Goal: Task Accomplishment & Management: Complete application form

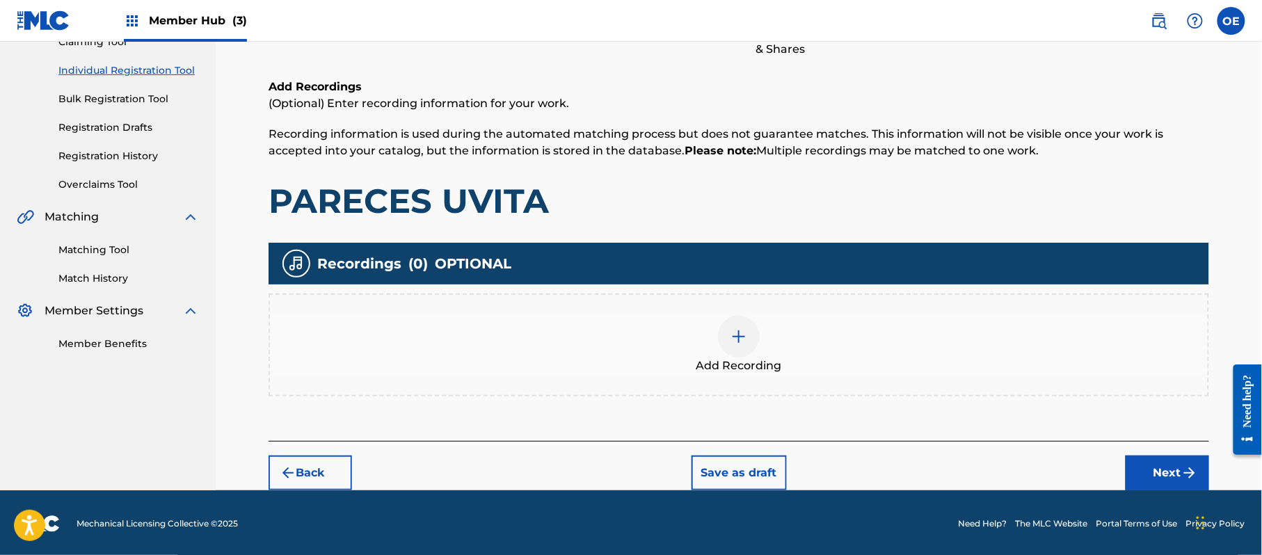
drag, startPoint x: 638, startPoint y: 373, endPoint x: 575, endPoint y: 292, distance: 102.6
click at [575, 291] on div "Recordings ( 0 ) OPTIONAL Add Recording" at bounding box center [739, 320] width 941 height 154
click at [680, 327] on div "Add Recording" at bounding box center [739, 345] width 938 height 58
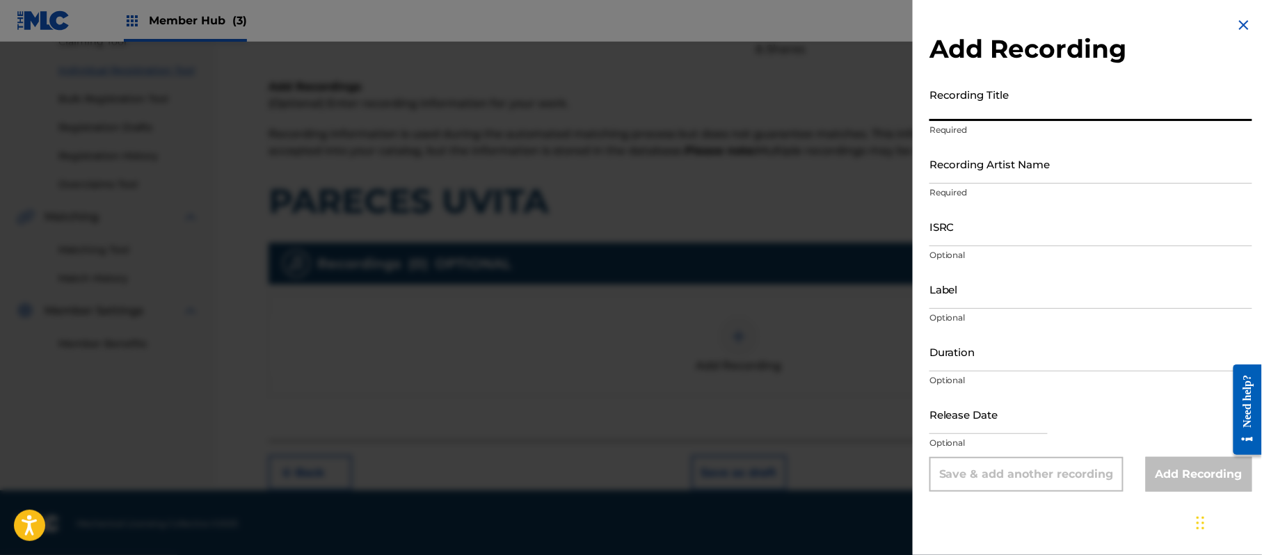
paste input "Pareces Uvita"
type input "Pareces Uvita"
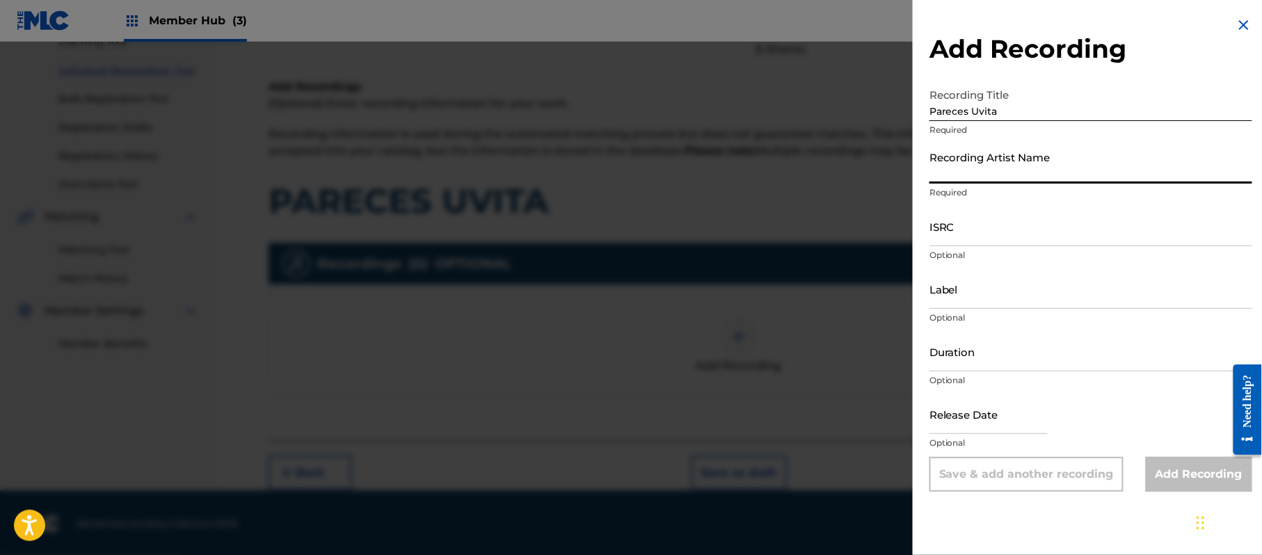
paste input "Grupo Proyeccion De [PERSON_NAME]"
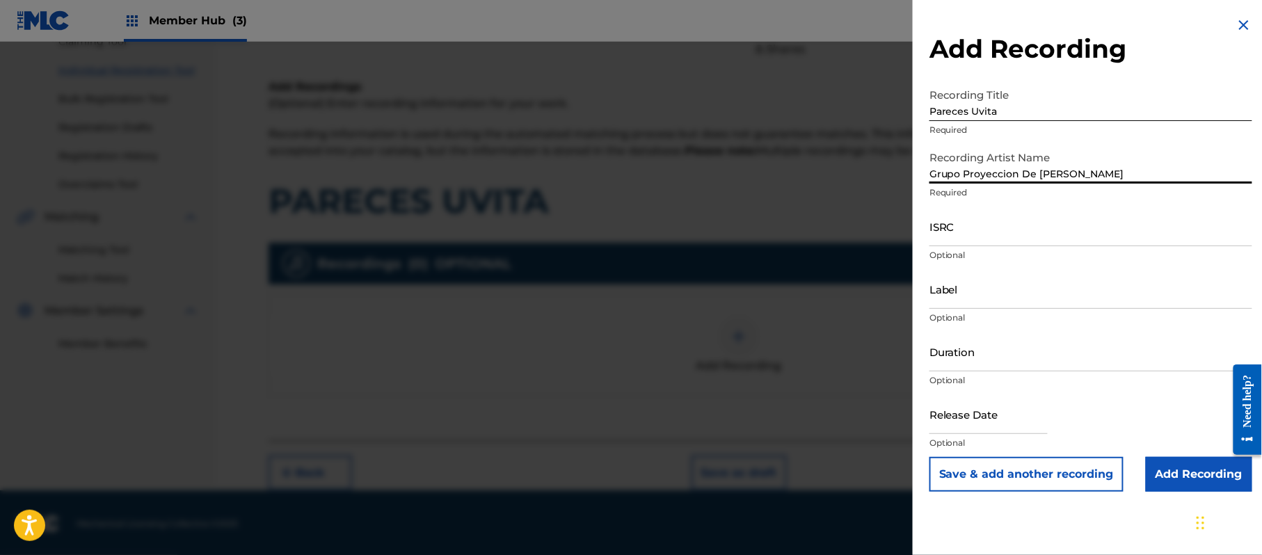
type input "Grupo Proyeccion De [PERSON_NAME]"
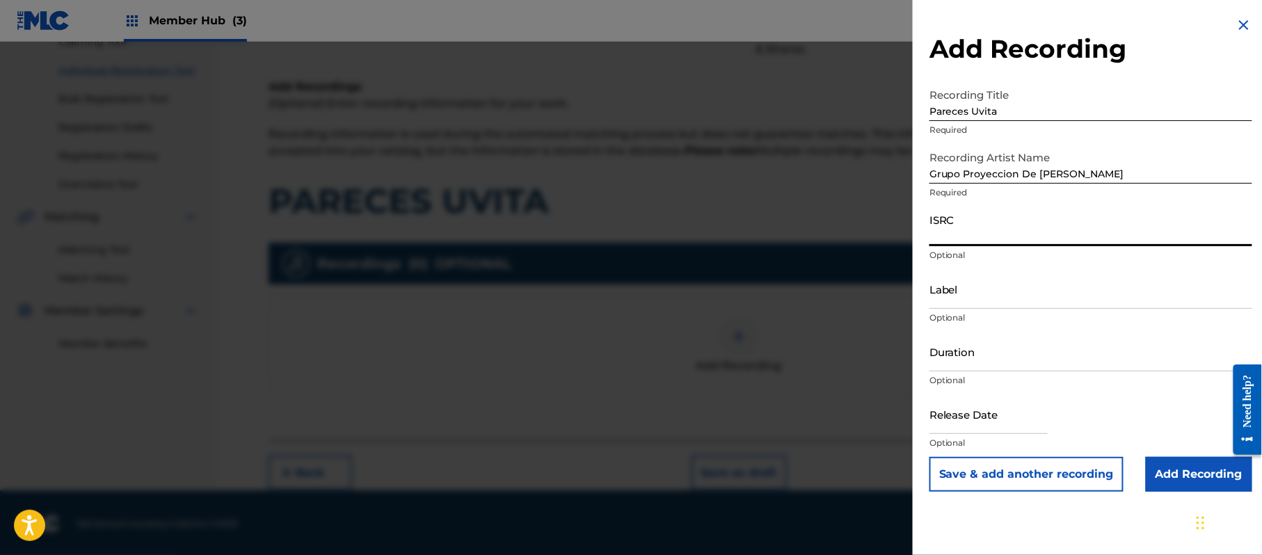
paste input "CA5KR1808829"
type input "CA5KR1808829"
paste input "3 Amigos Intertainment"
type input "3 Amigos Intertainment"
click at [1092, 349] on input "Duration" at bounding box center [1091, 352] width 323 height 40
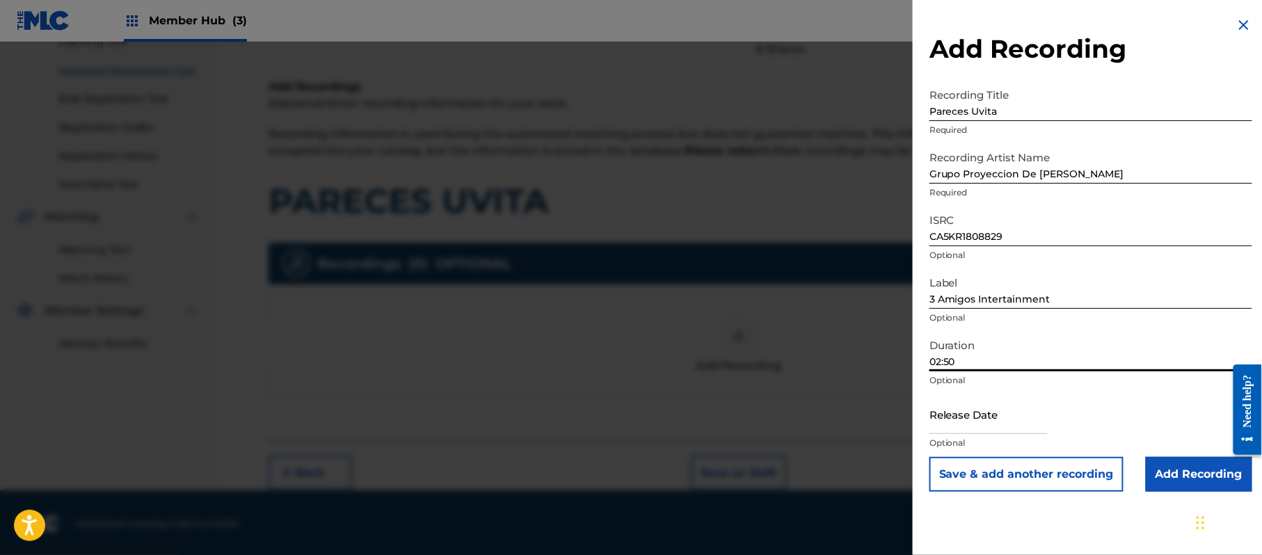
type input "02:50"
click at [1013, 407] on input "text" at bounding box center [989, 415] width 118 height 40
select select "8"
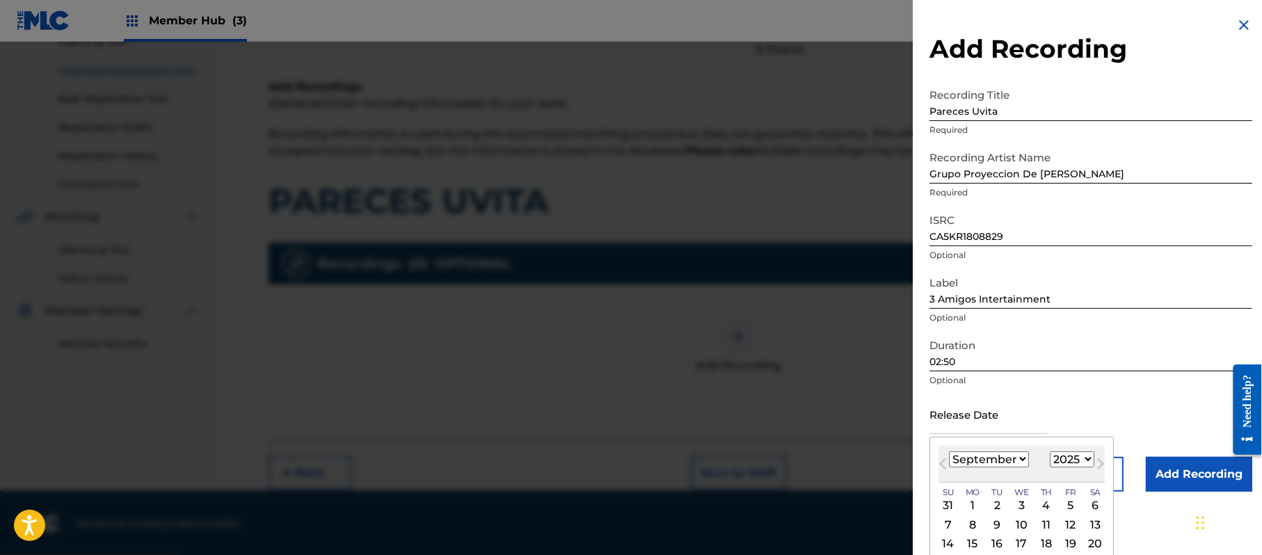
click at [1083, 457] on select "1899 1900 1901 1902 1903 1904 1905 1906 1907 1908 1909 1910 1911 1912 1913 1914…" at bounding box center [1072, 460] width 45 height 16
select select "2018"
click at [1053, 452] on select "1899 1900 1901 1902 1903 1904 1905 1906 1907 1908 1909 1910 1911 1912 1913 1914…" at bounding box center [1072, 460] width 45 height 16
click at [989, 466] on select "January February March April May June July August September October November De…" at bounding box center [989, 460] width 80 height 16
select select "4"
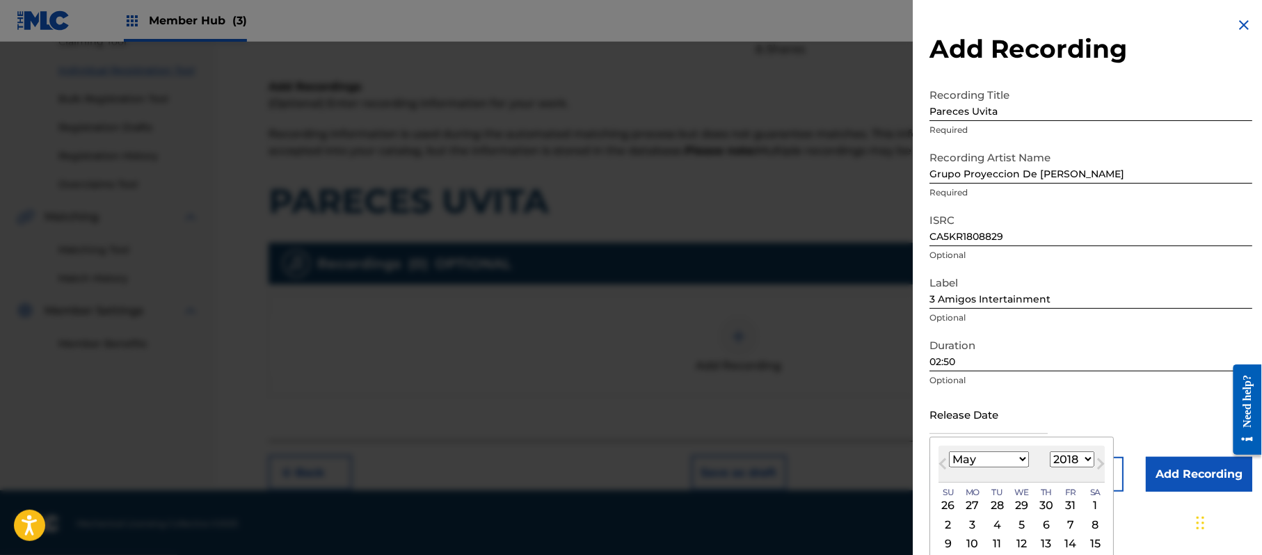
click at [950, 452] on select "January February March April May June July August September October November De…" at bounding box center [989, 460] width 80 height 16
click at [1028, 502] on div "2" at bounding box center [1022, 505] width 17 height 17
type input "[DATE]"
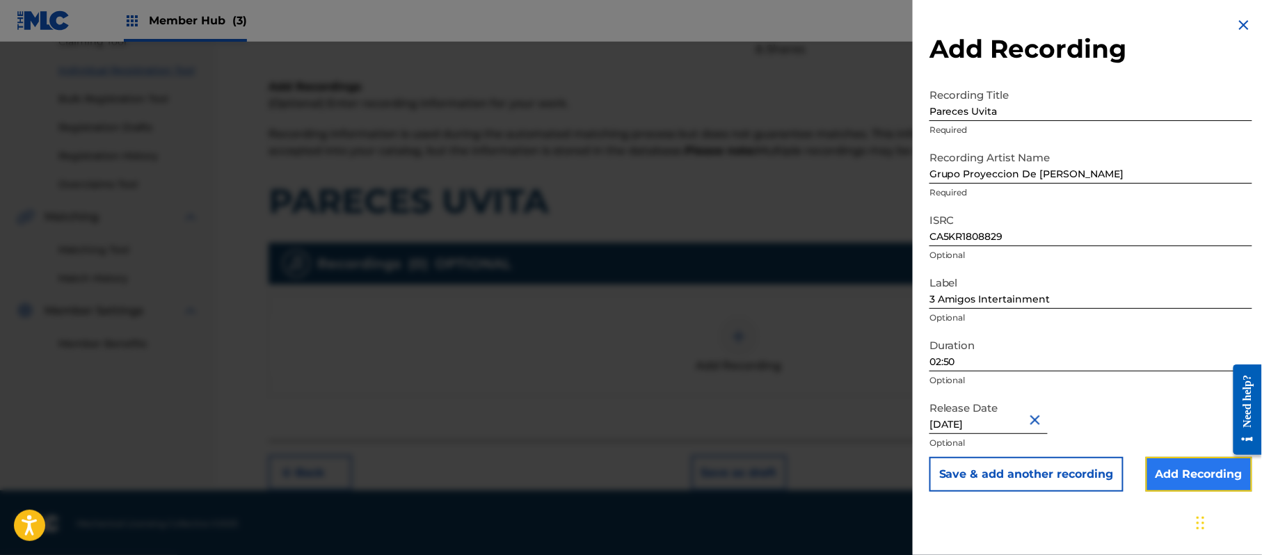
click at [1189, 481] on input "Add Recording" at bounding box center [1199, 474] width 106 height 35
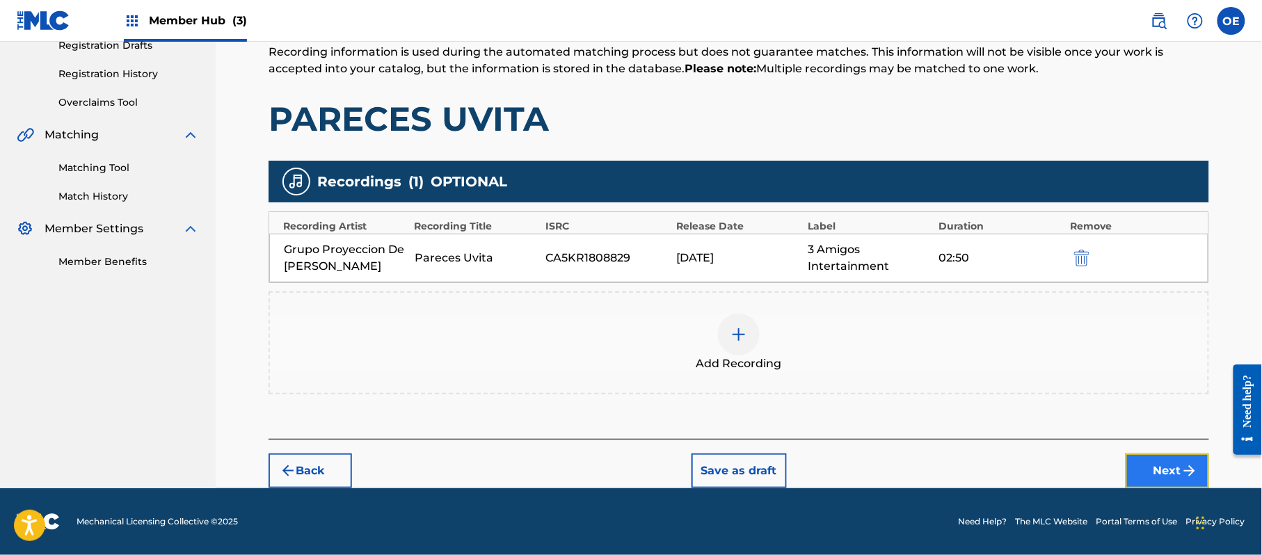
click at [1174, 465] on button "Next" at bounding box center [1167, 471] width 83 height 35
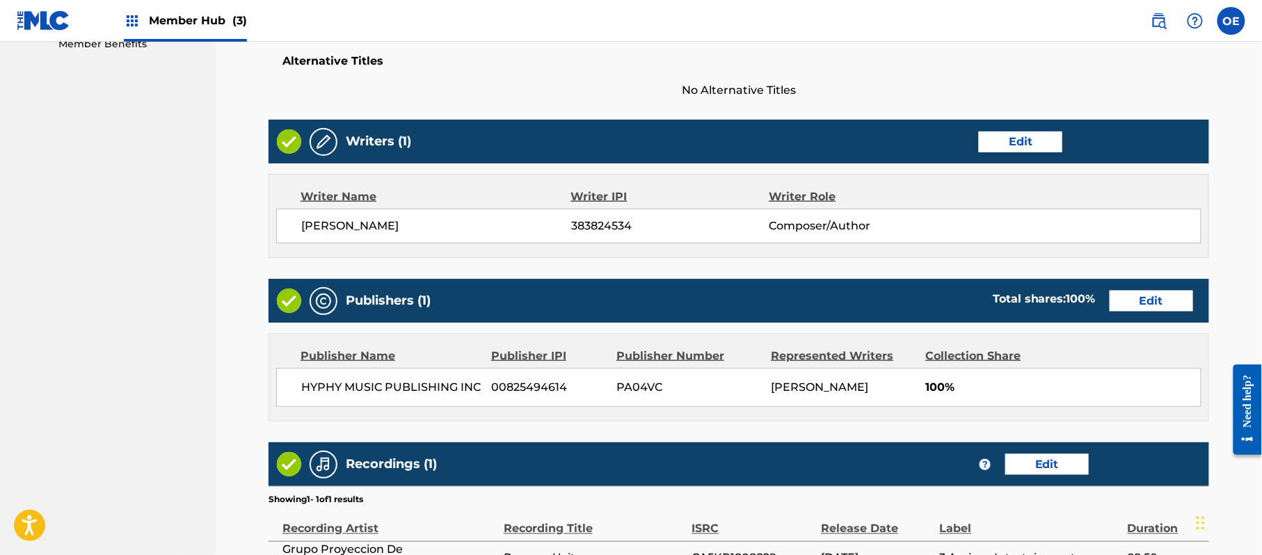
scroll to position [619, 0]
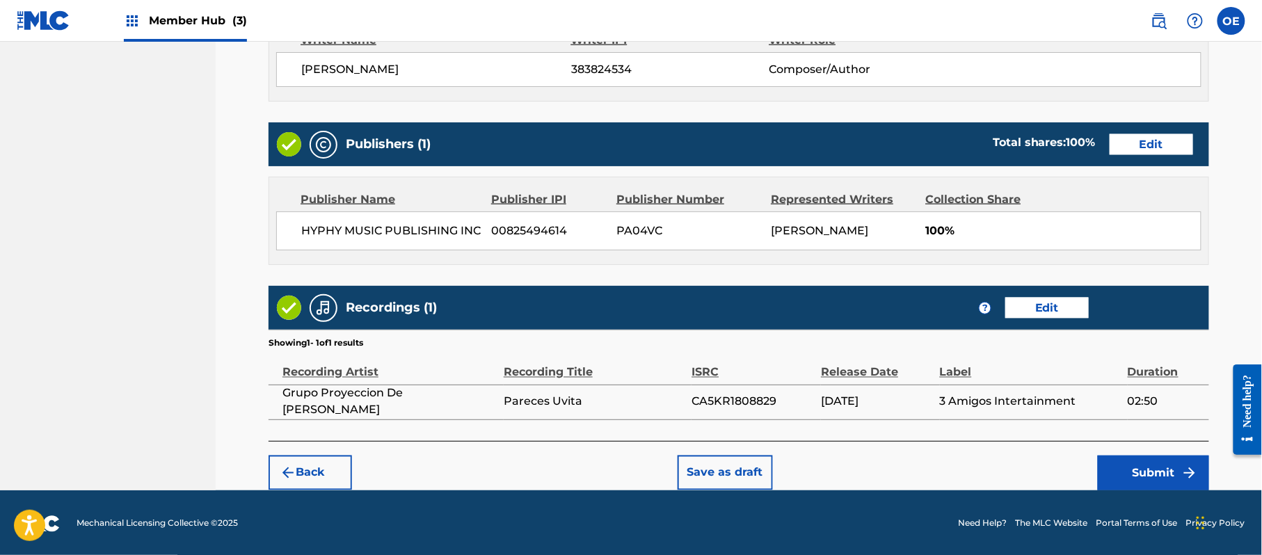
click at [1139, 443] on div "Back Save as draft Submit" at bounding box center [739, 465] width 941 height 49
click at [1139, 469] on button "Submit" at bounding box center [1153, 473] width 111 height 35
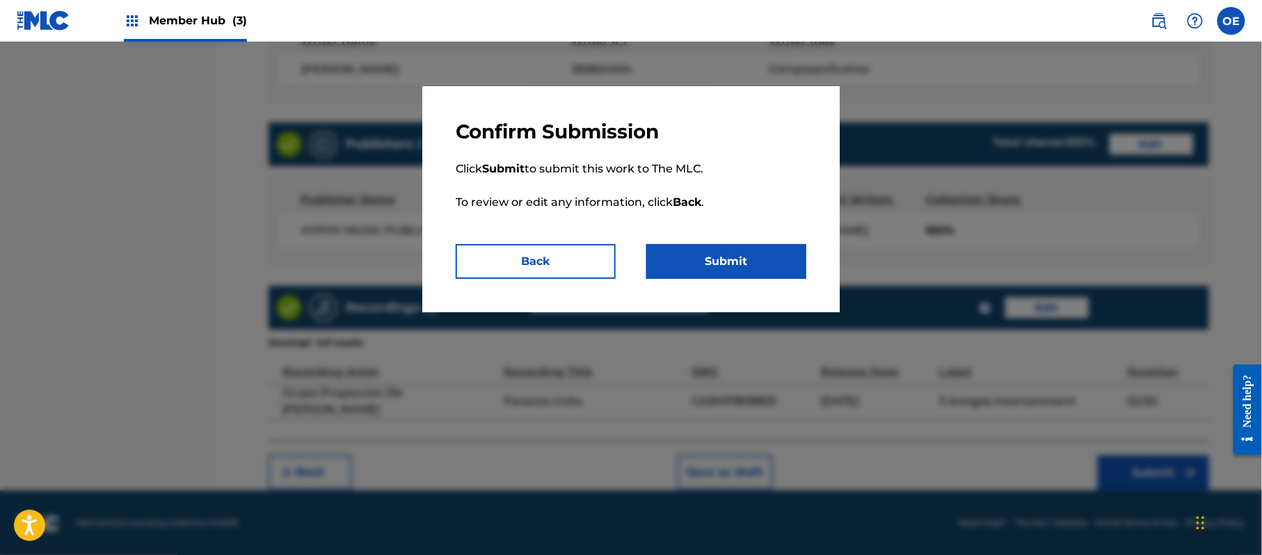
click at [743, 285] on div "Confirm Submission Click Submit to submit this work to The MLC. To review or ed…" at bounding box center [630, 199] width 417 height 226
click at [742, 281] on div "Confirm Submission Click Submit to submit this work to The MLC. To review or ed…" at bounding box center [630, 199] width 417 height 226
click at [743, 257] on button "Submit" at bounding box center [726, 261] width 160 height 35
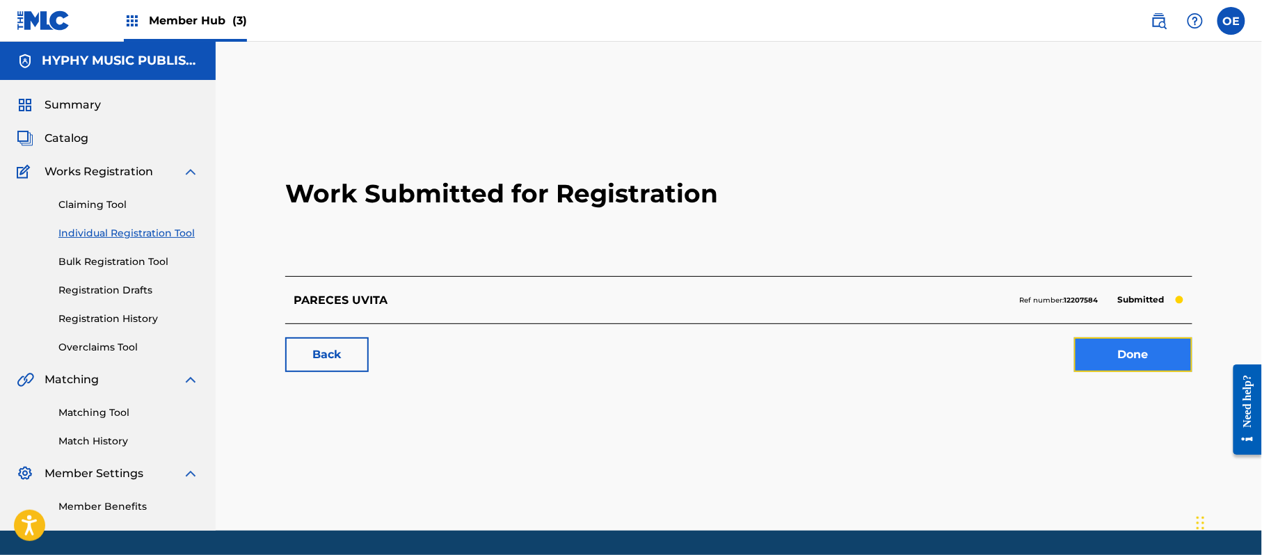
click at [1133, 349] on link "Done" at bounding box center [1133, 354] width 118 height 35
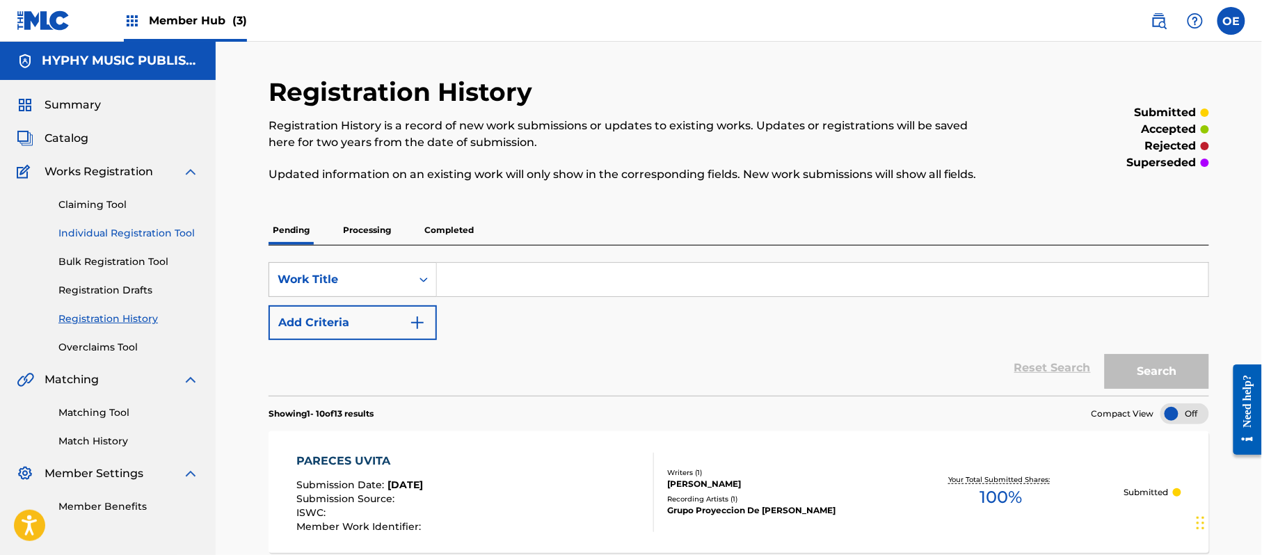
click at [160, 226] on link "Individual Registration Tool" at bounding box center [128, 233] width 141 height 15
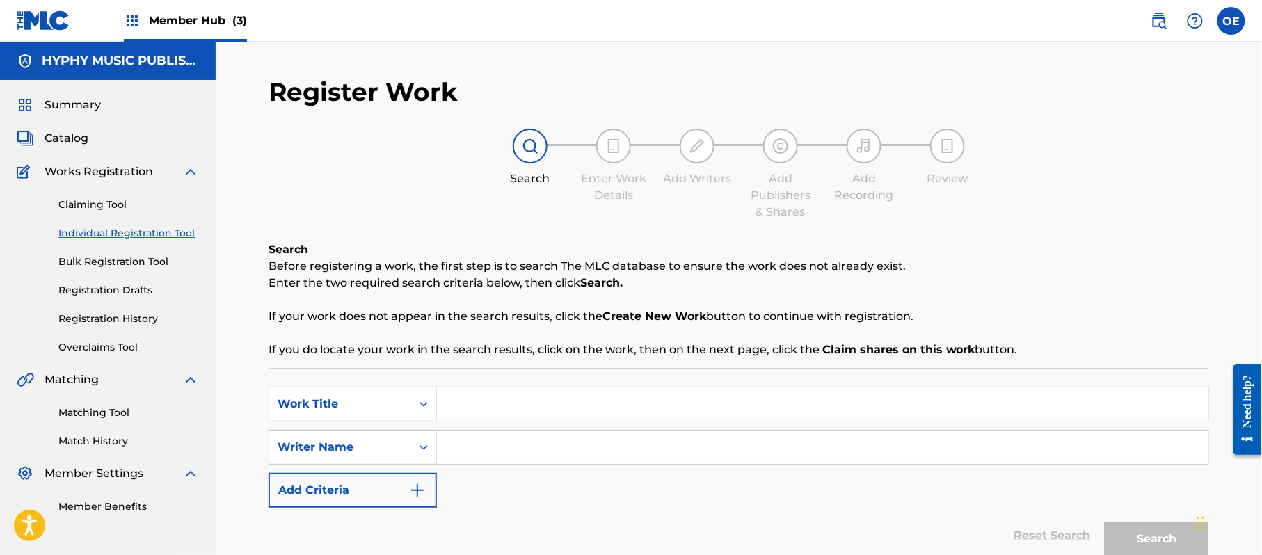
paste input "PASITO SABROSON"
type input "PASITO SABROSON"
paste input "[PERSON_NAME]"
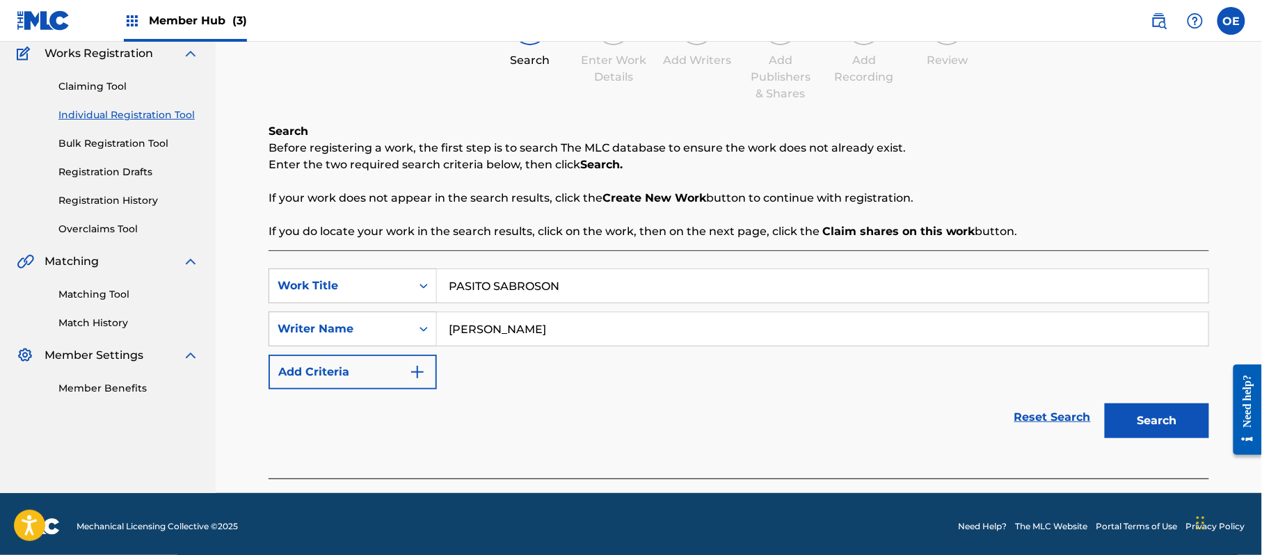
scroll to position [123, 0]
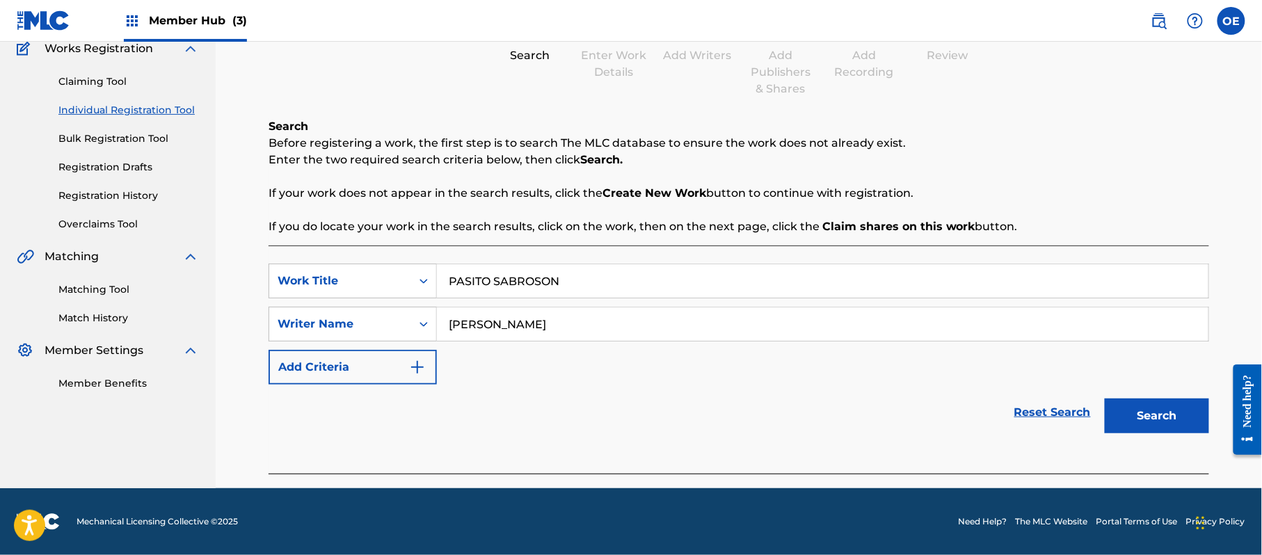
type input "[PERSON_NAME]"
click at [1148, 436] on div "Search" at bounding box center [1153, 413] width 111 height 56
click at [1147, 432] on button "Search" at bounding box center [1157, 416] width 104 height 35
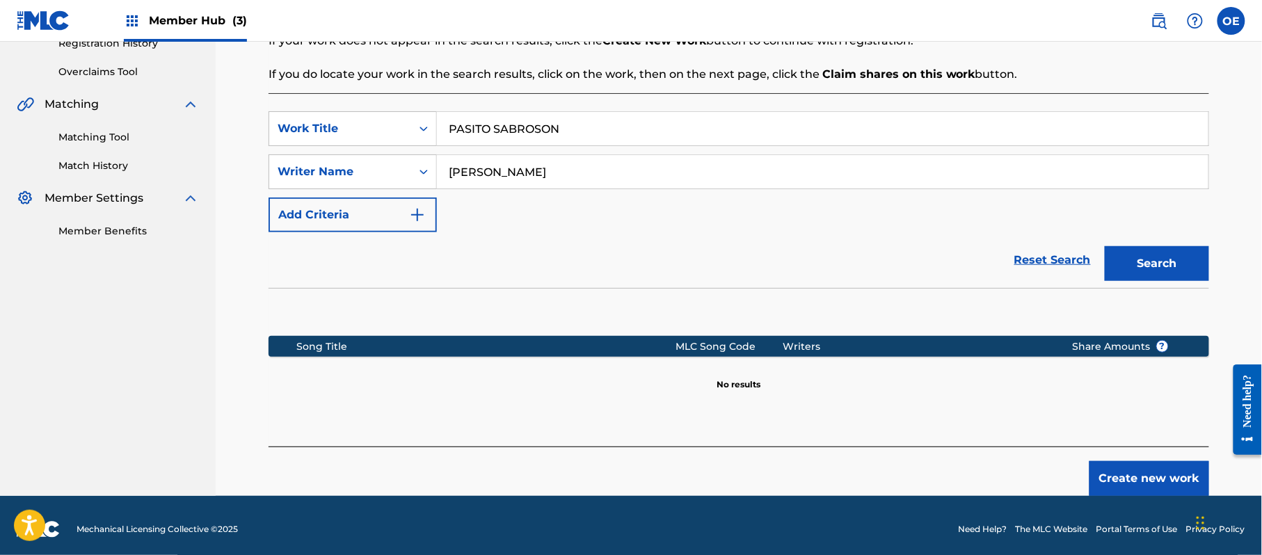
scroll to position [284, 0]
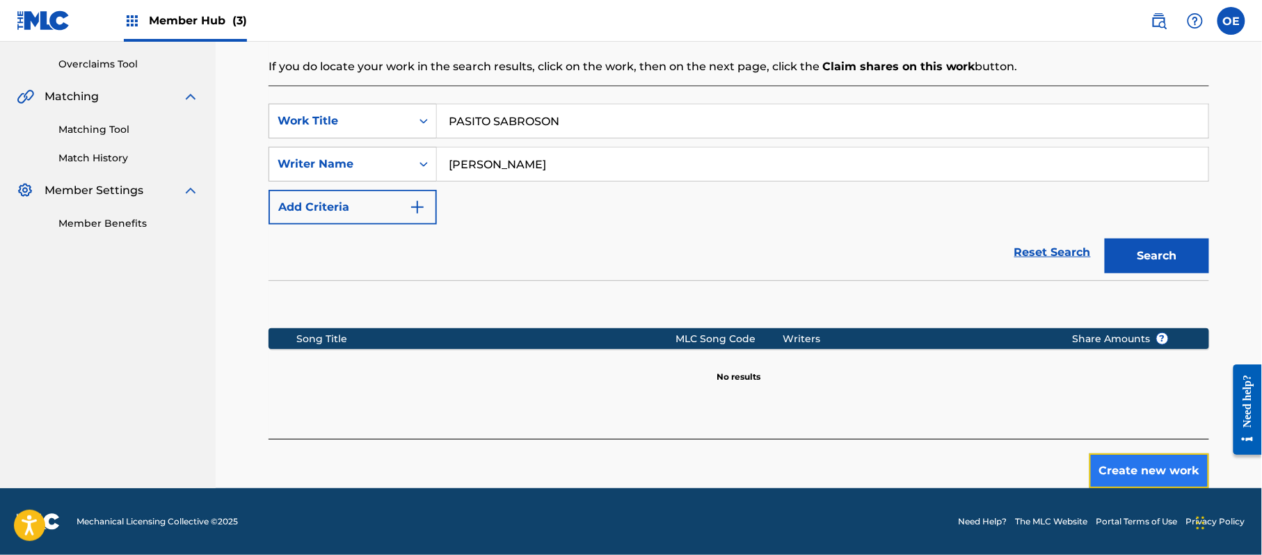
click at [1139, 456] on button "Create new work" at bounding box center [1150, 471] width 120 height 35
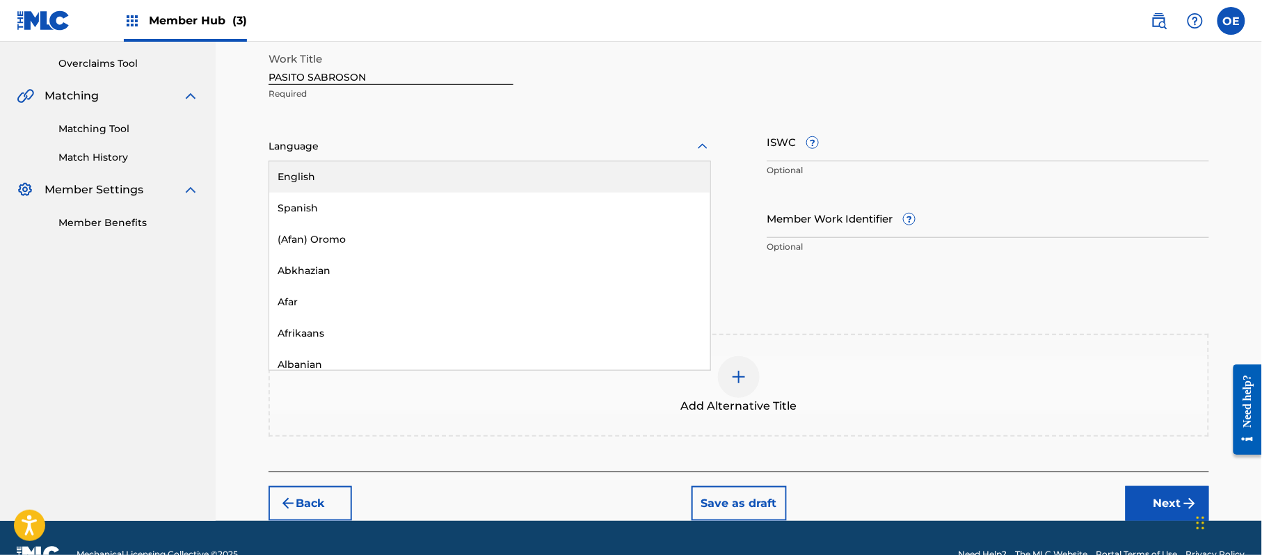
click at [456, 157] on div "Language" at bounding box center [490, 146] width 443 height 29
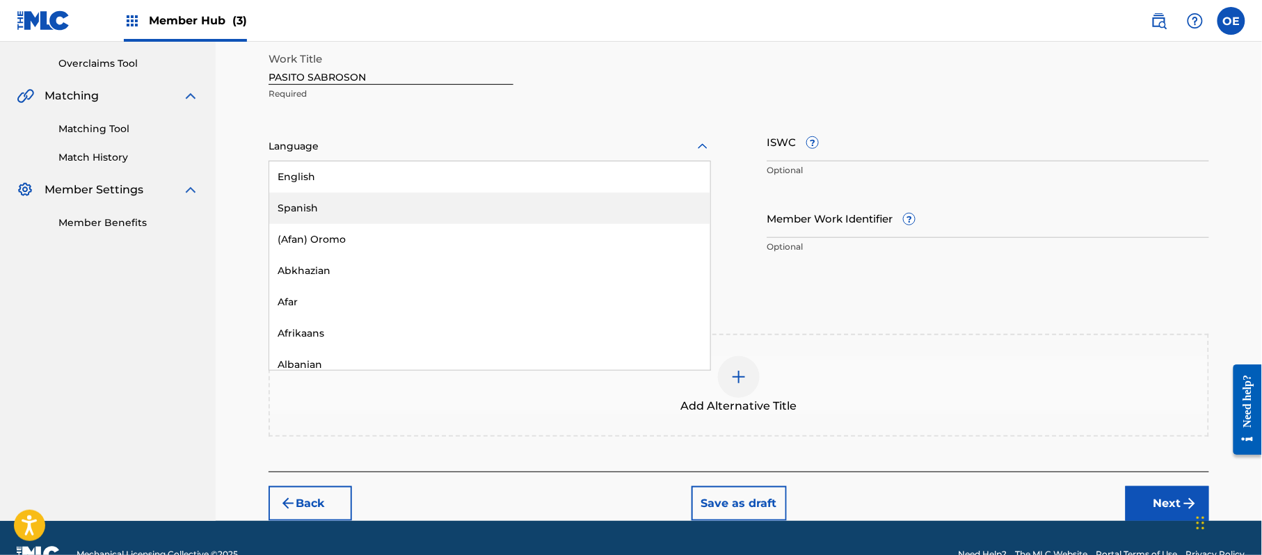
click at [424, 213] on div "Spanish" at bounding box center [489, 208] width 441 height 31
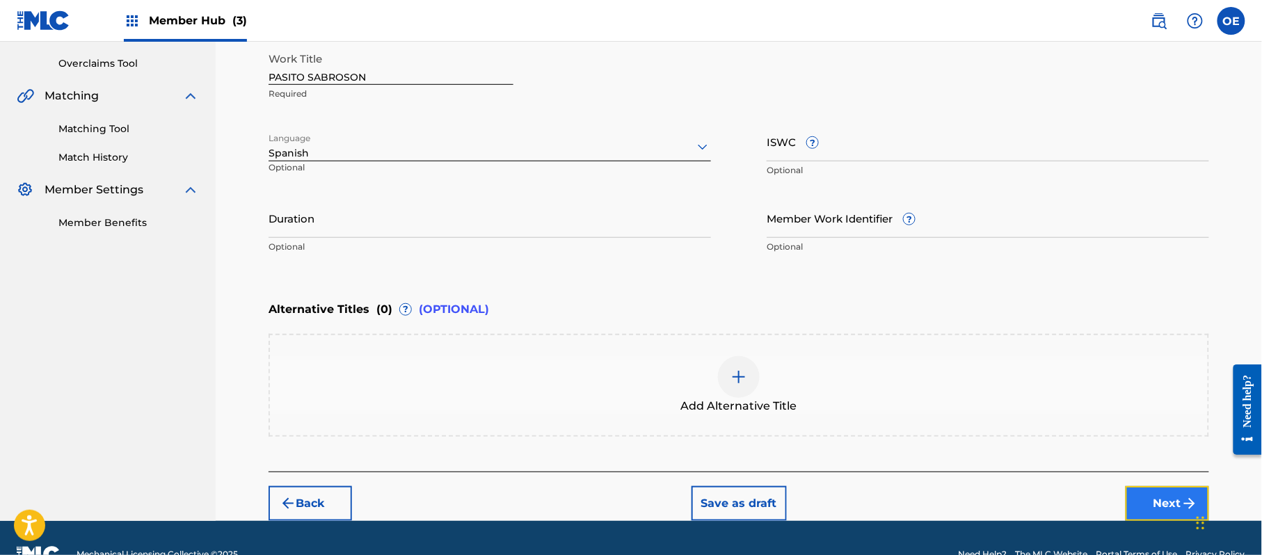
click at [1170, 507] on button "Next" at bounding box center [1167, 503] width 83 height 35
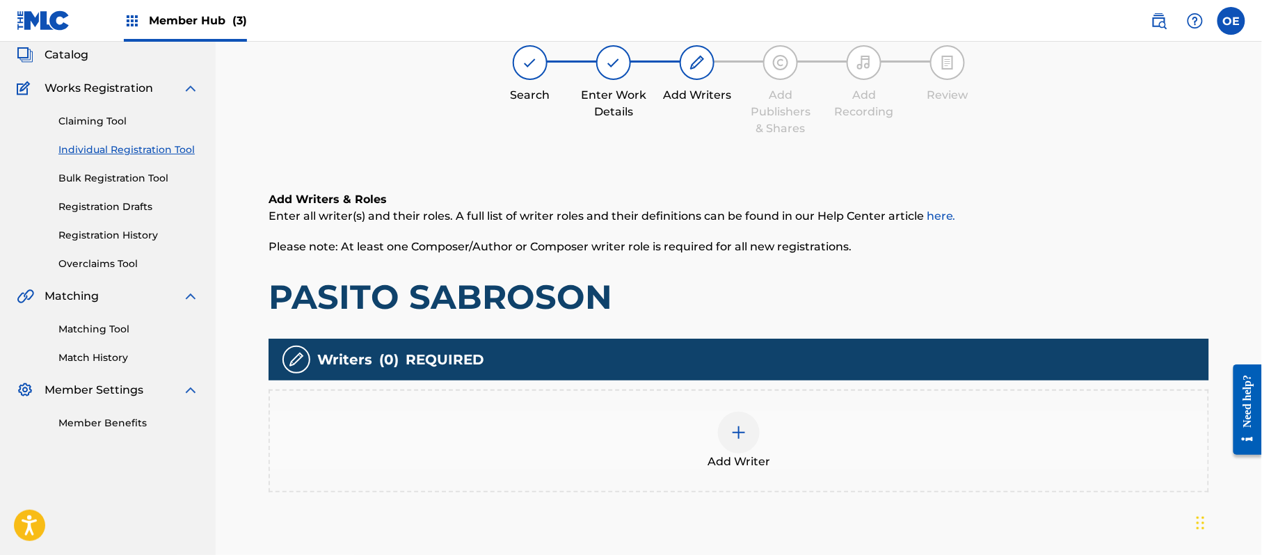
scroll to position [63, 0]
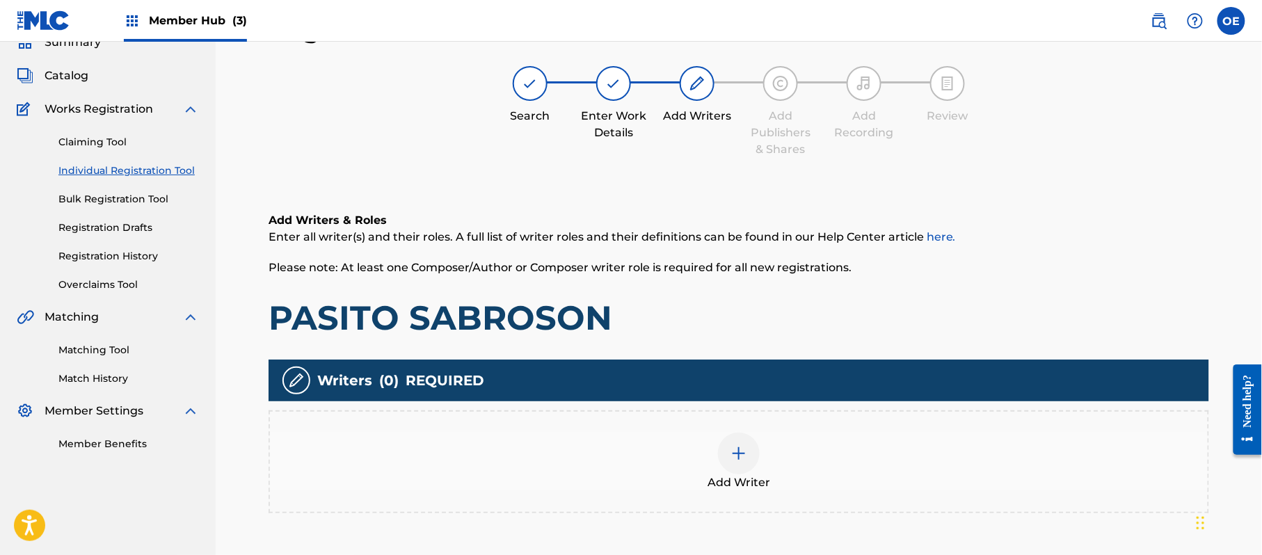
click at [738, 480] on span "Add Writer" at bounding box center [739, 483] width 63 height 17
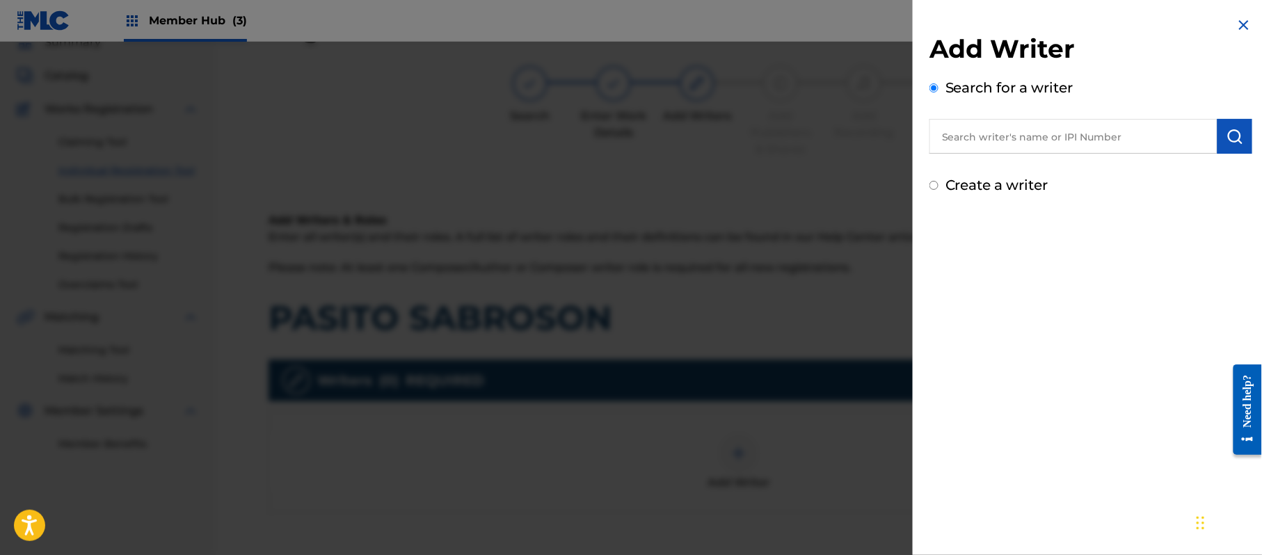
click at [1014, 184] on label "Create a writer" at bounding box center [997, 185] width 103 height 17
radio input "true"
click at [939, 184] on input "Create a writer" at bounding box center [934, 185] width 9 height 9
radio input "false"
radio input "true"
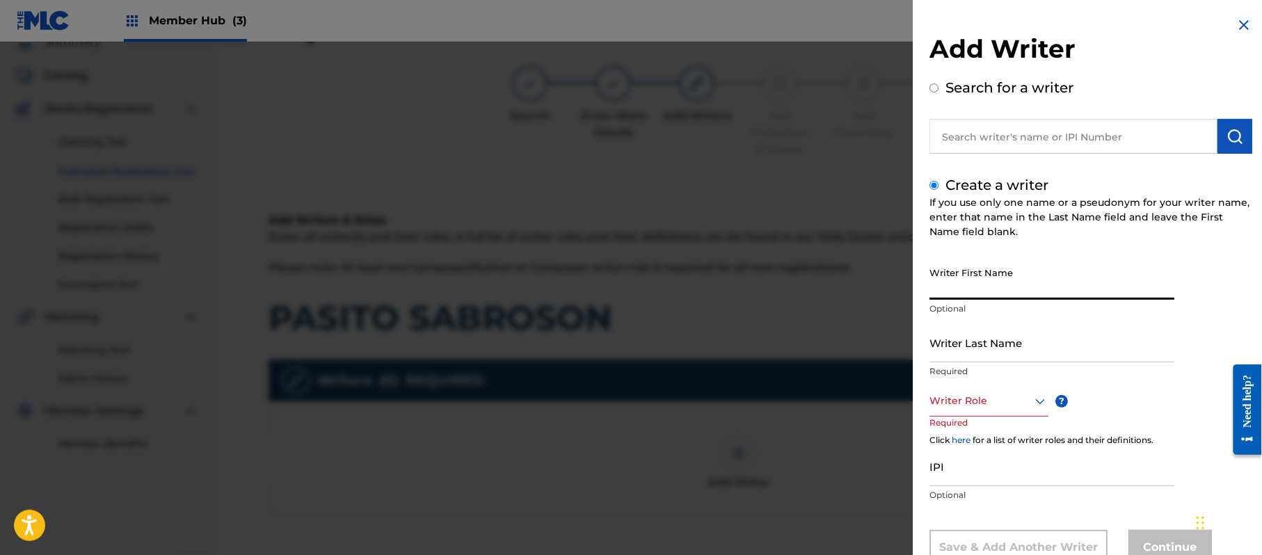
paste input "[PERSON_NAME]"
type input "[PERSON_NAME]"
paste input "[PERSON_NAME]"
type input "[PERSON_NAME]"
drag, startPoint x: 996, startPoint y: 279, endPoint x: 964, endPoint y: 294, distance: 35.8
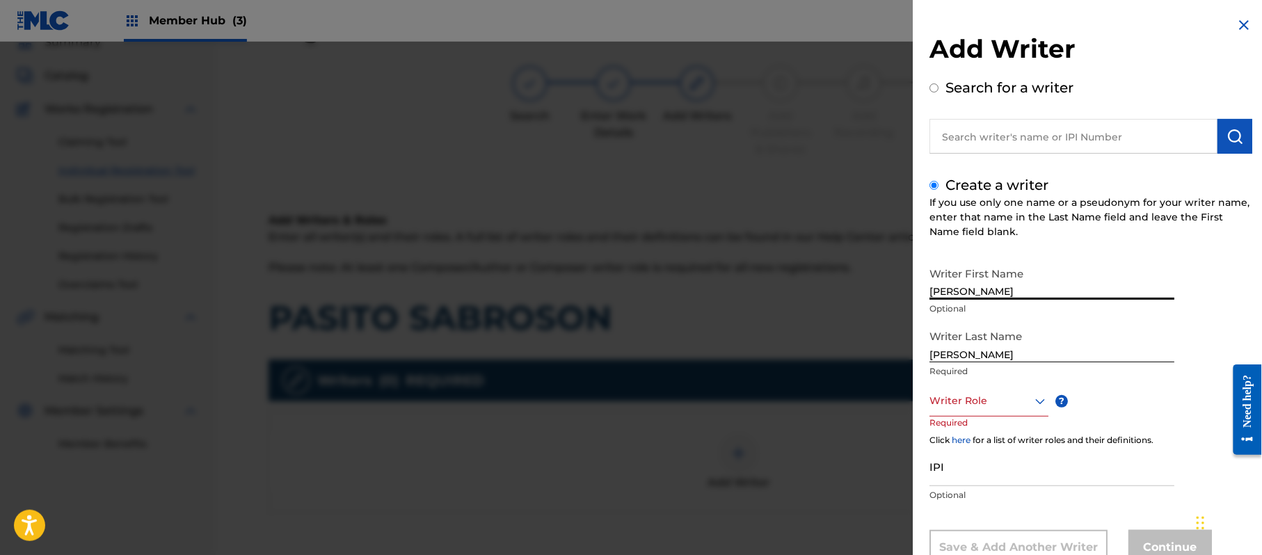
click at [964, 294] on input "[PERSON_NAME]" at bounding box center [1052, 280] width 245 height 40
type input "[PERSON_NAME]"
drag, startPoint x: 967, startPoint y: 349, endPoint x: 825, endPoint y: 340, distance: 142.9
click at [827, 340] on div "Add Writer Search for a writer Create a writer If you use only one name or a ps…" at bounding box center [631, 298] width 1262 height 513
type input "PAZ"
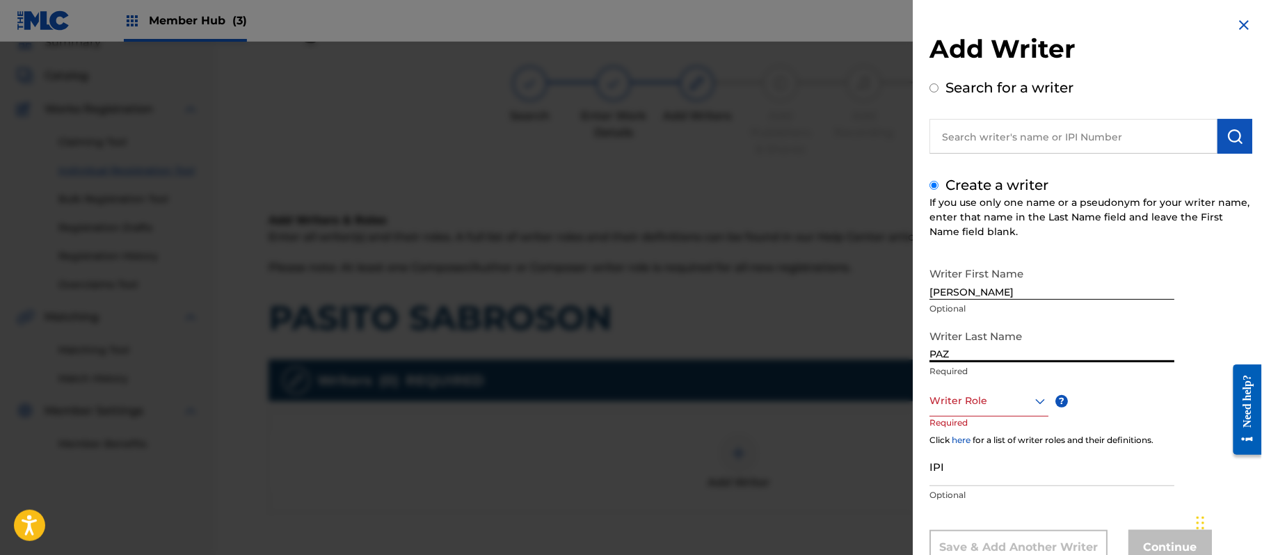
scroll to position [47, 0]
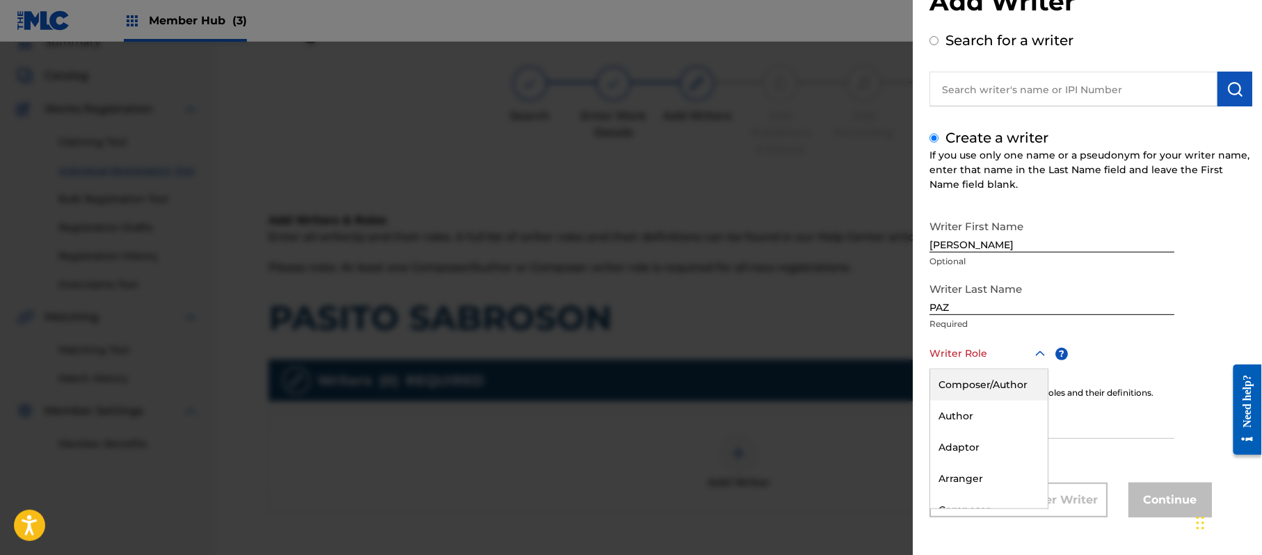
click at [1016, 369] on div "8 results available. Use Up and Down to choose options, press Enter to select t…" at bounding box center [989, 353] width 119 height 31
click at [1016, 392] on div "Composer/Author" at bounding box center [989, 384] width 118 height 31
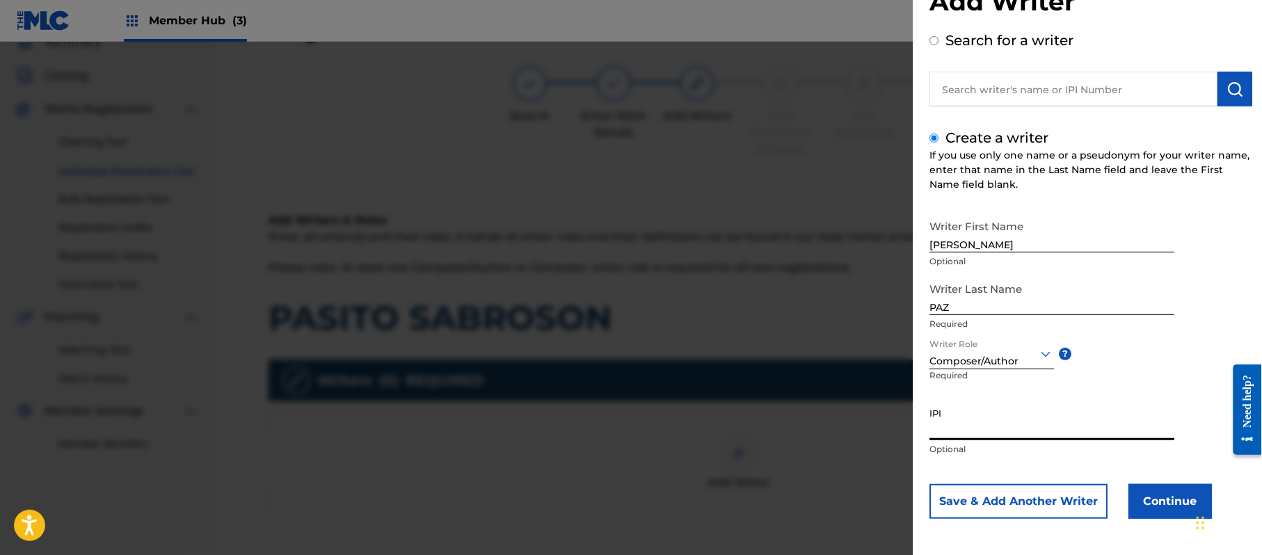
paste input "383824534"
type input "383824534"
click at [1155, 484] on button "Continue" at bounding box center [1170, 501] width 83 height 35
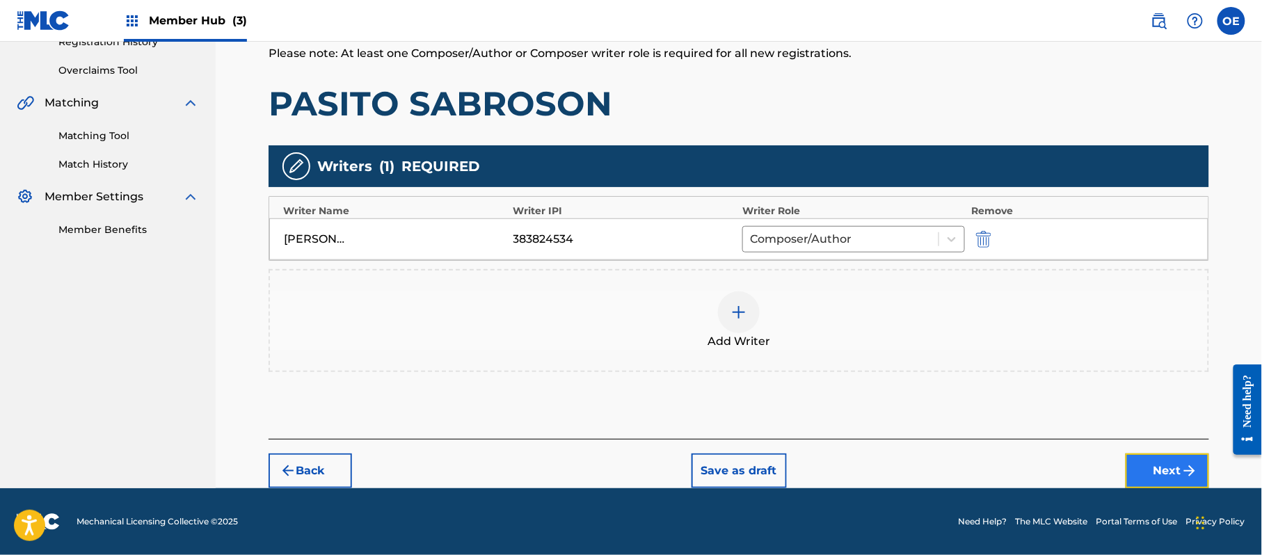
click at [1147, 475] on button "Next" at bounding box center [1167, 471] width 83 height 35
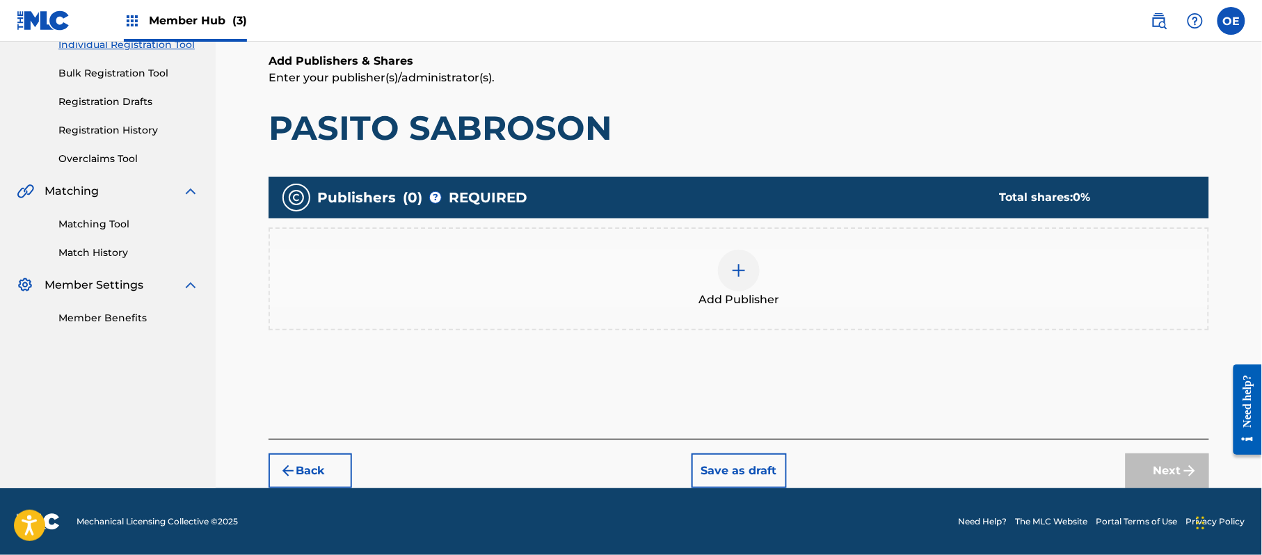
scroll to position [63, 0]
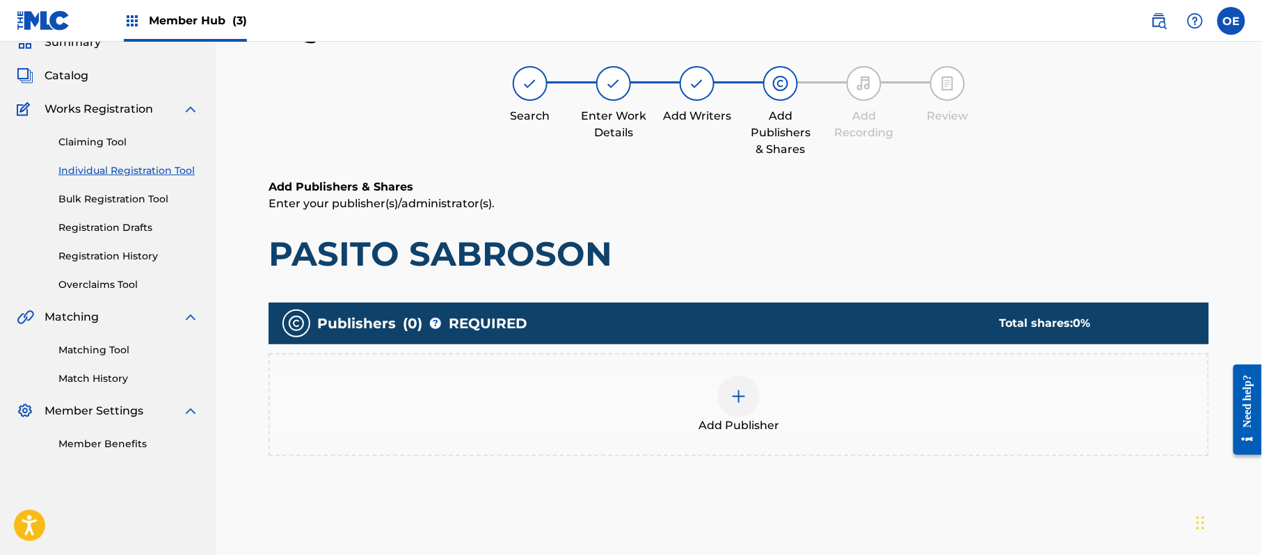
click at [739, 397] on img at bounding box center [739, 396] width 17 height 17
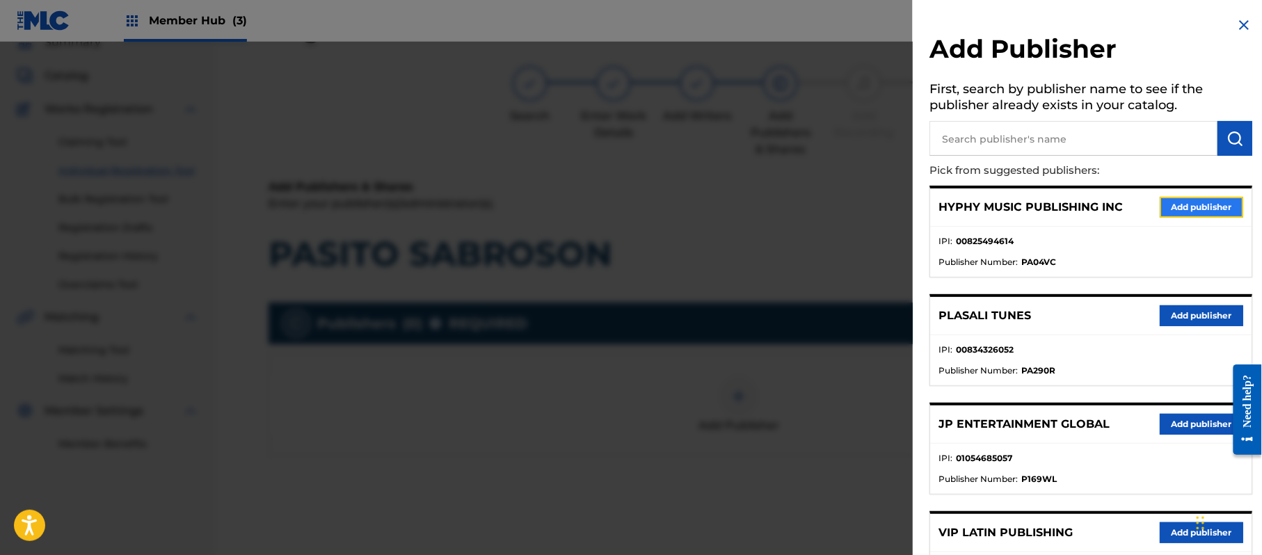
click at [1189, 214] on button "Add publisher" at bounding box center [1201, 207] width 83 height 21
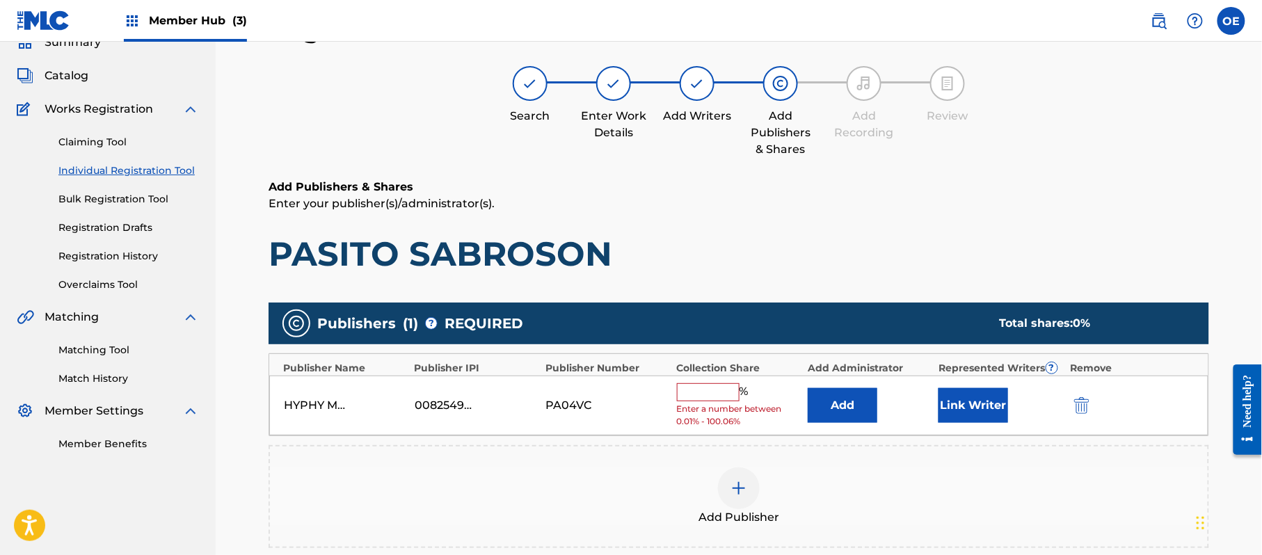
click at [722, 388] on input "text" at bounding box center [708, 392] width 63 height 18
type input "100"
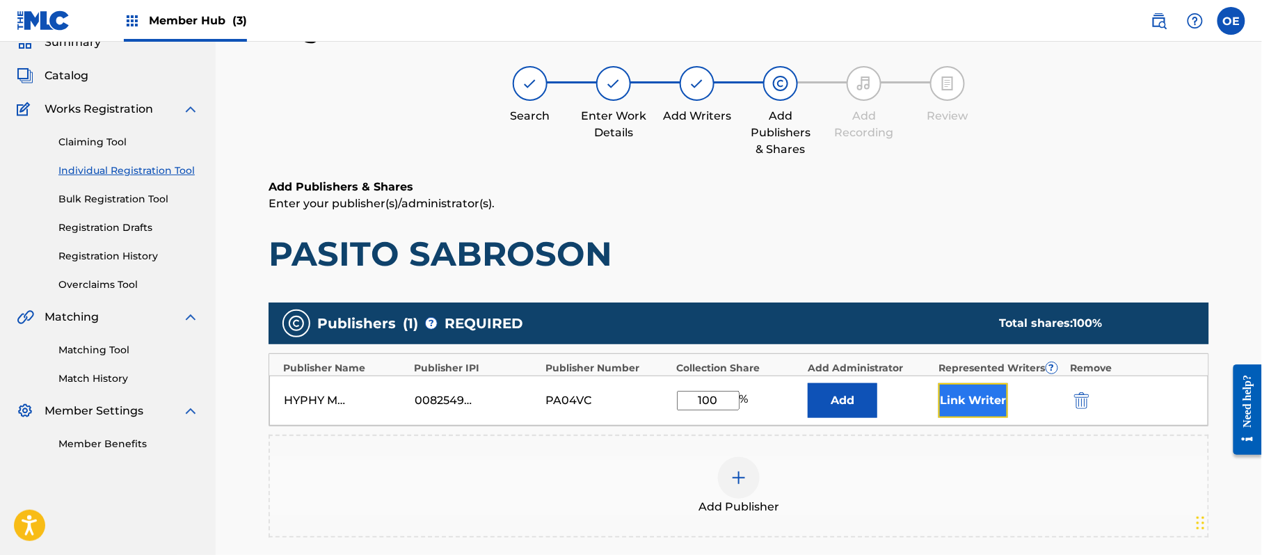
click at [955, 387] on button "Link Writer" at bounding box center [974, 400] width 70 height 35
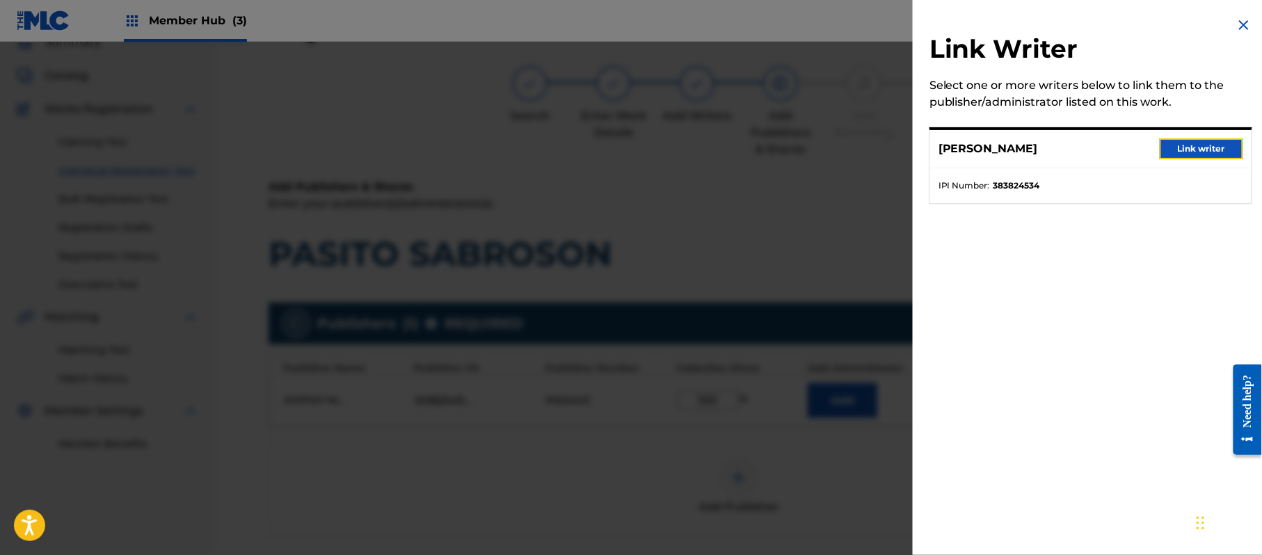
click at [1191, 150] on button "Link writer" at bounding box center [1201, 148] width 83 height 21
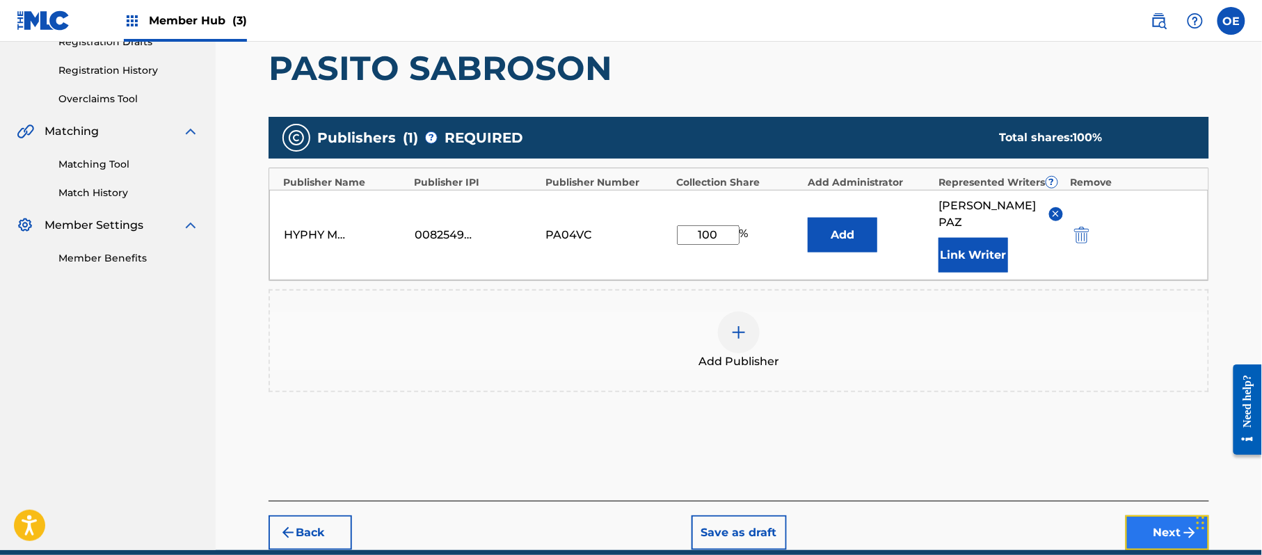
click at [1175, 516] on button "Next" at bounding box center [1167, 533] width 83 height 35
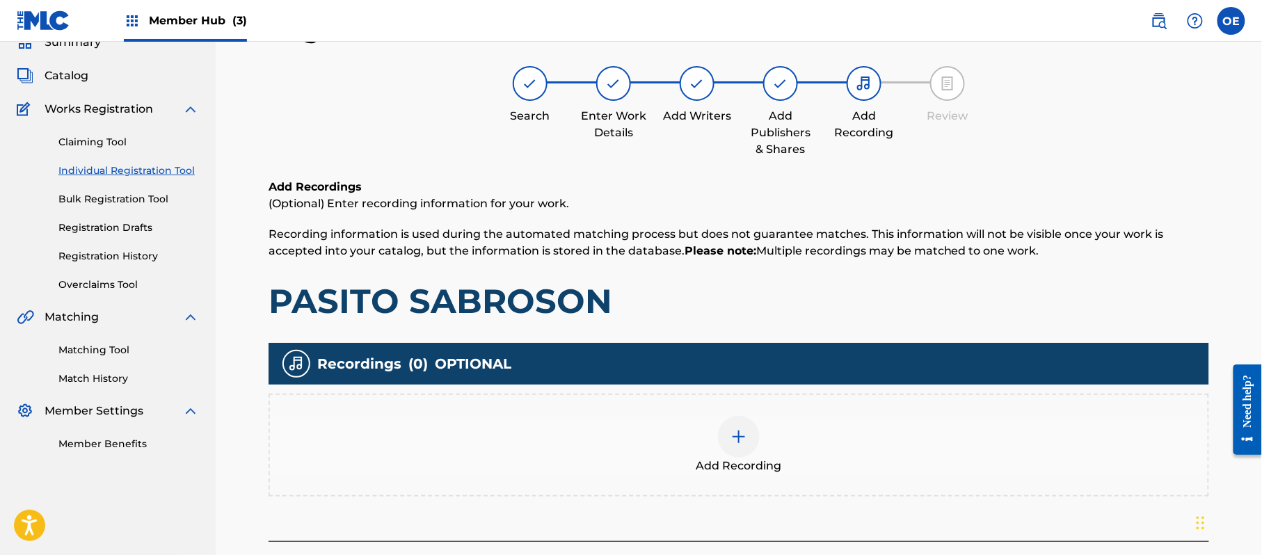
click at [867, 437] on div "Add Recording" at bounding box center [739, 445] width 938 height 58
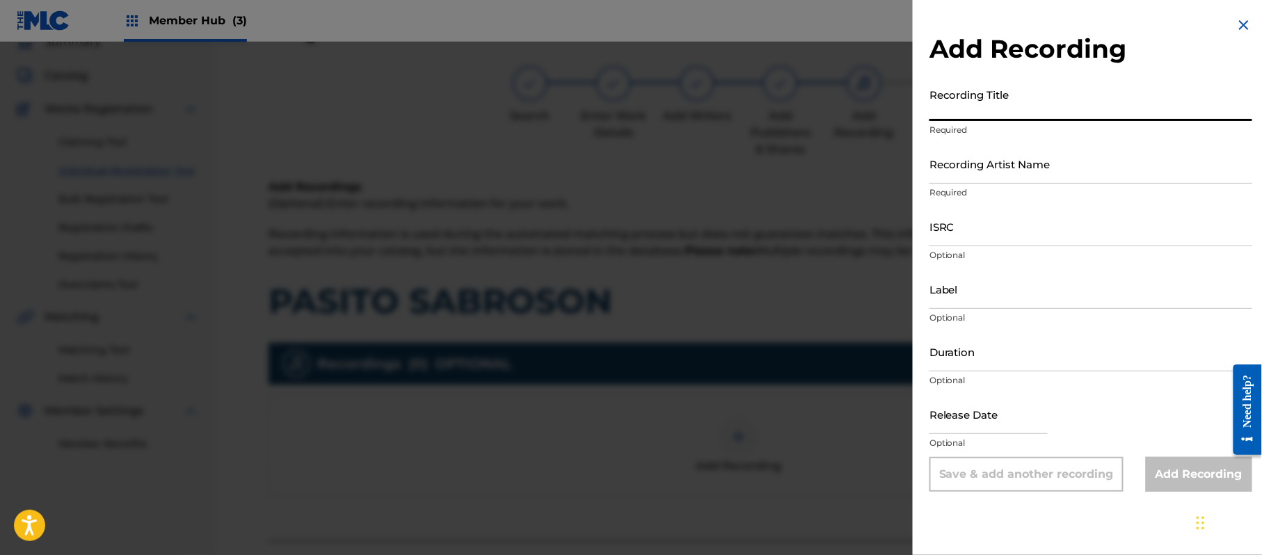
drag, startPoint x: 1019, startPoint y: 114, endPoint x: 1226, endPoint y: 29, distance: 223.7
click at [1244, 31] on img at bounding box center [1244, 25] width 17 height 17
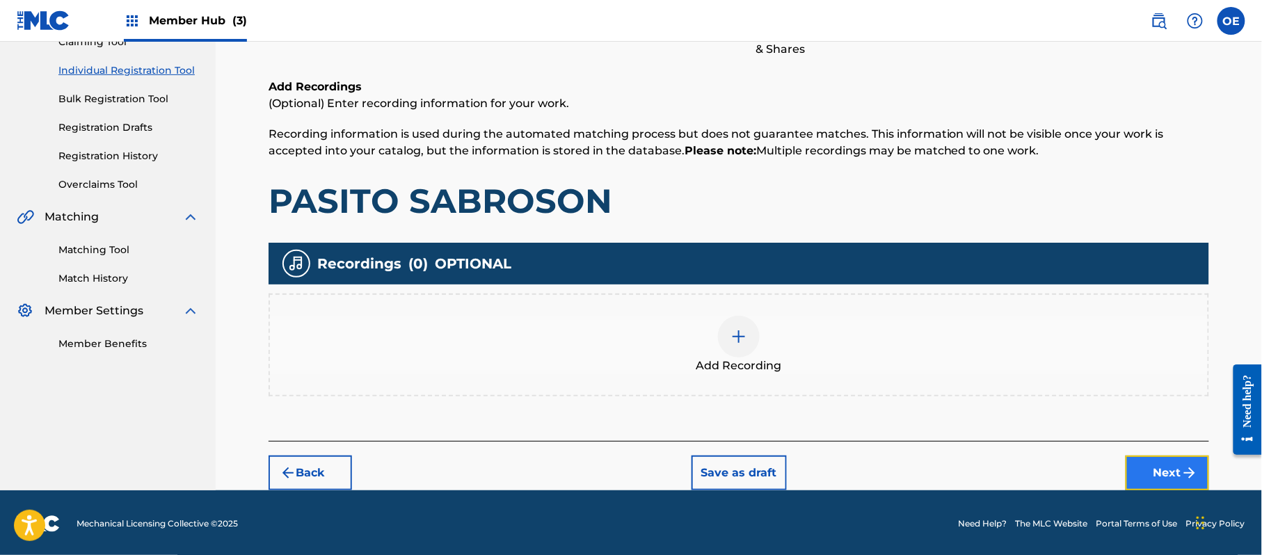
click at [1149, 470] on button "Next" at bounding box center [1167, 473] width 83 height 35
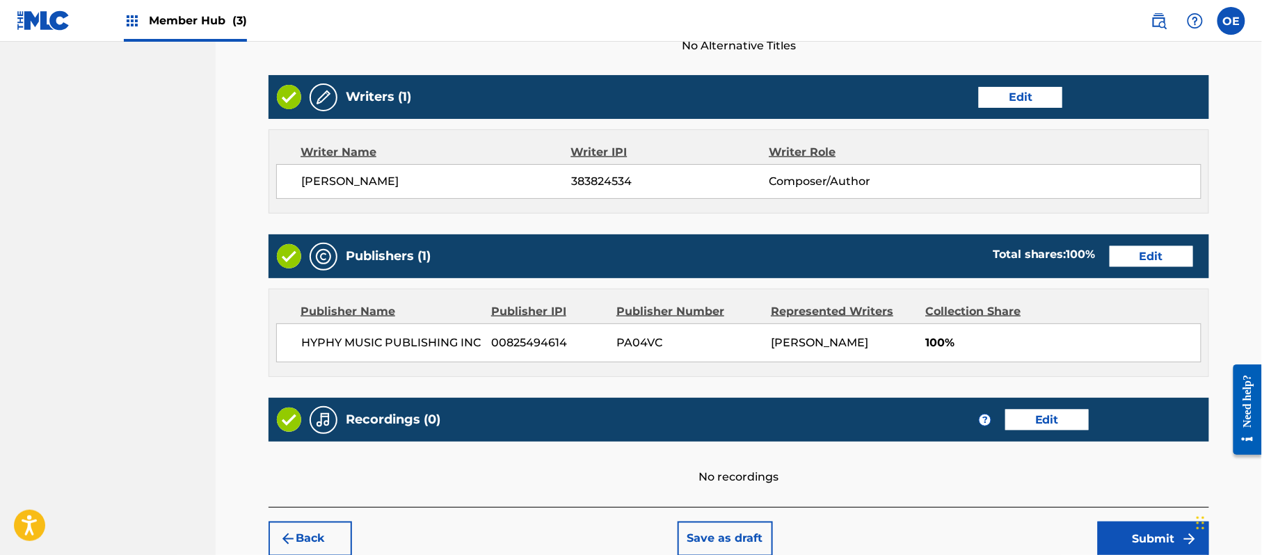
scroll to position [577, 0]
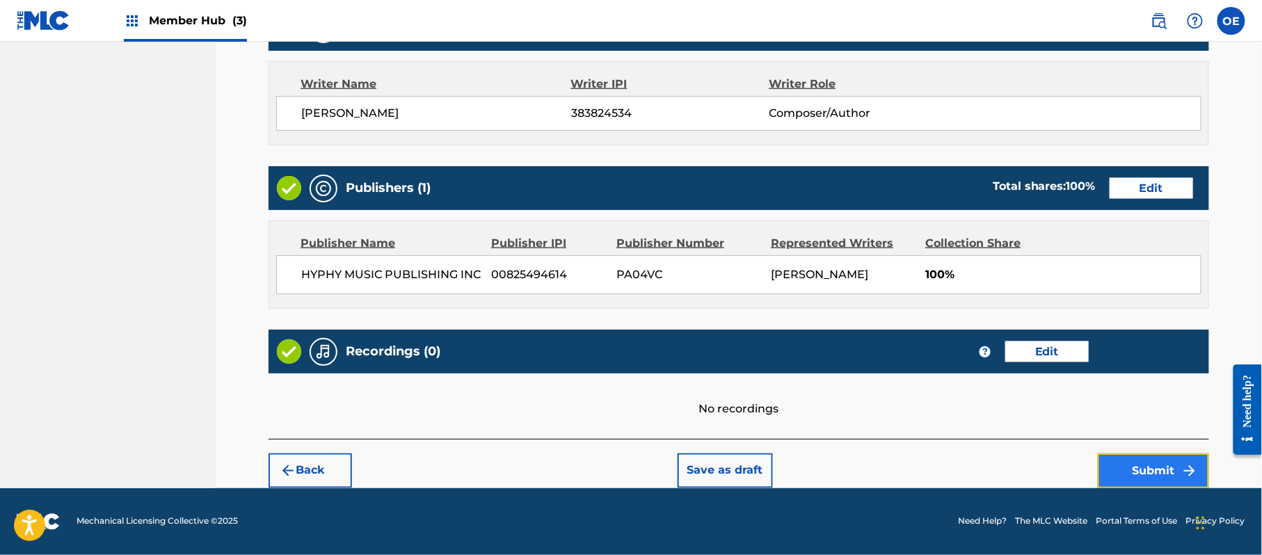
click at [1142, 465] on button "Submit" at bounding box center [1153, 471] width 111 height 35
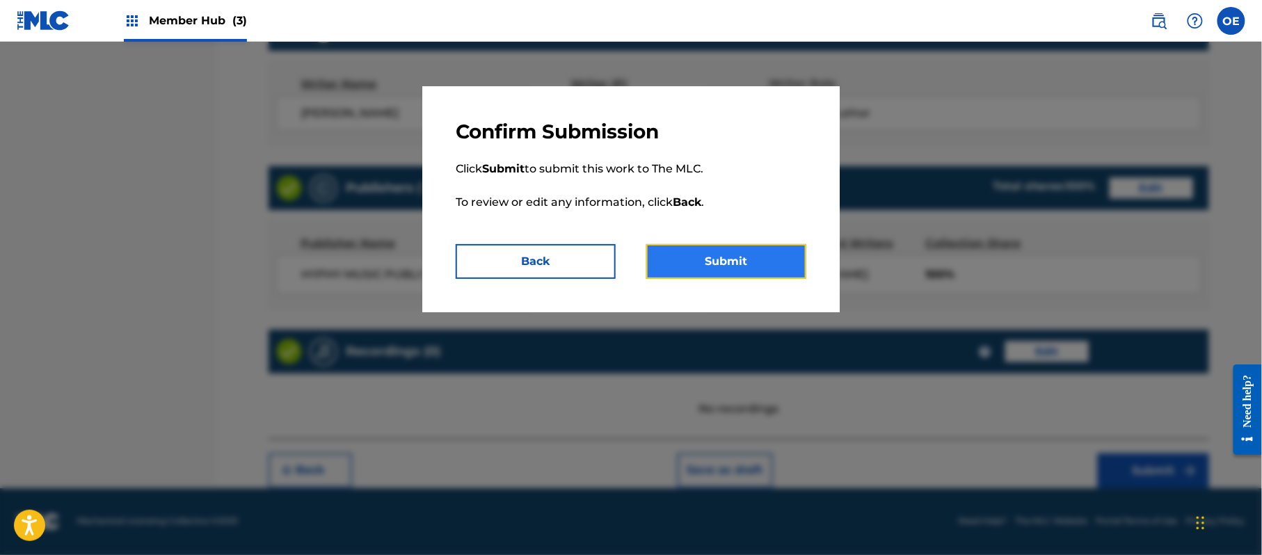
click at [674, 260] on button "Submit" at bounding box center [726, 261] width 160 height 35
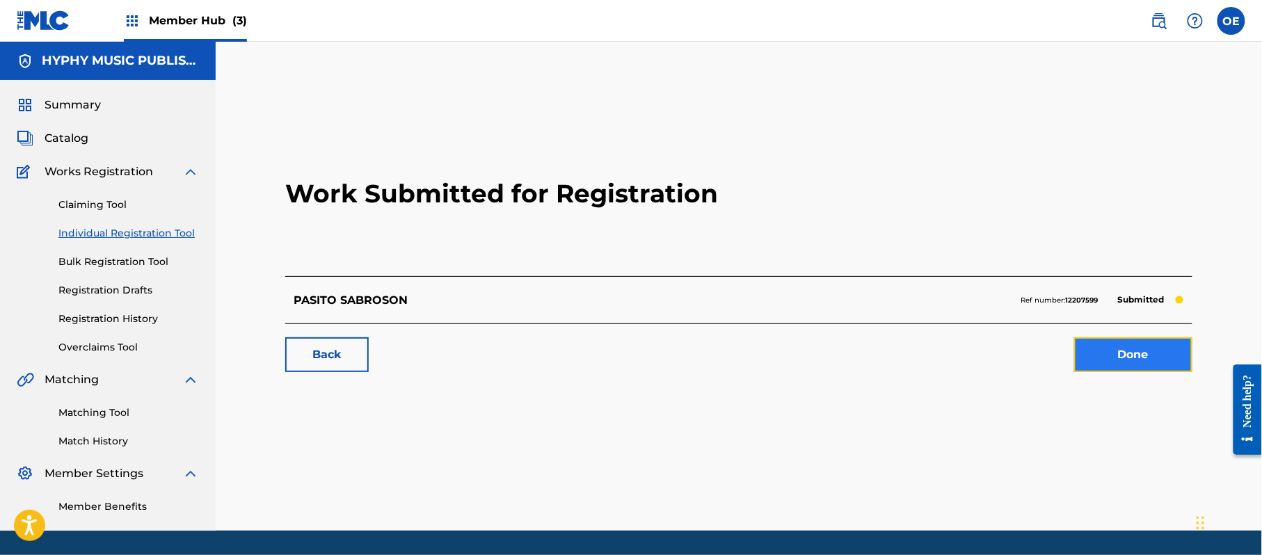
click at [1078, 344] on link "Done" at bounding box center [1133, 354] width 118 height 35
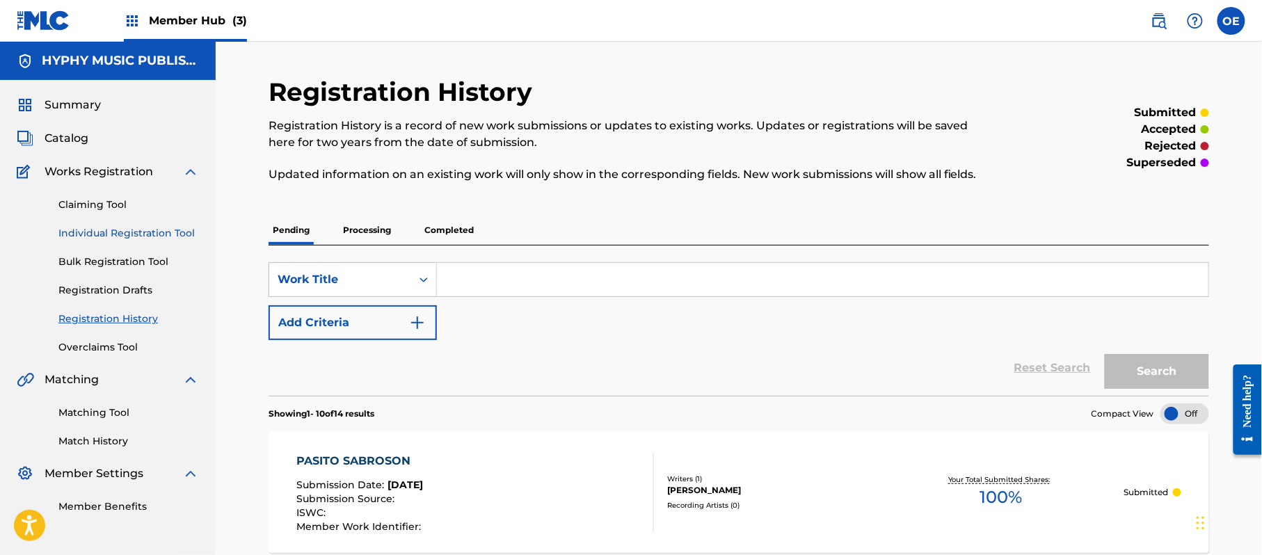
click at [173, 234] on link "Individual Registration Tool" at bounding box center [128, 233] width 141 height 15
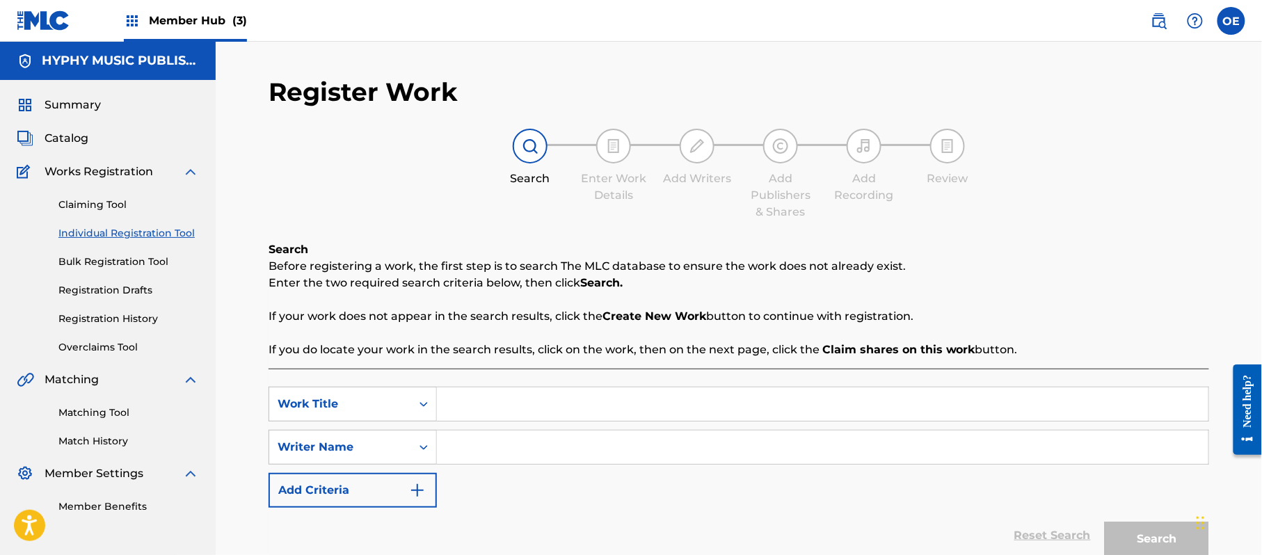
paste input "PERO MI VIDA"
type input "PERO MI VIDA"
paste input "[PERSON_NAME]"
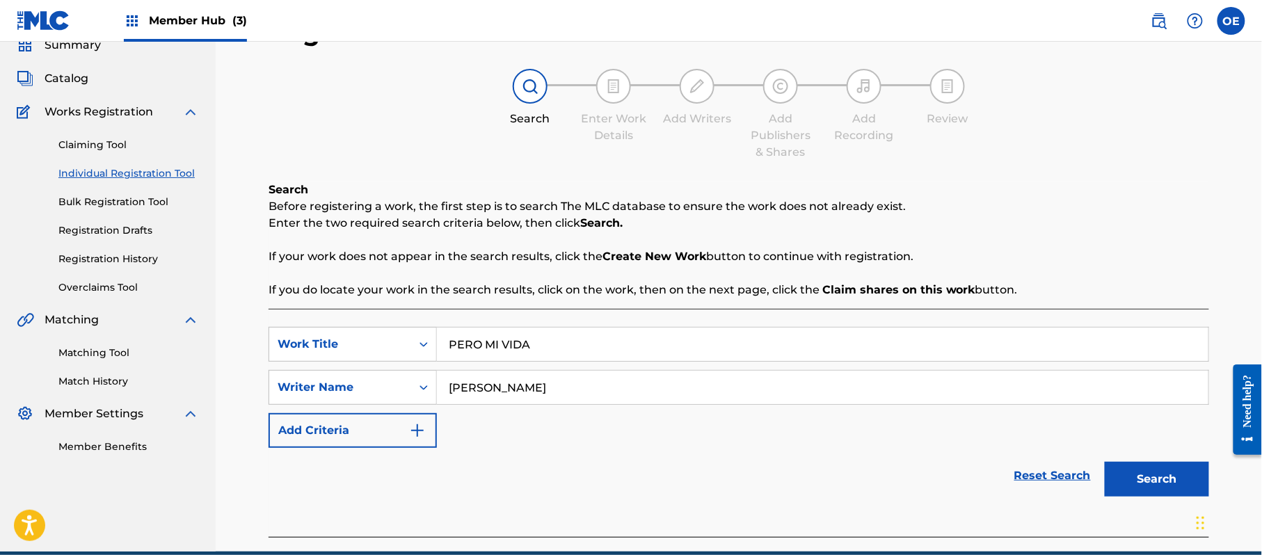
scroll to position [93, 0]
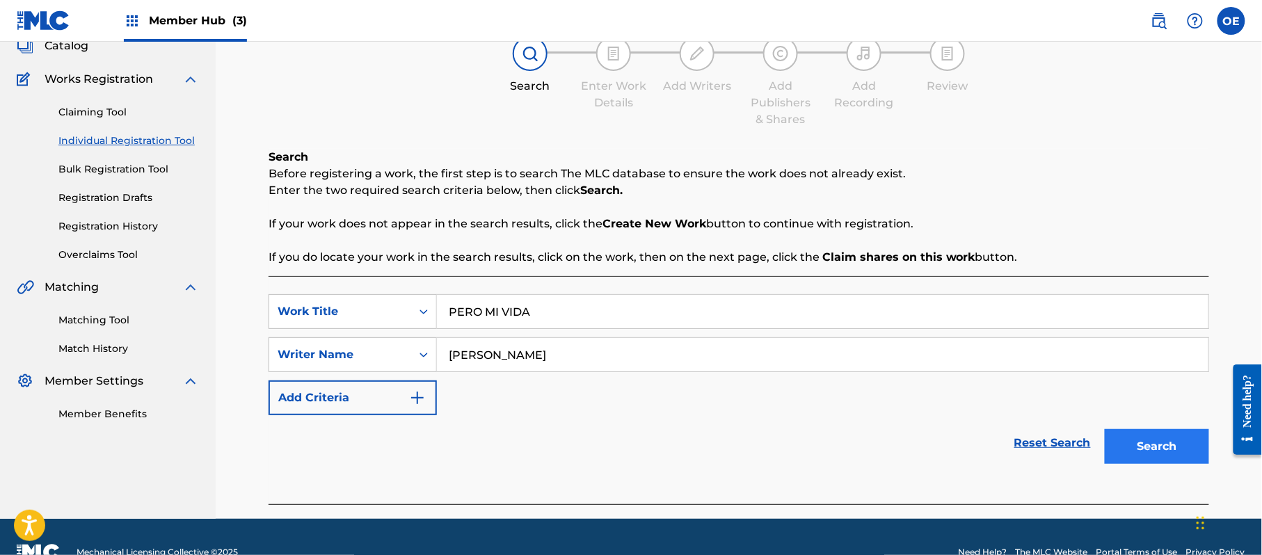
type input "[PERSON_NAME]"
click at [1158, 454] on button "Search" at bounding box center [1157, 446] width 104 height 35
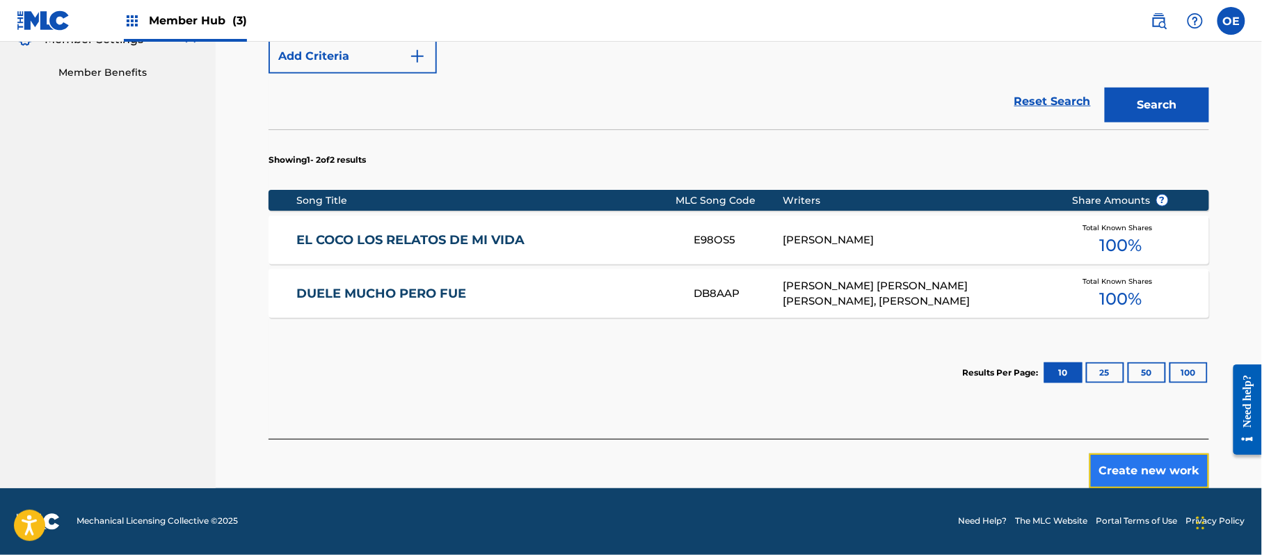
click at [1110, 465] on button "Create new work" at bounding box center [1150, 471] width 120 height 35
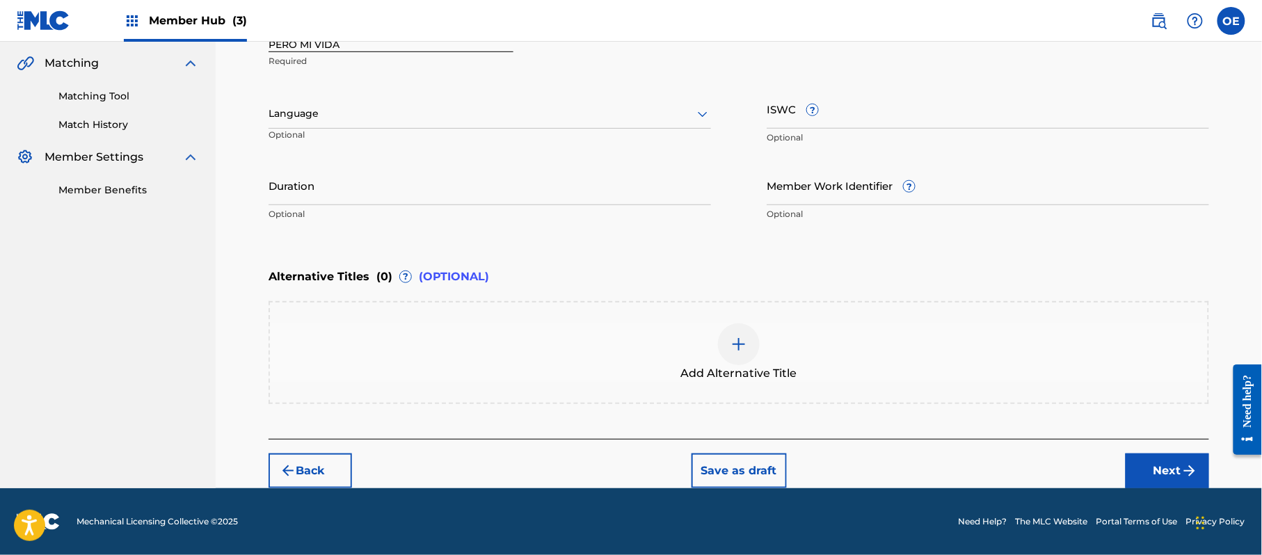
scroll to position [315, 0]
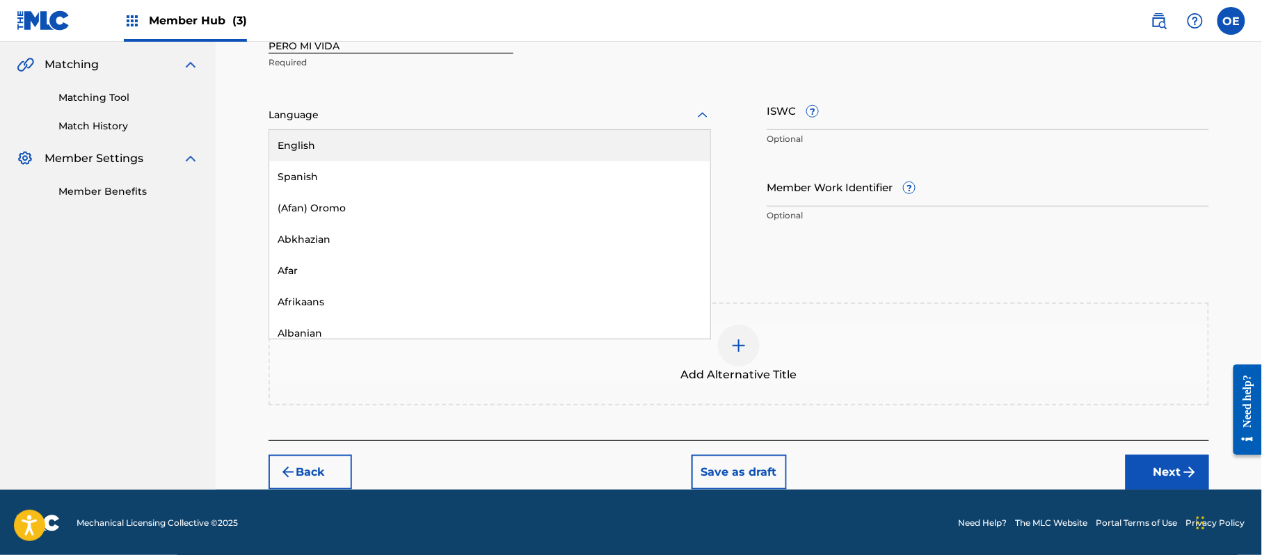
click at [310, 112] on div at bounding box center [490, 114] width 443 height 17
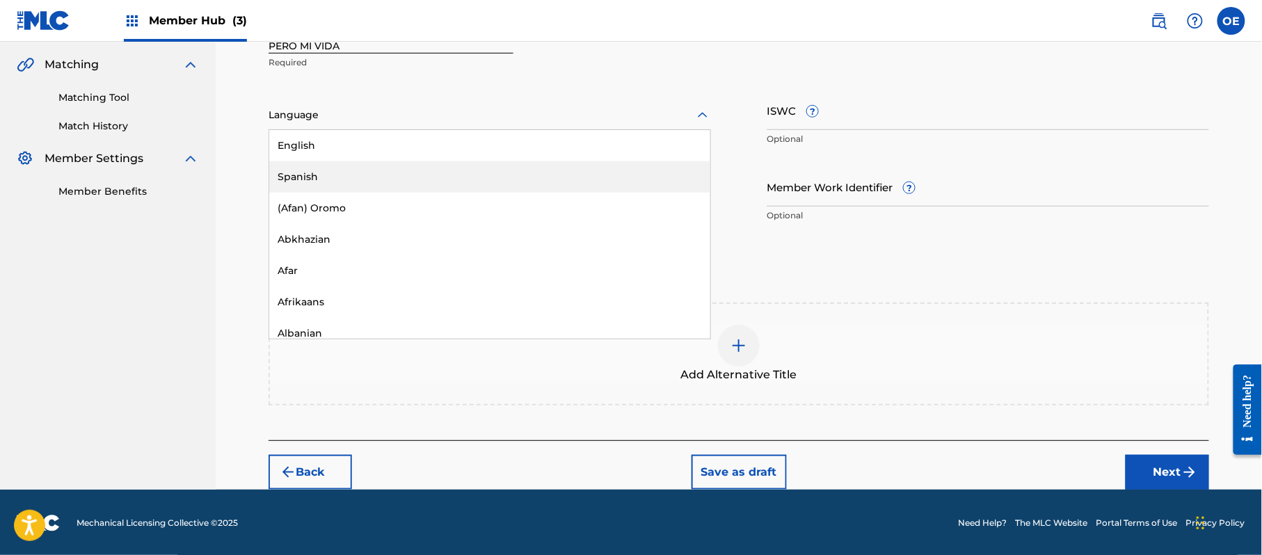
click at [429, 179] on div "Spanish" at bounding box center [489, 176] width 441 height 31
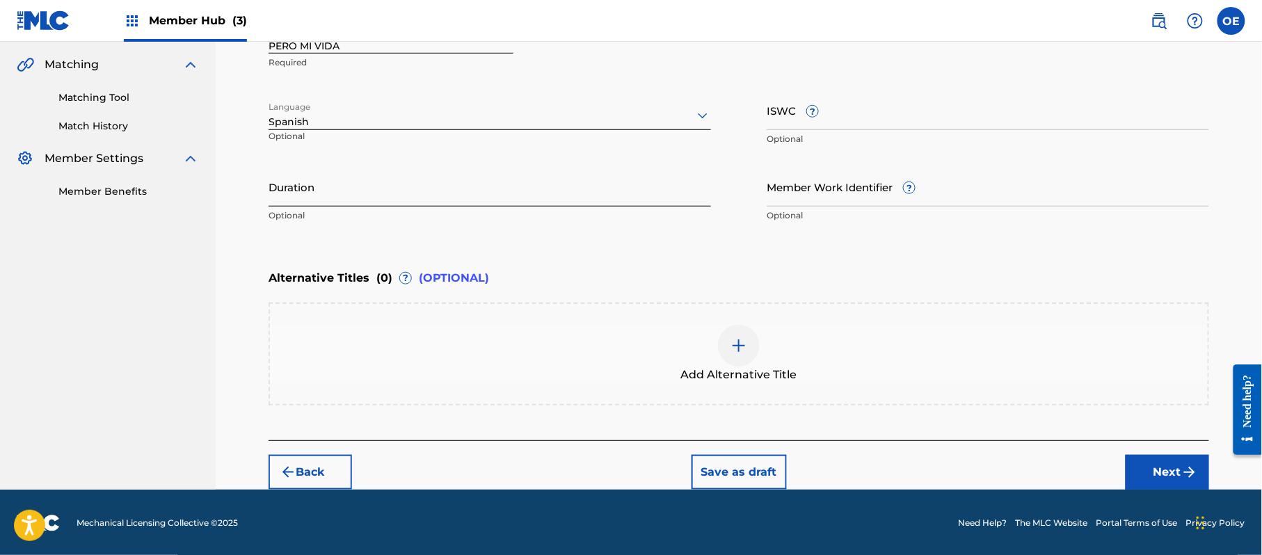
click at [331, 199] on input "Duration" at bounding box center [490, 187] width 443 height 40
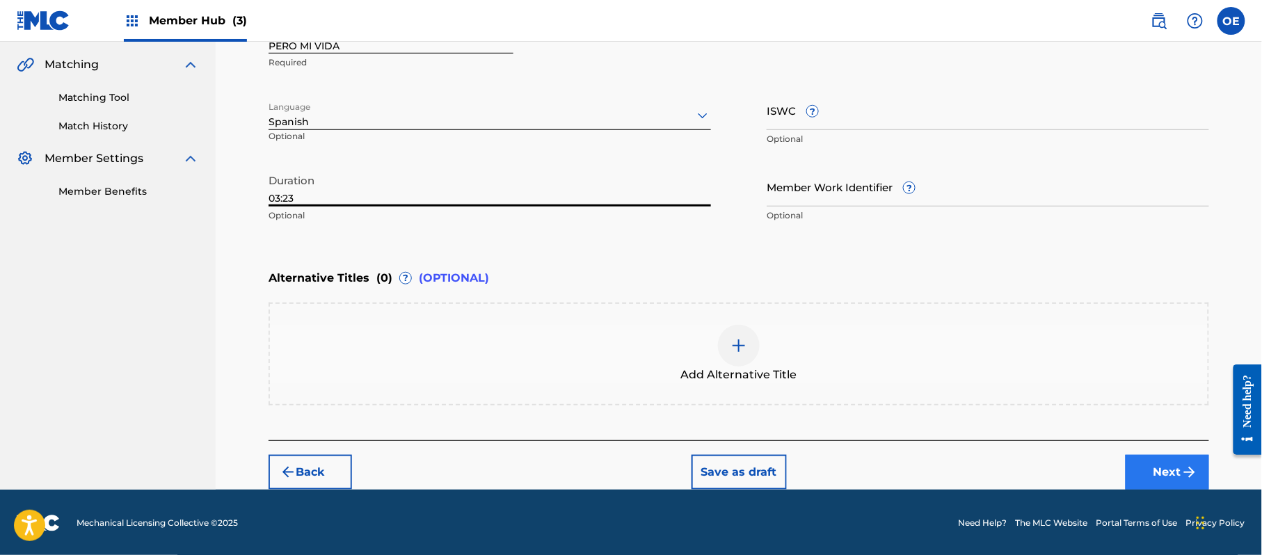
type input "03:23"
click at [1161, 463] on button "Next" at bounding box center [1167, 472] width 83 height 35
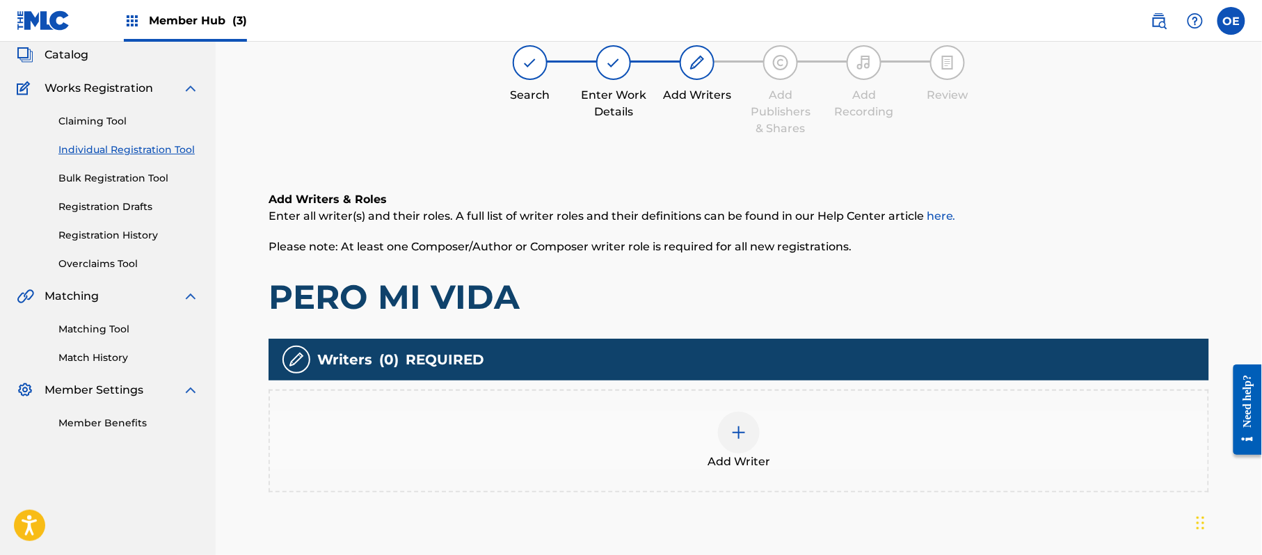
scroll to position [63, 0]
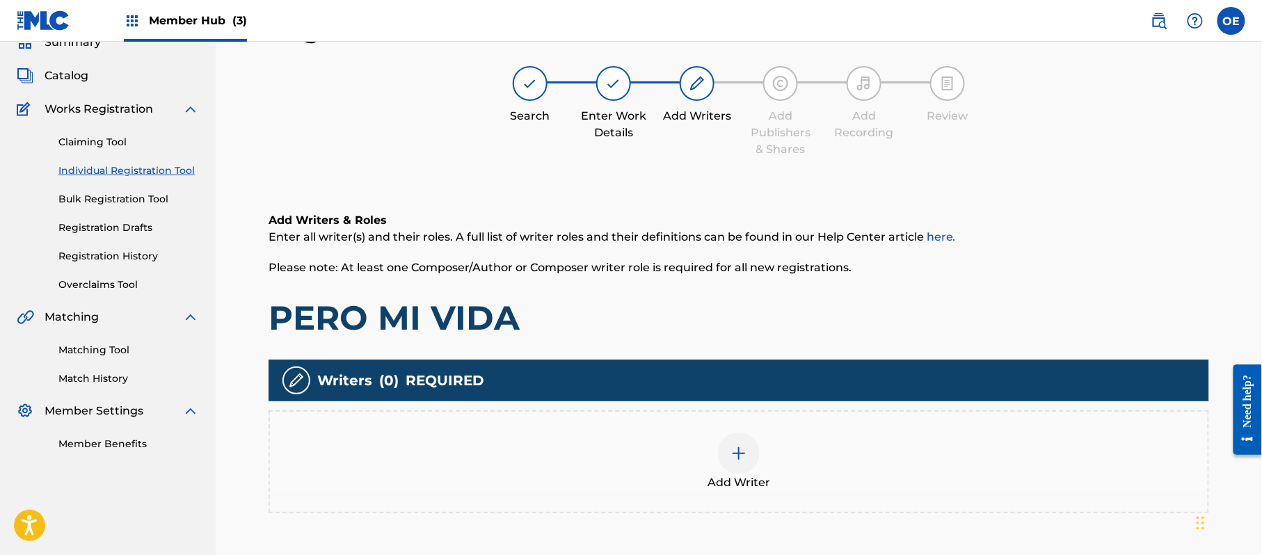
click at [647, 433] on div "Add Writer" at bounding box center [739, 462] width 938 height 58
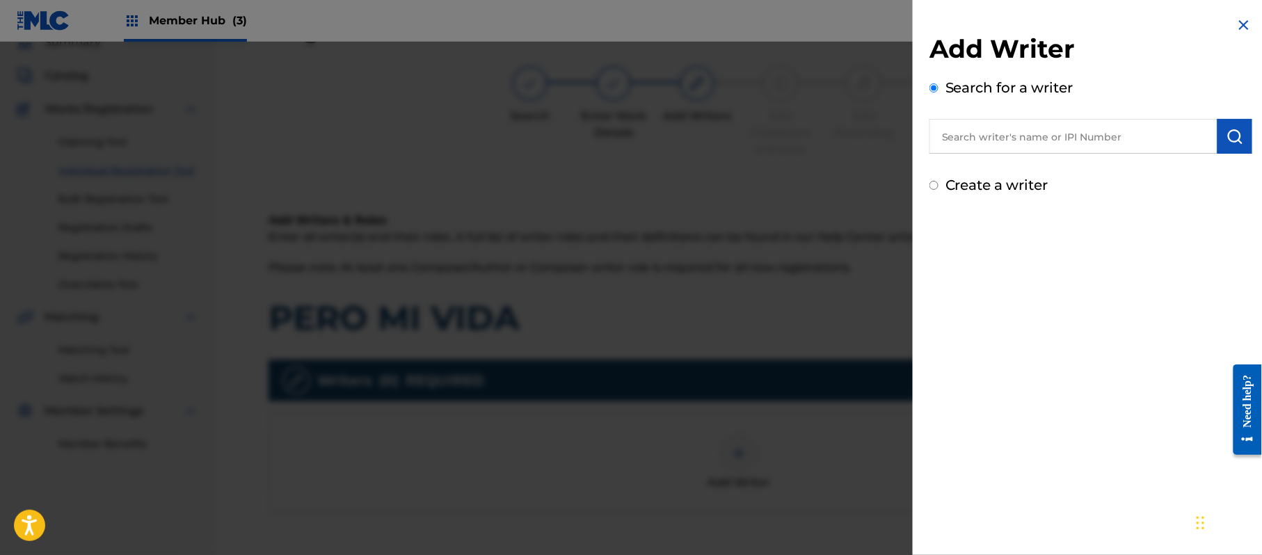
click at [1000, 180] on label "Create a writer" at bounding box center [997, 185] width 103 height 17
radio input "true"
click at [939, 181] on input "Create a writer" at bounding box center [934, 185] width 9 height 9
radio input "false"
radio input "true"
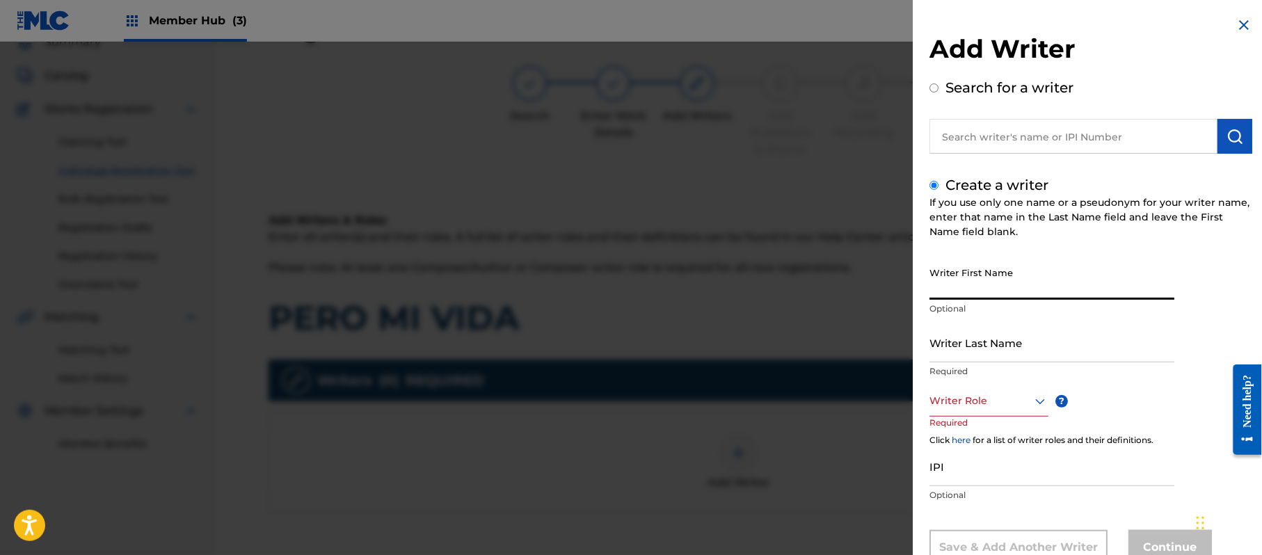
paste input "[PERSON_NAME]"
type input "[PERSON_NAME]"
paste input "[PERSON_NAME]"
type input "[PERSON_NAME]"
drag, startPoint x: 994, startPoint y: 279, endPoint x: 964, endPoint y: 303, distance: 38.6
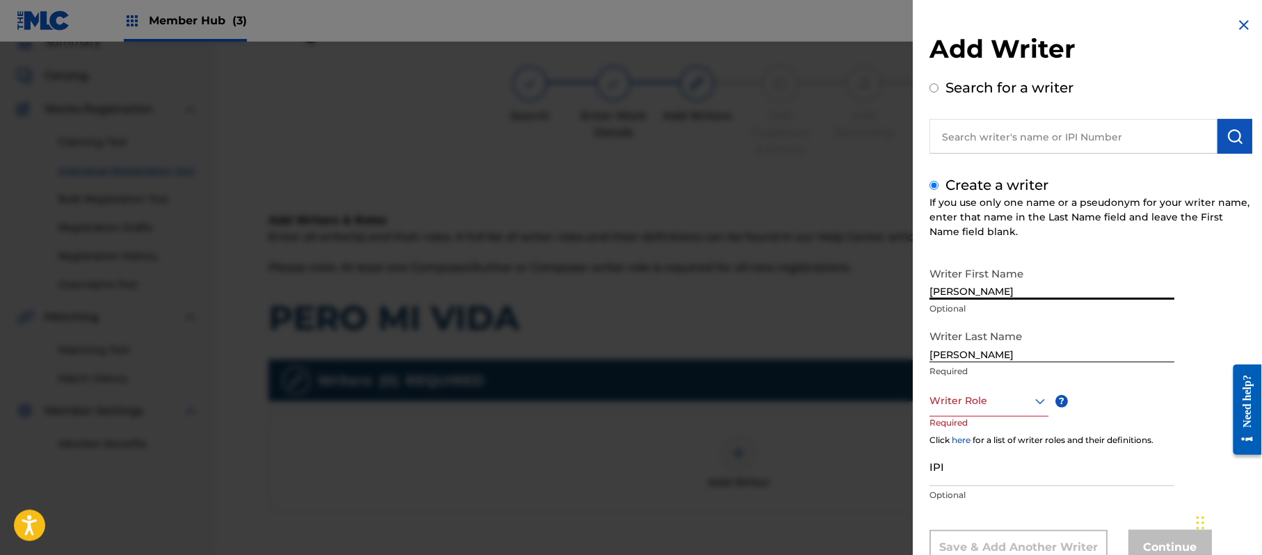
click at [964, 303] on div "Writer First Name [PERSON_NAME] Optional" at bounding box center [1052, 291] width 245 height 63
type input "[PERSON_NAME]"
drag, startPoint x: 966, startPoint y: 351, endPoint x: 866, endPoint y: 345, distance: 99.7
click at [913, 351] on div "Add Writer Search for a writer Create a writer If you use only one name or a ps…" at bounding box center [1091, 301] width 356 height 603
type input "PAZ"
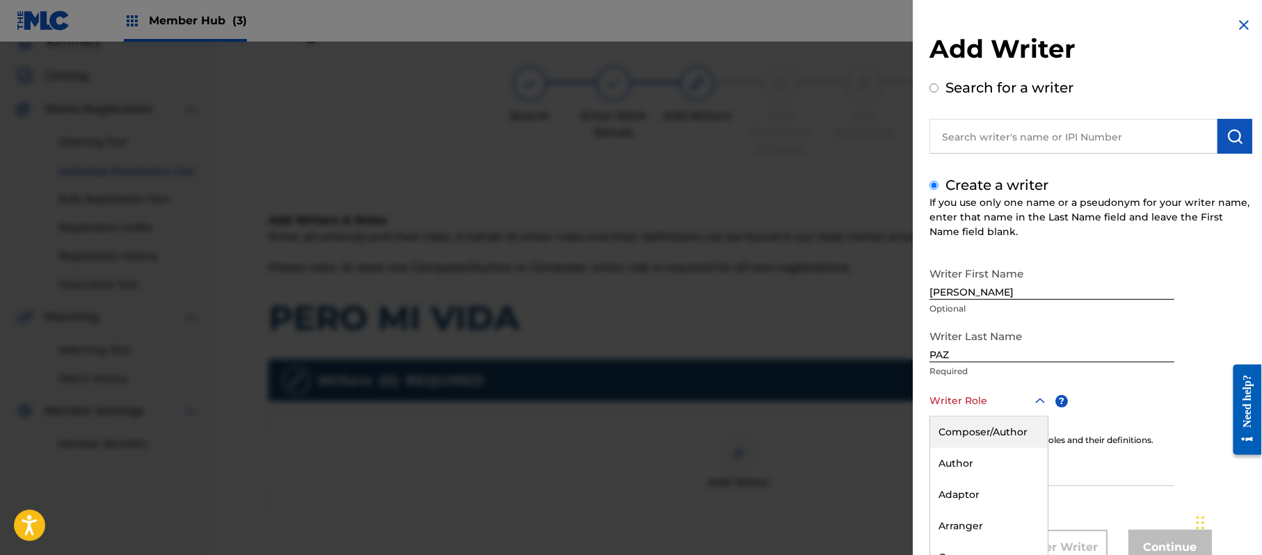
click at [995, 397] on div "8 results available. Use Up and Down to choose options, press Enter to select t…" at bounding box center [989, 400] width 119 height 31
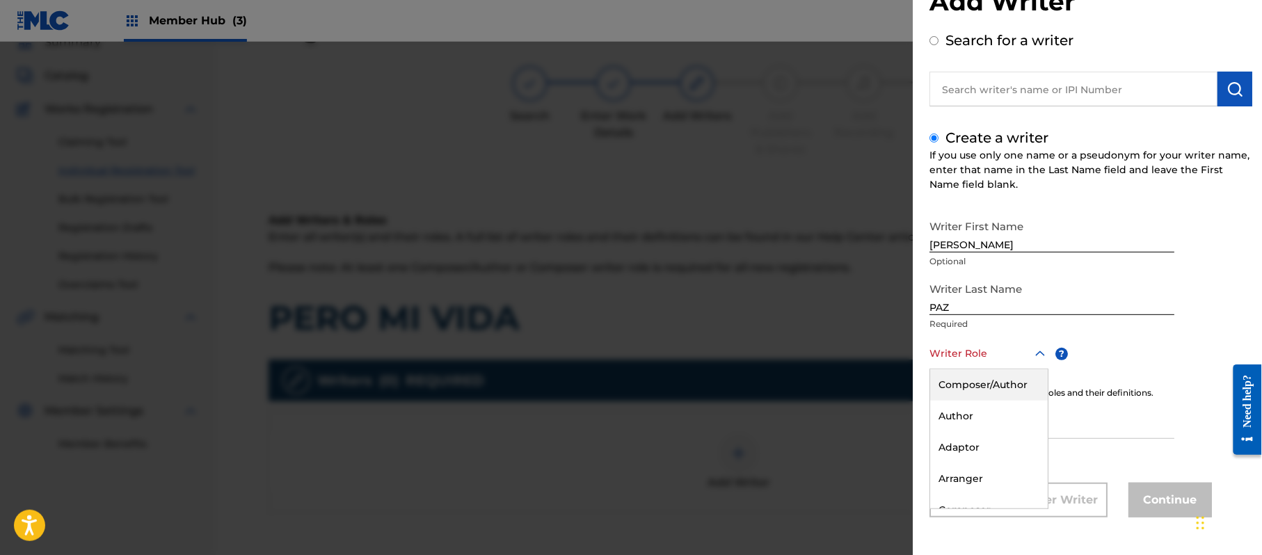
click at [995, 396] on div "Composer/Author" at bounding box center [989, 384] width 118 height 31
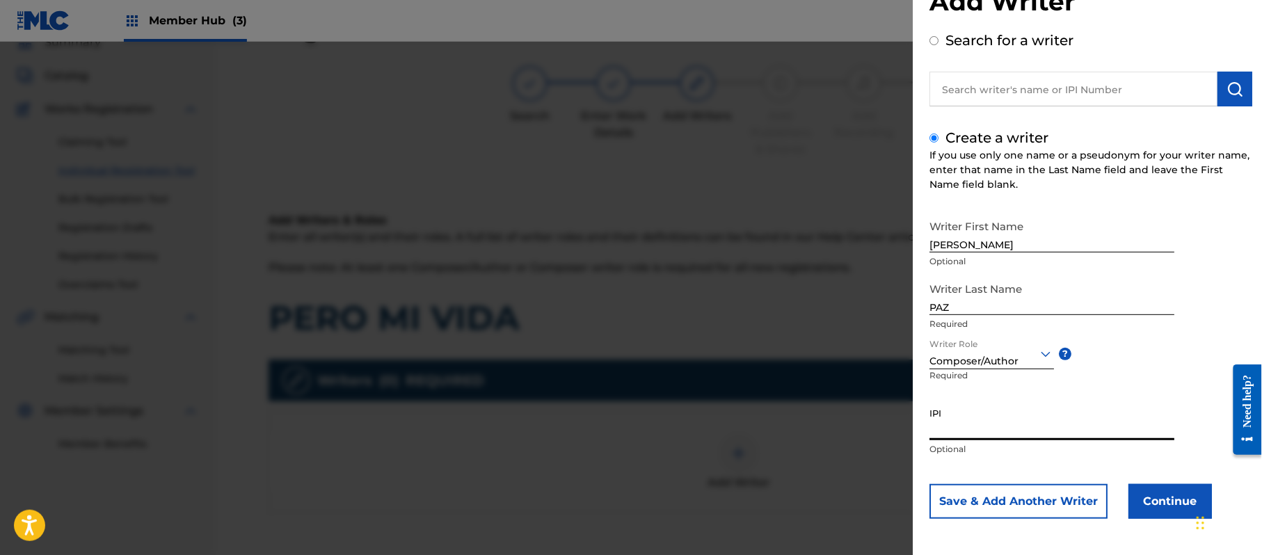
paste input "383824534"
type input "383824534"
click at [1163, 512] on button "Continue" at bounding box center [1170, 501] width 83 height 35
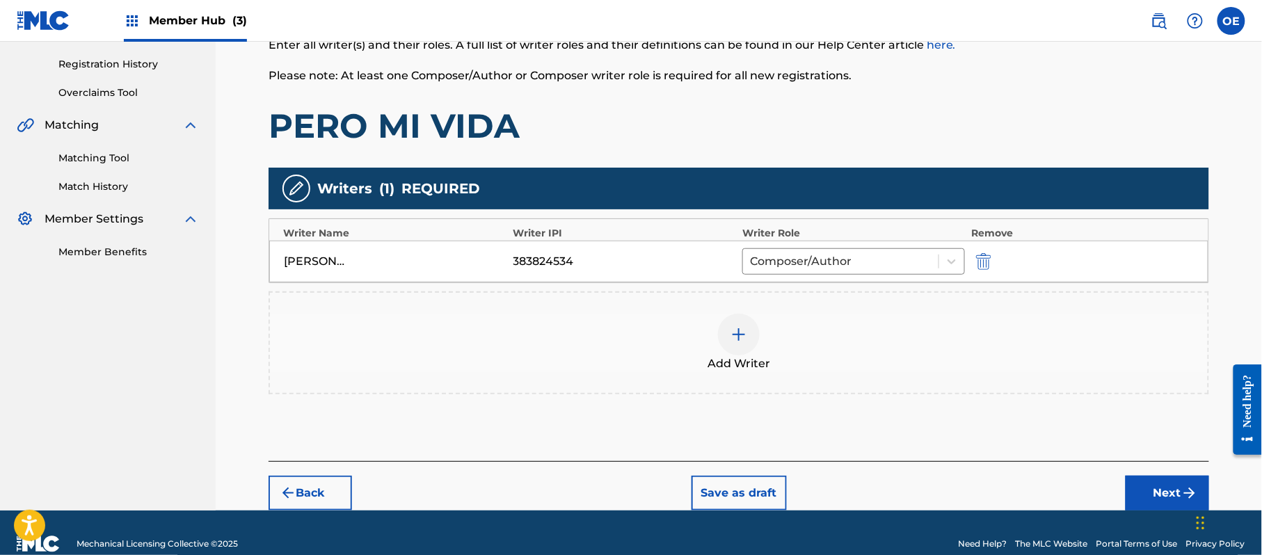
scroll to position [277, 0]
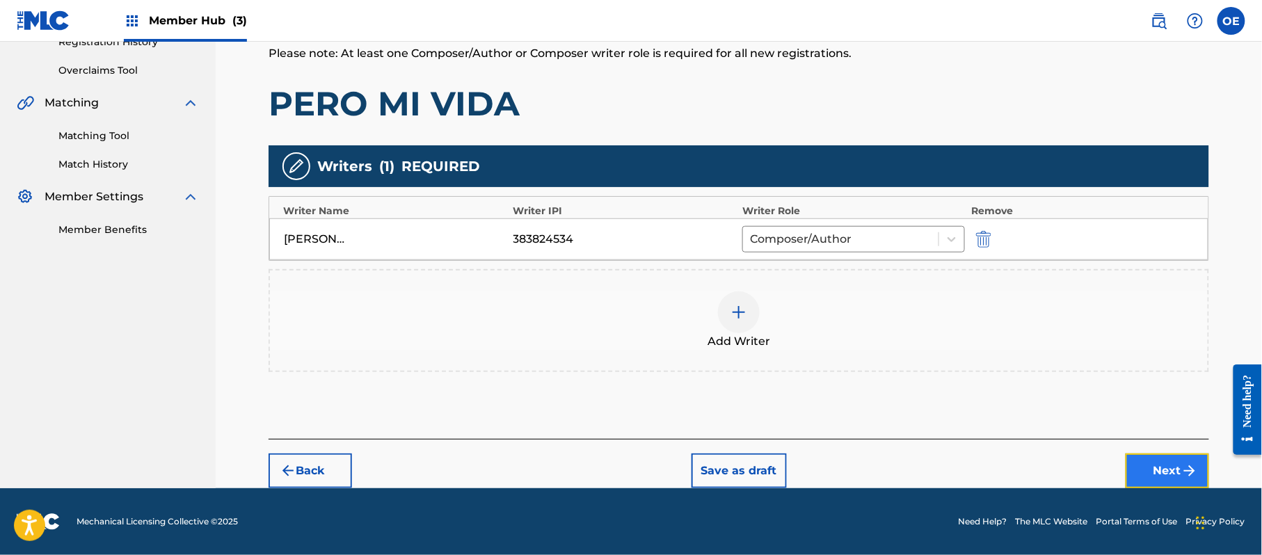
click at [1151, 473] on button "Next" at bounding box center [1167, 471] width 83 height 35
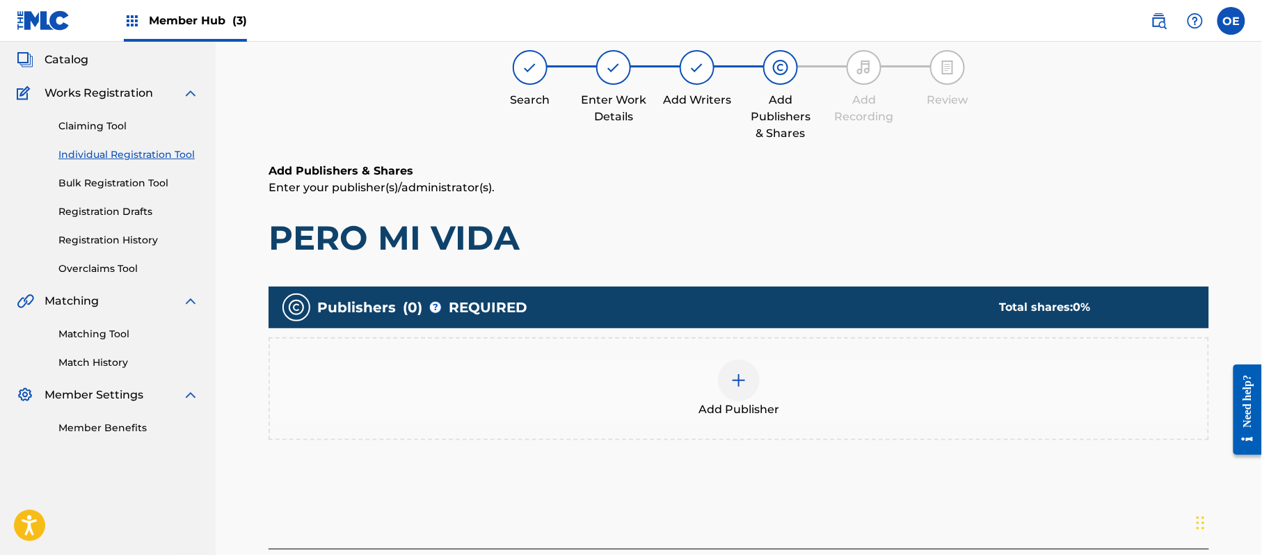
scroll to position [63, 0]
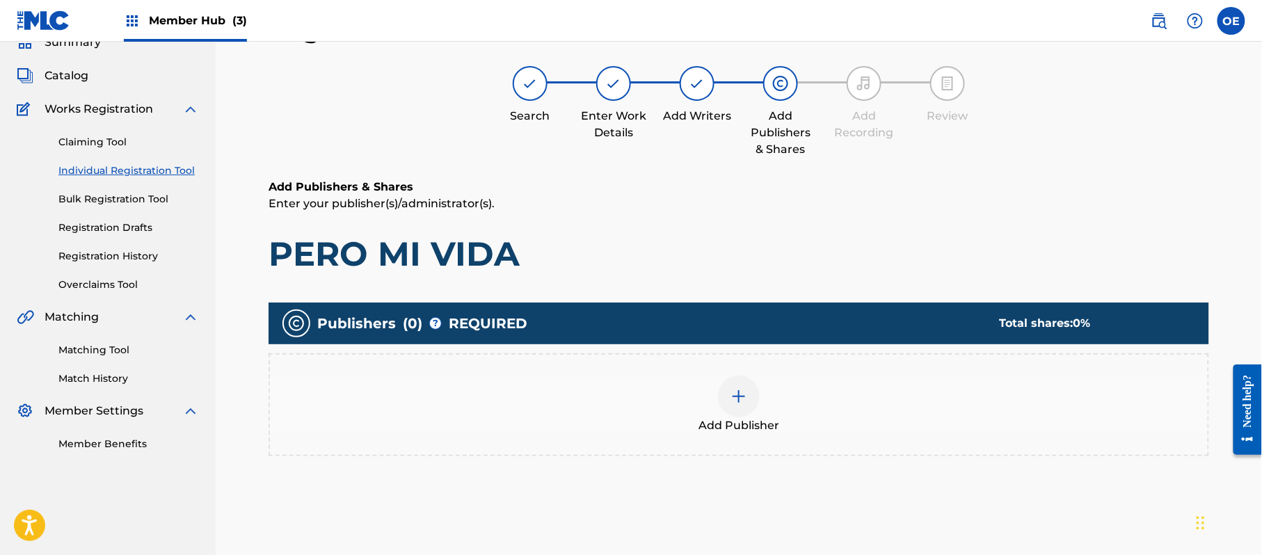
click at [769, 399] on div "Add Publisher" at bounding box center [739, 405] width 938 height 58
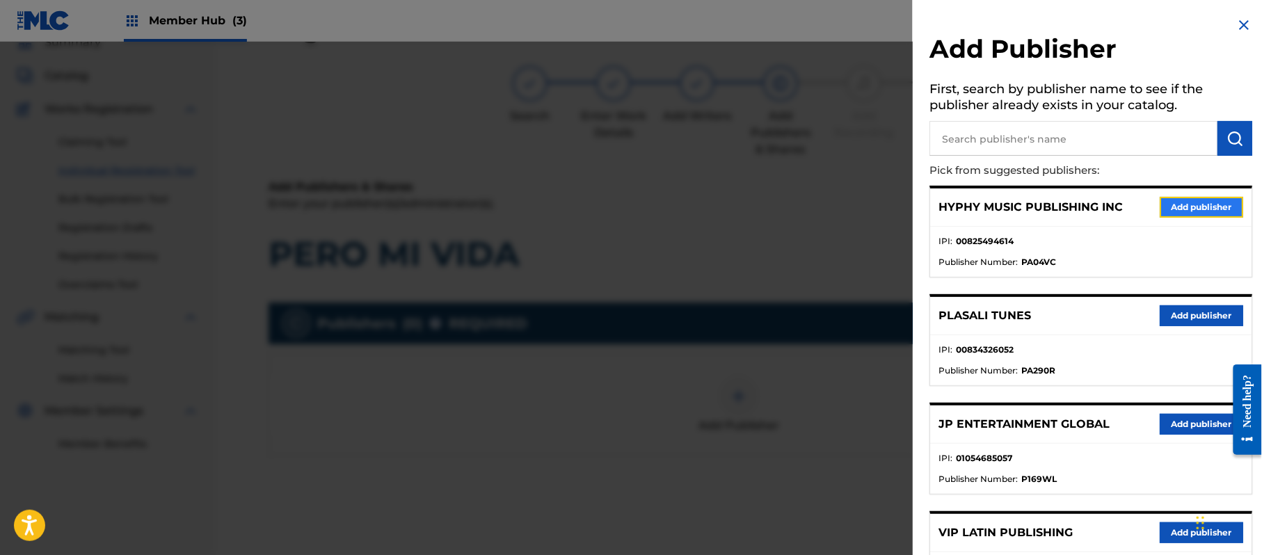
click at [1186, 215] on button "Add publisher" at bounding box center [1201, 207] width 83 height 21
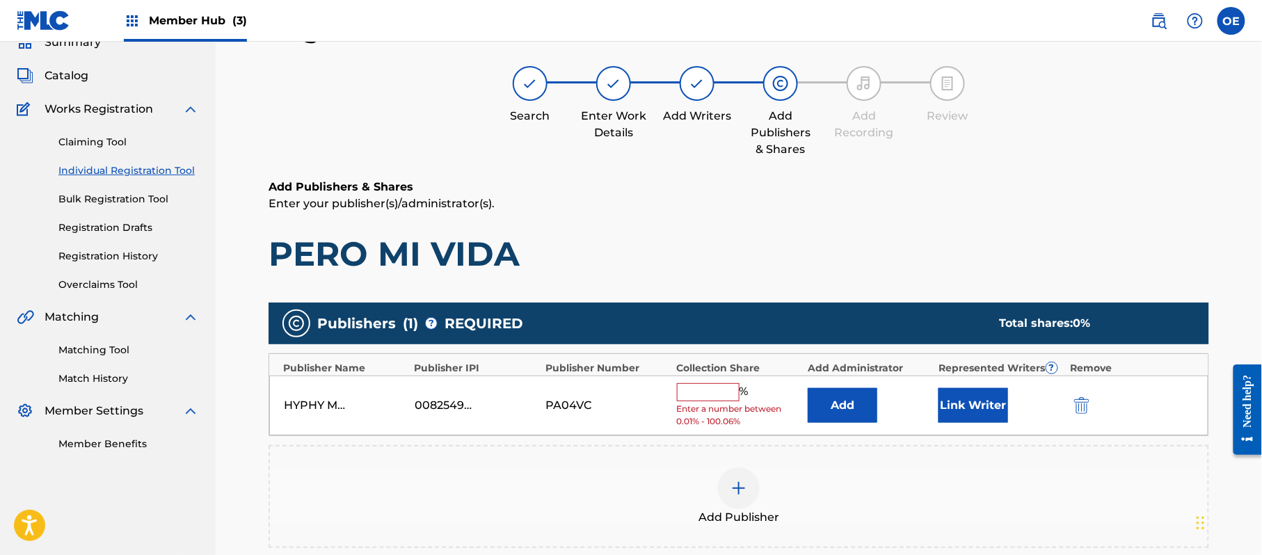
click at [711, 399] on input "text" at bounding box center [708, 392] width 63 height 18
type input "100"
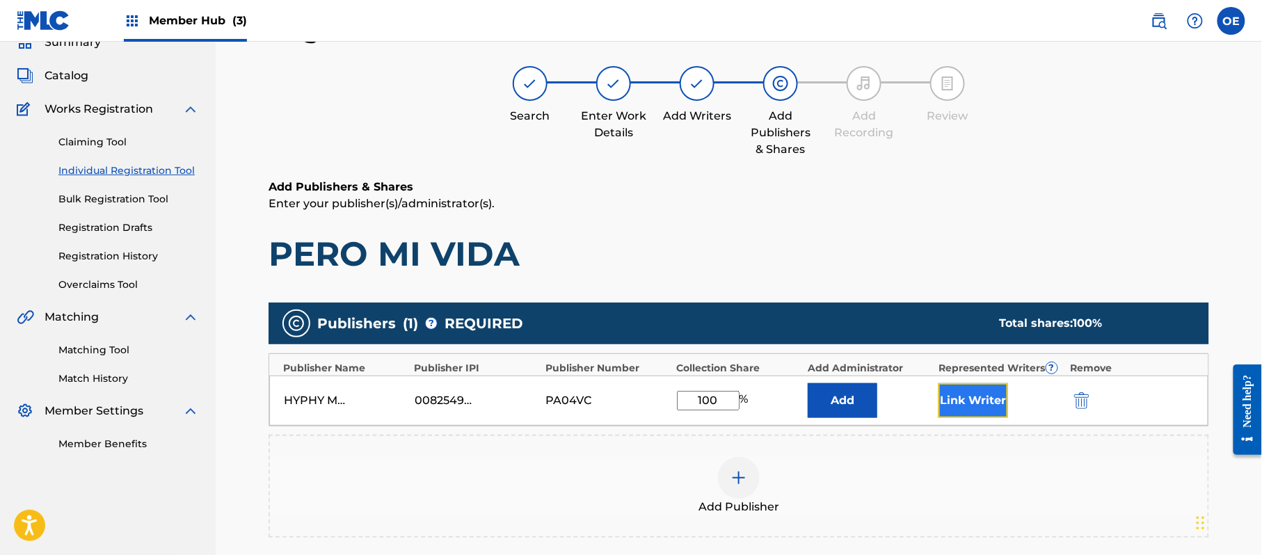
click at [987, 406] on button "Link Writer" at bounding box center [974, 400] width 70 height 35
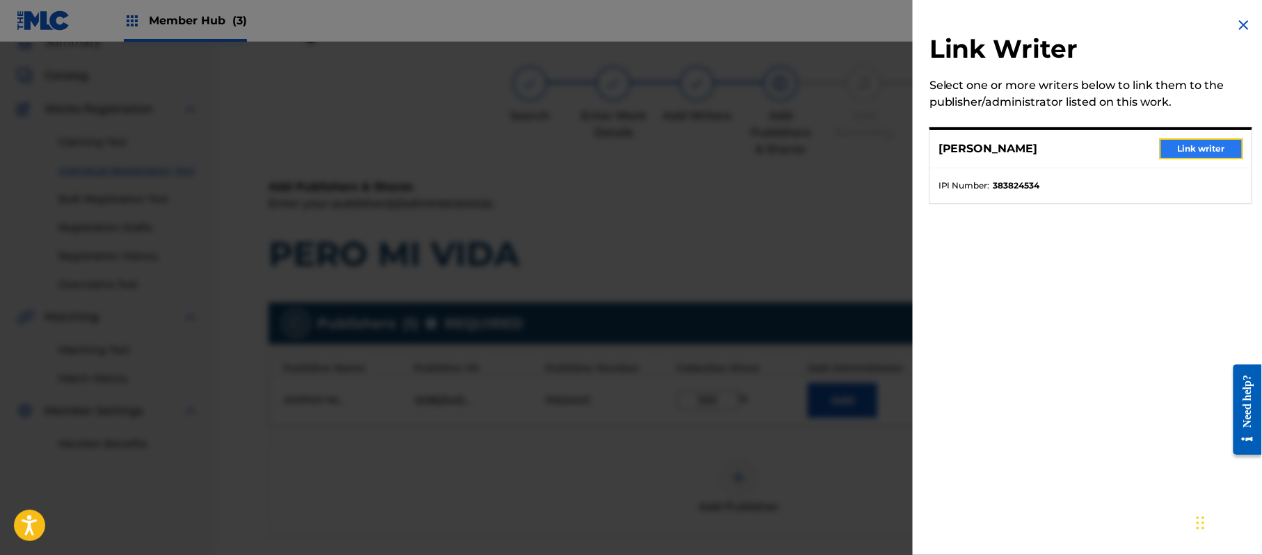
click at [1198, 149] on button "Link writer" at bounding box center [1201, 148] width 83 height 21
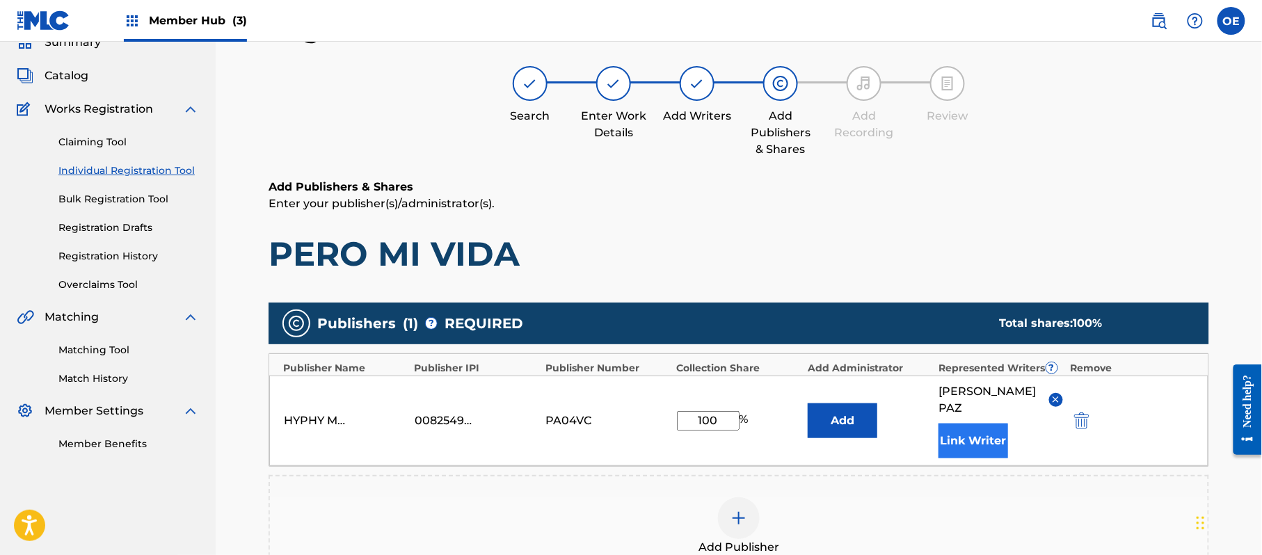
scroll to position [293, 0]
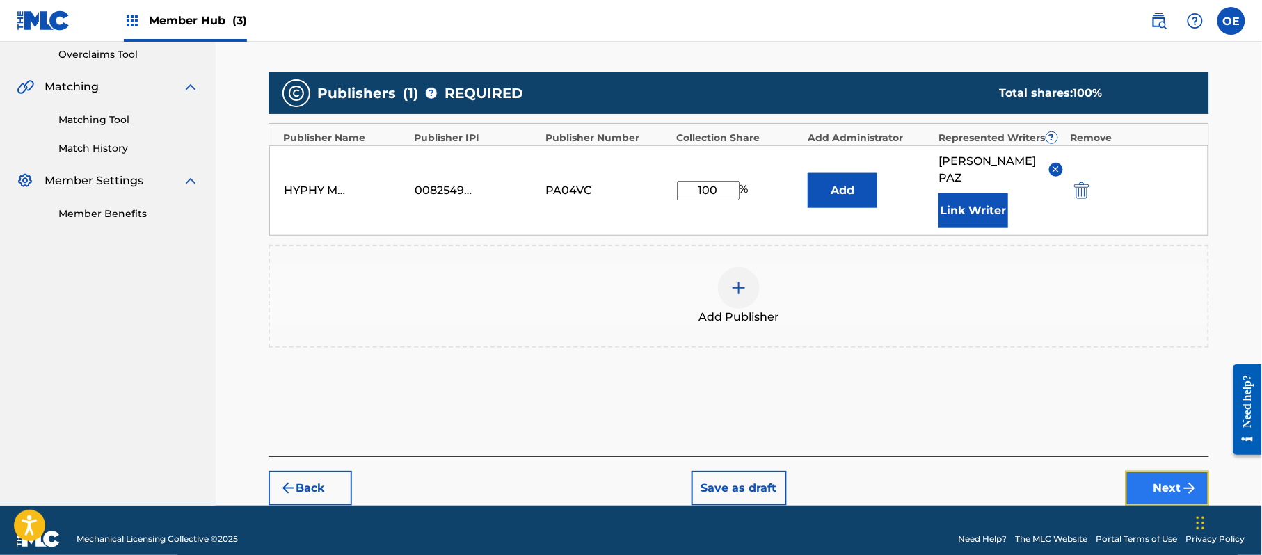
click at [1179, 471] on button "Next" at bounding box center [1167, 488] width 83 height 35
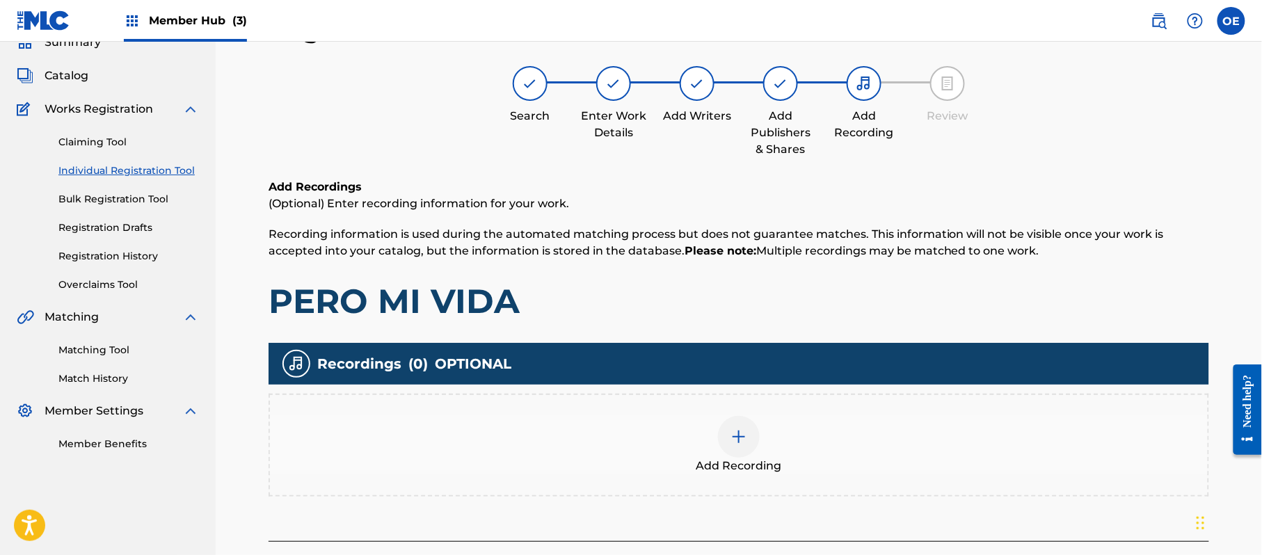
scroll to position [156, 0]
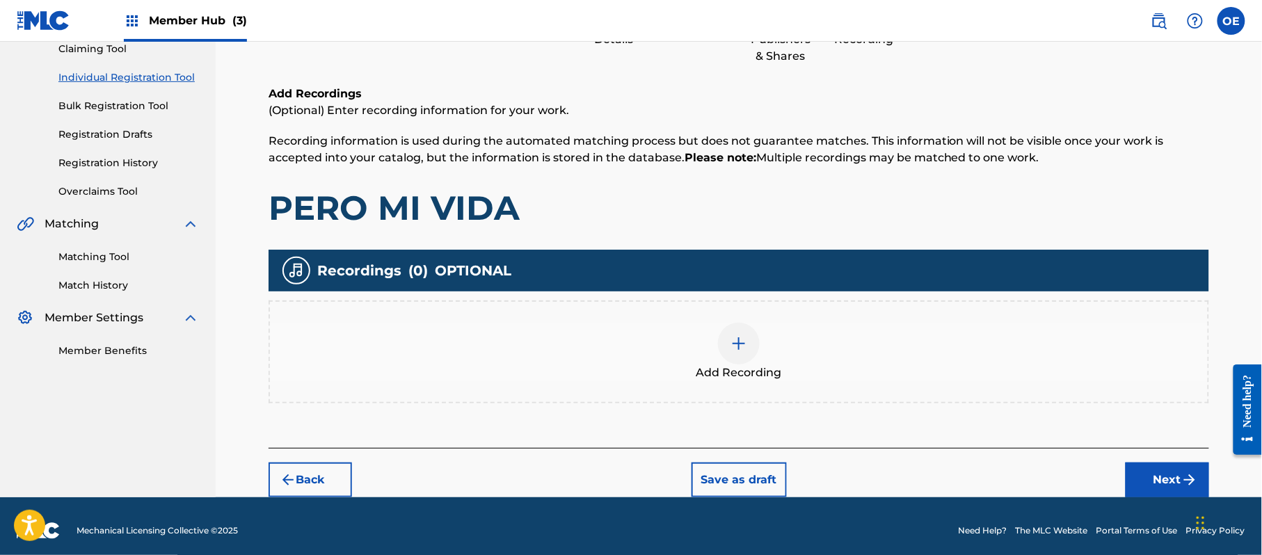
click at [704, 356] on div "Add Recording" at bounding box center [739, 352] width 938 height 58
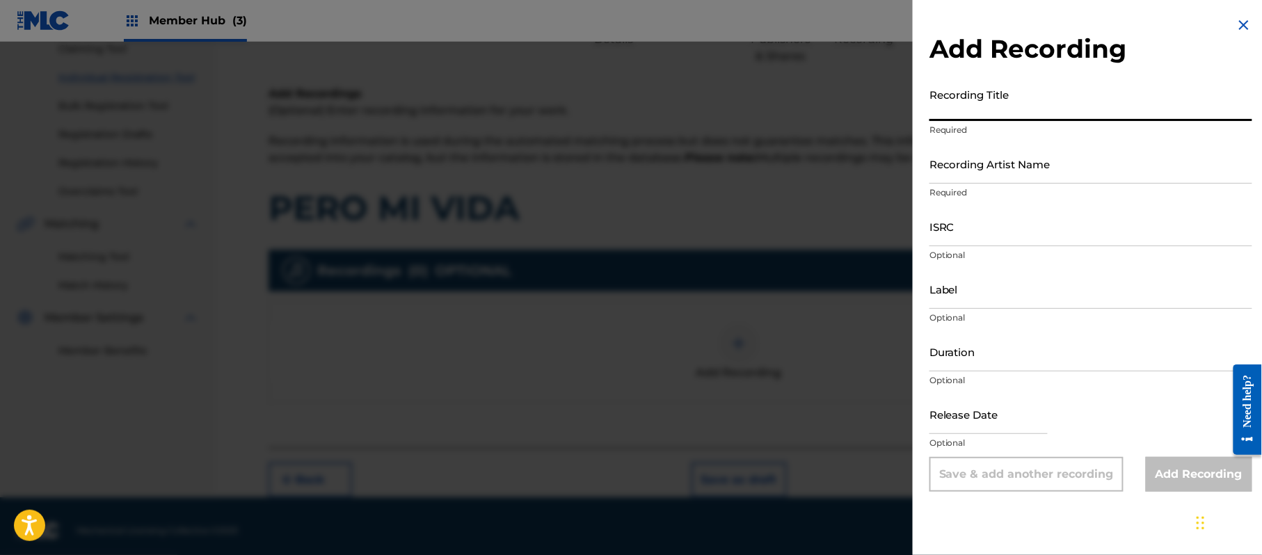
paste input "Pero Mi Vida"
type input "Pero Mi Vida"
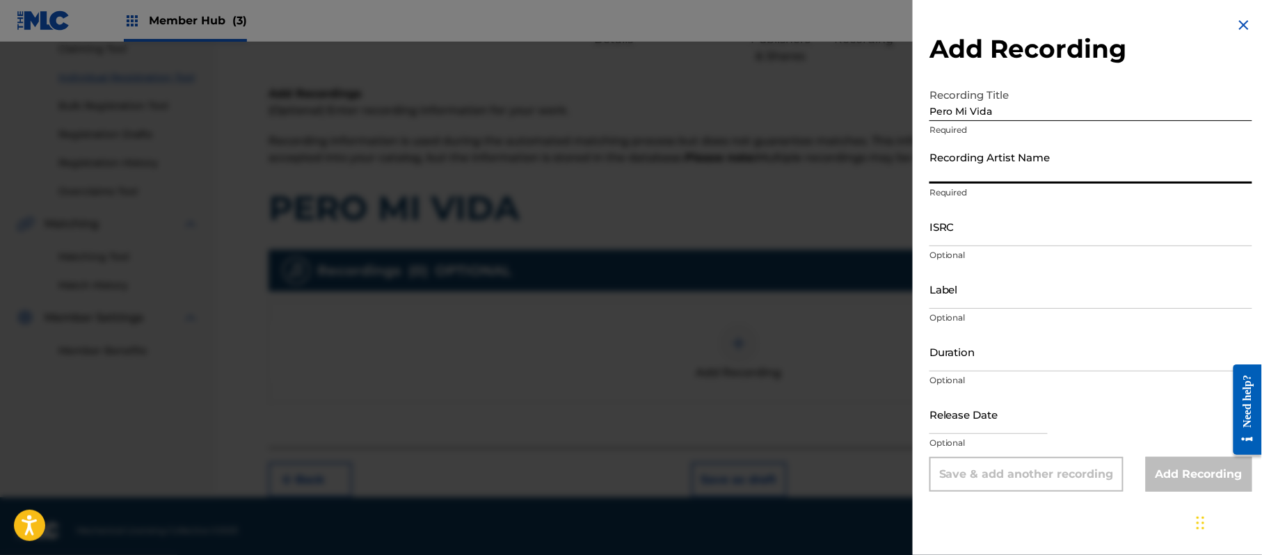
paste input "[PERSON_NAME]"
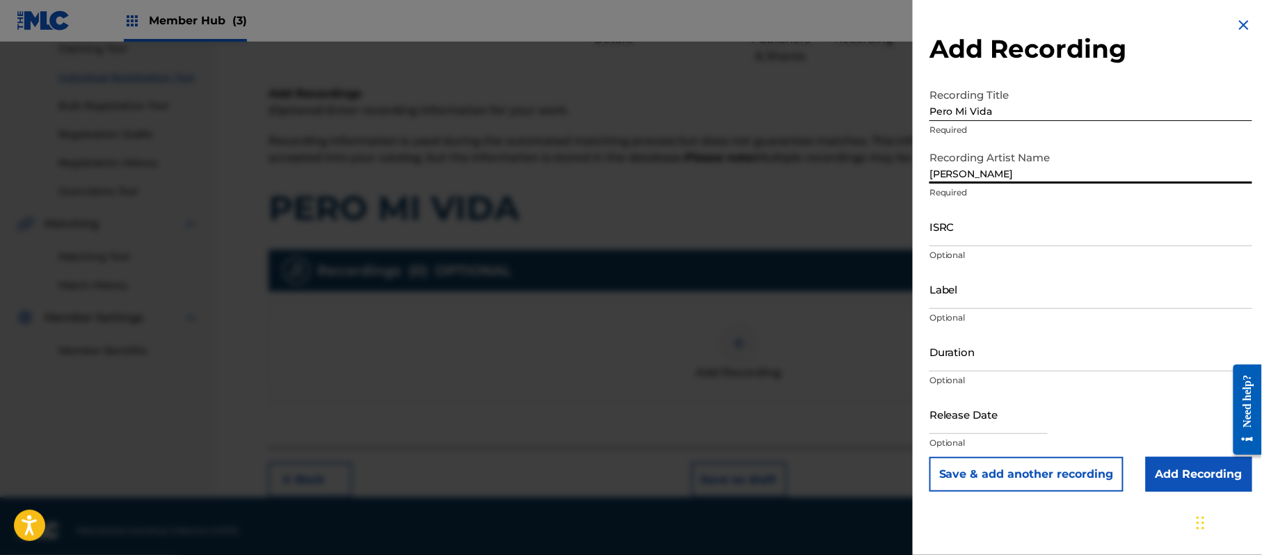
type input "[PERSON_NAME]"
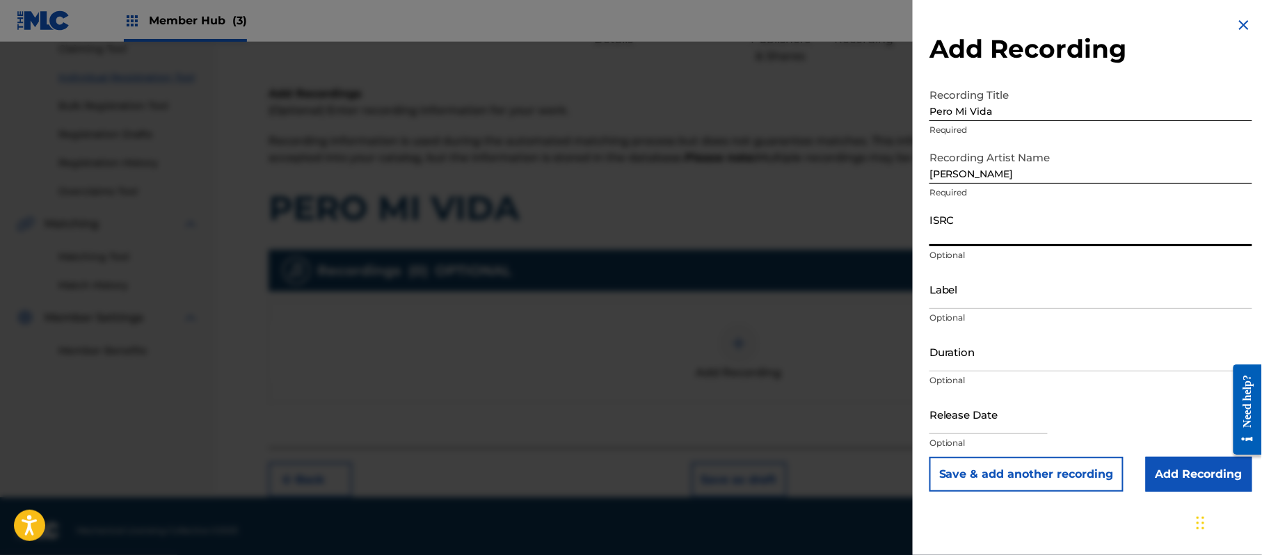
paste input "CA5KR1810894"
type input "CA5KR1810894"
paste input "3 Amigos Intertainment"
type input "3 Amigos Intertainment"
click at [1039, 355] on input "Duration" at bounding box center [1091, 352] width 323 height 40
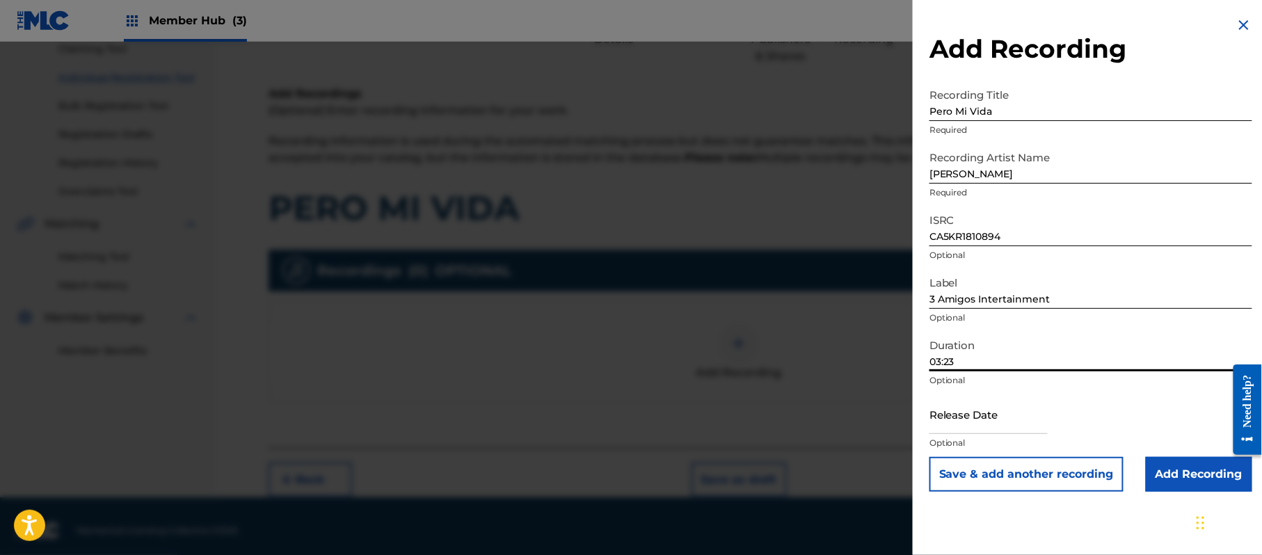
type input "03:23"
drag, startPoint x: 980, startPoint y: 424, endPoint x: 994, endPoint y: 429, distance: 13.9
click at [980, 424] on input "text" at bounding box center [989, 415] width 118 height 40
select select "8"
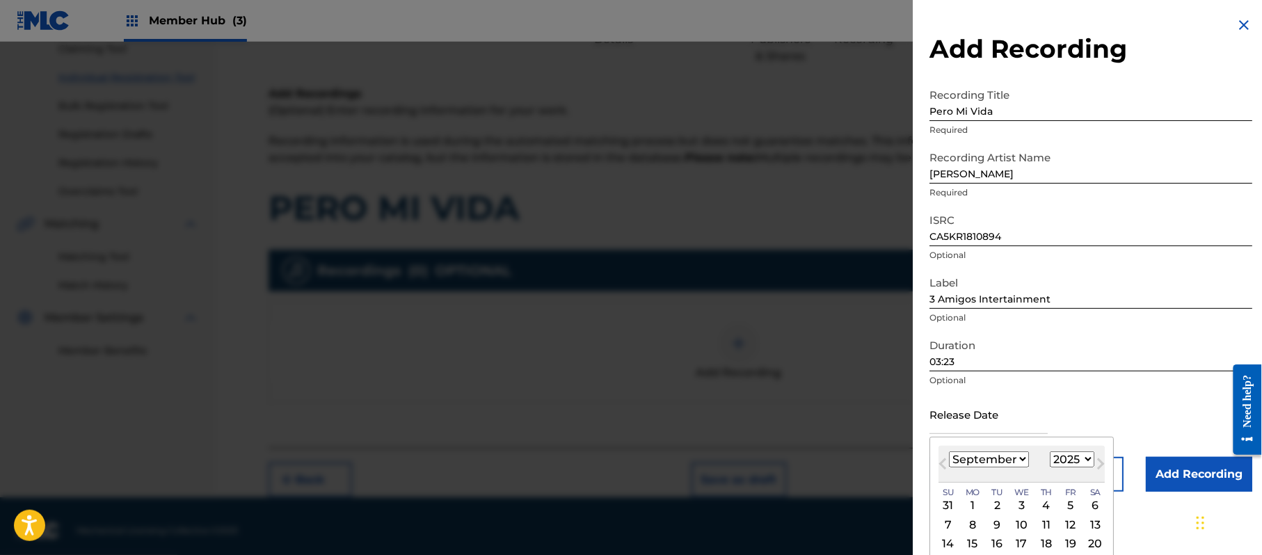
click at [1081, 460] on select "1899 1900 1901 1902 1903 1904 1905 1906 1907 1908 1909 1910 1911 1912 1913 1914…" at bounding box center [1072, 460] width 45 height 16
select select "2018"
click at [1053, 452] on select "1899 1900 1901 1902 1903 1904 1905 1906 1907 1908 1909 1910 1911 1912 1913 1914…" at bounding box center [1072, 460] width 45 height 16
click at [1007, 457] on select "January February March April May June July August September October November De…" at bounding box center [989, 460] width 80 height 16
select select "4"
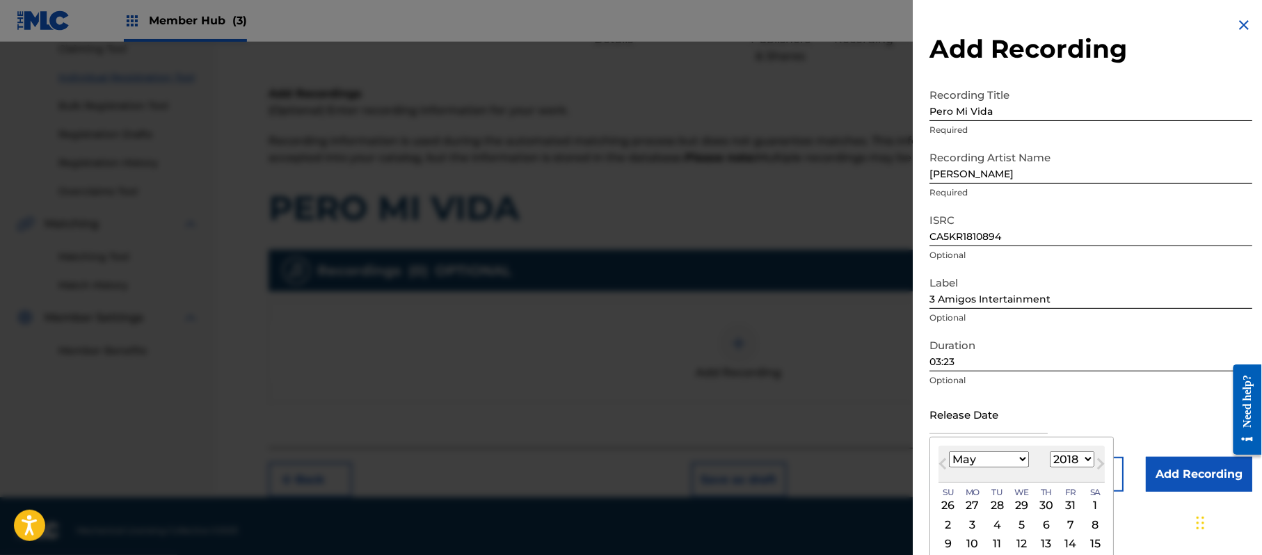
click at [950, 452] on select "January February March April May June July August September October November De…" at bounding box center [989, 460] width 80 height 16
click at [1069, 527] on div "11" at bounding box center [1070, 524] width 17 height 17
type input "[DATE]"
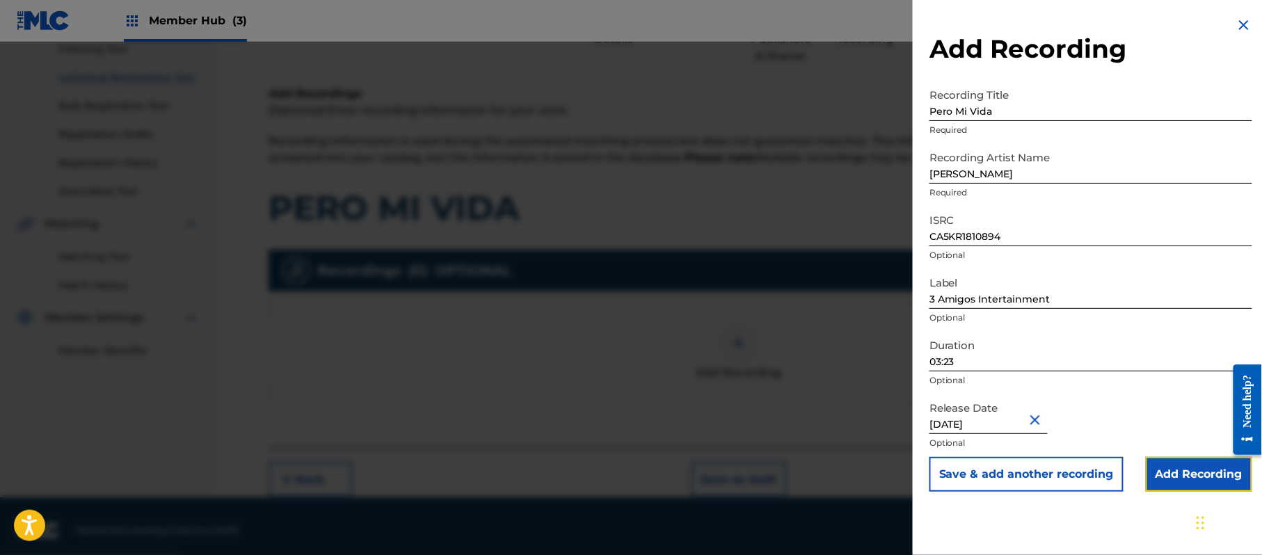
click at [1158, 487] on input "Add Recording" at bounding box center [1199, 474] width 106 height 35
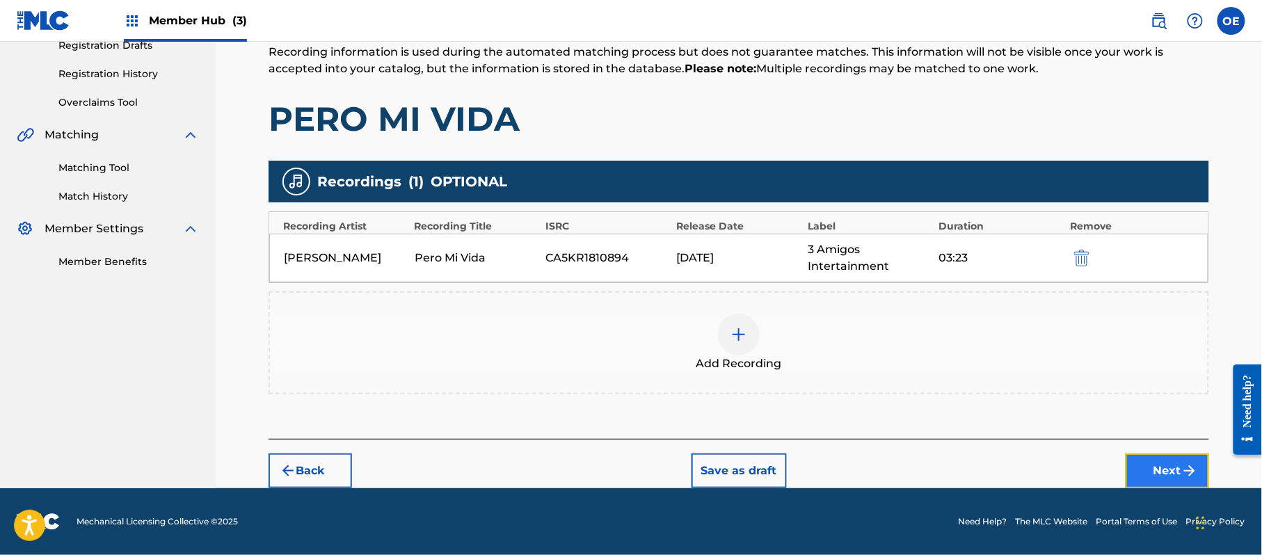
click at [1161, 463] on button "Next" at bounding box center [1167, 471] width 83 height 35
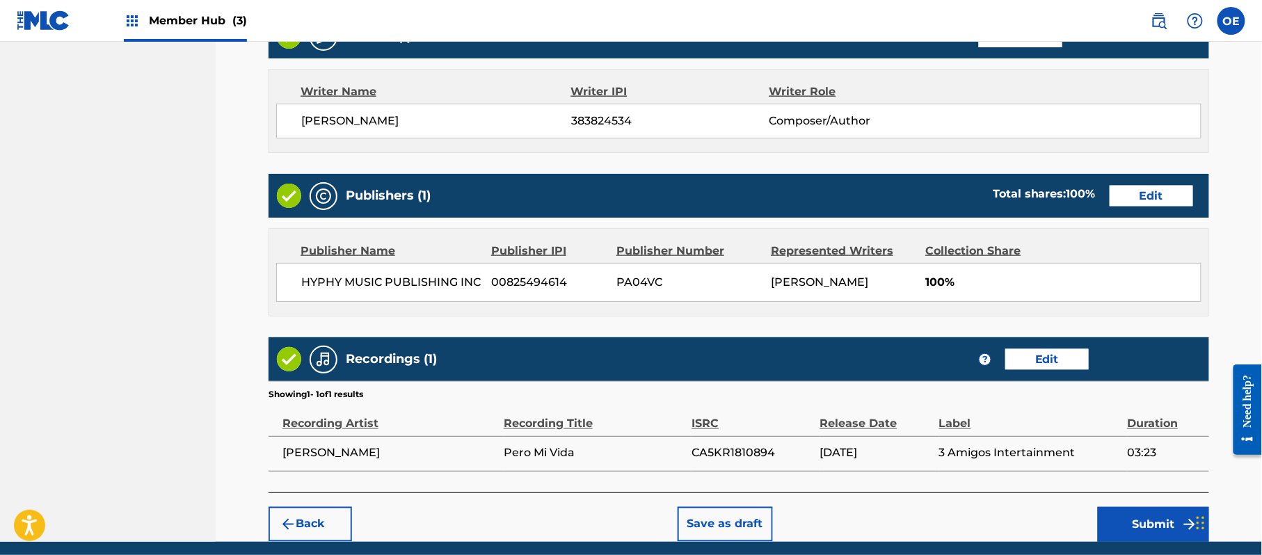
scroll to position [622, 0]
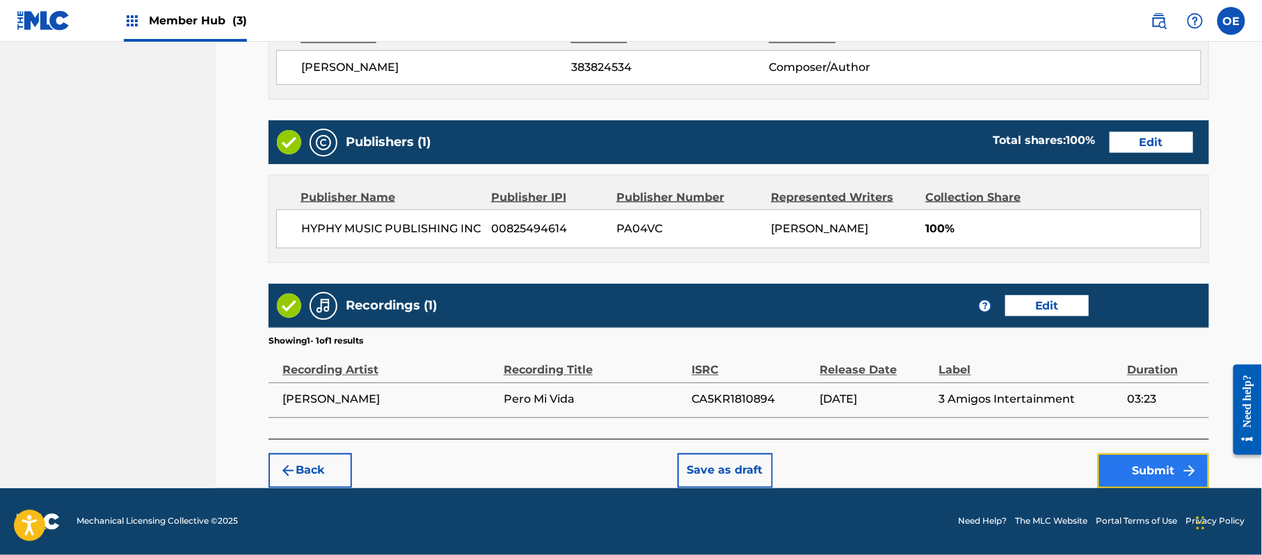
click at [1162, 482] on button "Submit" at bounding box center [1153, 471] width 111 height 35
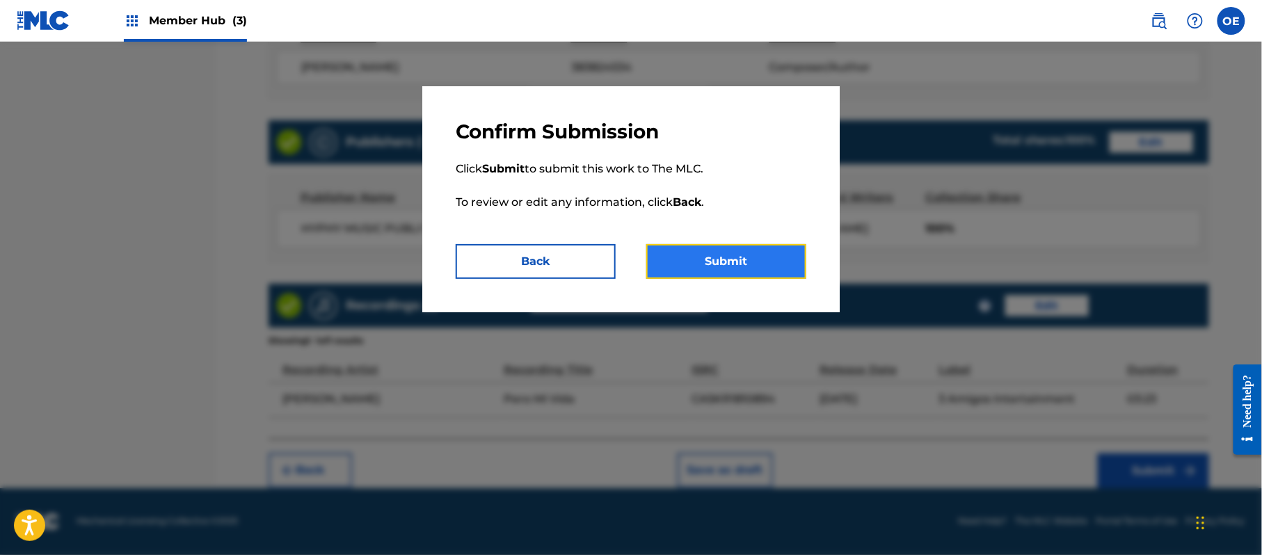
click at [740, 266] on button "Submit" at bounding box center [726, 261] width 160 height 35
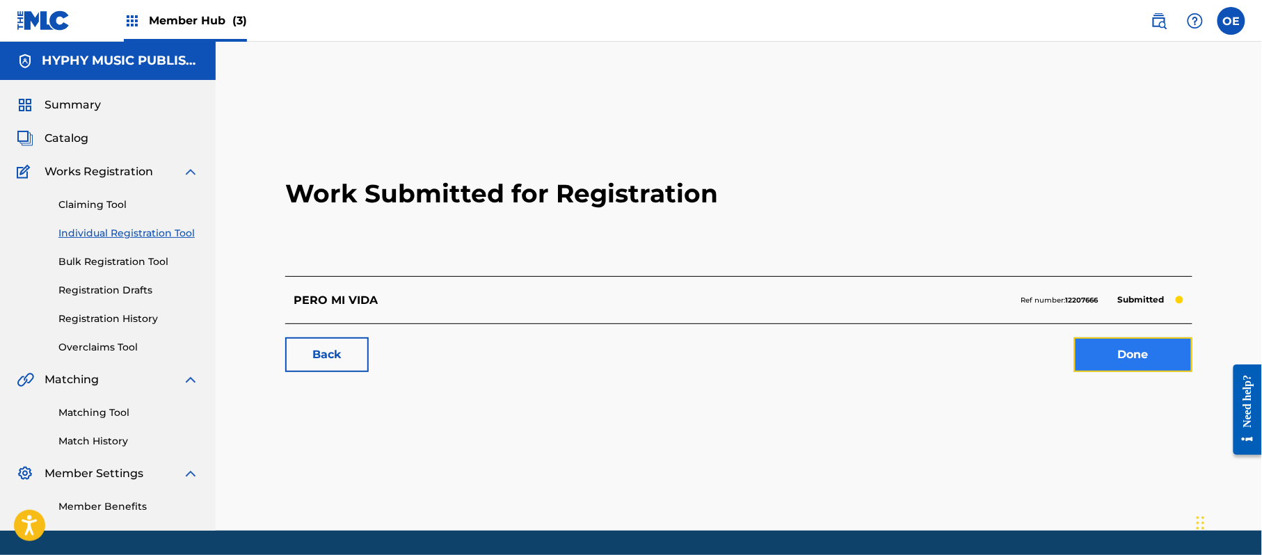
click at [1159, 342] on link "Done" at bounding box center [1133, 354] width 118 height 35
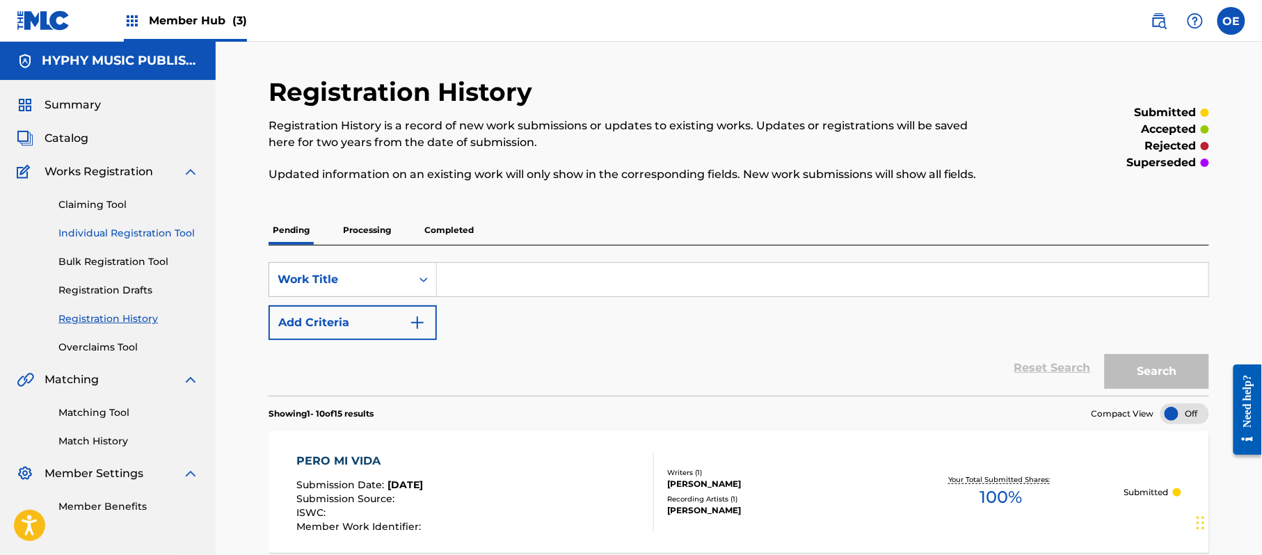
click at [153, 231] on link "Individual Registration Tool" at bounding box center [128, 233] width 141 height 15
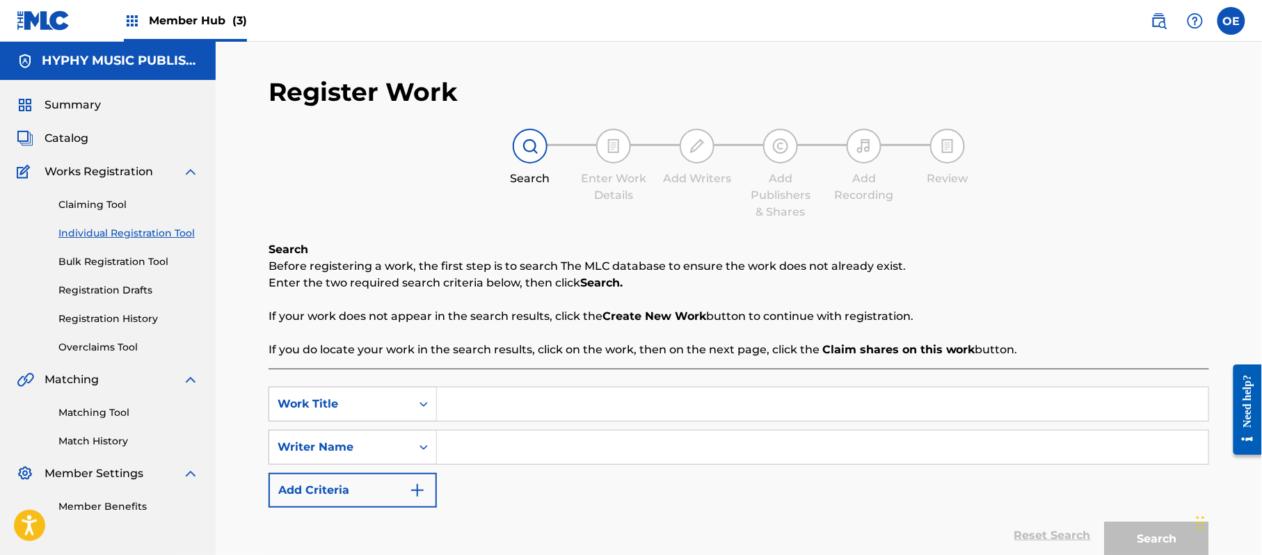
paste input "[PERSON_NAME]"
type input "[PERSON_NAME]"
paste input "[PERSON_NAME]"
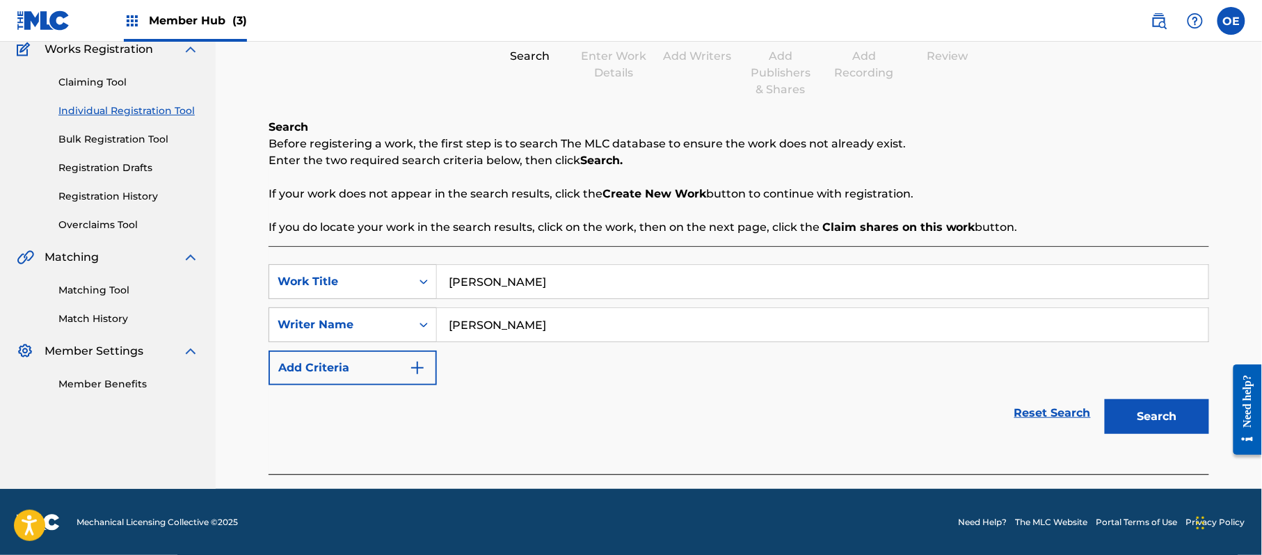
scroll to position [123, 0]
type input "[PERSON_NAME]"
click at [1148, 413] on button "Search" at bounding box center [1157, 416] width 104 height 35
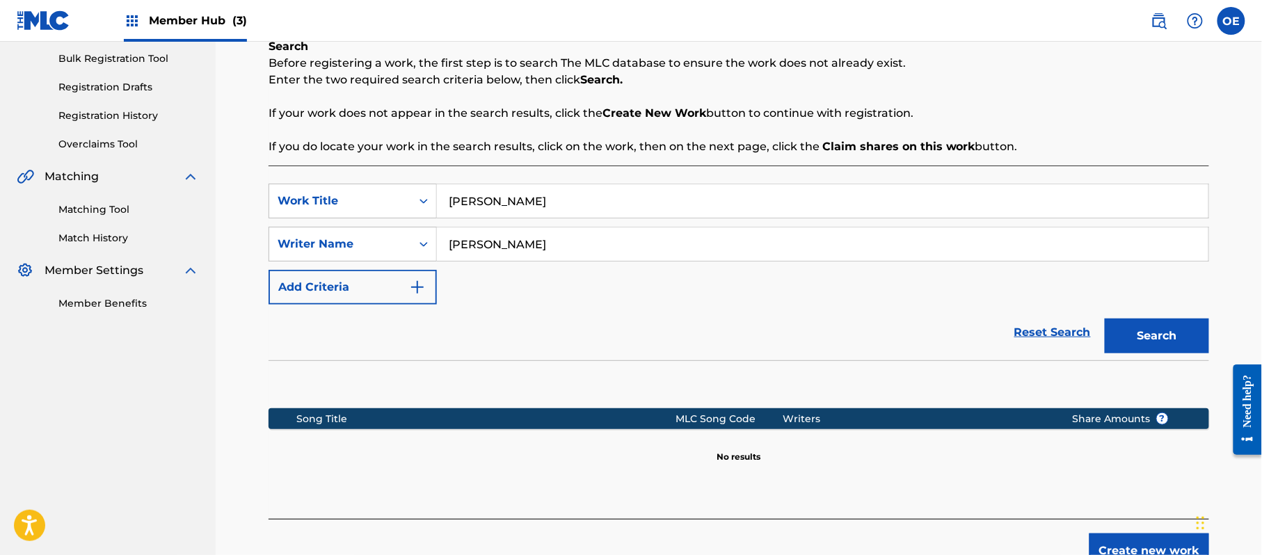
scroll to position [284, 0]
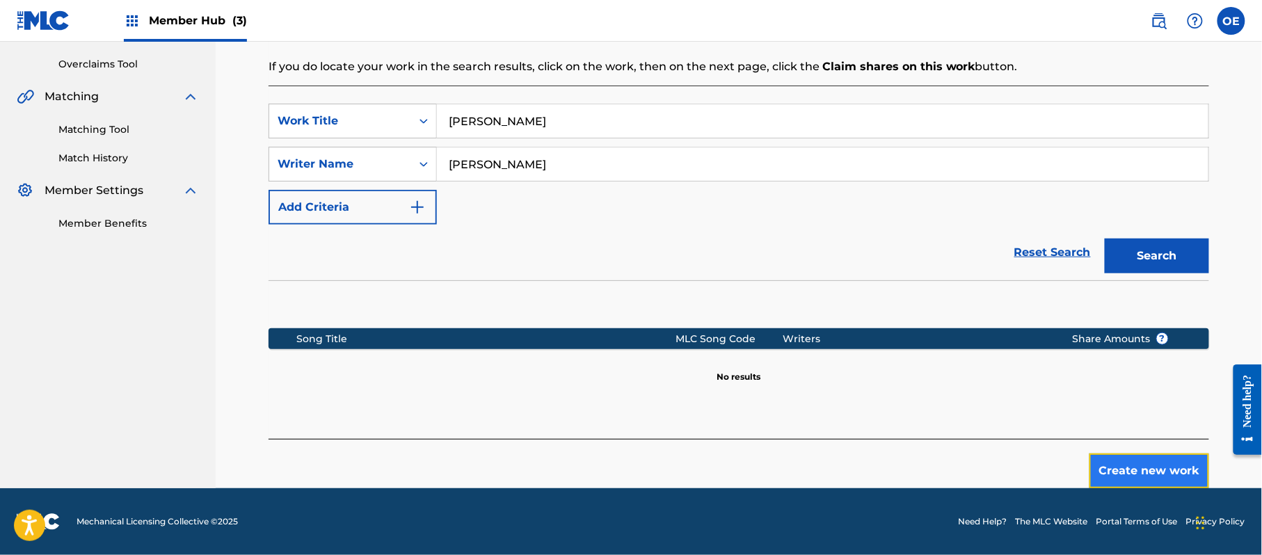
click at [1137, 469] on button "Create new work" at bounding box center [1150, 471] width 120 height 35
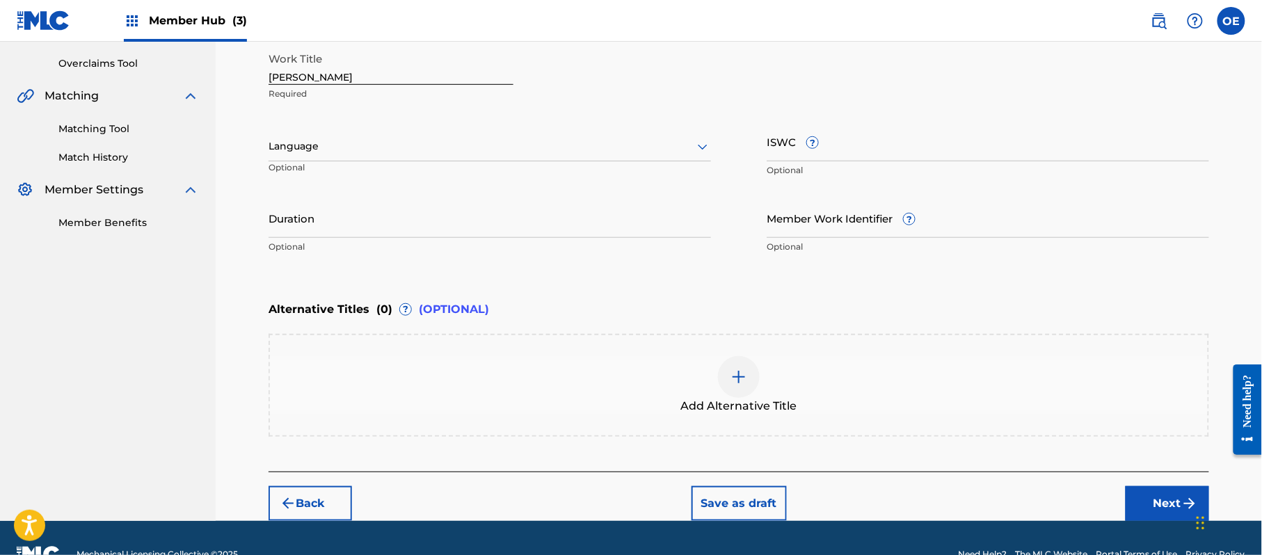
click at [296, 152] on div at bounding box center [490, 146] width 443 height 17
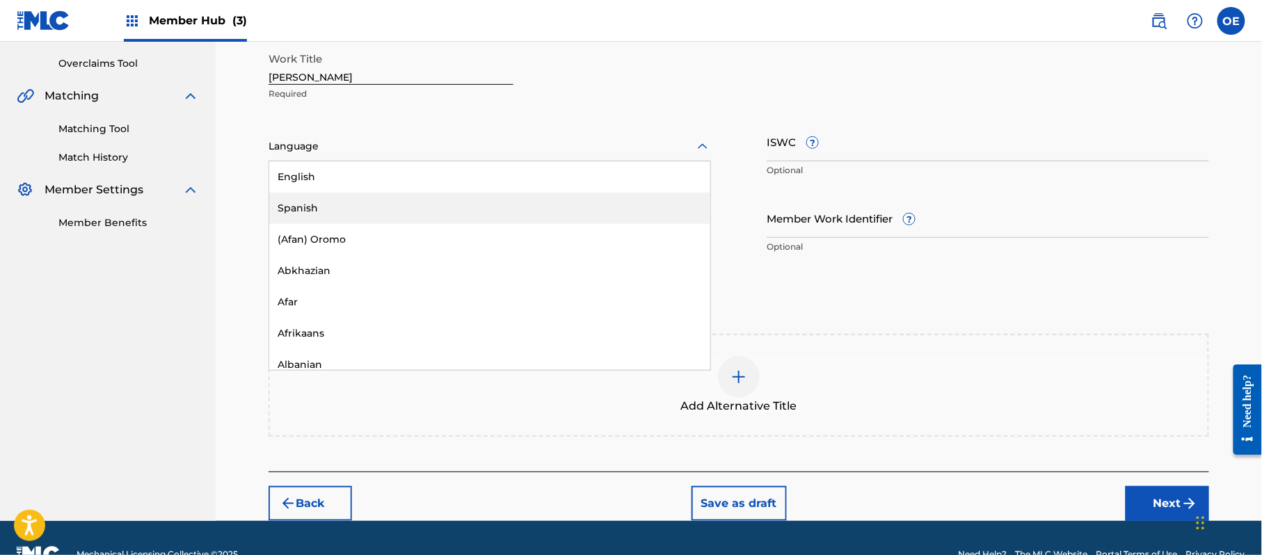
click at [318, 213] on div "Spanish" at bounding box center [489, 208] width 441 height 31
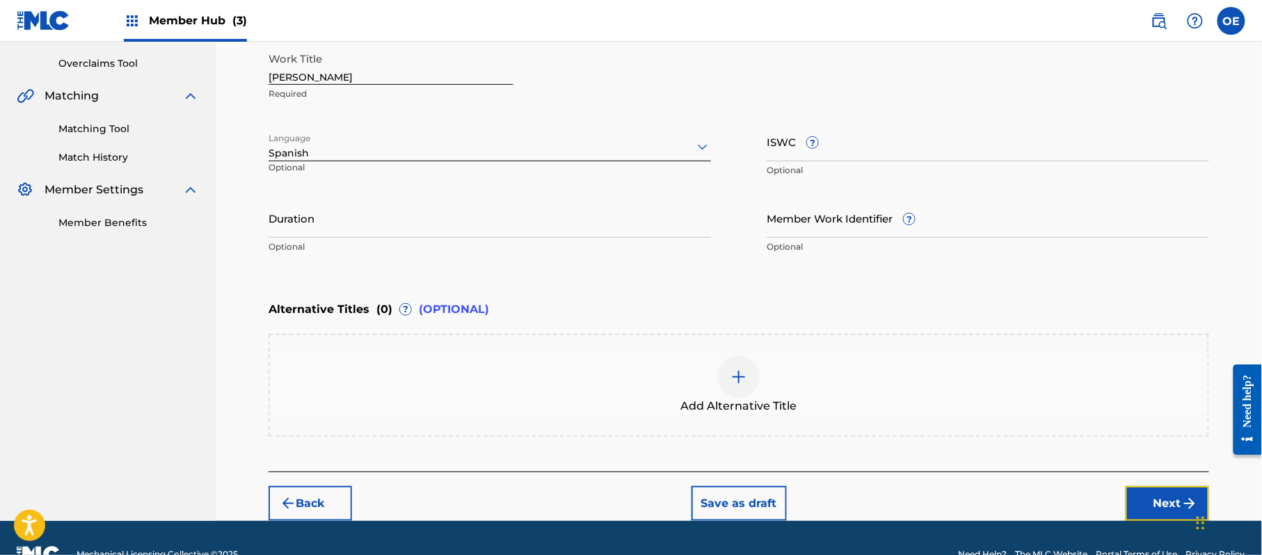
click at [1158, 491] on button "Next" at bounding box center [1167, 503] width 83 height 35
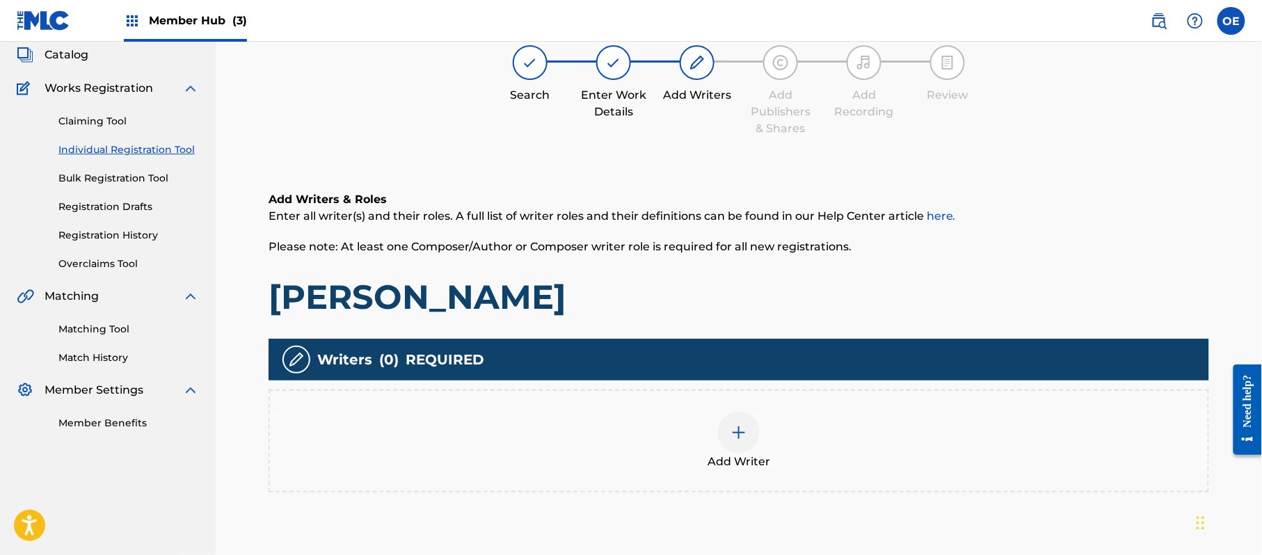
scroll to position [63, 0]
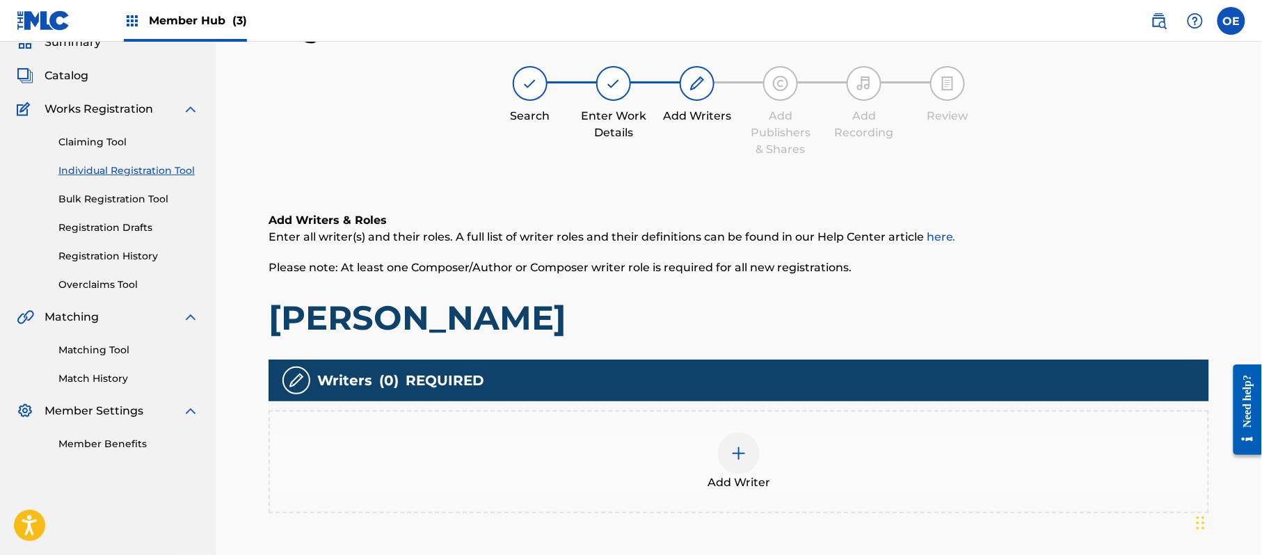
click at [750, 443] on div at bounding box center [739, 454] width 42 height 42
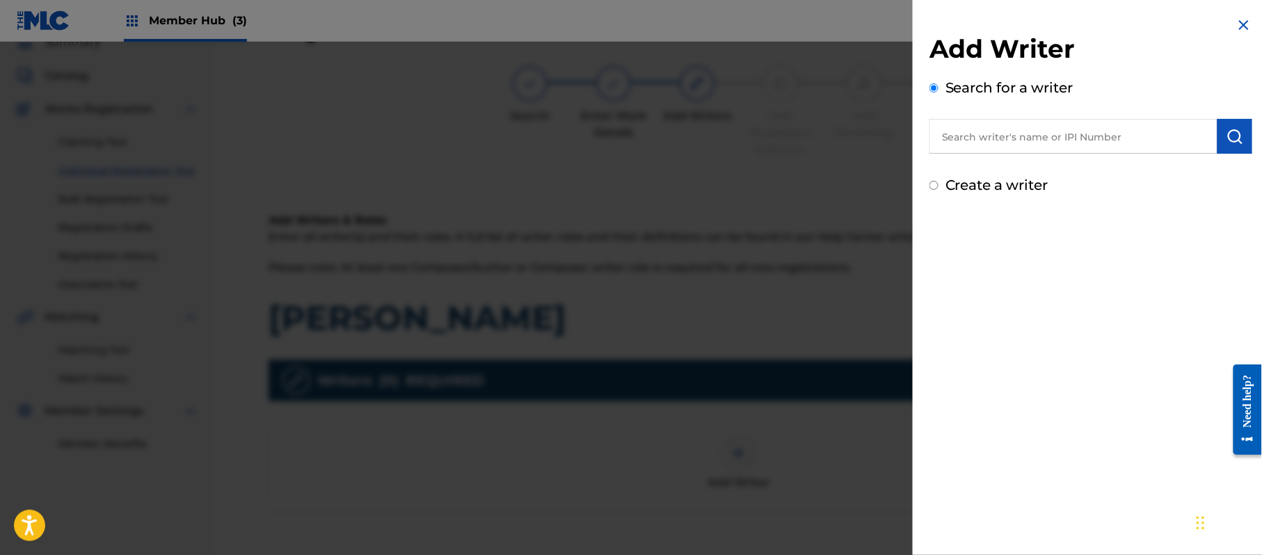
paste input "[PERSON_NAME]"
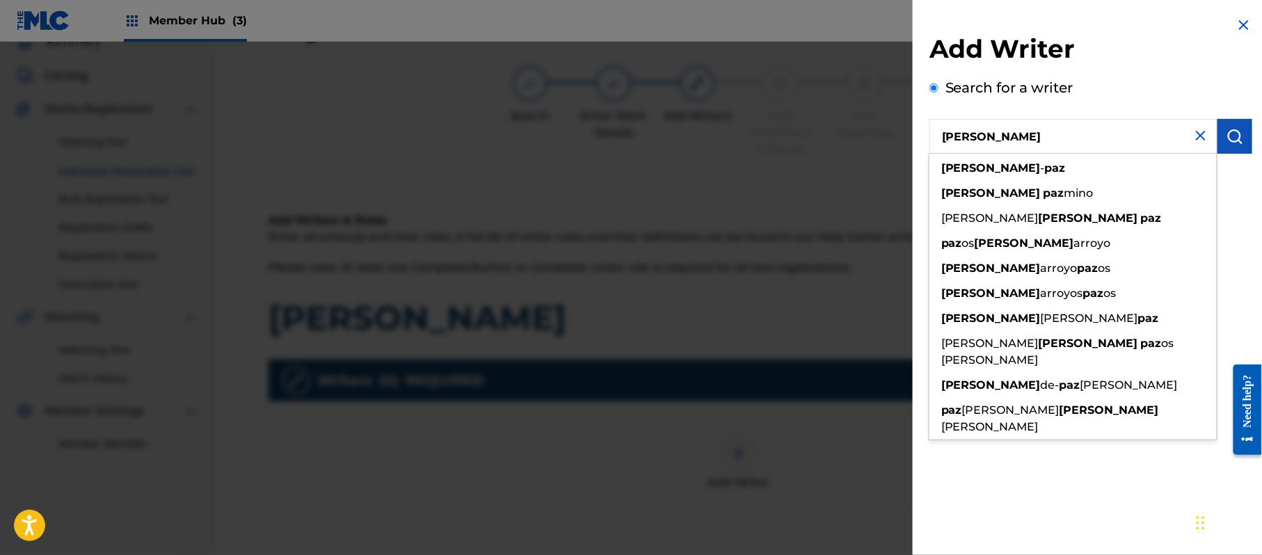
type input "[PERSON_NAME]"
click at [1256, 193] on div "Add Writer Search for a writer [PERSON_NAME] [PERSON_NAME] [PERSON_NAME] os [PE…" at bounding box center [1091, 106] width 356 height 212
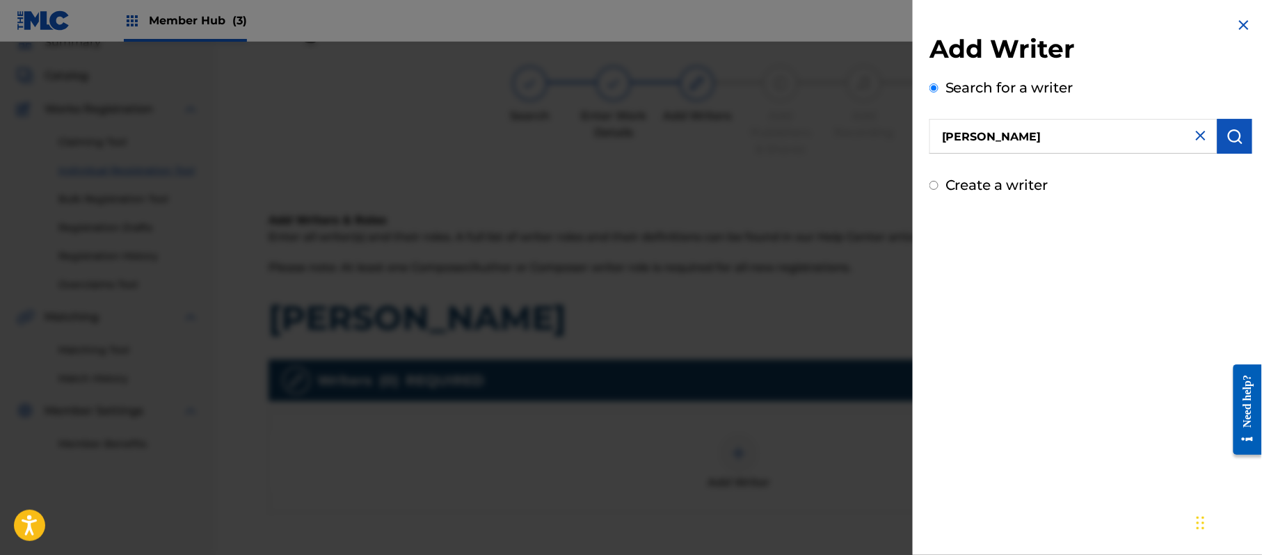
click at [1023, 184] on label "Create a writer" at bounding box center [997, 185] width 103 height 17
radio input "true"
click at [939, 184] on input "Create a writer" at bounding box center [934, 185] width 9 height 9
radio input "false"
radio input "true"
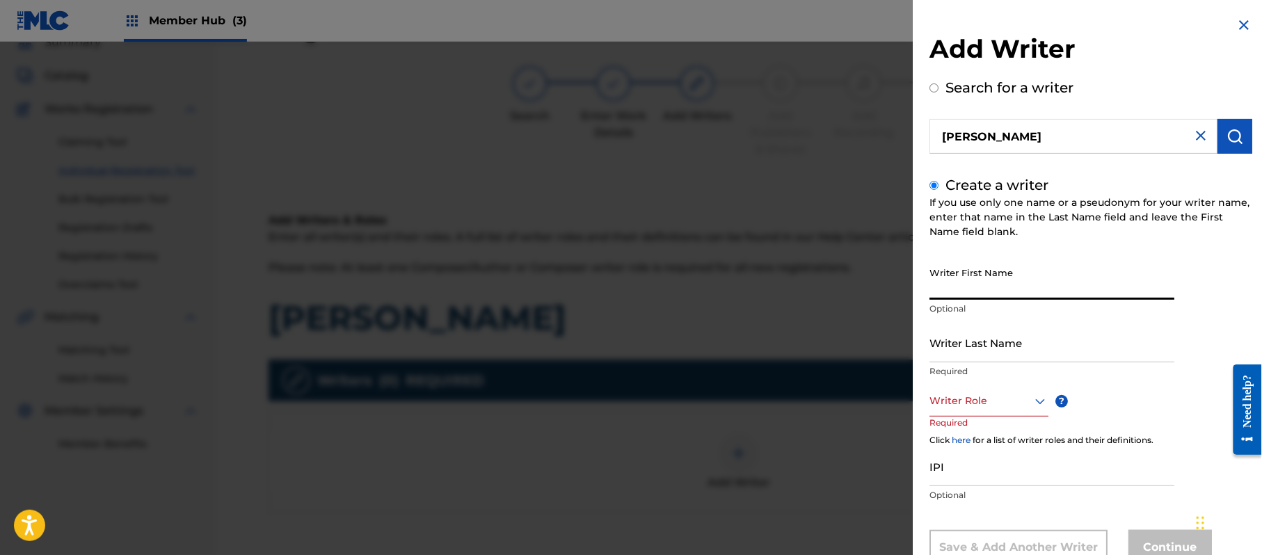
paste input "[PERSON_NAME]"
type input "[PERSON_NAME]"
paste input "[PERSON_NAME]"
type input "[PERSON_NAME]"
drag, startPoint x: 987, startPoint y: 288, endPoint x: 964, endPoint y: 295, distance: 24.0
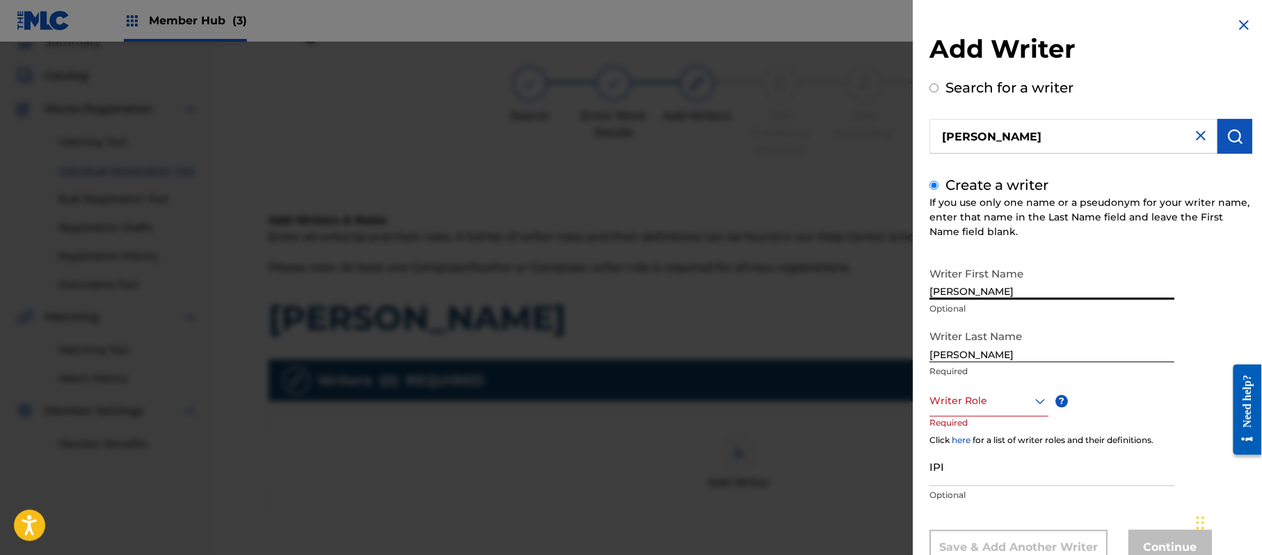
click at [964, 295] on input "[PERSON_NAME]" at bounding box center [1052, 280] width 245 height 40
type input "[PERSON_NAME]"
drag, startPoint x: 966, startPoint y: 356, endPoint x: 870, endPoint y: 354, distance: 96.0
click at [868, 354] on div "Add Writer Search for a writer [PERSON_NAME] Create a writer If you use only on…" at bounding box center [631, 298] width 1262 height 513
type input "PAZ"
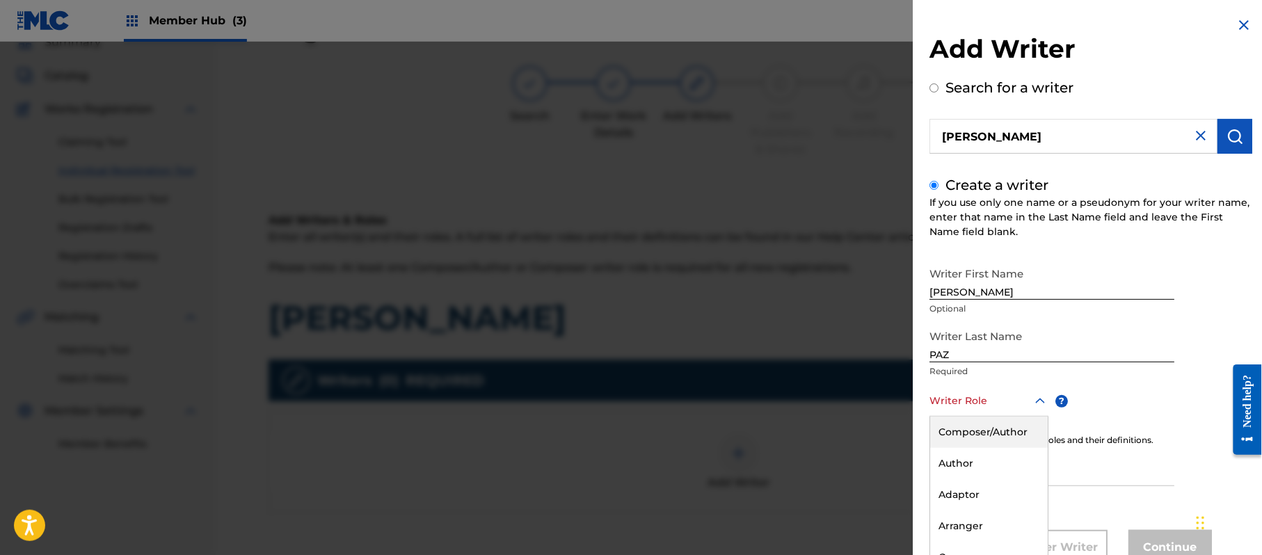
click at [948, 391] on div "8 results available. Use Up and Down to choose options, press Enter to select t…" at bounding box center [989, 400] width 119 height 31
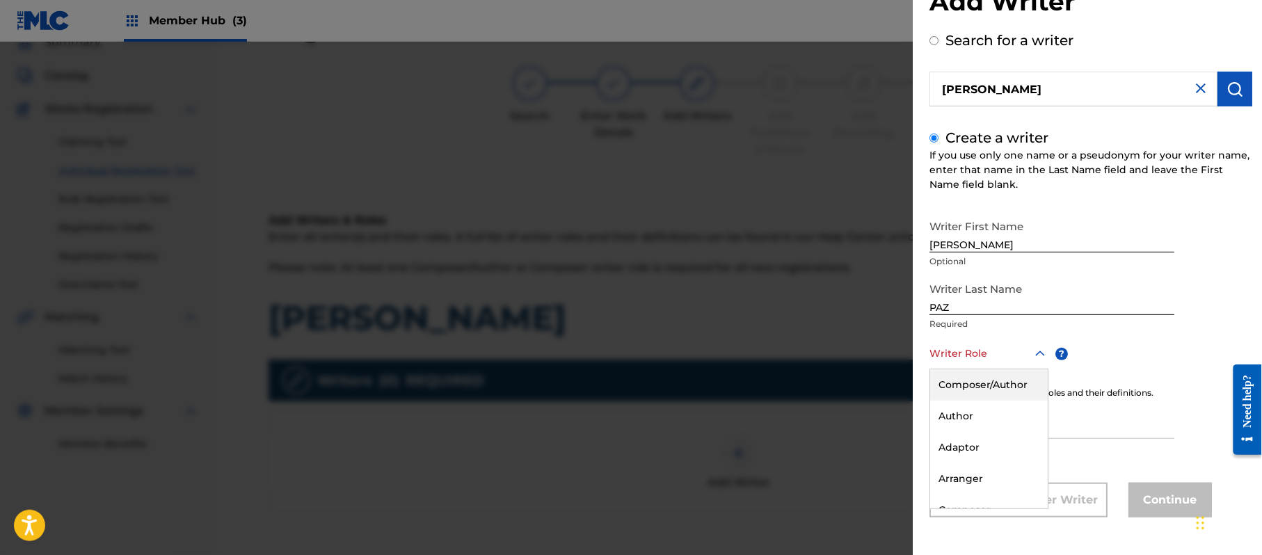
click at [950, 385] on div "Composer/Author" at bounding box center [989, 384] width 118 height 31
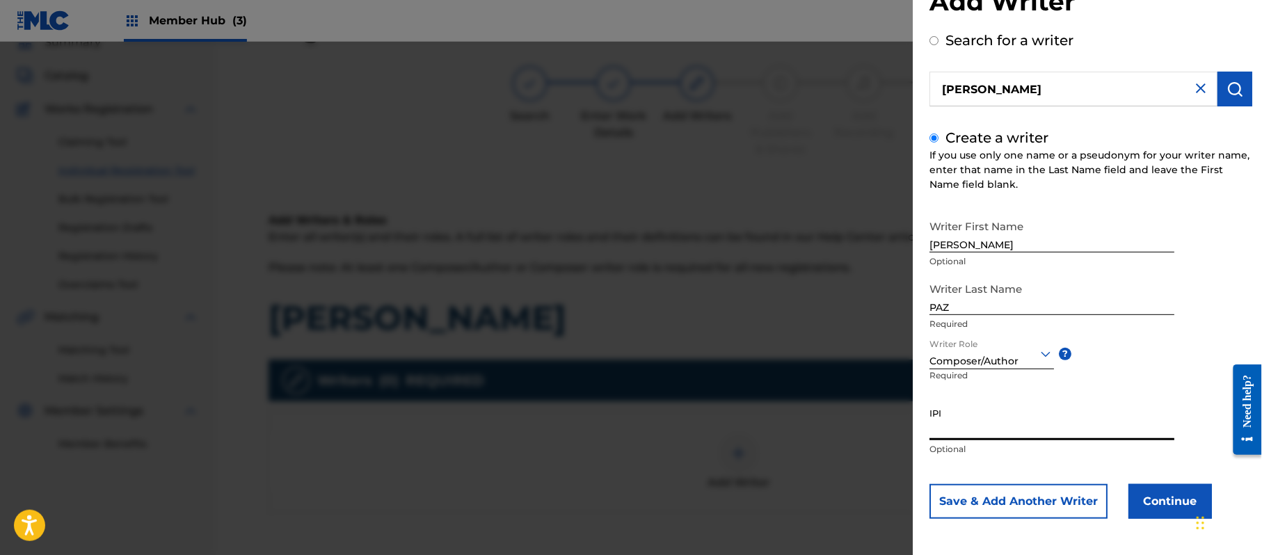
paste input "383824534"
type input "383824534"
click at [1148, 496] on button "Continue" at bounding box center [1170, 501] width 83 height 35
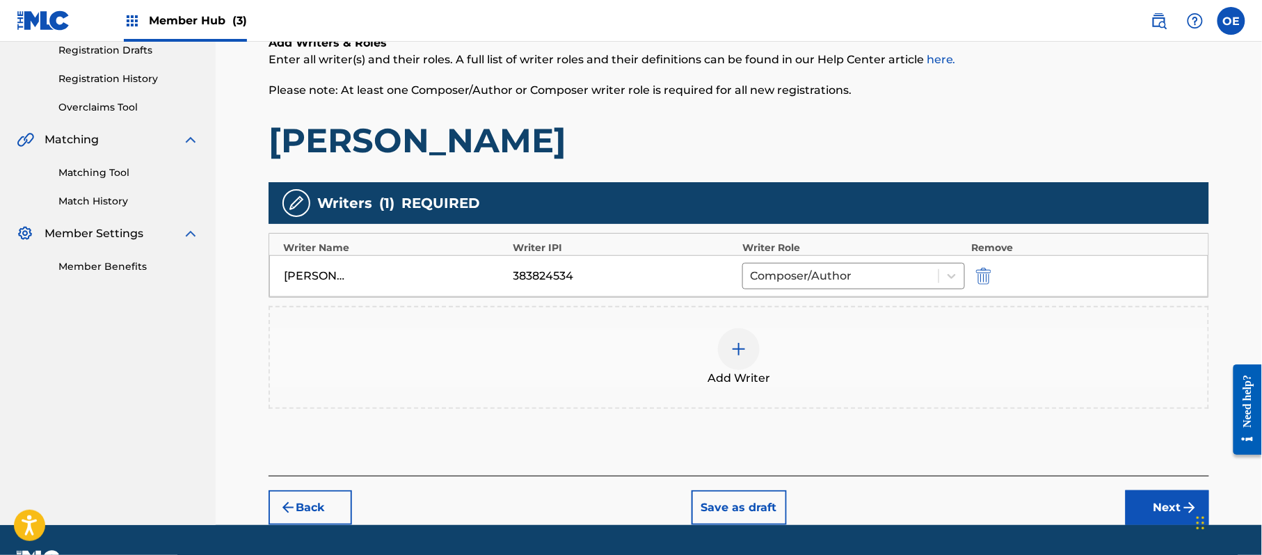
scroll to position [248, 0]
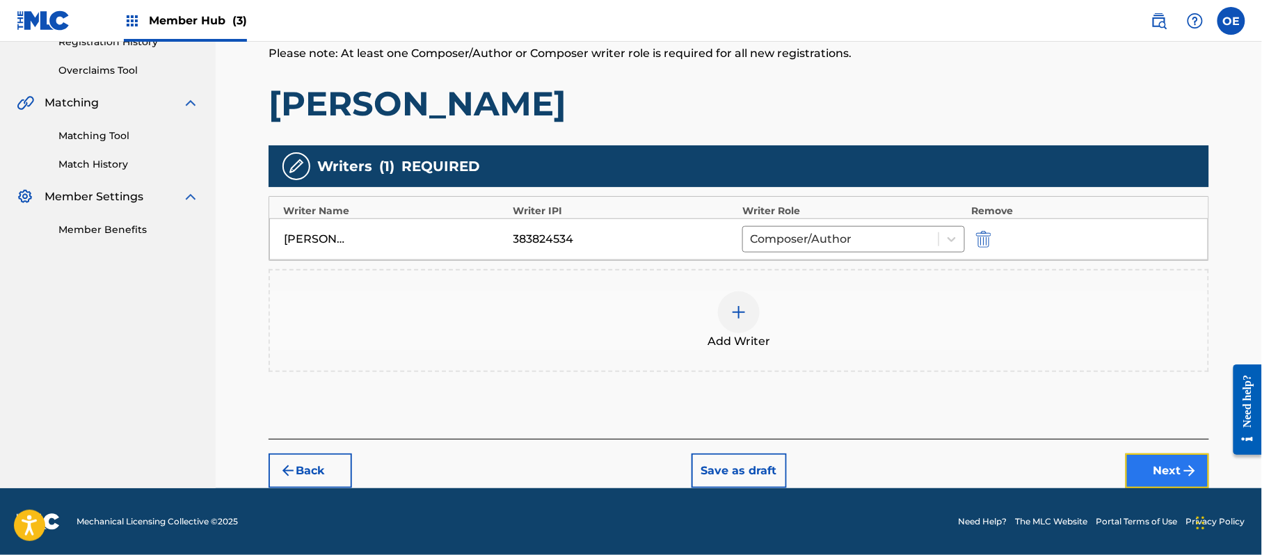
click at [1149, 477] on button "Next" at bounding box center [1167, 471] width 83 height 35
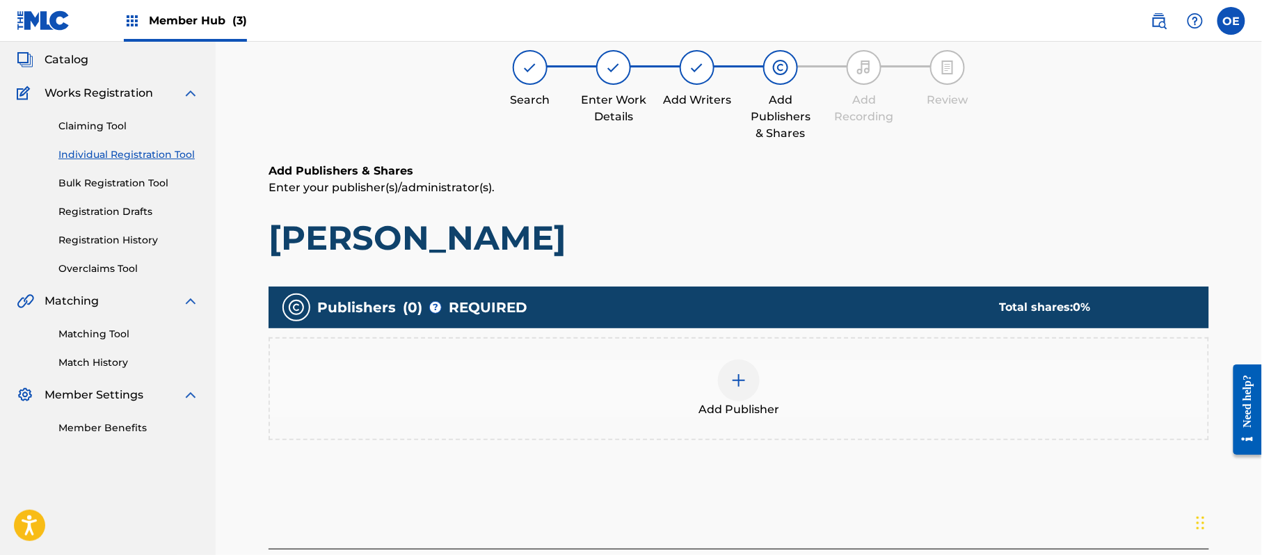
scroll to position [63, 0]
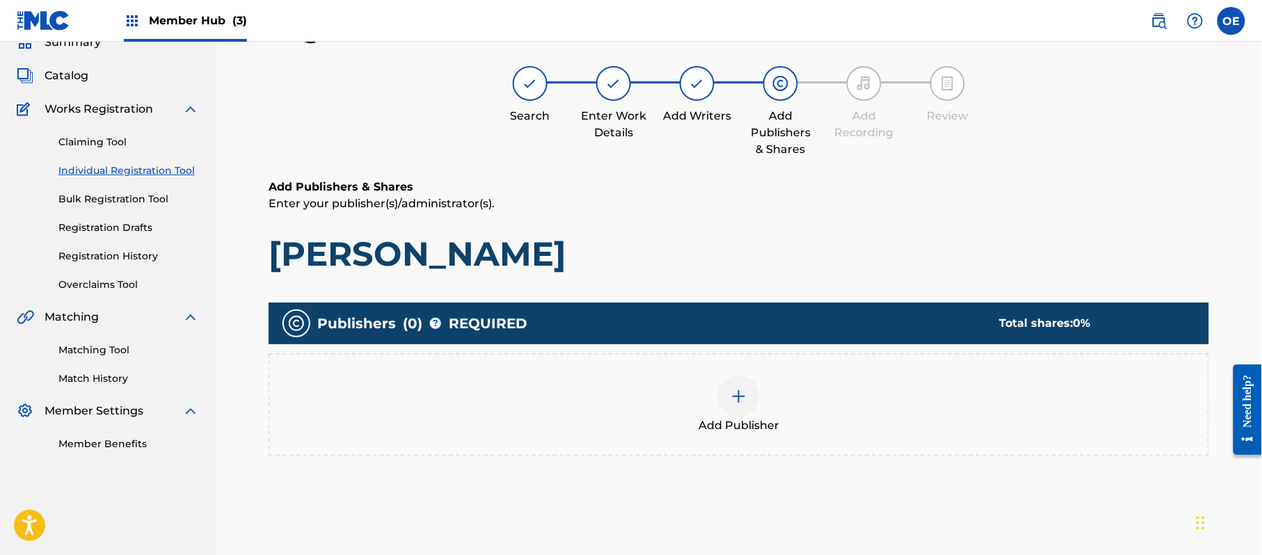
click at [712, 434] on div "Add Publisher" at bounding box center [739, 404] width 941 height 103
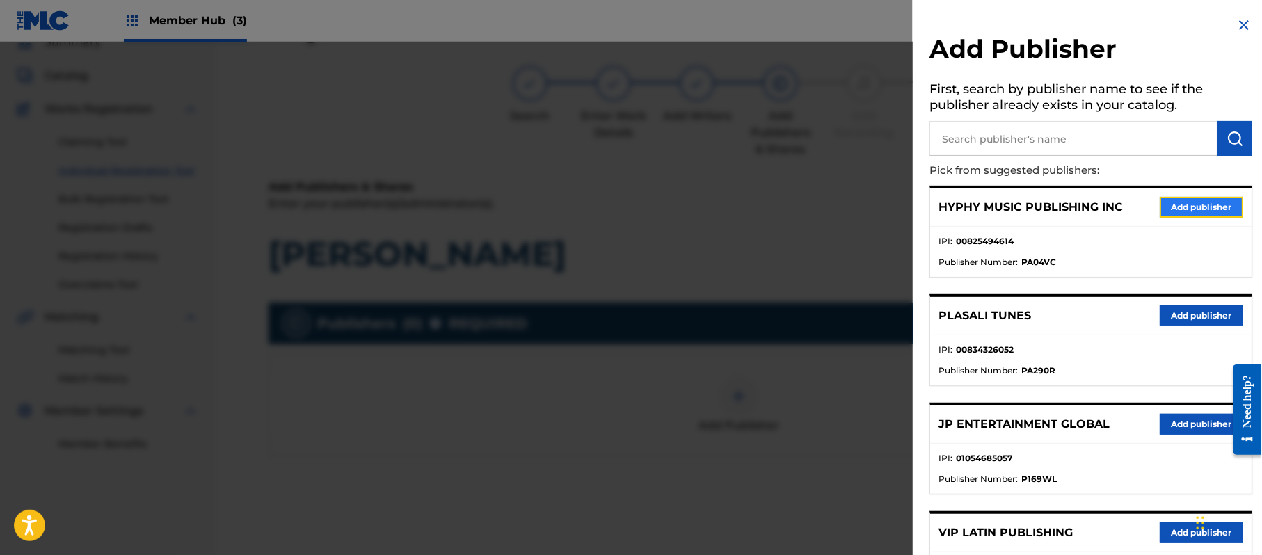
click at [1181, 207] on button "Add publisher" at bounding box center [1201, 207] width 83 height 21
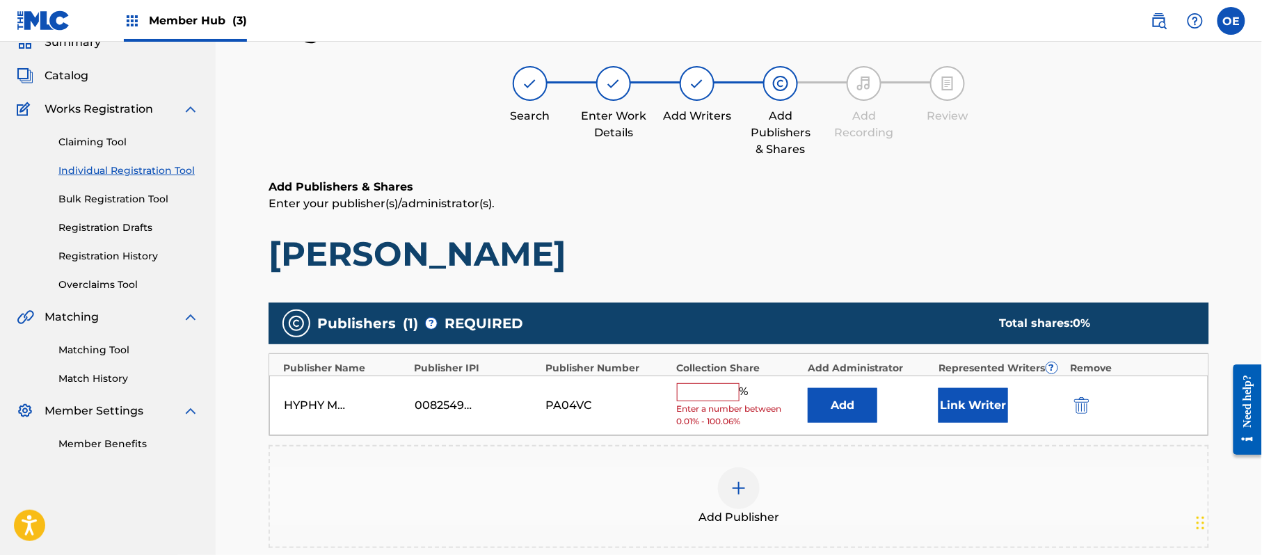
click at [727, 390] on input "text" at bounding box center [708, 392] width 63 height 18
type input "100"
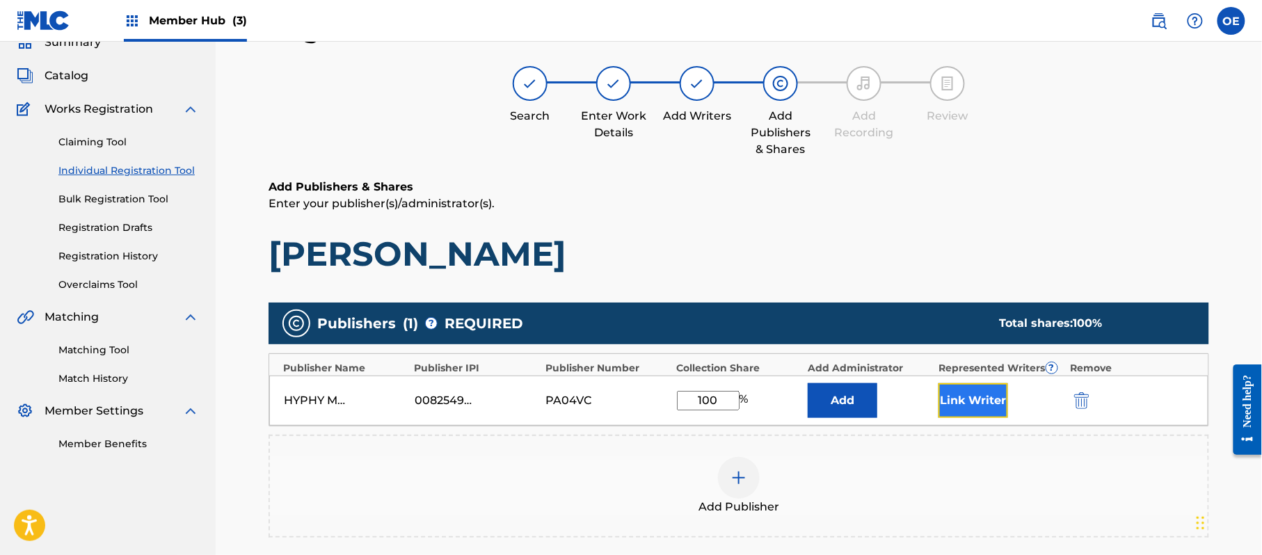
click at [991, 401] on button "Link Writer" at bounding box center [974, 400] width 70 height 35
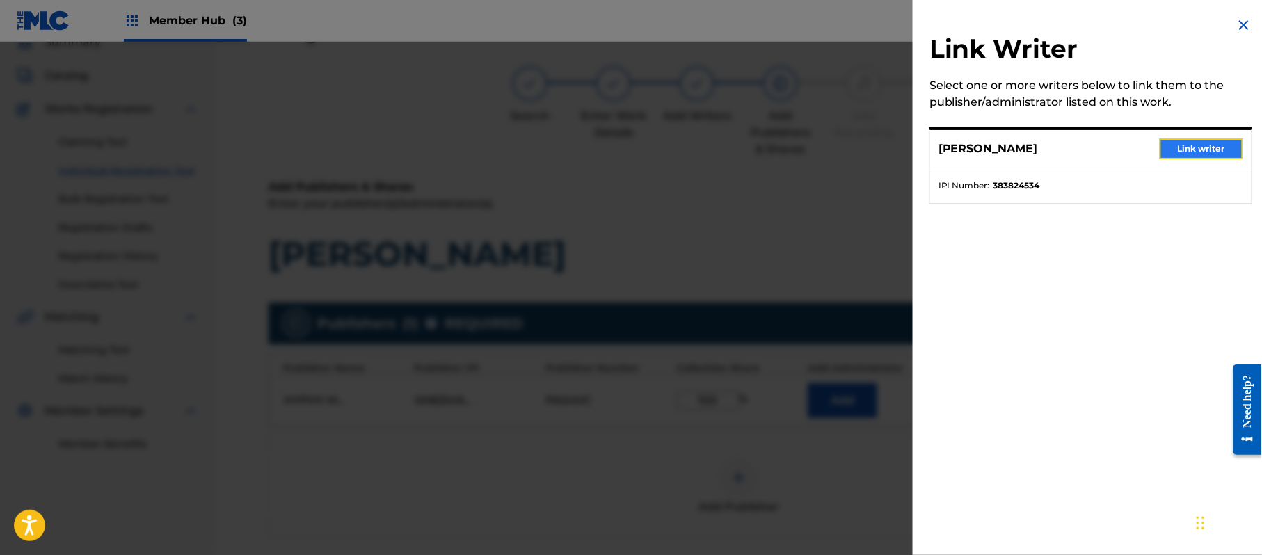
click at [1192, 154] on button "Link writer" at bounding box center [1201, 148] width 83 height 21
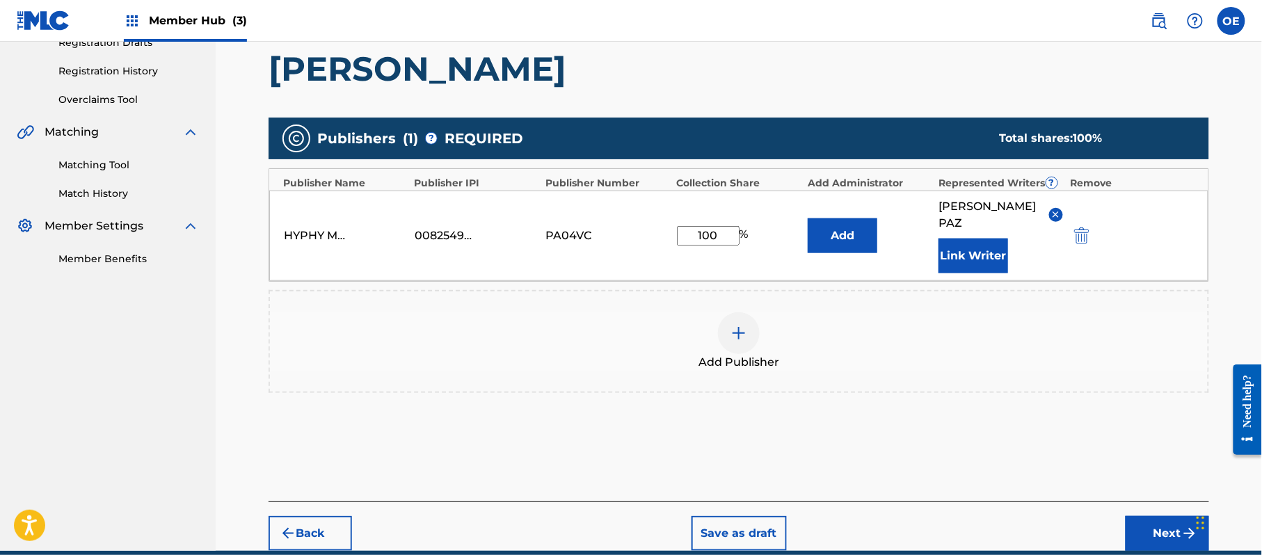
scroll to position [248, 0]
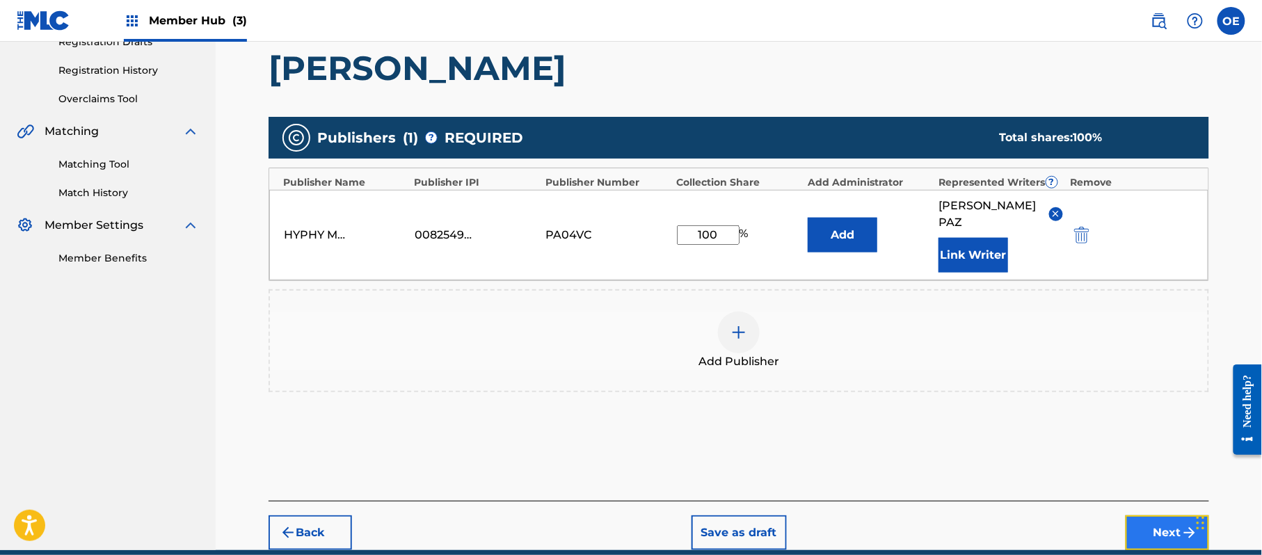
click at [1142, 516] on button "Next" at bounding box center [1167, 533] width 83 height 35
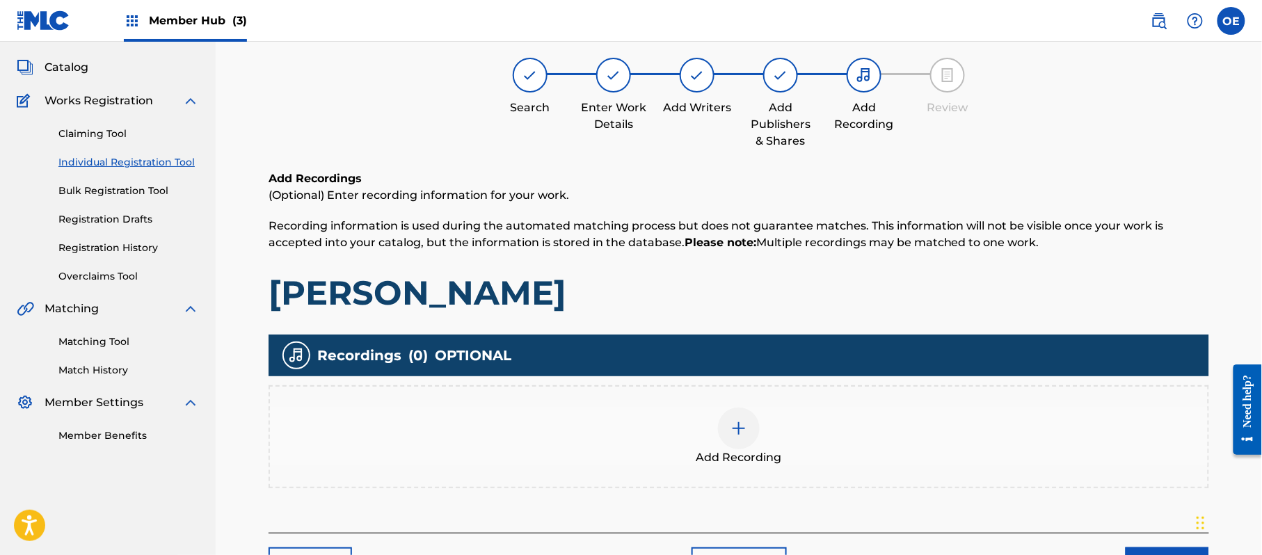
scroll to position [63, 0]
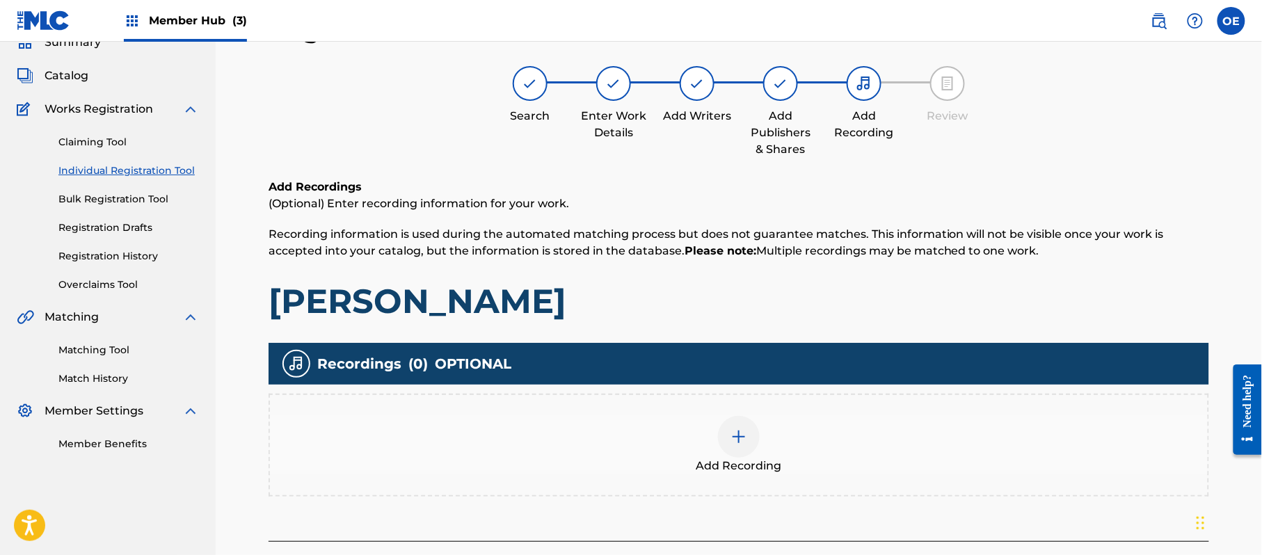
click at [768, 465] on span "Add Recording" at bounding box center [739, 466] width 86 height 17
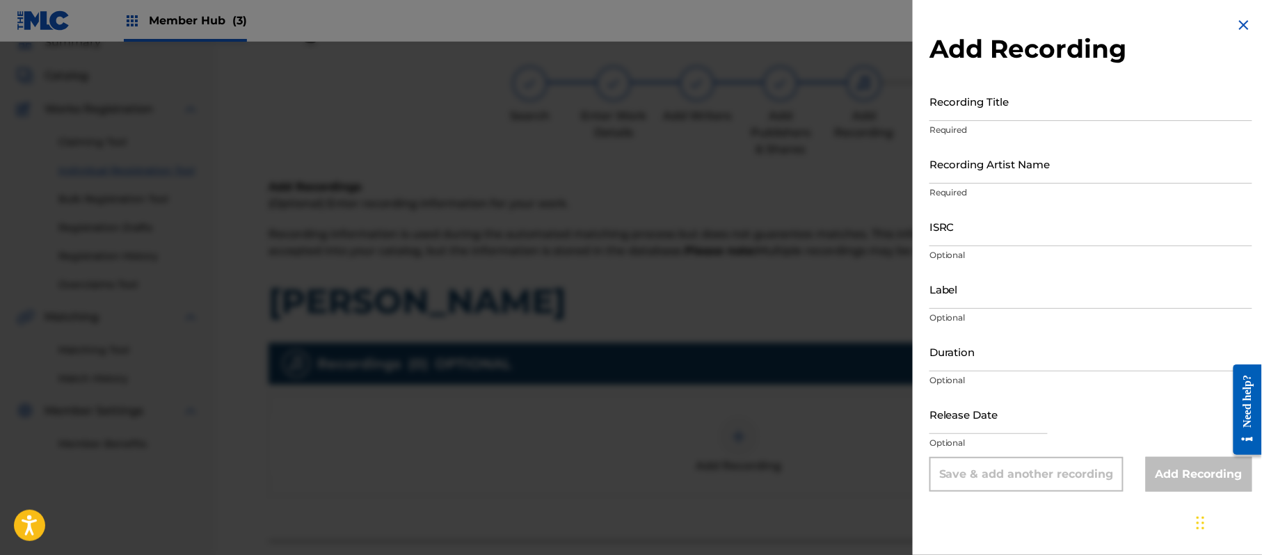
click at [1243, 20] on img at bounding box center [1244, 25] width 17 height 17
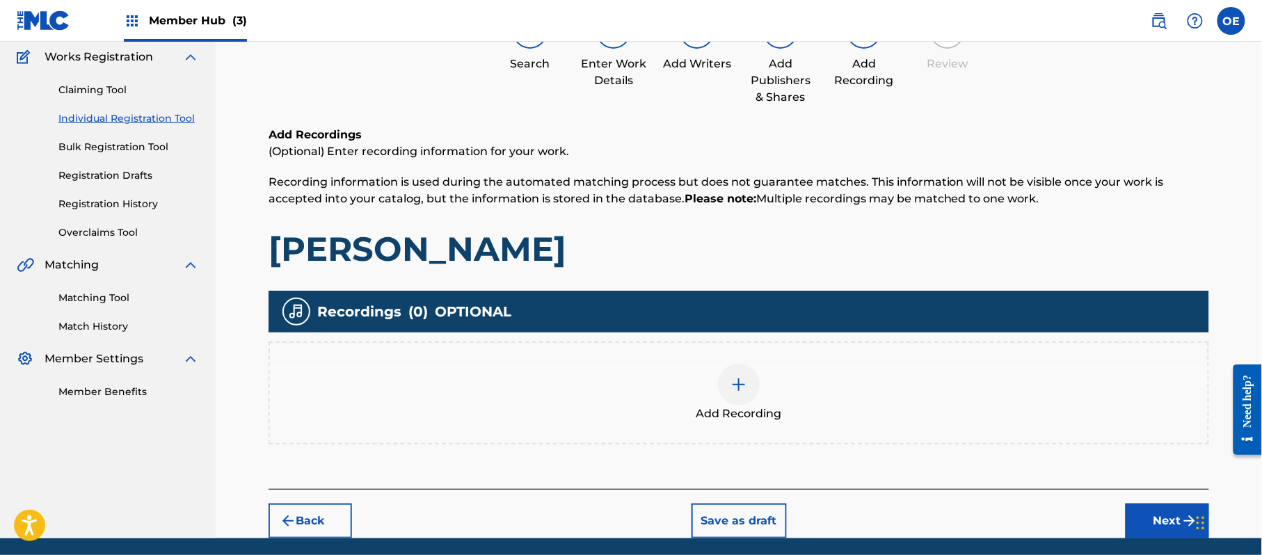
scroll to position [163, 0]
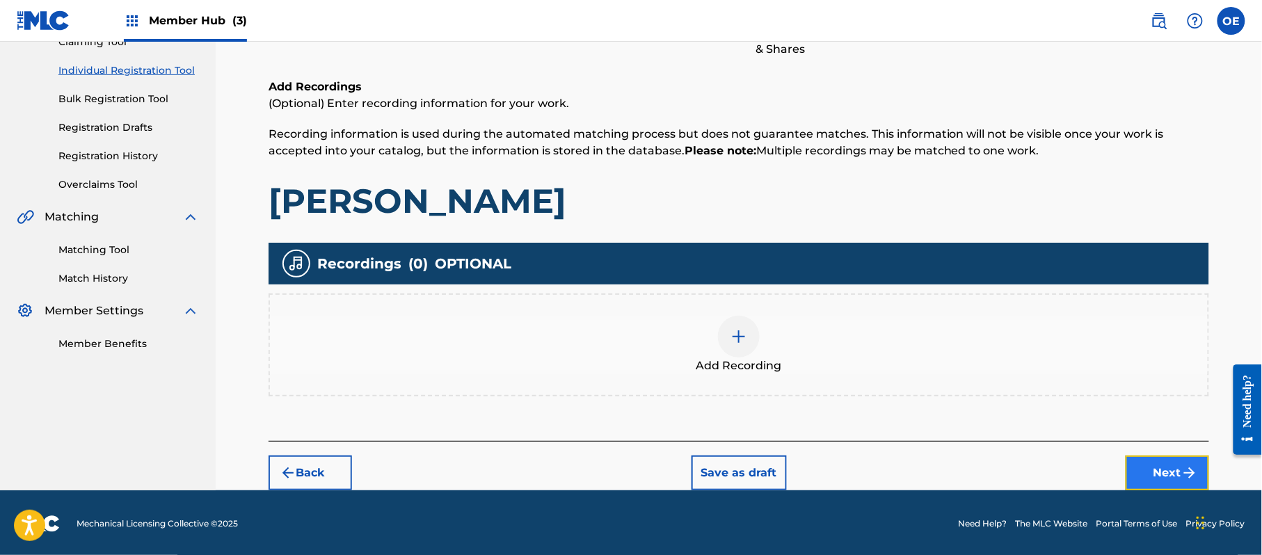
click at [1177, 479] on button "Next" at bounding box center [1167, 473] width 83 height 35
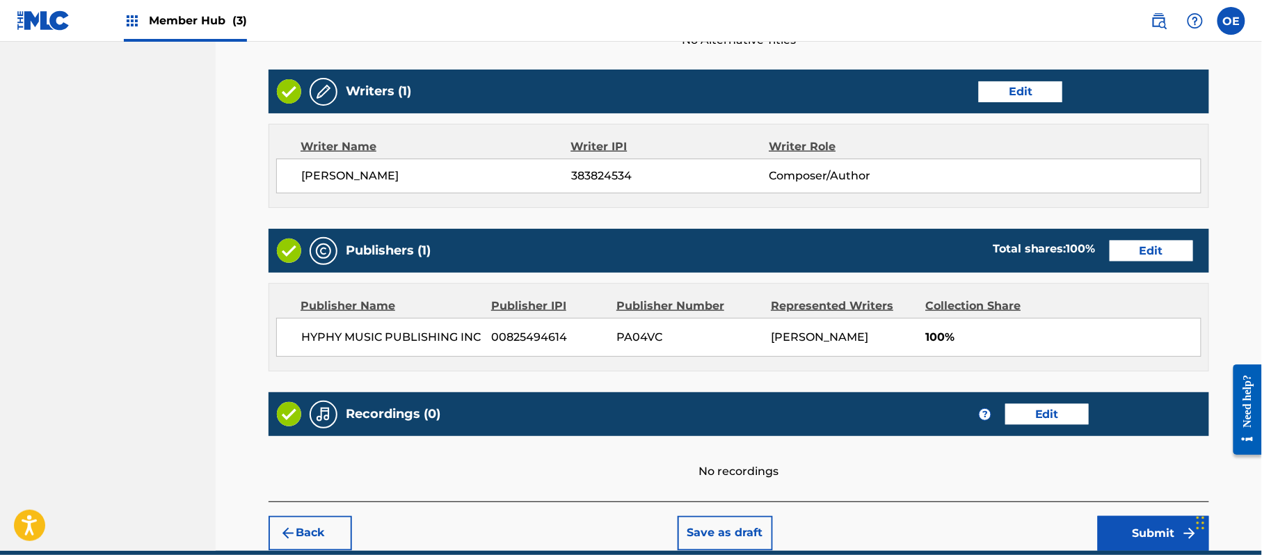
scroll to position [577, 0]
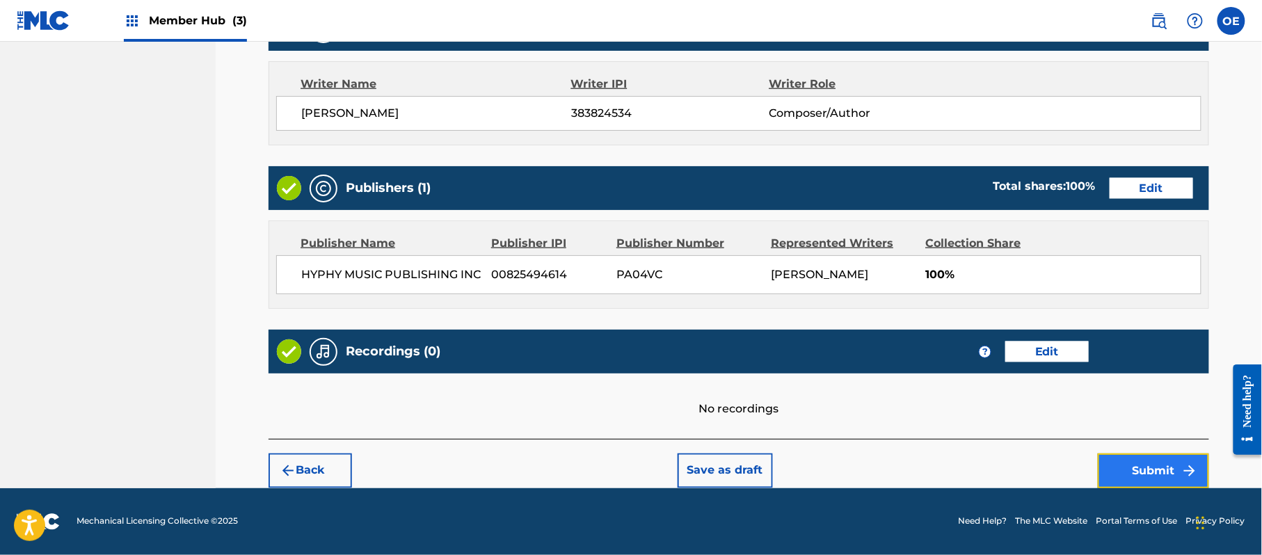
click at [1130, 458] on button "Submit" at bounding box center [1153, 471] width 111 height 35
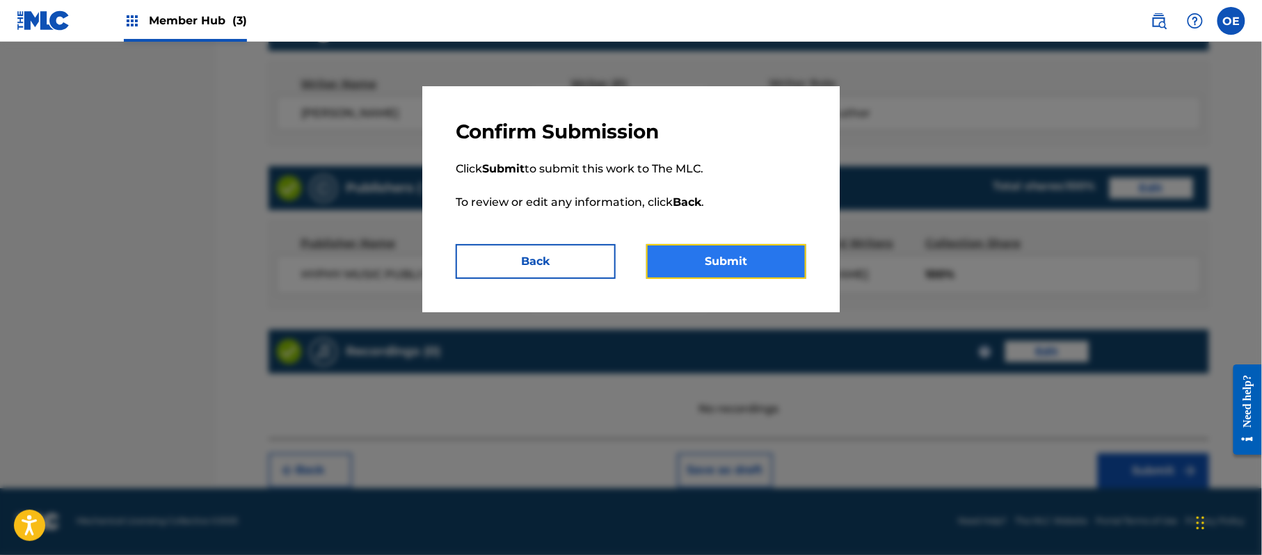
click at [717, 271] on button "Submit" at bounding box center [726, 261] width 160 height 35
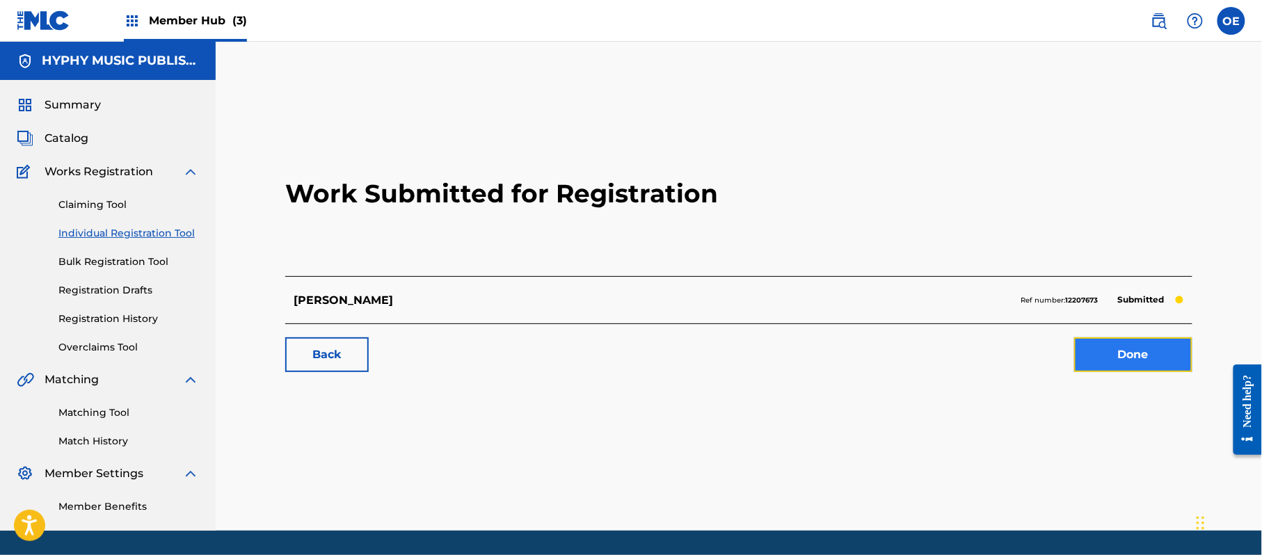
click at [1142, 351] on link "Done" at bounding box center [1133, 354] width 118 height 35
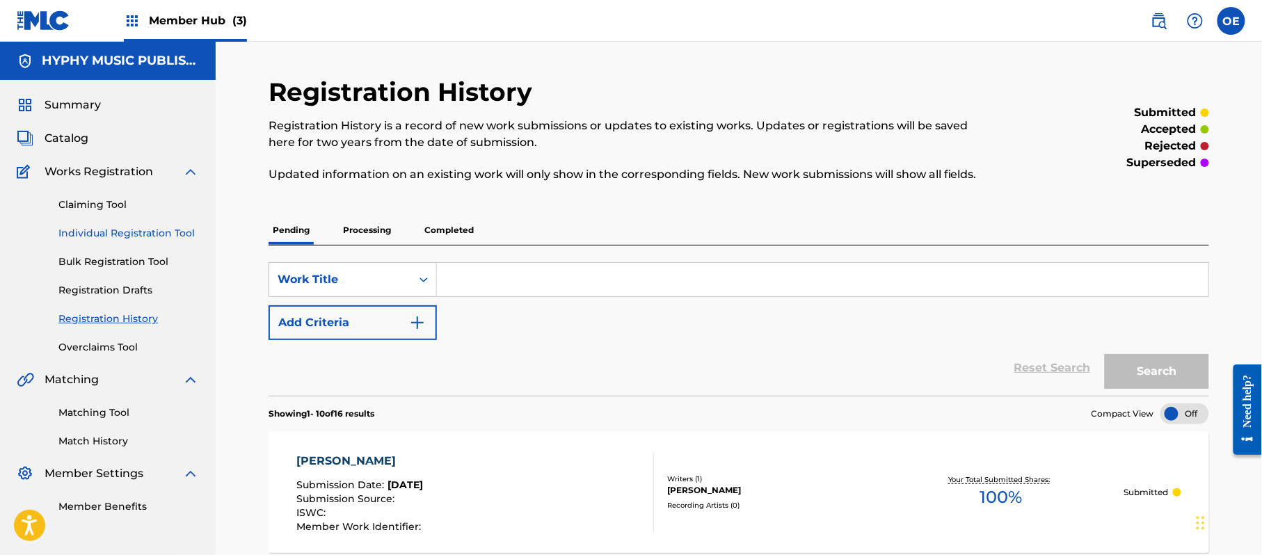
click at [163, 226] on link "Individual Registration Tool" at bounding box center [128, 233] width 141 height 15
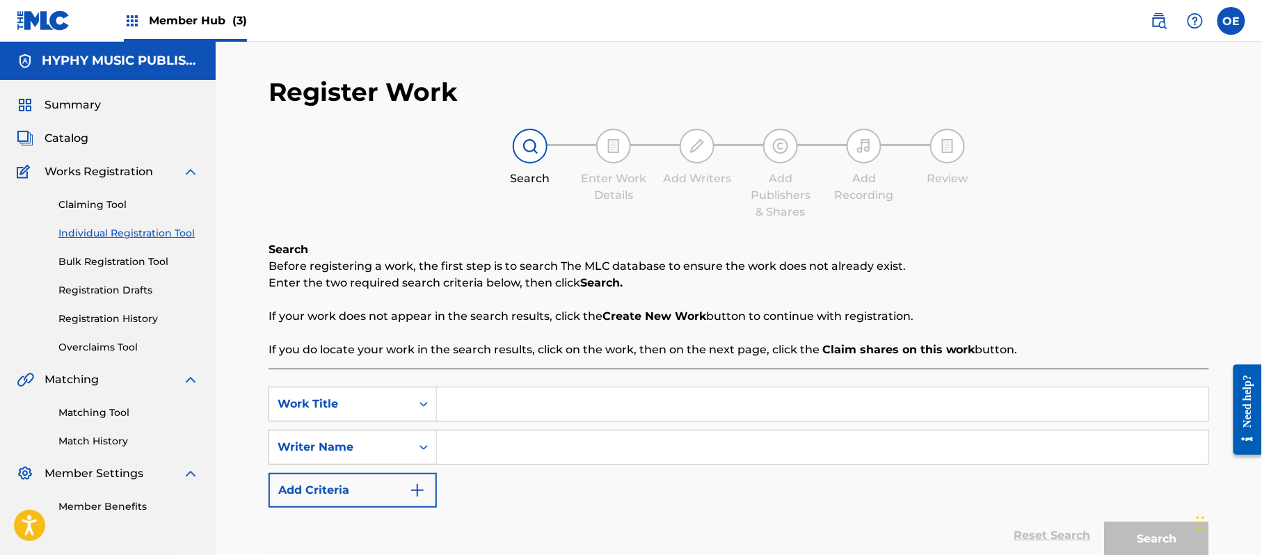
paste input "POPURRI NAVIDENO"
type input "POPURRI NAVIDENO"
paste input "[PERSON_NAME]"
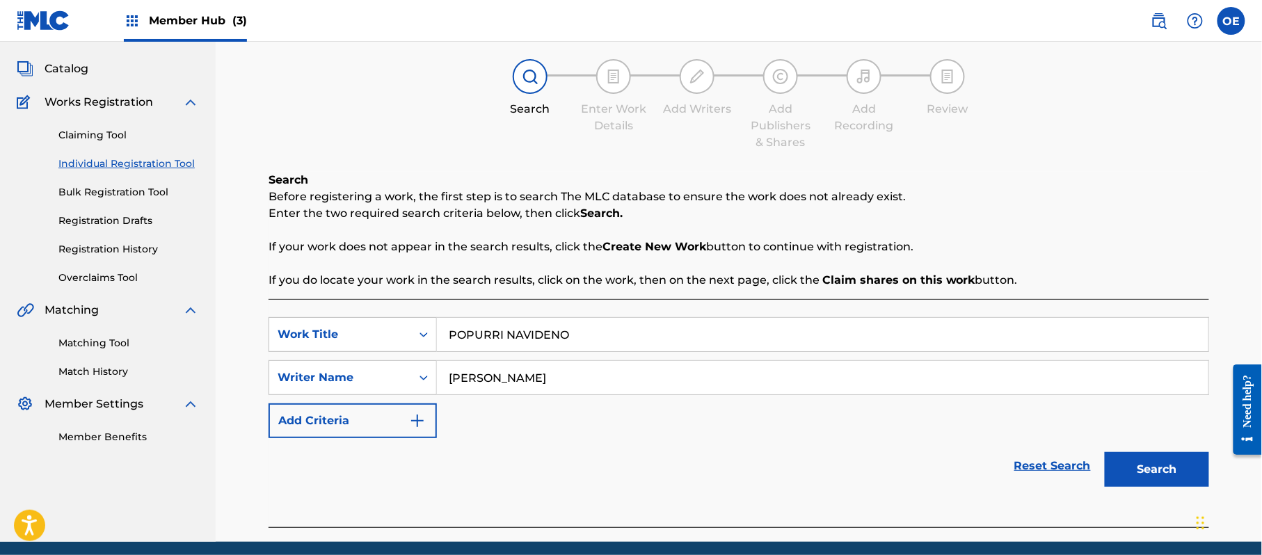
scroll to position [123, 0]
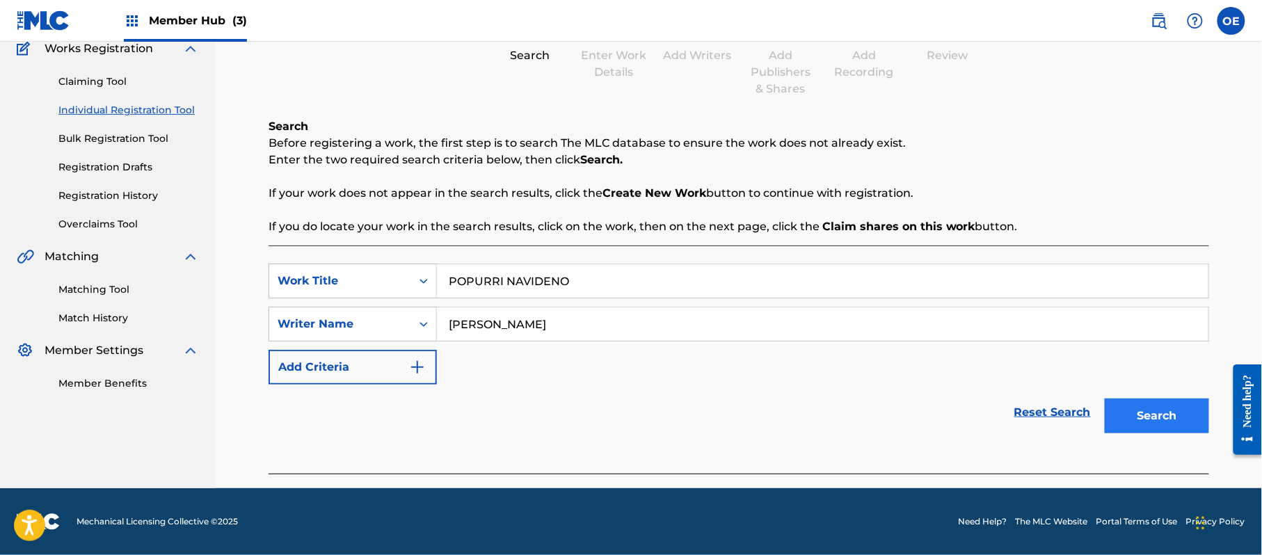
type input "[PERSON_NAME]"
click at [1131, 402] on button "Search" at bounding box center [1157, 416] width 104 height 35
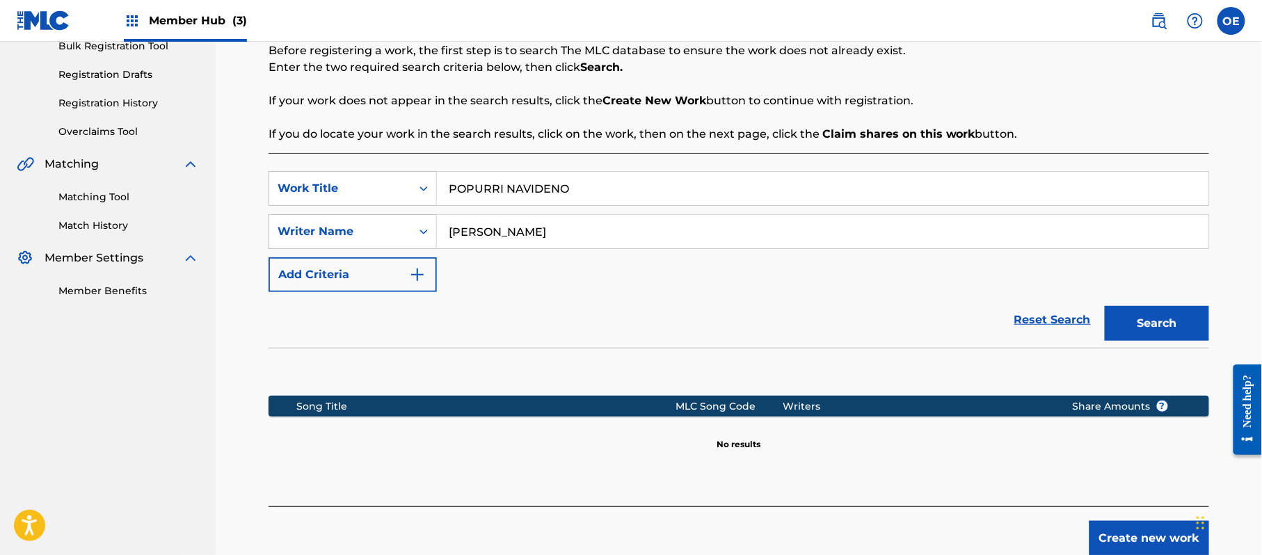
scroll to position [284, 0]
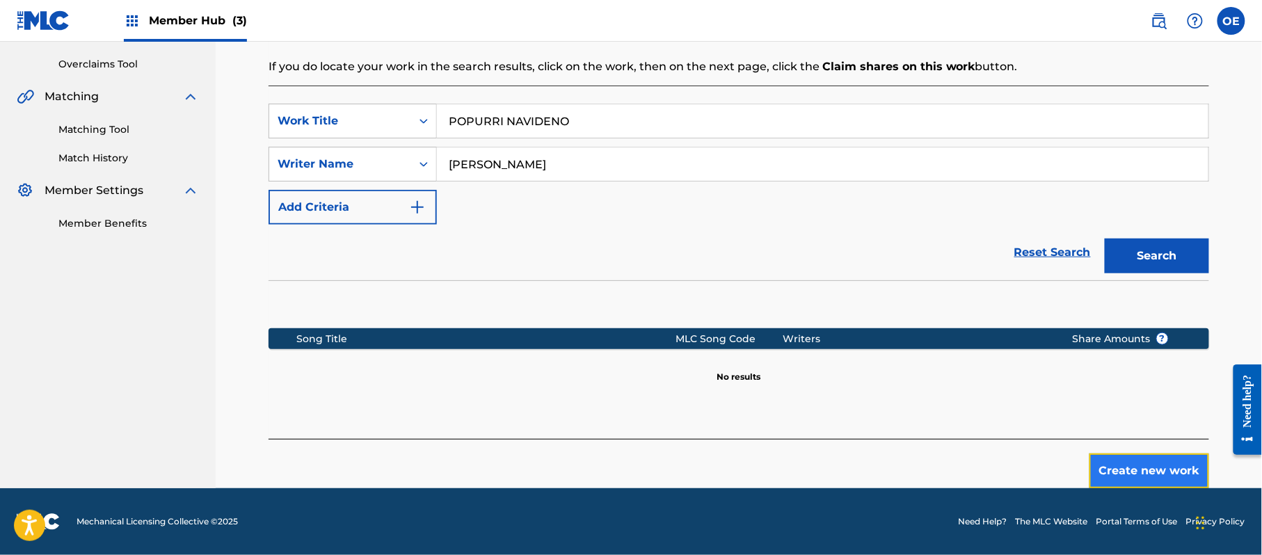
click at [1183, 487] on button "Create new work" at bounding box center [1150, 471] width 120 height 35
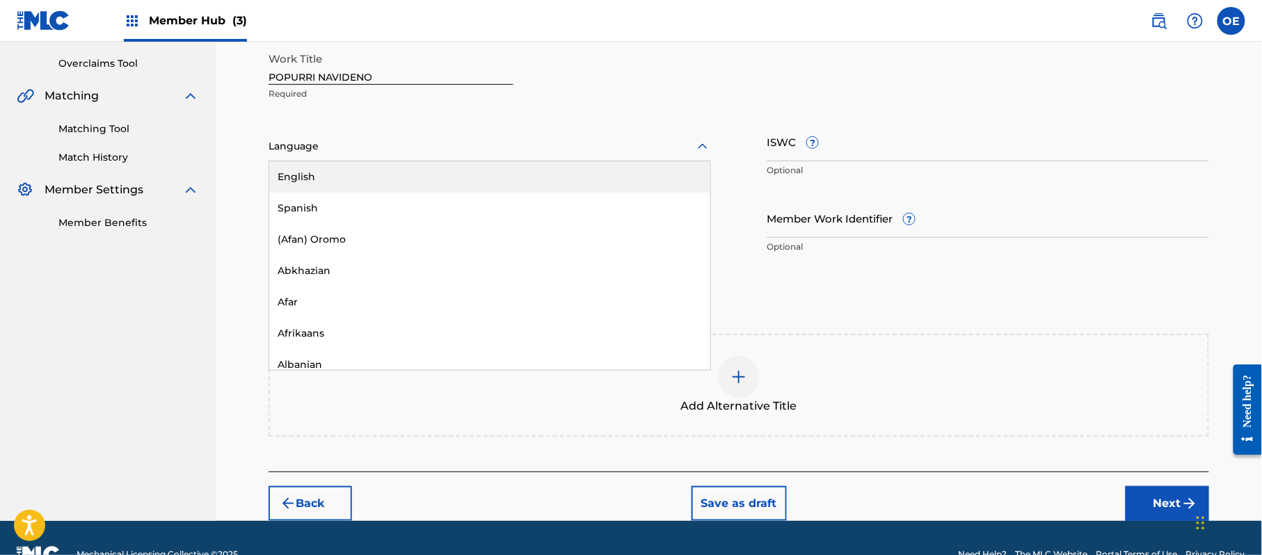
drag, startPoint x: 372, startPoint y: 150, endPoint x: 357, endPoint y: 193, distance: 44.9
click at [372, 151] on div at bounding box center [490, 146] width 443 height 17
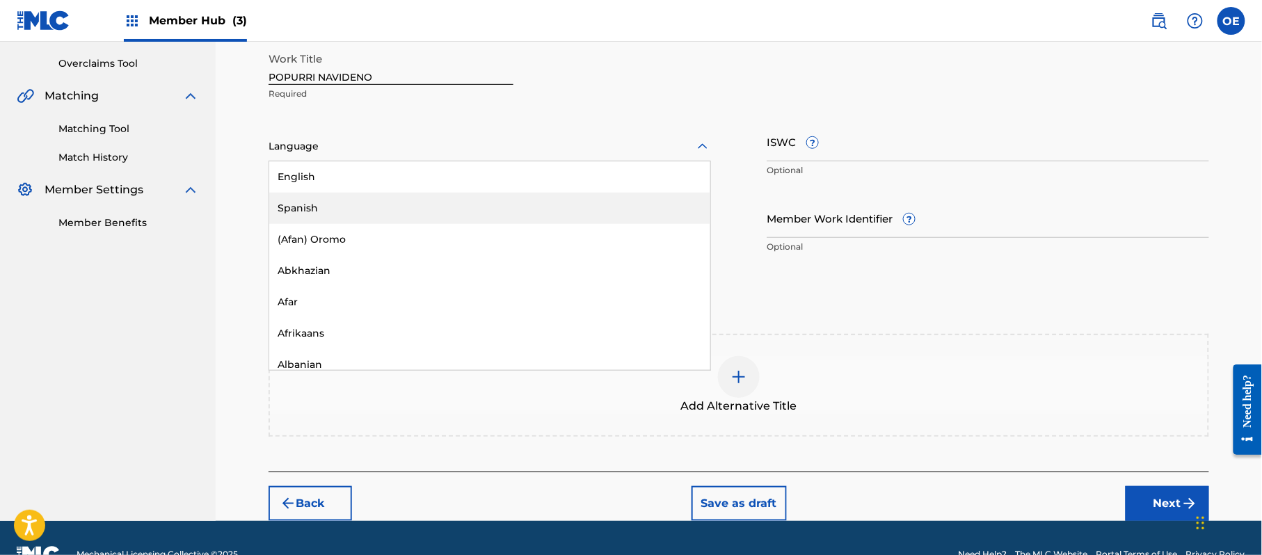
click at [351, 201] on div "Spanish" at bounding box center [489, 208] width 441 height 31
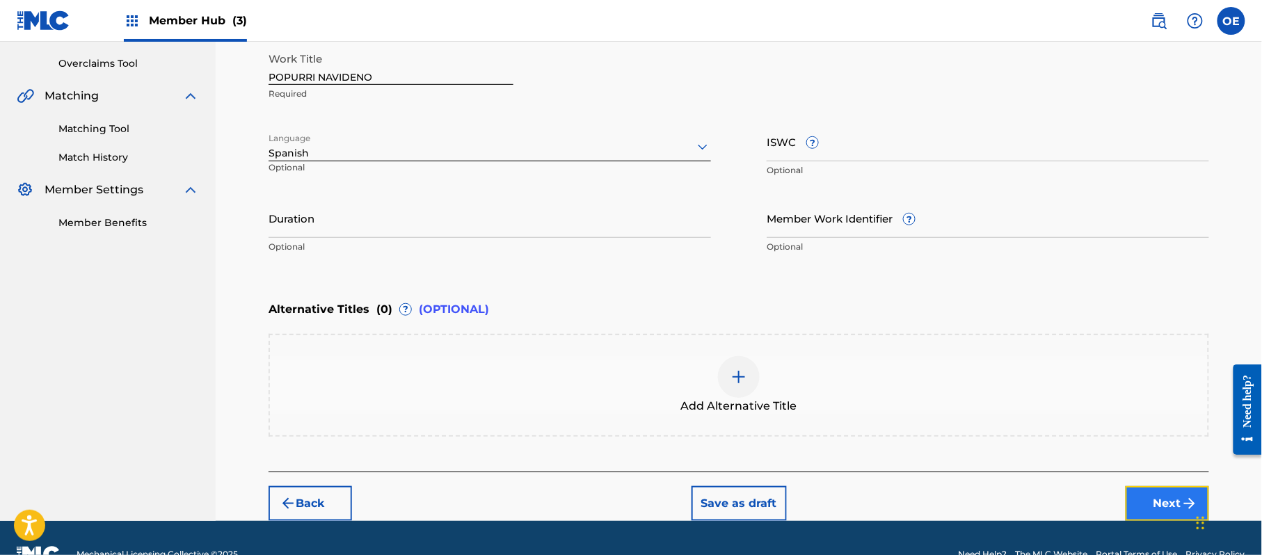
click at [1161, 499] on button "Next" at bounding box center [1167, 503] width 83 height 35
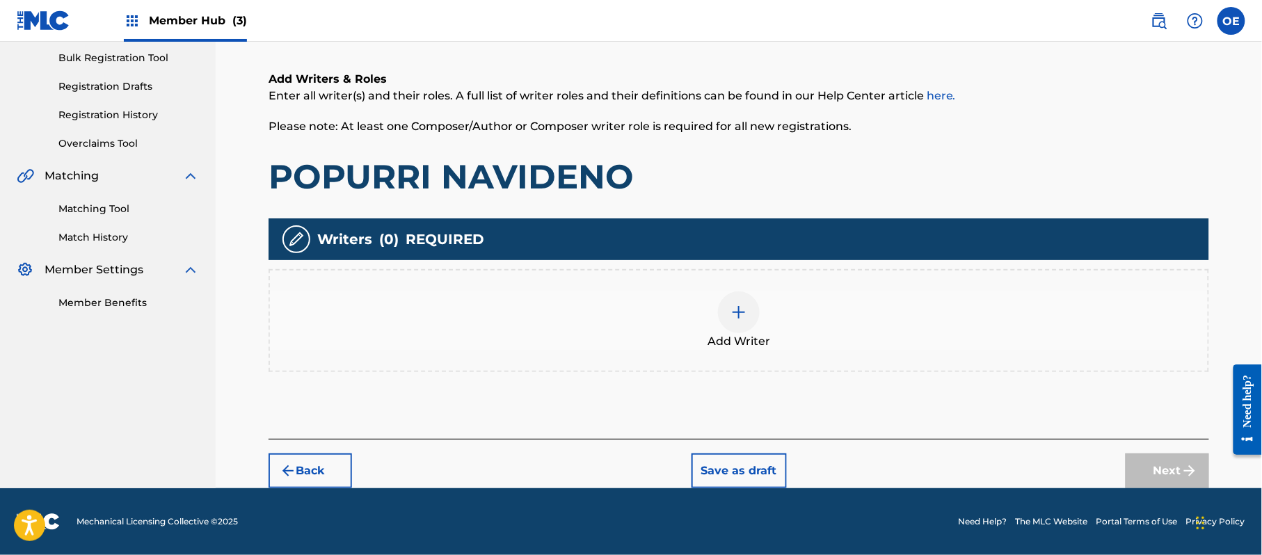
scroll to position [63, 0]
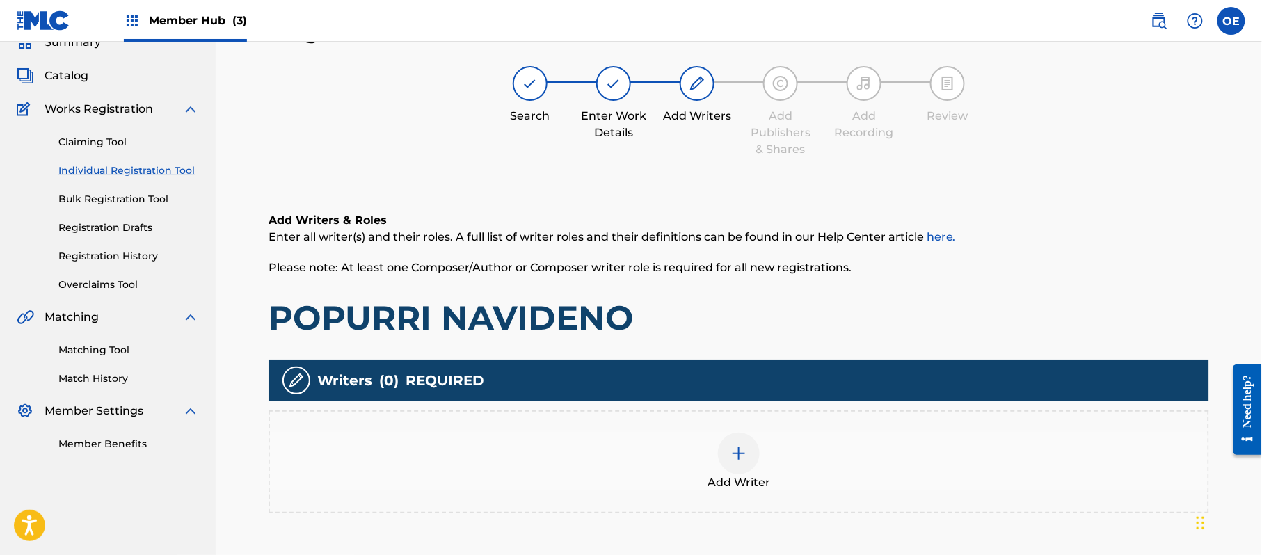
click at [771, 435] on div "Add Writer" at bounding box center [739, 462] width 938 height 58
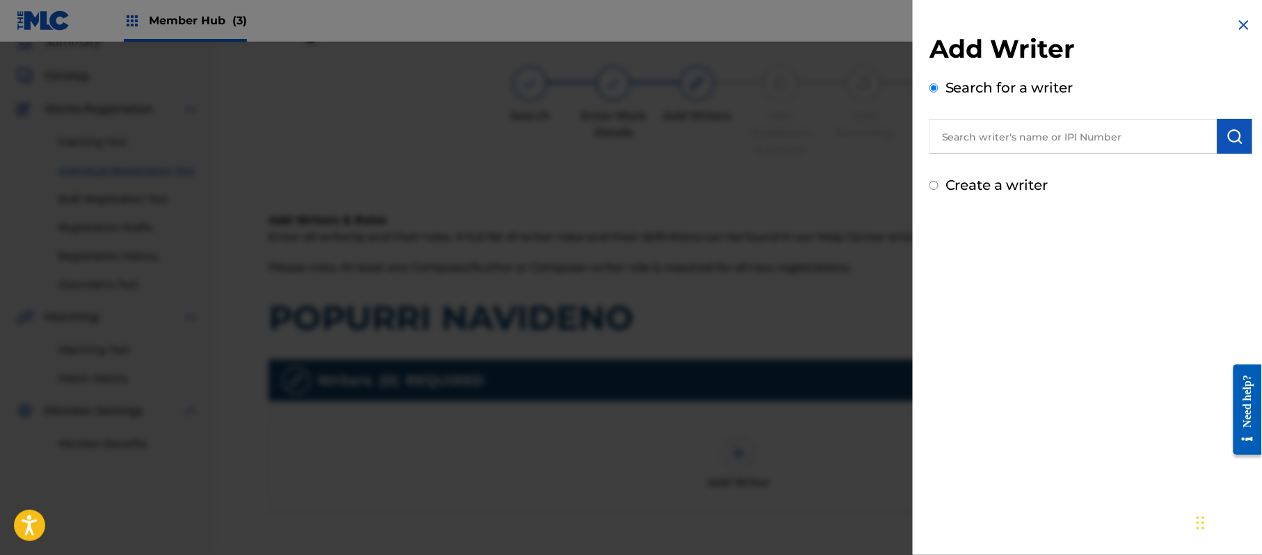
click at [1003, 179] on label "Create a writer" at bounding box center [997, 185] width 103 height 17
radio input "true"
click at [939, 181] on input "Create a writer" at bounding box center [934, 185] width 9 height 9
radio input "false"
radio input "true"
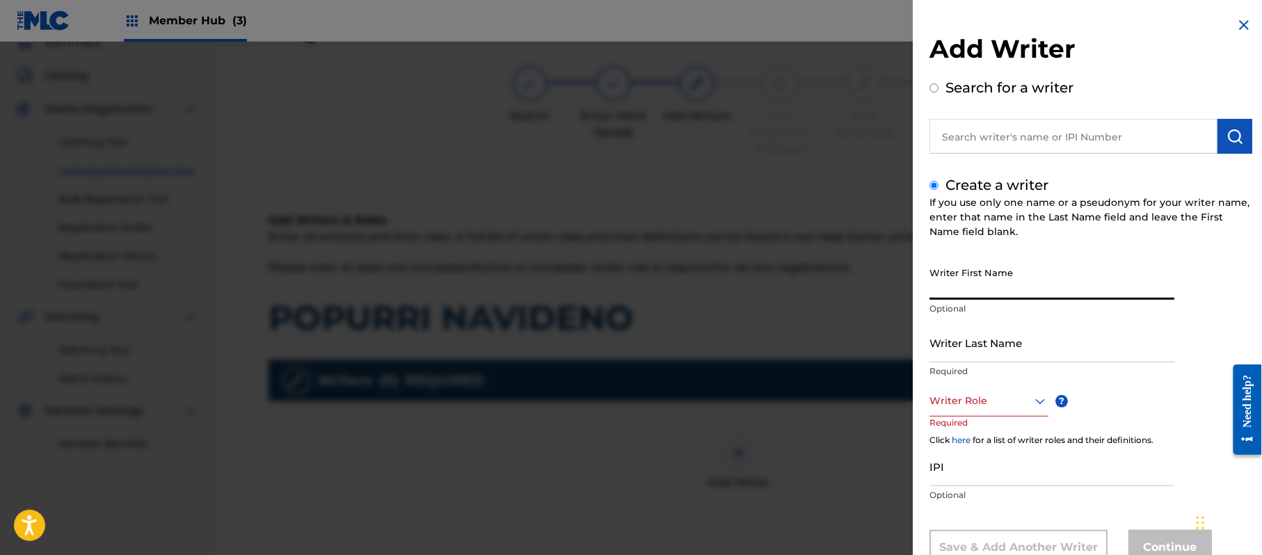
paste input "[PERSON_NAME]"
type input "[PERSON_NAME]"
paste input "[PERSON_NAME]"
type input "[PERSON_NAME]"
drag, startPoint x: 1019, startPoint y: 287, endPoint x: 966, endPoint y: 291, distance: 53.7
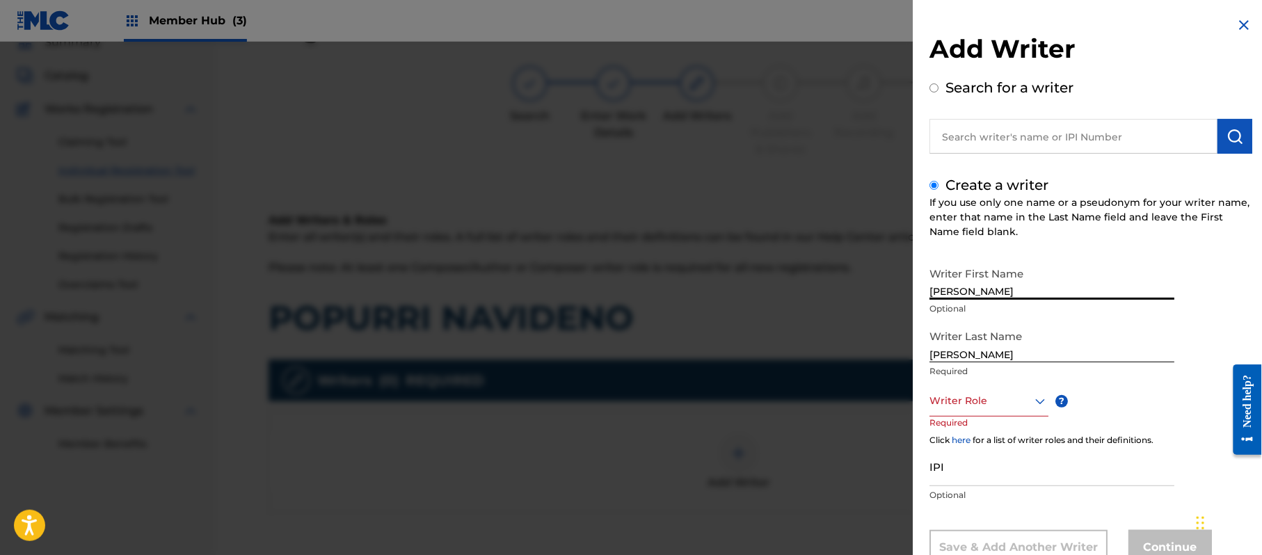
click at [964, 291] on input "[PERSON_NAME]" at bounding box center [1052, 280] width 245 height 40
type input "[PERSON_NAME]"
drag, startPoint x: 966, startPoint y: 351, endPoint x: 867, endPoint y: 351, distance: 98.8
click at [872, 351] on div "Add Writer Search for a writer Create a writer If you use only one name or a ps…" at bounding box center [631, 298] width 1262 height 513
type input "PAZ"
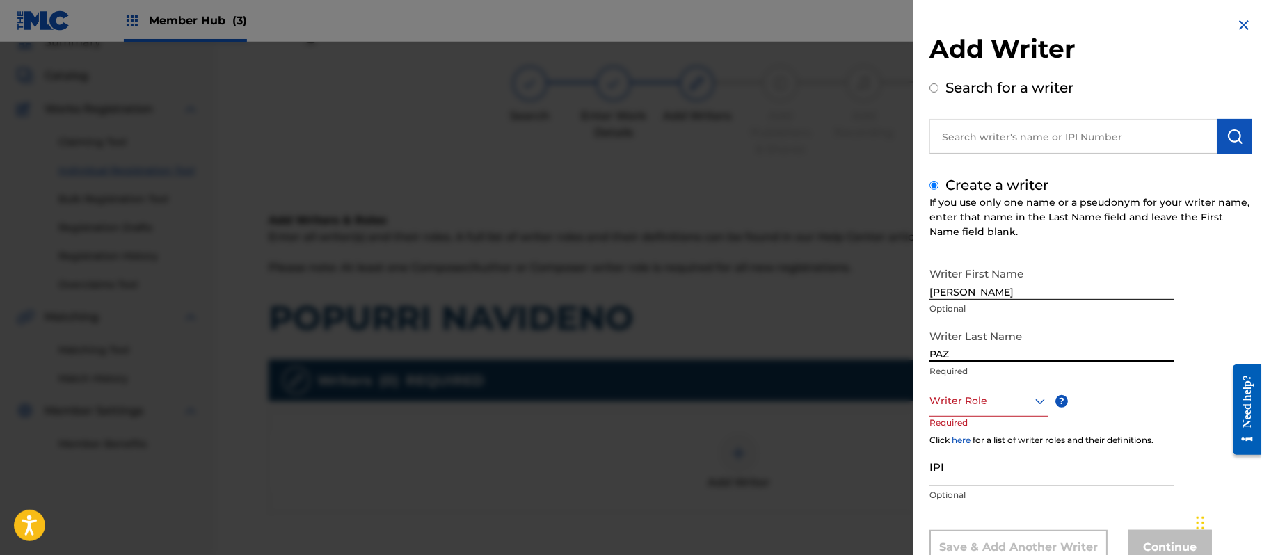
click at [975, 382] on div "Writer Last Name [PERSON_NAME] Required" at bounding box center [1052, 354] width 245 height 63
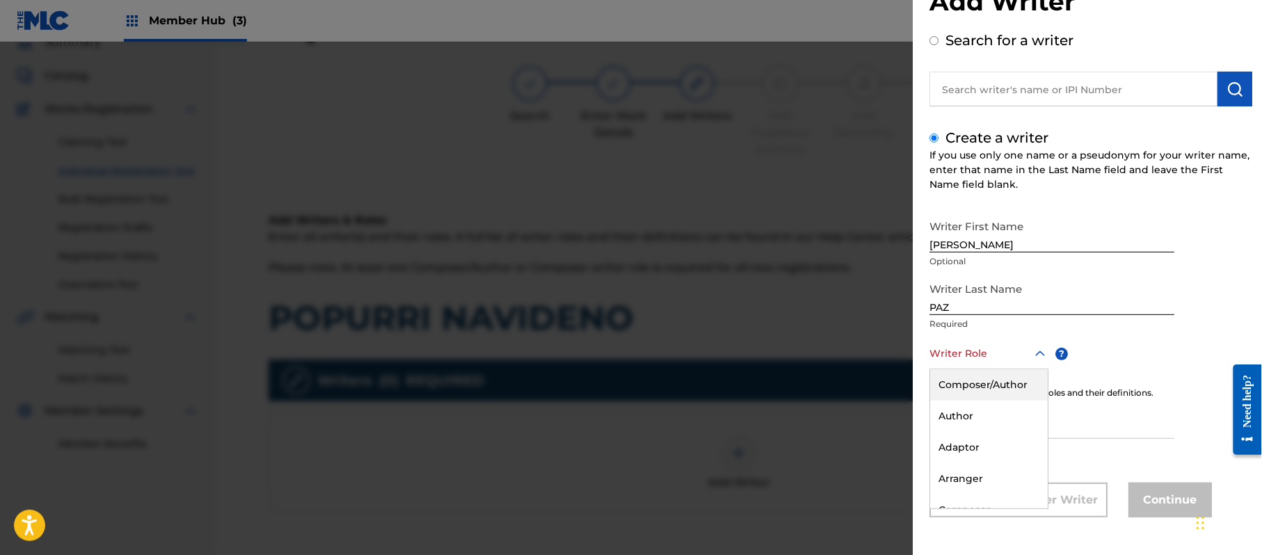
click at [974, 369] on div "8 results available. Use Up and Down to choose options, press Enter to select t…" at bounding box center [989, 353] width 119 height 31
click at [974, 393] on div "Composer/Author" at bounding box center [989, 384] width 118 height 31
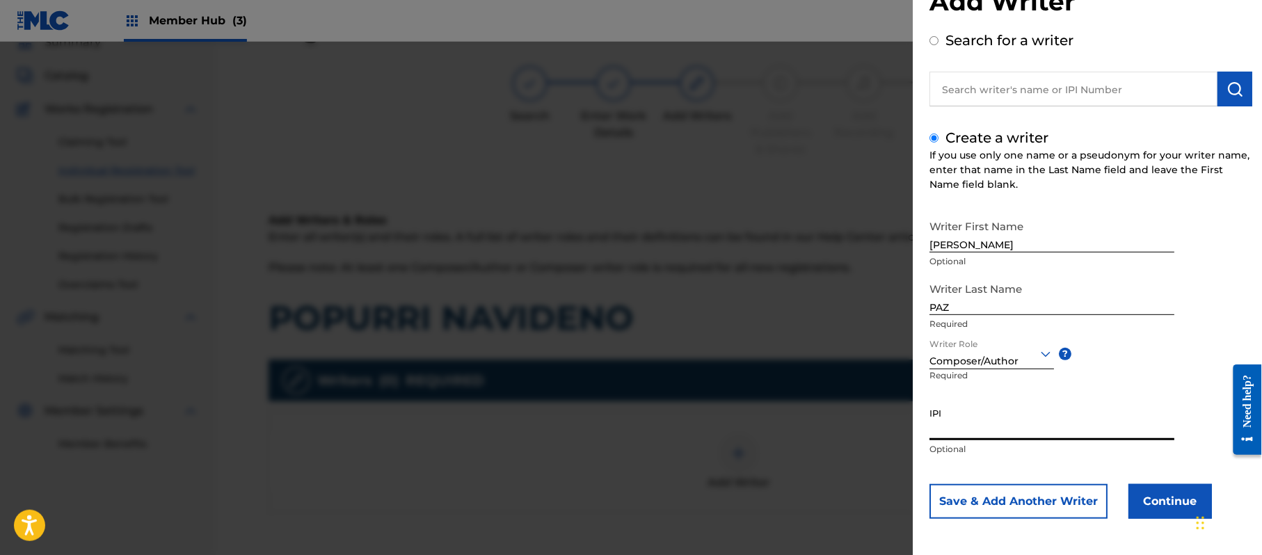
paste input "383824534"
type input "383824534"
click at [1154, 486] on button "Continue" at bounding box center [1170, 501] width 83 height 35
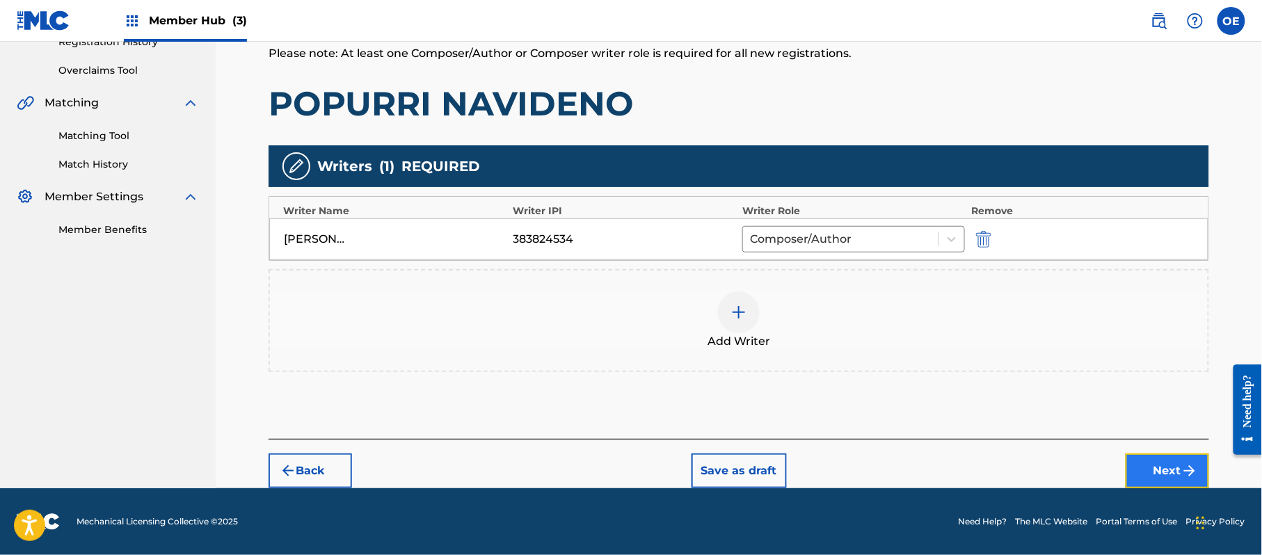
click at [1164, 459] on button "Next" at bounding box center [1167, 471] width 83 height 35
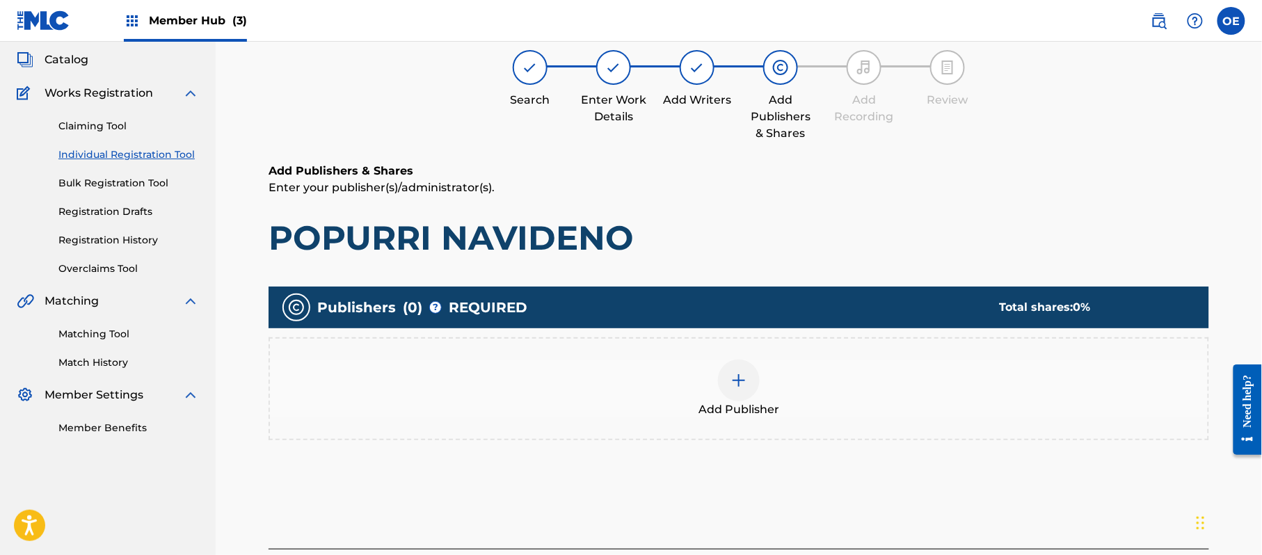
scroll to position [63, 0]
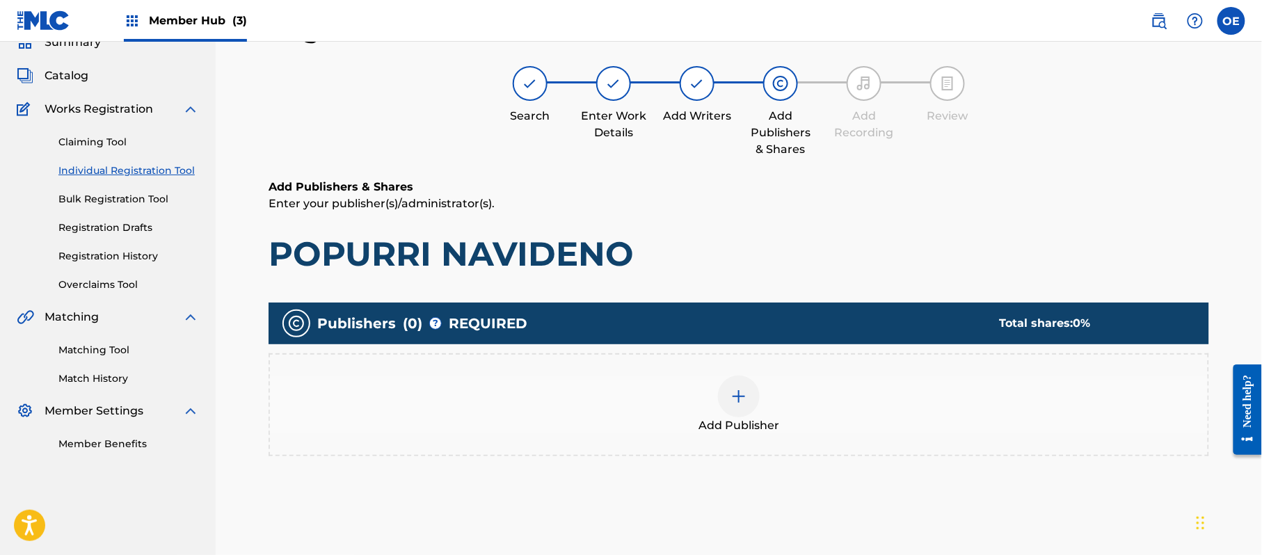
click at [740, 417] on span "Add Publisher" at bounding box center [739, 425] width 81 height 17
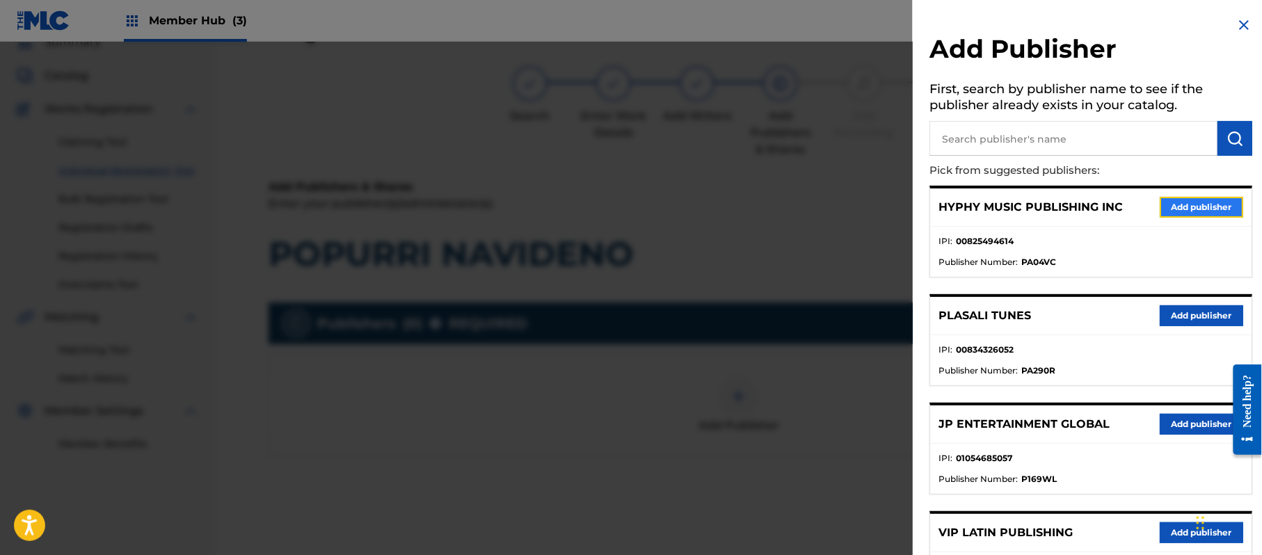
click at [1189, 202] on button "Add publisher" at bounding box center [1201, 207] width 83 height 21
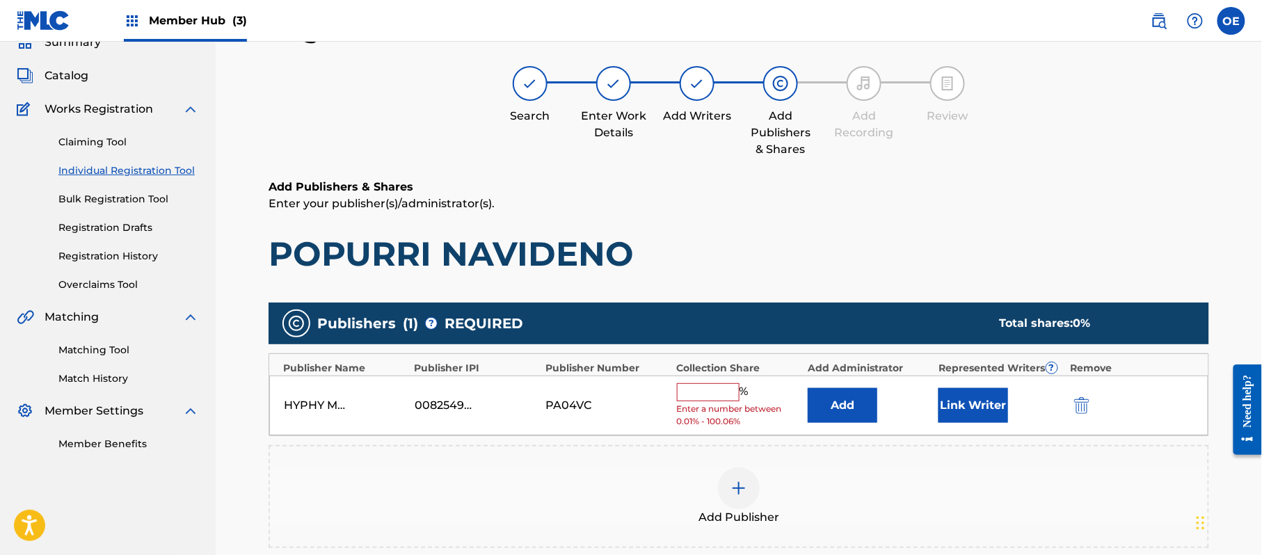
click at [726, 388] on input "text" at bounding box center [708, 392] width 63 height 18
type input "100"
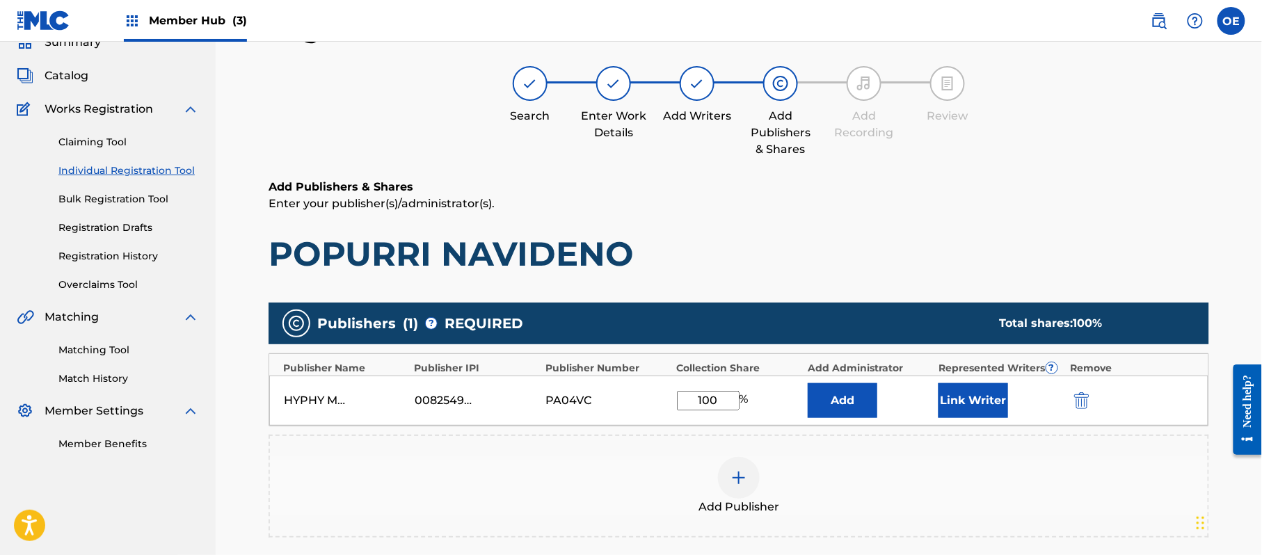
click at [930, 408] on div "Add" at bounding box center [870, 400] width 124 height 35
click at [972, 404] on button "Link Writer" at bounding box center [974, 400] width 70 height 35
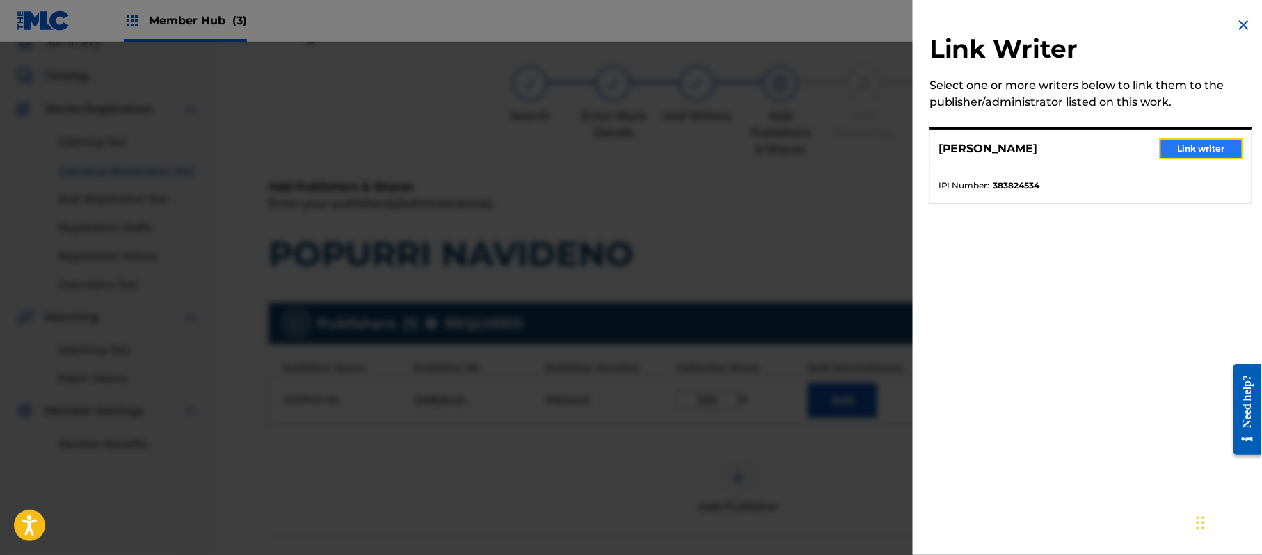
click at [1200, 148] on button "Link writer" at bounding box center [1201, 148] width 83 height 21
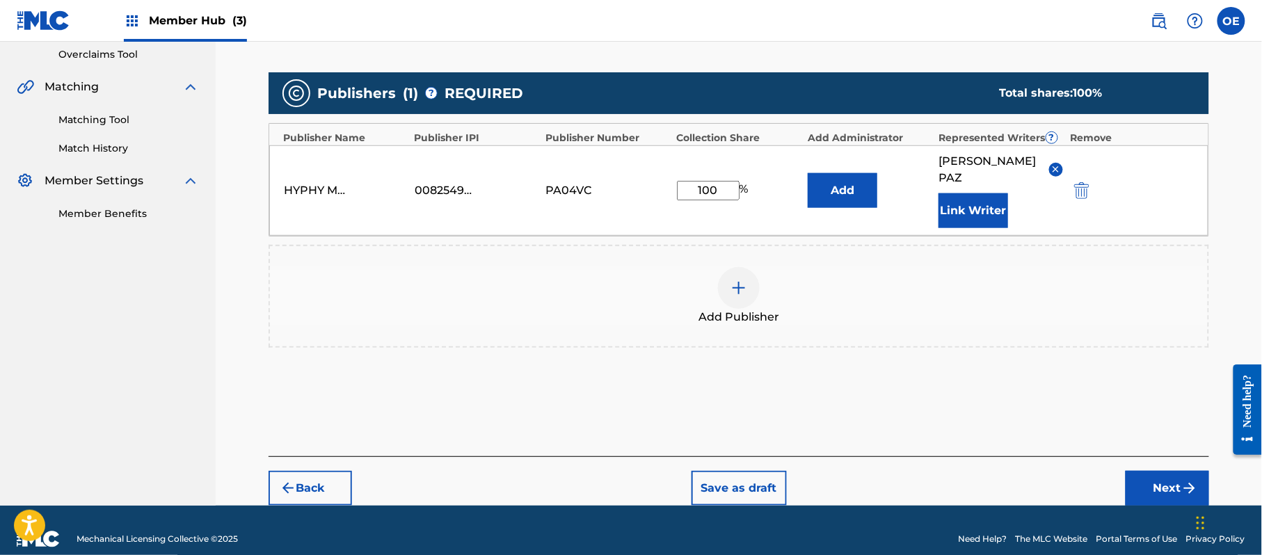
click at [1170, 456] on div "Back Save as draft Next" at bounding box center [739, 480] width 941 height 49
click at [1138, 471] on button "Next" at bounding box center [1167, 488] width 83 height 35
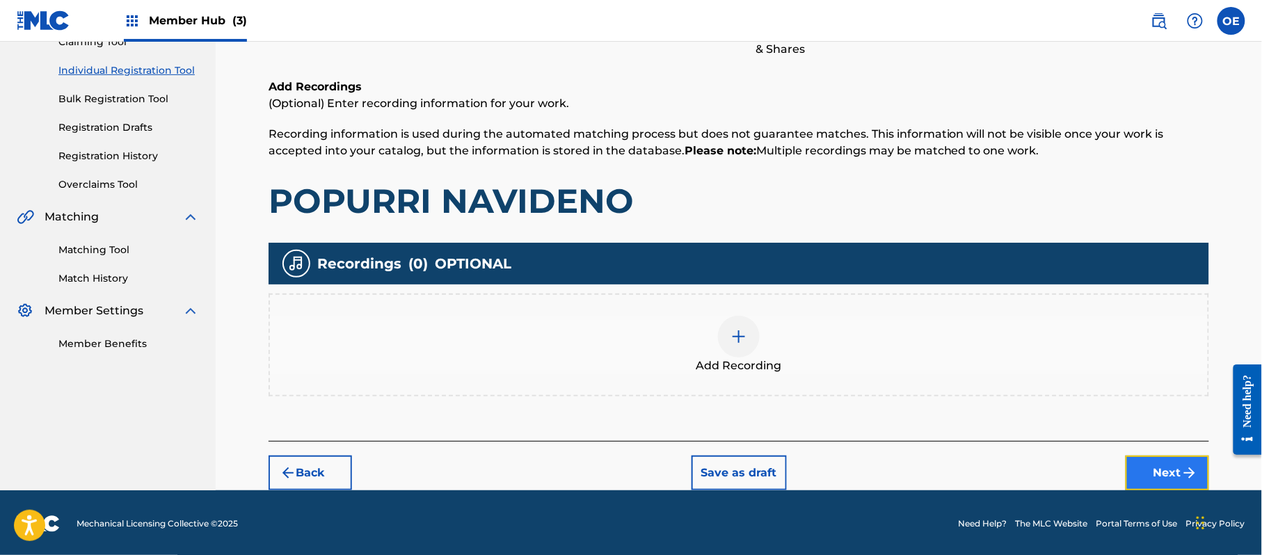
click at [1159, 463] on button "Next" at bounding box center [1167, 473] width 83 height 35
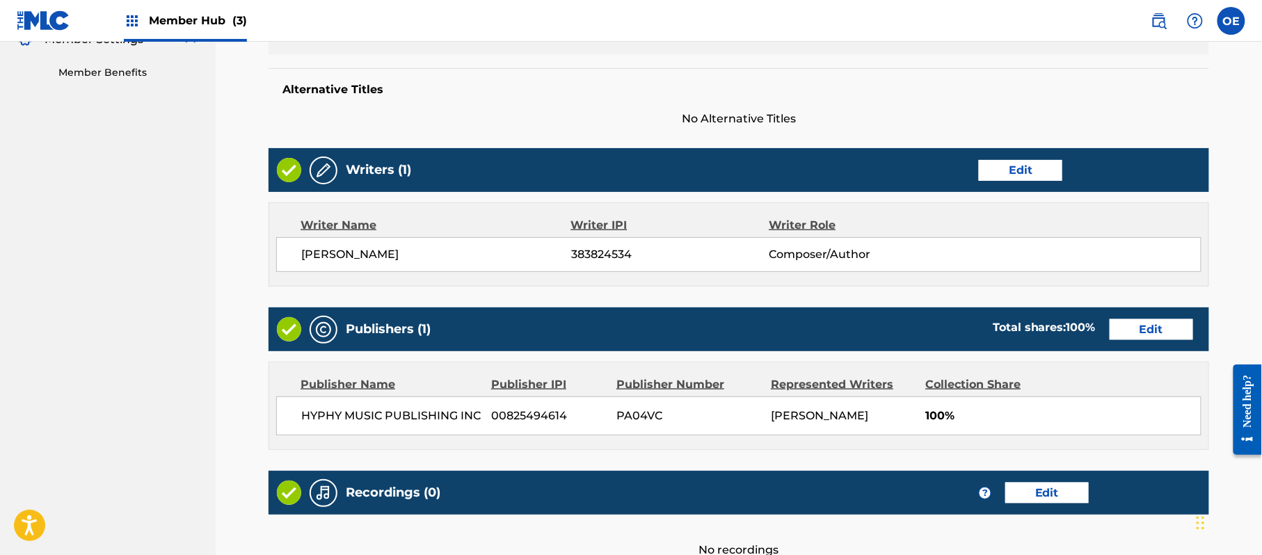
scroll to position [577, 0]
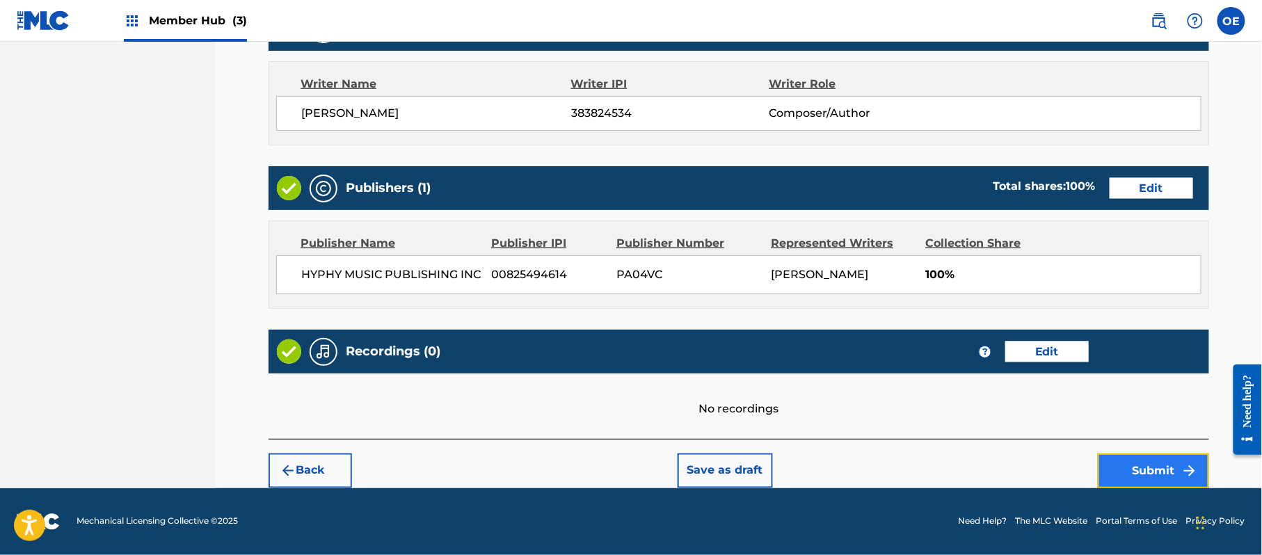
click at [1138, 460] on button "Submit" at bounding box center [1153, 471] width 111 height 35
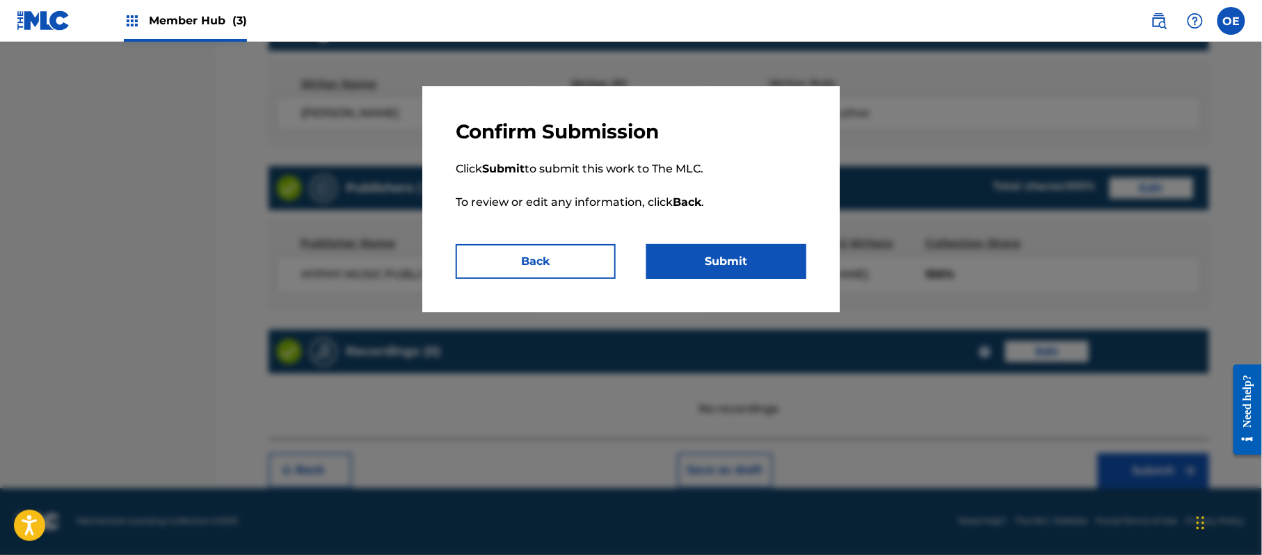
click at [756, 279] on div "Confirm Submission Click Submit to submit this work to The MLC. To review or ed…" at bounding box center [630, 199] width 417 height 226
drag, startPoint x: 753, startPoint y: 269, endPoint x: 676, endPoint y: 257, distance: 77.3
click at [747, 269] on button "Submit" at bounding box center [726, 261] width 160 height 35
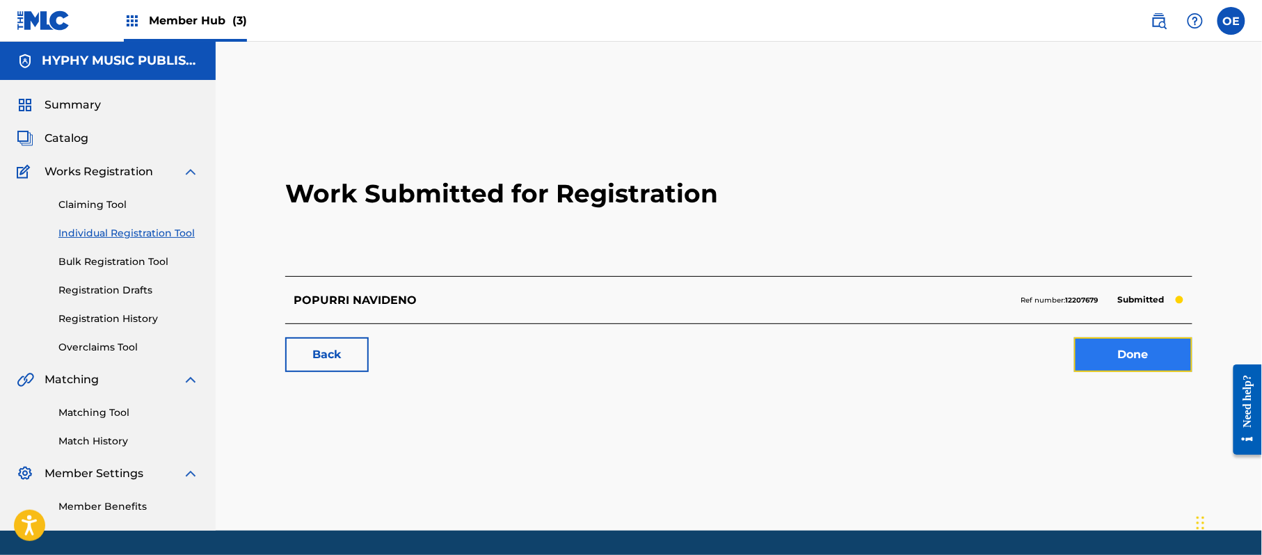
click at [1147, 359] on link "Done" at bounding box center [1133, 354] width 118 height 35
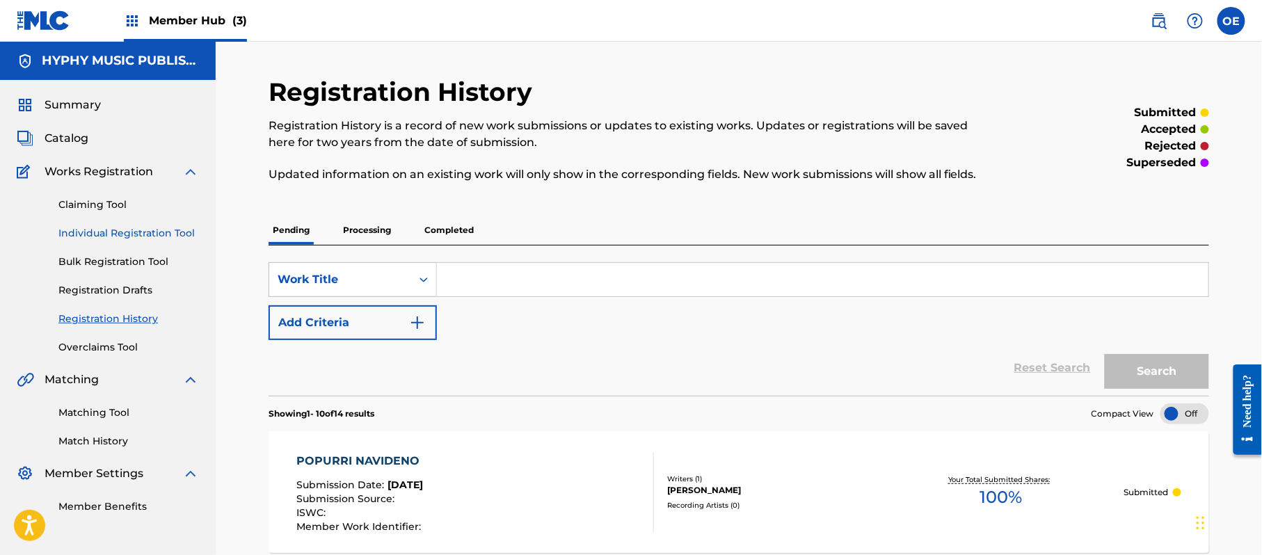
click at [148, 226] on link "Individual Registration Tool" at bounding box center [128, 233] width 141 height 15
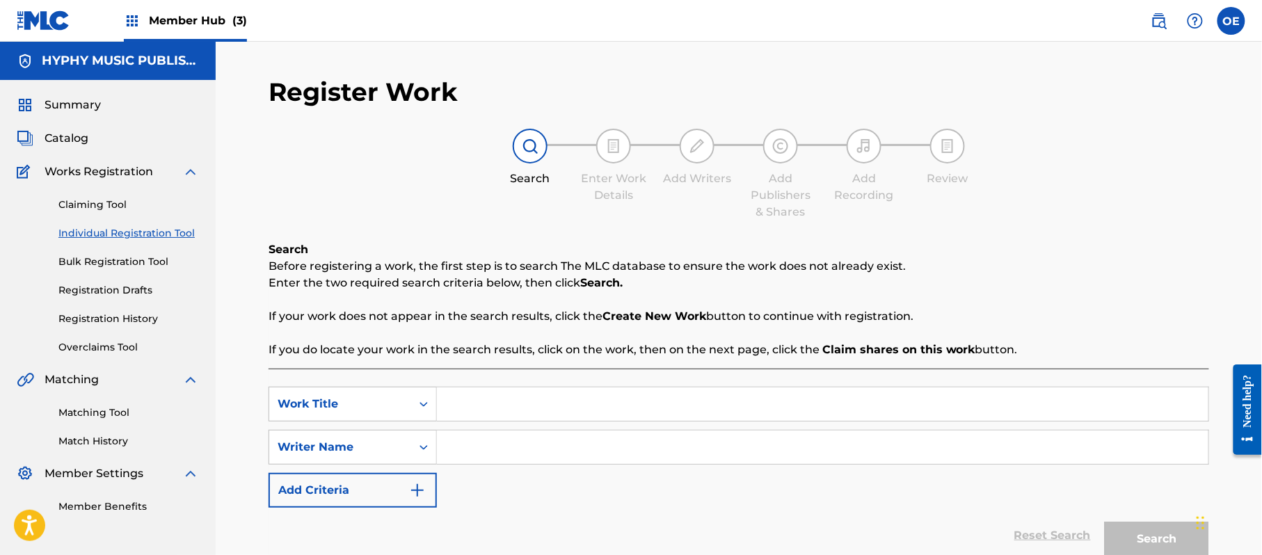
paste input "POR [PERSON_NAME] TODOS ME LLAMAN"
type input "POR [PERSON_NAME] TODOS ME LLAMAN"
paste input "[PERSON_NAME]"
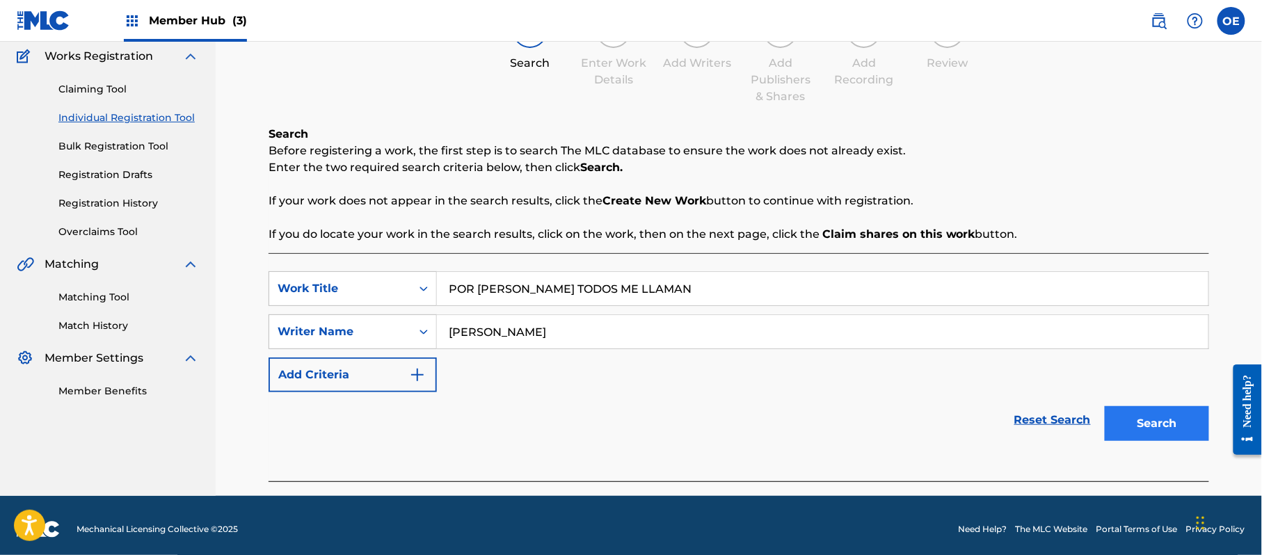
scroll to position [123, 0]
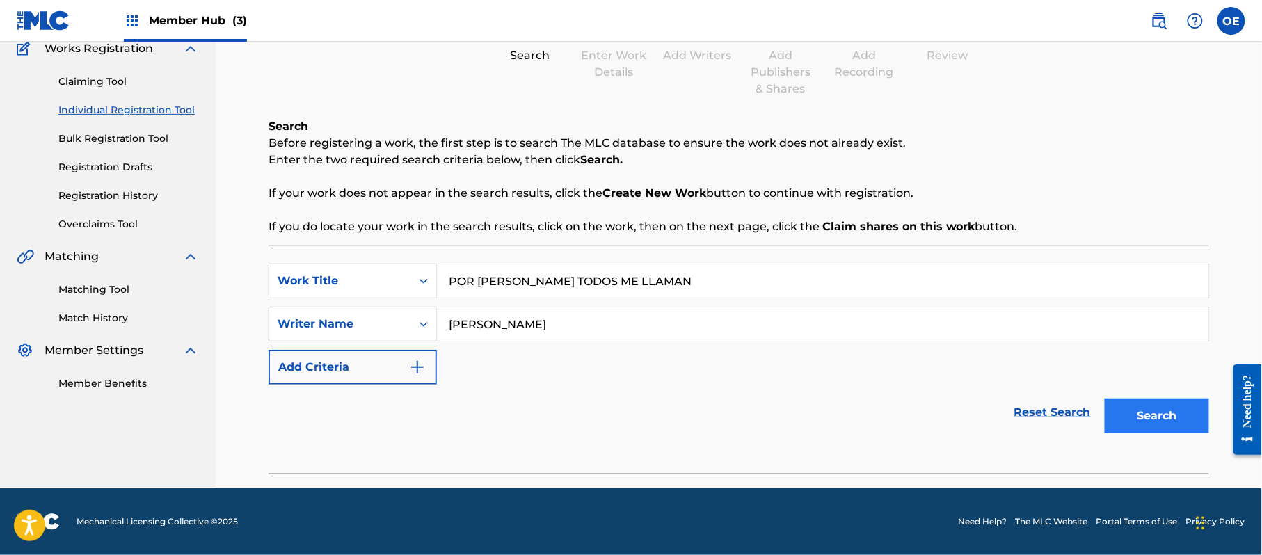
type input "[PERSON_NAME]"
drag, startPoint x: 1192, startPoint y: 417, endPoint x: 1187, endPoint y: 427, distance: 10.3
click at [1192, 421] on button "Search" at bounding box center [1157, 416] width 104 height 35
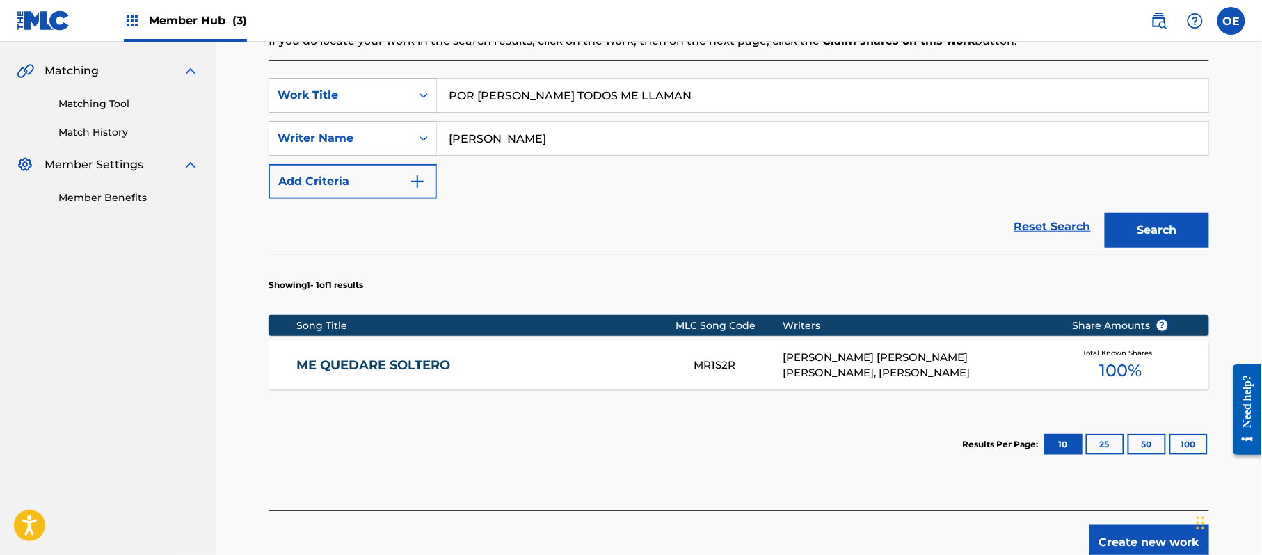
scroll to position [381, 0]
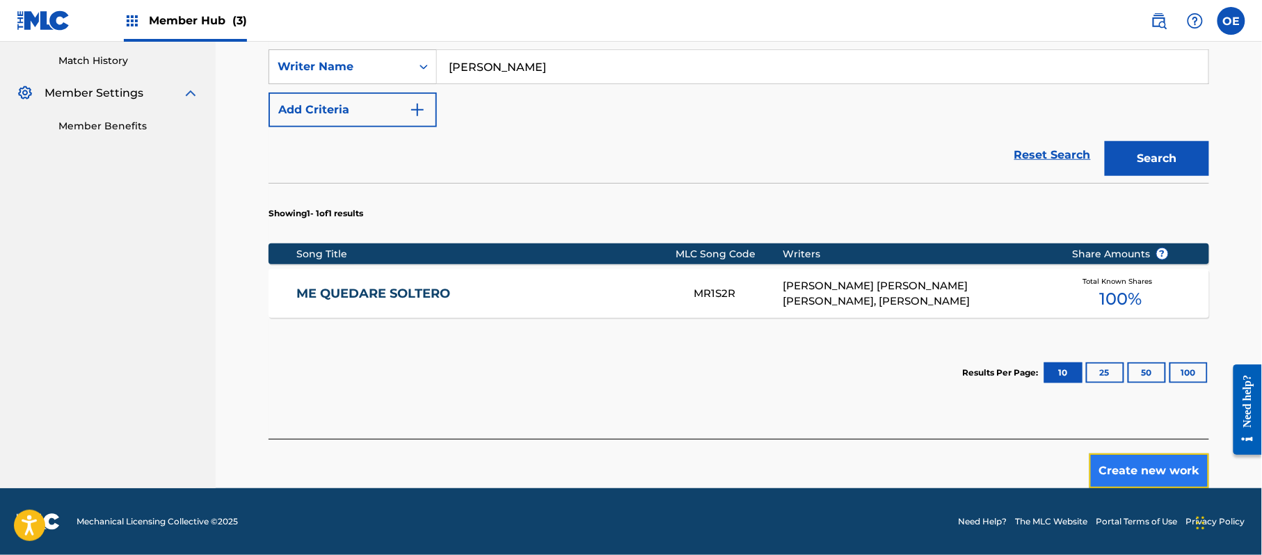
click at [1170, 463] on button "Create new work" at bounding box center [1150, 471] width 120 height 35
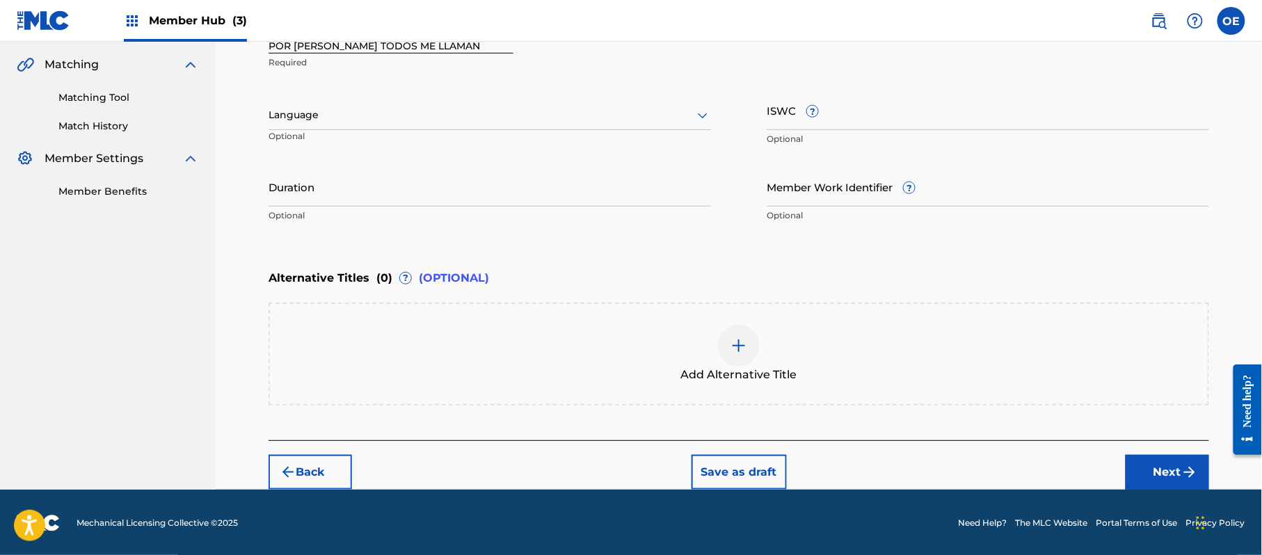
click at [368, 113] on div at bounding box center [490, 114] width 443 height 17
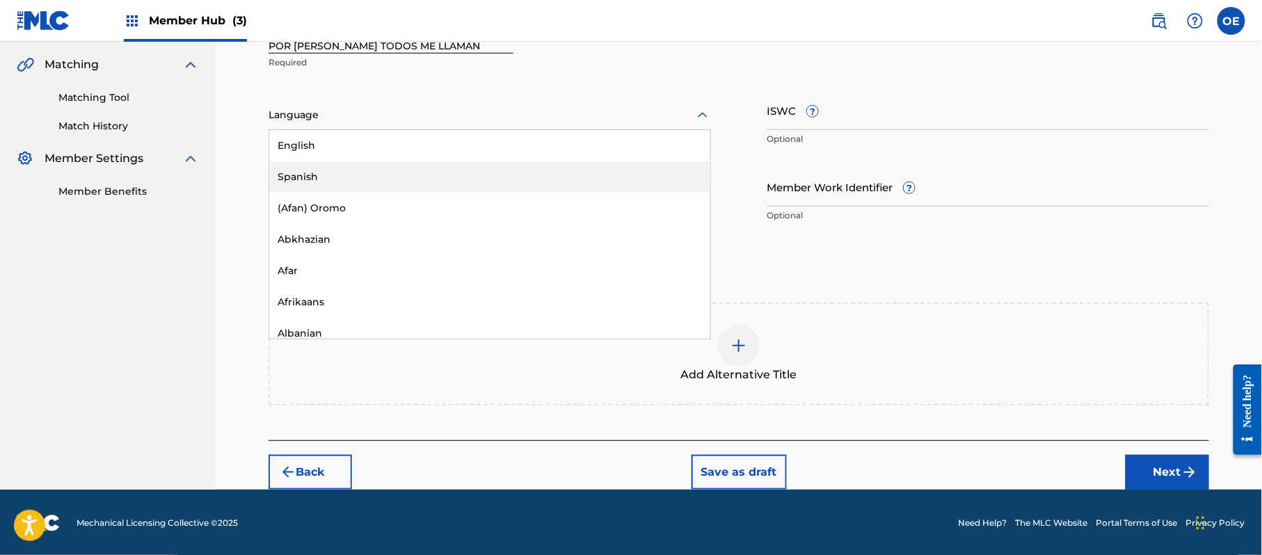
click at [351, 168] on div "Spanish" at bounding box center [489, 176] width 441 height 31
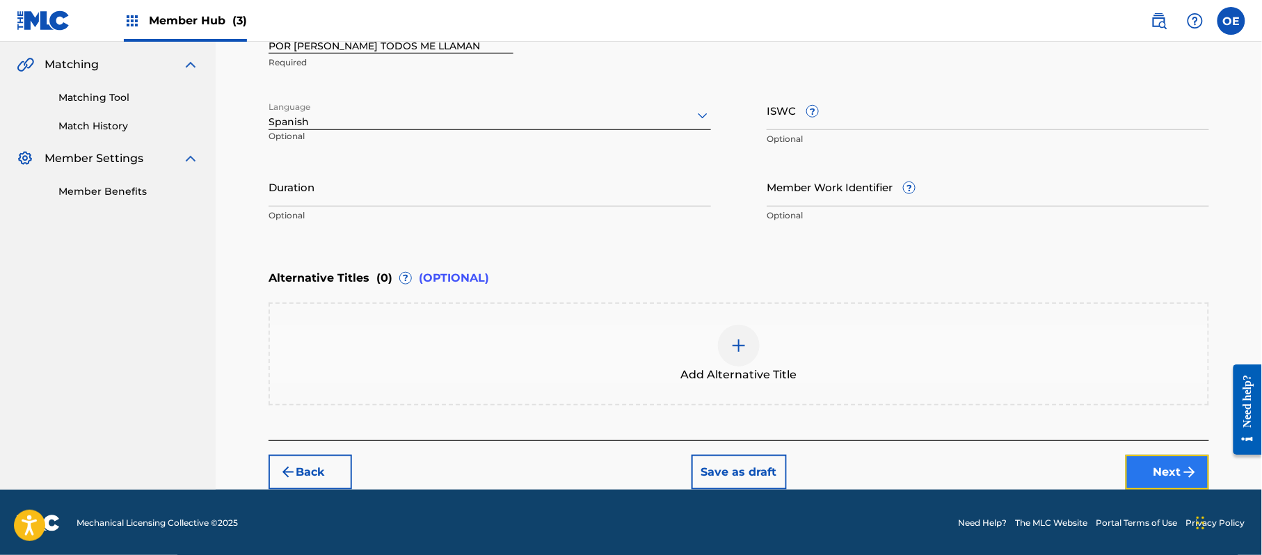
click at [1169, 460] on button "Next" at bounding box center [1167, 472] width 83 height 35
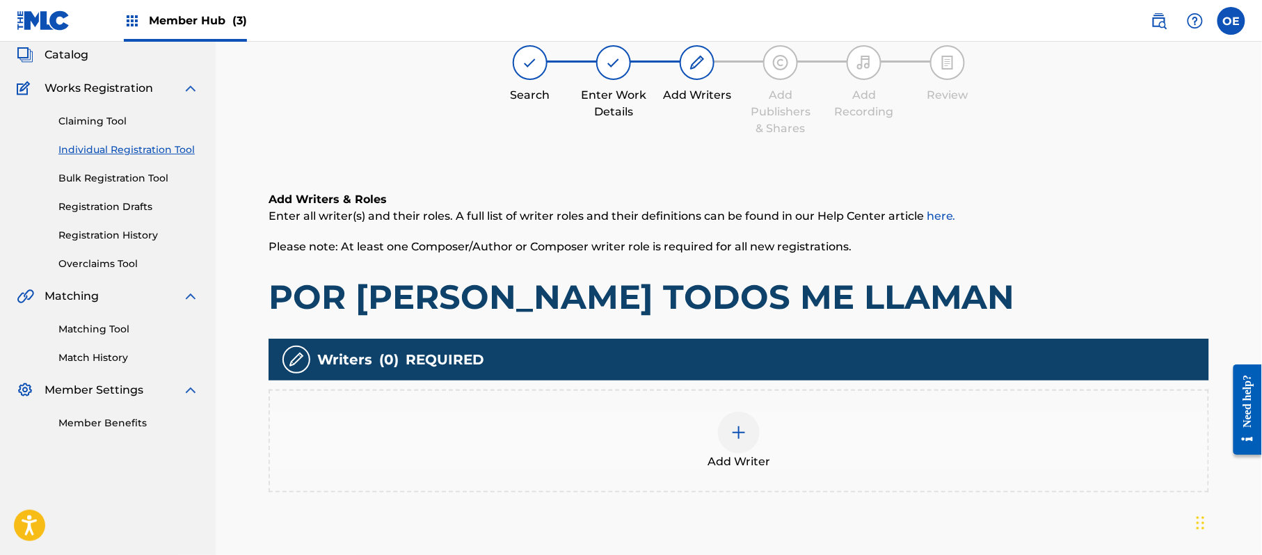
scroll to position [63, 0]
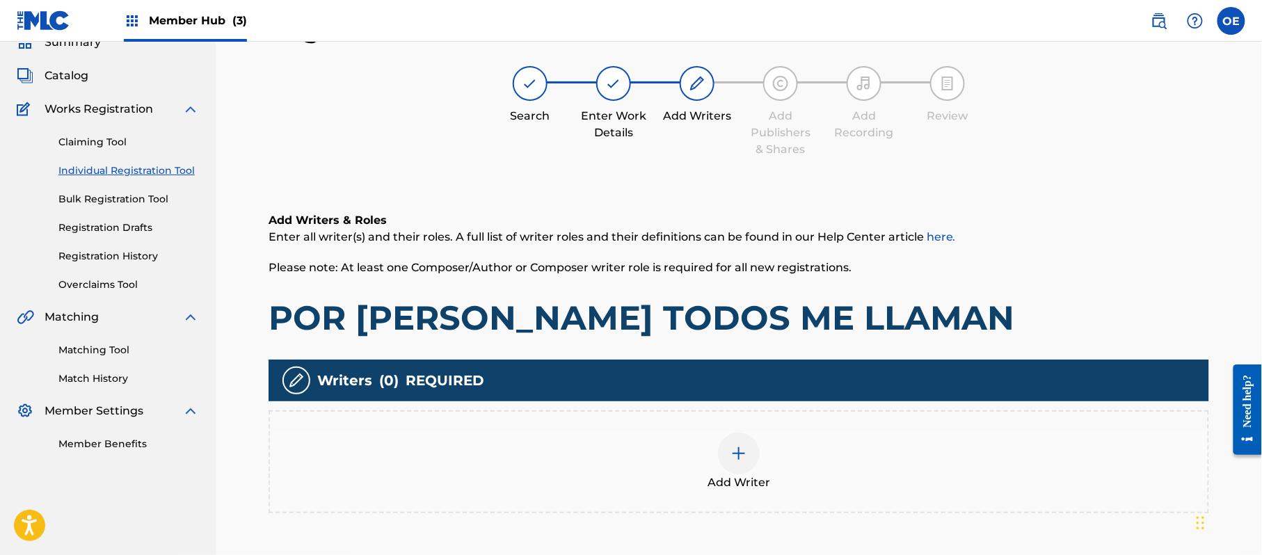
click at [774, 452] on div "Add Writer" at bounding box center [739, 462] width 938 height 58
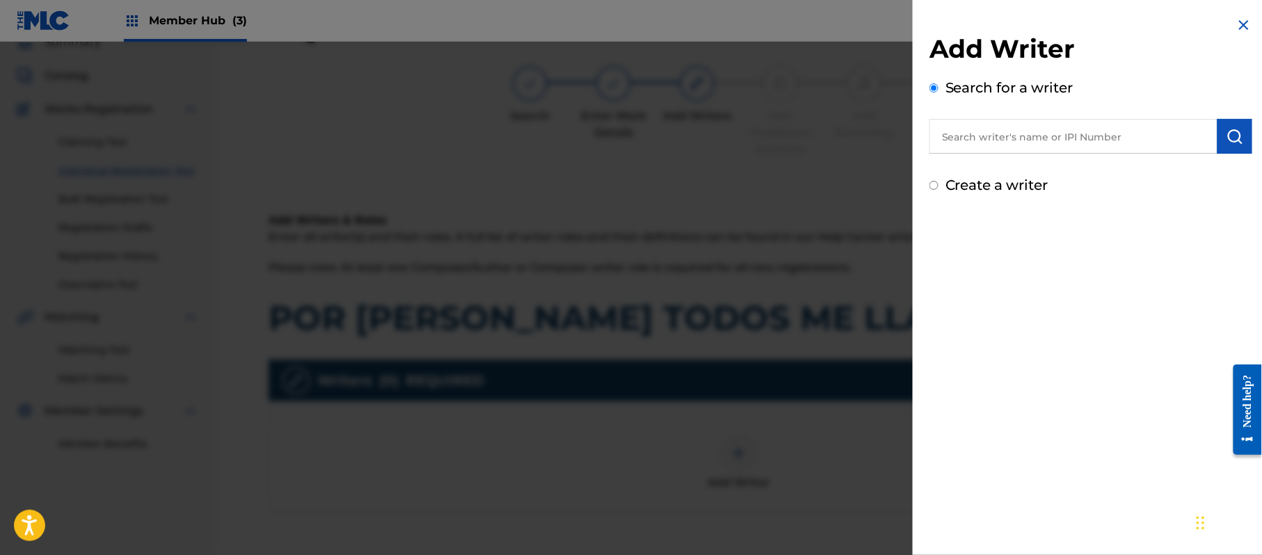
click at [967, 179] on label "Create a writer" at bounding box center [997, 185] width 103 height 17
radio input "true"
click at [939, 181] on input "Create a writer" at bounding box center [934, 185] width 9 height 9
radio input "false"
radio input "true"
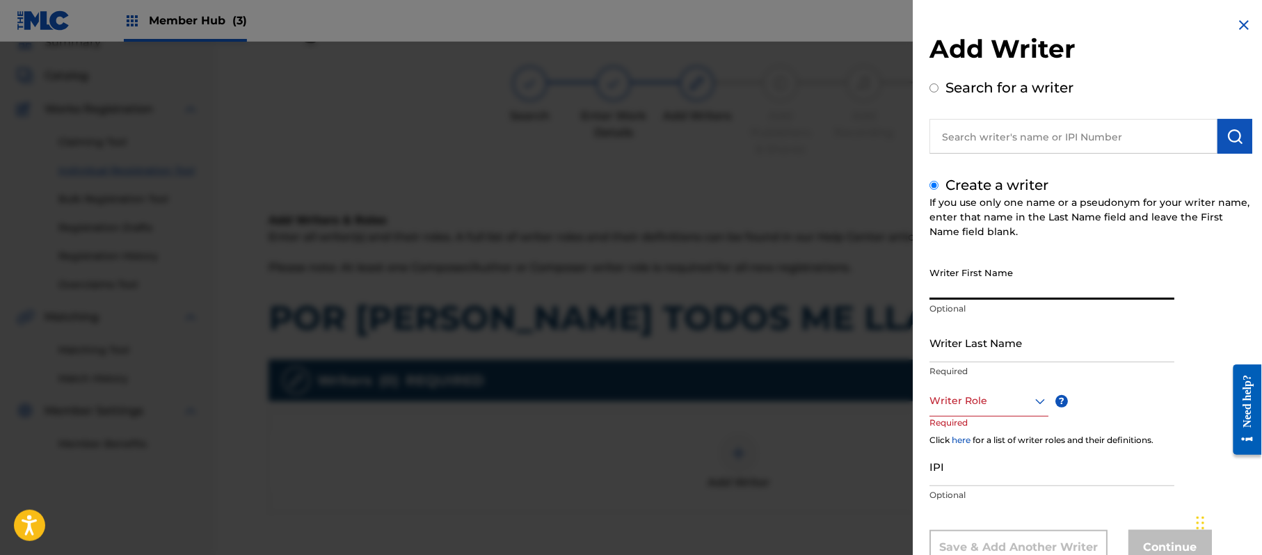
paste input "[PERSON_NAME]"
type input "[PERSON_NAME]"
paste input "[PERSON_NAME]"
type input "[PERSON_NAME]"
drag, startPoint x: 1010, startPoint y: 293, endPoint x: 964, endPoint y: 301, distance: 47.4
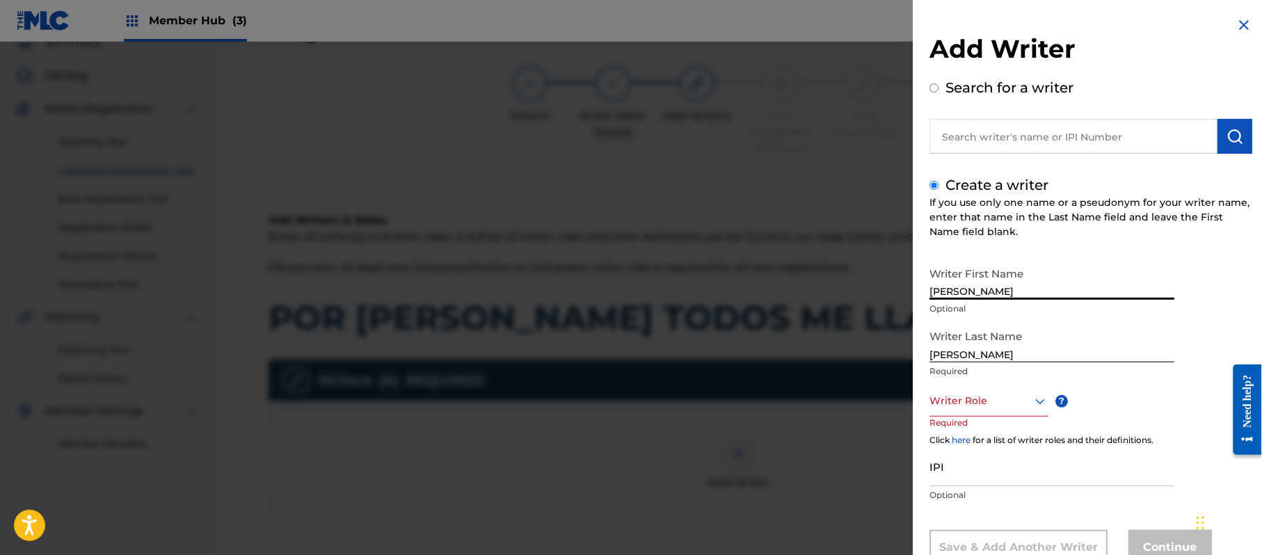
click at [964, 301] on div "Writer First Name [PERSON_NAME] Optional" at bounding box center [1052, 291] width 245 height 63
type input "[PERSON_NAME]"
drag, startPoint x: 969, startPoint y: 355, endPoint x: 871, endPoint y: 383, distance: 101.3
click at [881, 380] on div "Add Writer Search for a writer Create a writer If you use only one name or a ps…" at bounding box center [631, 298] width 1262 height 513
type input "PAZ"
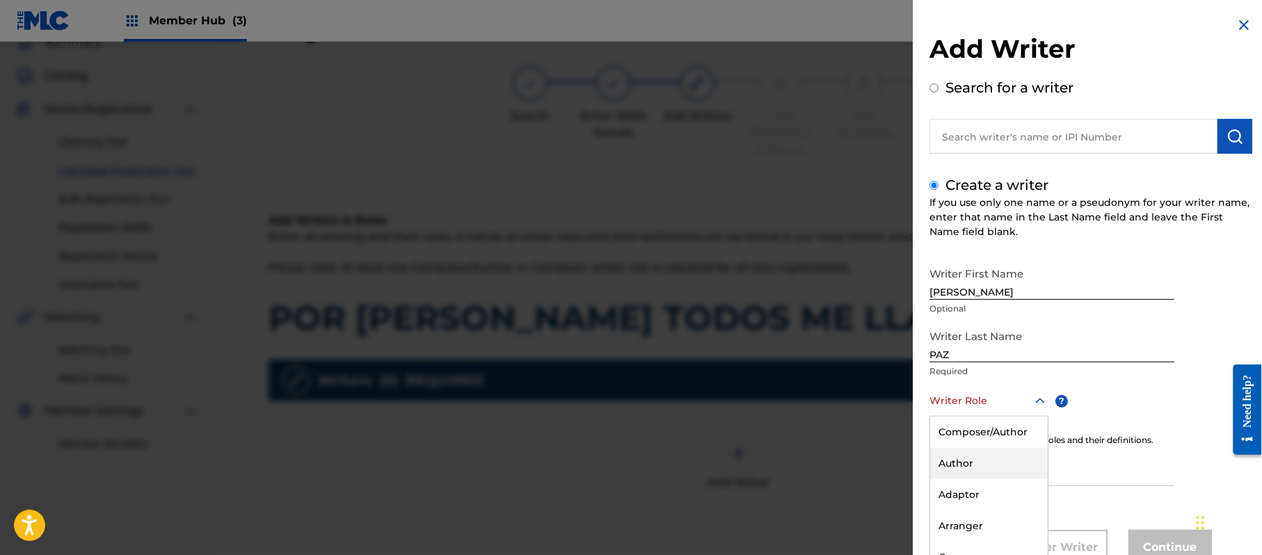
click at [975, 409] on div "8 results available. Use Up and Down to choose options, press Enter to select t…" at bounding box center [989, 400] width 119 height 31
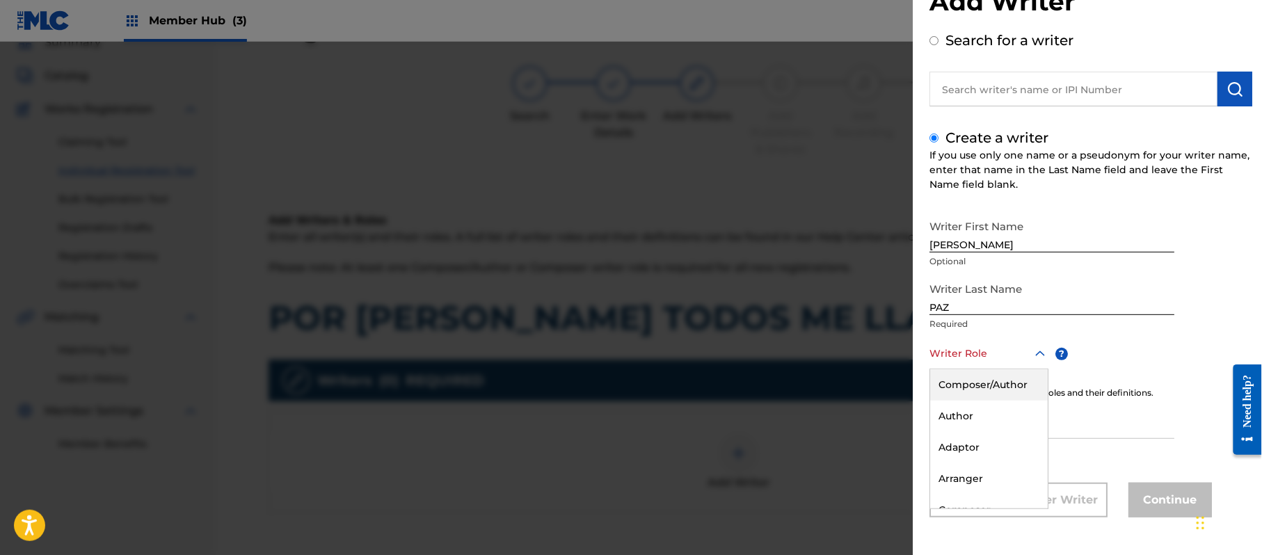
click at [983, 380] on div "Composer/Author" at bounding box center [989, 384] width 118 height 31
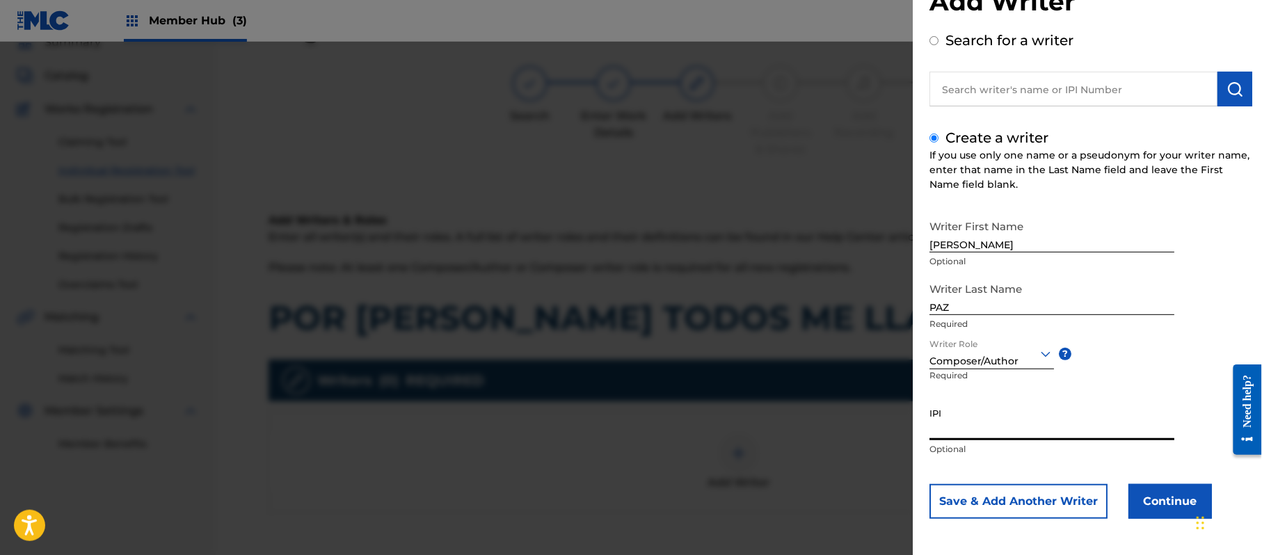
paste input "383824534"
type input "383824534"
click at [1162, 491] on button "Continue" at bounding box center [1170, 501] width 83 height 35
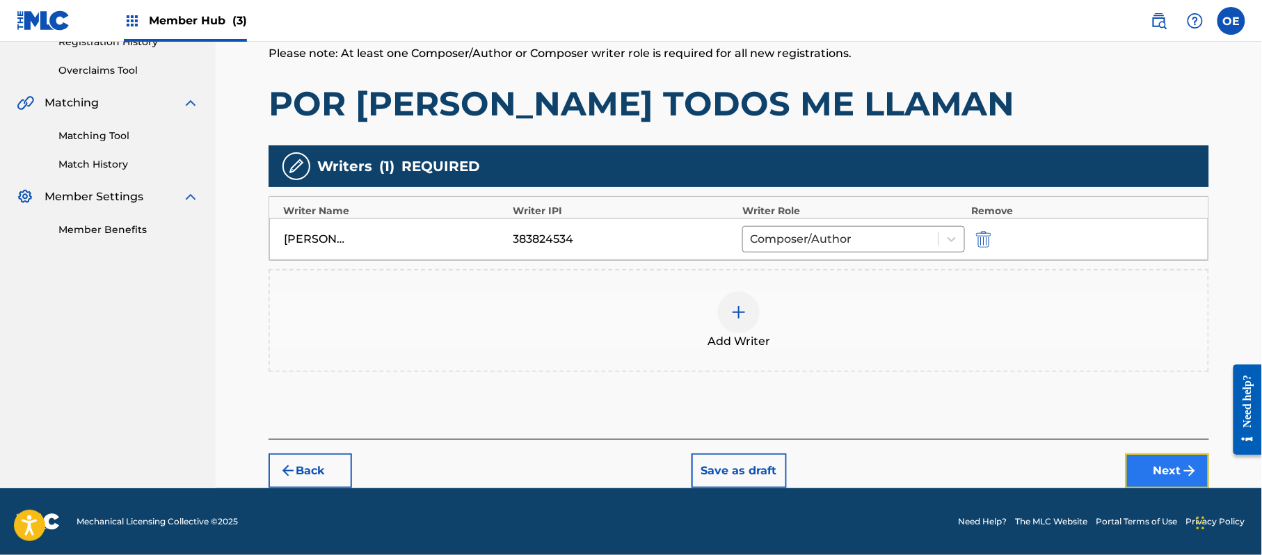
click at [1200, 477] on button "Next" at bounding box center [1167, 471] width 83 height 35
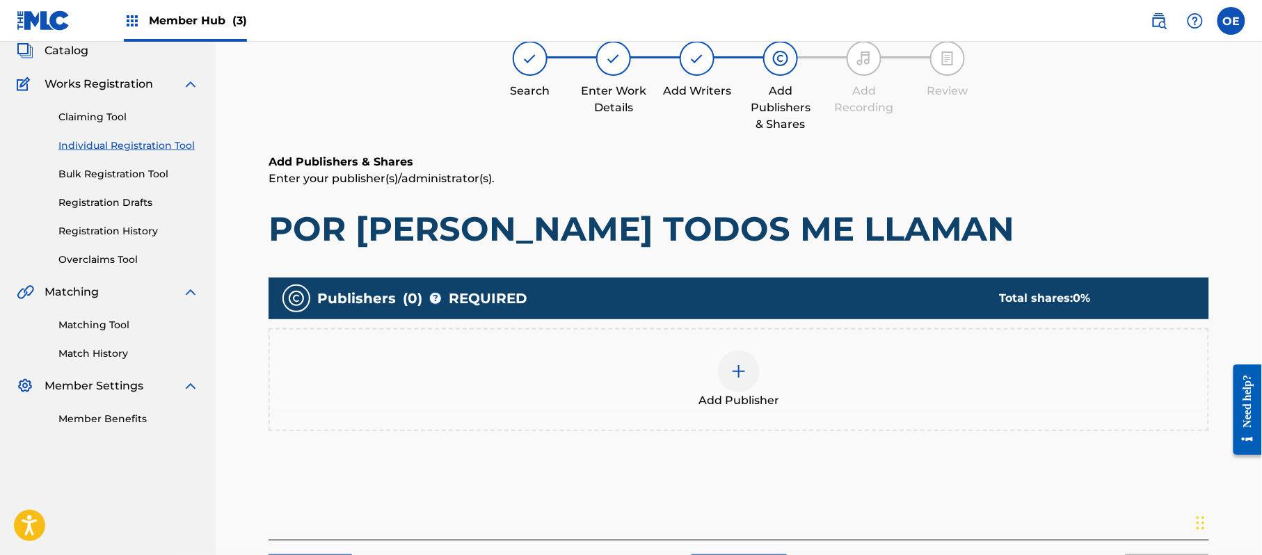
scroll to position [63, 0]
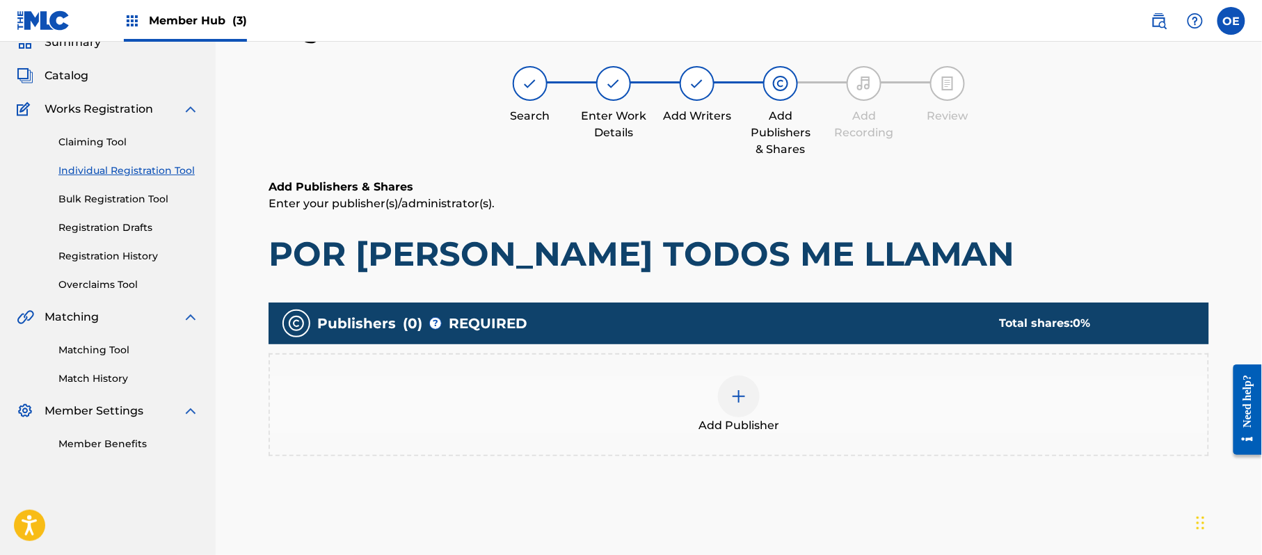
click at [847, 418] on div "Add Publisher" at bounding box center [739, 405] width 938 height 58
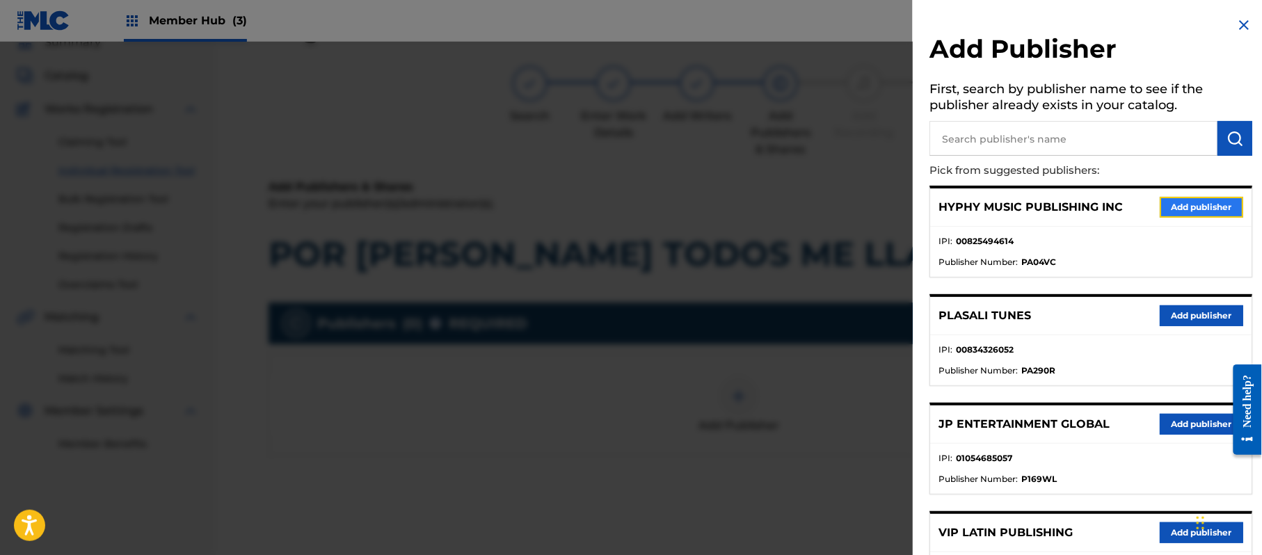
click at [1201, 213] on button "Add publisher" at bounding box center [1201, 207] width 83 height 21
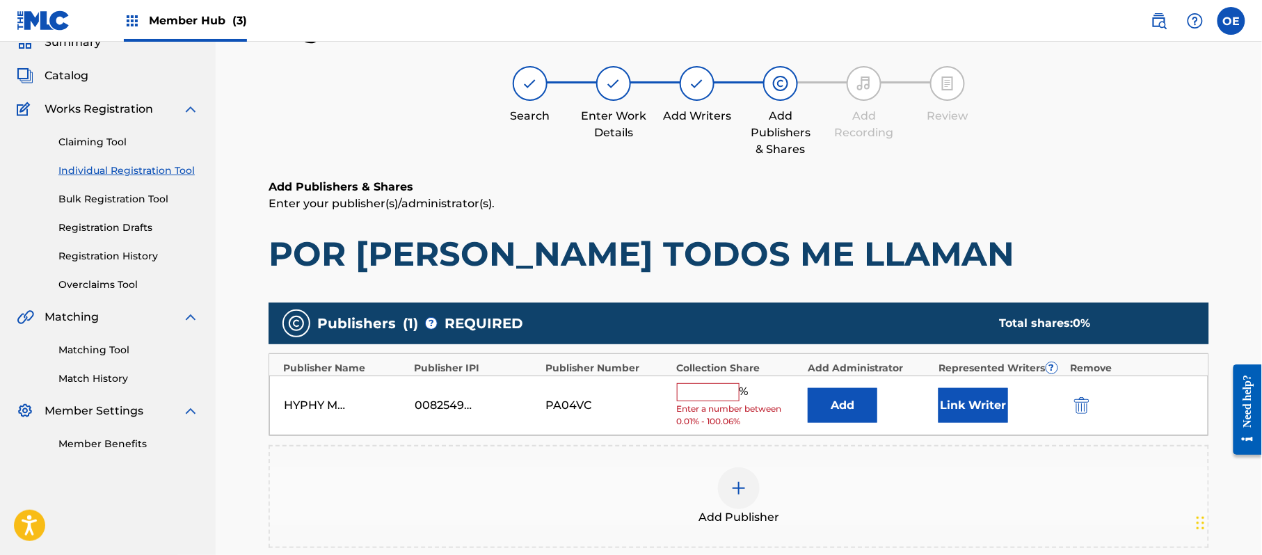
click at [721, 379] on div "HYPHY MUSIC PUBLISHING INC 00825494614 PA04VC % Enter a number between 0.01% - …" at bounding box center [738, 406] width 939 height 61
click at [721, 390] on input "text" at bounding box center [708, 392] width 63 height 18
type input "100"
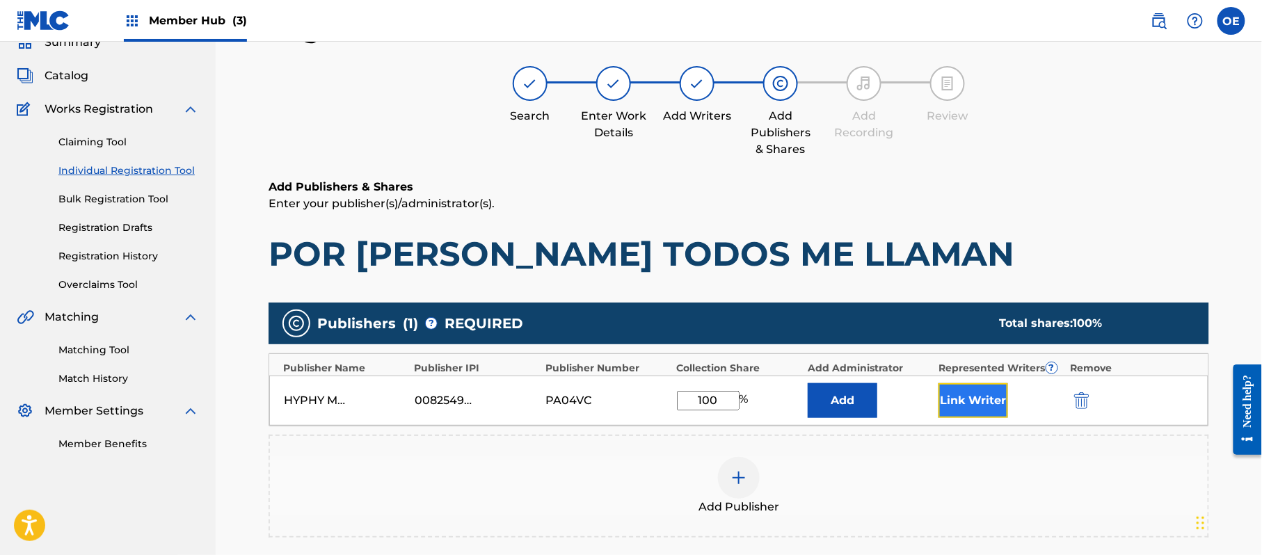
click at [988, 416] on button "Link Writer" at bounding box center [974, 400] width 70 height 35
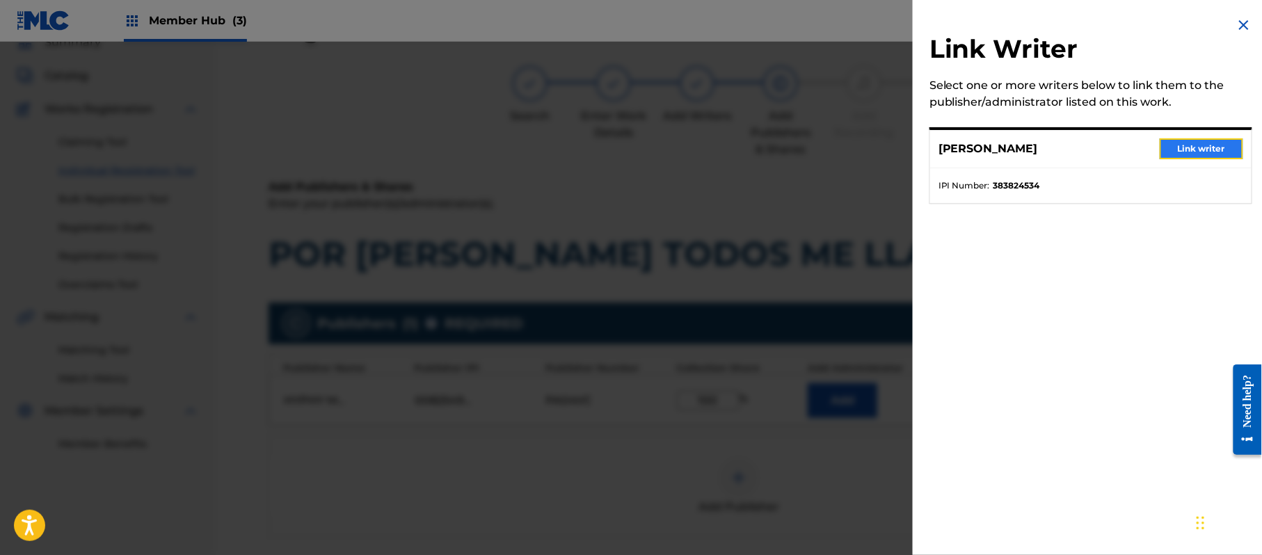
click at [1160, 145] on button "Link writer" at bounding box center [1201, 148] width 83 height 21
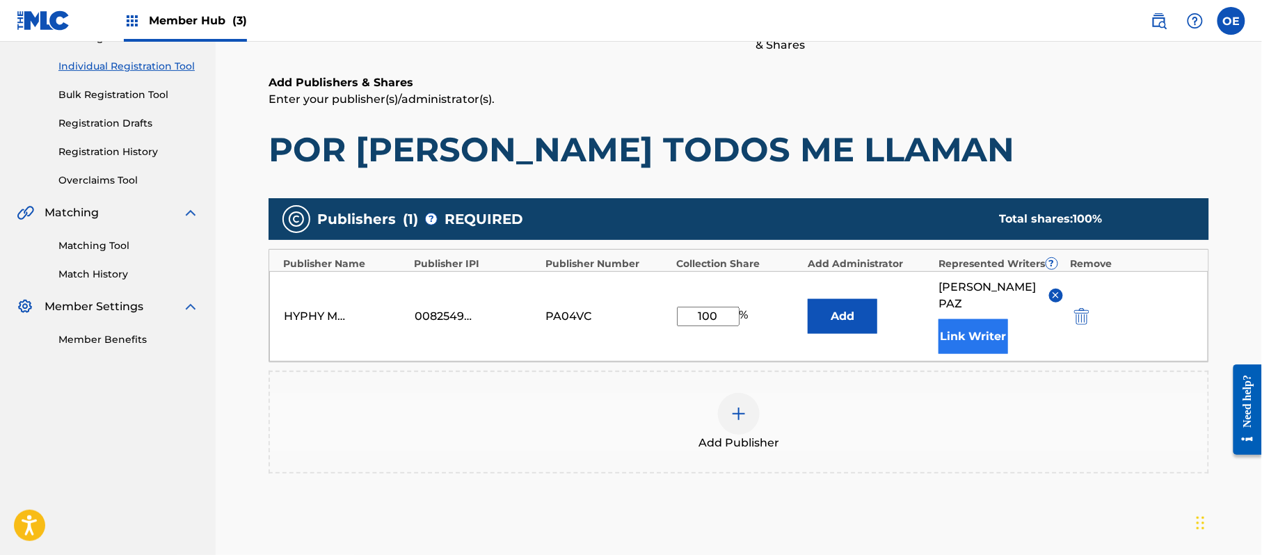
scroll to position [293, 0]
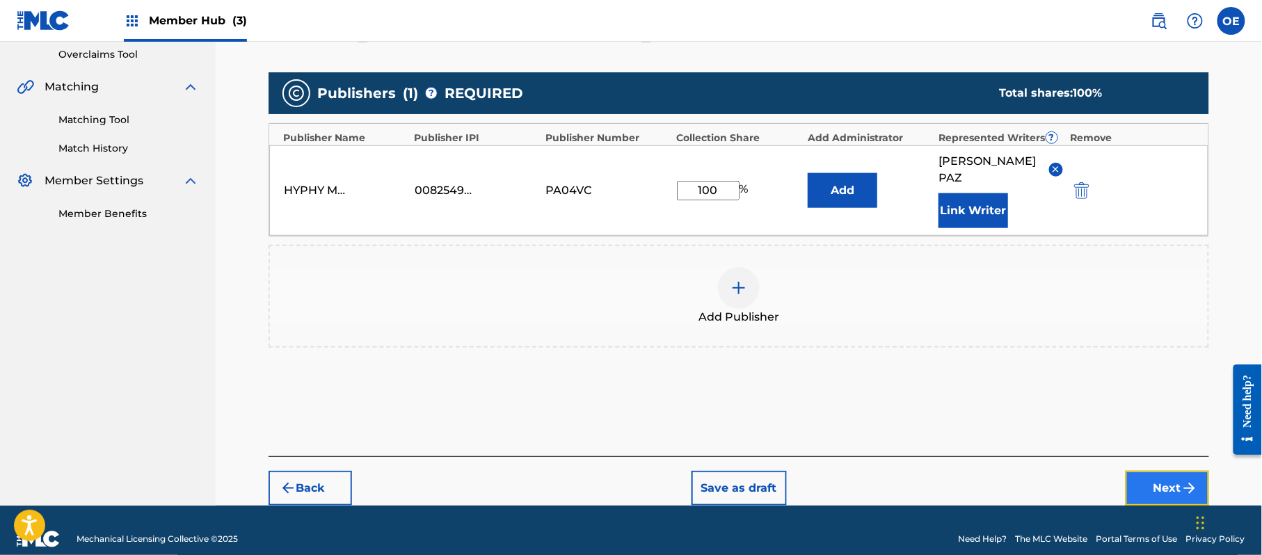
click at [1178, 471] on button "Next" at bounding box center [1167, 488] width 83 height 35
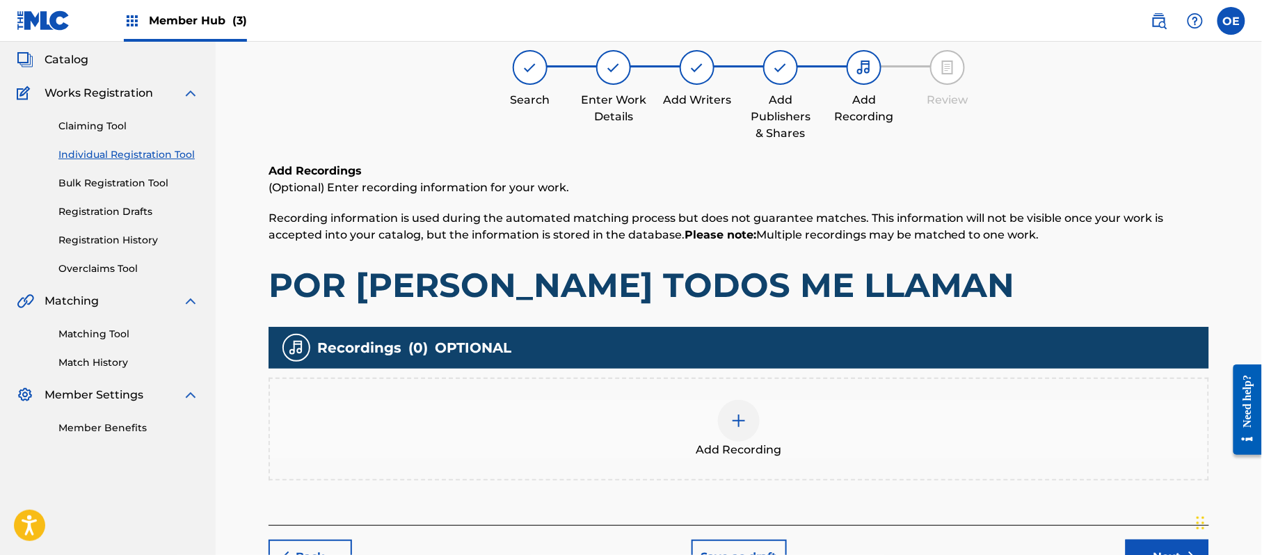
scroll to position [63, 0]
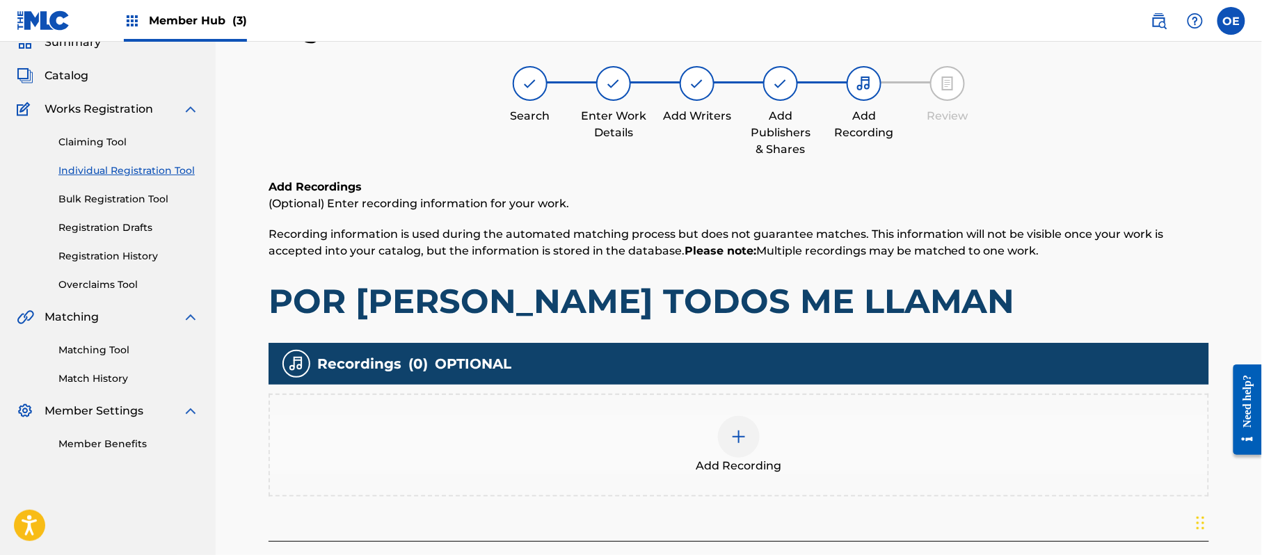
click at [744, 471] on span "Add Recording" at bounding box center [739, 466] width 86 height 17
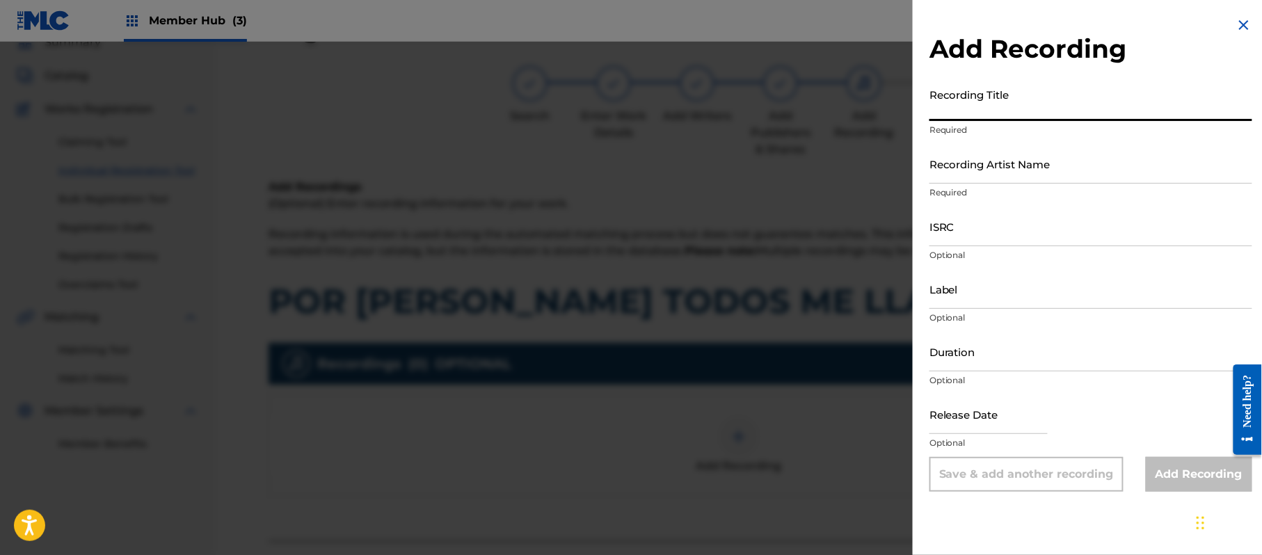
paste input "POR [PERSON_NAME] TODOS ME LLAMAN"
type input "POR [PERSON_NAME] TODOS ME LLAMAN"
click at [1240, 14] on div "Add Recording Recording Title POR [PERSON_NAME] TODOS ME LLAMAN Required Record…" at bounding box center [1091, 254] width 356 height 509
click at [1244, 15] on div "Add Recording Recording Title POR [PERSON_NAME] TODOS ME LLAMAN Required Record…" at bounding box center [1091, 254] width 356 height 509
click at [1236, 29] on img at bounding box center [1244, 25] width 17 height 17
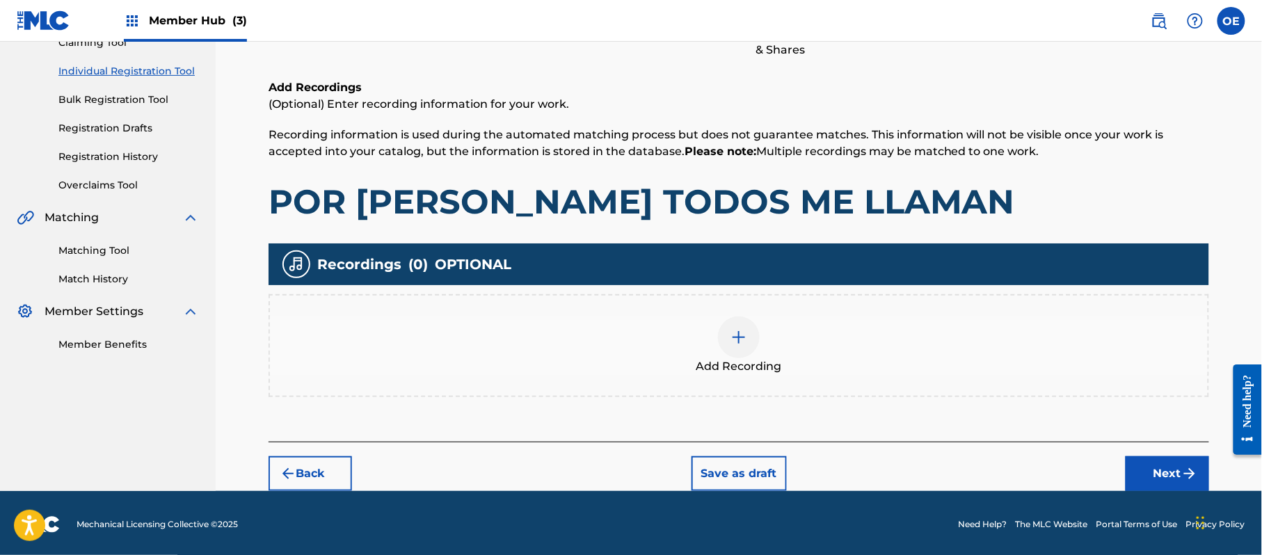
scroll to position [163, 0]
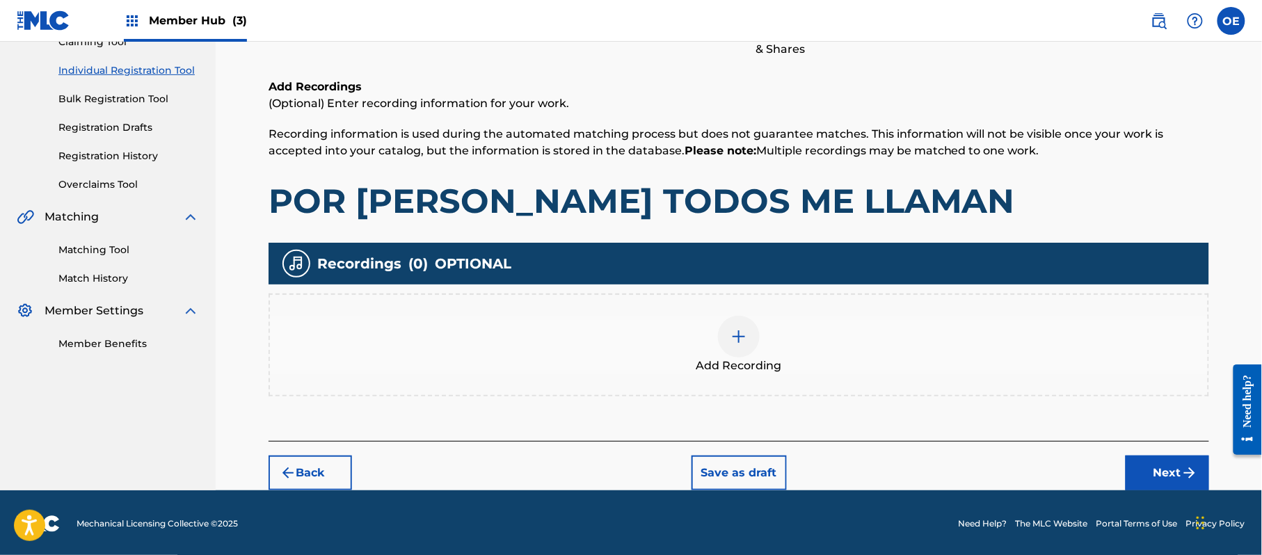
click at [1212, 465] on div "Register Work Search Enter Work Details Add Writers Add Publishers & Shares Add…" at bounding box center [739, 202] width 974 height 577
click at [1195, 469] on img "submit" at bounding box center [1189, 473] width 17 height 17
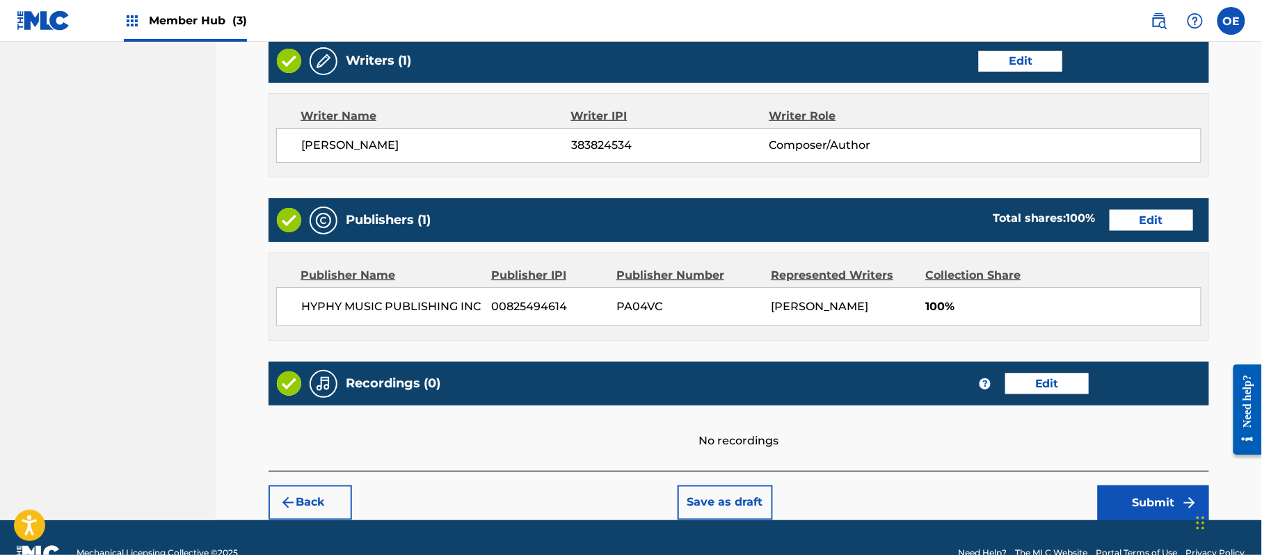
scroll to position [577, 0]
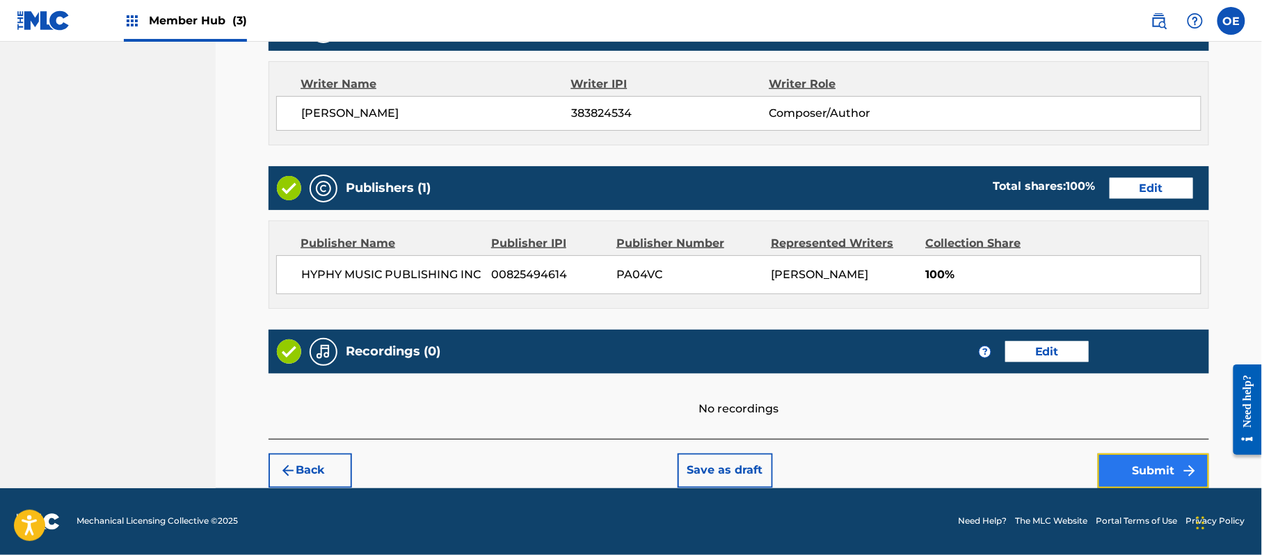
drag, startPoint x: 1156, startPoint y: 470, endPoint x: 1148, endPoint y: 469, distance: 8.5
click at [1148, 469] on button "Submit" at bounding box center [1153, 471] width 111 height 35
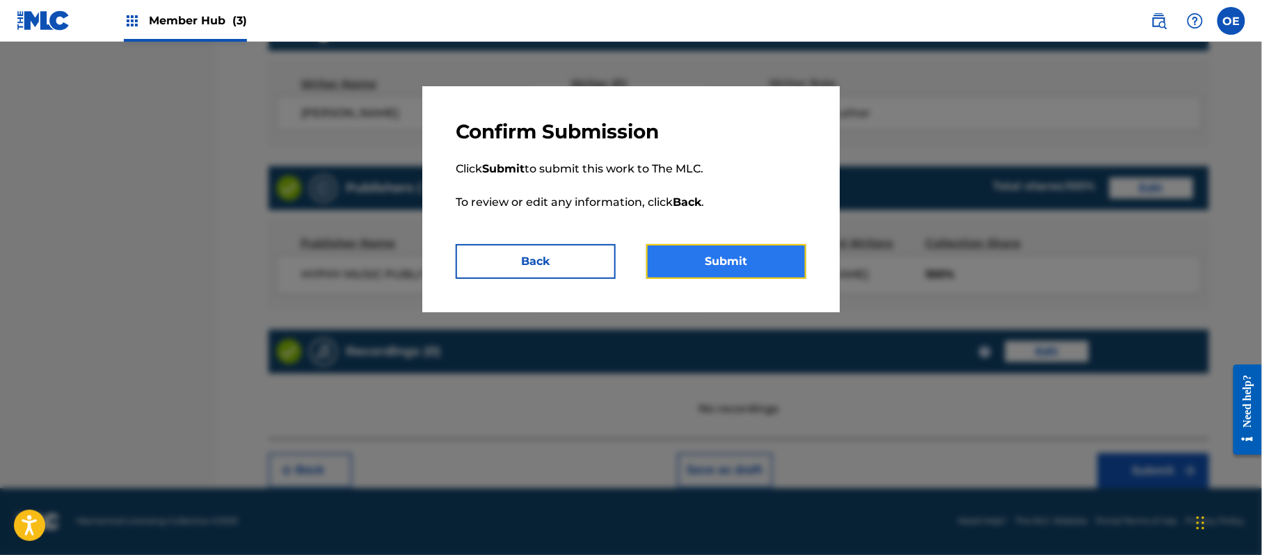
click at [699, 255] on button "Submit" at bounding box center [726, 261] width 160 height 35
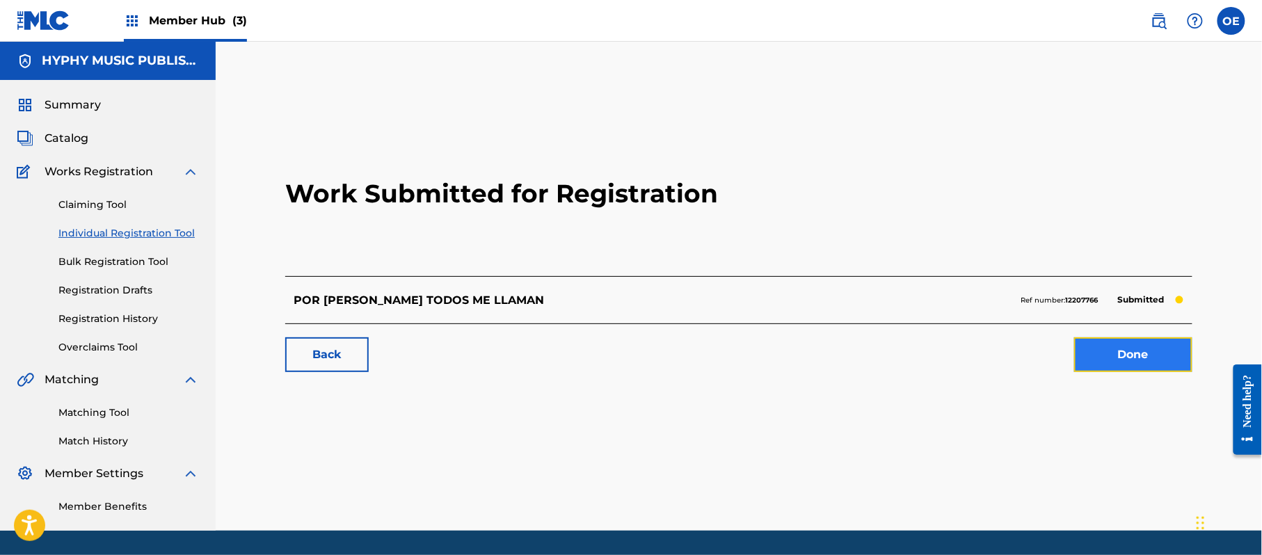
click at [1075, 342] on link "Done" at bounding box center [1133, 354] width 118 height 35
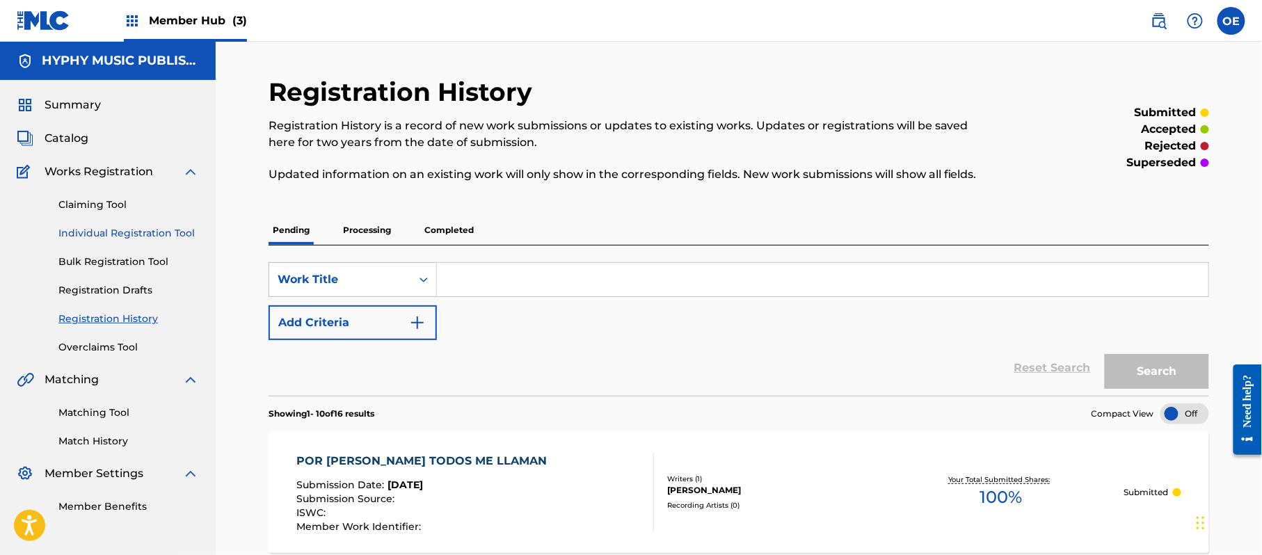
click at [177, 238] on link "Individual Registration Tool" at bounding box center [128, 233] width 141 height 15
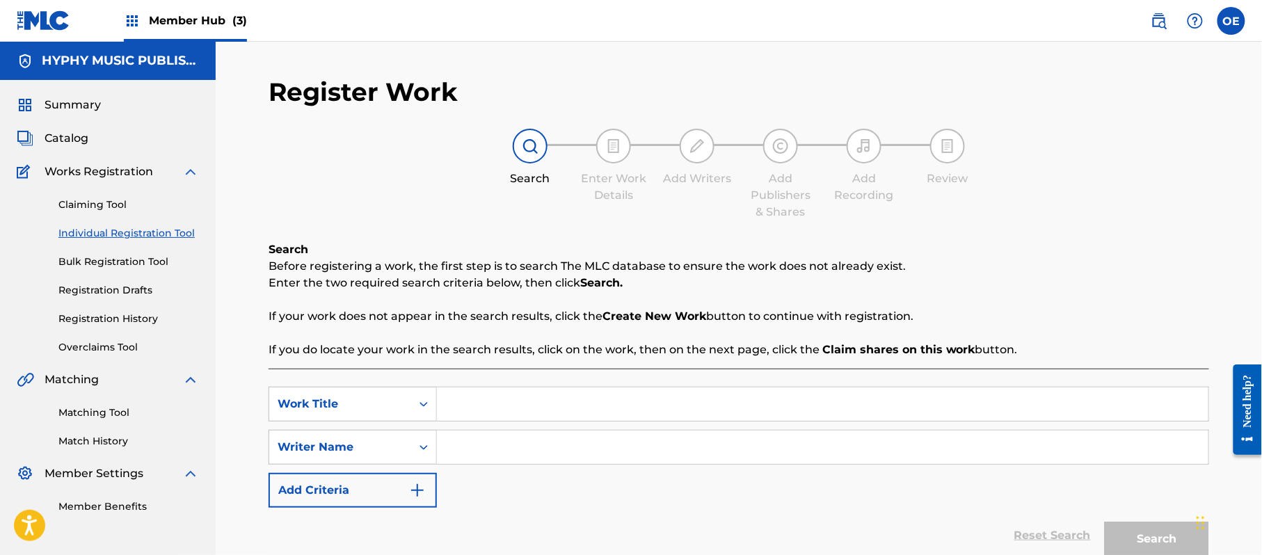
paste input "POR TU MALDAD"
type input "POR TU MALDAD"
paste input "[PERSON_NAME]"
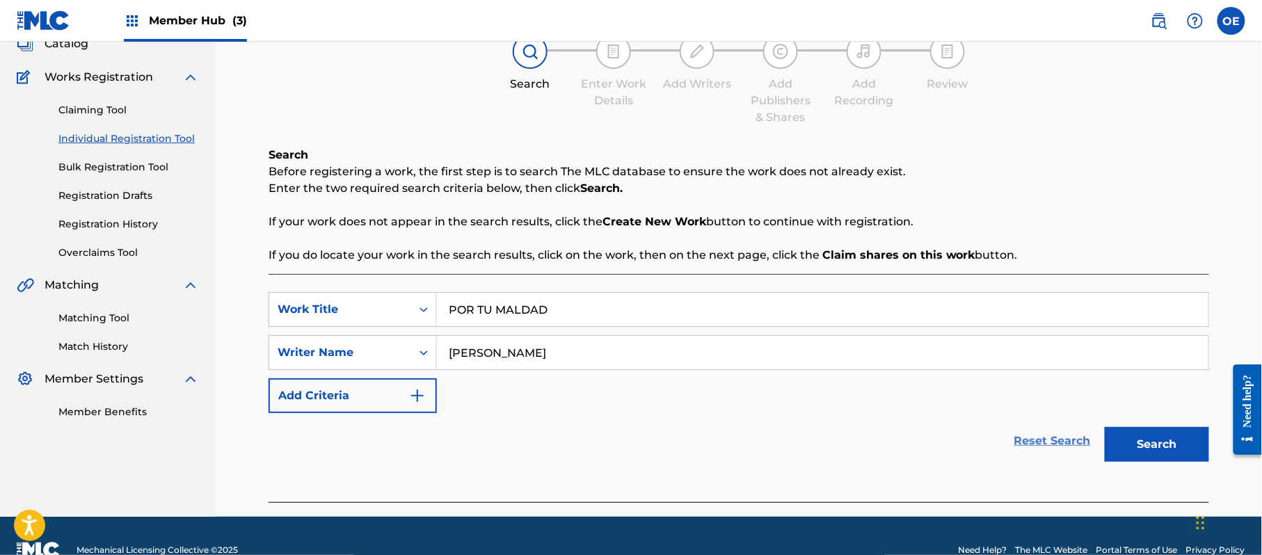
scroll to position [123, 0]
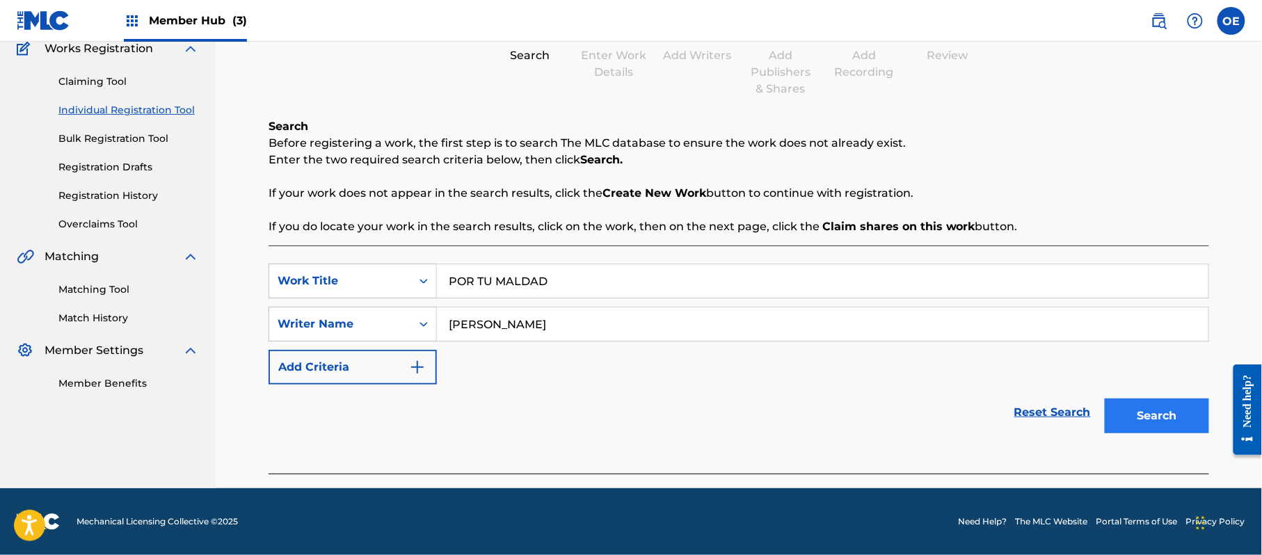
type input "[PERSON_NAME]"
click at [1156, 407] on button "Search" at bounding box center [1157, 416] width 104 height 35
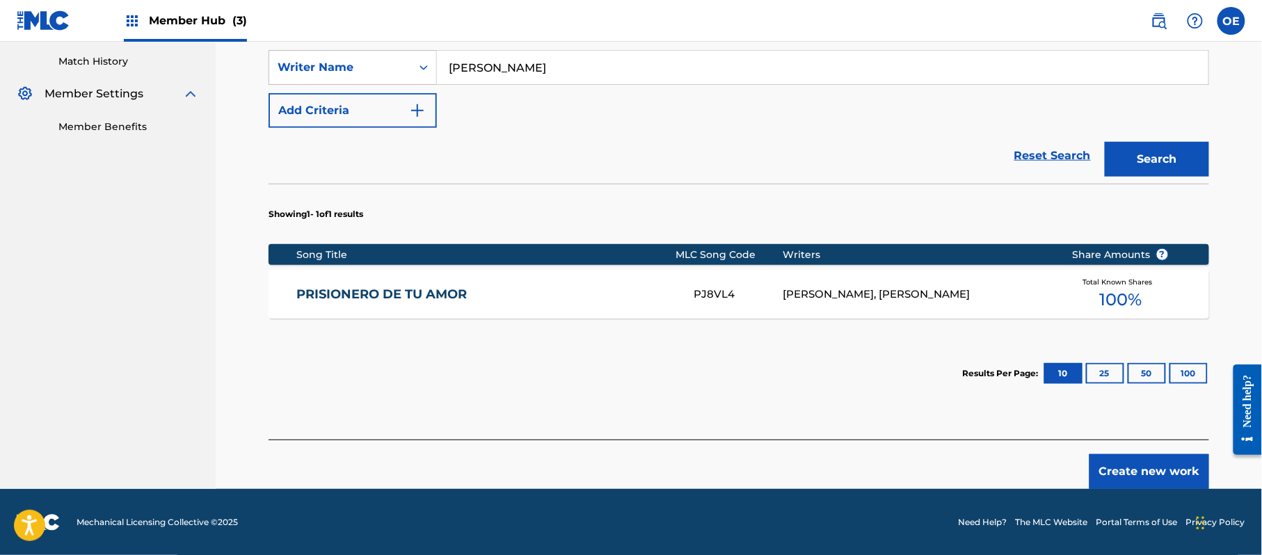
scroll to position [381, 0]
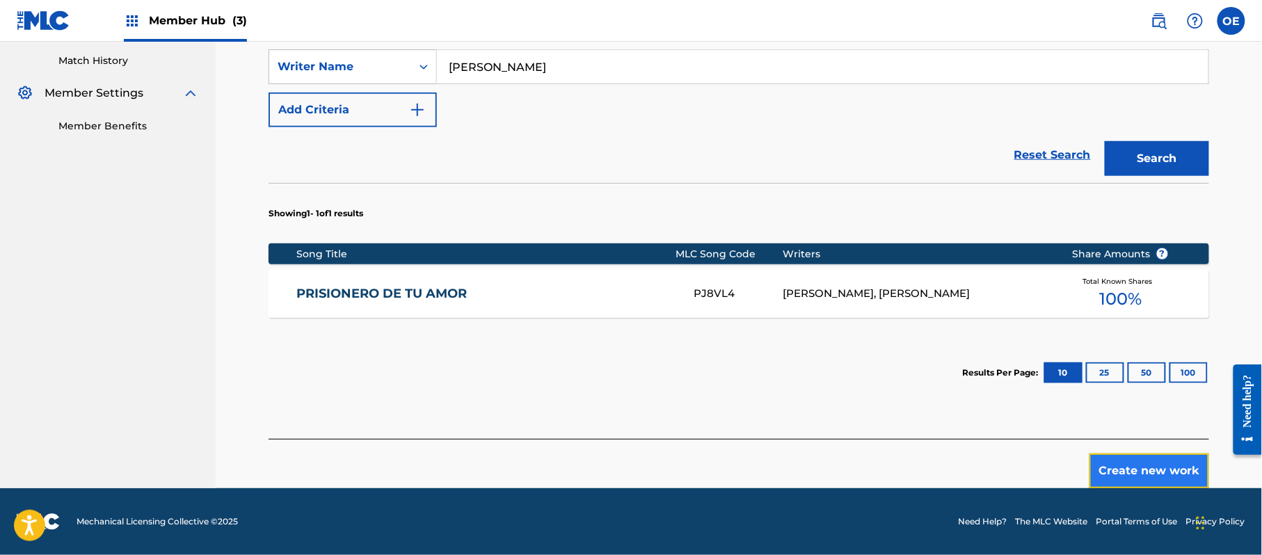
click at [1112, 471] on button "Create new work" at bounding box center [1150, 471] width 120 height 35
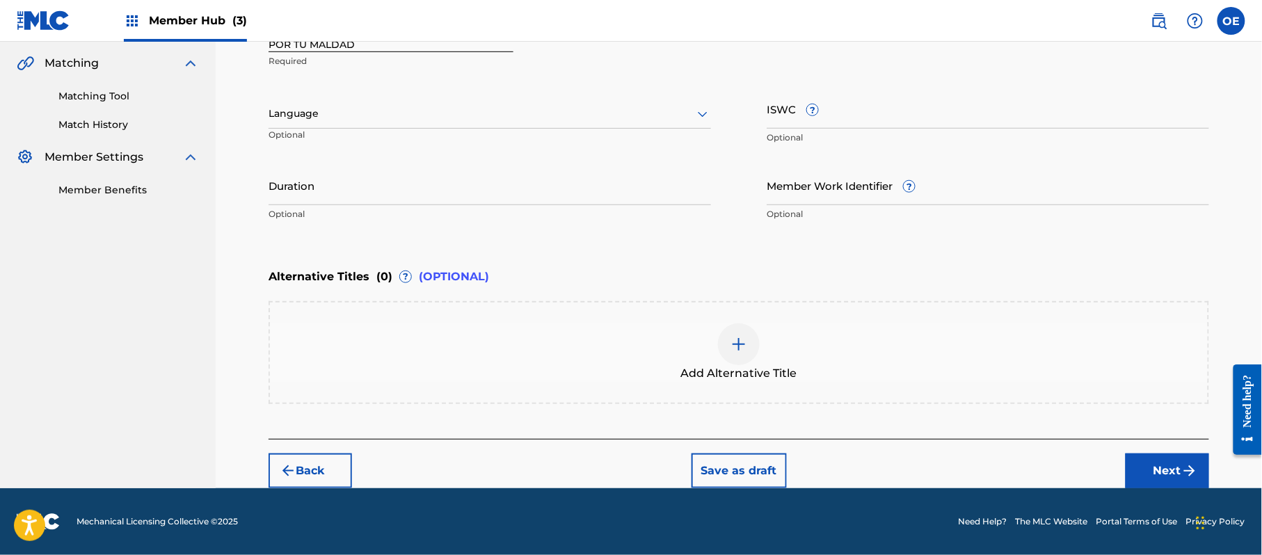
scroll to position [315, 0]
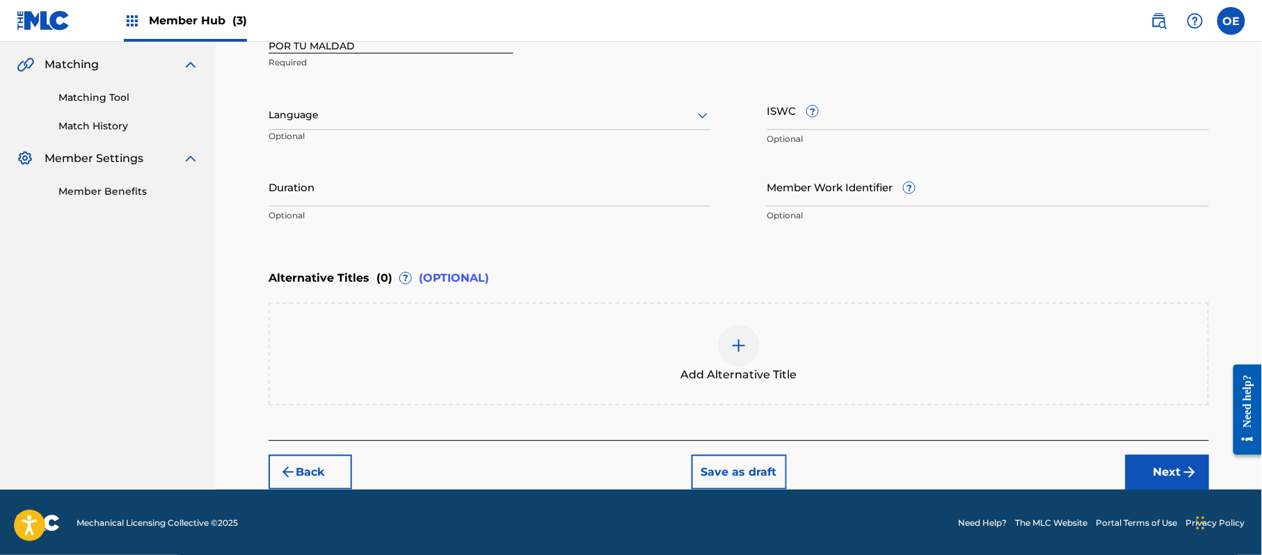
click at [342, 132] on p "Optional" at bounding box center [336, 141] width 134 height 23
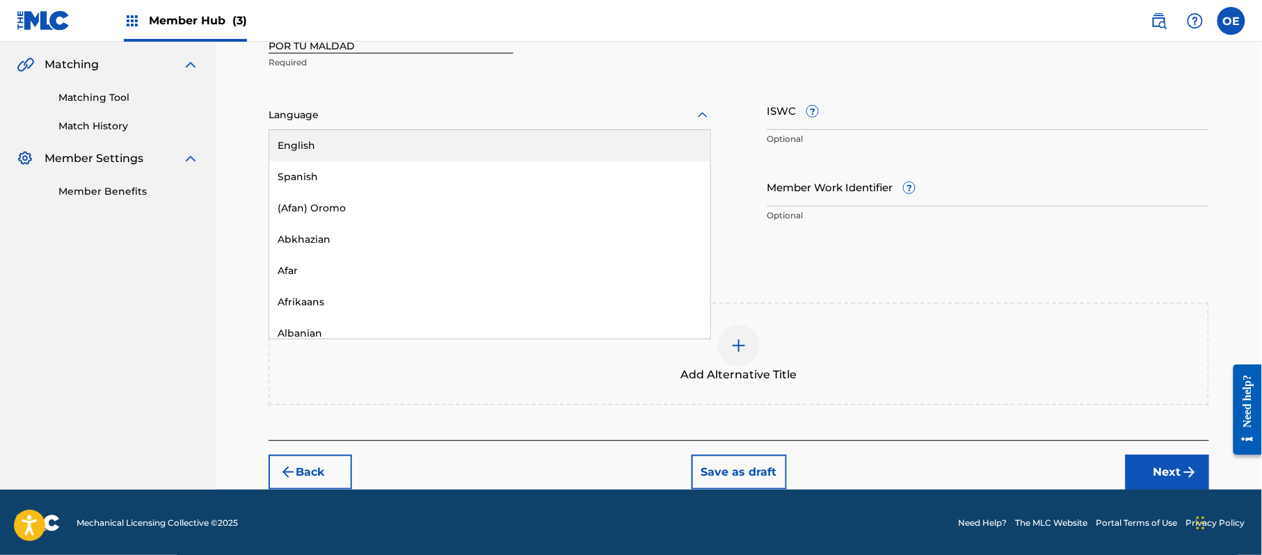
click at [340, 125] on div "Language" at bounding box center [490, 115] width 443 height 29
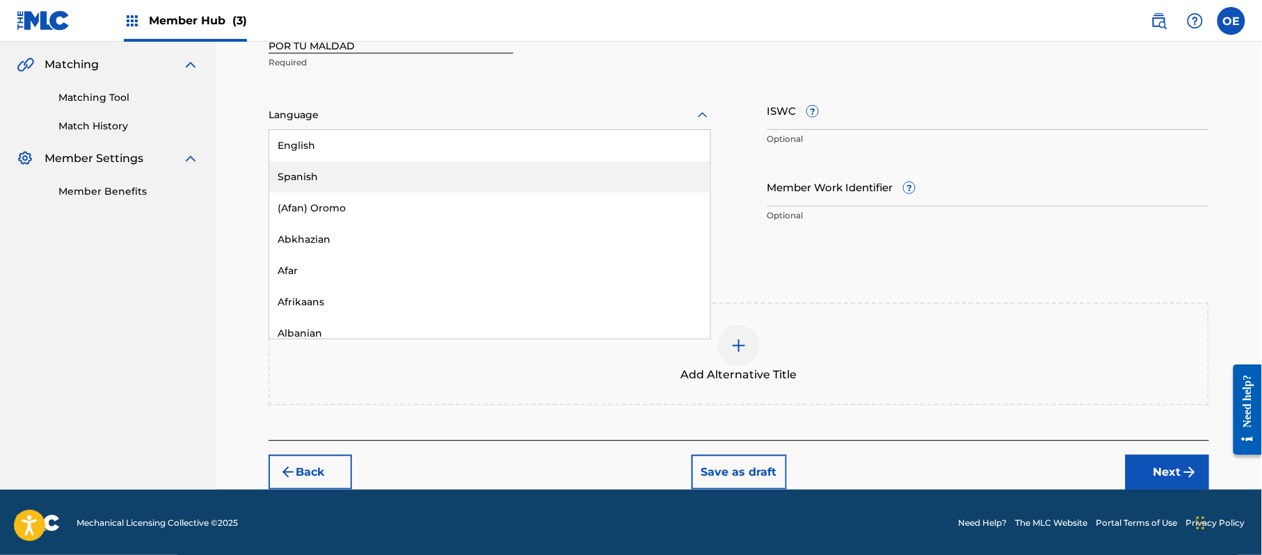
click at [306, 164] on div "Spanish" at bounding box center [489, 176] width 441 height 31
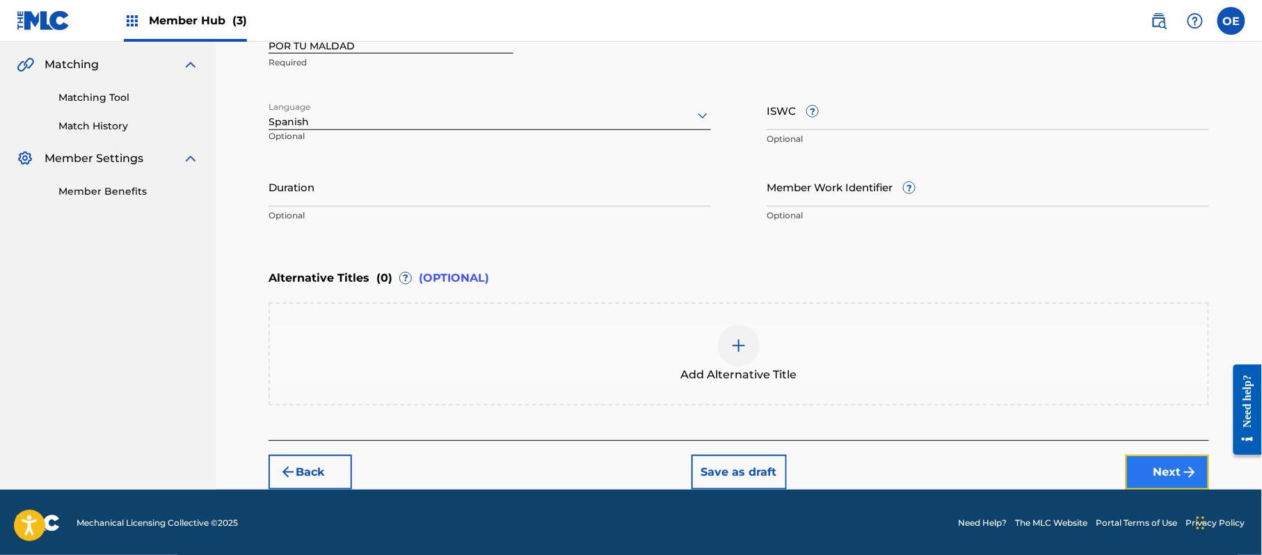
click at [1141, 465] on button "Next" at bounding box center [1167, 472] width 83 height 35
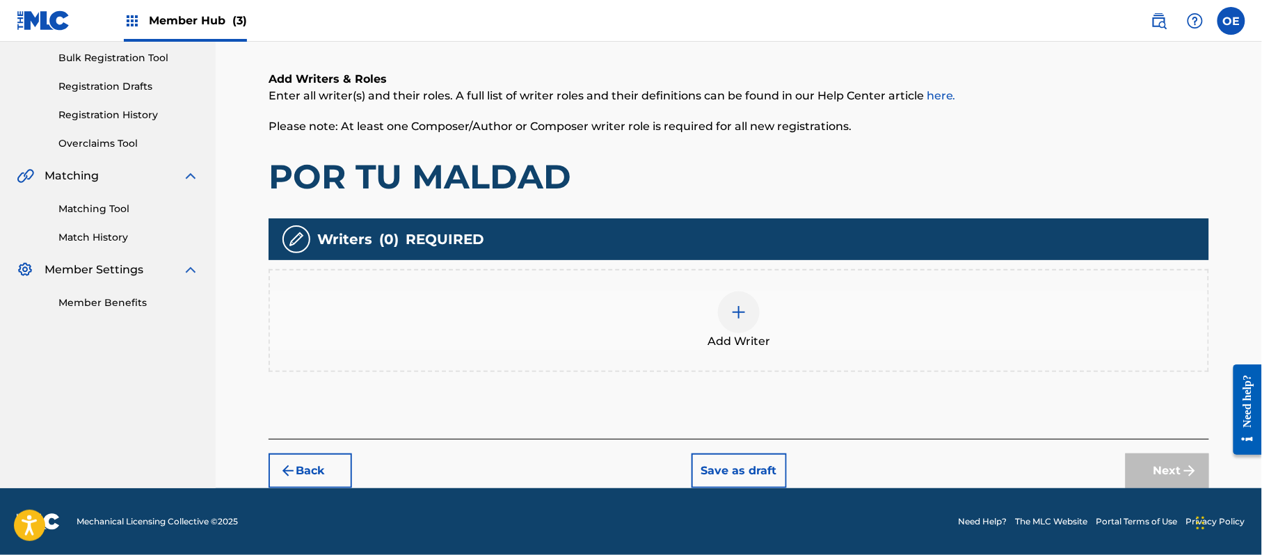
scroll to position [63, 0]
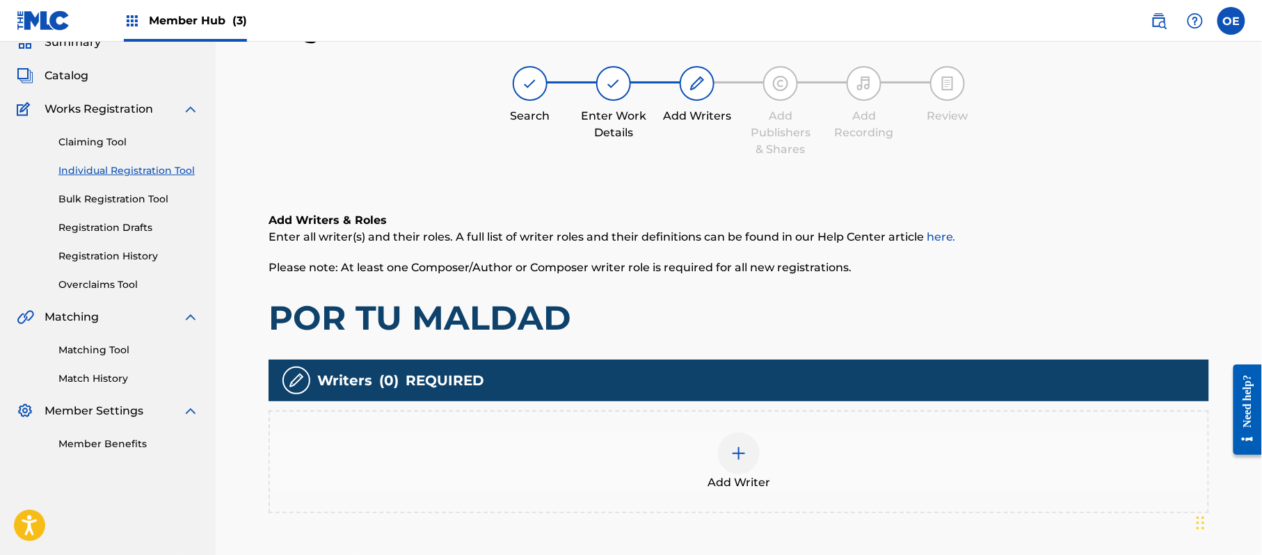
click at [710, 424] on div "Add Writer" at bounding box center [739, 462] width 941 height 103
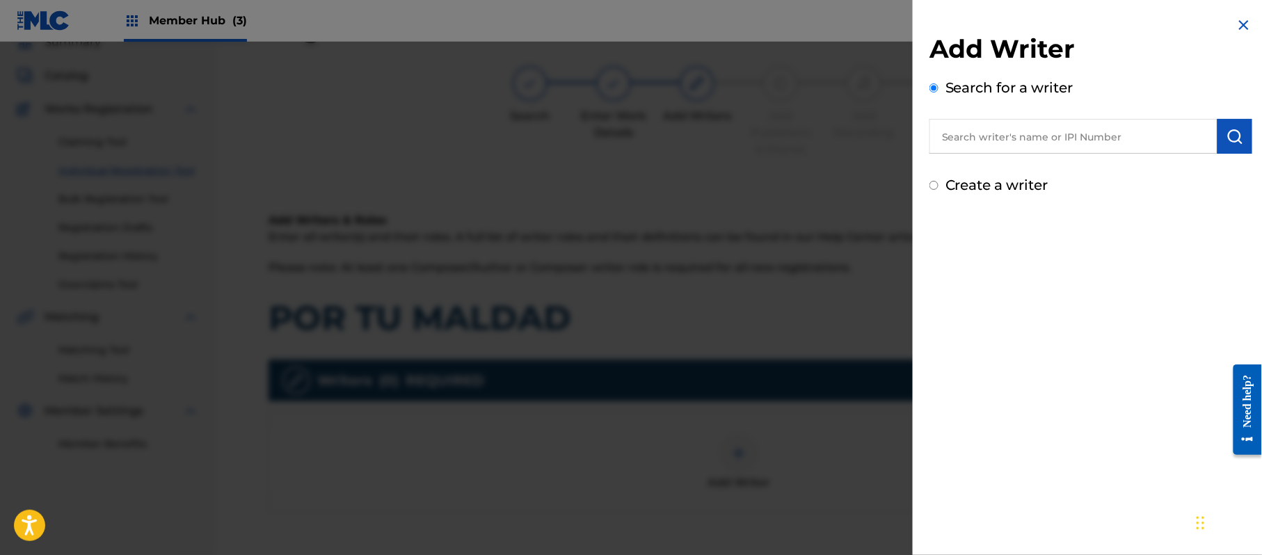
click at [1027, 192] on label "Create a writer" at bounding box center [997, 185] width 103 height 17
radio input "true"
click at [939, 190] on input "Create a writer" at bounding box center [934, 185] width 9 height 9
radio input "false"
radio input "true"
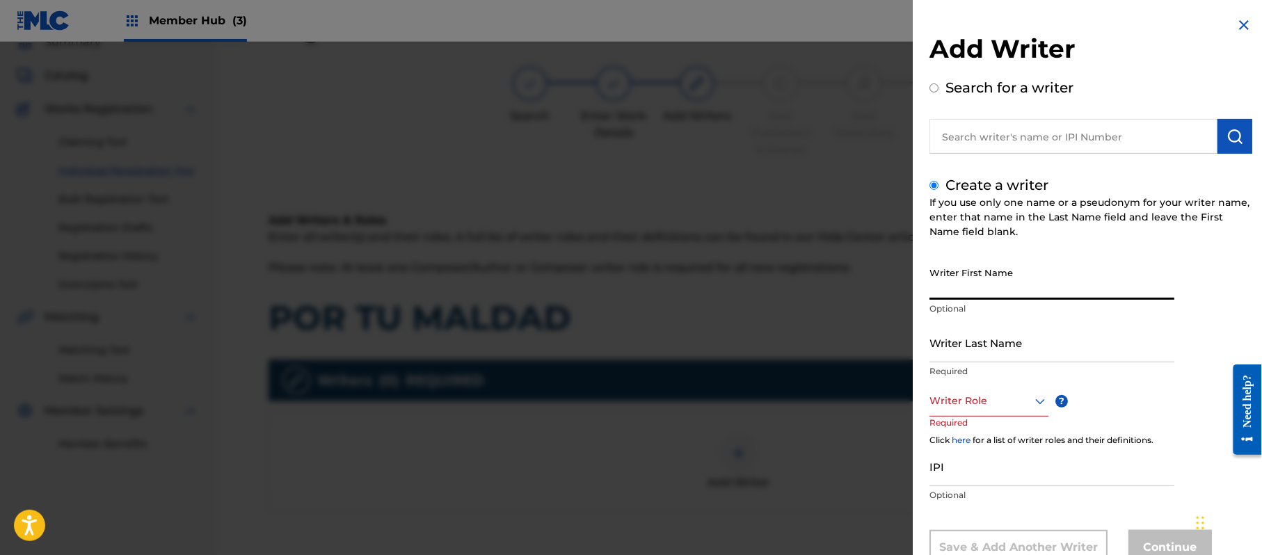
paste input "[PERSON_NAME]"
type input "[PERSON_NAME]"
paste input "[PERSON_NAME]"
type input "[PERSON_NAME]"
drag, startPoint x: 1011, startPoint y: 285, endPoint x: 963, endPoint y: 301, distance: 50.6
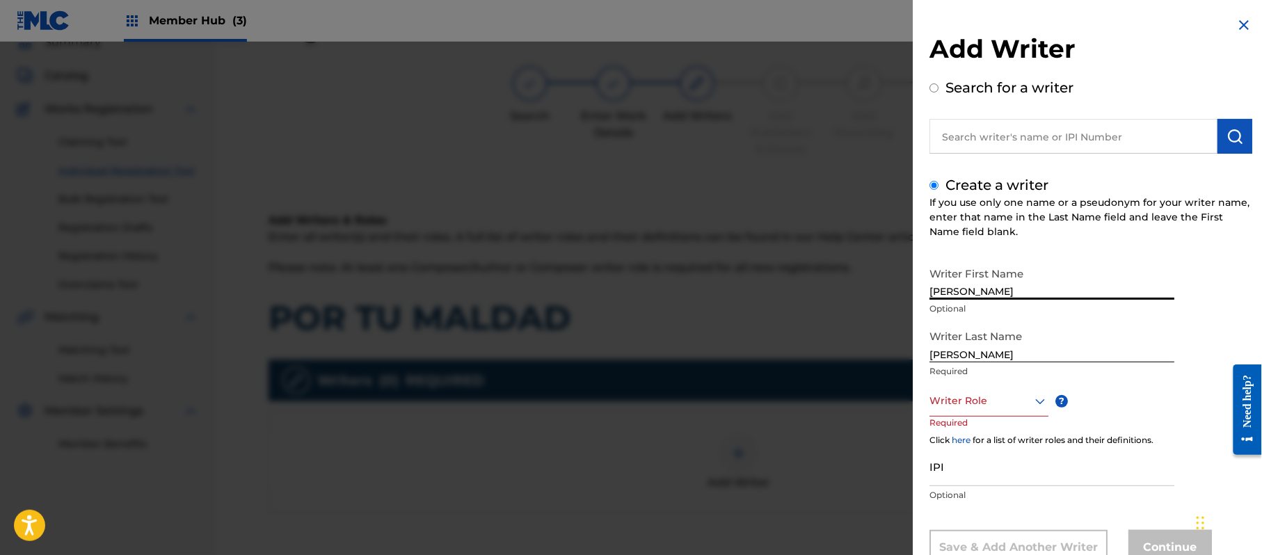
click at [963, 301] on div "Writer First Name [PERSON_NAME] Optional" at bounding box center [1052, 291] width 245 height 63
type input "[PERSON_NAME]"
drag, startPoint x: 964, startPoint y: 356, endPoint x: 847, endPoint y: 352, distance: 117.0
click at [847, 352] on div "Add Writer Search for a writer Create a writer If you use only one name or a ps…" at bounding box center [631, 298] width 1262 height 513
type input "PAZ"
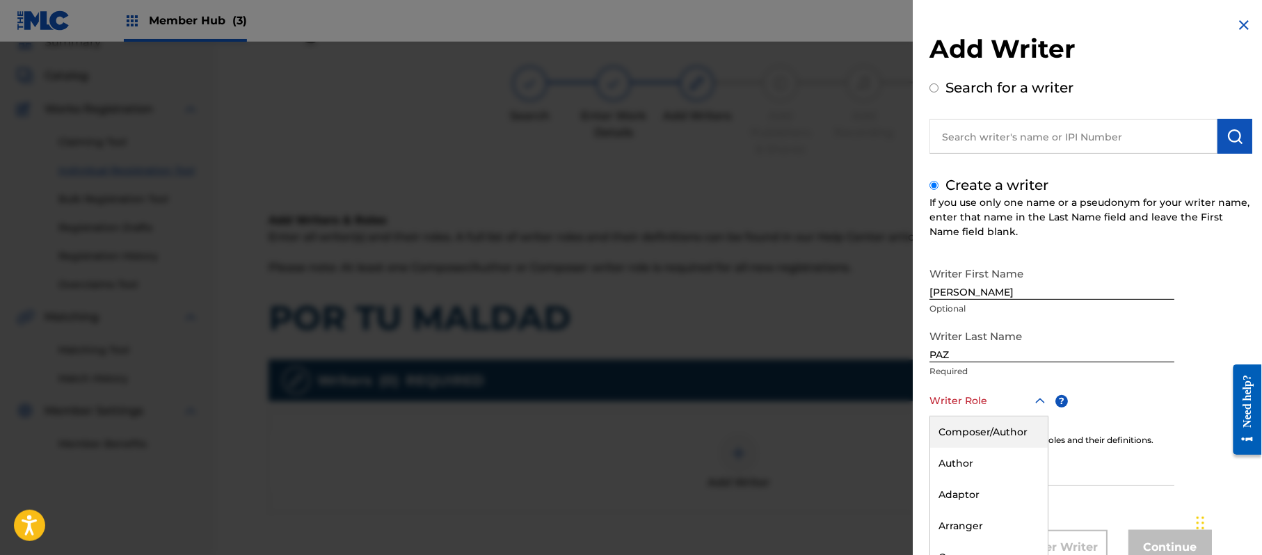
click at [964, 388] on div "8 results available. Use Up and Down to choose options, press Enter to select t…" at bounding box center [989, 400] width 119 height 31
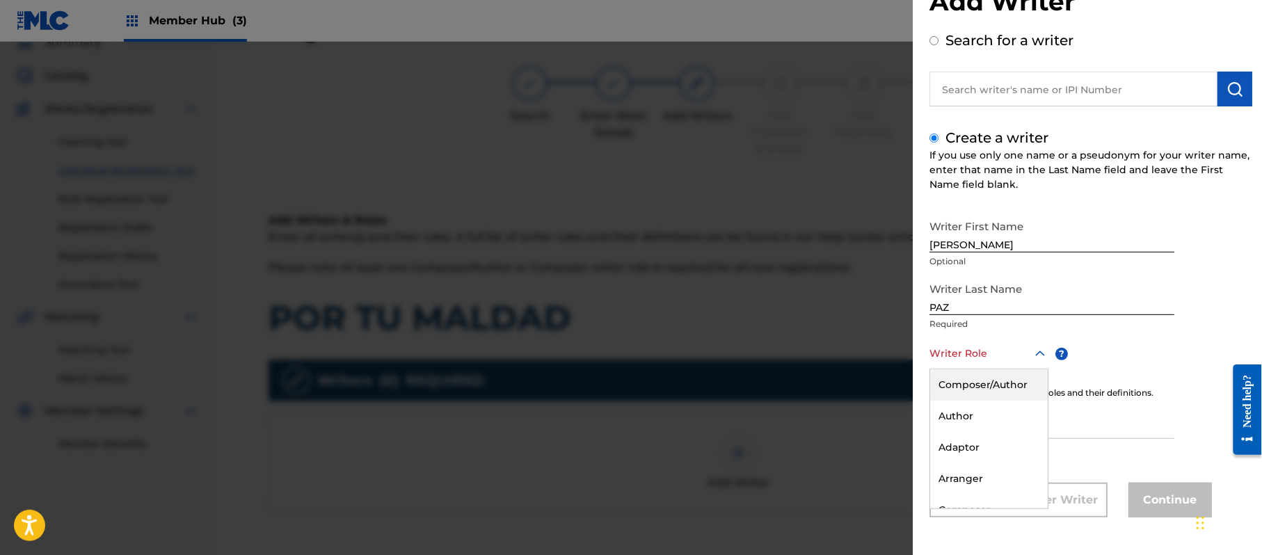
click at [966, 385] on div "Composer/Author" at bounding box center [989, 384] width 118 height 31
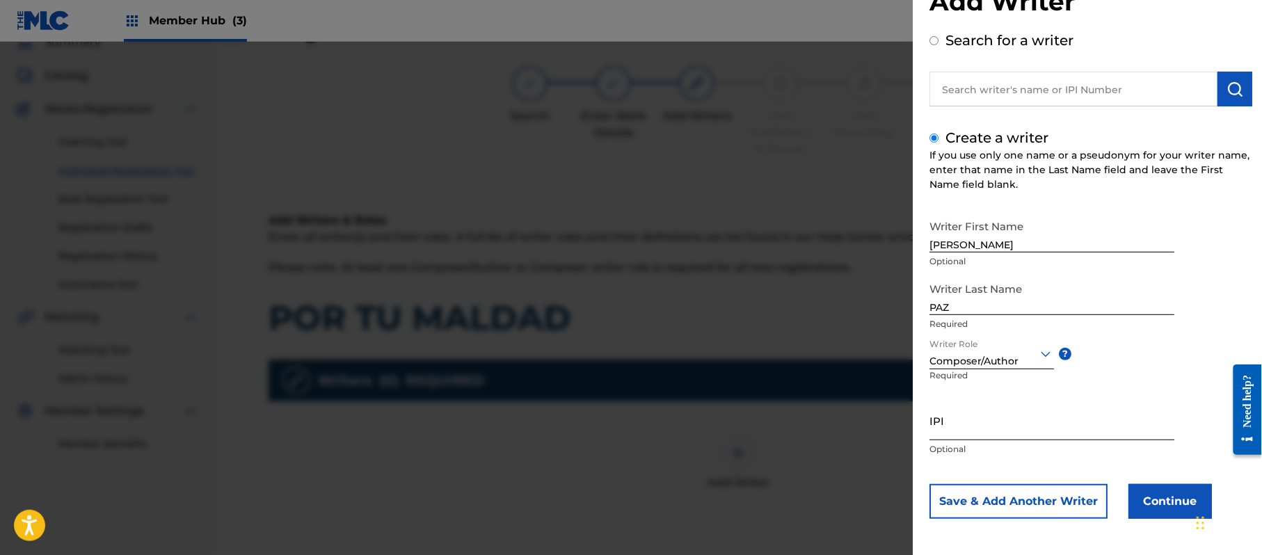
drag, startPoint x: 992, startPoint y: 401, endPoint x: 989, endPoint y: 412, distance: 11.5
paste input "383824534"
type input "383824534"
click at [1142, 504] on button "Continue" at bounding box center [1170, 501] width 83 height 35
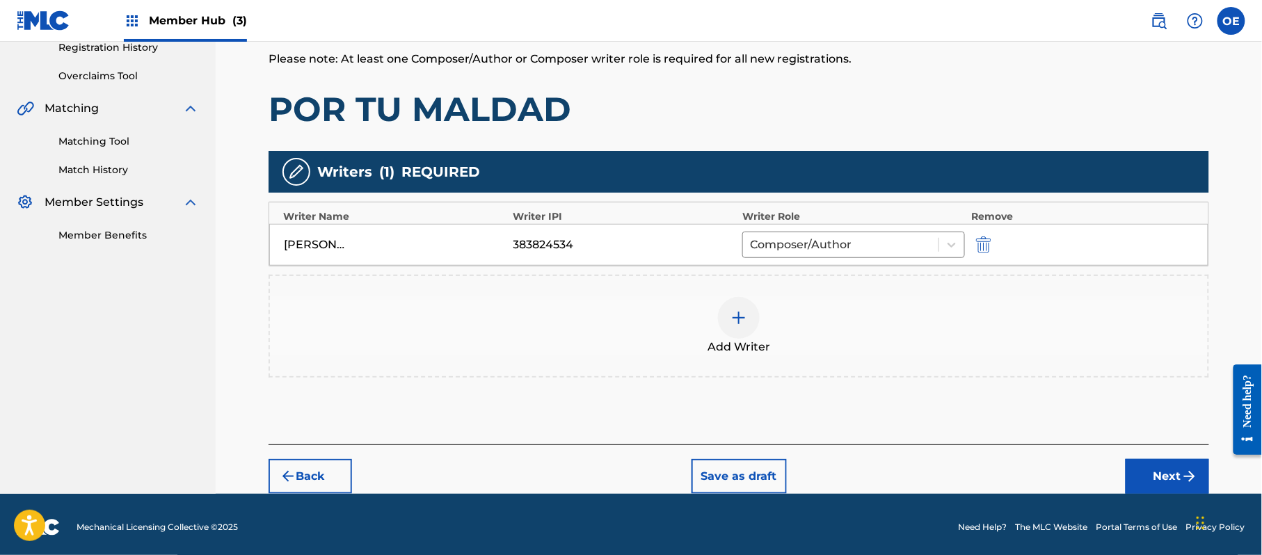
scroll to position [277, 0]
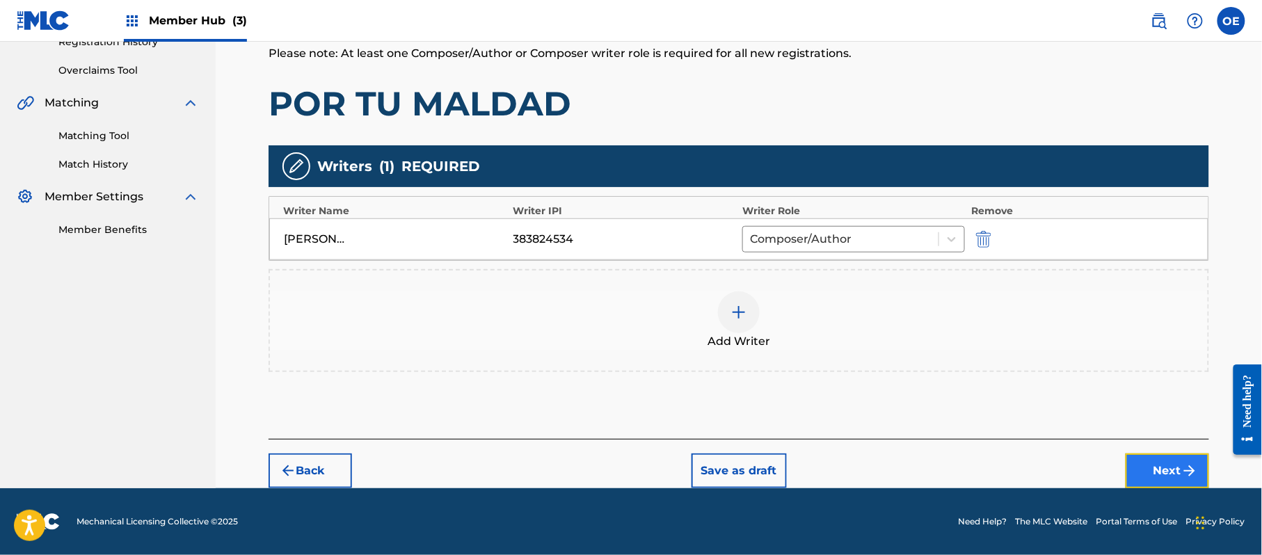
click at [1147, 472] on button "Next" at bounding box center [1167, 471] width 83 height 35
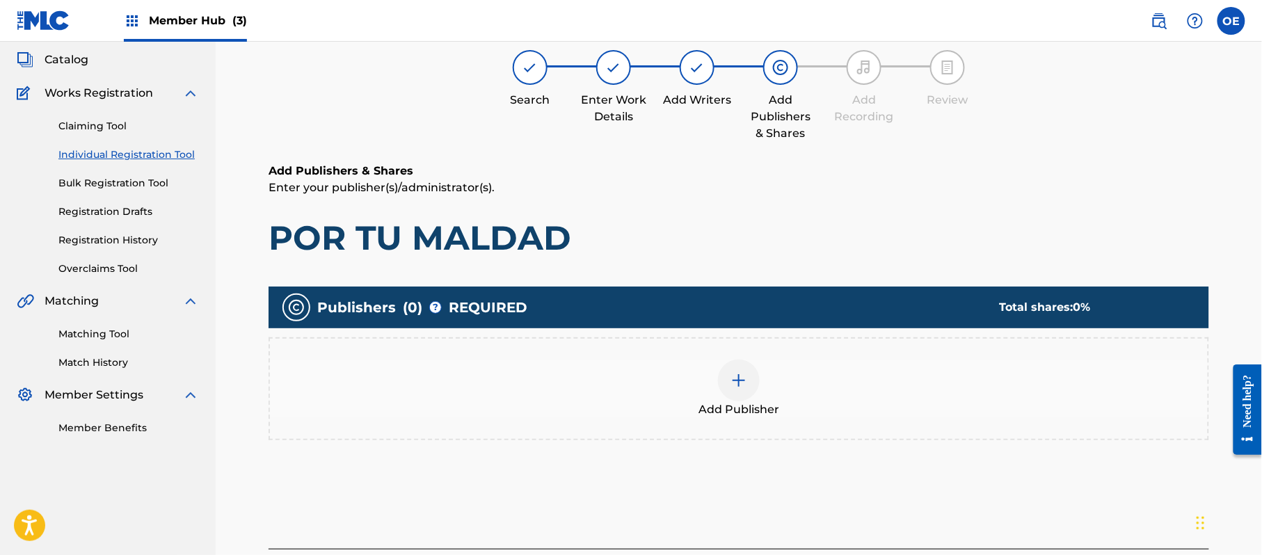
scroll to position [63, 0]
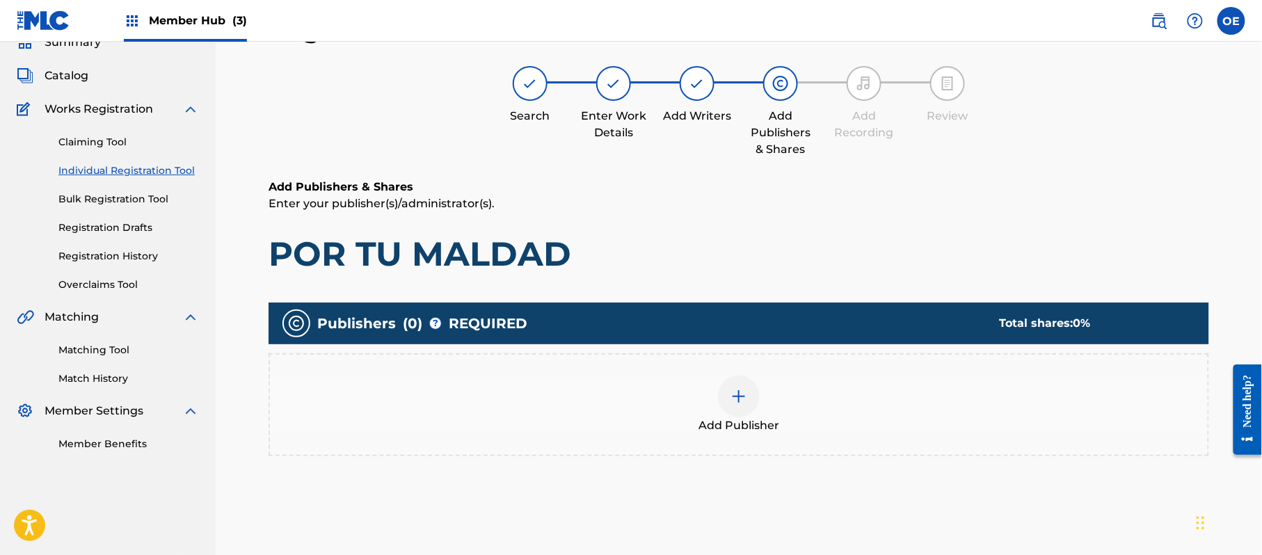
click at [646, 379] on div "Add Publisher" at bounding box center [739, 405] width 938 height 58
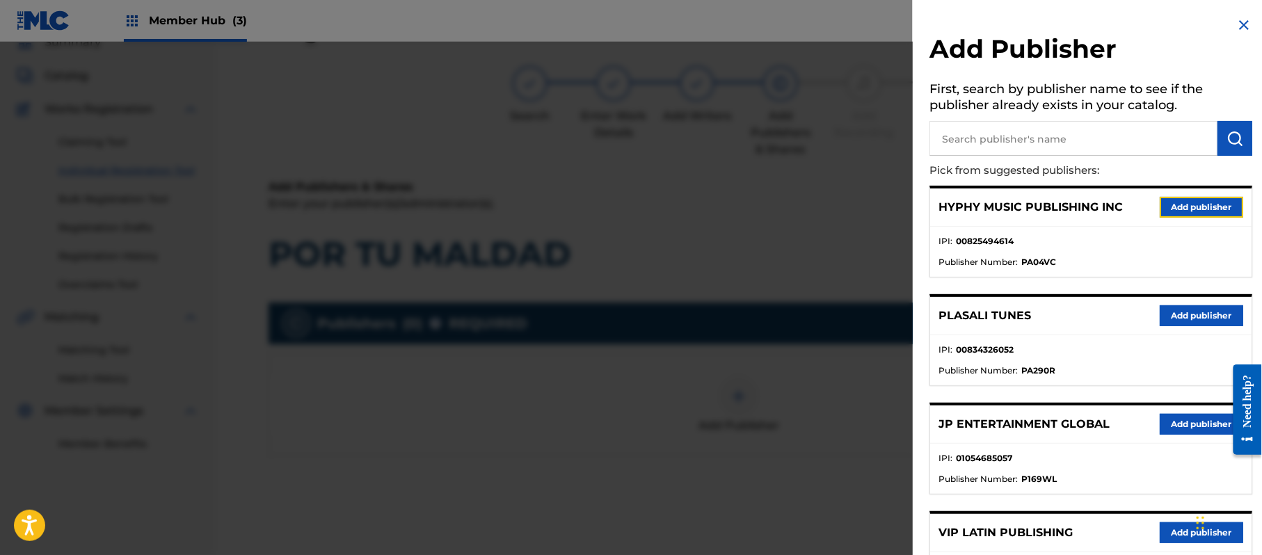
click at [1184, 206] on button "Add publisher" at bounding box center [1201, 207] width 83 height 21
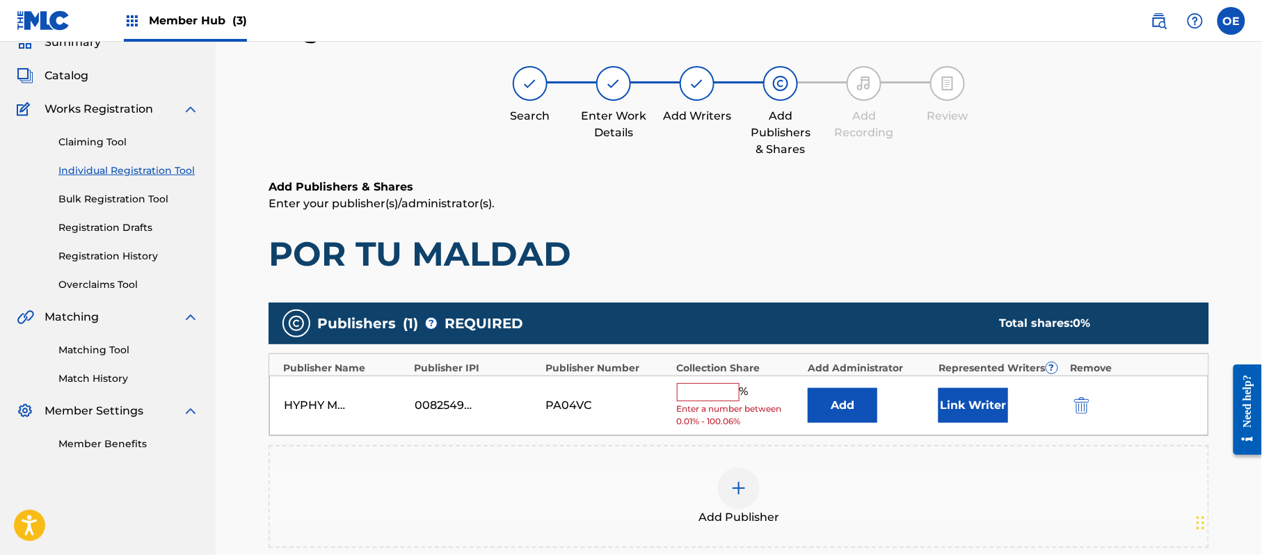
click at [724, 399] on input "text" at bounding box center [708, 392] width 63 height 18
type input "100"
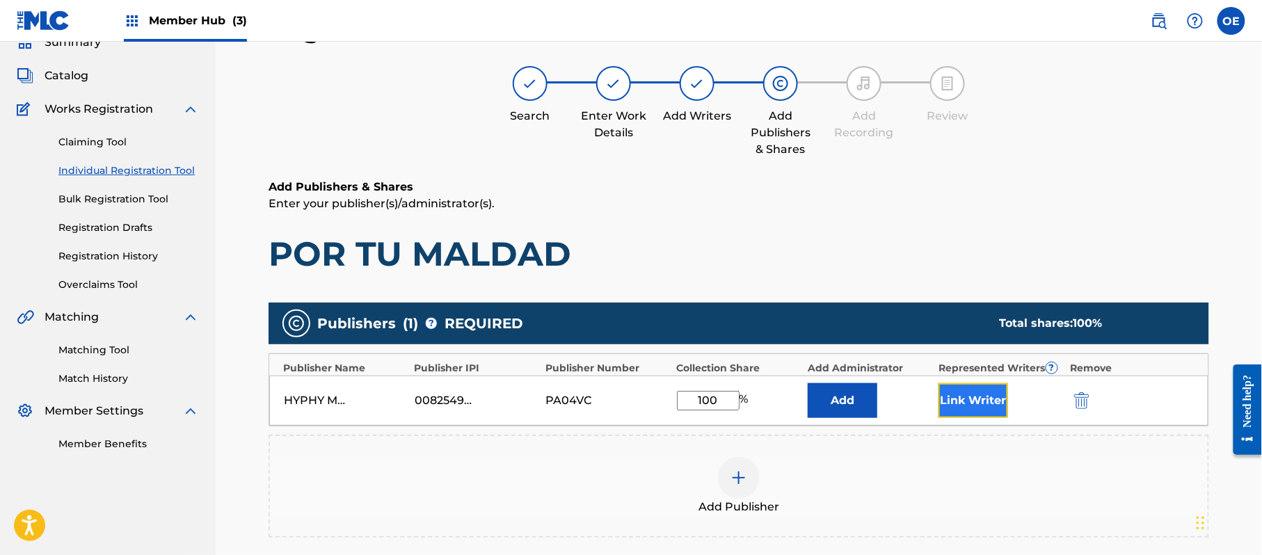
click at [985, 407] on button "Link Writer" at bounding box center [974, 400] width 70 height 35
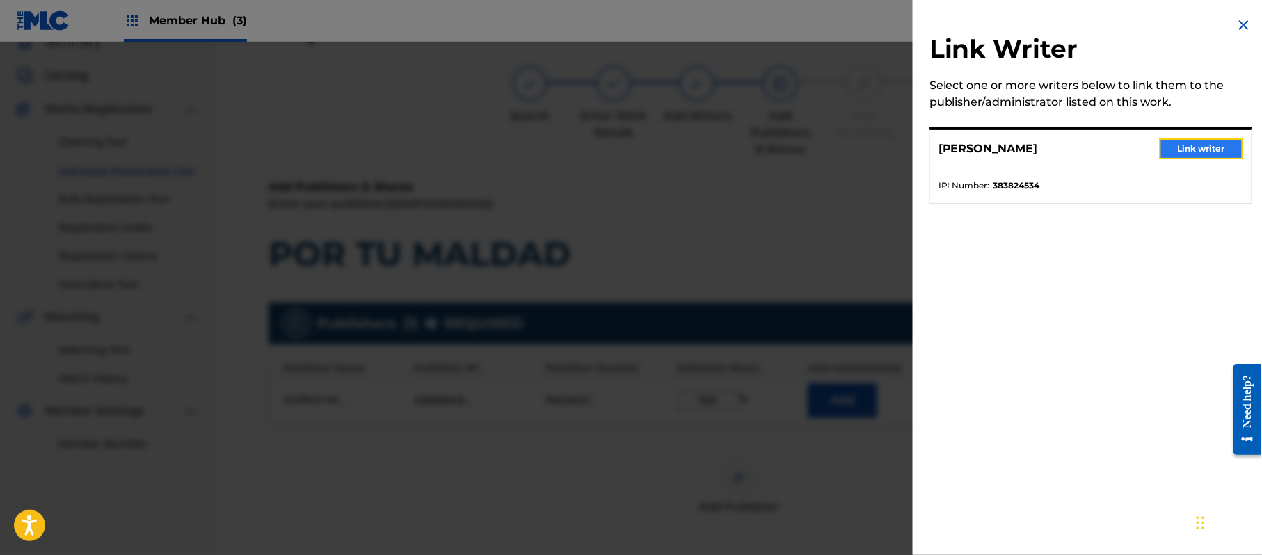
click at [1175, 145] on button "Link writer" at bounding box center [1201, 148] width 83 height 21
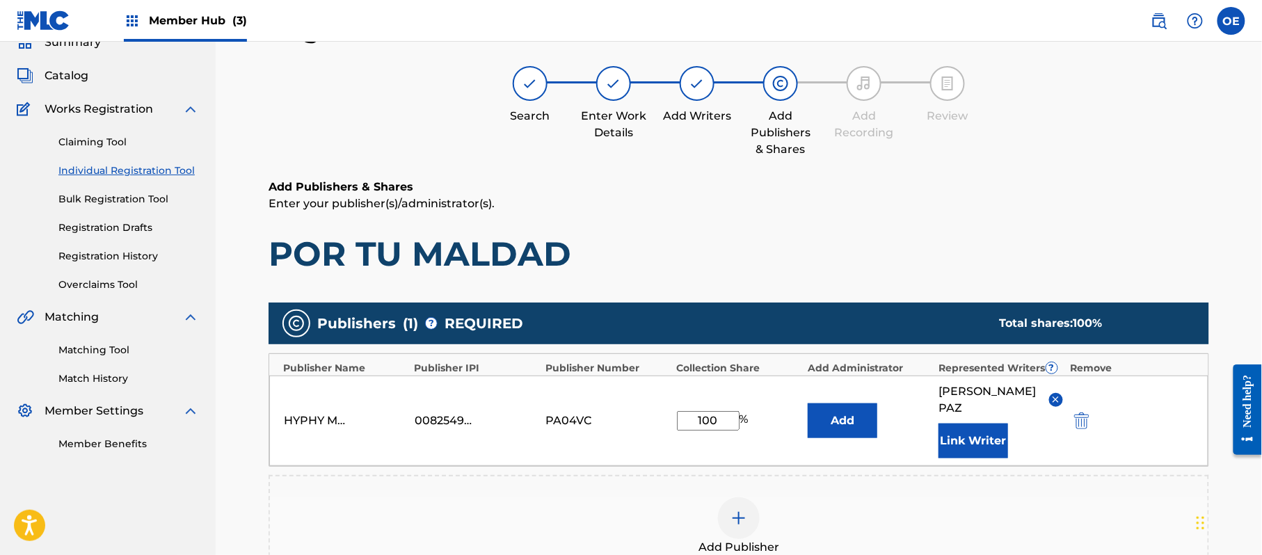
scroll to position [293, 0]
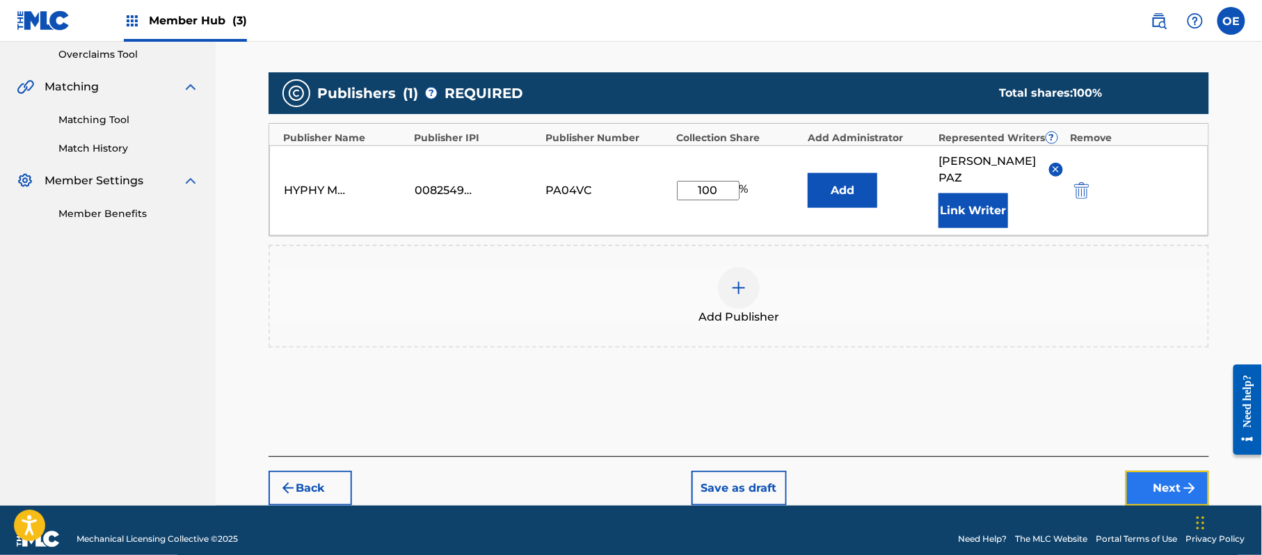
click at [1138, 471] on button "Next" at bounding box center [1167, 488] width 83 height 35
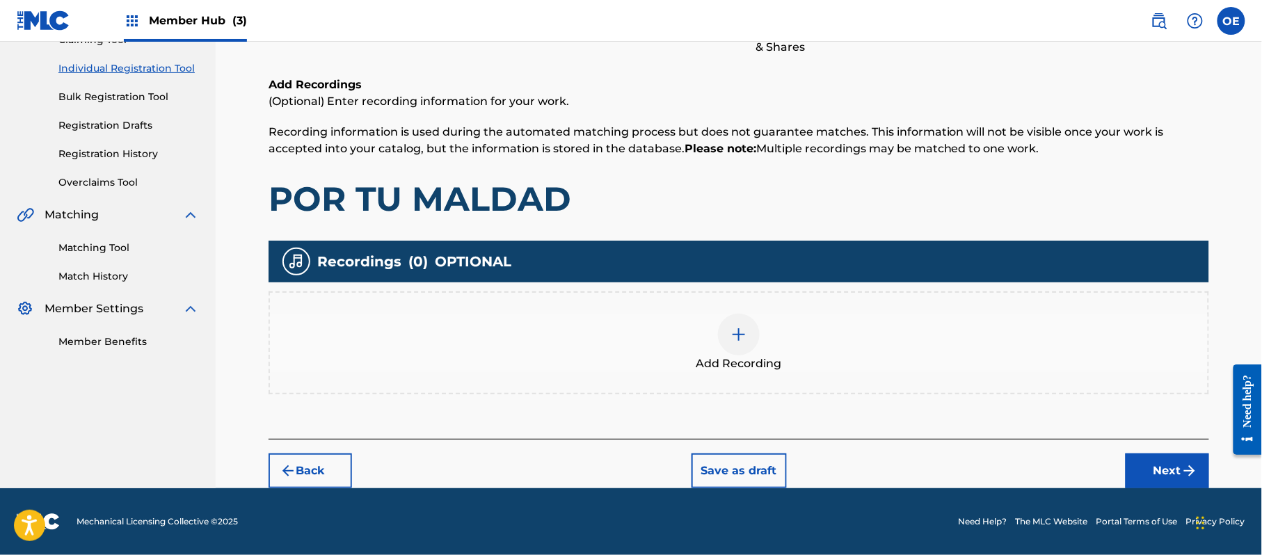
scroll to position [63, 0]
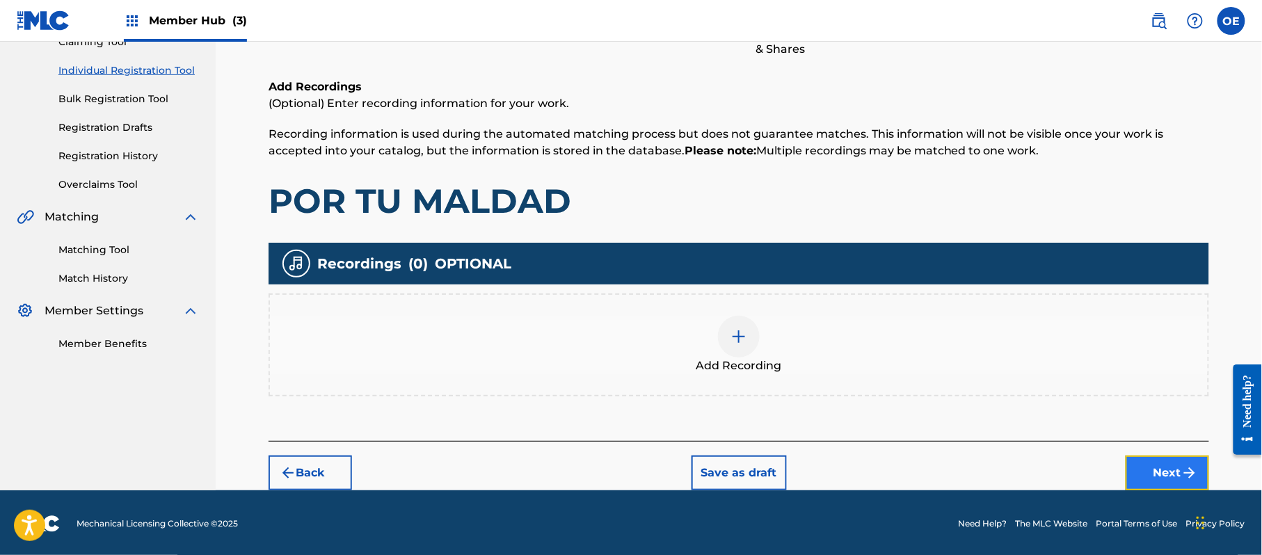
click at [1156, 459] on button "Next" at bounding box center [1167, 473] width 83 height 35
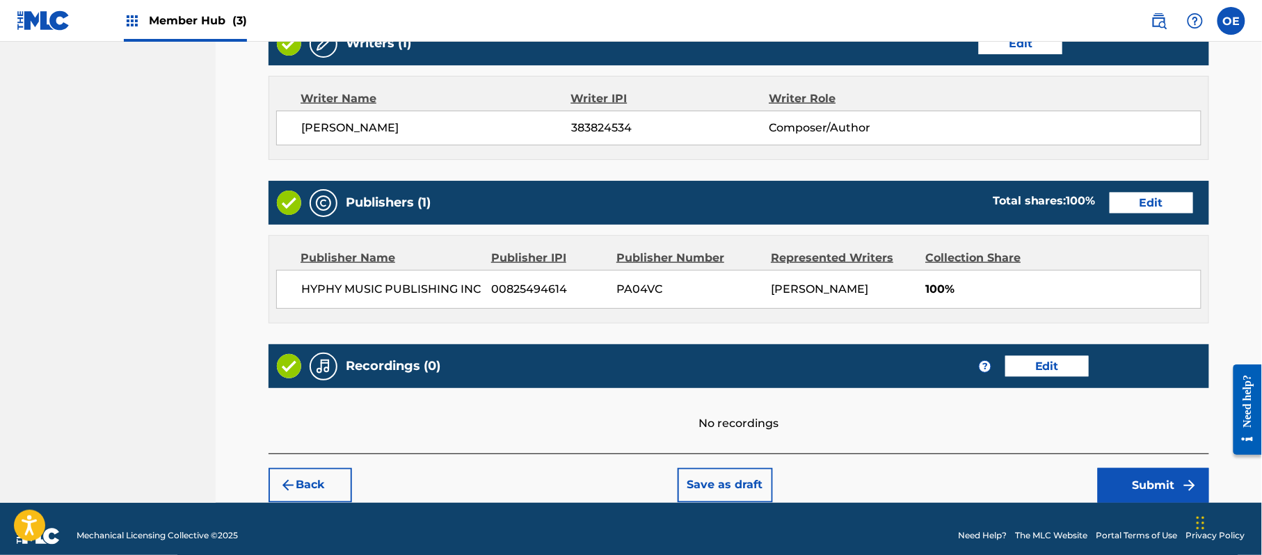
scroll to position [577, 0]
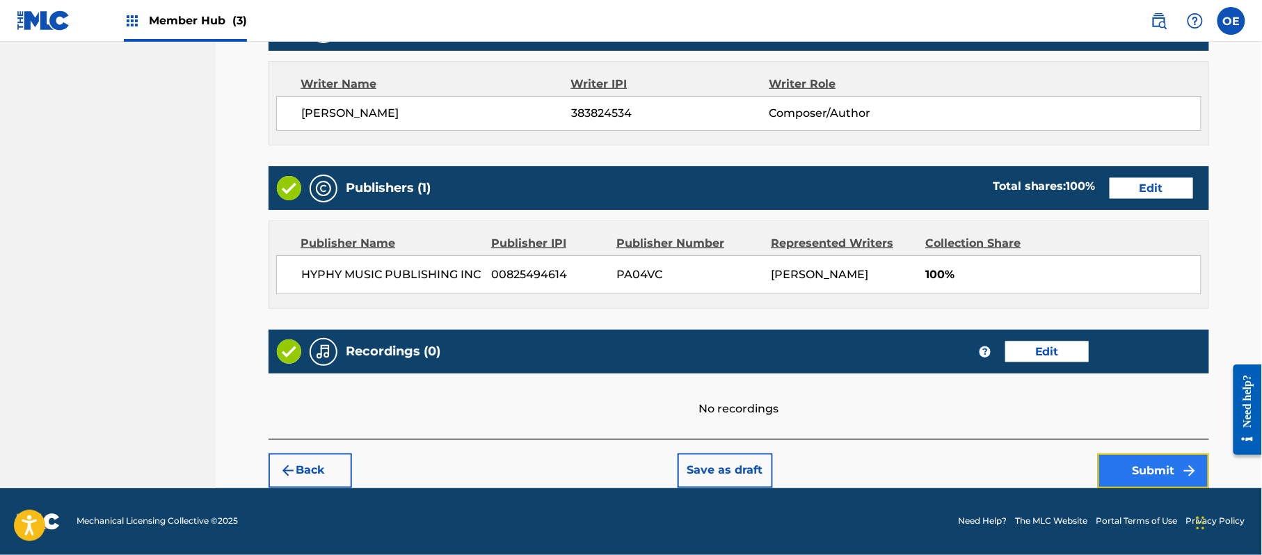
click at [1104, 455] on button "Submit" at bounding box center [1153, 471] width 111 height 35
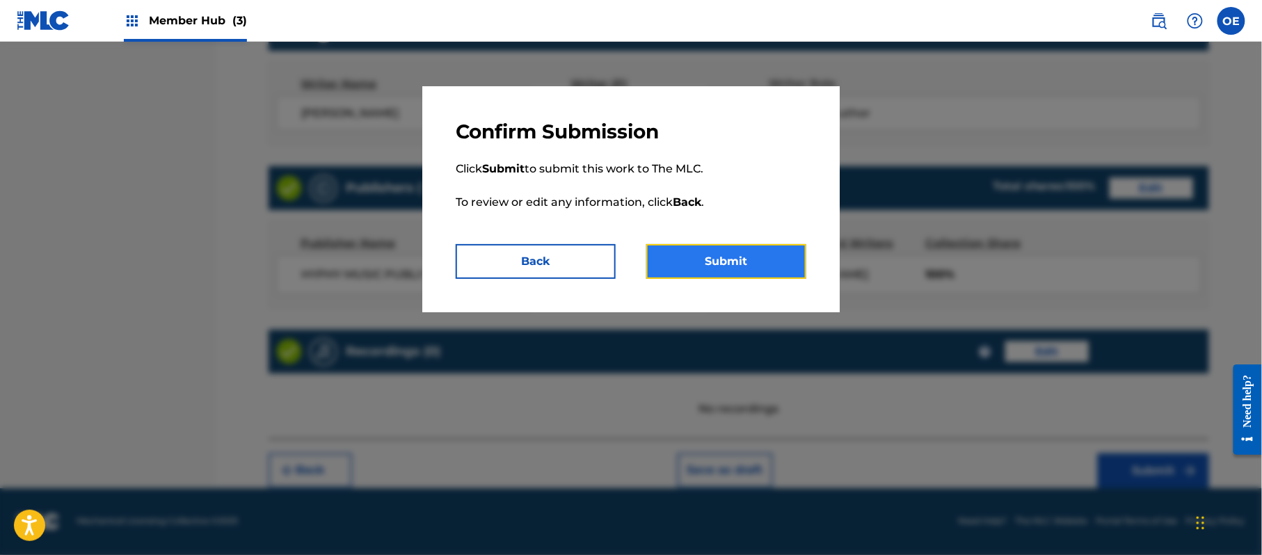
click at [714, 255] on button "Submit" at bounding box center [726, 261] width 160 height 35
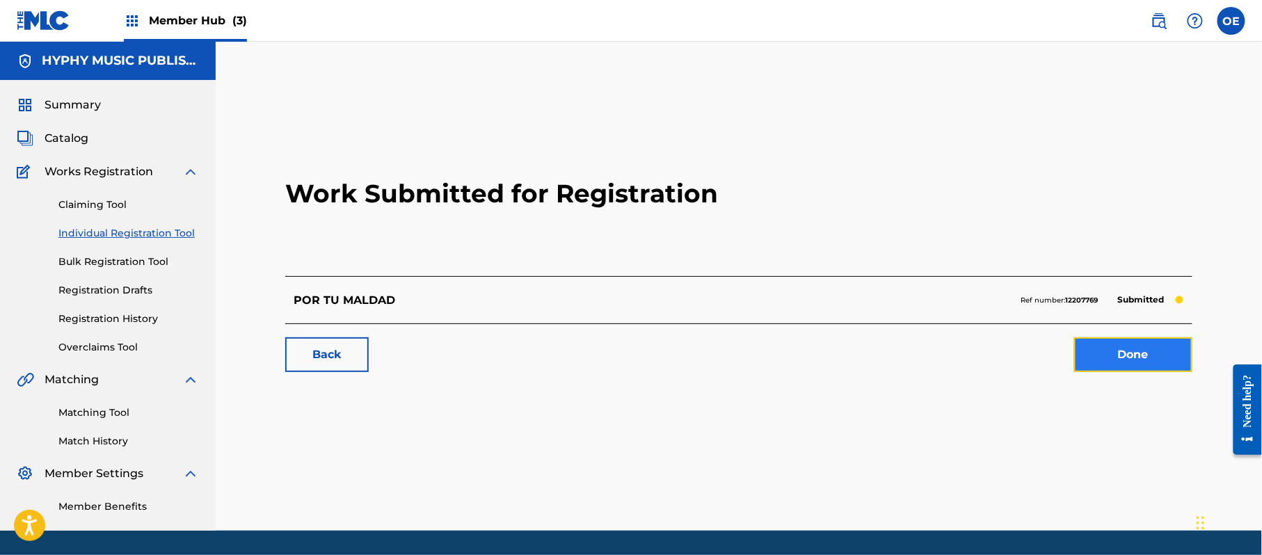
click at [1180, 345] on link "Done" at bounding box center [1133, 354] width 118 height 35
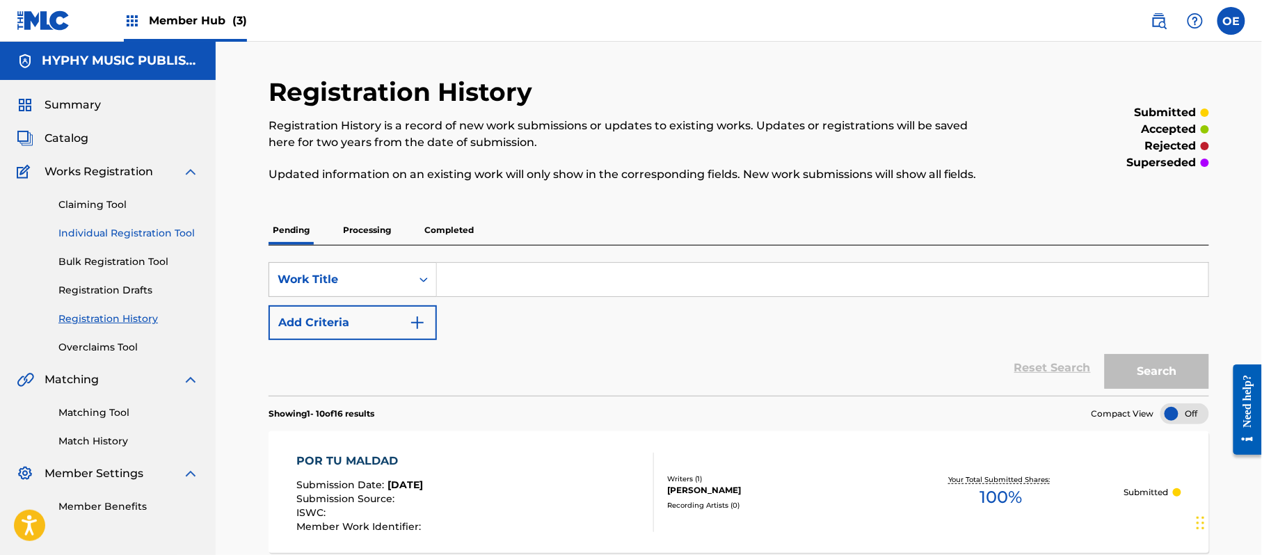
click at [159, 237] on link "Individual Registration Tool" at bounding box center [128, 233] width 141 height 15
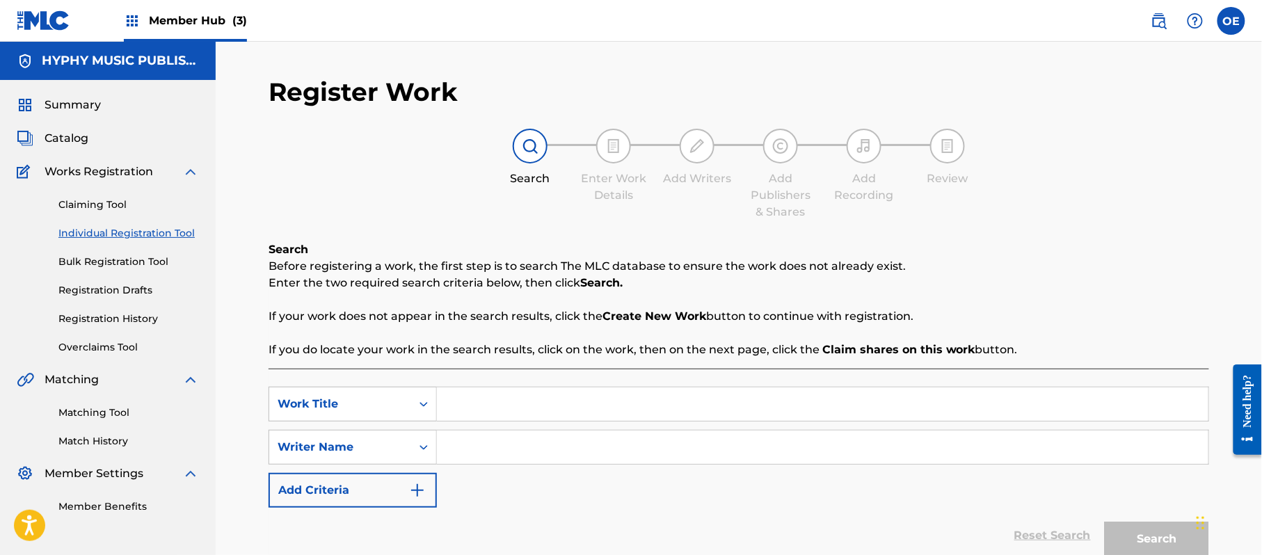
paste input "PREGUNTARON POR MI [PERSON_NAME]"
type input "PREGUNTARON POR MI [PERSON_NAME]"
paste input "[PERSON_NAME]"
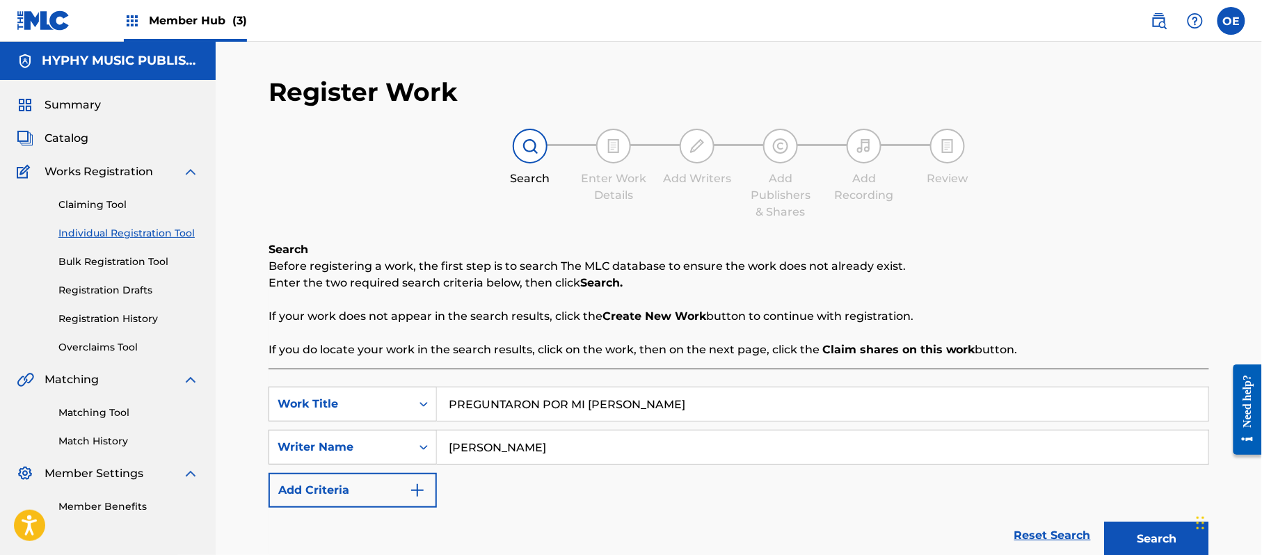
scroll to position [123, 0]
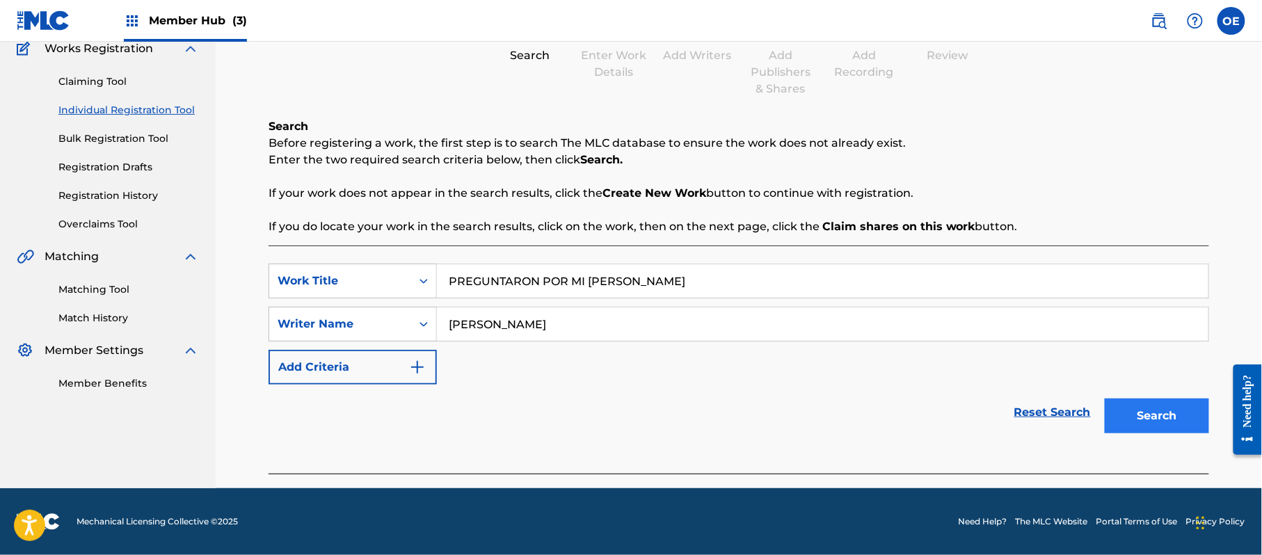
type input "[PERSON_NAME]"
click at [1184, 429] on button "Search" at bounding box center [1157, 416] width 104 height 35
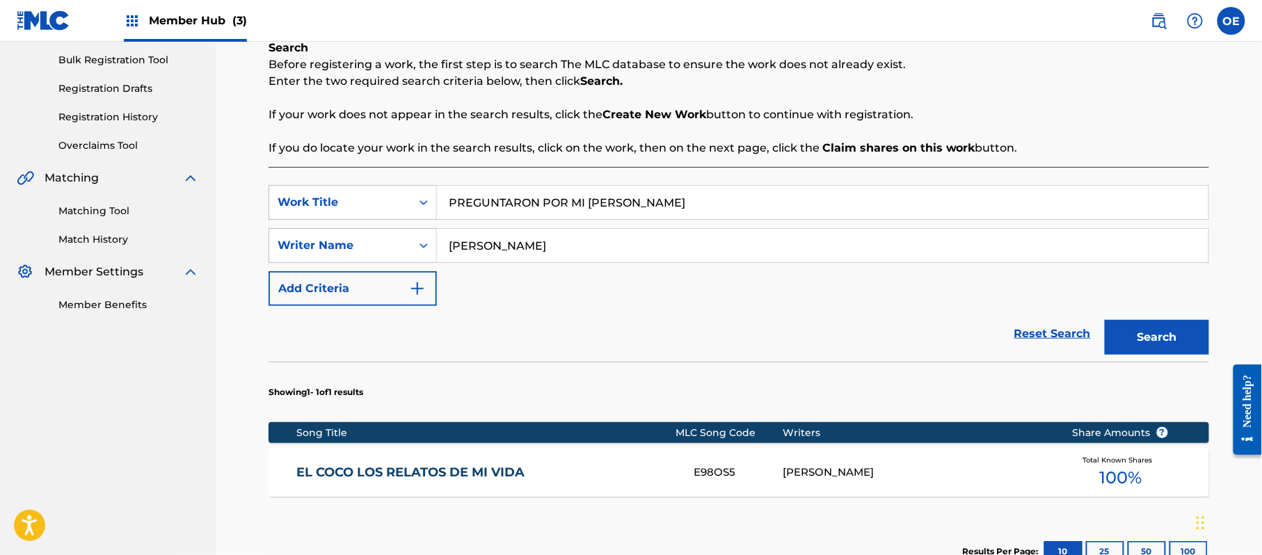
scroll to position [309, 0]
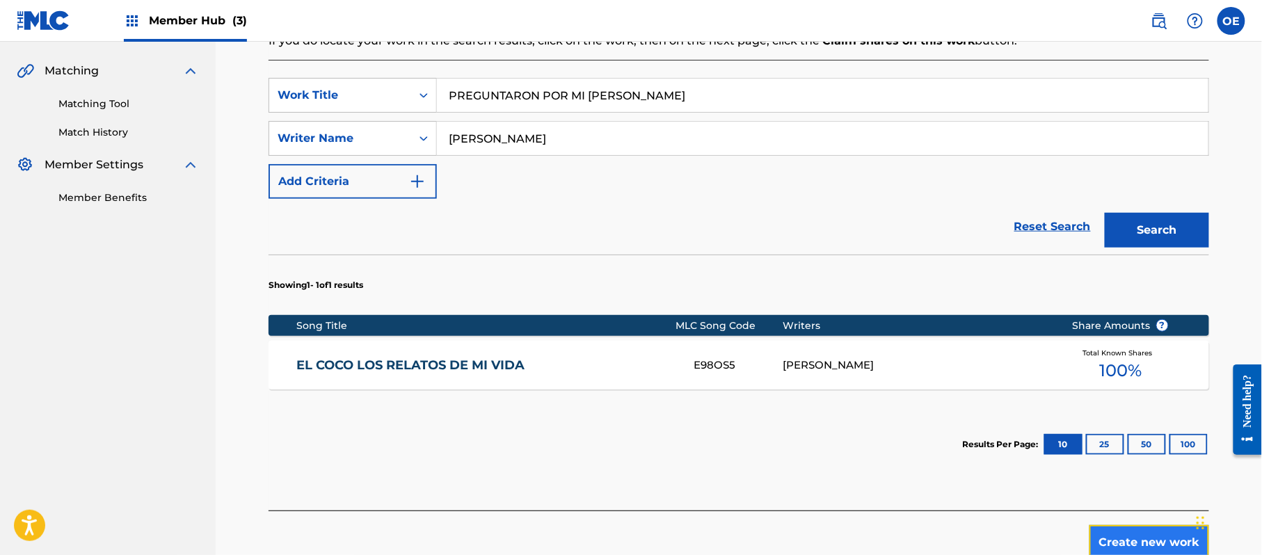
click at [1110, 529] on button "Create new work" at bounding box center [1150, 542] width 120 height 35
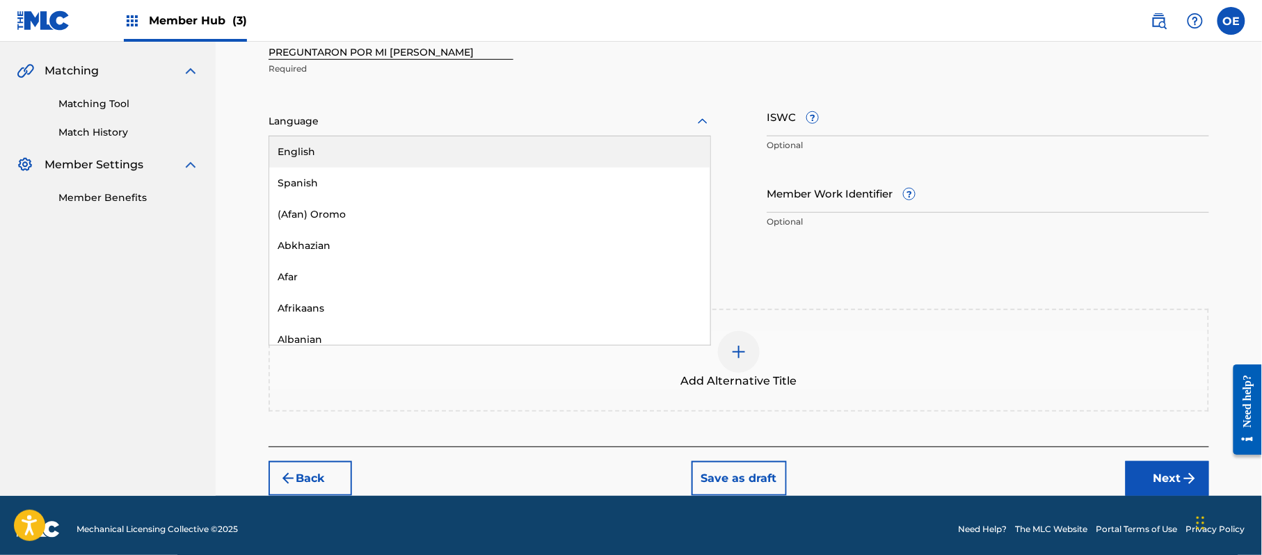
click at [321, 126] on div at bounding box center [490, 121] width 443 height 17
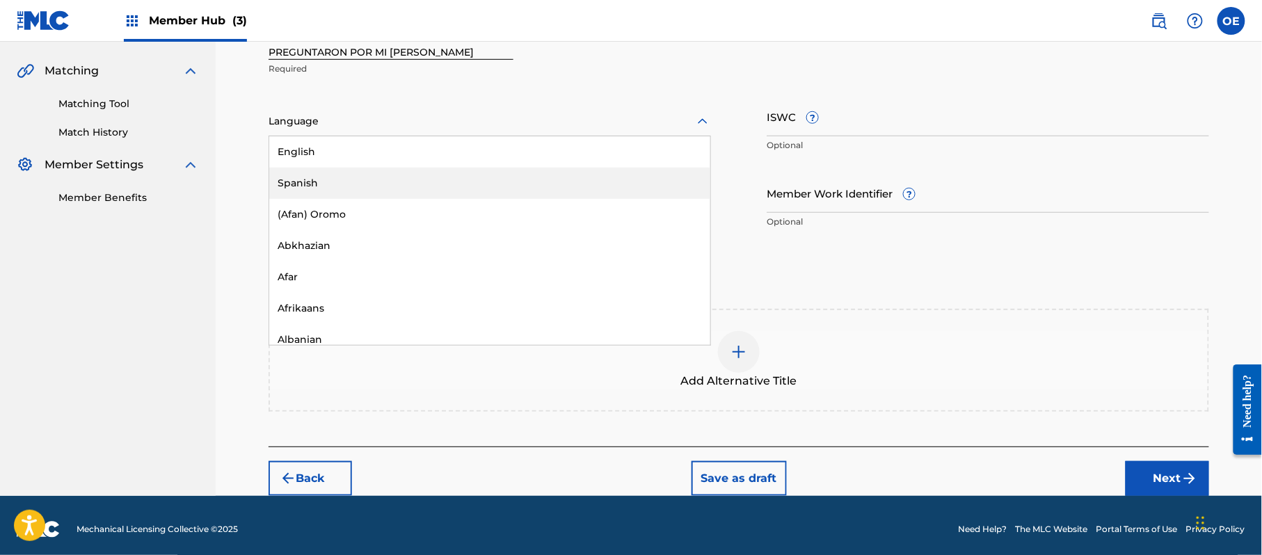
click at [292, 180] on div "Spanish" at bounding box center [489, 183] width 441 height 31
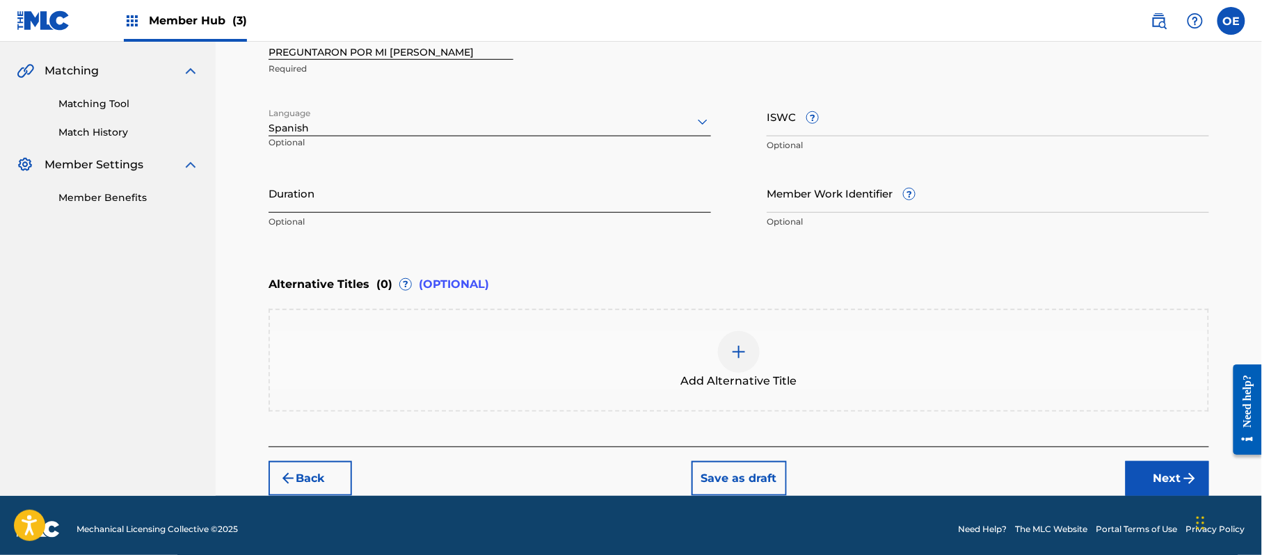
click at [295, 184] on input "Duration" at bounding box center [490, 193] width 443 height 40
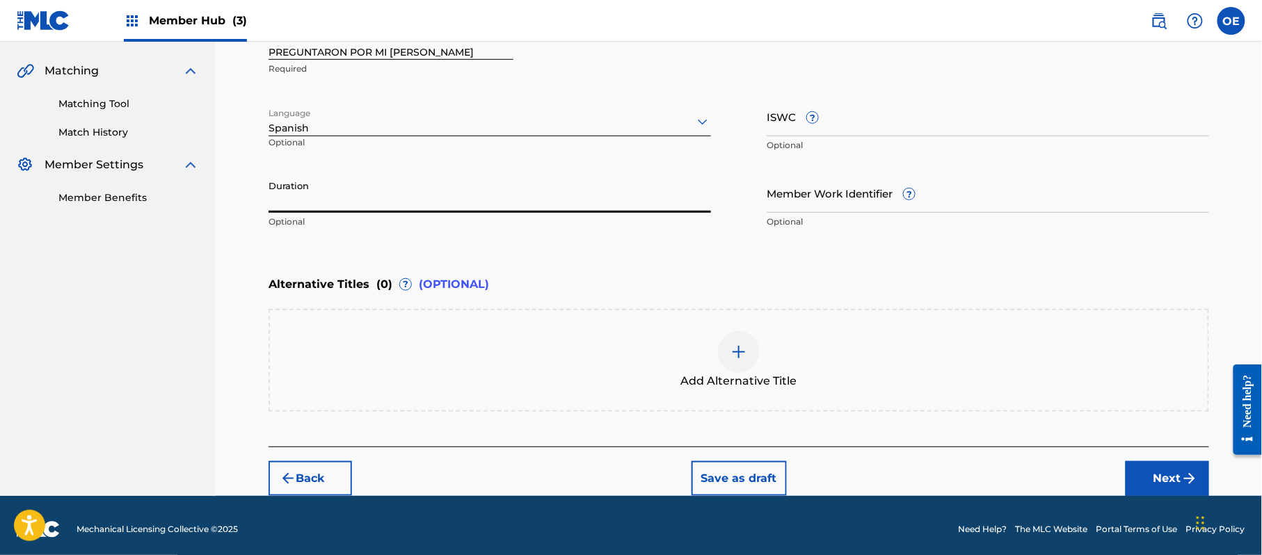
type input "9"
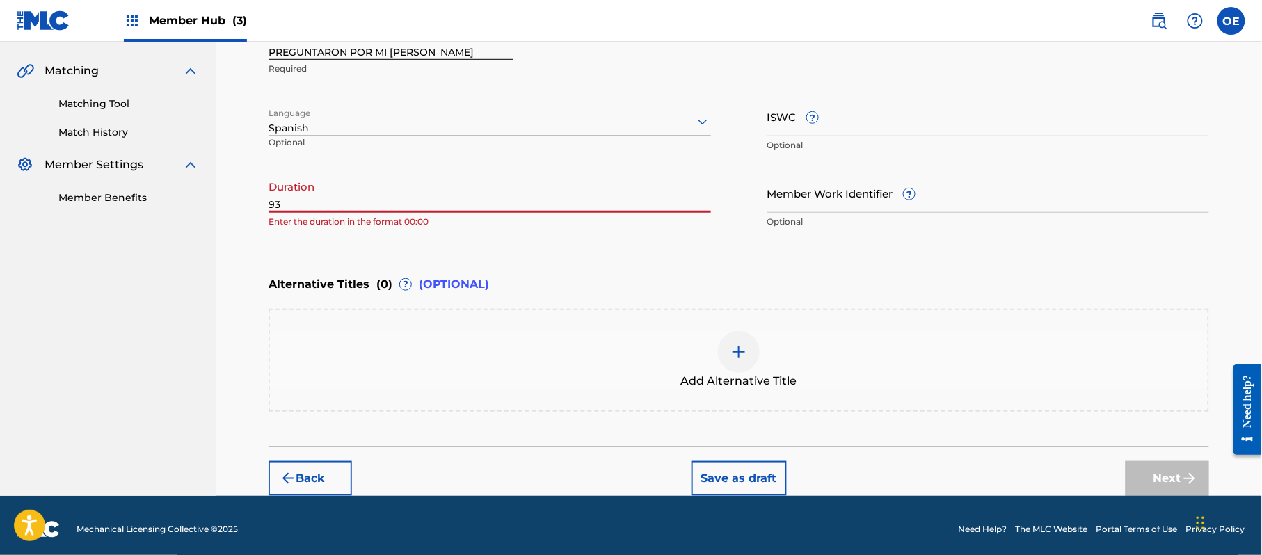
type input "9"
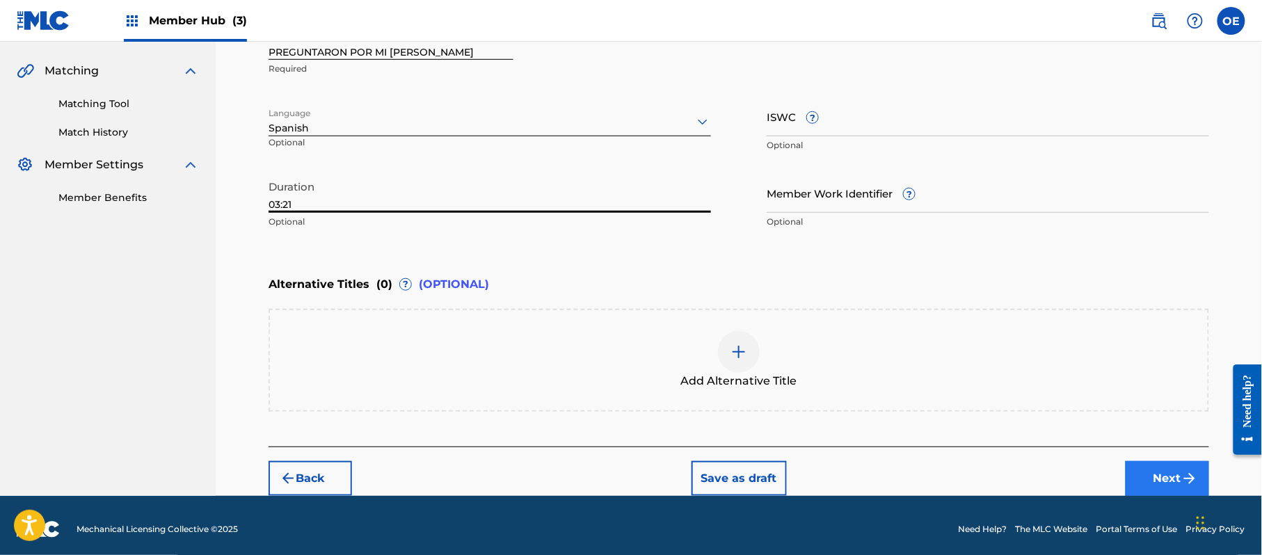
type input "03:21"
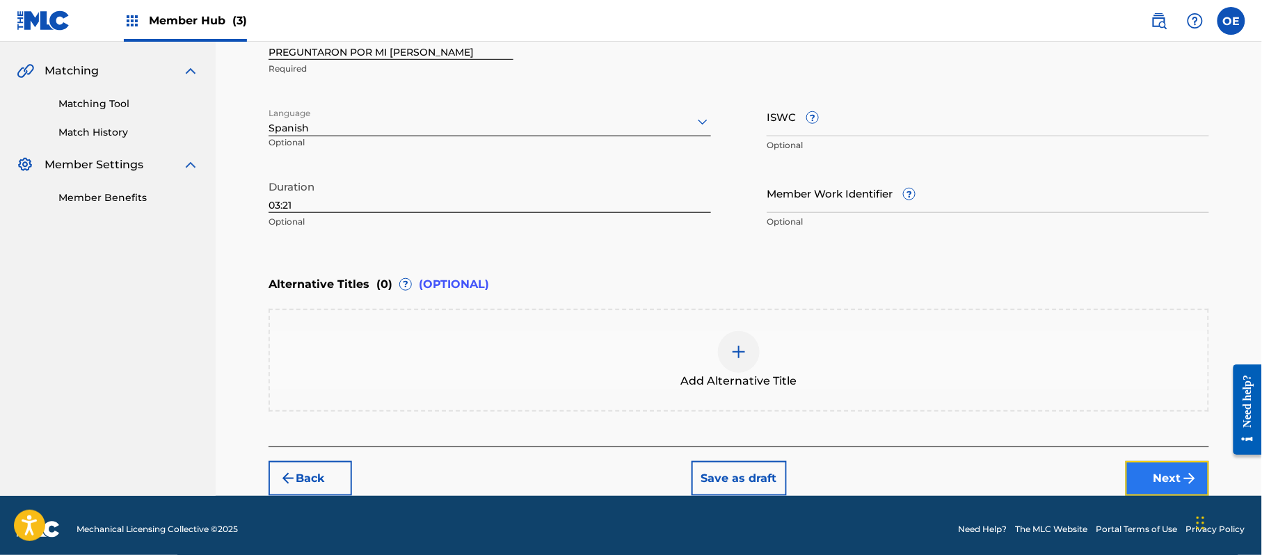
click at [1187, 475] on img "submit" at bounding box center [1189, 478] width 17 height 17
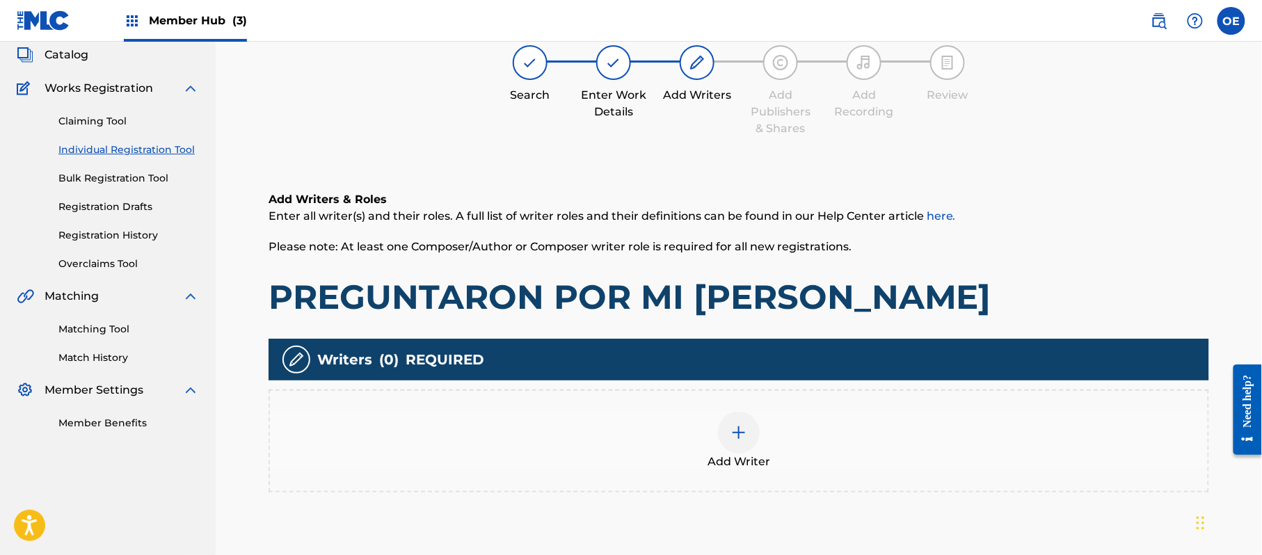
scroll to position [63, 0]
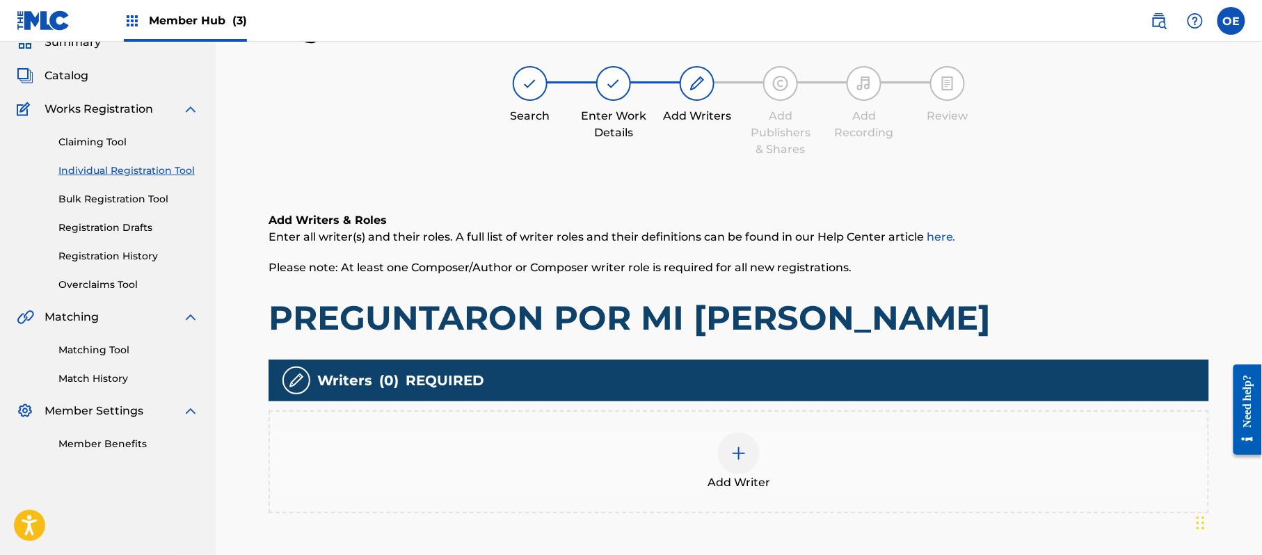
click at [869, 462] on div "Add Writer" at bounding box center [739, 462] width 938 height 58
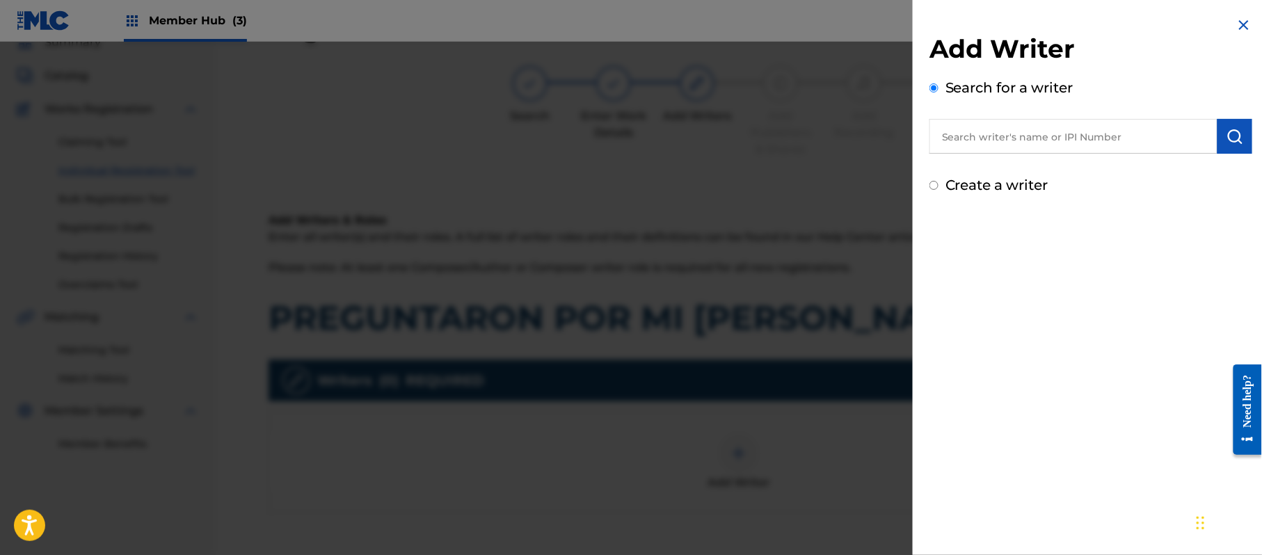
click at [1002, 182] on label "Create a writer" at bounding box center [997, 185] width 103 height 17
radio input "true"
click at [939, 182] on input "Create a writer" at bounding box center [934, 185] width 9 height 9
radio input "false"
radio input "true"
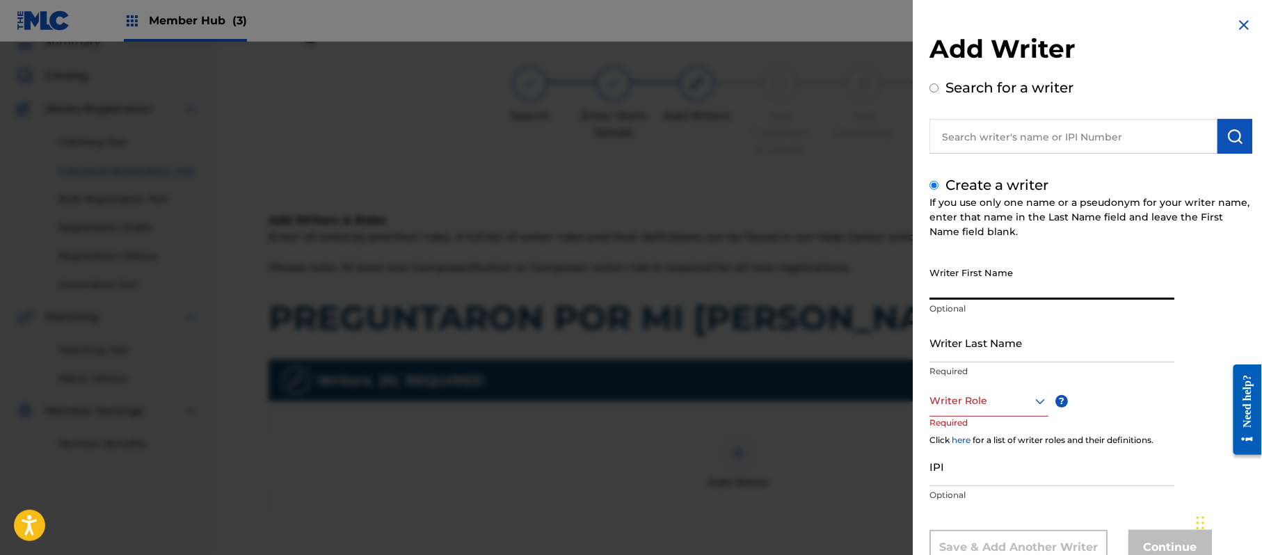
paste input "[PERSON_NAME]"
type input "[PERSON_NAME]"
drag, startPoint x: 1036, startPoint y: 340, endPoint x: 1033, endPoint y: 329, distance: 10.8
click at [1035, 340] on input "Writer Last Name" at bounding box center [1052, 343] width 245 height 40
paste input "[PERSON_NAME]"
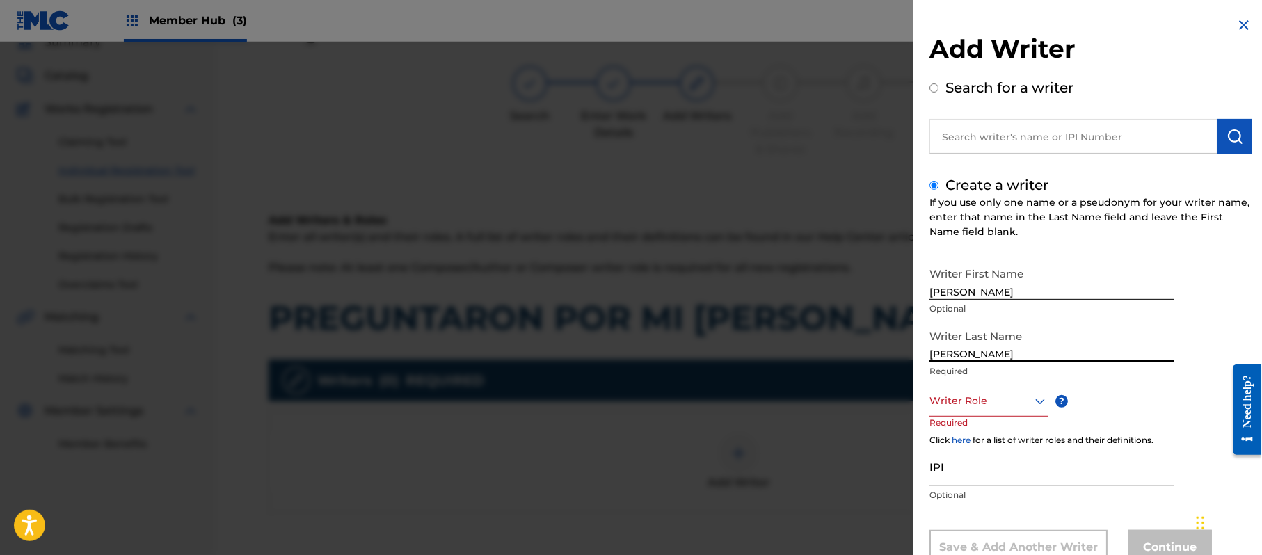
type input "[PERSON_NAME]"
drag, startPoint x: 1021, startPoint y: 287, endPoint x: 963, endPoint y: 298, distance: 59.6
click at [963, 298] on input "[PERSON_NAME]" at bounding box center [1052, 280] width 245 height 40
type input "[PERSON_NAME]"
drag, startPoint x: 963, startPoint y: 348, endPoint x: 843, endPoint y: 334, distance: 120.5
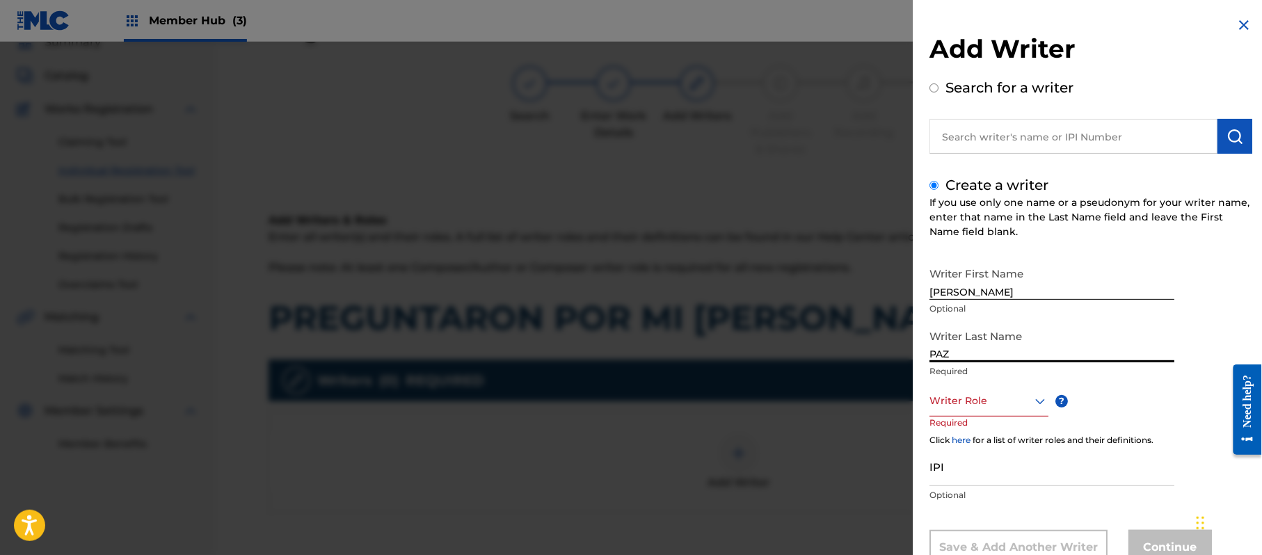
click at [847, 335] on div "Add Writer Search for a writer Create a writer If you use only one name or a ps…" at bounding box center [631, 298] width 1262 height 513
type input "PAZ"
click at [948, 393] on div "Writer Role" at bounding box center [989, 400] width 119 height 31
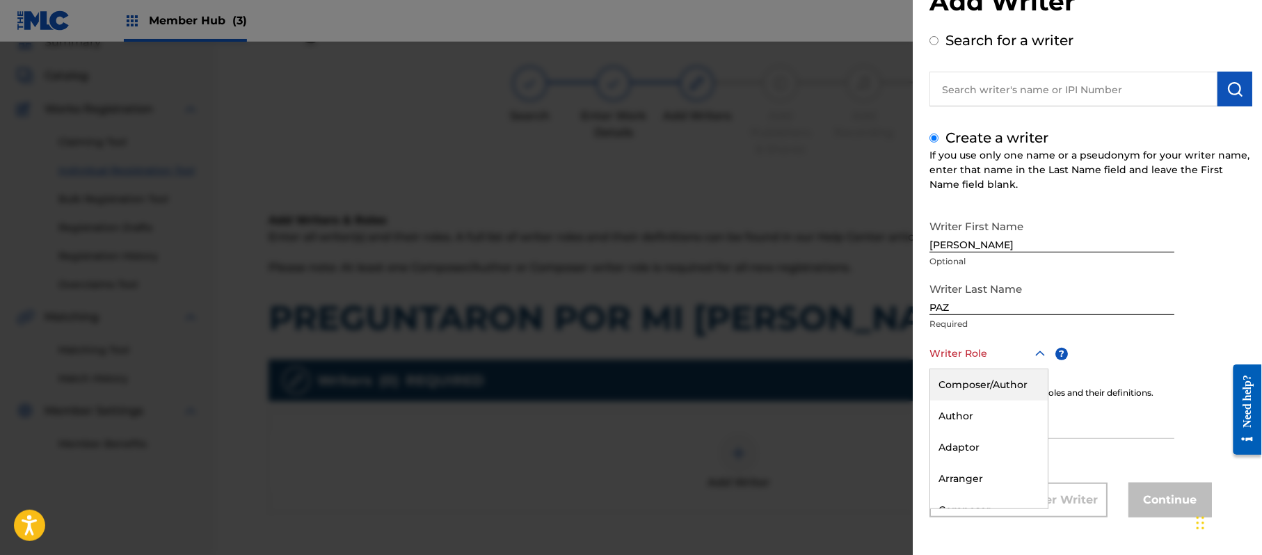
click at [956, 387] on div "Composer/Author" at bounding box center [989, 384] width 118 height 31
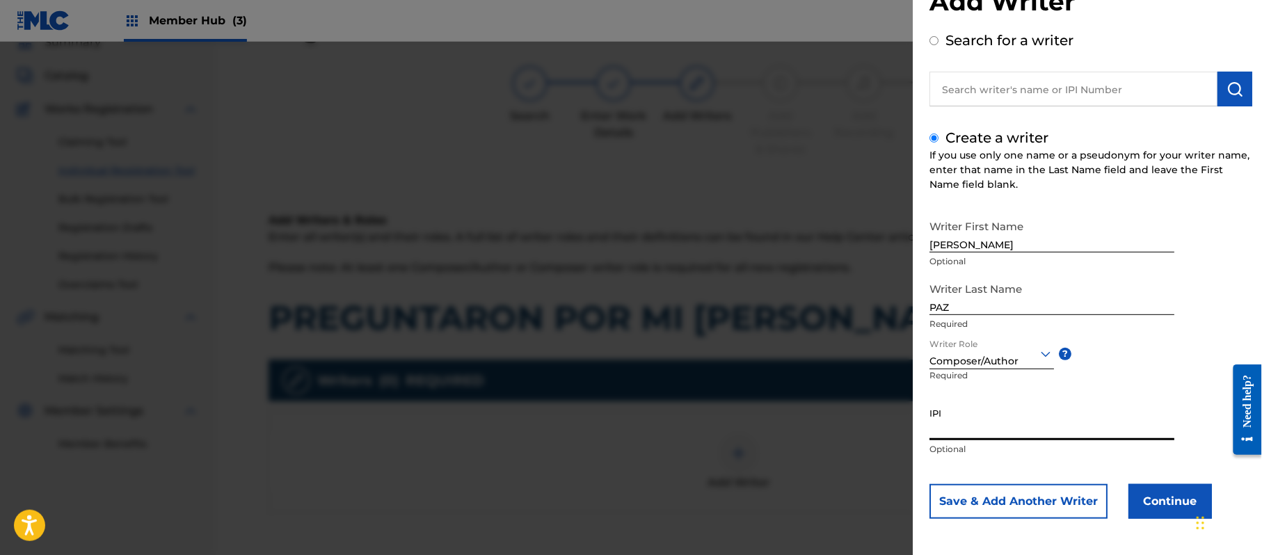
paste input "383824534"
type input "383824534"
click at [1151, 493] on button "Continue" at bounding box center [1170, 501] width 83 height 35
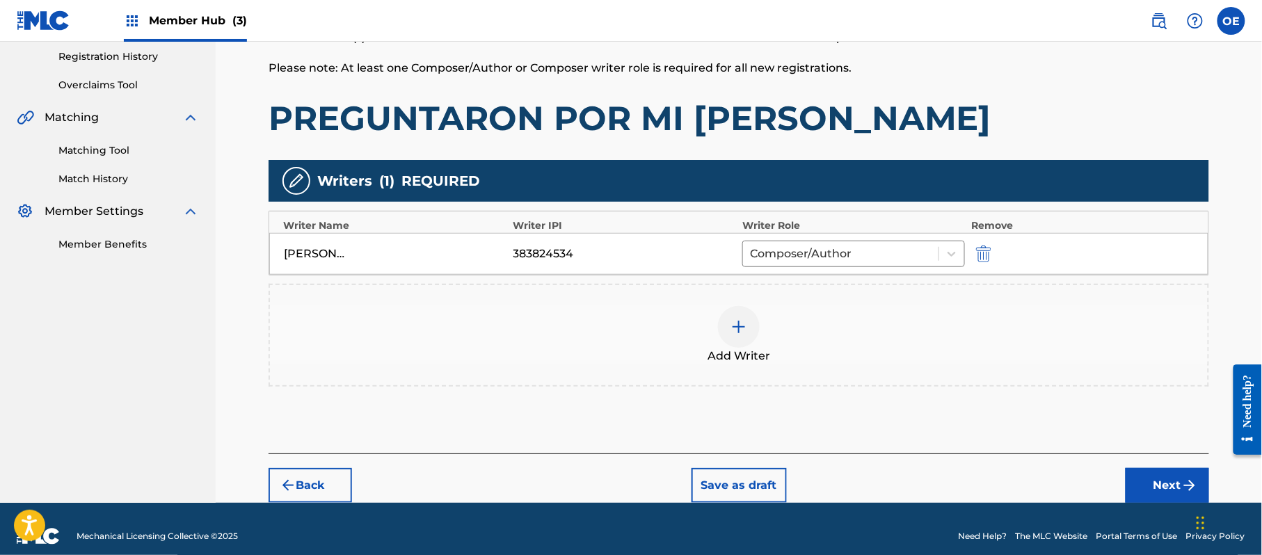
scroll to position [277, 0]
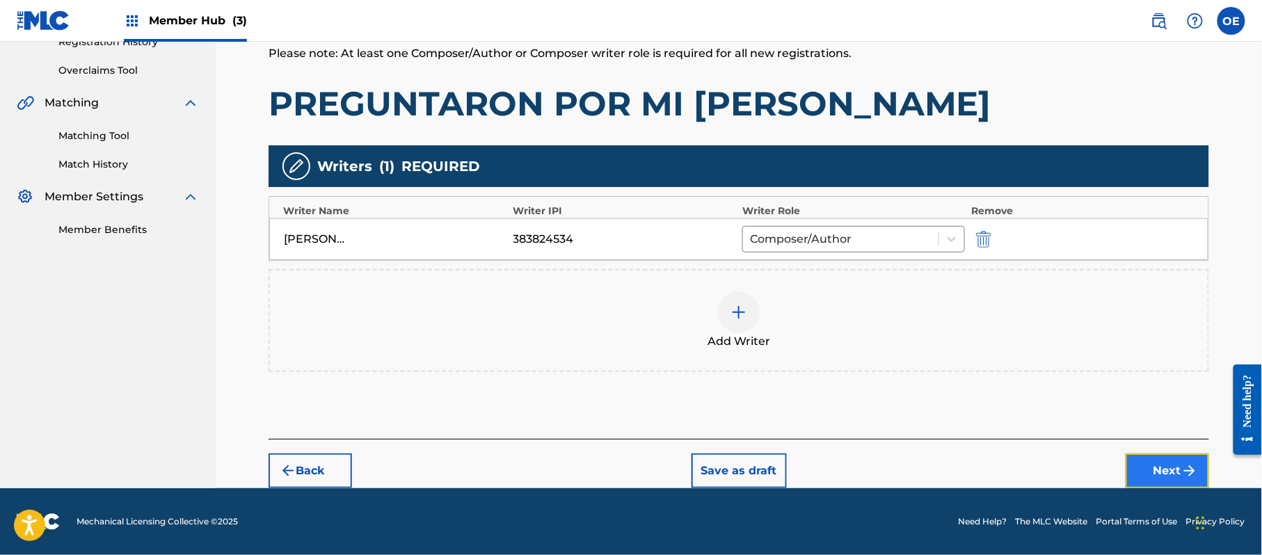
click at [1142, 460] on button "Next" at bounding box center [1167, 471] width 83 height 35
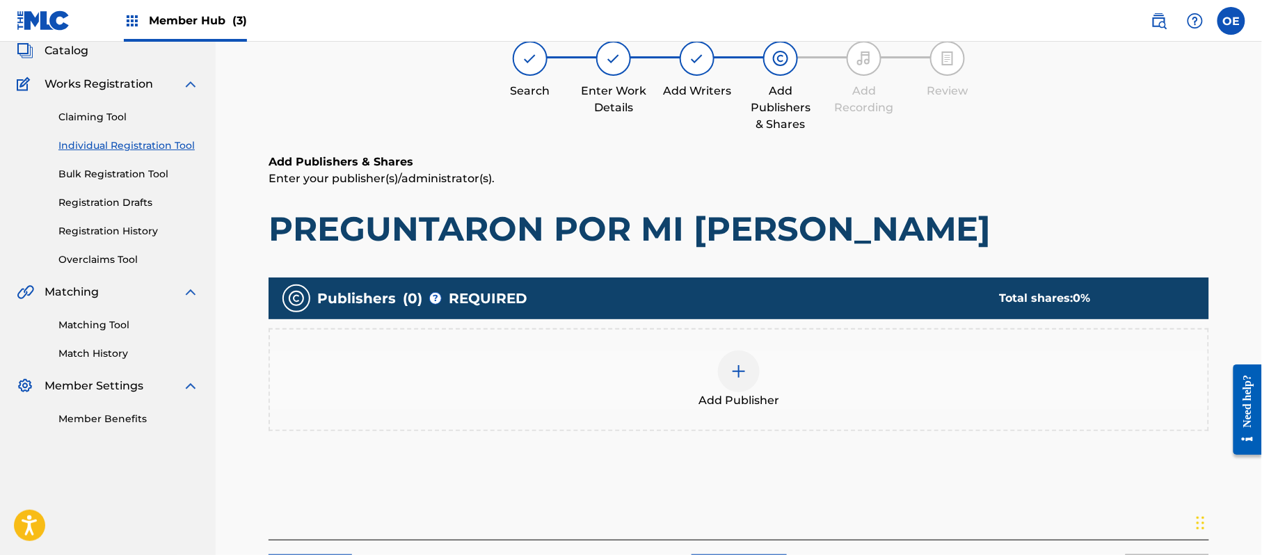
scroll to position [63, 0]
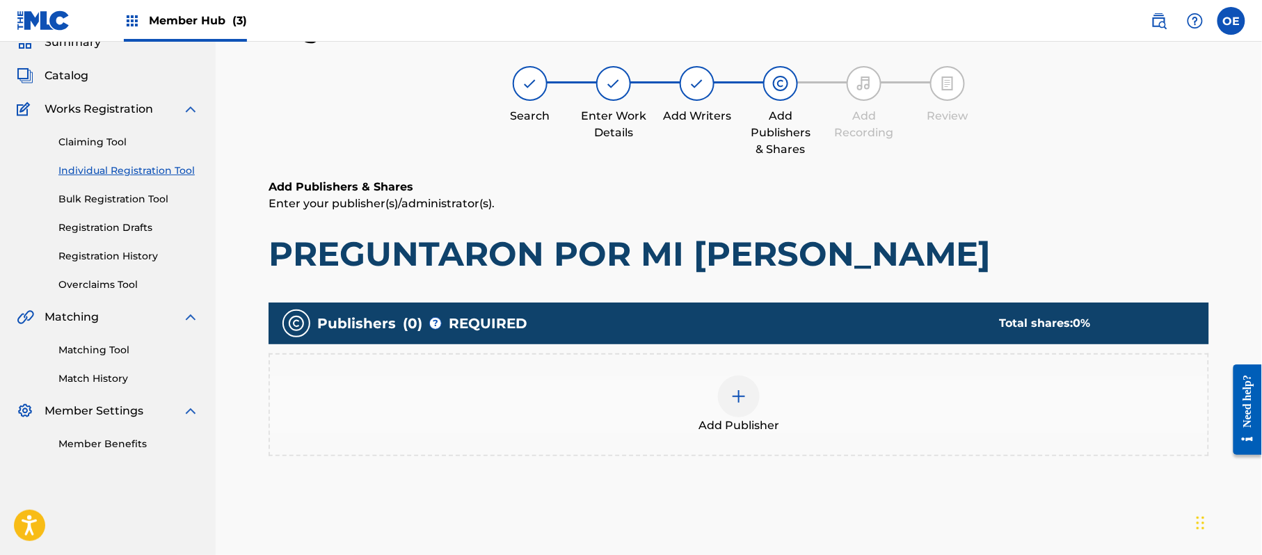
click at [766, 382] on div "Add Publisher" at bounding box center [739, 405] width 938 height 58
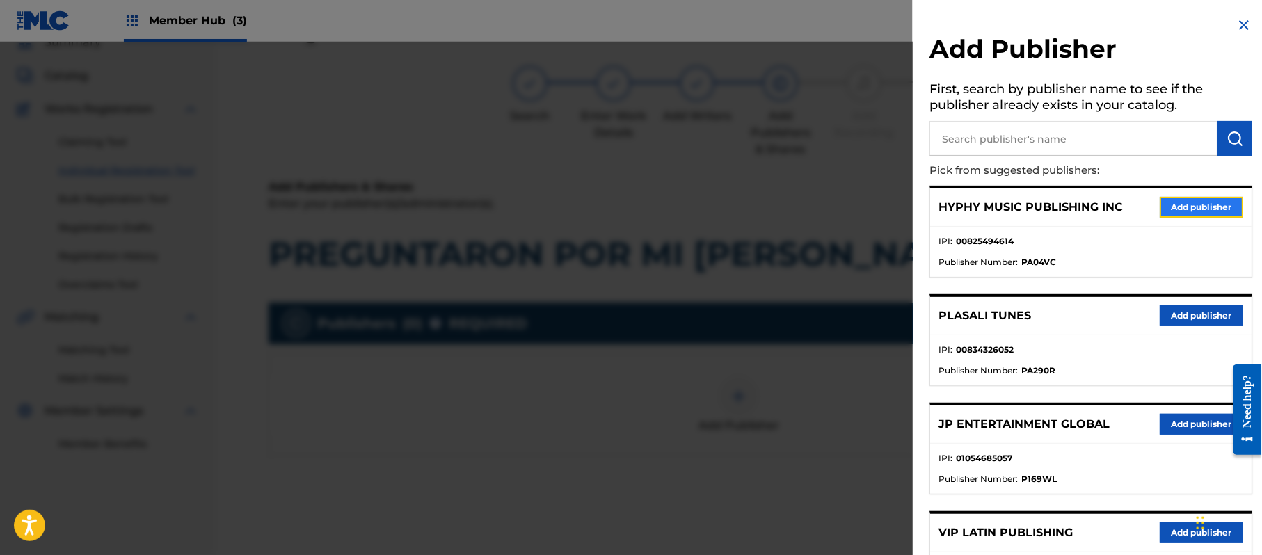
click at [1190, 212] on button "Add publisher" at bounding box center [1201, 207] width 83 height 21
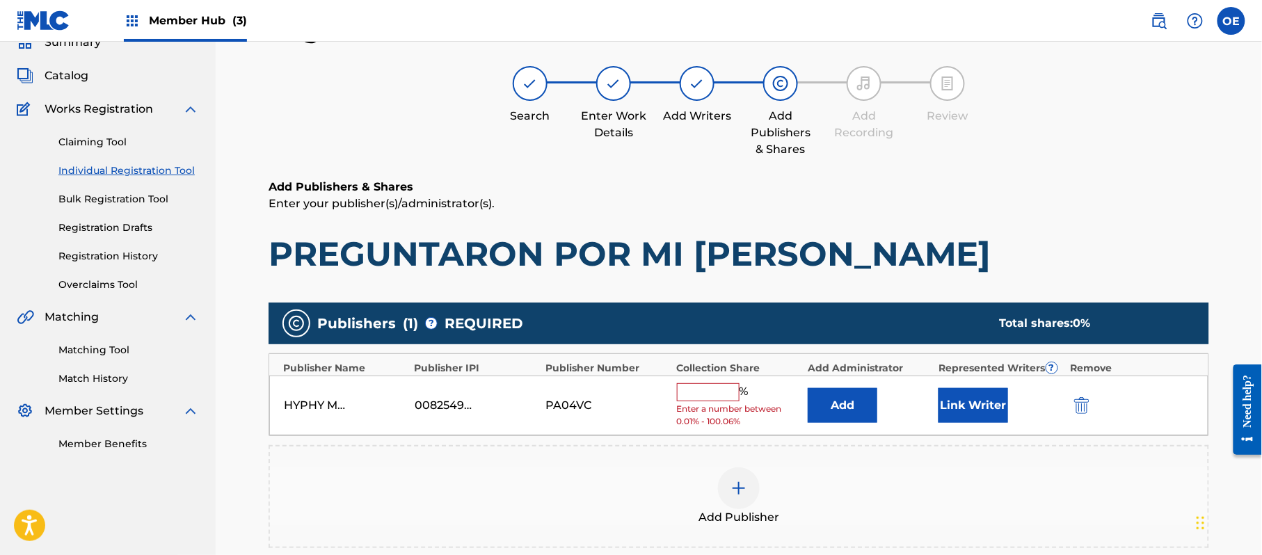
click at [707, 392] on input "text" at bounding box center [708, 392] width 63 height 18
type input "100"
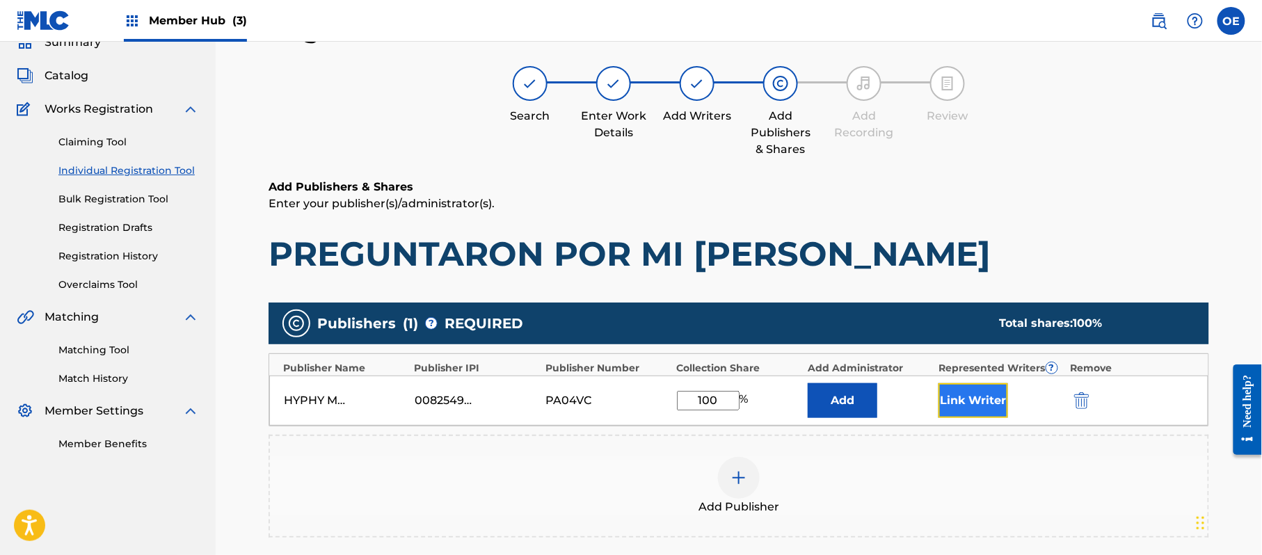
click at [943, 401] on button "Link Writer" at bounding box center [974, 400] width 70 height 35
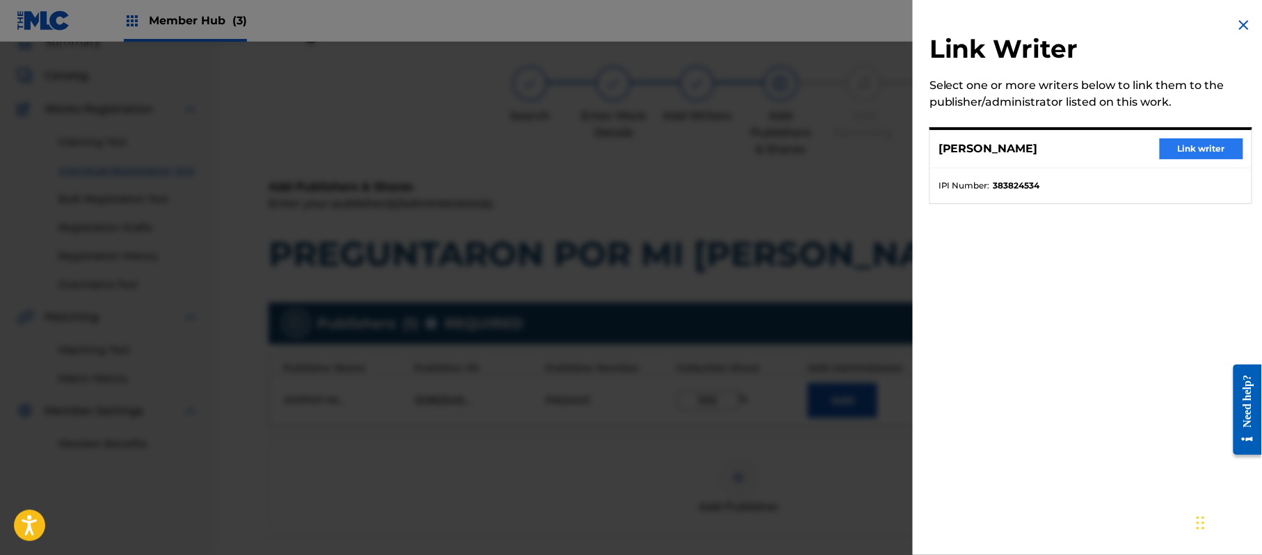
drag, startPoint x: 1194, startPoint y: 135, endPoint x: 1172, endPoint y: 149, distance: 26.3
click at [1186, 139] on div "[PERSON_NAME] Link writer" at bounding box center [1090, 149] width 321 height 38
click at [1172, 149] on button "Link writer" at bounding box center [1201, 148] width 83 height 21
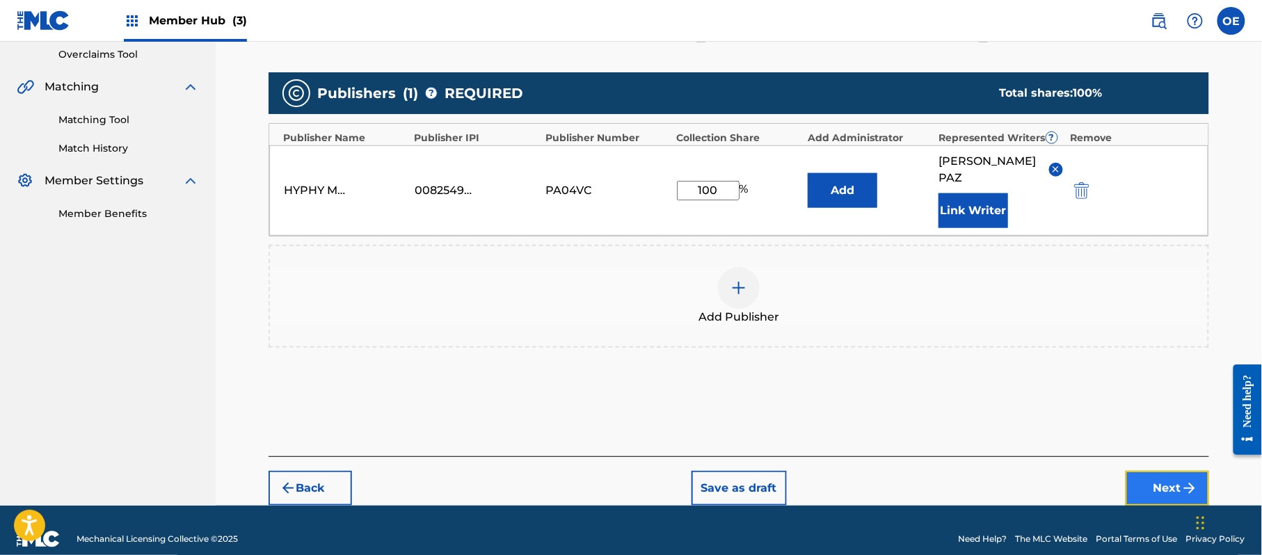
click at [1172, 474] on button "Next" at bounding box center [1167, 488] width 83 height 35
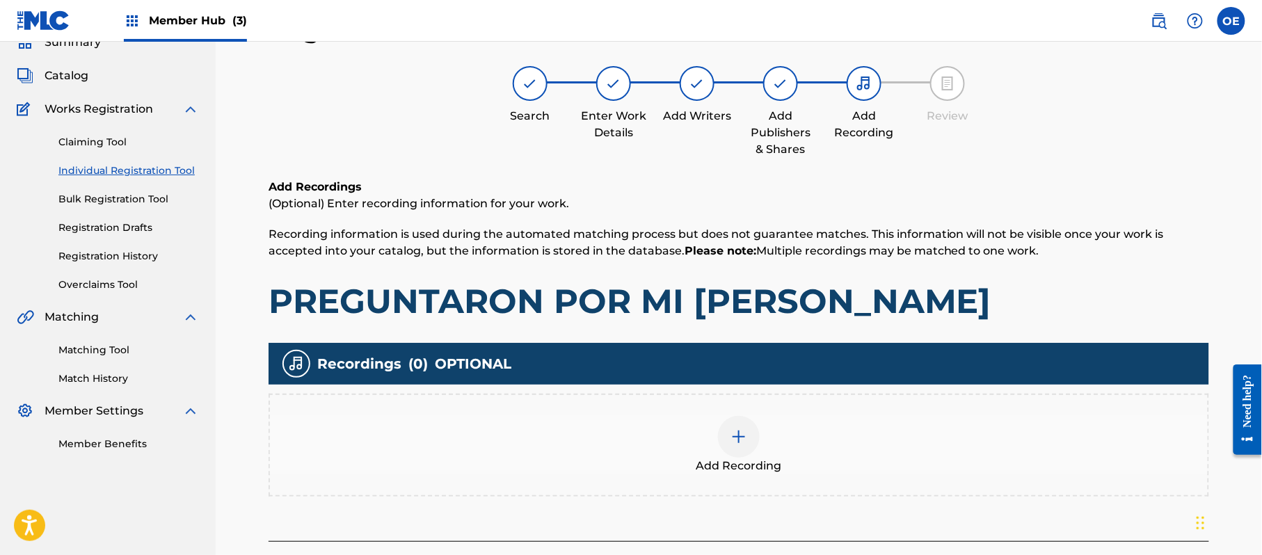
click at [727, 469] on span "Add Recording" at bounding box center [739, 466] width 86 height 17
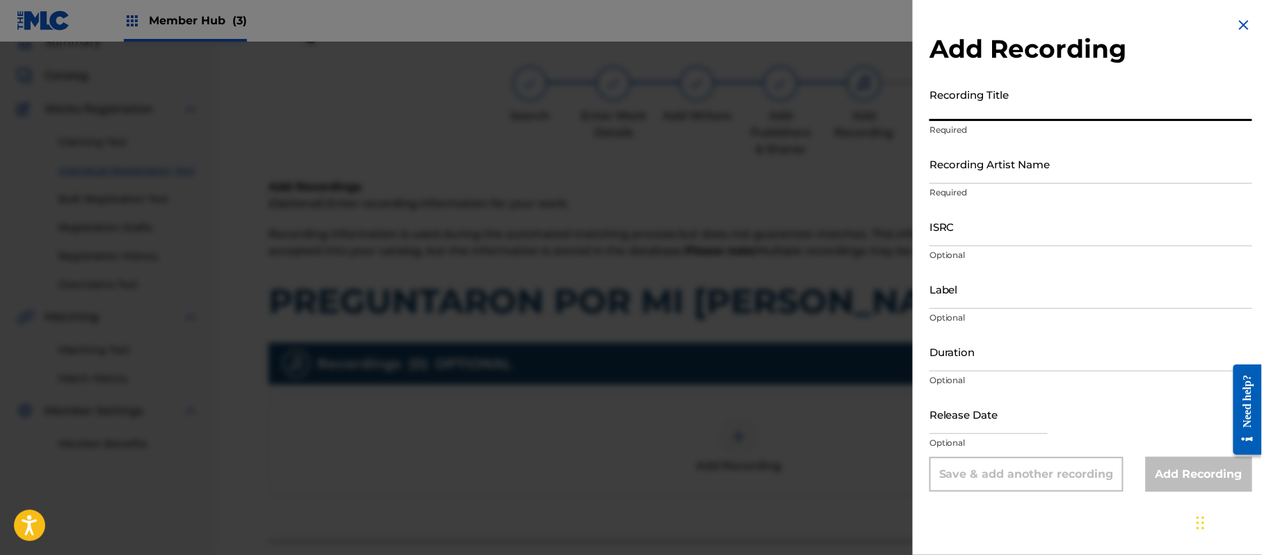
paste input "Preguntaron Por Mi [PERSON_NAME]"
type input "Preguntaron Por Mi [PERSON_NAME]"
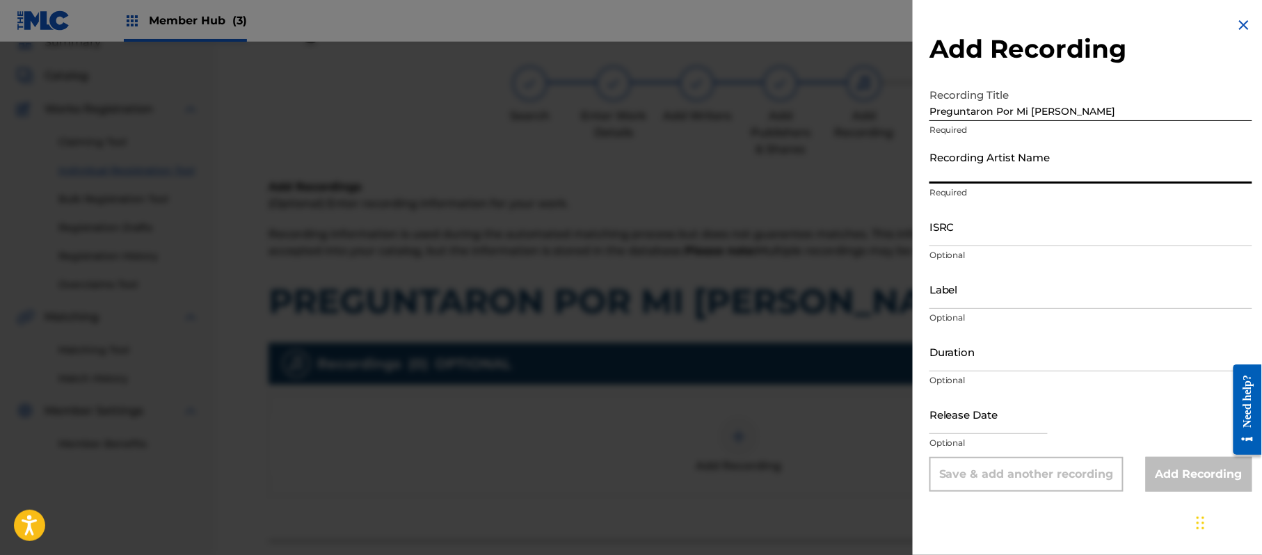
paste input "[PERSON_NAME]"
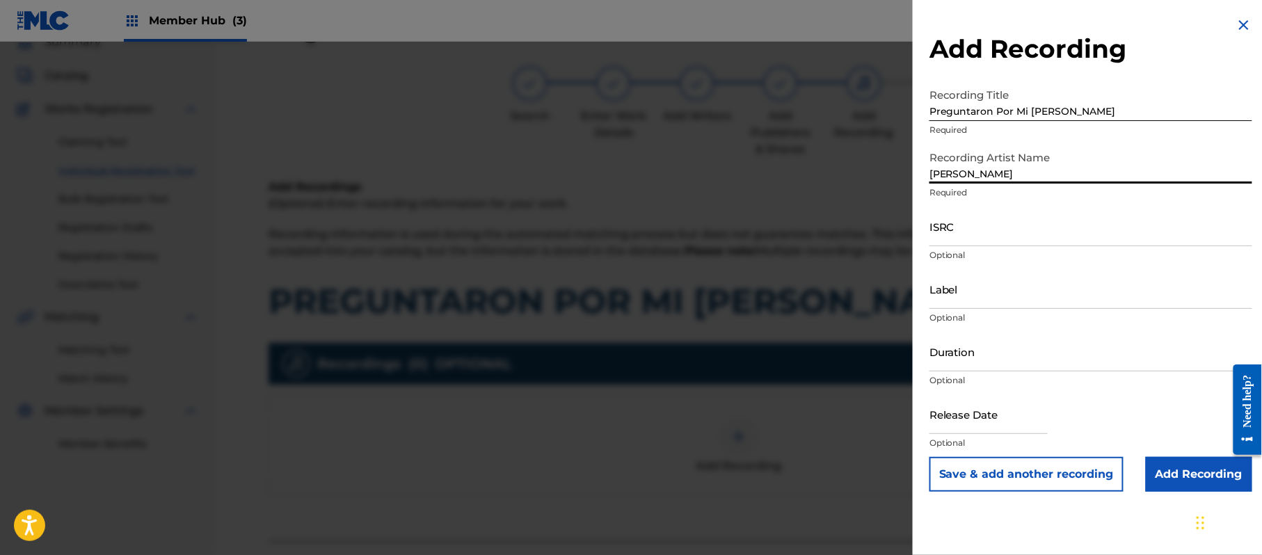
type input "[PERSON_NAME]"
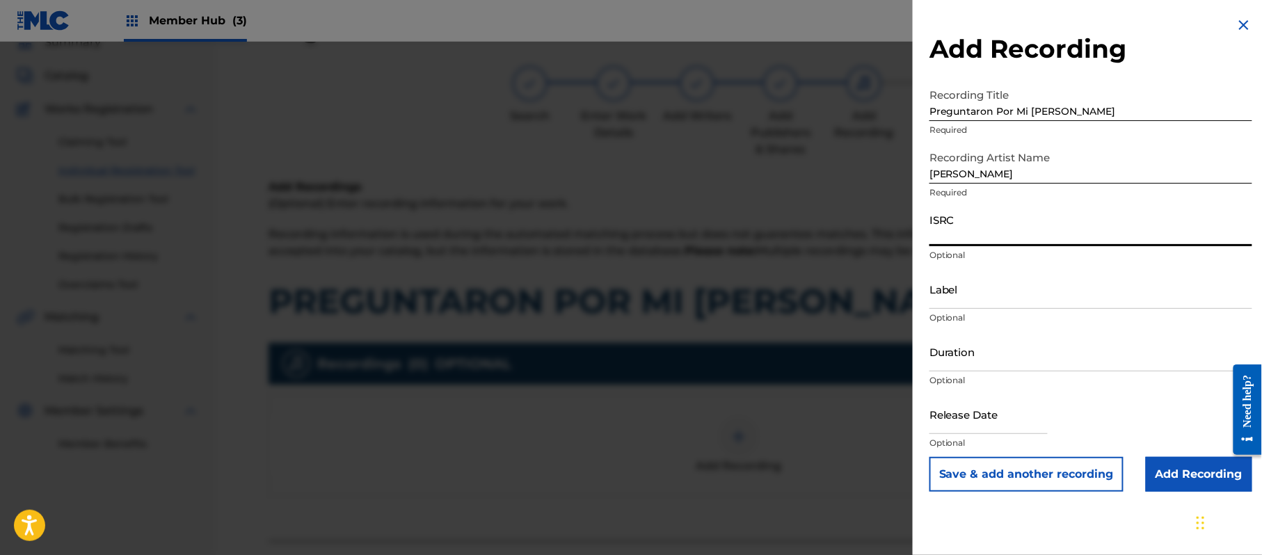
paste input "CA5KR2223927"
type input "CA5KR2223927"
paste input "Michoacan Music"
type input "Michoacan Music"
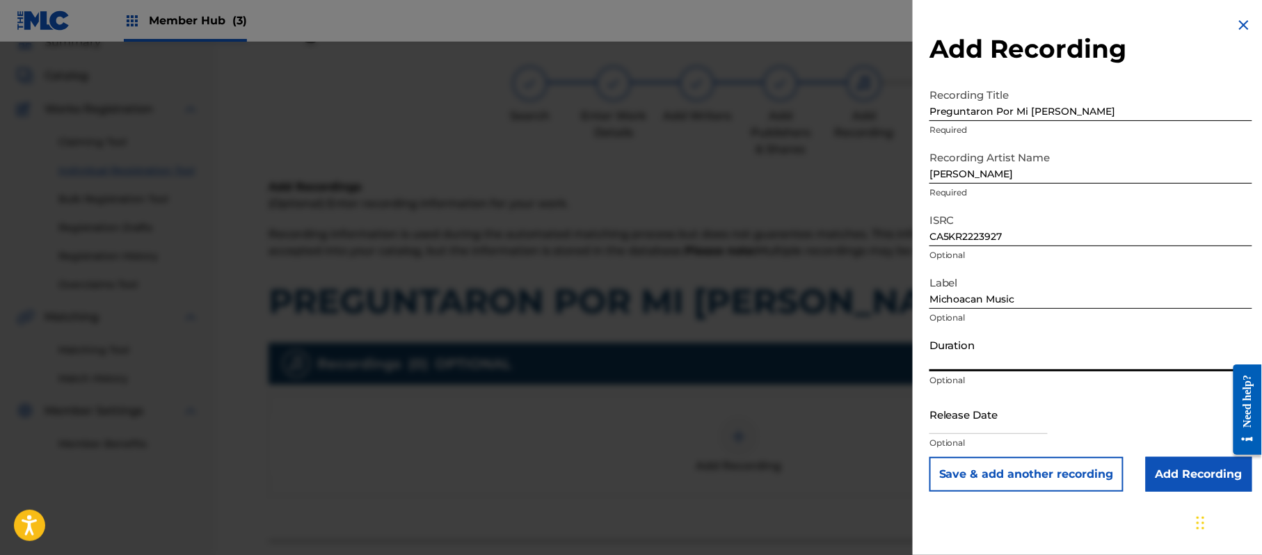
click at [991, 360] on input "Duration" at bounding box center [1091, 352] width 323 height 40
type input "03:21"
click at [961, 394] on form "Recording Title Preguntaron Por Mi [PERSON_NAME] Required Recording Artist Name…" at bounding box center [1091, 286] width 323 height 411
click at [962, 404] on input "text" at bounding box center [989, 415] width 118 height 40
select select "8"
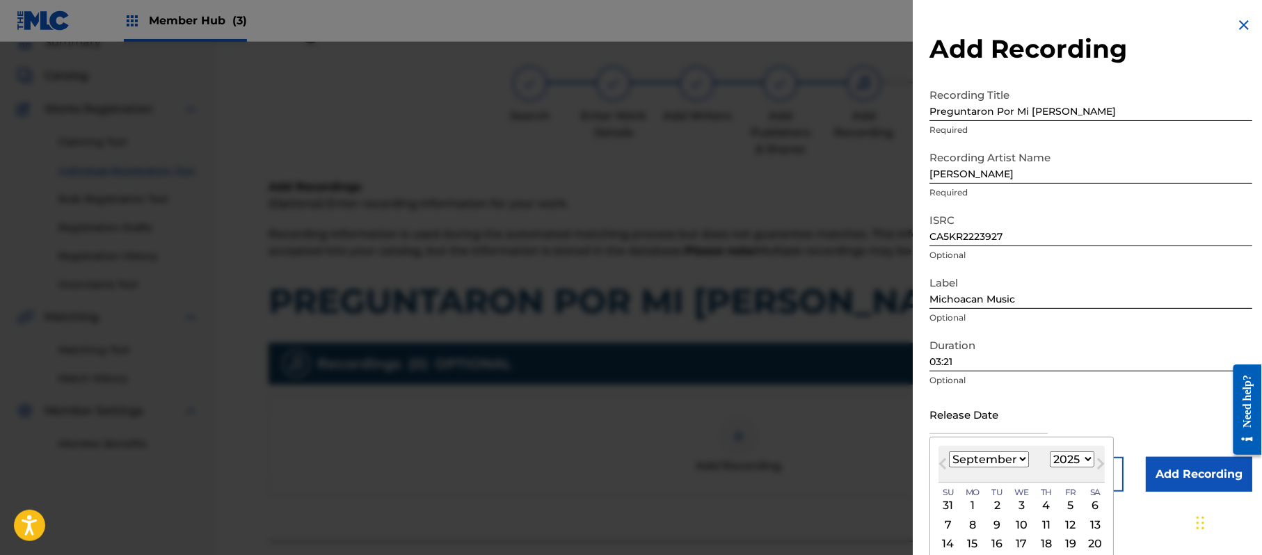
click at [1069, 457] on select "1899 1900 1901 1902 1903 1904 1905 1906 1907 1908 1909 1910 1911 1912 1913 1914…" at bounding box center [1072, 460] width 45 height 16
select select "2022"
click at [1053, 452] on select "1899 1900 1901 1902 1903 1904 1905 1906 1907 1908 1909 1910 1911 1912 1913 1914…" at bounding box center [1072, 460] width 45 height 16
click at [1006, 463] on select "January February March April May June July August September October November De…" at bounding box center [989, 460] width 80 height 16
select select "2"
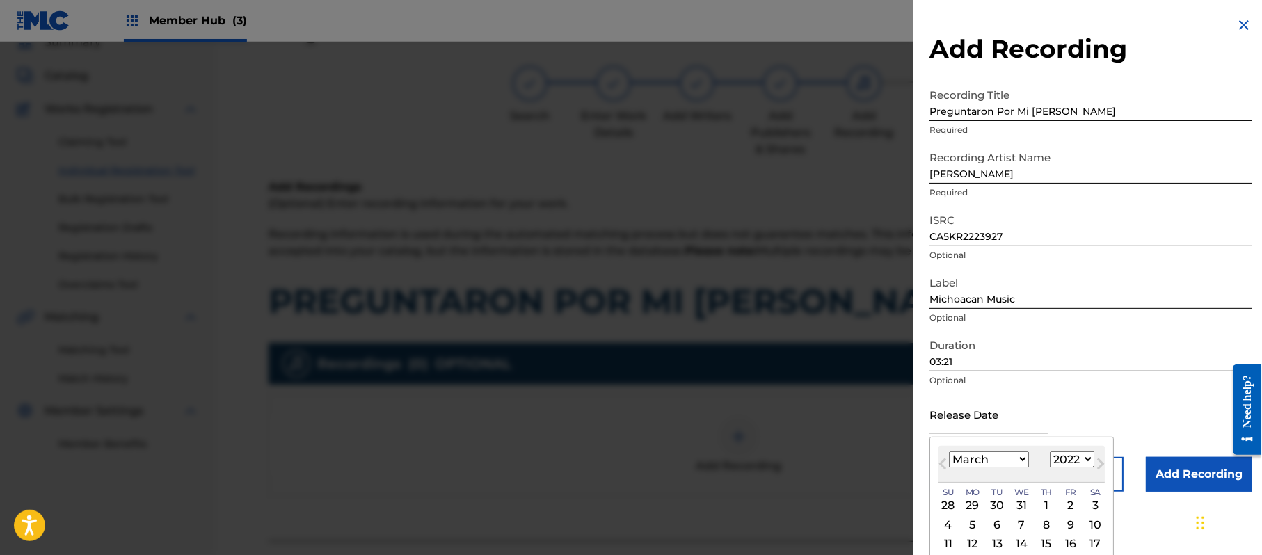
click at [950, 452] on select "January February March April May June July August September October November De…" at bounding box center [989, 460] width 80 height 16
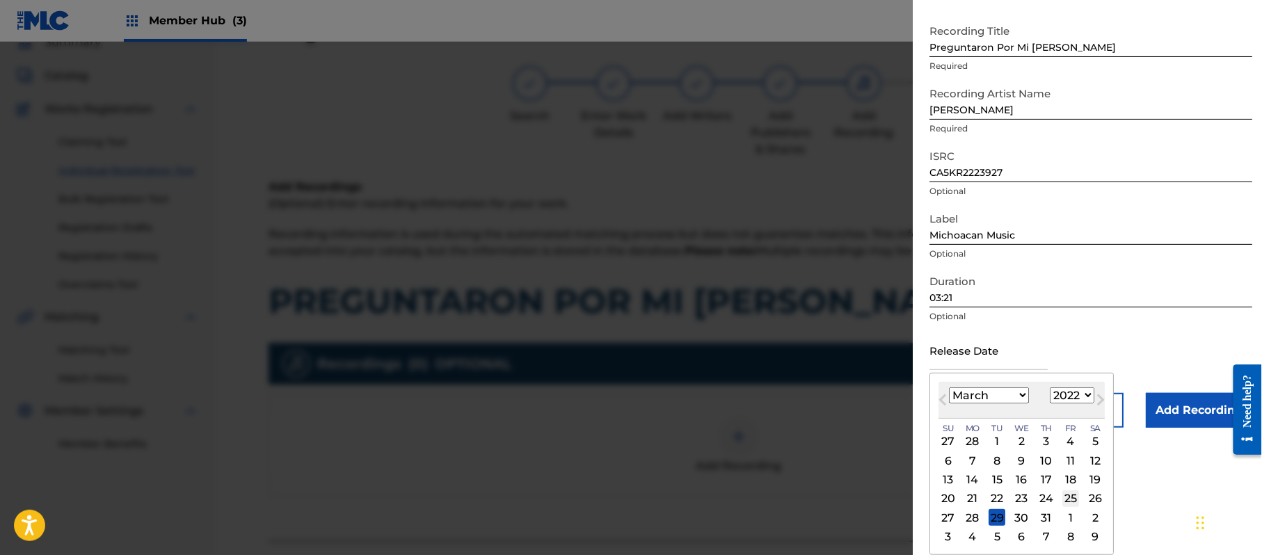
click at [1069, 499] on div "25" at bounding box center [1070, 499] width 17 height 17
type input "[DATE]"
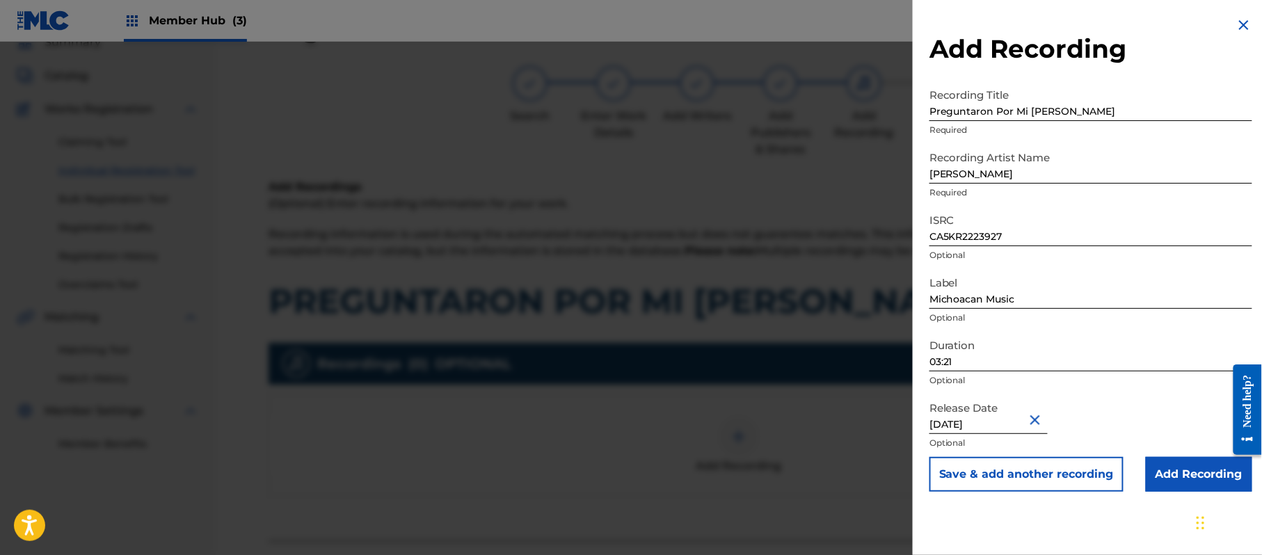
scroll to position [0, 0]
click at [1175, 481] on input "Add Recording" at bounding box center [1199, 474] width 106 height 35
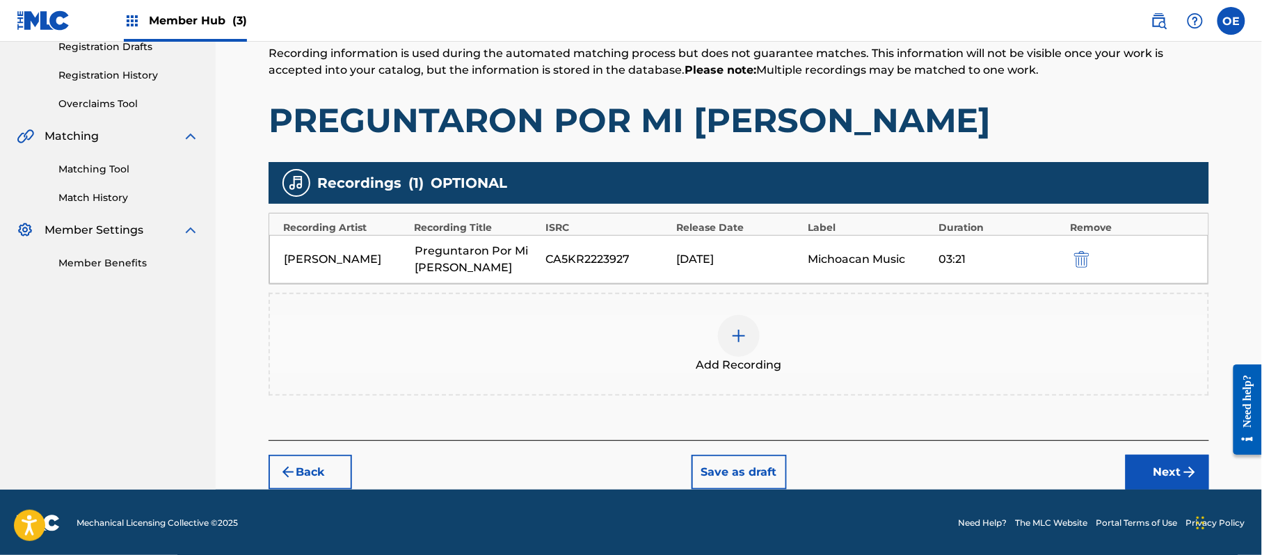
scroll to position [245, 0]
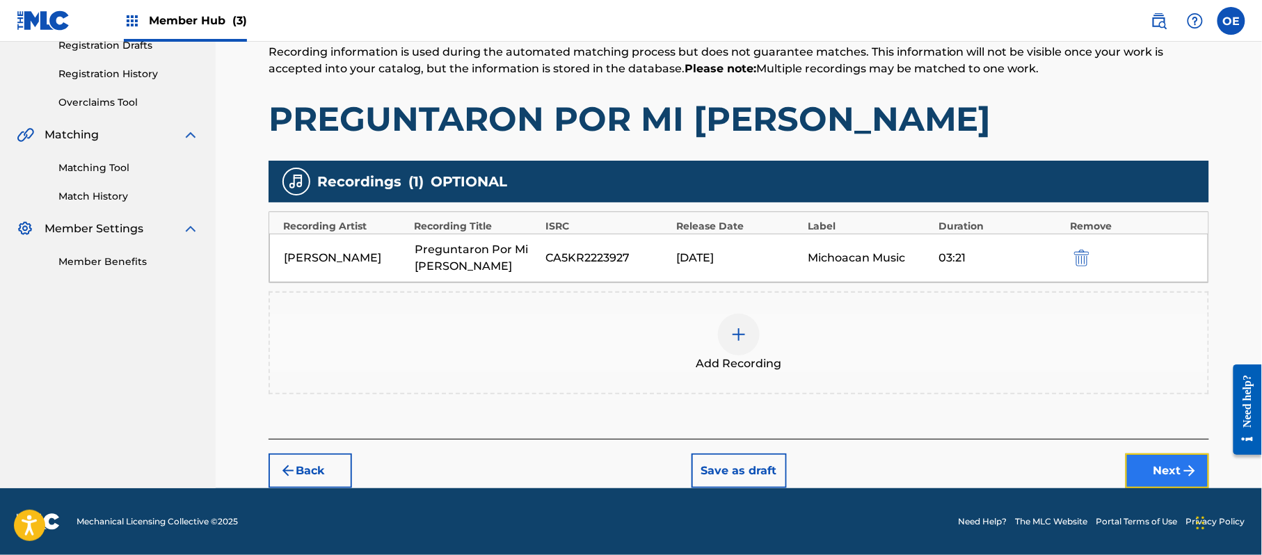
click at [1168, 458] on button "Next" at bounding box center [1167, 471] width 83 height 35
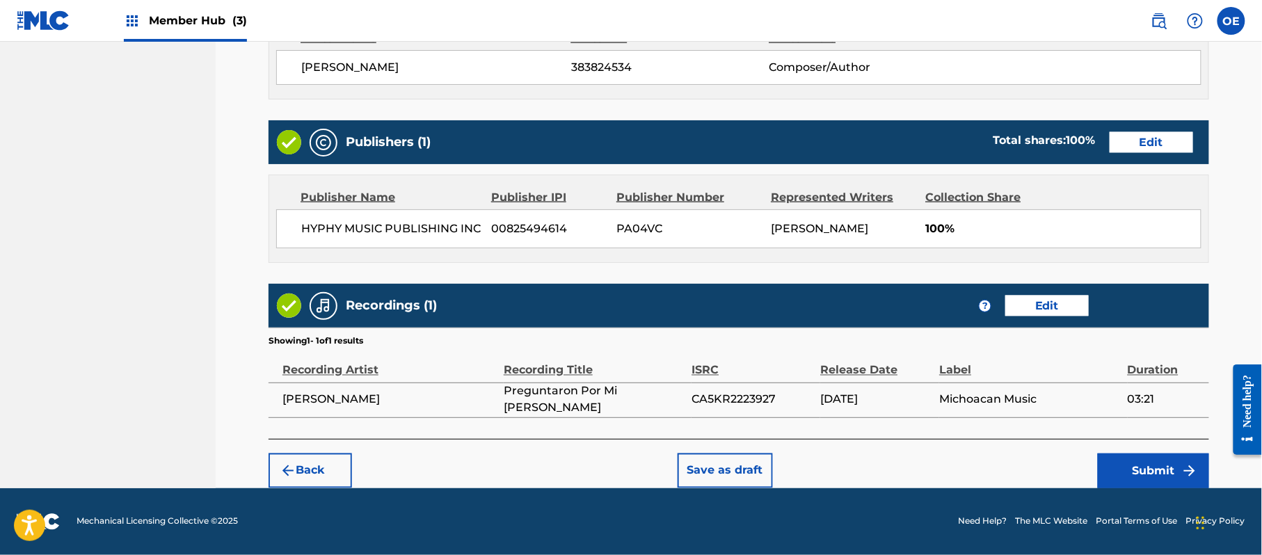
scroll to position [622, 0]
click at [1120, 463] on button "Submit" at bounding box center [1153, 471] width 111 height 35
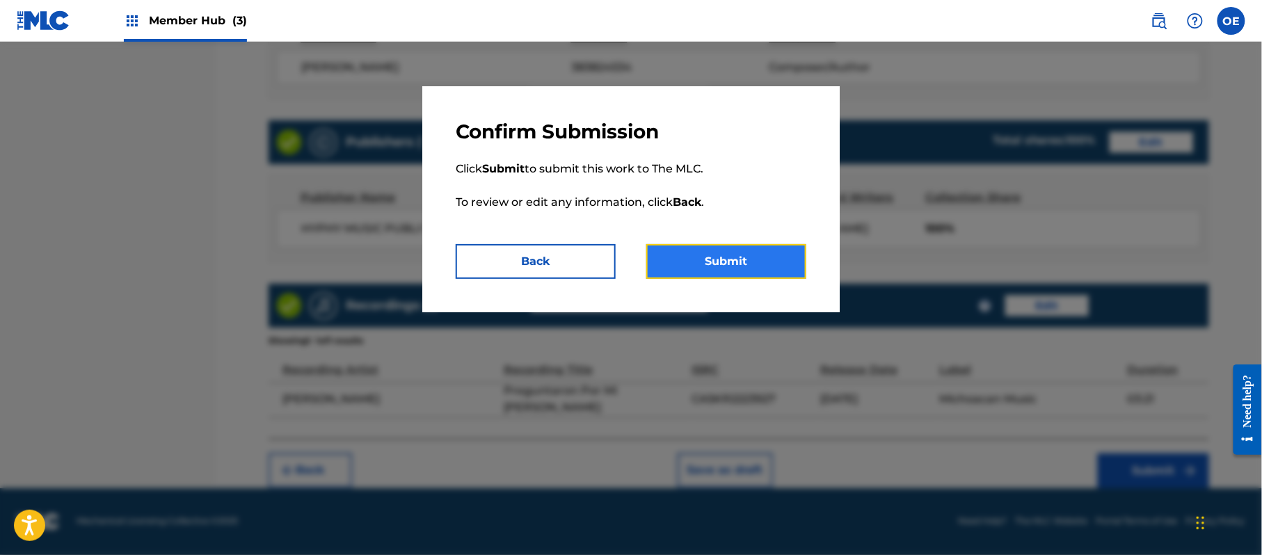
click at [789, 276] on button "Submit" at bounding box center [726, 261] width 160 height 35
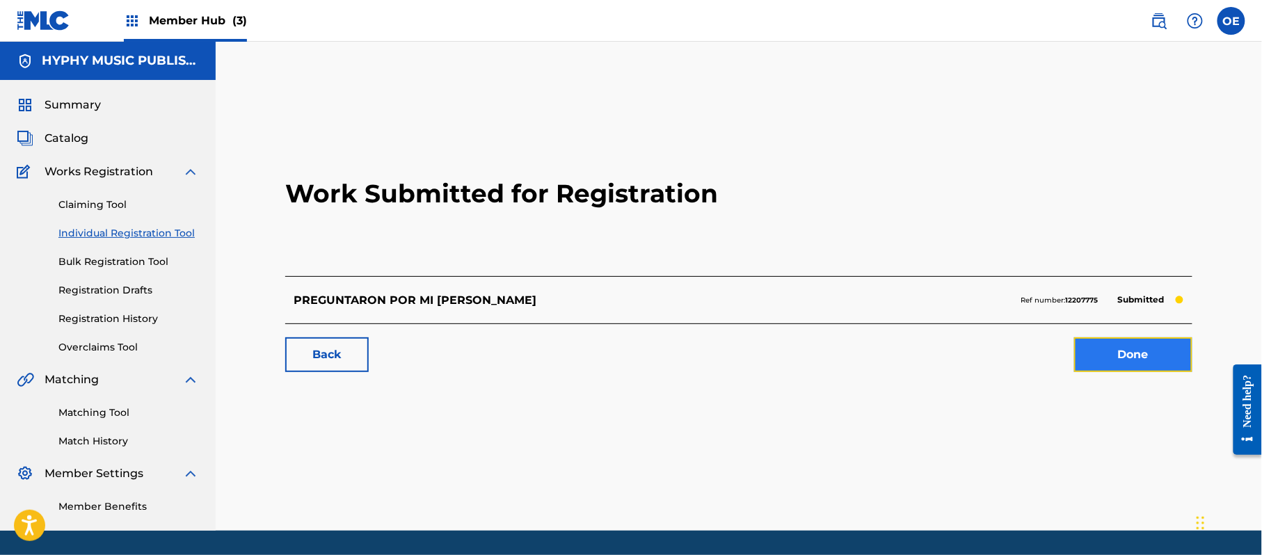
click at [1112, 362] on link "Done" at bounding box center [1133, 354] width 118 height 35
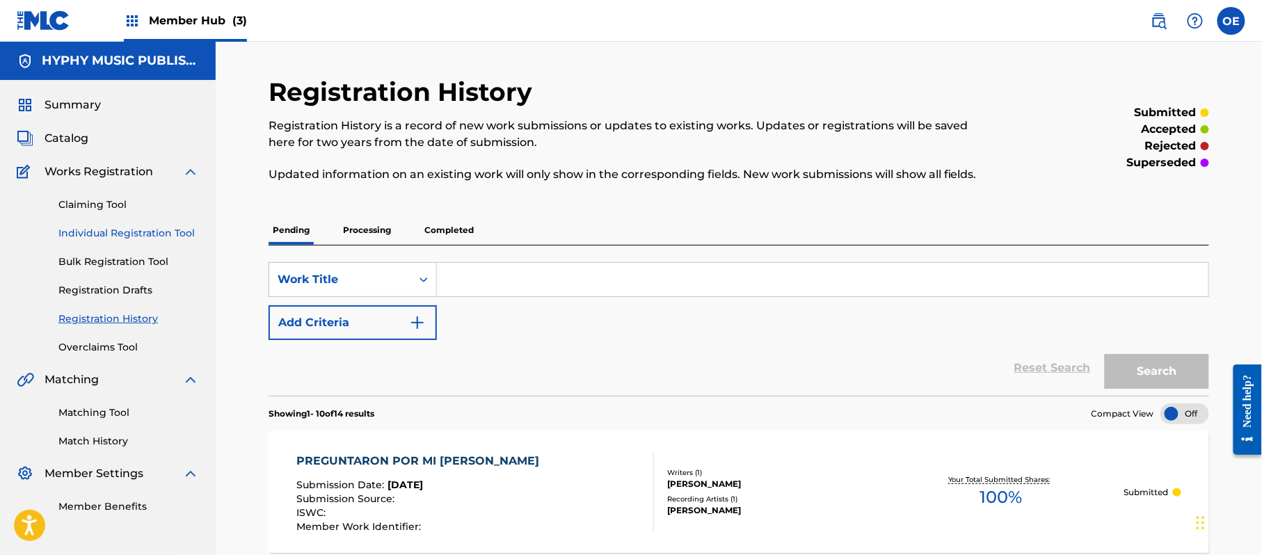
click at [139, 231] on link "Individual Registration Tool" at bounding box center [128, 233] width 141 height 15
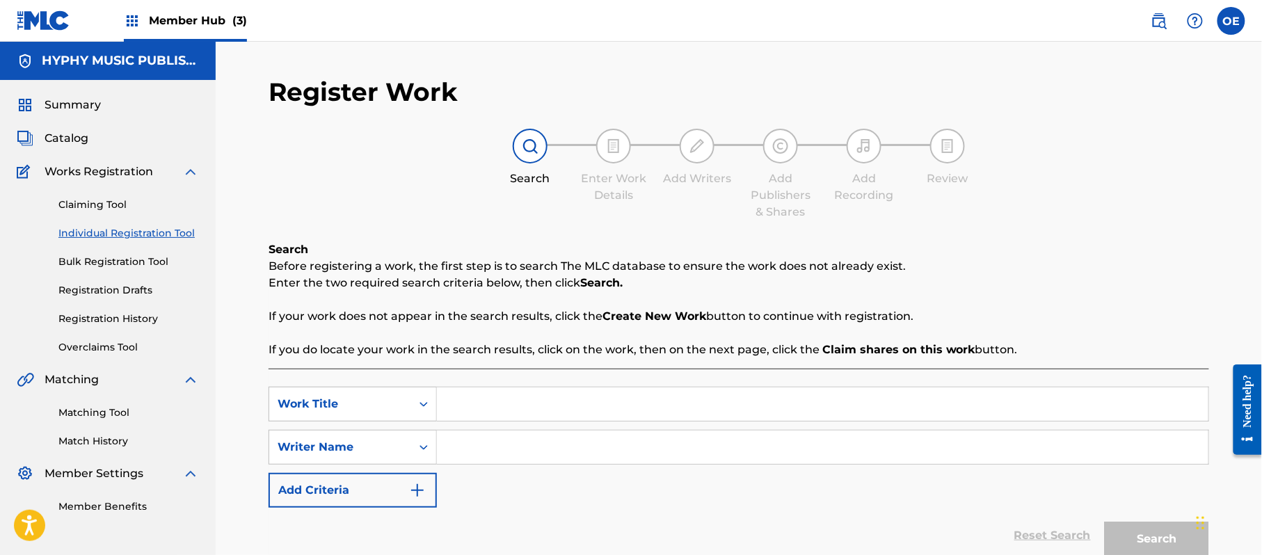
paste input "QUE BUENA ACTRIZ"
type input "QUE BUENA ACTRIZ"
paste input "[PERSON_NAME]"
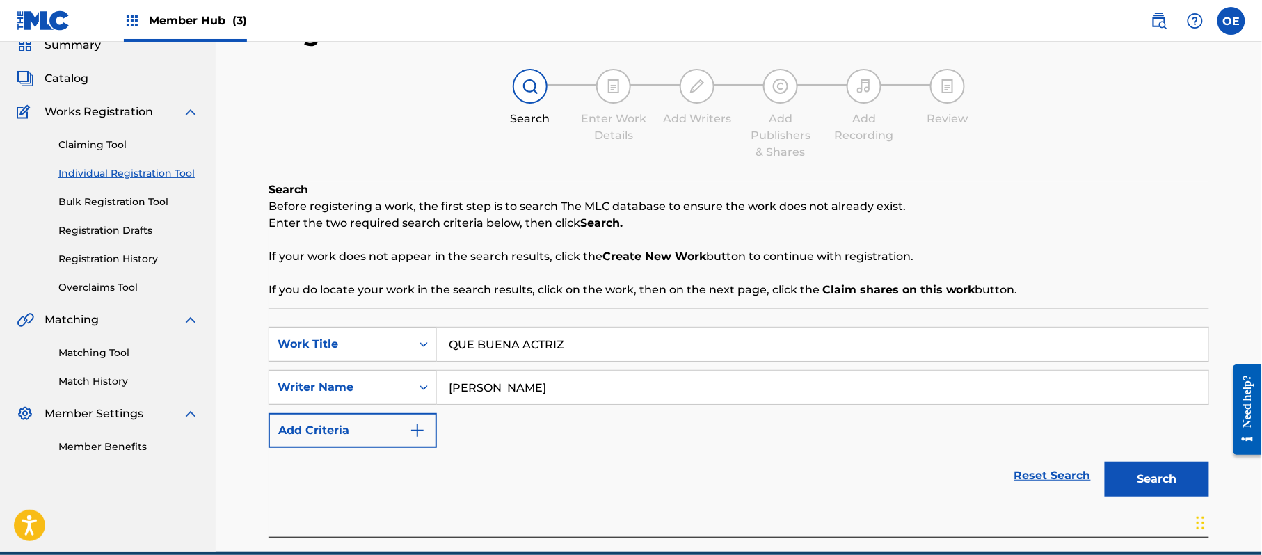
scroll to position [123, 0]
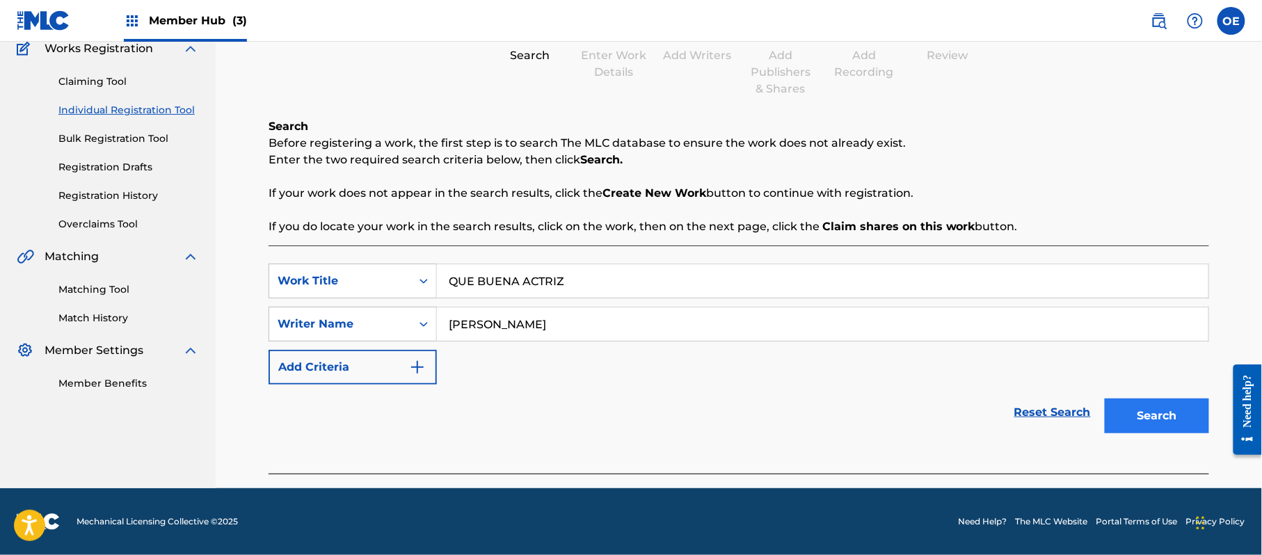
type input "[PERSON_NAME]"
click at [1184, 402] on button "Search" at bounding box center [1157, 416] width 104 height 35
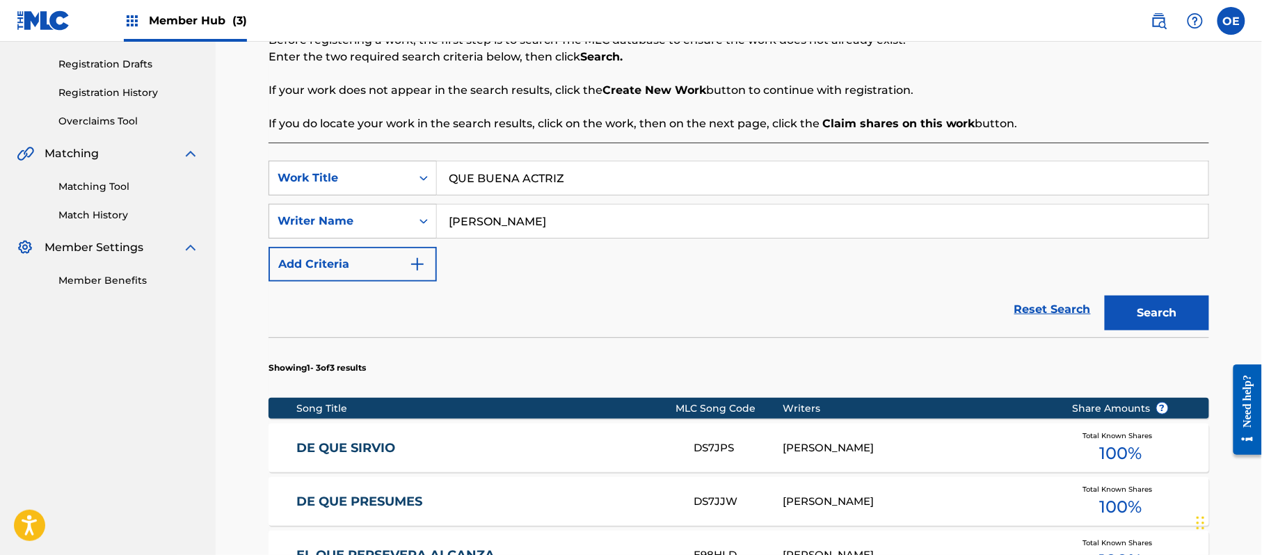
scroll to position [401, 0]
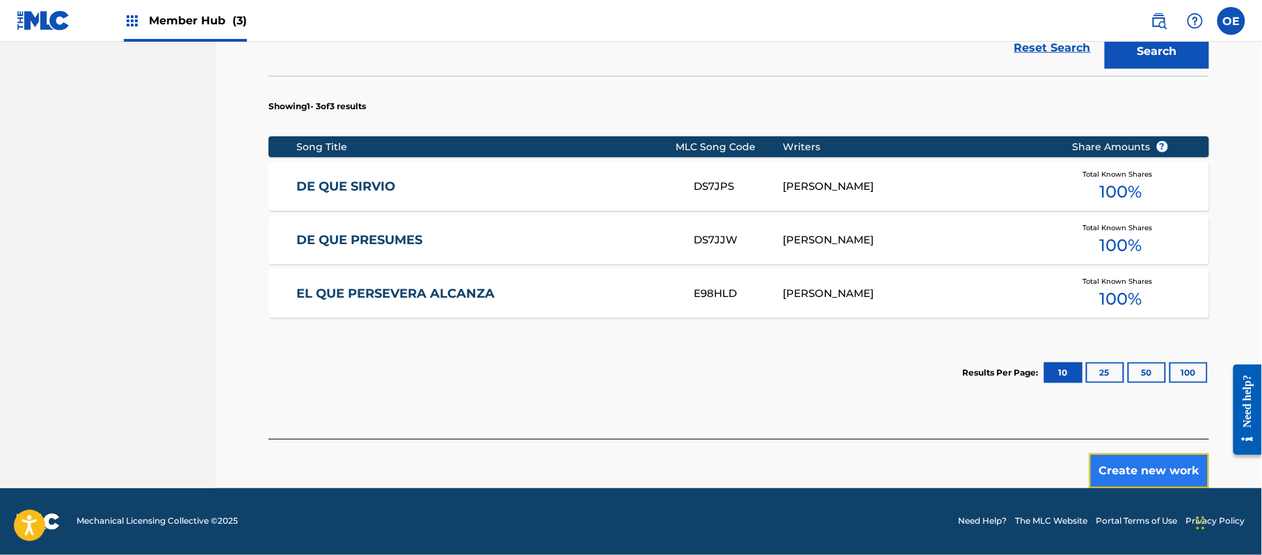
click at [1151, 475] on button "Create new work" at bounding box center [1150, 471] width 120 height 35
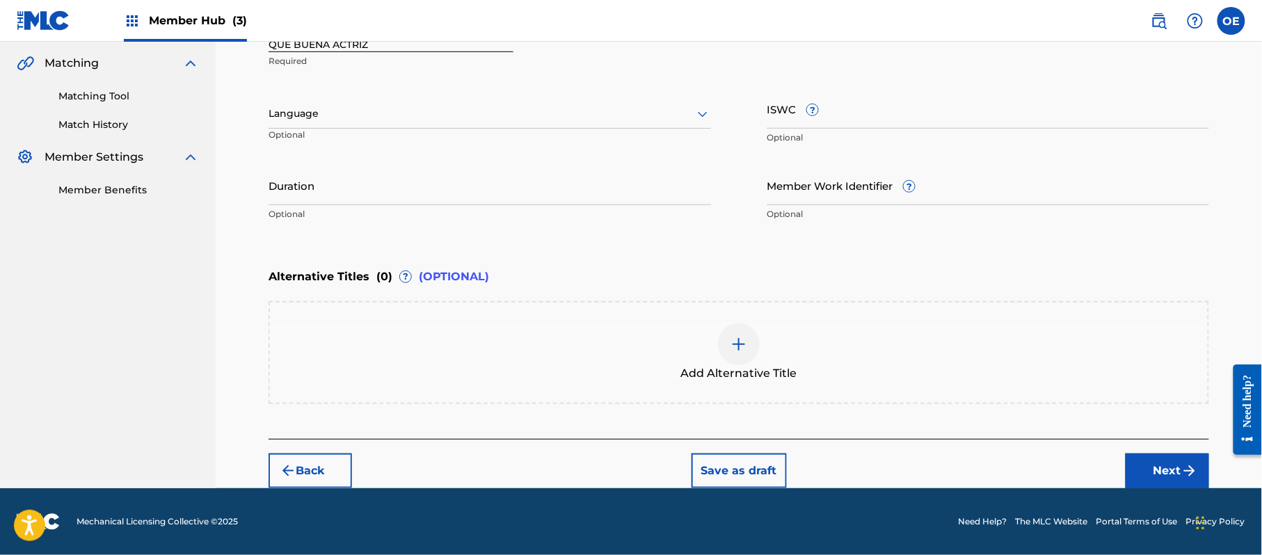
scroll to position [315, 0]
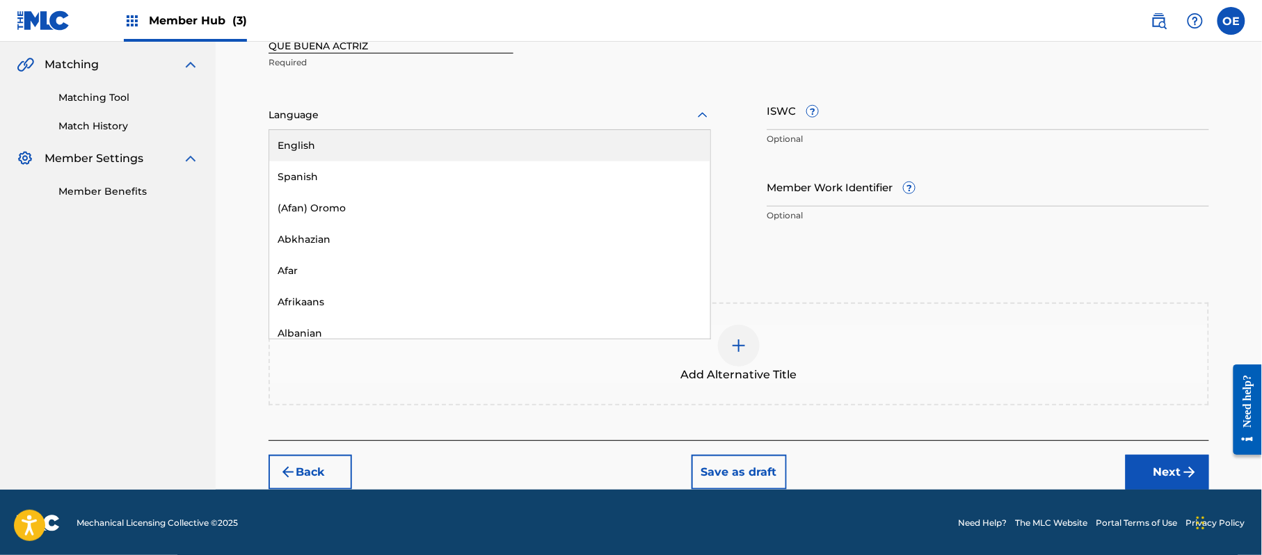
drag, startPoint x: 402, startPoint y: 110, endPoint x: 367, endPoint y: 149, distance: 52.2
click at [401, 110] on div at bounding box center [490, 114] width 443 height 17
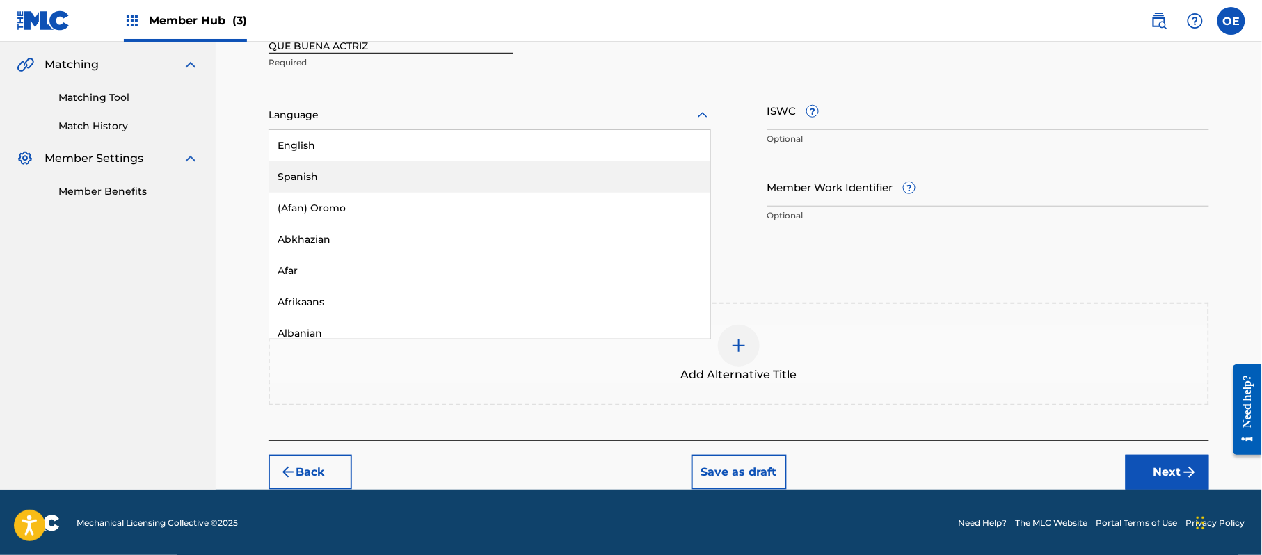
click at [355, 161] on div "Spanish" at bounding box center [489, 176] width 441 height 31
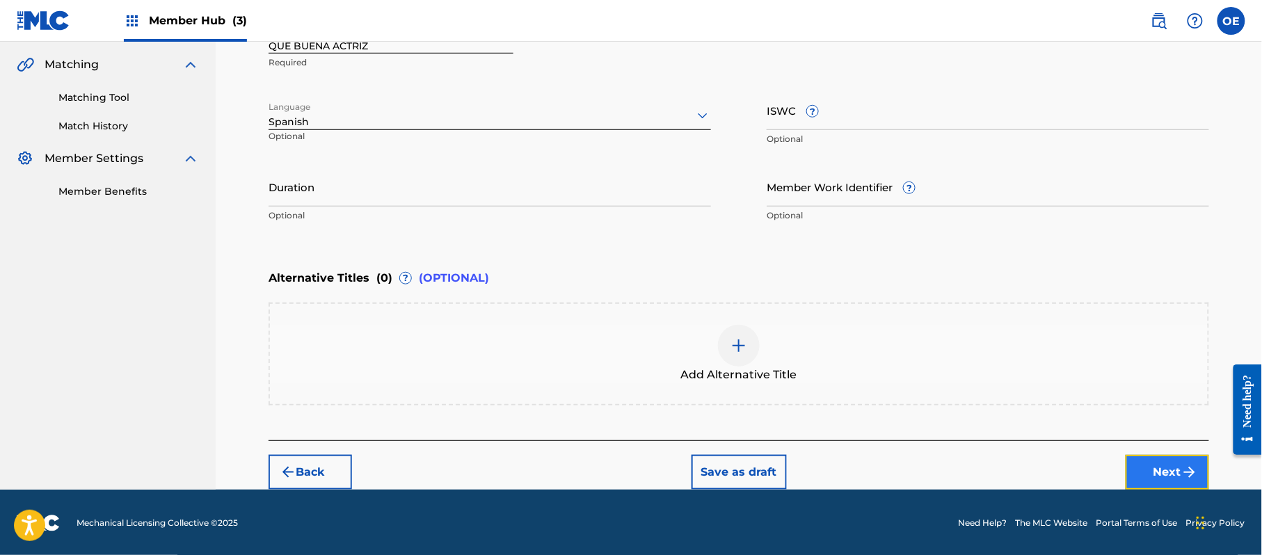
drag, startPoint x: 1162, startPoint y: 462, endPoint x: 1161, endPoint y: 454, distance: 7.7
click at [1161, 455] on button "Next" at bounding box center [1167, 472] width 83 height 35
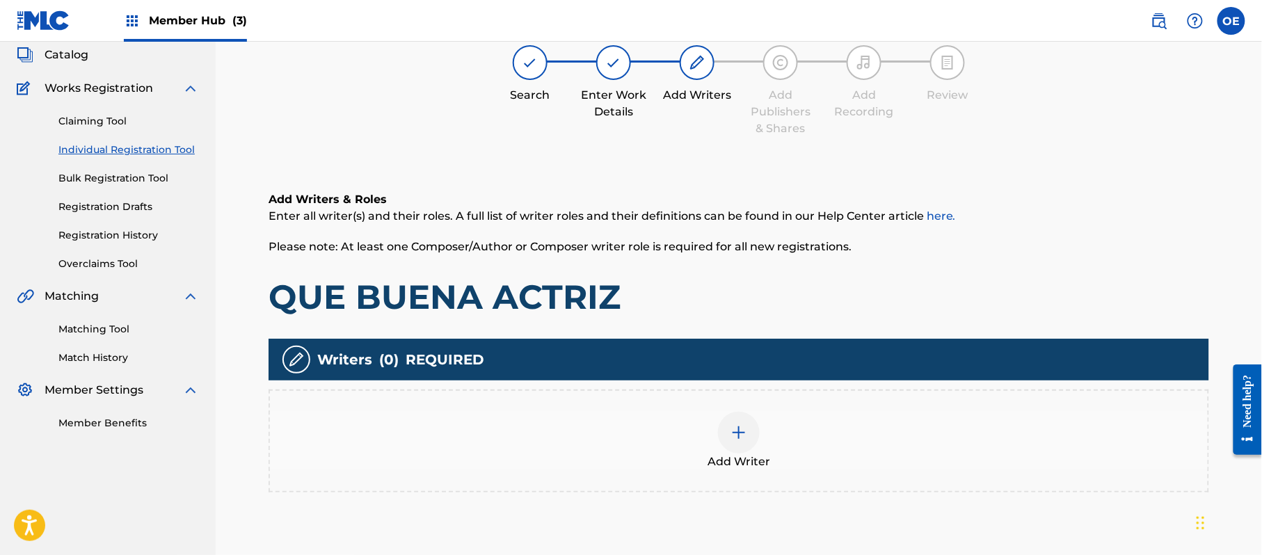
scroll to position [63, 0]
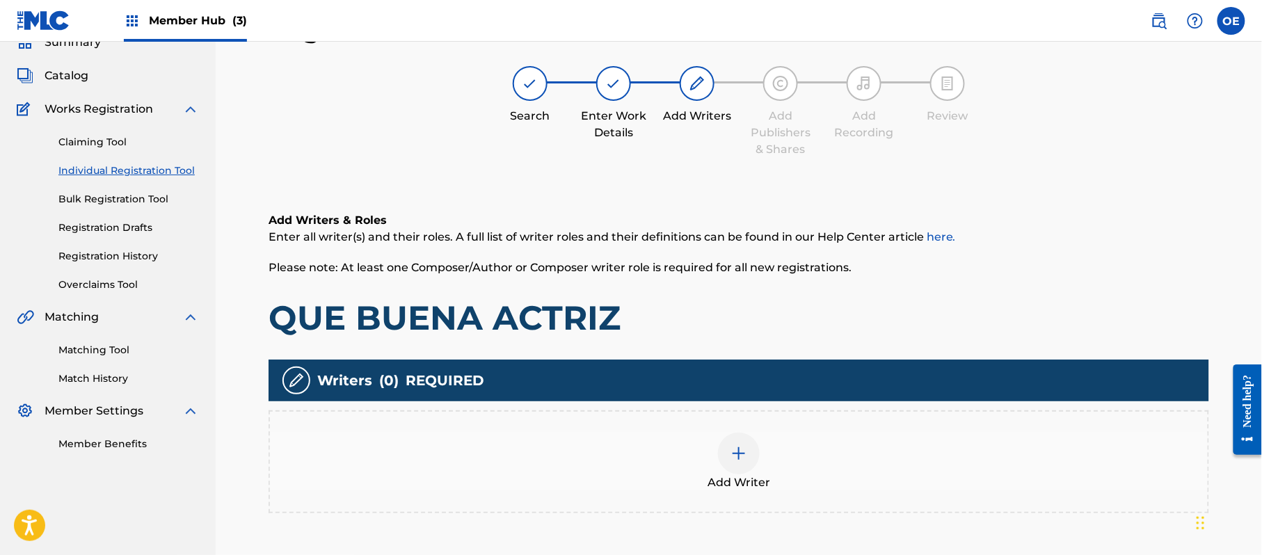
click at [766, 429] on div "Add Writer" at bounding box center [739, 462] width 941 height 103
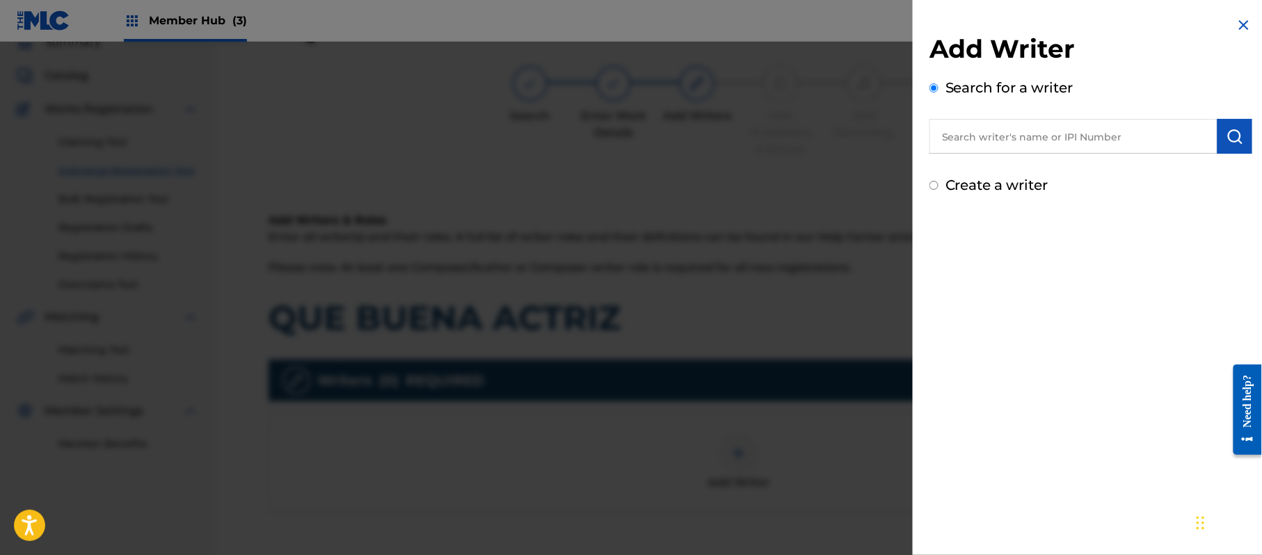
drag, startPoint x: 971, startPoint y: 179, endPoint x: 975, endPoint y: 188, distance: 10.0
click at [971, 179] on label "Create a writer" at bounding box center [997, 185] width 103 height 17
radio input "true"
click at [939, 181] on input "Create a writer" at bounding box center [934, 185] width 9 height 9
radio input "false"
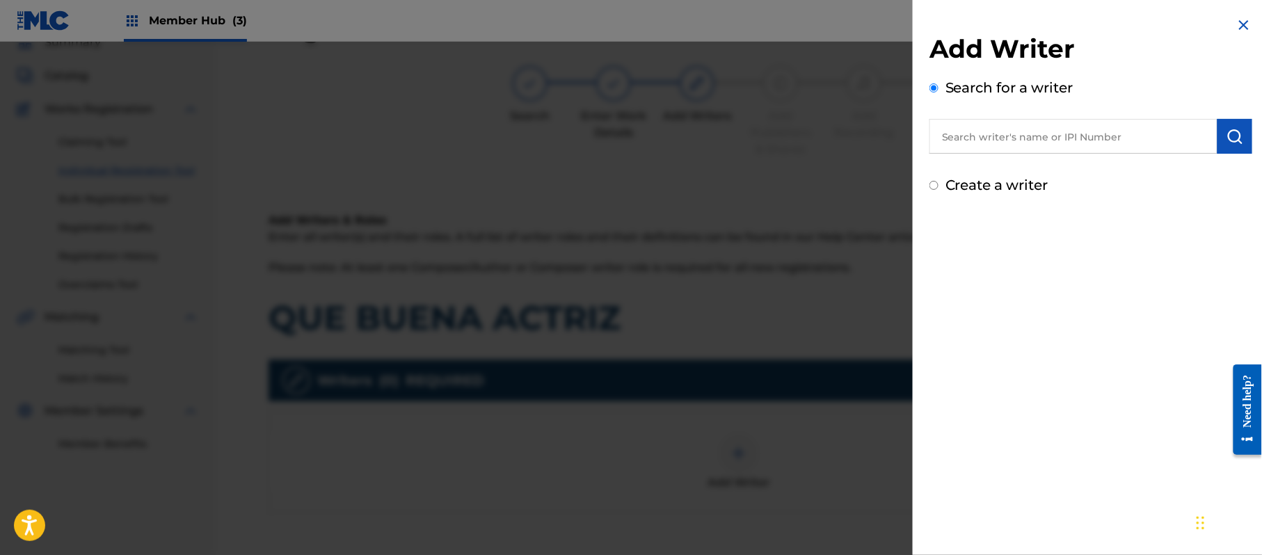
radio input "true"
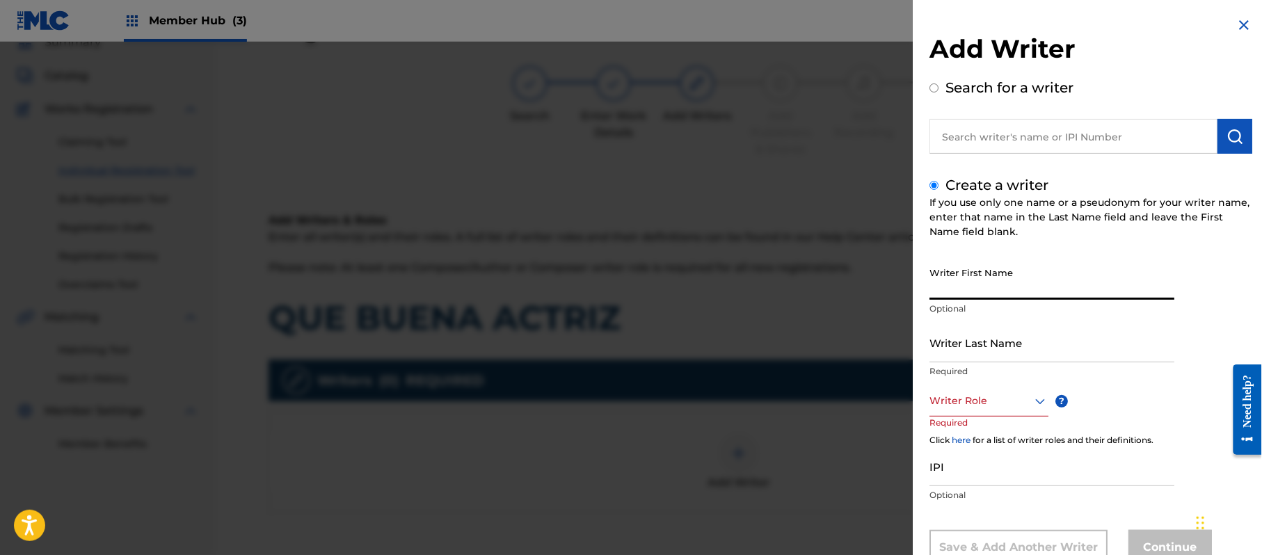
paste input "[PERSON_NAME]"
type input "[PERSON_NAME]"
paste input "[PERSON_NAME]"
type input "[PERSON_NAME]"
drag, startPoint x: 1019, startPoint y: 285, endPoint x: 962, endPoint y: 296, distance: 58.8
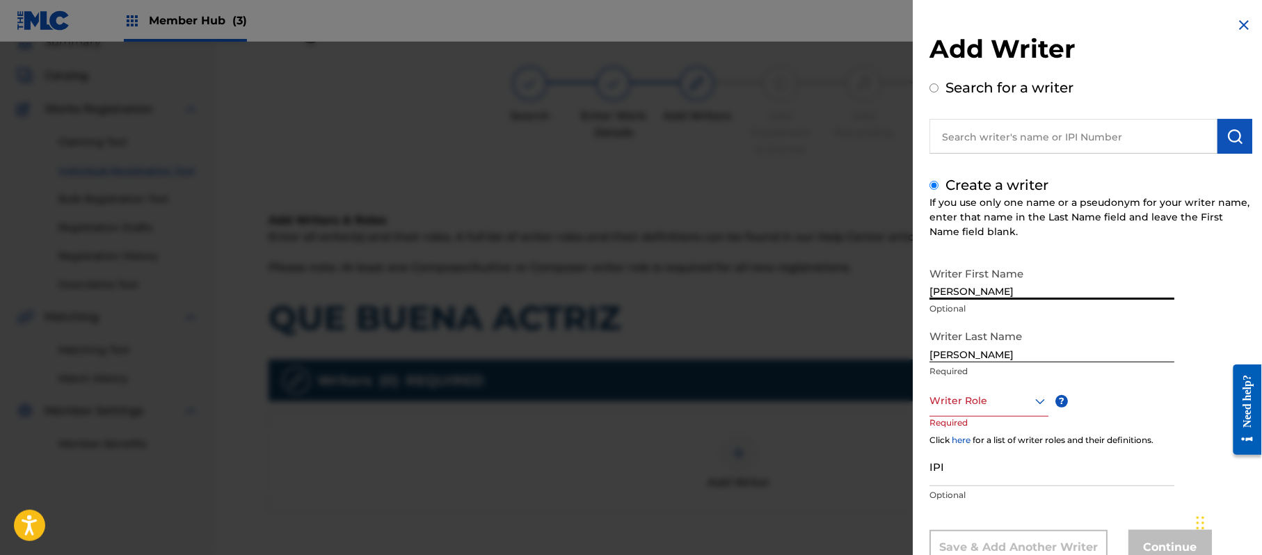
click at [962, 296] on input "[PERSON_NAME]" at bounding box center [1052, 280] width 245 height 40
type input "[PERSON_NAME]"
drag, startPoint x: 966, startPoint y: 354, endPoint x: 706, endPoint y: 332, distance: 261.2
click at [710, 332] on div "Add Writer Search for a writer Create a writer If you use only one name or a ps…" at bounding box center [631, 298] width 1262 height 513
type input "PAZ"
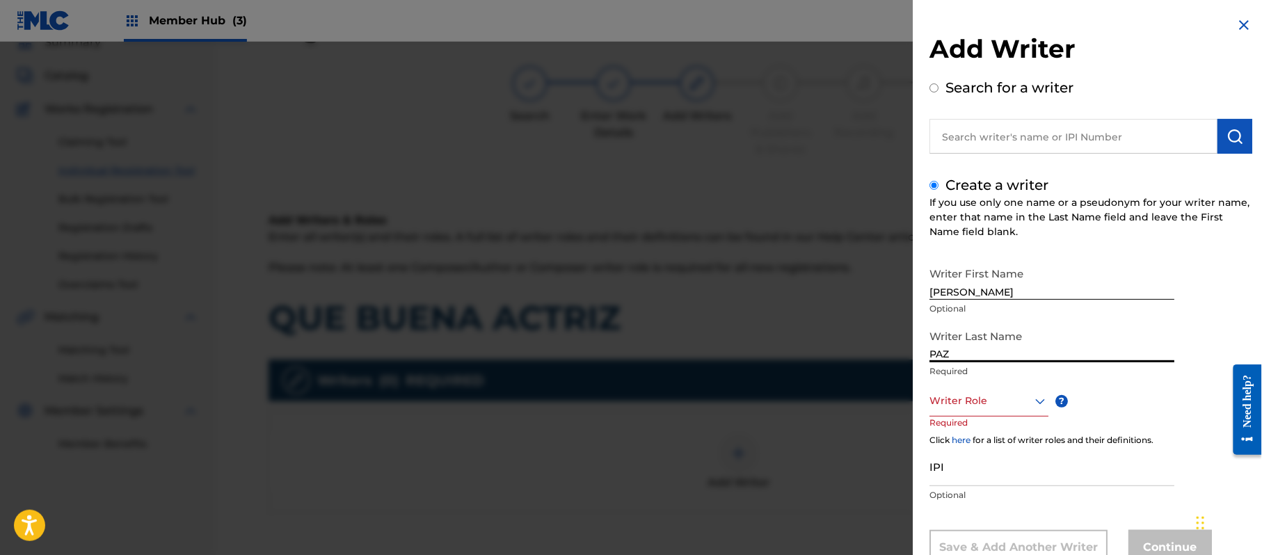
scroll to position [47, 0]
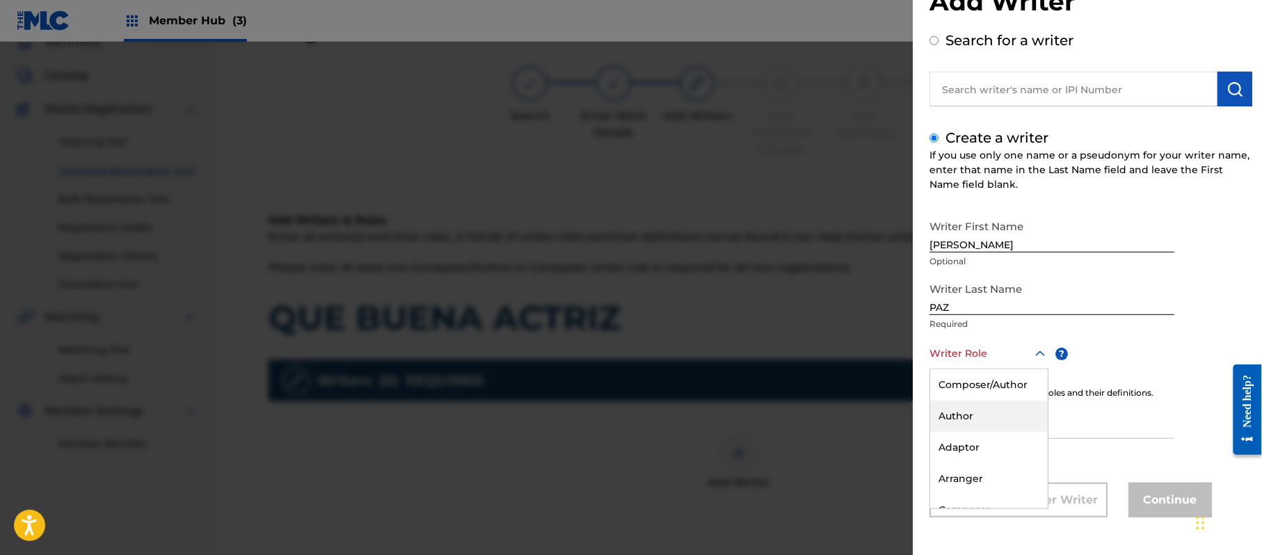
click at [983, 369] on div "8 results available. Use Up and Down to choose options, press Enter to select t…" at bounding box center [989, 353] width 119 height 31
click at [980, 385] on div "Composer/Author" at bounding box center [989, 384] width 118 height 31
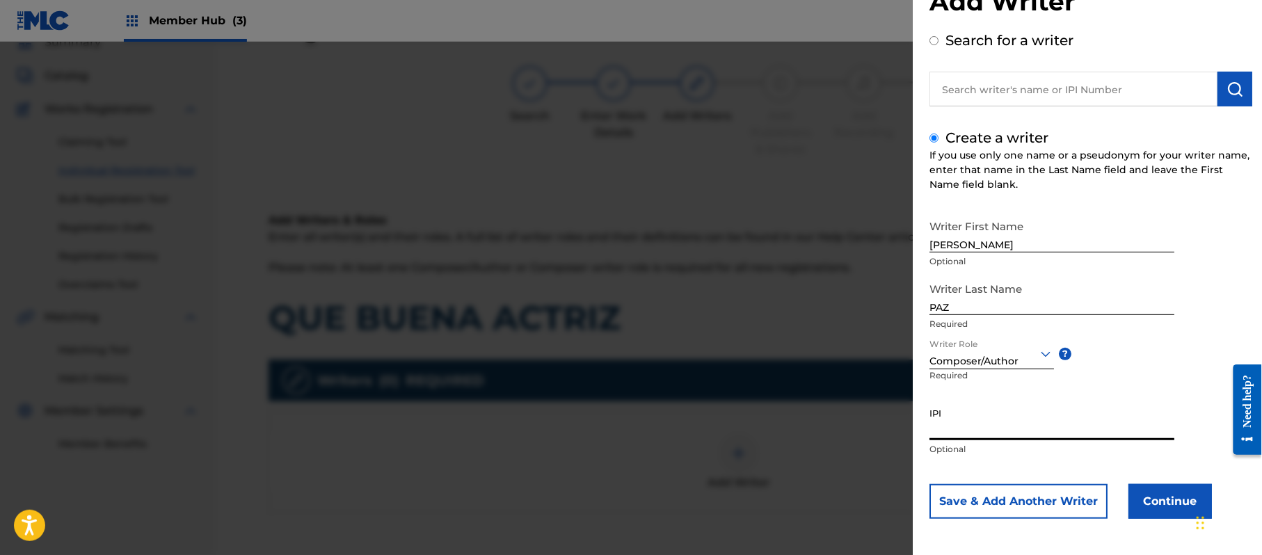
paste input "383824534"
type input "383824534"
click at [1145, 504] on button "Continue" at bounding box center [1170, 501] width 83 height 35
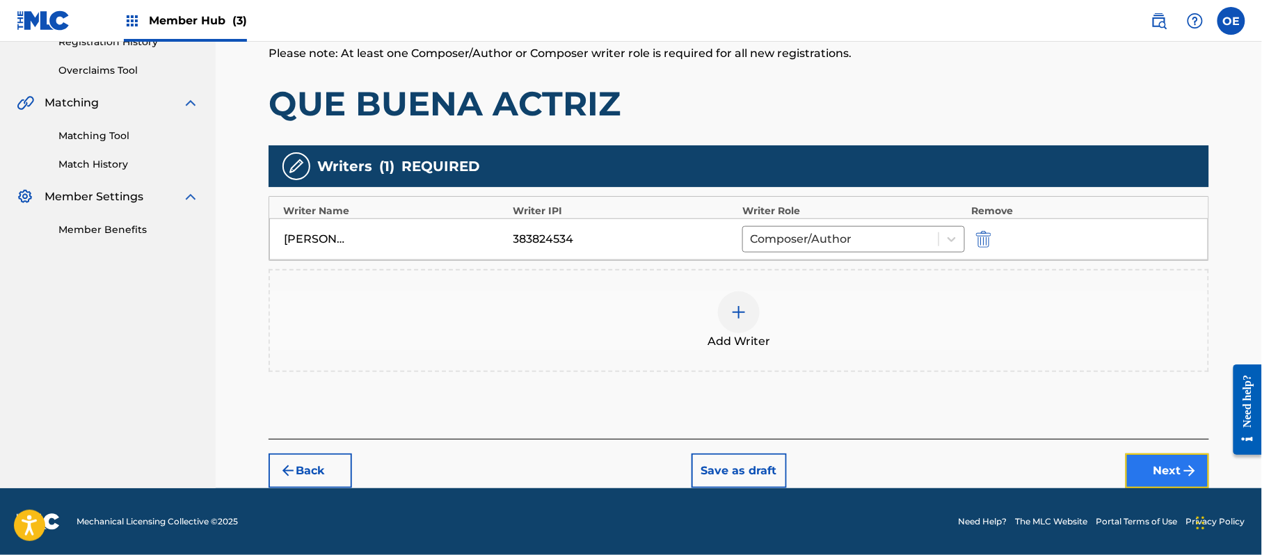
click at [1181, 455] on button "Next" at bounding box center [1167, 471] width 83 height 35
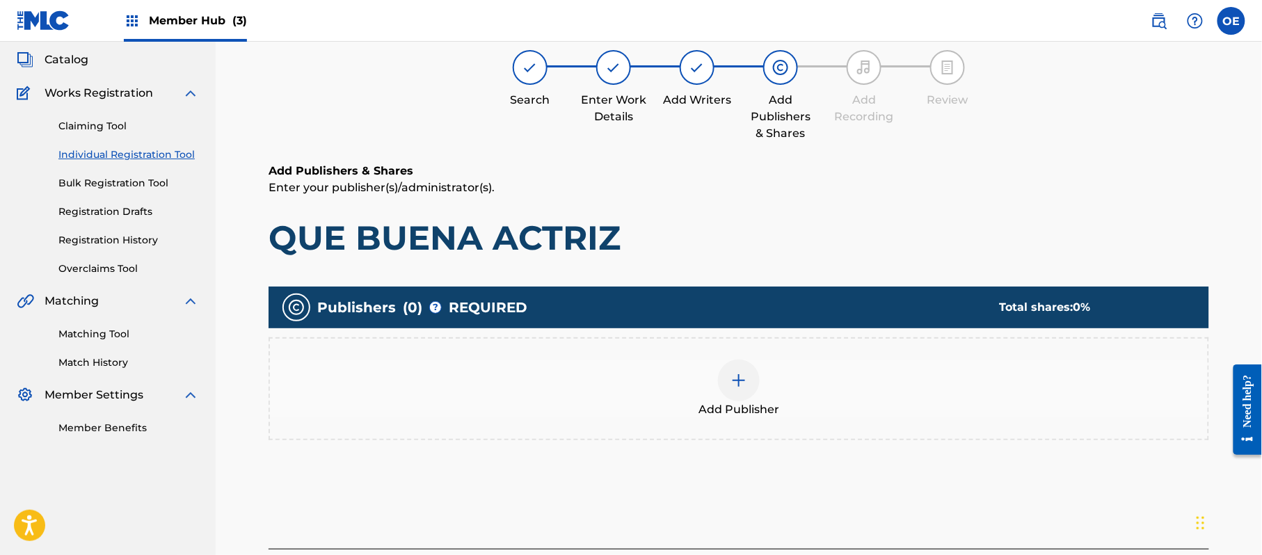
scroll to position [63, 0]
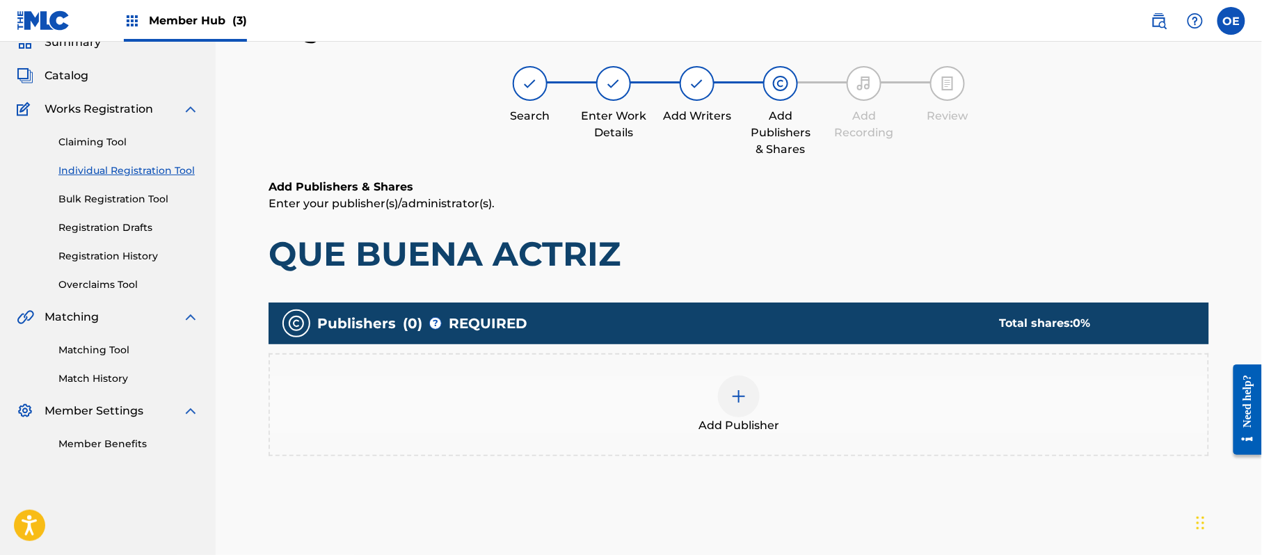
click at [718, 401] on div at bounding box center [739, 397] width 42 height 42
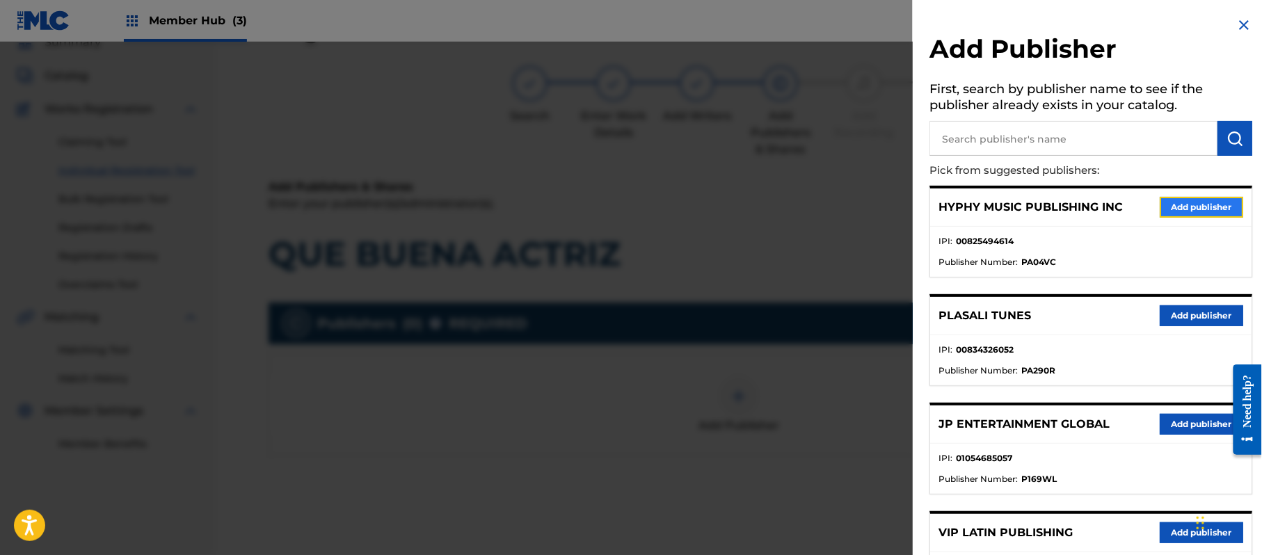
click at [1212, 212] on button "Add publisher" at bounding box center [1201, 207] width 83 height 21
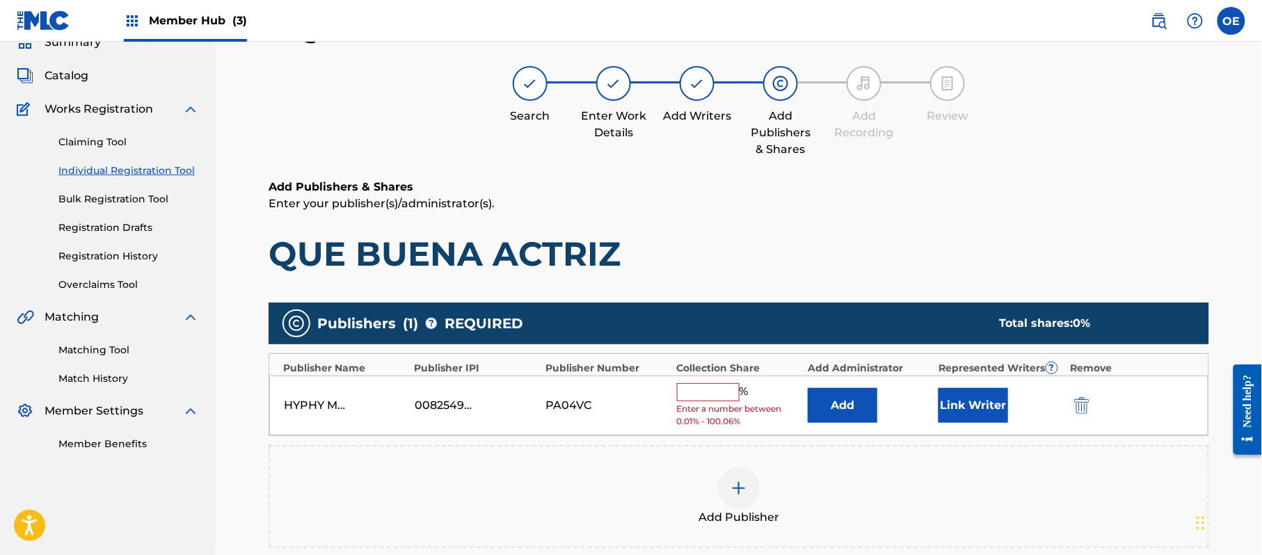
click at [725, 397] on input "text" at bounding box center [708, 392] width 63 height 18
type input "100"
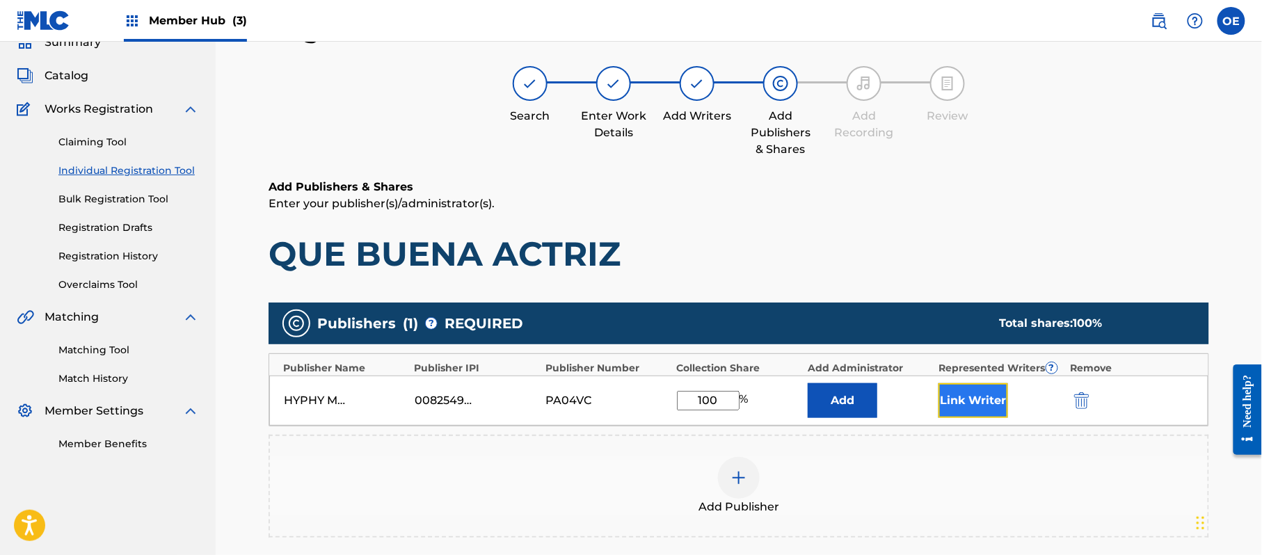
click at [994, 388] on button "Link Writer" at bounding box center [974, 400] width 70 height 35
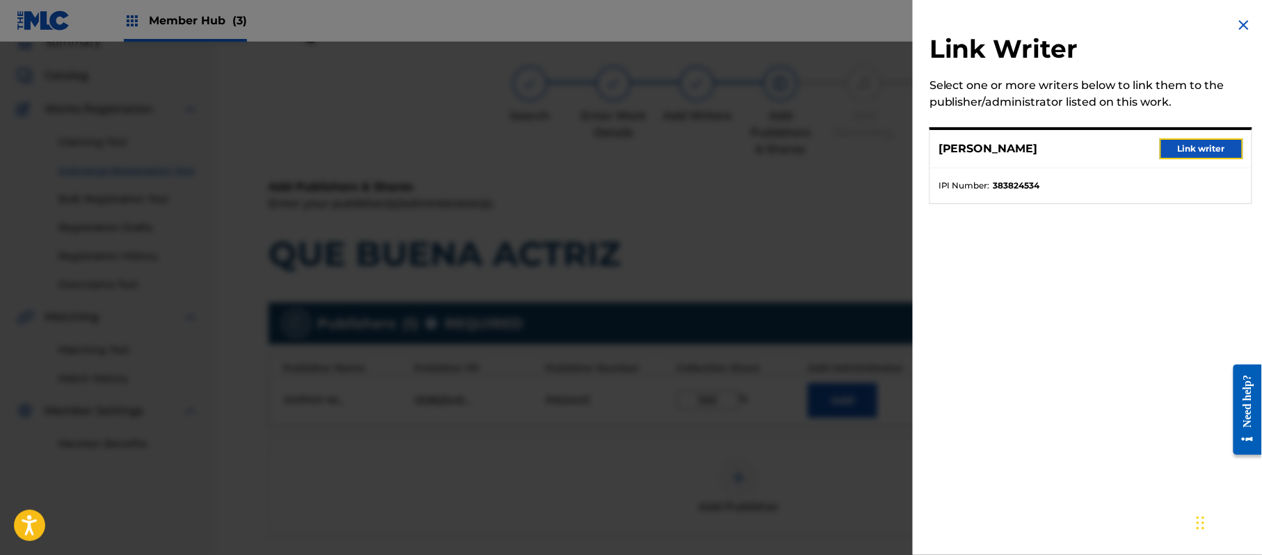
click at [1214, 140] on button "Link writer" at bounding box center [1201, 148] width 83 height 21
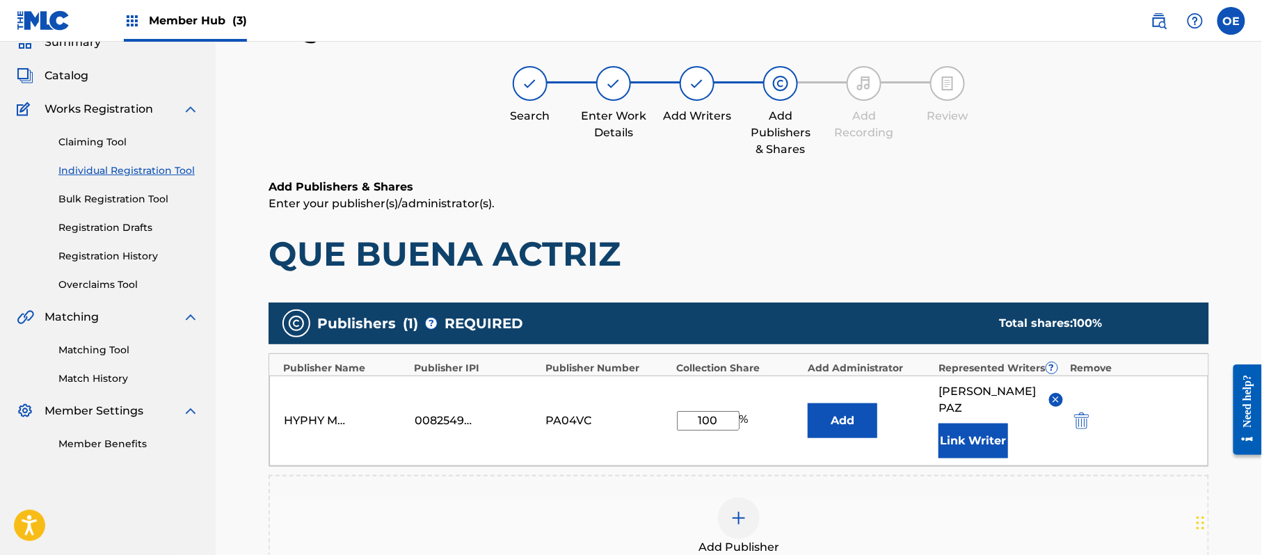
scroll to position [248, 0]
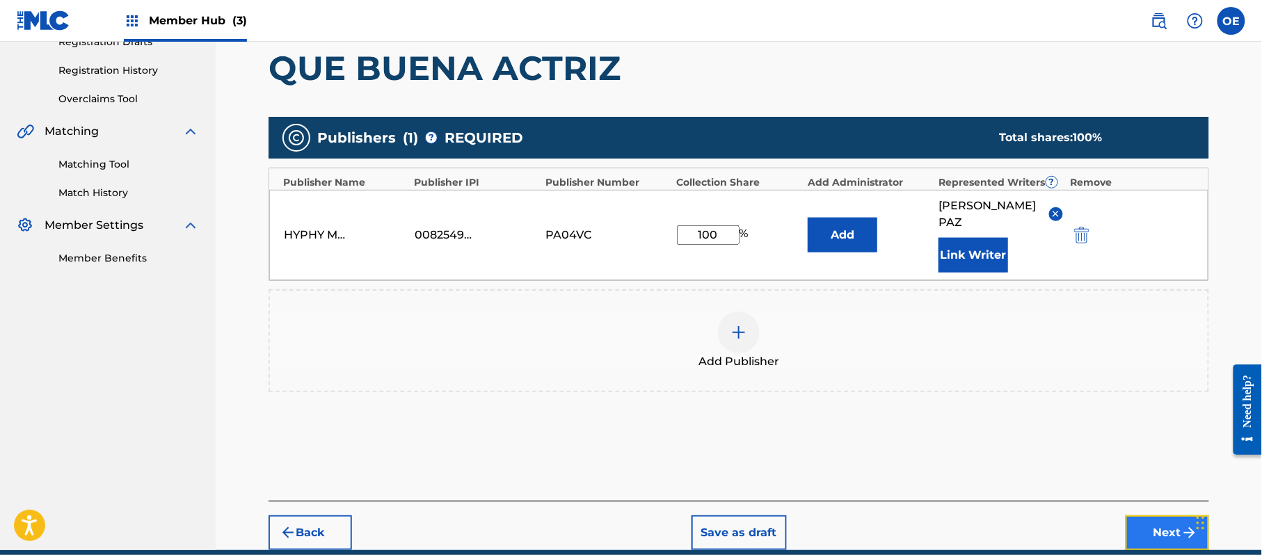
click at [1159, 516] on button "Next" at bounding box center [1167, 533] width 83 height 35
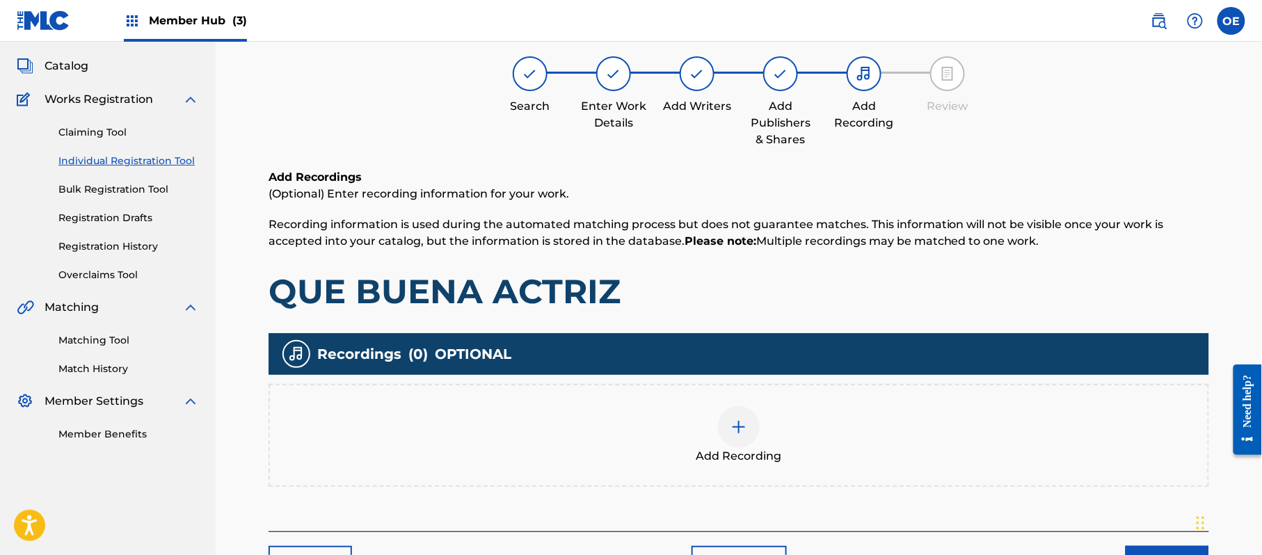
scroll to position [63, 0]
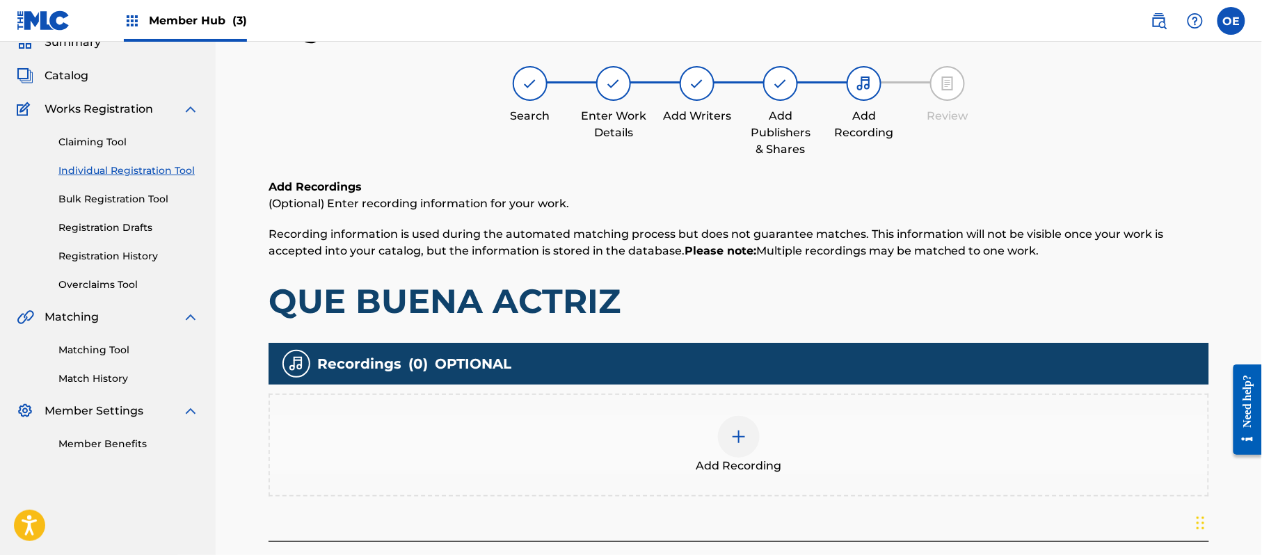
click at [836, 444] on div "Add Recording" at bounding box center [739, 445] width 938 height 58
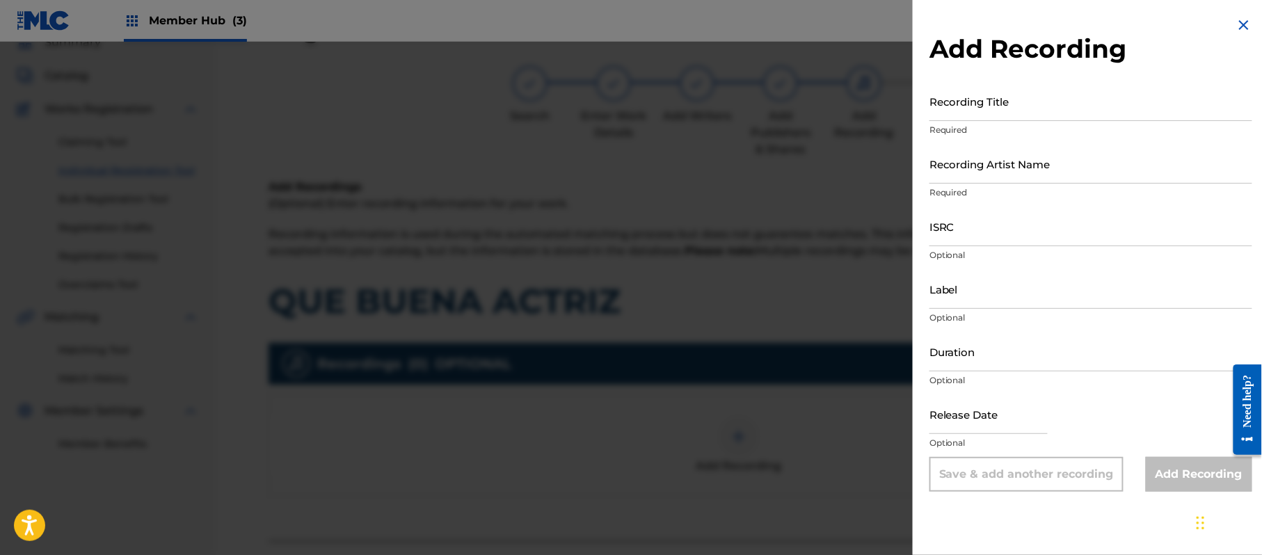
click at [1245, 18] on img at bounding box center [1244, 25] width 17 height 17
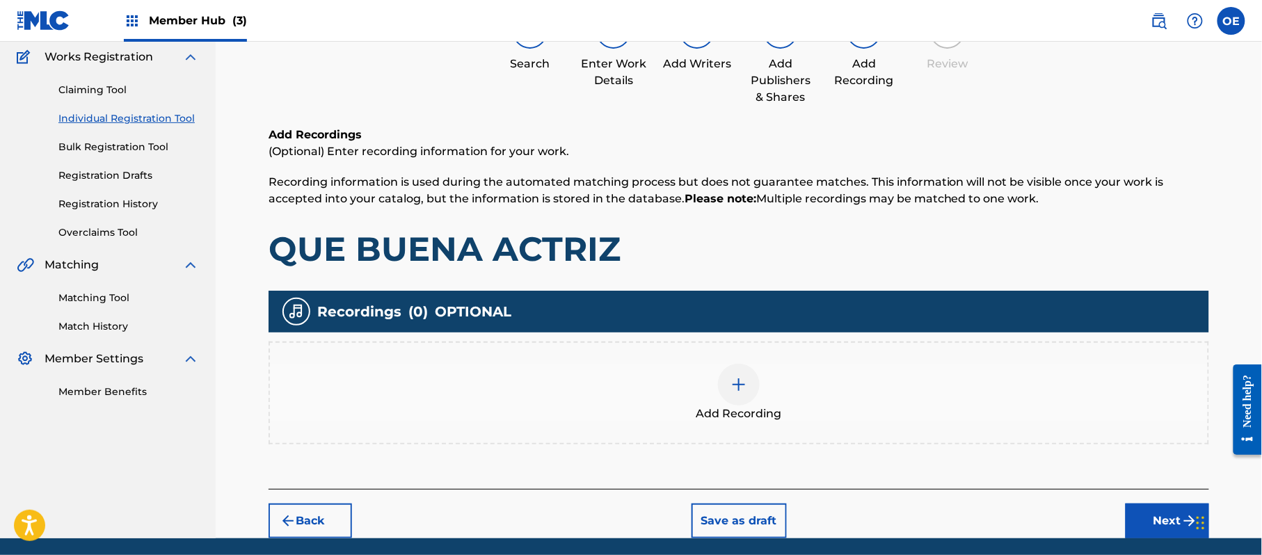
scroll to position [163, 0]
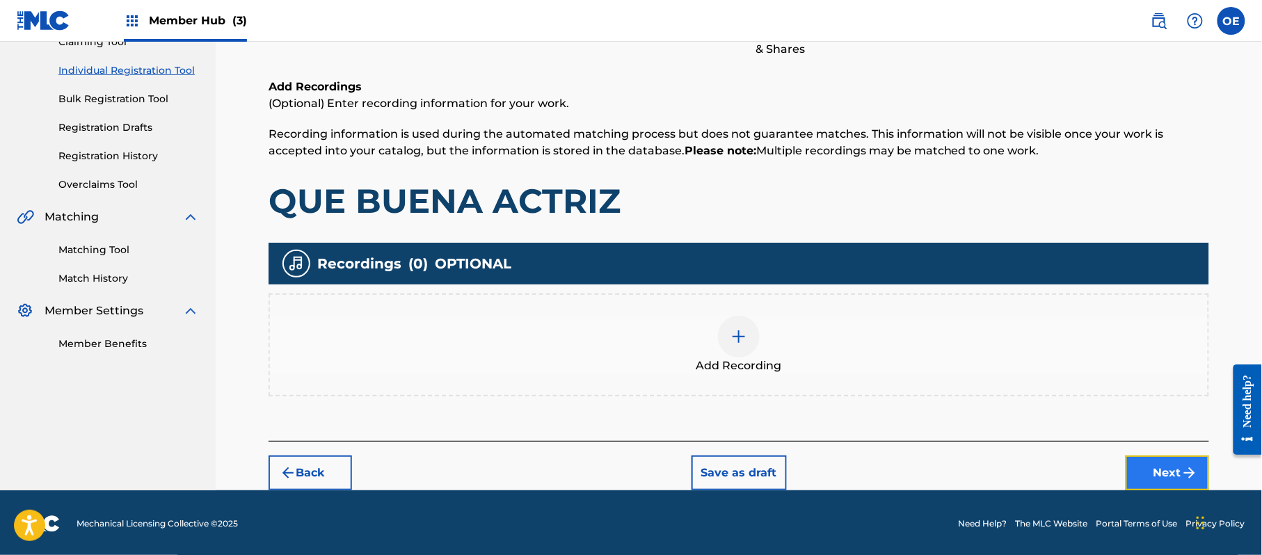
click at [1166, 468] on button "Next" at bounding box center [1167, 473] width 83 height 35
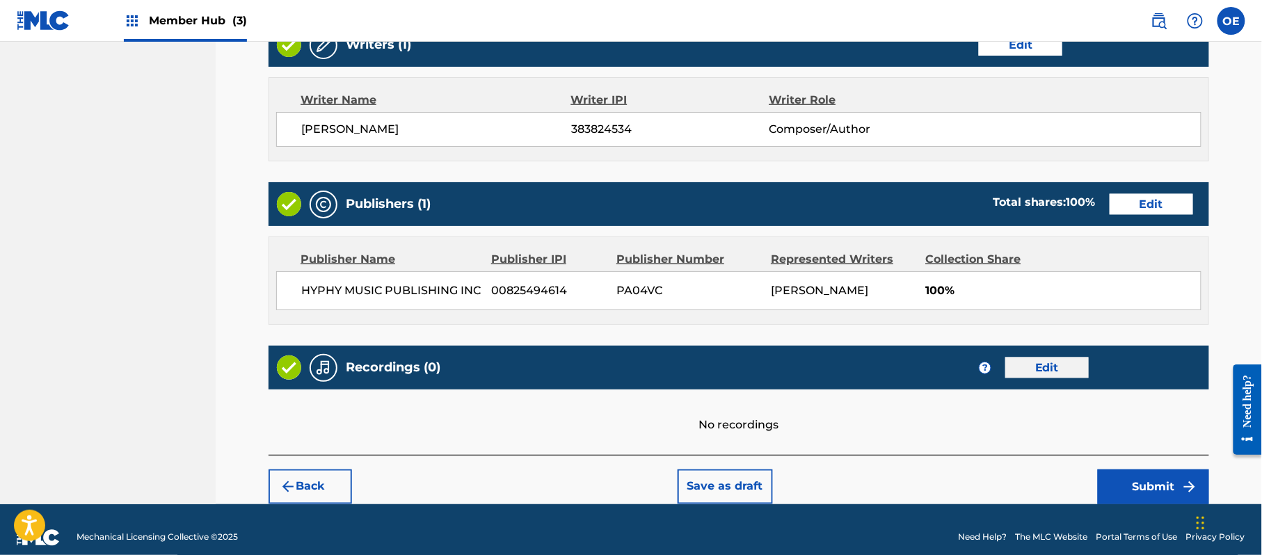
scroll to position [577, 0]
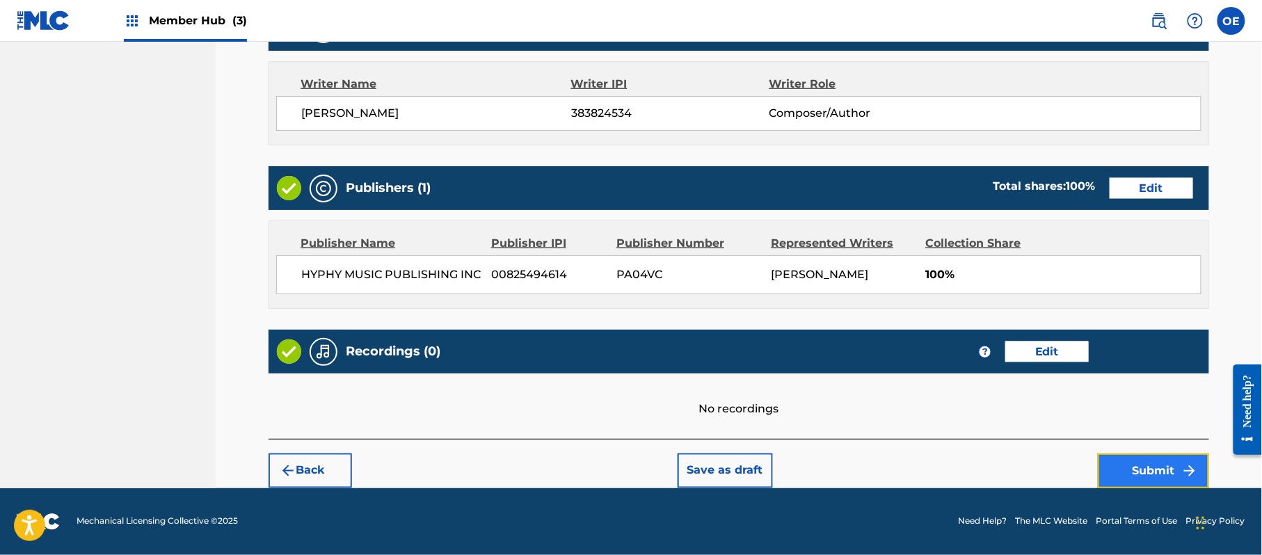
click at [1133, 455] on button "Submit" at bounding box center [1153, 471] width 111 height 35
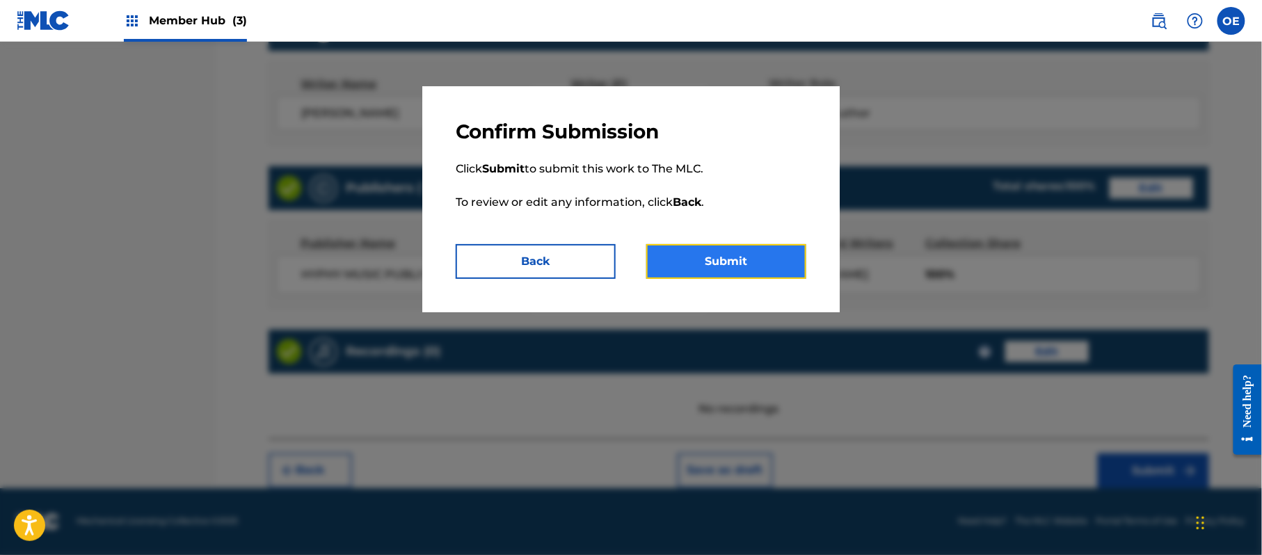
click at [711, 245] on button "Submit" at bounding box center [726, 261] width 160 height 35
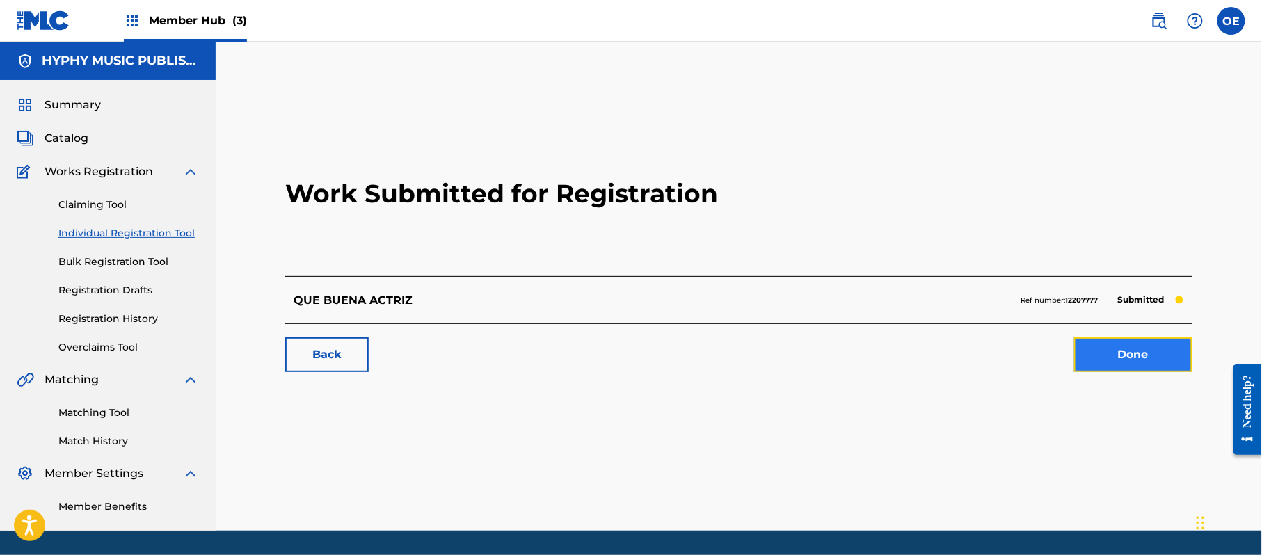
click at [1076, 360] on link "Done" at bounding box center [1133, 354] width 118 height 35
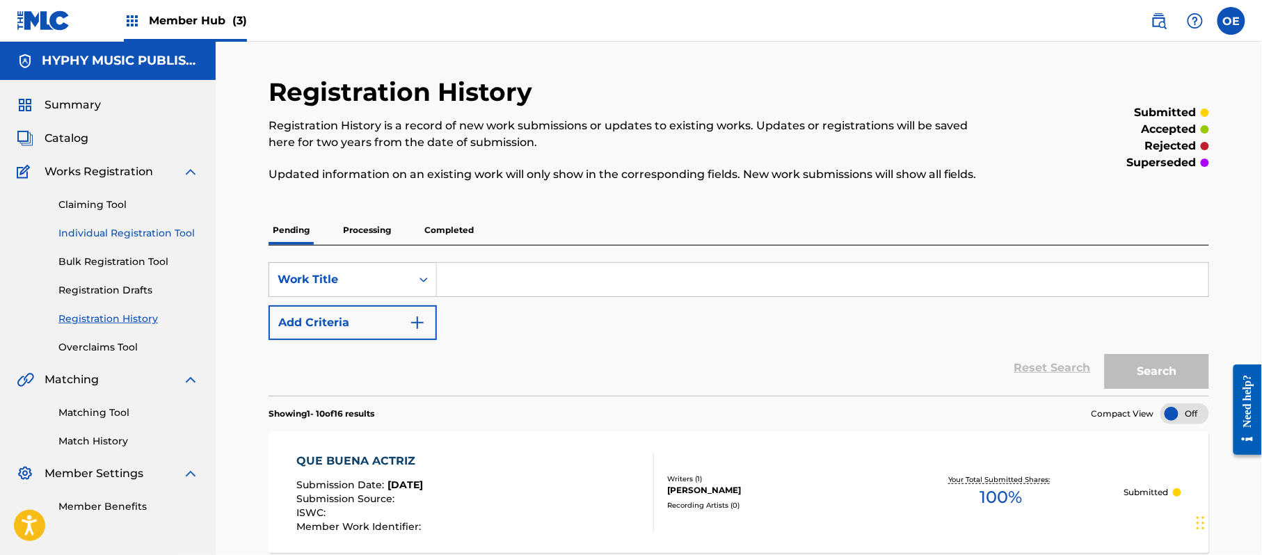
click at [167, 232] on link "Individual Registration Tool" at bounding box center [128, 233] width 141 height 15
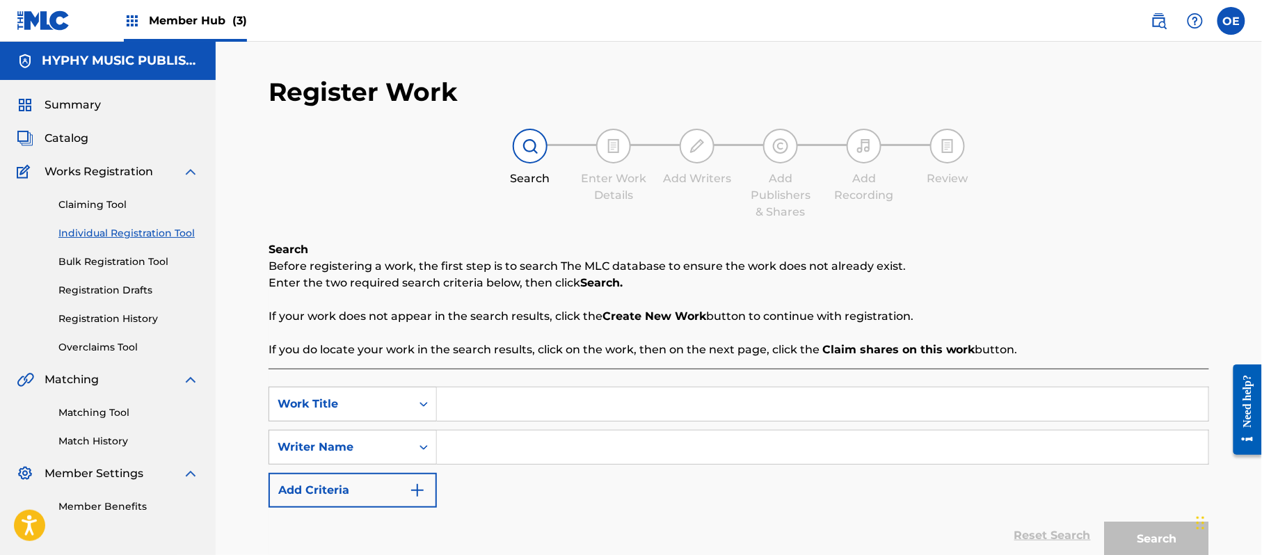
paste input "QUE CONTENTO ESTOY"
type input "QUE CONTENTO ESTOY"
paste input "[PERSON_NAME]"
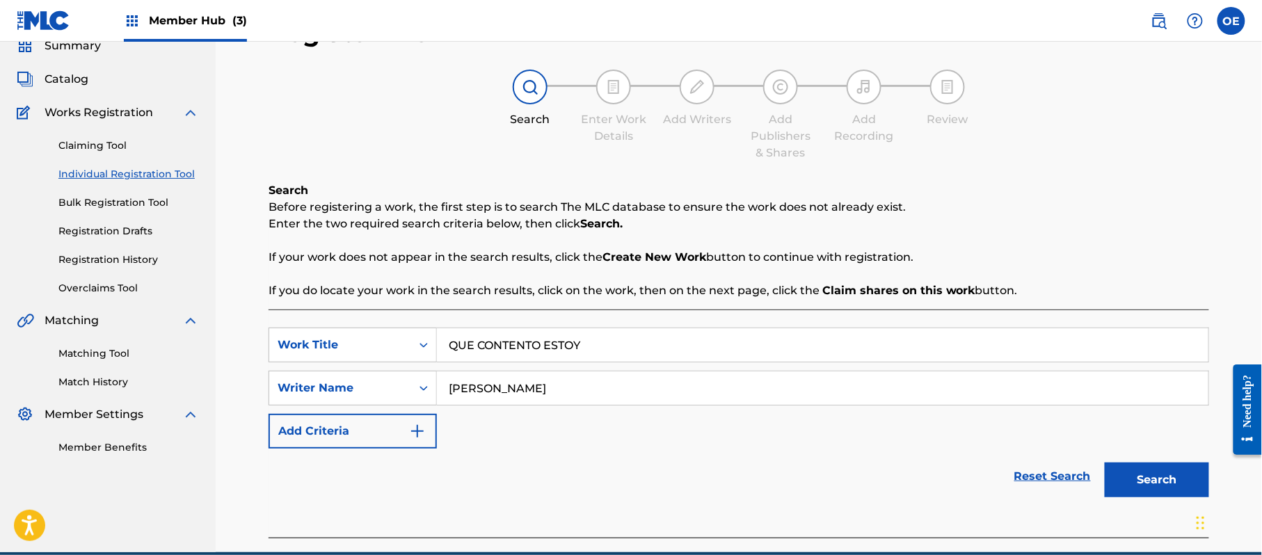
scroll to position [123, 0]
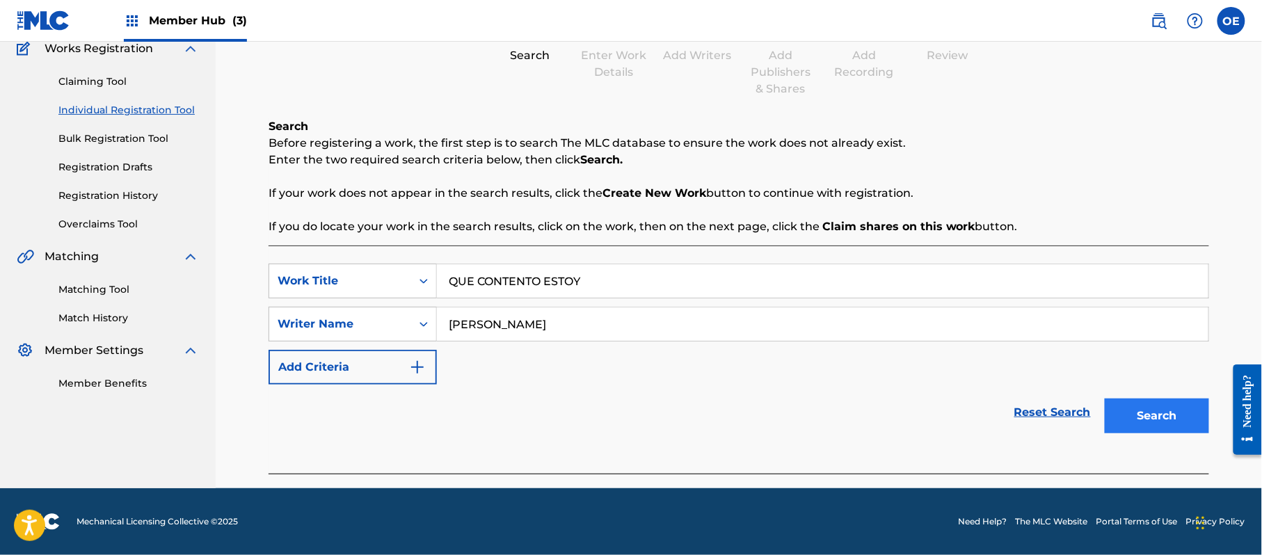
type input "[PERSON_NAME]"
click at [1128, 410] on button "Search" at bounding box center [1157, 416] width 104 height 35
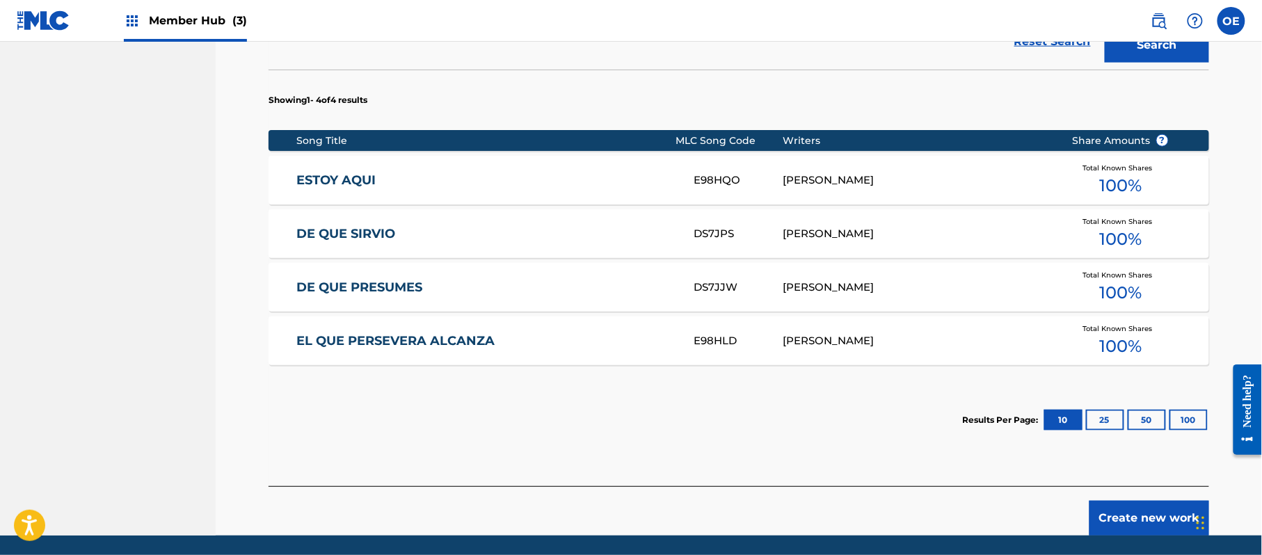
scroll to position [541, 0]
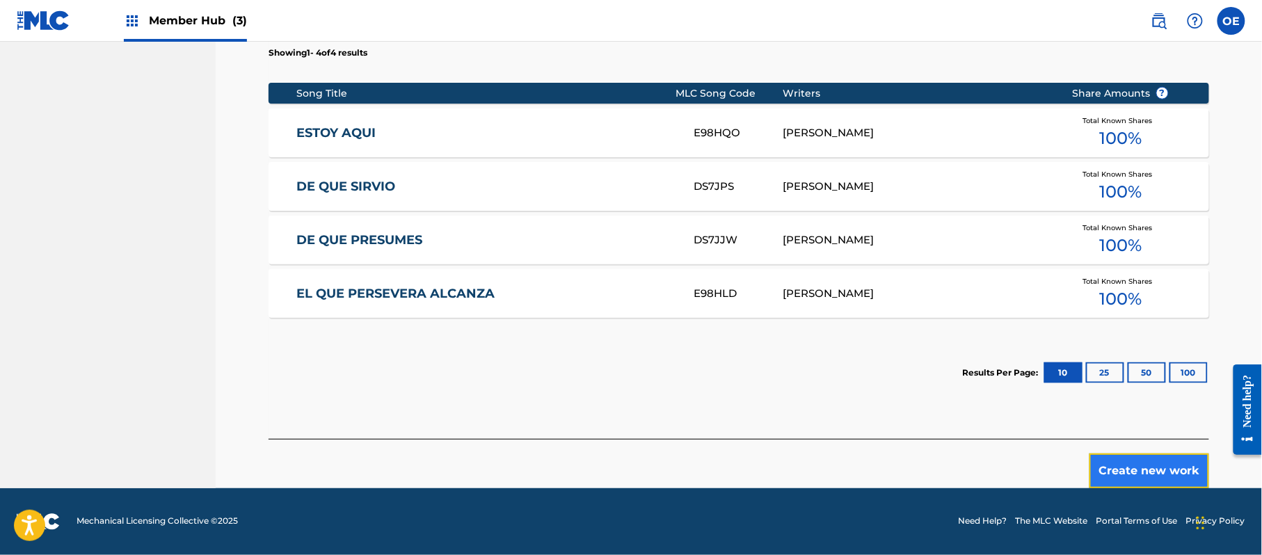
click at [1117, 474] on button "Create new work" at bounding box center [1150, 471] width 120 height 35
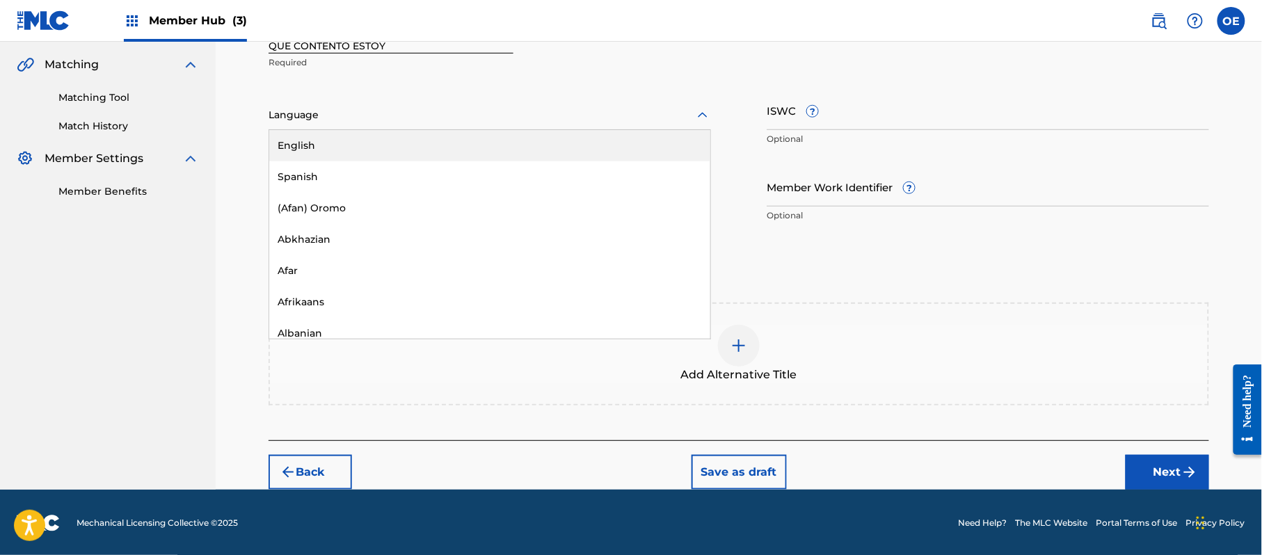
click at [385, 123] on div at bounding box center [490, 114] width 443 height 17
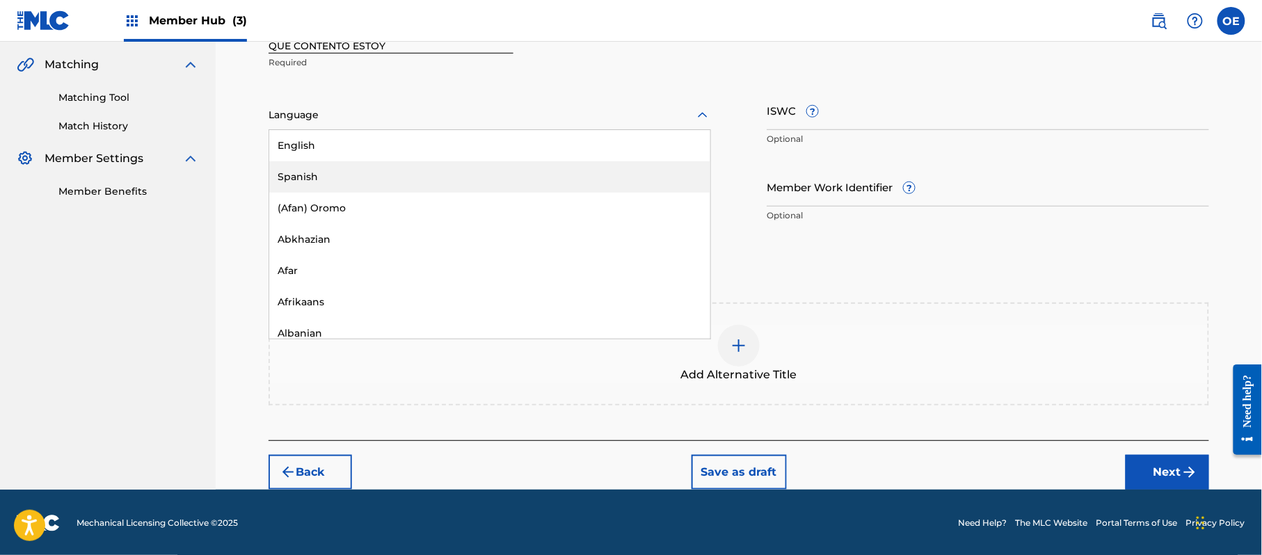
click at [360, 164] on div "Spanish" at bounding box center [489, 176] width 441 height 31
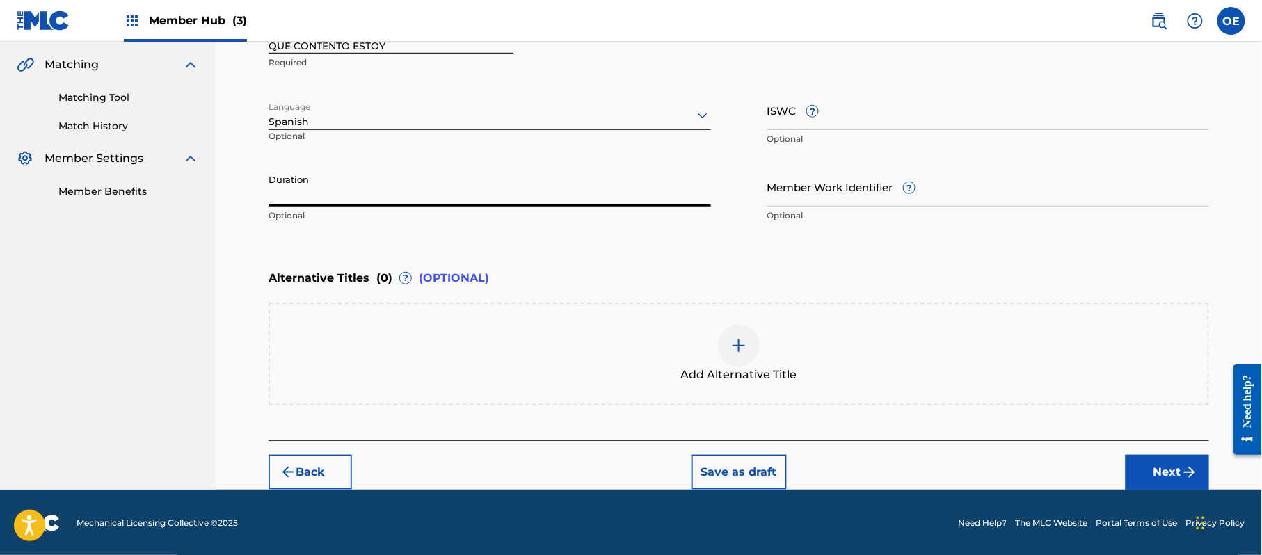
click at [324, 190] on input "Duration" at bounding box center [490, 187] width 443 height 40
type input "03:16"
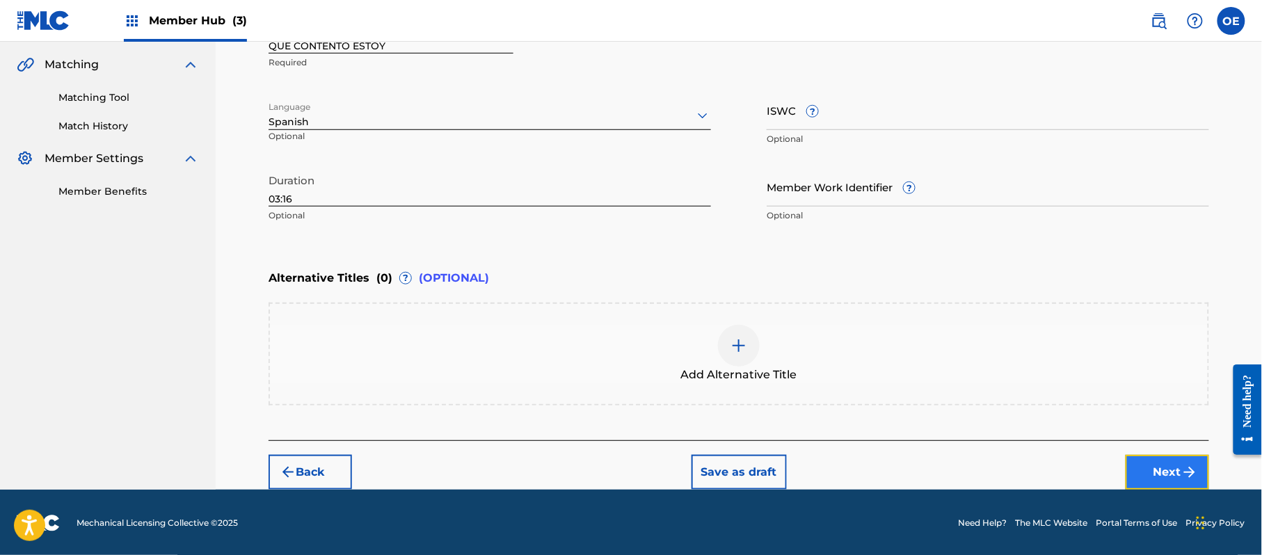
click at [1162, 455] on button "Next" at bounding box center [1167, 472] width 83 height 35
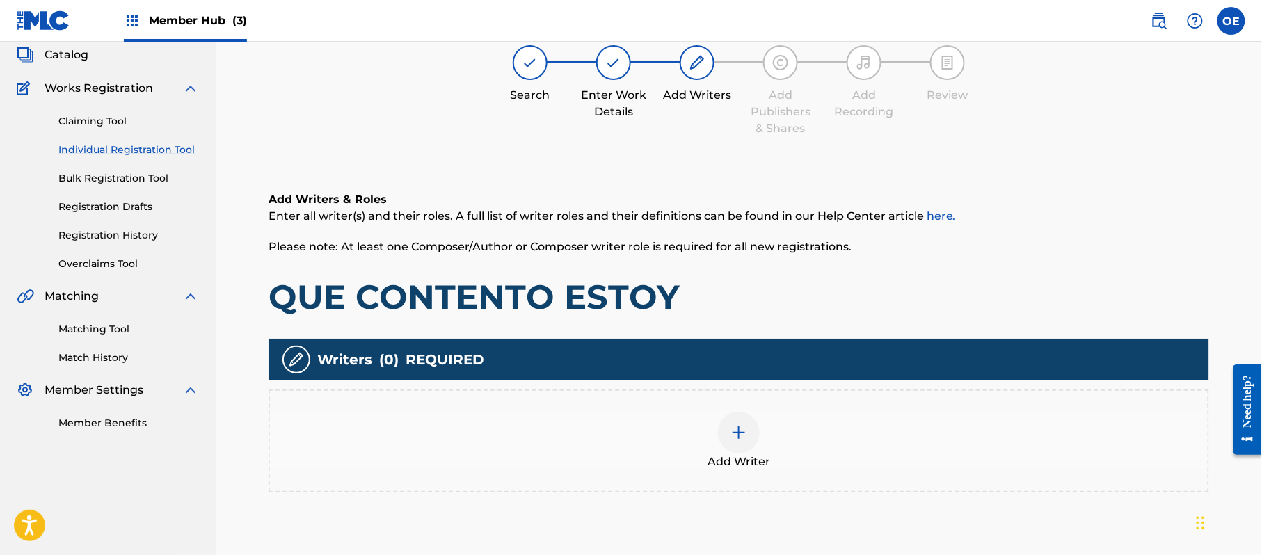
scroll to position [63, 0]
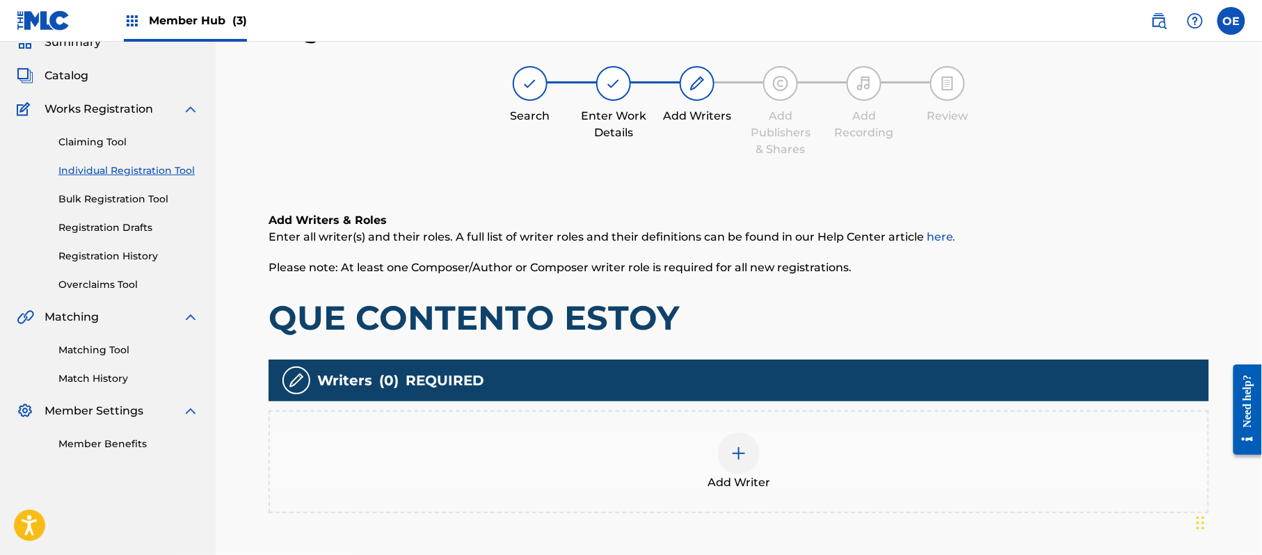
click at [757, 438] on div "Add Writer" at bounding box center [739, 462] width 938 height 58
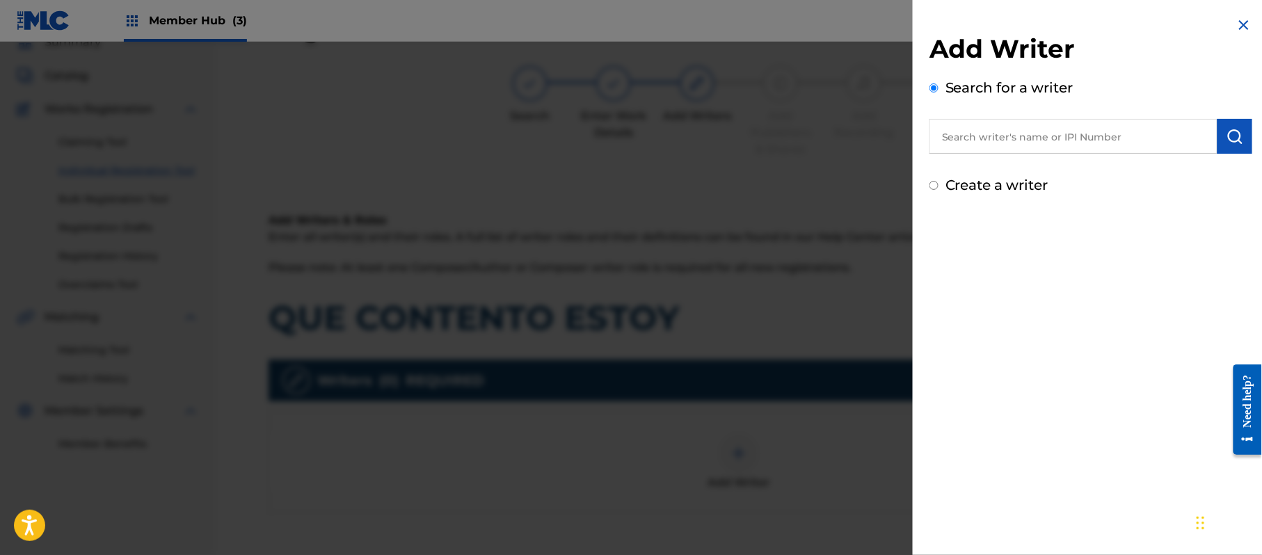
click at [1019, 184] on label "Create a writer" at bounding box center [997, 185] width 103 height 17
radio input "true"
click at [939, 184] on input "Create a writer" at bounding box center [934, 185] width 9 height 9
radio input "false"
radio input "true"
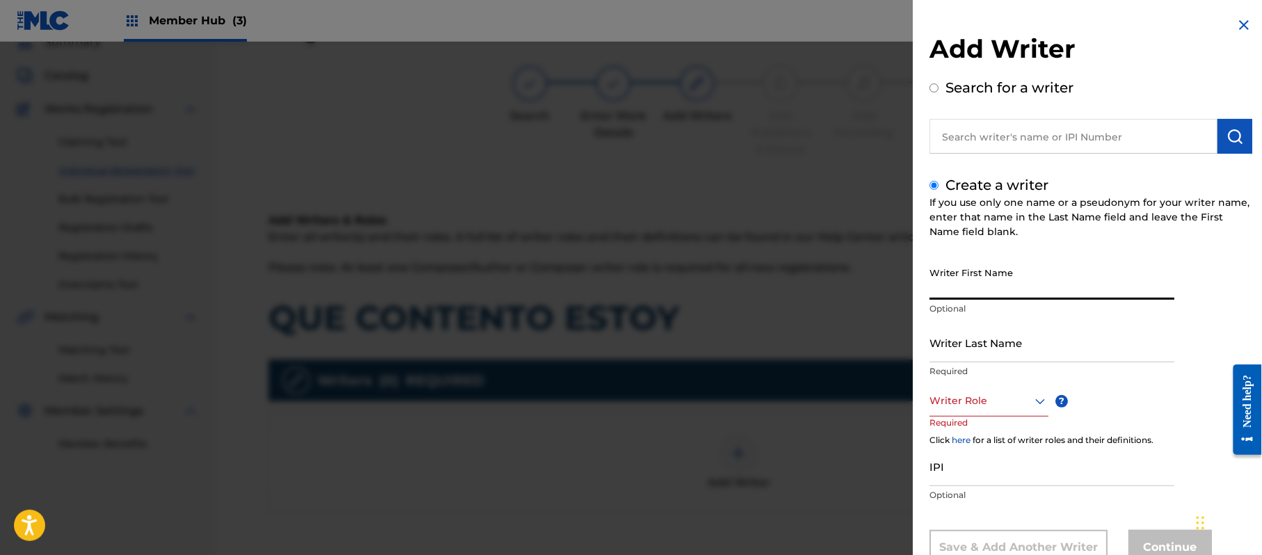
paste input "[PERSON_NAME]"
type input "[PERSON_NAME]"
paste input "[PERSON_NAME]"
type input "[PERSON_NAME]"
drag, startPoint x: 1019, startPoint y: 281, endPoint x: 964, endPoint y: 294, distance: 55.7
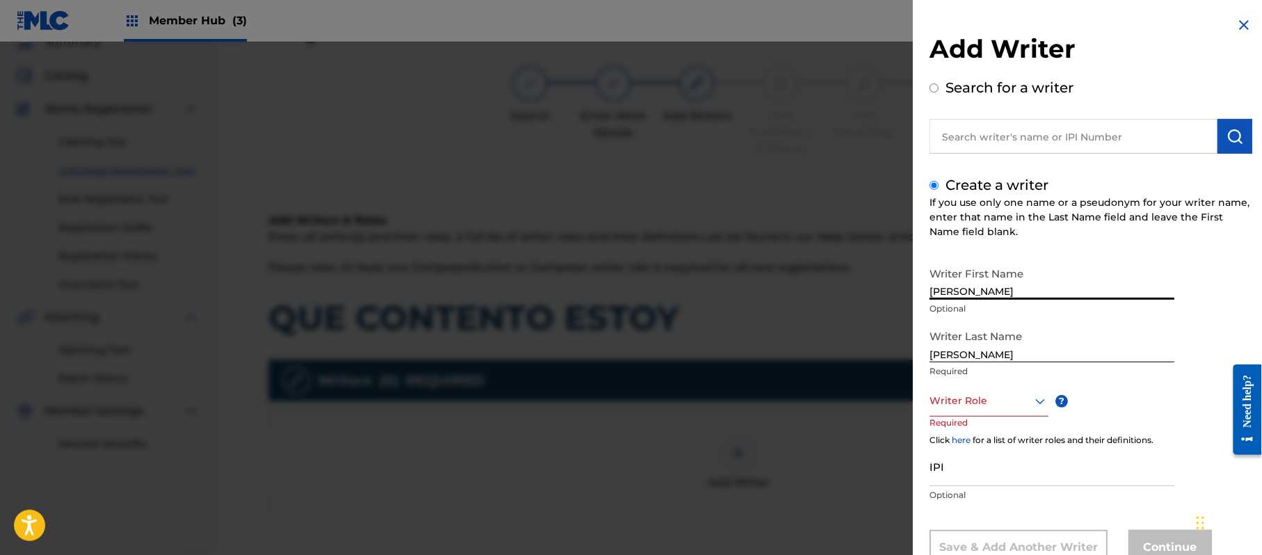
click at [964, 294] on input "[PERSON_NAME]" at bounding box center [1052, 280] width 245 height 40
type input "[PERSON_NAME]"
drag, startPoint x: 966, startPoint y: 354, endPoint x: 590, endPoint y: 285, distance: 382.7
click at [730, 334] on div "Add Writer Search for a writer Create a writer If you use only one name or a ps…" at bounding box center [631, 298] width 1262 height 513
type input "PAZ"
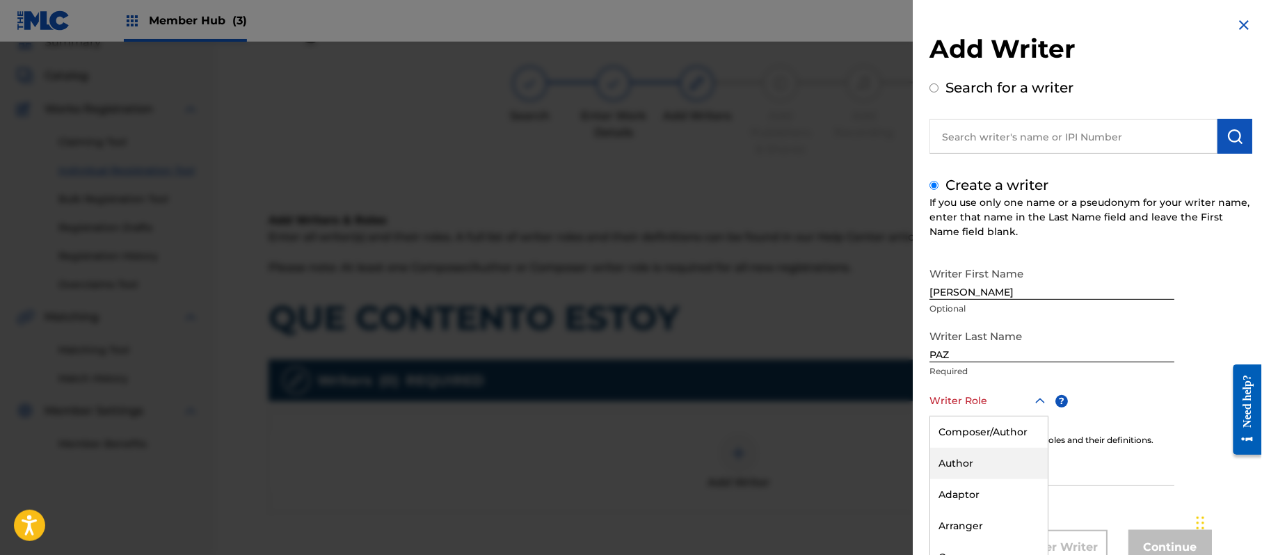
scroll to position [47, 0]
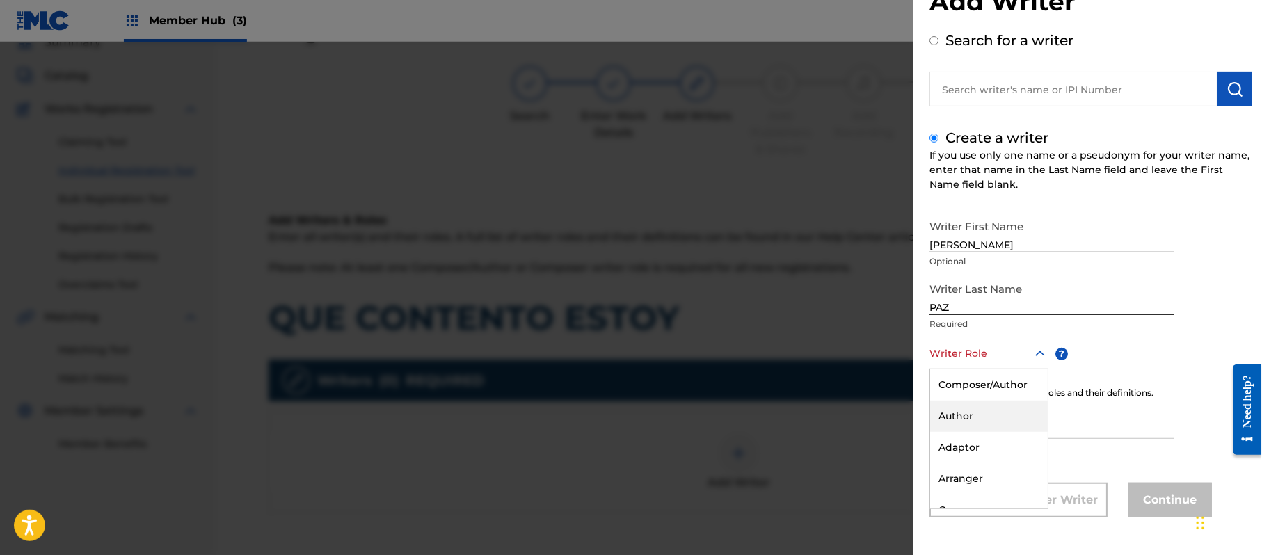
click at [984, 369] on div "8 results available. Use Up and Down to choose options, press Enter to select t…" at bounding box center [989, 353] width 119 height 31
drag, startPoint x: 984, startPoint y: 404, endPoint x: 982, endPoint y: 376, distance: 27.9
click at [985, 383] on div "Composer/Author Author Adaptor Arranger Composer Translator Sub Arranger Sub Au…" at bounding box center [989, 438] width 118 height 139
click at [982, 374] on div "Composer/Author" at bounding box center [989, 384] width 118 height 31
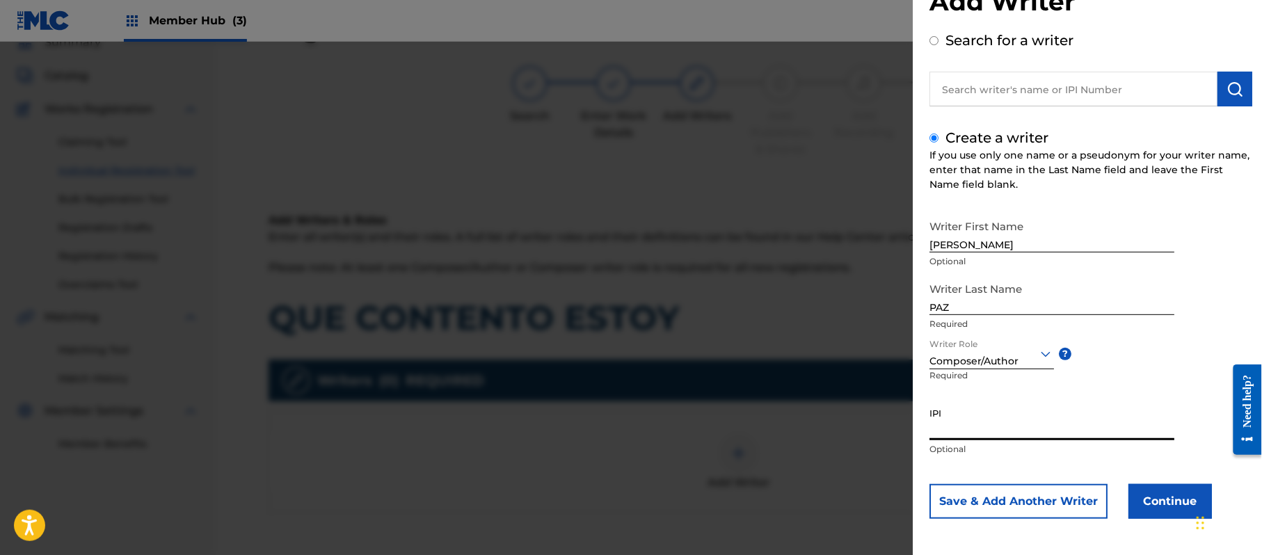
paste input "383824534"
type input "383824534"
click at [1141, 491] on button "Continue" at bounding box center [1170, 501] width 83 height 35
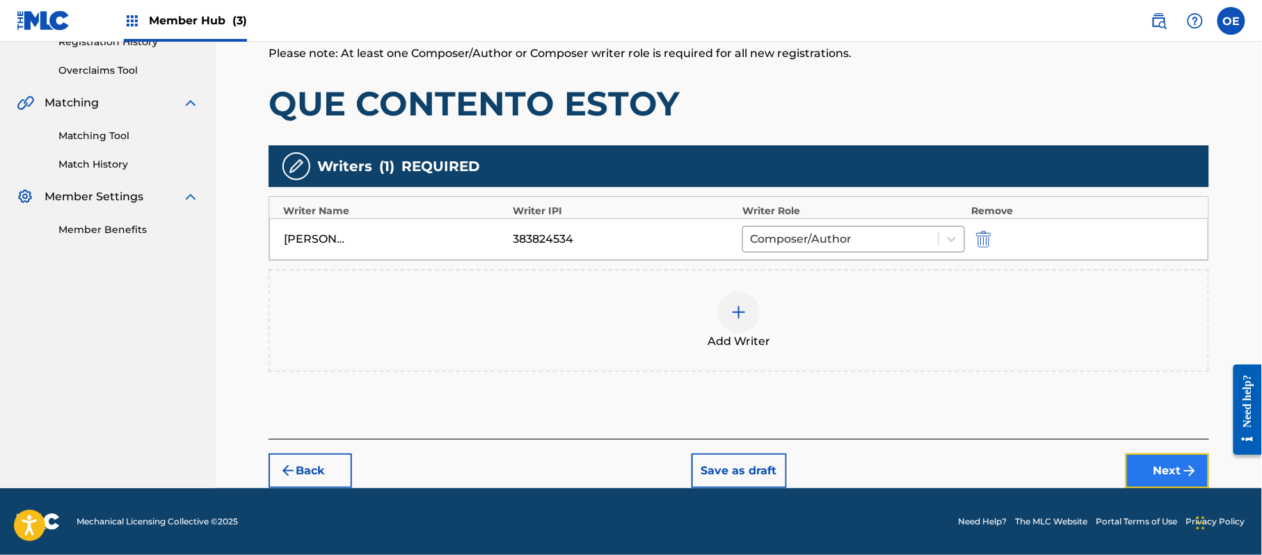
click at [1152, 461] on button "Next" at bounding box center [1167, 471] width 83 height 35
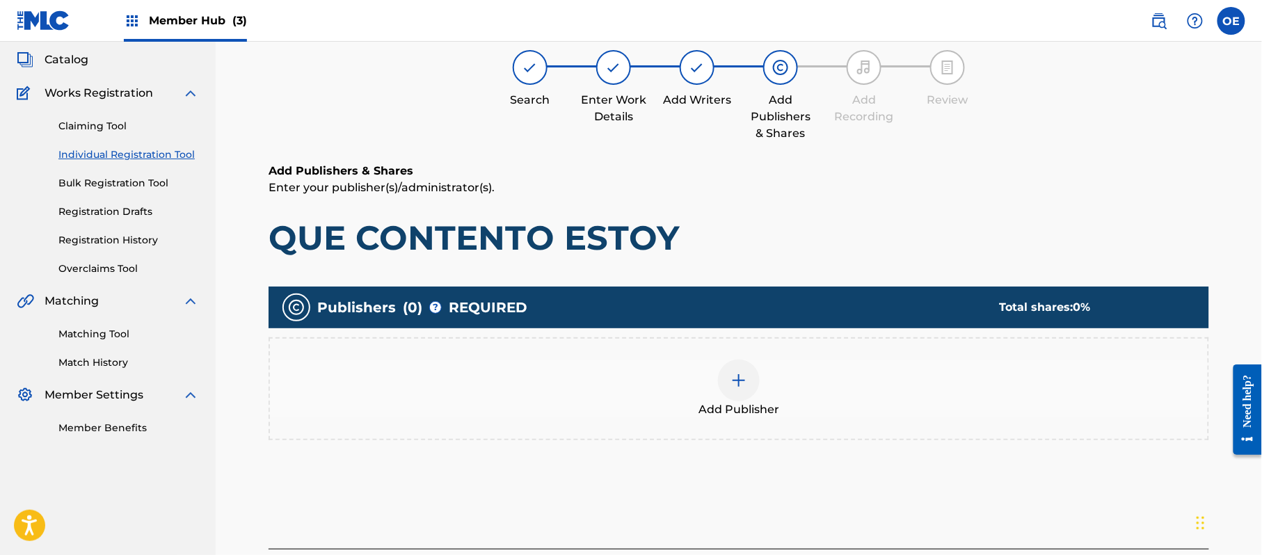
scroll to position [63, 0]
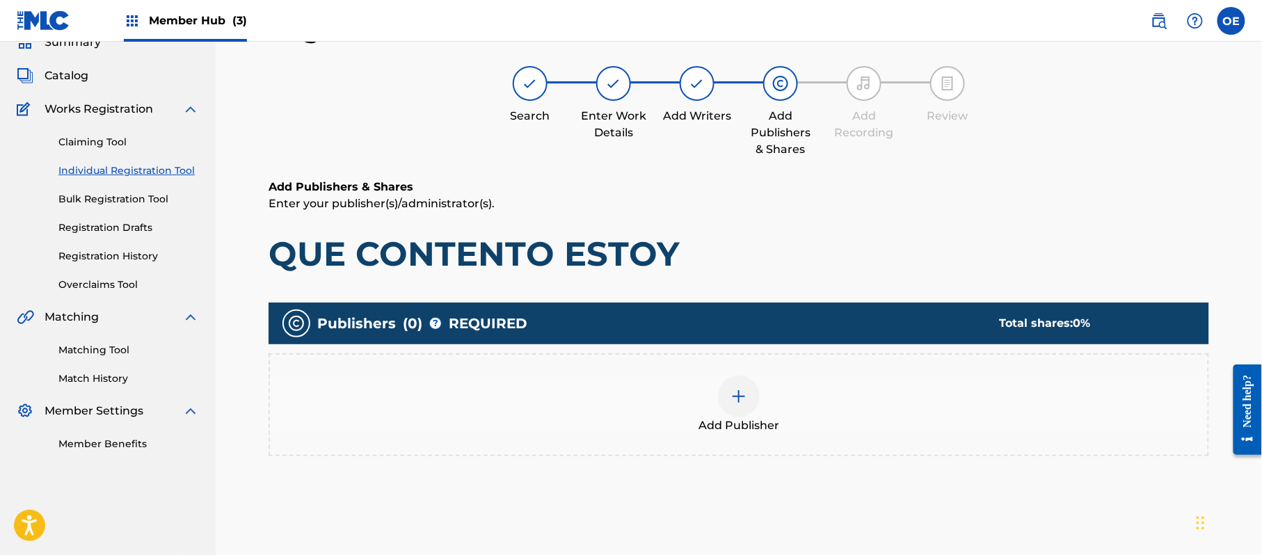
click at [774, 427] on span "Add Publisher" at bounding box center [739, 425] width 81 height 17
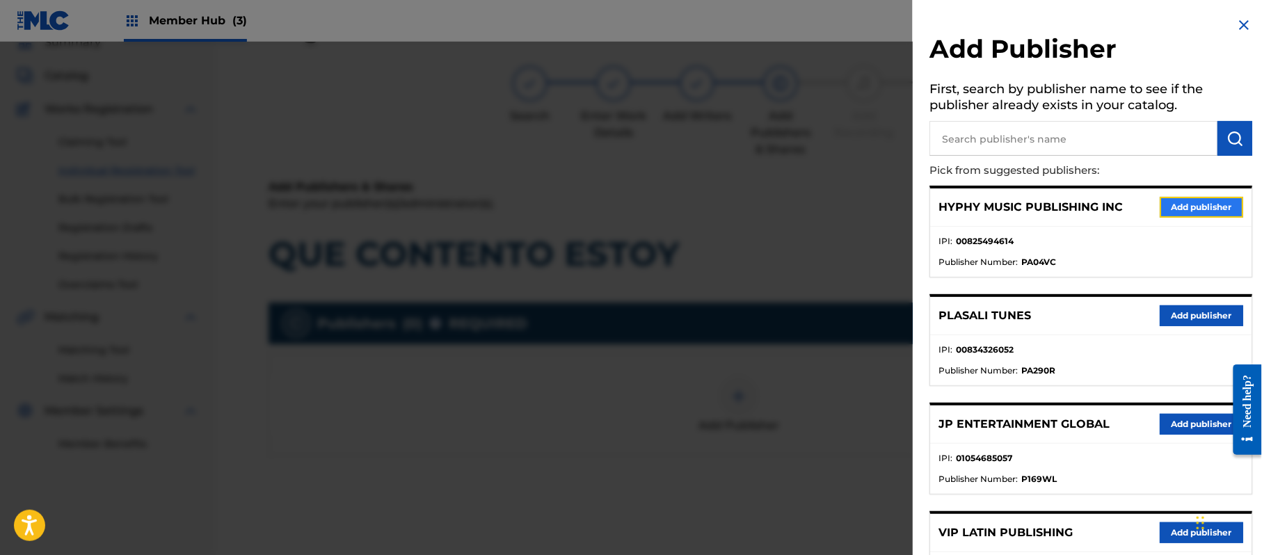
click at [1163, 203] on button "Add publisher" at bounding box center [1201, 207] width 83 height 21
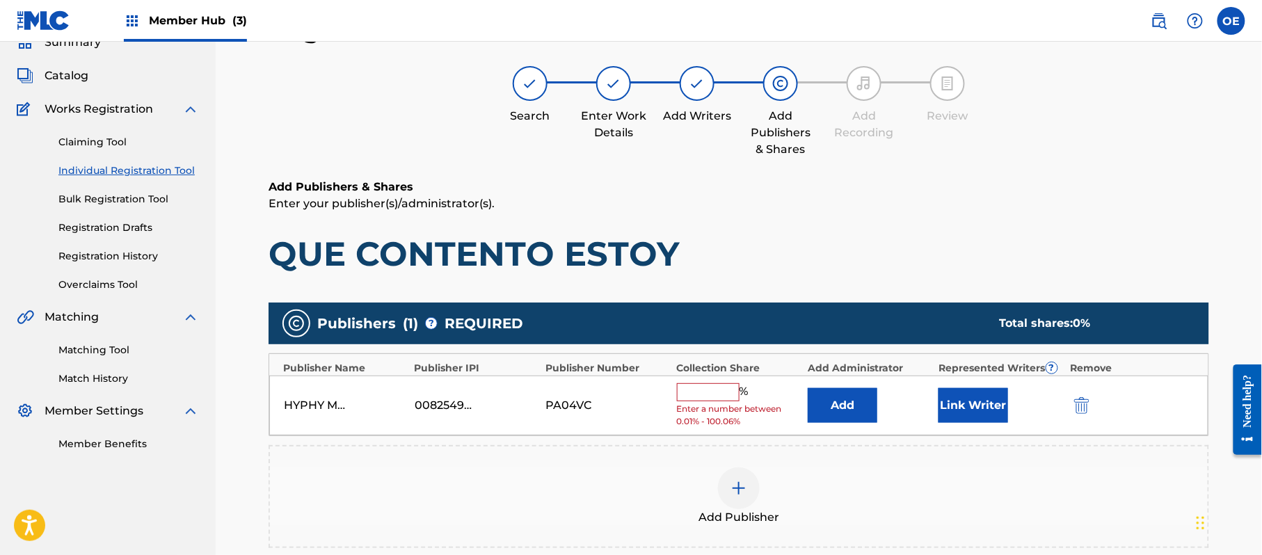
click at [743, 399] on span "%" at bounding box center [746, 392] width 13 height 18
click at [710, 397] on input "text" at bounding box center [708, 392] width 63 height 18
type input "100"
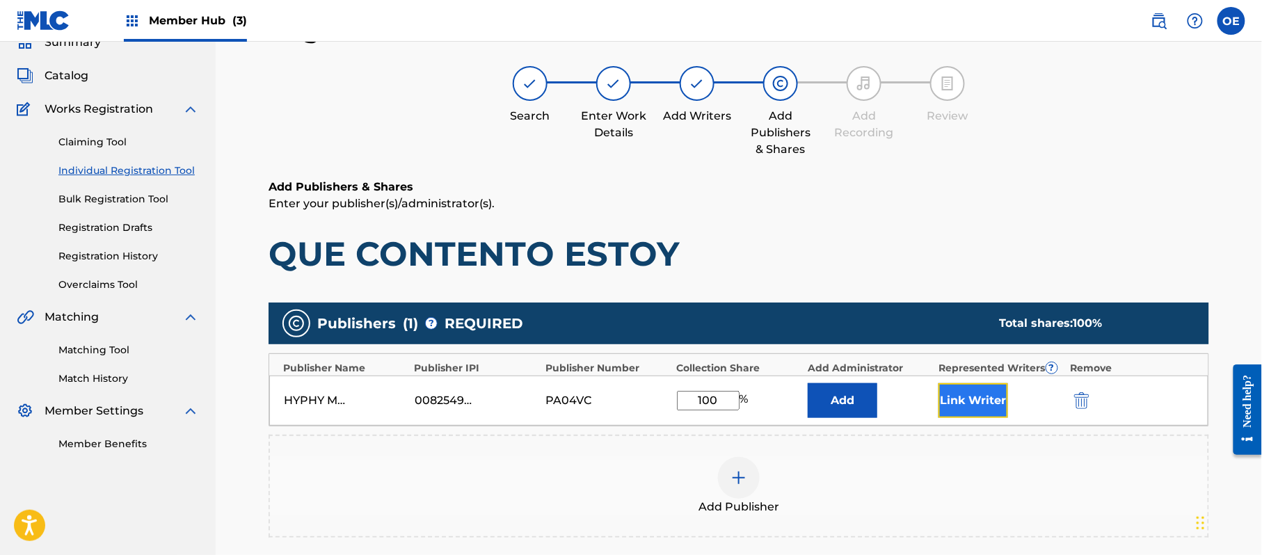
click at [991, 393] on button "Link Writer" at bounding box center [974, 400] width 70 height 35
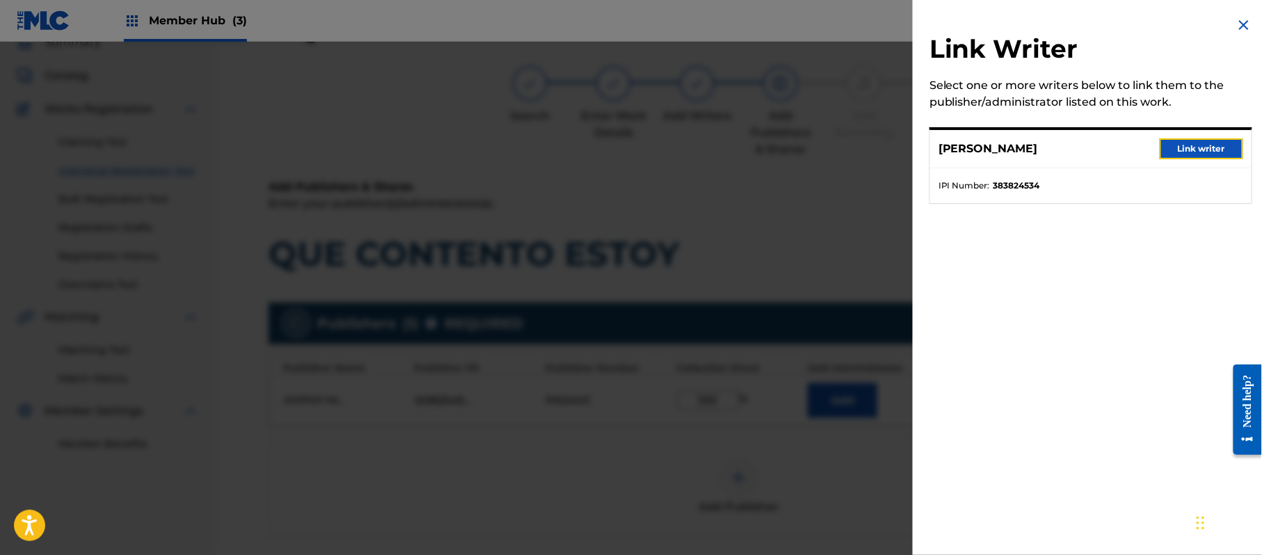
drag, startPoint x: 1180, startPoint y: 143, endPoint x: 1047, endPoint y: 225, distance: 156.2
click at [1180, 145] on button "Link writer" at bounding box center [1201, 148] width 83 height 21
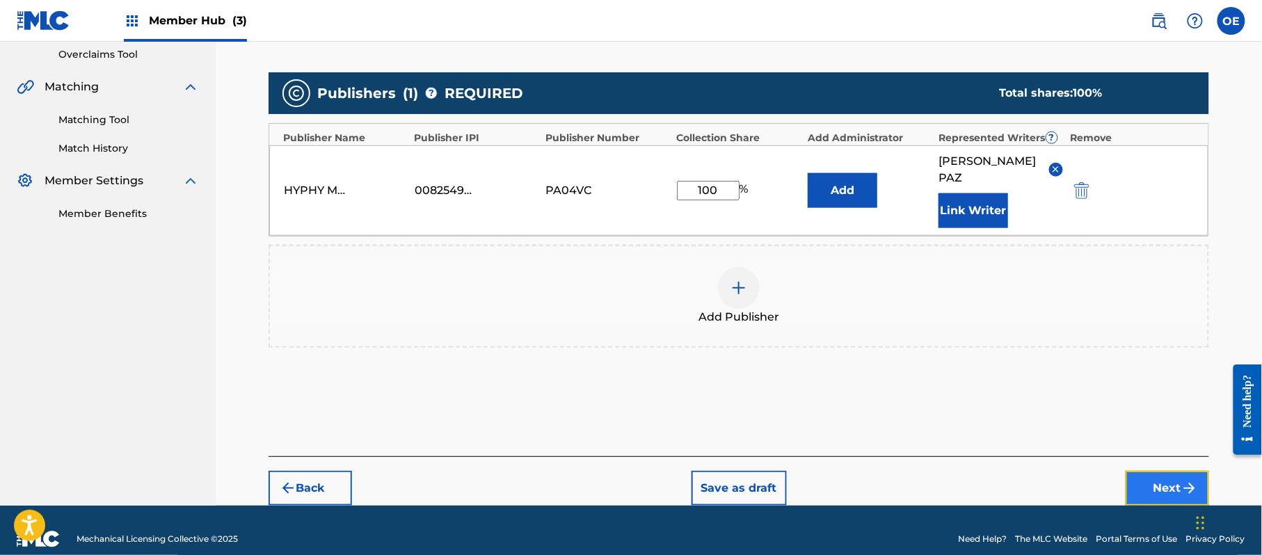
click at [1170, 471] on button "Next" at bounding box center [1167, 488] width 83 height 35
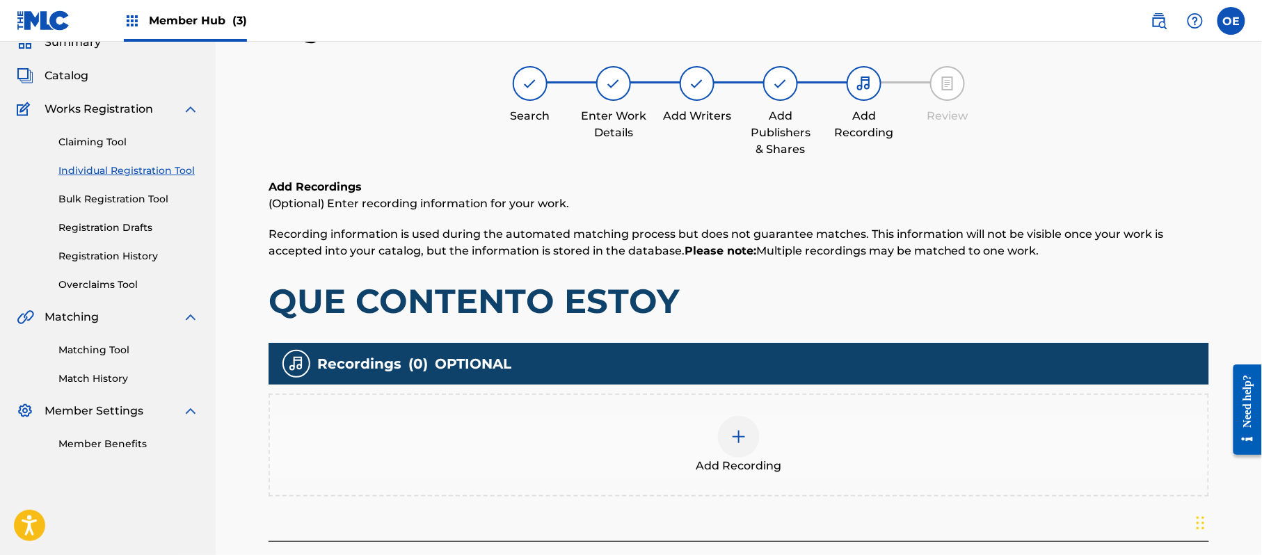
click at [726, 404] on div "Add Recording" at bounding box center [739, 445] width 941 height 103
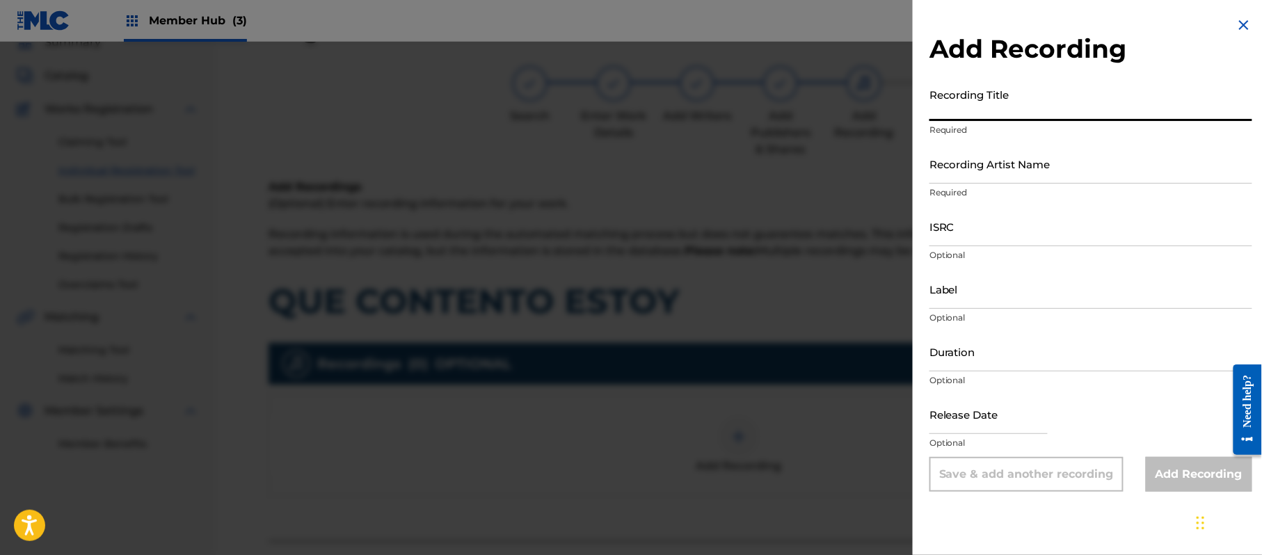
paste input "Que Contento Estoy"
type input "Que Contento Estoy"
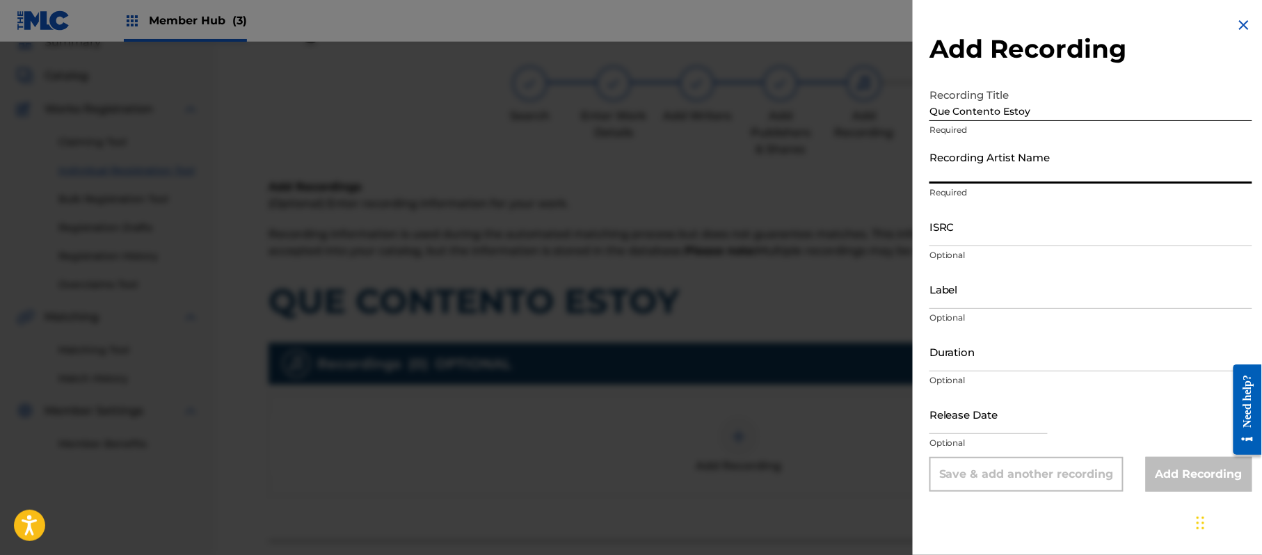
paste input "[PERSON_NAME]"
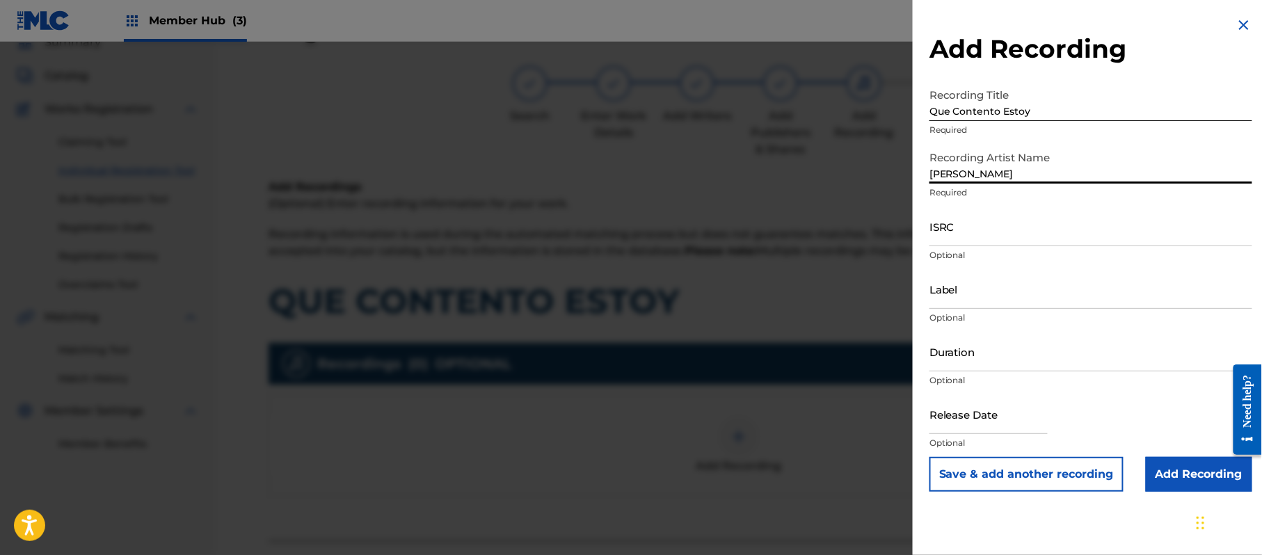
type input "[PERSON_NAME]"
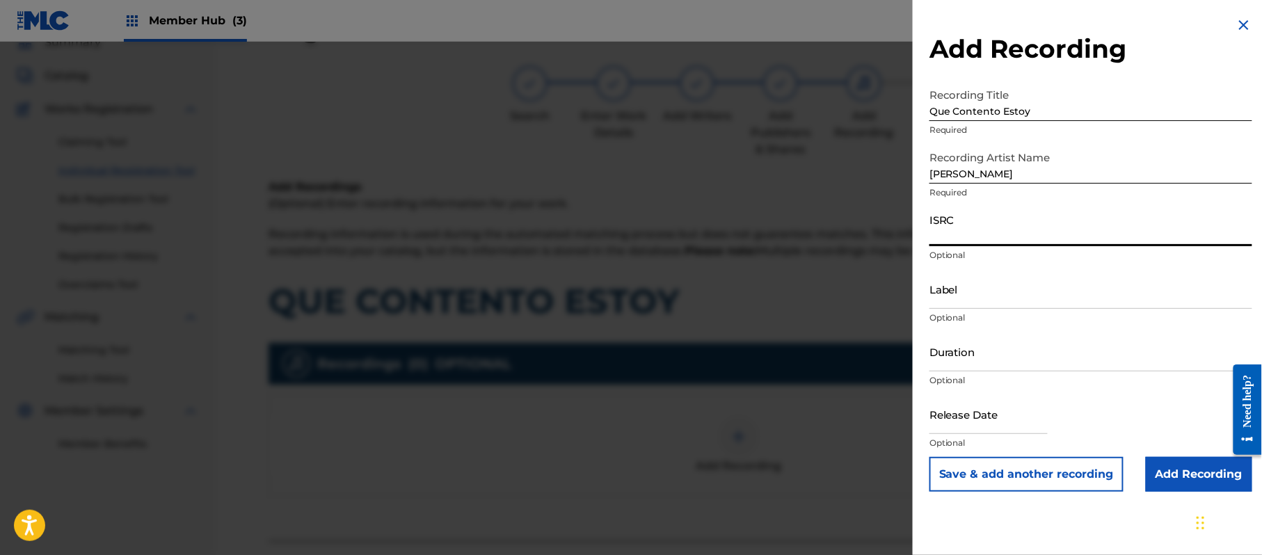
paste input "CA5KR1810893"
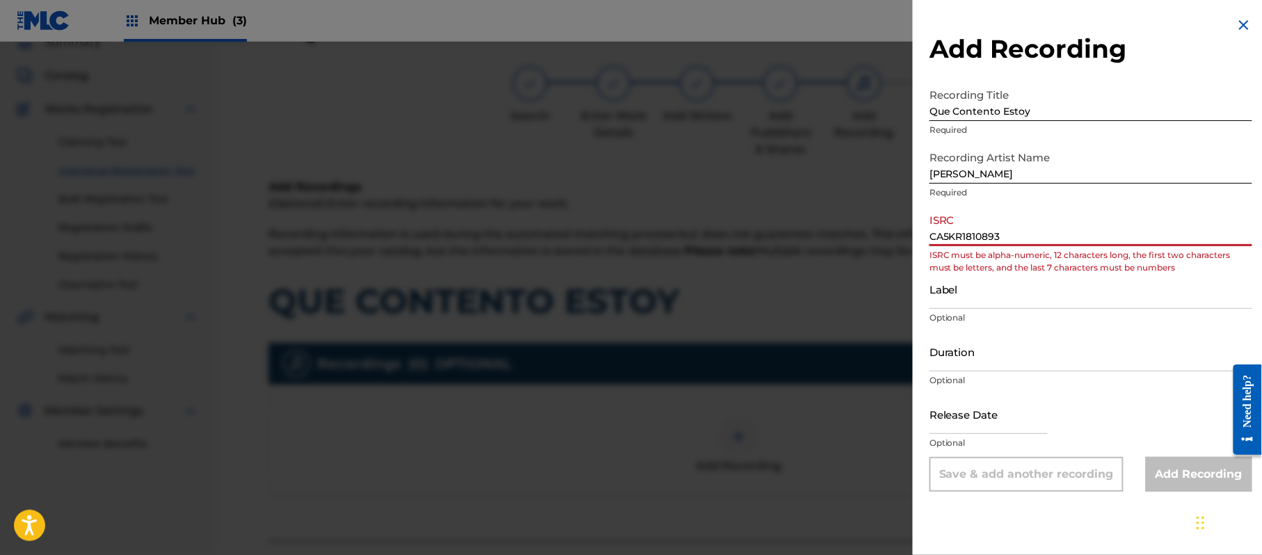
drag, startPoint x: 945, startPoint y: 225, endPoint x: 920, endPoint y: 231, distance: 25.7
click at [920, 231] on div "Add Recording Recording Title Que Contento Estoy Required Recording Artist Name…" at bounding box center [1091, 254] width 356 height 509
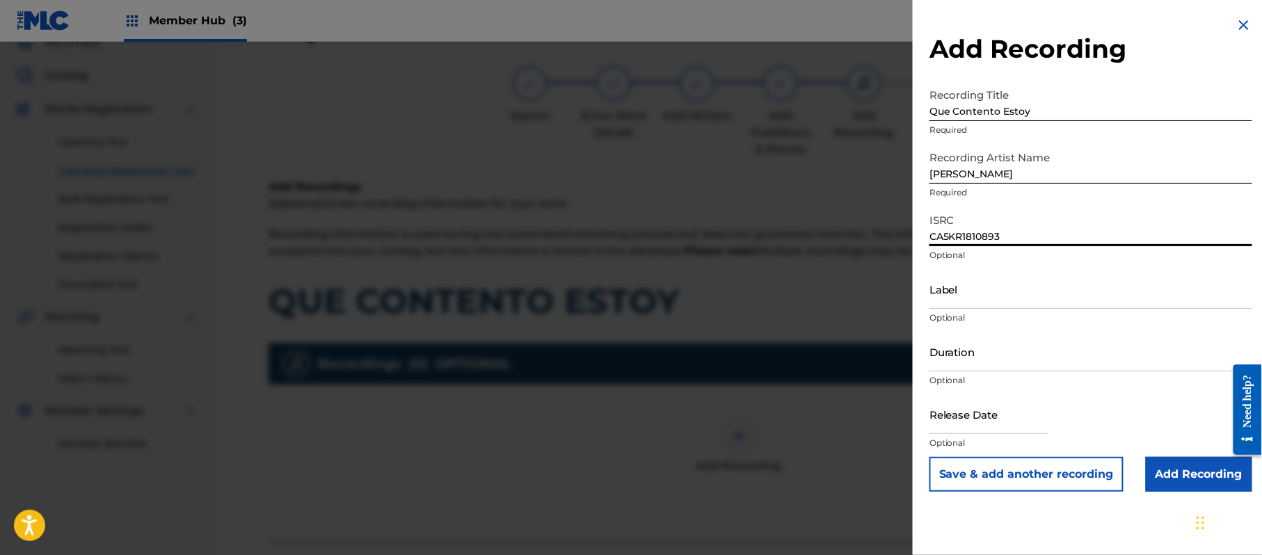
type input "CA5KR1810893"
paste input "3 Amigos Intertainment"
type input "3 Amigos Intertainment"
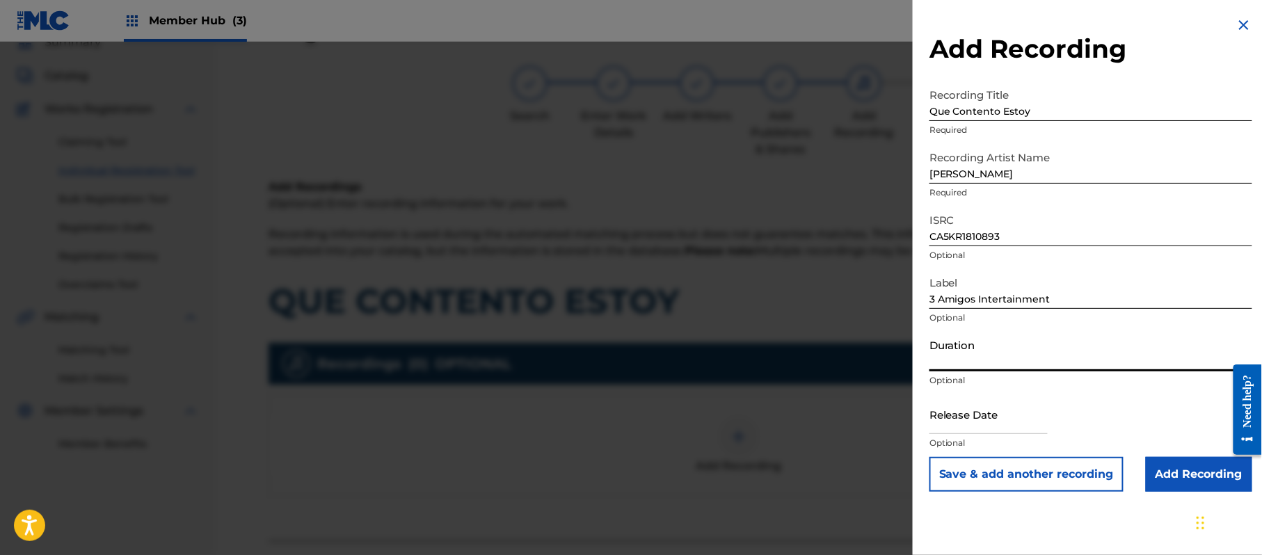
click at [967, 355] on input "Duration" at bounding box center [1091, 352] width 323 height 40
type input "03:16"
drag, startPoint x: 989, startPoint y: 421, endPoint x: 1008, endPoint y: 420, distance: 18.8
click at [989, 421] on input "text" at bounding box center [989, 415] width 118 height 40
select select "8"
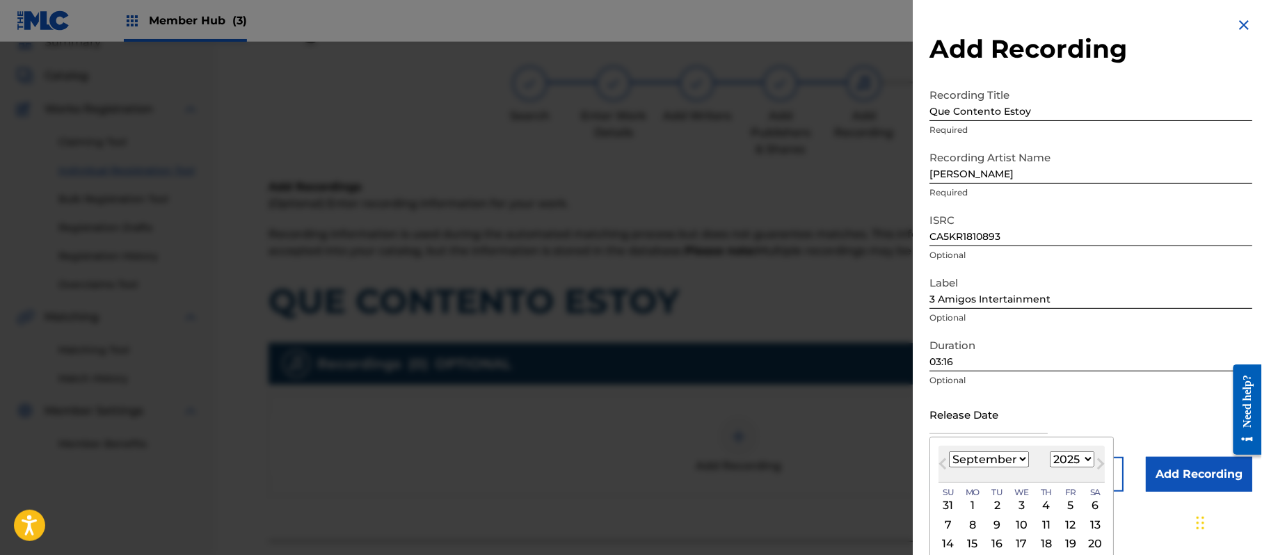
drag, startPoint x: 1094, startPoint y: 458, endPoint x: 1087, endPoint y: 452, distance: 9.4
click at [1090, 456] on select "1899 1900 1901 1902 1903 1904 1905 1906 1907 1908 1909 1910 1911 1912 1913 1914…" at bounding box center [1072, 460] width 45 height 16
select select "2018"
click at [1053, 452] on select "1899 1900 1901 1902 1903 1904 1905 1906 1907 1908 1909 1910 1911 1912 1913 1914…" at bounding box center [1072, 460] width 45 height 16
click at [997, 454] on select "January February March April May June July August September October November De…" at bounding box center [989, 460] width 80 height 16
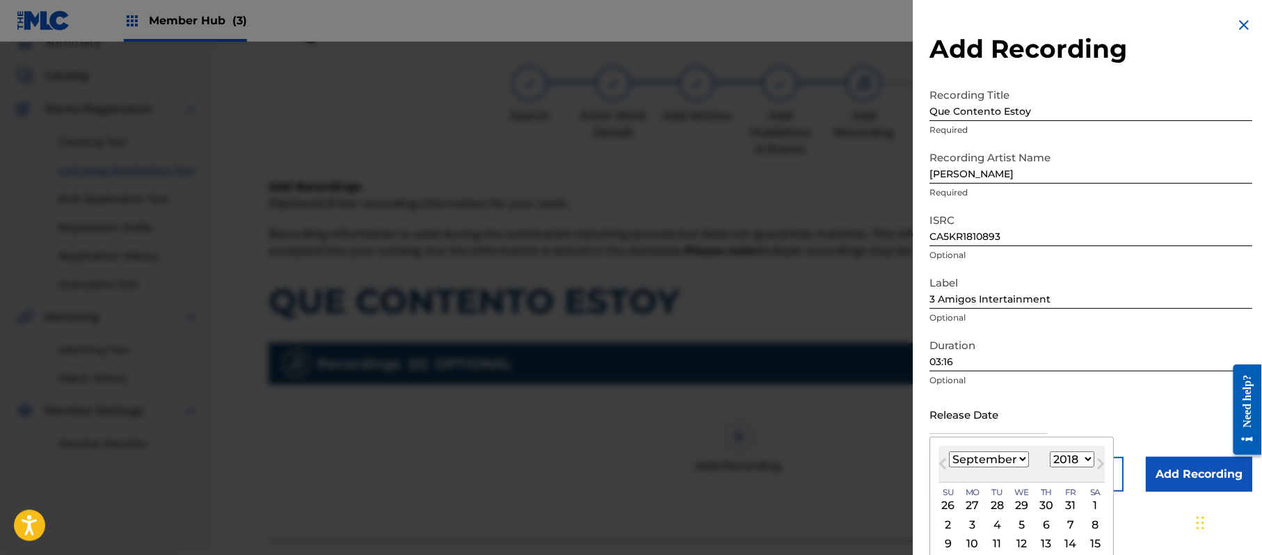
select select "4"
click at [950, 452] on select "January February March April May June July August September October November De…" at bounding box center [989, 460] width 80 height 16
click at [1078, 529] on div "11" at bounding box center [1070, 524] width 17 height 17
type input "[DATE]"
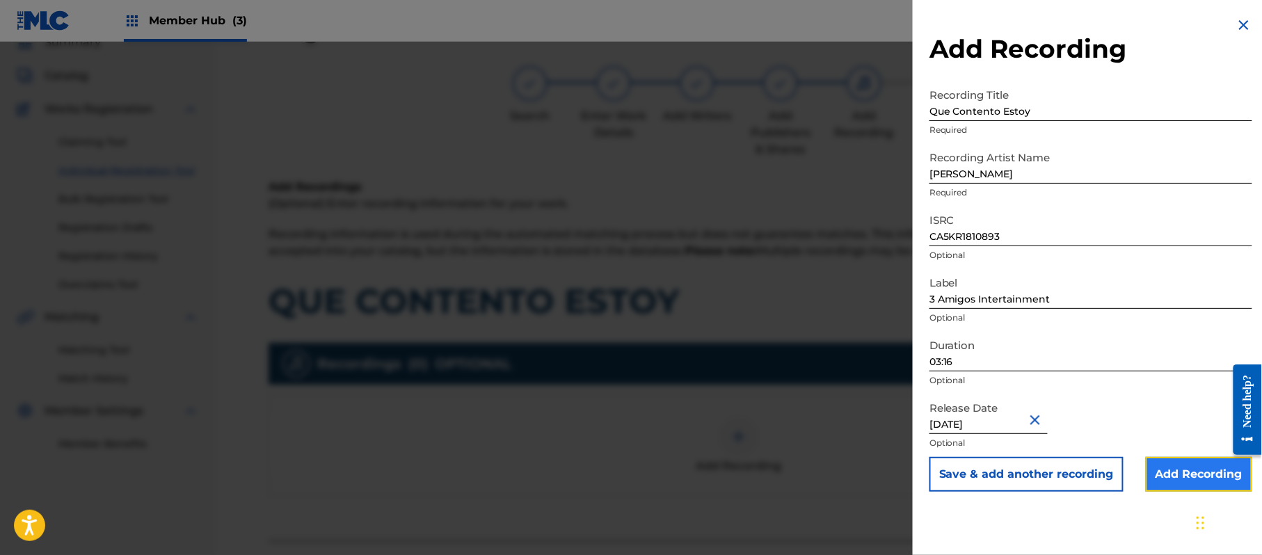
click at [1186, 477] on input "Add Recording" at bounding box center [1199, 474] width 106 height 35
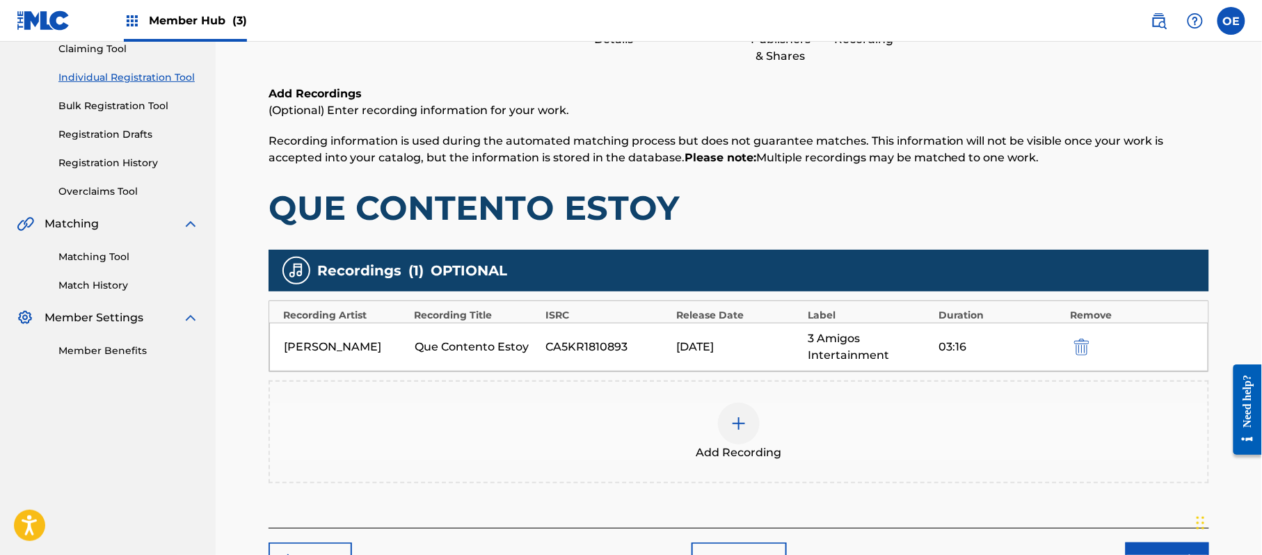
scroll to position [245, 0]
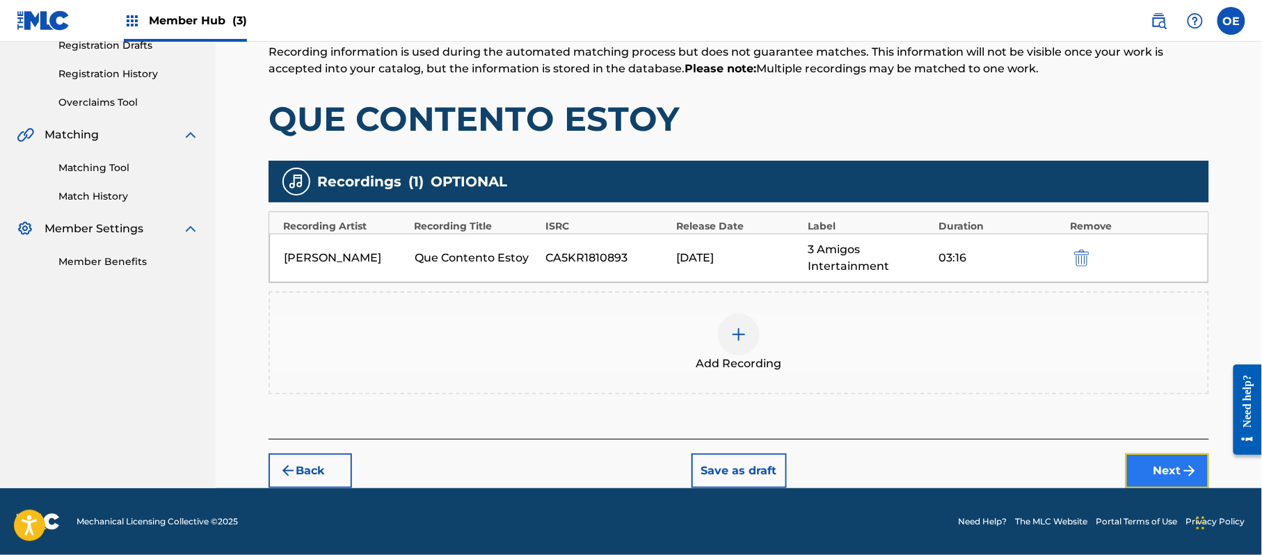
click at [1139, 456] on button "Next" at bounding box center [1167, 471] width 83 height 35
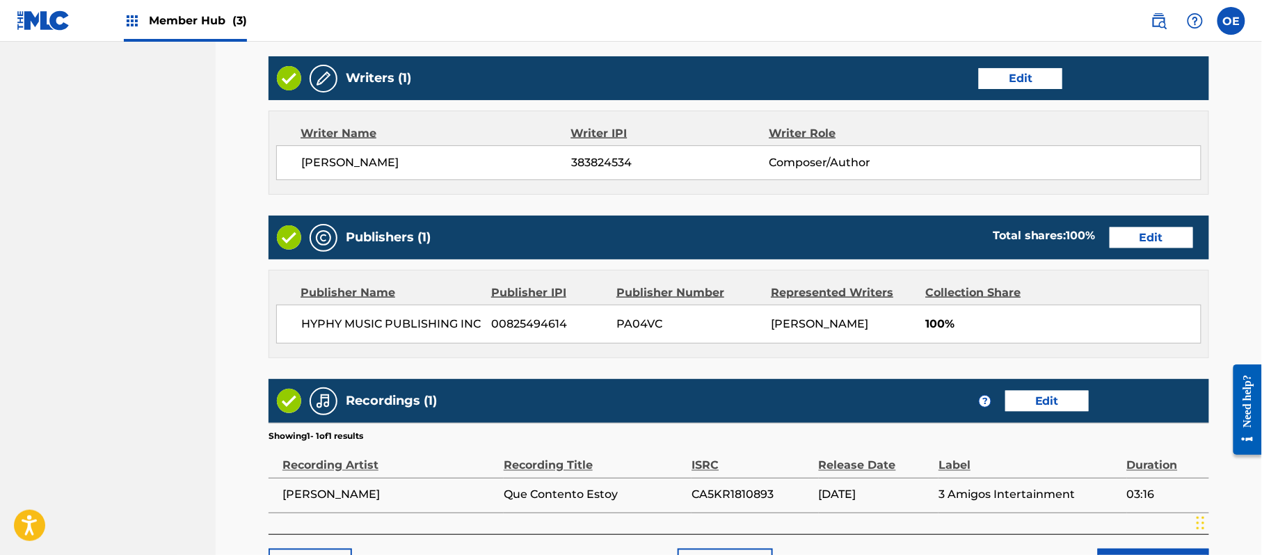
scroll to position [622, 0]
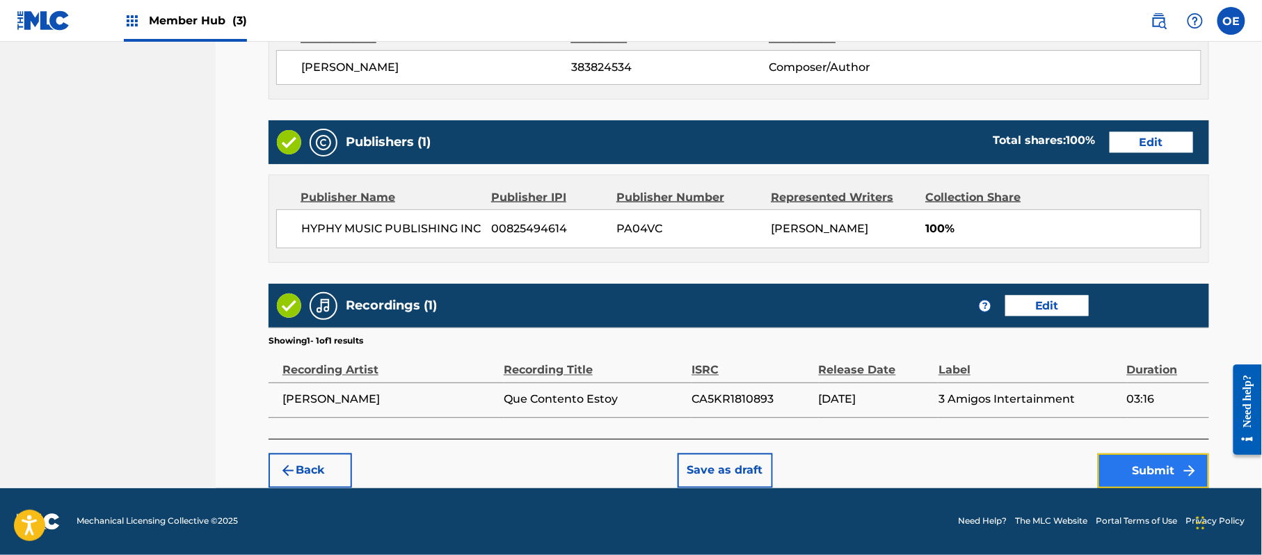
click at [1145, 472] on button "Submit" at bounding box center [1153, 471] width 111 height 35
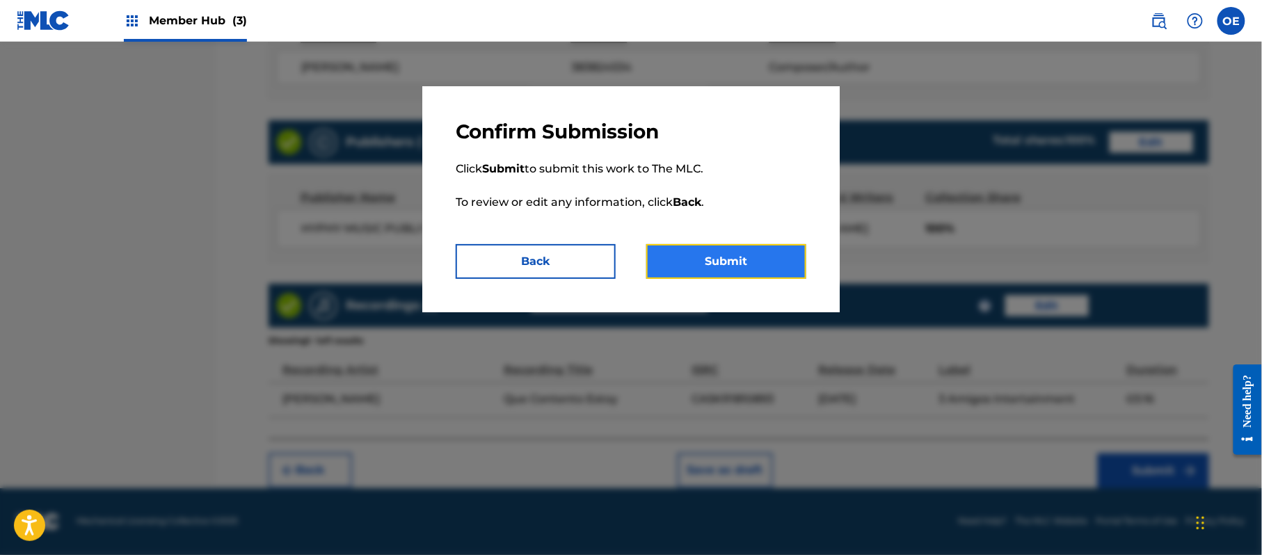
click at [772, 265] on button "Submit" at bounding box center [726, 261] width 160 height 35
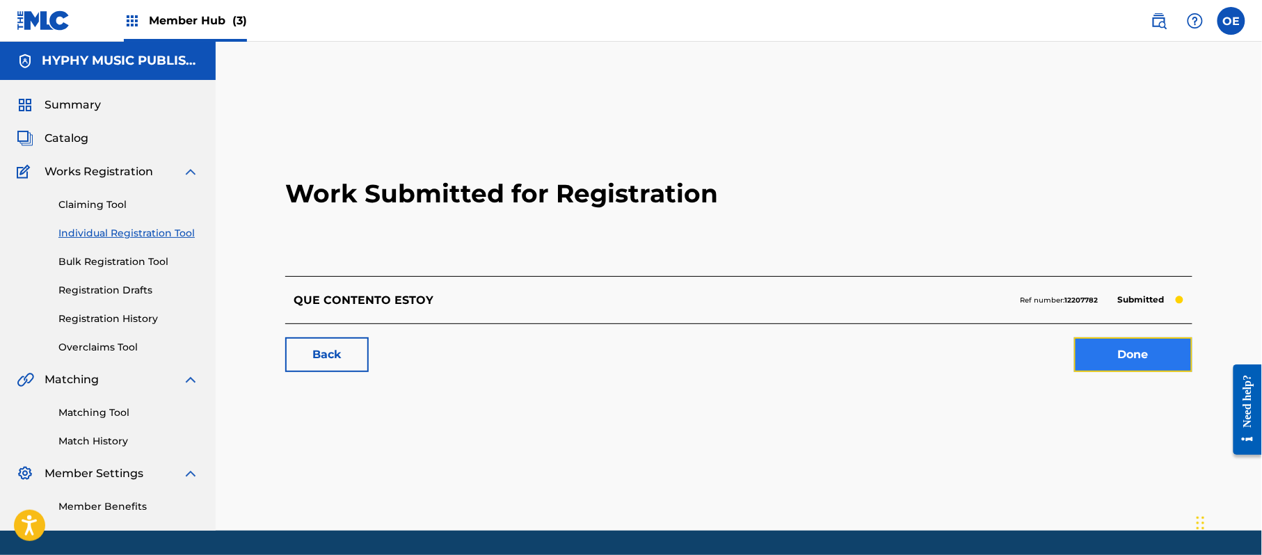
click at [1128, 349] on link "Done" at bounding box center [1133, 354] width 118 height 35
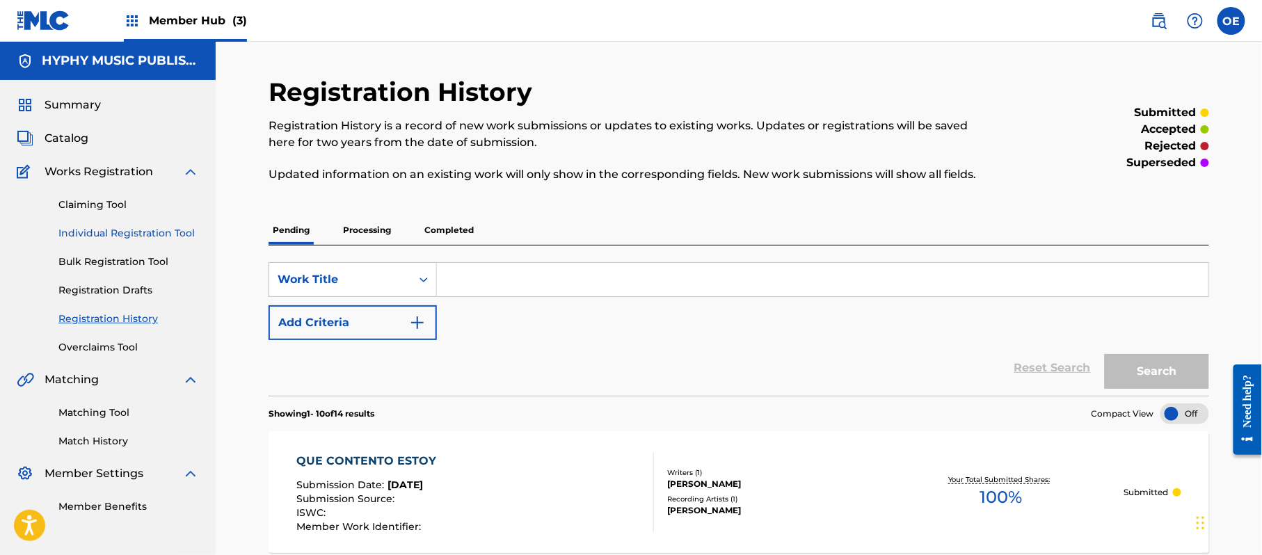
click at [179, 234] on link "Individual Registration Tool" at bounding box center [128, 233] width 141 height 15
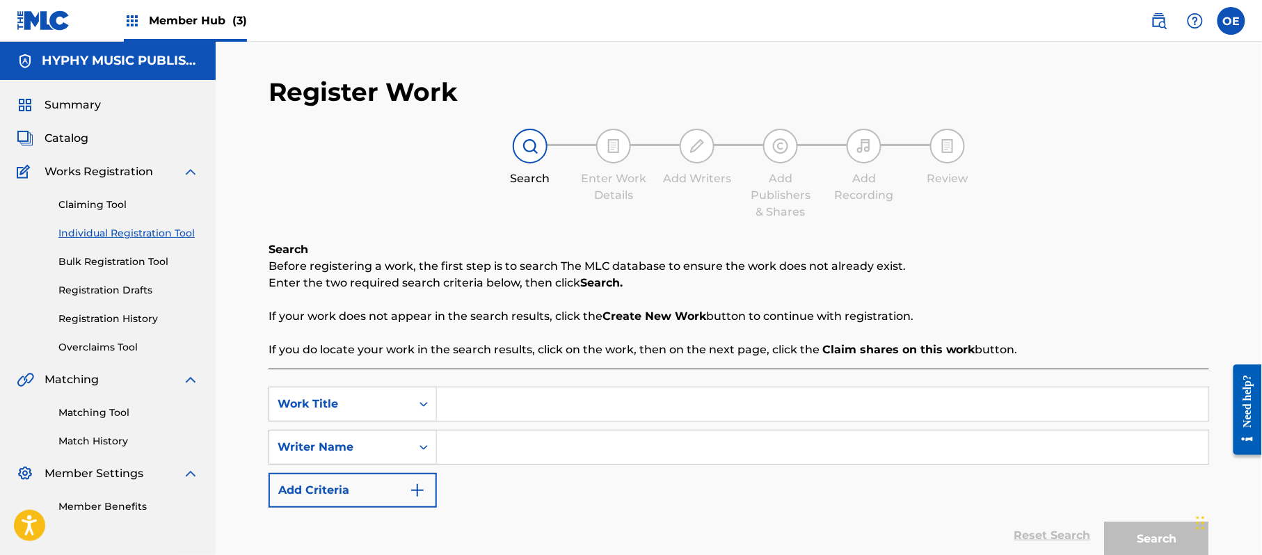
paste input "QUE MURMUREN"
type input "QUE MURMUREN"
paste input "[PERSON_NAME]"
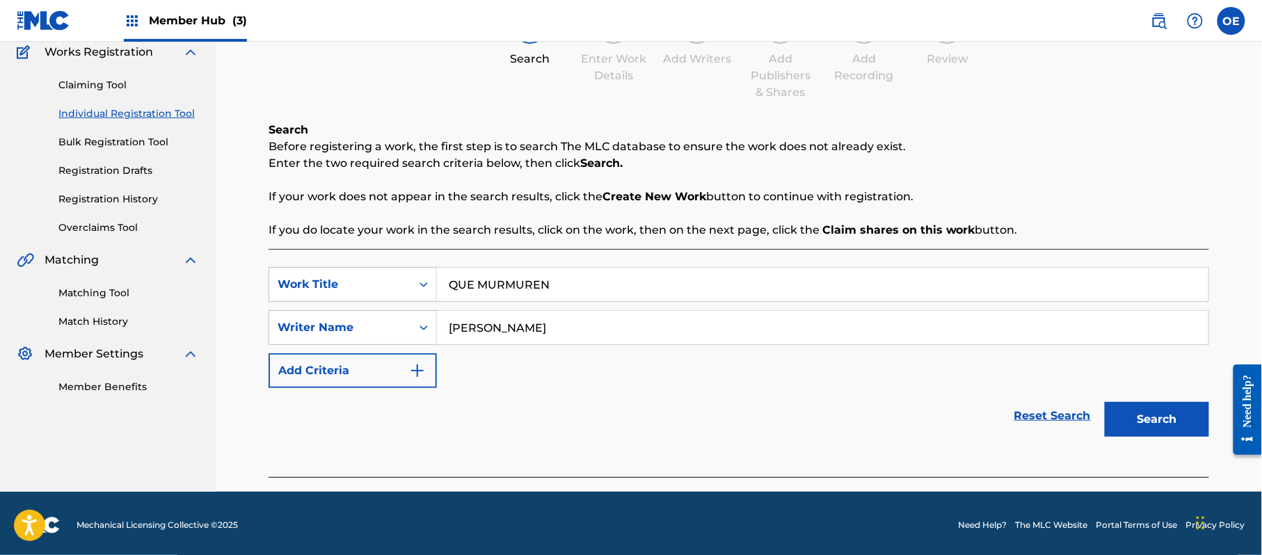
scroll to position [123, 0]
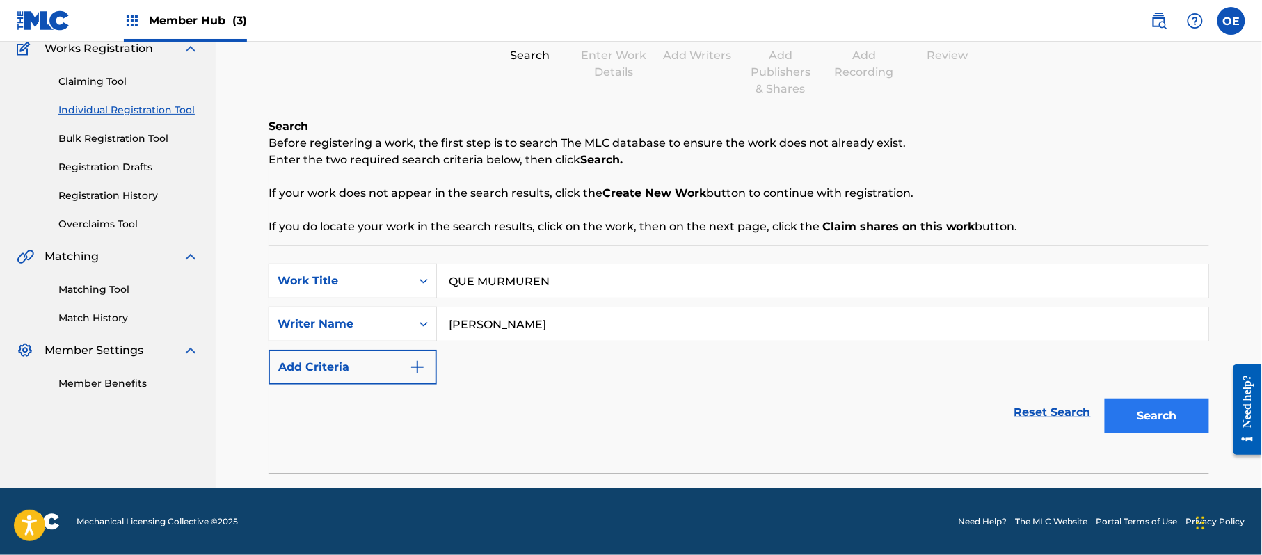
type input "[PERSON_NAME]"
click at [1154, 412] on button "Search" at bounding box center [1157, 416] width 104 height 35
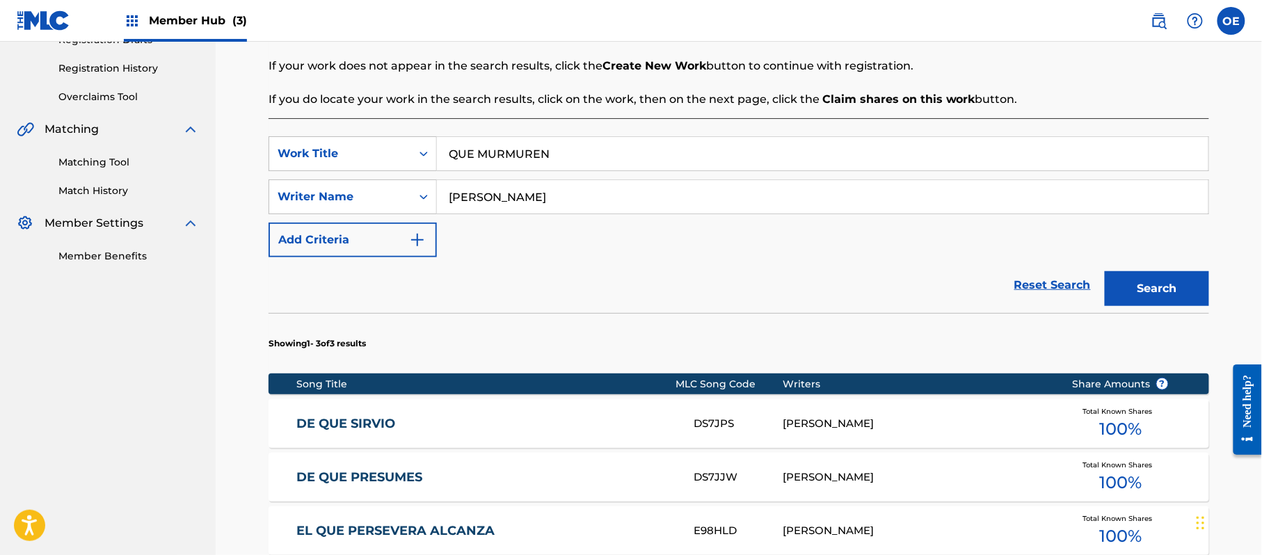
scroll to position [488, 0]
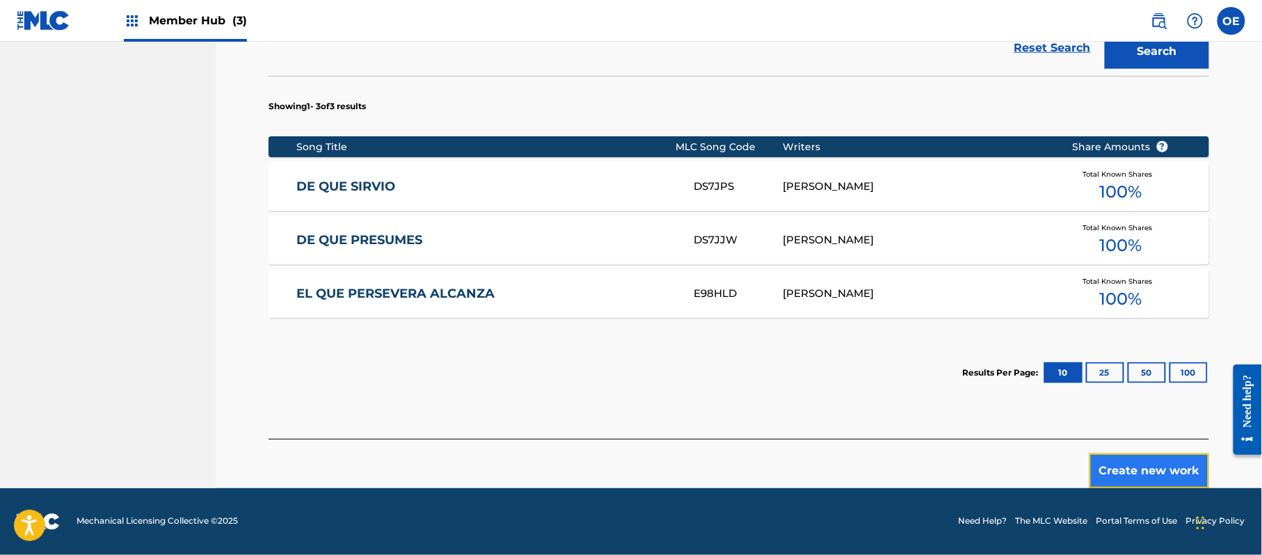
click at [1175, 479] on button "Create new work" at bounding box center [1150, 471] width 120 height 35
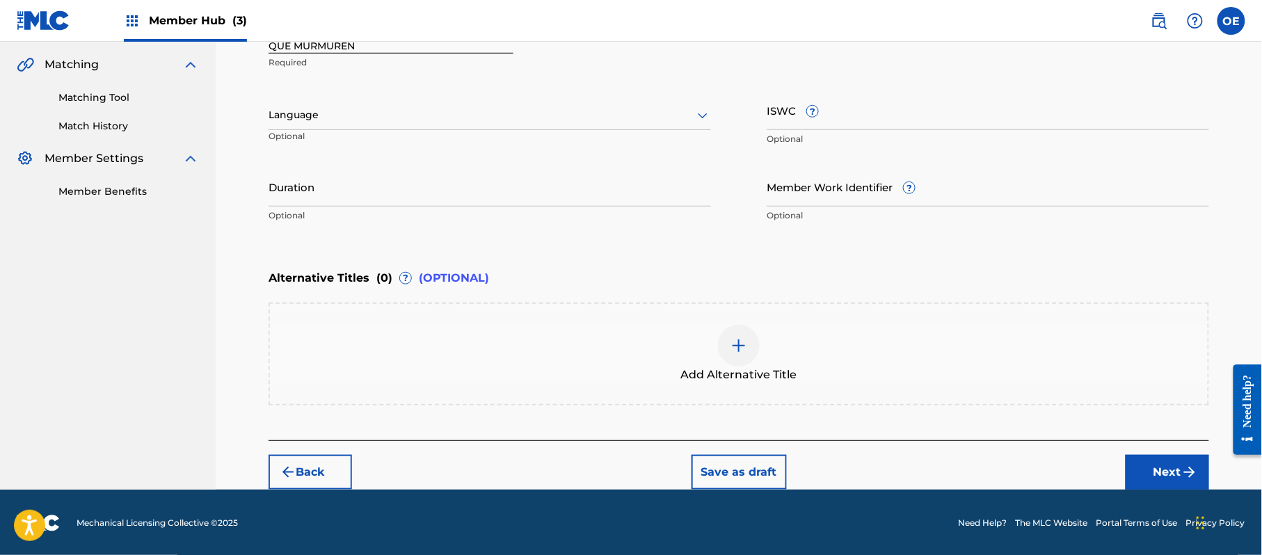
click at [355, 120] on div at bounding box center [490, 114] width 443 height 17
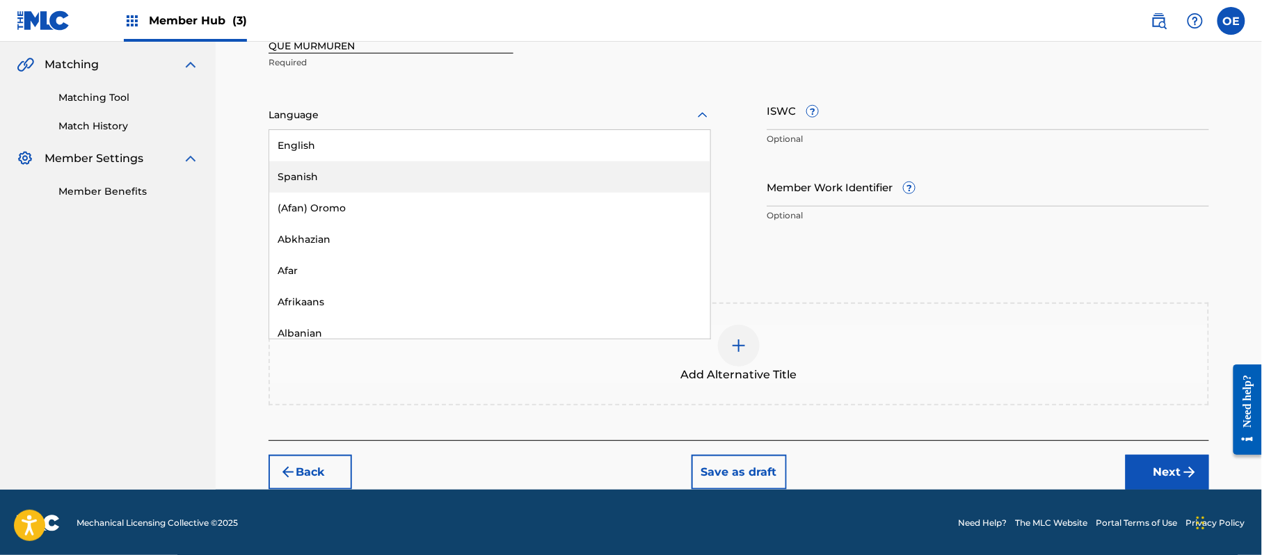
click at [333, 167] on div "Spanish" at bounding box center [489, 176] width 441 height 31
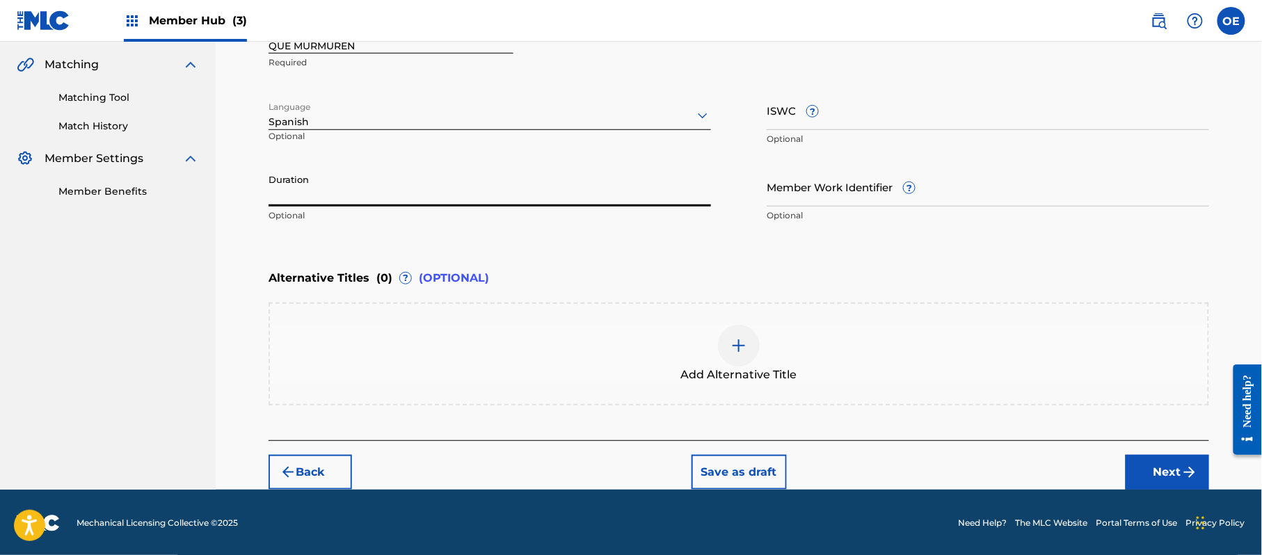
click at [399, 173] on input "Duration" at bounding box center [490, 187] width 443 height 40
type input "02:54"
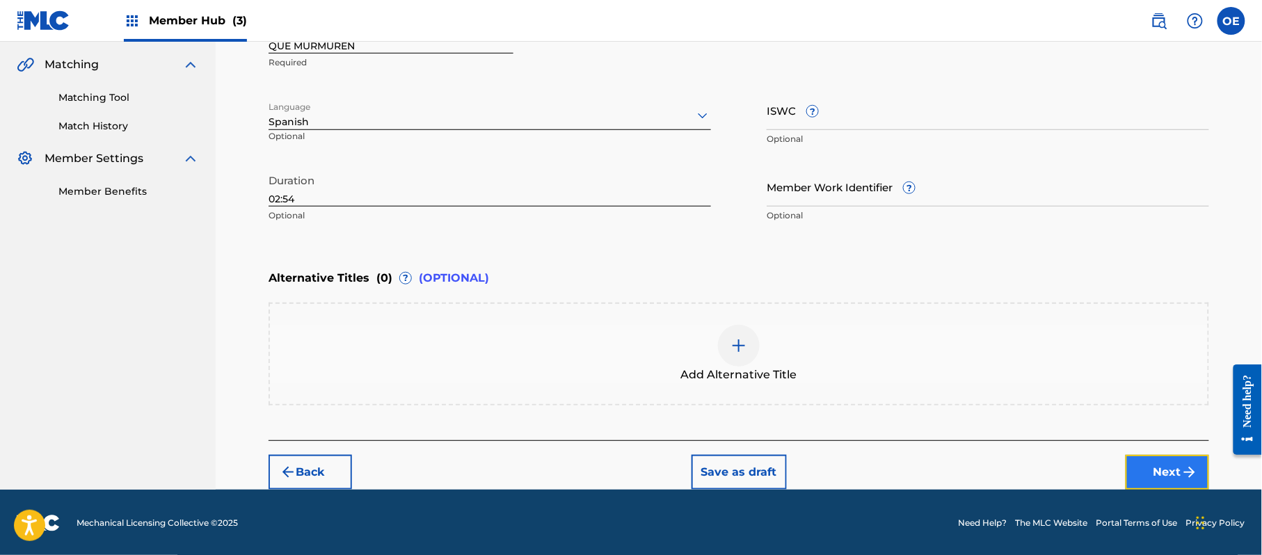
click at [1148, 463] on button "Next" at bounding box center [1167, 472] width 83 height 35
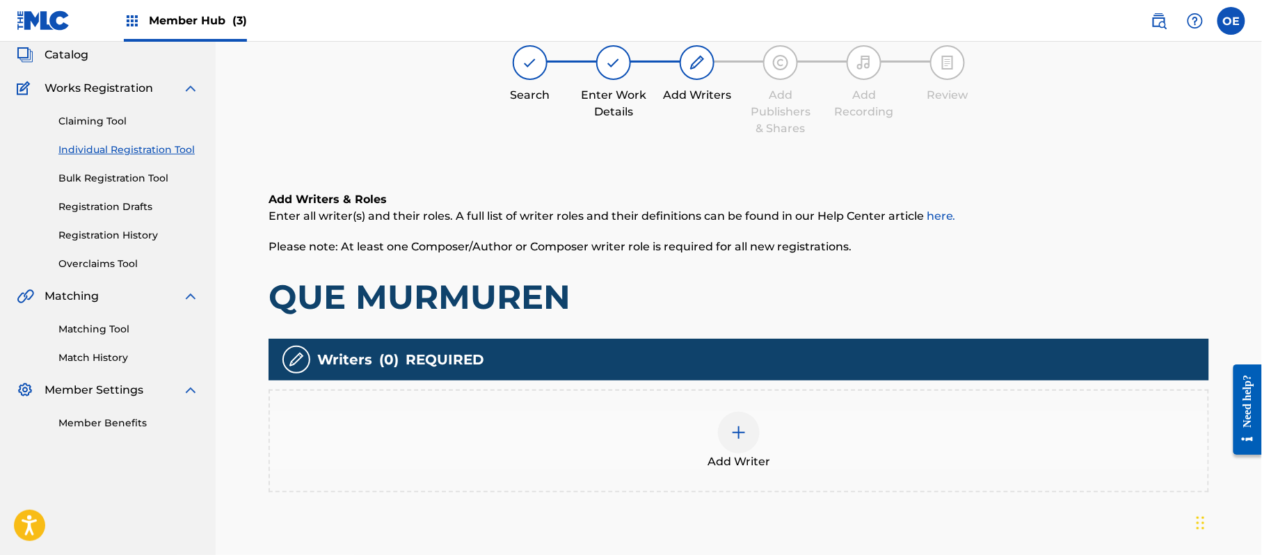
scroll to position [63, 0]
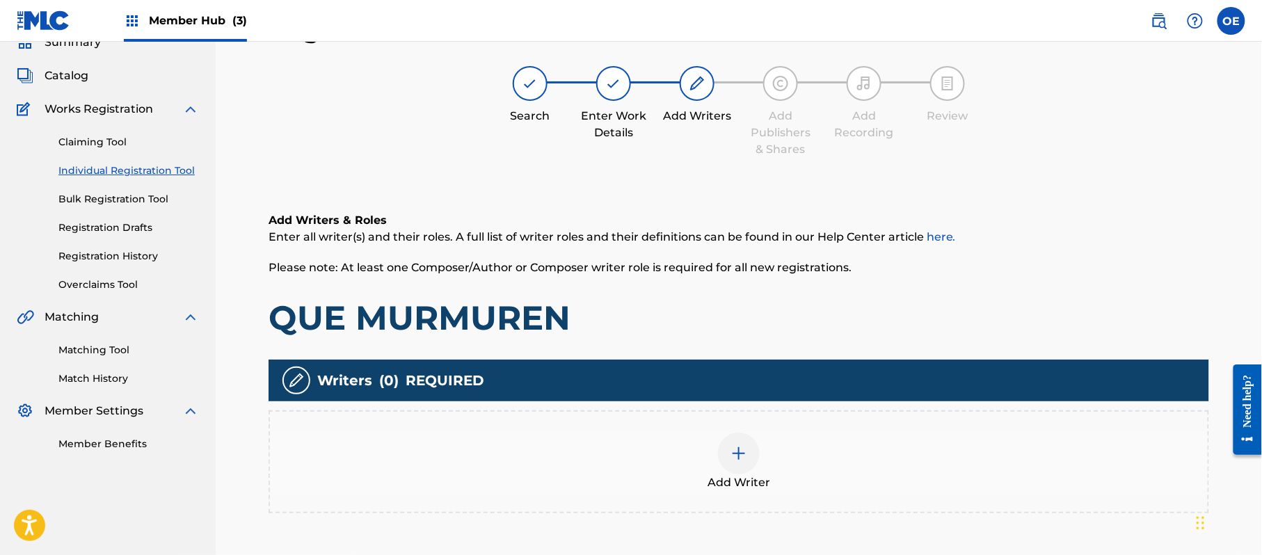
click at [740, 475] on span "Add Writer" at bounding box center [739, 483] width 63 height 17
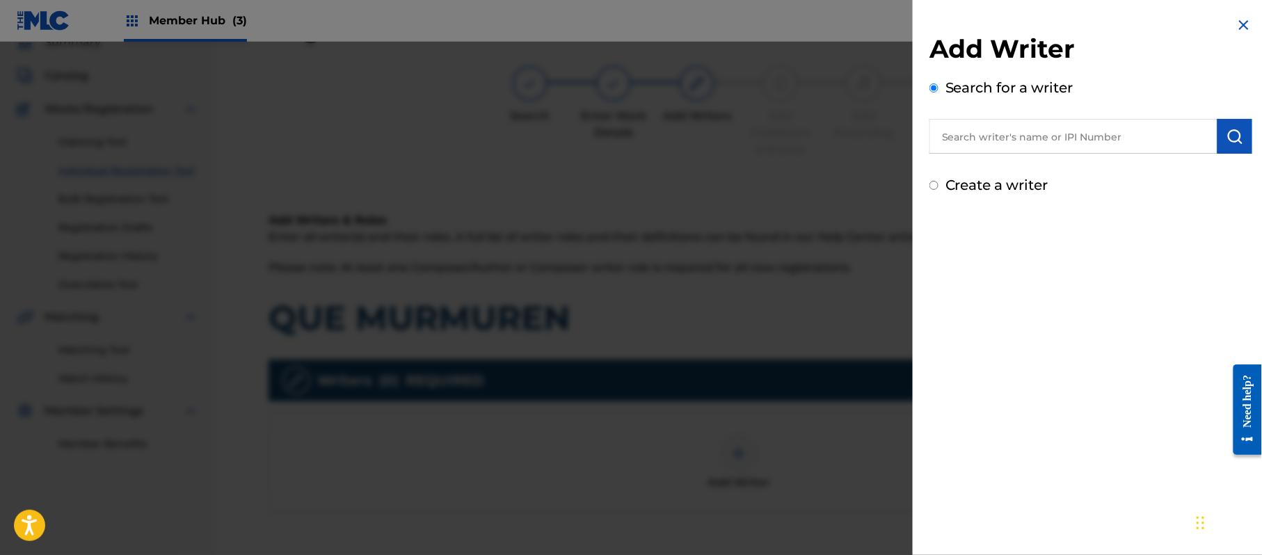
click at [1012, 184] on label "Create a writer" at bounding box center [997, 185] width 103 height 17
radio input "true"
click at [939, 184] on input "Create a writer" at bounding box center [934, 185] width 9 height 9
radio input "false"
radio input "true"
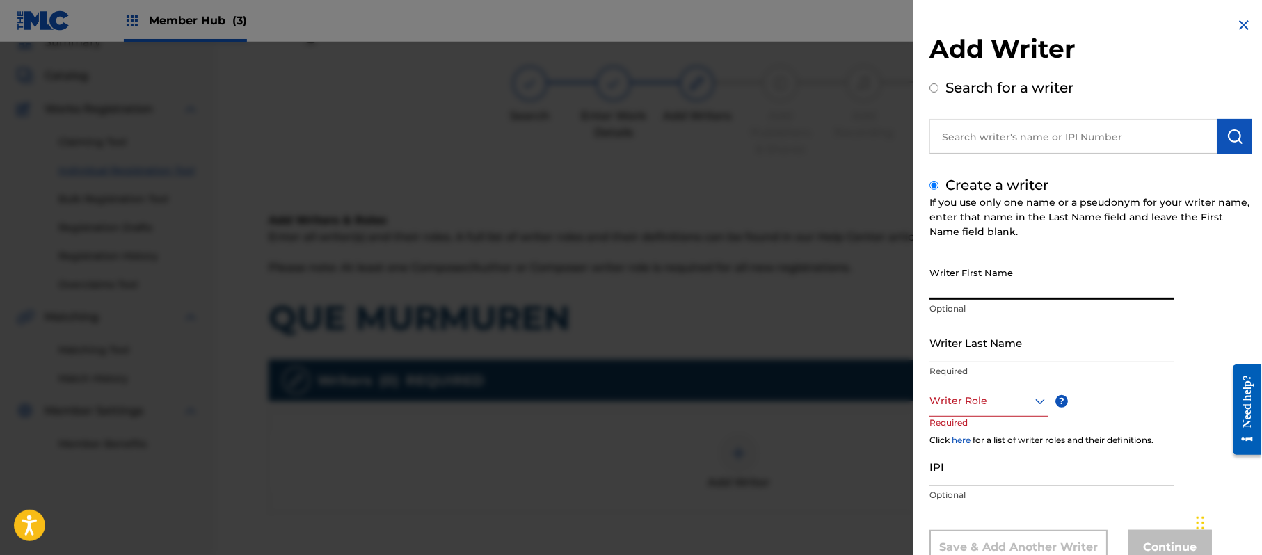
paste input "[PERSON_NAME]"
type input "[PERSON_NAME]"
drag, startPoint x: 1033, startPoint y: 363, endPoint x: 1083, endPoint y: 360, distance: 49.5
paste input "[PERSON_NAME]"
drag, startPoint x: 966, startPoint y: 351, endPoint x: 820, endPoint y: 342, distance: 147.0
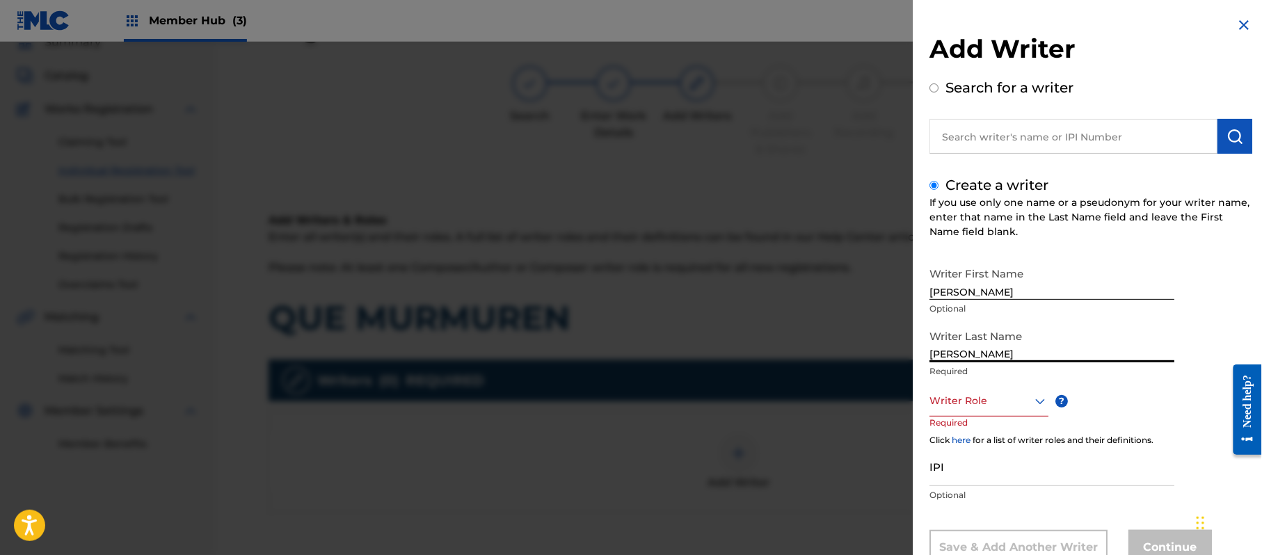
click at [822, 348] on div "Add Writer Search for a writer Create a writer If you use only one name or a ps…" at bounding box center [631, 298] width 1262 height 513
type input "PAZ"
drag, startPoint x: 1006, startPoint y: 290, endPoint x: 966, endPoint y: 298, distance: 41.2
click at [966, 298] on input "[PERSON_NAME]" at bounding box center [1052, 280] width 245 height 40
type input "[PERSON_NAME]"
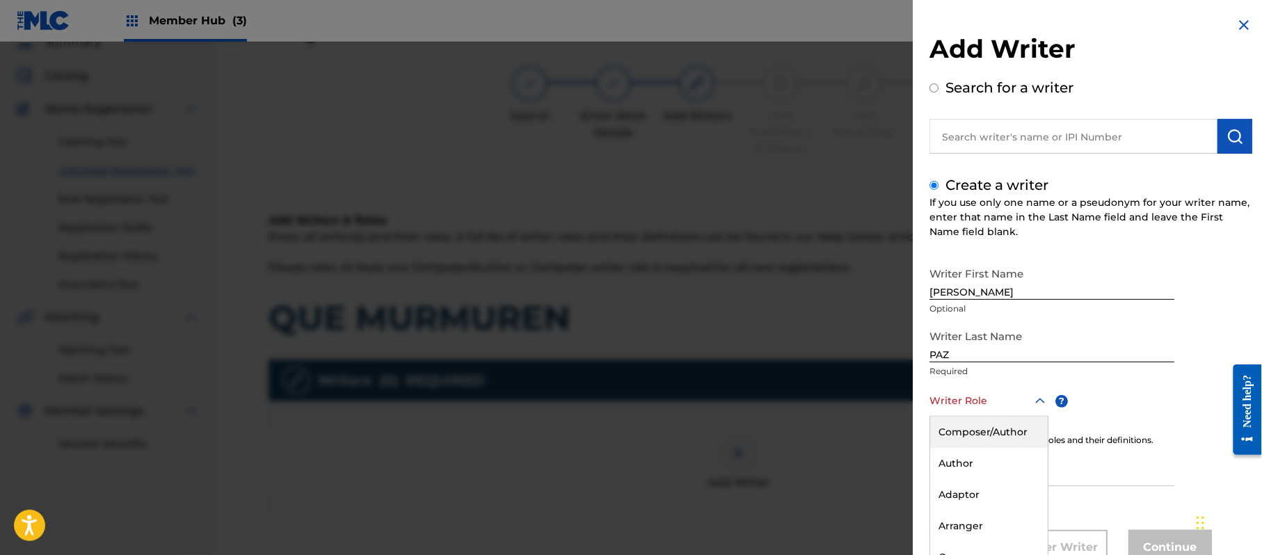
scroll to position [47, 0]
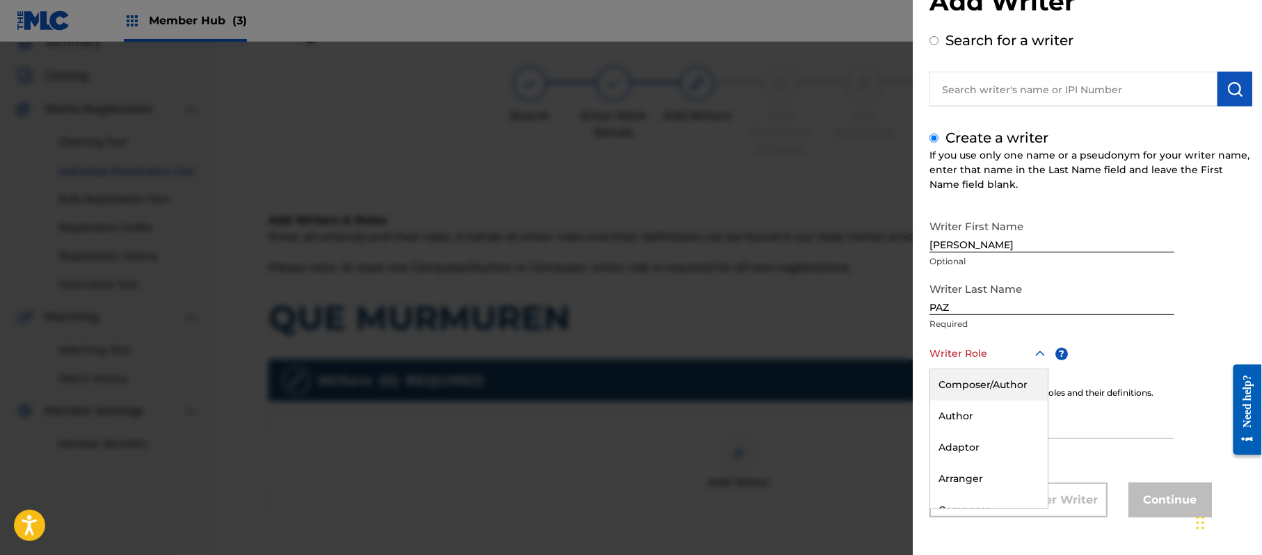
drag, startPoint x: 969, startPoint y: 405, endPoint x: 966, endPoint y: 391, distance: 14.2
click at [969, 369] on div "8 results available. Use Up and Down to choose options, press Enter to select t…" at bounding box center [989, 353] width 119 height 31
click at [967, 376] on div "Composer/Author" at bounding box center [989, 384] width 118 height 31
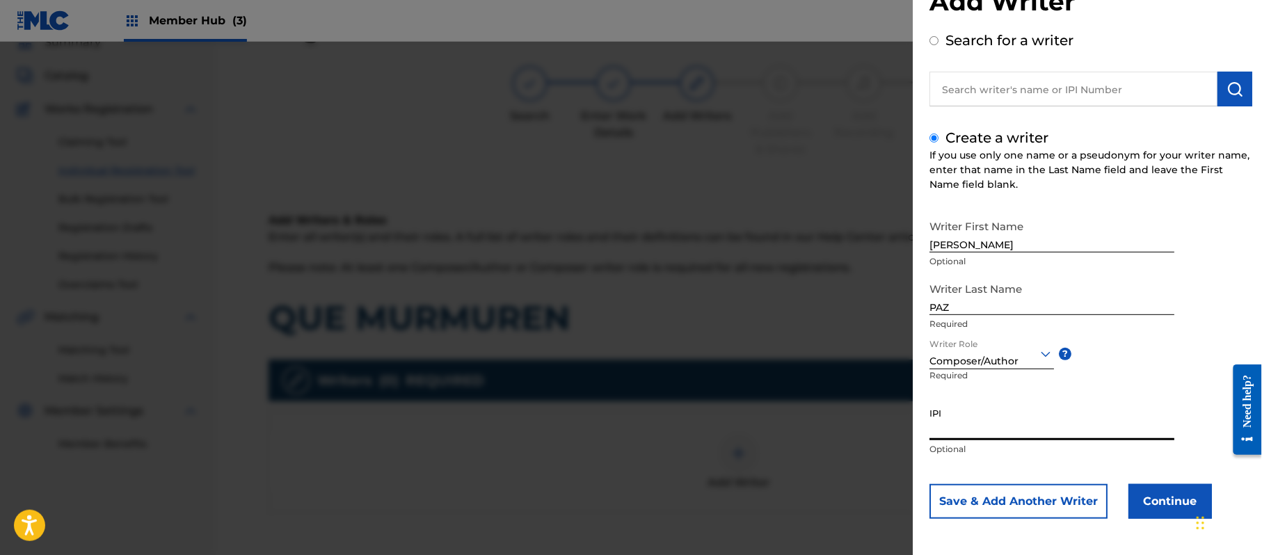
paste input "383824534"
type input "383824534"
click at [1162, 504] on button "Continue" at bounding box center [1170, 501] width 83 height 35
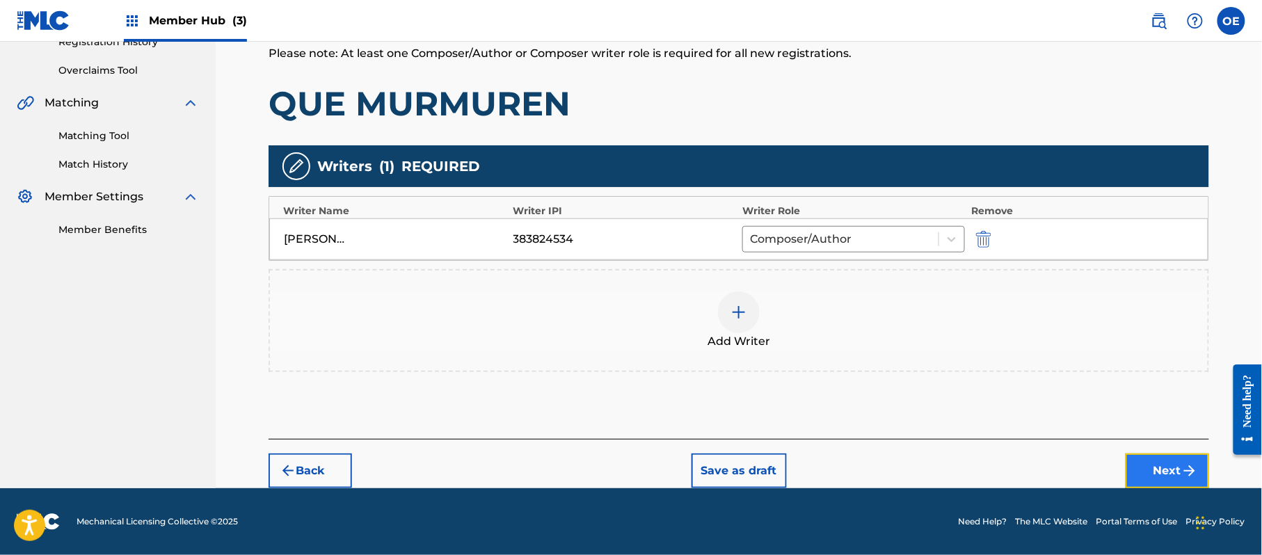
click at [1168, 482] on button "Next" at bounding box center [1167, 471] width 83 height 35
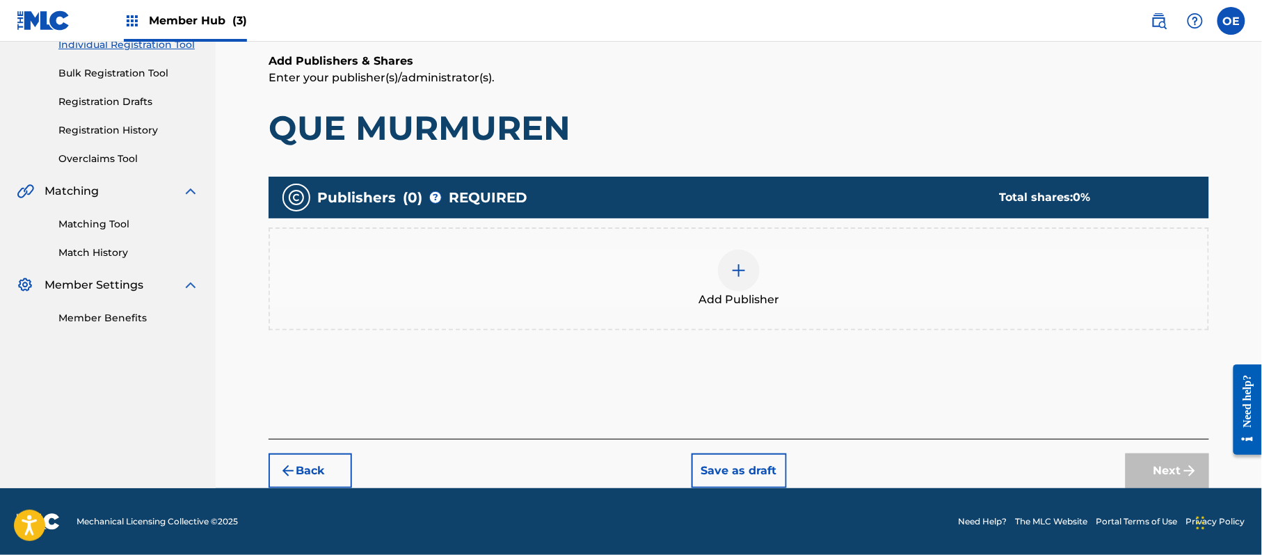
scroll to position [63, 0]
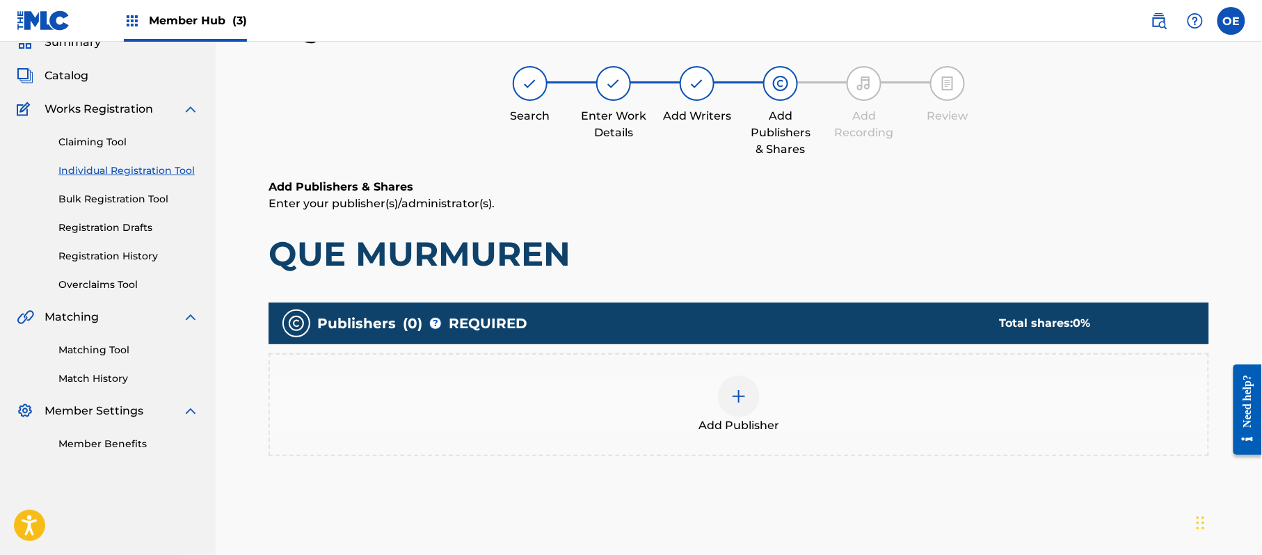
click at [616, 416] on div "Add Publisher" at bounding box center [739, 405] width 938 height 58
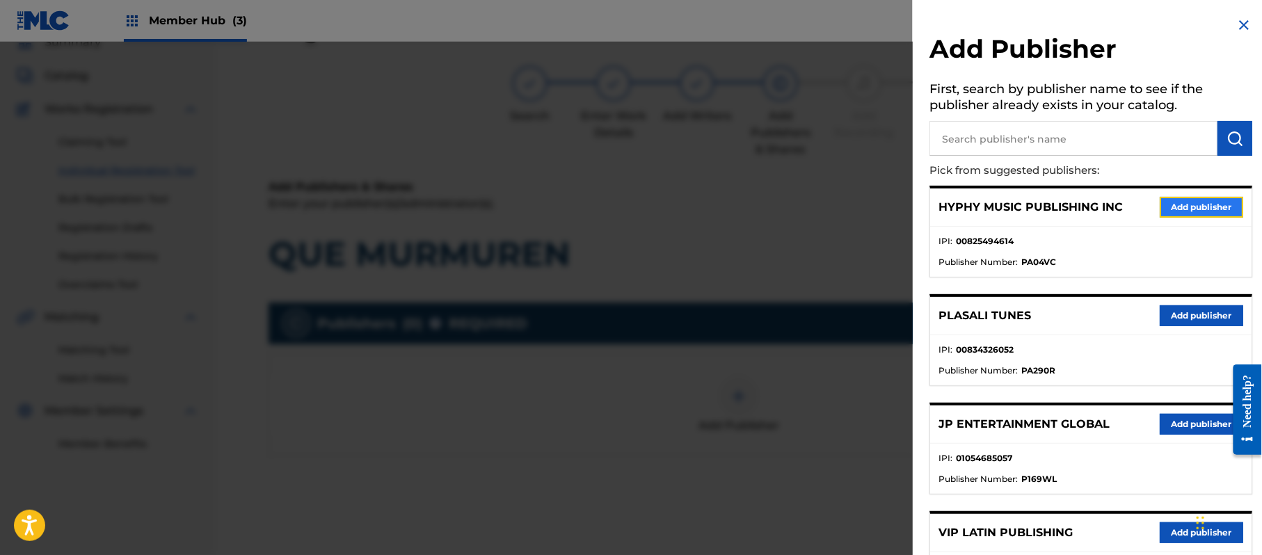
click at [1191, 204] on button "Add publisher" at bounding box center [1201, 207] width 83 height 21
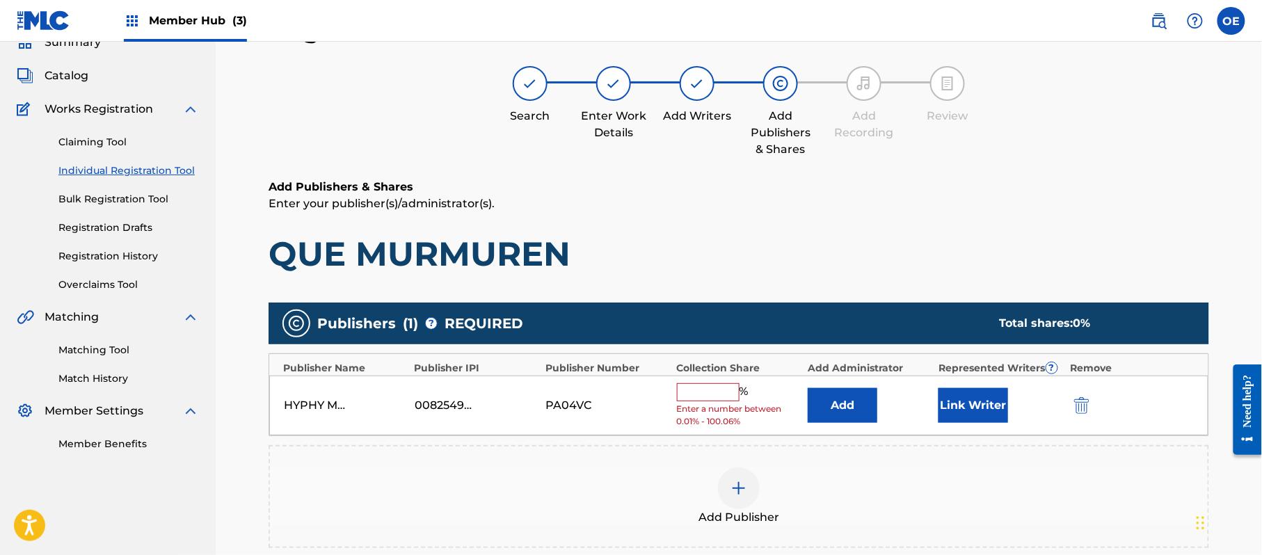
click at [699, 390] on input "text" at bounding box center [708, 392] width 63 height 18
type input "100"
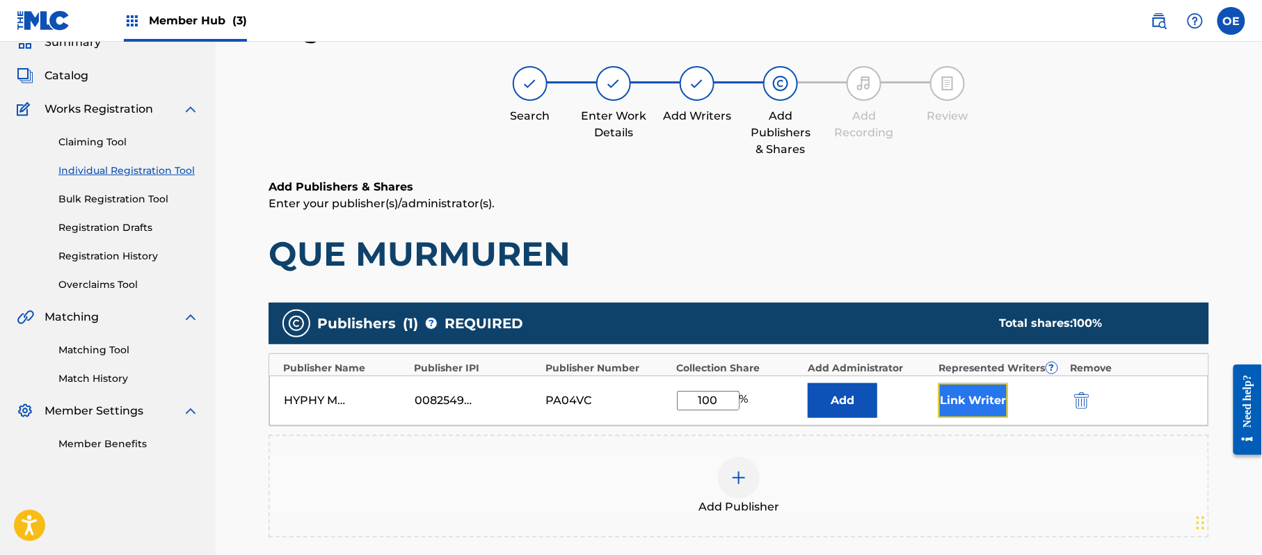
click at [939, 401] on button "Link Writer" at bounding box center [974, 400] width 70 height 35
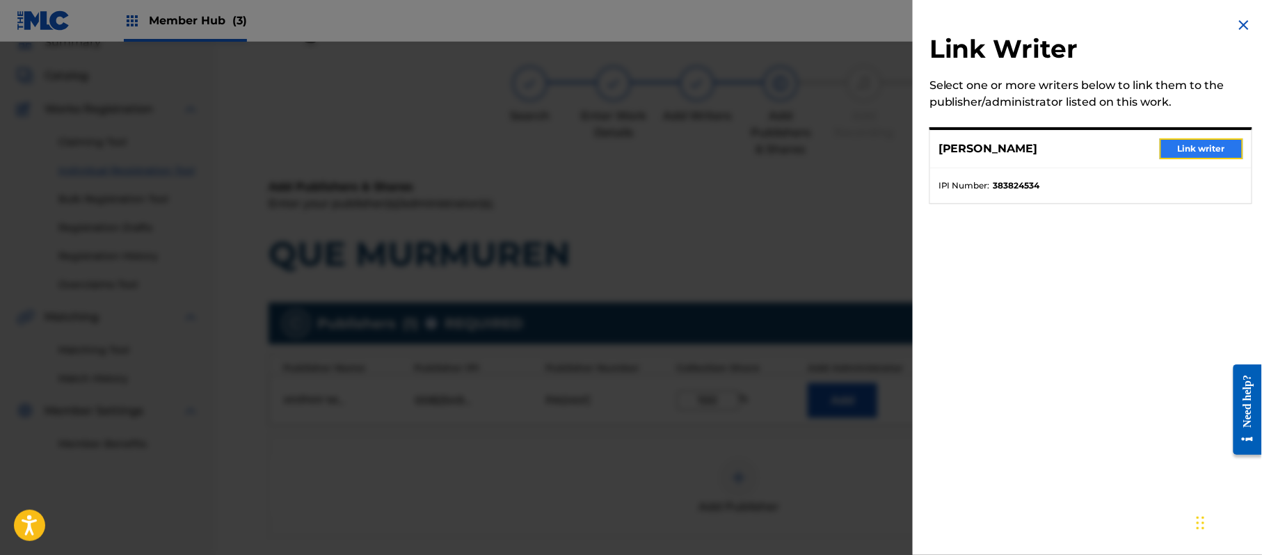
click at [1201, 149] on button "Link writer" at bounding box center [1201, 148] width 83 height 21
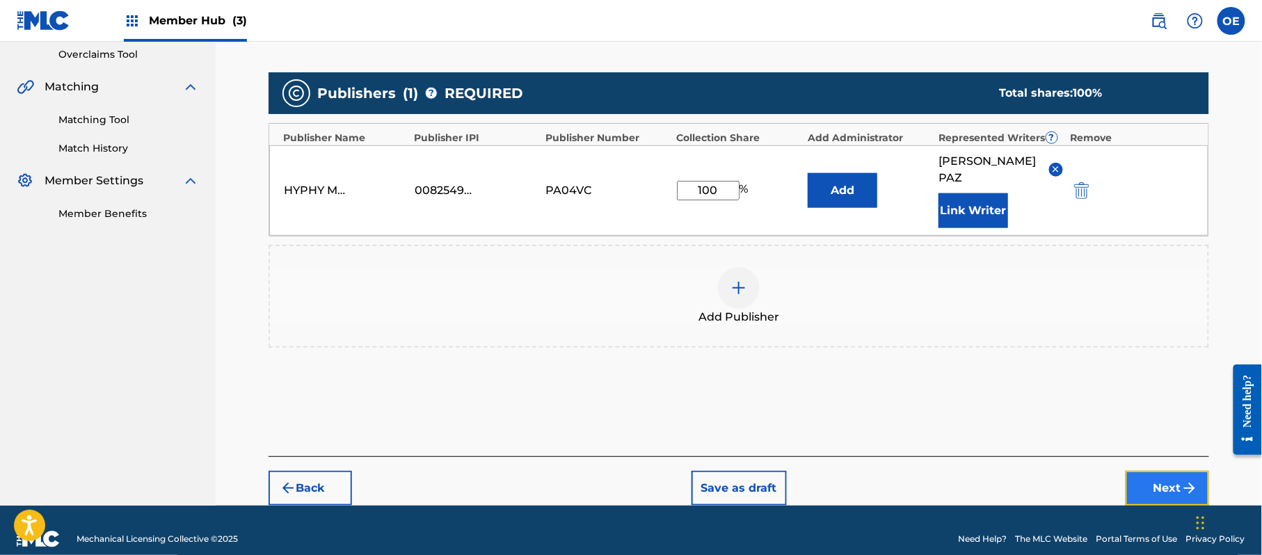
click at [1174, 473] on button "Next" at bounding box center [1167, 488] width 83 height 35
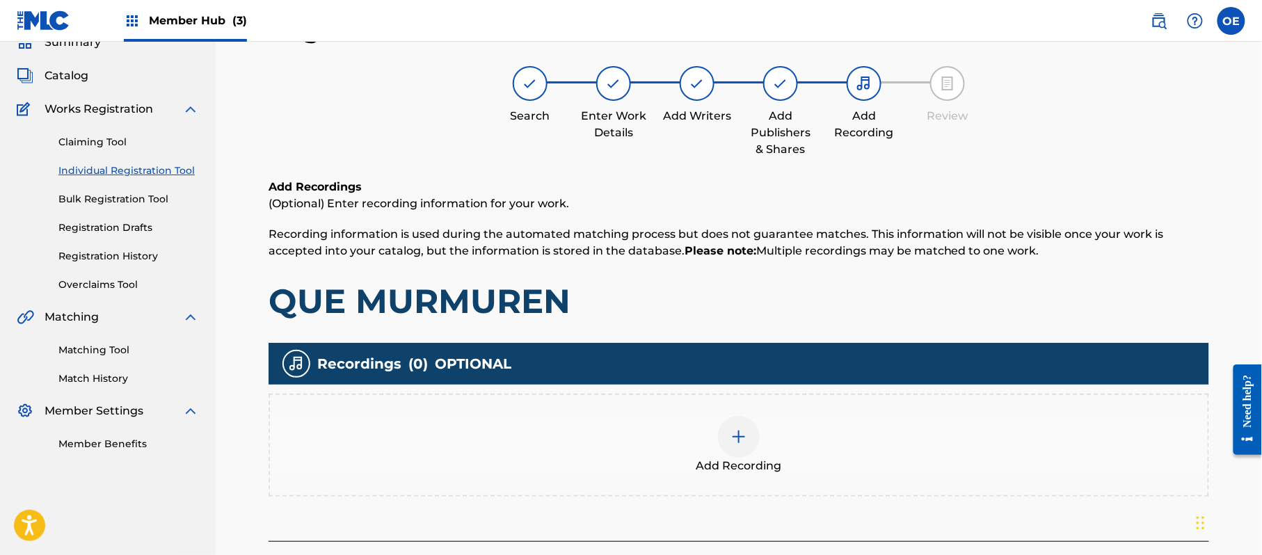
click at [764, 448] on div "Add Recording" at bounding box center [739, 445] width 938 height 58
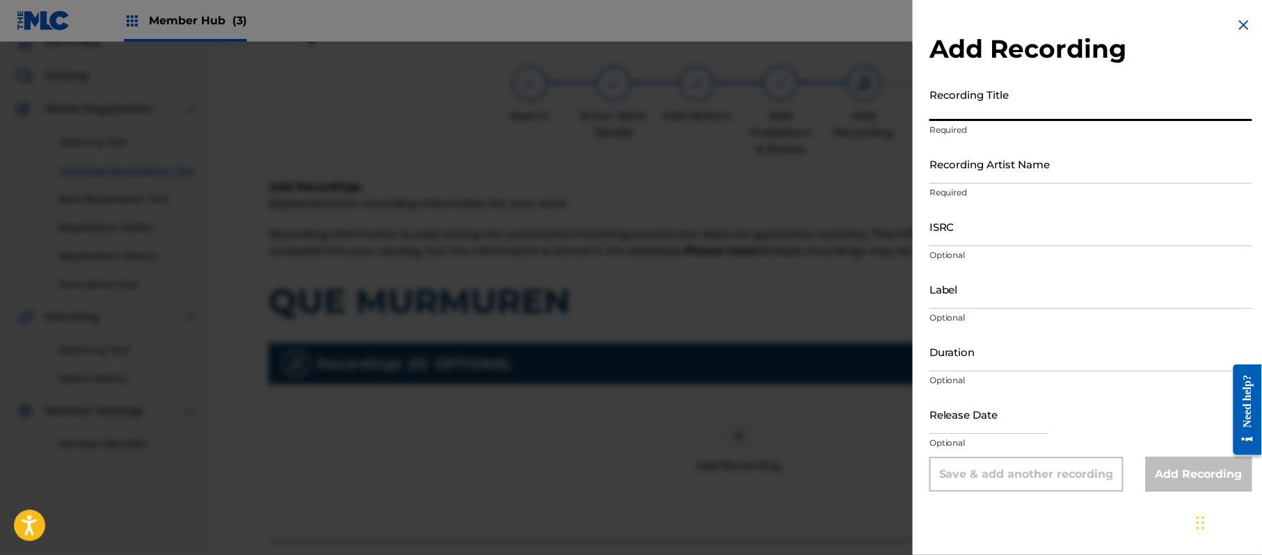
paste input "Que Murmuren"
type input "Que Murmuren"
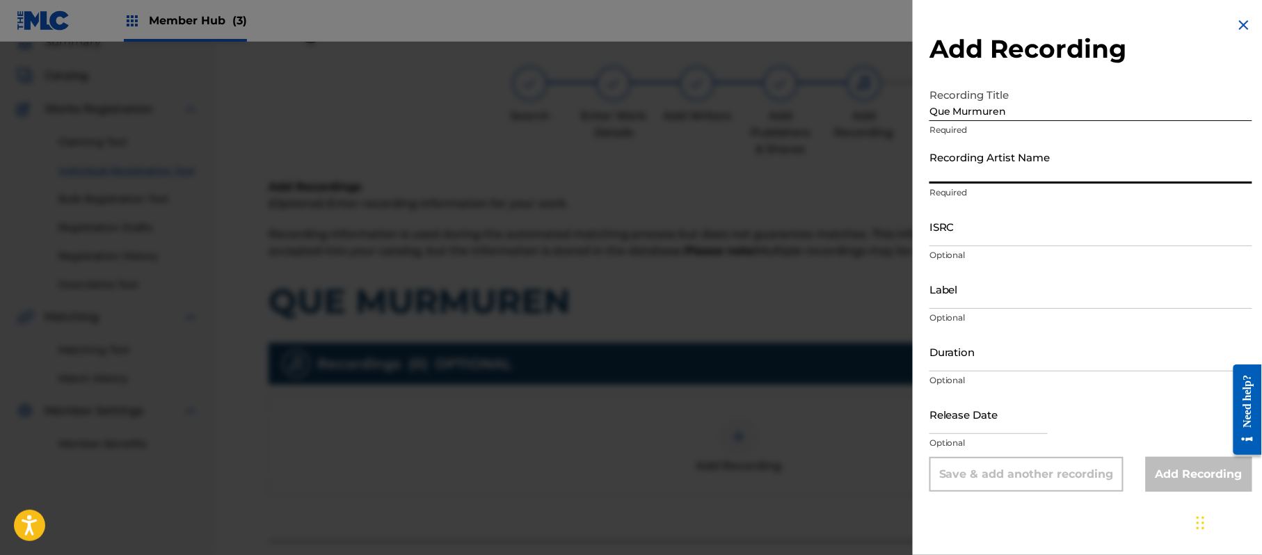
paste input "La Media [PERSON_NAME] Y [PERSON_NAME]"
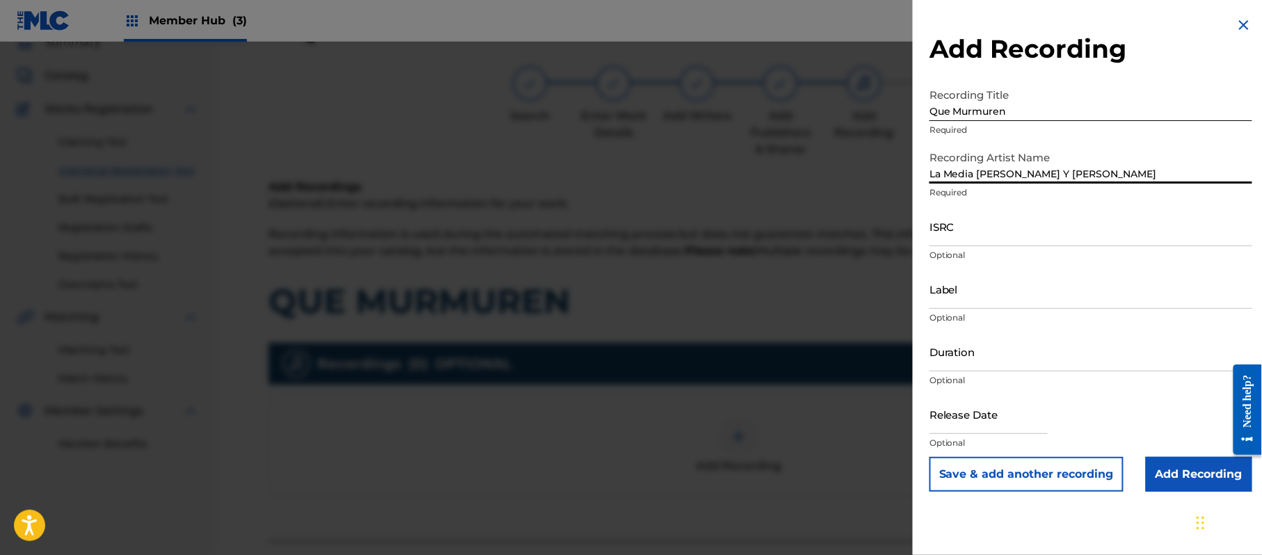
type input "La Media [PERSON_NAME] Y [PERSON_NAME]"
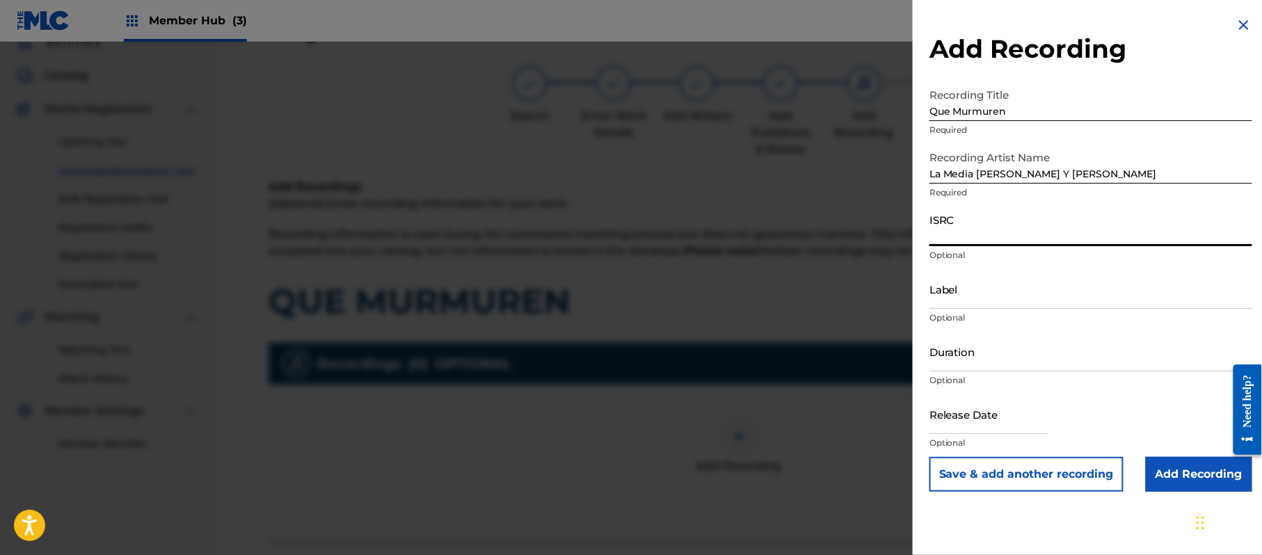
paste input "CA5KR1703654"
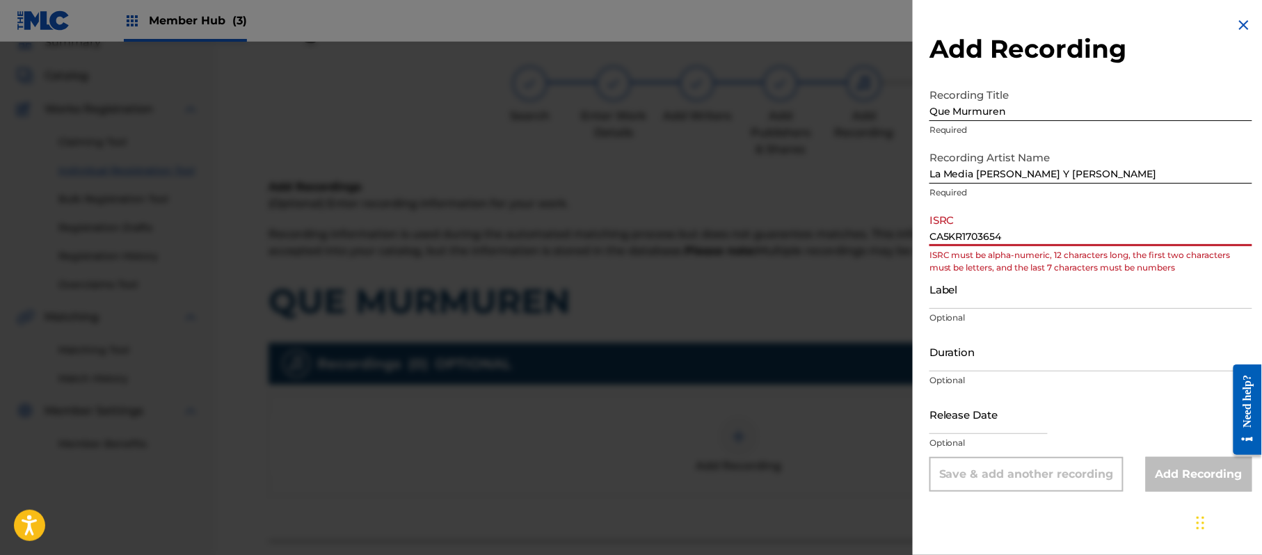
drag, startPoint x: 946, startPoint y: 234, endPoint x: 889, endPoint y: 240, distance: 57.3
click at [889, 240] on div "Add Recording Recording Title Que Murmuren Required Recording Artist Name La Me…" at bounding box center [631, 298] width 1262 height 513
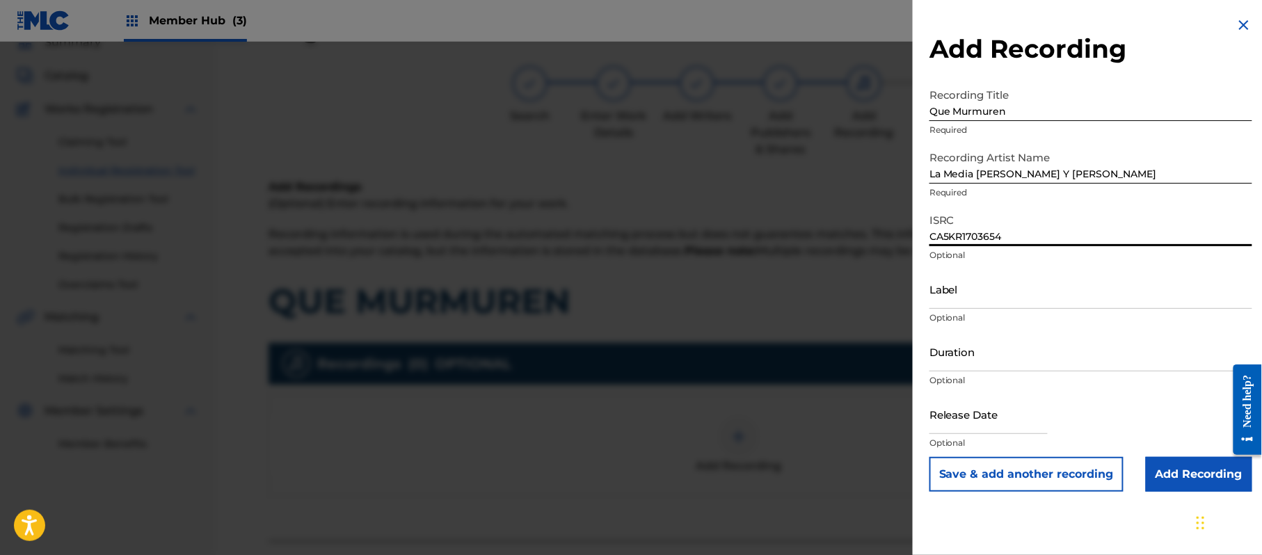
type input "CA5KR1703654"
paste input "3 Amigos Intertainment"
type input "3 Amigos Intertainment"
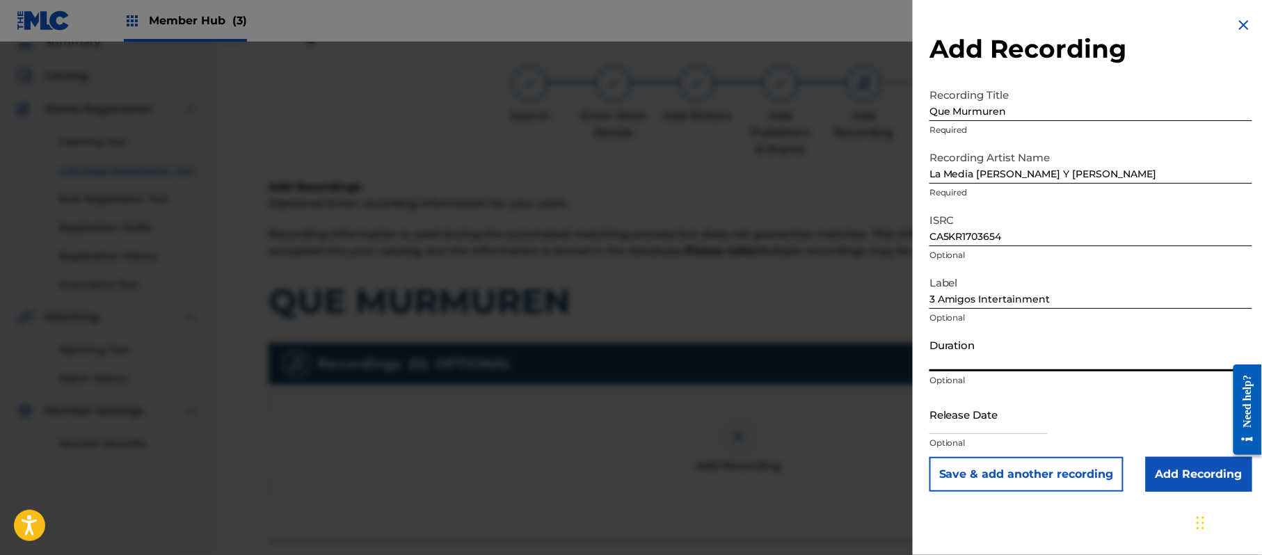
click at [967, 349] on input "Duration" at bounding box center [1091, 352] width 323 height 40
type input "02:54"
drag, startPoint x: 975, startPoint y: 413, endPoint x: 1013, endPoint y: 424, distance: 40.1
click at [975, 413] on input "text" at bounding box center [989, 415] width 118 height 40
select select "8"
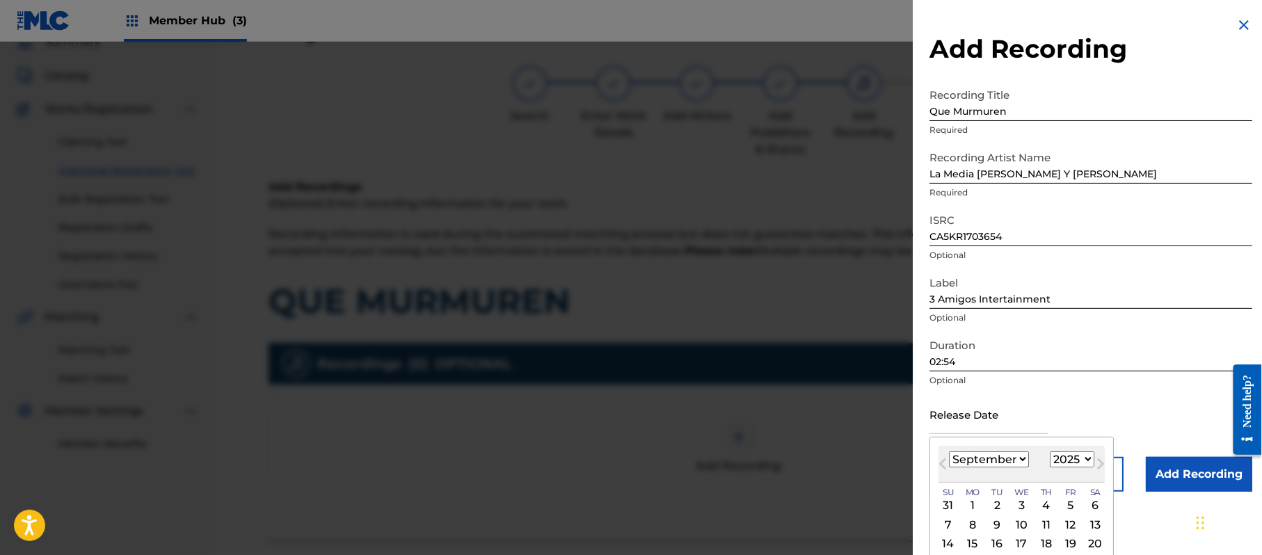
drag, startPoint x: 1073, startPoint y: 461, endPoint x: 1074, endPoint y: 452, distance: 9.2
click at [1073, 461] on select "1899 1900 1901 1902 1903 1904 1905 1906 1907 1908 1909 1910 1911 1912 1913 1914…" at bounding box center [1072, 460] width 45 height 16
select select "2017"
click at [1053, 452] on select "1899 1900 1901 1902 1903 1904 1905 1906 1907 1908 1909 1910 1911 1912 1913 1914…" at bounding box center [1072, 460] width 45 height 16
click at [1005, 462] on select "January February March April May June July August September October November De…" at bounding box center [989, 460] width 80 height 16
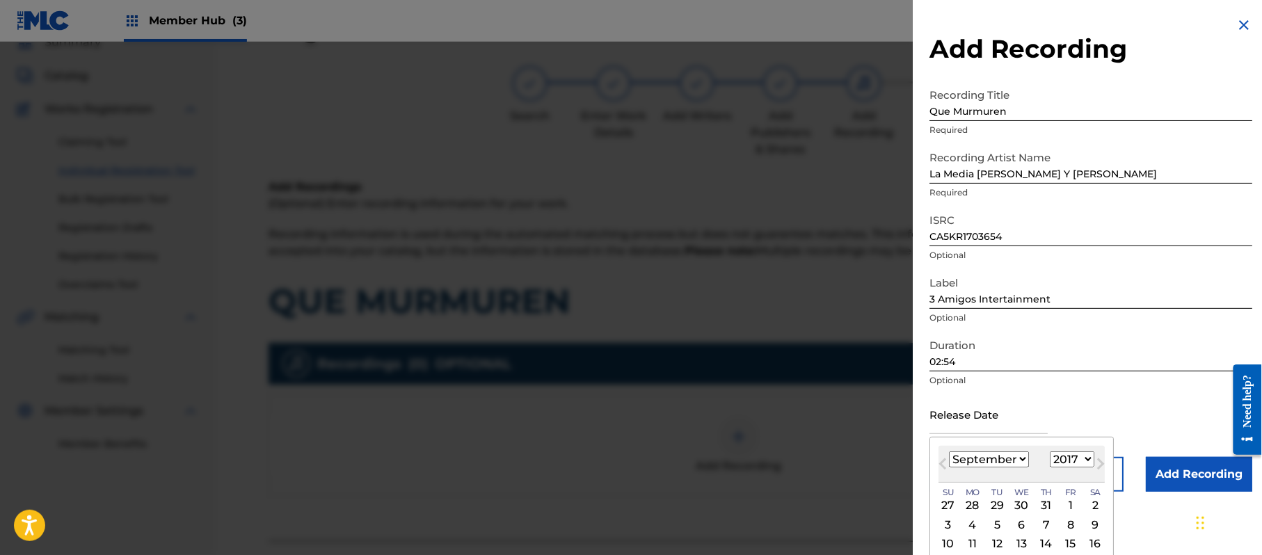
select select "11"
click at [950, 452] on select "January February March April May June July August September October November De…" at bounding box center [989, 460] width 80 height 16
click at [1022, 522] on div "6" at bounding box center [1022, 524] width 17 height 17
type input "[DATE]"
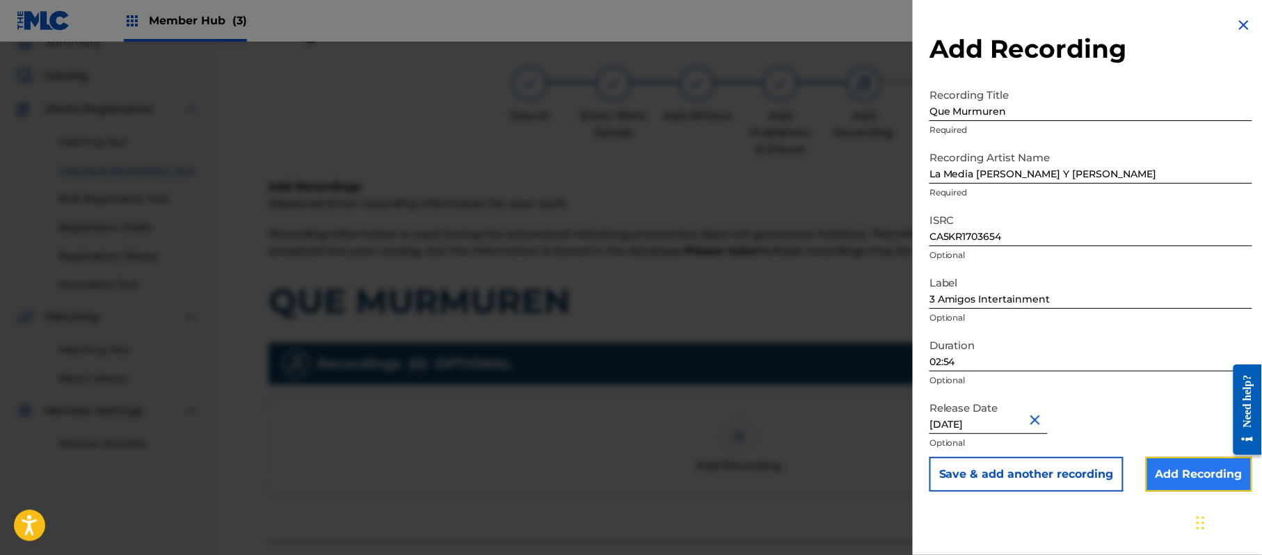
click at [1164, 466] on input "Add Recording" at bounding box center [1199, 474] width 106 height 35
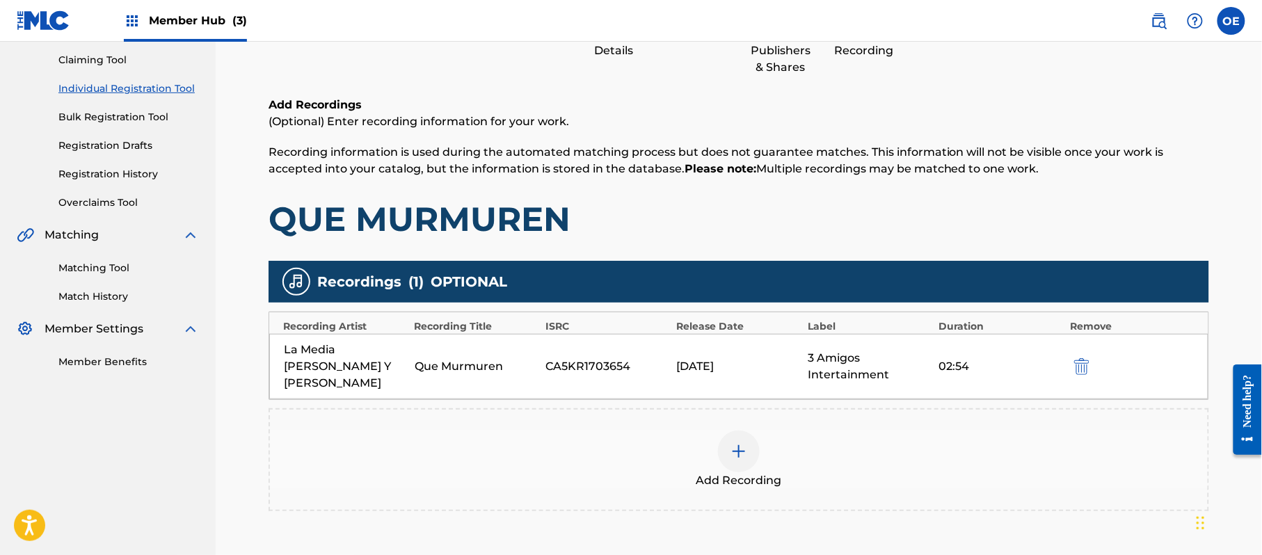
scroll to position [245, 0]
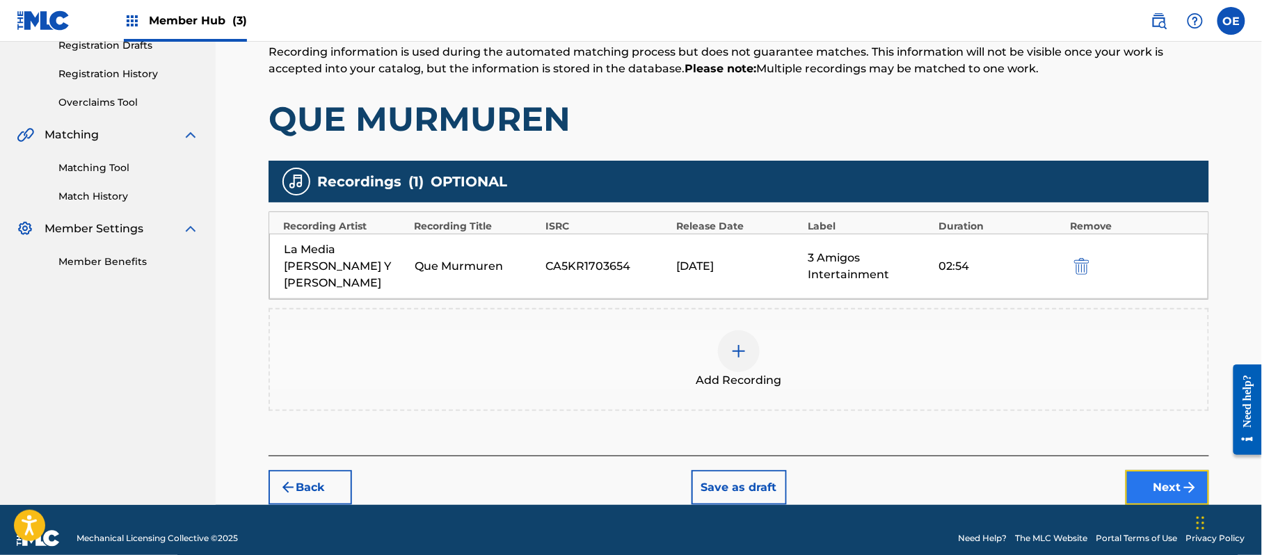
click at [1163, 470] on button "Next" at bounding box center [1167, 487] width 83 height 35
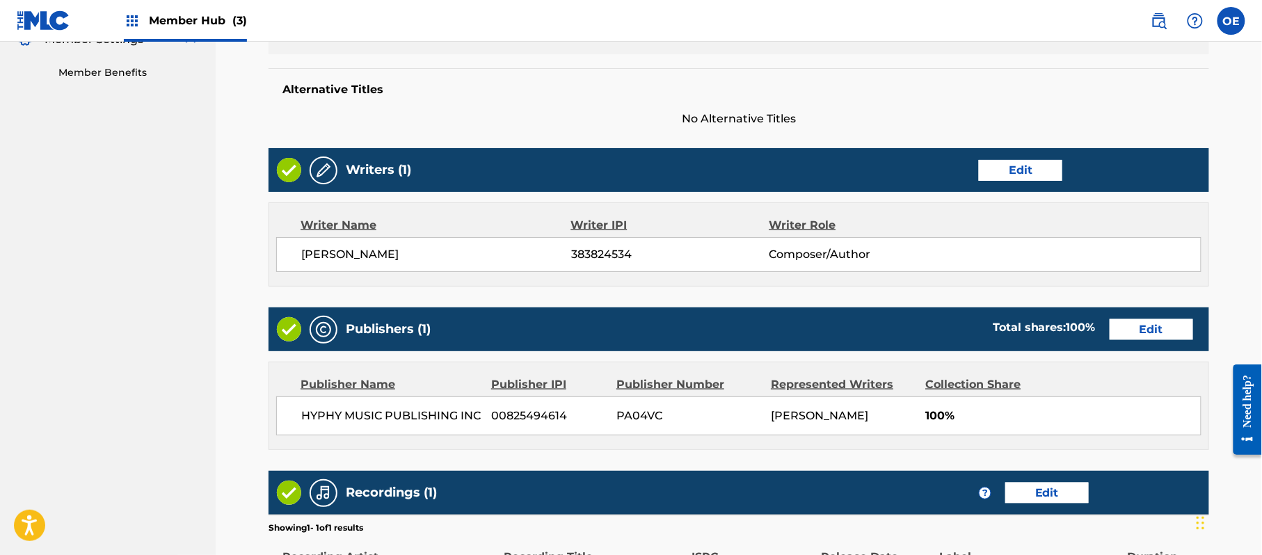
scroll to position [622, 0]
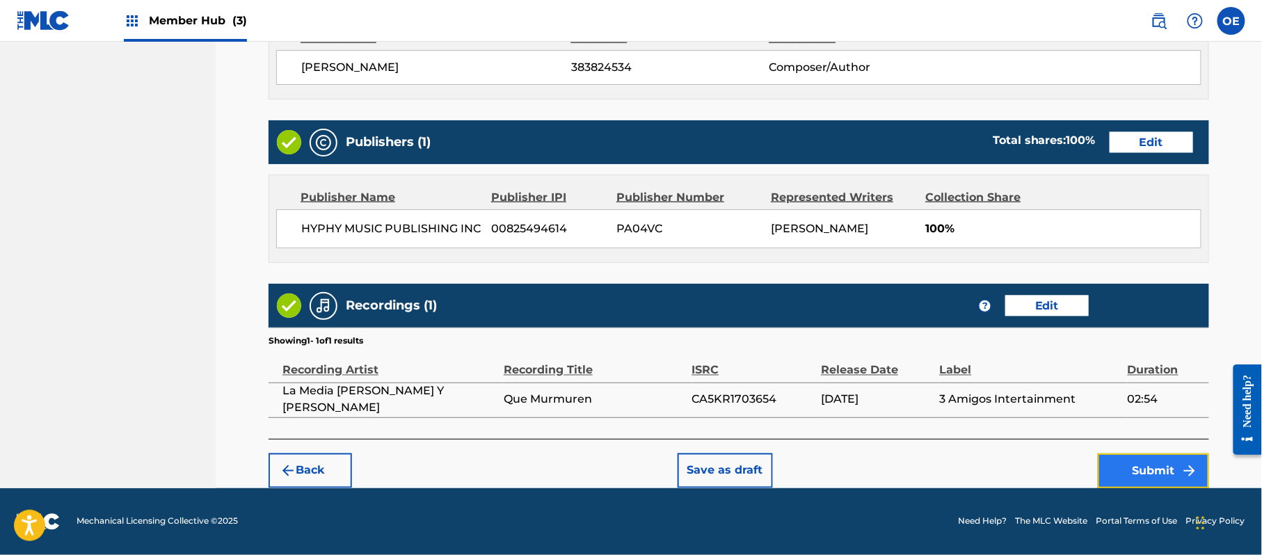
click at [1138, 465] on button "Submit" at bounding box center [1153, 471] width 111 height 35
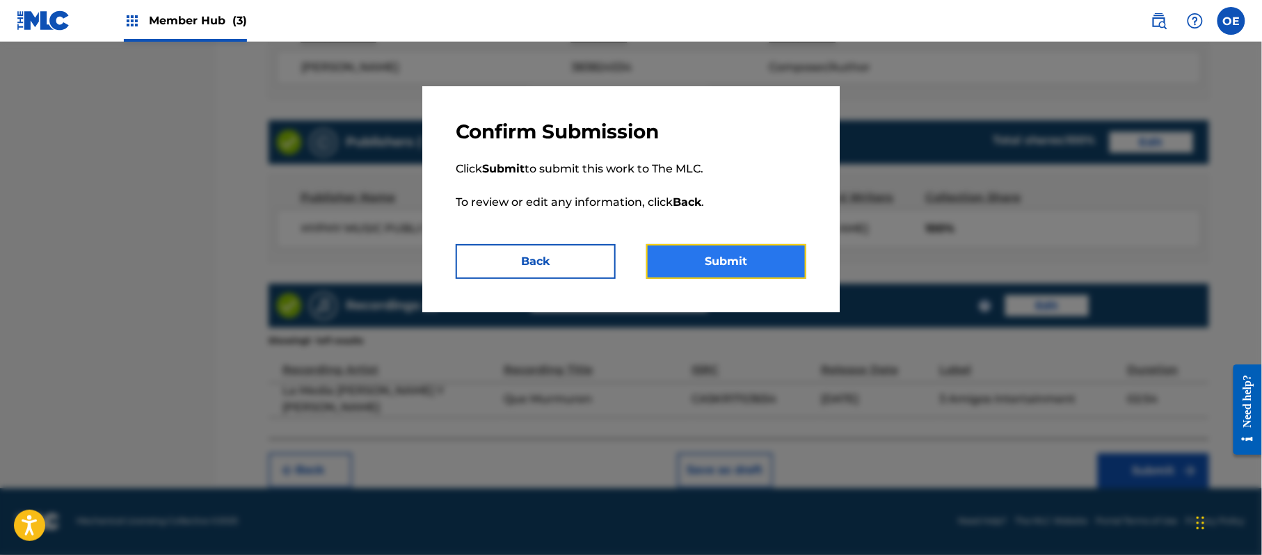
click at [699, 262] on button "Submit" at bounding box center [726, 261] width 160 height 35
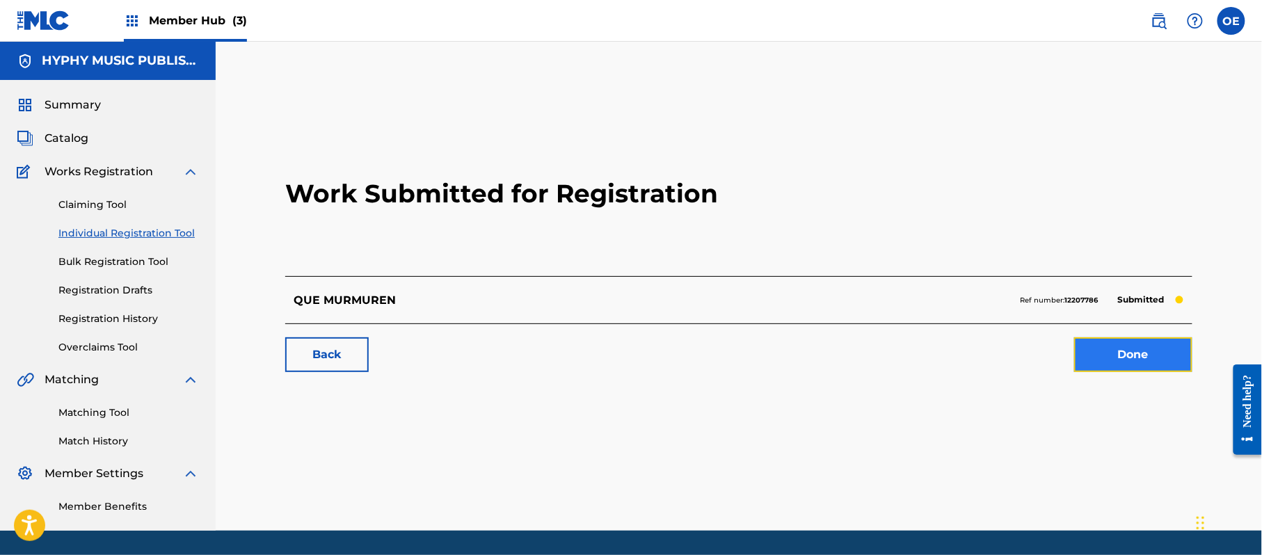
click at [1153, 363] on link "Done" at bounding box center [1133, 354] width 118 height 35
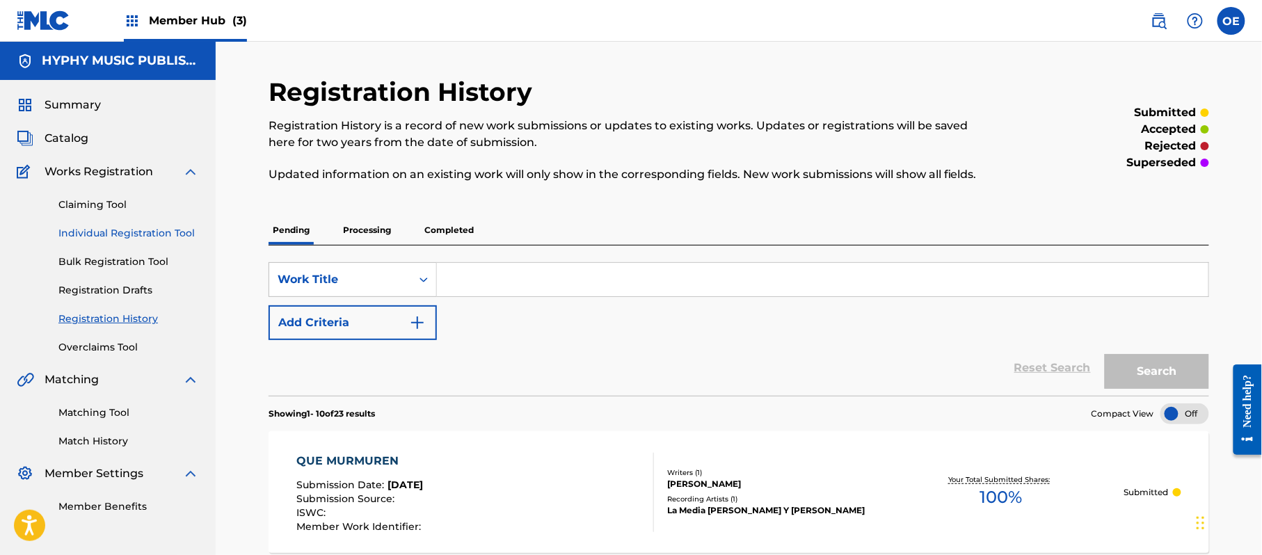
click at [150, 234] on link "Individual Registration Tool" at bounding box center [128, 233] width 141 height 15
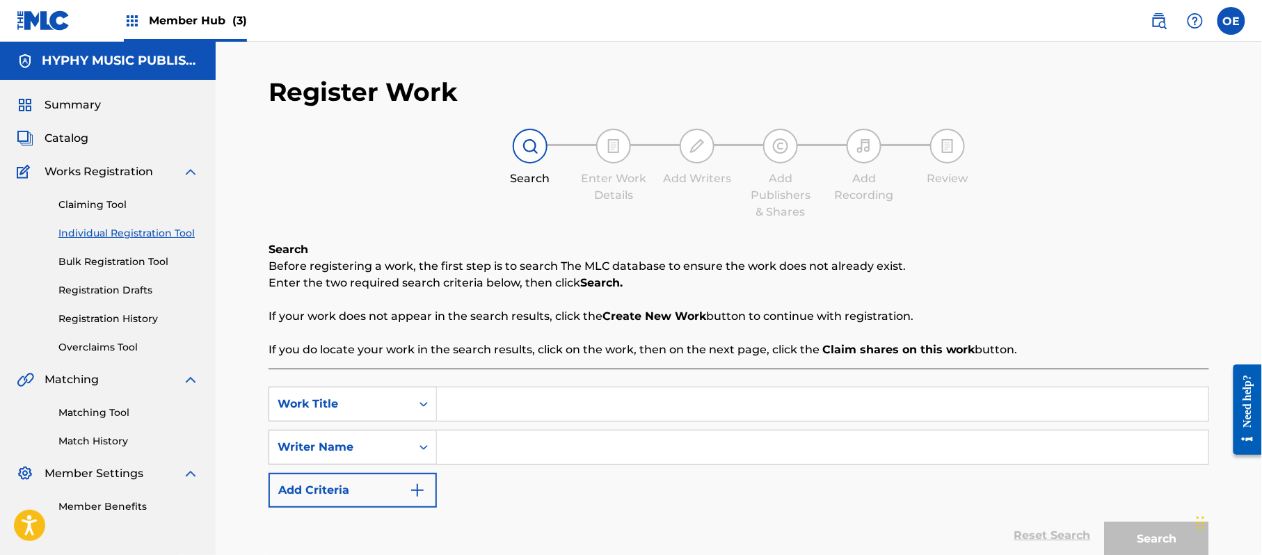
paste input "QUEDATE CONMIGO"
type input "QUEDATE CONMIGO"
paste input "[PERSON_NAME]"
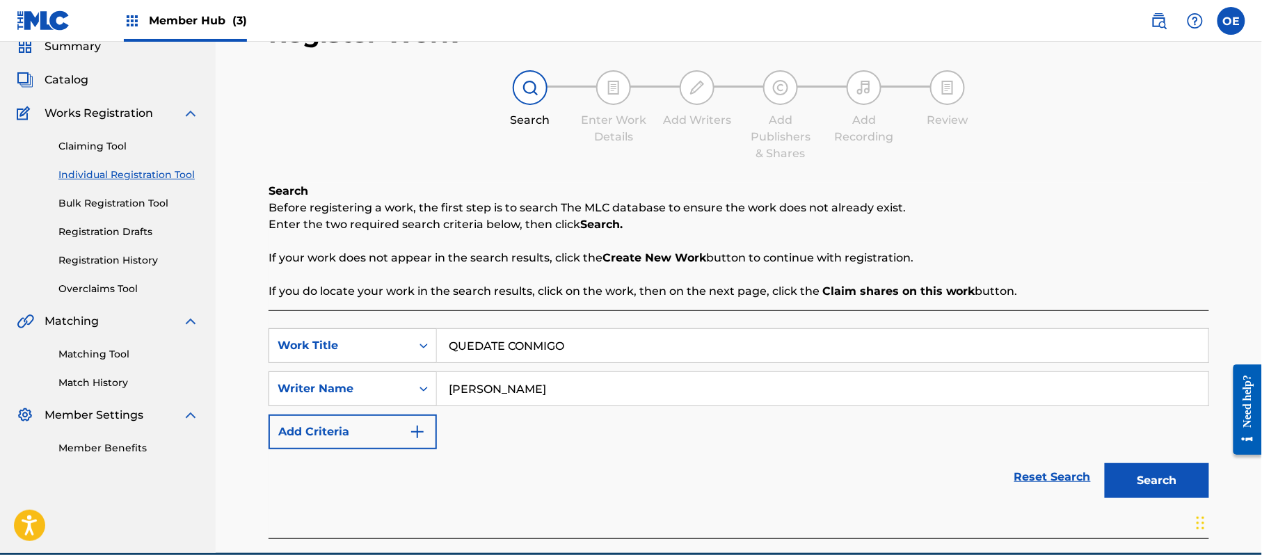
scroll to position [123, 0]
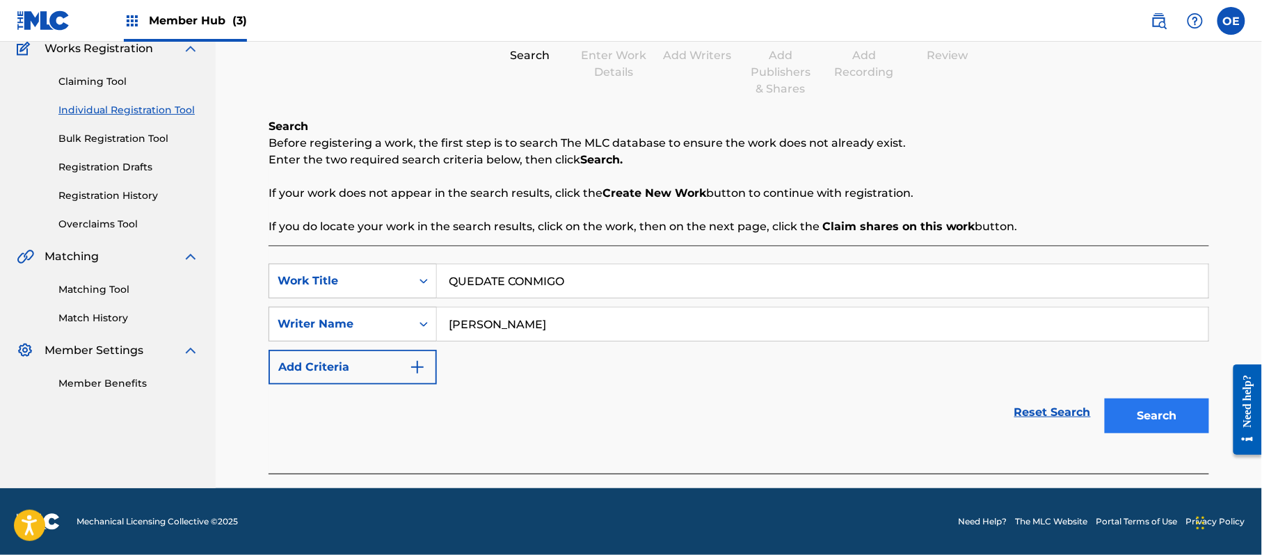
type input "[PERSON_NAME]"
click at [1145, 430] on button "Search" at bounding box center [1157, 416] width 104 height 35
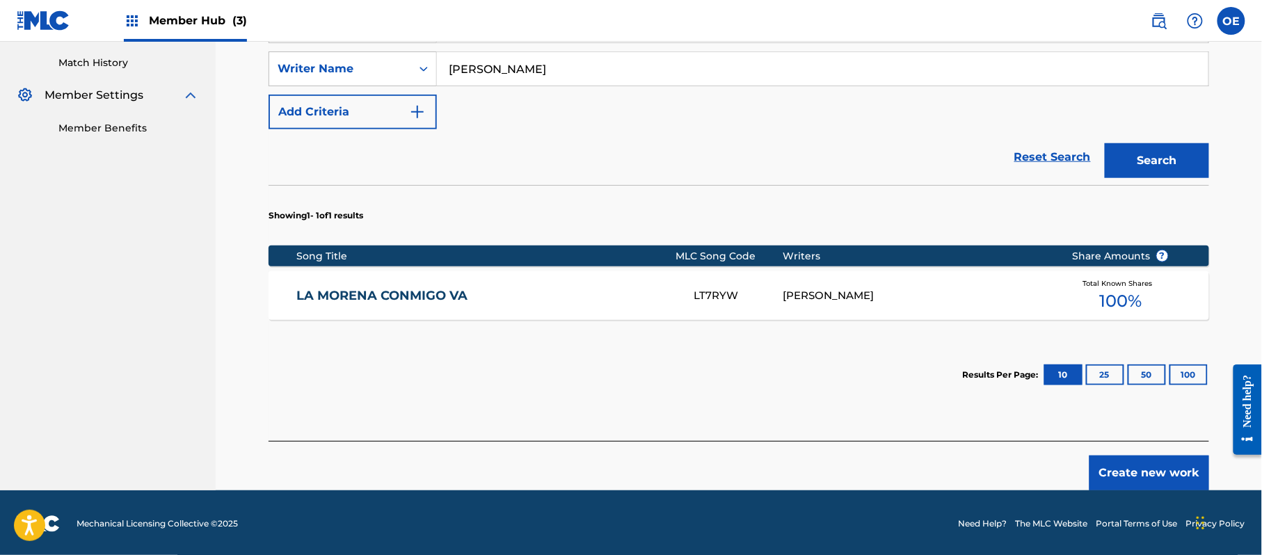
scroll to position [381, 0]
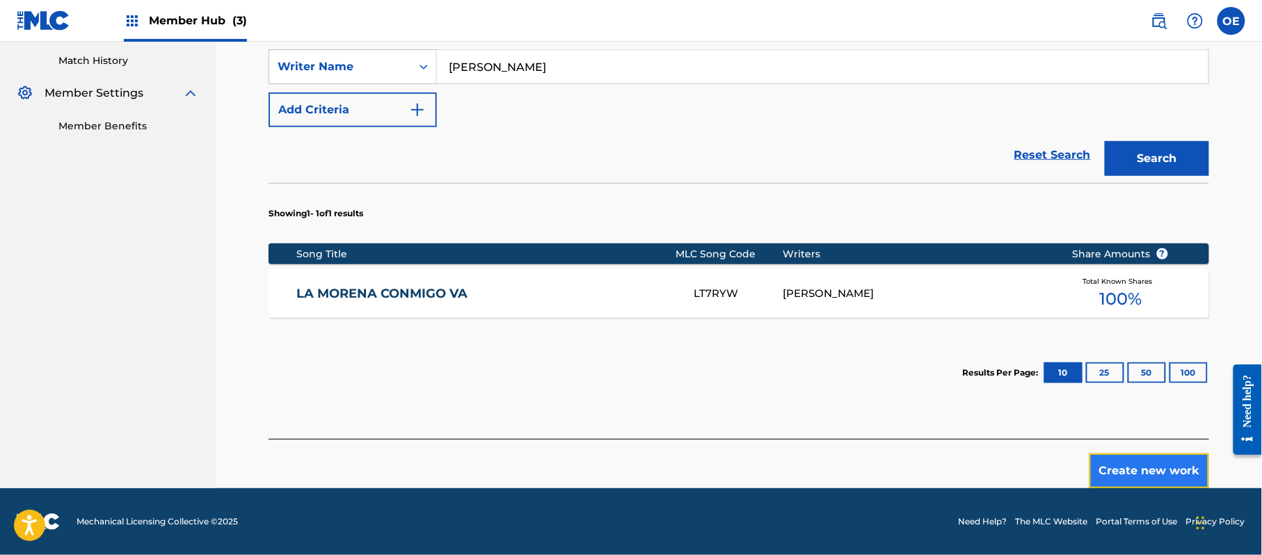
click at [1128, 463] on button "Create new work" at bounding box center [1150, 471] width 120 height 35
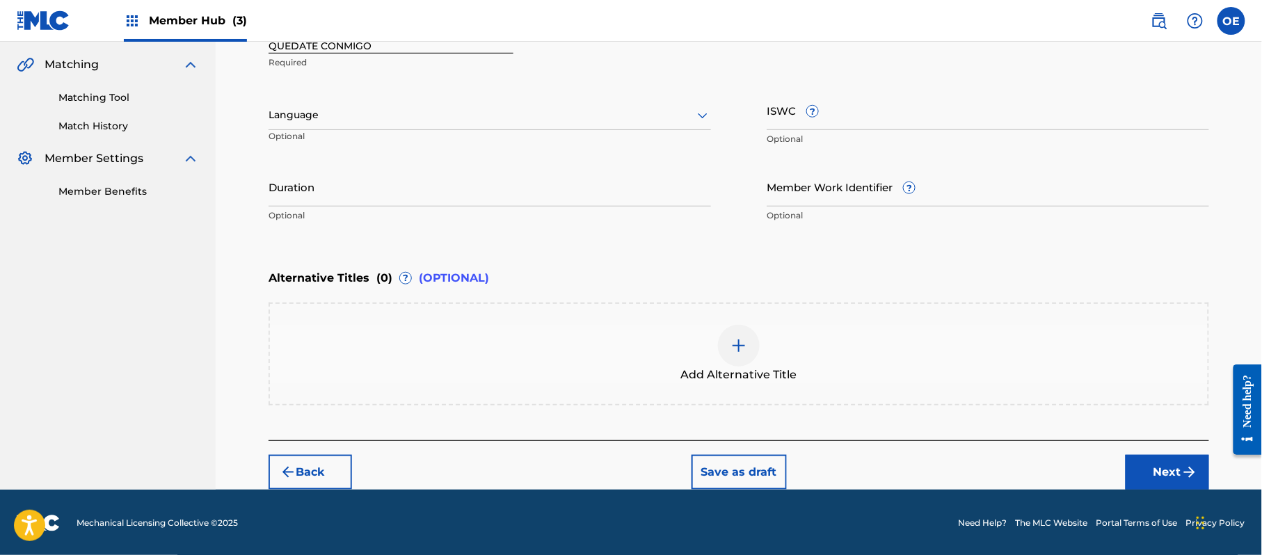
click at [341, 112] on div at bounding box center [490, 114] width 443 height 17
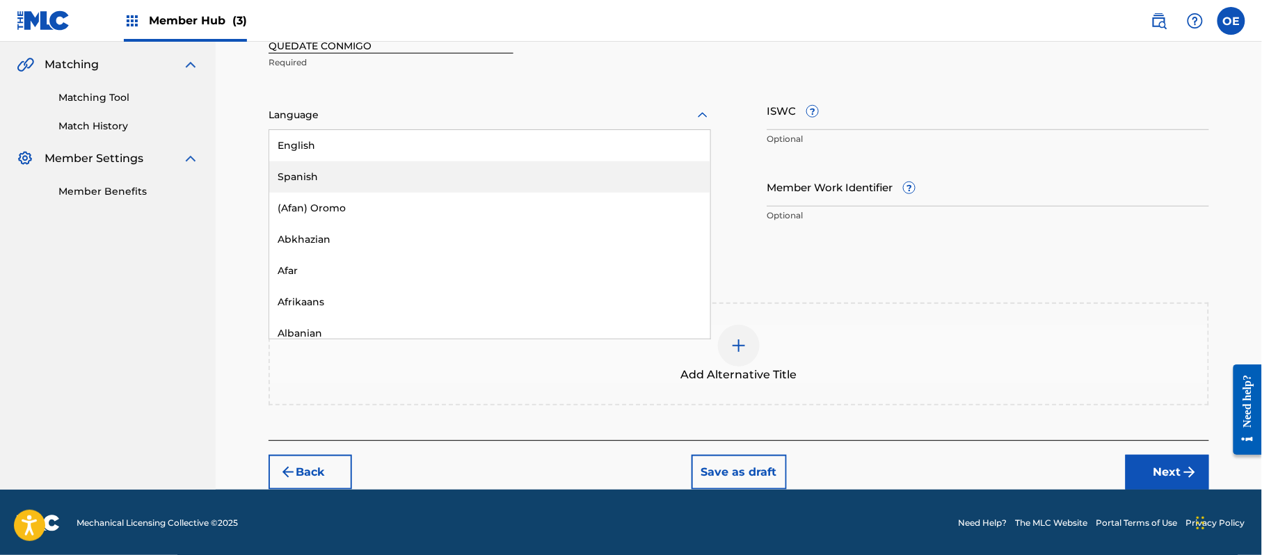
click at [340, 173] on div "Spanish" at bounding box center [489, 176] width 441 height 31
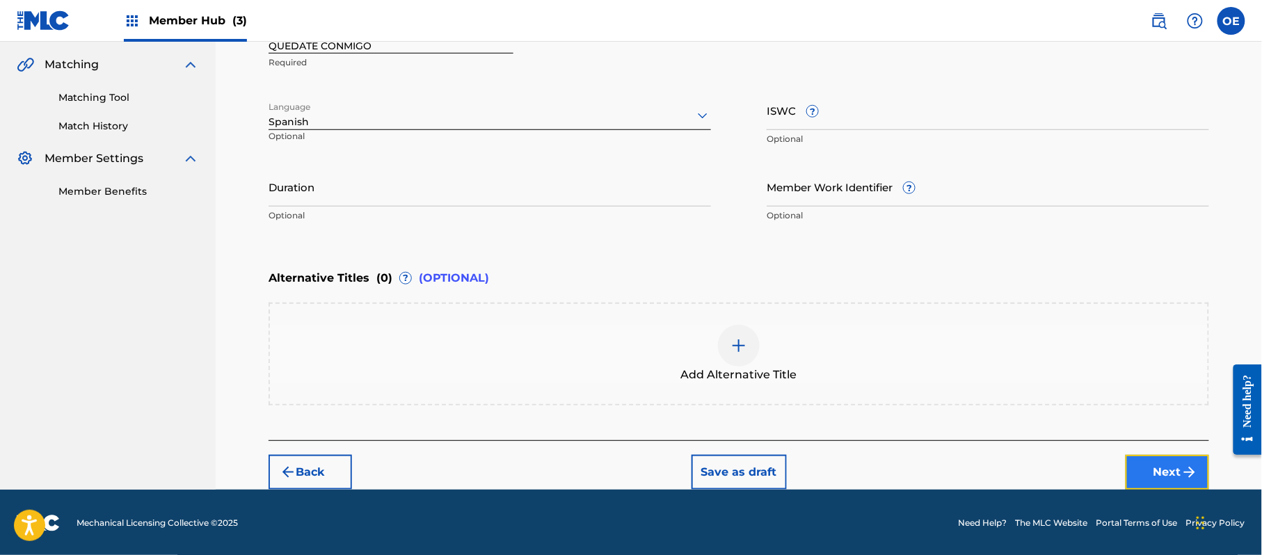
click at [1176, 474] on button "Next" at bounding box center [1167, 472] width 83 height 35
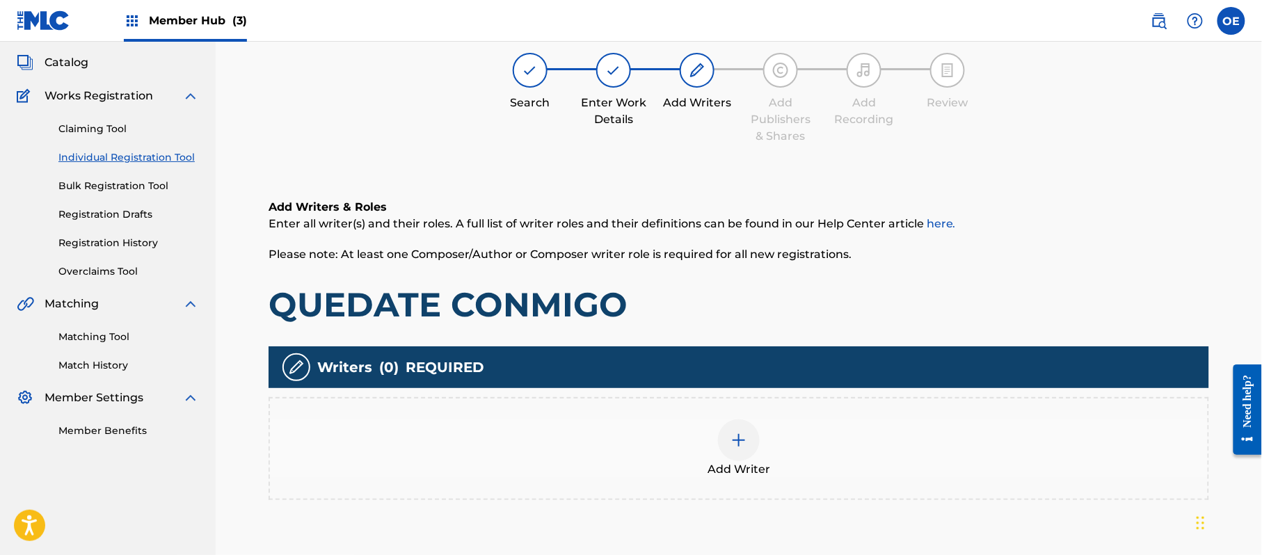
scroll to position [63, 0]
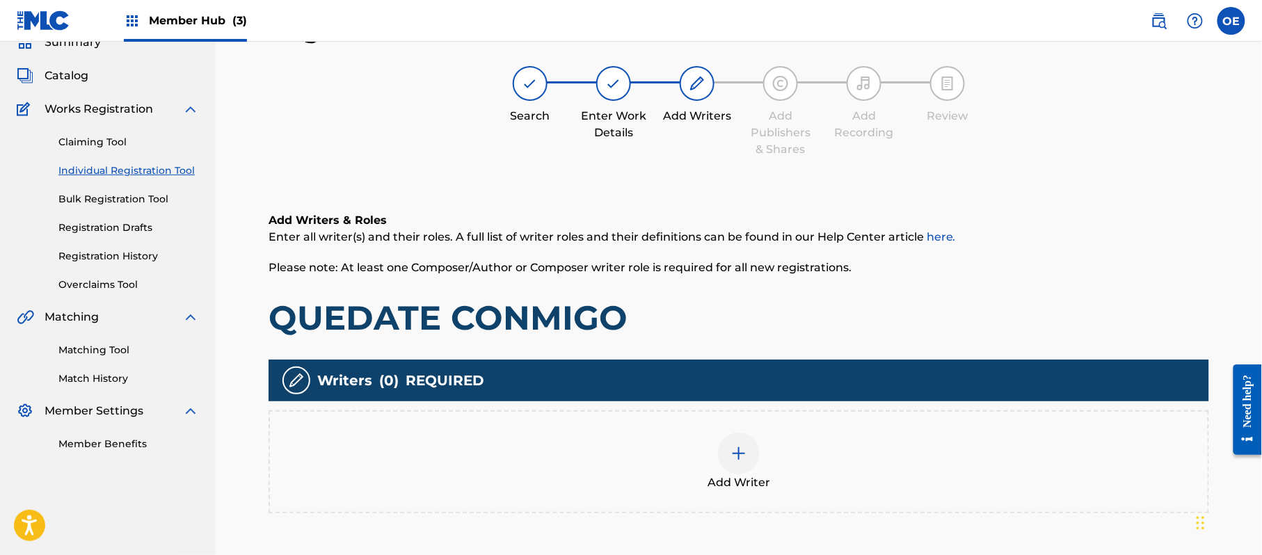
click at [845, 455] on div "Add Writer" at bounding box center [739, 462] width 938 height 58
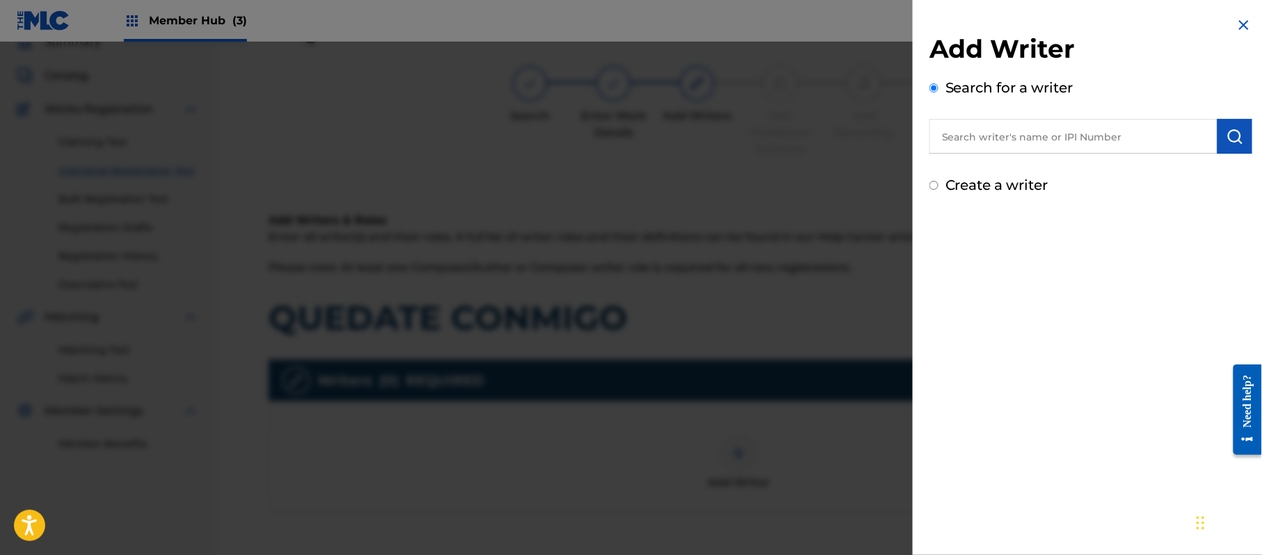
click at [989, 190] on label "Create a writer" at bounding box center [997, 185] width 103 height 17
radio input "true"
click at [939, 190] on input "Create a writer" at bounding box center [934, 185] width 9 height 9
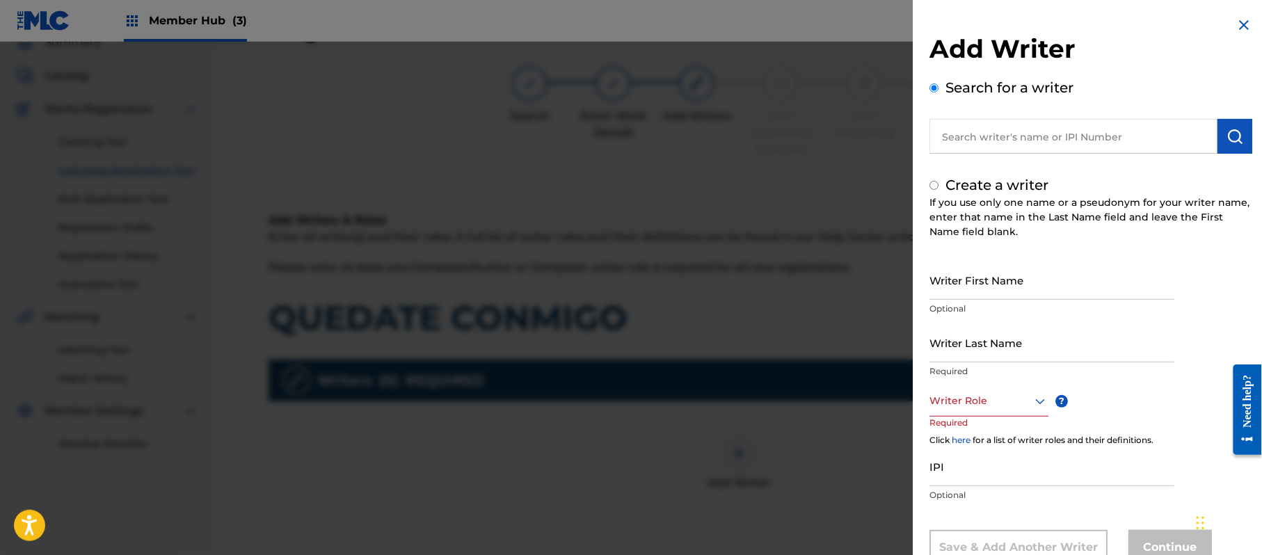
radio input "false"
radio input "true"
drag, startPoint x: 996, startPoint y: 257, endPoint x: 1034, endPoint y: 295, distance: 53.6
paste input "[PERSON_NAME]"
type input "[PERSON_NAME]"
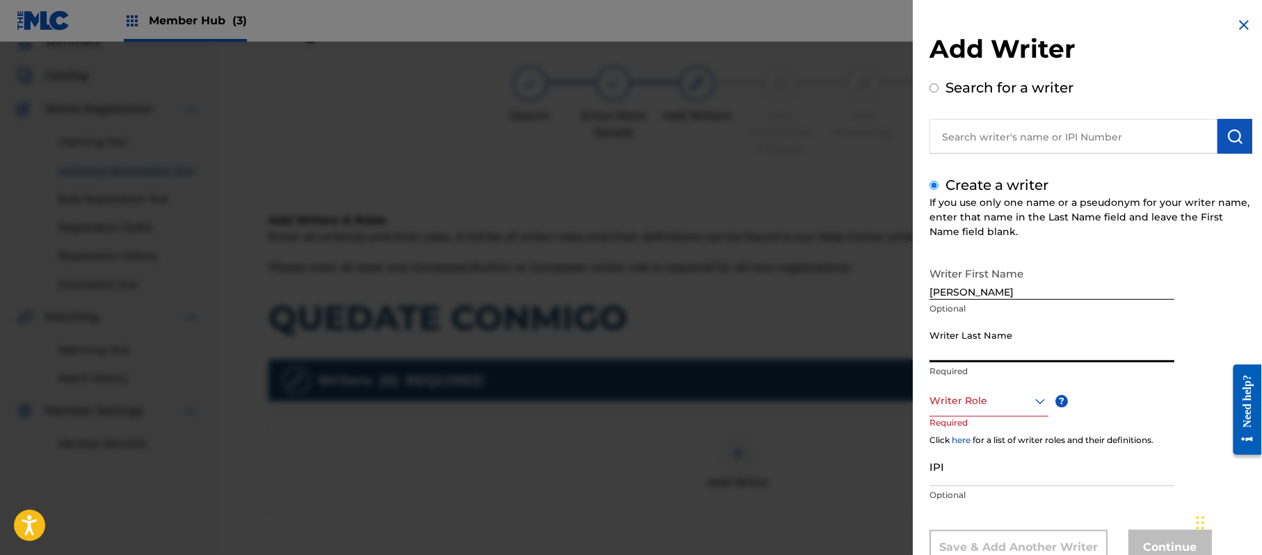
paste input "[PERSON_NAME]"
type input "[PERSON_NAME]"
drag, startPoint x: 1014, startPoint y: 274, endPoint x: 963, endPoint y: 291, distance: 54.1
click at [963, 291] on input "[PERSON_NAME]" at bounding box center [1052, 280] width 245 height 40
type input "[PERSON_NAME]"
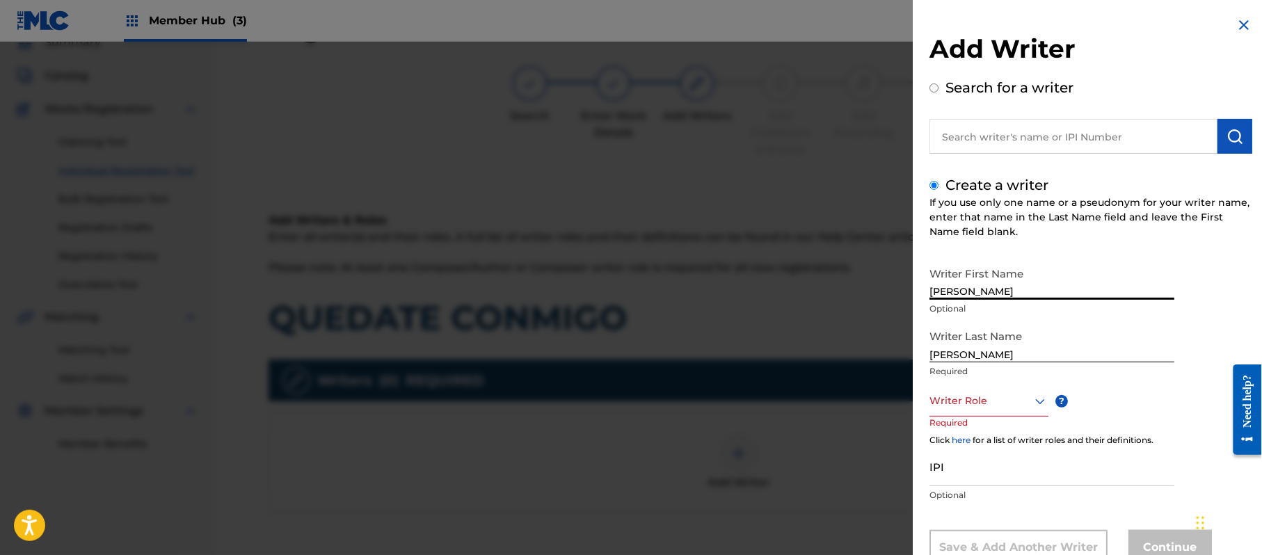
drag, startPoint x: 964, startPoint y: 351, endPoint x: 780, endPoint y: 356, distance: 184.4
click at [817, 356] on div "Add Writer Search for a writer Create a writer If you use only one name or a ps…" at bounding box center [631, 298] width 1262 height 513
type input "PAZ"
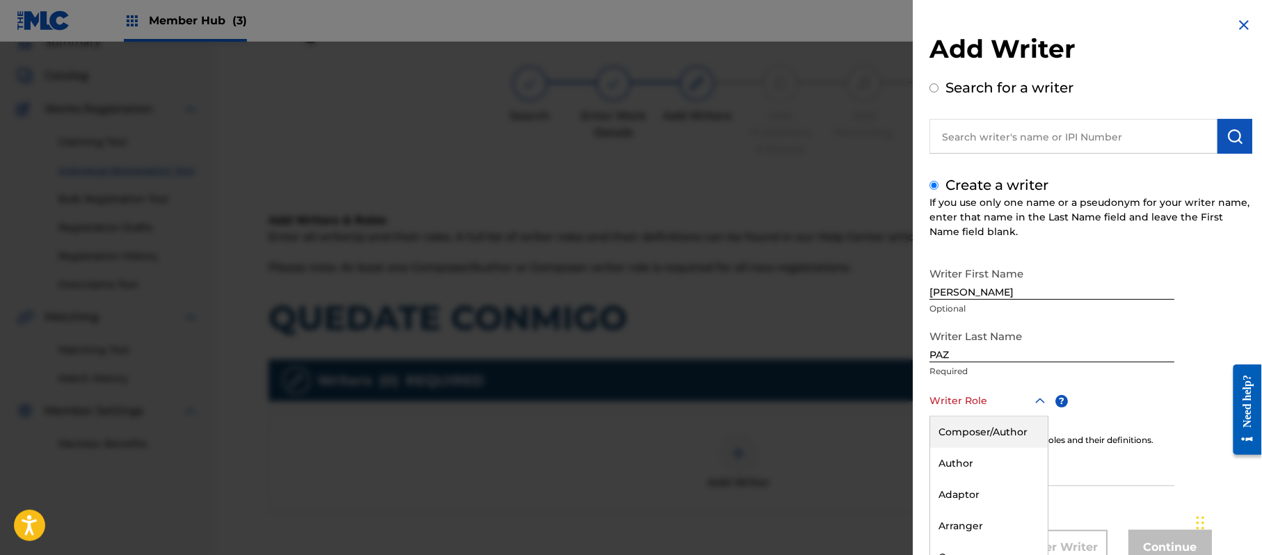
scroll to position [47, 0]
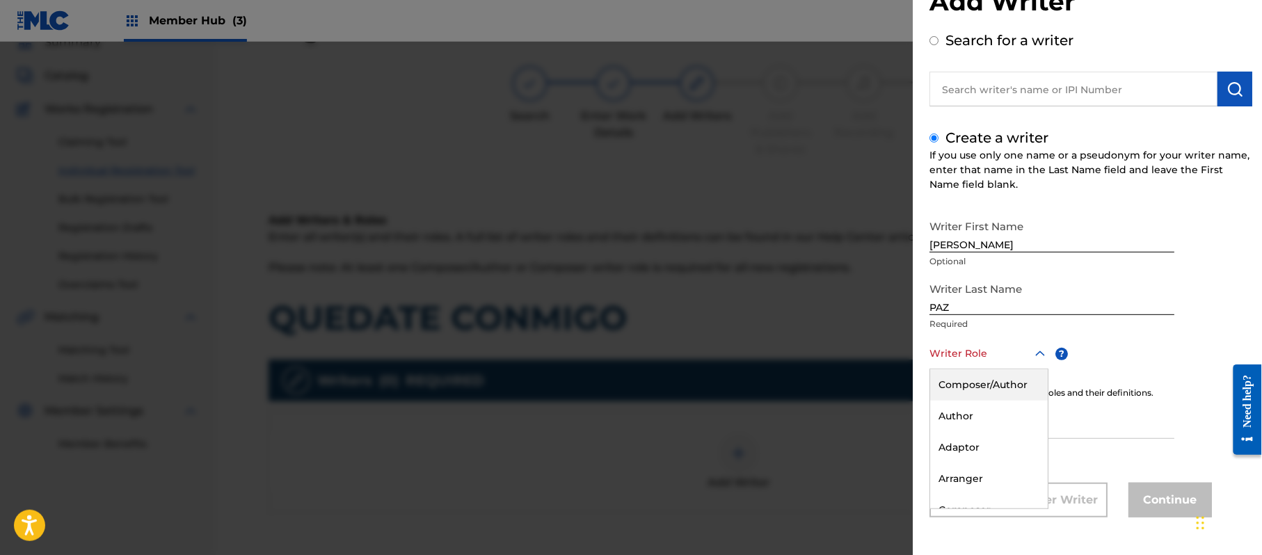
click at [966, 369] on div "8 results available. Use Up and Down to choose options, press Enter to select t…" at bounding box center [989, 353] width 119 height 31
click at [974, 380] on div "Composer/Author" at bounding box center [989, 384] width 118 height 31
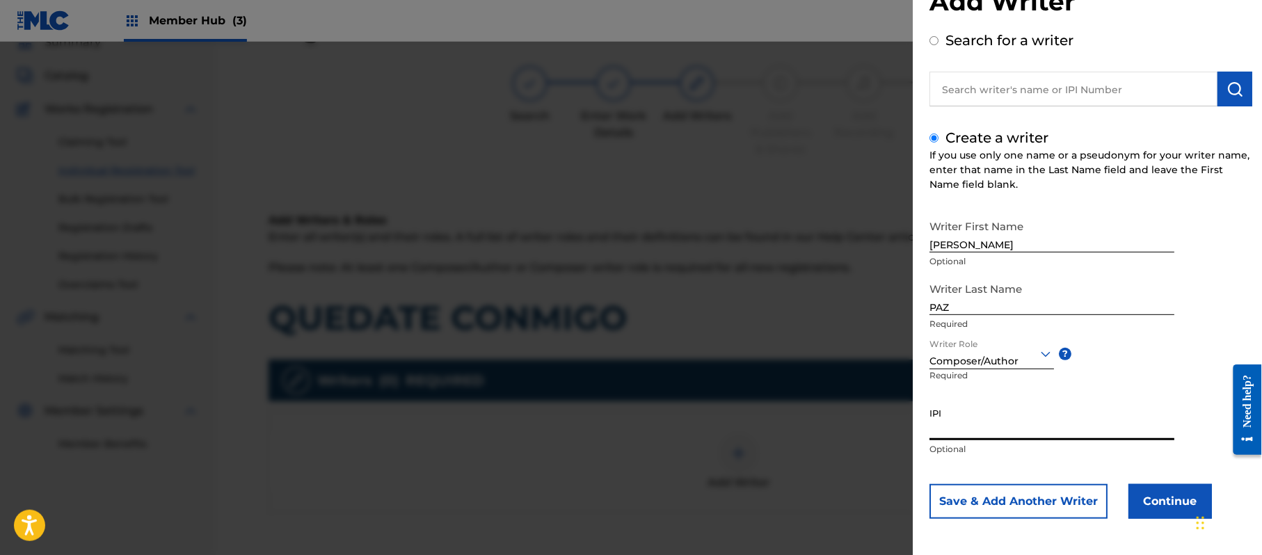
paste input "383824534"
type input "383824534"
click at [1156, 499] on button "Continue" at bounding box center [1170, 501] width 83 height 35
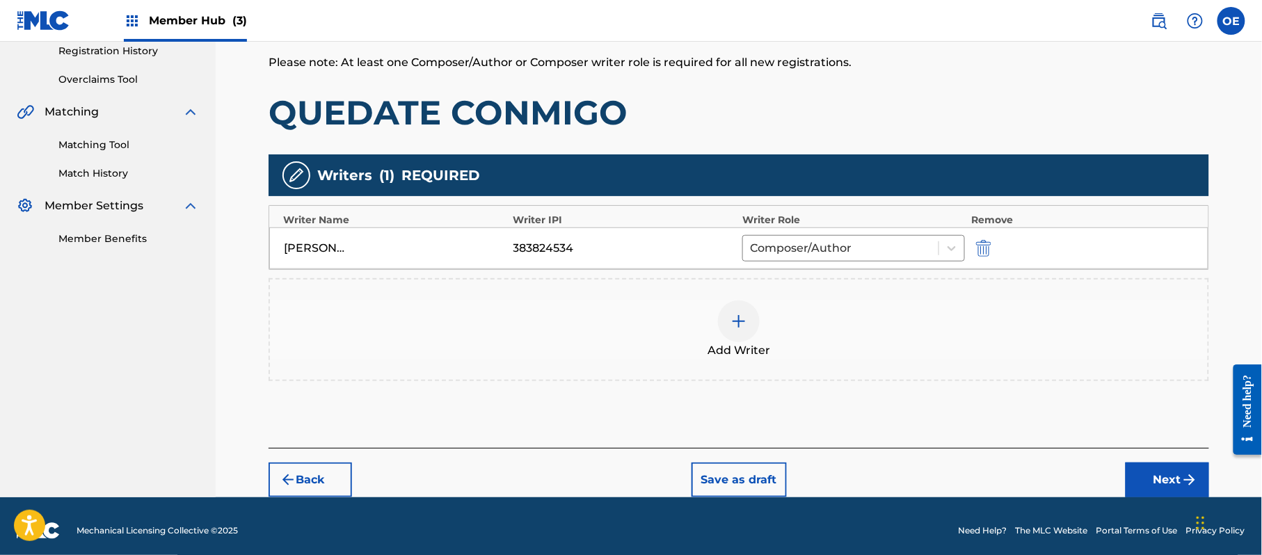
scroll to position [277, 0]
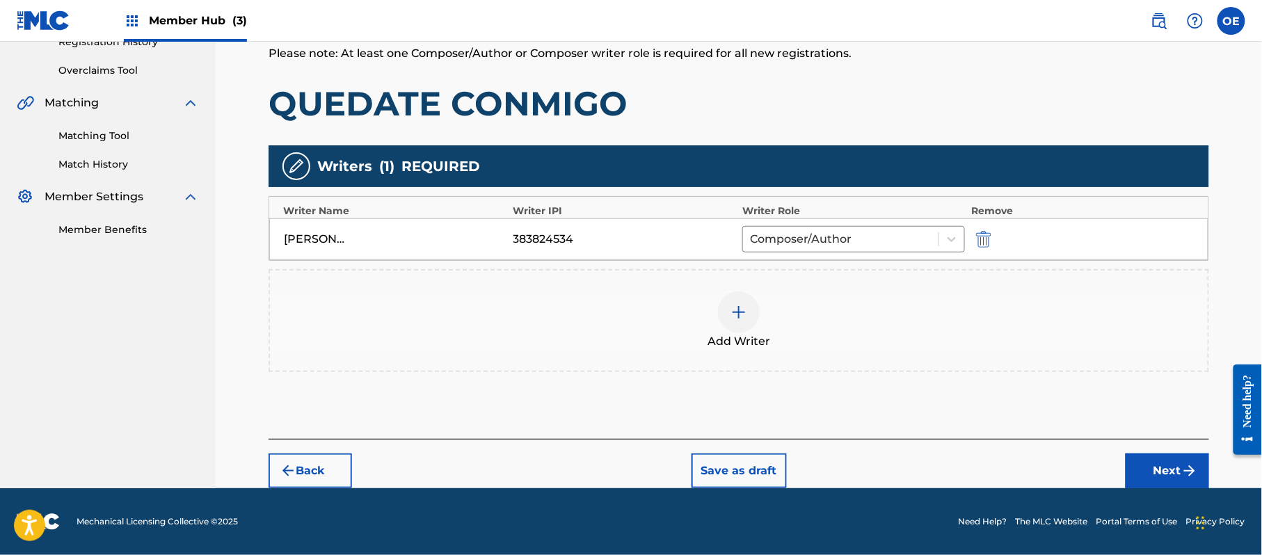
click at [1184, 440] on div "Back Save as draft Next" at bounding box center [739, 463] width 941 height 49
click at [1172, 457] on button "Next" at bounding box center [1167, 471] width 83 height 35
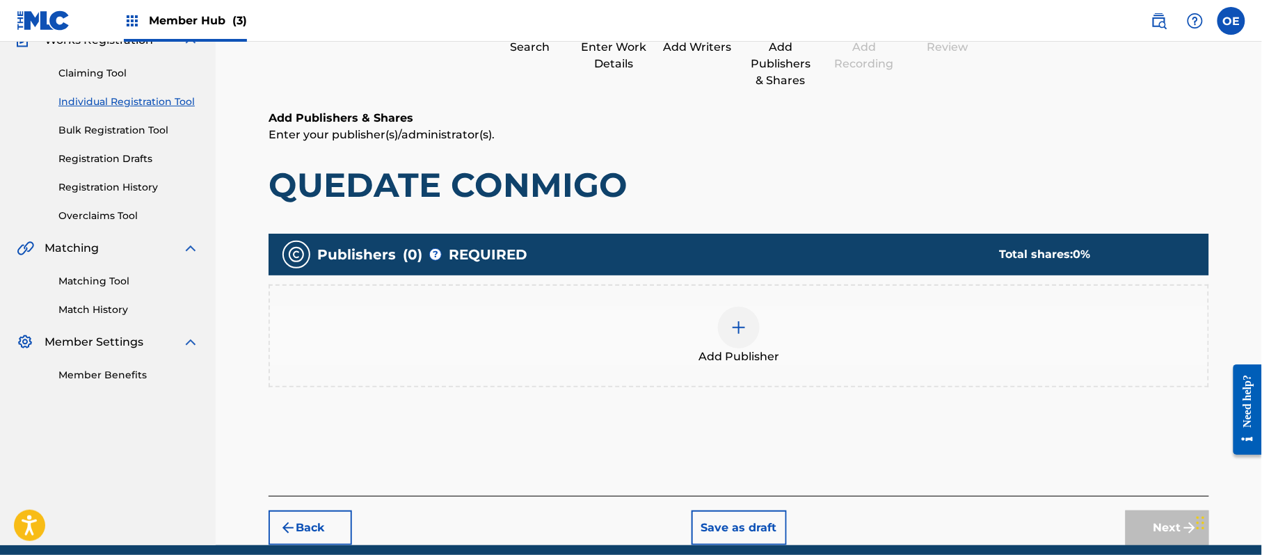
scroll to position [63, 0]
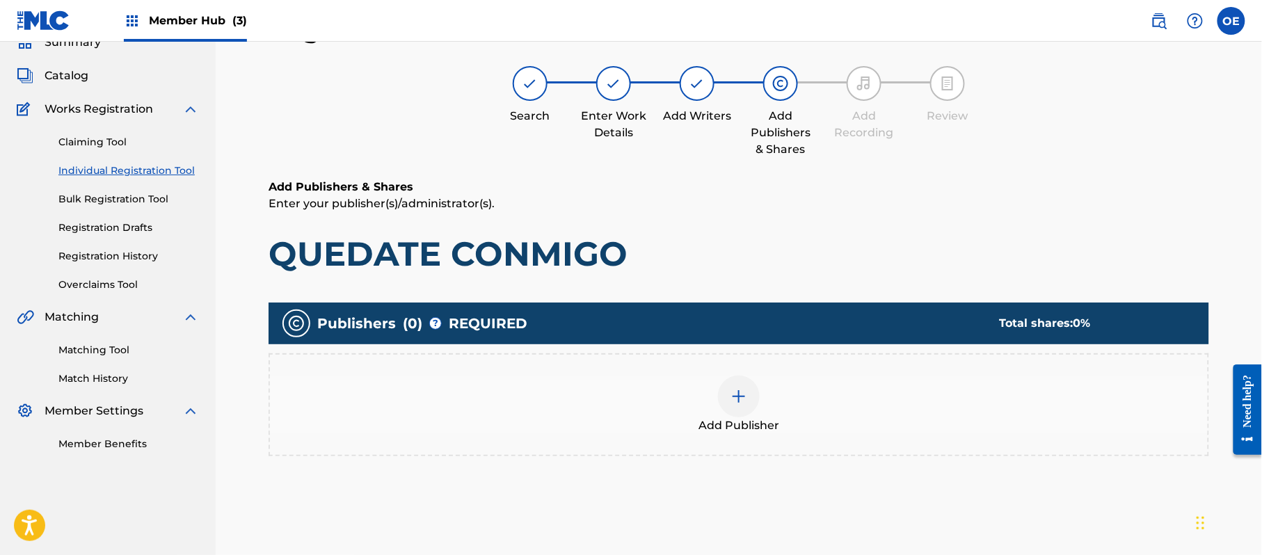
click at [795, 413] on div "Add Publisher" at bounding box center [739, 405] width 938 height 58
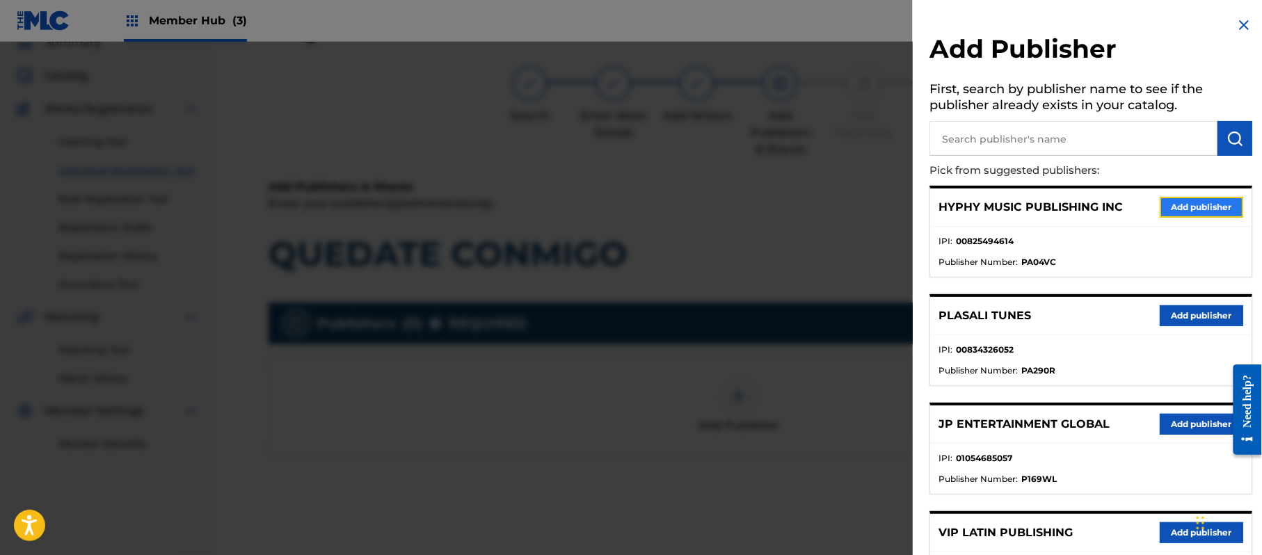
click at [1184, 199] on button "Add publisher" at bounding box center [1201, 207] width 83 height 21
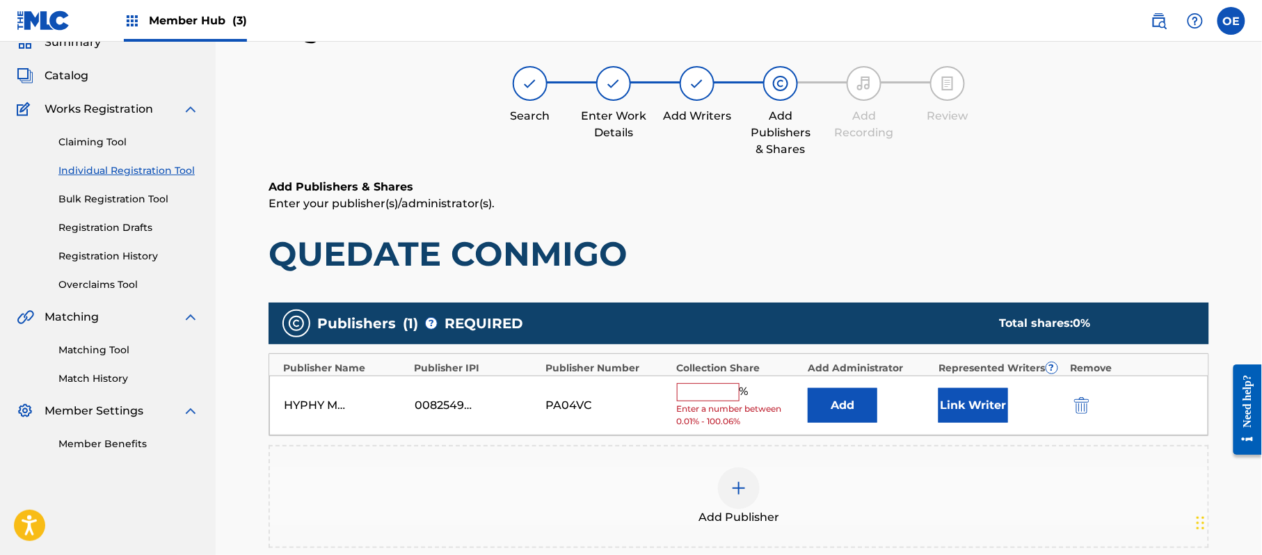
click at [708, 390] on input "text" at bounding box center [708, 392] width 63 height 18
type input "100"
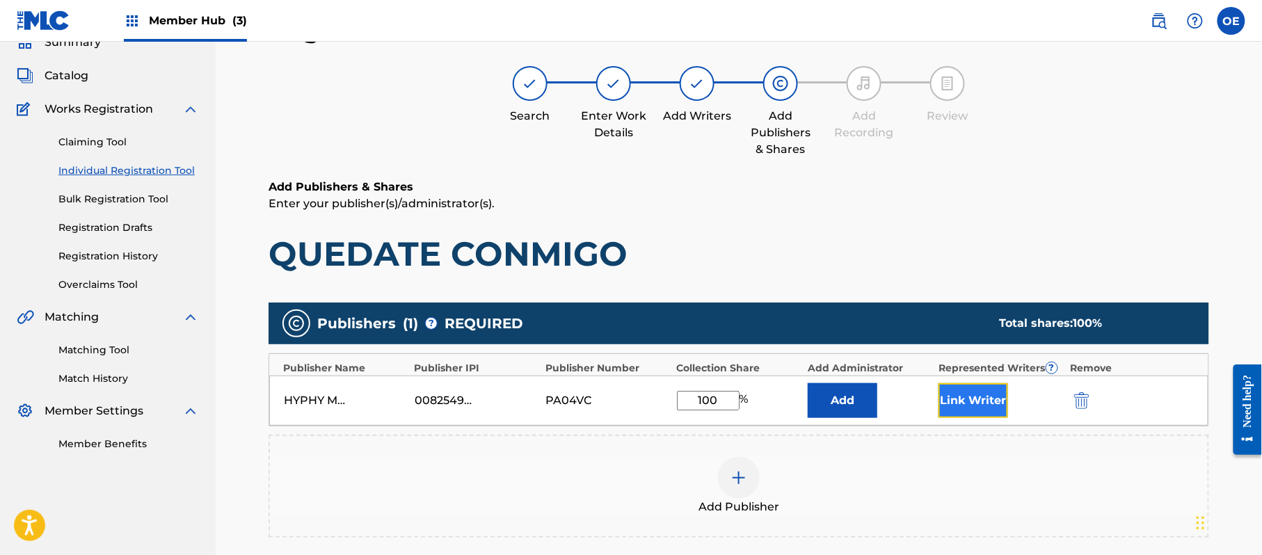
click at [943, 399] on button "Link Writer" at bounding box center [974, 400] width 70 height 35
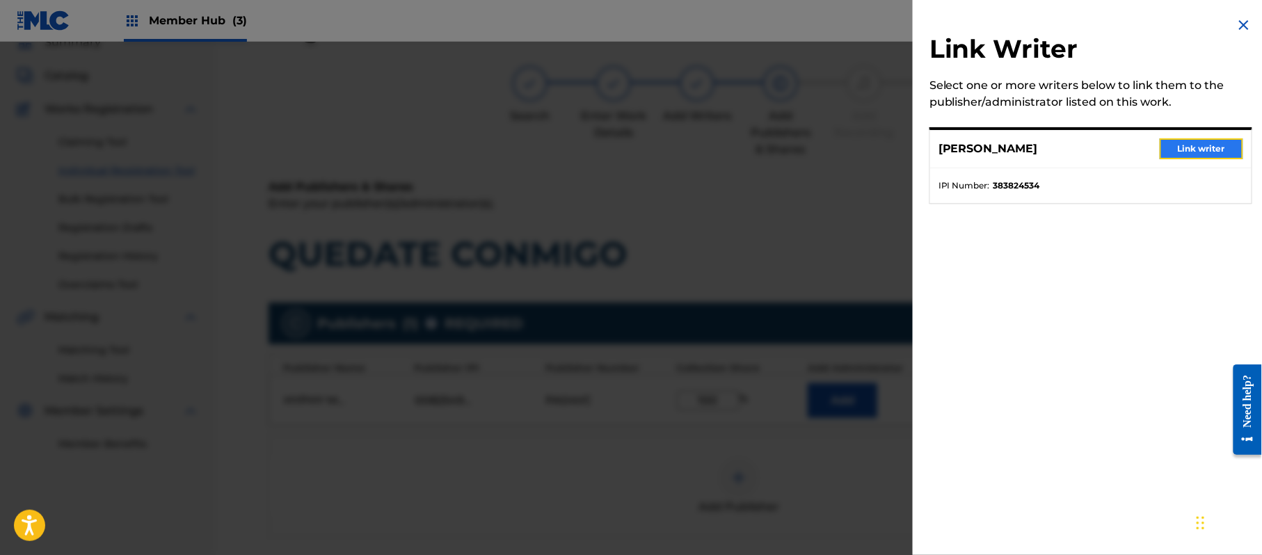
click at [1198, 145] on button "Link writer" at bounding box center [1201, 148] width 83 height 21
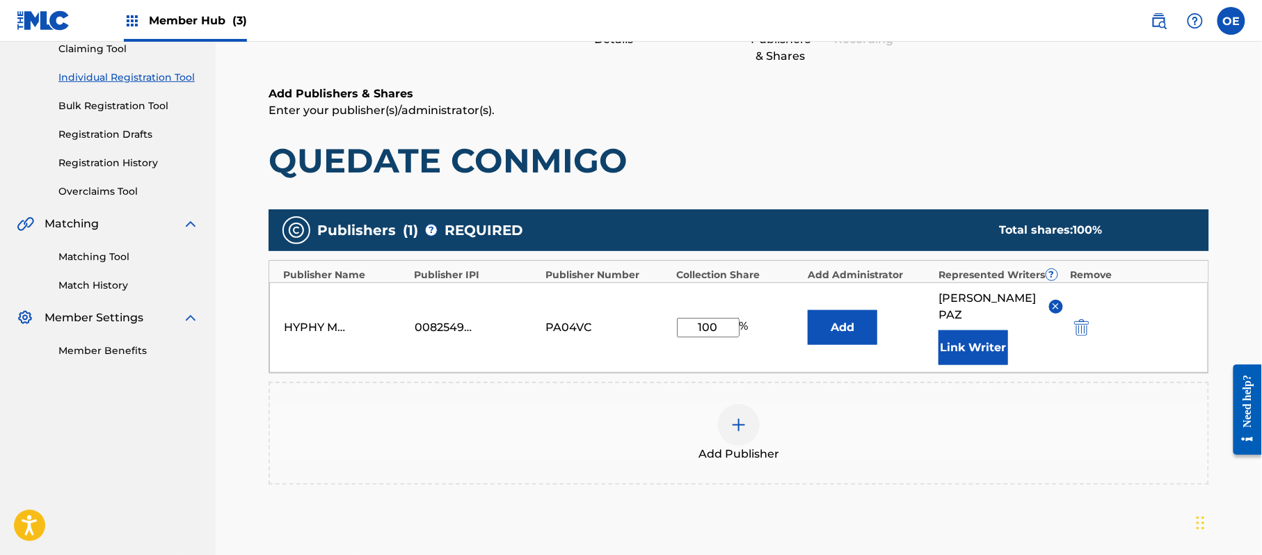
scroll to position [293, 0]
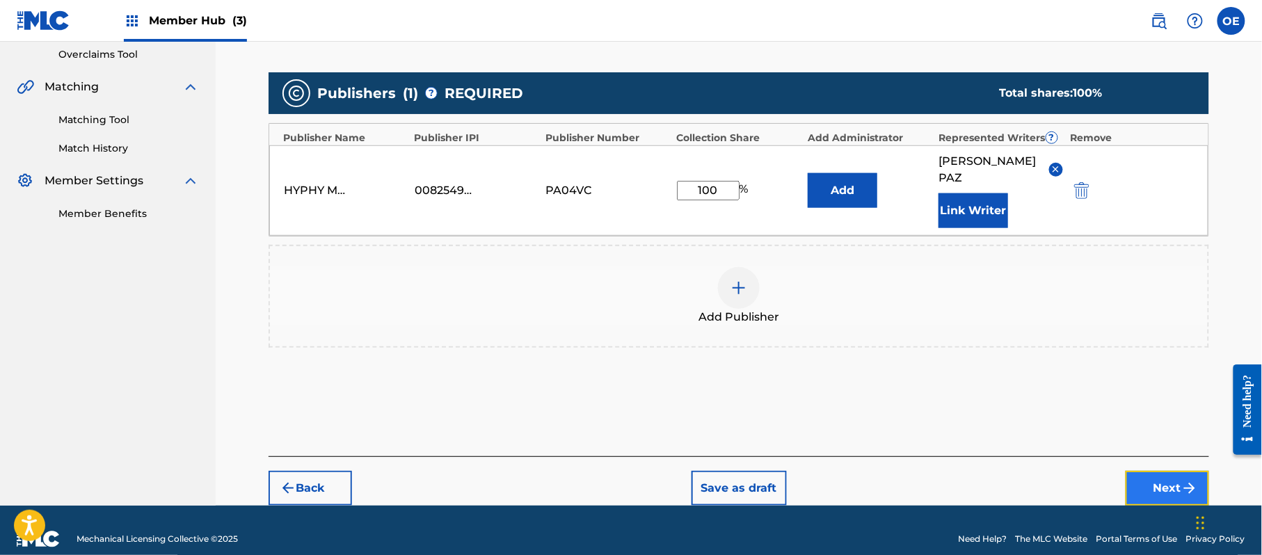
click at [1137, 475] on button "Next" at bounding box center [1167, 488] width 83 height 35
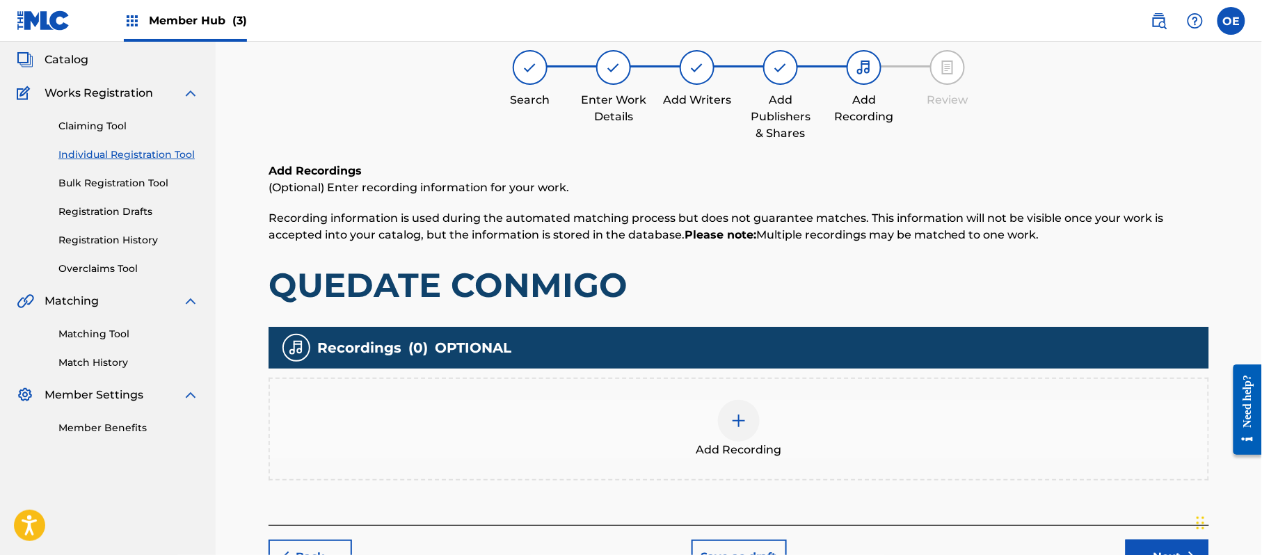
scroll to position [63, 0]
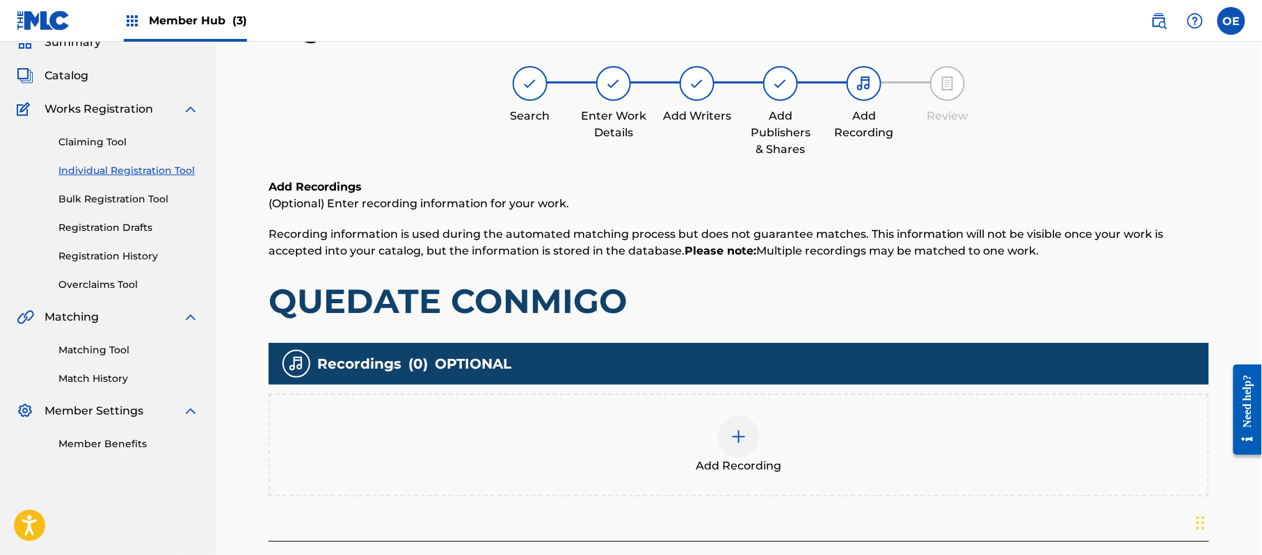
click at [815, 429] on div "Add Recording" at bounding box center [739, 445] width 938 height 58
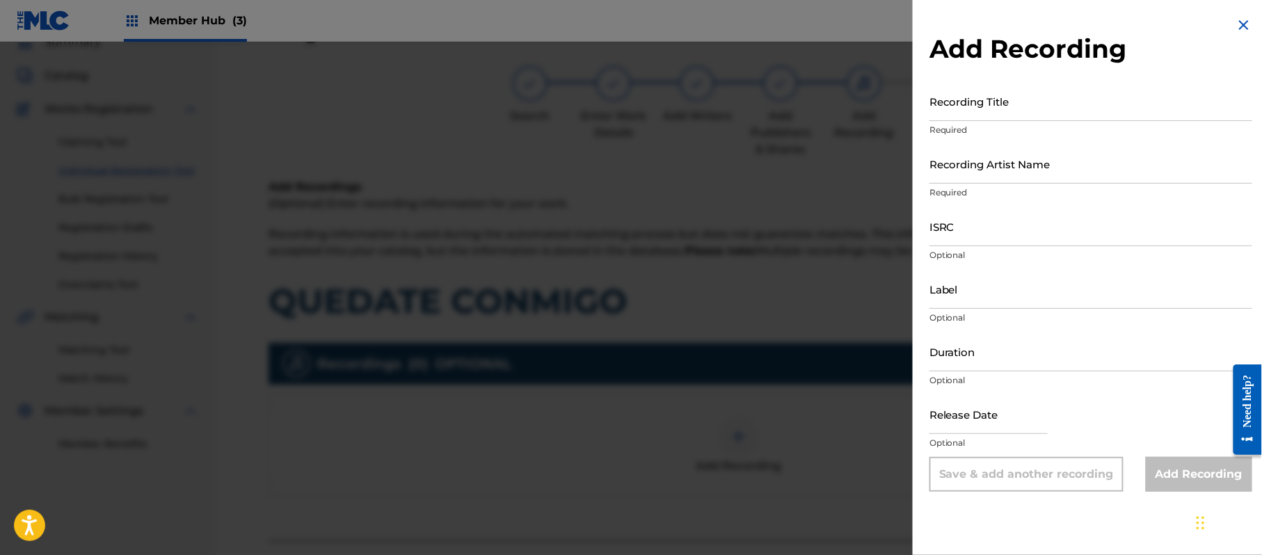
click at [1240, 18] on img at bounding box center [1244, 25] width 17 height 17
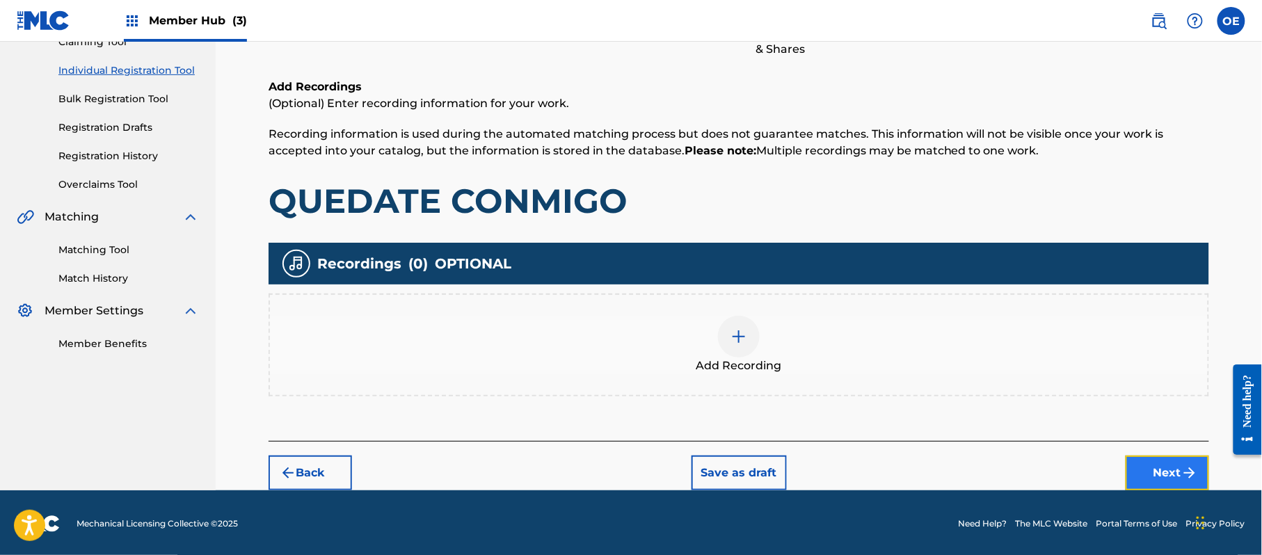
click at [1168, 465] on button "Next" at bounding box center [1167, 473] width 83 height 35
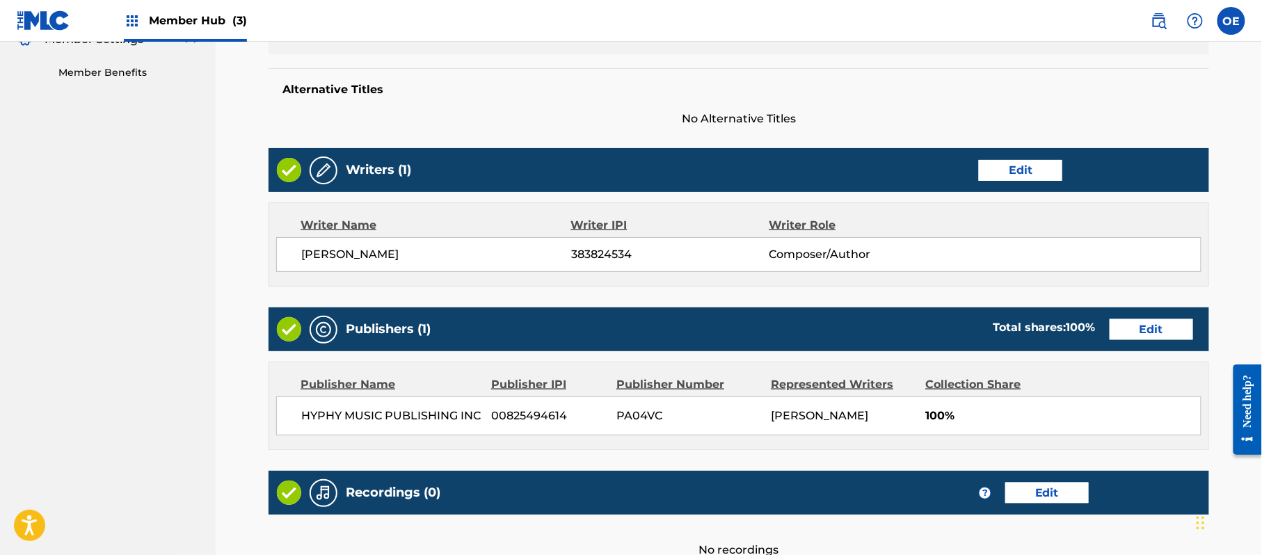
scroll to position [577, 0]
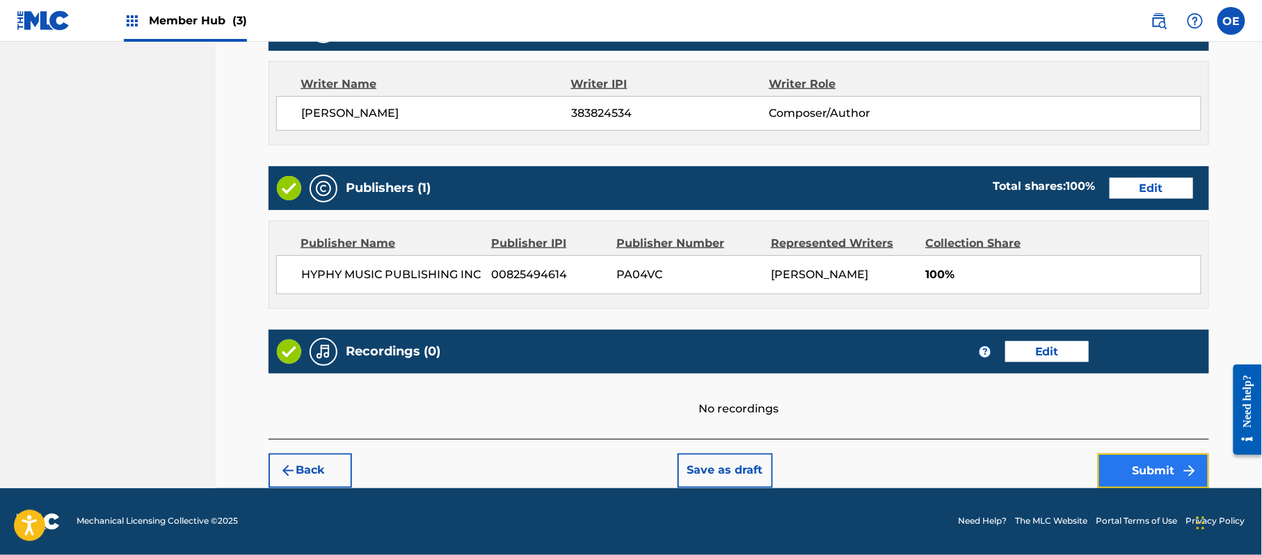
click at [1120, 461] on button "Submit" at bounding box center [1153, 471] width 111 height 35
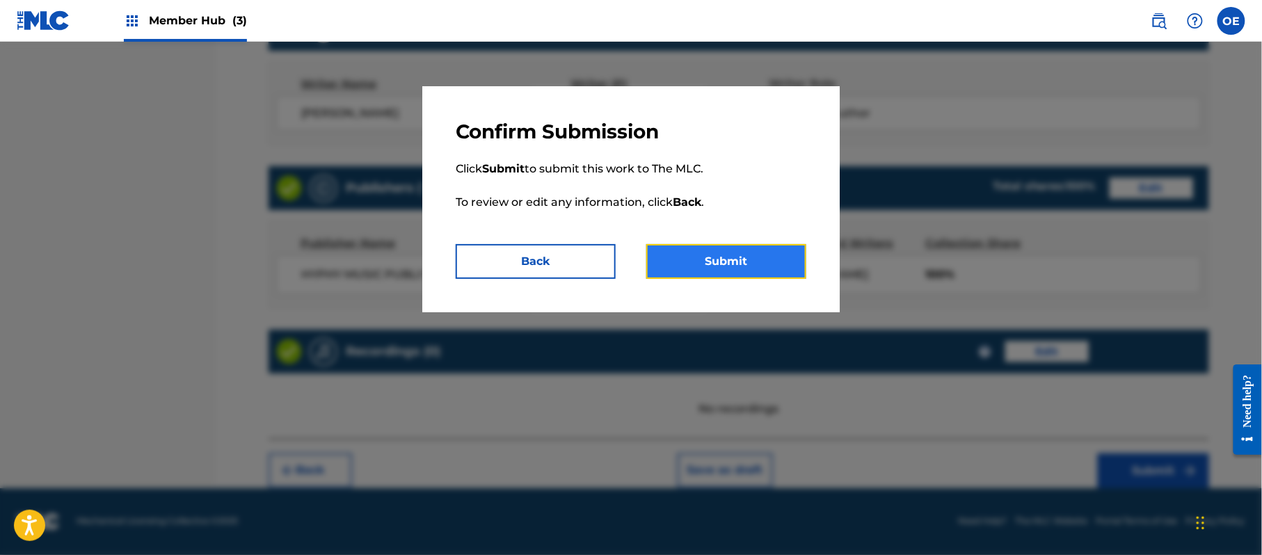
click at [719, 249] on button "Submit" at bounding box center [726, 261] width 160 height 35
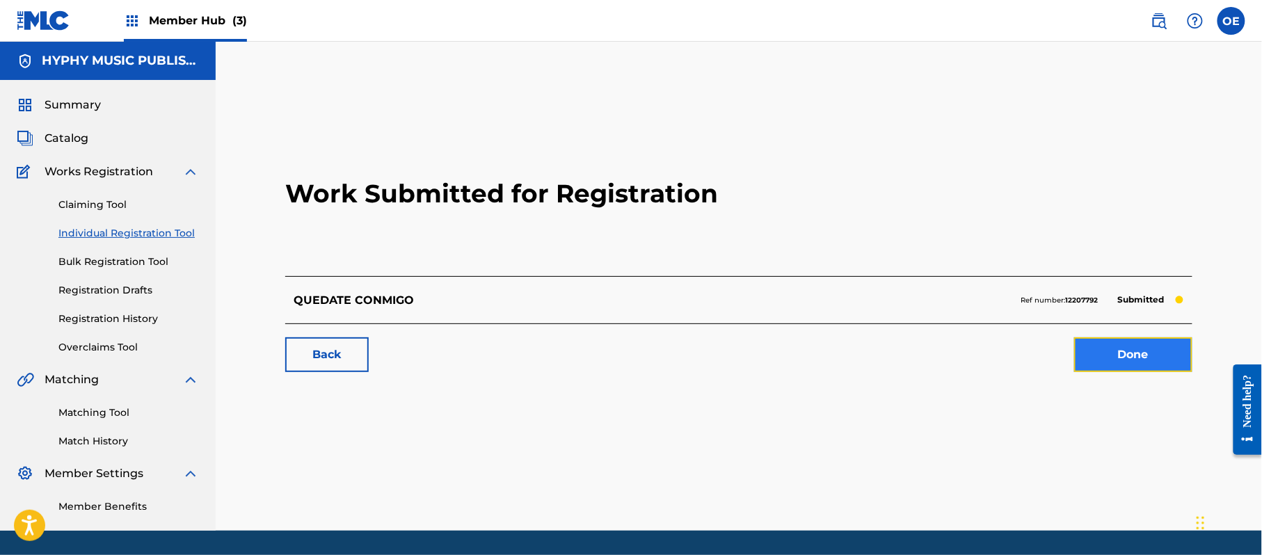
click at [1134, 363] on link "Done" at bounding box center [1133, 354] width 118 height 35
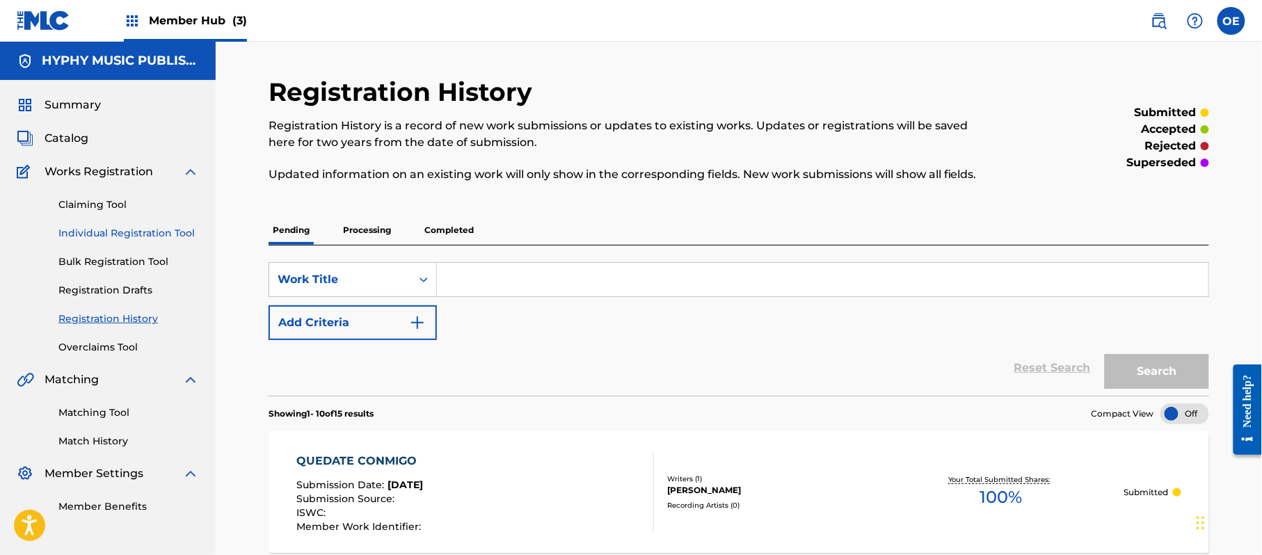
click at [145, 229] on link "Individual Registration Tool" at bounding box center [128, 233] width 141 height 15
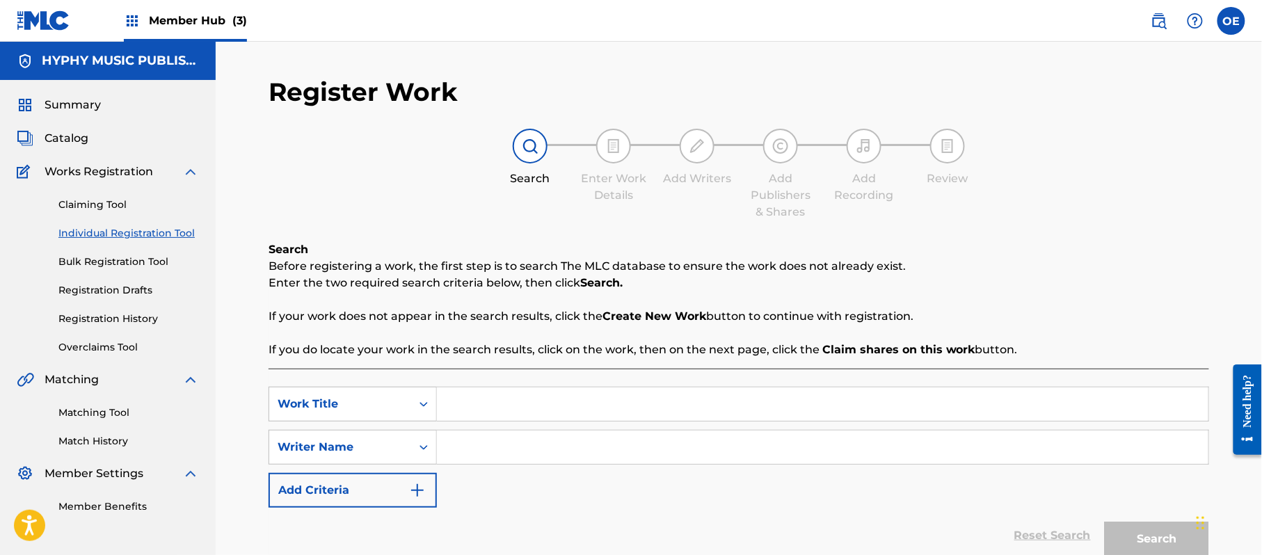
paste input "QUEJOSO"
type input "QUEJOSO"
paste input "[PERSON_NAME]"
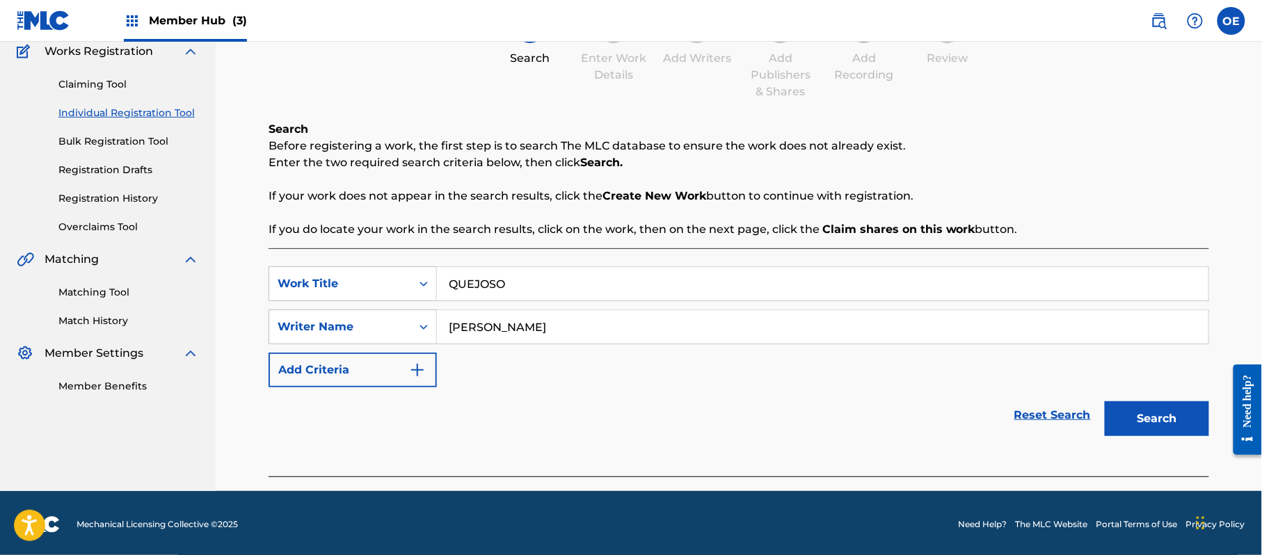
scroll to position [123, 0]
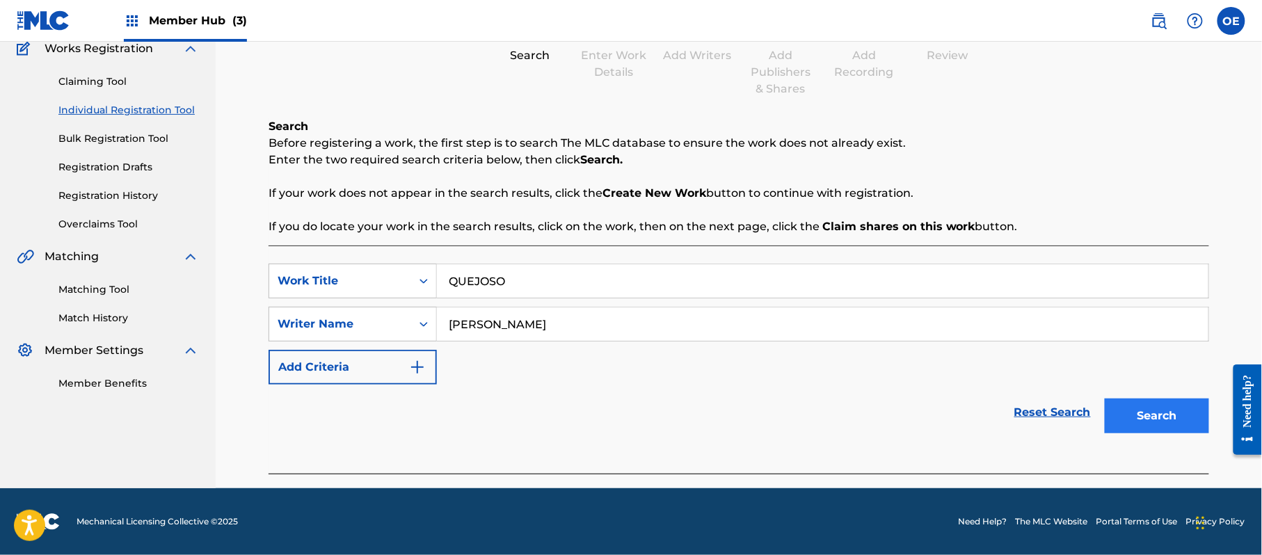
type input "[PERSON_NAME]"
click at [1128, 401] on button "Search" at bounding box center [1157, 416] width 104 height 35
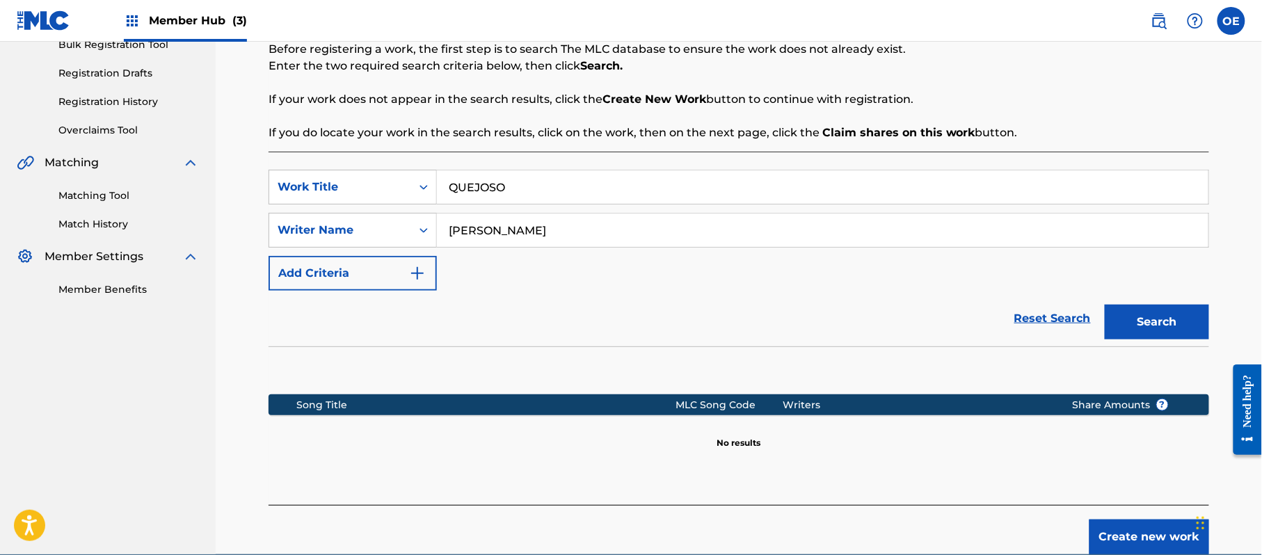
scroll to position [284, 0]
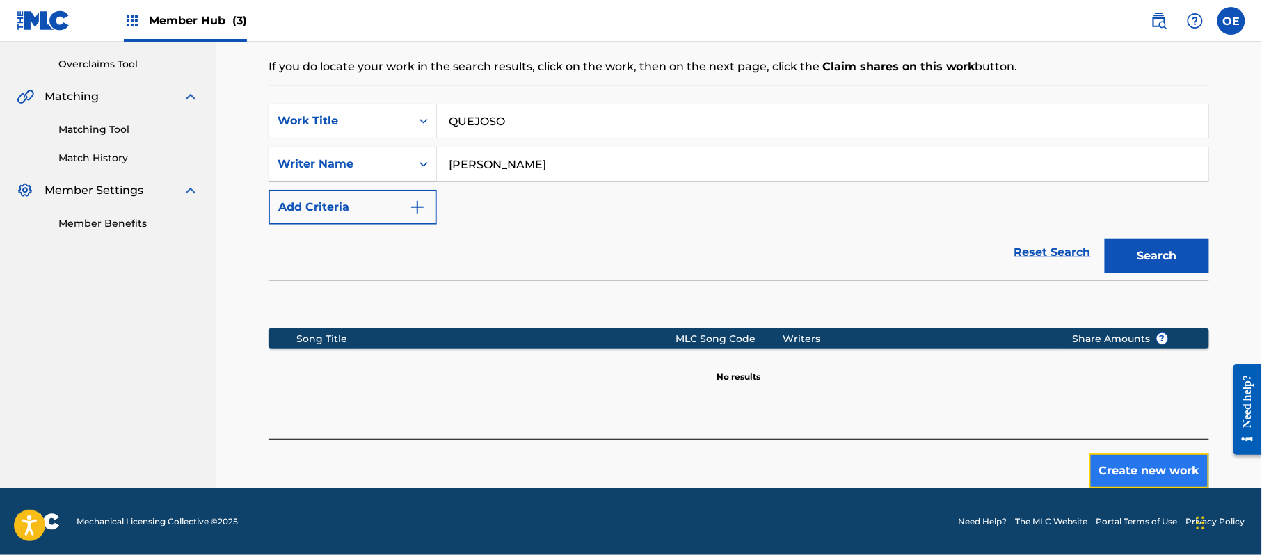
click at [1114, 471] on button "Create new work" at bounding box center [1150, 471] width 120 height 35
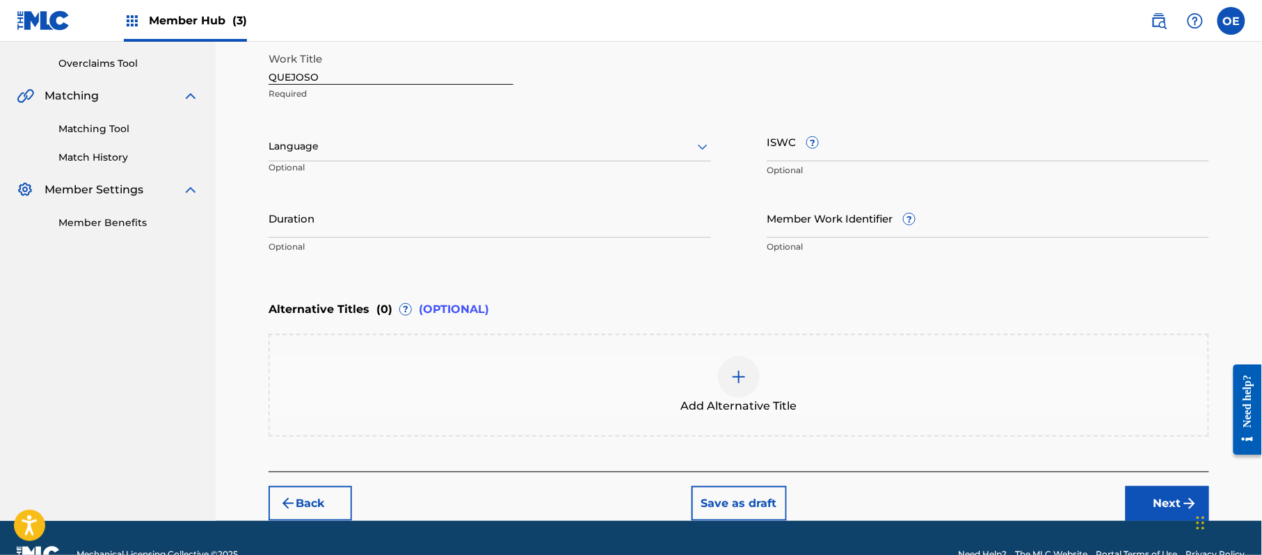
click at [328, 162] on p "Optional" at bounding box center [336, 172] width 134 height 23
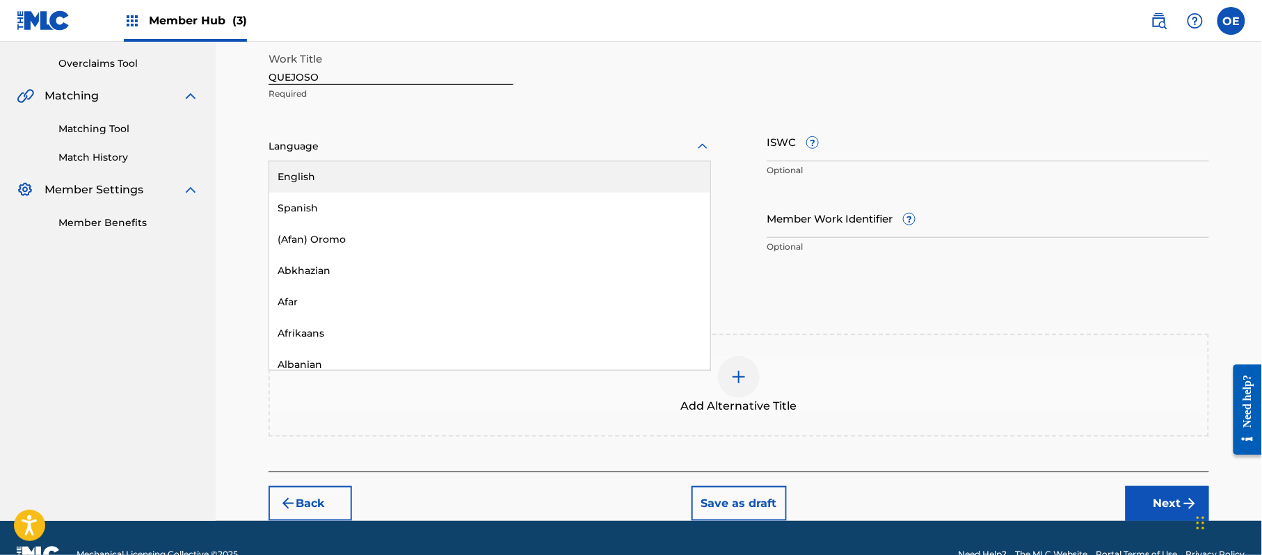
click at [326, 149] on div at bounding box center [490, 146] width 443 height 17
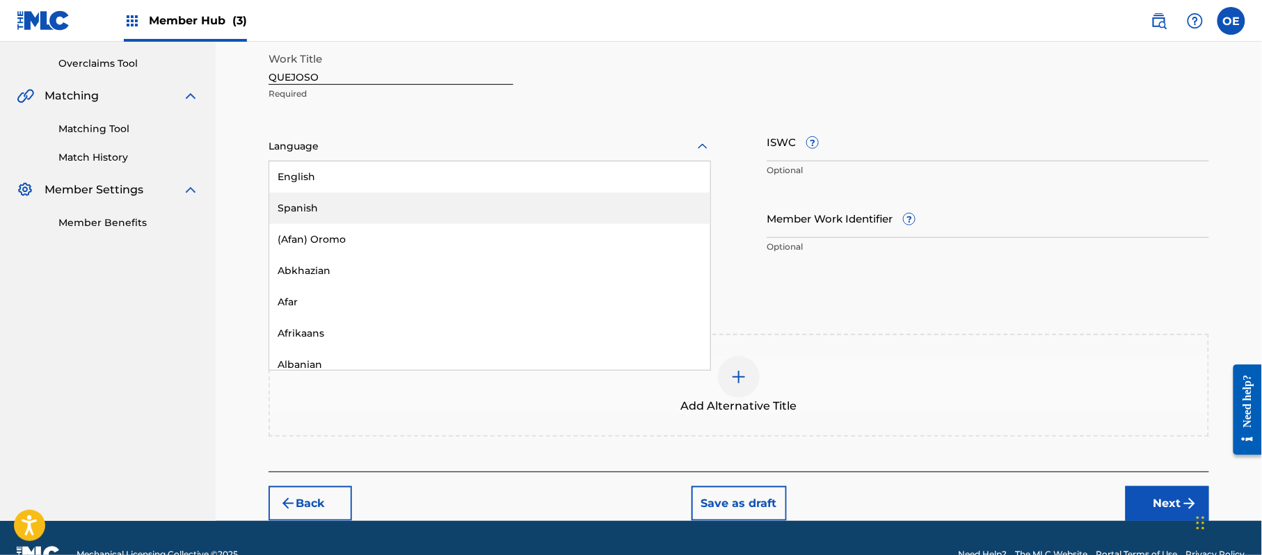
click at [314, 196] on div "Spanish" at bounding box center [489, 208] width 441 height 31
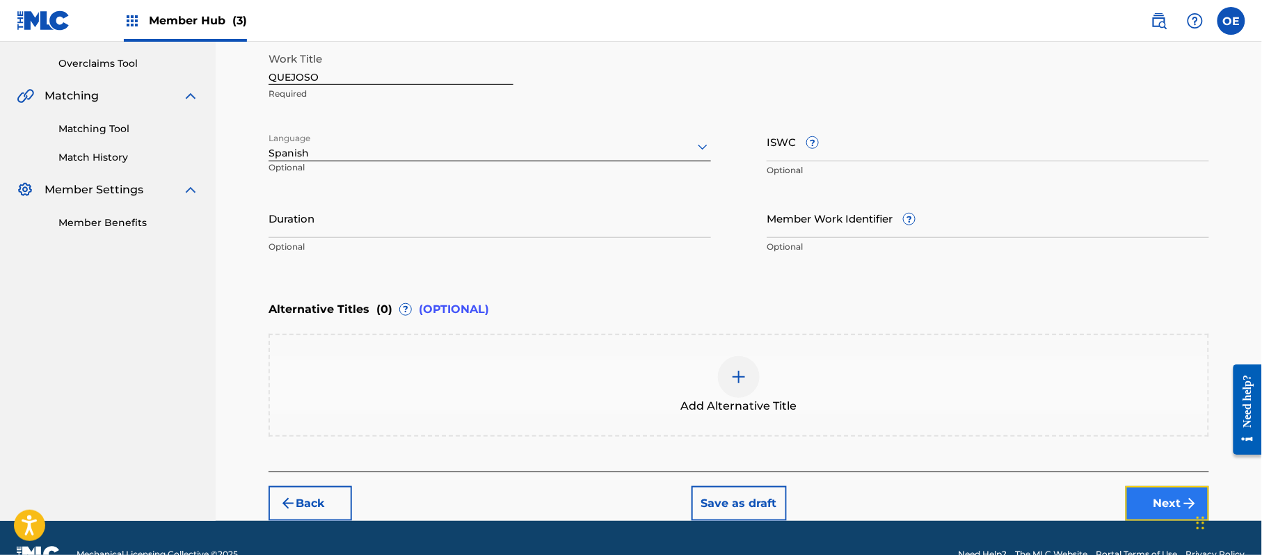
click at [1167, 486] on button "Next" at bounding box center [1167, 503] width 83 height 35
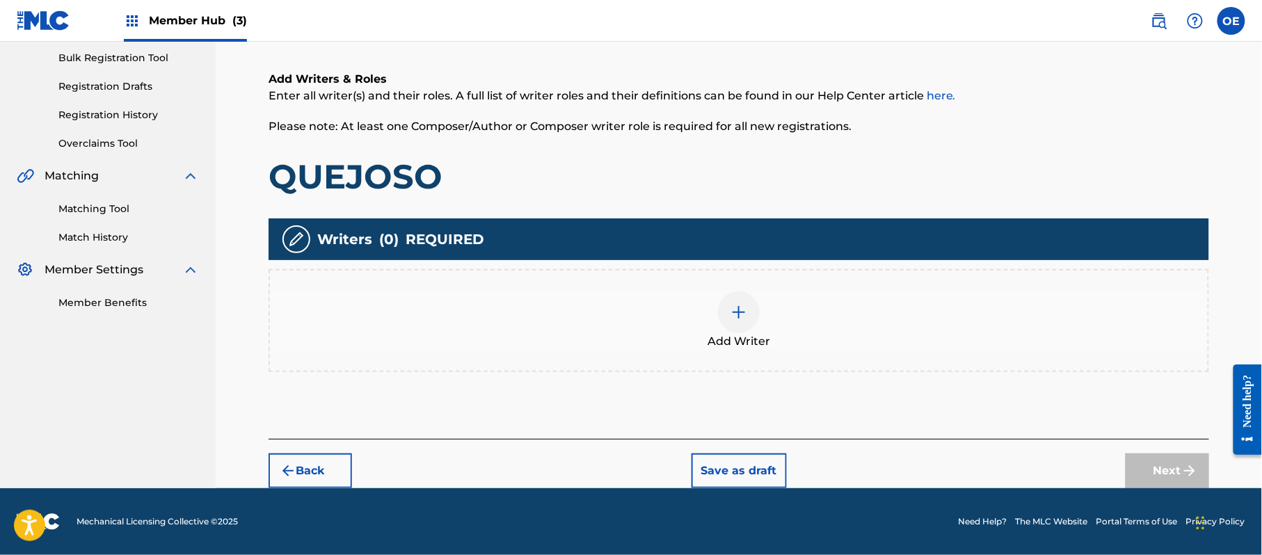
scroll to position [63, 0]
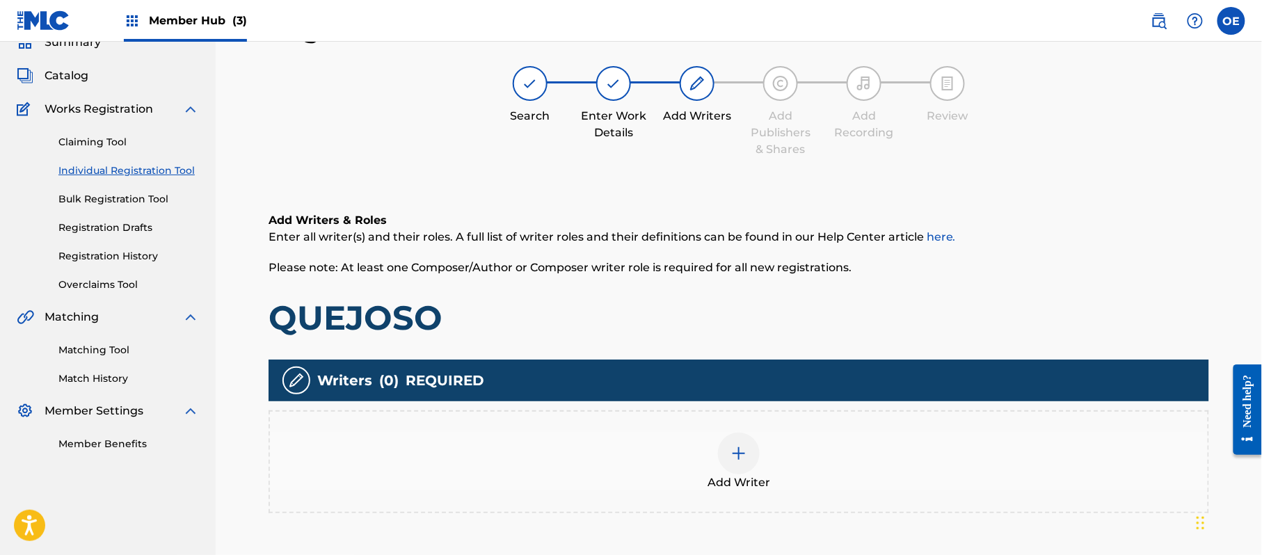
click at [735, 435] on div at bounding box center [739, 454] width 42 height 42
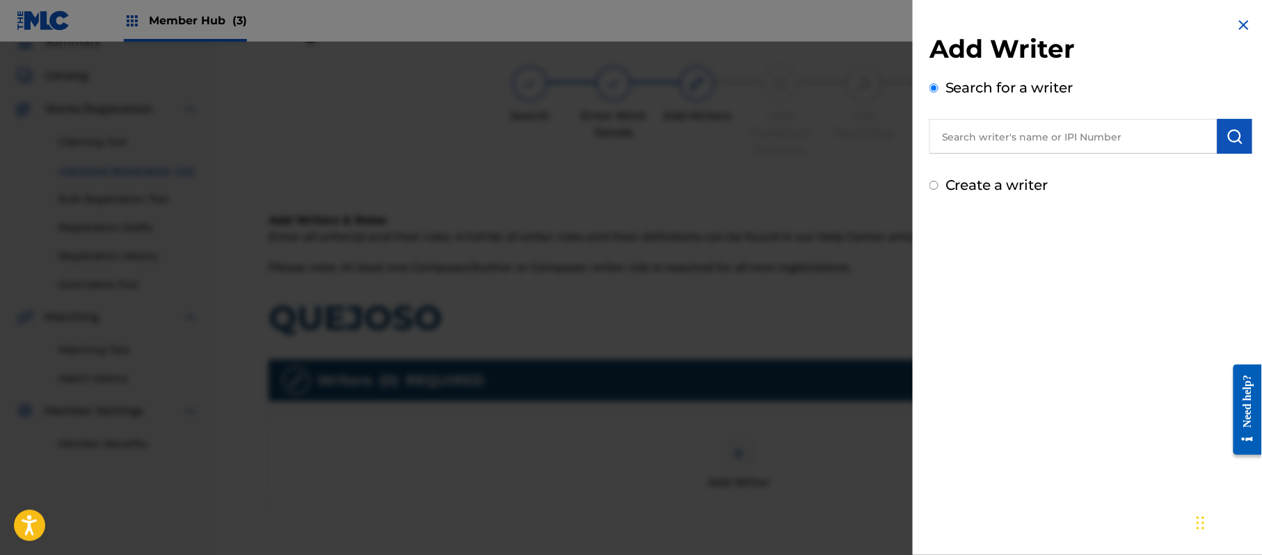
click at [977, 187] on label "Create a writer" at bounding box center [997, 185] width 103 height 17
radio input "true"
click at [939, 187] on input "Create a writer" at bounding box center [934, 185] width 9 height 9
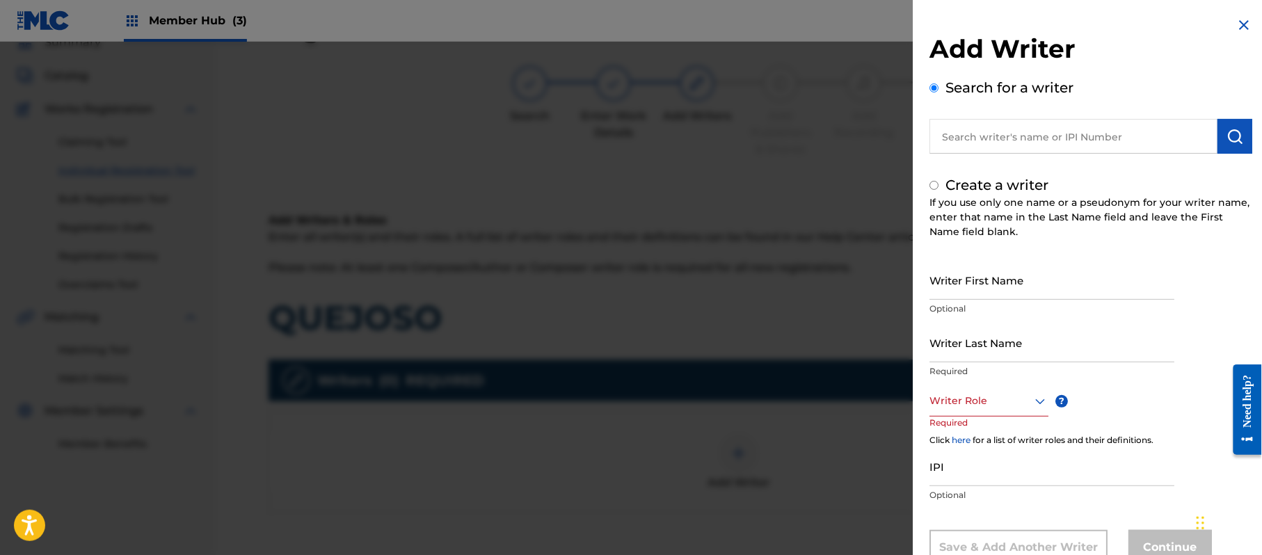
radio input "false"
radio input "true"
paste input "[PERSON_NAME]"
type input "[PERSON_NAME]"
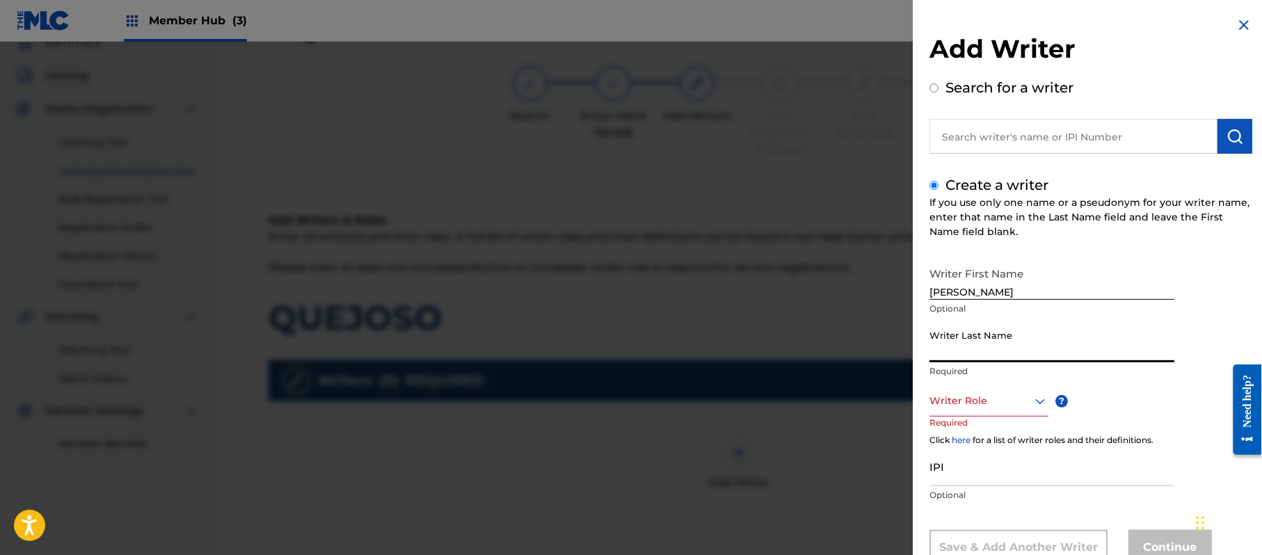
paste input "[PERSON_NAME]"
type input "[PERSON_NAME]"
drag, startPoint x: 1006, startPoint y: 294, endPoint x: 964, endPoint y: 301, distance: 43.1
click at [964, 301] on div "Writer First Name [PERSON_NAME] Optional" at bounding box center [1052, 291] width 245 height 63
type input "[PERSON_NAME]"
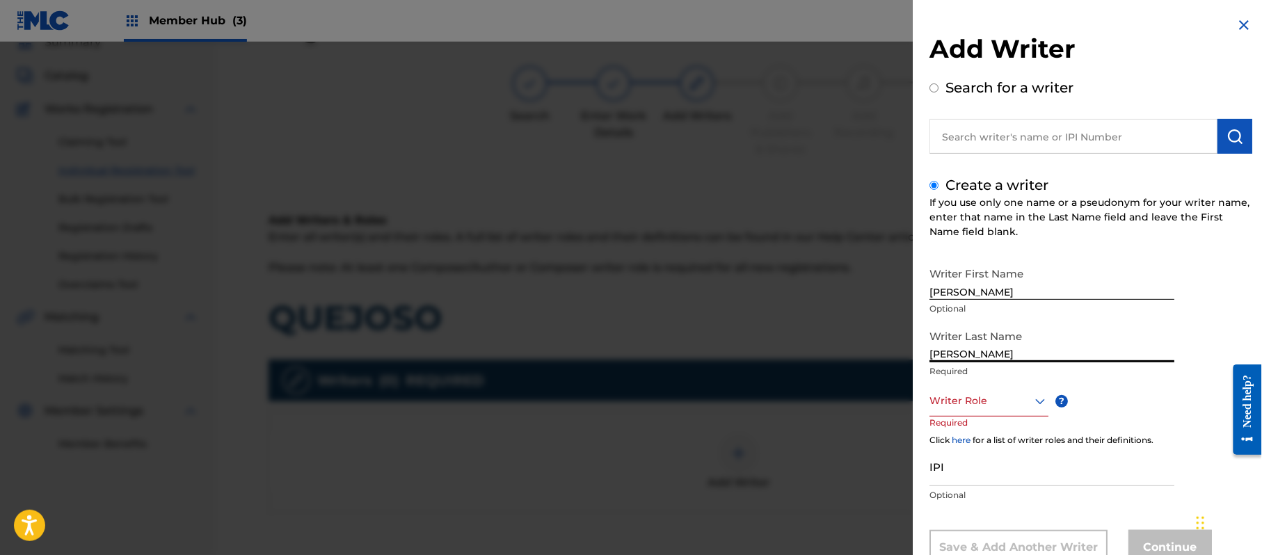
drag, startPoint x: 966, startPoint y: 353, endPoint x: 701, endPoint y: 319, distance: 267.4
click at [708, 321] on div "Add Writer Search for a writer Create a writer If you use only one name or a ps…" at bounding box center [631, 298] width 1262 height 513
type input "PAZ"
click at [974, 383] on div "Writer Last Name [PERSON_NAME] Required" at bounding box center [1052, 354] width 245 height 63
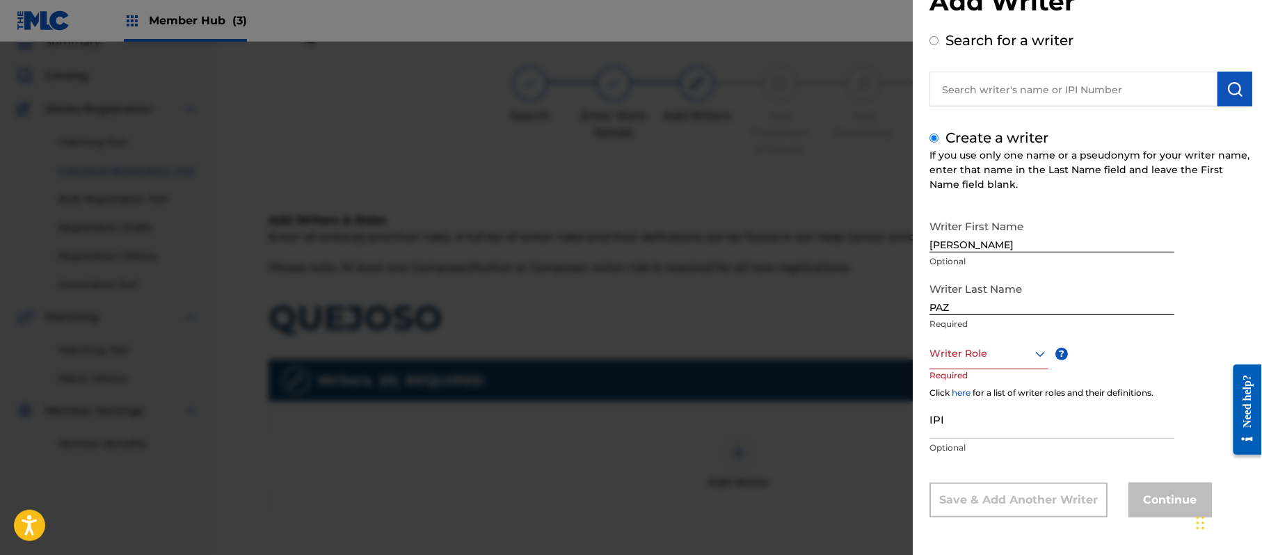
click at [974, 369] on div "Writer Role" at bounding box center [989, 353] width 119 height 31
click at [974, 388] on div "Composer/Author" at bounding box center [989, 384] width 118 height 31
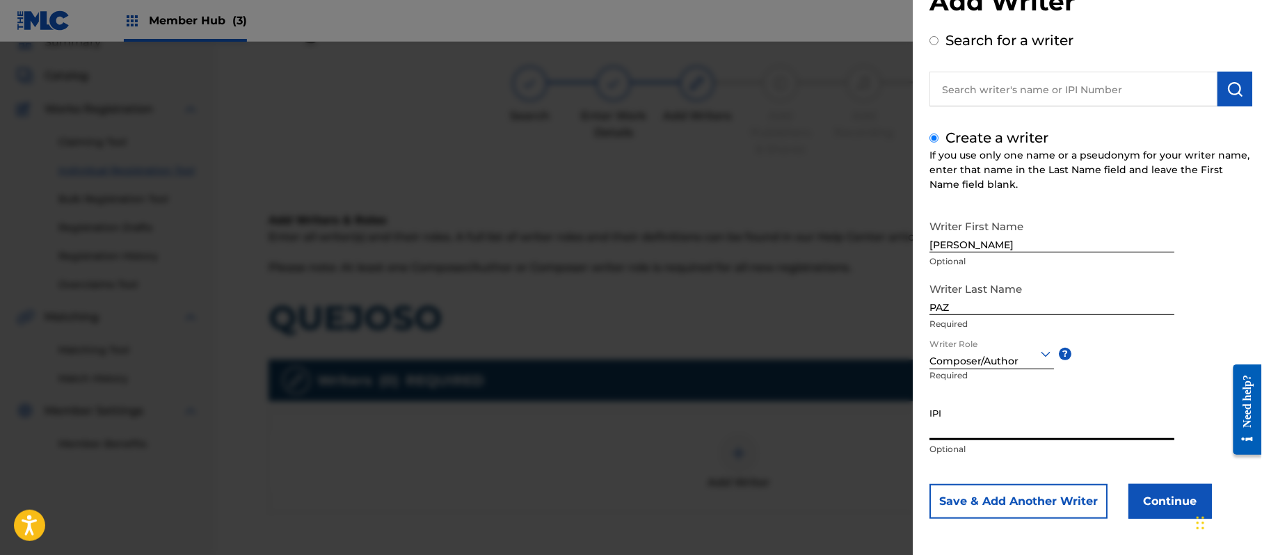
paste input "383824534"
type input "383824534"
click at [1168, 493] on button "Continue" at bounding box center [1170, 501] width 83 height 35
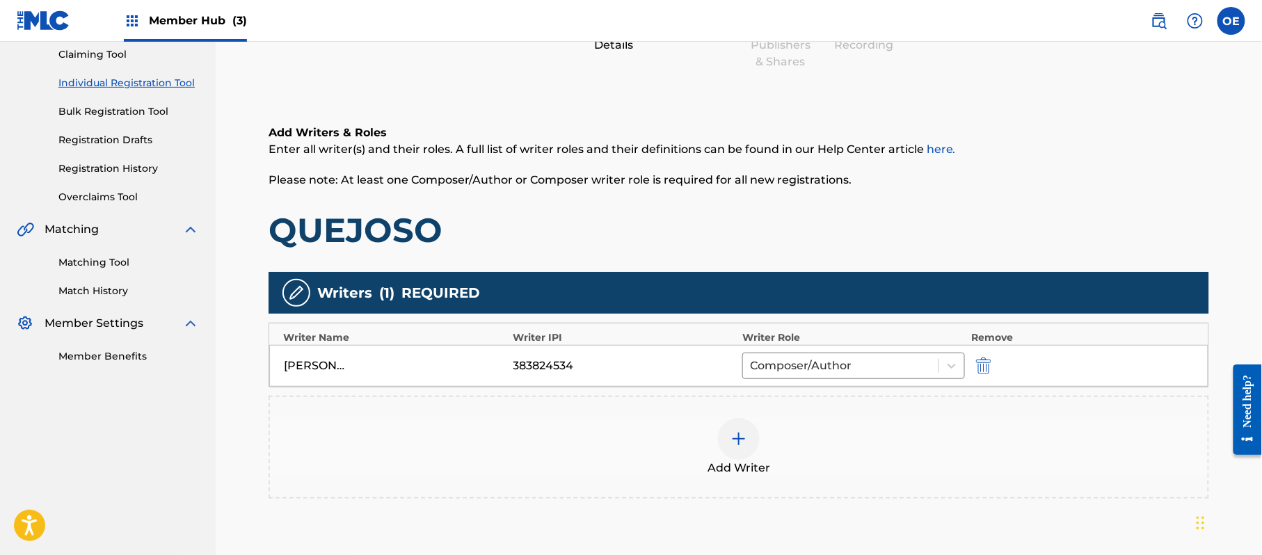
scroll to position [277, 0]
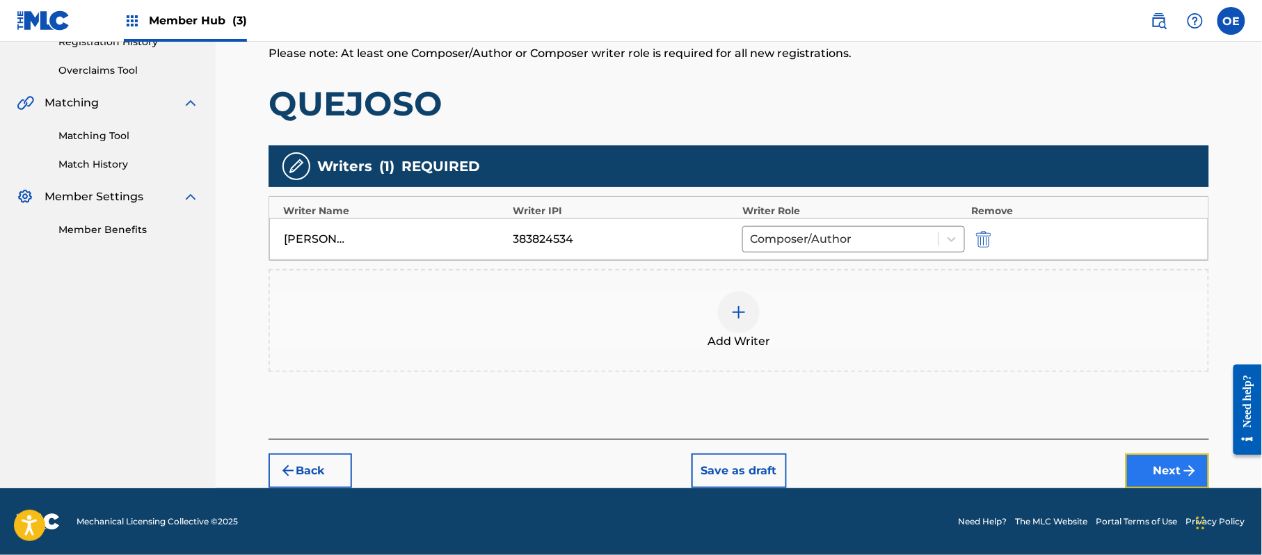
click at [1148, 455] on button "Next" at bounding box center [1167, 471] width 83 height 35
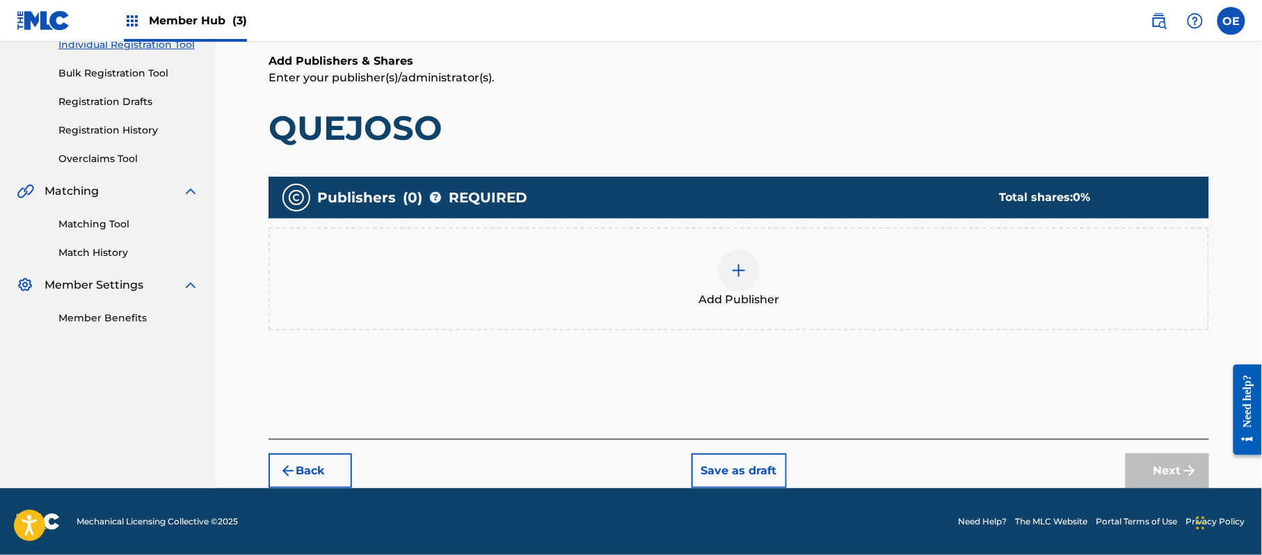
scroll to position [63, 0]
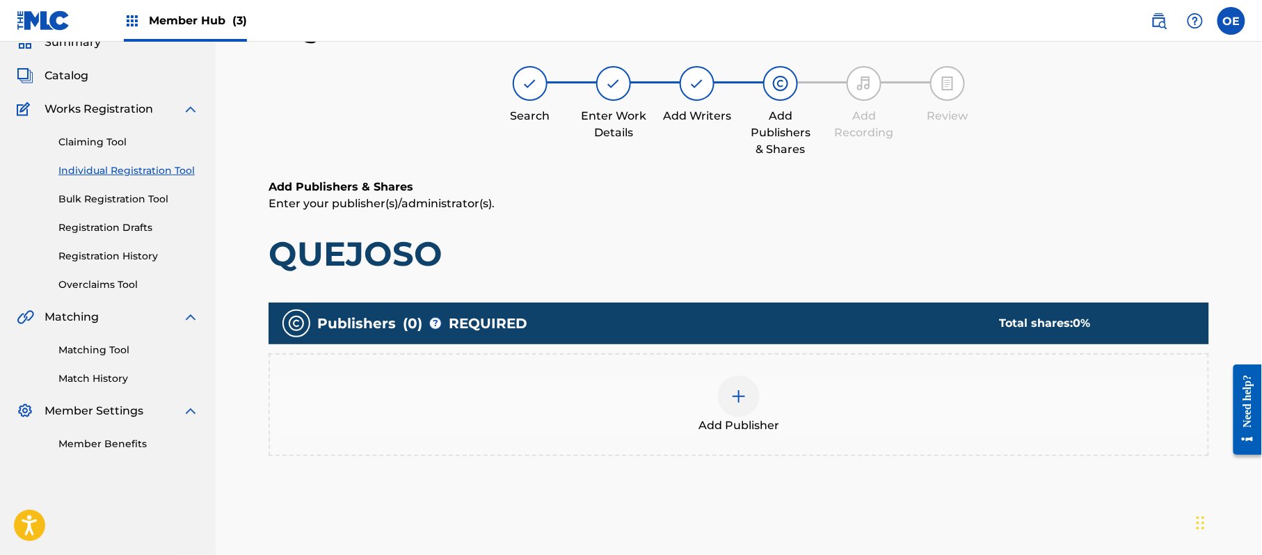
click at [744, 397] on img at bounding box center [739, 396] width 17 height 17
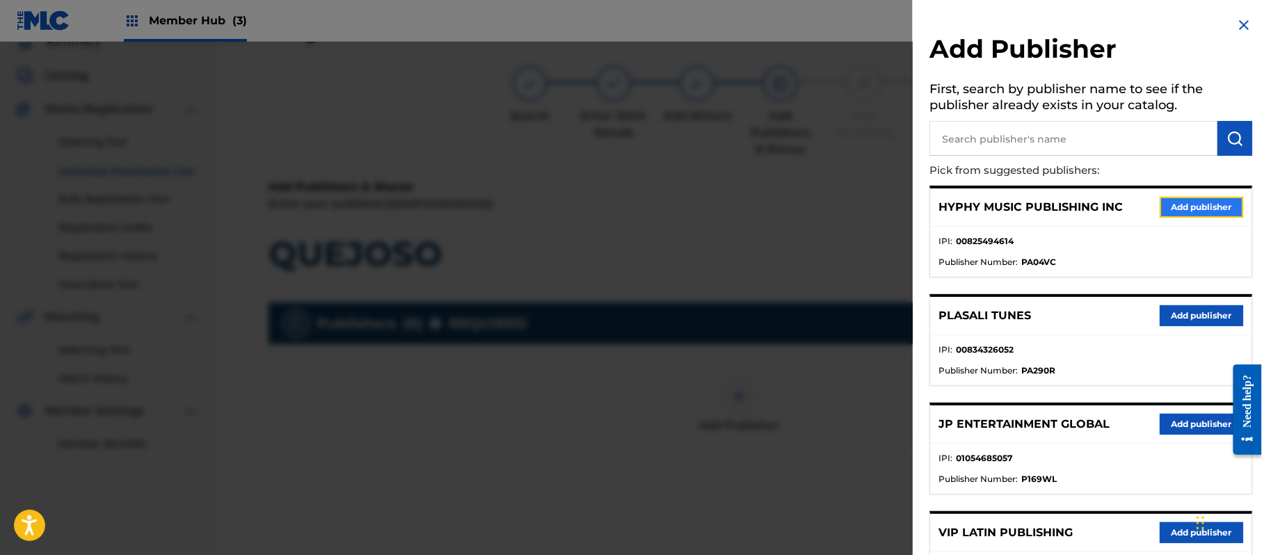
click at [1183, 206] on button "Add publisher" at bounding box center [1201, 207] width 83 height 21
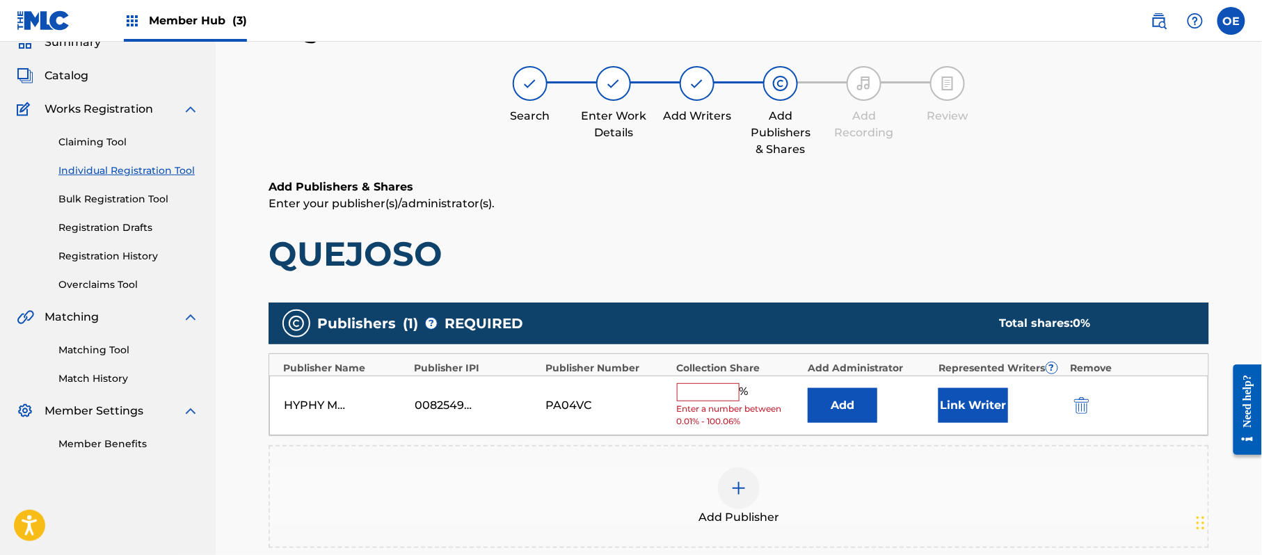
drag, startPoint x: 710, startPoint y: 394, endPoint x: 718, endPoint y: 398, distance: 8.7
click at [710, 394] on input "text" at bounding box center [708, 392] width 63 height 18
type input "100"
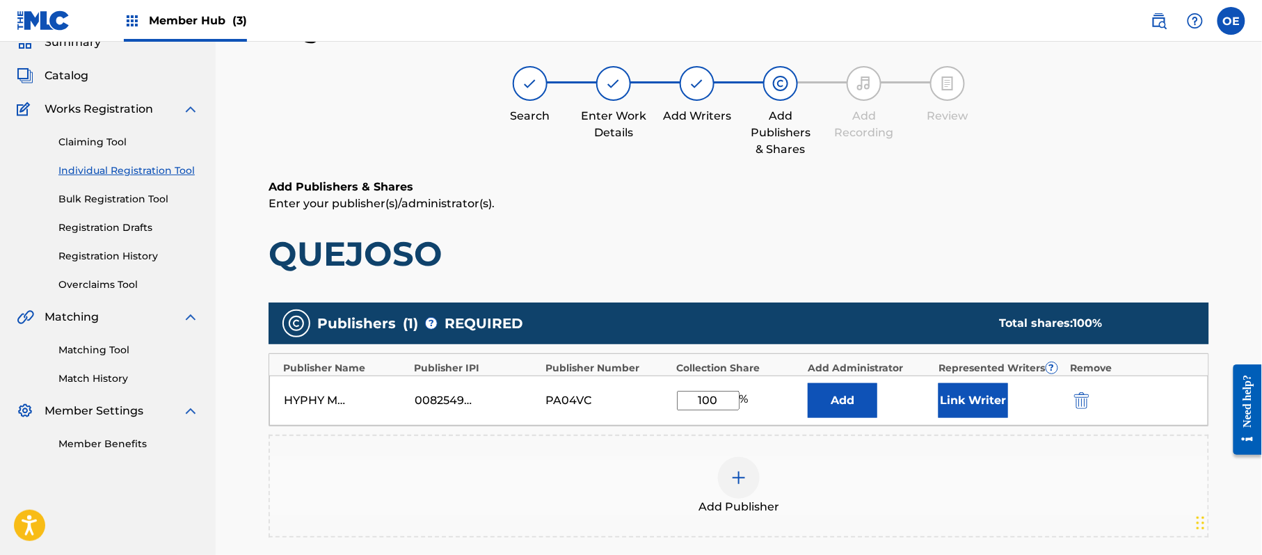
click at [1016, 415] on div "Link Writer" at bounding box center [1001, 400] width 124 height 35
click at [989, 406] on button "Link Writer" at bounding box center [974, 400] width 70 height 35
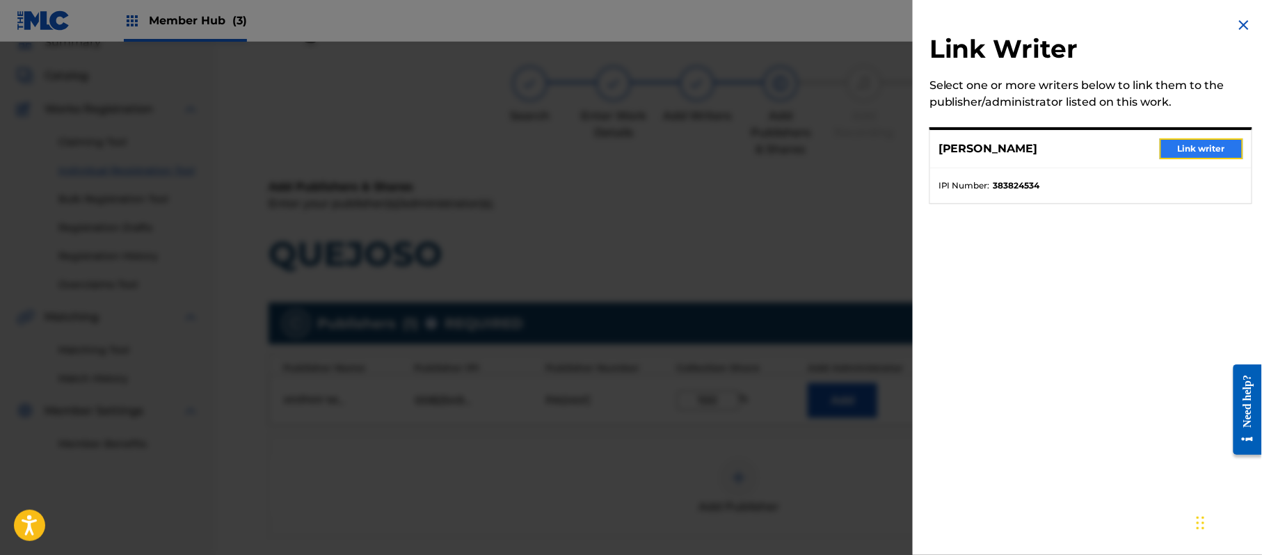
click at [1200, 145] on button "Link writer" at bounding box center [1201, 148] width 83 height 21
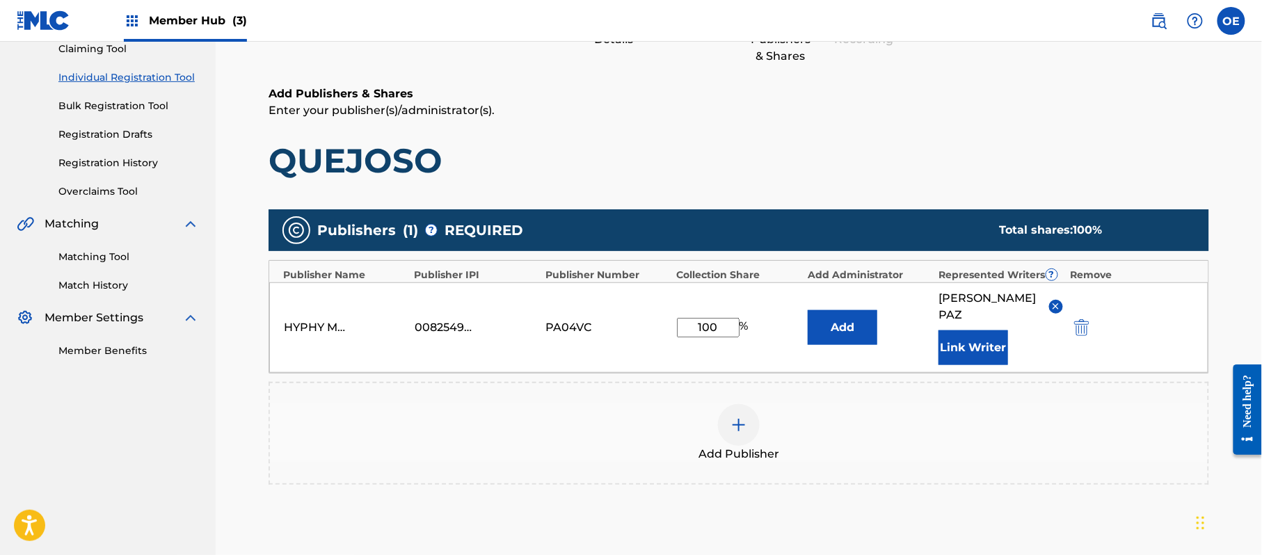
scroll to position [293, 0]
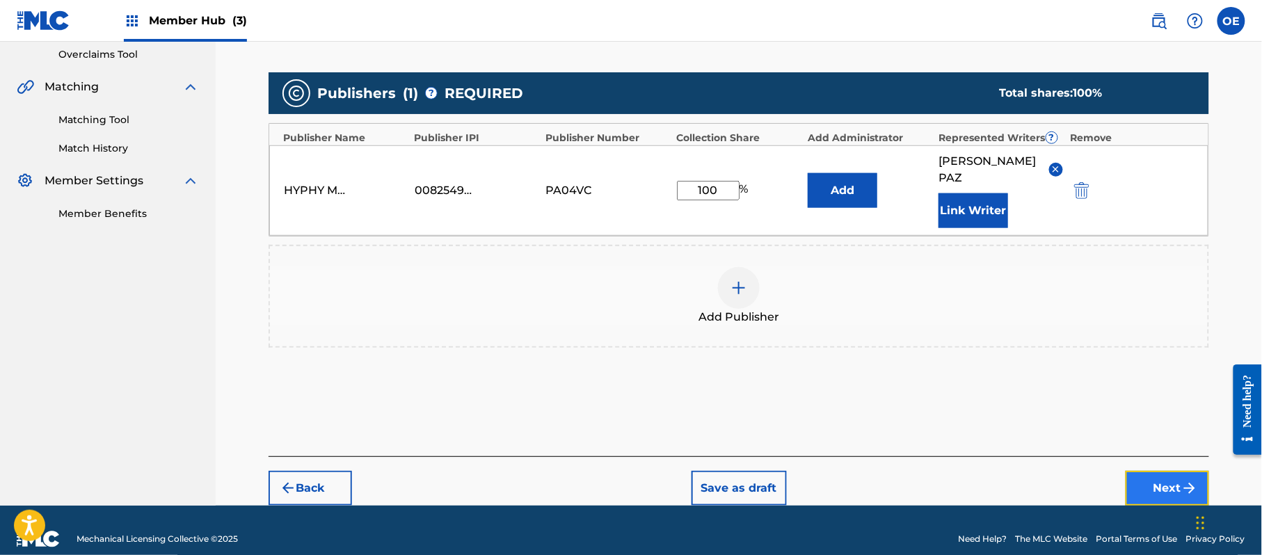
click at [1166, 471] on button "Next" at bounding box center [1167, 488] width 83 height 35
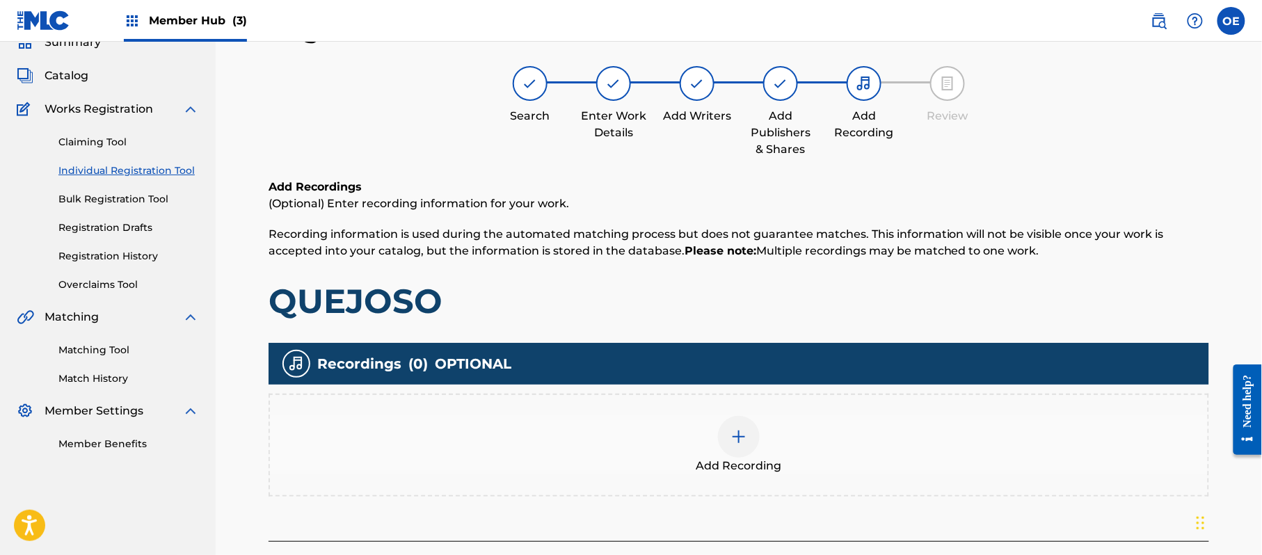
scroll to position [156, 0]
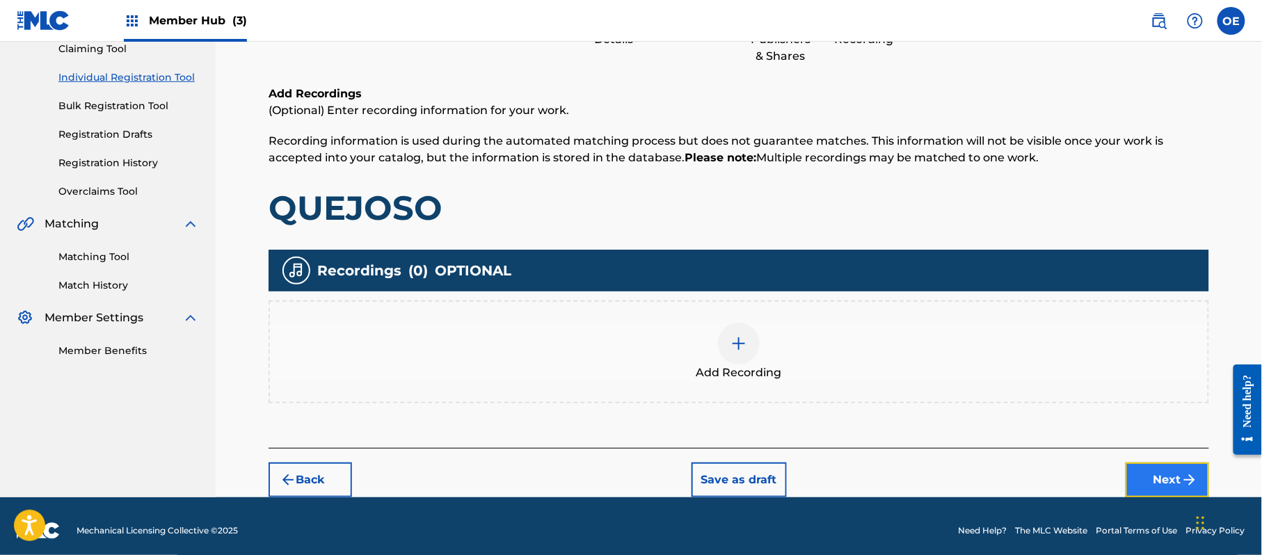
click at [1155, 473] on button "Next" at bounding box center [1167, 480] width 83 height 35
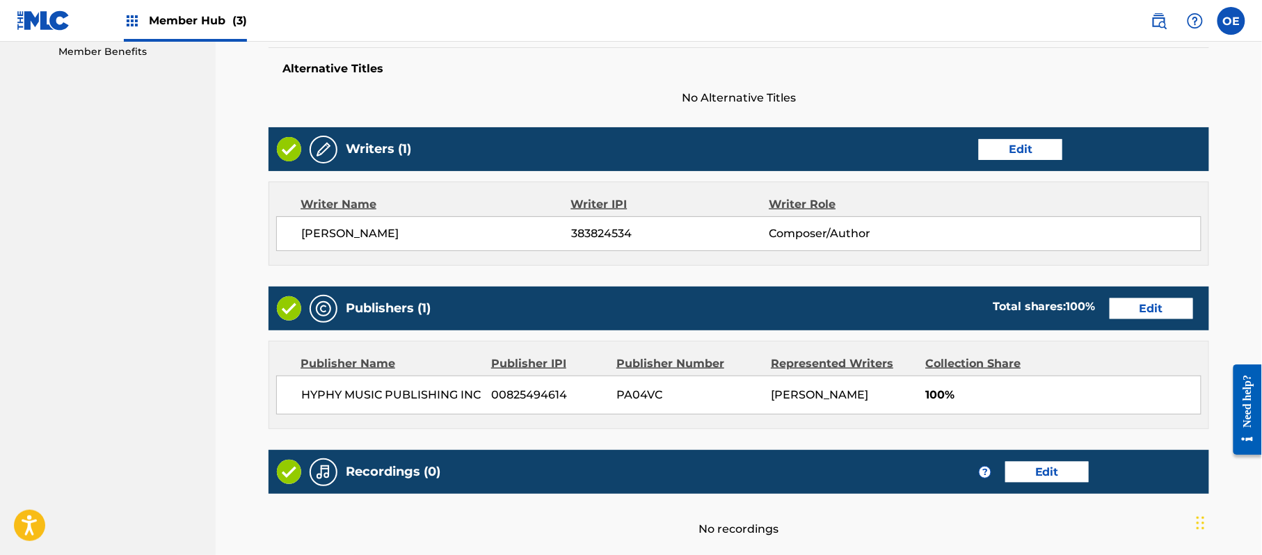
scroll to position [577, 0]
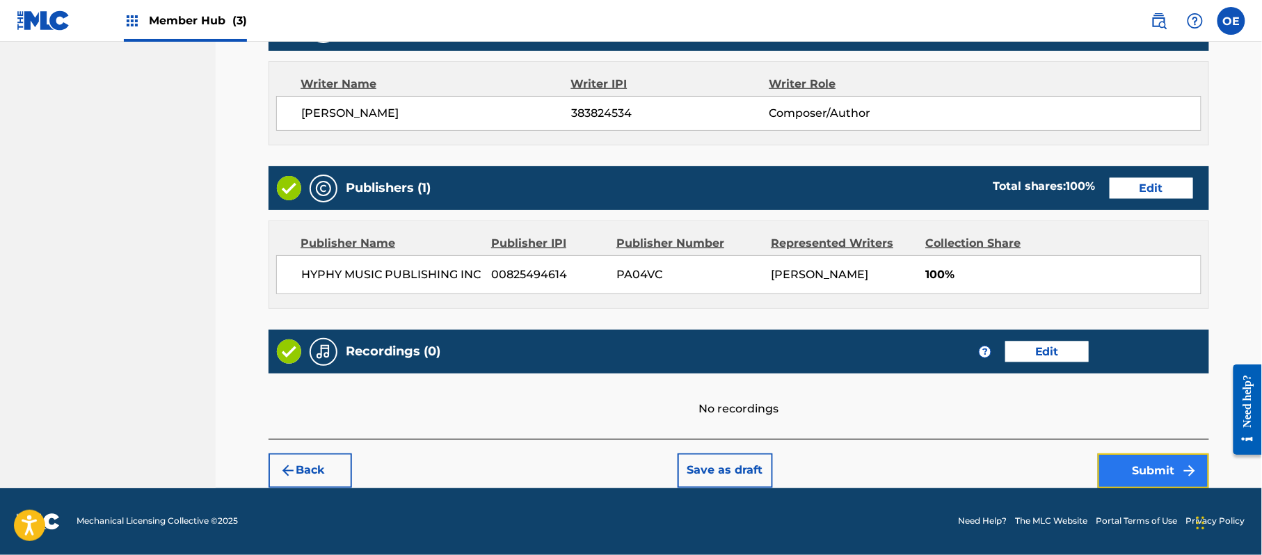
click at [1142, 455] on button "Submit" at bounding box center [1153, 471] width 111 height 35
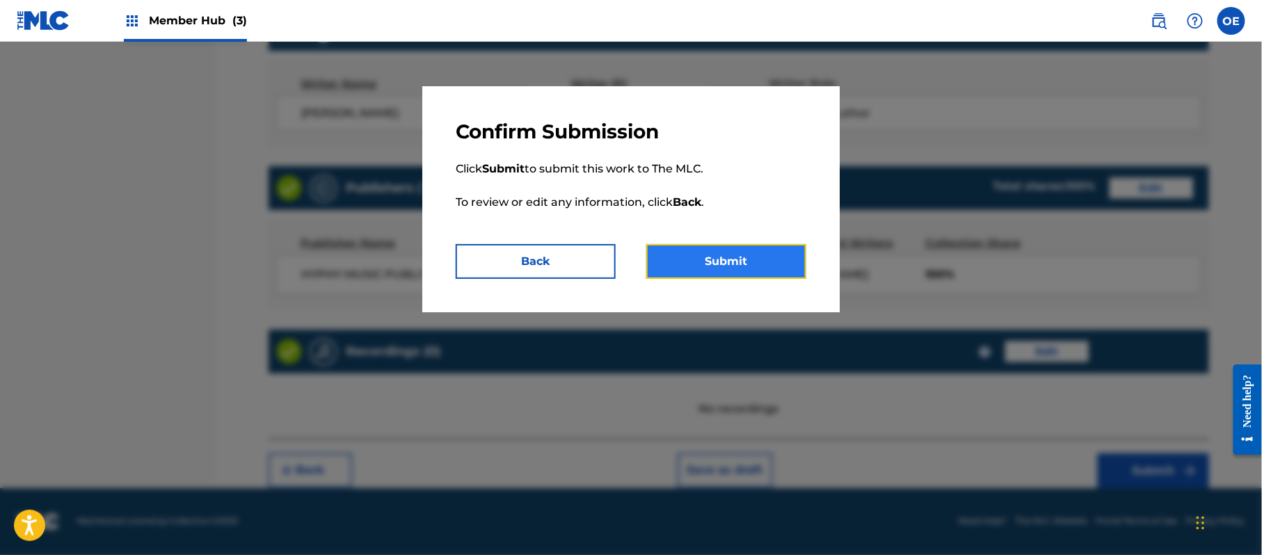
click at [742, 257] on button "Submit" at bounding box center [726, 261] width 160 height 35
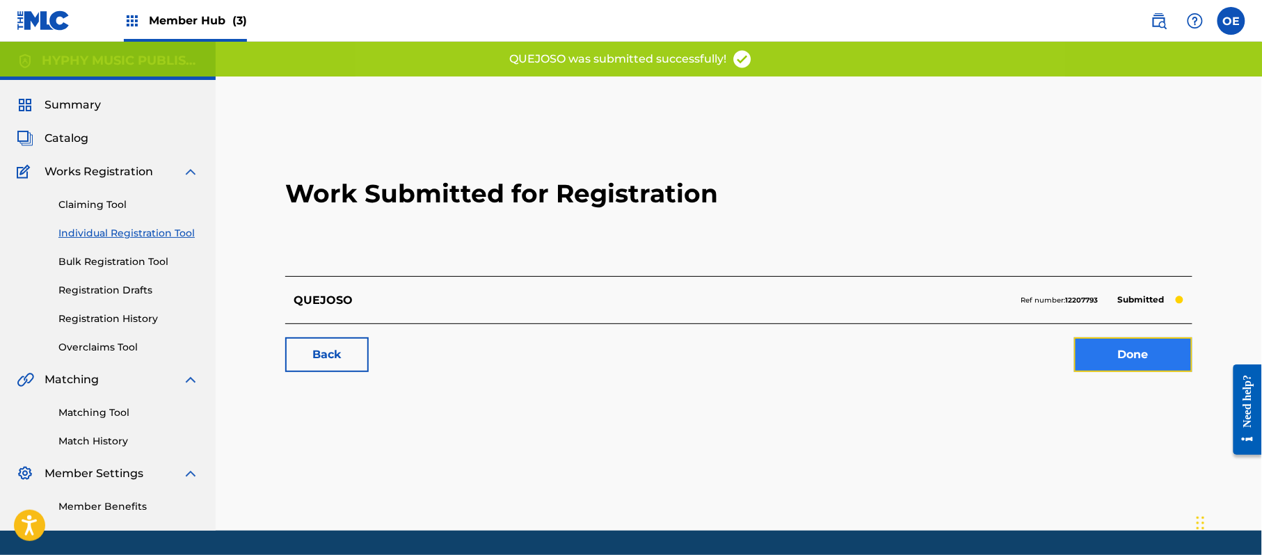
click at [1161, 357] on link "Done" at bounding box center [1133, 354] width 118 height 35
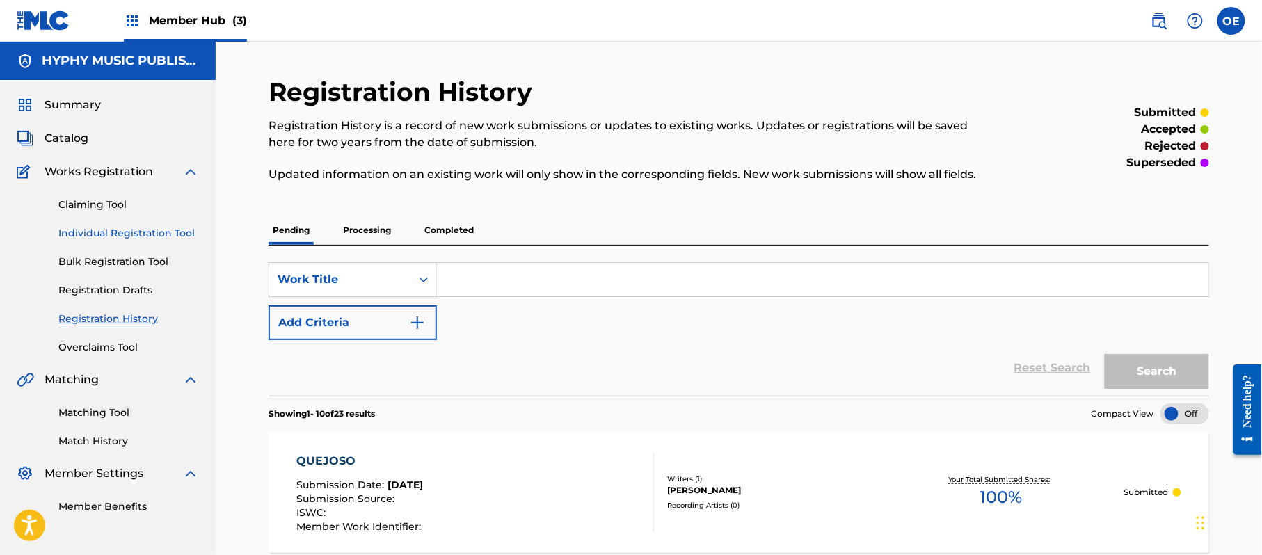
click at [114, 227] on link "Individual Registration Tool" at bounding box center [128, 233] width 141 height 15
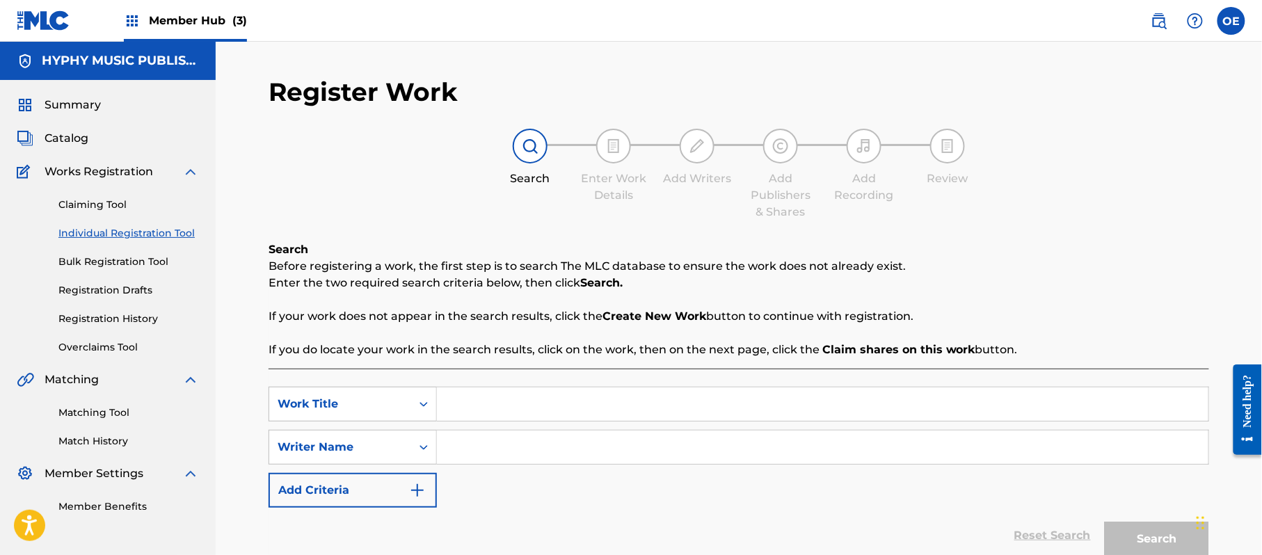
paste input "RECUERDOS"
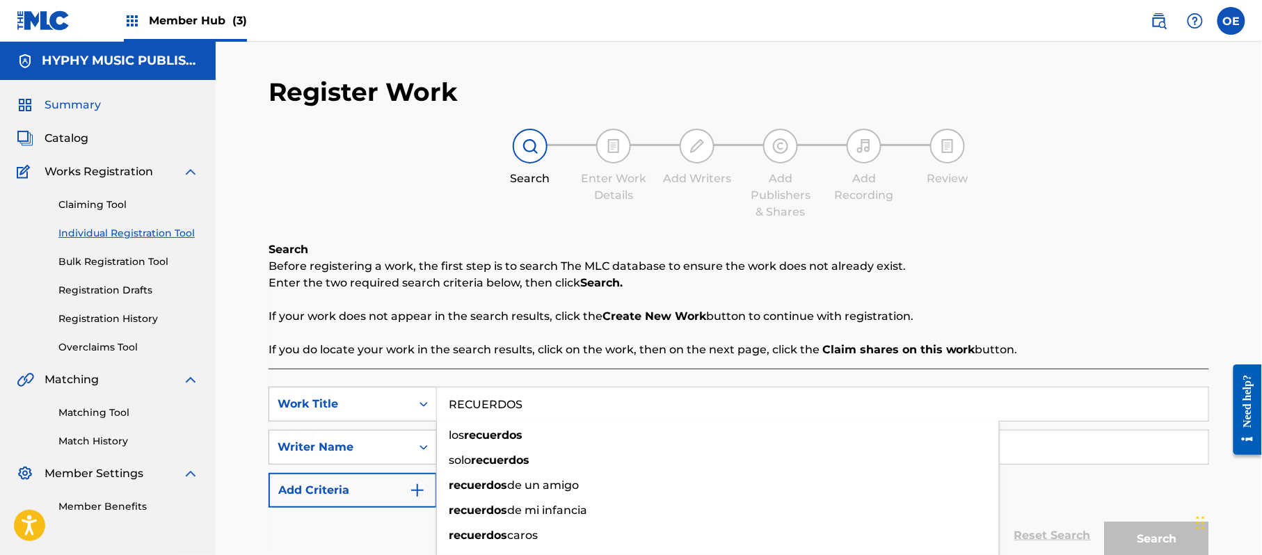
type input "RECUERDOS"
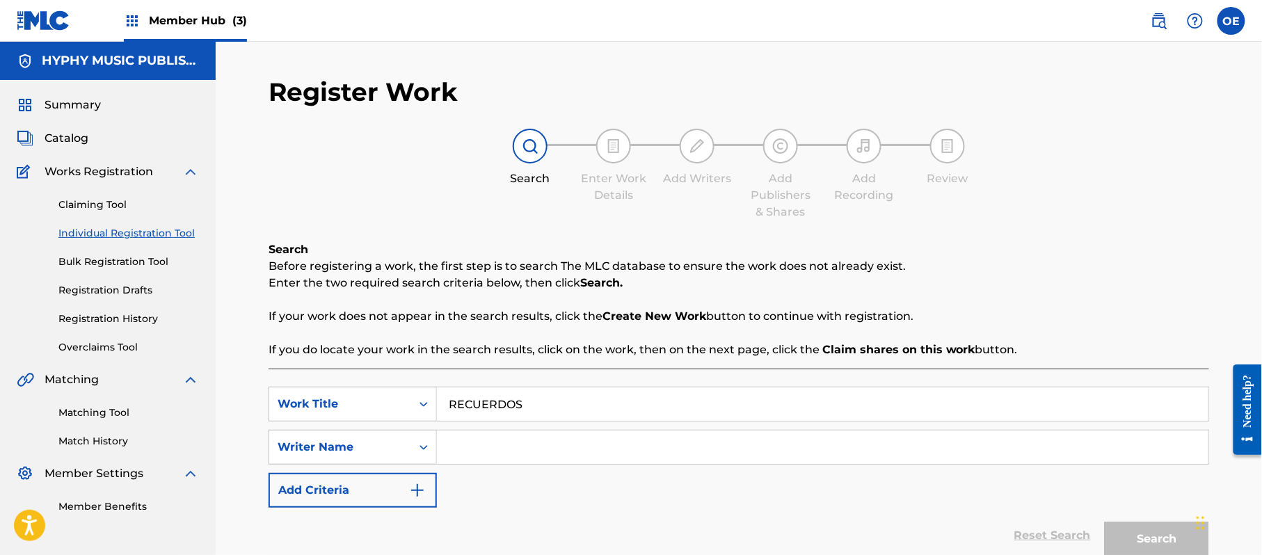
paste input "[PERSON_NAME]"
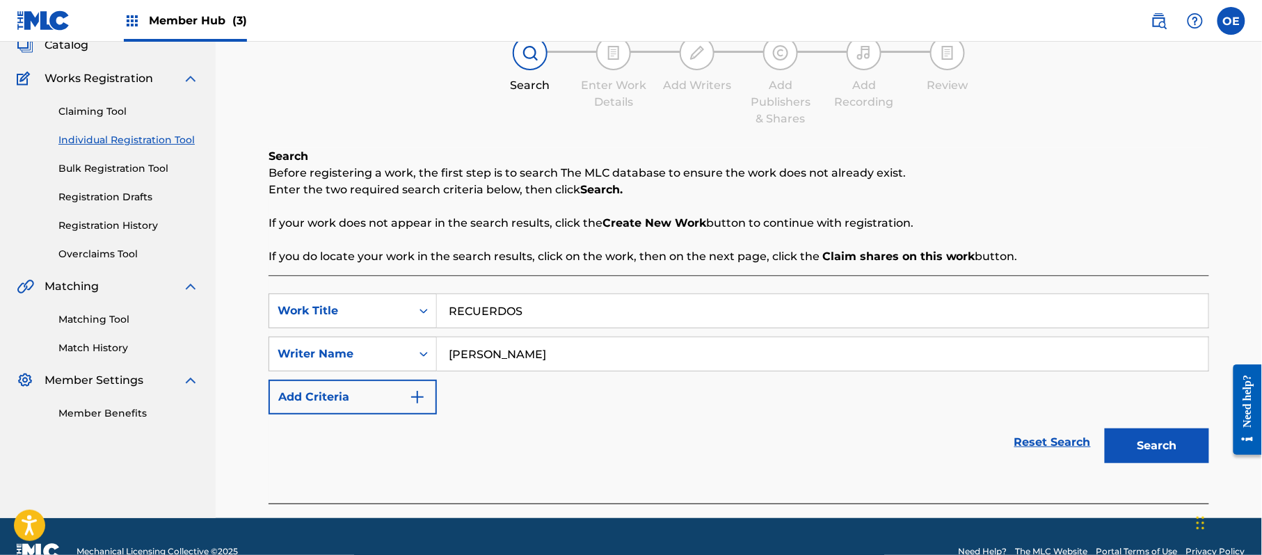
scroll to position [123, 0]
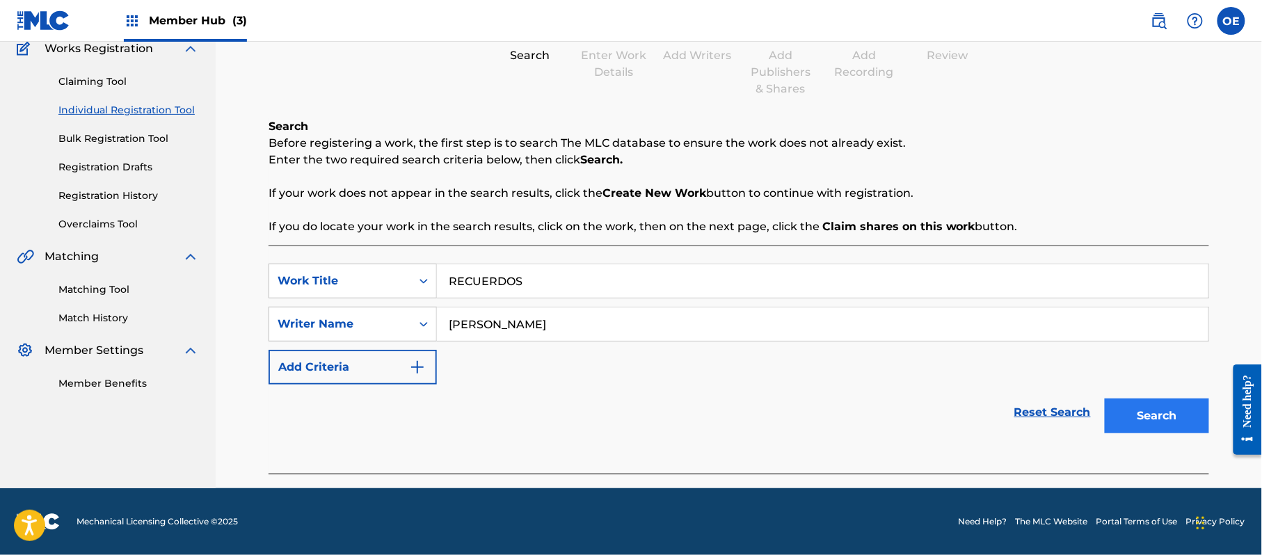
type input "[PERSON_NAME]"
click at [1153, 418] on button "Search" at bounding box center [1157, 416] width 104 height 35
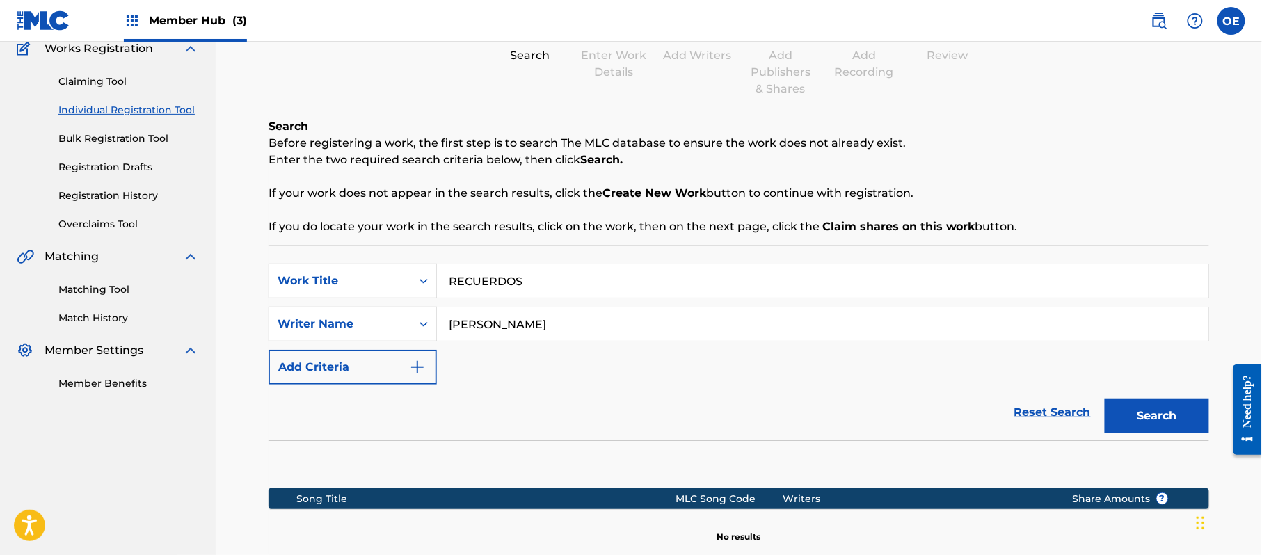
scroll to position [284, 0]
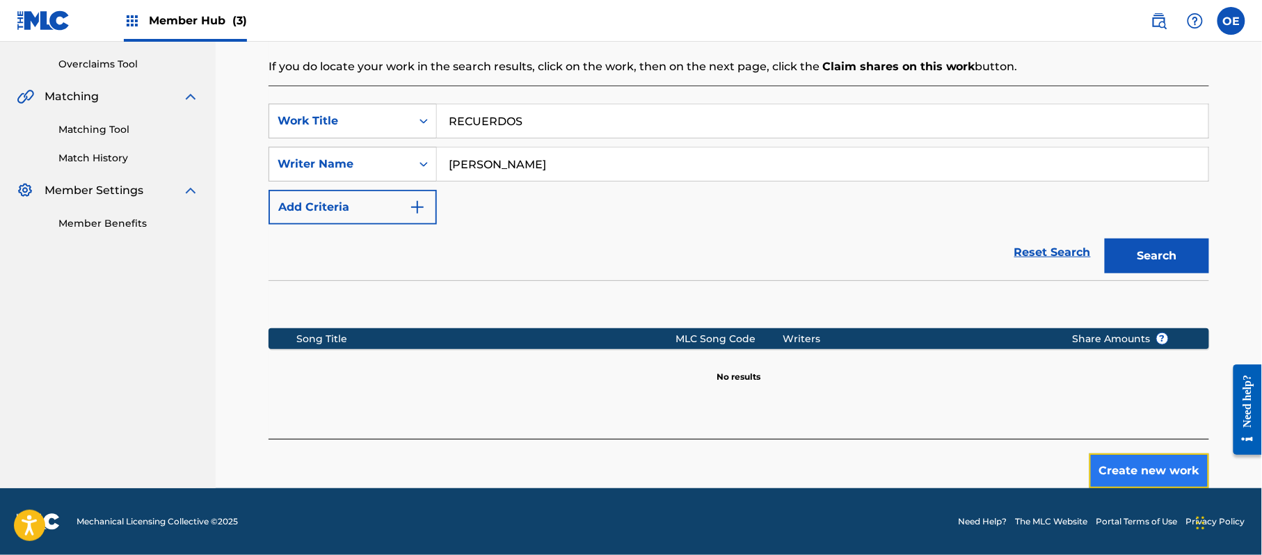
click at [1136, 477] on button "Create new work" at bounding box center [1150, 471] width 120 height 35
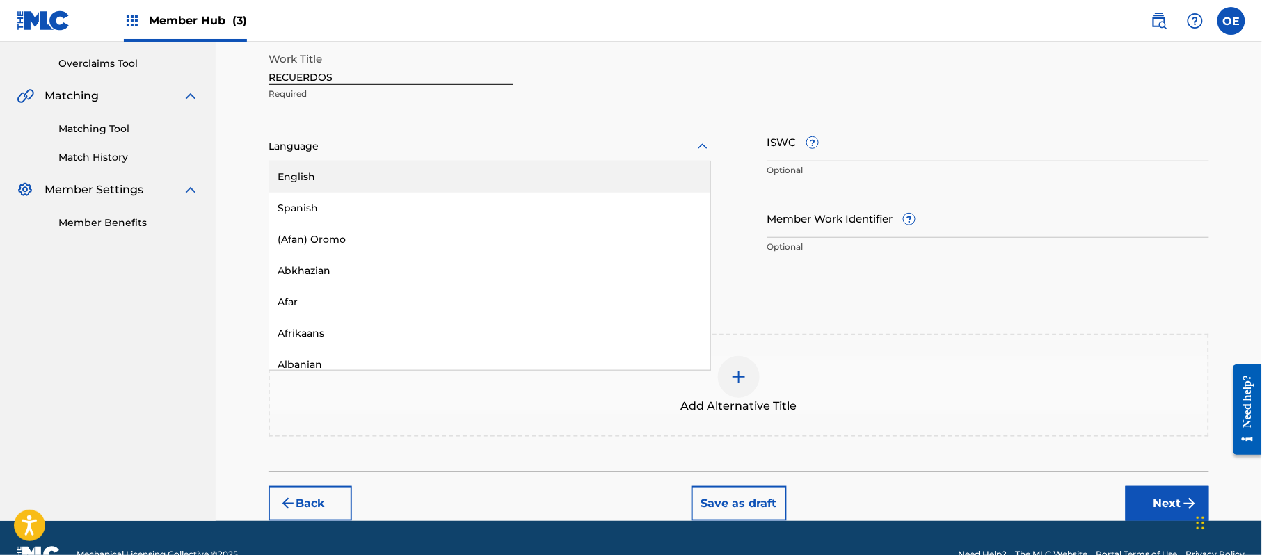
click at [335, 138] on div at bounding box center [490, 146] width 443 height 17
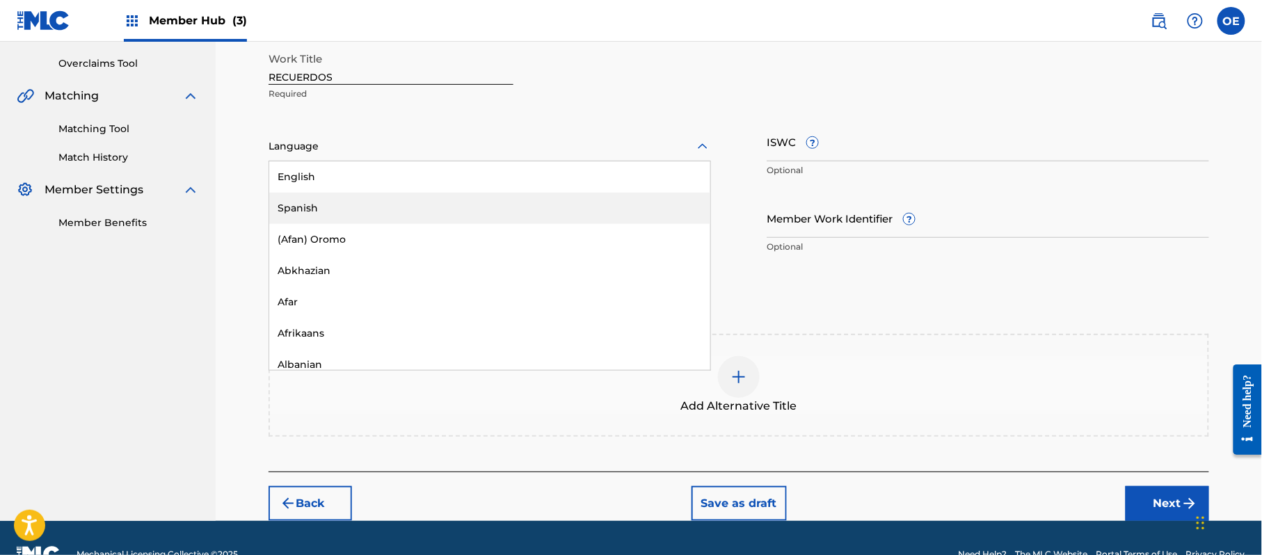
click at [333, 216] on div "Spanish" at bounding box center [489, 208] width 441 height 31
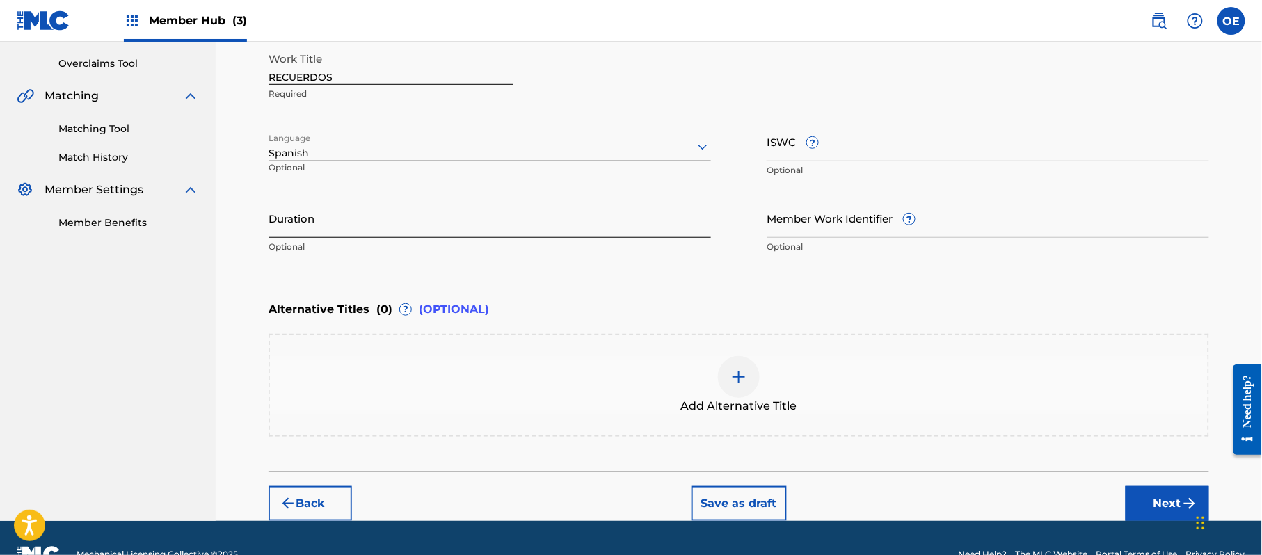
click at [363, 212] on input "Duration" at bounding box center [490, 218] width 443 height 40
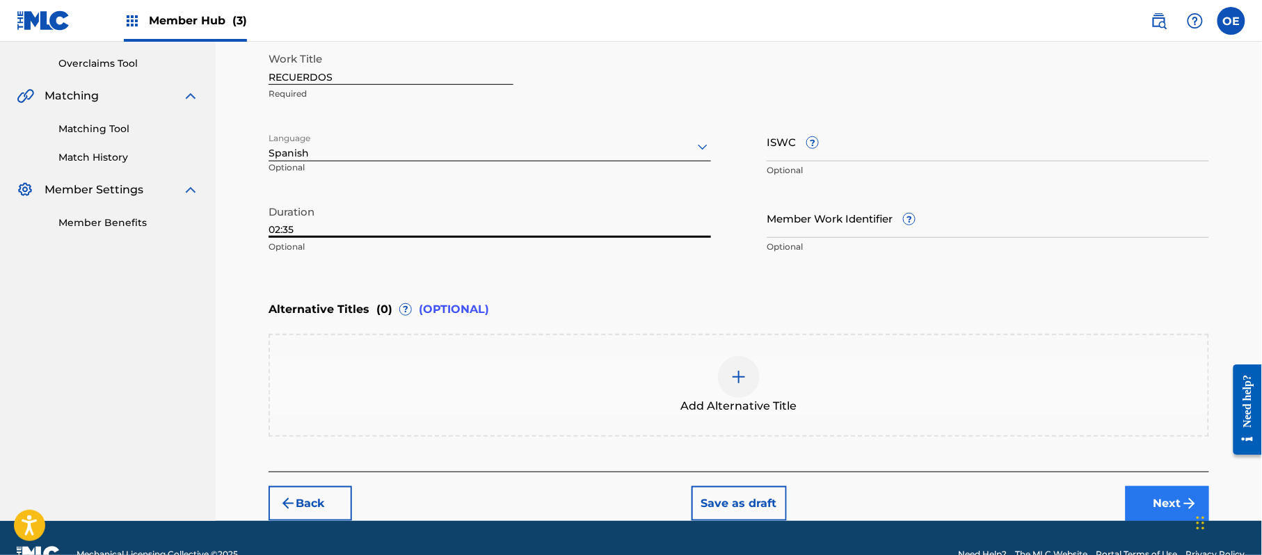
type input "02:35"
click at [1191, 496] on img "submit" at bounding box center [1189, 503] width 17 height 17
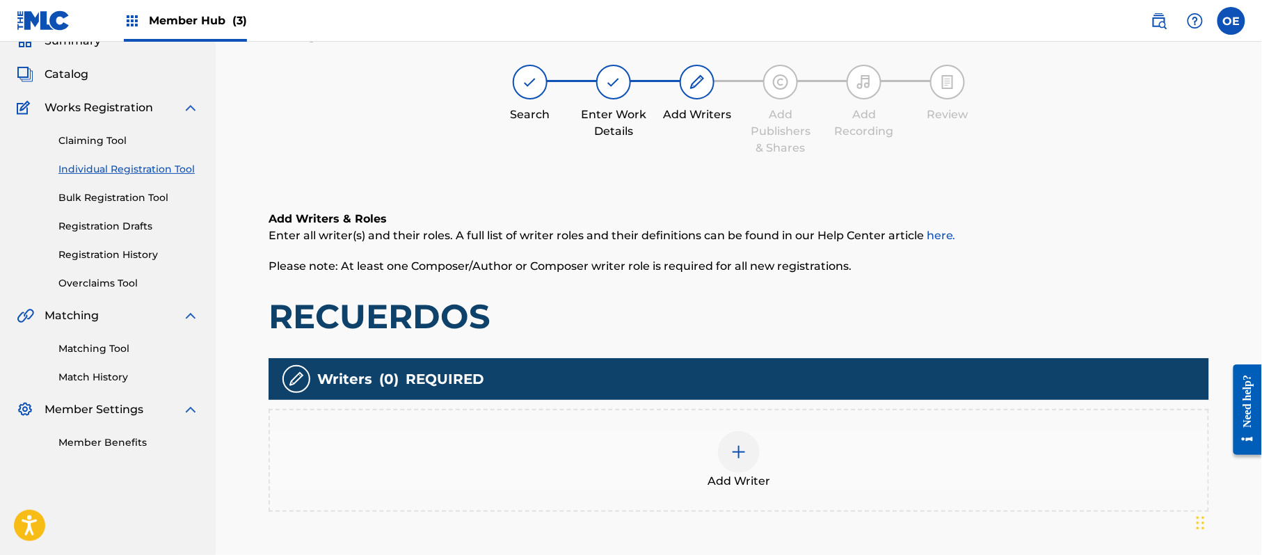
scroll to position [63, 0]
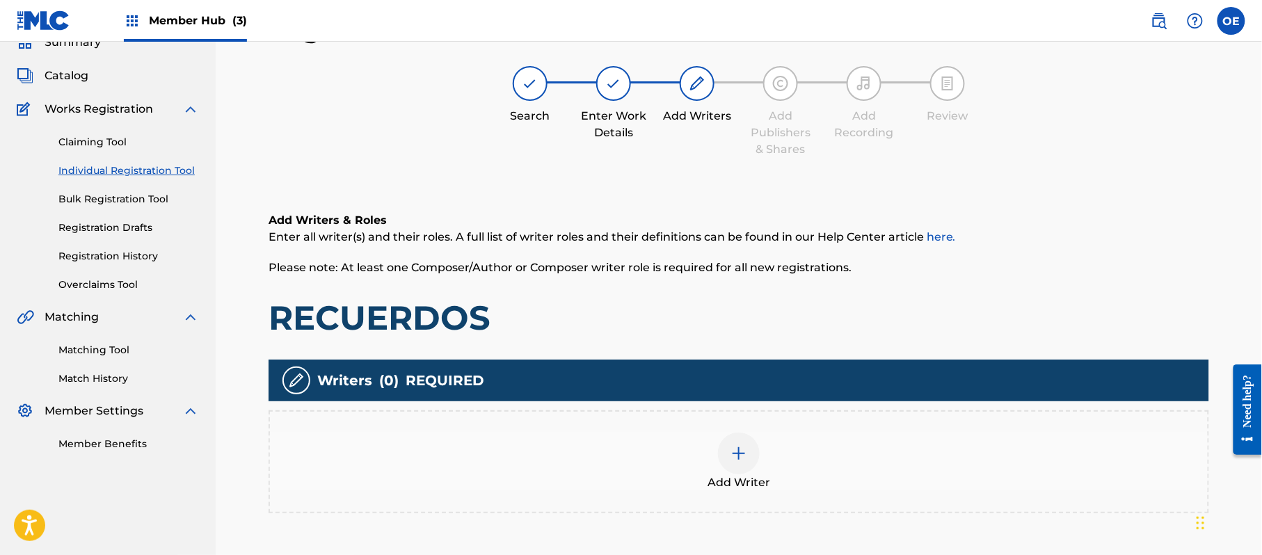
click at [766, 499] on div "Add Writer" at bounding box center [739, 462] width 941 height 103
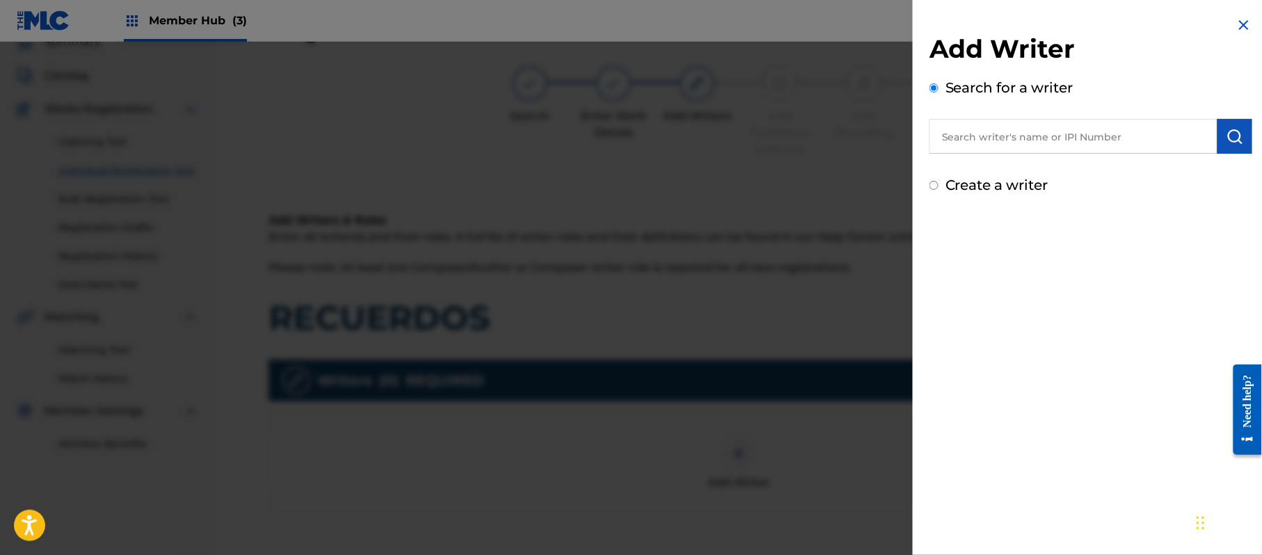
paste input "[PERSON_NAME]"
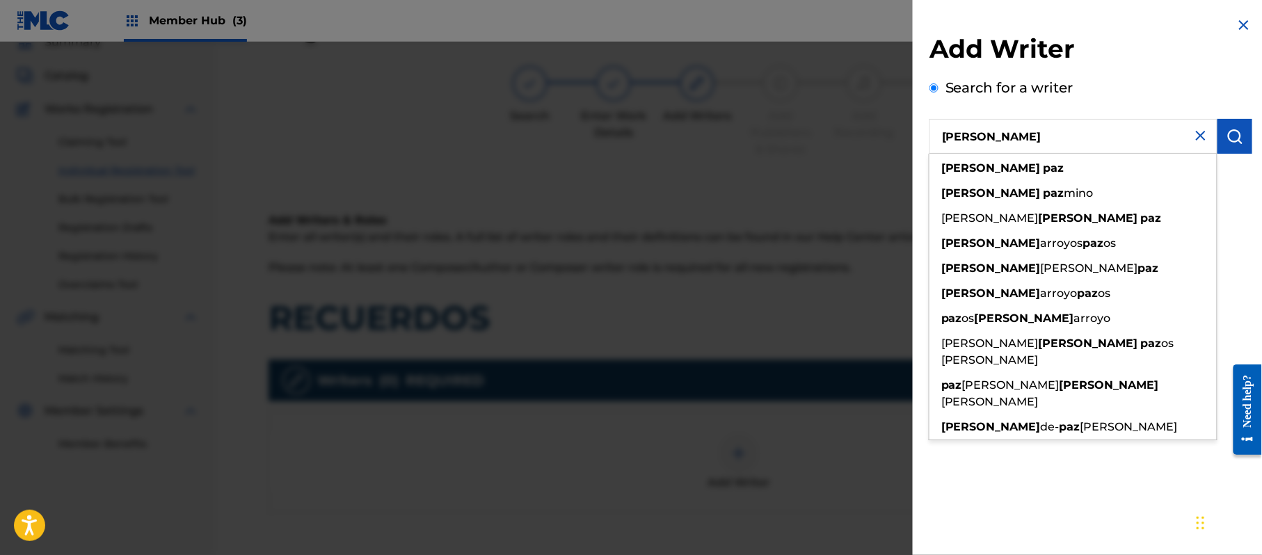
type input "[PERSON_NAME]"
click at [1234, 218] on div "Add Writer Search for a writer [PERSON_NAME] [PERSON_NAME] [PERSON_NAME] [PERSO…" at bounding box center [1091, 277] width 356 height 555
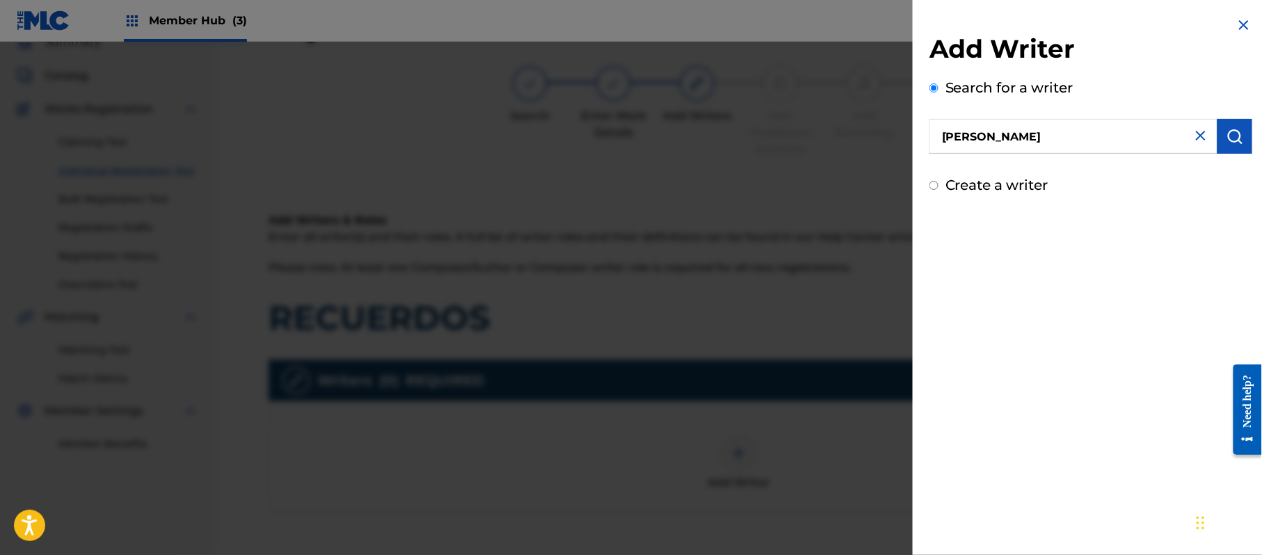
click at [983, 182] on label "Create a writer" at bounding box center [997, 185] width 103 height 17
radio input "true"
click at [939, 182] on input "Create a writer" at bounding box center [934, 185] width 9 height 9
radio input "false"
radio input "true"
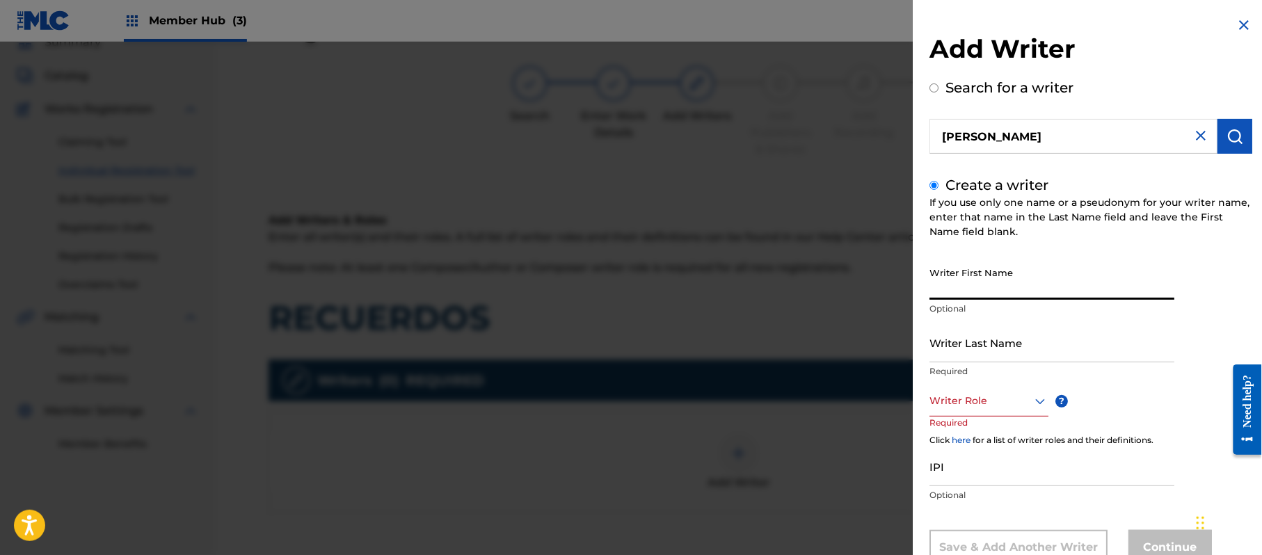
paste input "[PERSON_NAME]"
type input "[PERSON_NAME]"
paste input "[PERSON_NAME]"
type input "[PERSON_NAME]"
drag, startPoint x: 1006, startPoint y: 295, endPoint x: 962, endPoint y: 298, distance: 44.6
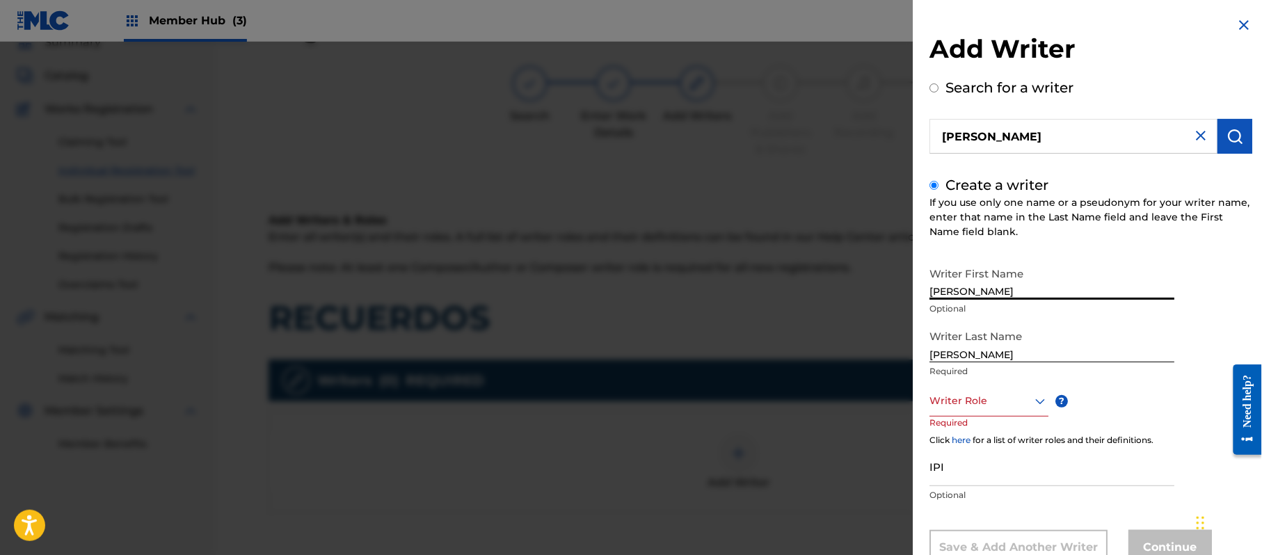
click at [962, 298] on input "[PERSON_NAME]" at bounding box center [1052, 280] width 245 height 40
type input "[PERSON_NAME]"
drag, startPoint x: 964, startPoint y: 353, endPoint x: 852, endPoint y: 349, distance: 112.1
click at [853, 349] on div "Add Writer Search for a writer [PERSON_NAME] Create a writer If you use only on…" at bounding box center [631, 298] width 1262 height 513
type input "PAZ"
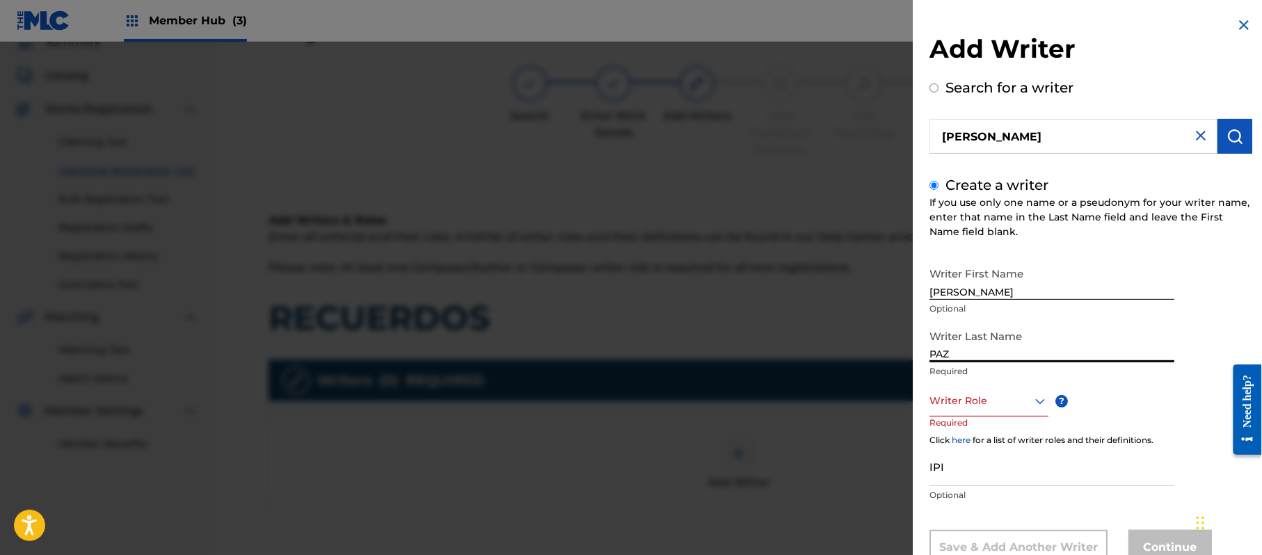
scroll to position [47, 0]
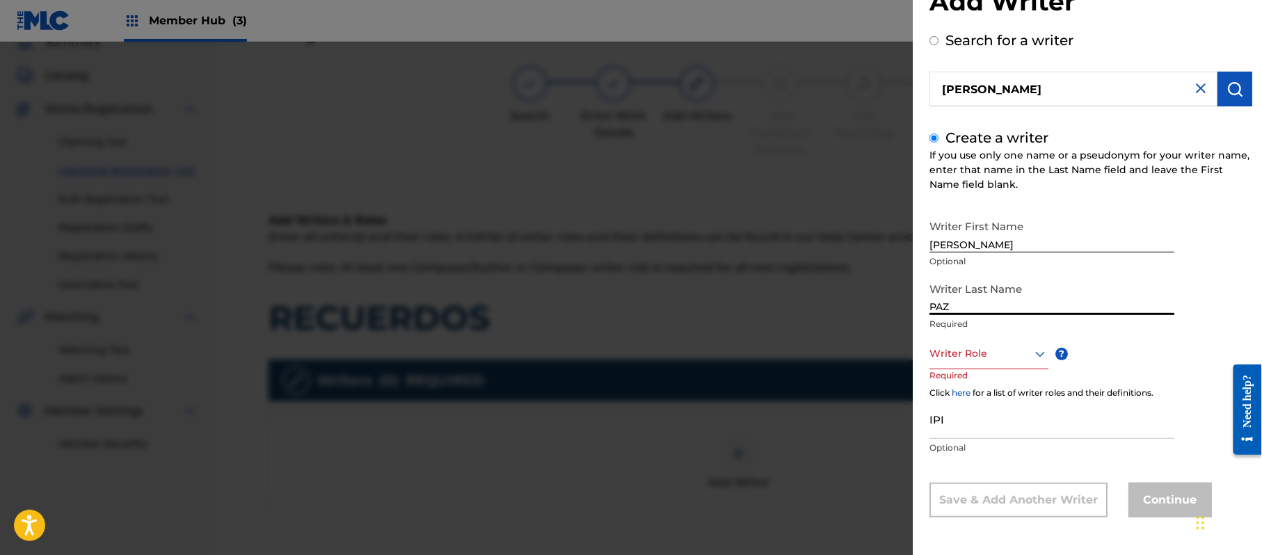
click at [982, 369] on div "Writer Role" at bounding box center [989, 353] width 119 height 31
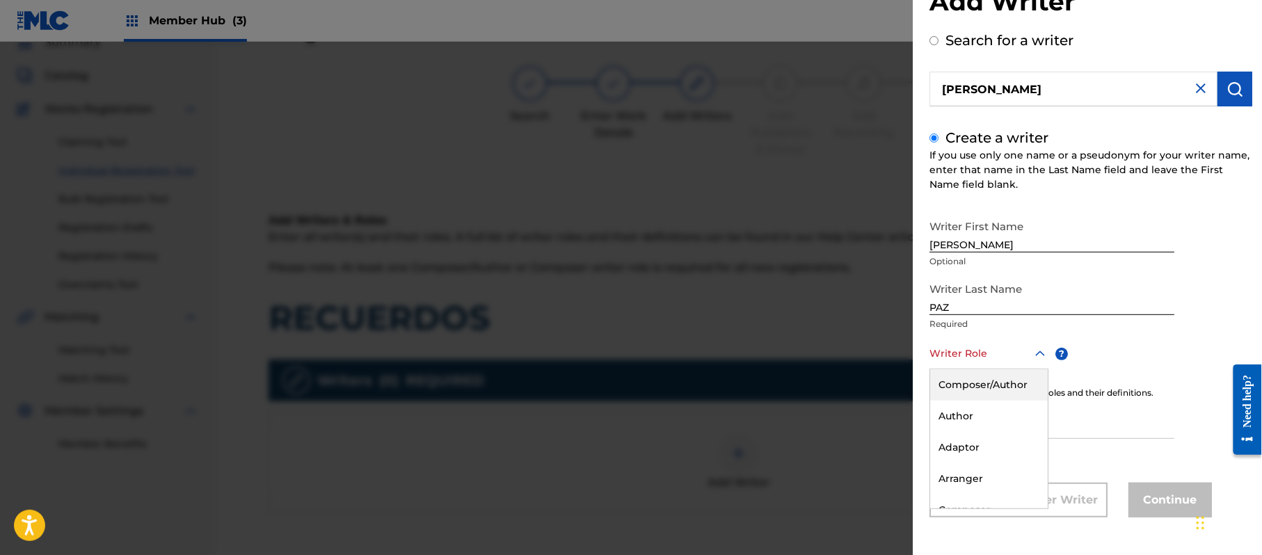
click at [981, 391] on div "Composer/Author" at bounding box center [989, 384] width 118 height 31
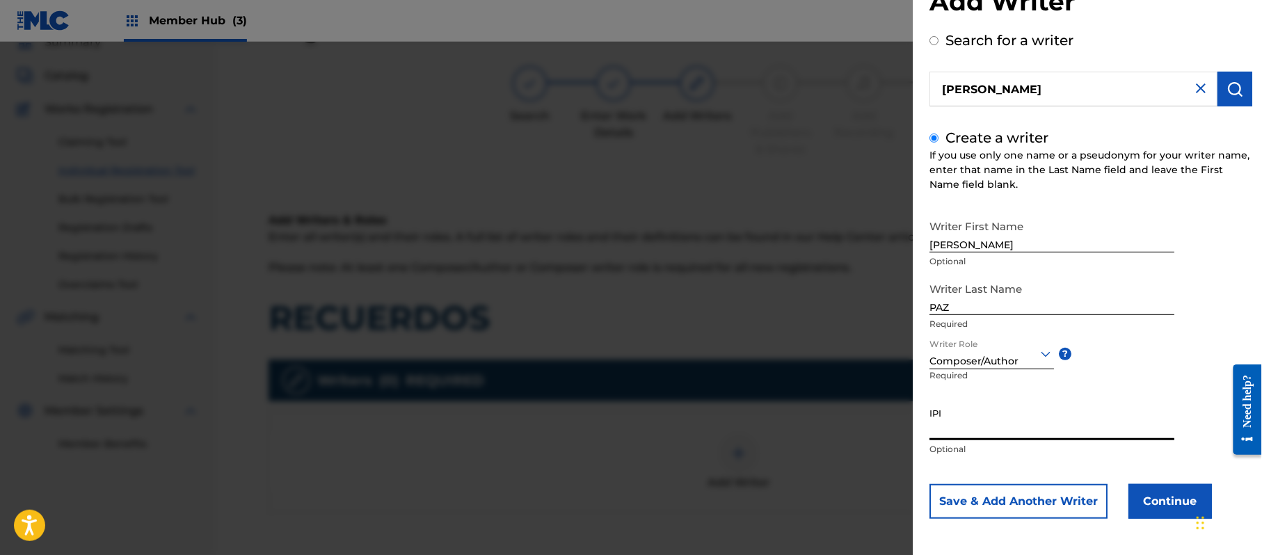
paste input "383824534"
type input "383824534"
click at [1156, 497] on button "Continue" at bounding box center [1170, 501] width 83 height 35
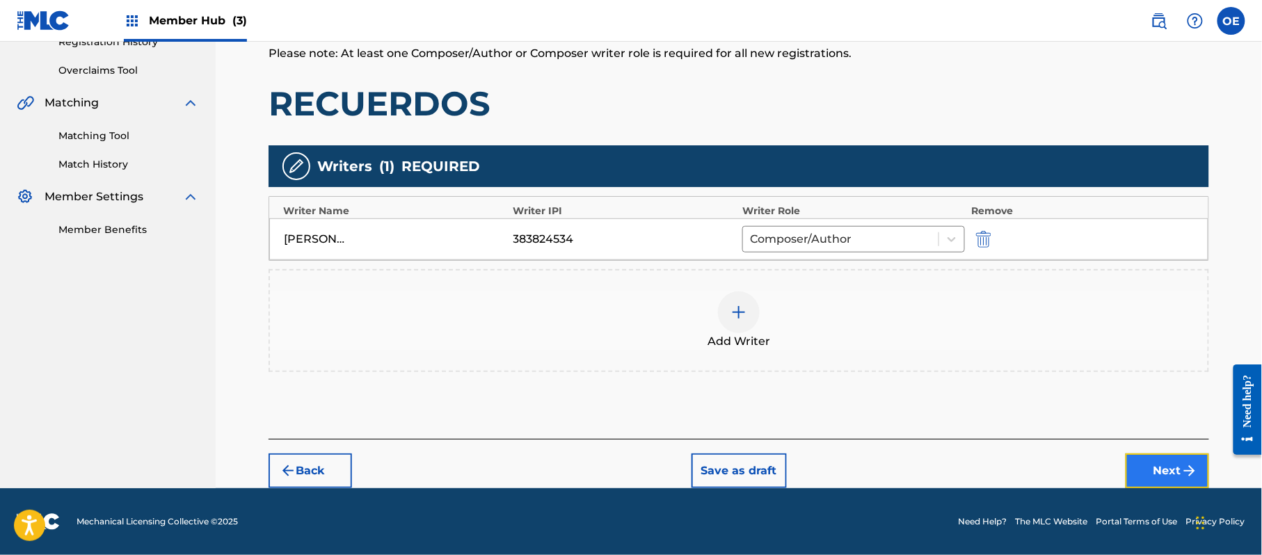
click at [1158, 460] on button "Next" at bounding box center [1167, 471] width 83 height 35
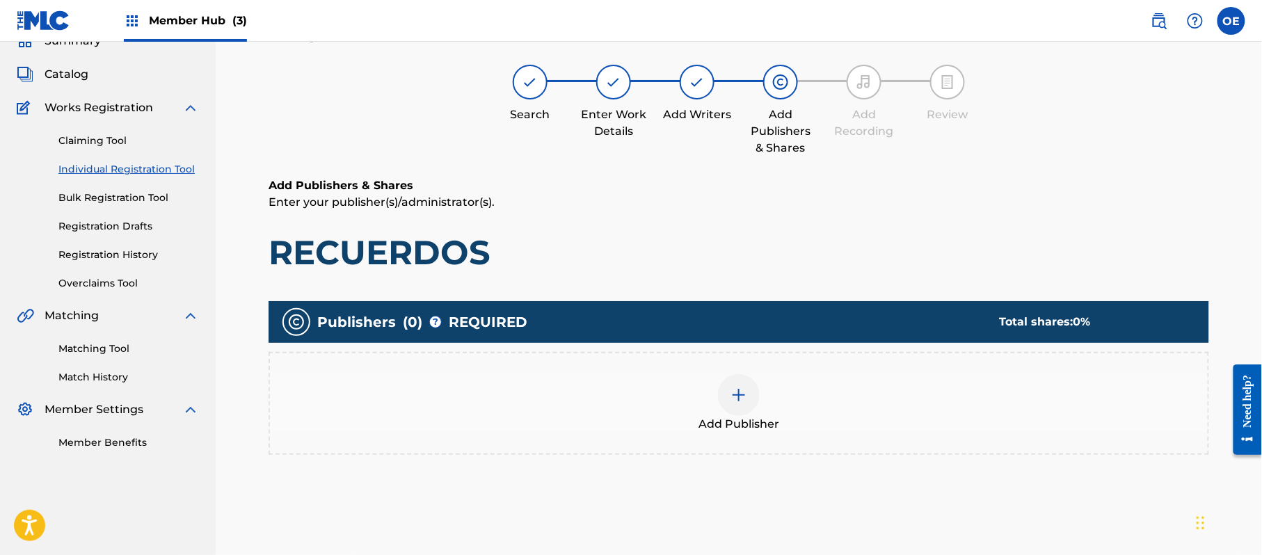
scroll to position [63, 0]
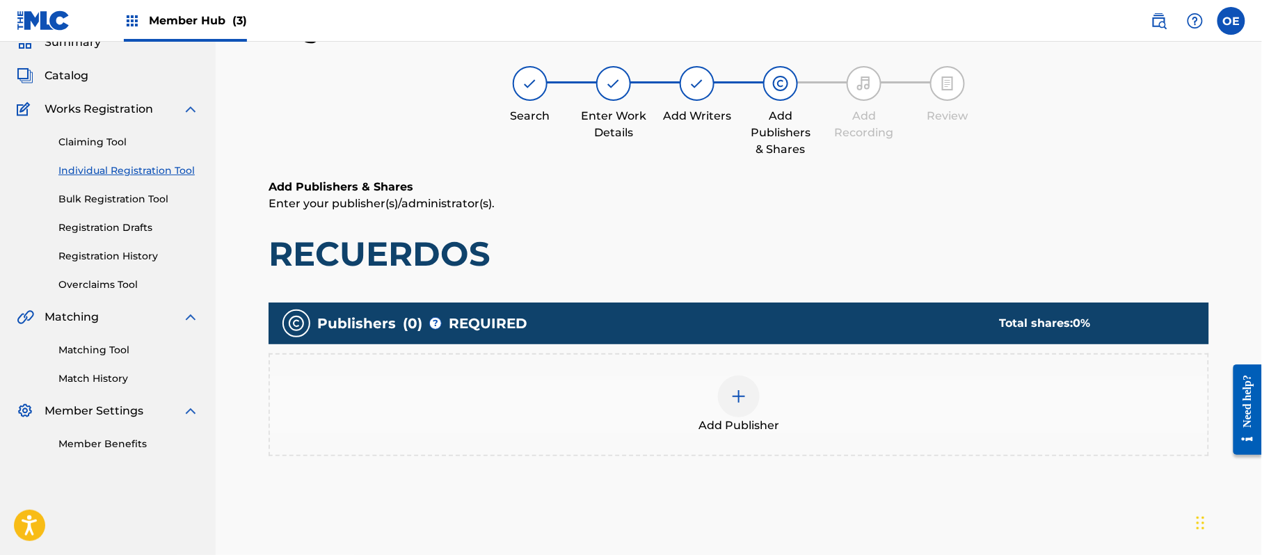
click at [832, 421] on div "Add Publisher" at bounding box center [739, 405] width 938 height 58
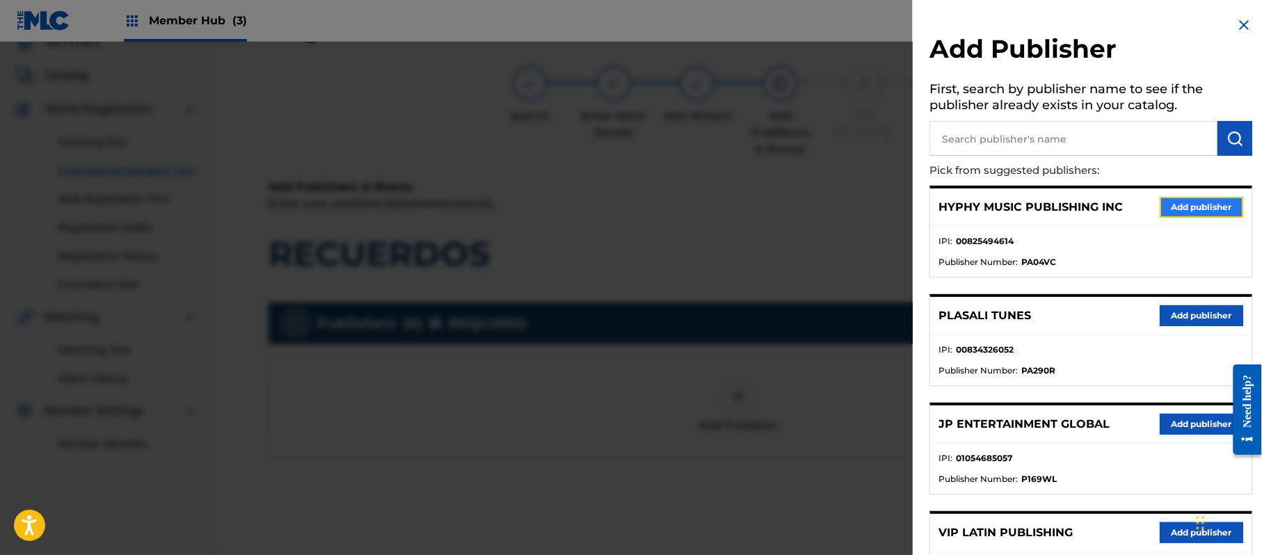
click at [1181, 204] on button "Add publisher" at bounding box center [1201, 207] width 83 height 21
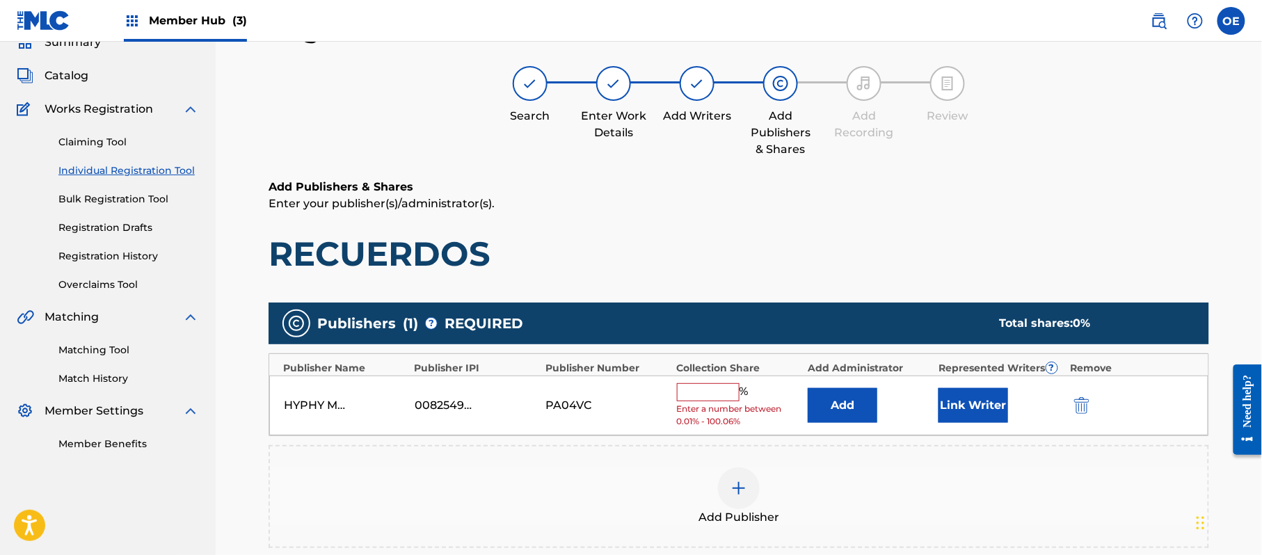
click at [735, 397] on input "text" at bounding box center [708, 392] width 63 height 18
type input "100"
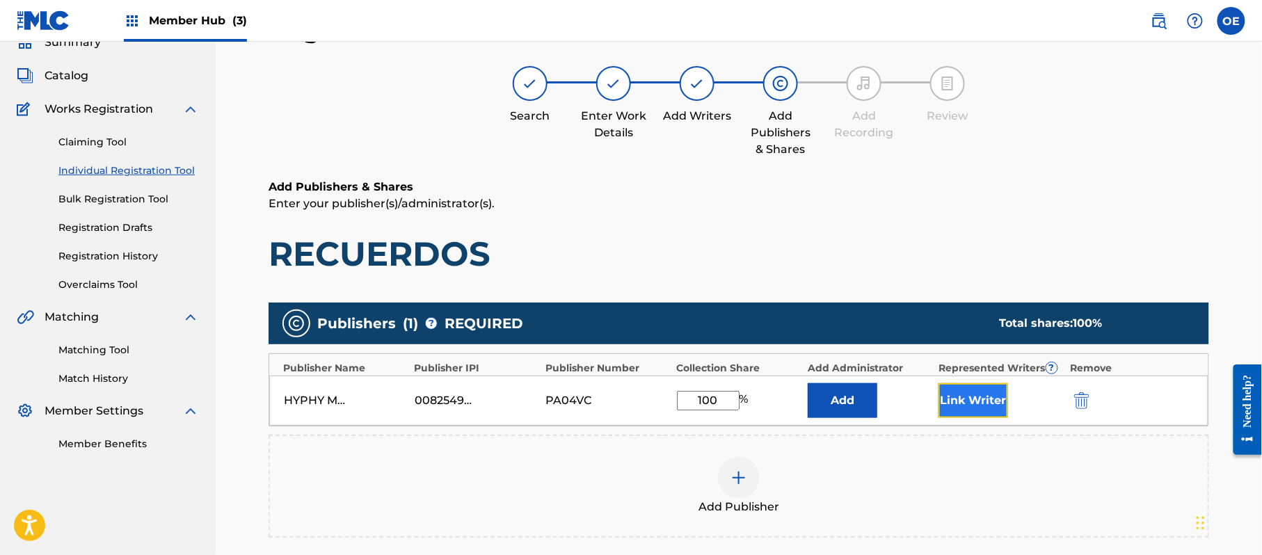
click at [964, 401] on button "Link Writer" at bounding box center [974, 400] width 70 height 35
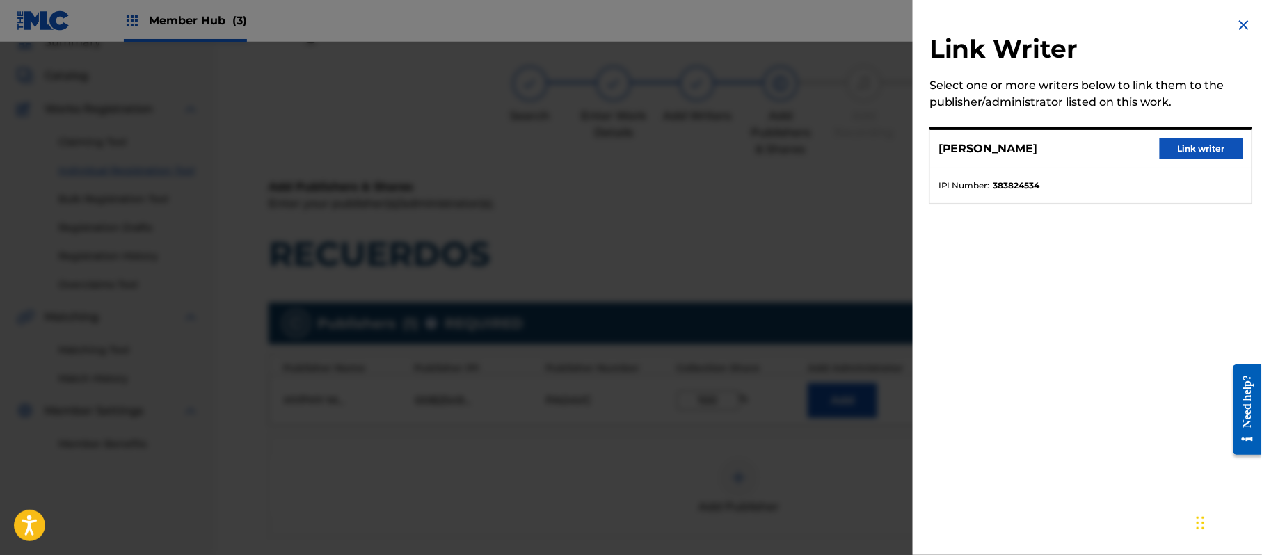
click at [1201, 160] on div "[PERSON_NAME] Link writer" at bounding box center [1090, 149] width 321 height 38
click at [1197, 153] on button "Link writer" at bounding box center [1201, 148] width 83 height 21
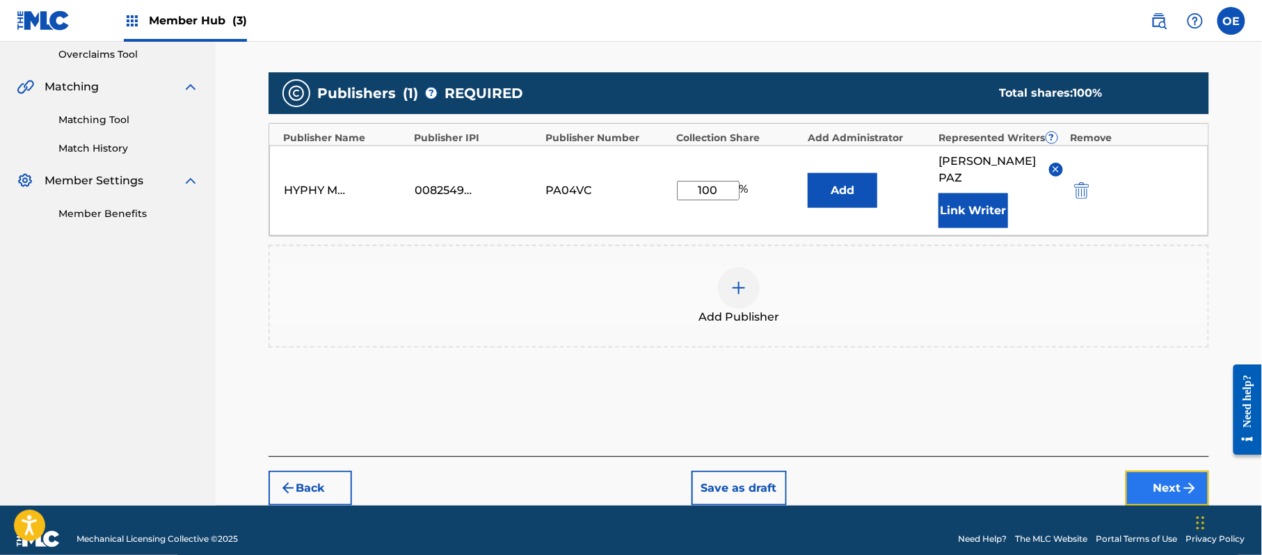
click at [1152, 471] on button "Next" at bounding box center [1167, 488] width 83 height 35
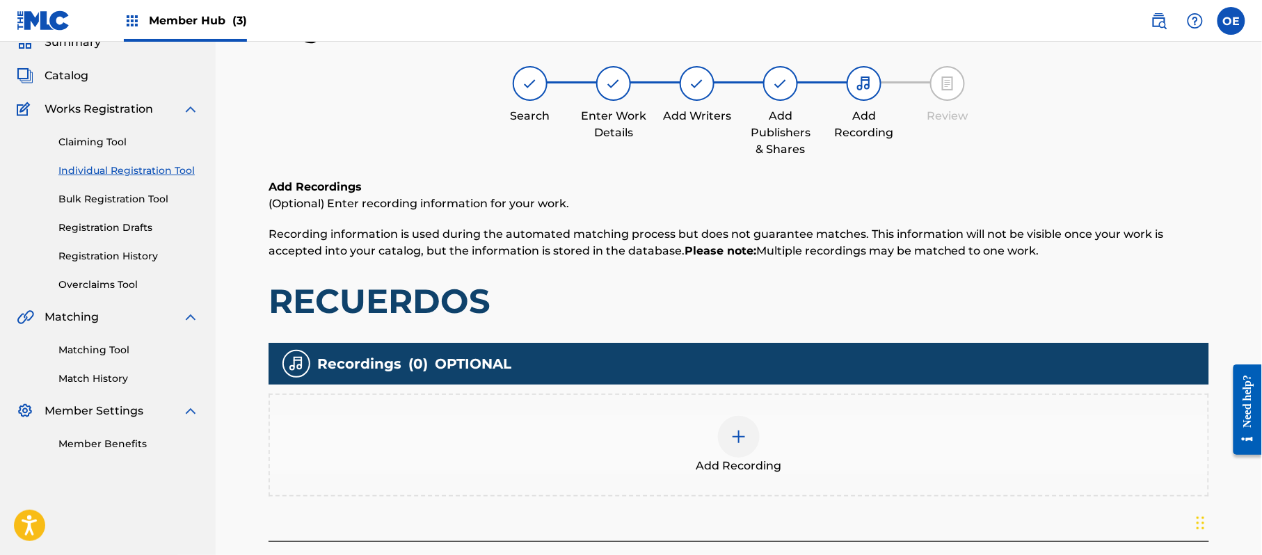
click at [639, 429] on div "Add Recording" at bounding box center [739, 445] width 938 height 58
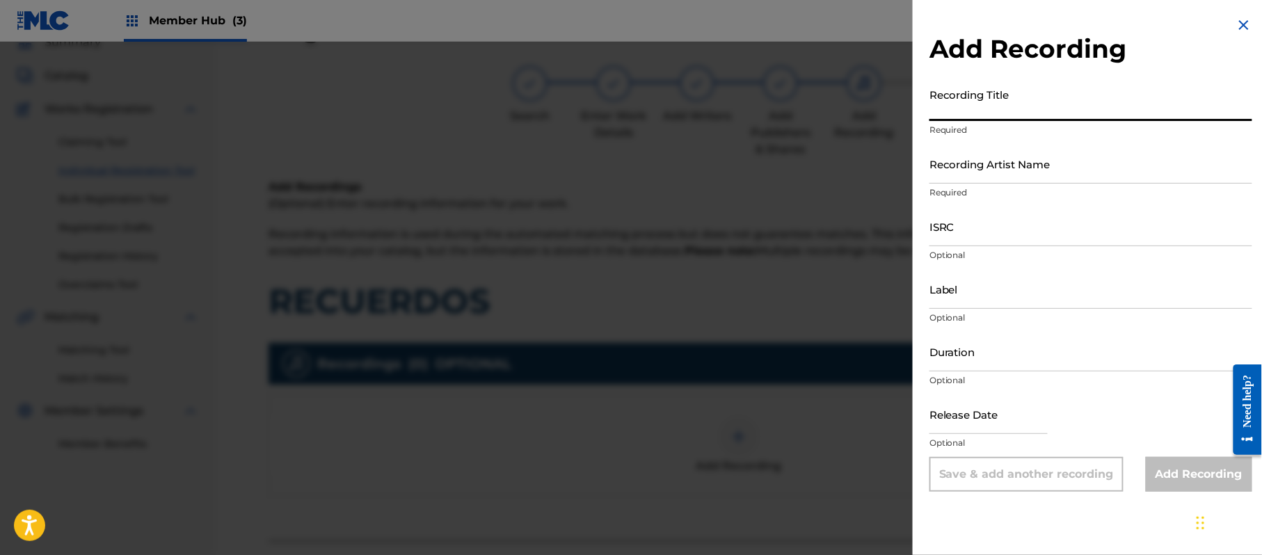
paste input "Recuerdos"
type input "Recuerdos"
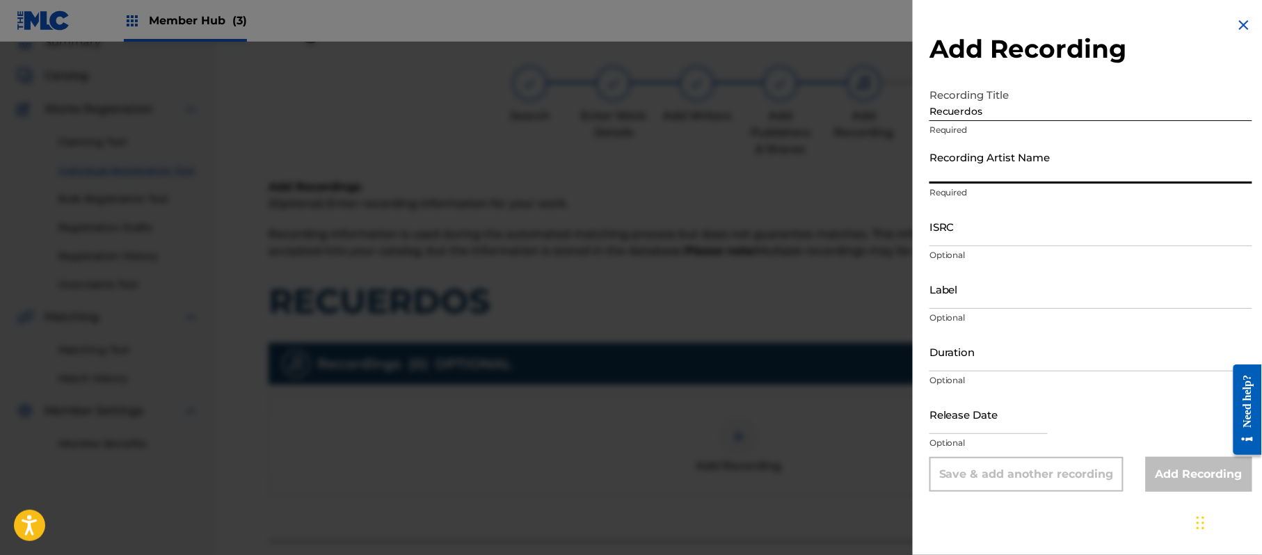
paste input "[PERSON_NAME]"
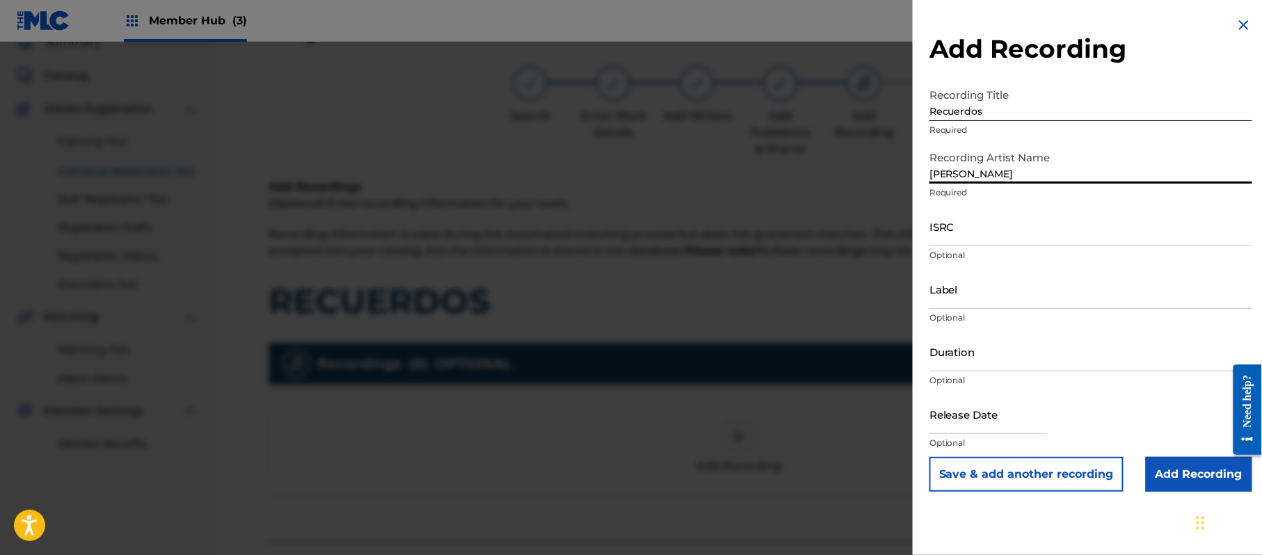
type input "[PERSON_NAME]"
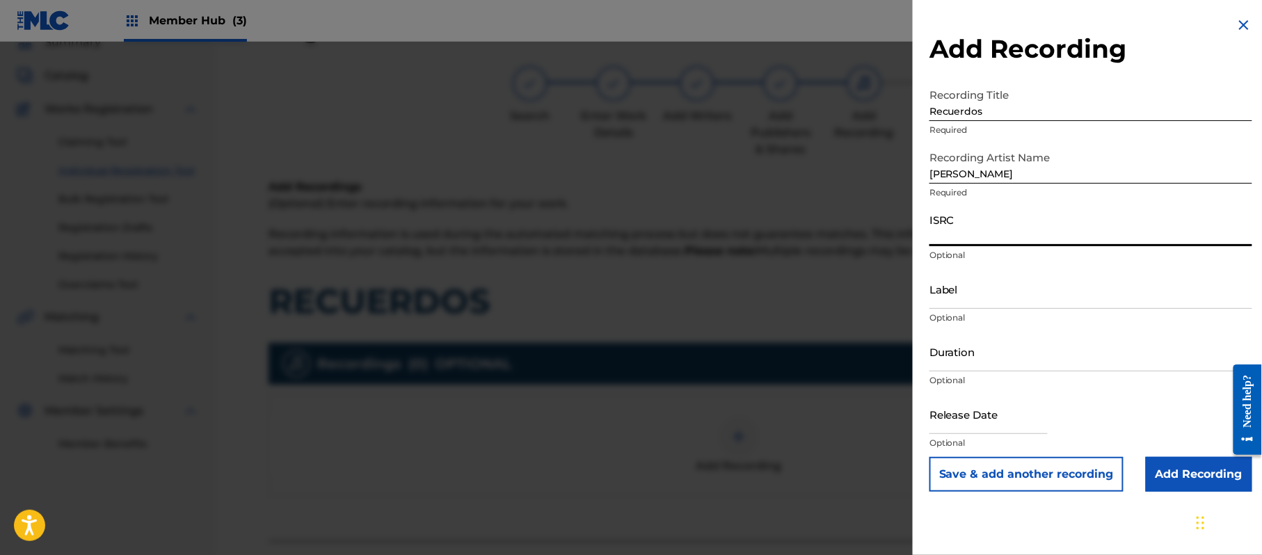
paste input "CA5KR1848128"
type input "CA5KR1848128"
paste input "3 Amigos Intertainment"
click at [1016, 340] on input "Duration" at bounding box center [1091, 352] width 323 height 40
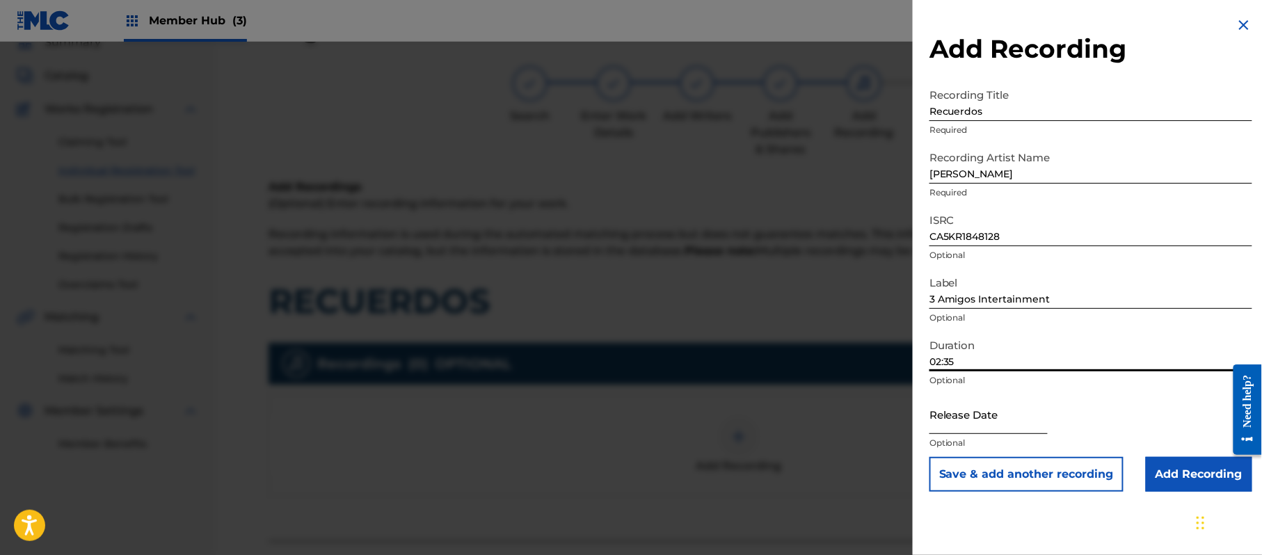
drag, startPoint x: 971, startPoint y: 420, endPoint x: 978, endPoint y: 413, distance: 9.8
click at [971, 420] on input "text" at bounding box center [989, 415] width 118 height 40
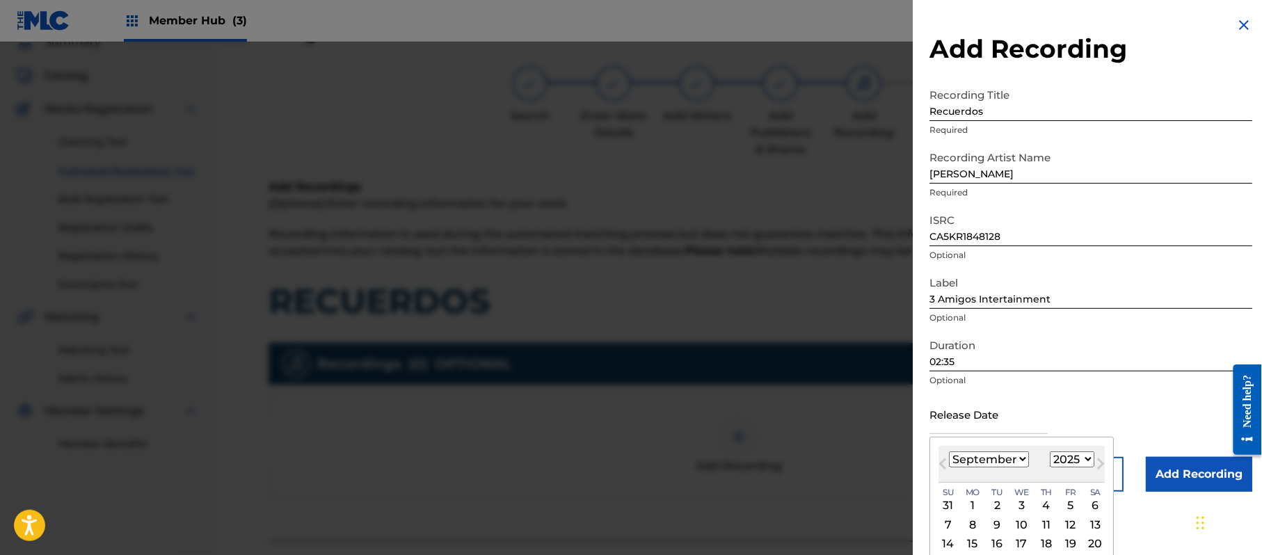
drag, startPoint x: 1080, startPoint y: 457, endPoint x: 1148, endPoint y: 278, distance: 191.4
click at [1080, 457] on select "1899 1900 1901 1902 1903 1904 1905 1906 1907 1908 1909 1910 1911 1912 1913 1914…" at bounding box center [1072, 460] width 45 height 16
click at [1053, 452] on select "1899 1900 1901 1902 1903 1904 1905 1906 1907 1908 1909 1910 1911 1912 1913 1914…" at bounding box center [1072, 460] width 45 height 16
click at [1002, 458] on select "January February March April May June July August September October November De…" at bounding box center [989, 460] width 80 height 16
click at [950, 452] on select "January February March April May June July August September October November De…" at bounding box center [989, 460] width 80 height 16
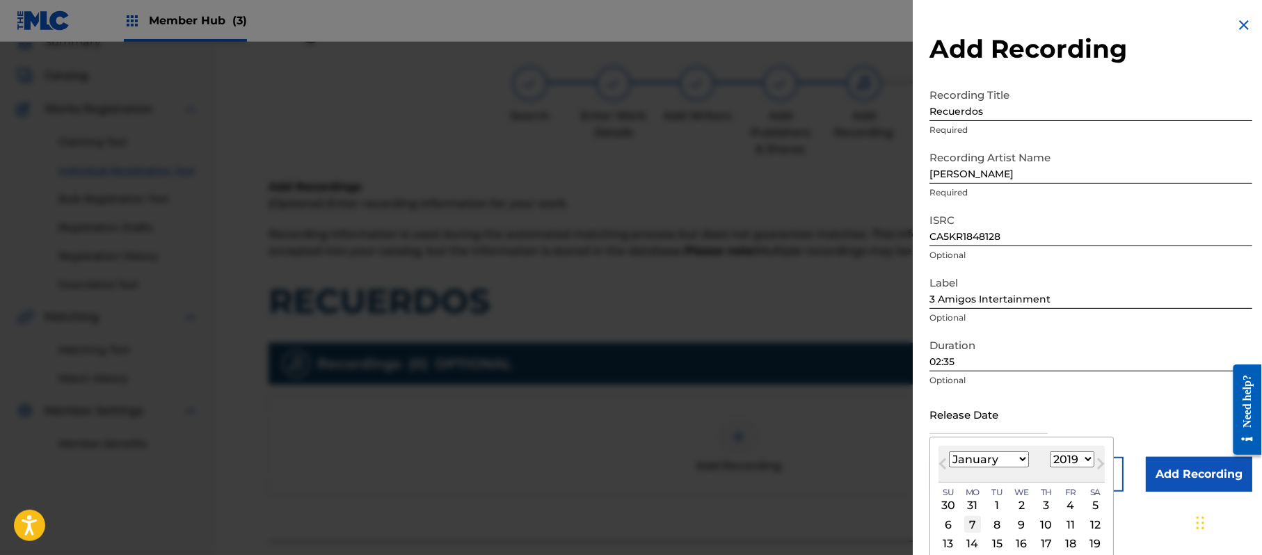
click at [971, 520] on div "7" at bounding box center [972, 524] width 17 height 17
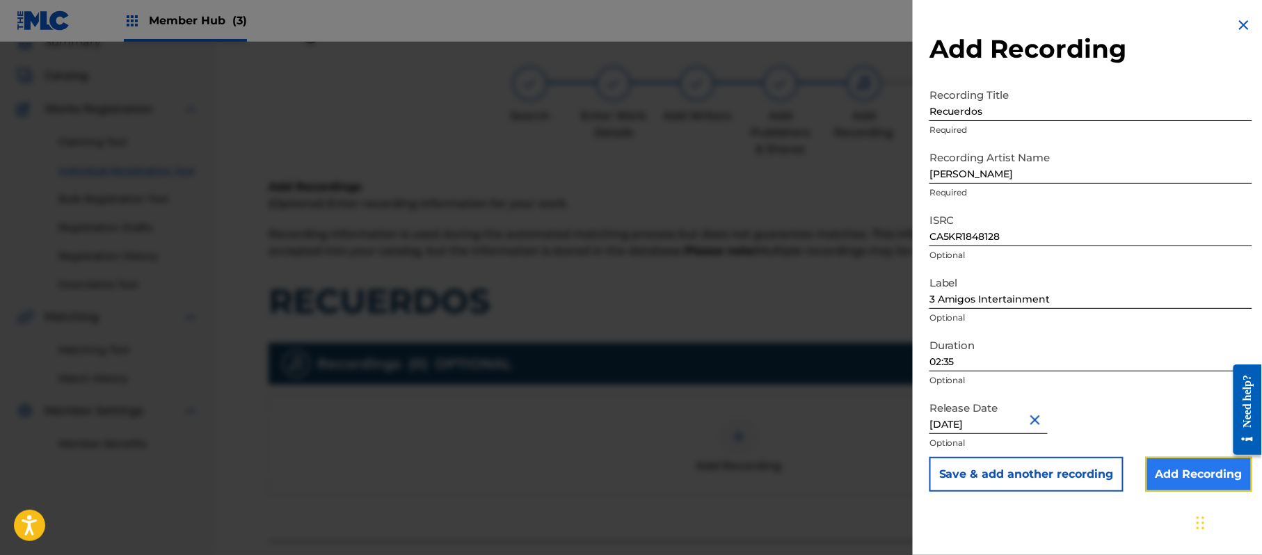
click at [1166, 473] on input "Add Recording" at bounding box center [1199, 474] width 106 height 35
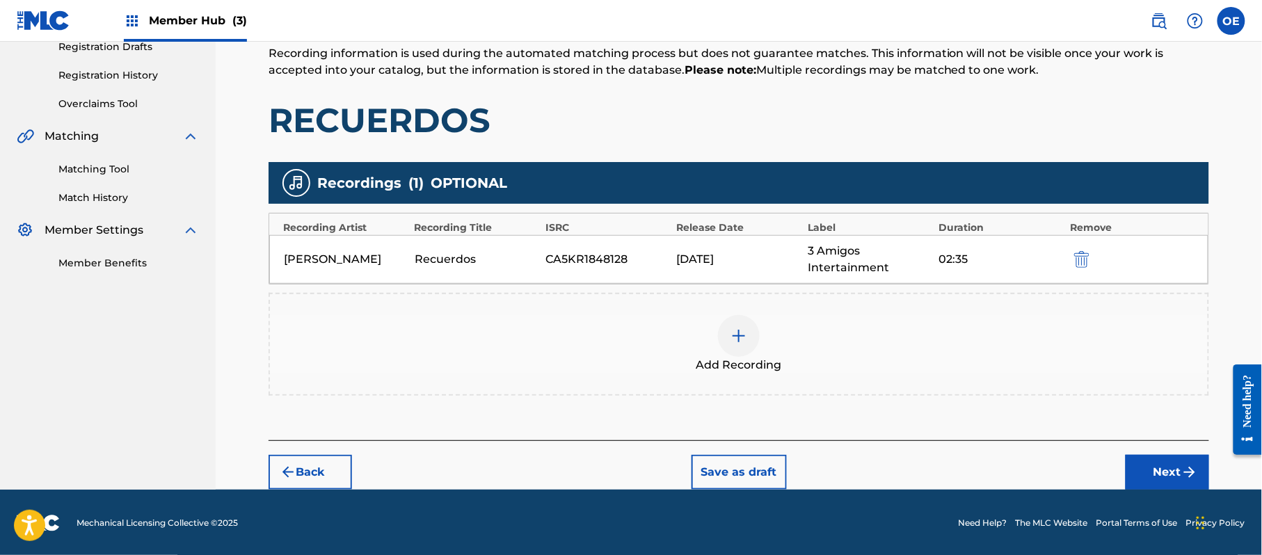
scroll to position [245, 0]
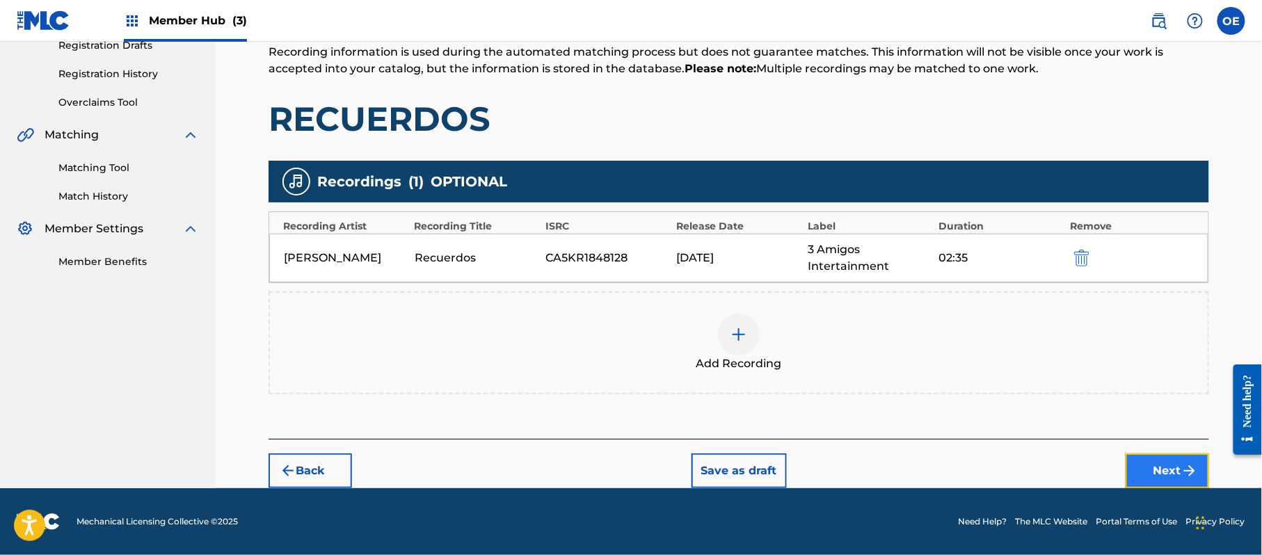
click at [1156, 468] on button "Next" at bounding box center [1167, 471] width 83 height 35
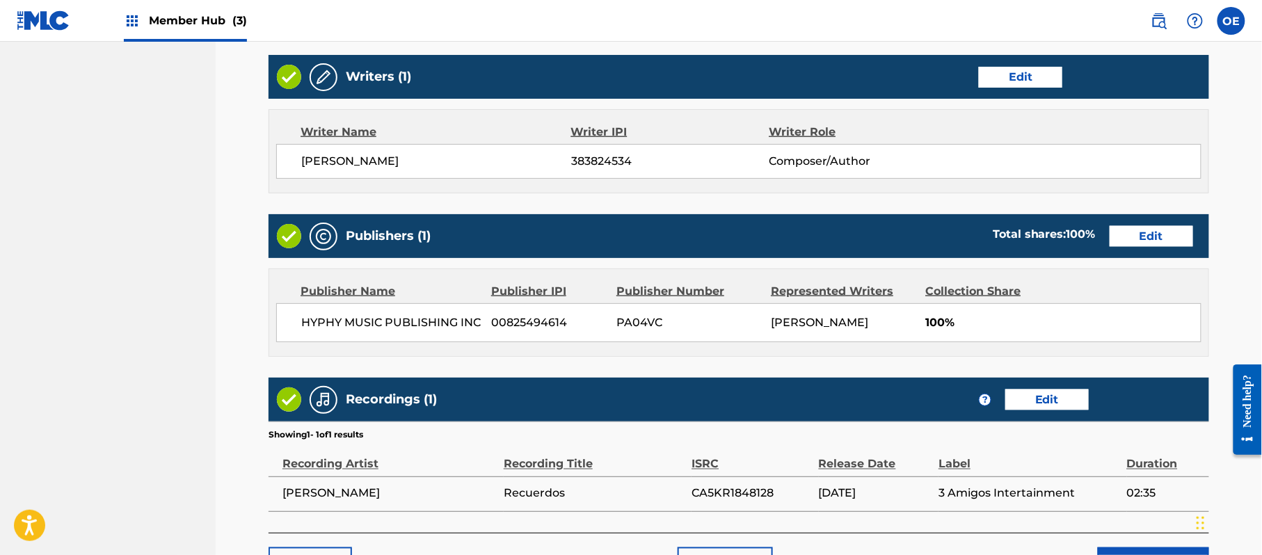
scroll to position [622, 0]
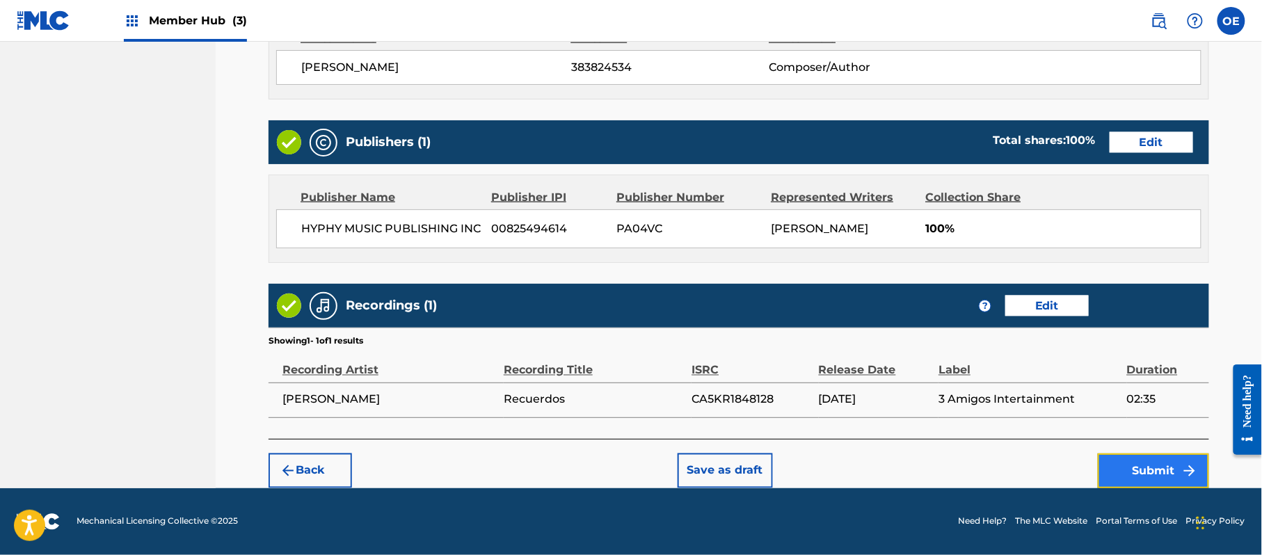
click at [1137, 463] on button "Submit" at bounding box center [1153, 471] width 111 height 35
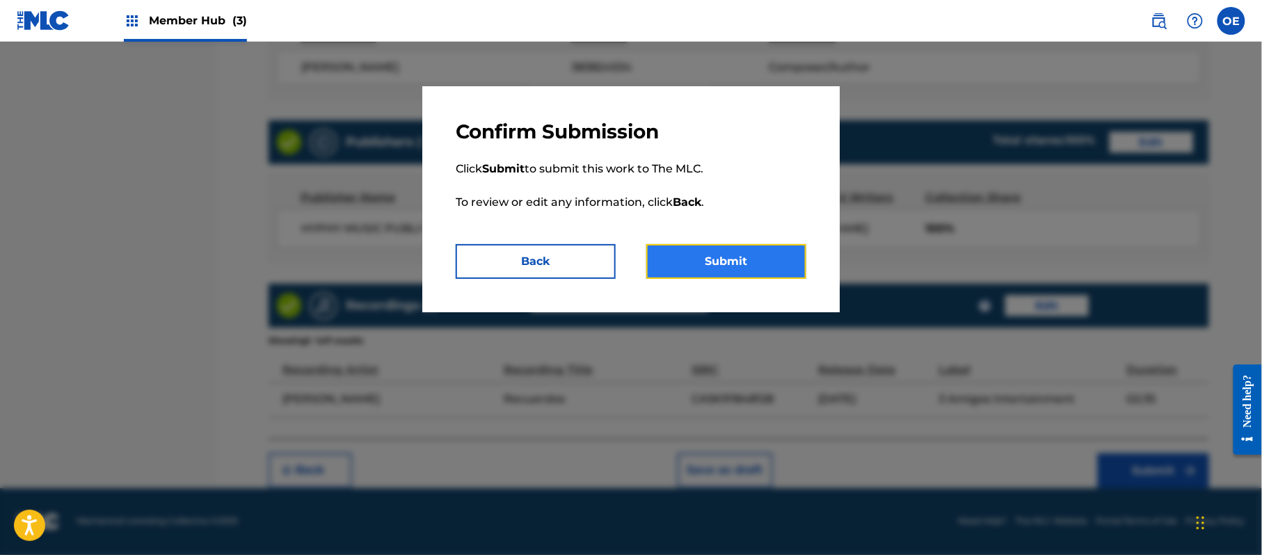
click at [716, 260] on button "Submit" at bounding box center [726, 261] width 160 height 35
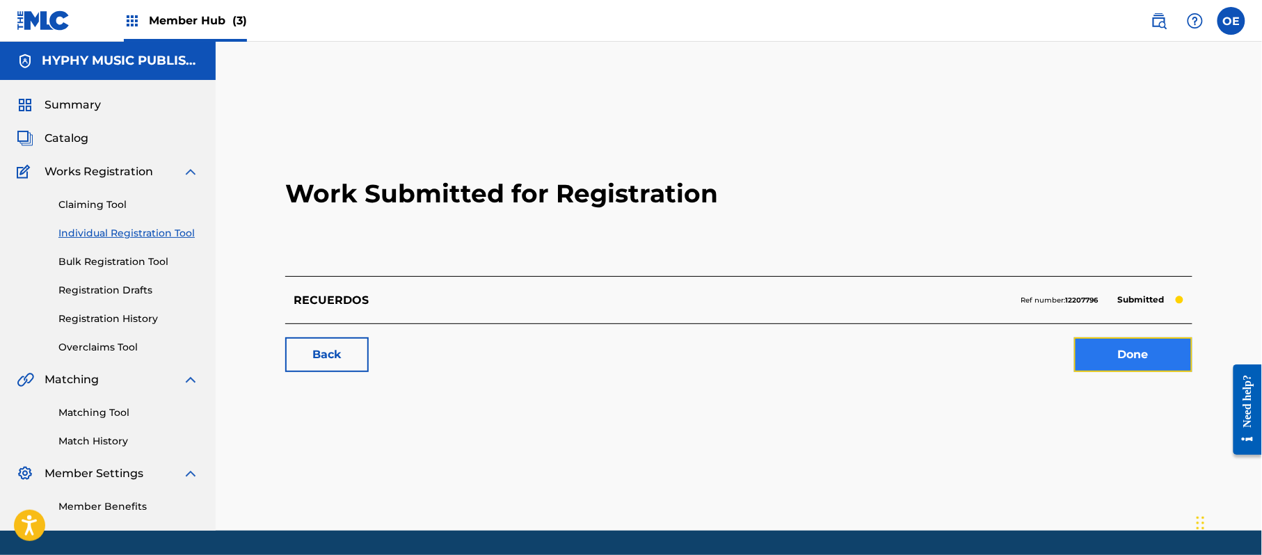
click at [1147, 353] on link "Done" at bounding box center [1133, 354] width 118 height 35
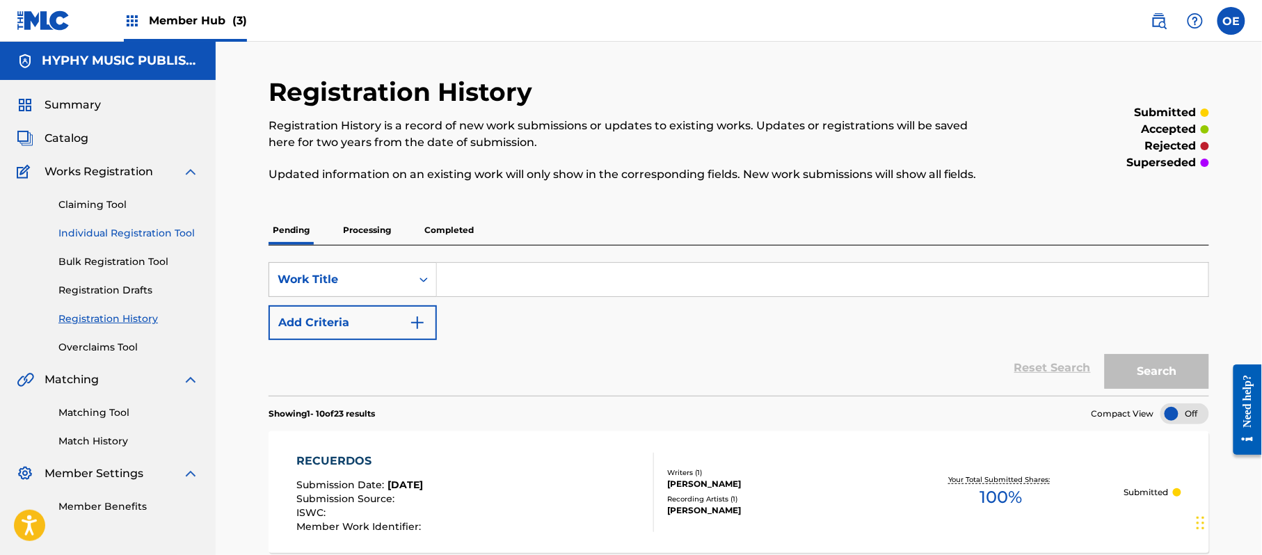
click at [166, 234] on link "Individual Registration Tool" at bounding box center [128, 233] width 141 height 15
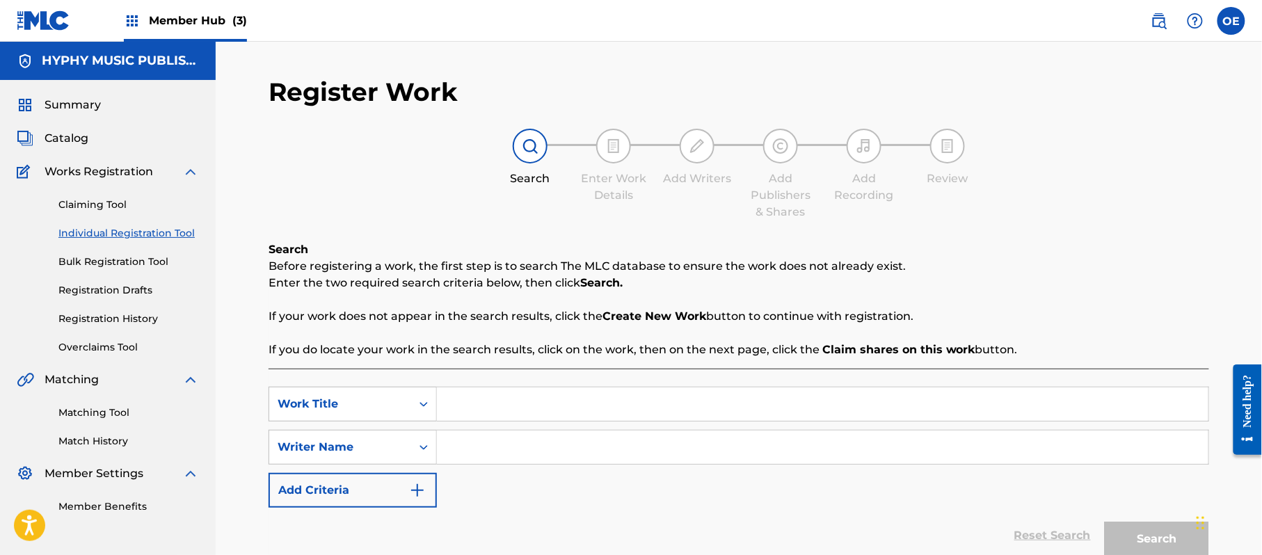
paste input "RITMO PACHANGUERO"
paste input "[PERSON_NAME]"
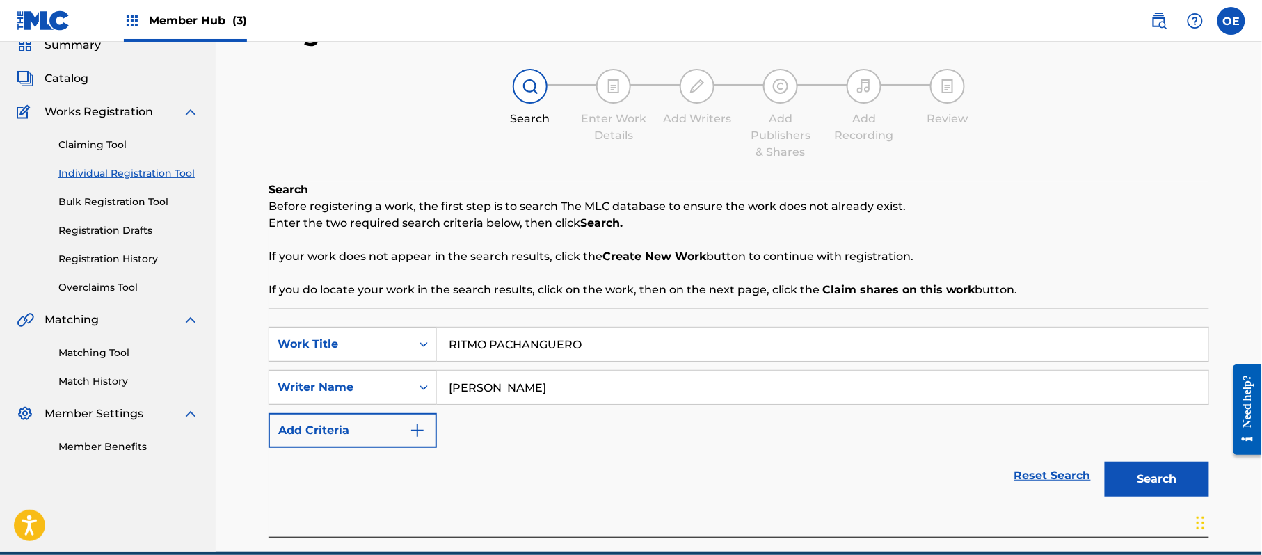
scroll to position [123, 0]
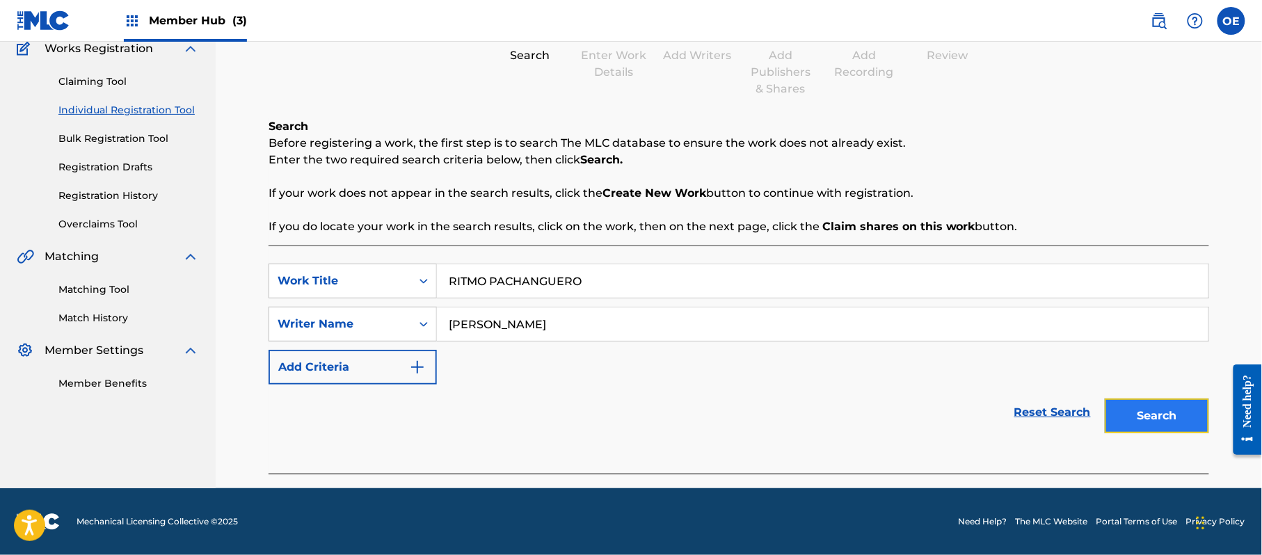
click at [1155, 405] on button "Search" at bounding box center [1157, 416] width 104 height 35
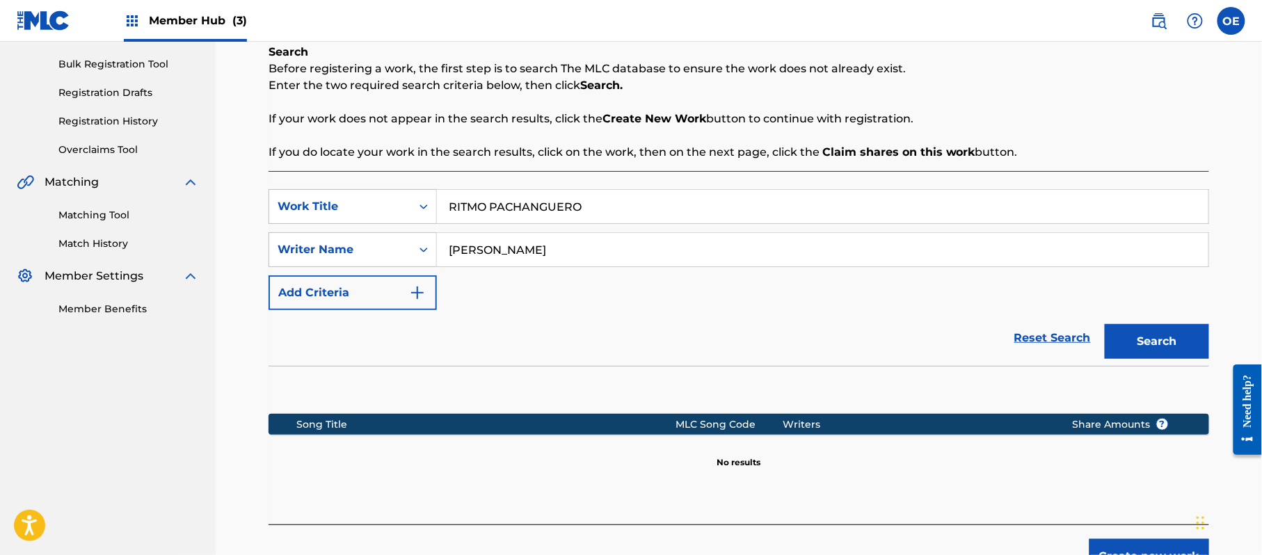
scroll to position [284, 0]
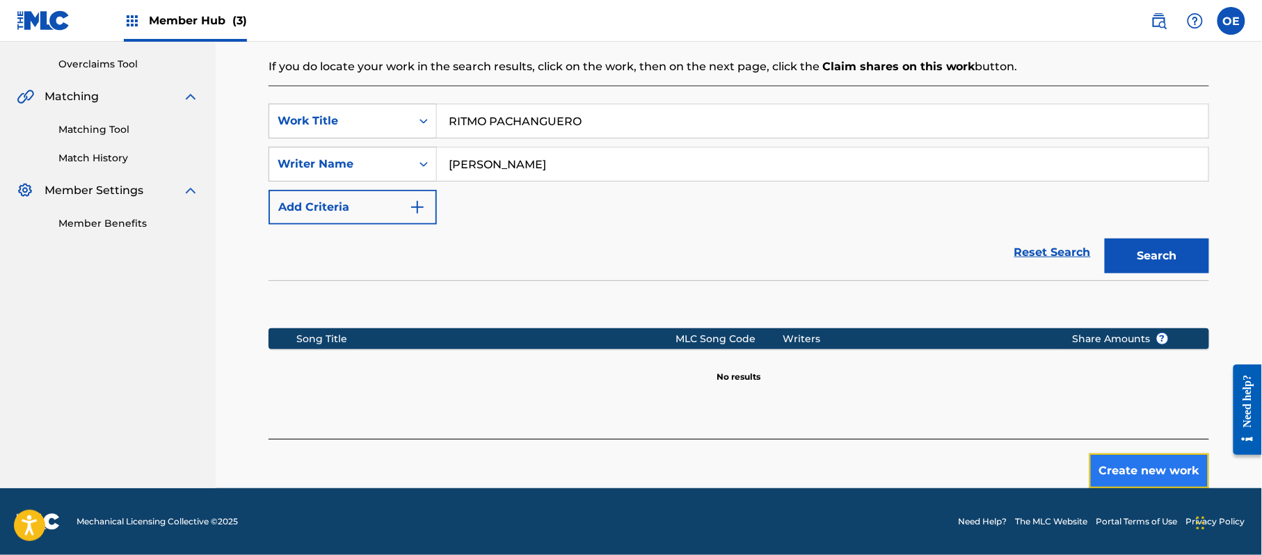
click at [1148, 473] on button "Create new work" at bounding box center [1150, 471] width 120 height 35
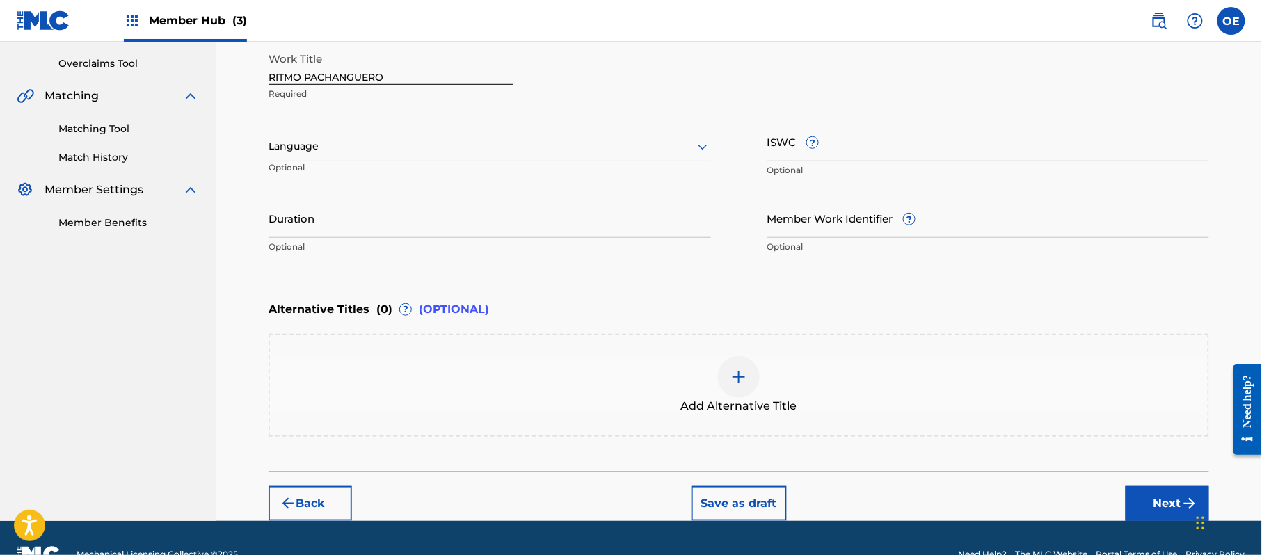
click at [349, 145] on div at bounding box center [490, 146] width 443 height 17
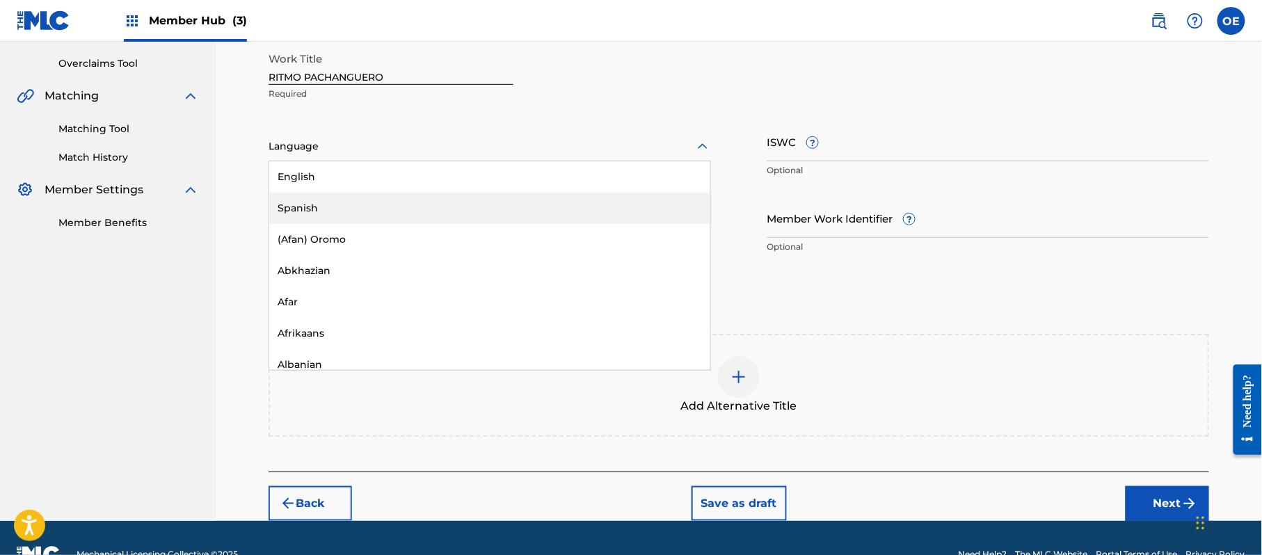
click at [335, 193] on div "Spanish" at bounding box center [489, 208] width 441 height 31
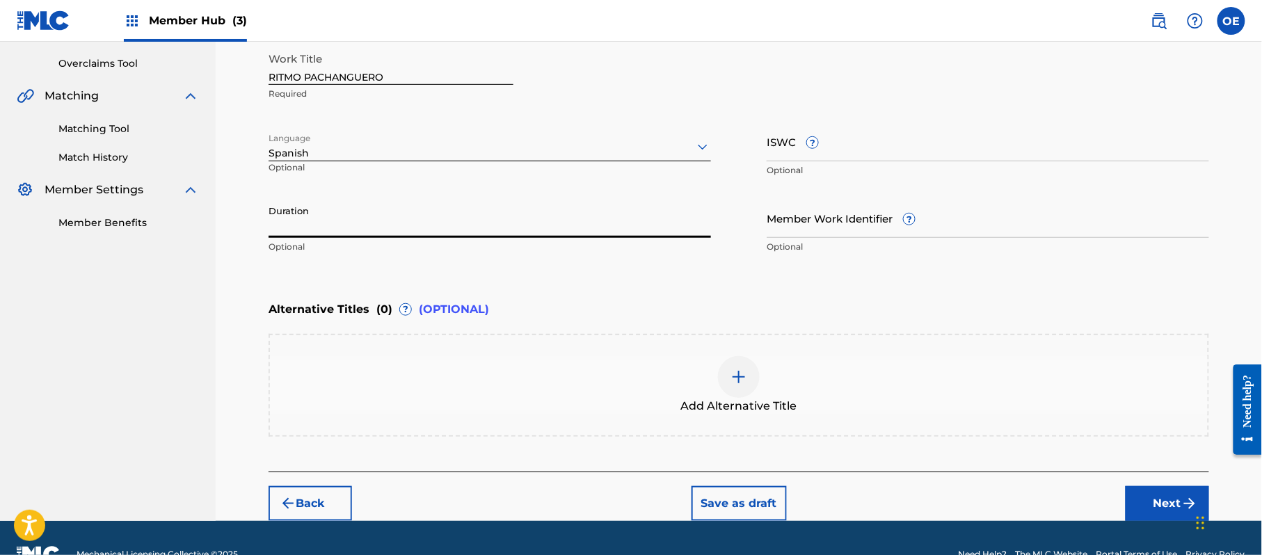
click at [394, 201] on input "Duration" at bounding box center [490, 218] width 443 height 40
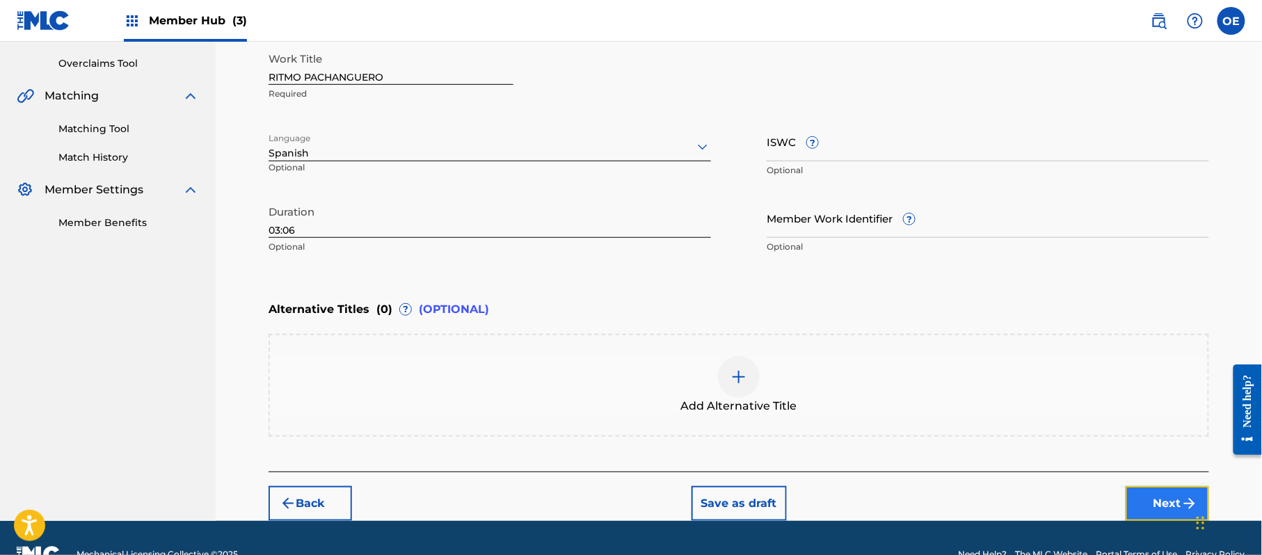
click at [1170, 509] on button "Next" at bounding box center [1167, 503] width 83 height 35
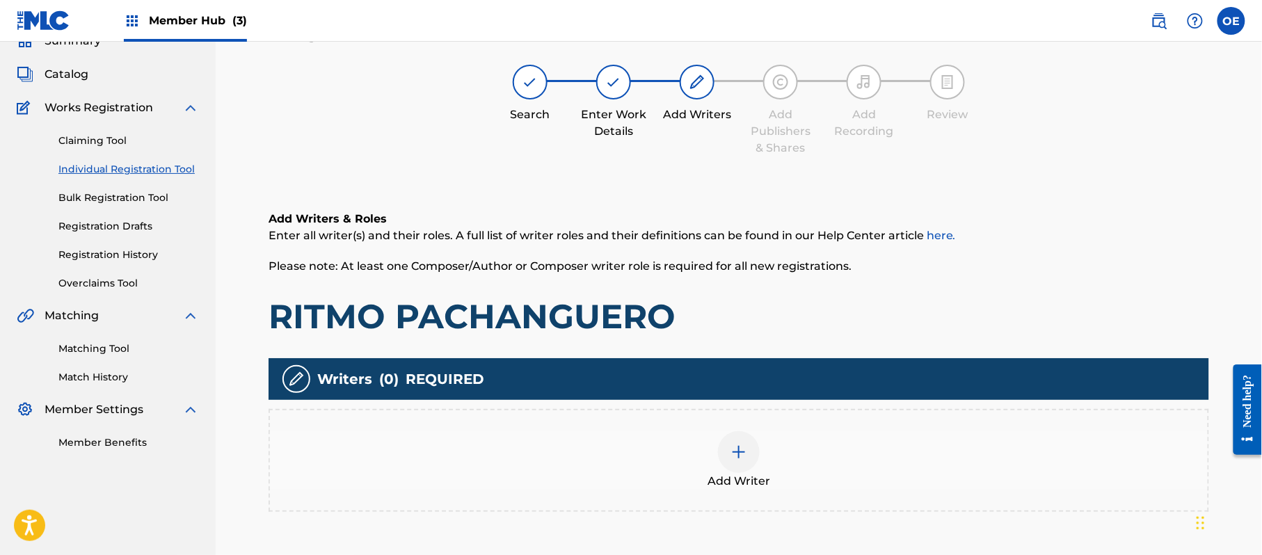
scroll to position [63, 0]
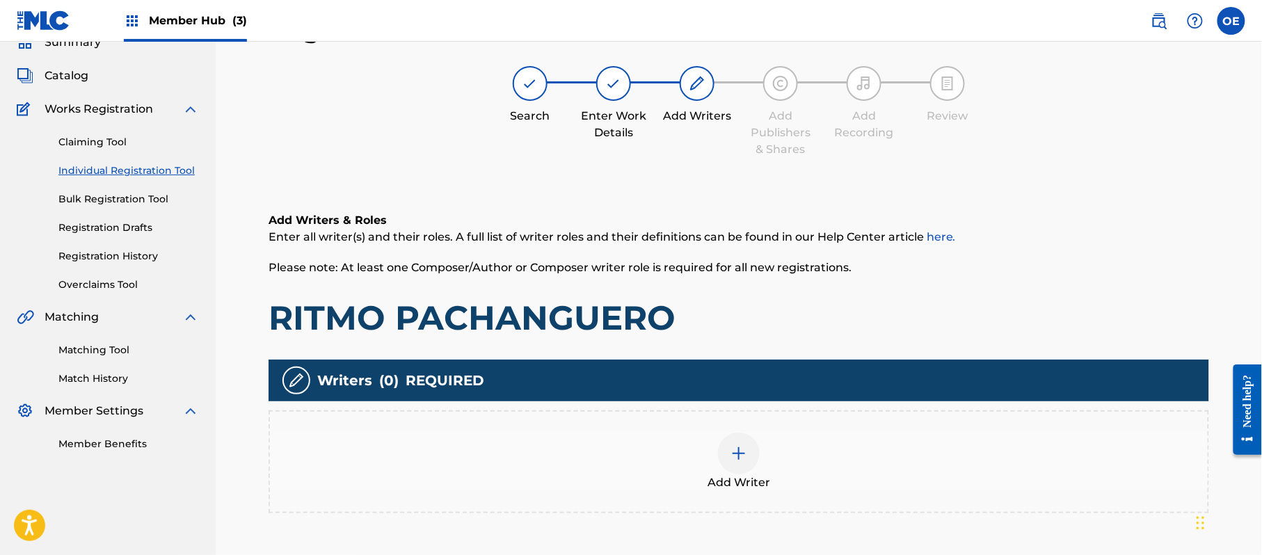
click at [735, 468] on div at bounding box center [739, 454] width 42 height 42
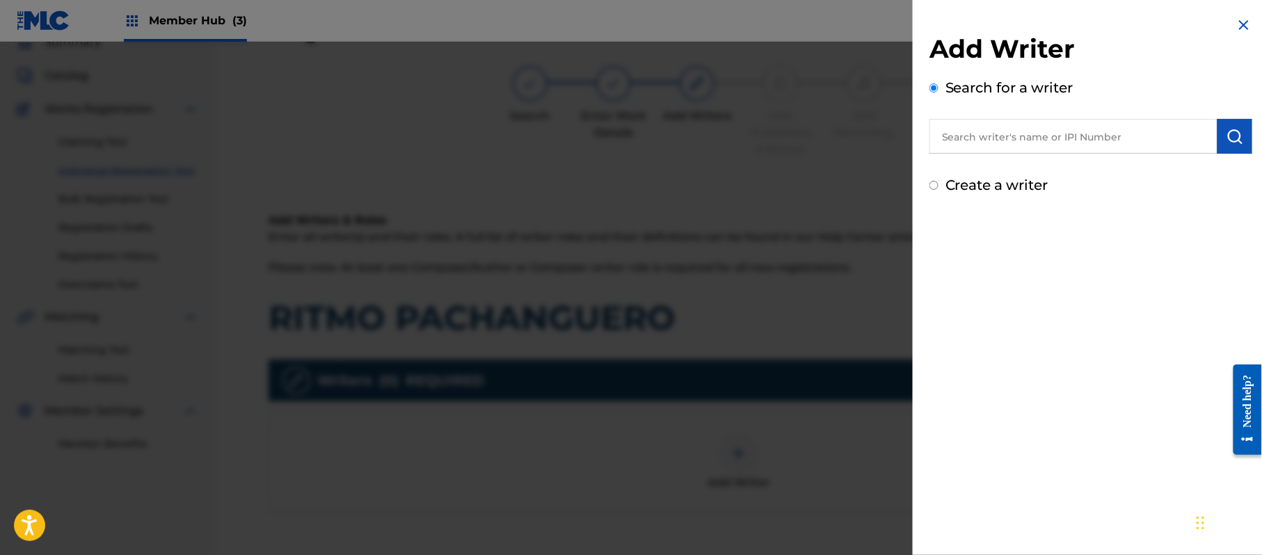
click at [1023, 184] on label "Create a writer" at bounding box center [997, 185] width 103 height 17
click at [939, 184] on input "Create a writer" at bounding box center [934, 185] width 9 height 9
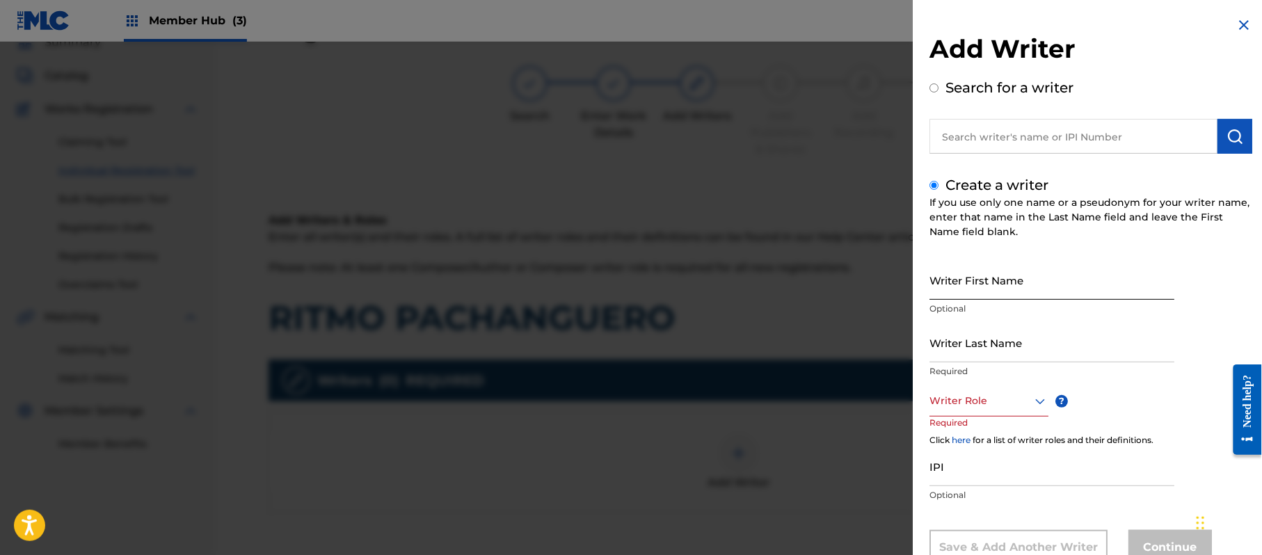
drag, startPoint x: 1003, startPoint y: 301, endPoint x: 1039, endPoint y: 282, distance: 40.2
paste input "[PERSON_NAME]"
drag, startPoint x: 1003, startPoint y: 296, endPoint x: 962, endPoint y: 310, distance: 44.0
click at [962, 310] on div "Writer First Name [PERSON_NAME] Optional" at bounding box center [1052, 291] width 245 height 63
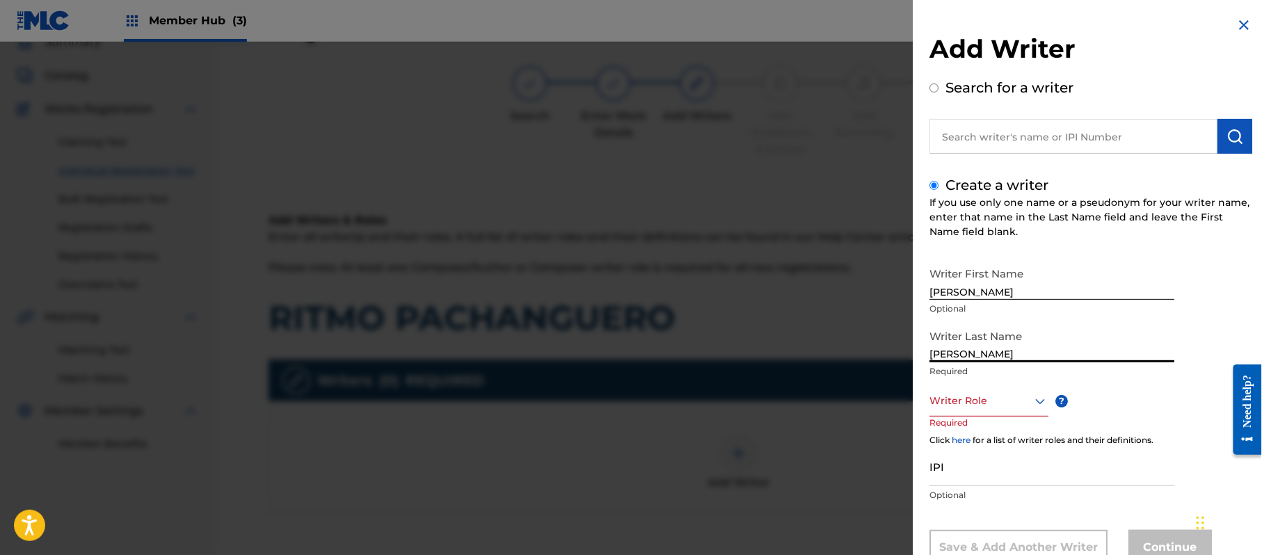
drag, startPoint x: 964, startPoint y: 353, endPoint x: 914, endPoint y: 365, distance: 52.0
click at [919, 365] on div "Add Writer Search for a writer Create a writer If you use only one name or a ps…" at bounding box center [1091, 301] width 356 height 603
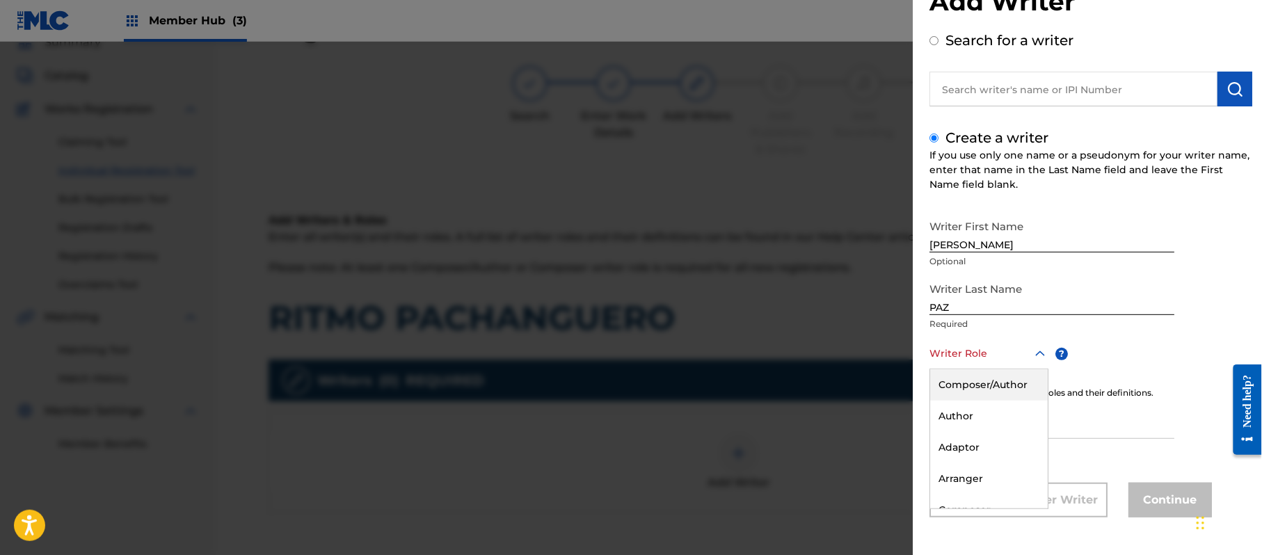
click at [980, 369] on div "8 results available. Use Up and Down to choose options, press Enter to select t…" at bounding box center [989, 353] width 119 height 31
click at [980, 382] on div "Composer/Author" at bounding box center [989, 384] width 118 height 31
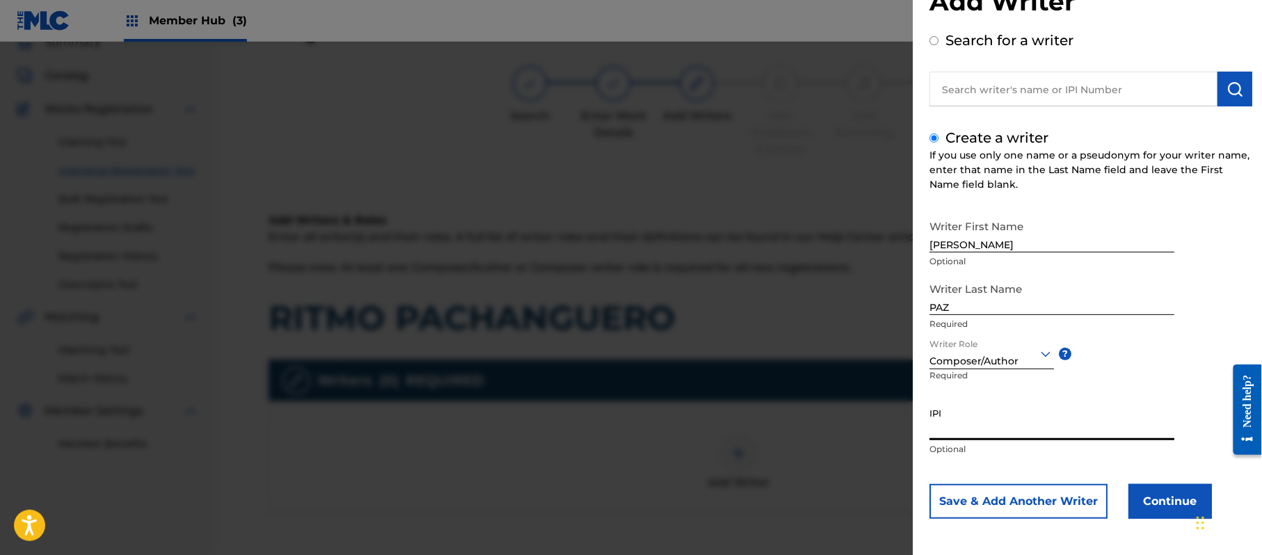
paste input "383824534"
click at [1140, 493] on button "Continue" at bounding box center [1170, 501] width 83 height 35
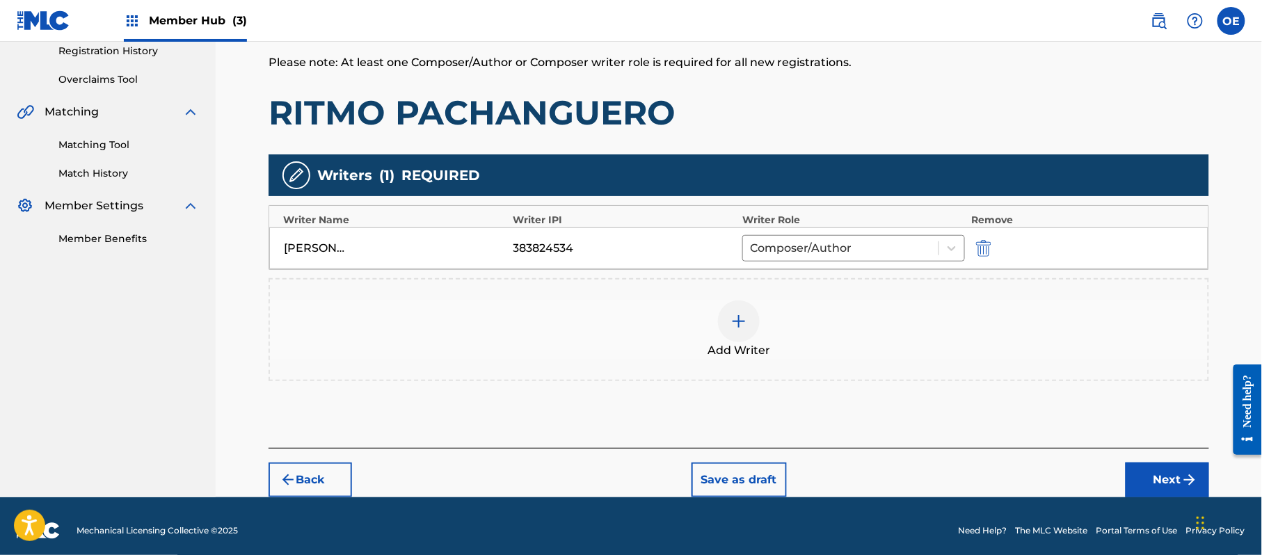
scroll to position [277, 0]
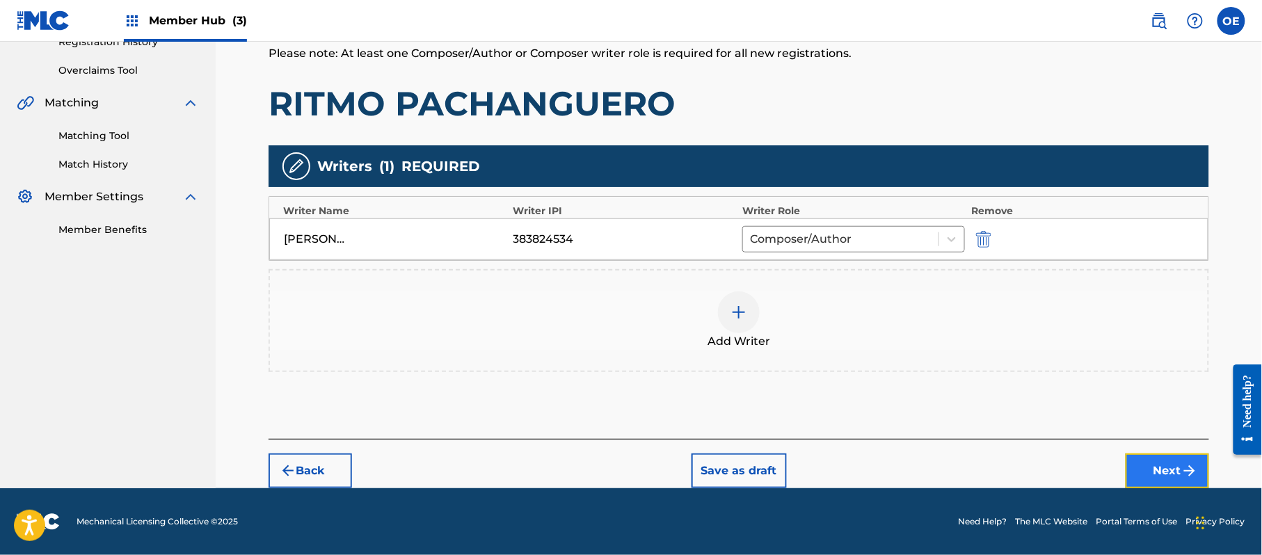
click at [1140, 465] on button "Next" at bounding box center [1167, 471] width 83 height 35
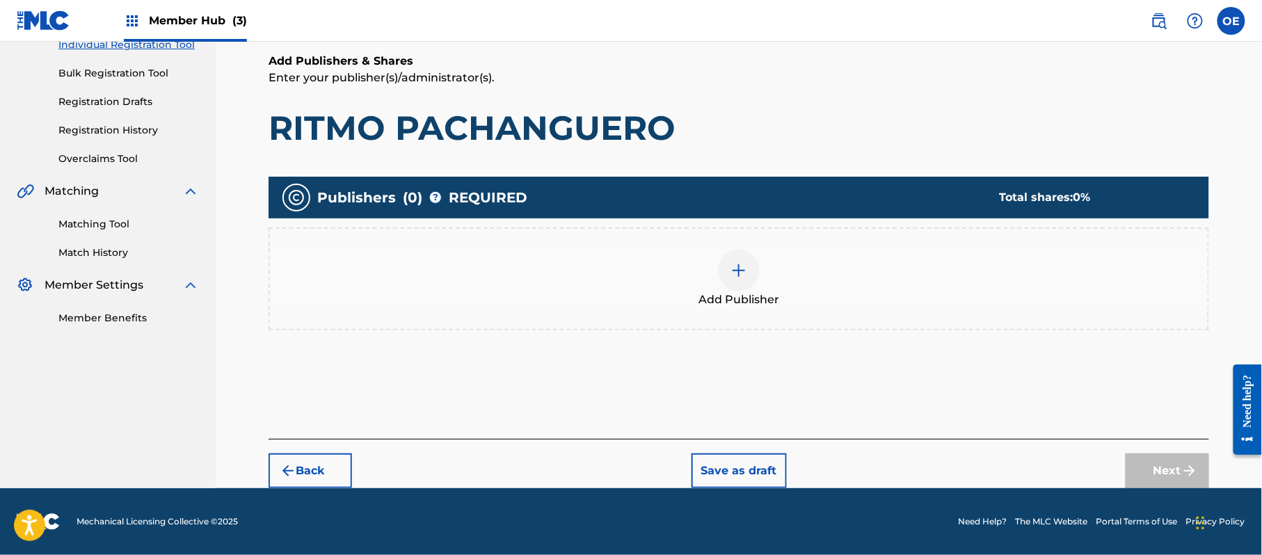
scroll to position [63, 0]
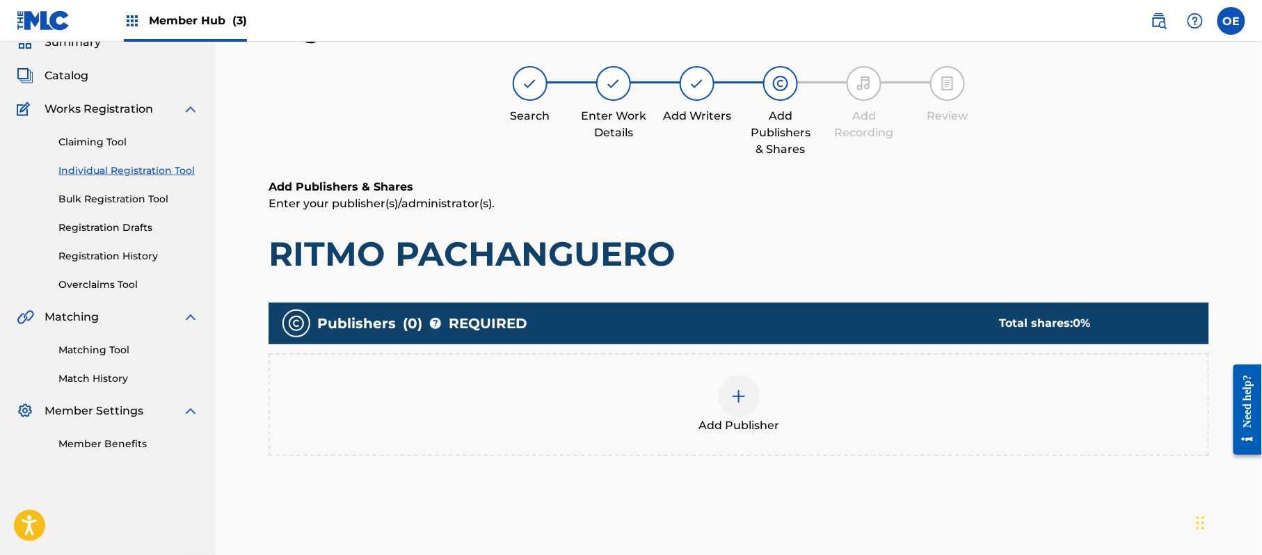
click at [766, 444] on div "Add Publisher" at bounding box center [739, 404] width 941 height 103
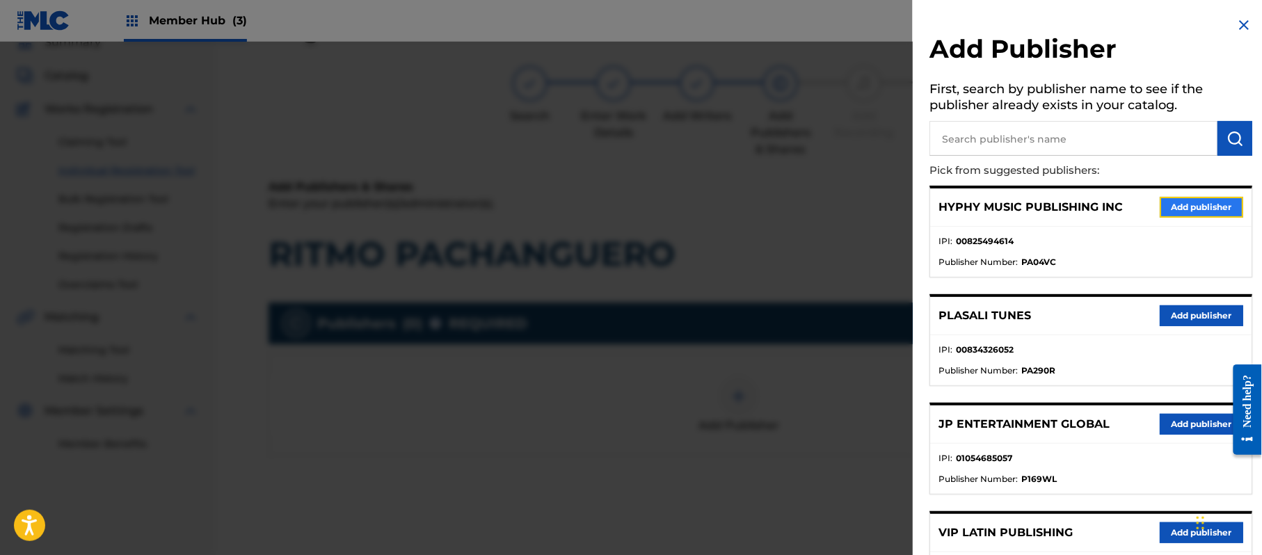
click at [1179, 204] on button "Add publisher" at bounding box center [1201, 207] width 83 height 21
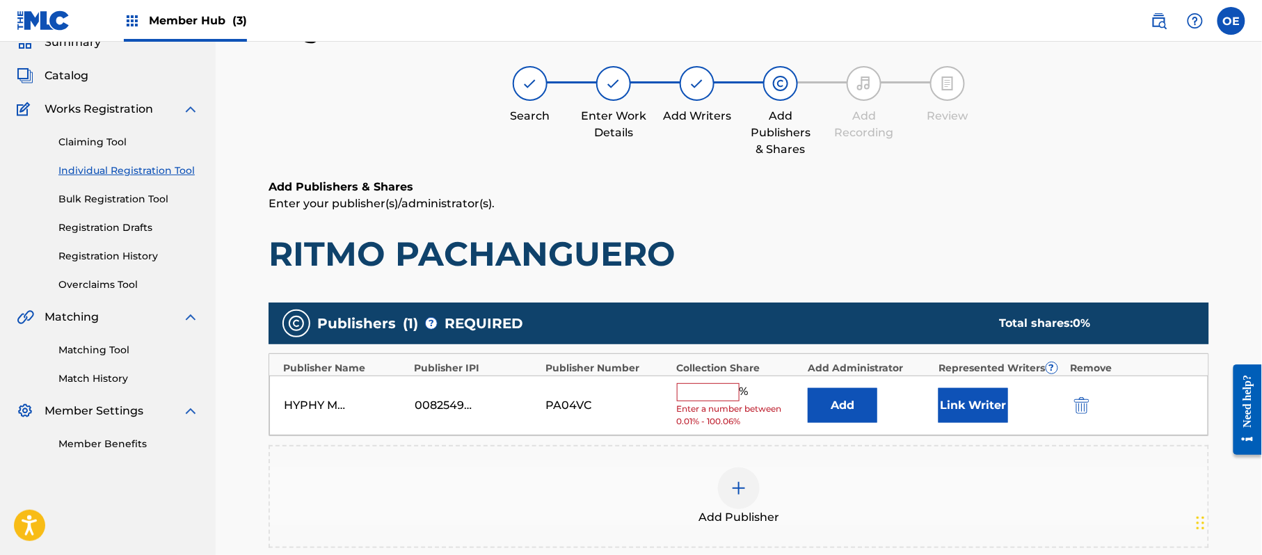
click at [725, 392] on input "text" at bounding box center [708, 392] width 63 height 18
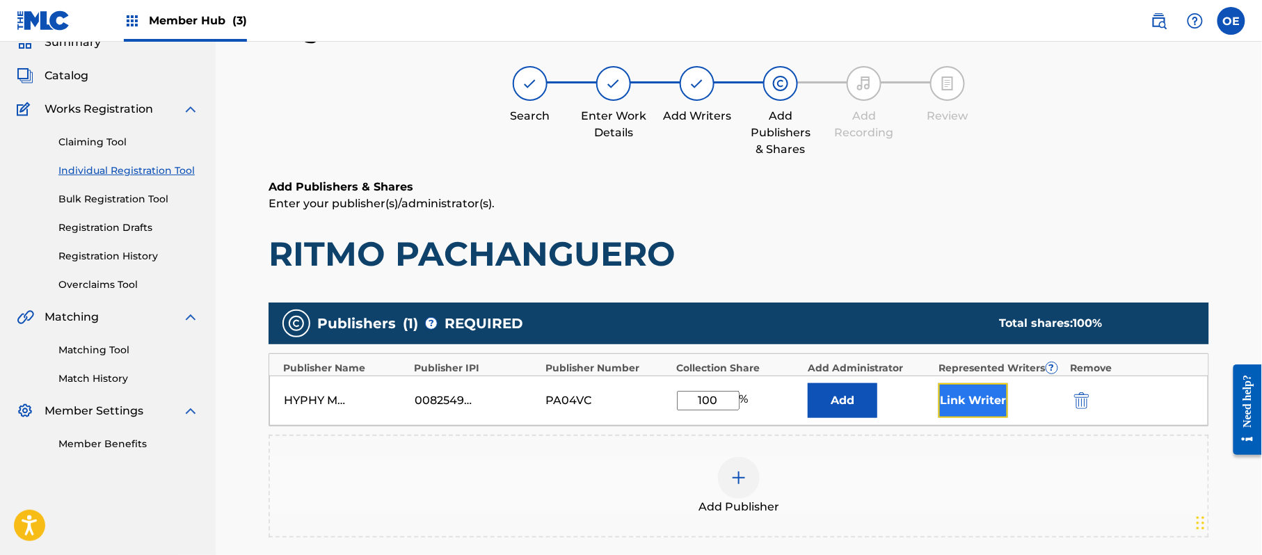
click at [939, 395] on button "Link Writer" at bounding box center [974, 400] width 70 height 35
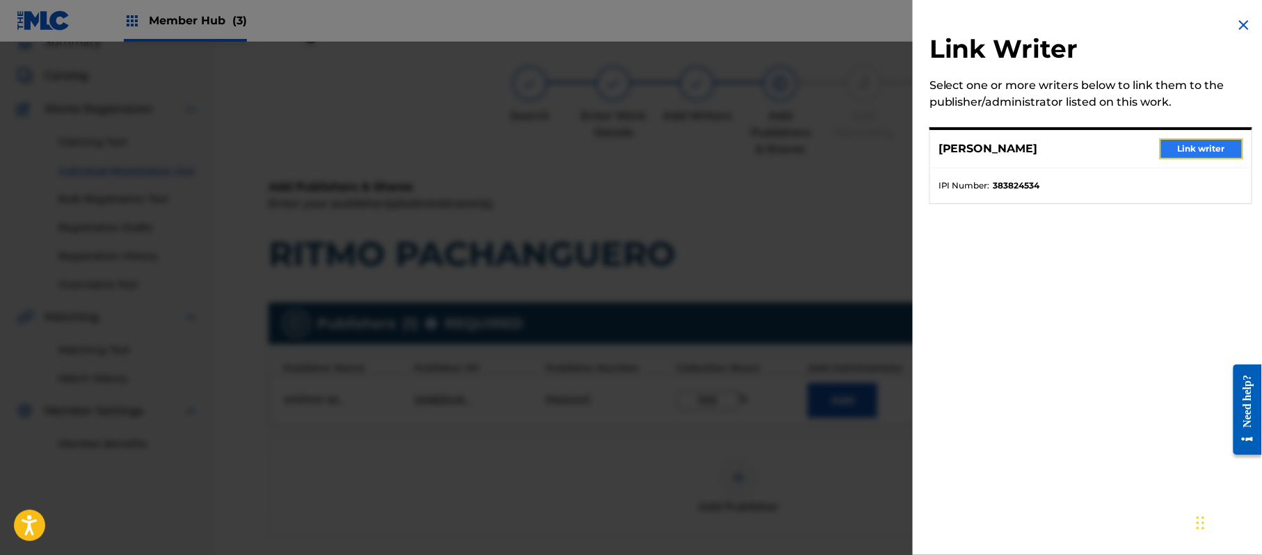
click at [1206, 145] on button "Link writer" at bounding box center [1201, 148] width 83 height 21
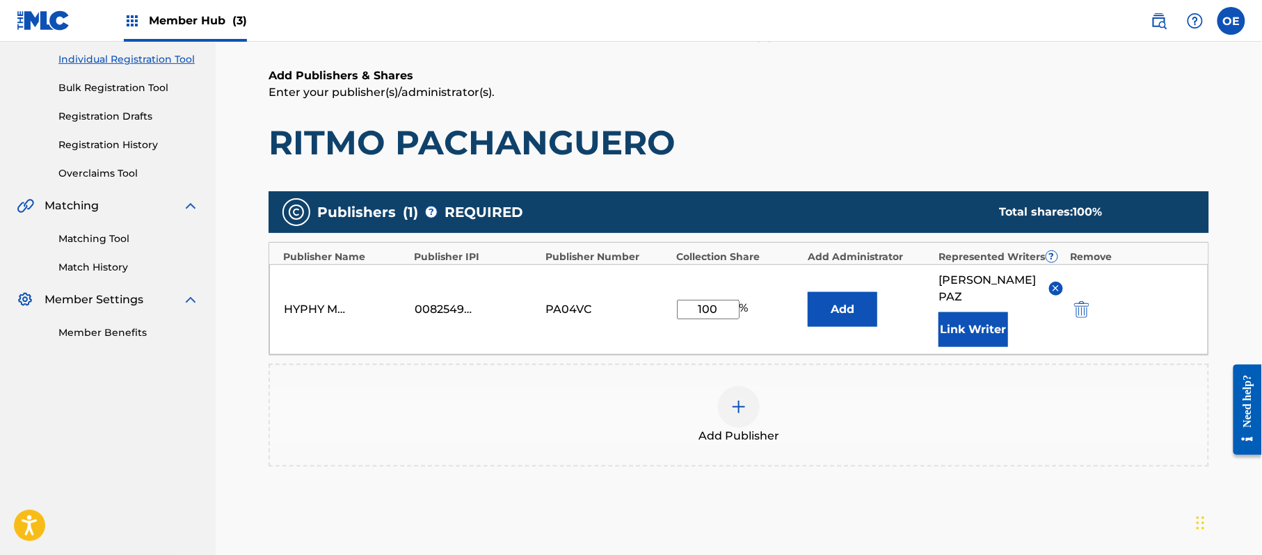
scroll to position [293, 0]
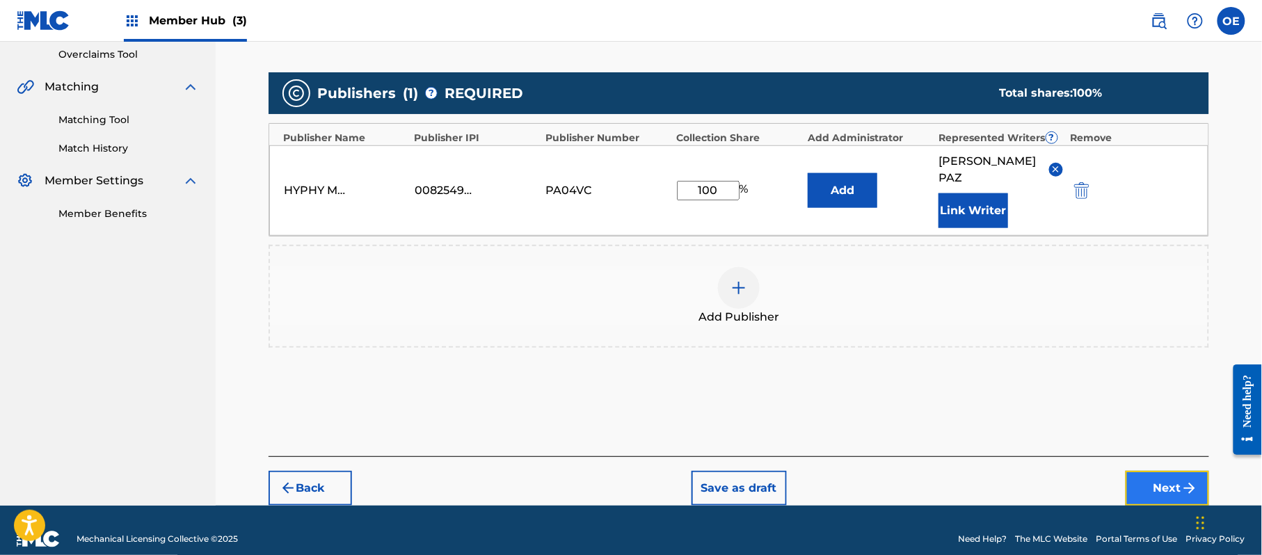
click at [1151, 471] on button "Next" at bounding box center [1167, 488] width 83 height 35
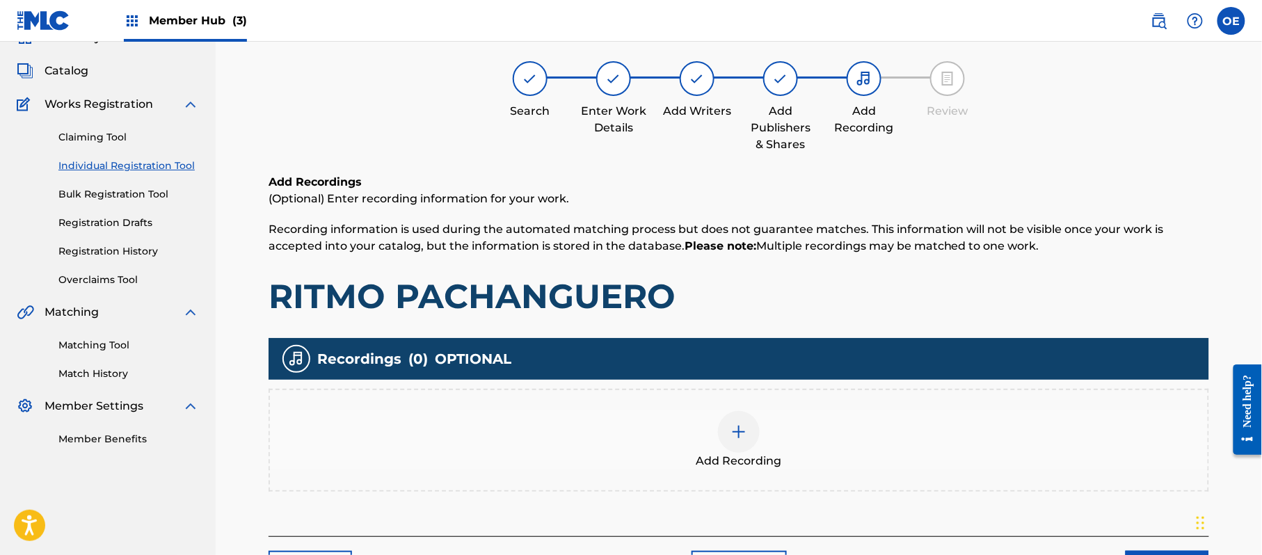
scroll to position [63, 0]
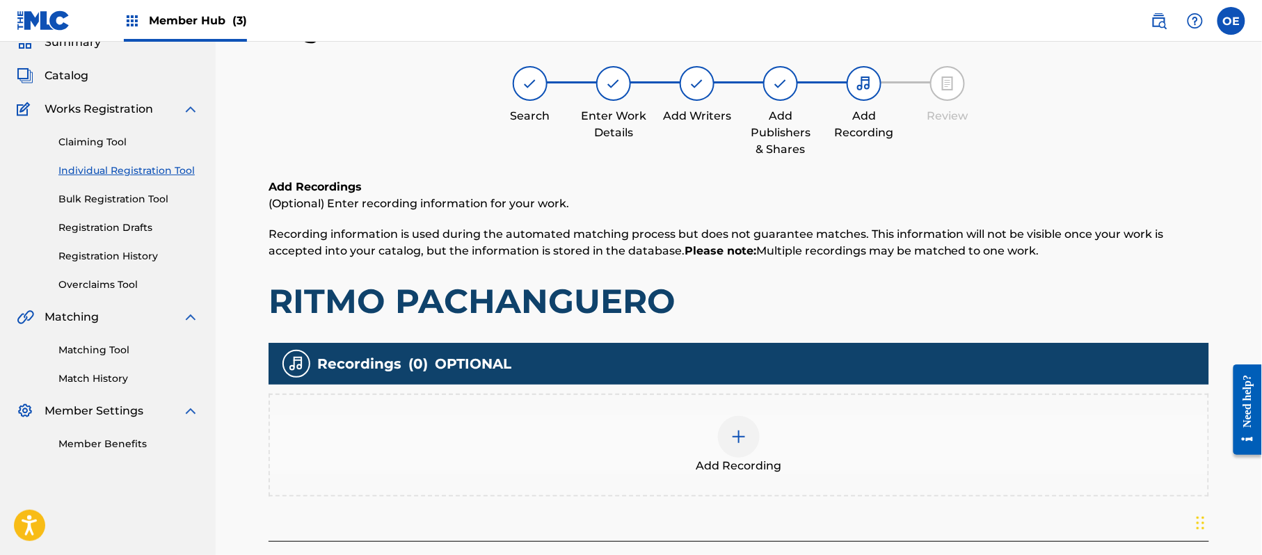
click at [678, 433] on div "Add Recording" at bounding box center [739, 445] width 938 height 58
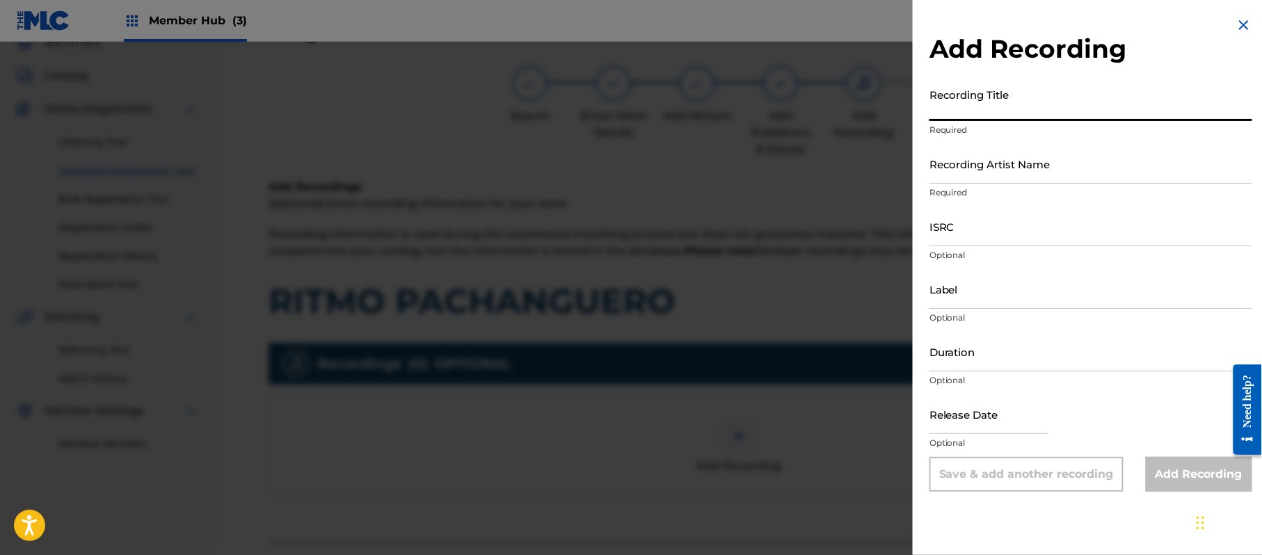
paste input "Ritmo Pachanguero"
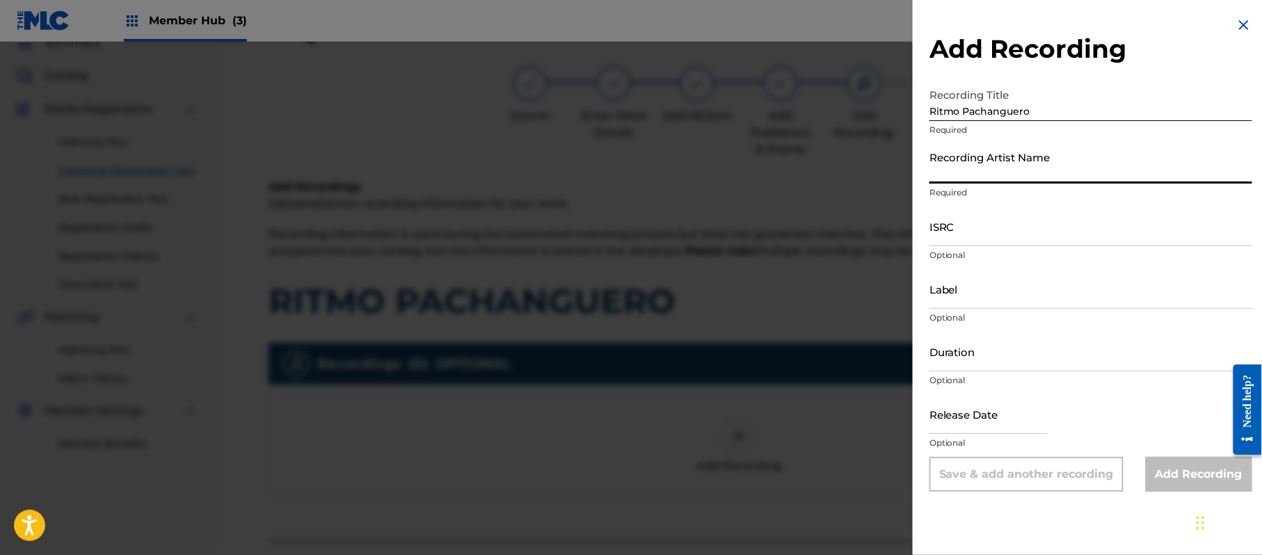
paste input "[PERSON_NAME]"
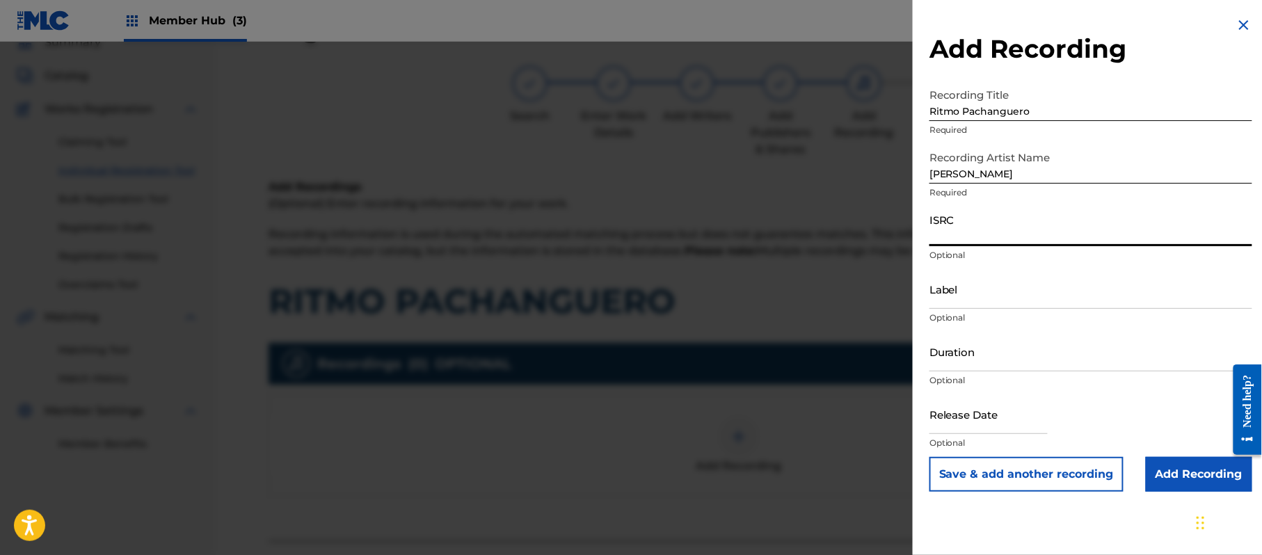
paste input "CA5KR1562263"
paste
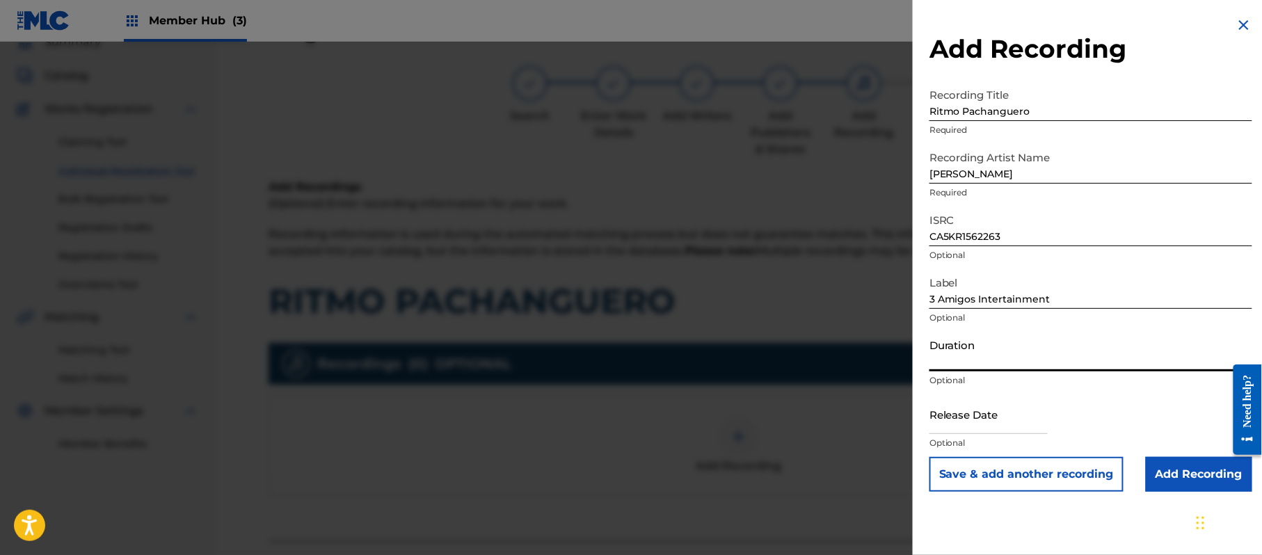
click at [975, 356] on input "Duration" at bounding box center [1091, 352] width 323 height 40
click at [1003, 415] on input "text" at bounding box center [989, 415] width 118 height 40
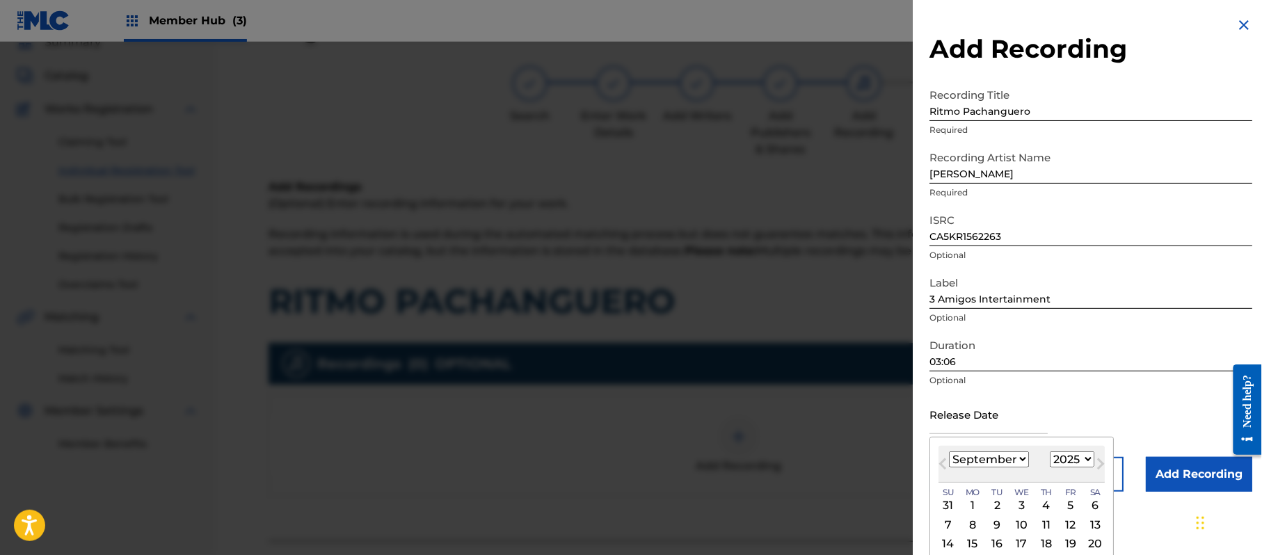
drag, startPoint x: 1095, startPoint y: 459, endPoint x: 1085, endPoint y: 379, distance: 81.3
click at [1095, 459] on button "Next Month" at bounding box center [1101, 467] width 22 height 22
drag, startPoint x: 1078, startPoint y: 465, endPoint x: 1076, endPoint y: 452, distance: 13.5
click at [1078, 465] on select "1899 1900 1901 1902 1903 1904 1905 1906 1907 1908 1909 1910 1911 1912 1913 1914…" at bounding box center [1072, 460] width 45 height 16
click at [1053, 452] on select "1899 1900 1901 1902 1903 1904 1905 1906 1907 1908 1909 1910 1911 1912 1913 1914…" at bounding box center [1072, 460] width 45 height 16
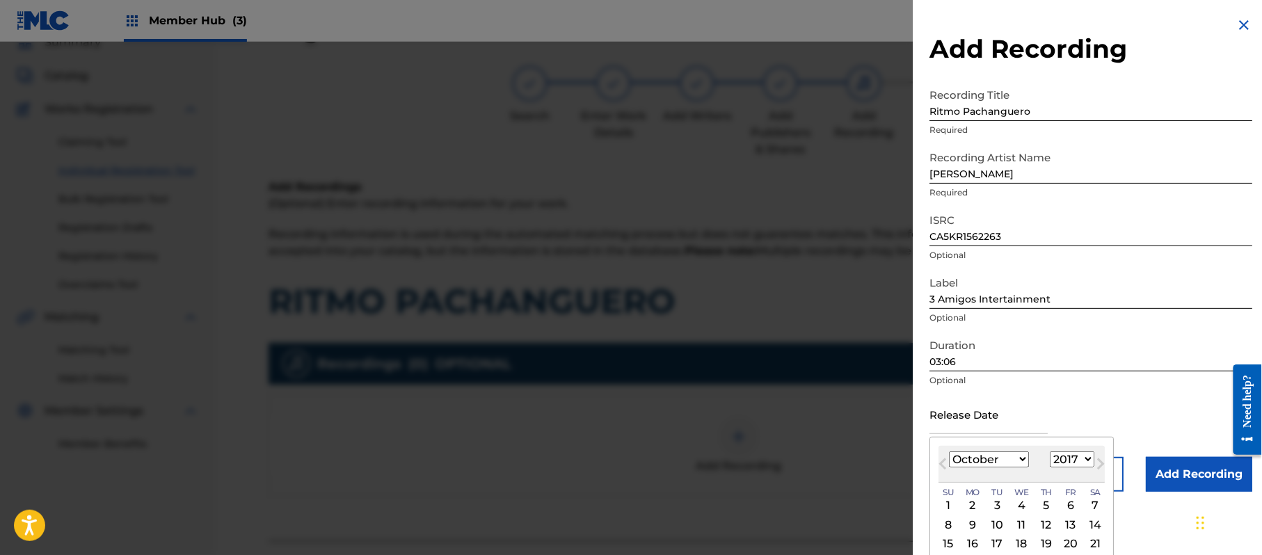
drag, startPoint x: 1008, startPoint y: 462, endPoint x: 1007, endPoint y: 454, distance: 8.4
click at [1008, 462] on select "January February March April May June July August September October November De…" at bounding box center [989, 460] width 80 height 16
click at [950, 452] on select "January February March April May June July August September October November De…" at bounding box center [989, 460] width 80 height 16
click at [1002, 466] on select "January February March April May June July August September October November De…" at bounding box center [989, 460] width 80 height 16
click at [950, 452] on select "January February March April May June July August September October November De…" at bounding box center [989, 460] width 80 height 16
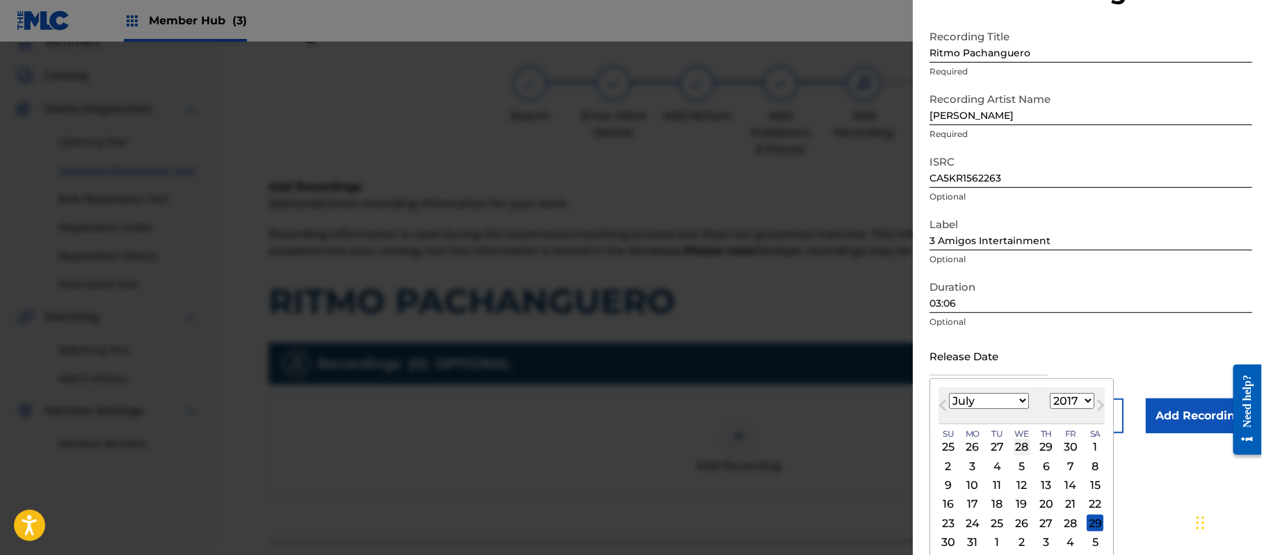
scroll to position [83, 0]
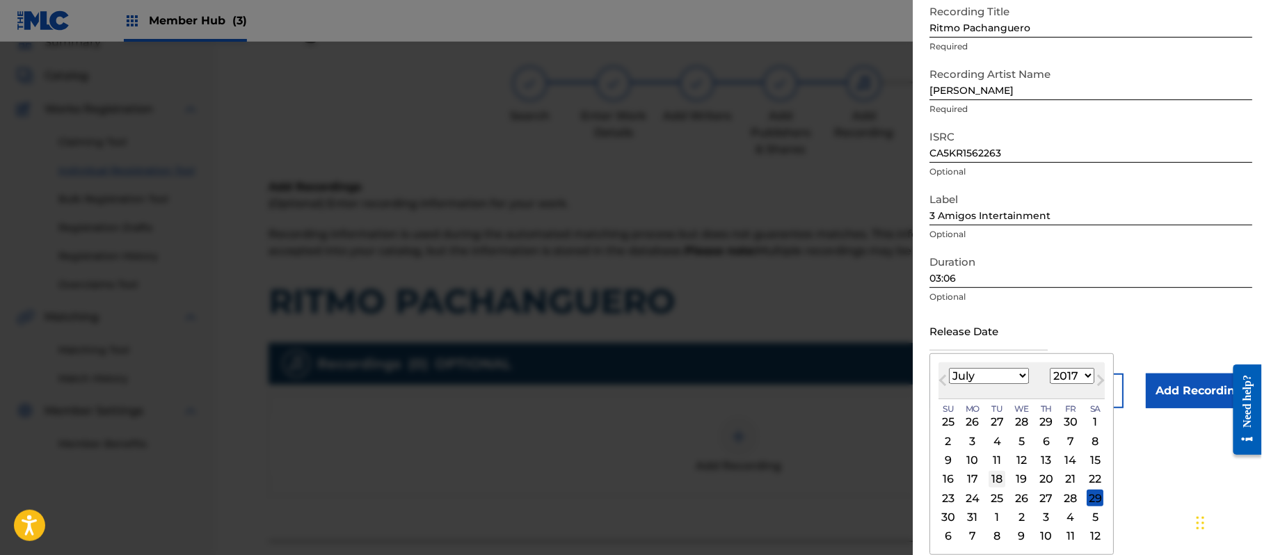
click at [994, 482] on div "18" at bounding box center [997, 479] width 17 height 17
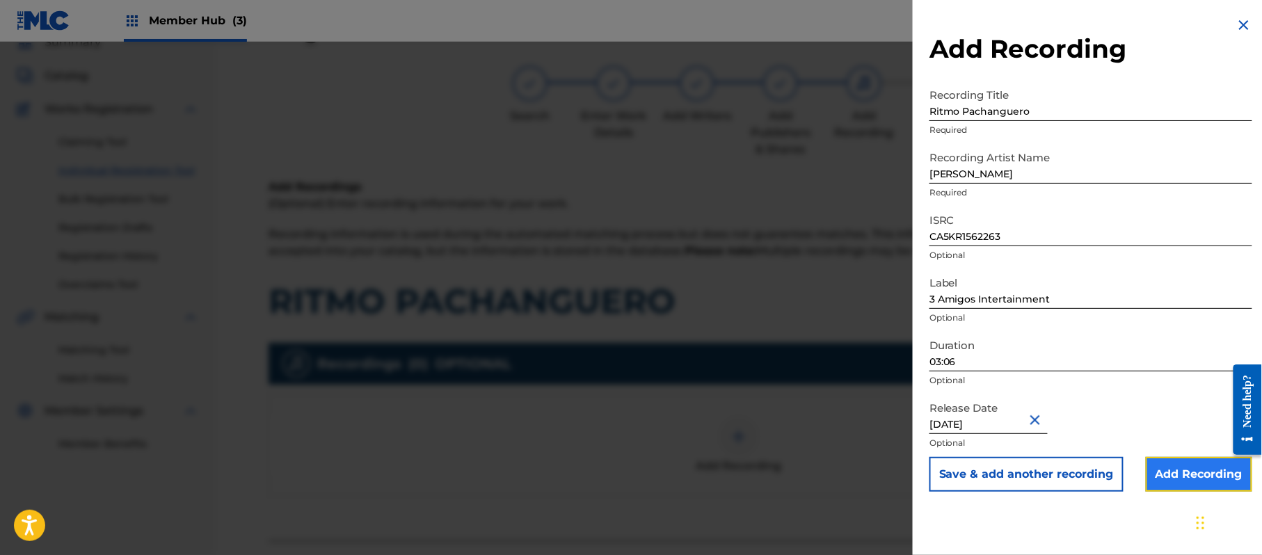
click at [1169, 472] on input "Add Recording" at bounding box center [1199, 474] width 106 height 35
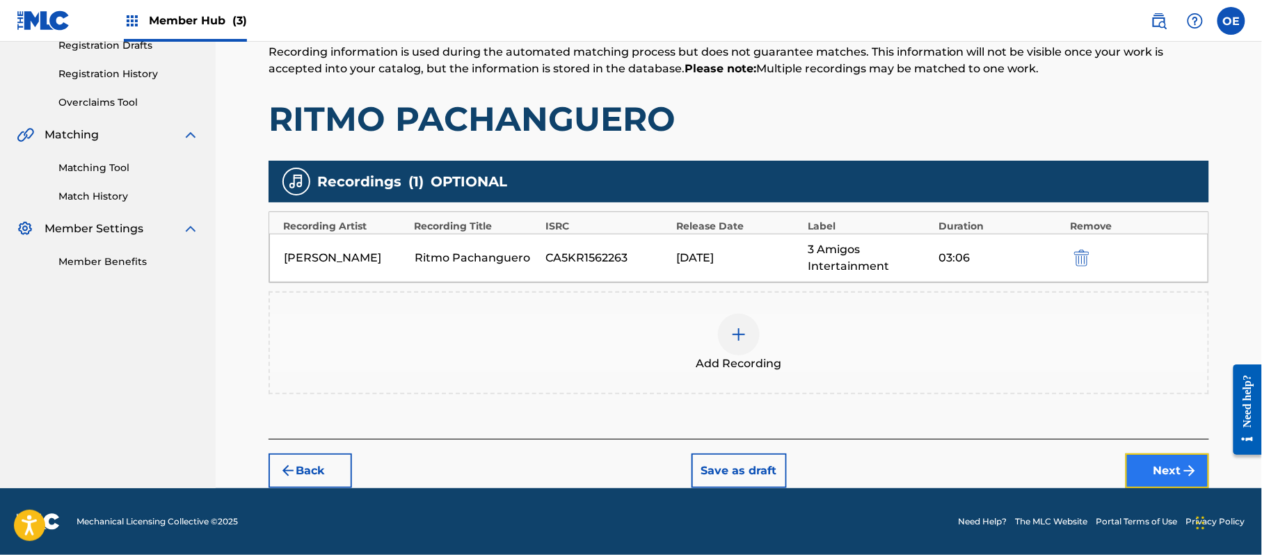
click at [1190, 468] on img "submit" at bounding box center [1189, 471] width 17 height 17
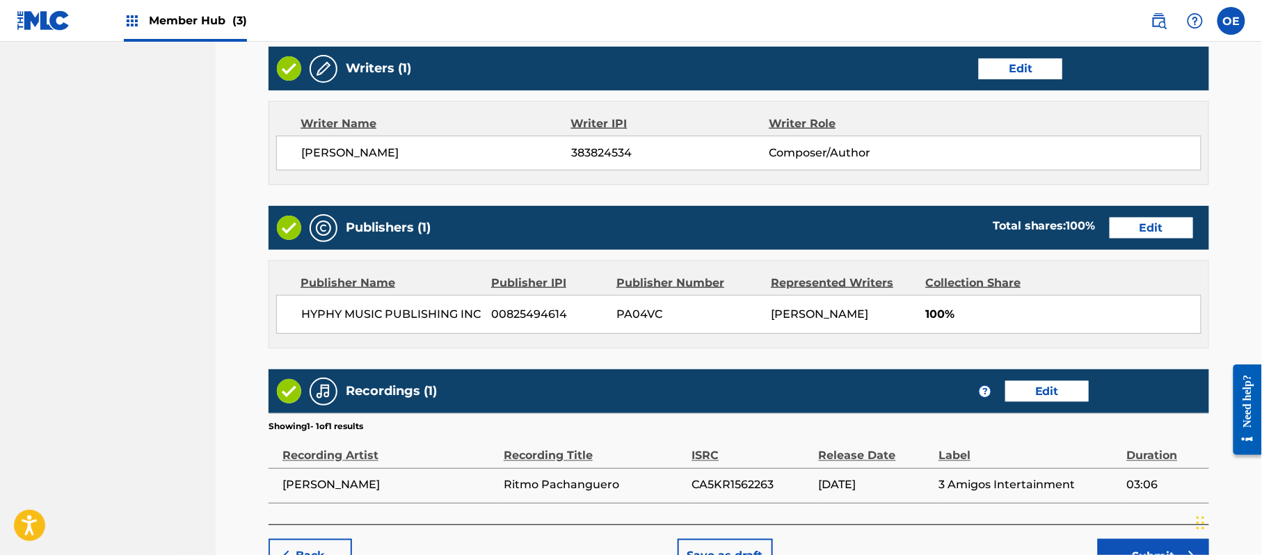
scroll to position [622, 0]
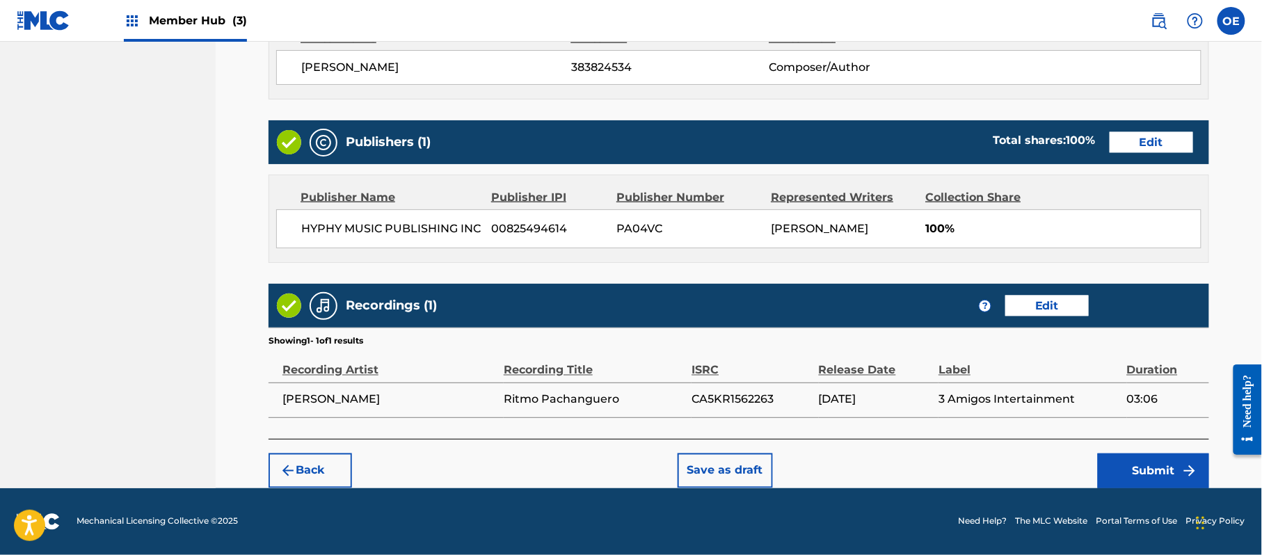
drag, startPoint x: 1097, startPoint y: 449, endPoint x: 1106, endPoint y: 452, distance: 10.1
click at [1105, 452] on div "Back Save as draft Submit" at bounding box center [739, 463] width 941 height 49
click at [1117, 456] on button "Submit" at bounding box center [1153, 471] width 111 height 35
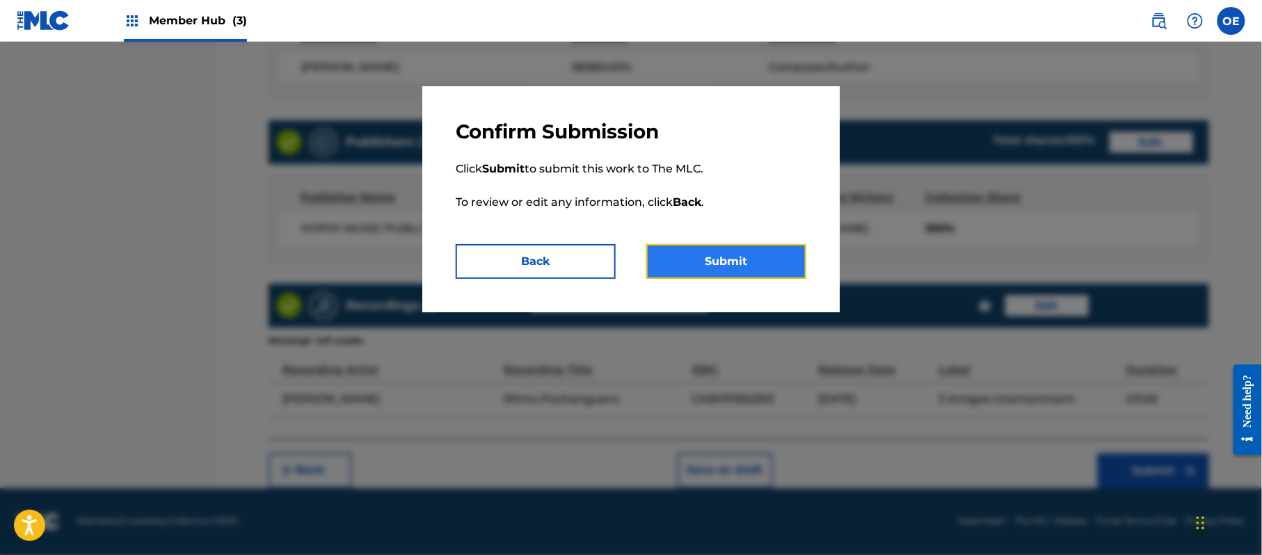
click at [710, 260] on button "Submit" at bounding box center [726, 261] width 160 height 35
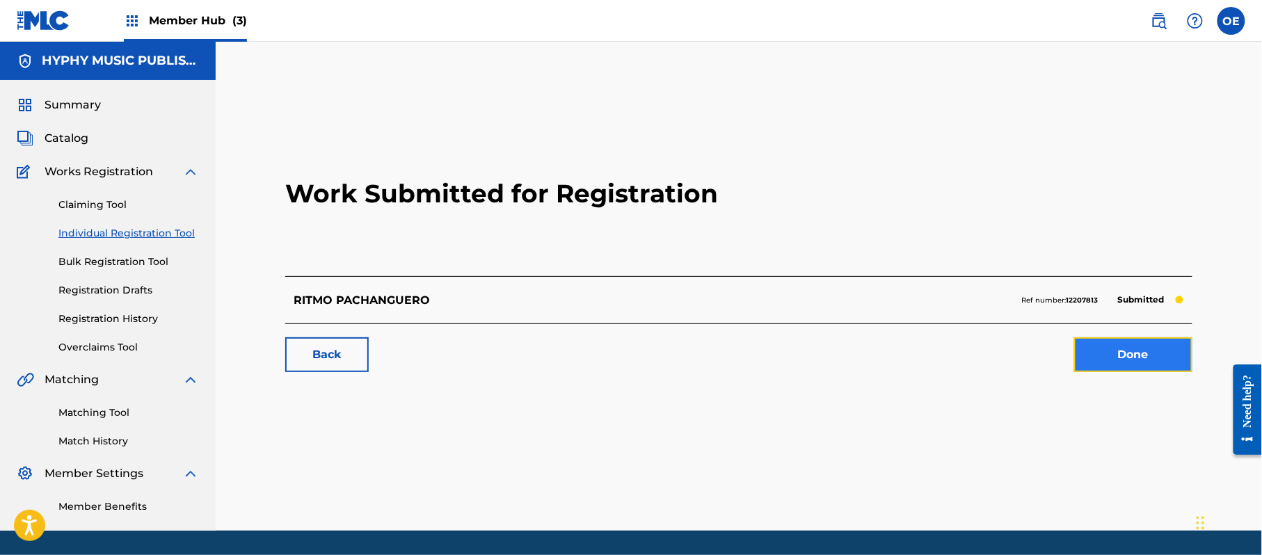
click at [1106, 362] on link "Done" at bounding box center [1133, 354] width 118 height 35
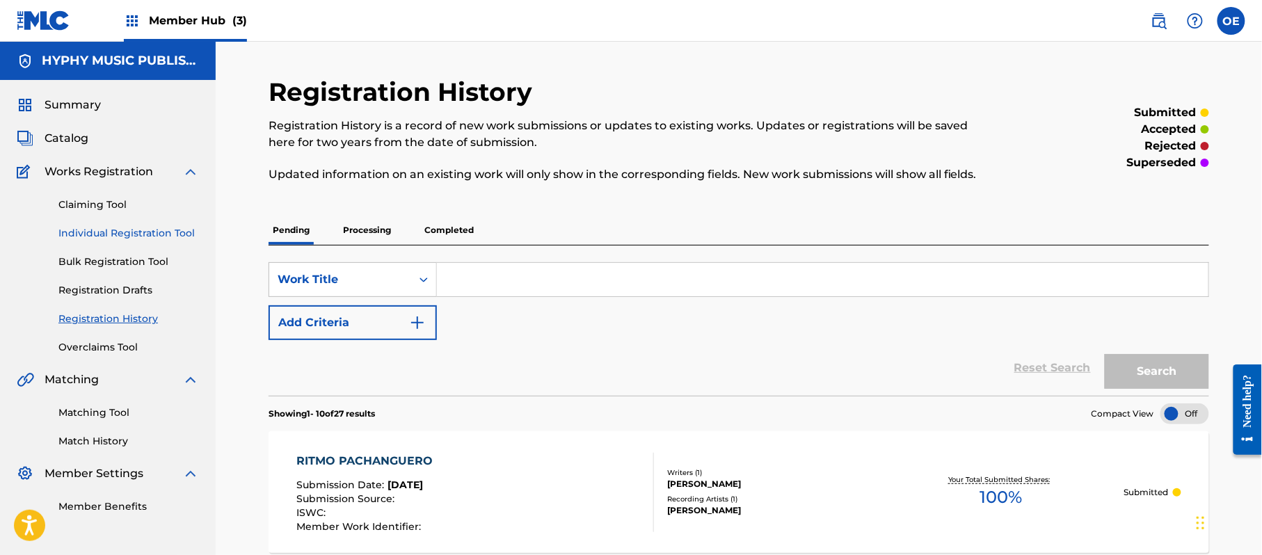
click at [109, 228] on link "Individual Registration Tool" at bounding box center [128, 233] width 141 height 15
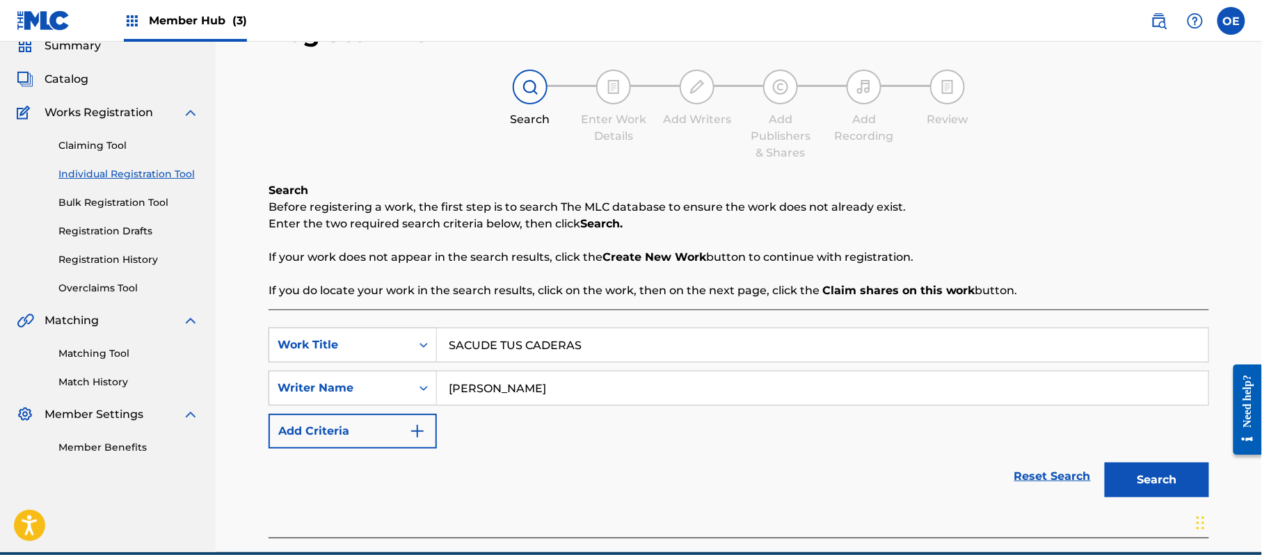
scroll to position [123, 0]
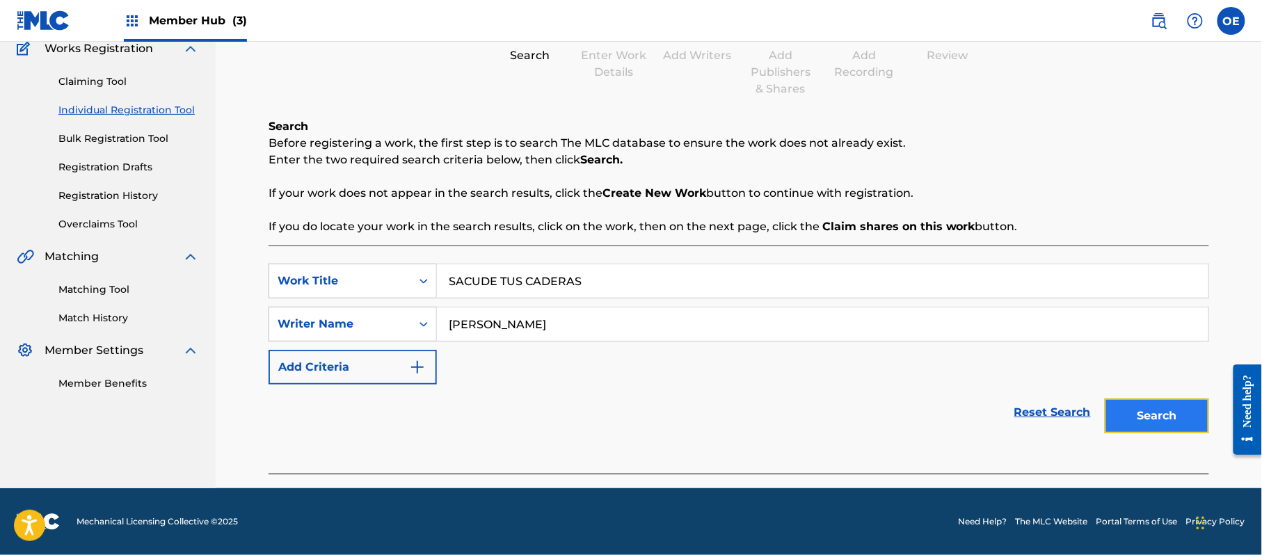
click at [1152, 402] on button "Search" at bounding box center [1157, 416] width 104 height 35
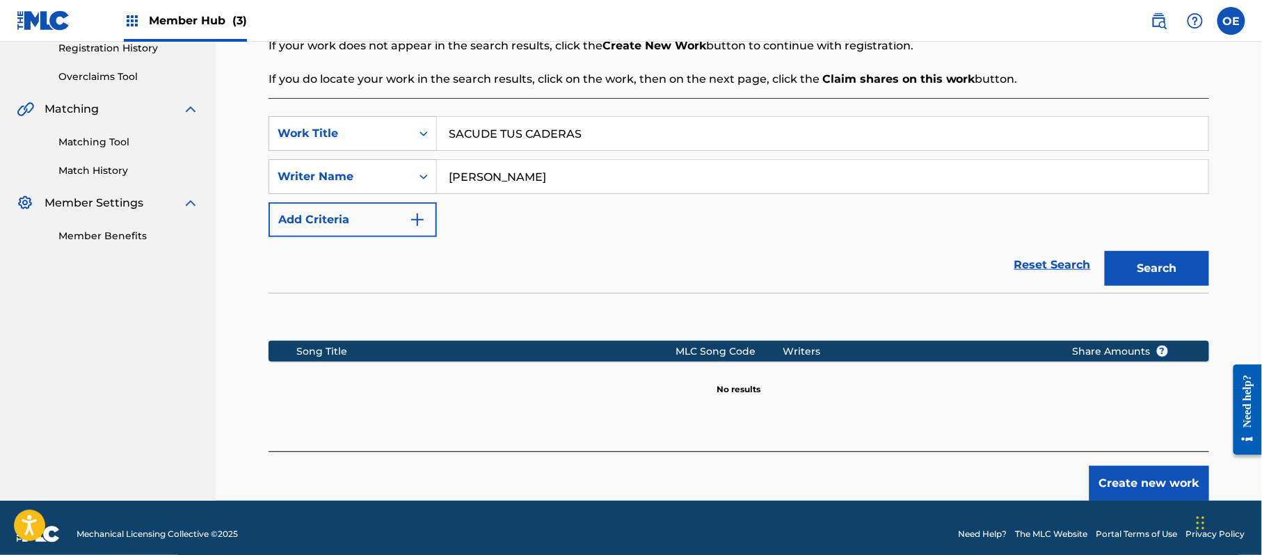
scroll to position [284, 0]
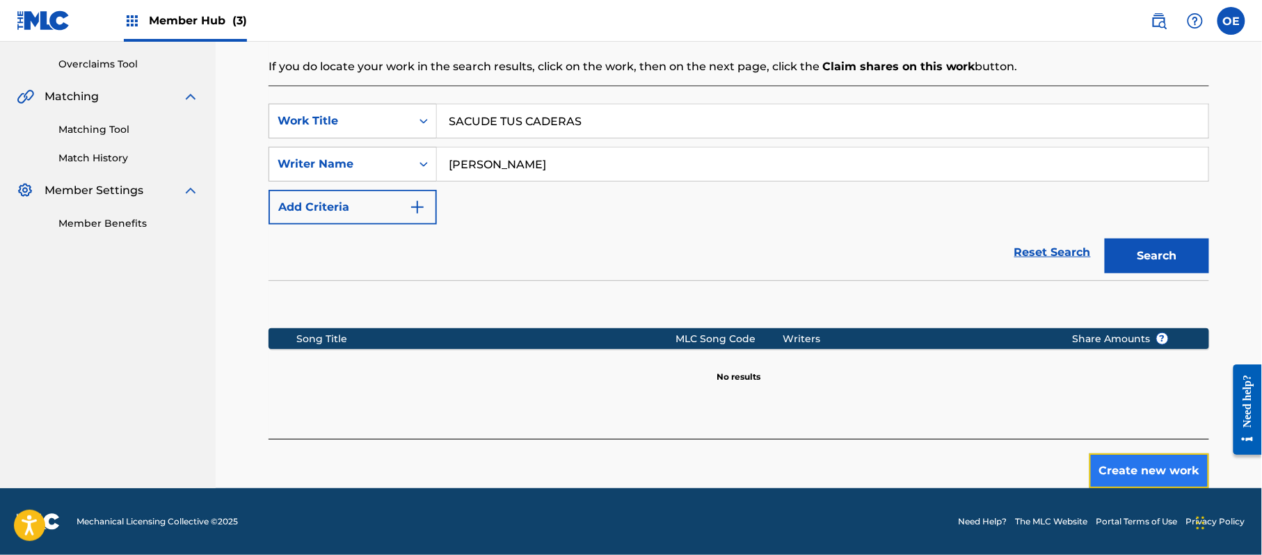
click at [1120, 475] on button "Create new work" at bounding box center [1150, 471] width 120 height 35
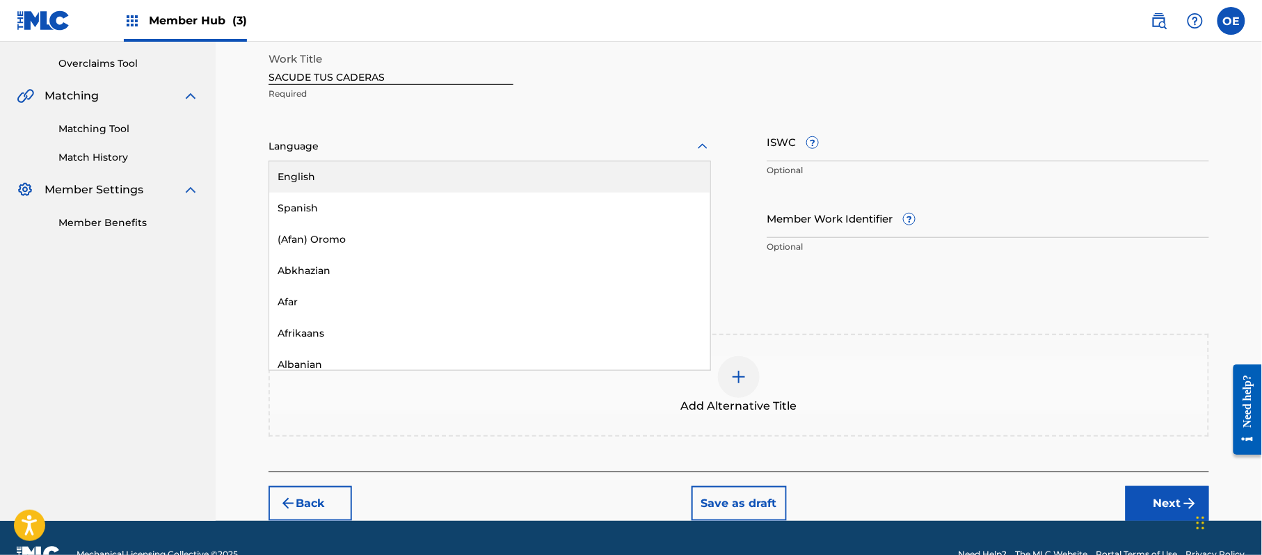
drag, startPoint x: 411, startPoint y: 143, endPoint x: 392, endPoint y: 204, distance: 63.2
click at [410, 143] on div at bounding box center [490, 146] width 443 height 17
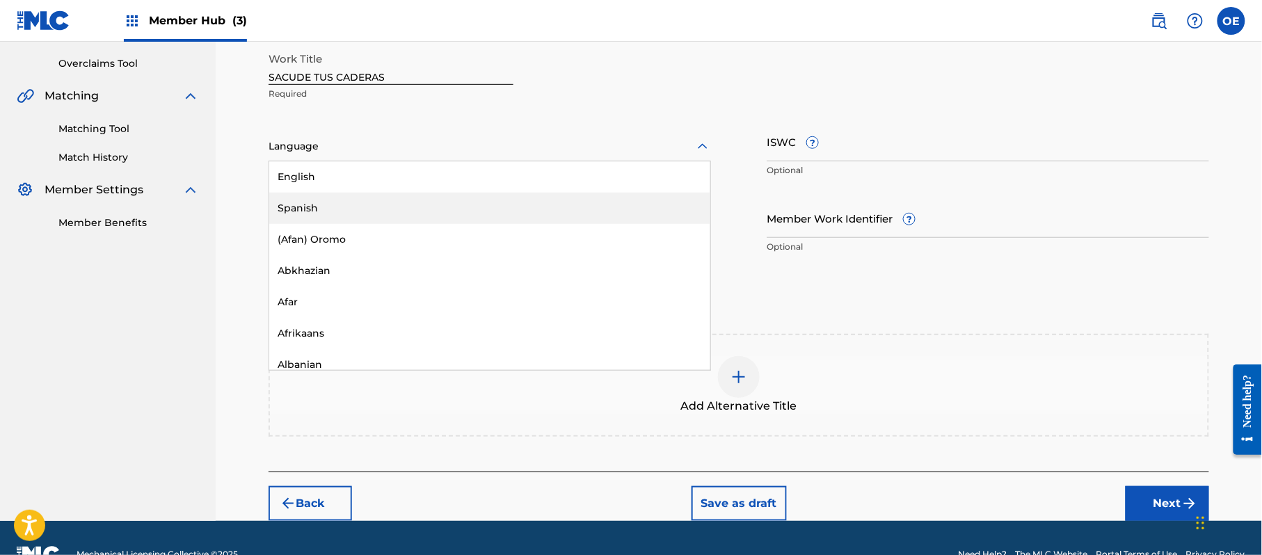
click at [392, 204] on div "Spanish" at bounding box center [489, 208] width 441 height 31
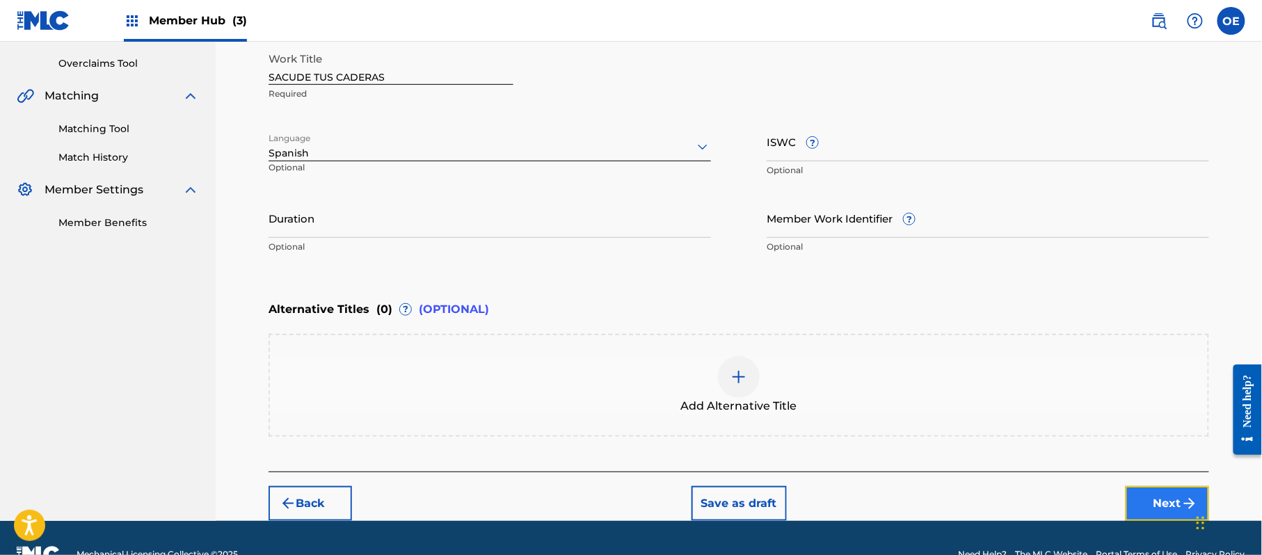
click at [1147, 490] on button "Next" at bounding box center [1167, 503] width 83 height 35
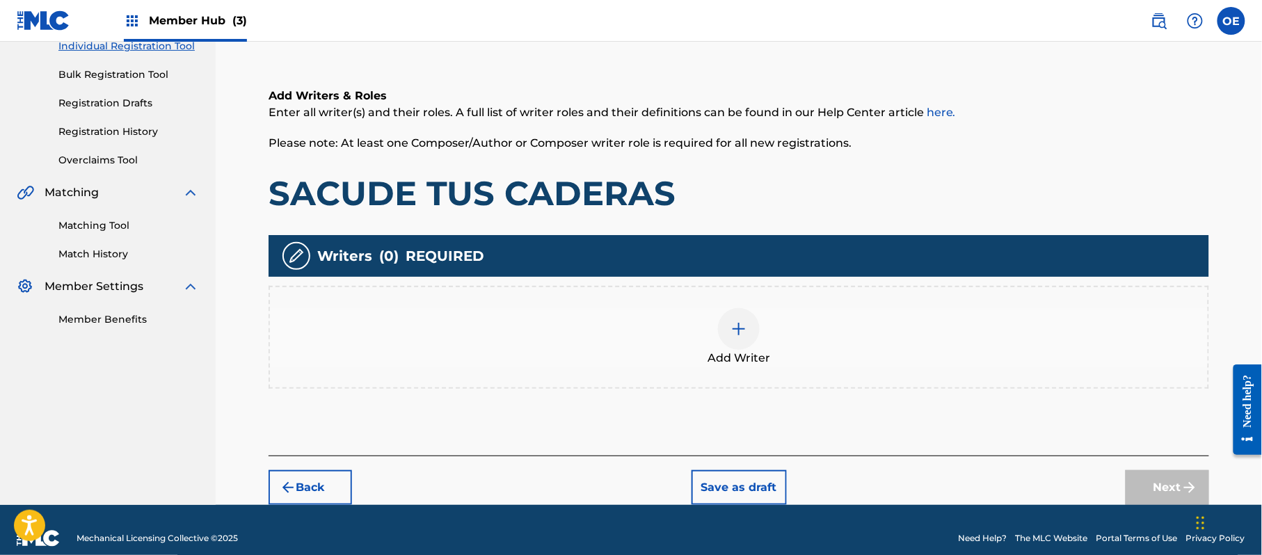
scroll to position [63, 0]
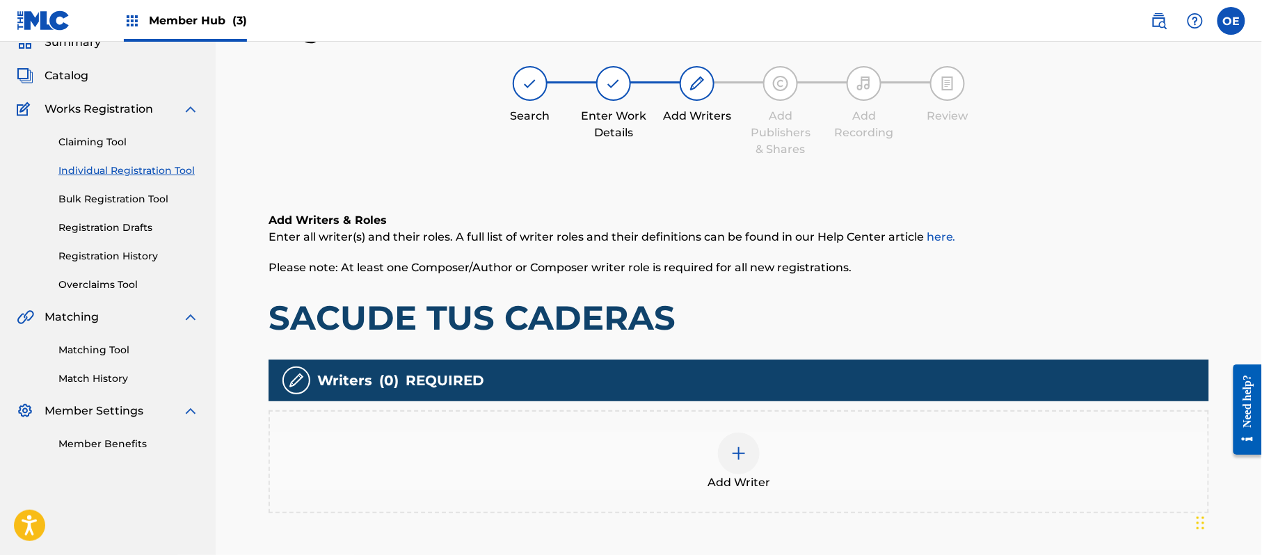
click at [722, 449] on div at bounding box center [739, 454] width 42 height 42
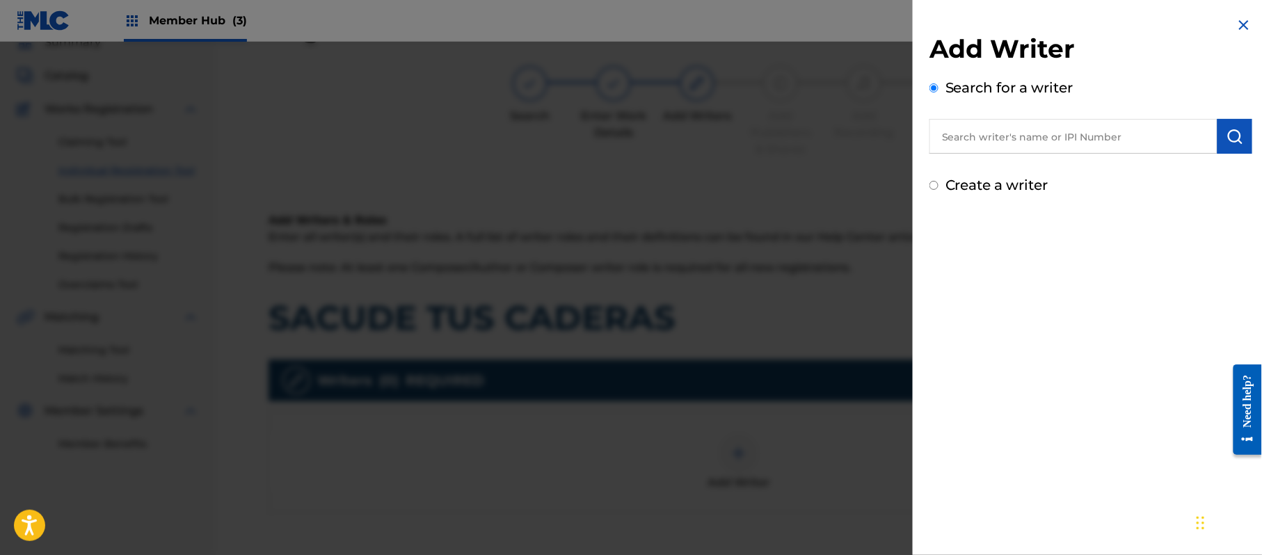
click at [1008, 181] on label "Create a writer" at bounding box center [997, 185] width 103 height 17
click at [939, 181] on input "Create a writer" at bounding box center [934, 185] width 9 height 9
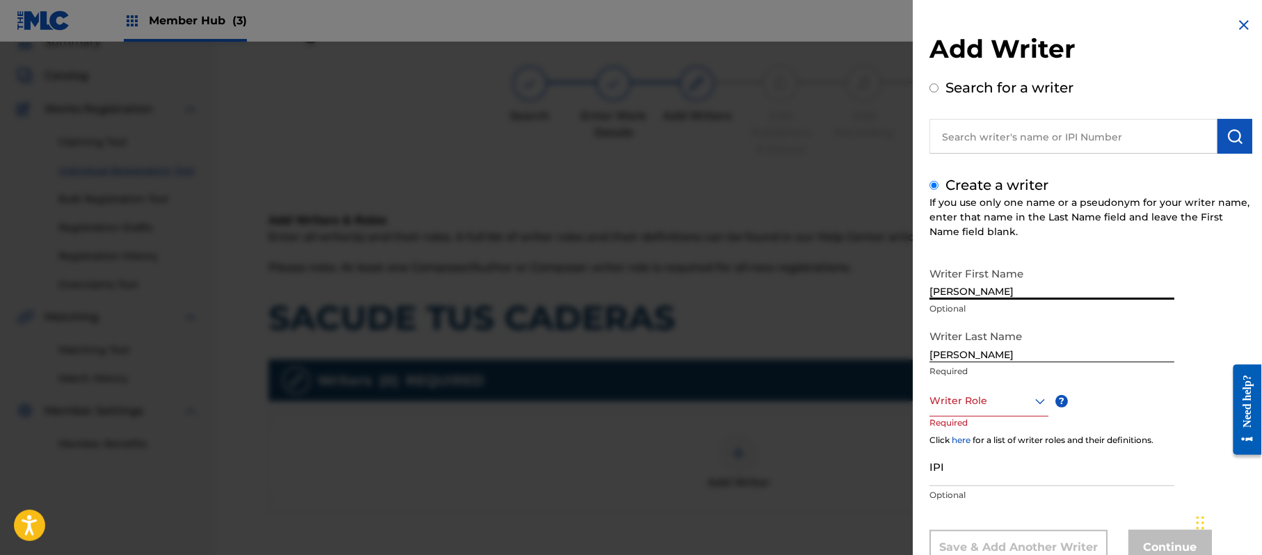
drag, startPoint x: 1000, startPoint y: 288, endPoint x: 963, endPoint y: 335, distance: 60.0
click at [963, 335] on div "Writer First Name [PERSON_NAME] Optional Writer Last Name [PERSON_NAME] Require…" at bounding box center [1091, 412] width 323 height 305
drag, startPoint x: 962, startPoint y: 356, endPoint x: 832, endPoint y: 351, distance: 129.5
click at [832, 351] on div "Add Writer Search for a writer Create a writer If you use only one name or a ps…" at bounding box center [631, 298] width 1262 height 513
click at [957, 383] on div "Writer Last Name [PERSON_NAME] Required" at bounding box center [1052, 354] width 245 height 63
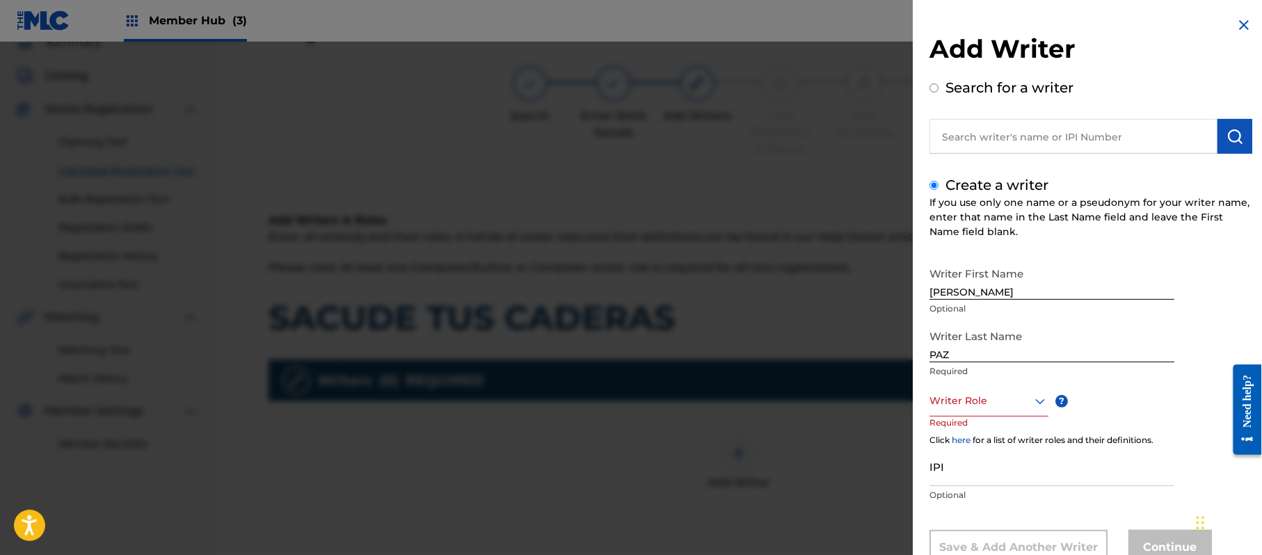
scroll to position [47, 0]
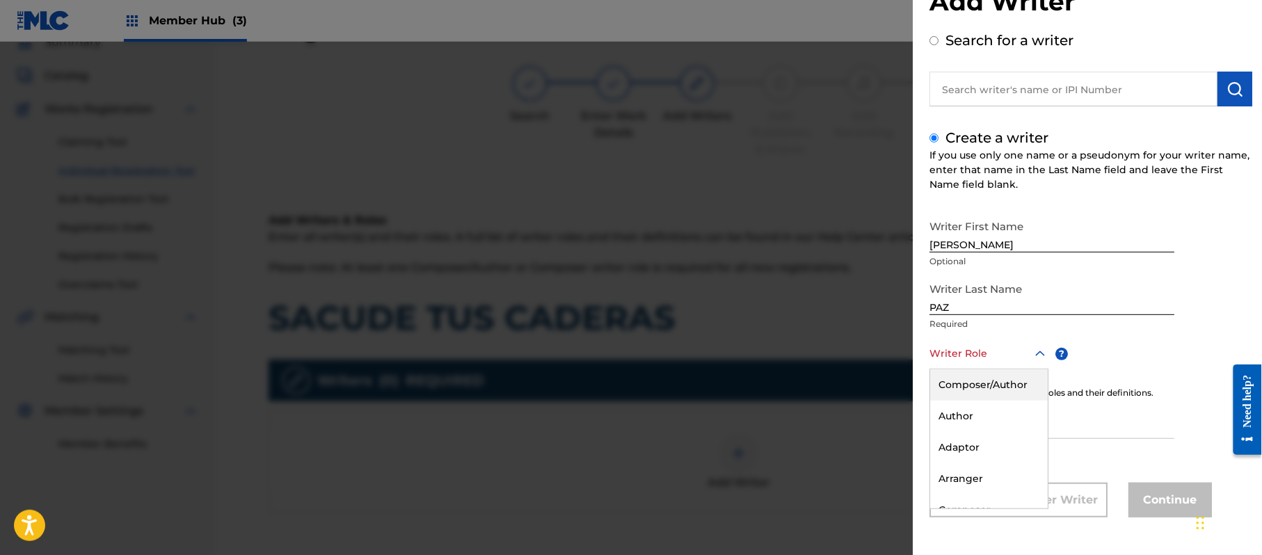
click at [956, 369] on div "8 results available. Use Up and Down to choose options, press Enter to select t…" at bounding box center [989, 353] width 119 height 31
click at [956, 393] on div "Composer/Author" at bounding box center [989, 384] width 118 height 31
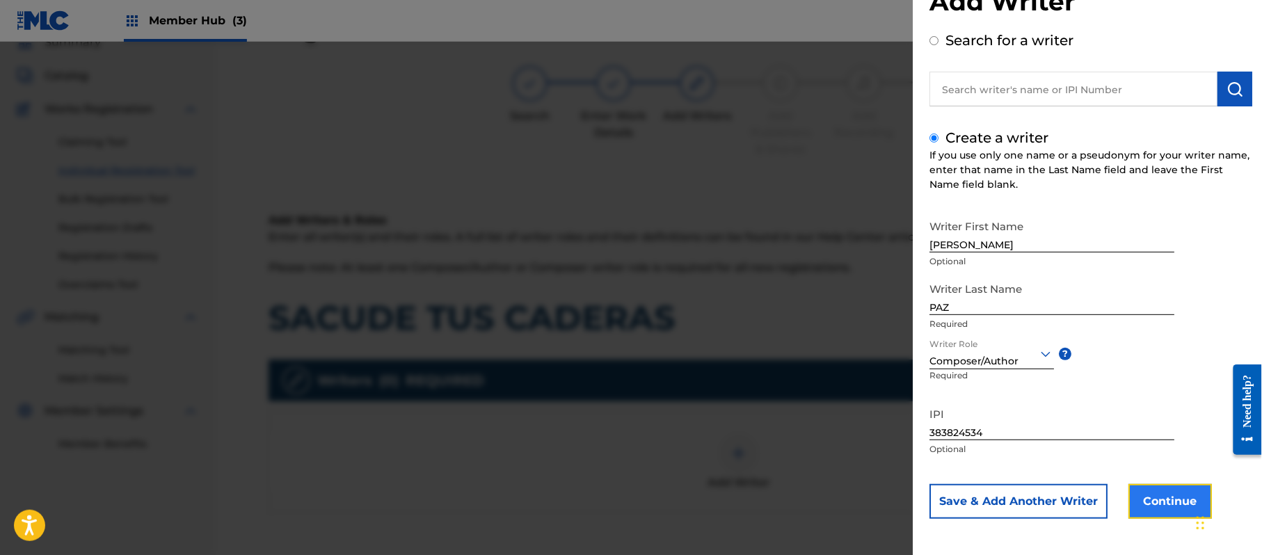
click at [1129, 500] on button "Continue" at bounding box center [1170, 501] width 83 height 35
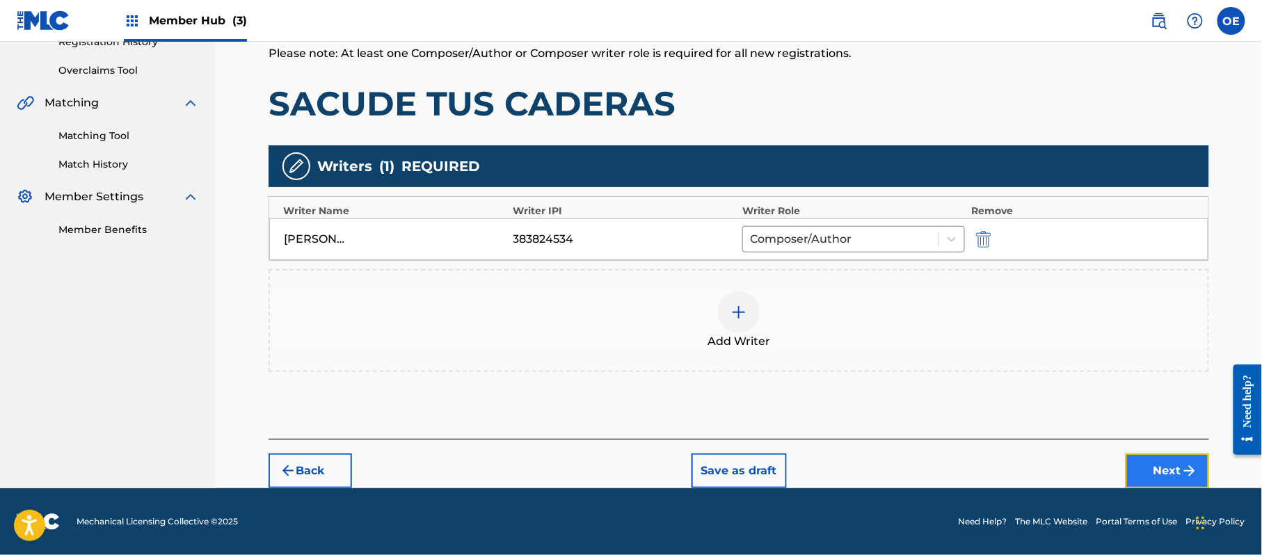
click at [1166, 459] on button "Next" at bounding box center [1167, 471] width 83 height 35
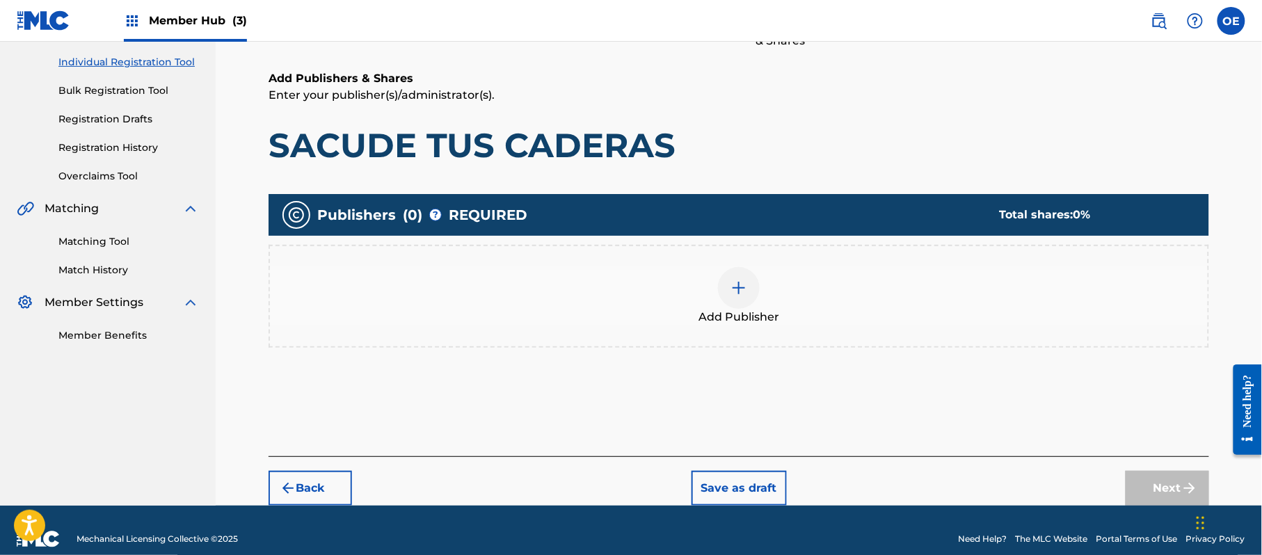
scroll to position [63, 0]
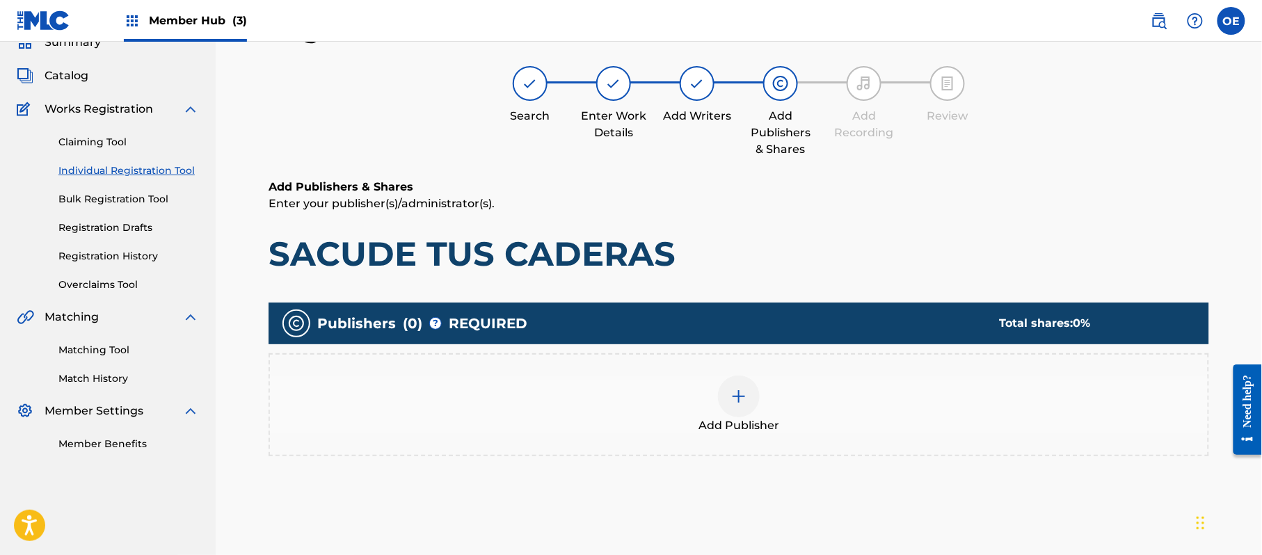
click at [749, 388] on div at bounding box center [739, 397] width 42 height 42
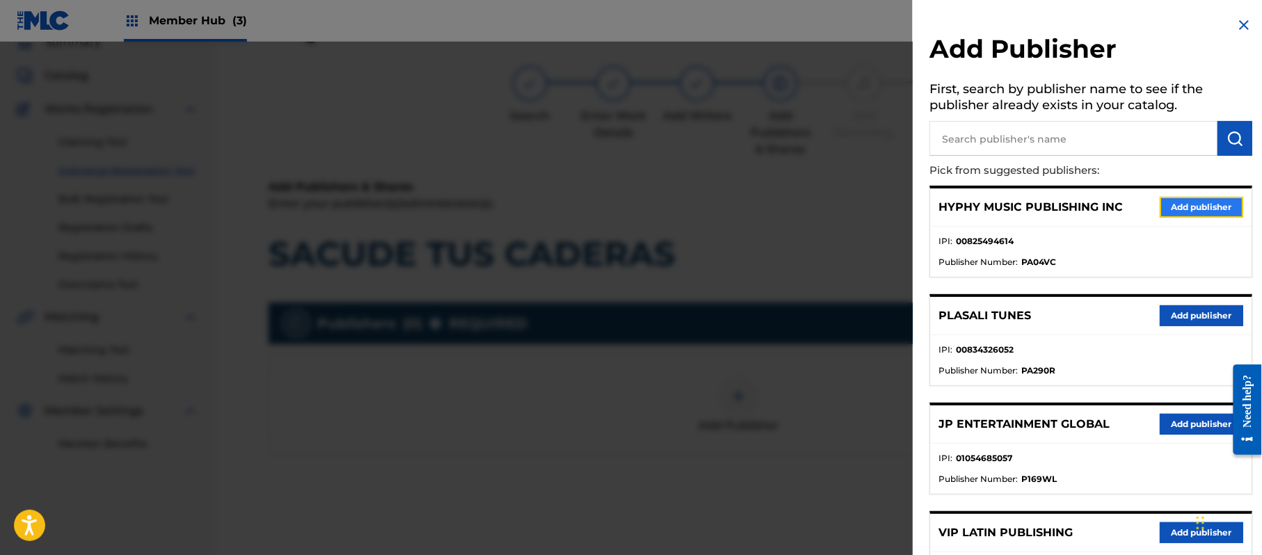
click at [1234, 212] on button "Add publisher" at bounding box center [1201, 207] width 83 height 21
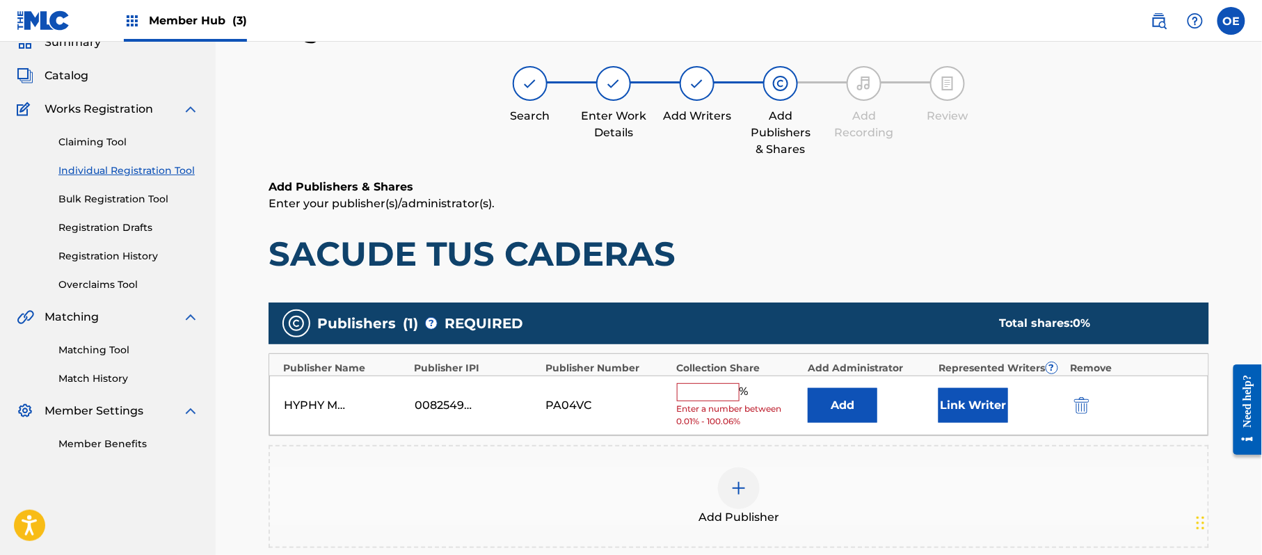
click at [682, 392] on input "text" at bounding box center [708, 392] width 63 height 18
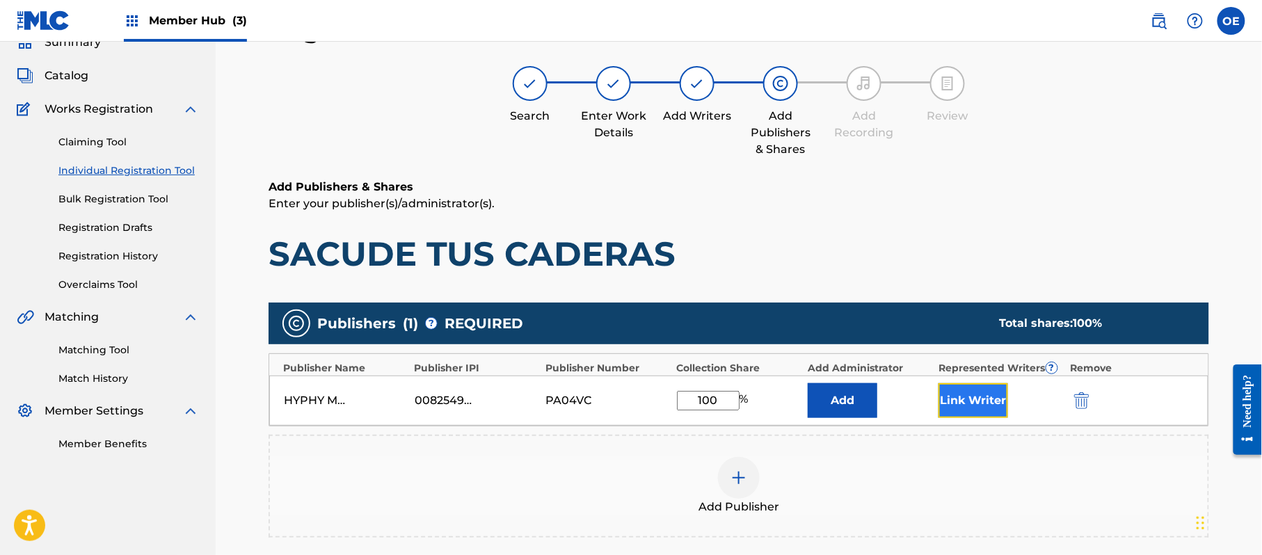
click at [996, 395] on button "Link Writer" at bounding box center [974, 400] width 70 height 35
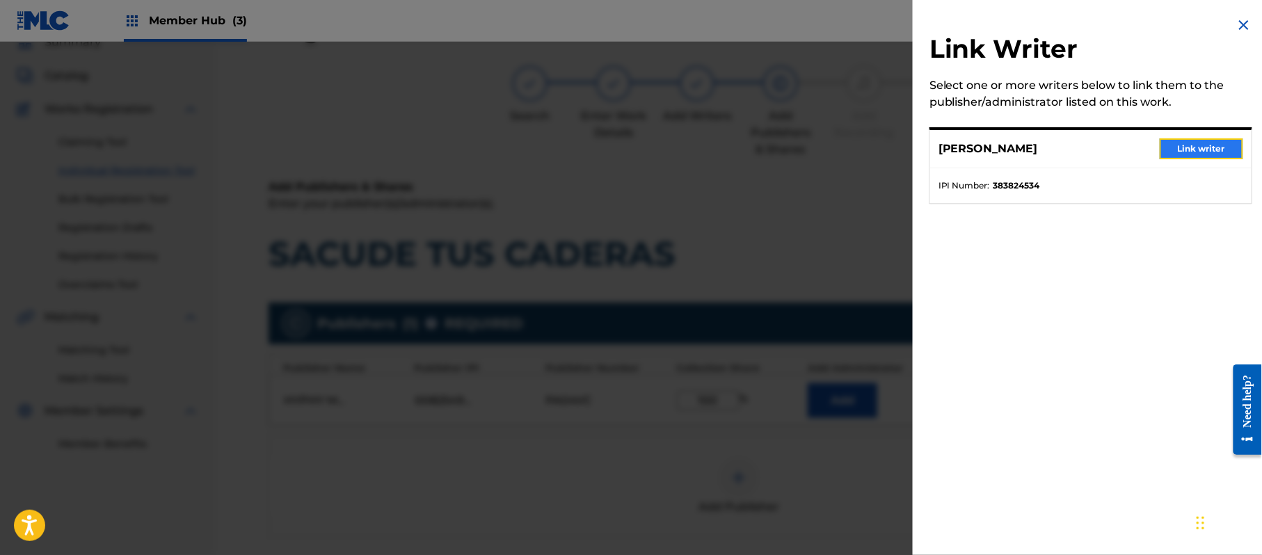
click at [1184, 145] on button "Link writer" at bounding box center [1201, 148] width 83 height 21
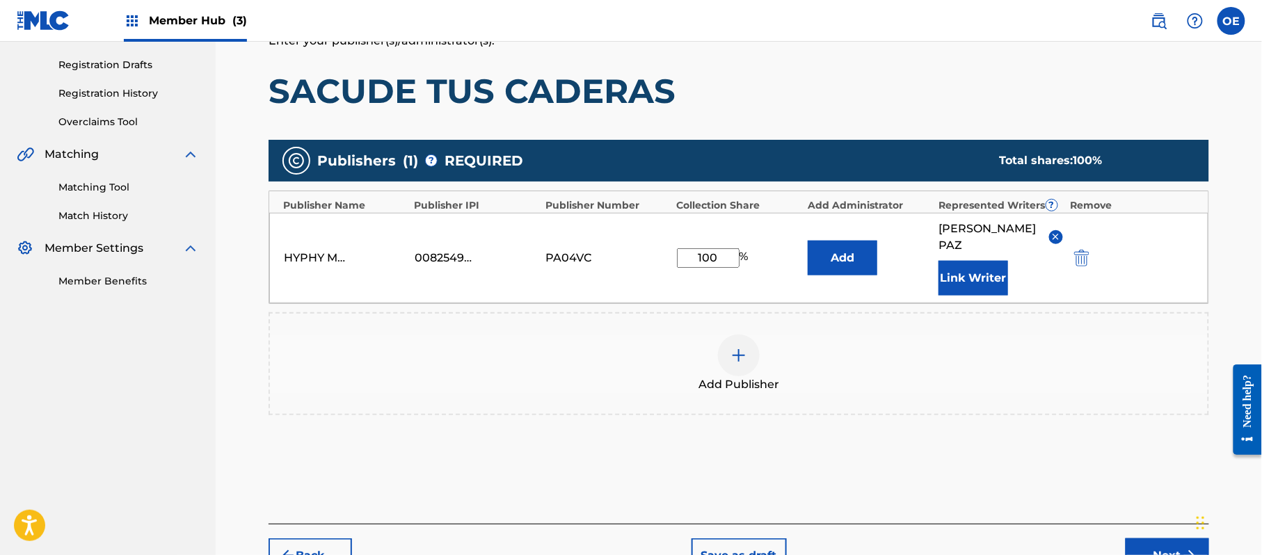
scroll to position [248, 0]
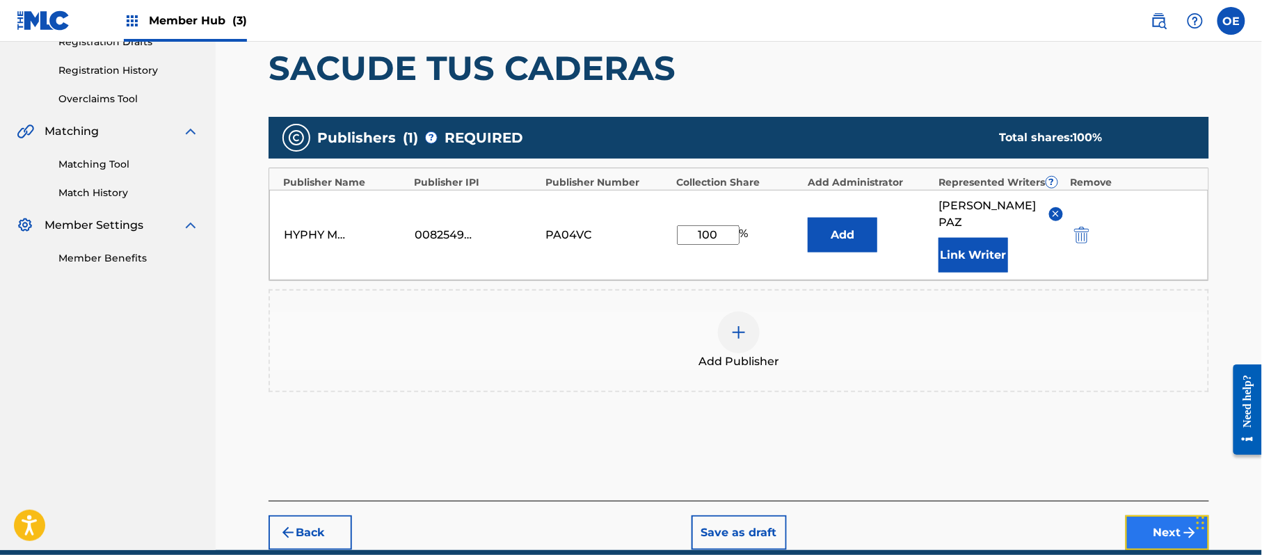
click at [1129, 530] on button "Next" at bounding box center [1167, 533] width 83 height 35
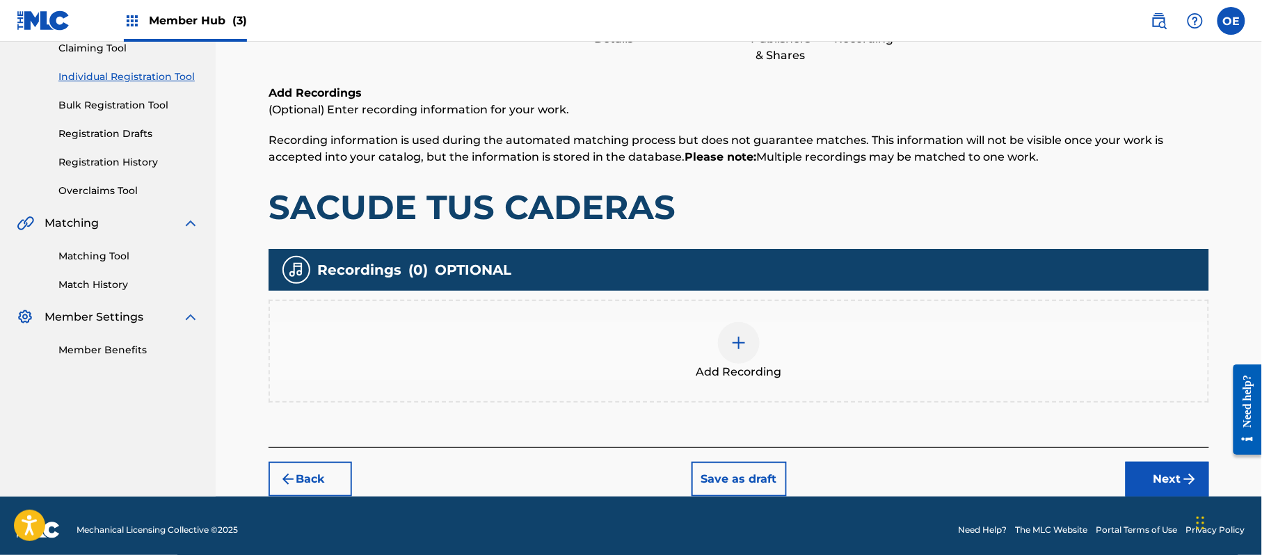
scroll to position [163, 0]
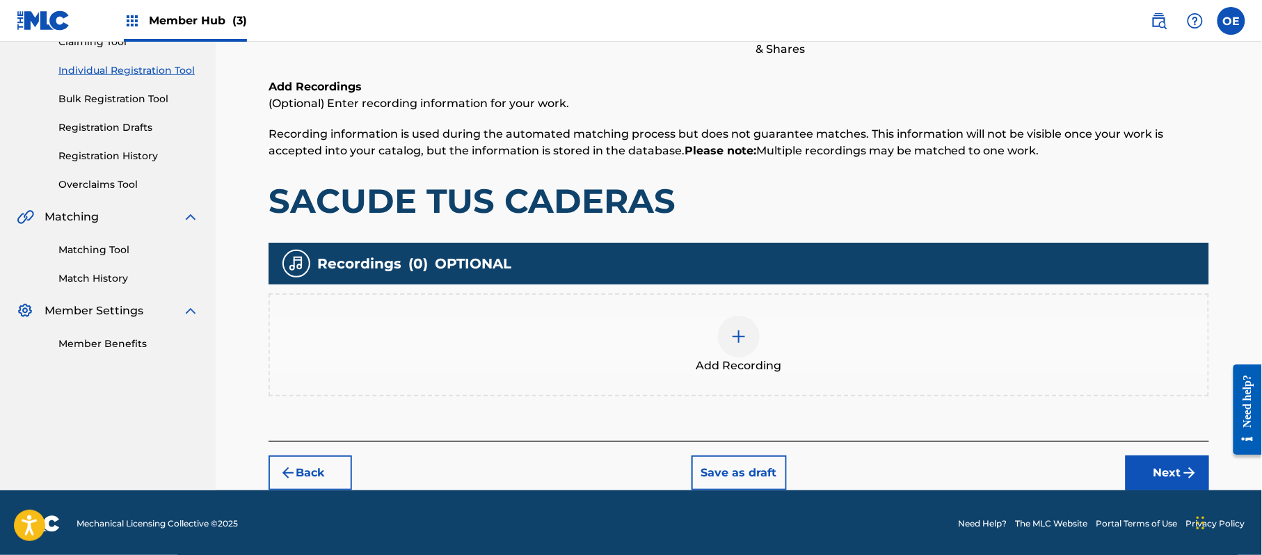
click at [714, 338] on div "Add Recording" at bounding box center [739, 345] width 938 height 58
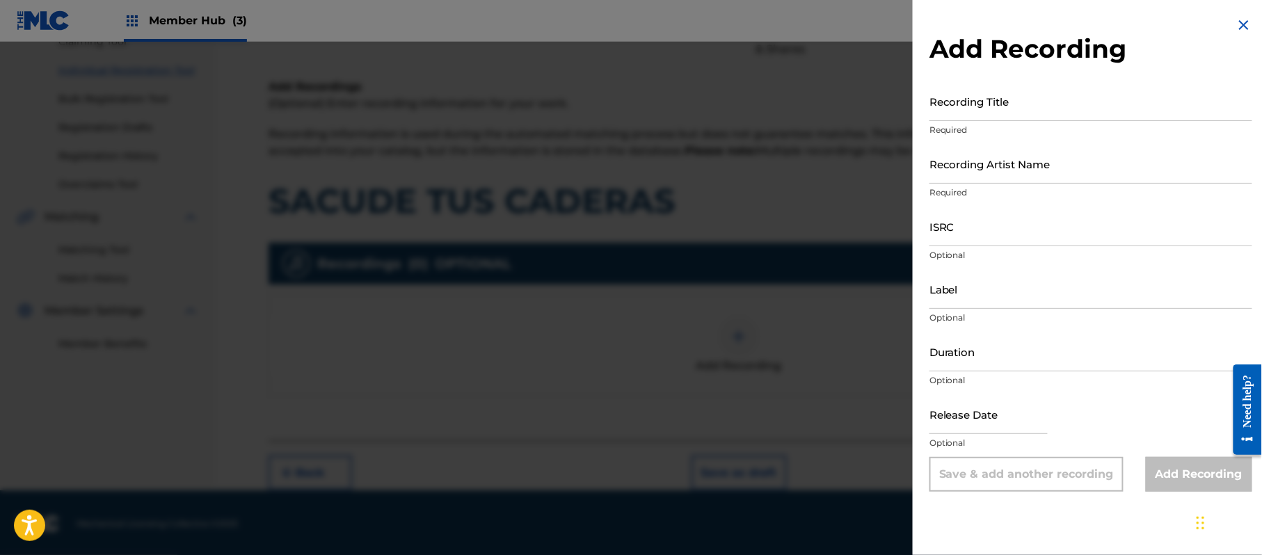
click at [1239, 34] on h2 "Add Recording" at bounding box center [1091, 48] width 323 height 31
click at [1236, 26] on img at bounding box center [1244, 25] width 17 height 17
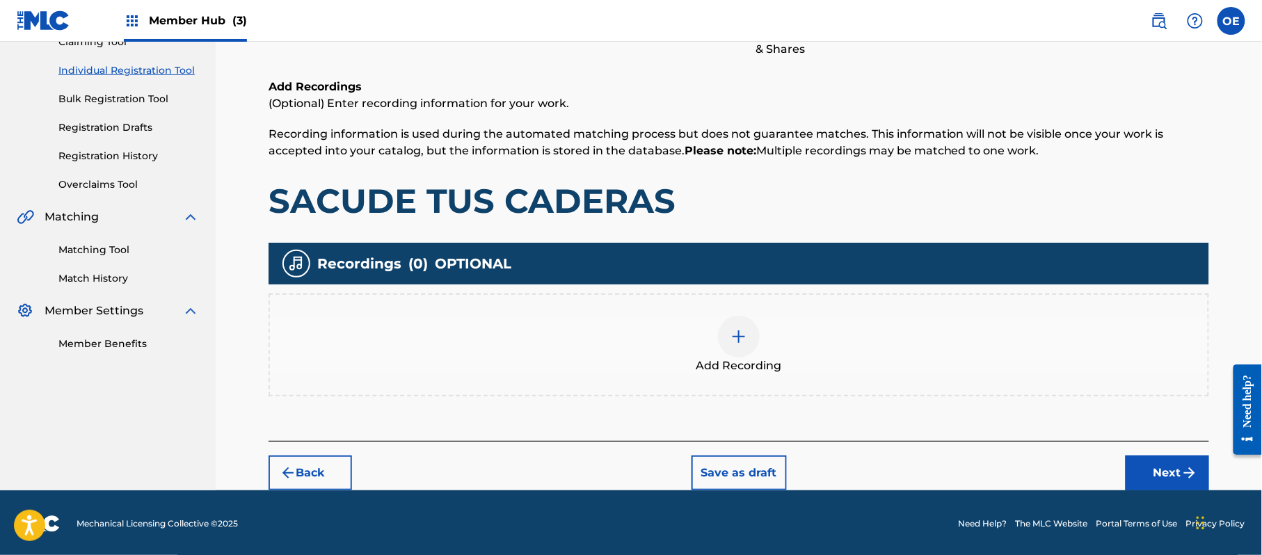
click at [1148, 452] on div "Back Save as draft Next" at bounding box center [739, 465] width 941 height 49
click at [1149, 456] on button "Next" at bounding box center [1167, 473] width 83 height 35
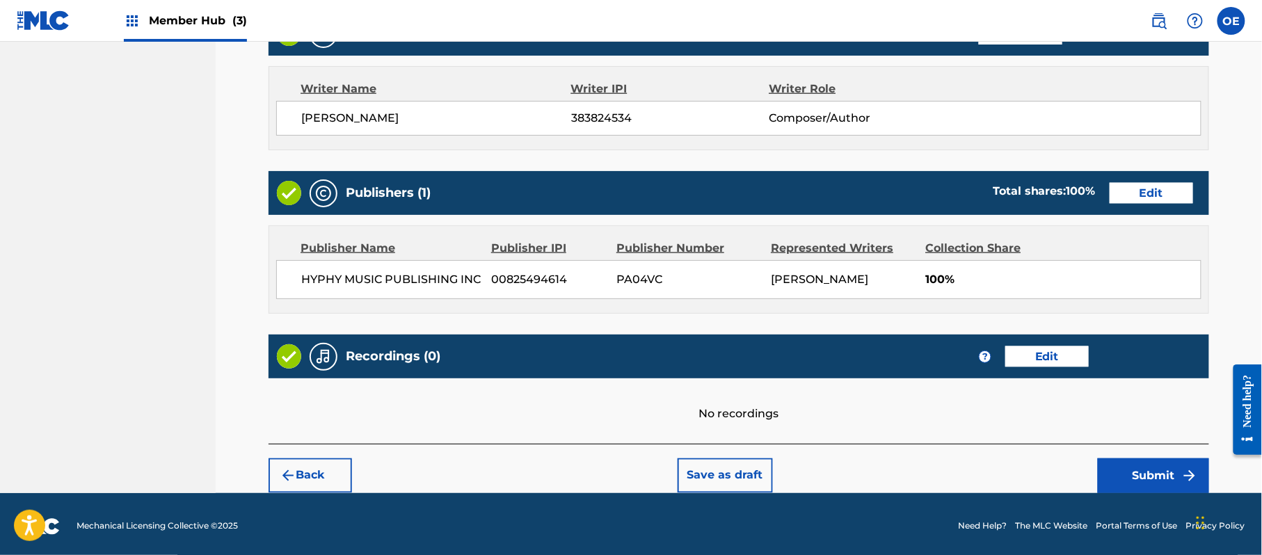
scroll to position [577, 0]
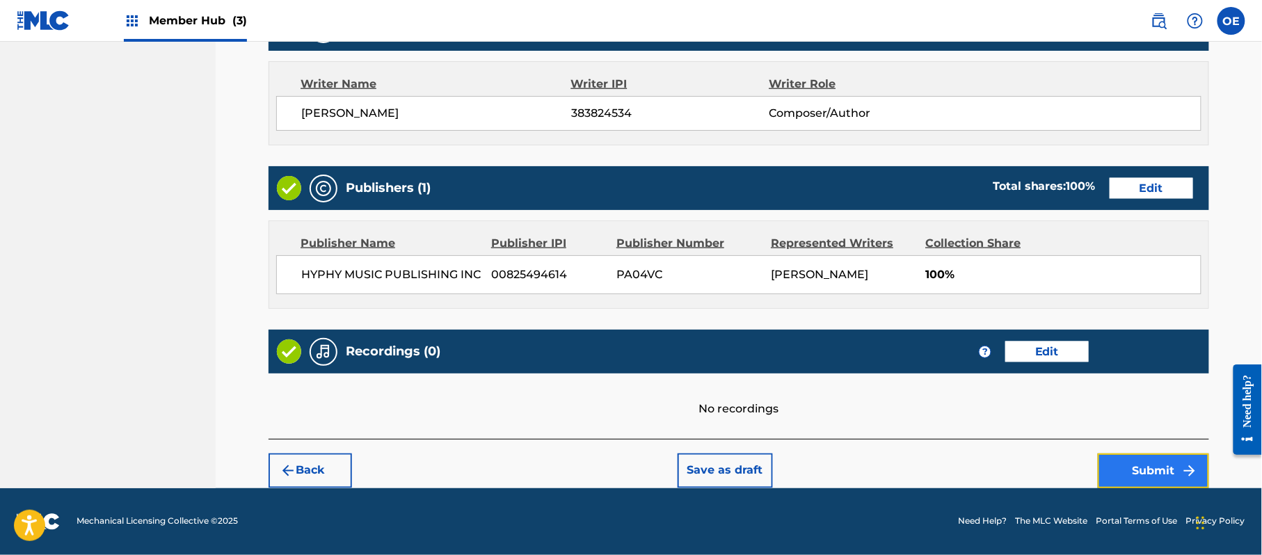
click at [1139, 458] on button "Submit" at bounding box center [1153, 471] width 111 height 35
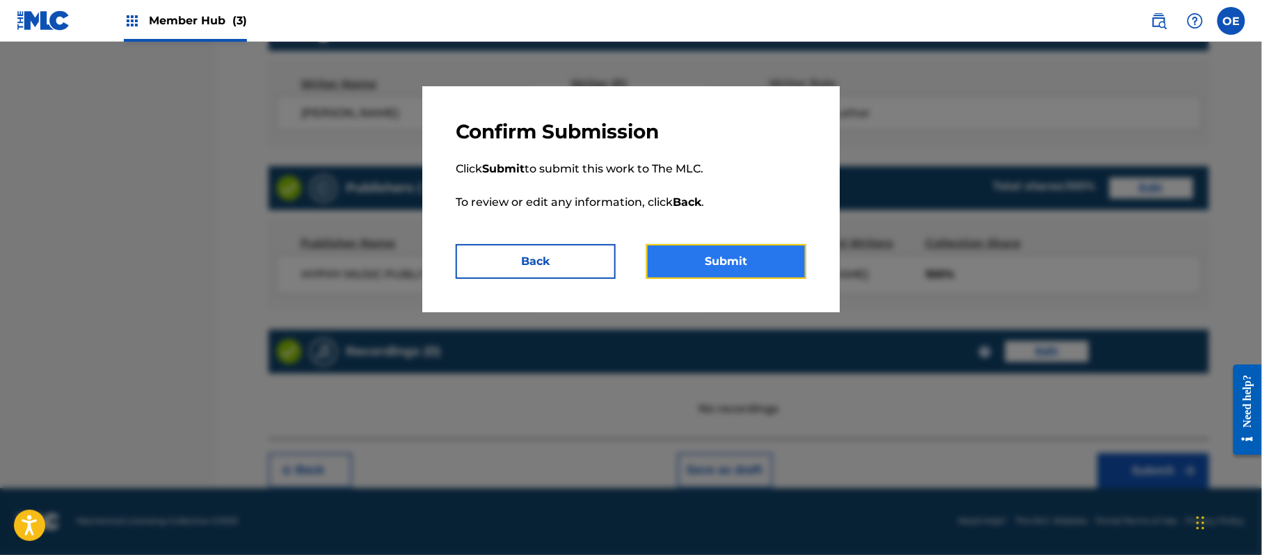
click at [722, 253] on button "Submit" at bounding box center [726, 261] width 160 height 35
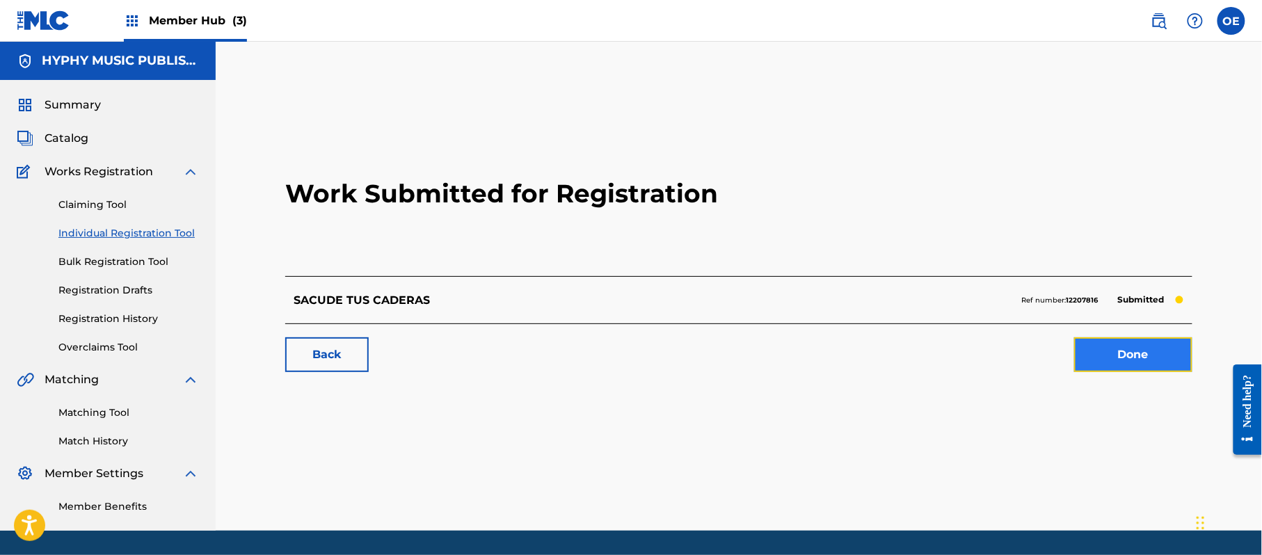
click at [1137, 343] on link "Done" at bounding box center [1133, 354] width 118 height 35
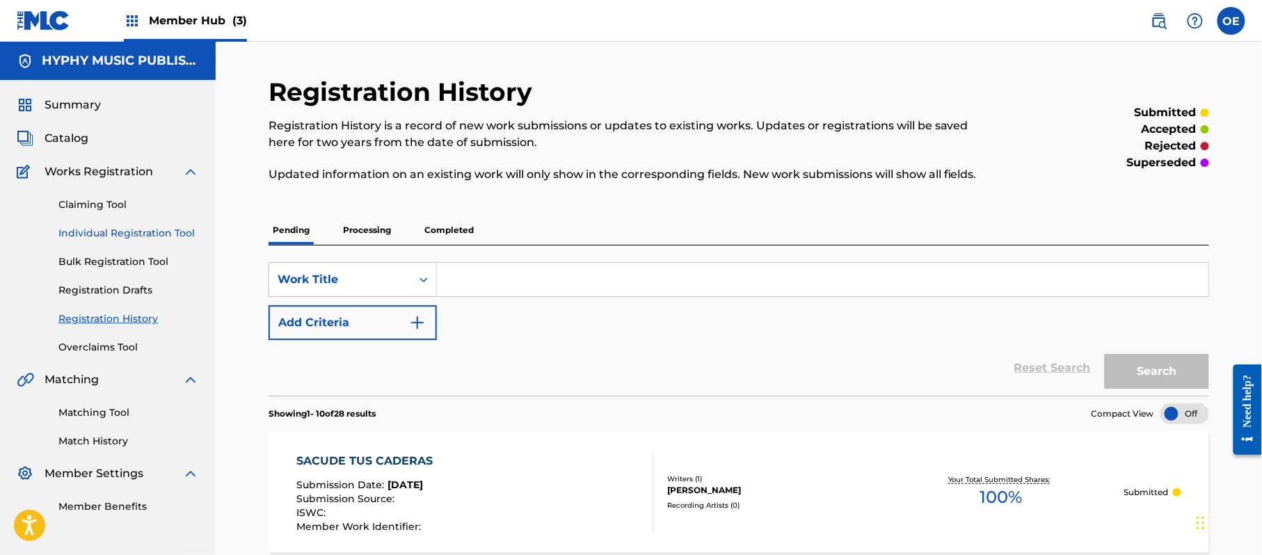
click at [180, 237] on link "Individual Registration Tool" at bounding box center [128, 233] width 141 height 15
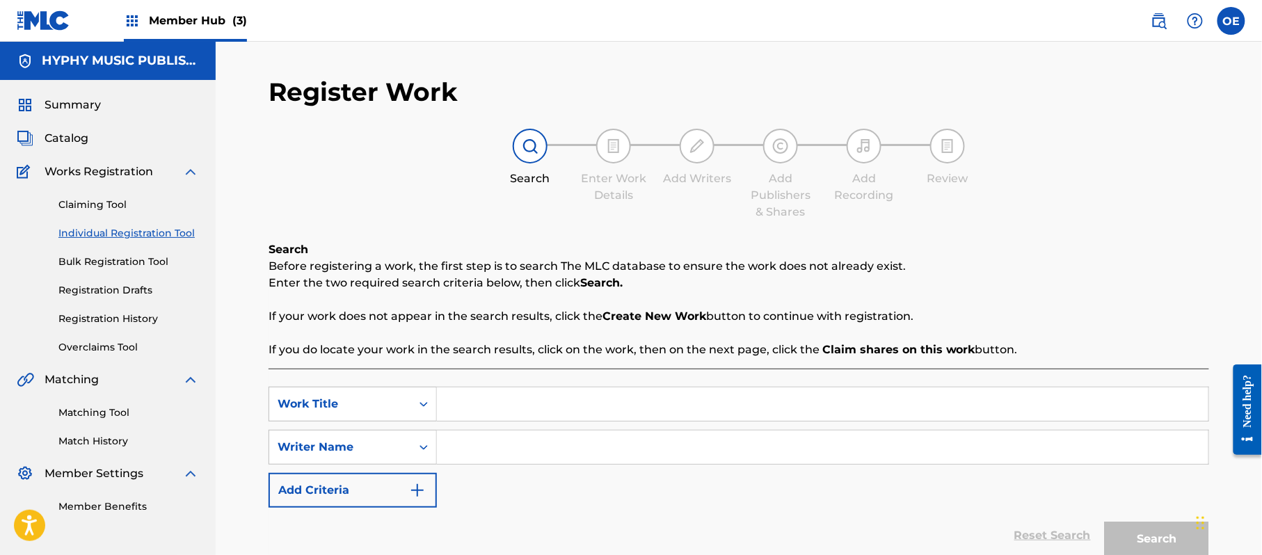
drag, startPoint x: 484, startPoint y: 387, endPoint x: 483, endPoint y: 396, distance: 9.2
drag, startPoint x: 483, startPoint y: 396, endPoint x: 472, endPoint y: 408, distance: 16.2
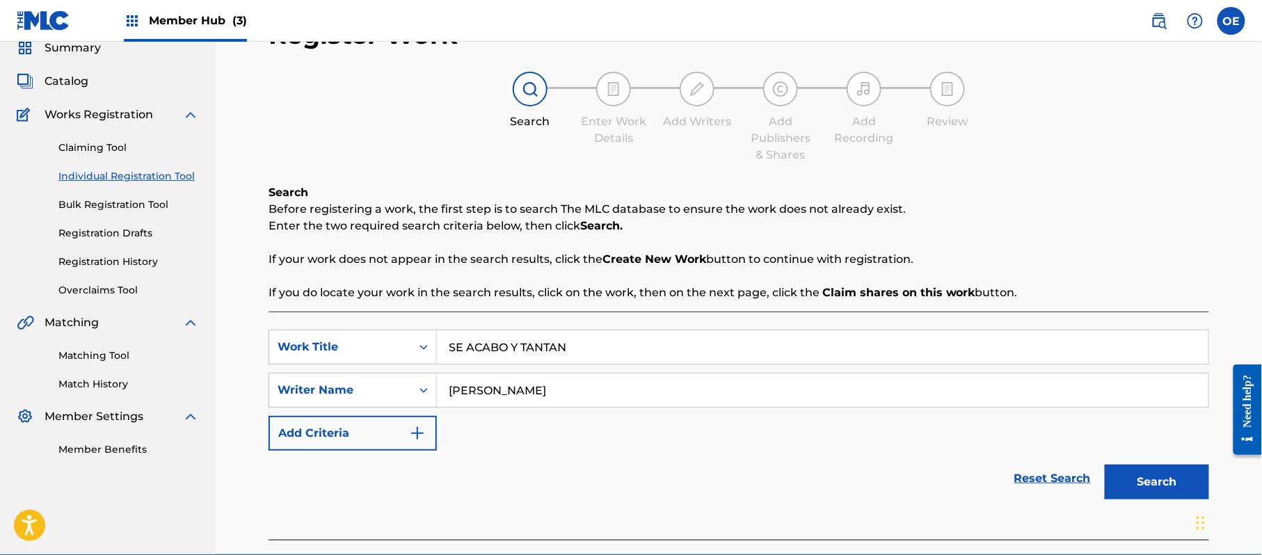
scroll to position [123, 0]
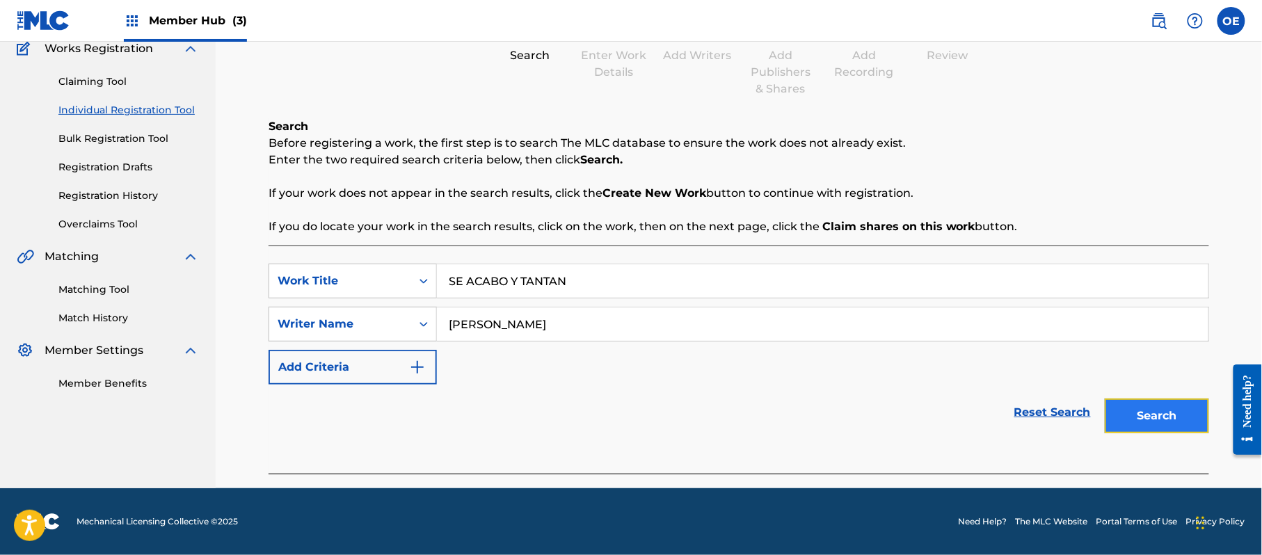
click at [1128, 418] on button "Search" at bounding box center [1157, 416] width 104 height 35
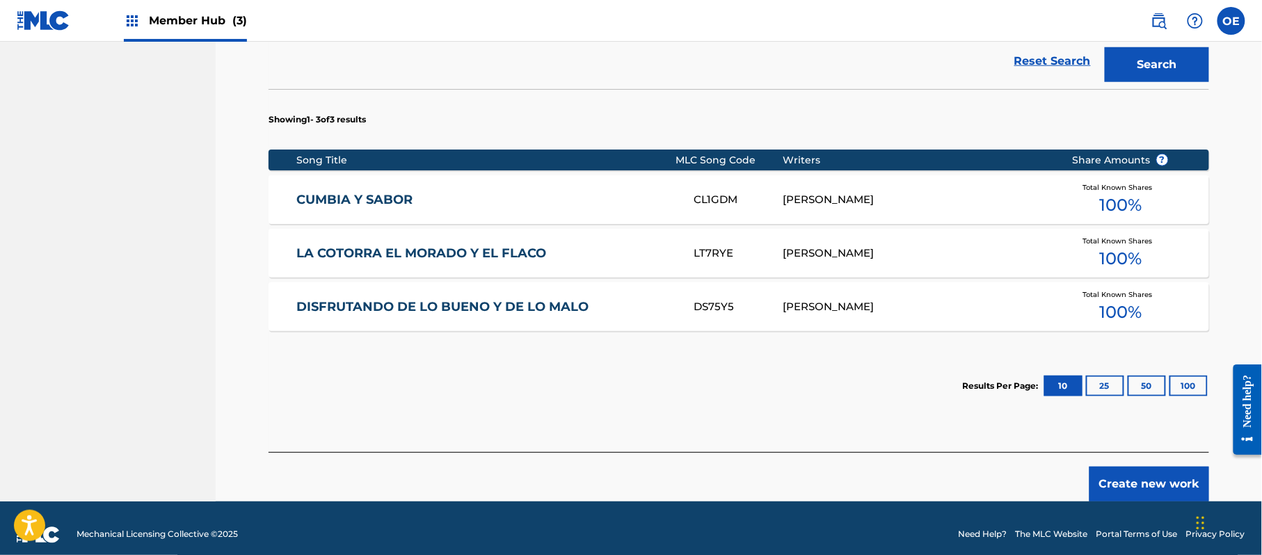
scroll to position [488, 0]
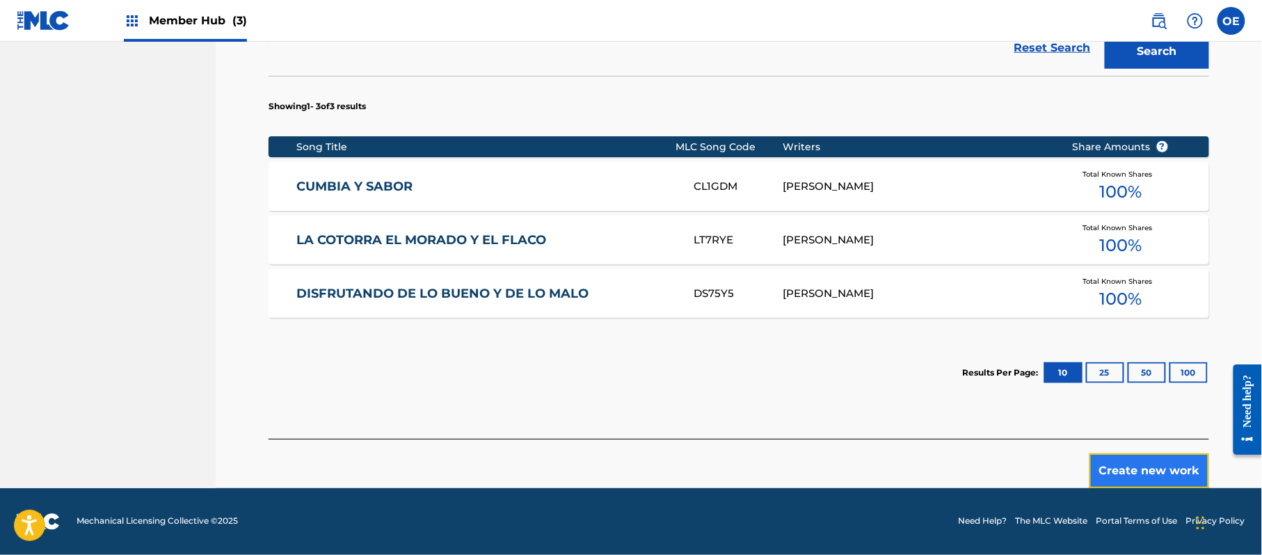
click at [1170, 477] on button "Create new work" at bounding box center [1150, 471] width 120 height 35
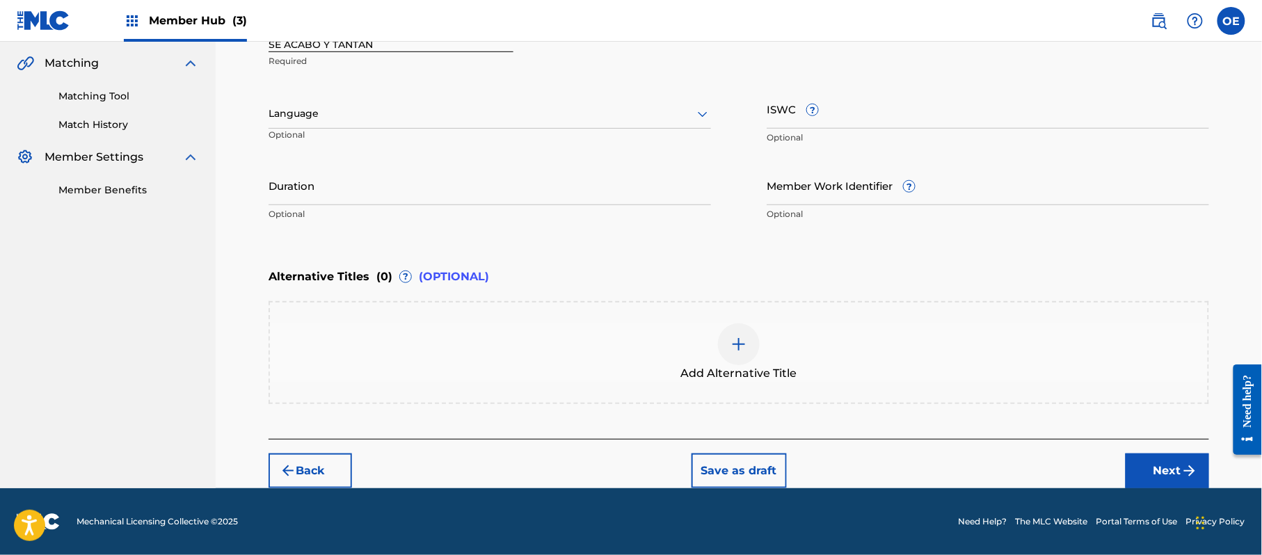
scroll to position [315, 0]
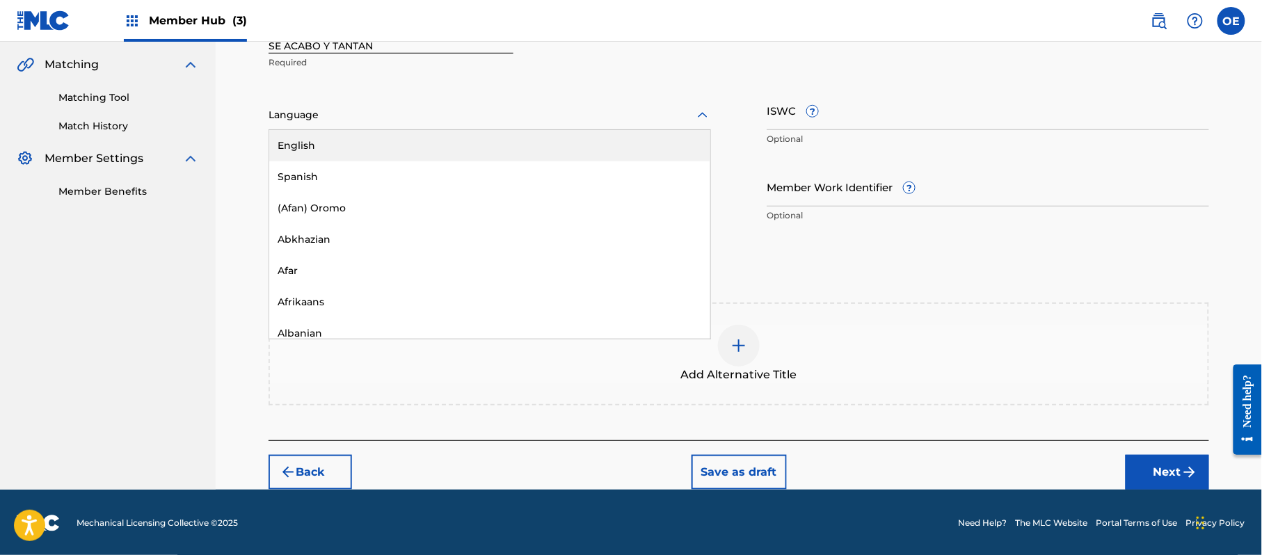
click at [413, 125] on div "Language" at bounding box center [490, 115] width 443 height 29
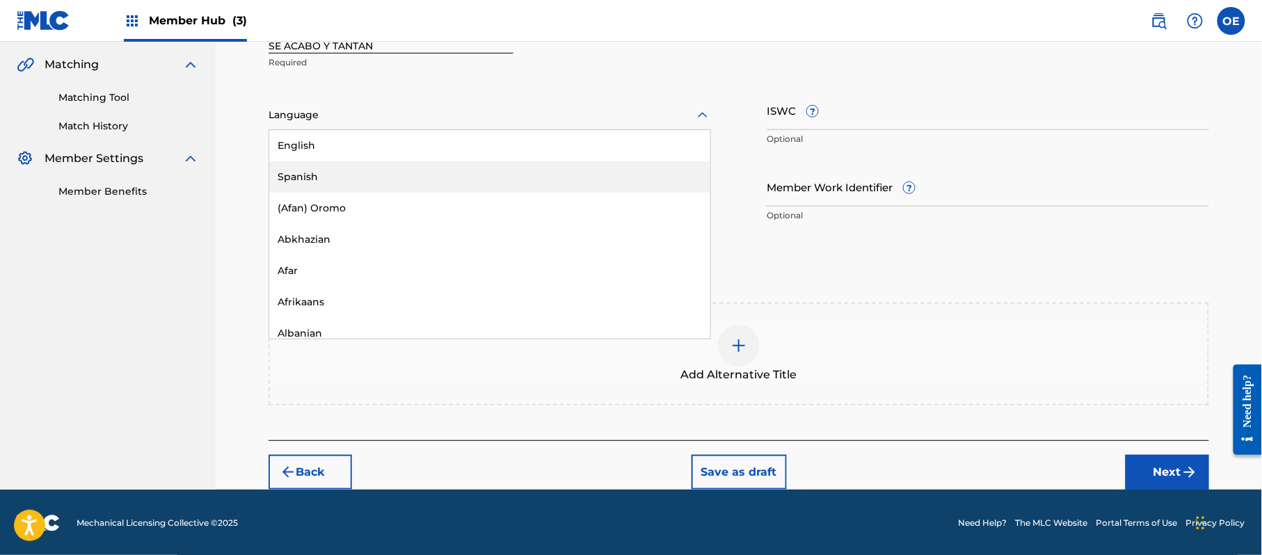
click at [387, 177] on div "Spanish" at bounding box center [489, 176] width 441 height 31
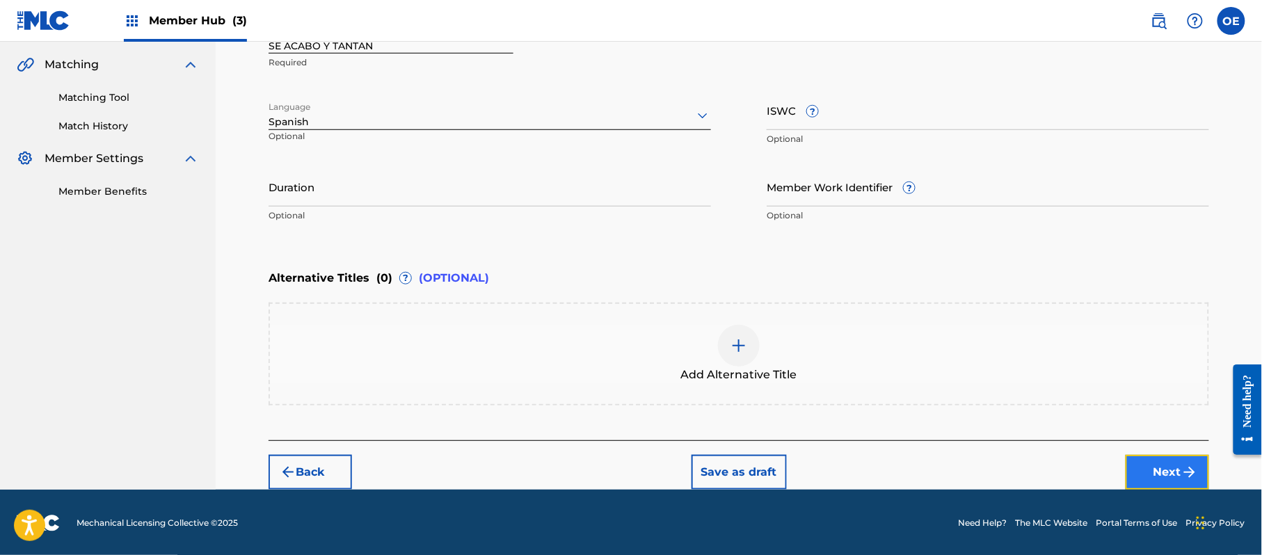
click at [1139, 463] on button "Next" at bounding box center [1167, 472] width 83 height 35
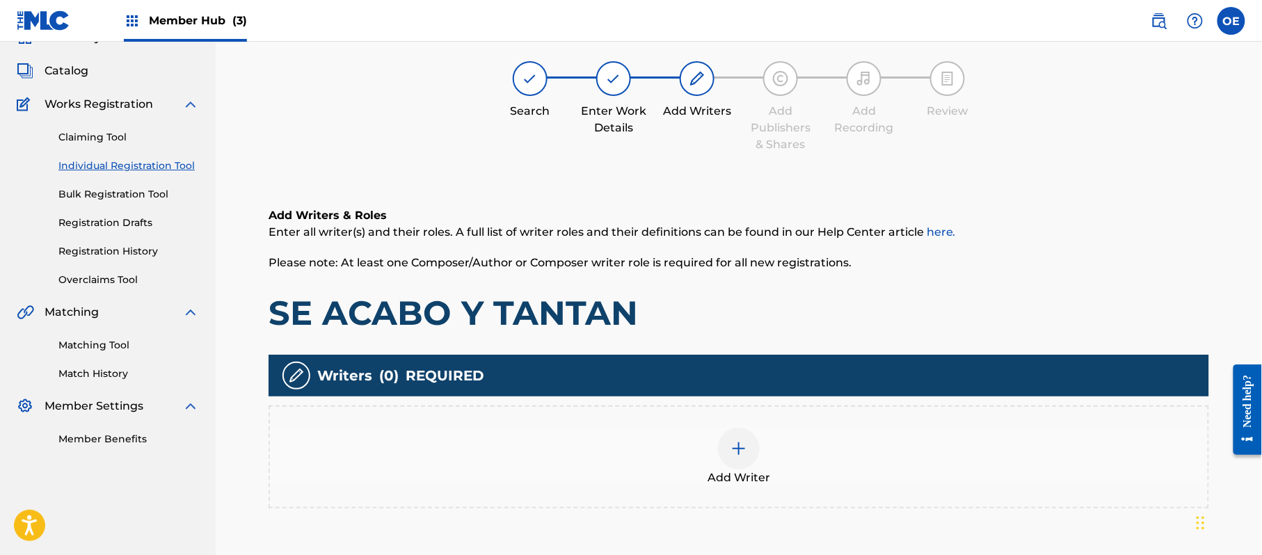
scroll to position [63, 0]
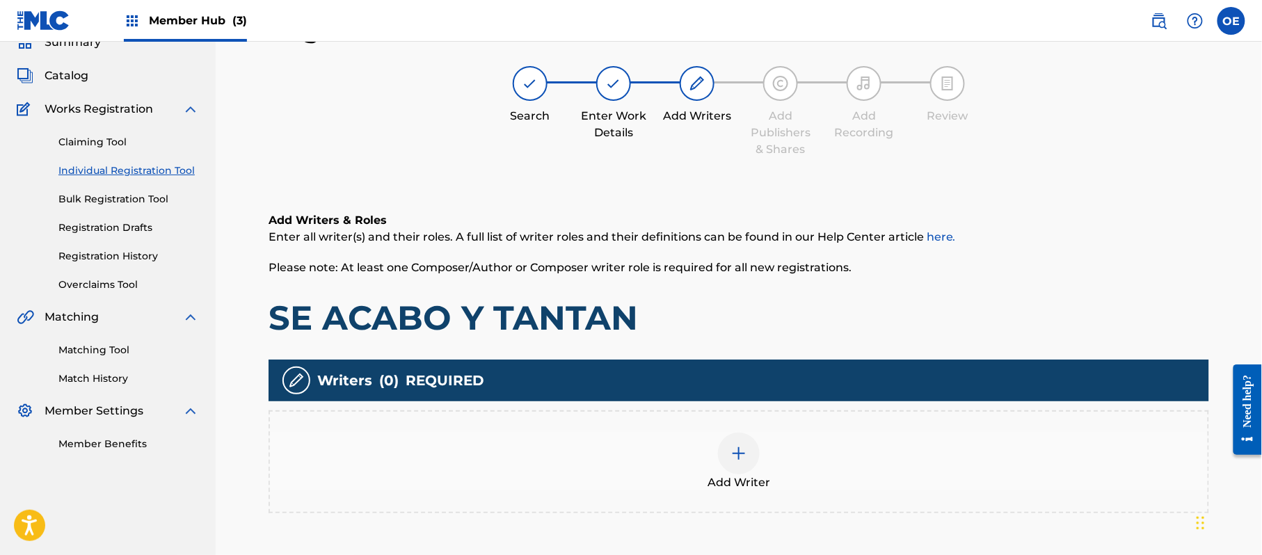
click at [741, 415] on div "Add Writer" at bounding box center [739, 462] width 941 height 103
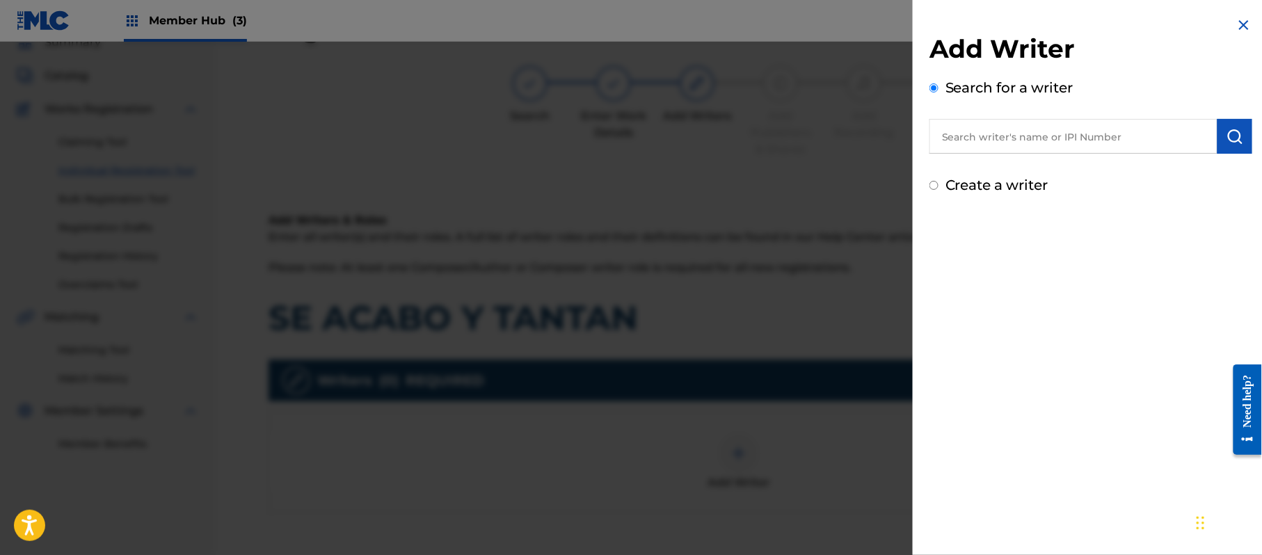
drag, startPoint x: 995, startPoint y: 146, endPoint x: 956, endPoint y: 182, distance: 52.7
click at [956, 182] on label "Create a writer" at bounding box center [997, 185] width 103 height 17
click at [939, 182] on input "Create a writer" at bounding box center [934, 185] width 9 height 9
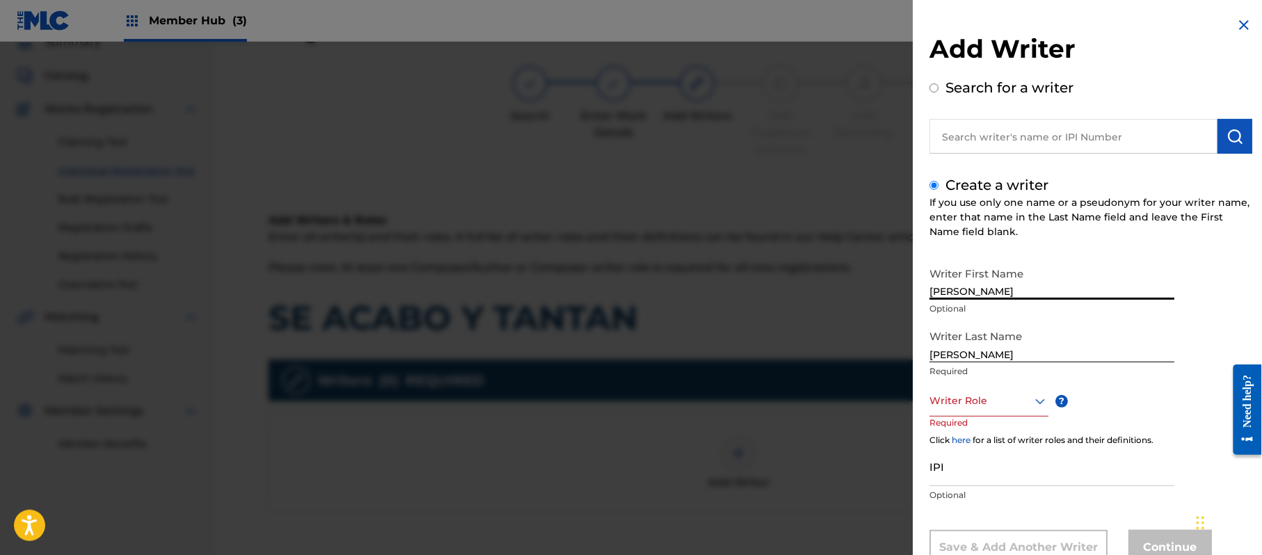
drag, startPoint x: 992, startPoint y: 291, endPoint x: 964, endPoint y: 298, distance: 28.7
click at [964, 298] on input "[PERSON_NAME]" at bounding box center [1052, 280] width 245 height 40
click at [969, 356] on input "[PERSON_NAME]" at bounding box center [1052, 343] width 245 height 40
click at [966, 356] on input "[PERSON_NAME]" at bounding box center [1052, 343] width 245 height 40
drag, startPoint x: 966, startPoint y: 356, endPoint x: 866, endPoint y: 338, distance: 101.8
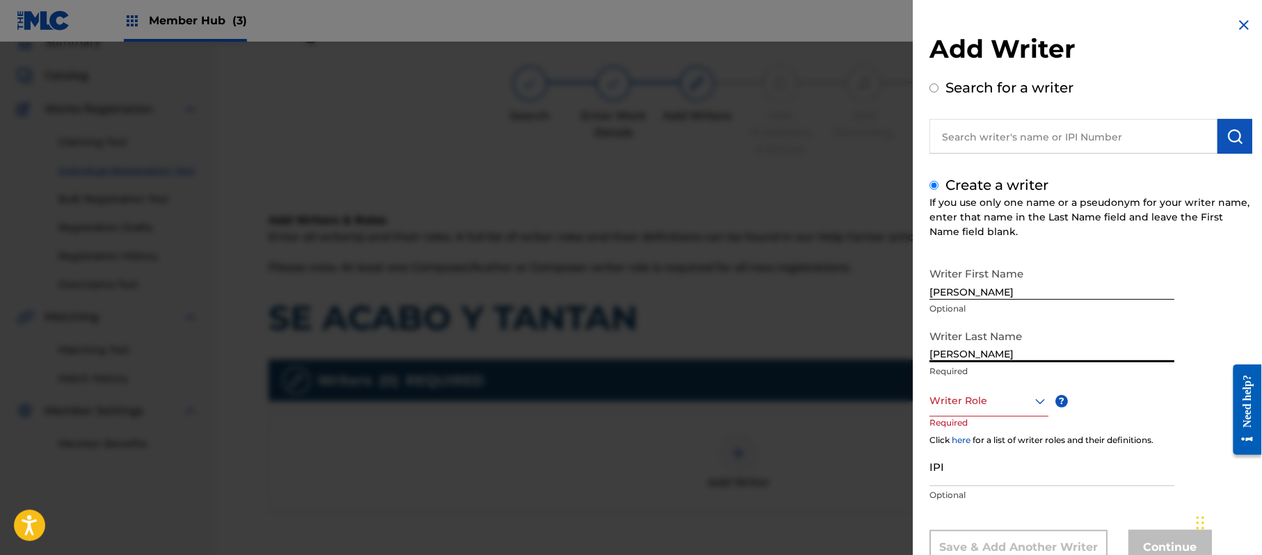
click at [858, 348] on div "Add Writer Search for a writer Create a writer If you use only one name or a ps…" at bounding box center [631, 298] width 1262 height 513
click at [973, 394] on div "8 results available. Use Up and Down to choose options, press Enter to select t…" at bounding box center [989, 400] width 119 height 31
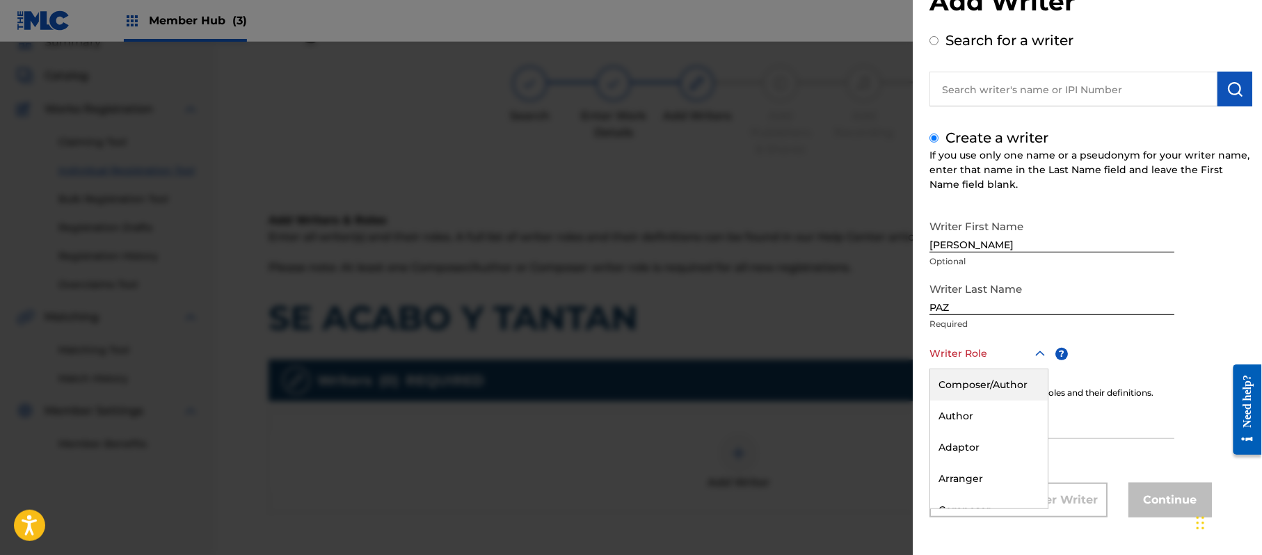
click at [973, 391] on div "Composer/Author" at bounding box center [989, 384] width 118 height 31
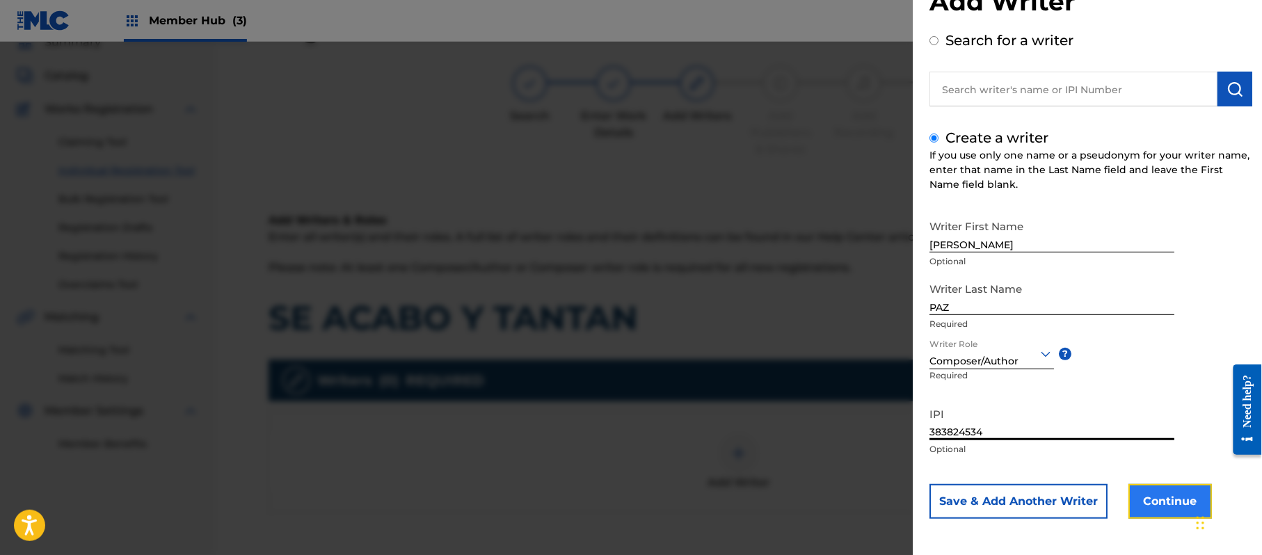
click at [1147, 486] on button "Continue" at bounding box center [1170, 501] width 83 height 35
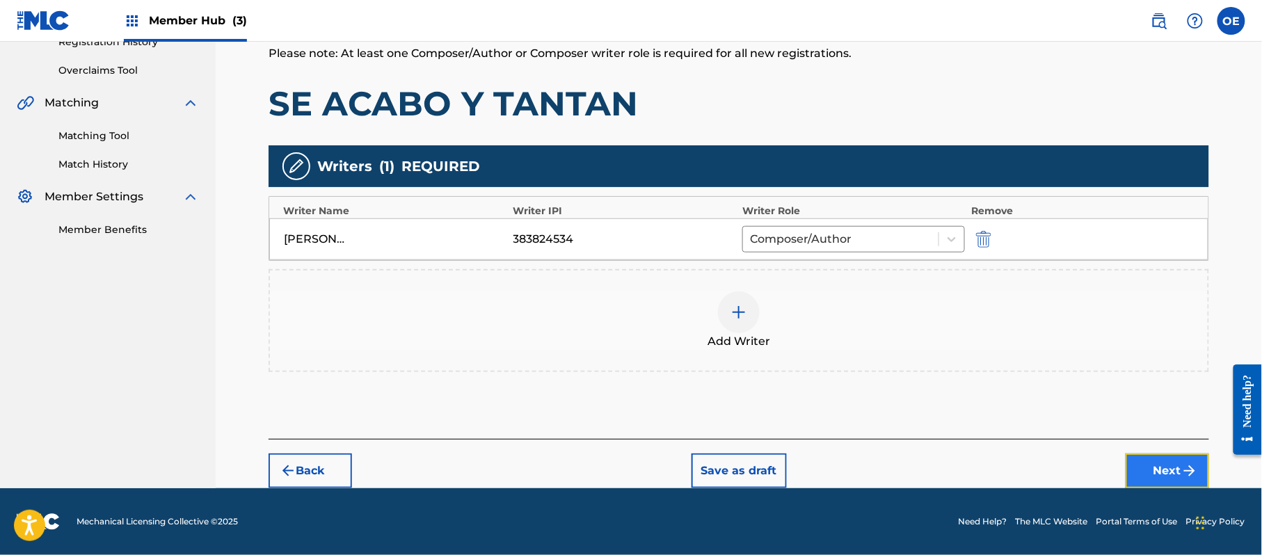
click at [1179, 462] on button "Next" at bounding box center [1167, 471] width 83 height 35
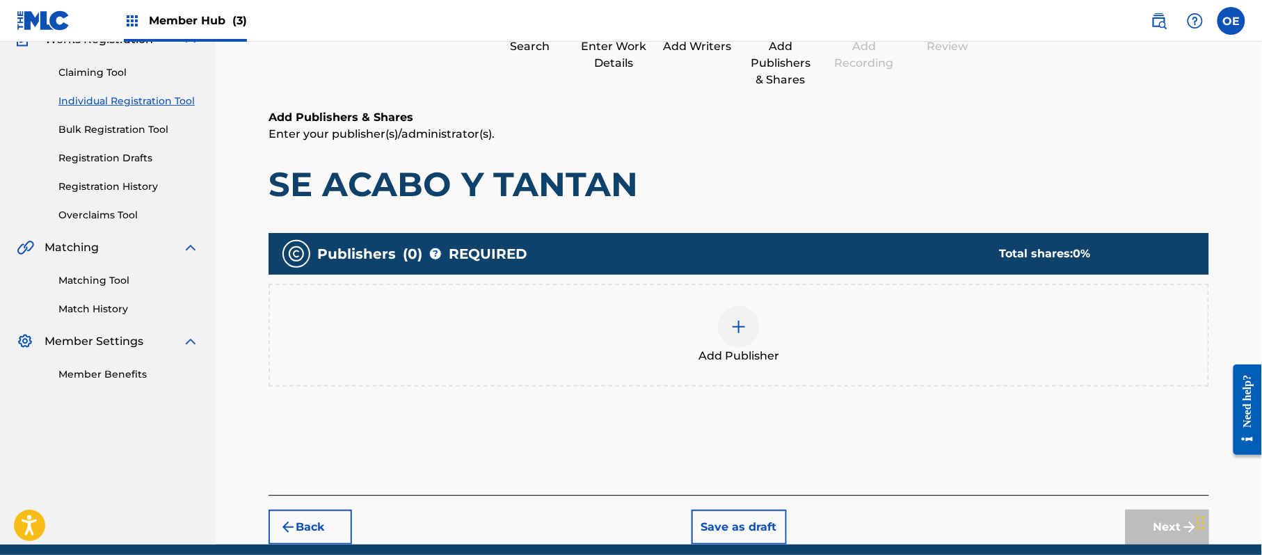
scroll to position [63, 0]
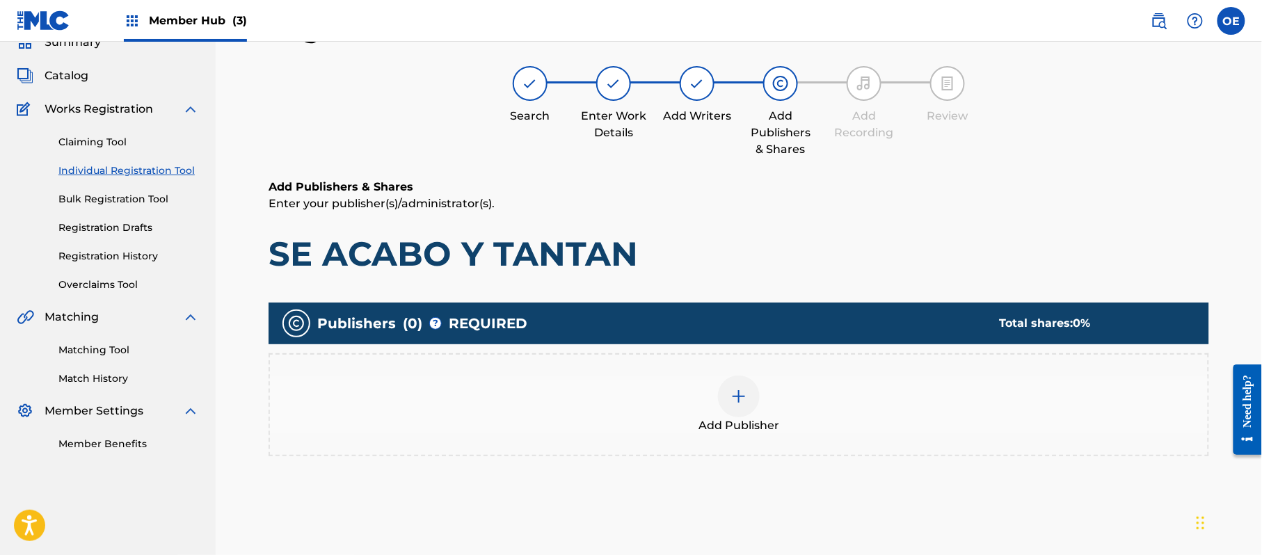
click at [726, 402] on div at bounding box center [739, 397] width 42 height 42
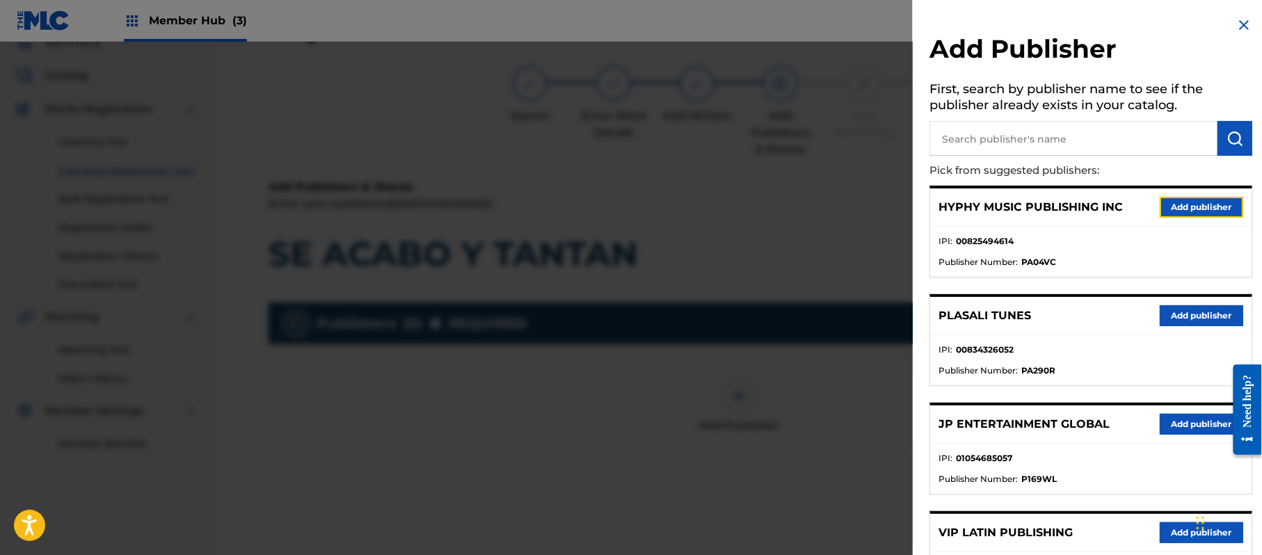
click at [1172, 205] on button "Add publisher" at bounding box center [1201, 207] width 83 height 21
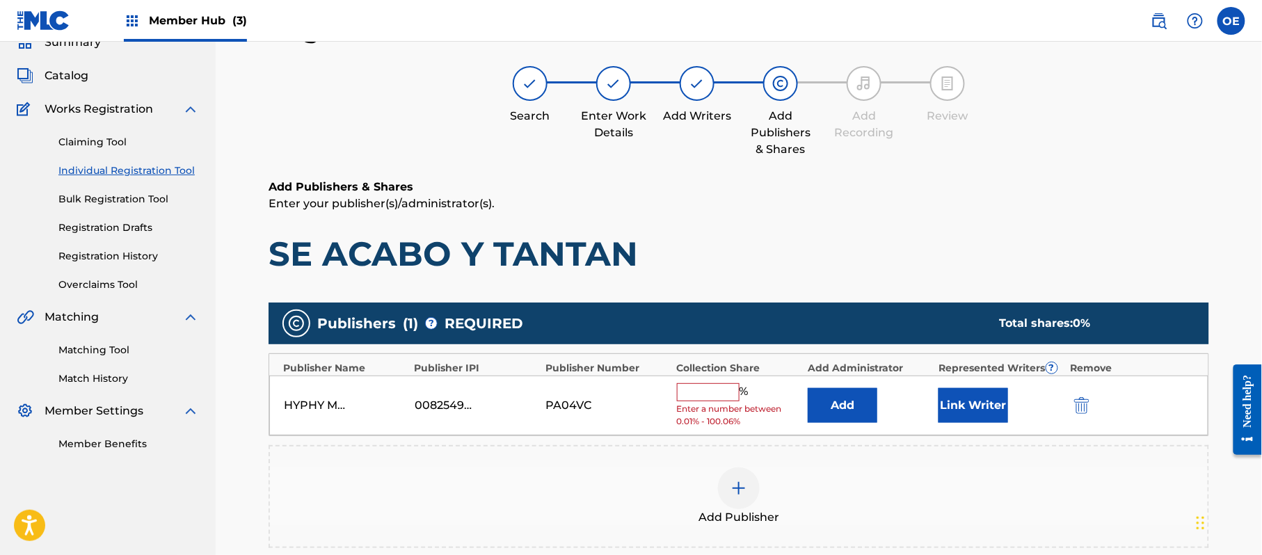
click at [708, 387] on input "text" at bounding box center [708, 392] width 63 height 18
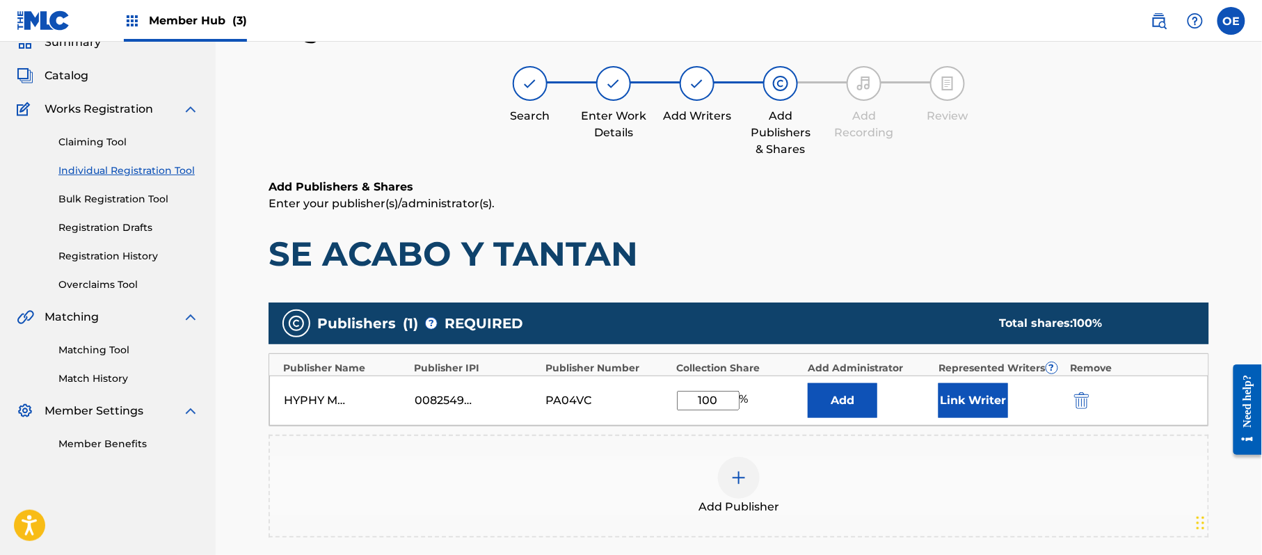
click at [935, 402] on div "HYPHY MUSIC PUBLISHING INC 00825494614 PA04VC 100 % Add Link Writer" at bounding box center [738, 401] width 939 height 50
click at [958, 397] on button "Link Writer" at bounding box center [974, 400] width 70 height 35
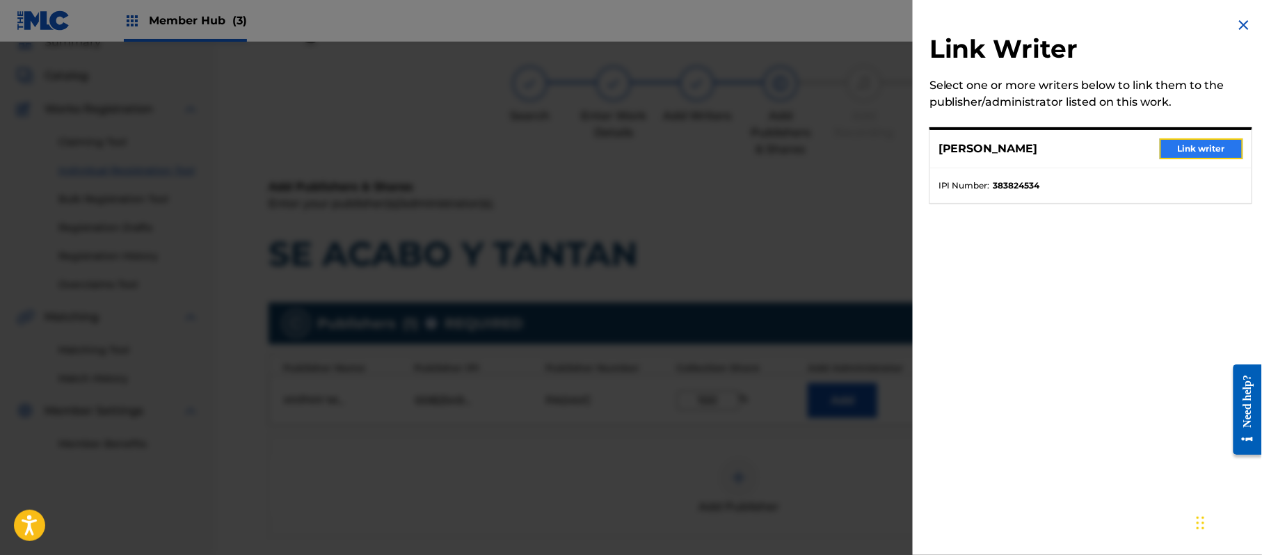
click at [1219, 143] on button "Link writer" at bounding box center [1201, 148] width 83 height 21
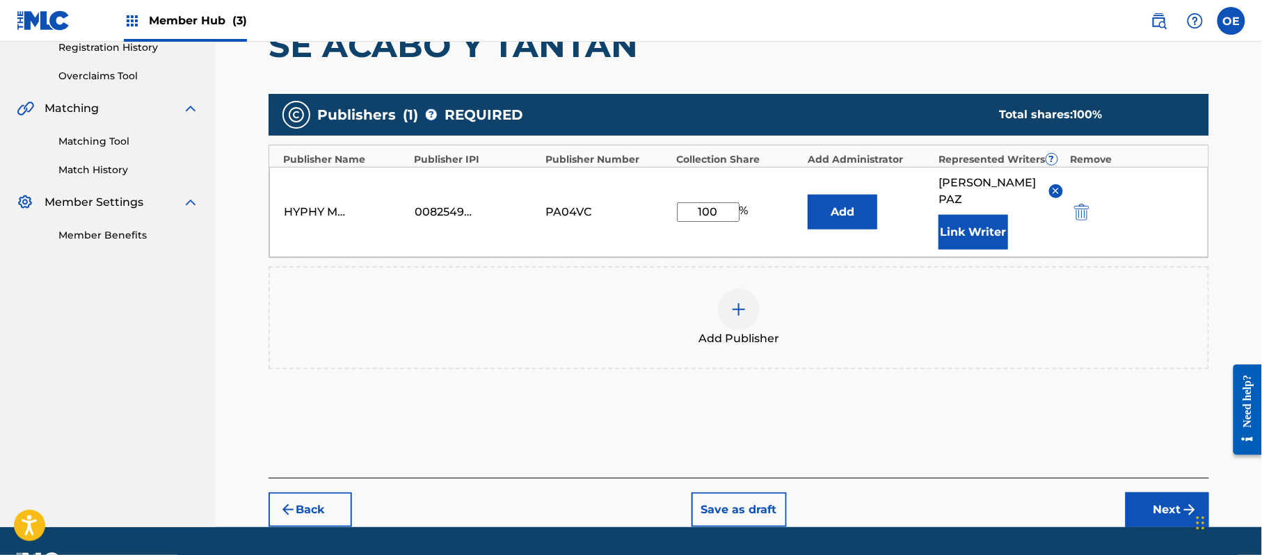
scroll to position [293, 0]
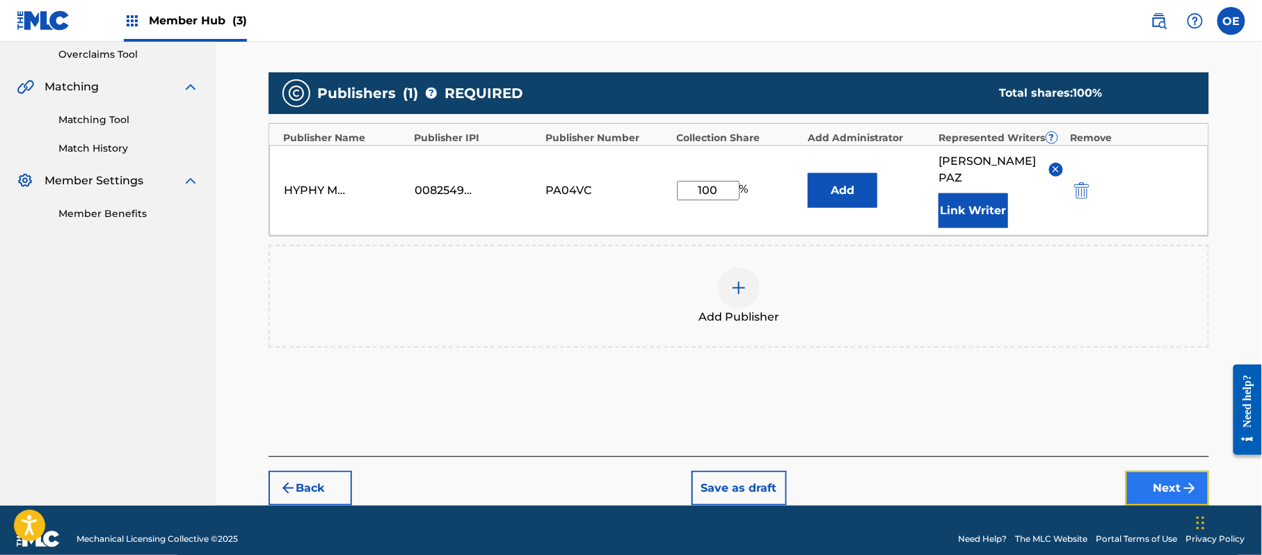
click at [1133, 471] on button "Next" at bounding box center [1167, 488] width 83 height 35
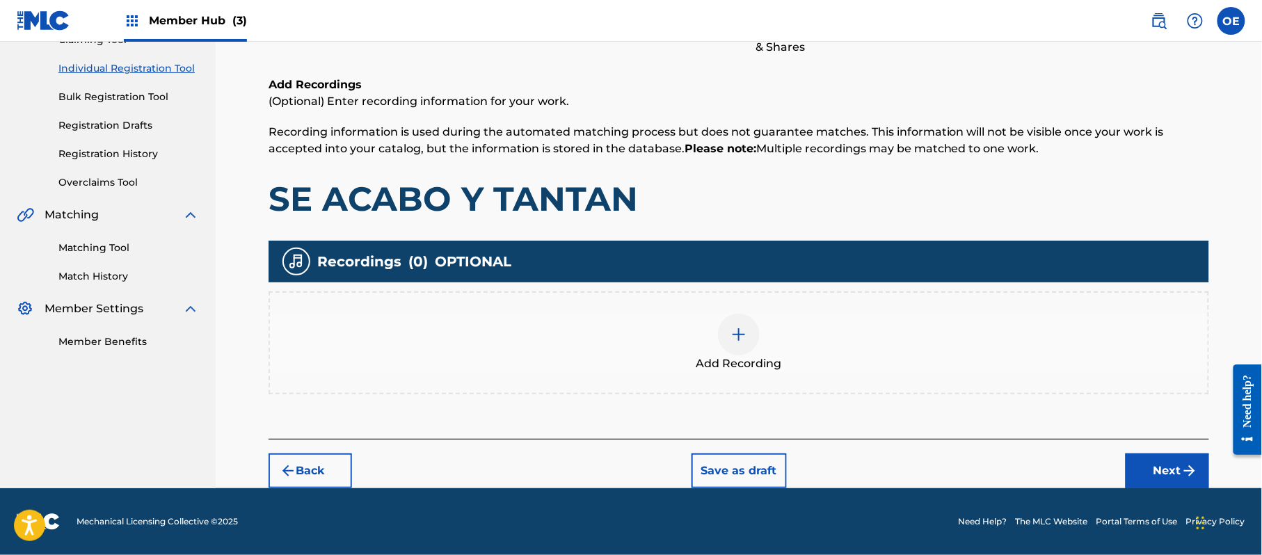
scroll to position [63, 0]
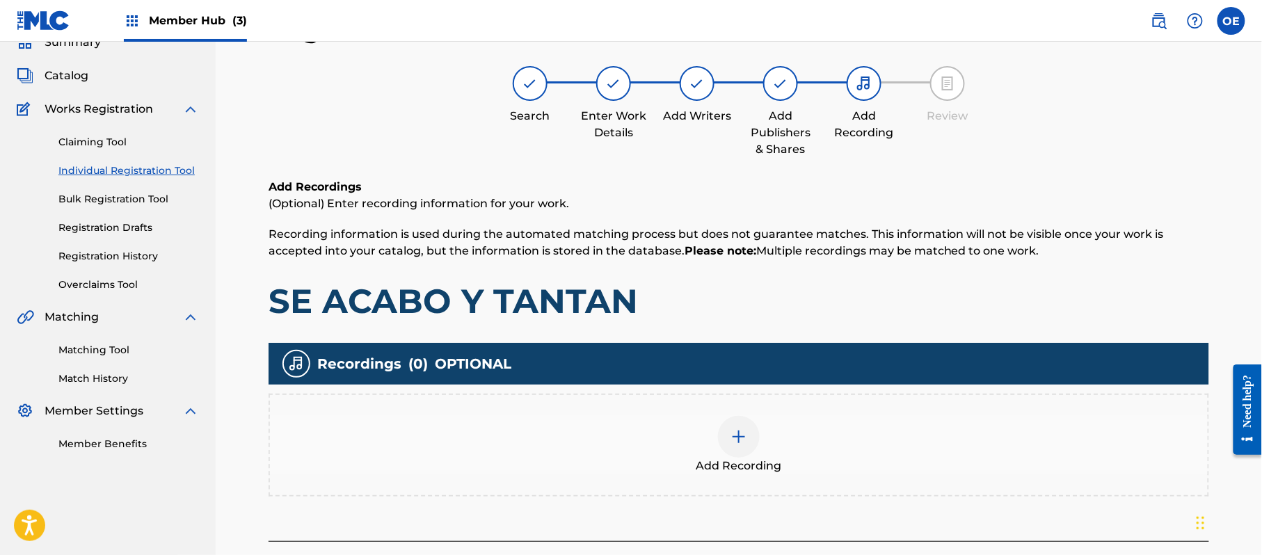
click at [725, 416] on div "Add Recording" at bounding box center [739, 445] width 938 height 58
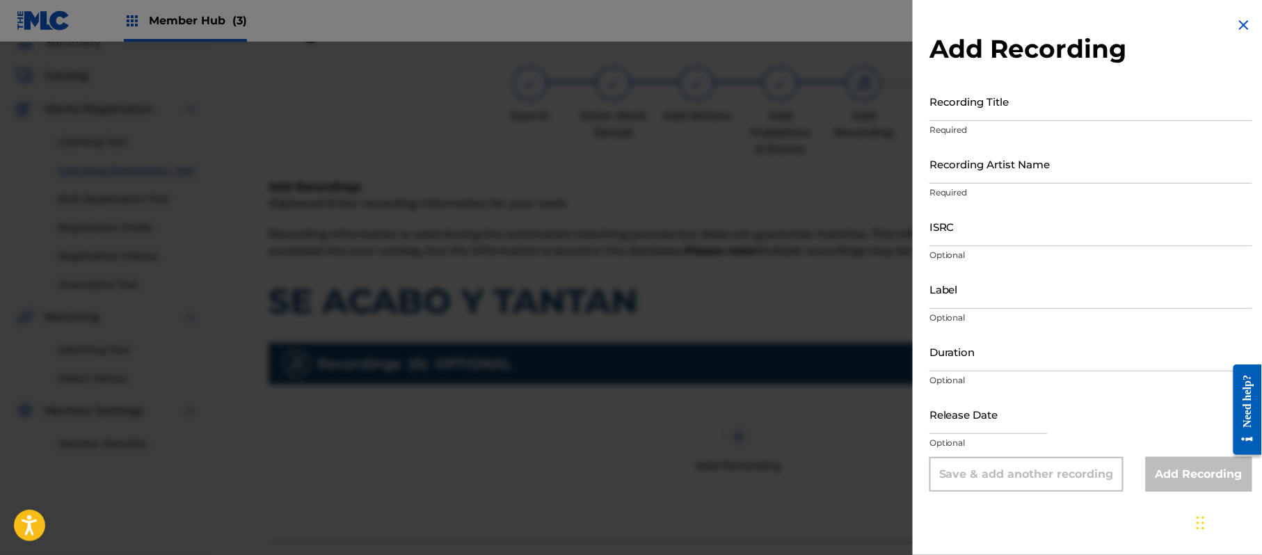
click at [1237, 23] on img at bounding box center [1244, 25] width 17 height 17
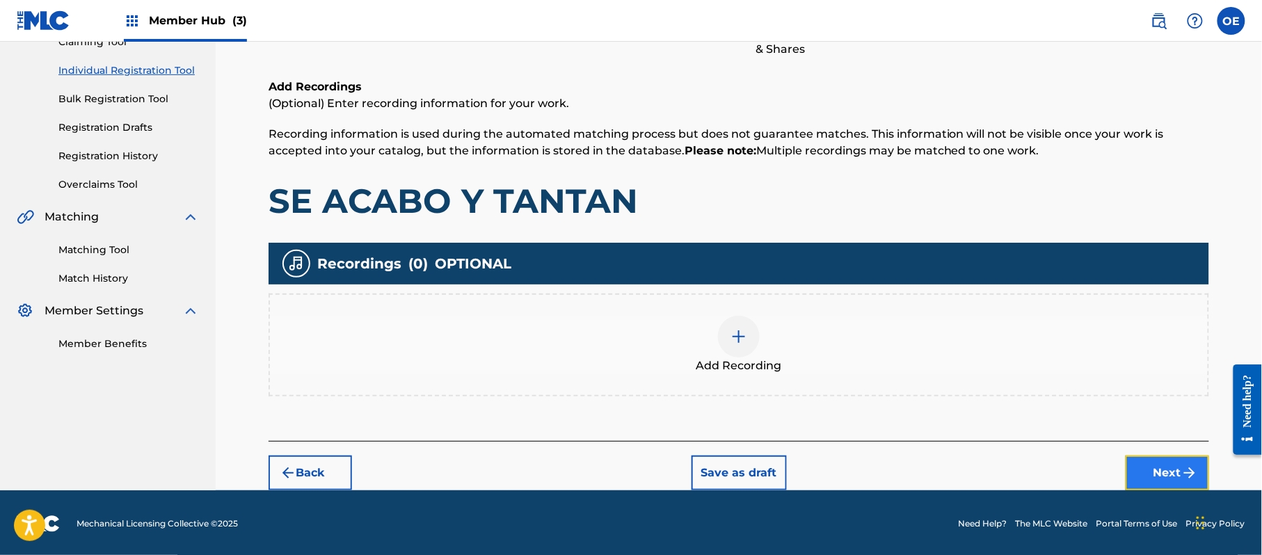
click at [1158, 477] on button "Next" at bounding box center [1167, 473] width 83 height 35
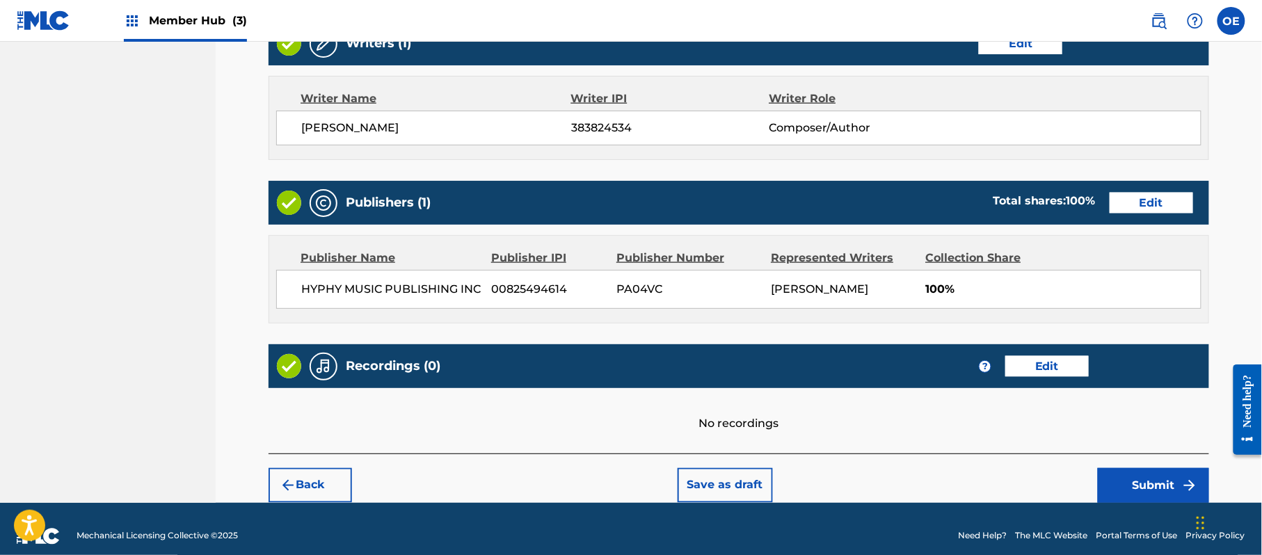
scroll to position [577, 0]
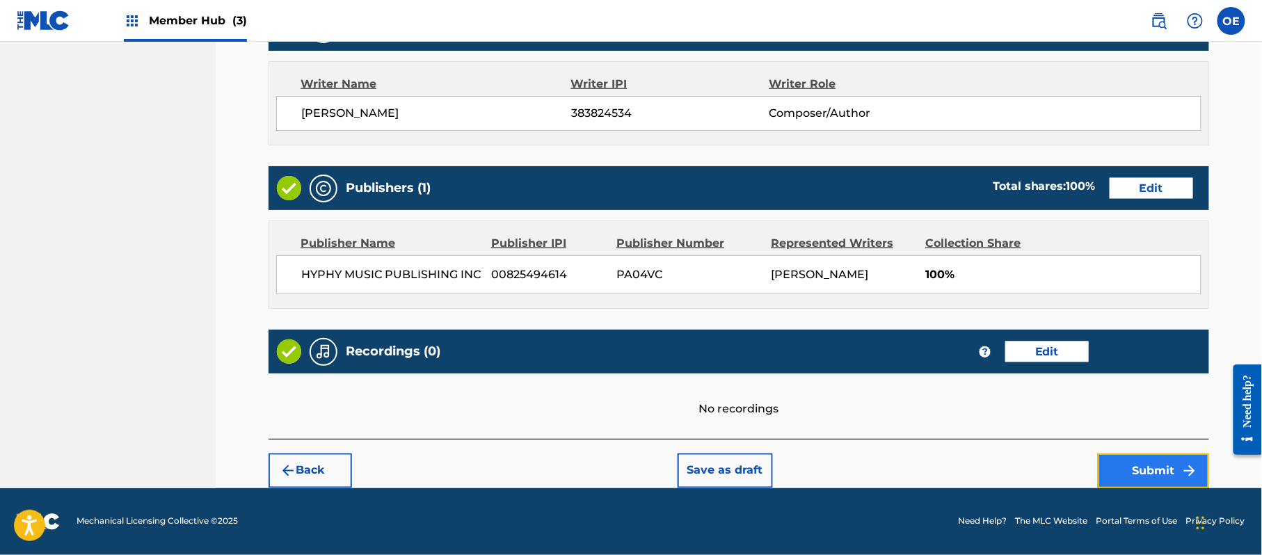
click at [1134, 456] on button "Submit" at bounding box center [1153, 471] width 111 height 35
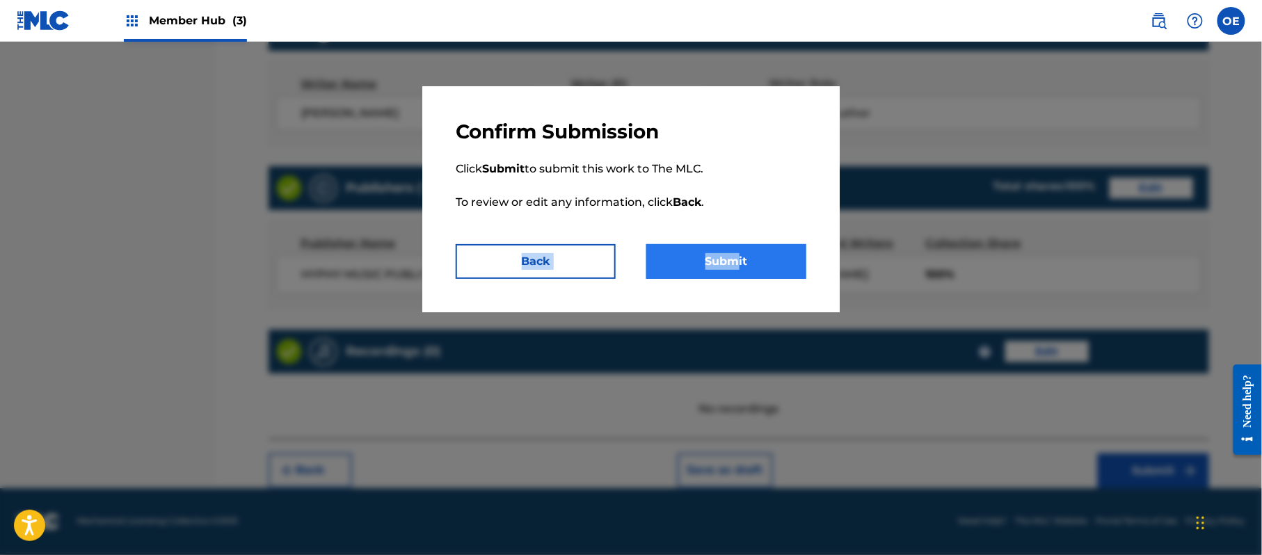
click at [738, 248] on div "Confirm Submission Click Submit to submit this work to The MLC. To review or ed…" at bounding box center [630, 199] width 417 height 226
click at [730, 262] on button "Submit" at bounding box center [726, 261] width 160 height 35
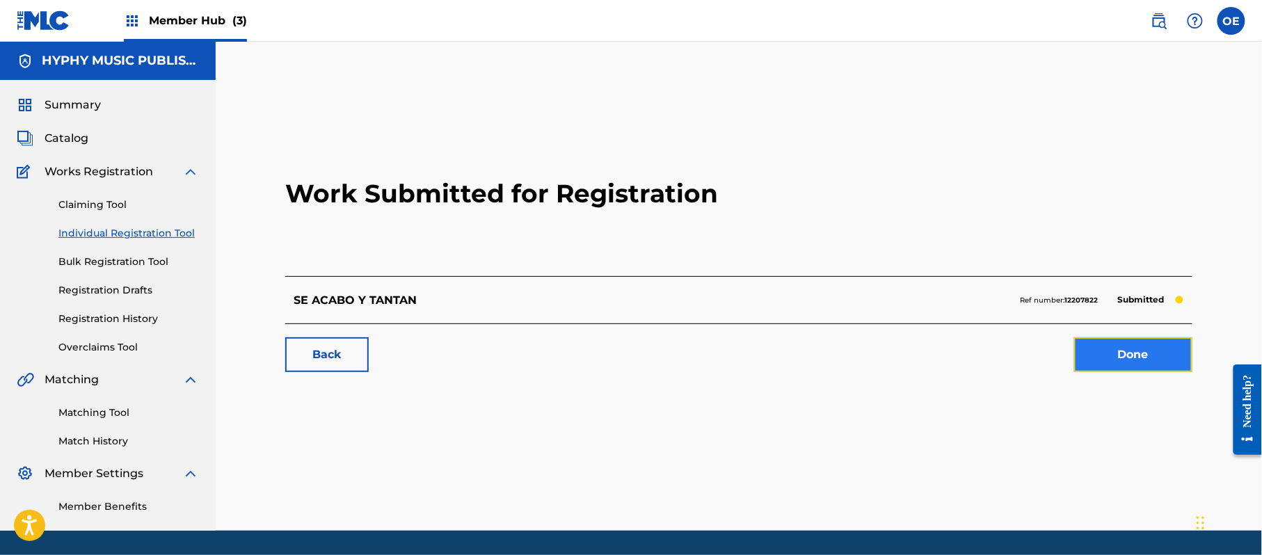
click at [1133, 365] on link "Done" at bounding box center [1133, 354] width 118 height 35
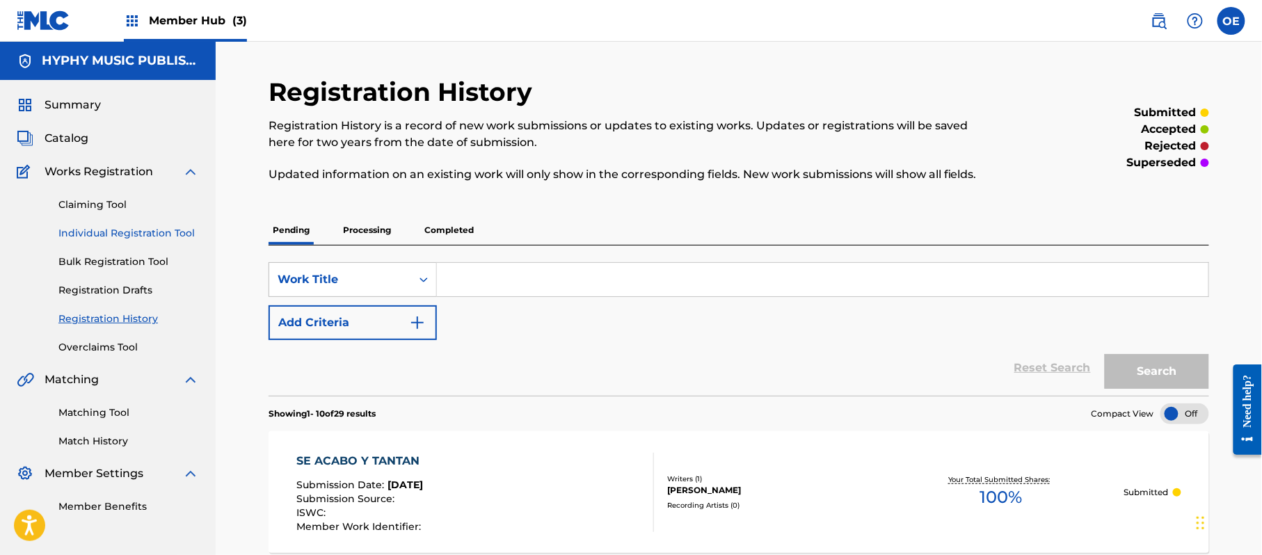
click at [154, 228] on link "Individual Registration Tool" at bounding box center [128, 233] width 141 height 15
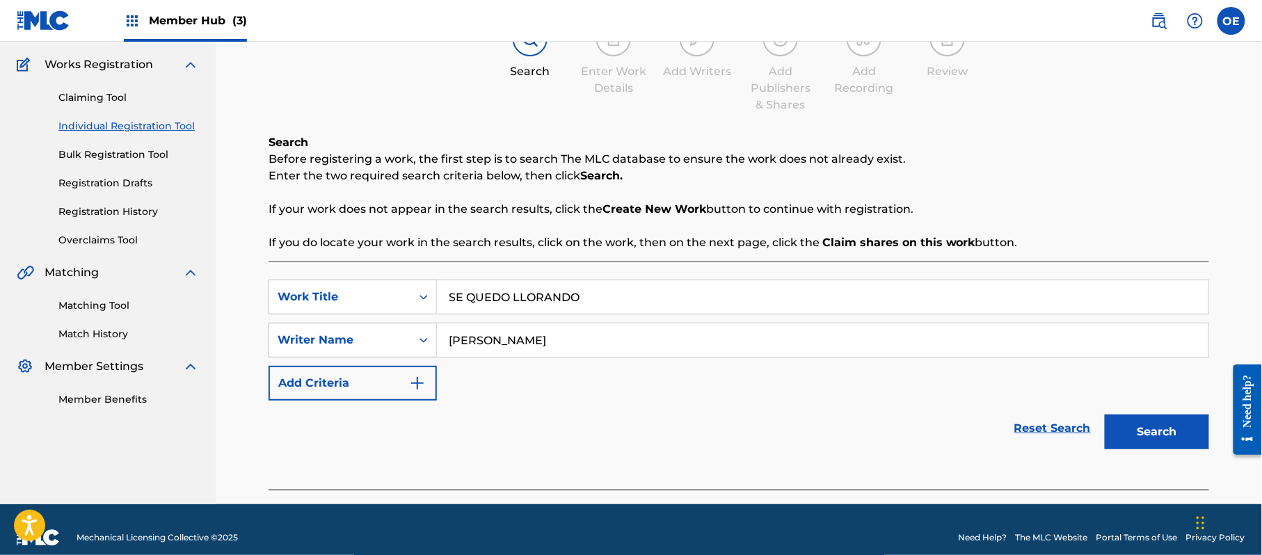
scroll to position [123, 0]
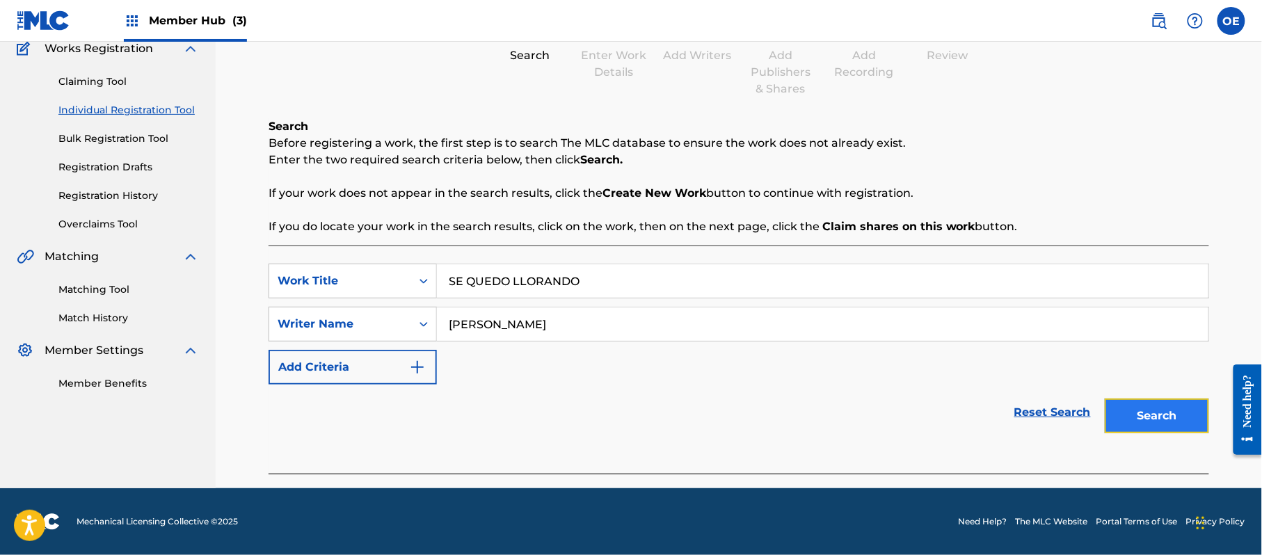
click at [1151, 413] on button "Search" at bounding box center [1157, 416] width 104 height 35
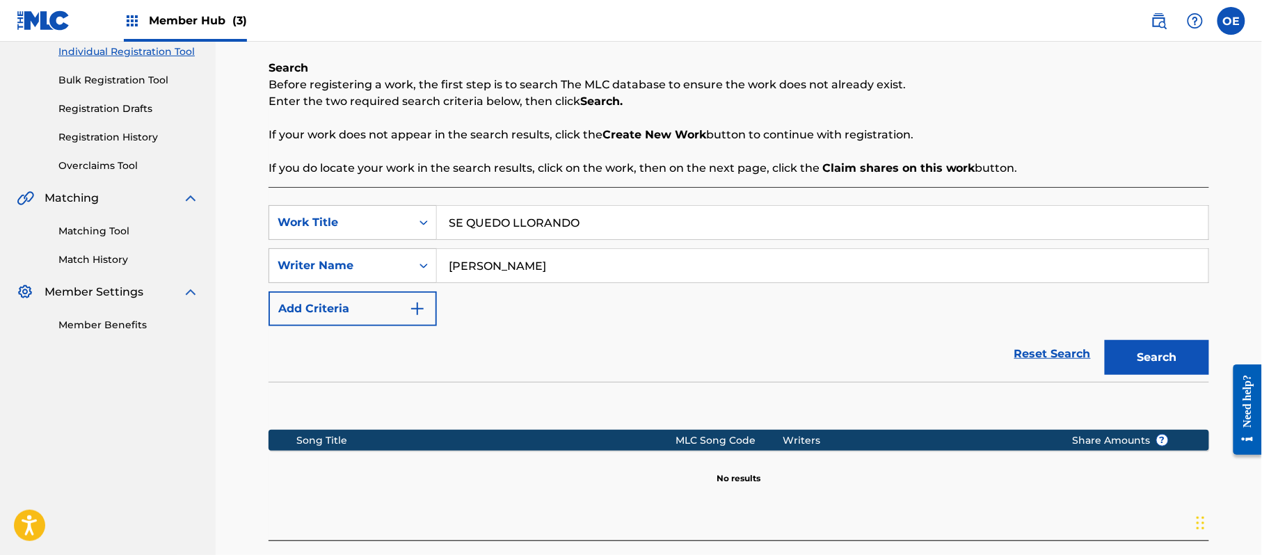
scroll to position [284, 0]
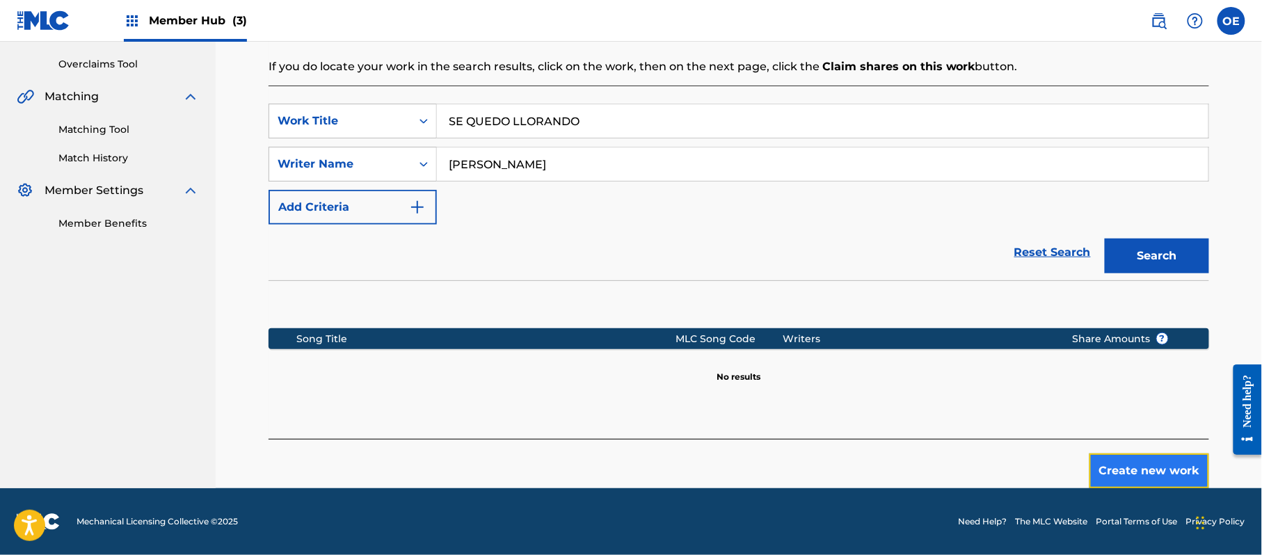
click at [1159, 471] on button "Create new work" at bounding box center [1150, 471] width 120 height 35
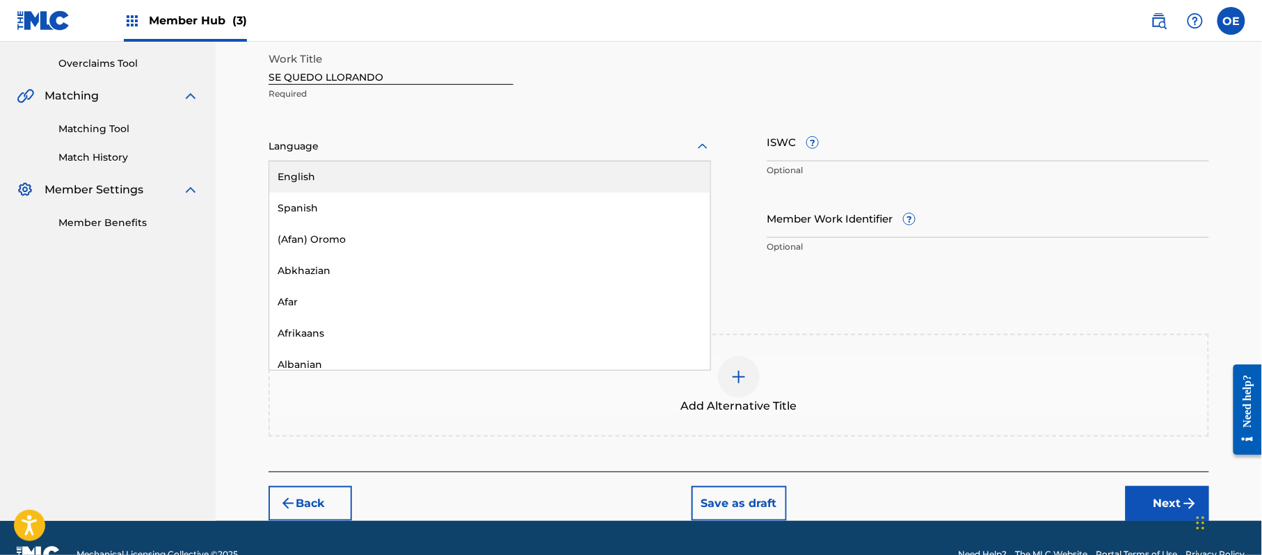
click at [381, 146] on div at bounding box center [490, 146] width 443 height 17
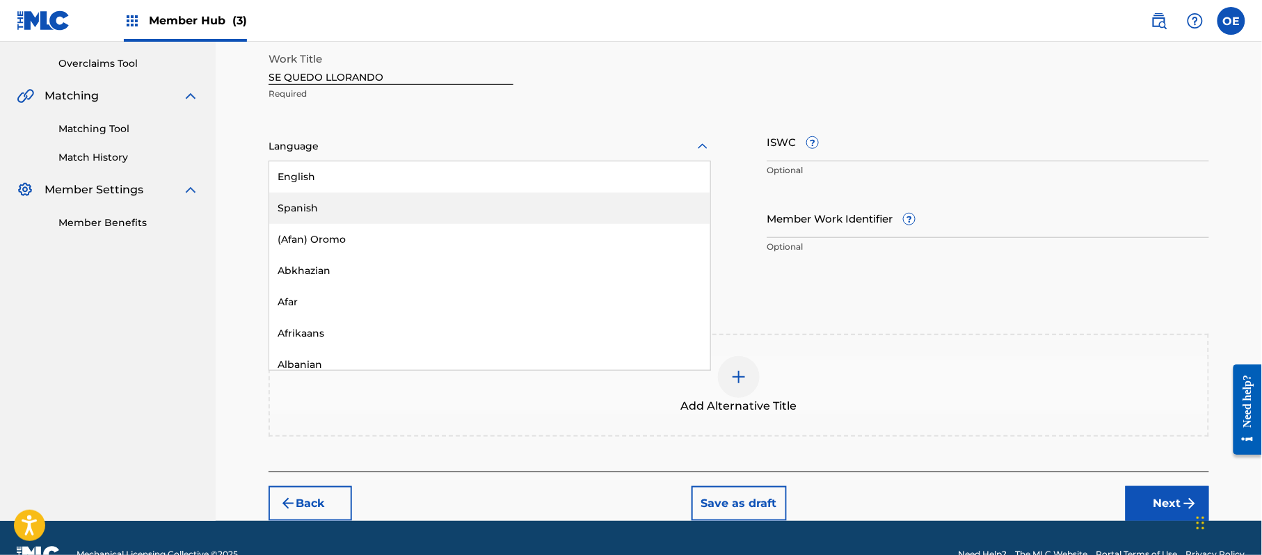
click at [372, 205] on div "Spanish" at bounding box center [489, 208] width 441 height 31
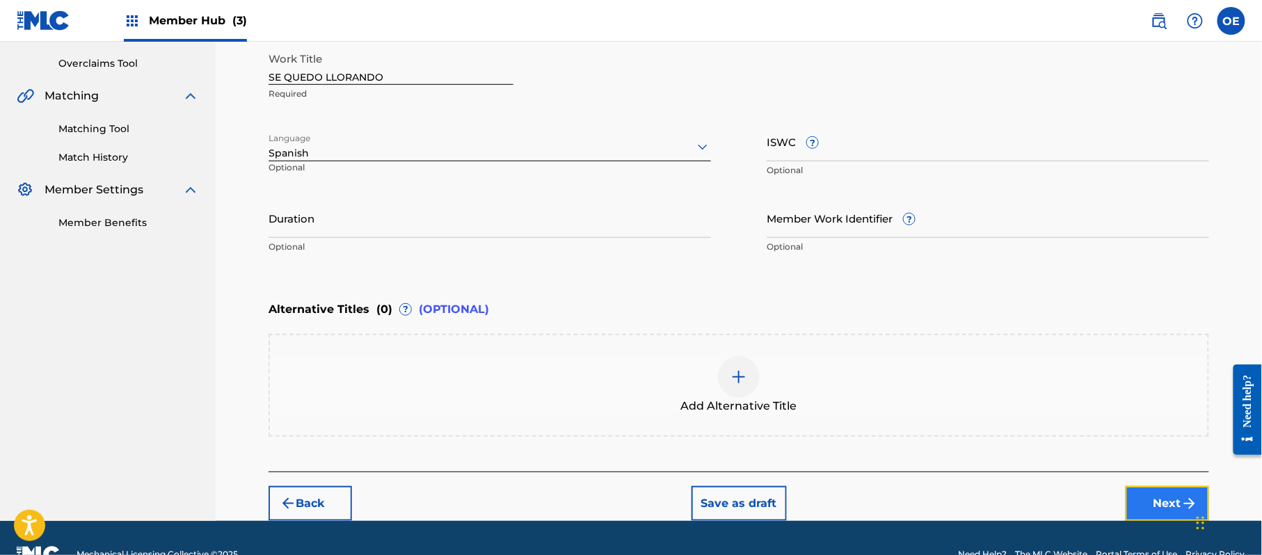
click at [1152, 495] on button "Next" at bounding box center [1167, 503] width 83 height 35
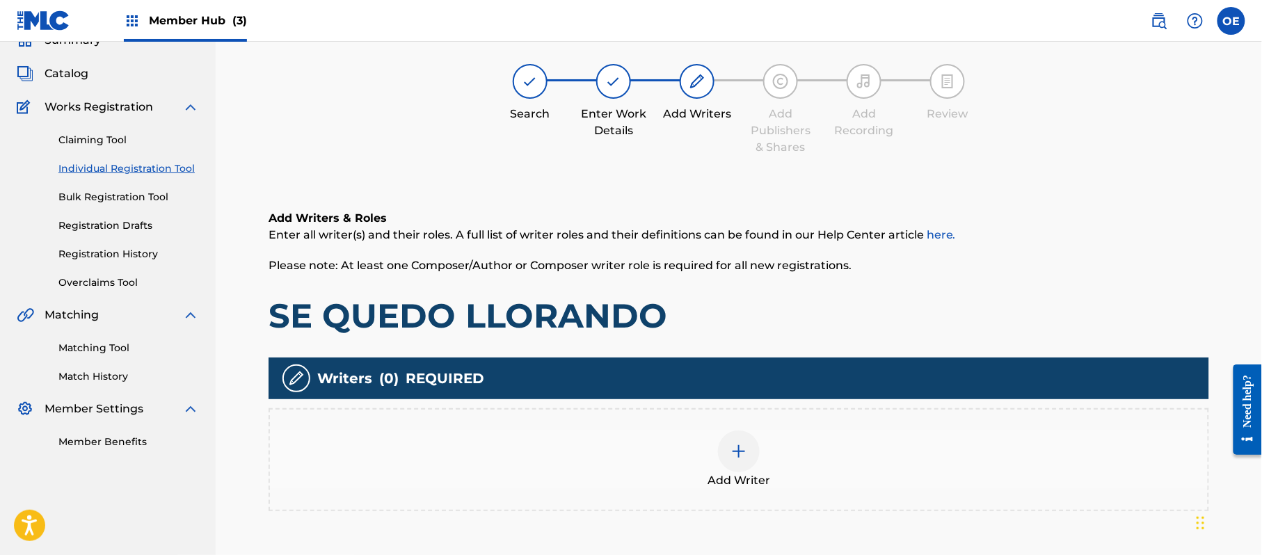
scroll to position [63, 0]
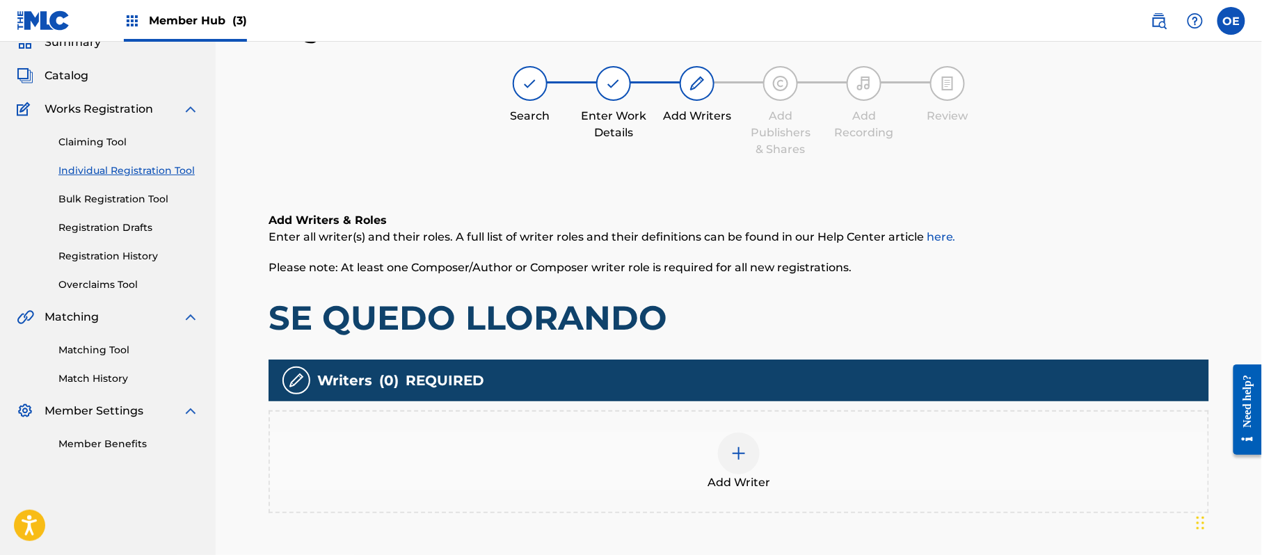
click at [704, 444] on div "Add Writer" at bounding box center [739, 462] width 938 height 58
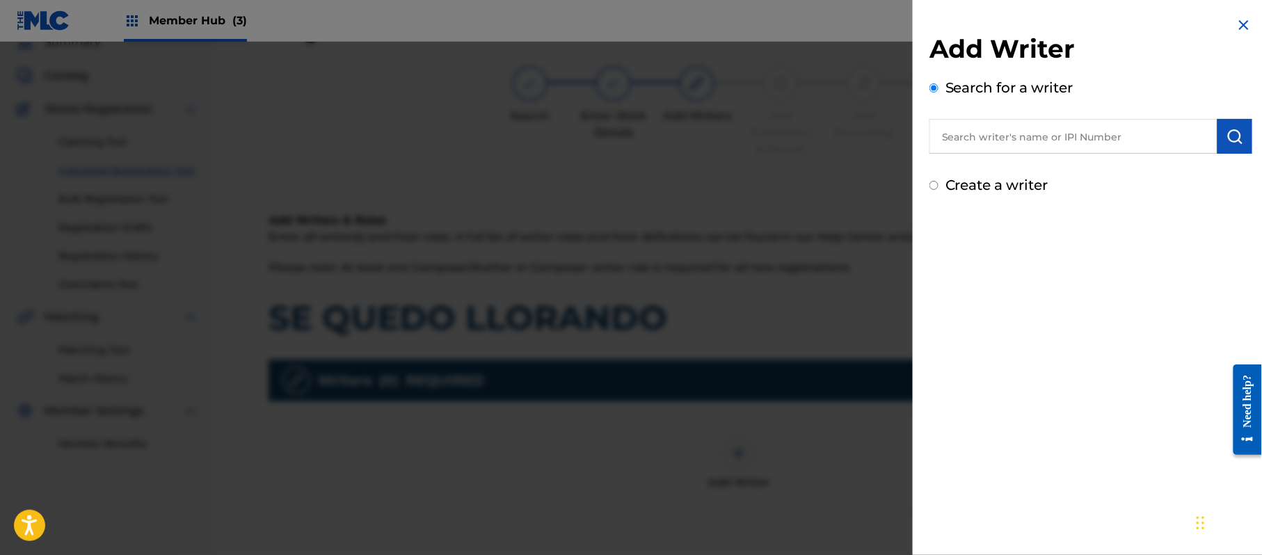
click at [995, 182] on label "Create a writer" at bounding box center [997, 185] width 103 height 17
click at [939, 182] on input "Create a writer" at bounding box center [934, 185] width 9 height 9
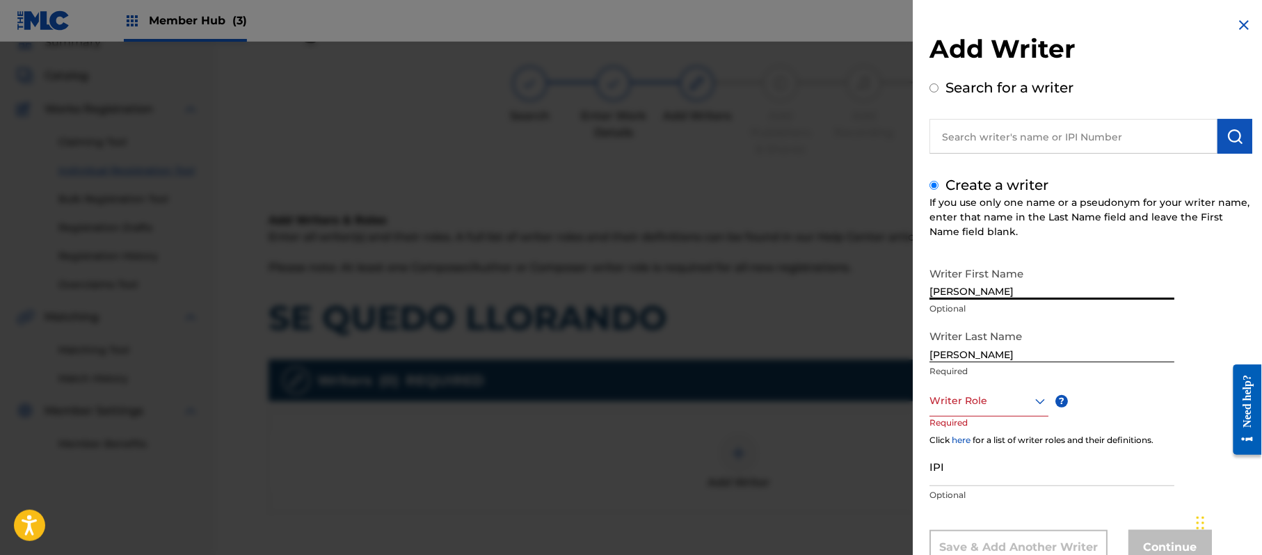
drag, startPoint x: 1024, startPoint y: 284, endPoint x: 962, endPoint y: 319, distance: 71.6
click at [962, 319] on div "Writer First Name [PERSON_NAME] Optional" at bounding box center [1052, 291] width 245 height 63
drag, startPoint x: 966, startPoint y: 354, endPoint x: 794, endPoint y: 314, distance: 177.1
click at [897, 351] on div "Add Writer Search for a writer Create a writer If you use only one name or a ps…" at bounding box center [631, 298] width 1262 height 513
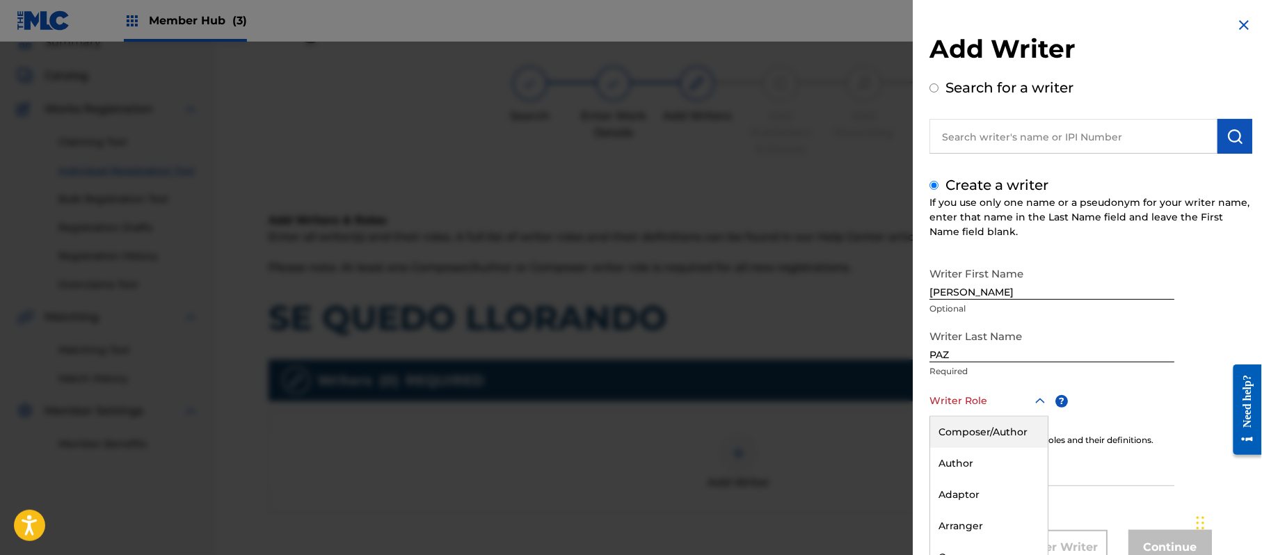
scroll to position [47, 0]
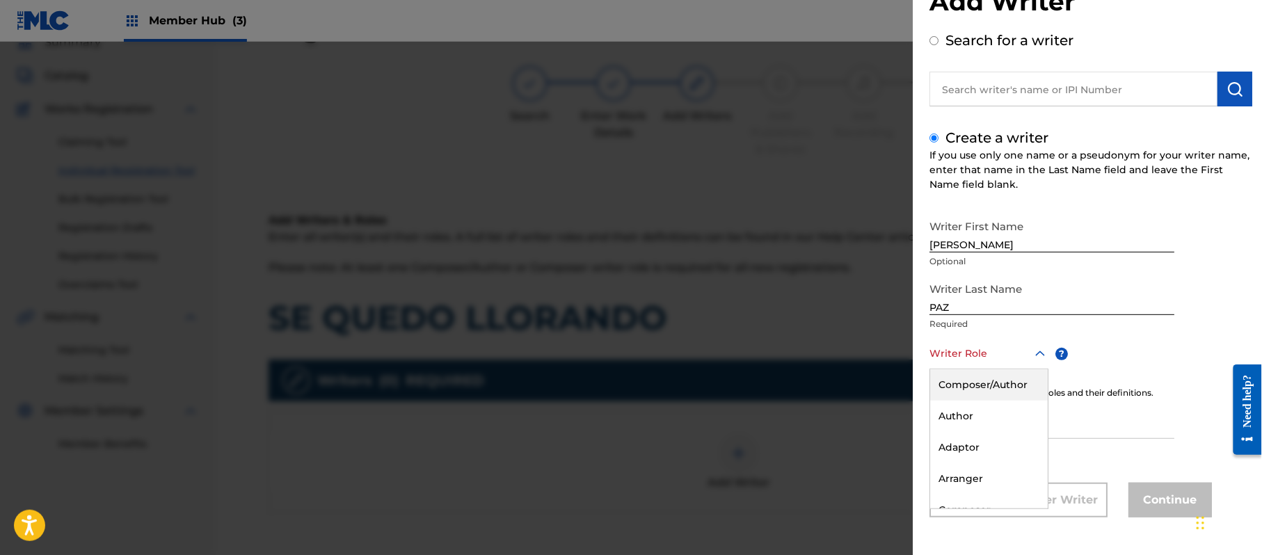
click at [980, 369] on div "8 results available. Use Up and Down to choose options, press Enter to select t…" at bounding box center [989, 353] width 119 height 31
click at [980, 392] on div "Composer/Author" at bounding box center [989, 384] width 118 height 31
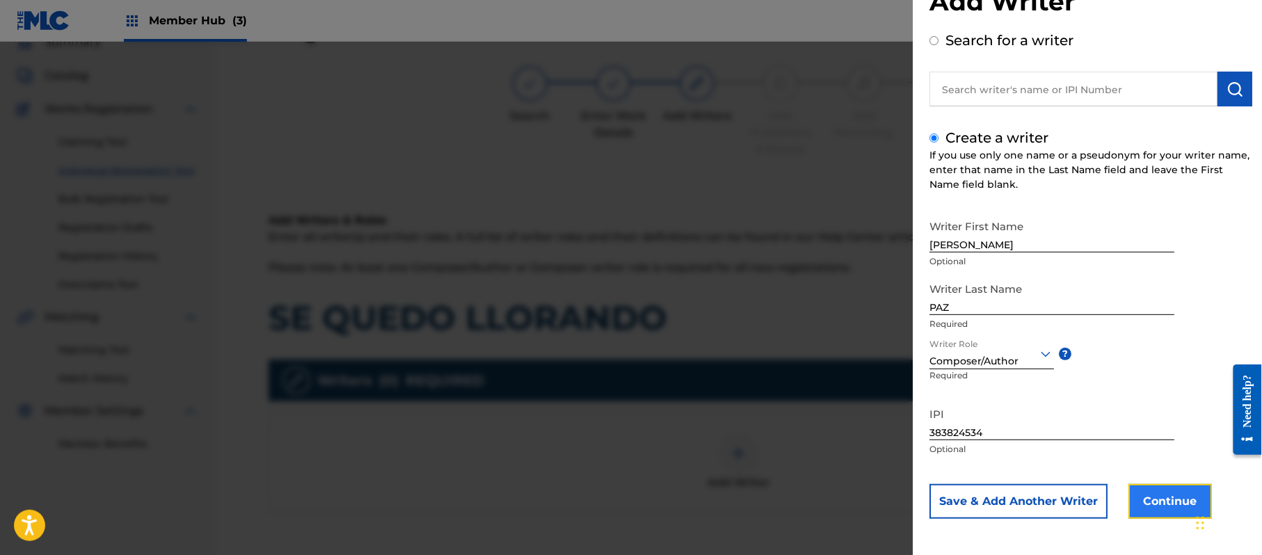
click at [1136, 491] on button "Continue" at bounding box center [1170, 501] width 83 height 35
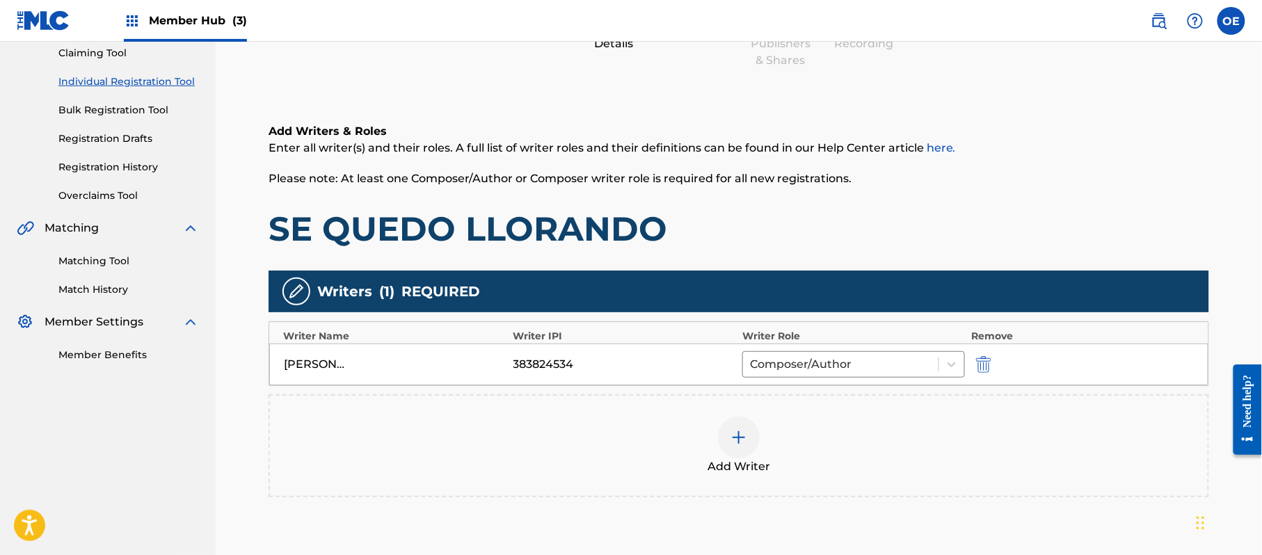
scroll to position [277, 0]
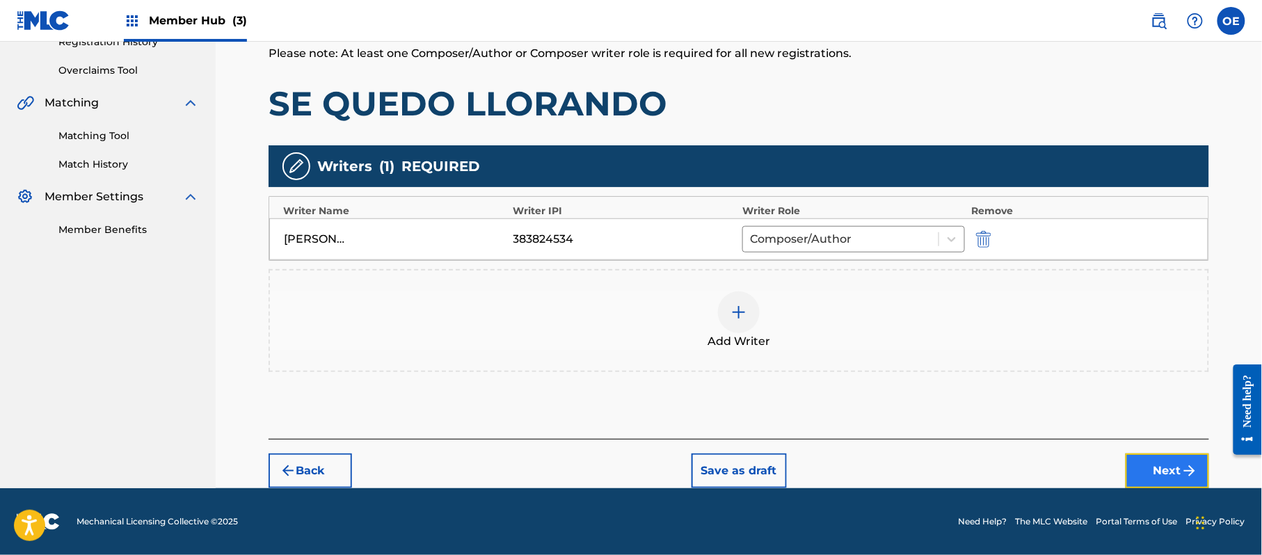
click at [1184, 461] on button "Next" at bounding box center [1167, 471] width 83 height 35
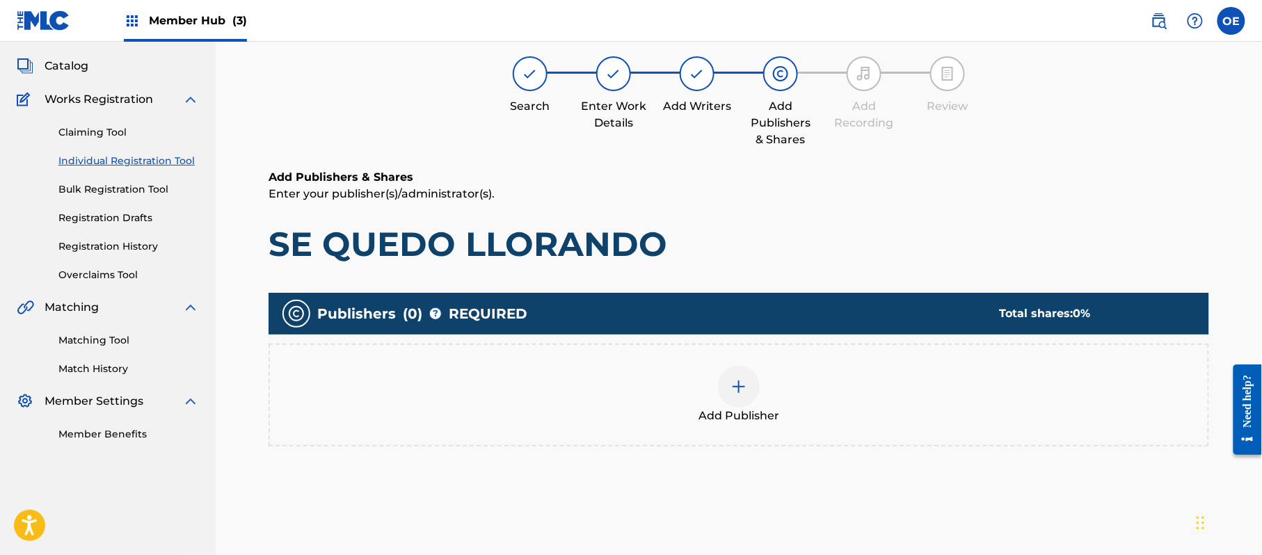
scroll to position [63, 0]
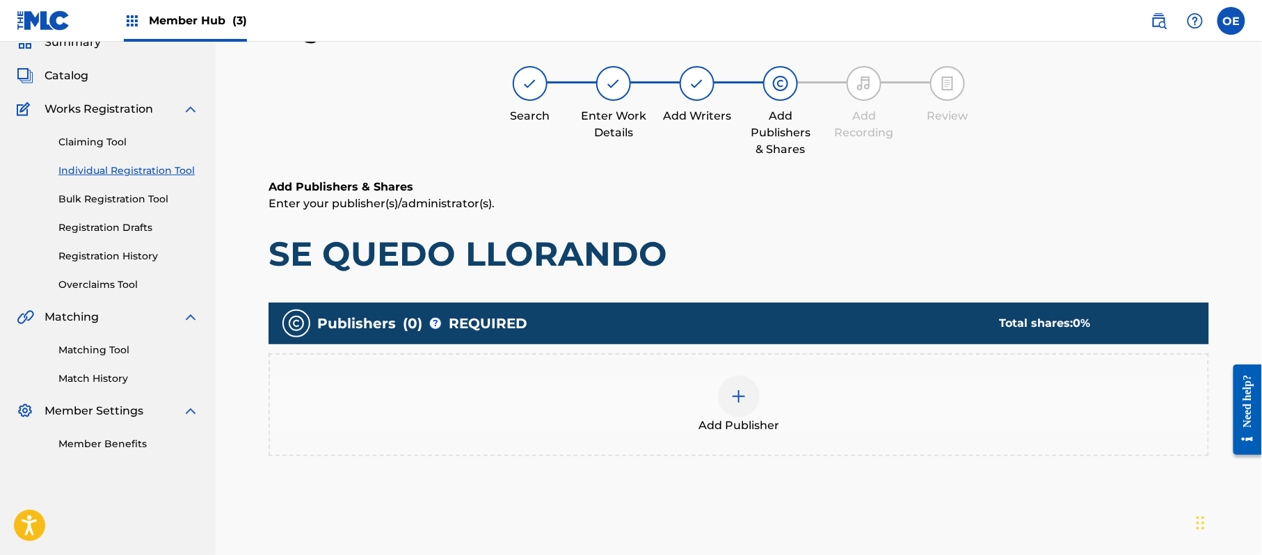
click at [732, 398] on img at bounding box center [739, 396] width 17 height 17
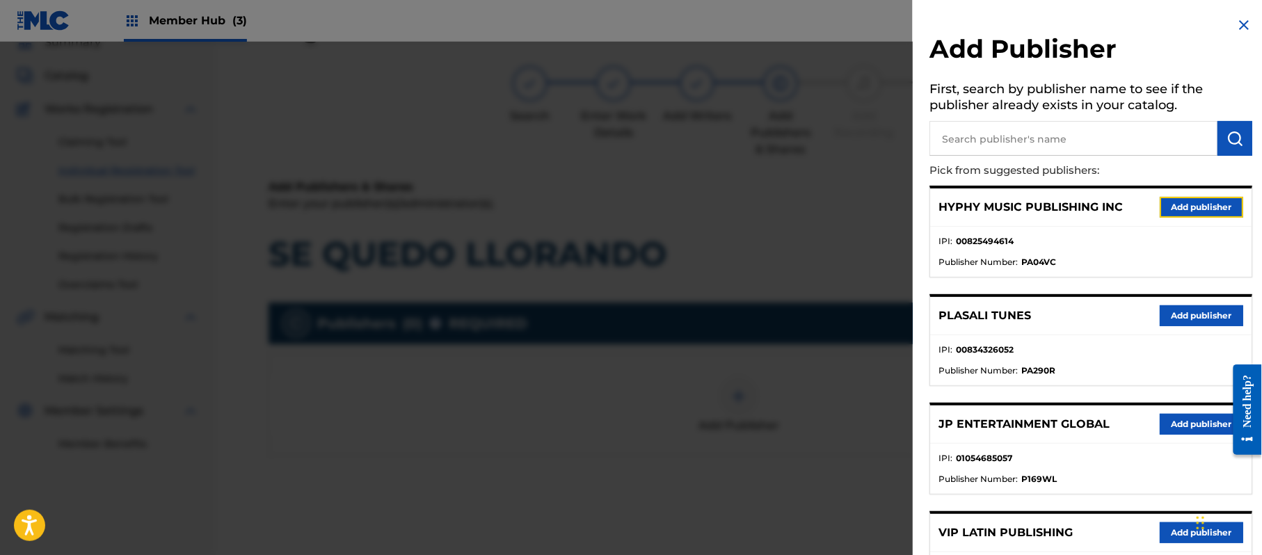
click at [1181, 204] on button "Add publisher" at bounding box center [1201, 207] width 83 height 21
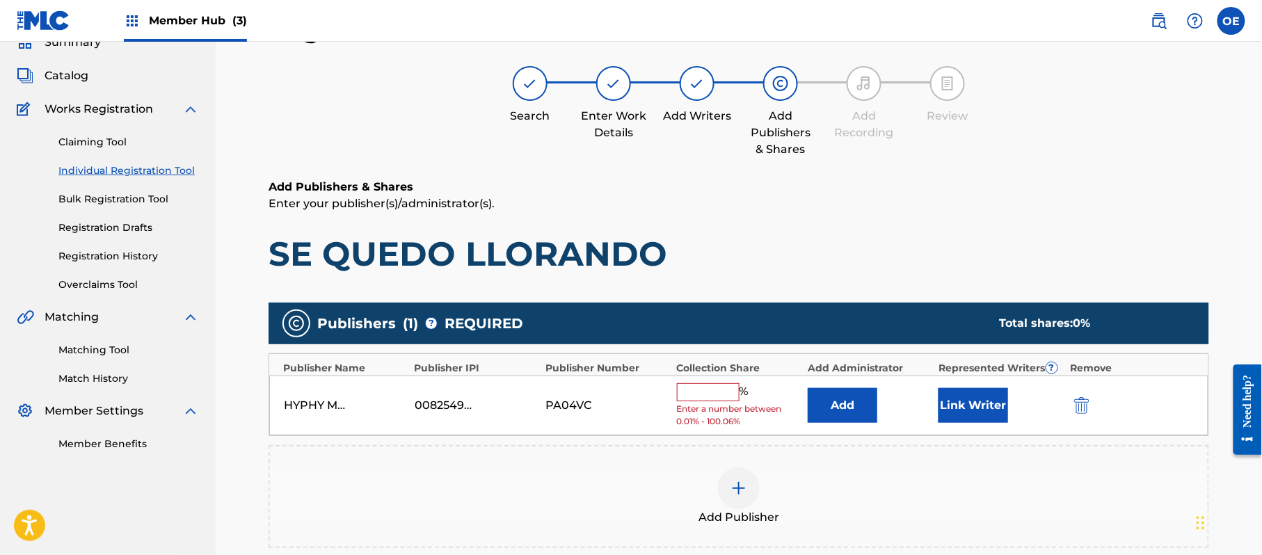
click at [710, 391] on input "text" at bounding box center [708, 392] width 63 height 18
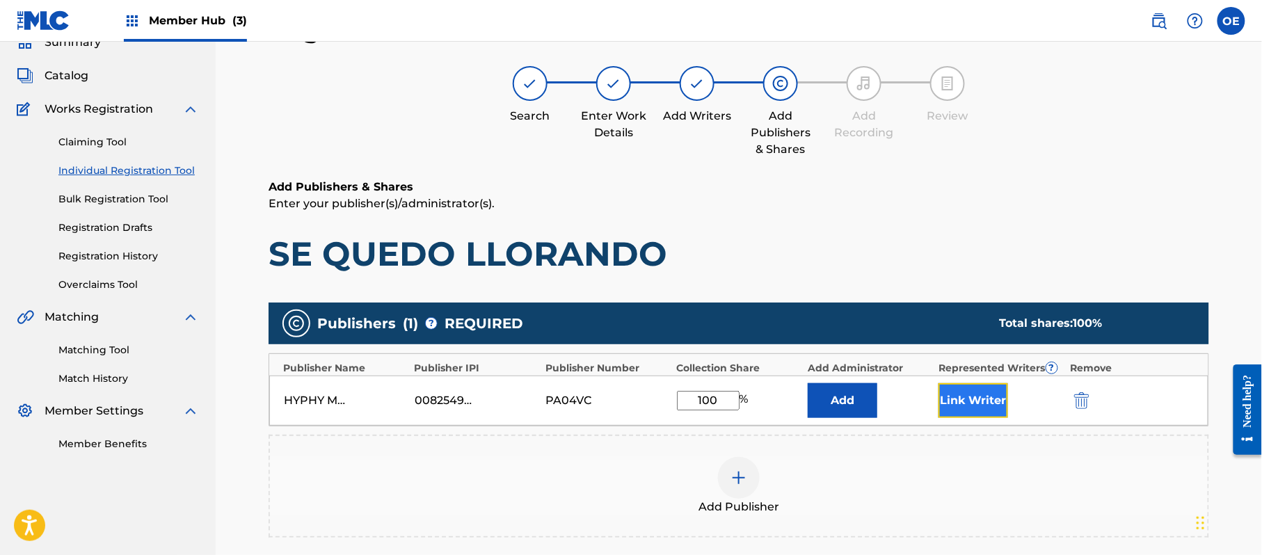
click at [973, 415] on button "Link Writer" at bounding box center [974, 400] width 70 height 35
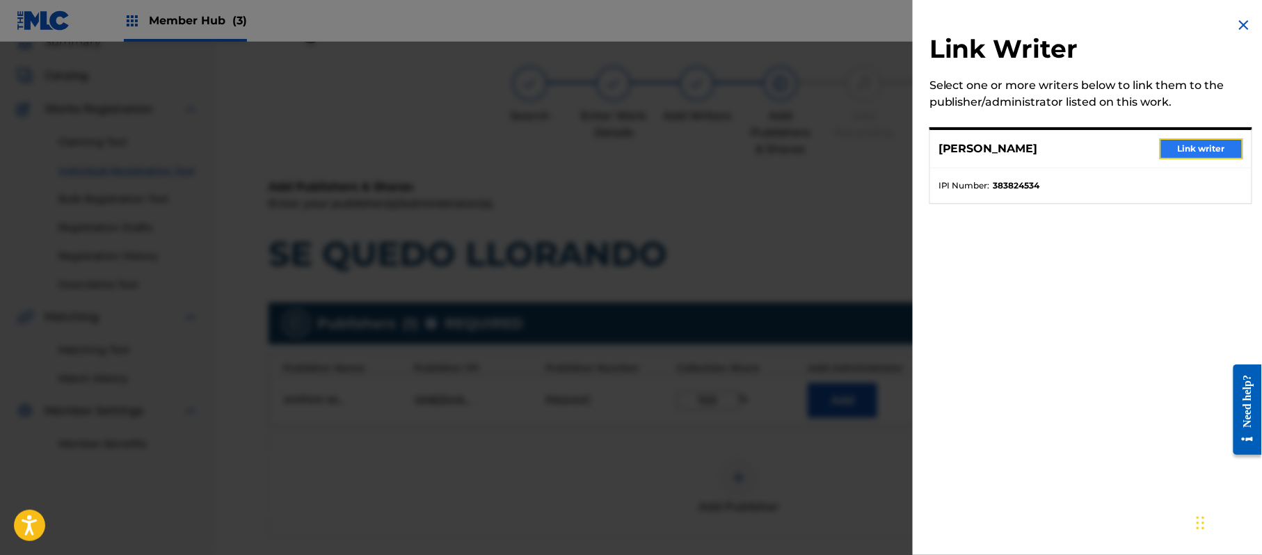
click at [1213, 153] on button "Link writer" at bounding box center [1201, 148] width 83 height 21
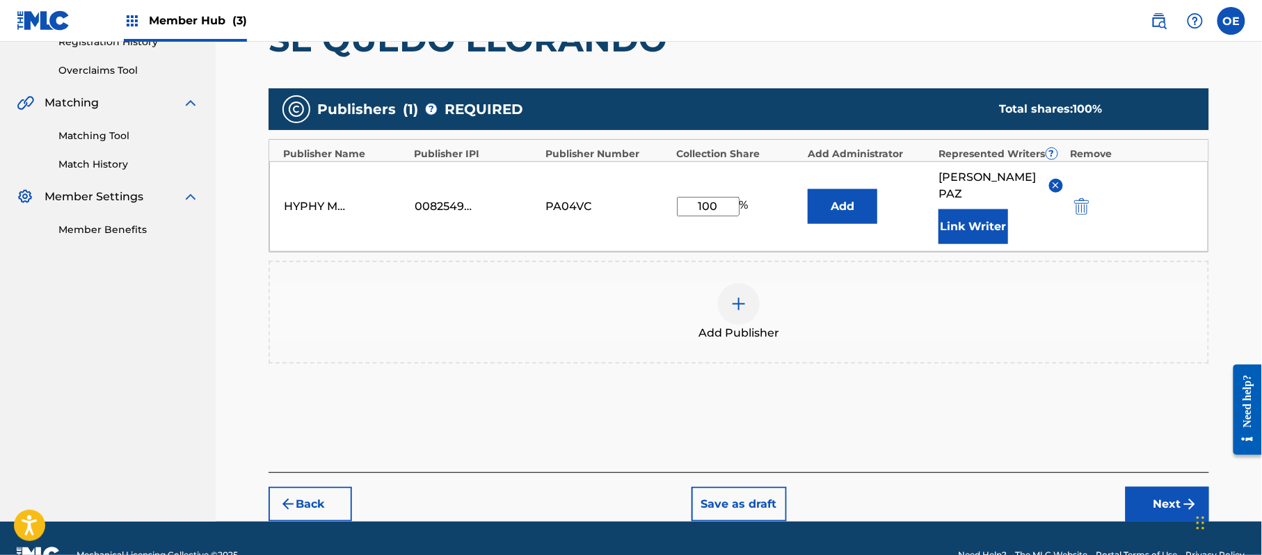
scroll to position [293, 0]
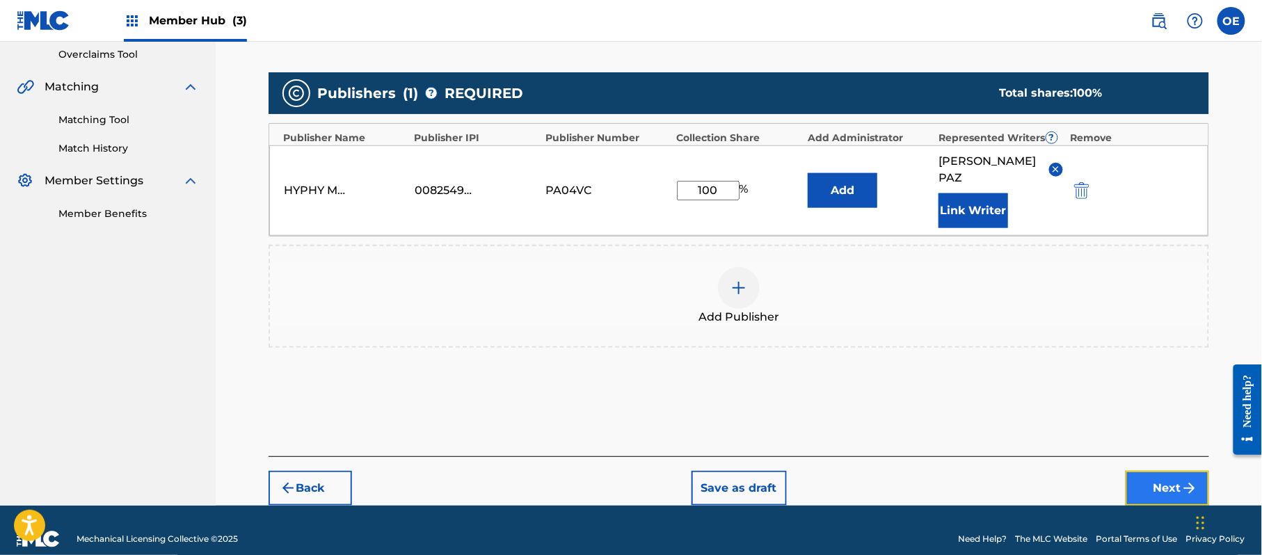
click at [1148, 471] on button "Next" at bounding box center [1167, 488] width 83 height 35
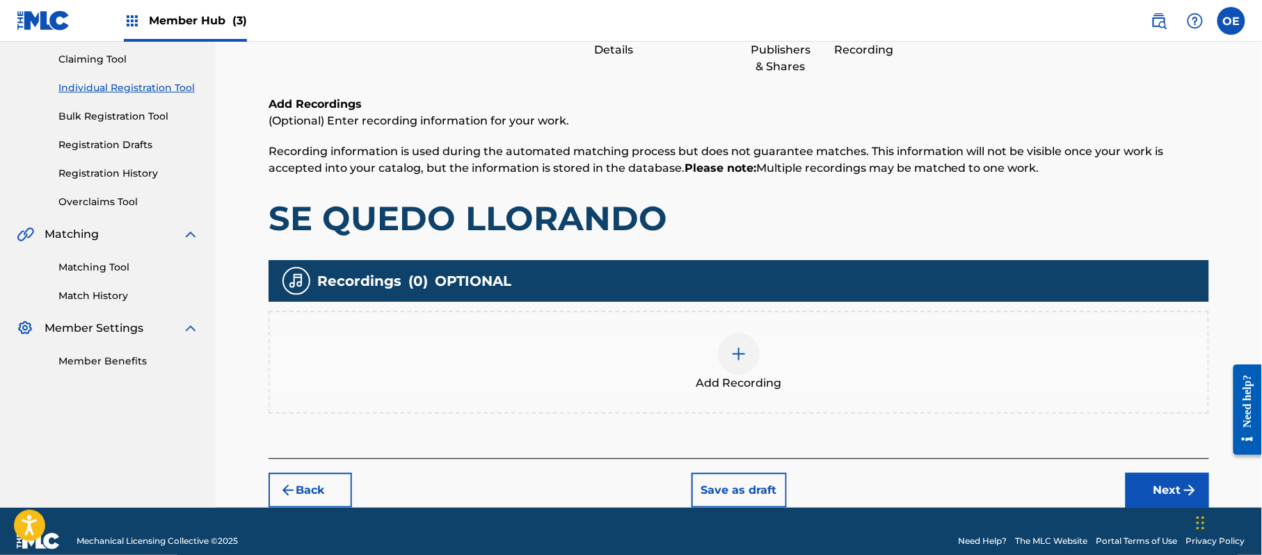
scroll to position [63, 0]
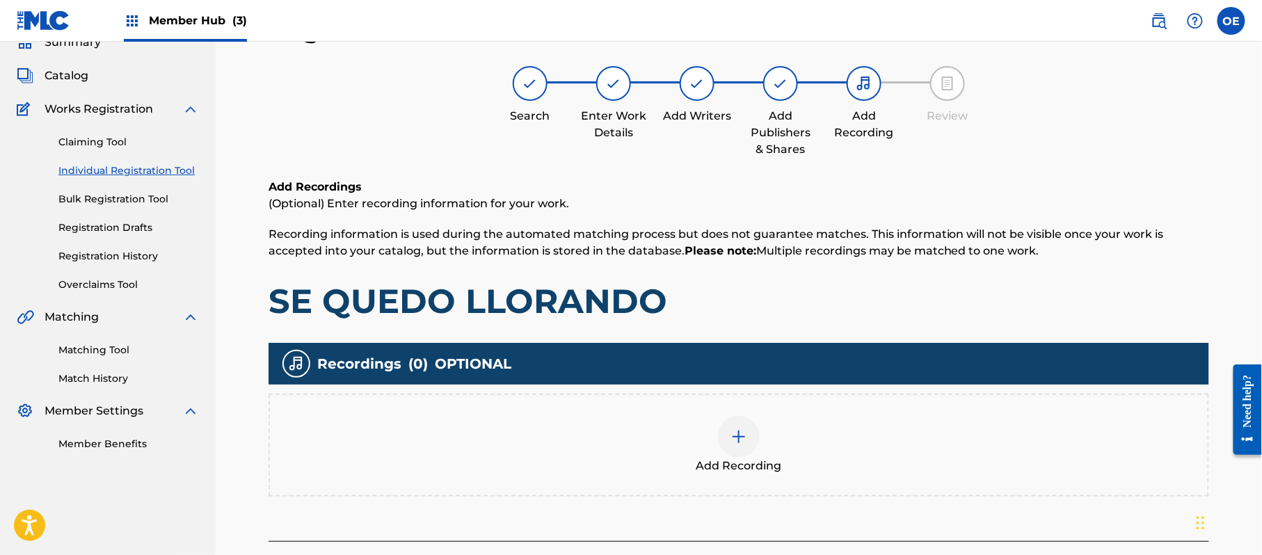
click at [825, 437] on div "Add Recording" at bounding box center [739, 445] width 938 height 58
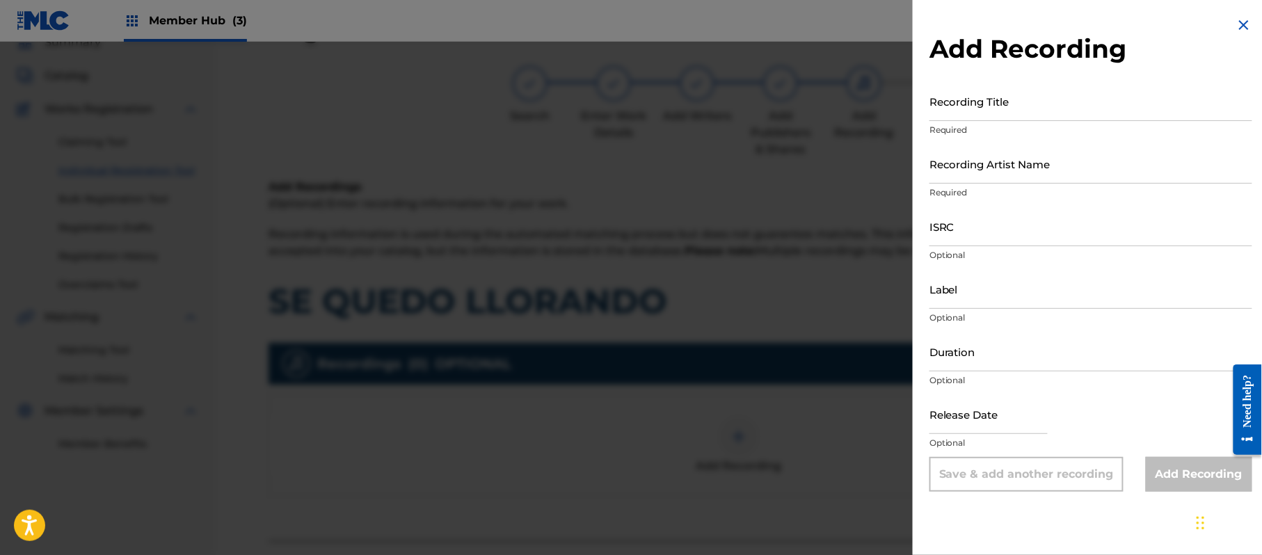
click at [1236, 31] on img at bounding box center [1244, 25] width 17 height 17
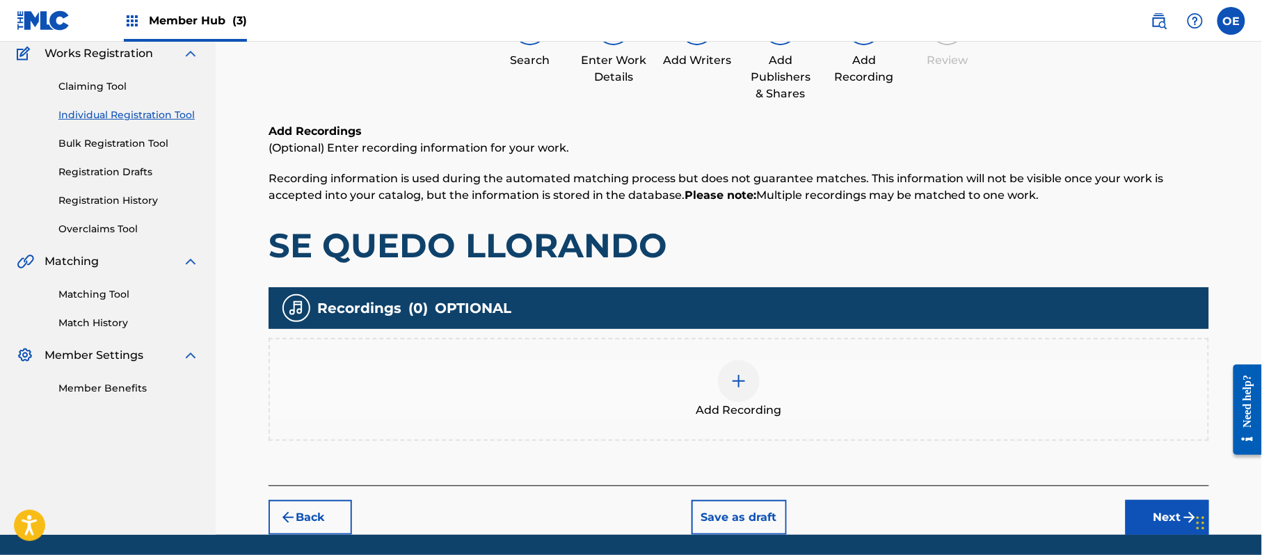
scroll to position [163, 0]
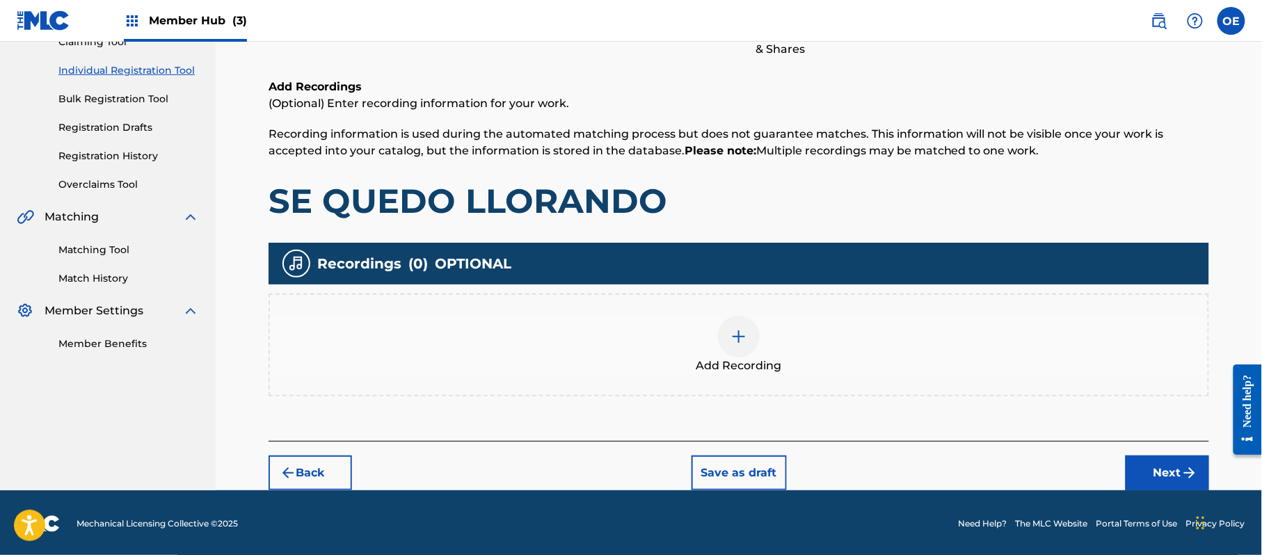
click at [1163, 448] on div "Back Save as draft Next" at bounding box center [739, 465] width 941 height 49
click at [1145, 475] on button "Next" at bounding box center [1167, 473] width 83 height 35
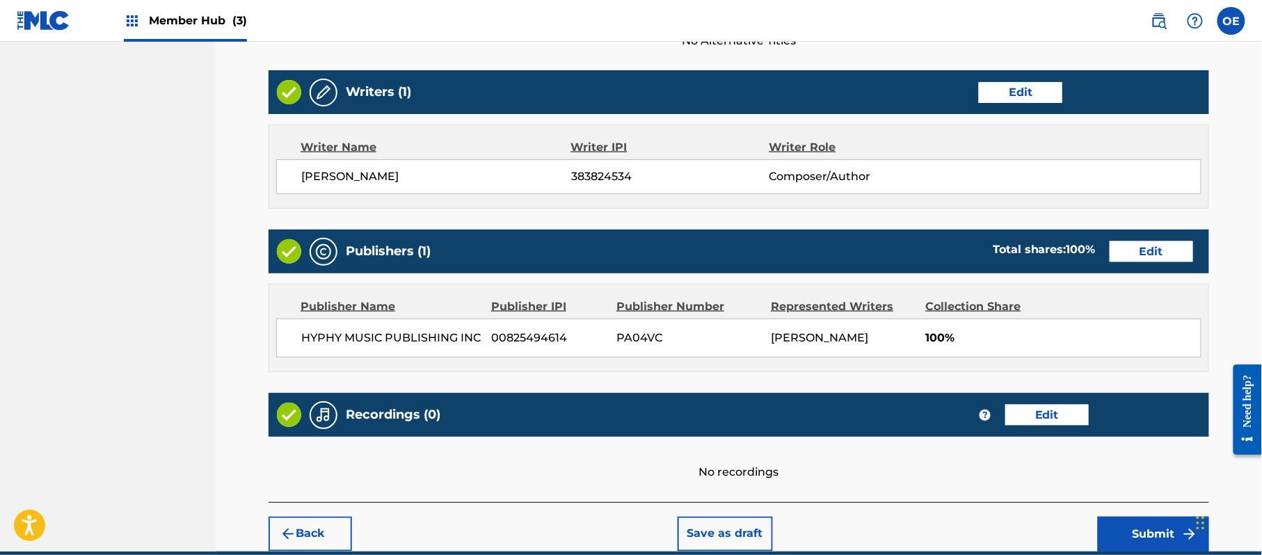
scroll to position [577, 0]
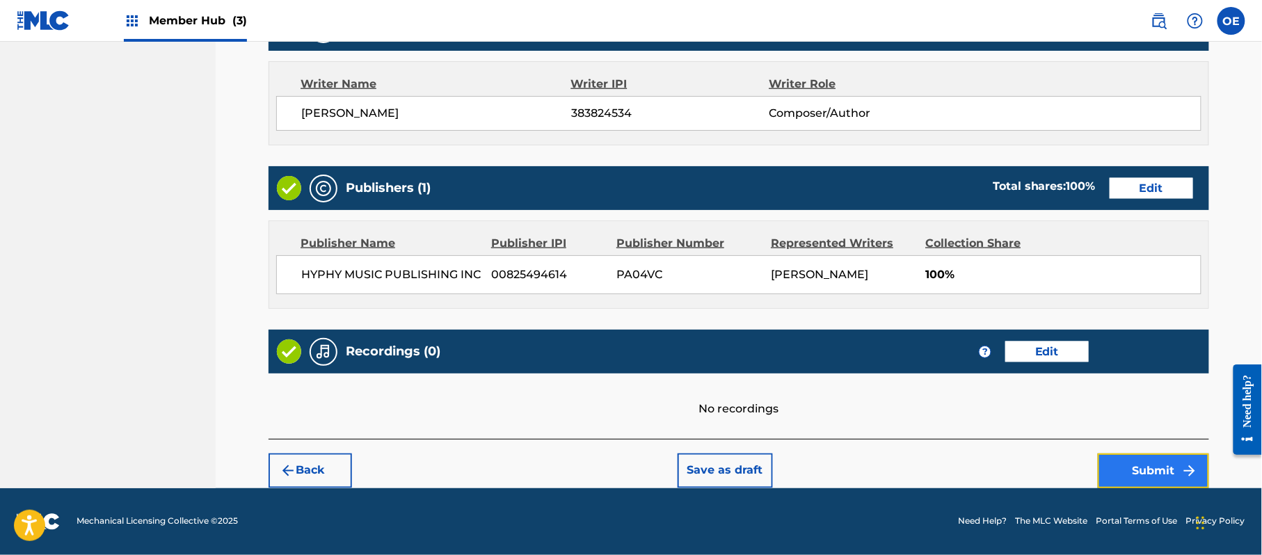
click at [1119, 454] on button "Submit" at bounding box center [1153, 471] width 111 height 35
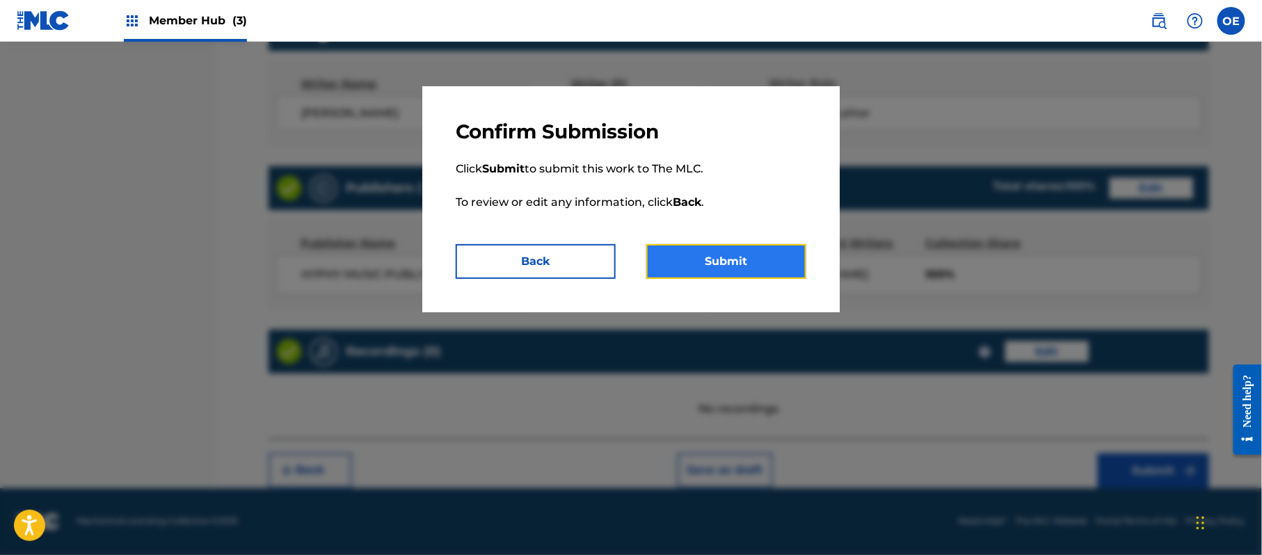
click at [735, 262] on button "Submit" at bounding box center [726, 261] width 160 height 35
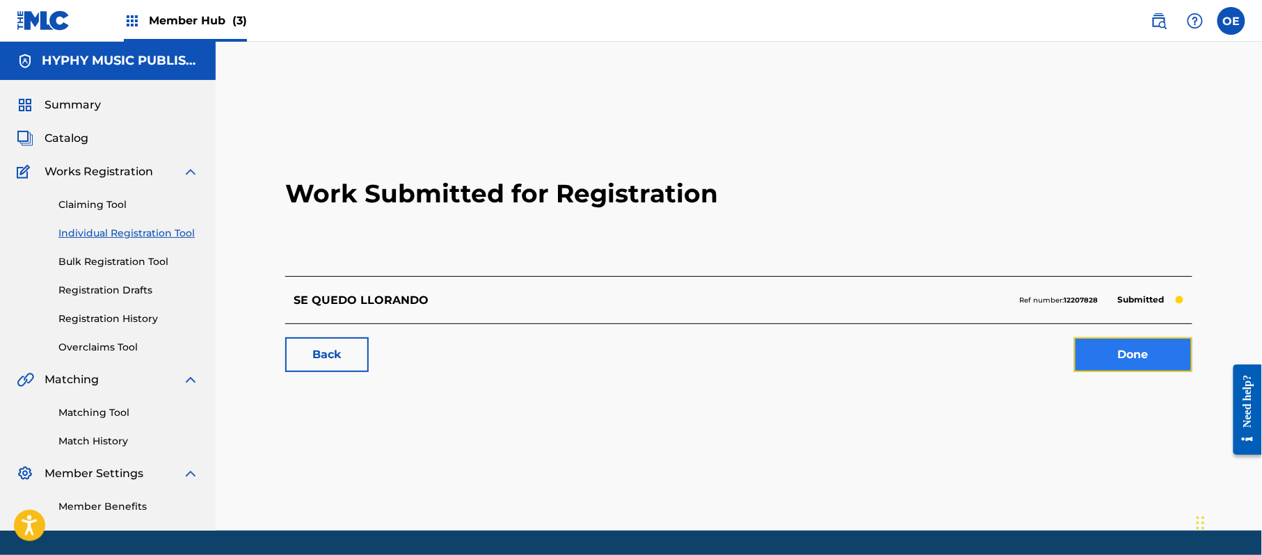
click at [1131, 345] on link "Done" at bounding box center [1133, 354] width 118 height 35
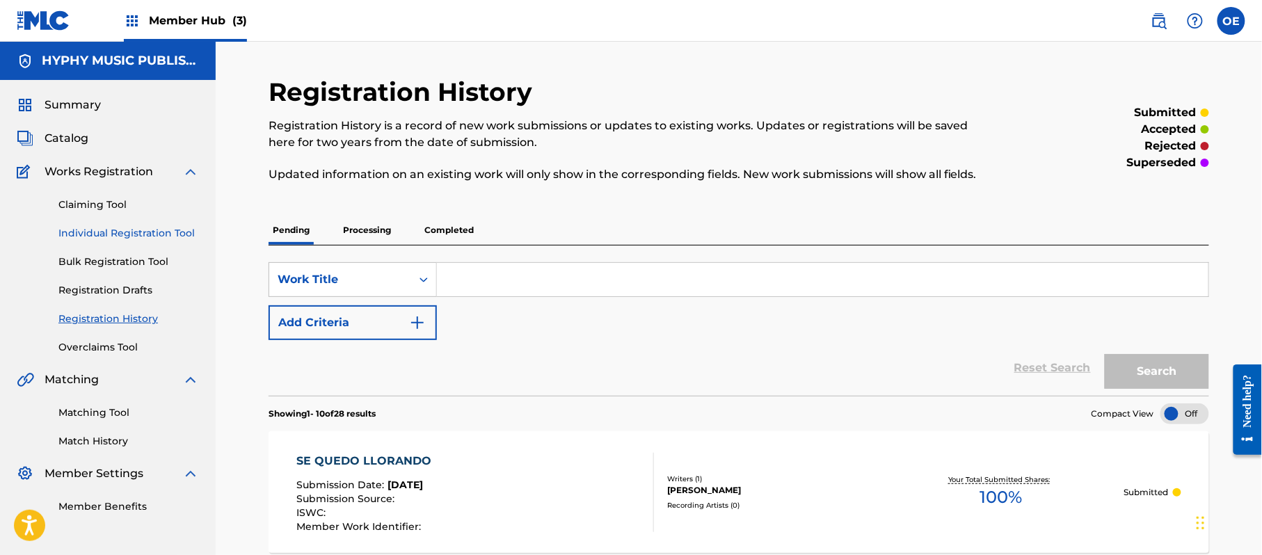
click at [104, 230] on link "Individual Registration Tool" at bounding box center [128, 233] width 141 height 15
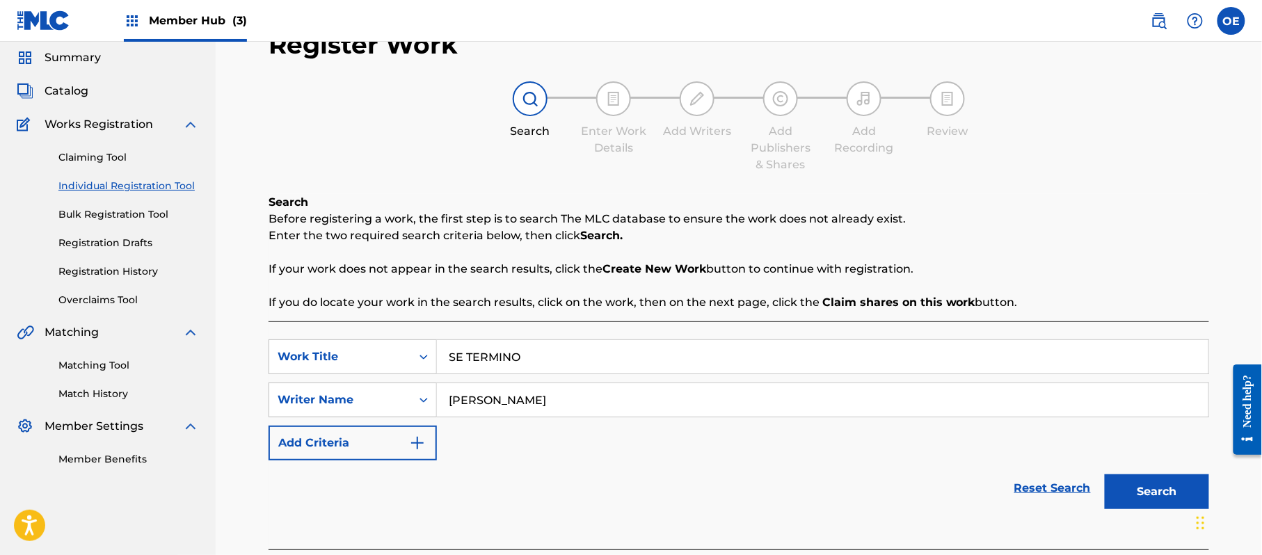
scroll to position [123, 0]
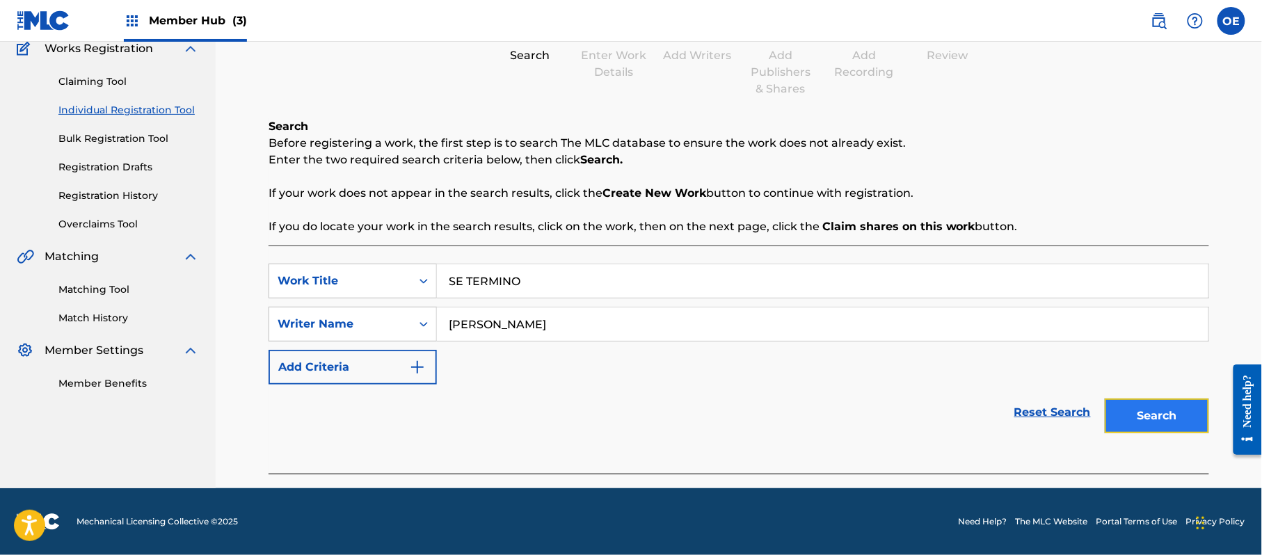
click at [1161, 413] on button "Search" at bounding box center [1157, 416] width 104 height 35
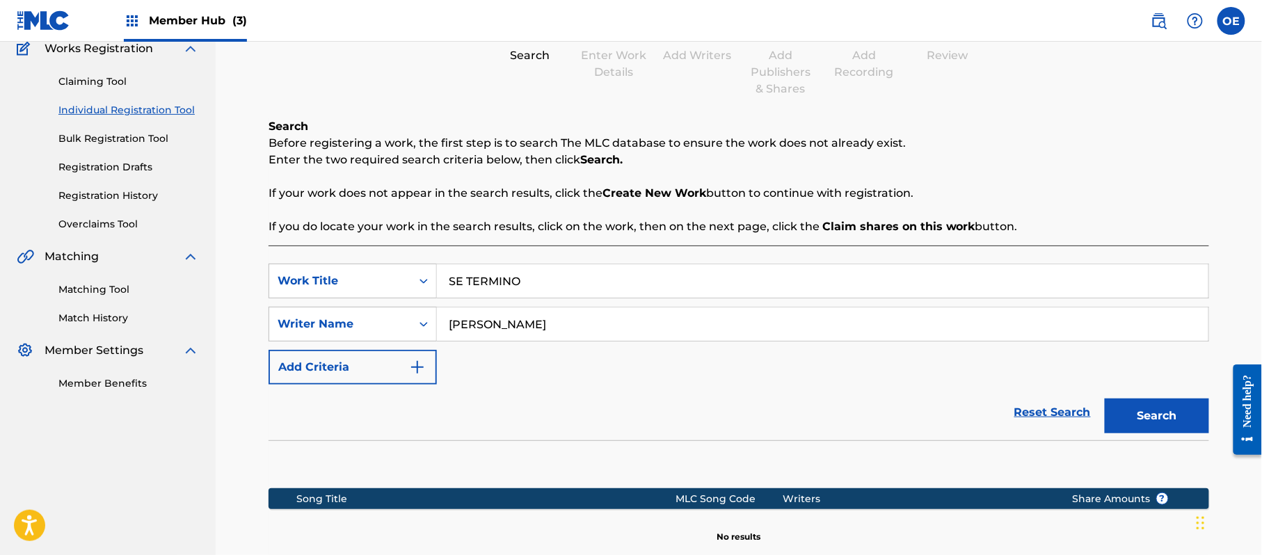
scroll to position [216, 0]
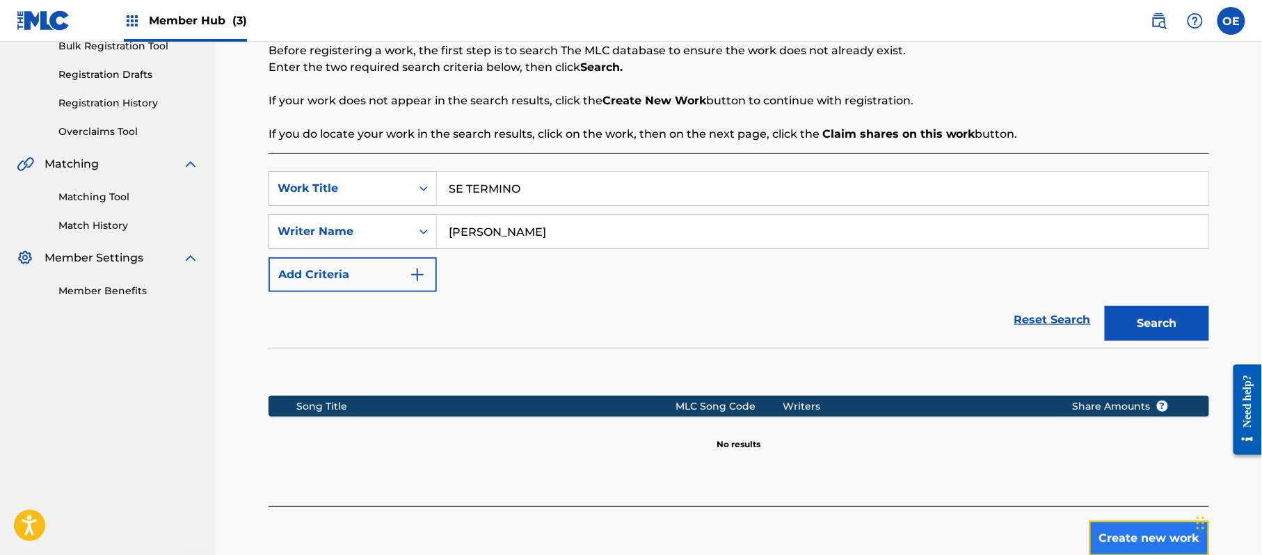
click at [1154, 535] on button "Create new work" at bounding box center [1150, 538] width 120 height 35
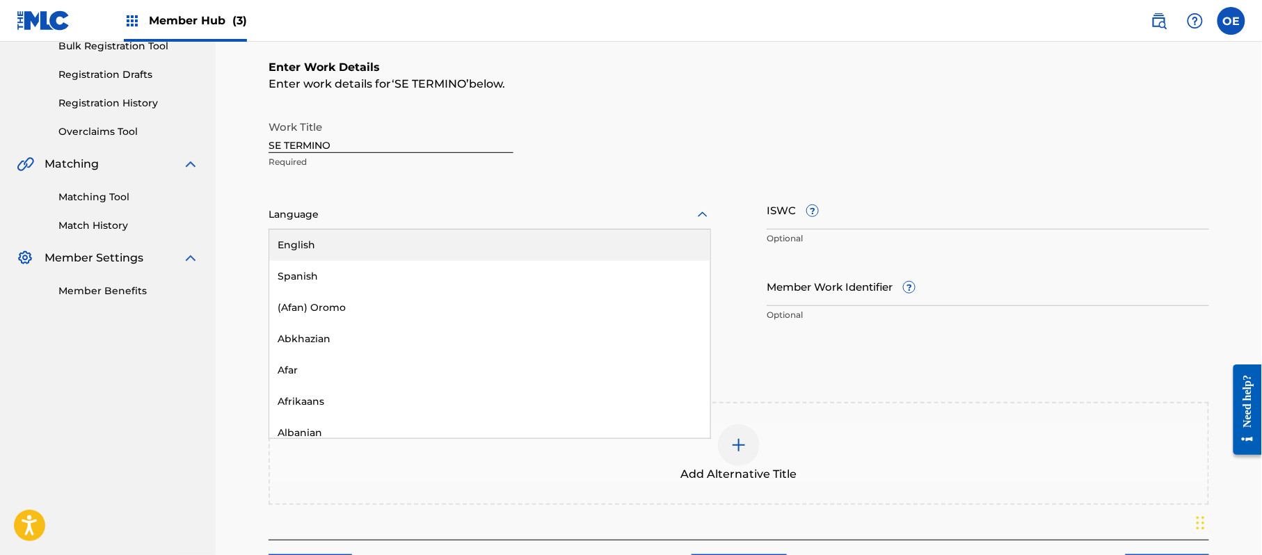
click at [342, 206] on div at bounding box center [490, 214] width 443 height 17
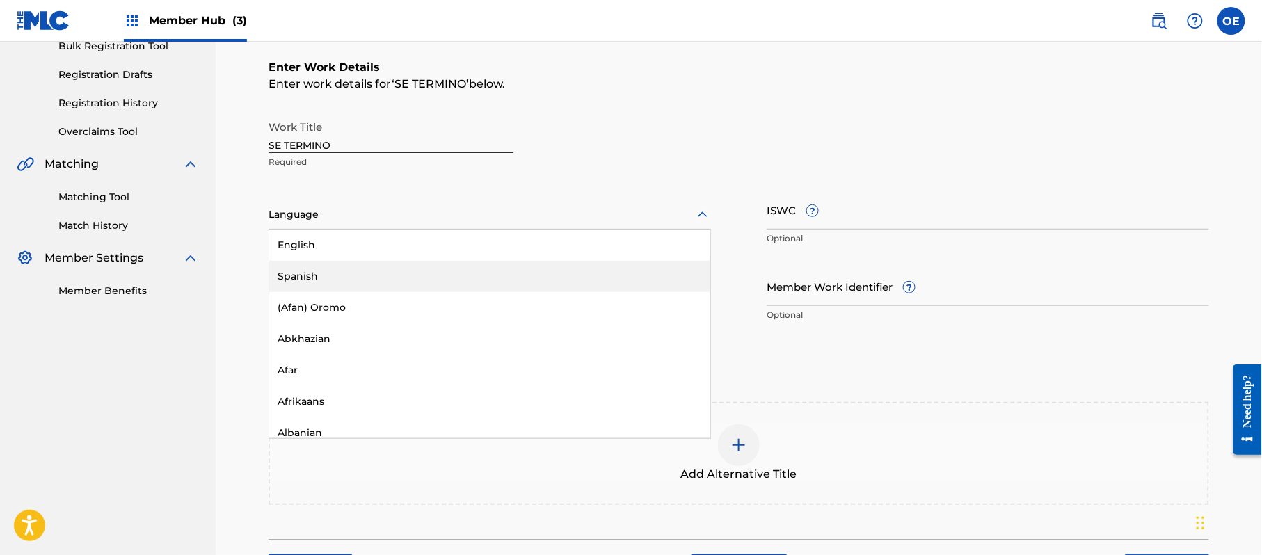
click at [345, 276] on div "Spanish" at bounding box center [489, 276] width 441 height 31
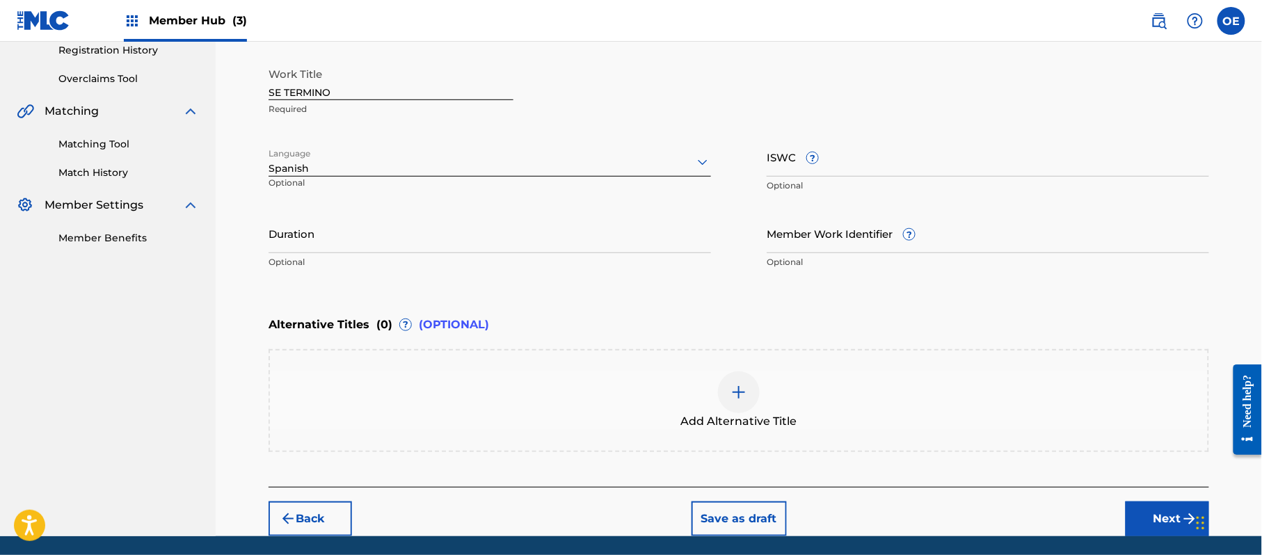
scroll to position [315, 0]
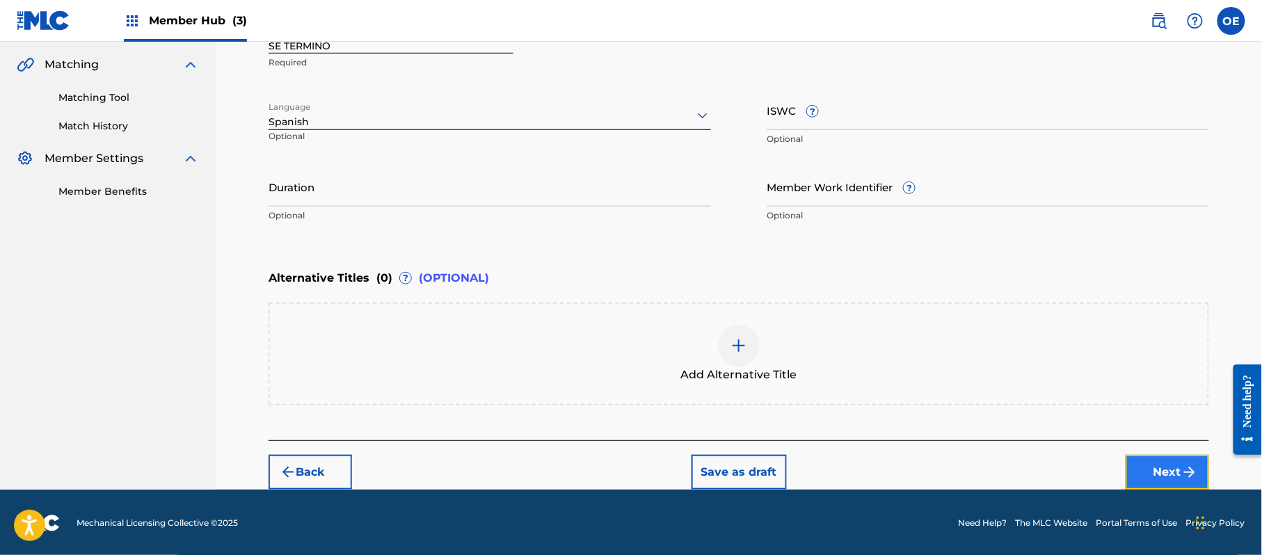
click at [1172, 477] on button "Next" at bounding box center [1167, 472] width 83 height 35
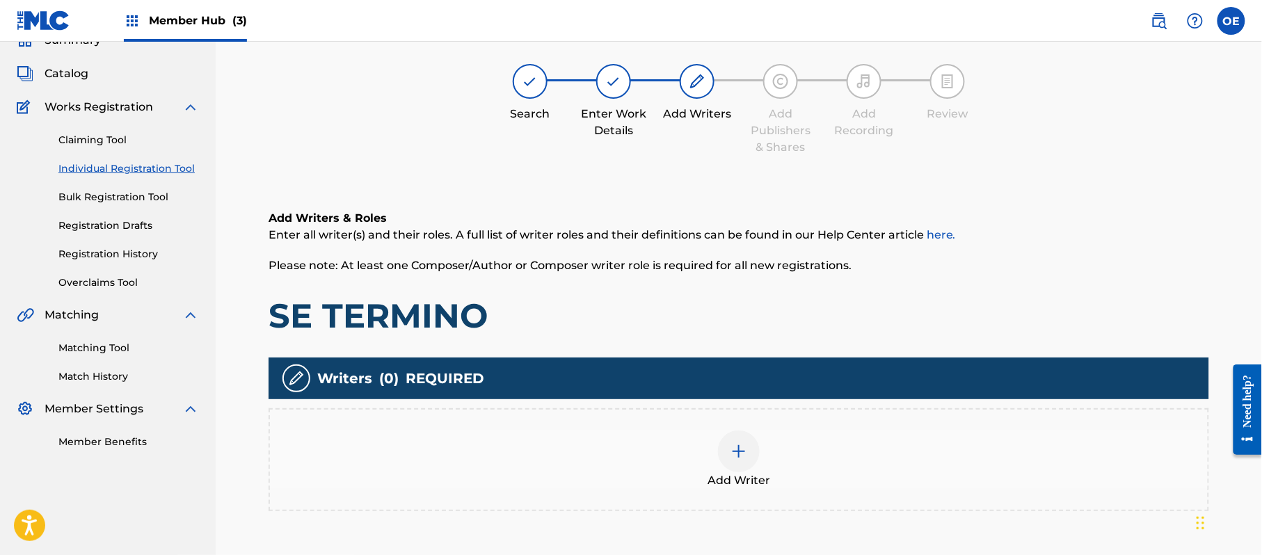
scroll to position [63, 0]
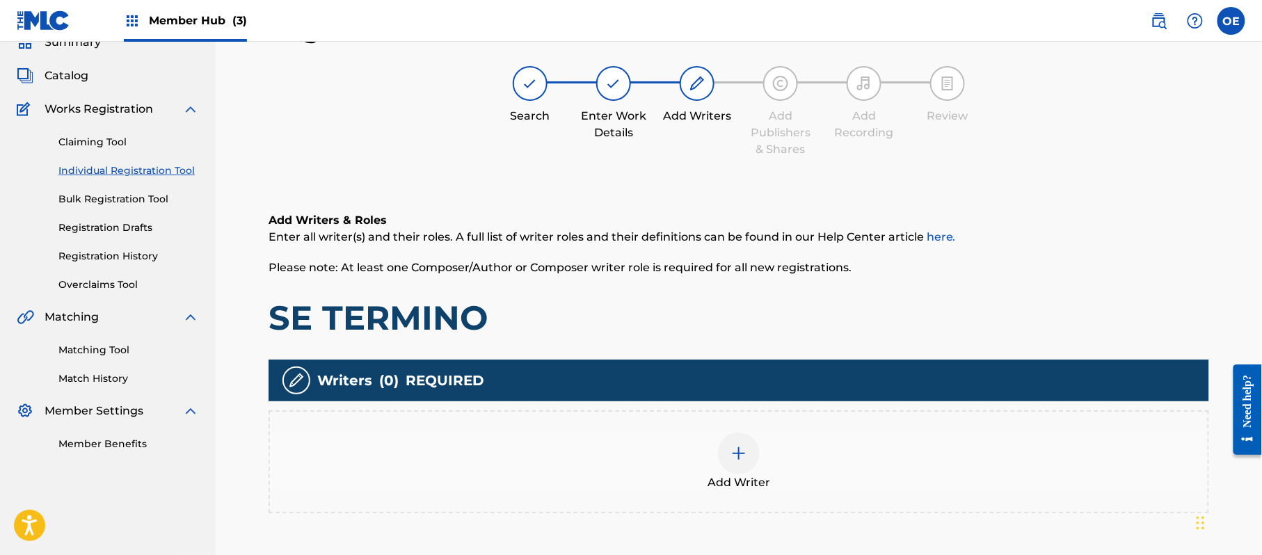
click at [704, 446] on div "Add Writer" at bounding box center [739, 462] width 938 height 58
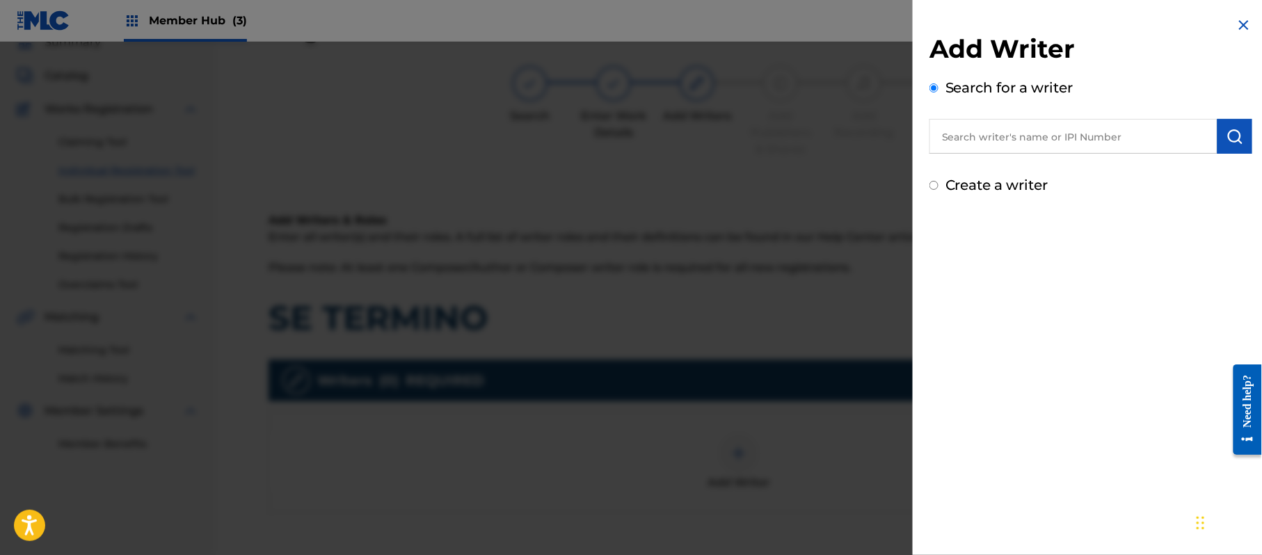
click at [1030, 188] on label "Create a writer" at bounding box center [997, 185] width 103 height 17
click at [939, 188] on input "Create a writer" at bounding box center [934, 185] width 9 height 9
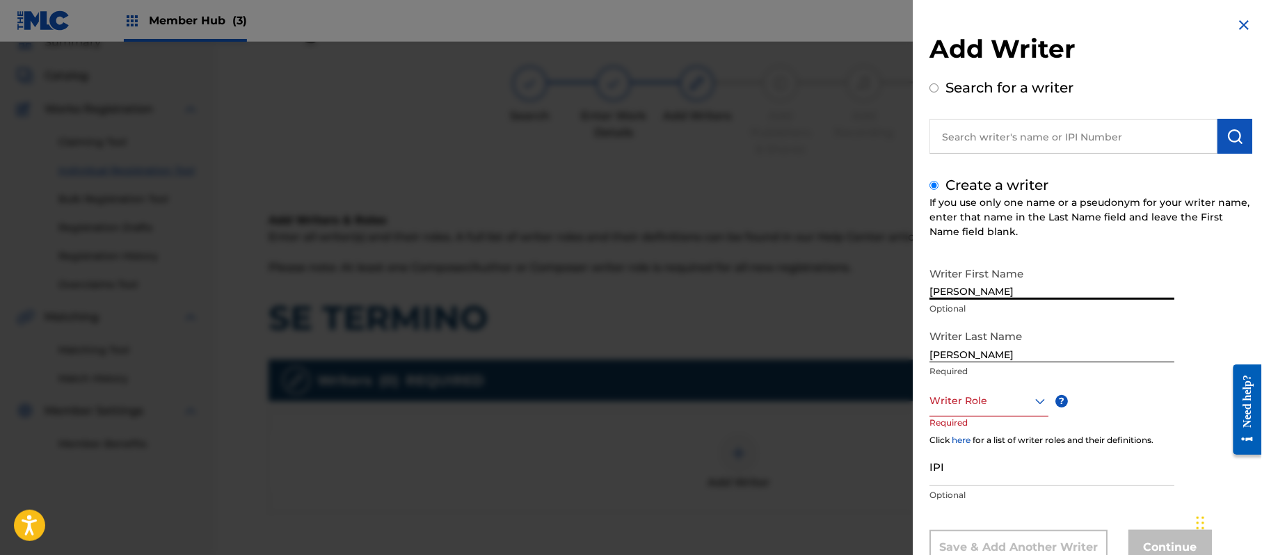
drag, startPoint x: 1030, startPoint y: 287, endPoint x: 964, endPoint y: 301, distance: 67.0
click at [964, 301] on div "Writer First Name [PERSON_NAME] Optional" at bounding box center [1052, 291] width 245 height 63
drag, startPoint x: 966, startPoint y: 351, endPoint x: 836, endPoint y: 365, distance: 130.2
click at [845, 360] on div "Add Writer Search for a writer Create a writer If you use only one name or a ps…" at bounding box center [631, 298] width 1262 height 513
click at [987, 413] on div "Writer Role" at bounding box center [989, 400] width 119 height 31
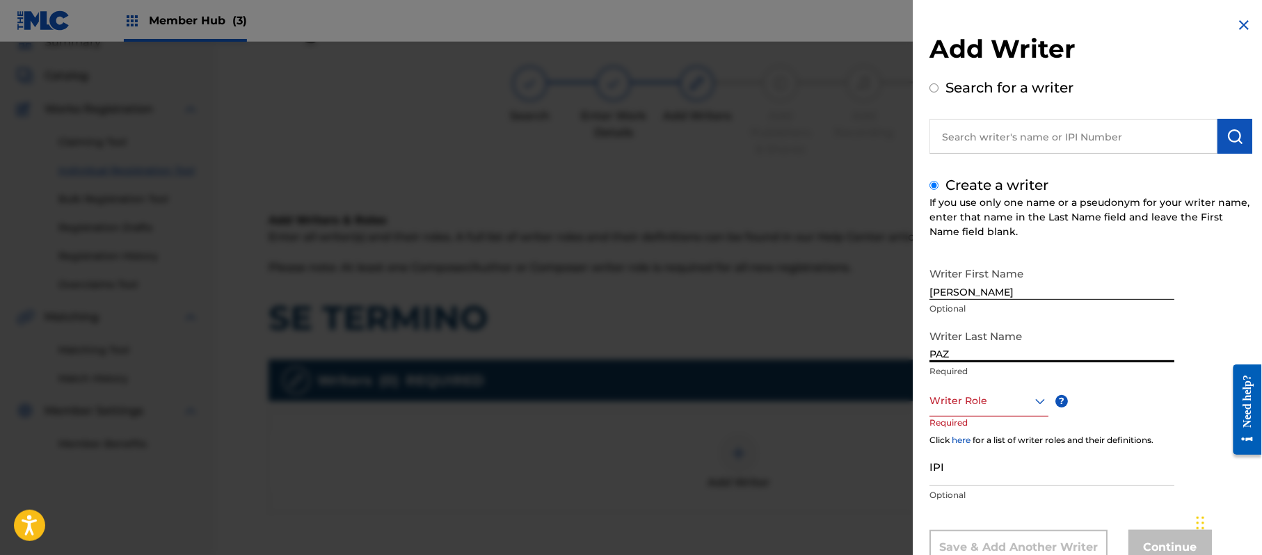
scroll to position [47, 0]
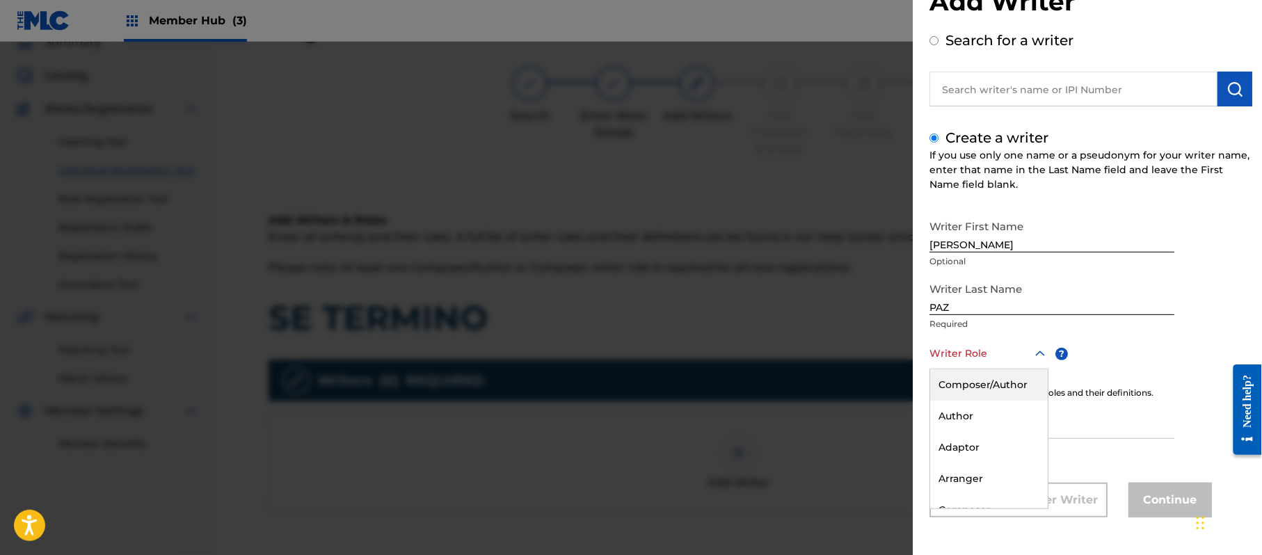
click at [977, 379] on div "Composer/Author" at bounding box center [989, 384] width 118 height 31
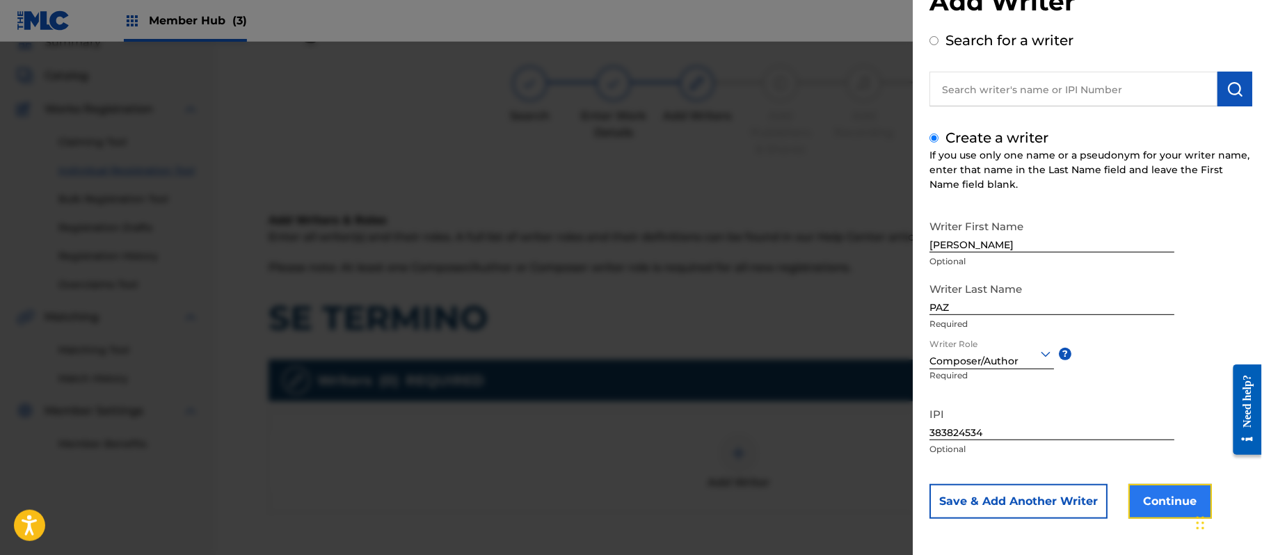
click at [1161, 502] on button "Continue" at bounding box center [1170, 501] width 83 height 35
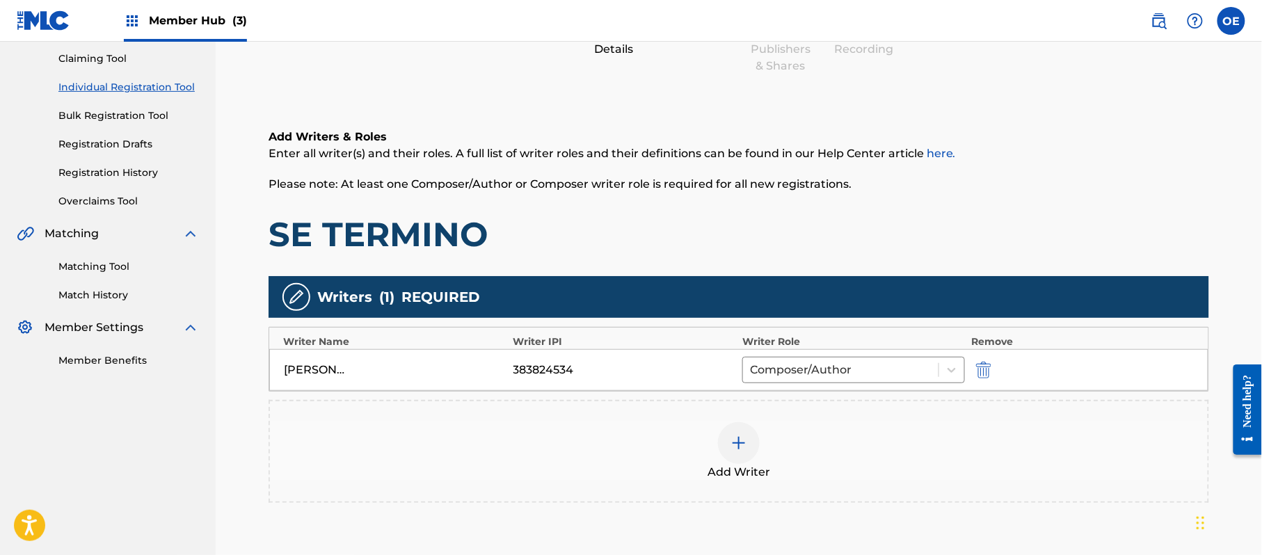
scroll to position [277, 0]
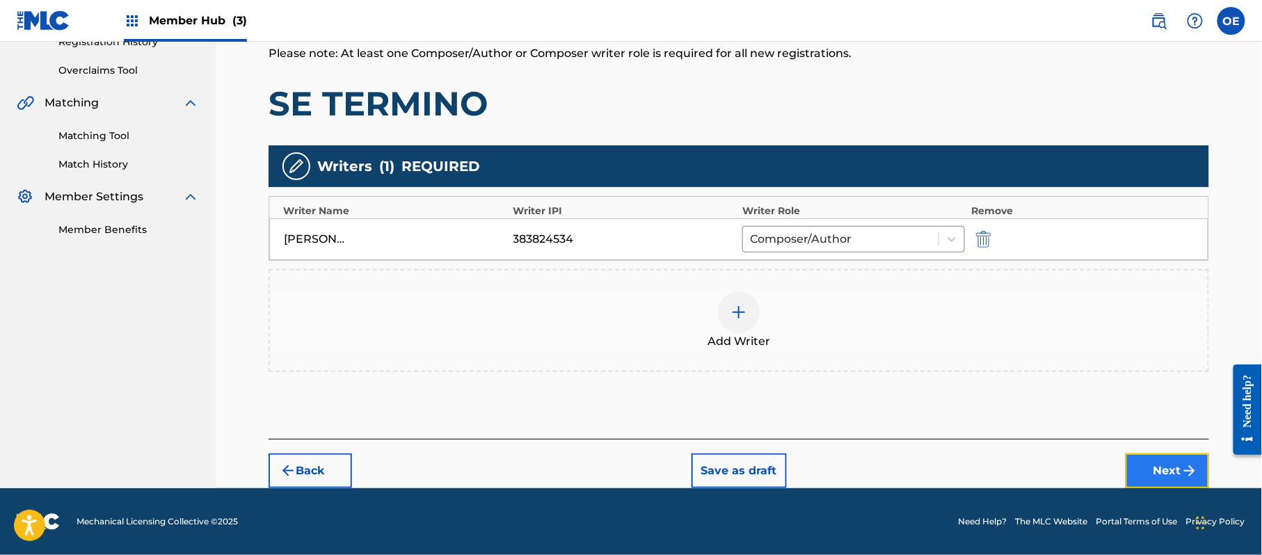
click at [1167, 486] on button "Next" at bounding box center [1167, 471] width 83 height 35
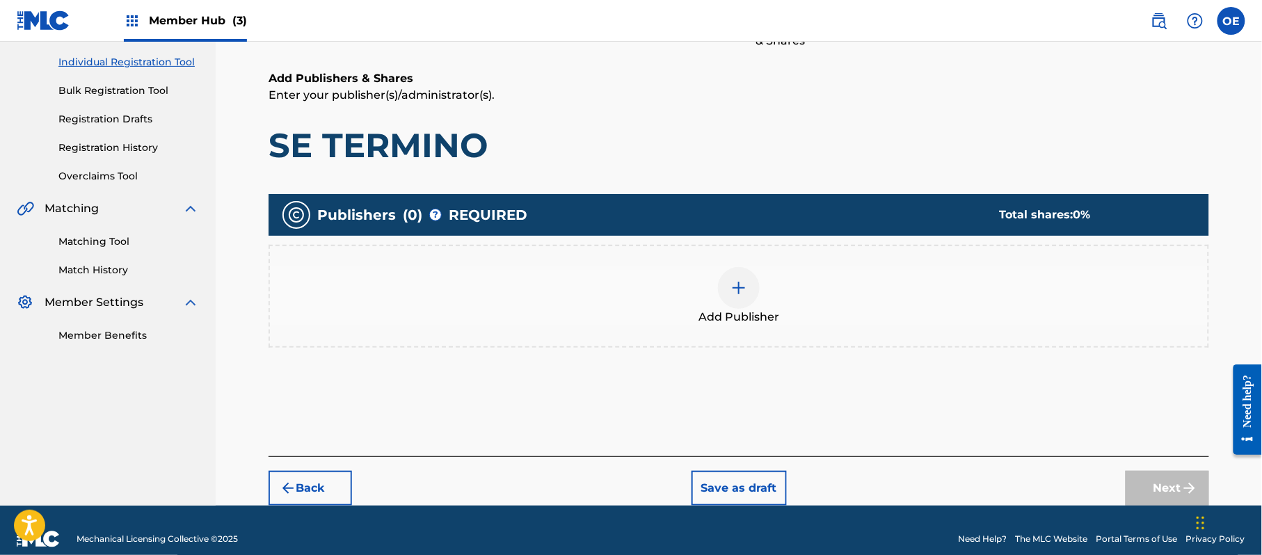
scroll to position [63, 0]
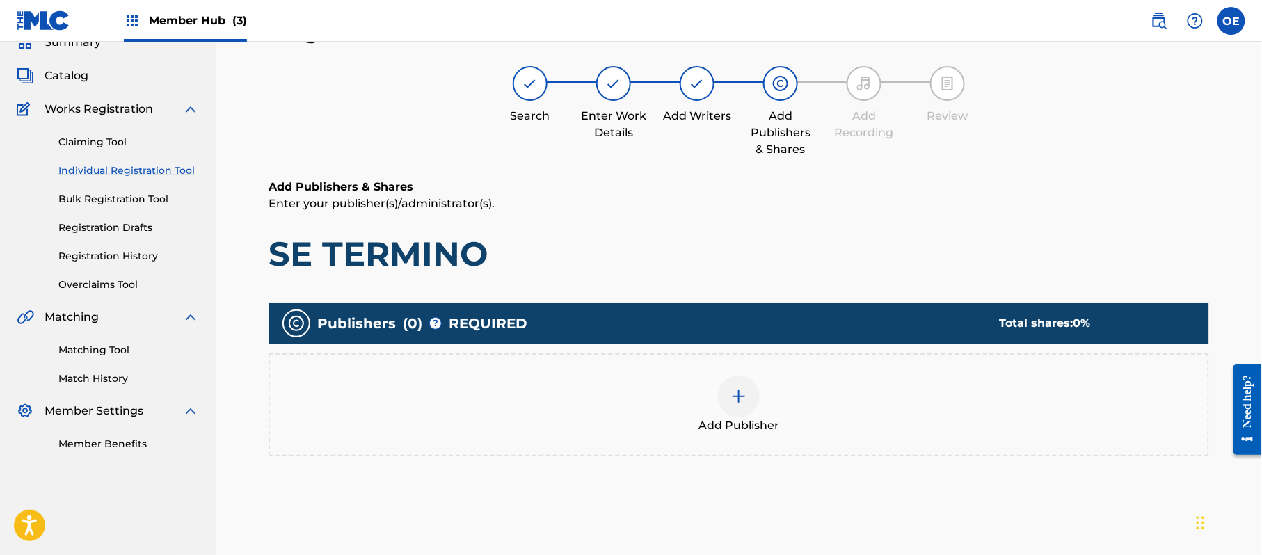
click at [683, 398] on div "Add Publisher" at bounding box center [739, 405] width 938 height 58
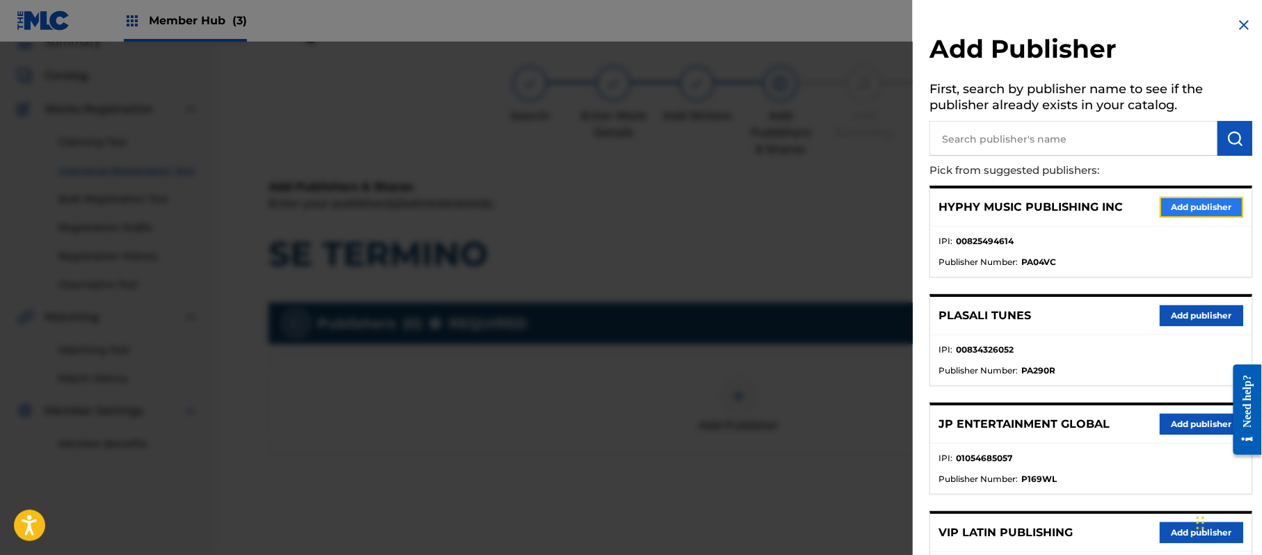
click at [1184, 207] on button "Add publisher" at bounding box center [1201, 207] width 83 height 21
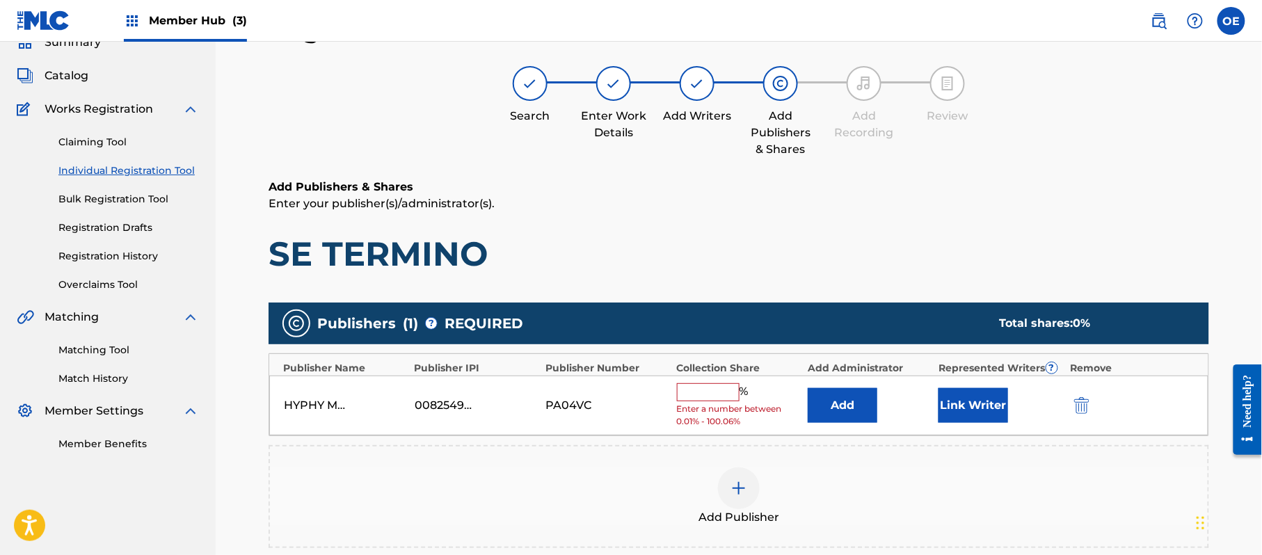
click at [705, 394] on input "text" at bounding box center [708, 392] width 63 height 18
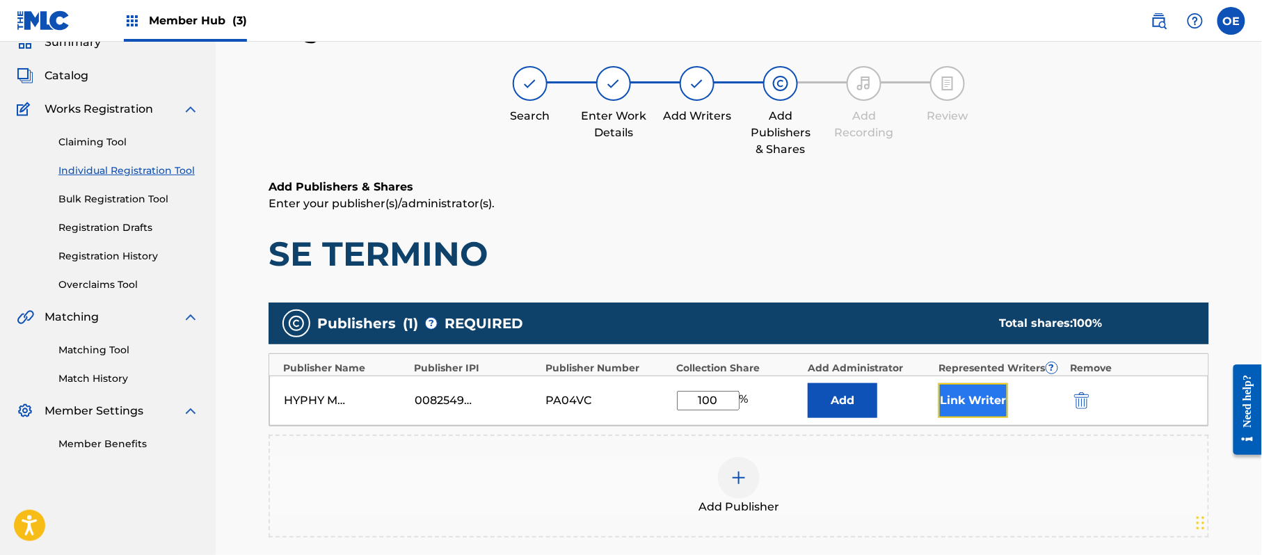
click at [974, 401] on button "Link Writer" at bounding box center [974, 400] width 70 height 35
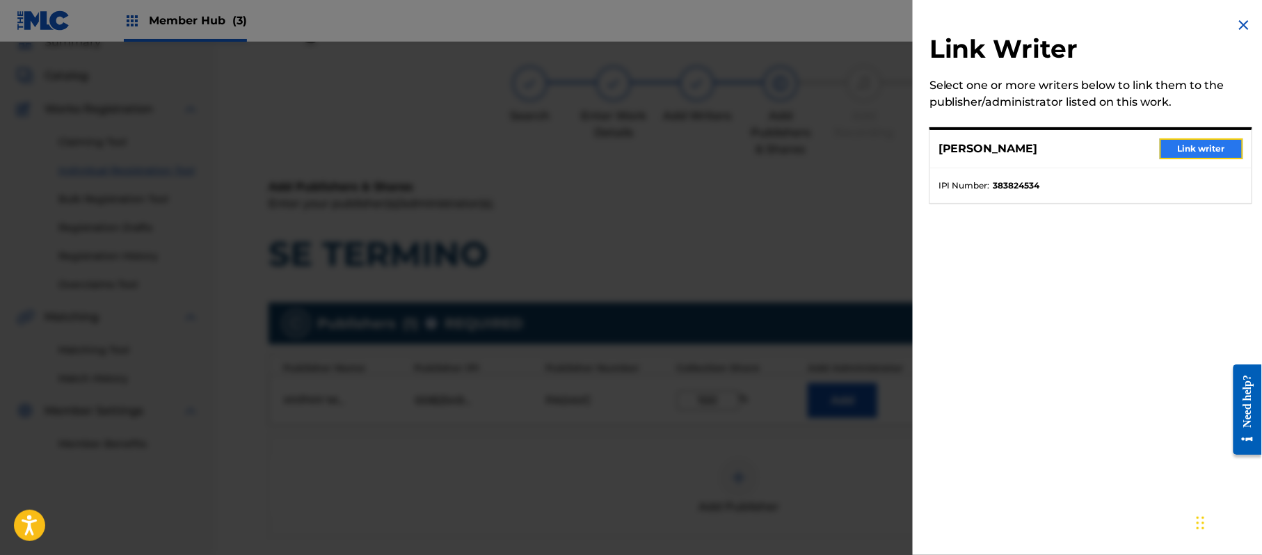
click at [1186, 151] on button "Link writer" at bounding box center [1201, 148] width 83 height 21
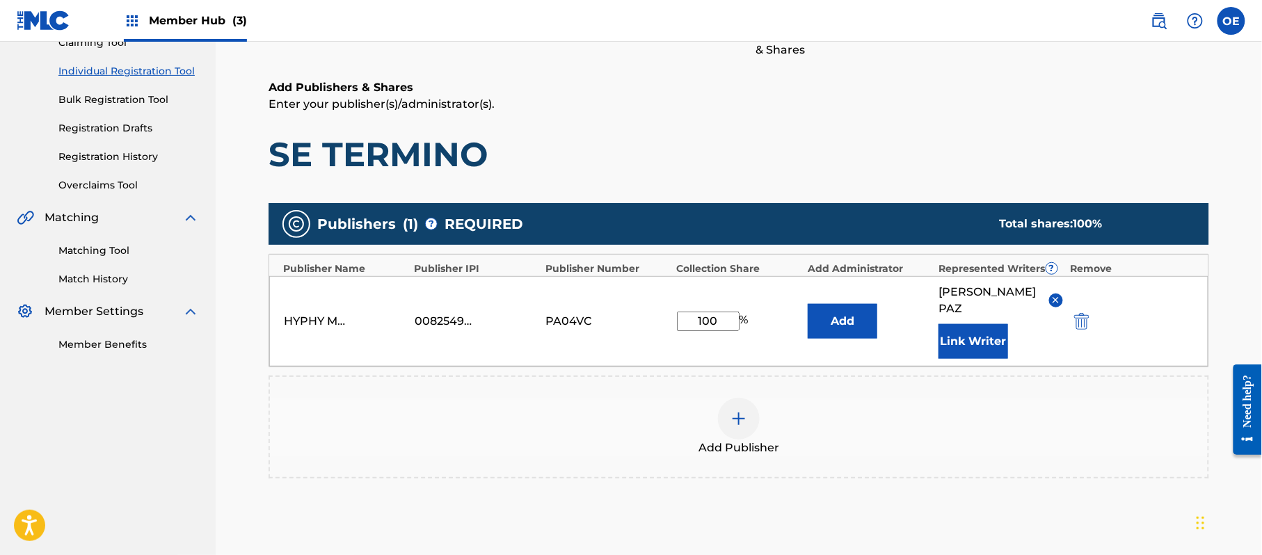
scroll to position [293, 0]
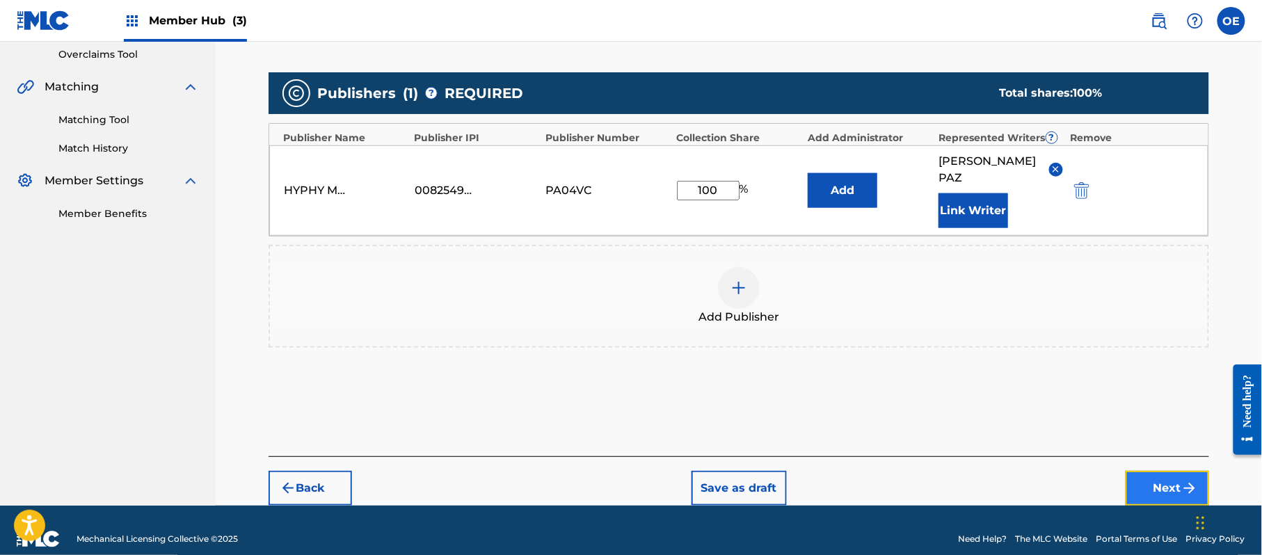
click at [1153, 479] on button "Next" at bounding box center [1167, 488] width 83 height 35
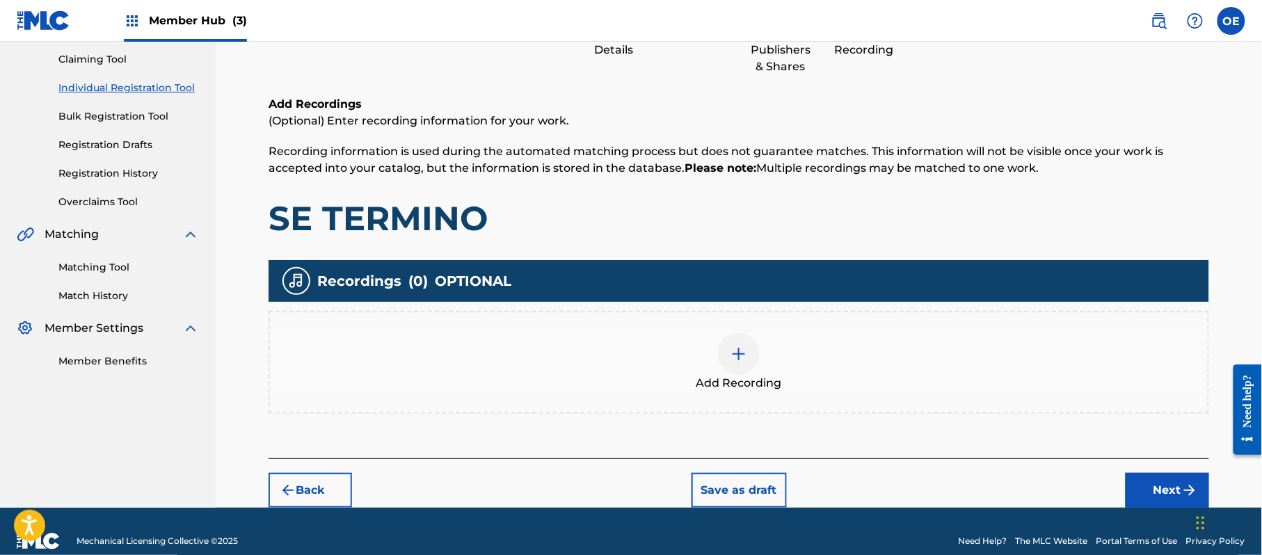
scroll to position [63, 0]
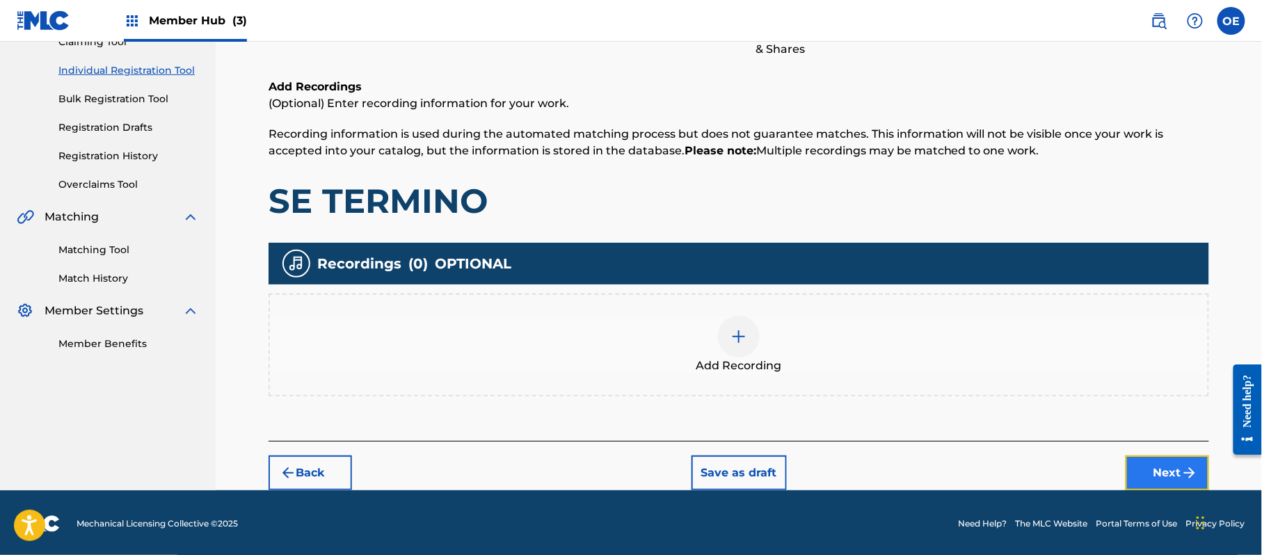
click at [1168, 466] on button "Next" at bounding box center [1167, 473] width 83 height 35
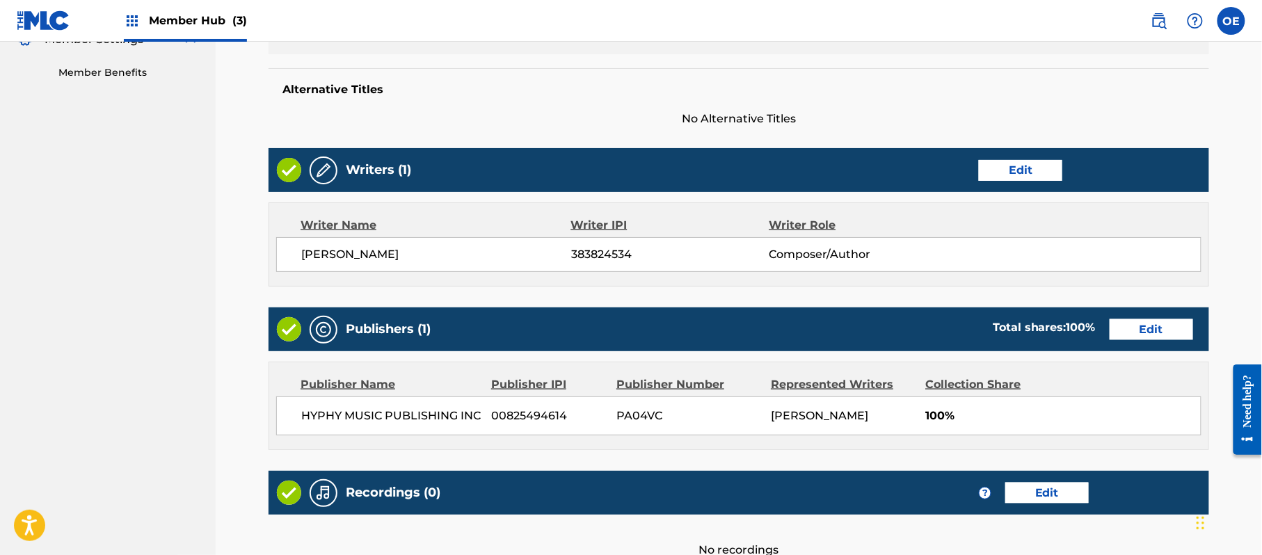
scroll to position [577, 0]
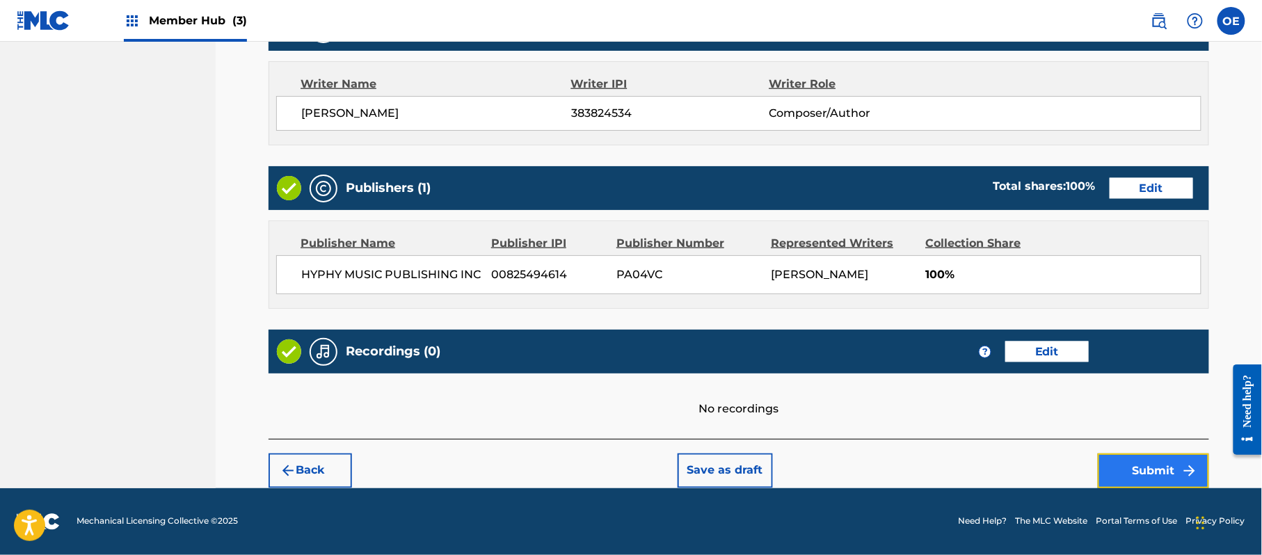
click at [1176, 458] on button "Submit" at bounding box center [1153, 471] width 111 height 35
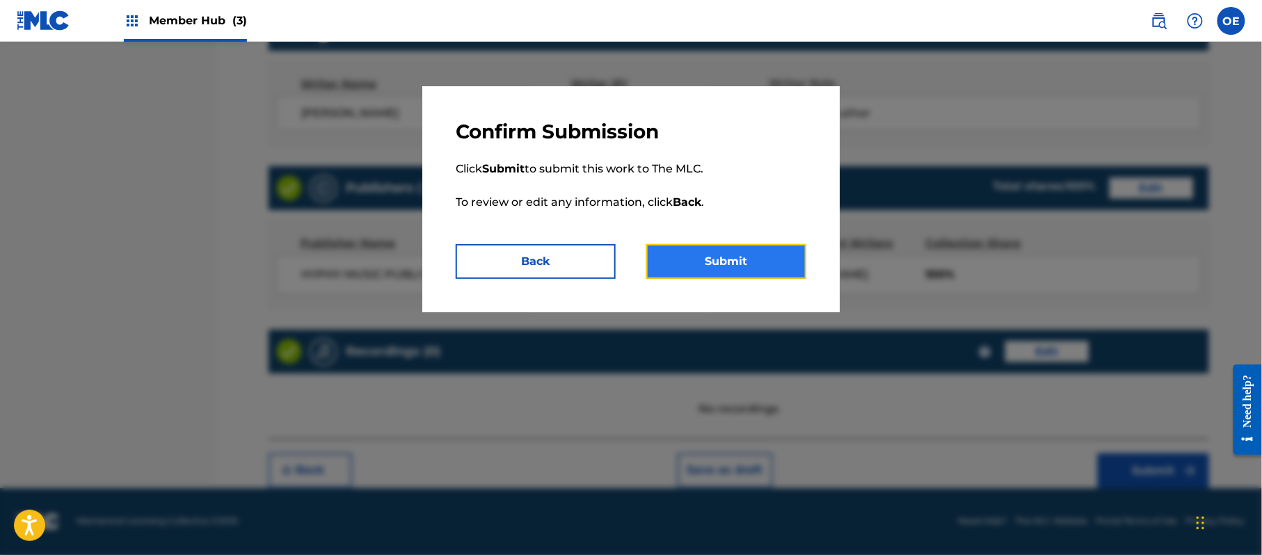
click at [731, 265] on button "Submit" at bounding box center [726, 261] width 160 height 35
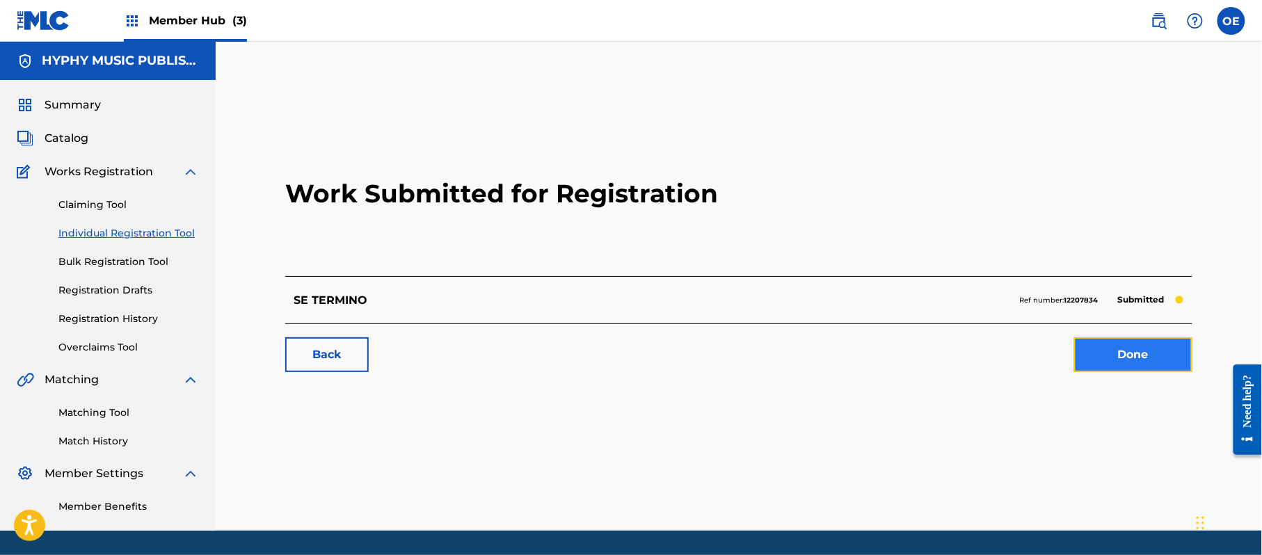
click at [1129, 349] on link "Done" at bounding box center [1133, 354] width 118 height 35
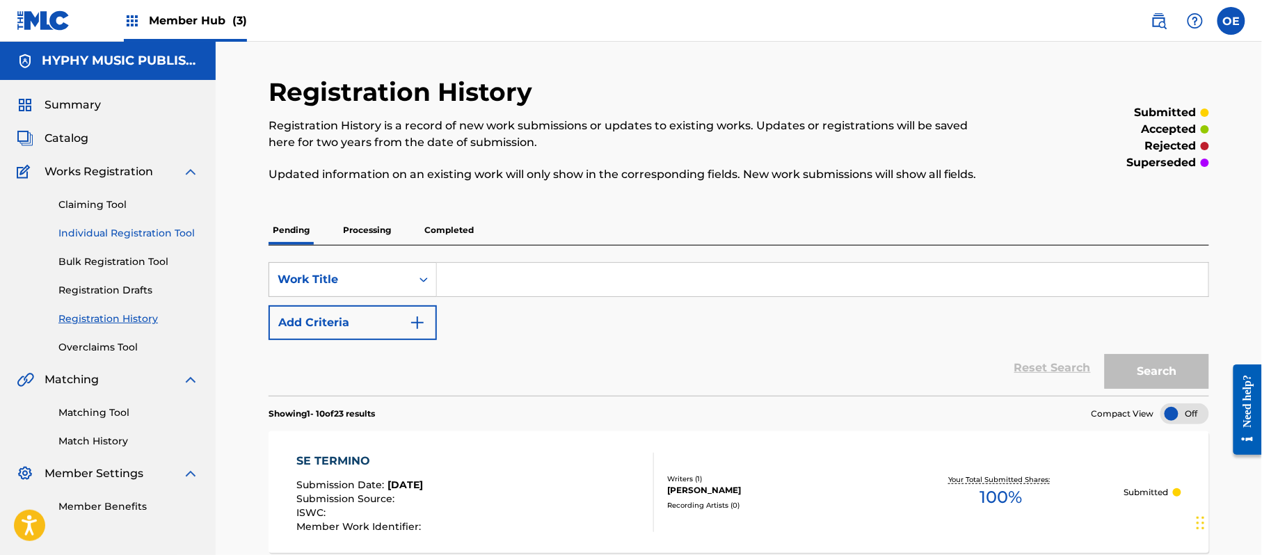
click at [129, 234] on link "Individual Registration Tool" at bounding box center [128, 233] width 141 height 15
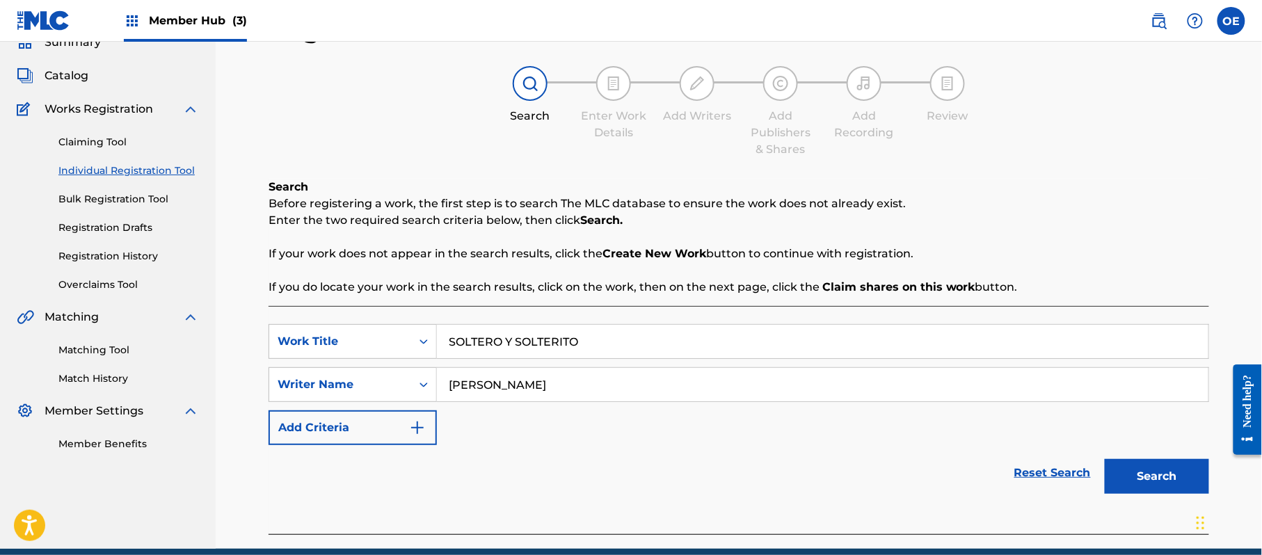
scroll to position [123, 0]
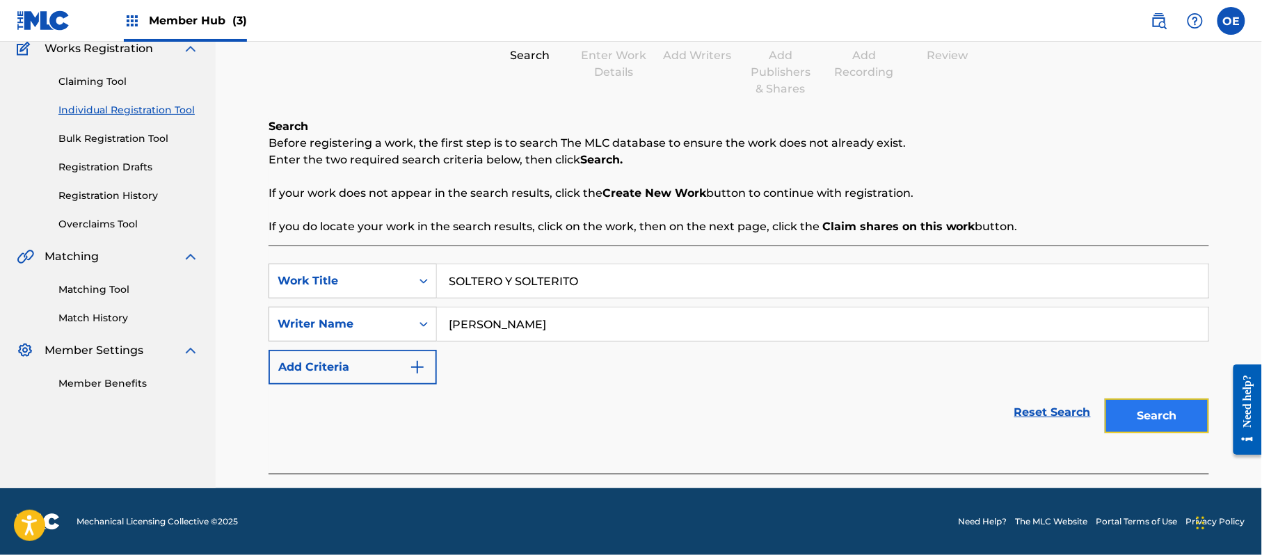
click at [1165, 412] on button "Search" at bounding box center [1157, 416] width 104 height 35
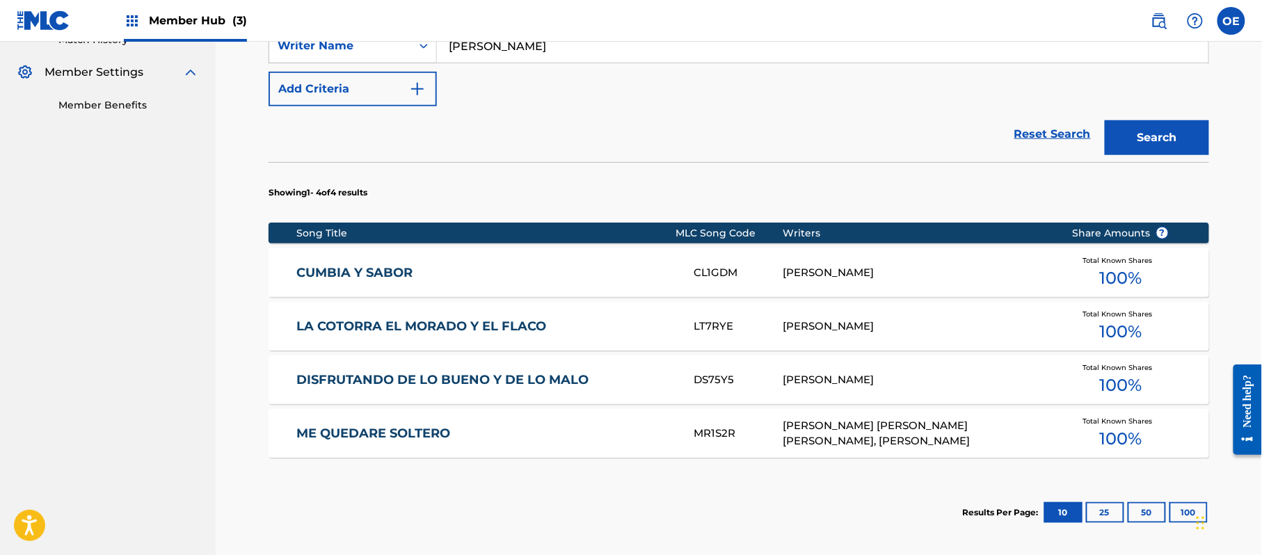
scroll to position [541, 0]
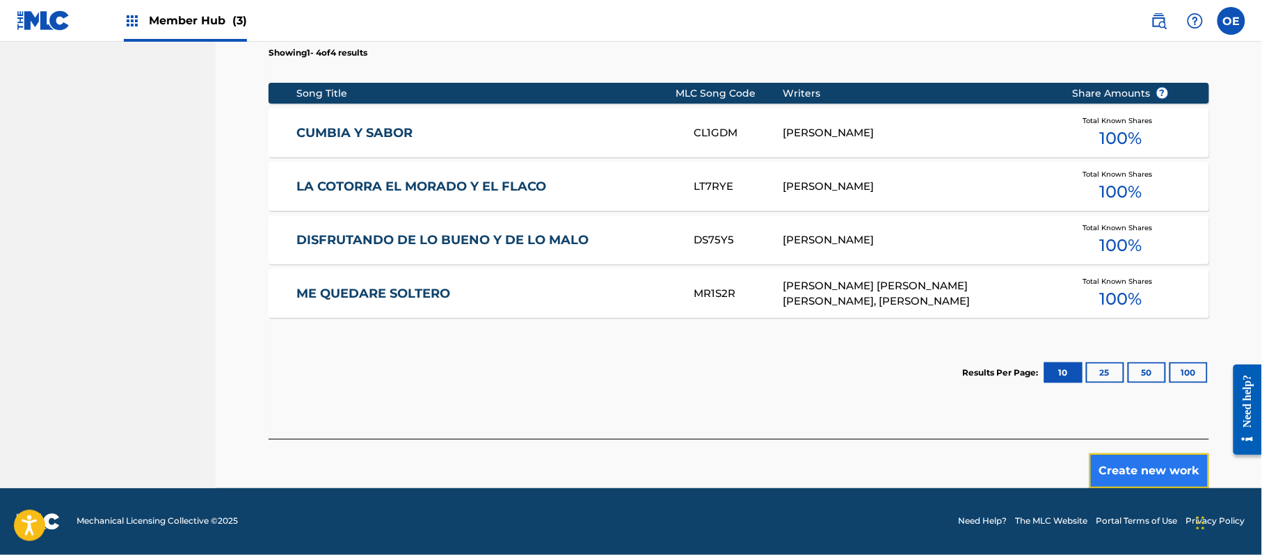
click at [1117, 456] on button "Create new work" at bounding box center [1150, 471] width 120 height 35
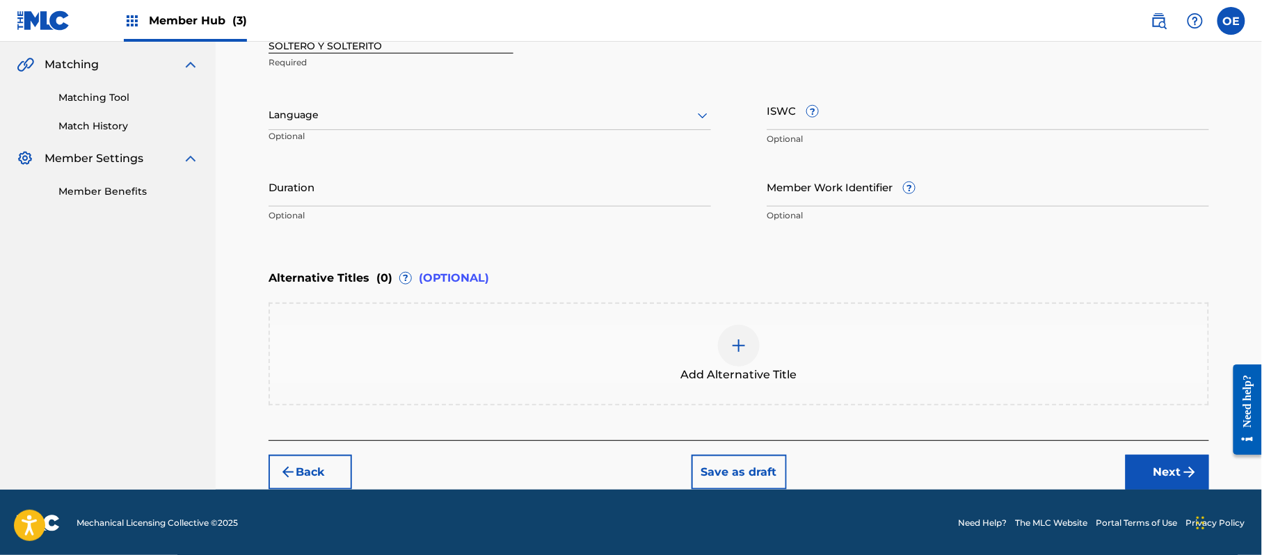
click at [355, 113] on div at bounding box center [490, 114] width 443 height 17
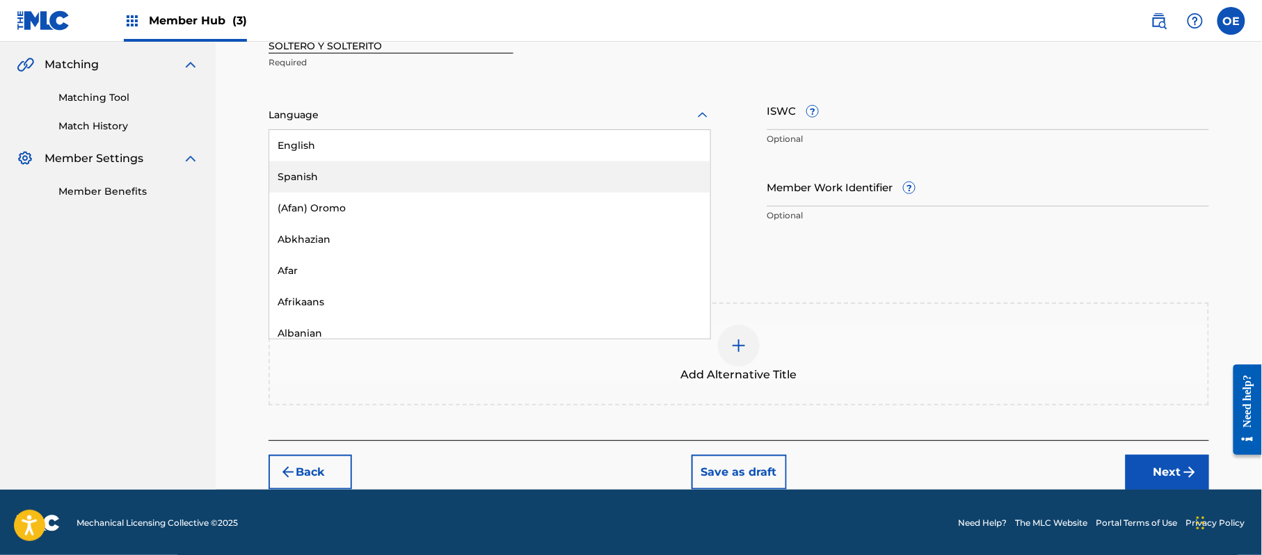
click at [334, 168] on div "Spanish" at bounding box center [489, 176] width 441 height 31
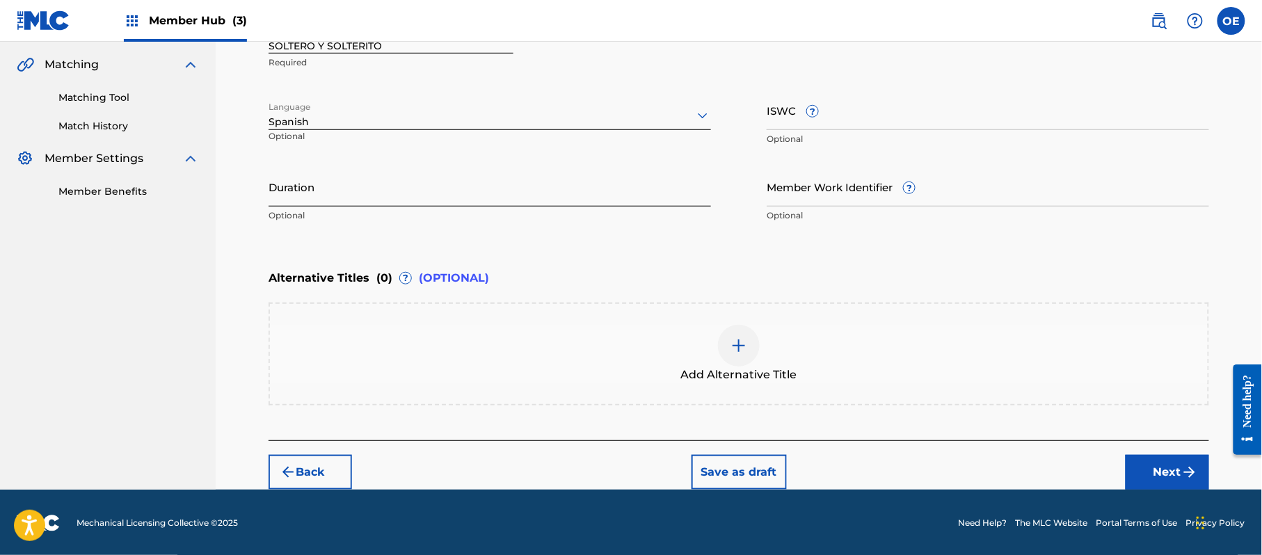
click at [473, 202] on input "Duration" at bounding box center [490, 187] width 443 height 40
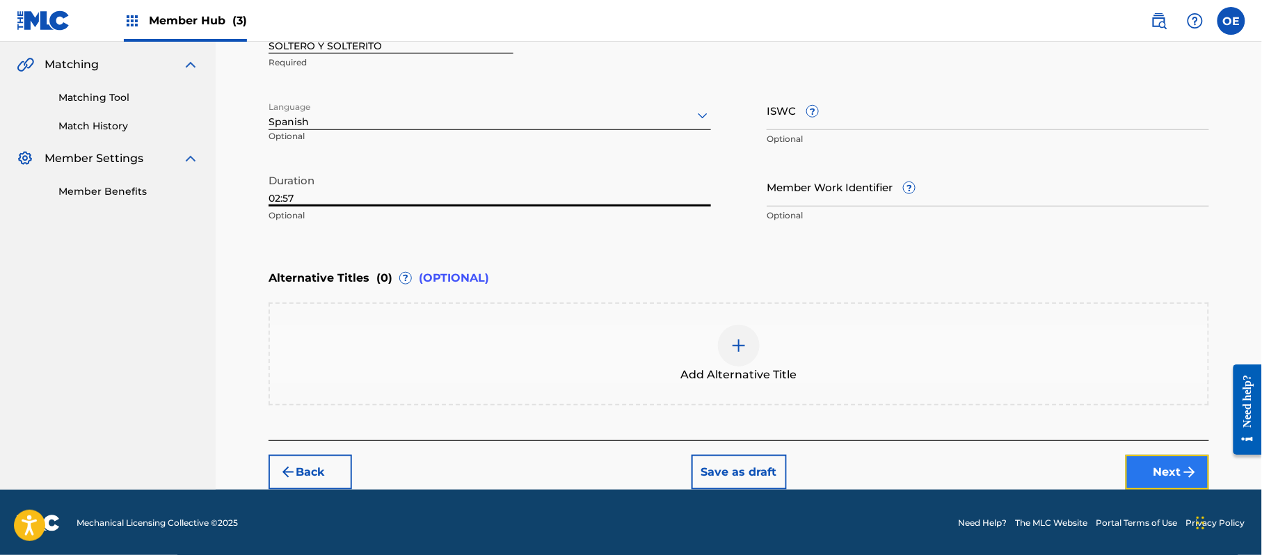
click at [1156, 460] on button "Next" at bounding box center [1167, 472] width 83 height 35
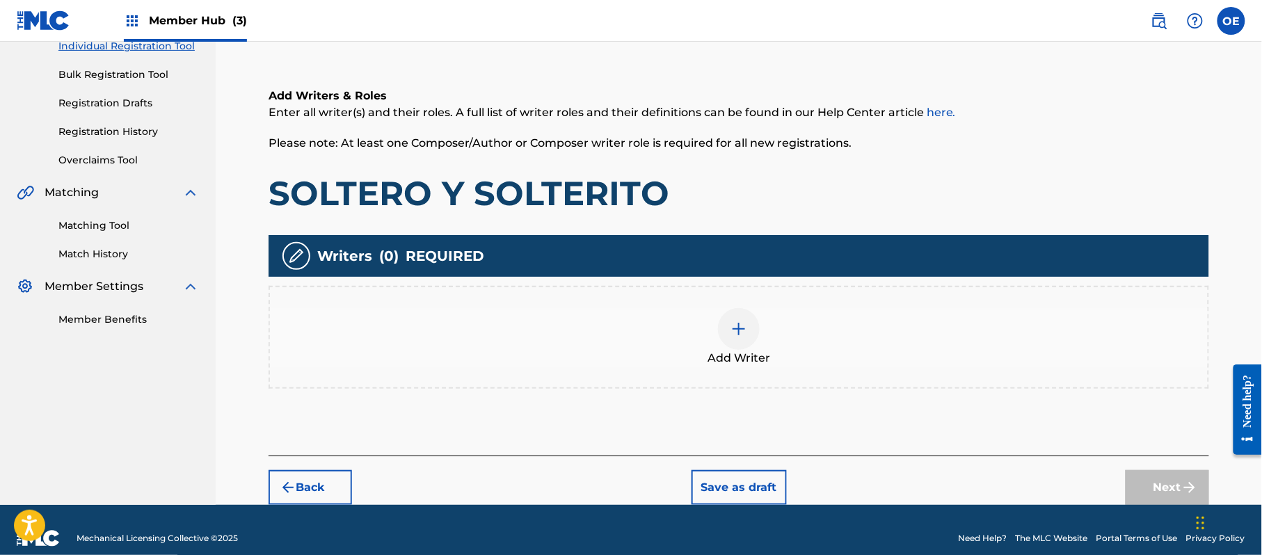
scroll to position [63, 0]
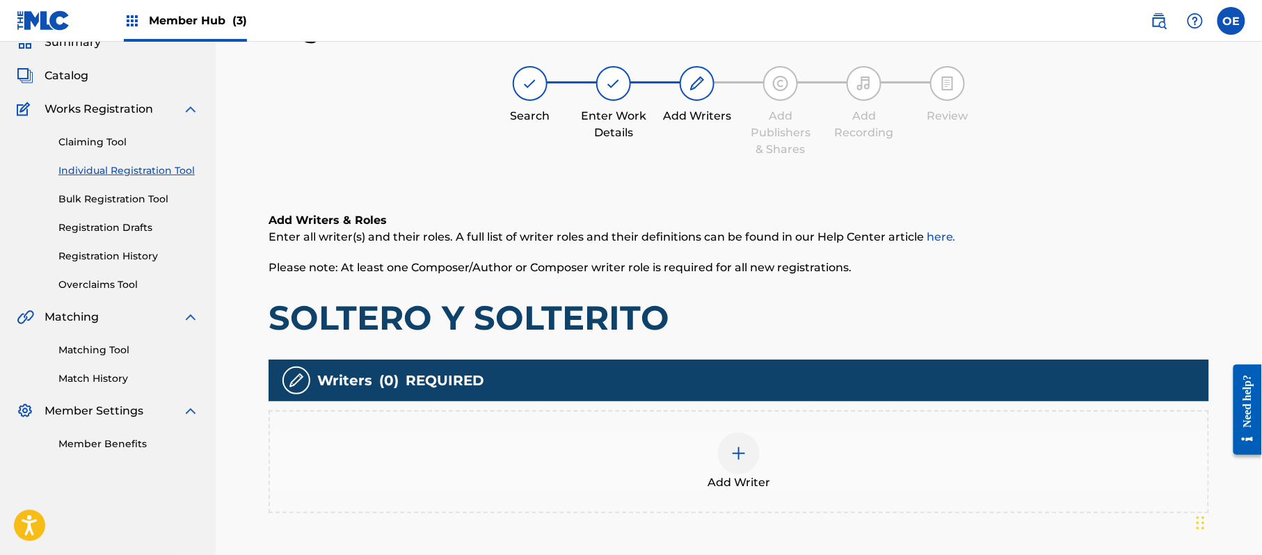
click at [786, 444] on div "Add Writer" at bounding box center [739, 462] width 938 height 58
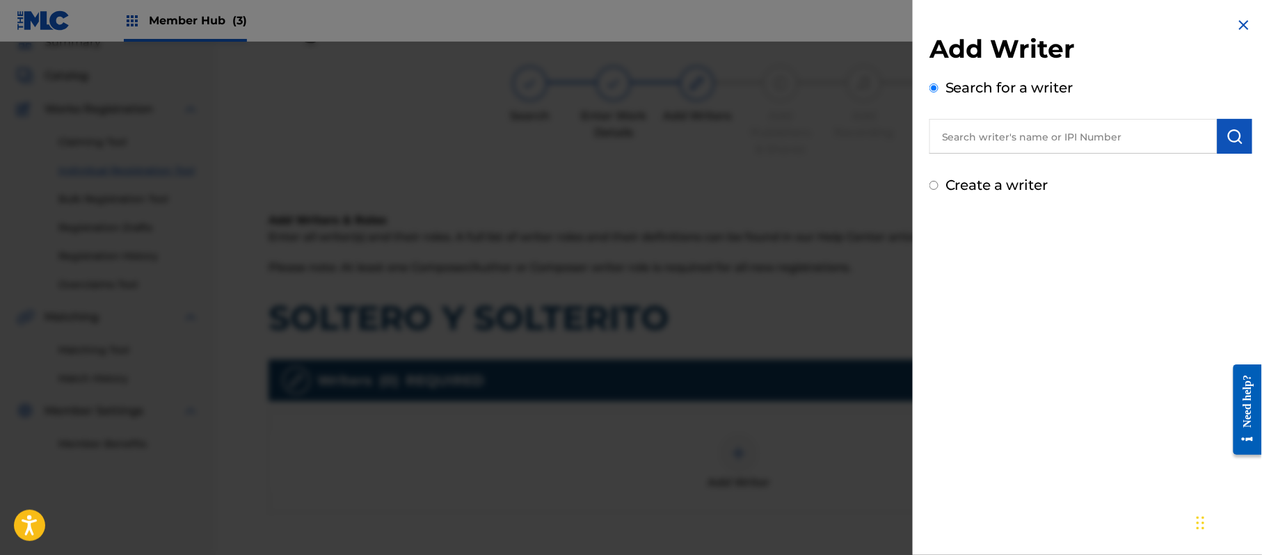
drag, startPoint x: 981, startPoint y: 182, endPoint x: 995, endPoint y: 252, distance: 71.6
click at [980, 184] on label "Create a writer" at bounding box center [997, 185] width 103 height 17
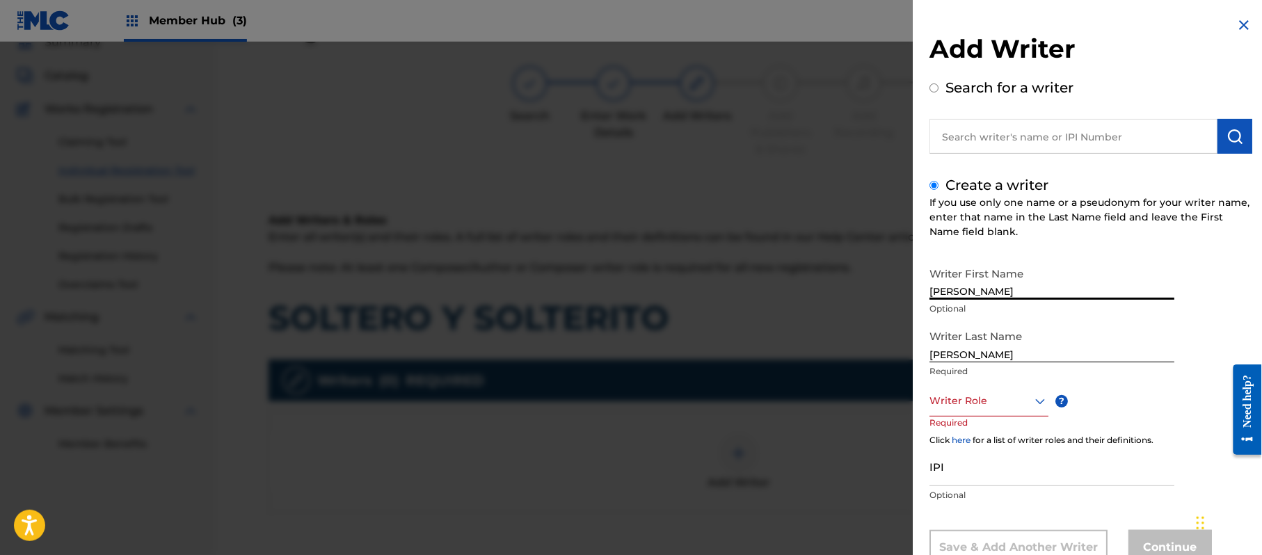
drag, startPoint x: 1001, startPoint y: 290, endPoint x: 961, endPoint y: 292, distance: 39.7
click at [961, 292] on input "[PERSON_NAME]" at bounding box center [1052, 280] width 245 height 40
drag, startPoint x: 969, startPoint y: 351, endPoint x: 891, endPoint y: 353, distance: 78.0
click at [891, 353] on div "Add Writer Search for a writer Create a writer If you use only one name or a ps…" at bounding box center [631, 298] width 1262 height 513
click at [1017, 390] on div "Writer Role" at bounding box center [989, 400] width 119 height 31
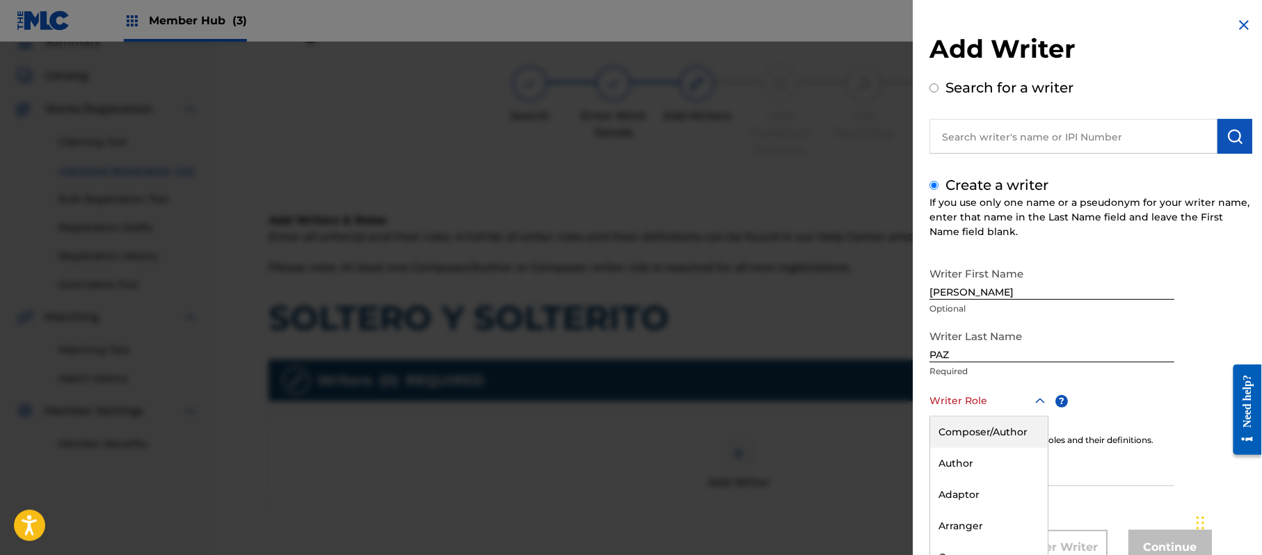
scroll to position [47, 0]
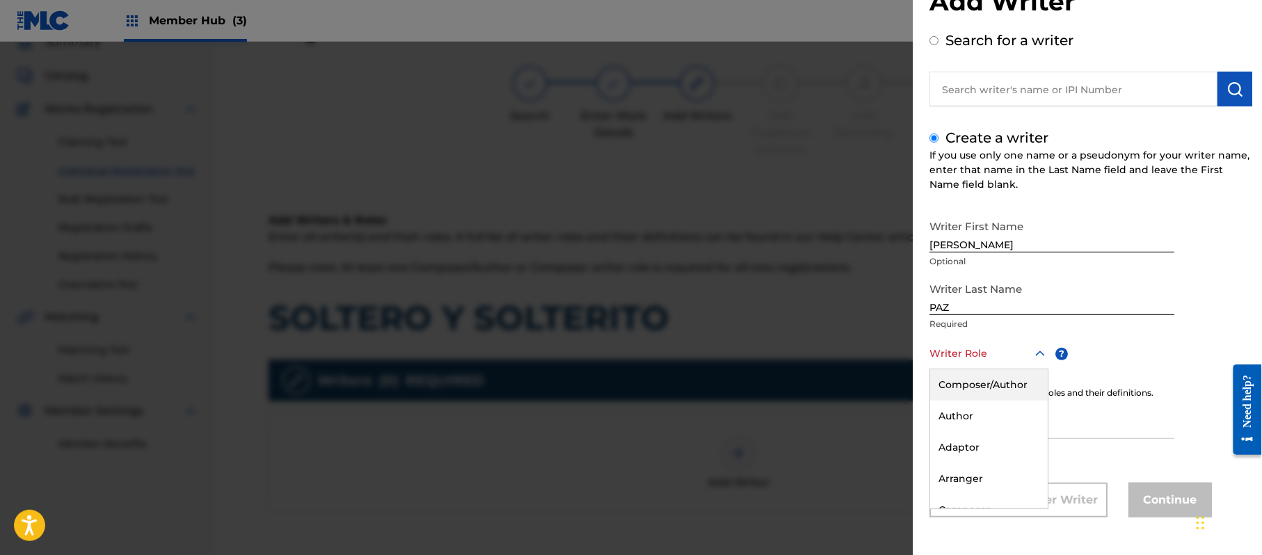
click at [995, 365] on div "Writer Role" at bounding box center [989, 353] width 119 height 31
click at [966, 357] on div at bounding box center [989, 353] width 119 height 17
click at [956, 379] on div "Composer/Author" at bounding box center [989, 384] width 118 height 31
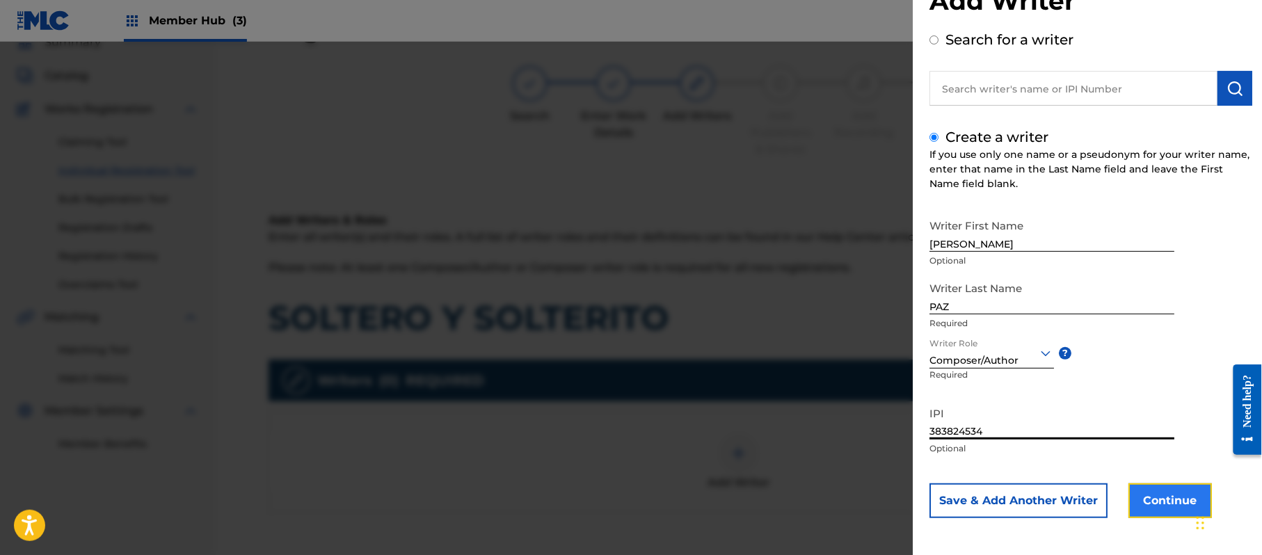
click at [1133, 500] on button "Continue" at bounding box center [1170, 501] width 83 height 35
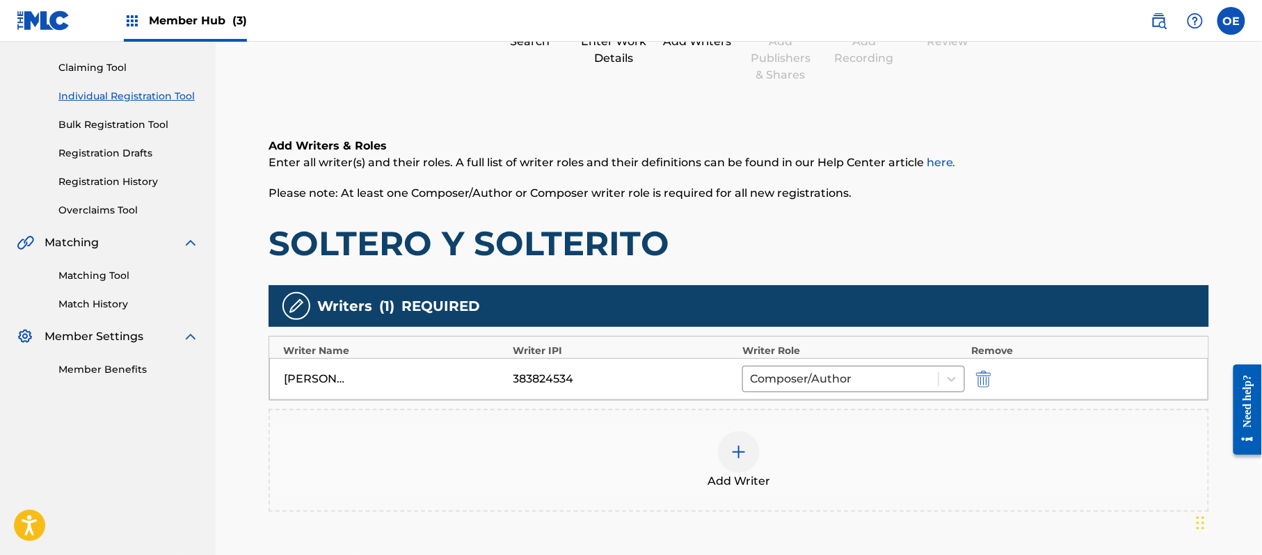
scroll to position [277, 0]
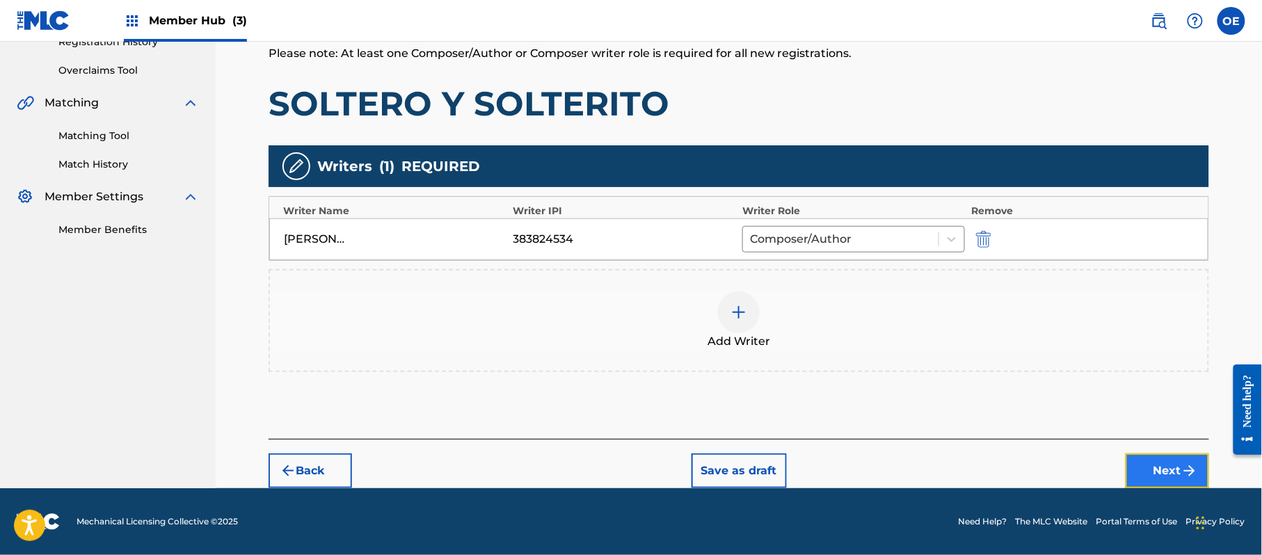
click at [1203, 461] on button "Next" at bounding box center [1167, 471] width 83 height 35
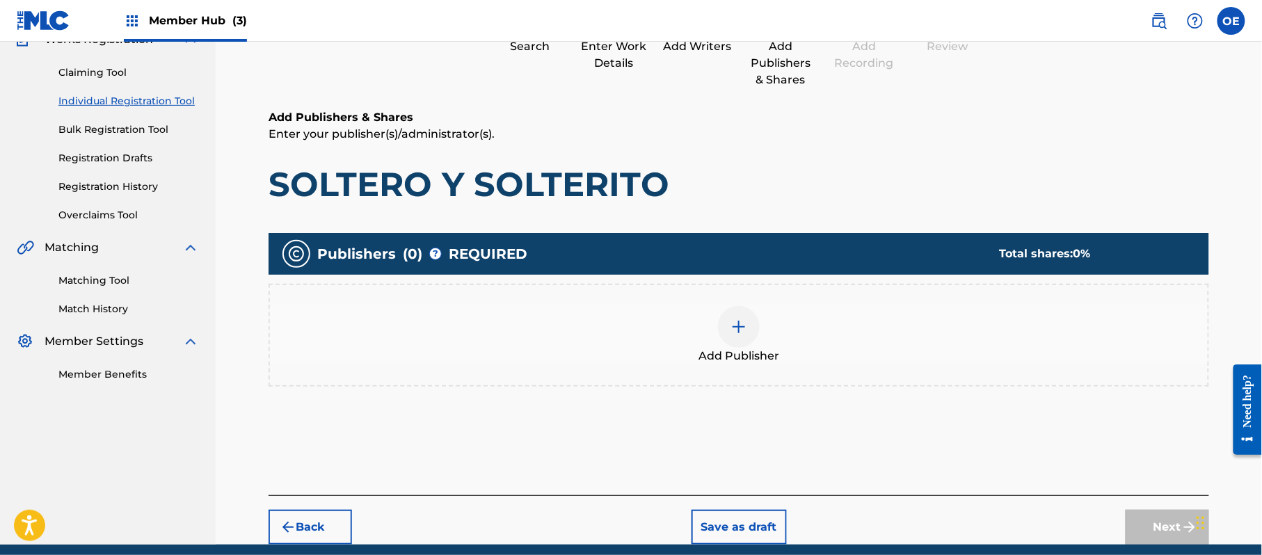
scroll to position [63, 0]
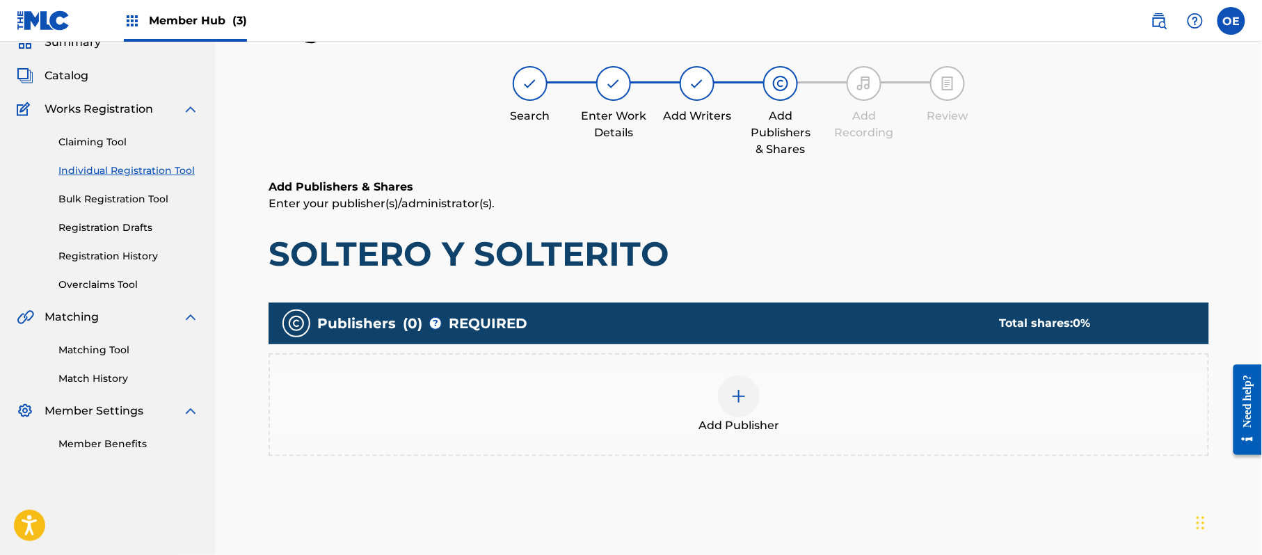
click at [832, 426] on div "Add Publisher" at bounding box center [739, 405] width 938 height 58
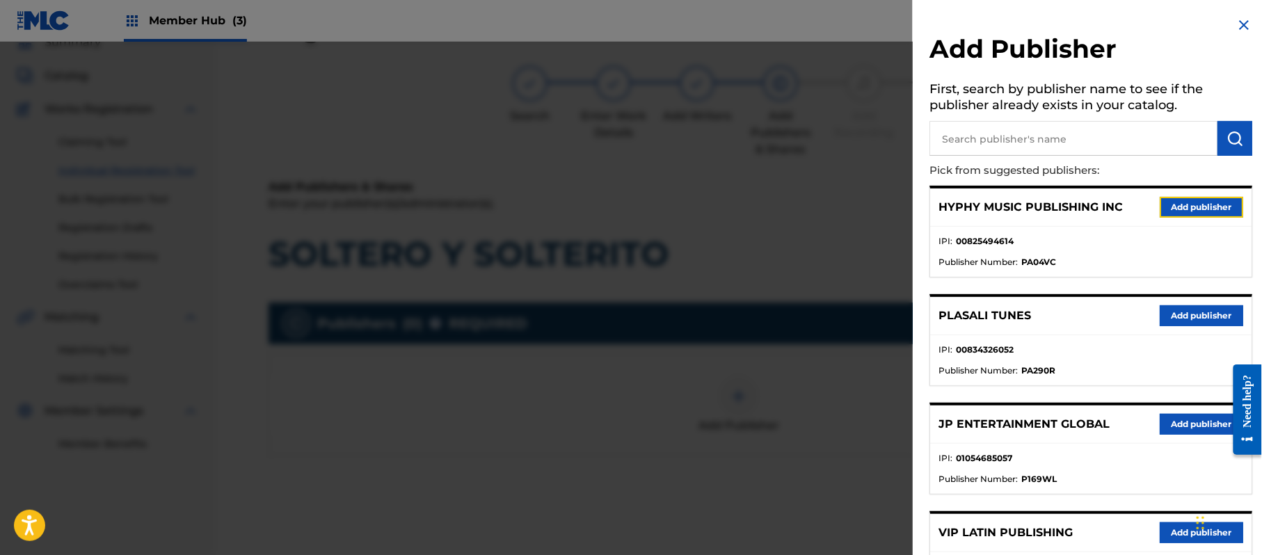
click at [1172, 209] on button "Add publisher" at bounding box center [1201, 207] width 83 height 21
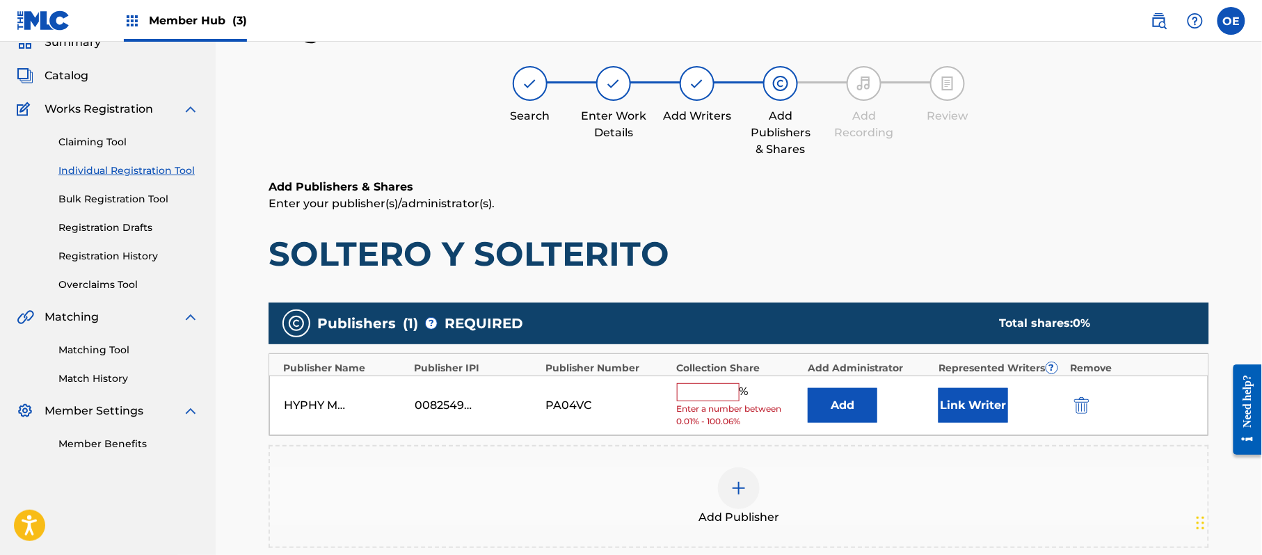
click at [692, 395] on input "text" at bounding box center [708, 392] width 63 height 18
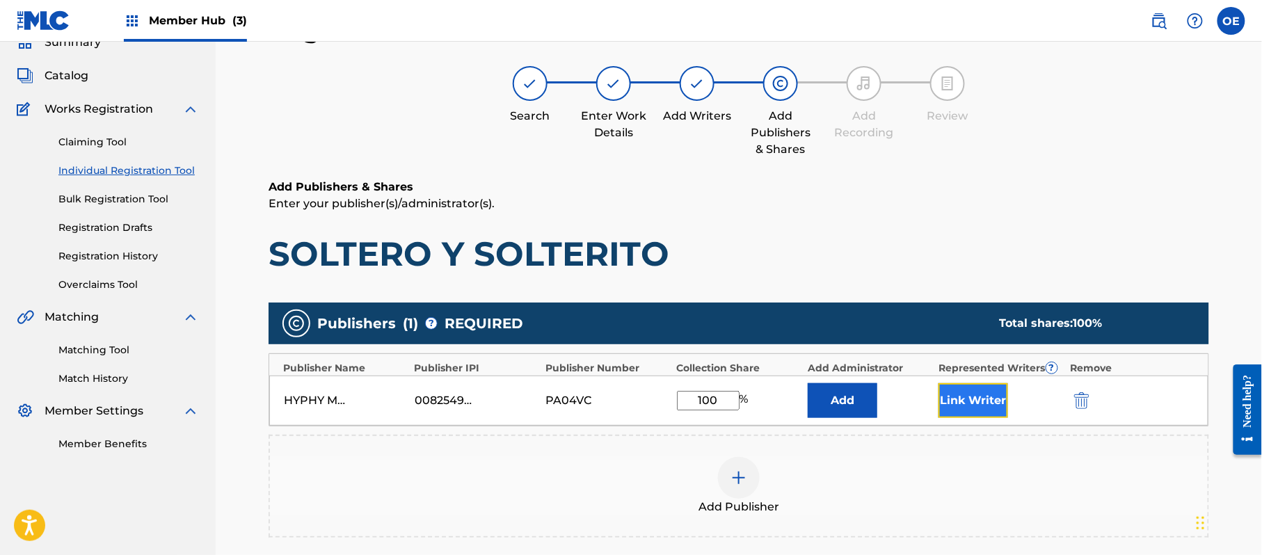
click at [972, 394] on button "Link Writer" at bounding box center [974, 400] width 70 height 35
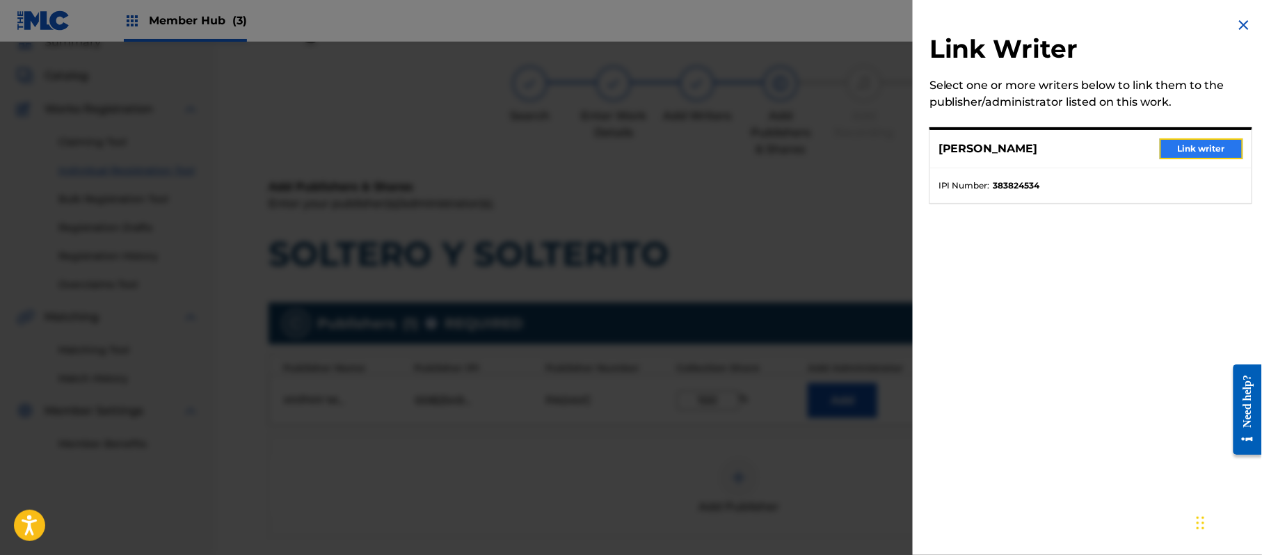
click at [1189, 149] on button "Link writer" at bounding box center [1201, 148] width 83 height 21
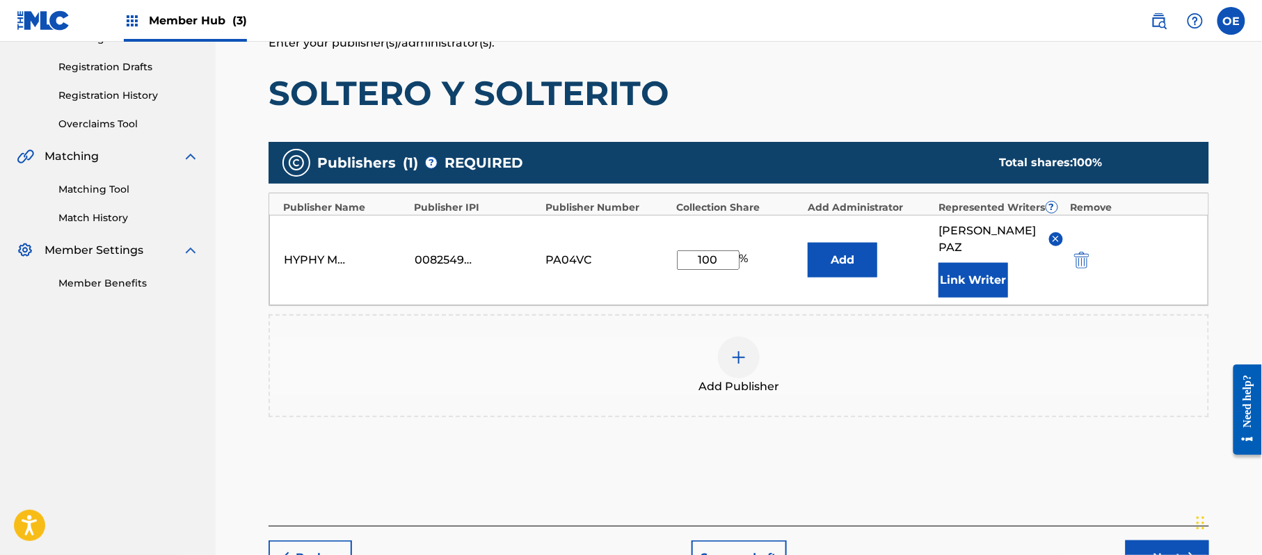
scroll to position [293, 0]
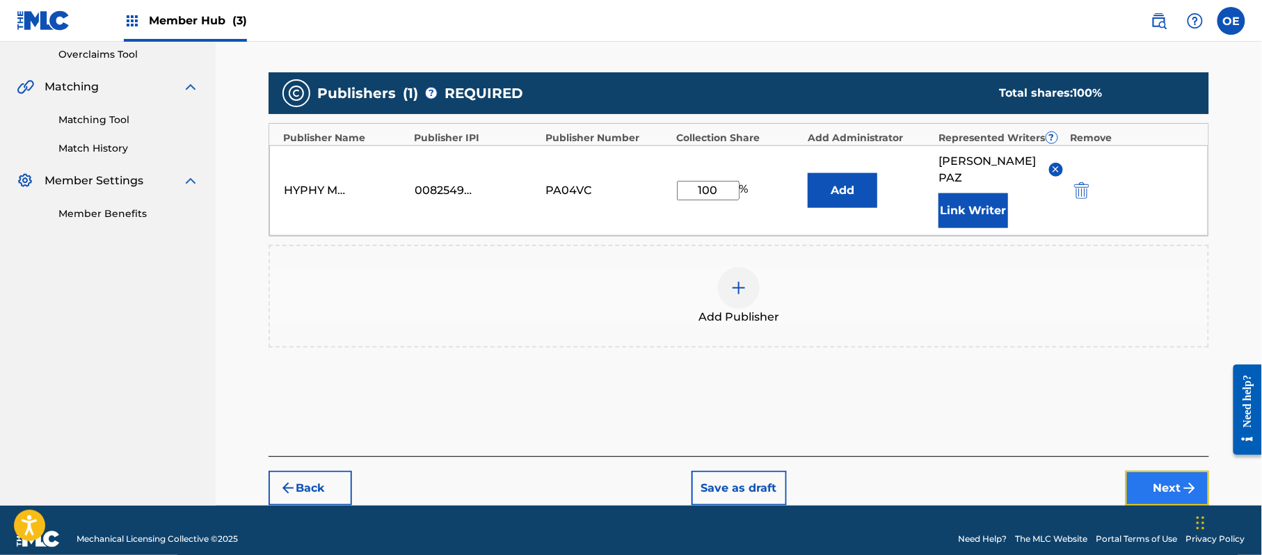
click at [1158, 471] on button "Next" at bounding box center [1167, 488] width 83 height 35
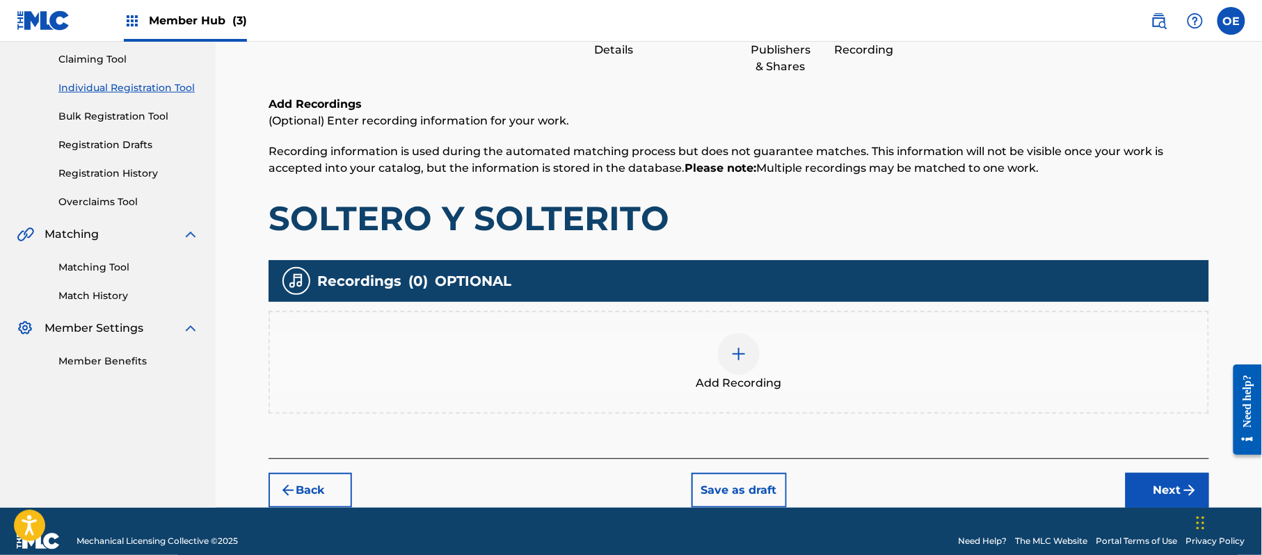
scroll to position [63, 0]
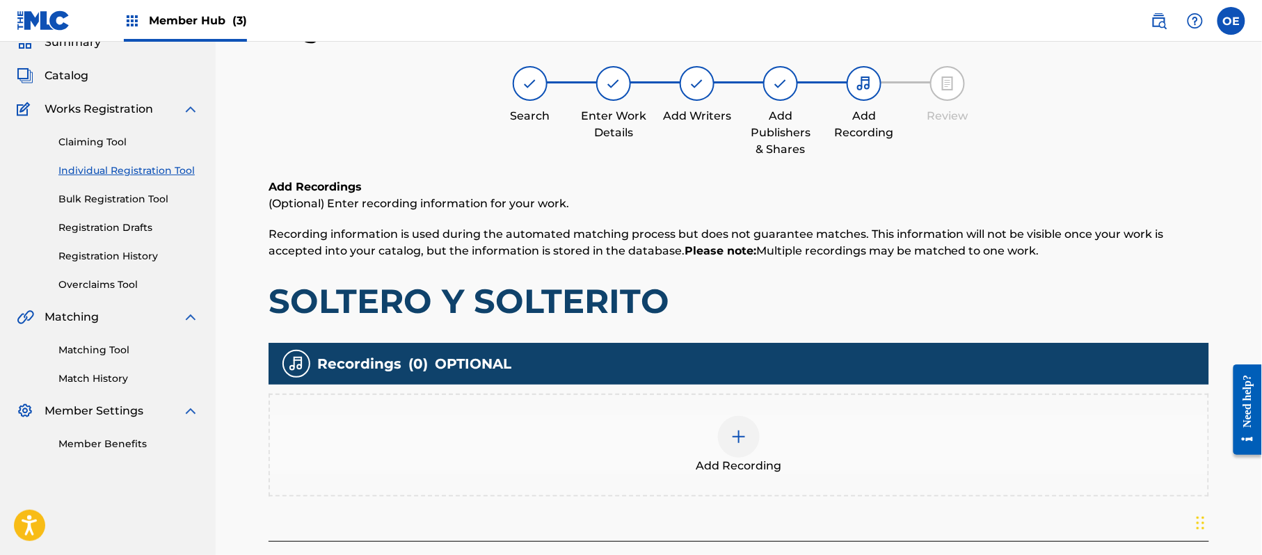
click at [733, 422] on div at bounding box center [739, 437] width 42 height 42
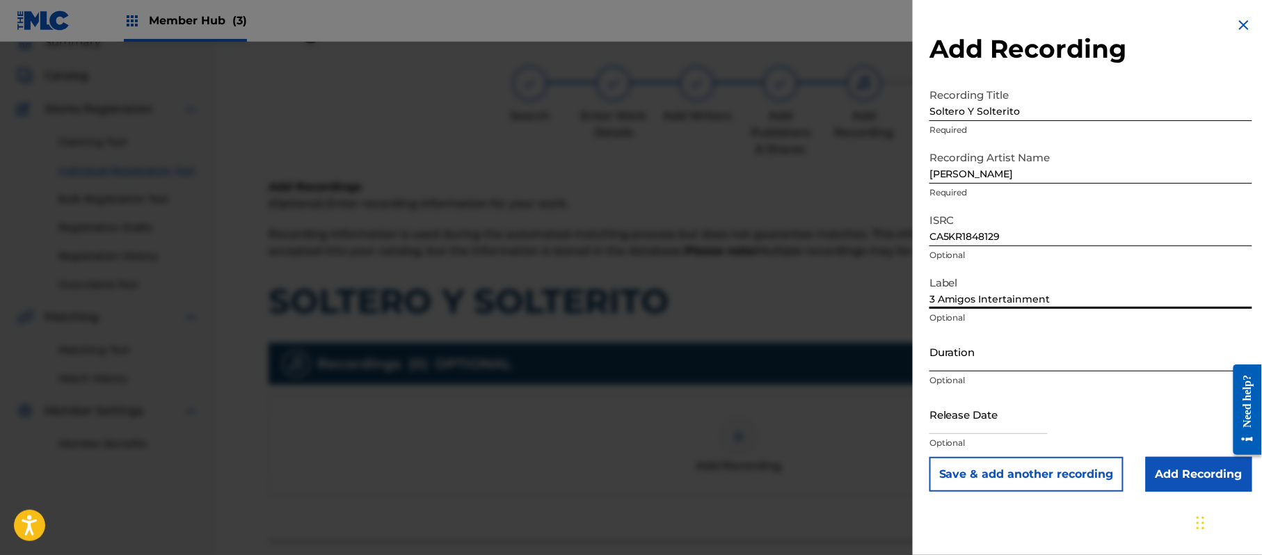
click at [1045, 352] on input "Duration" at bounding box center [1091, 352] width 323 height 40
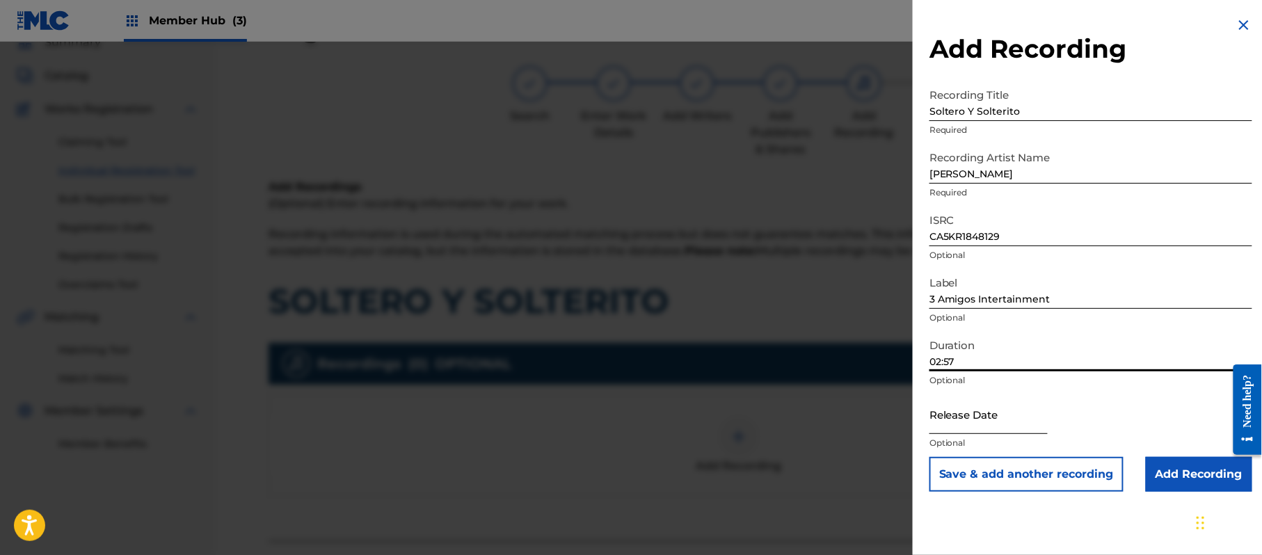
click at [991, 410] on input "text" at bounding box center [989, 415] width 118 height 40
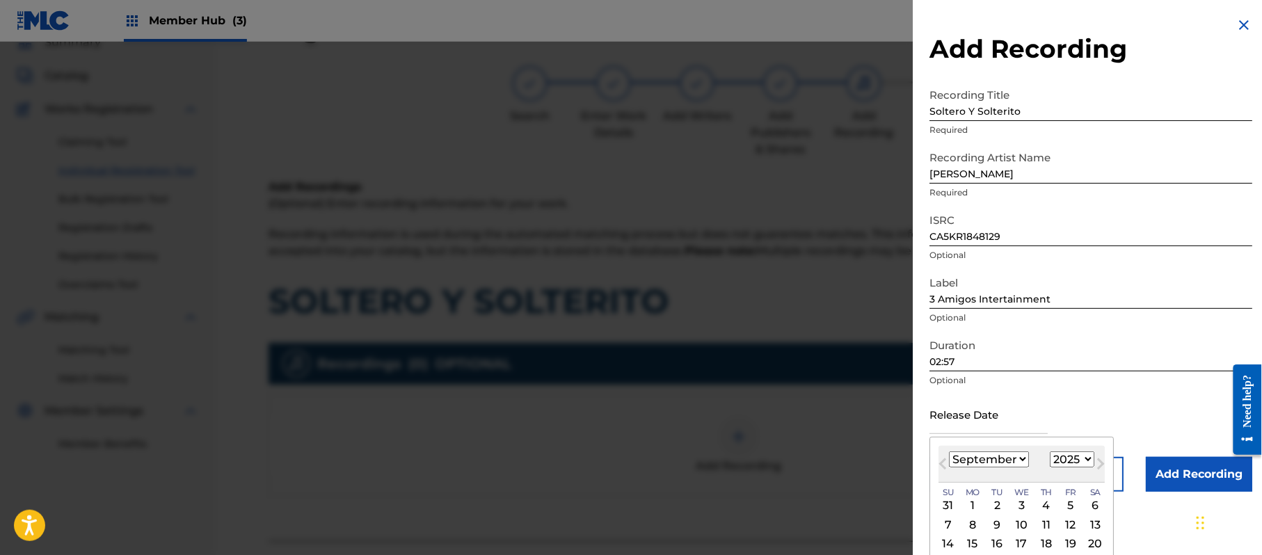
click at [1081, 466] on select "1899 1900 1901 1902 1903 1904 1905 1906 1907 1908 1909 1910 1911 1912 1913 1914…" at bounding box center [1072, 460] width 45 height 16
click at [1053, 452] on select "1899 1900 1901 1902 1903 1904 1905 1906 1907 1908 1909 1910 1911 1912 1913 1914…" at bounding box center [1072, 460] width 45 height 16
click at [1000, 458] on select "January February March April May June July August September October November De…" at bounding box center [989, 460] width 80 height 16
click at [950, 452] on select "January February March April May June July August September October November De…" at bounding box center [989, 460] width 80 height 16
click at [967, 525] on div "7" at bounding box center [972, 524] width 17 height 17
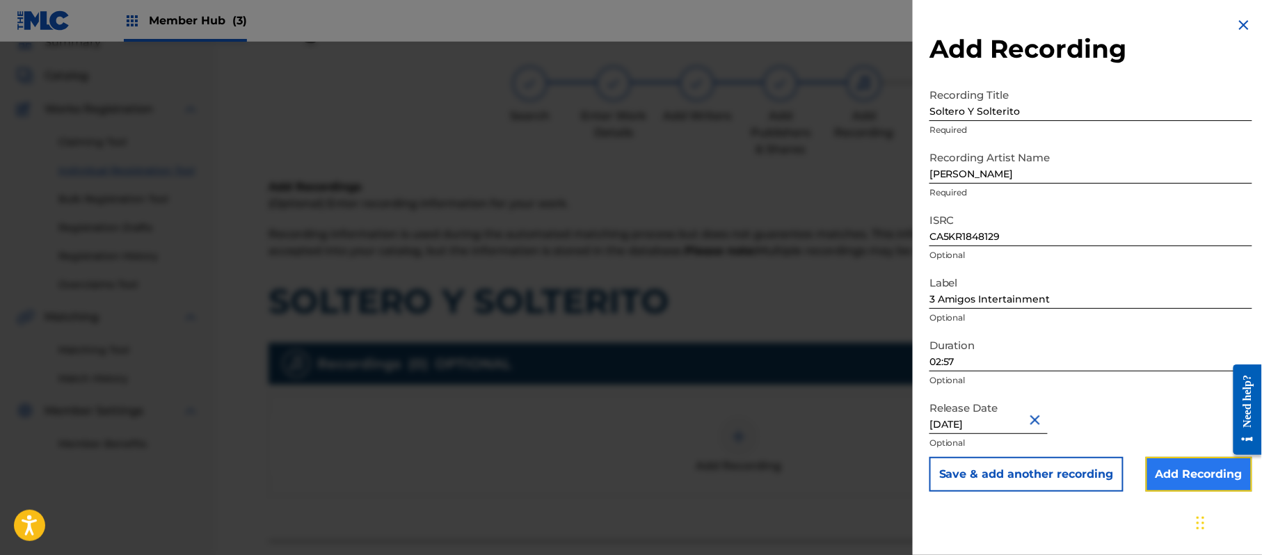
click at [1181, 477] on input "Add Recording" at bounding box center [1199, 474] width 106 height 35
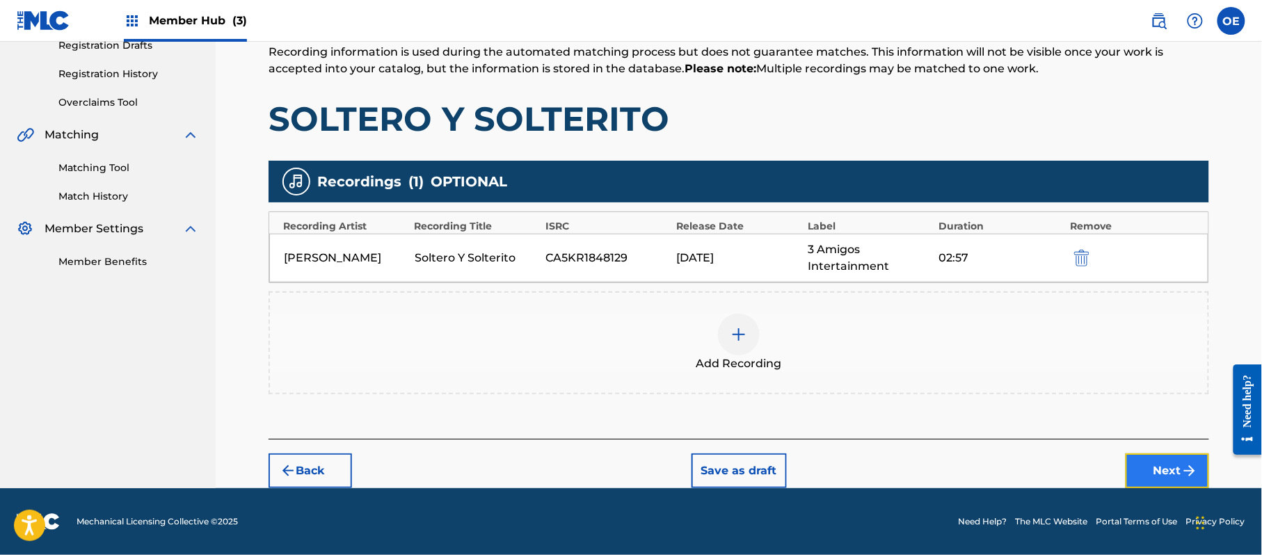
click at [1149, 454] on button "Next" at bounding box center [1167, 471] width 83 height 35
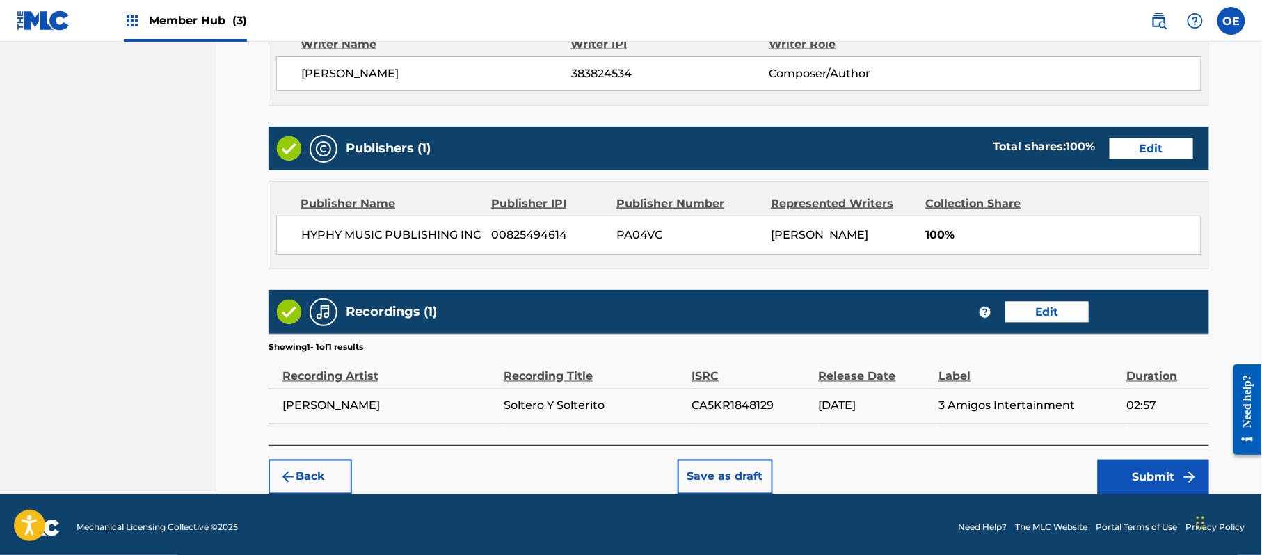
scroll to position [622, 0]
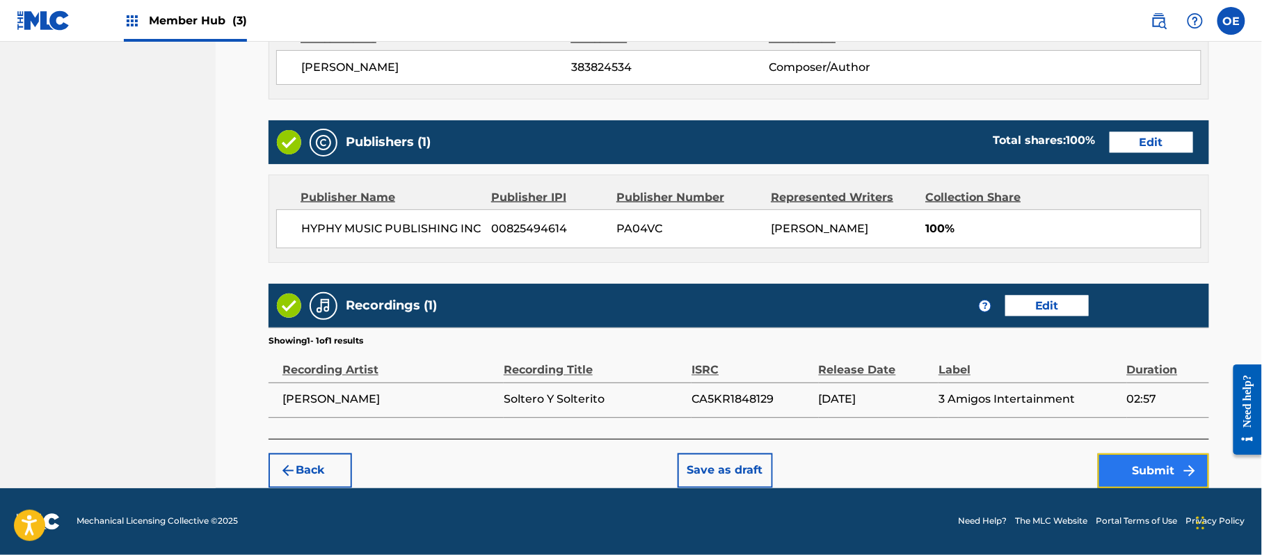
click at [1174, 482] on button "Submit" at bounding box center [1153, 471] width 111 height 35
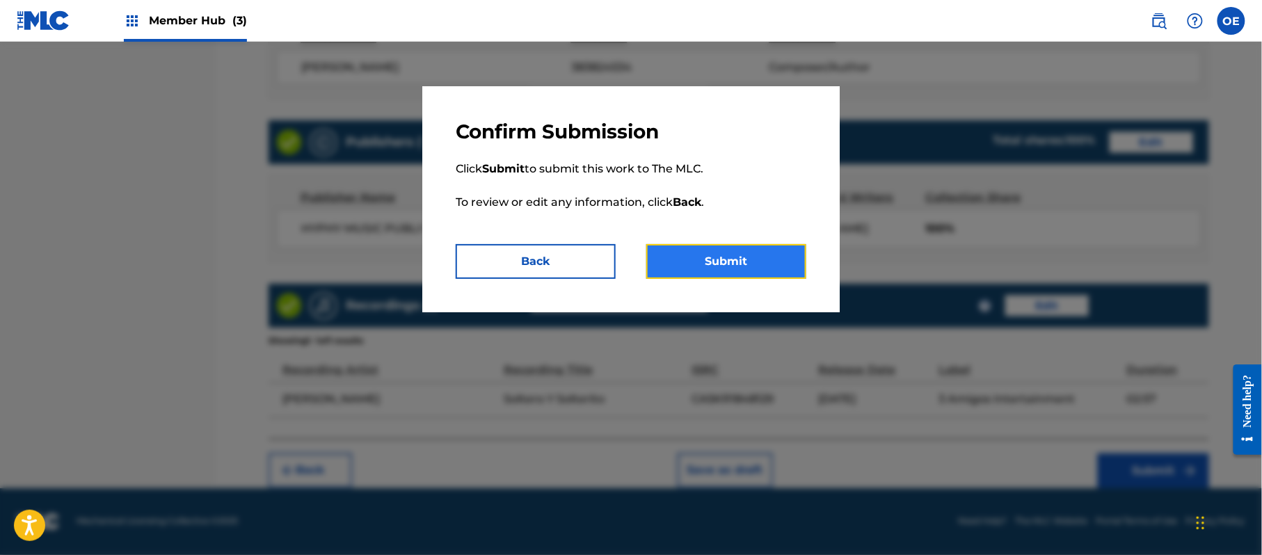
click at [702, 254] on button "Submit" at bounding box center [726, 261] width 160 height 35
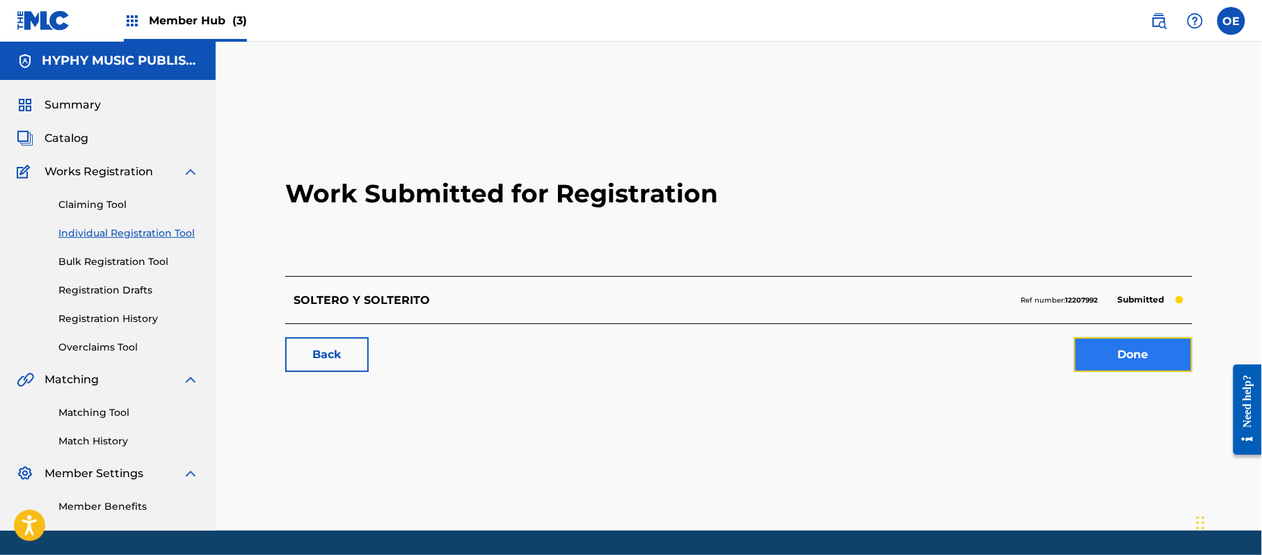
click at [1170, 365] on link "Done" at bounding box center [1133, 354] width 118 height 35
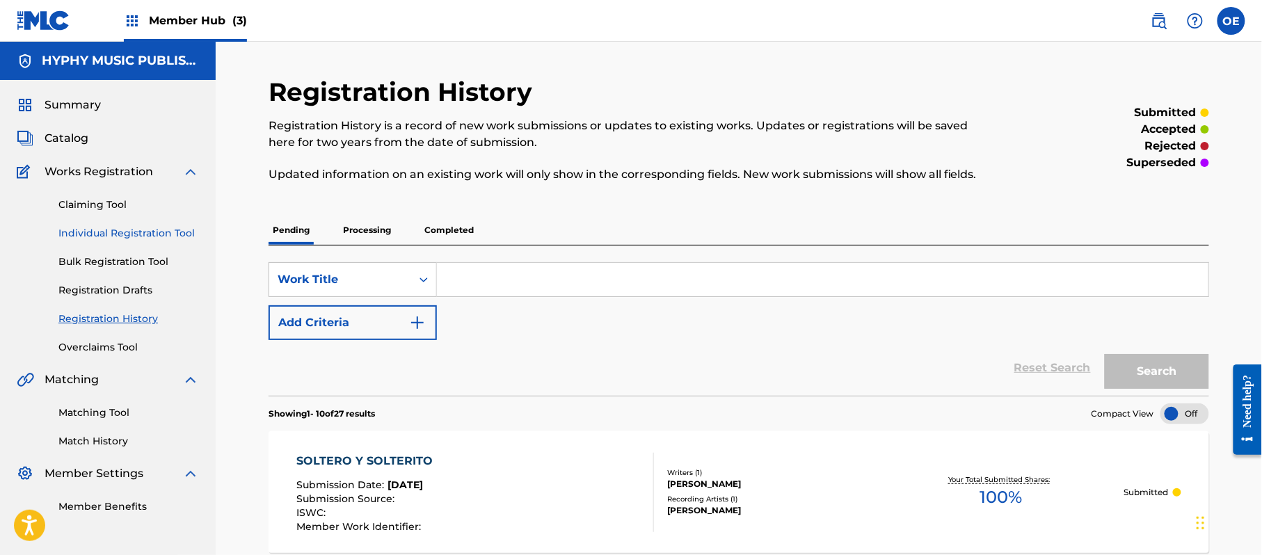
click at [179, 234] on link "Individual Registration Tool" at bounding box center [128, 233] width 141 height 15
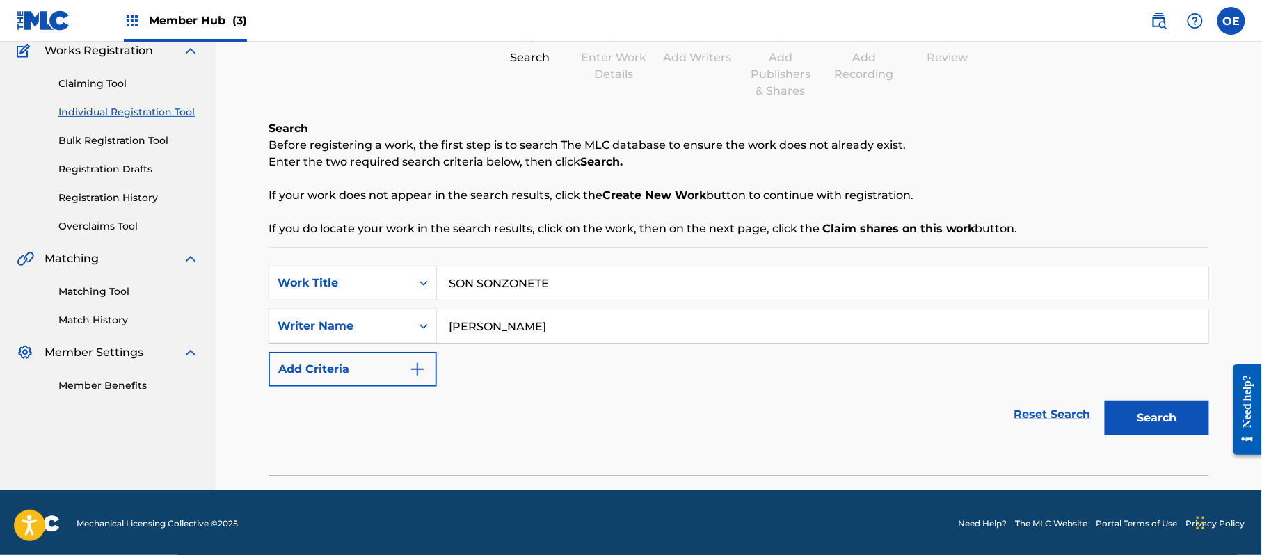
scroll to position [123, 0]
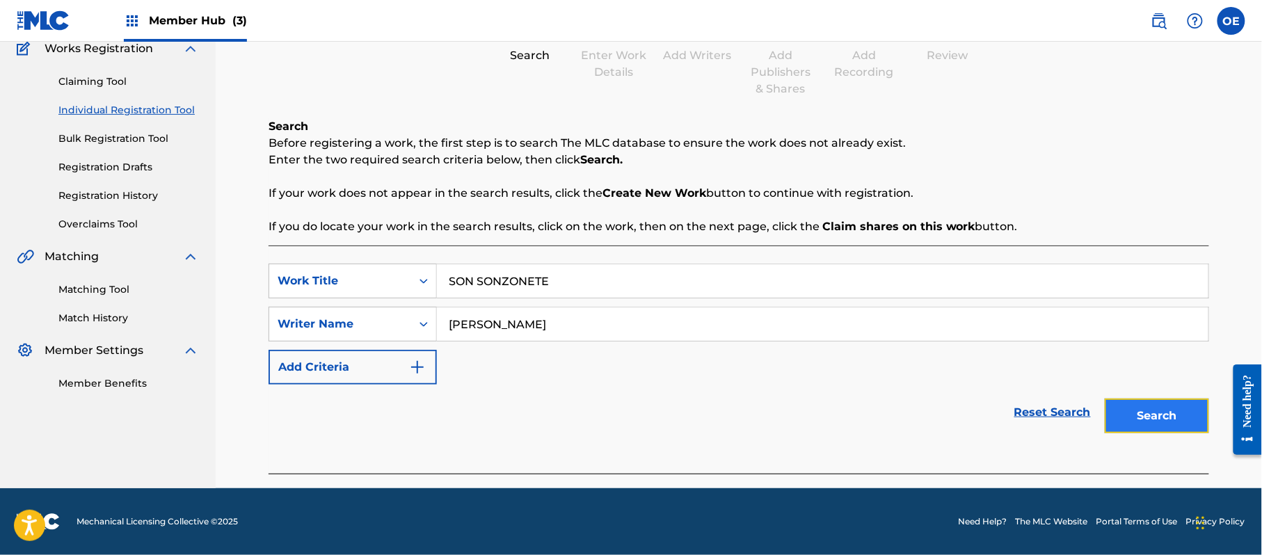
click at [1142, 420] on button "Search" at bounding box center [1157, 416] width 104 height 35
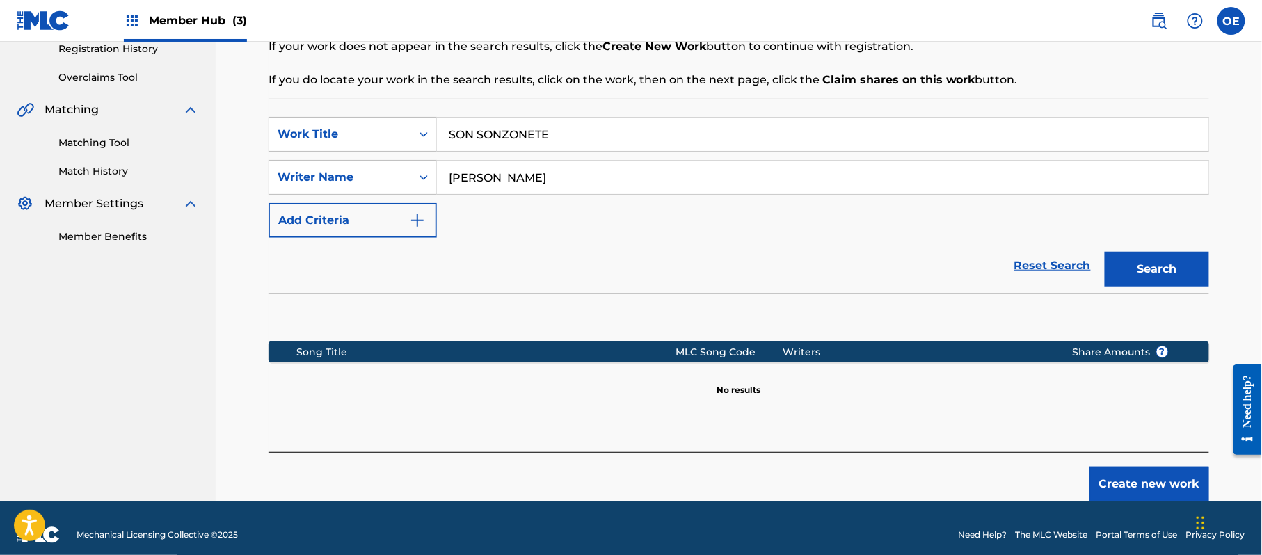
scroll to position [284, 0]
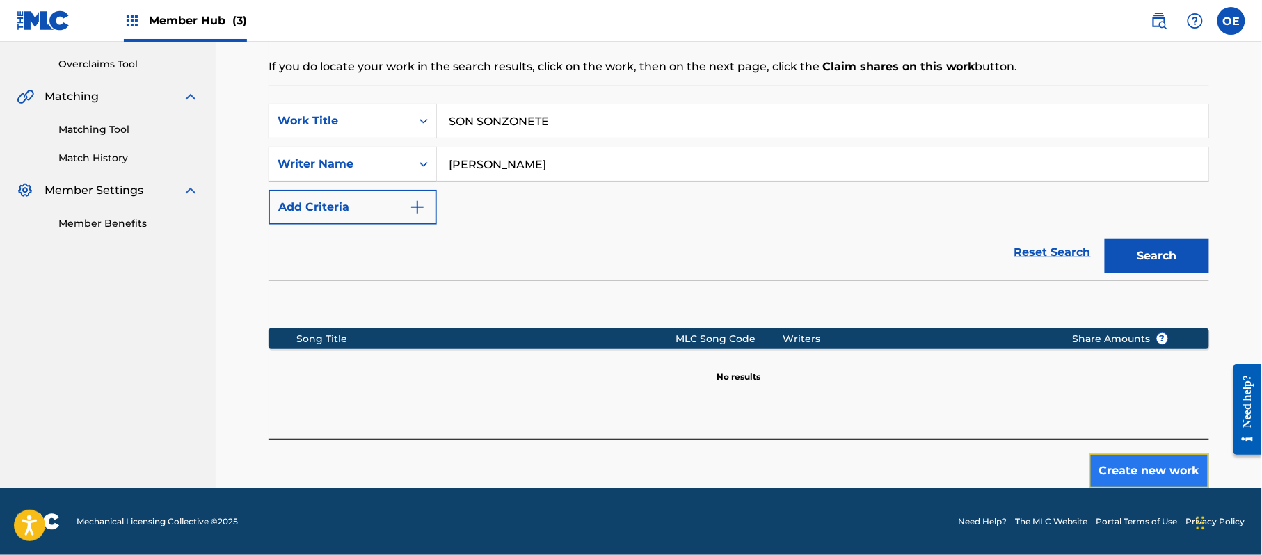
click at [1151, 463] on button "Create new work" at bounding box center [1150, 471] width 120 height 35
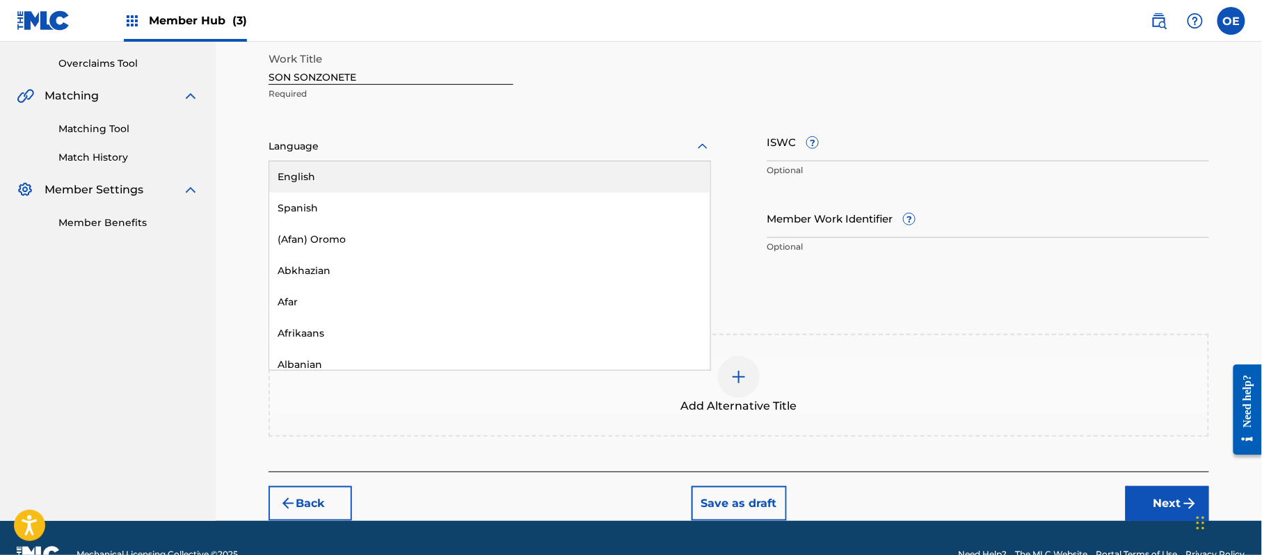
click at [396, 149] on div at bounding box center [490, 146] width 443 height 17
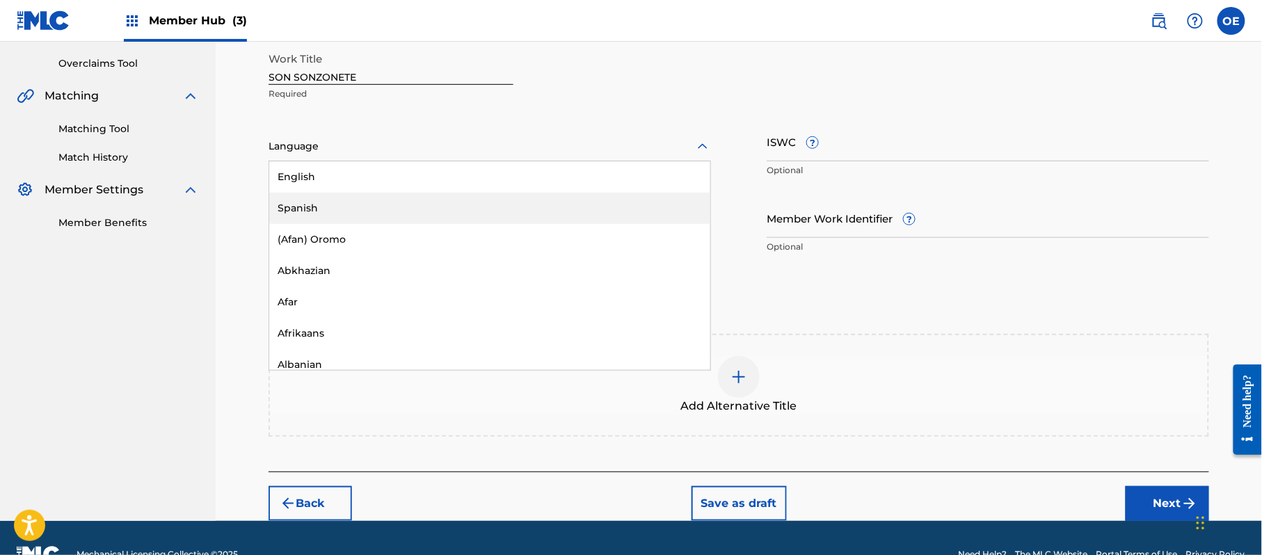
click at [363, 202] on div "Spanish" at bounding box center [489, 208] width 441 height 31
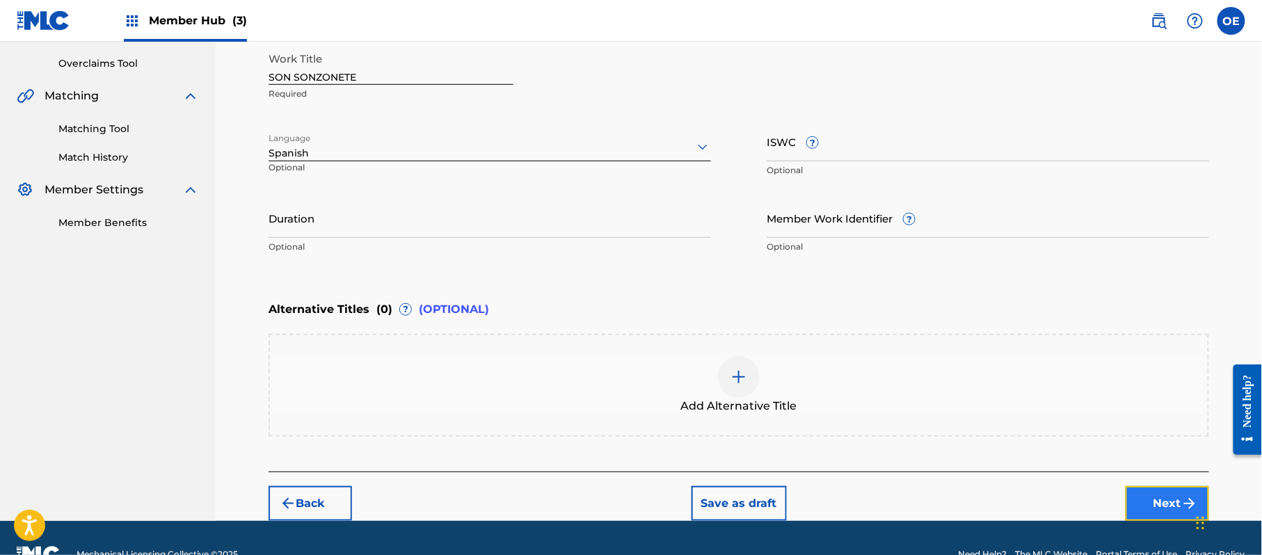
click at [1148, 502] on button "Next" at bounding box center [1167, 503] width 83 height 35
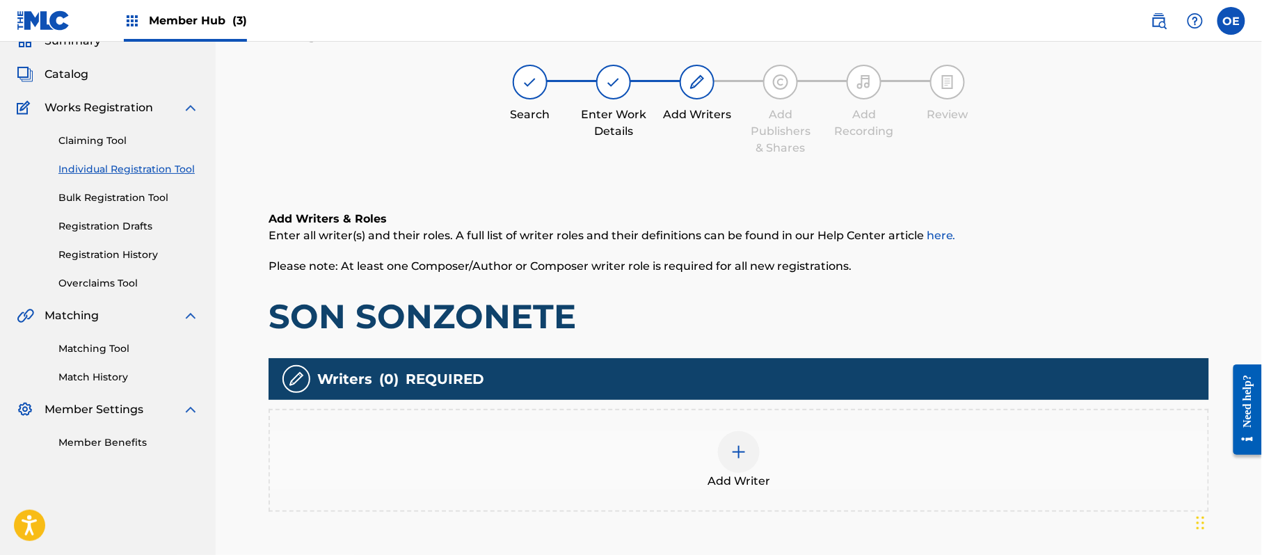
scroll to position [63, 0]
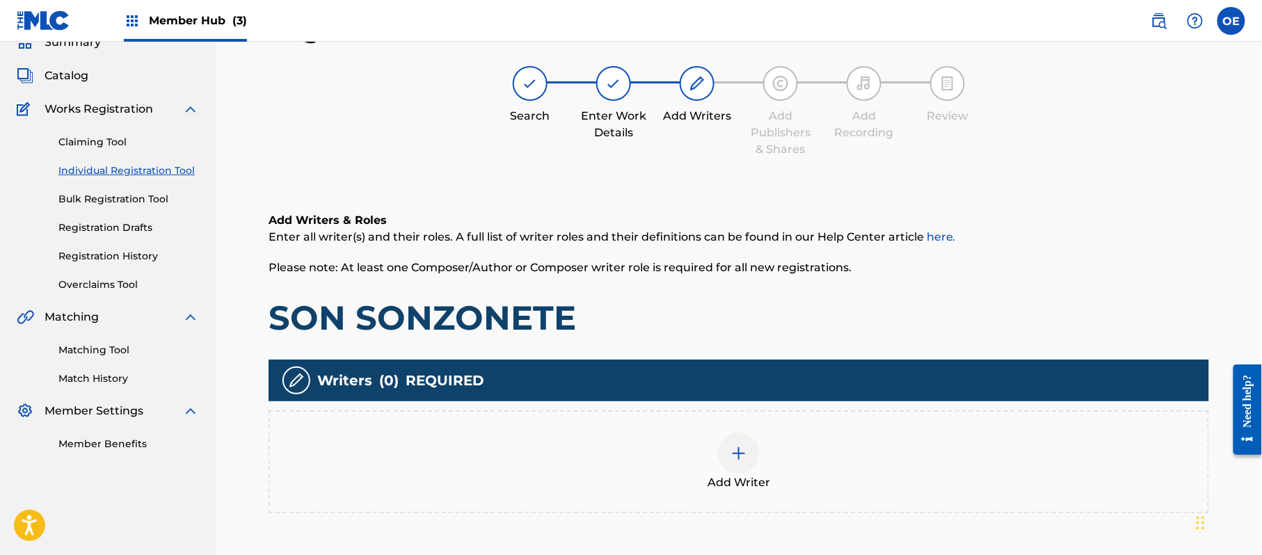
click at [696, 459] on div "Add Writer" at bounding box center [739, 462] width 938 height 58
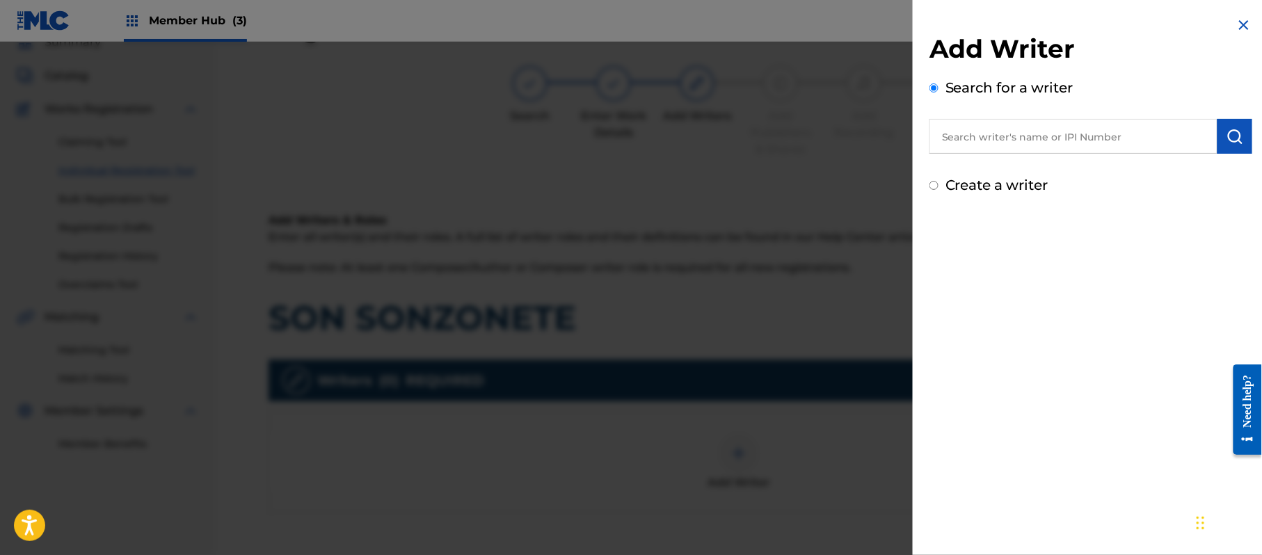
click at [981, 198] on div "Add Writer Search for a writer Create a writer" at bounding box center [1091, 106] width 356 height 212
click at [981, 191] on label "Create a writer" at bounding box center [997, 185] width 103 height 17
click at [939, 190] on input "Create a writer" at bounding box center [934, 185] width 9 height 9
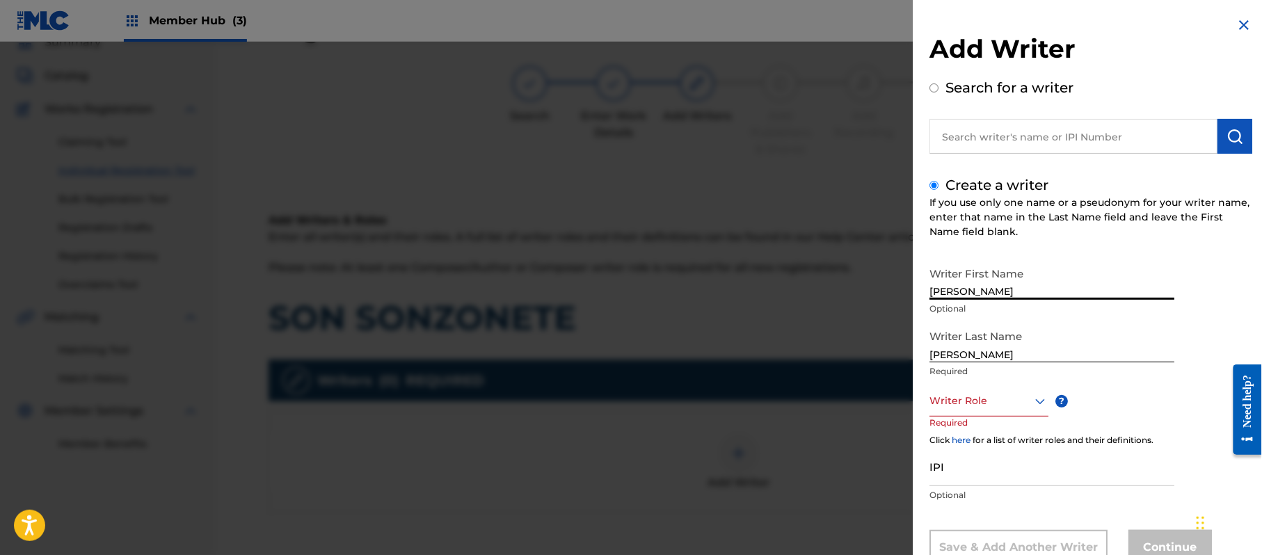
drag, startPoint x: 1019, startPoint y: 281, endPoint x: 950, endPoint y: 318, distance: 77.5
click at [952, 315] on div "Writer First Name [PERSON_NAME] Optional" at bounding box center [1052, 291] width 245 height 63
click at [978, 284] on input "[PERSON_NAME]" at bounding box center [1052, 280] width 245 height 40
drag, startPoint x: 1002, startPoint y: 288, endPoint x: 963, endPoint y: 312, distance: 45.6
click at [963, 312] on div "Writer First Name [PERSON_NAME] Optional" at bounding box center [1052, 291] width 245 height 63
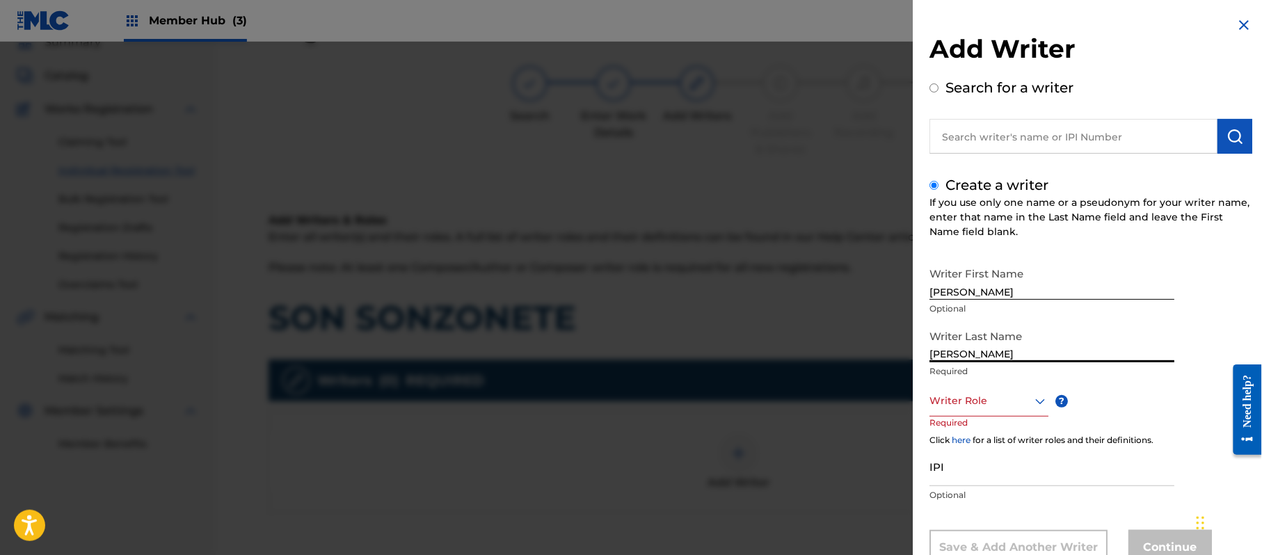
drag, startPoint x: 966, startPoint y: 357, endPoint x: 813, endPoint y: 360, distance: 153.1
click at [835, 363] on div "Add Writer Search for a writer Create a writer If you use only one name or a ps…" at bounding box center [631, 298] width 1262 height 513
click at [995, 401] on div "Writer Role" at bounding box center [989, 400] width 119 height 31
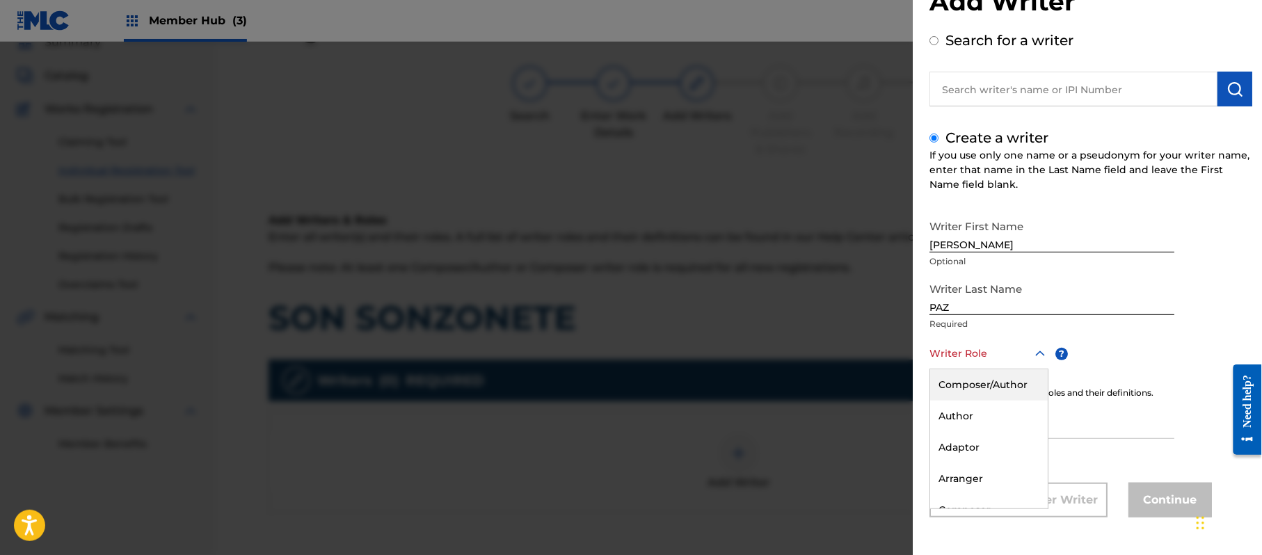
click at [997, 385] on div "Composer/Author" at bounding box center [989, 384] width 118 height 31
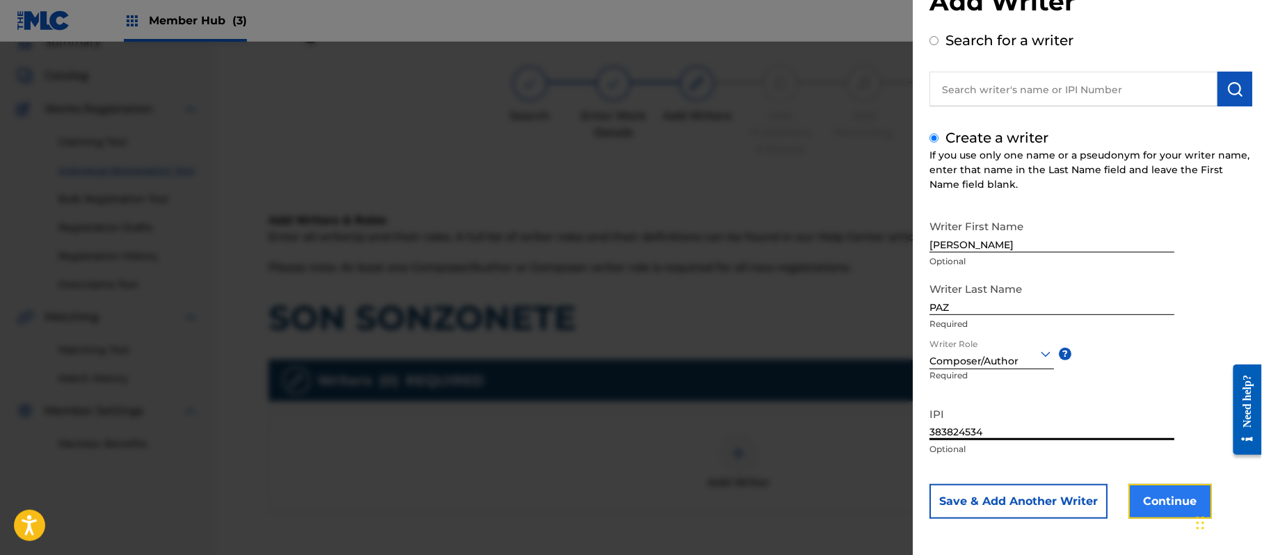
click at [1133, 513] on button "Continue" at bounding box center [1170, 501] width 83 height 35
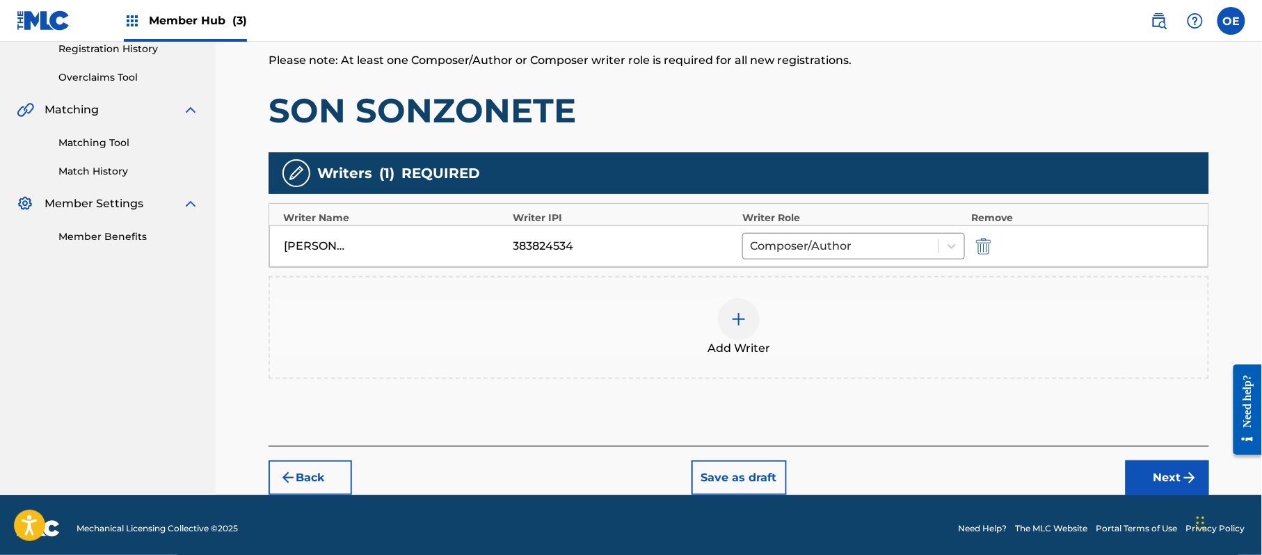
scroll to position [277, 0]
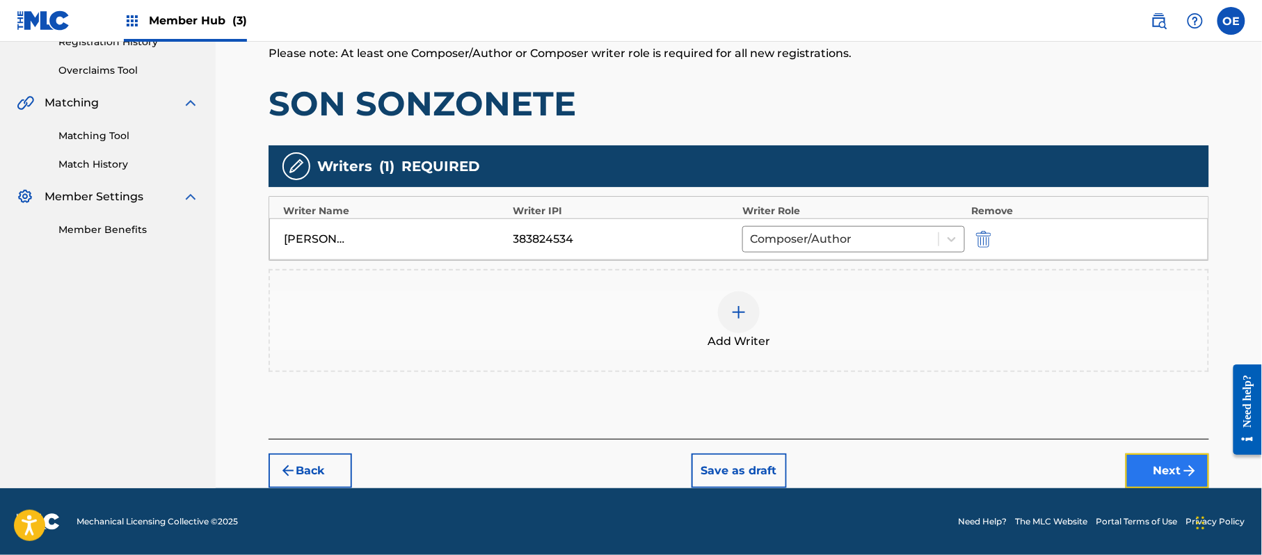
click at [1167, 471] on button "Next" at bounding box center [1167, 471] width 83 height 35
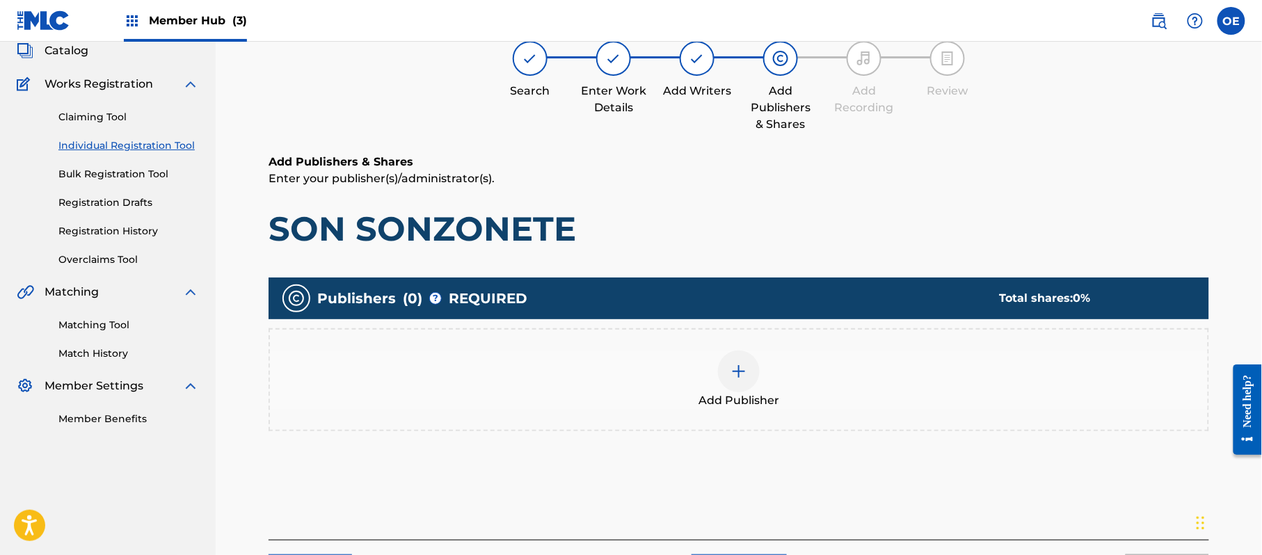
scroll to position [63, 0]
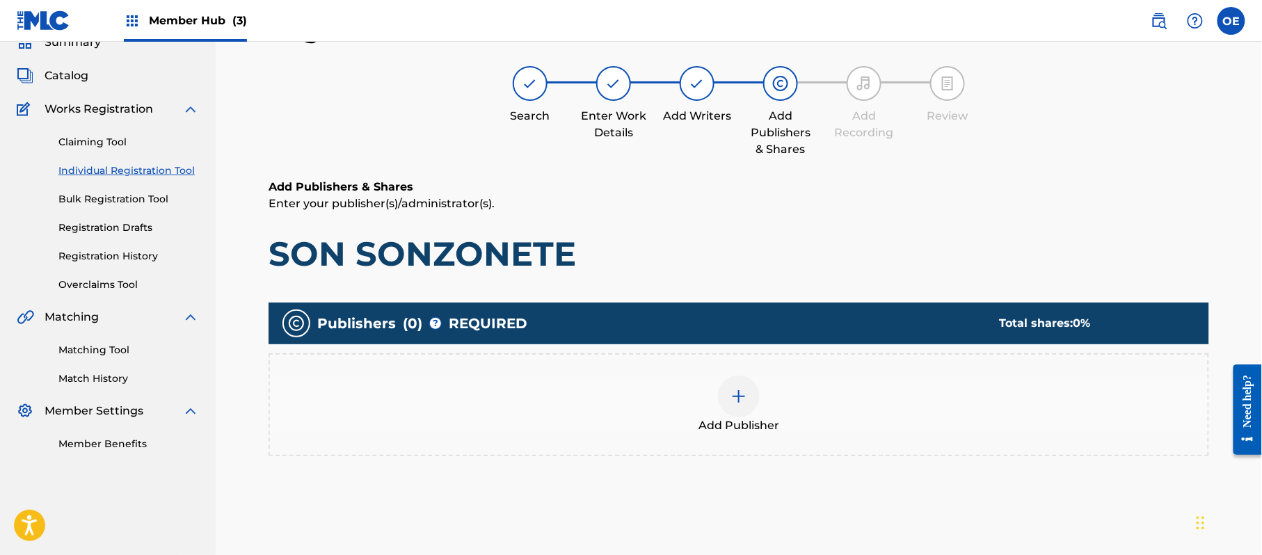
click at [764, 410] on div "Add Publisher" at bounding box center [739, 405] width 938 height 58
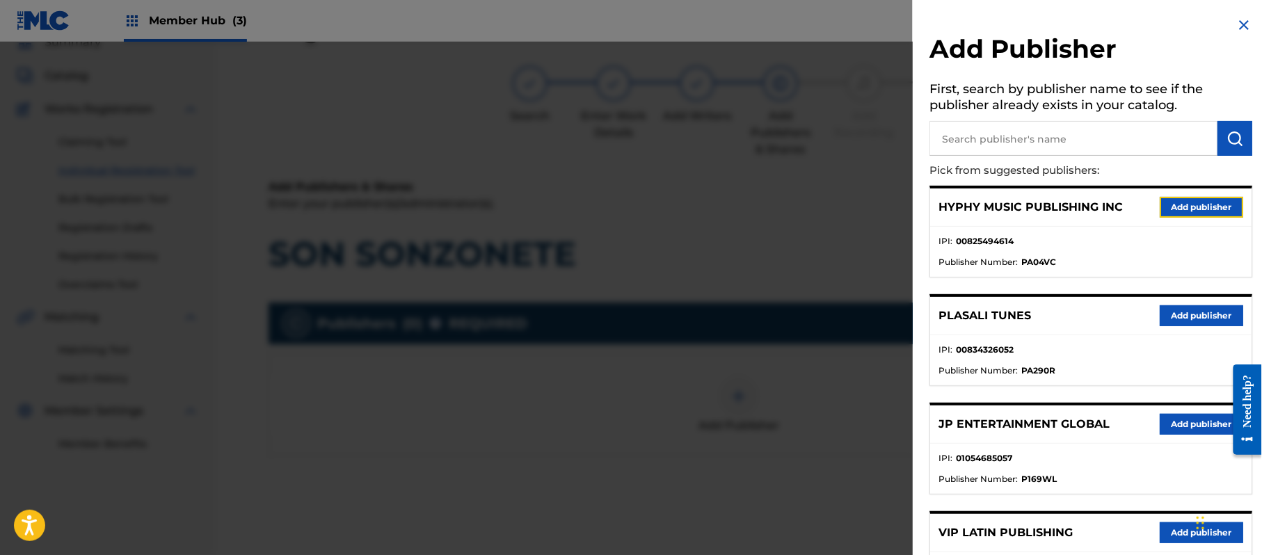
drag, startPoint x: 1222, startPoint y: 205, endPoint x: 986, endPoint y: 291, distance: 251.8
click at [1222, 205] on button "Add publisher" at bounding box center [1201, 207] width 83 height 21
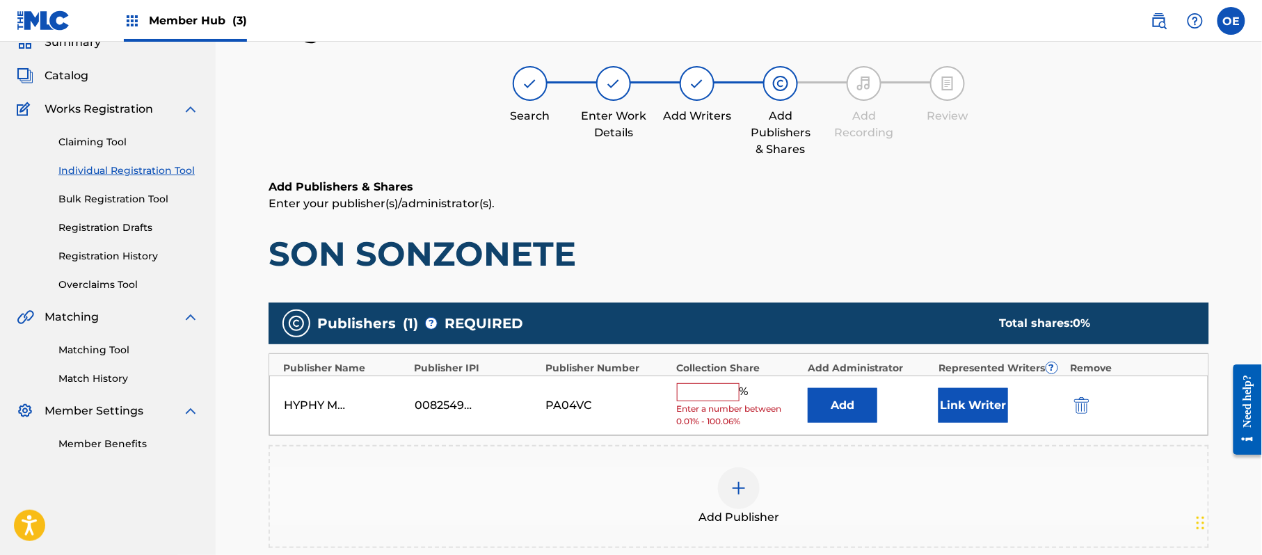
click at [725, 398] on input "text" at bounding box center [708, 392] width 63 height 18
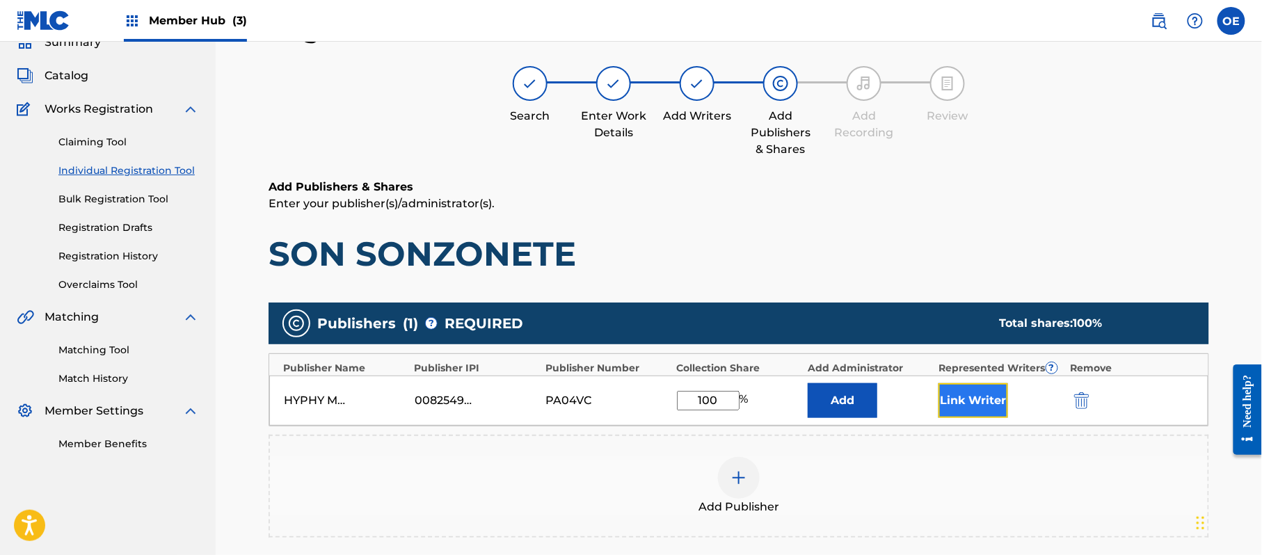
click at [983, 410] on button "Link Writer" at bounding box center [974, 400] width 70 height 35
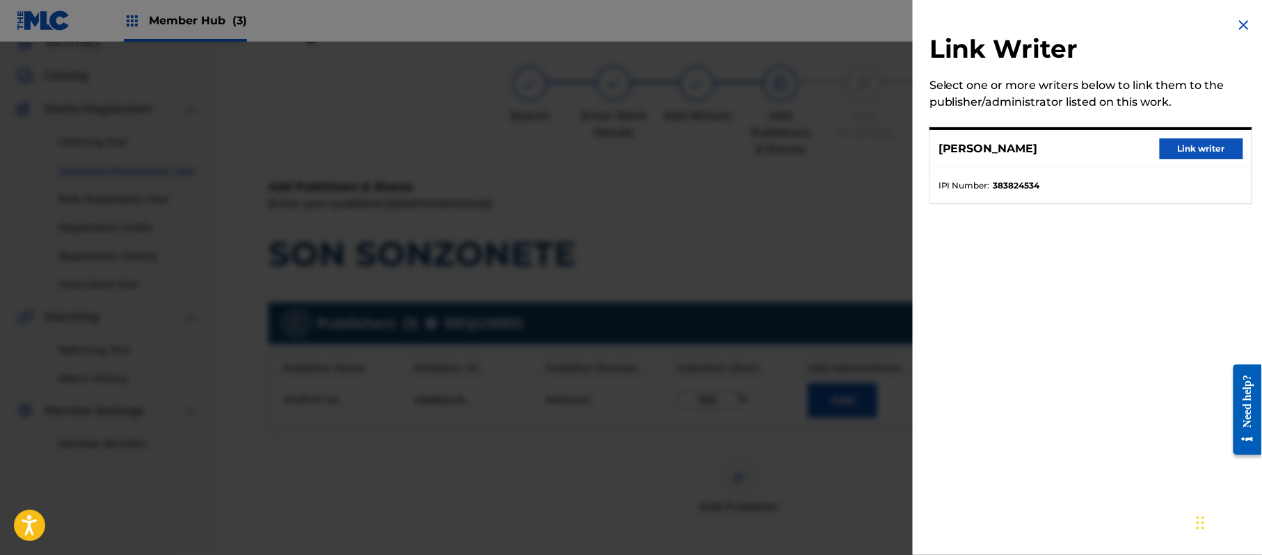
click at [1190, 134] on div "[PERSON_NAME] Link writer" at bounding box center [1090, 149] width 321 height 38
click at [1186, 141] on button "Link writer" at bounding box center [1201, 148] width 83 height 21
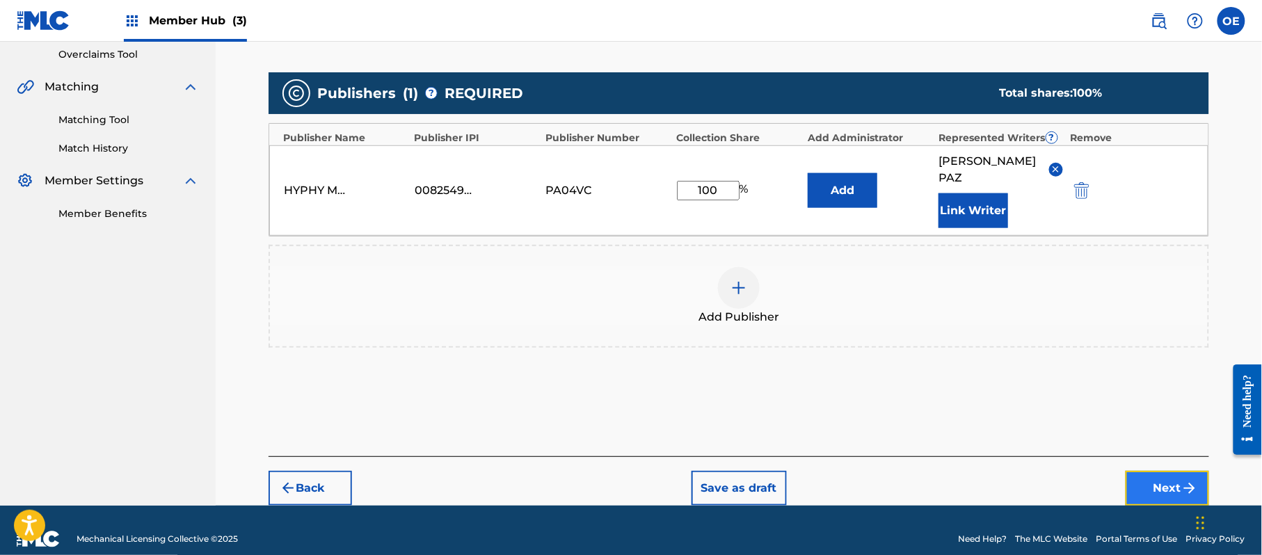
click at [1181, 480] on img "submit" at bounding box center [1189, 488] width 17 height 17
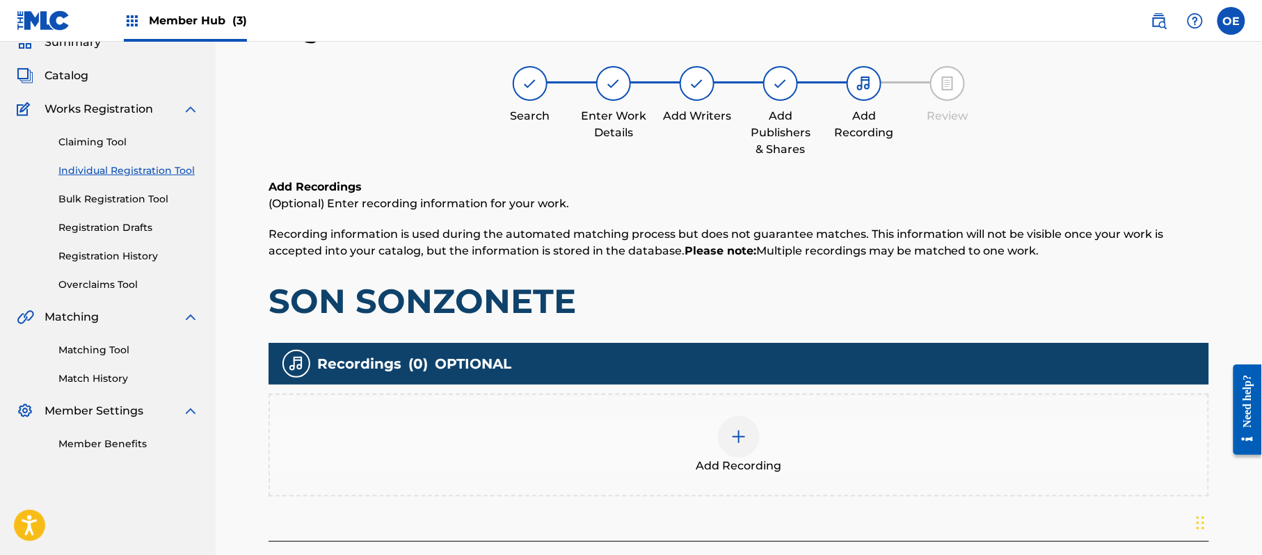
click at [815, 443] on div "Add Recording" at bounding box center [739, 445] width 938 height 58
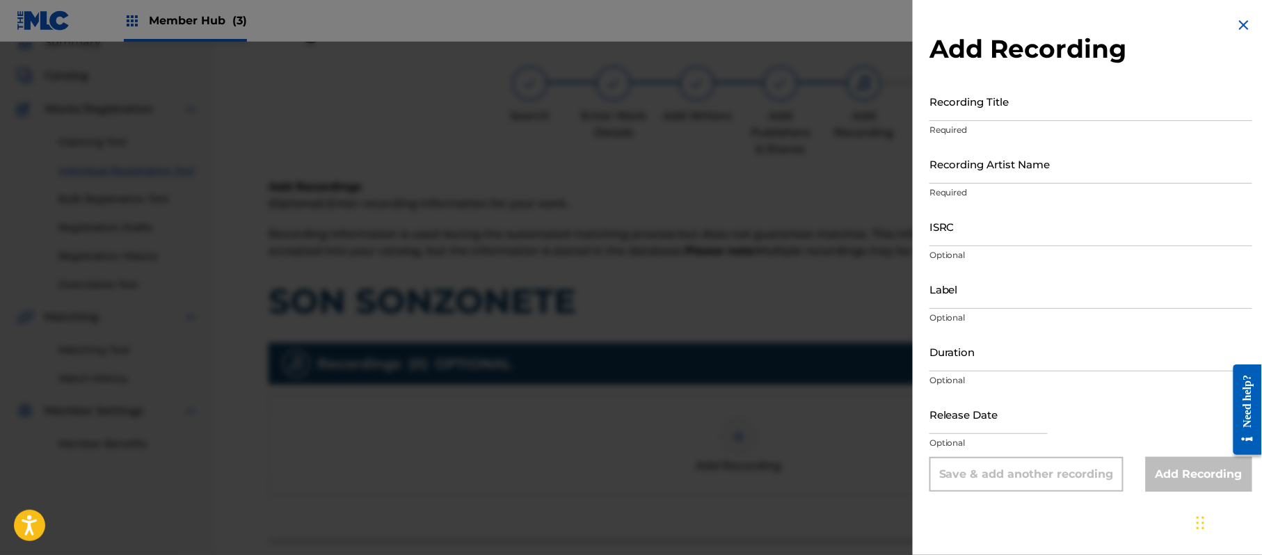
click at [1236, 33] on h2 "Add Recording" at bounding box center [1091, 48] width 323 height 31
click at [1241, 31] on img at bounding box center [1244, 25] width 17 height 17
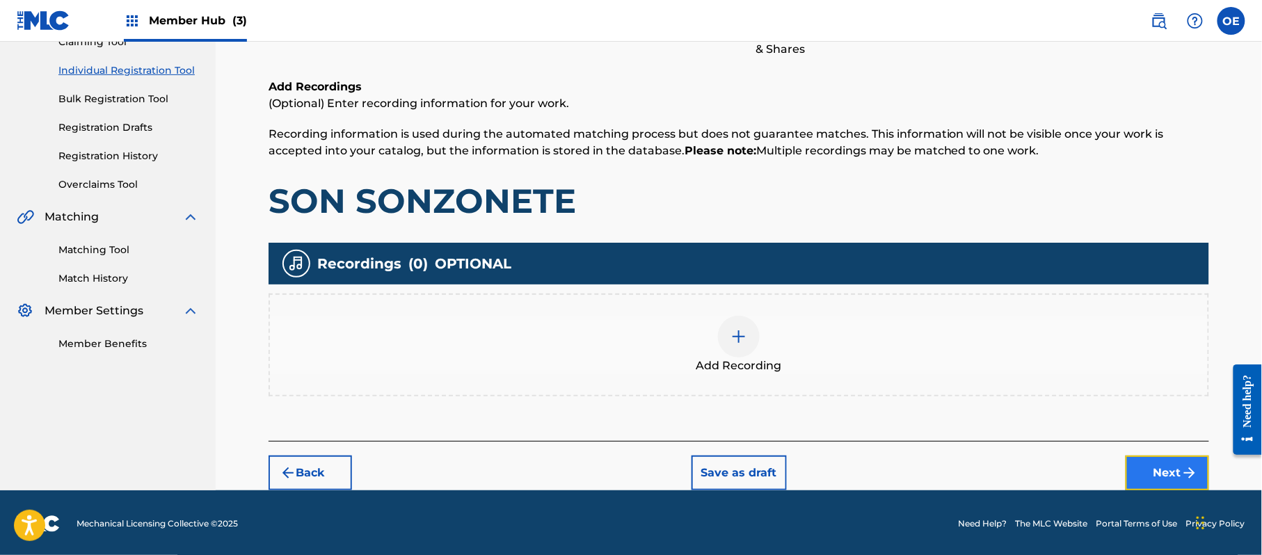
click at [1204, 463] on button "Next" at bounding box center [1167, 473] width 83 height 35
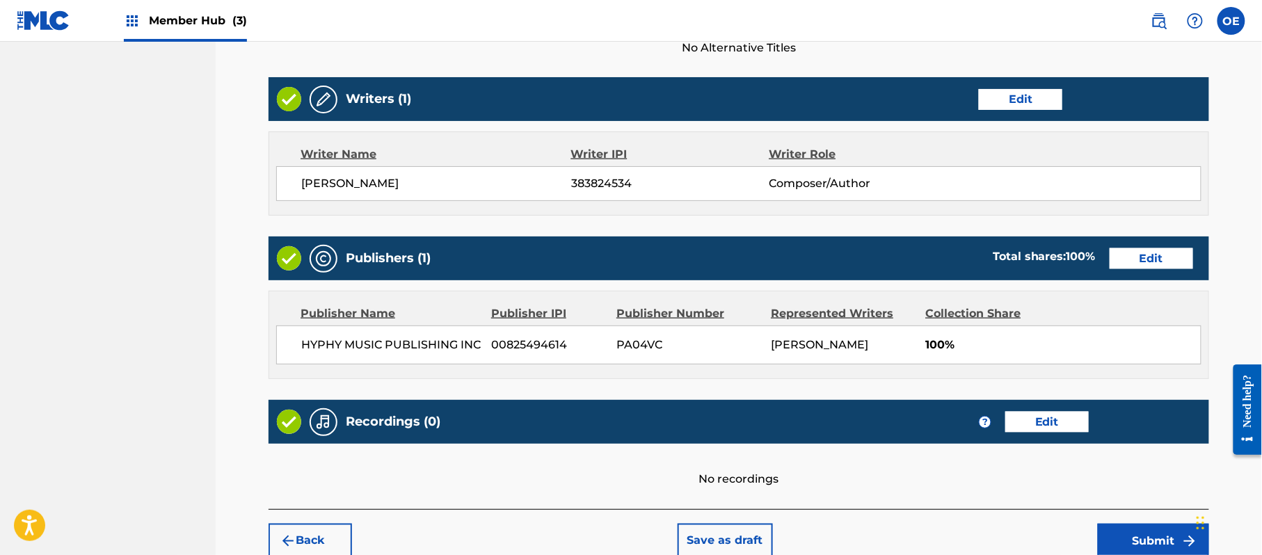
scroll to position [577, 0]
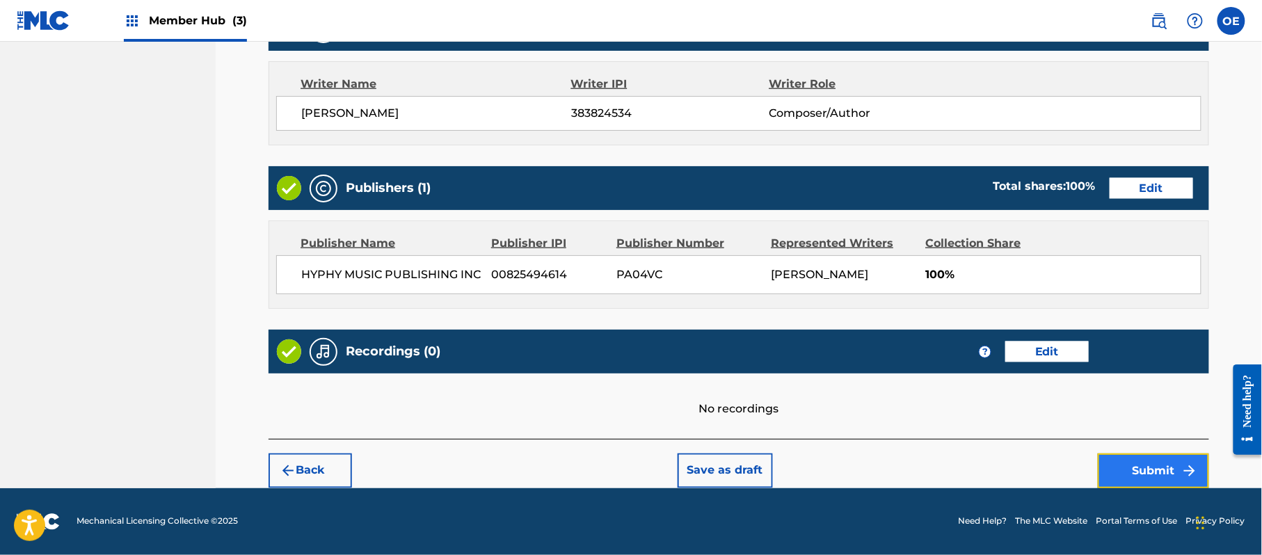
click at [1131, 463] on button "Submit" at bounding box center [1153, 471] width 111 height 35
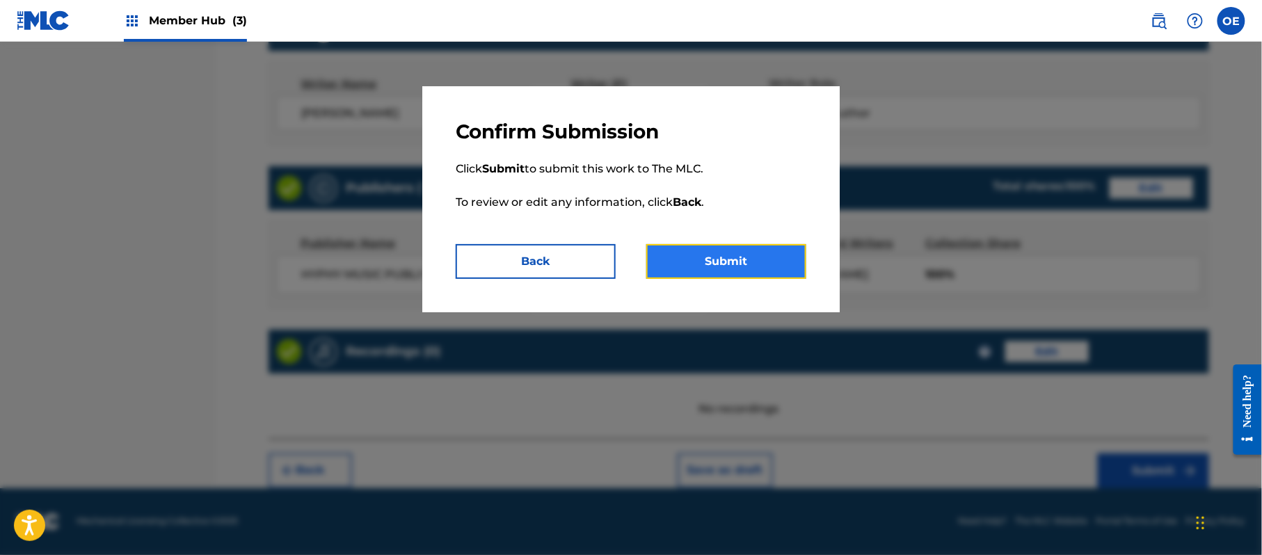
click at [724, 259] on button "Submit" at bounding box center [726, 261] width 160 height 35
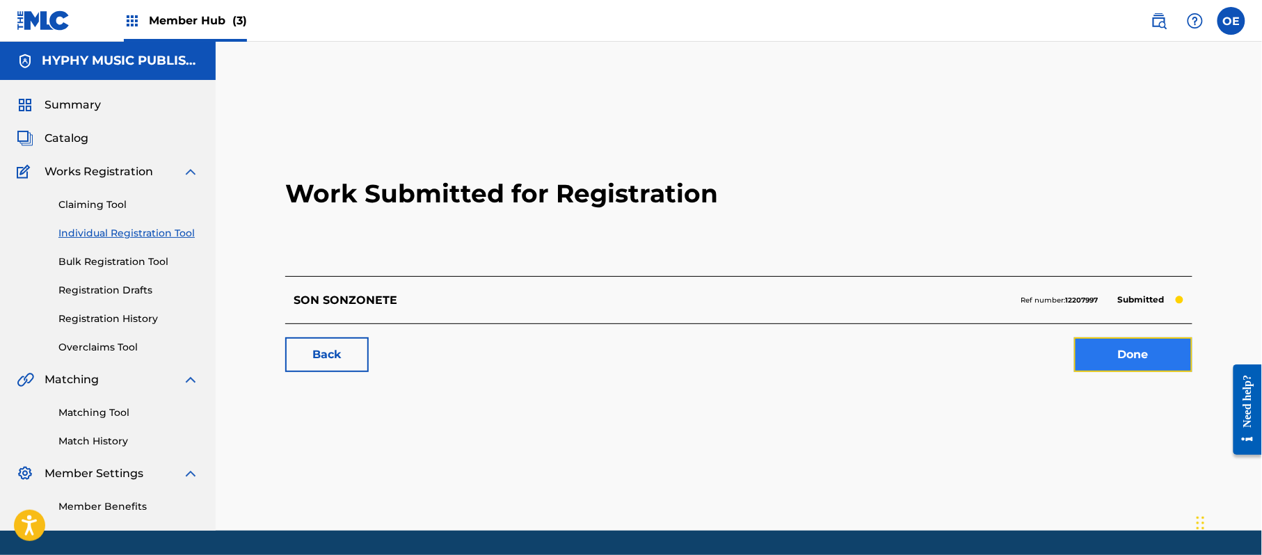
click at [1130, 340] on link "Done" at bounding box center [1133, 354] width 118 height 35
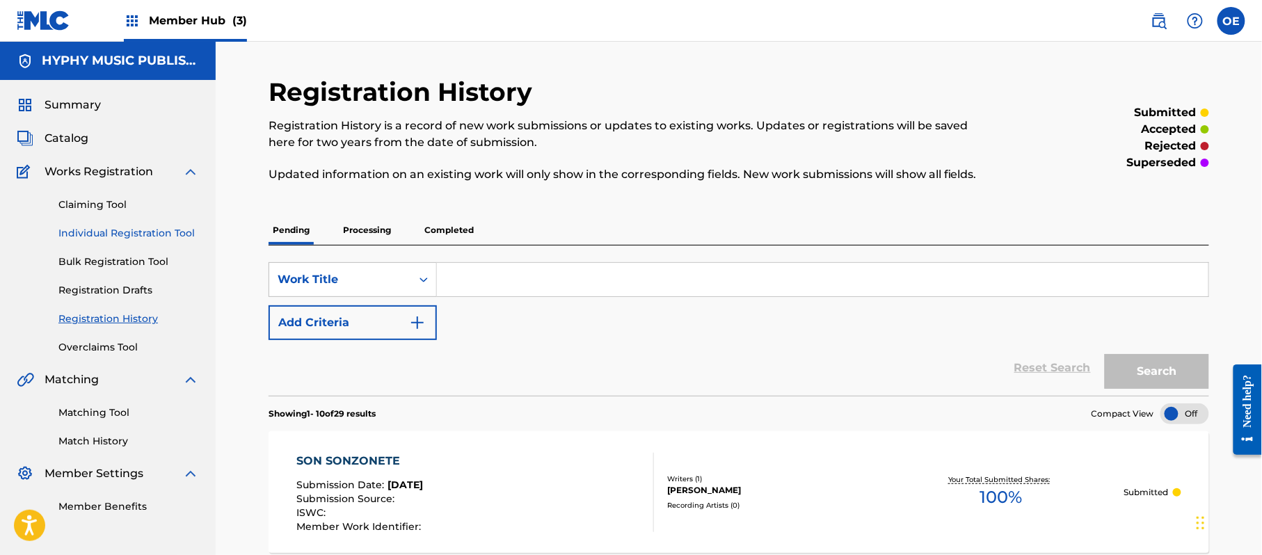
click at [151, 237] on link "Individual Registration Tool" at bounding box center [128, 233] width 141 height 15
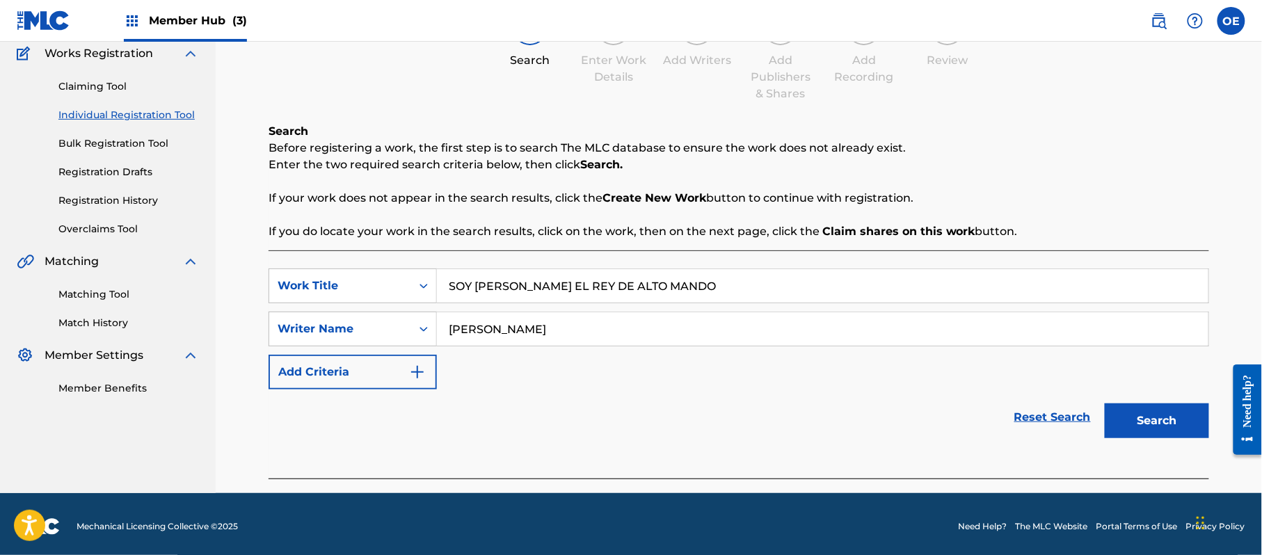
scroll to position [123, 0]
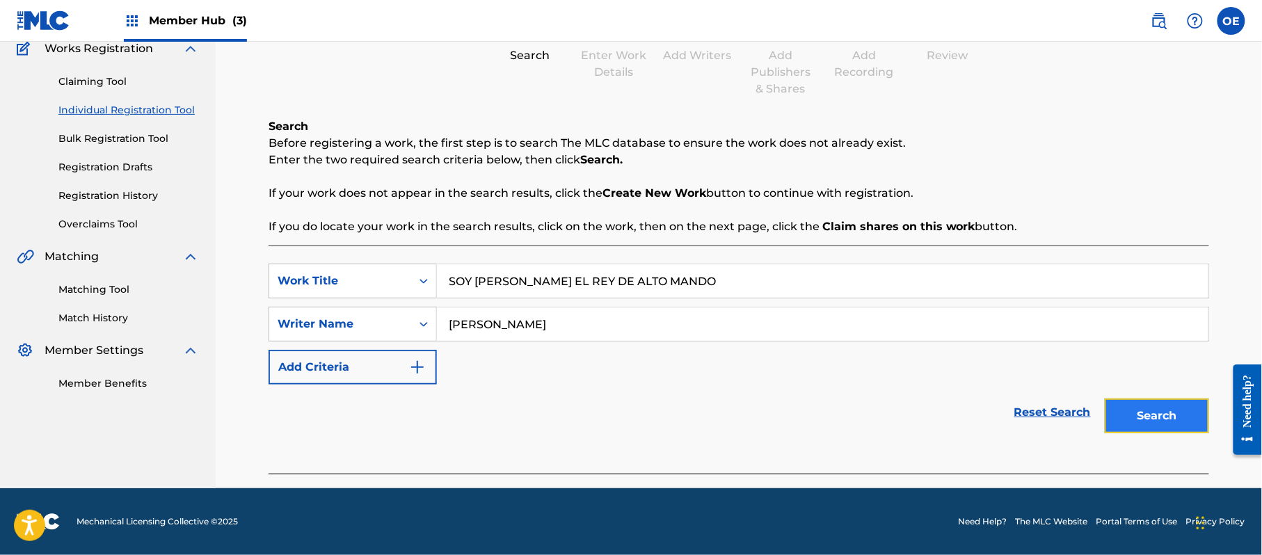
click at [1122, 409] on button "Search" at bounding box center [1157, 416] width 104 height 35
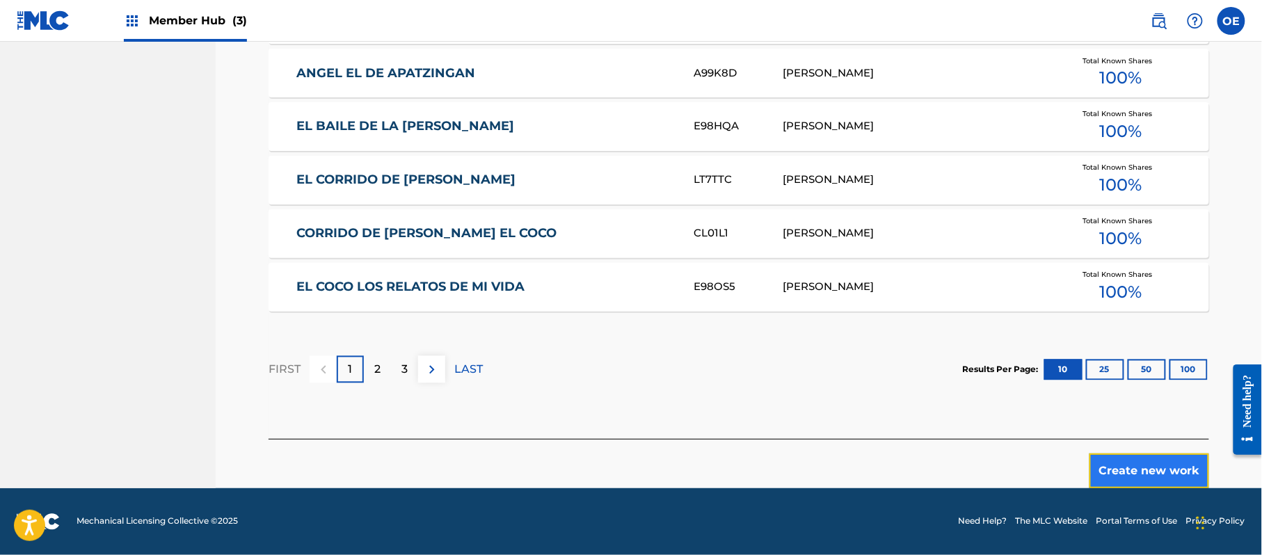
click at [1119, 470] on button "Create new work" at bounding box center [1150, 471] width 120 height 35
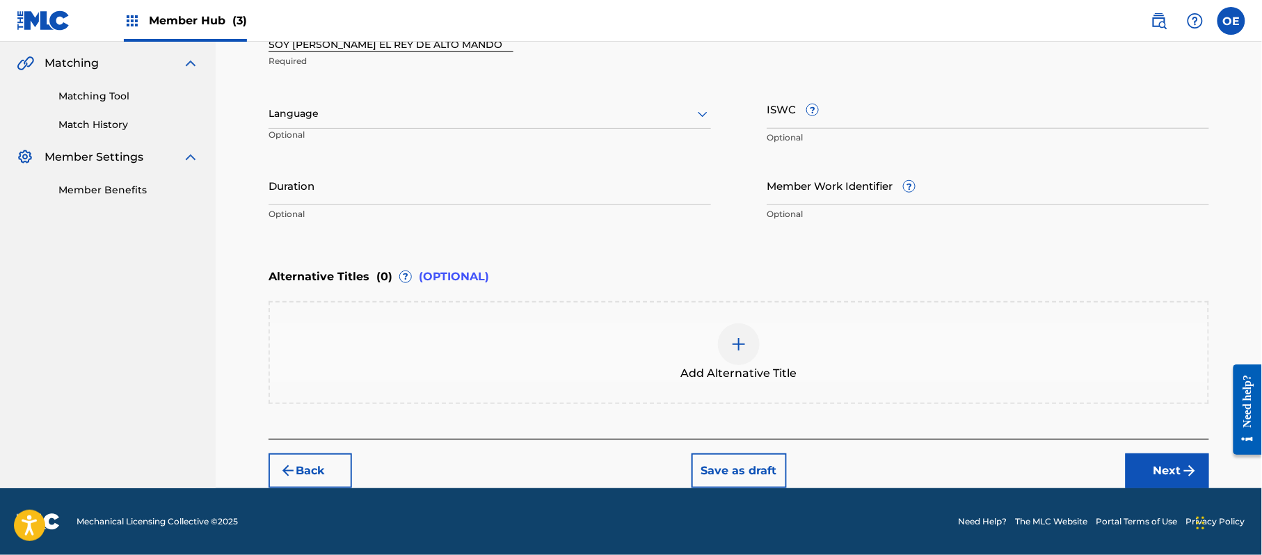
scroll to position [315, 0]
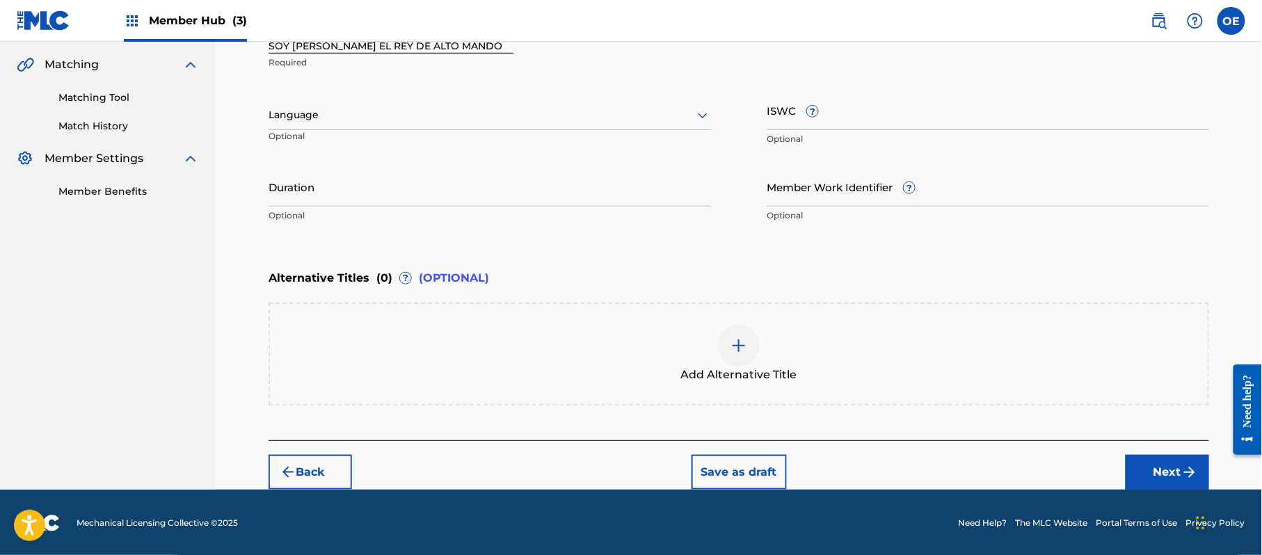
click at [309, 123] on div at bounding box center [490, 114] width 443 height 17
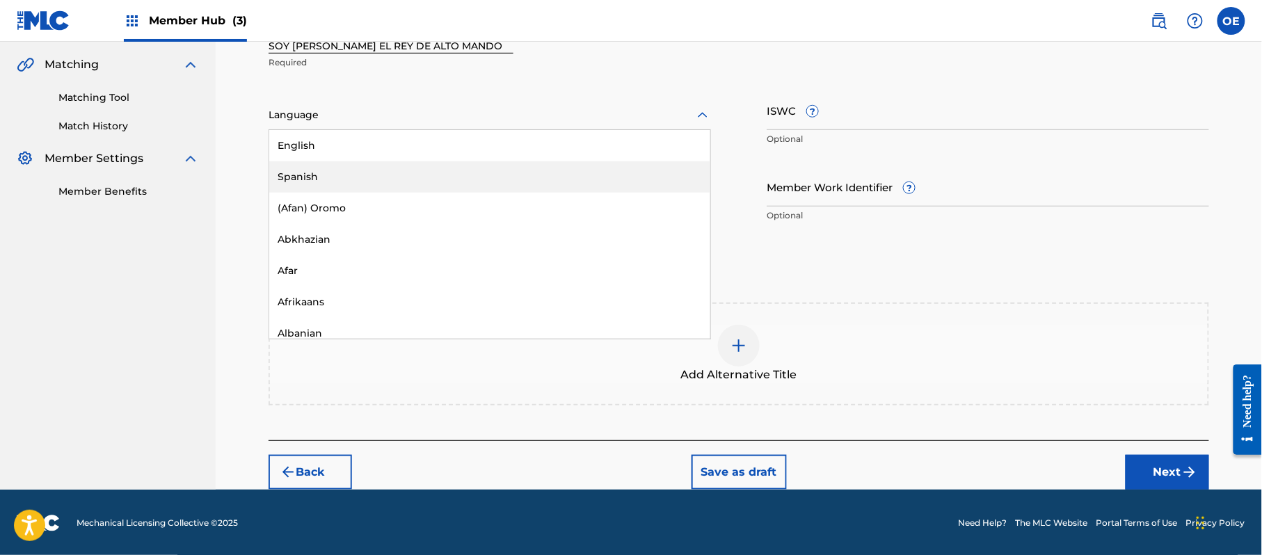
click at [314, 162] on div "Spanish" at bounding box center [489, 176] width 441 height 31
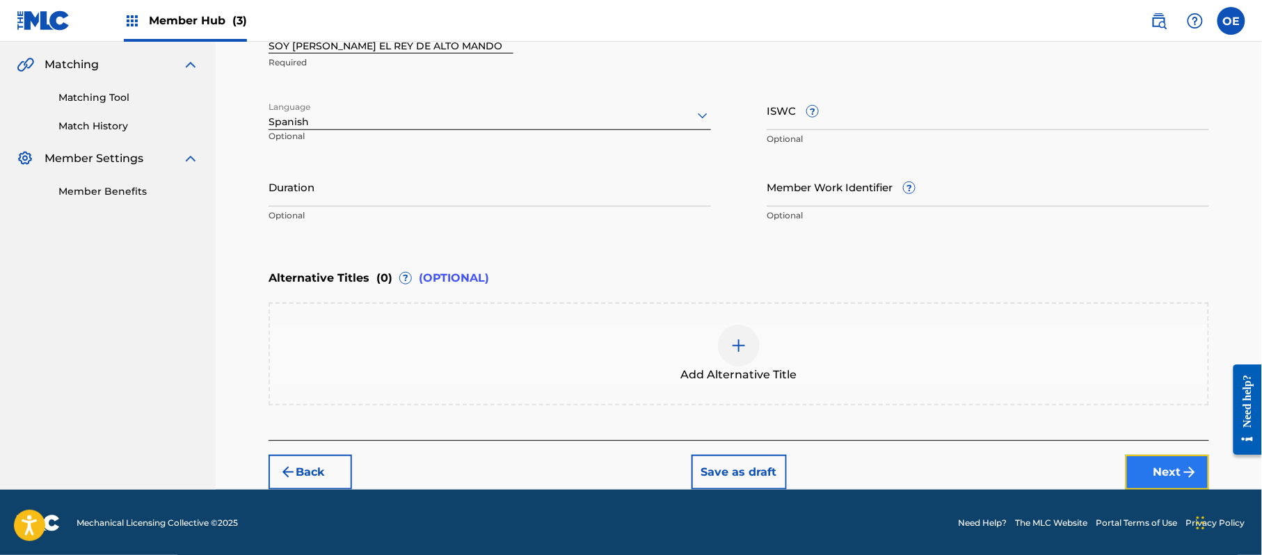
click at [1144, 465] on button "Next" at bounding box center [1167, 472] width 83 height 35
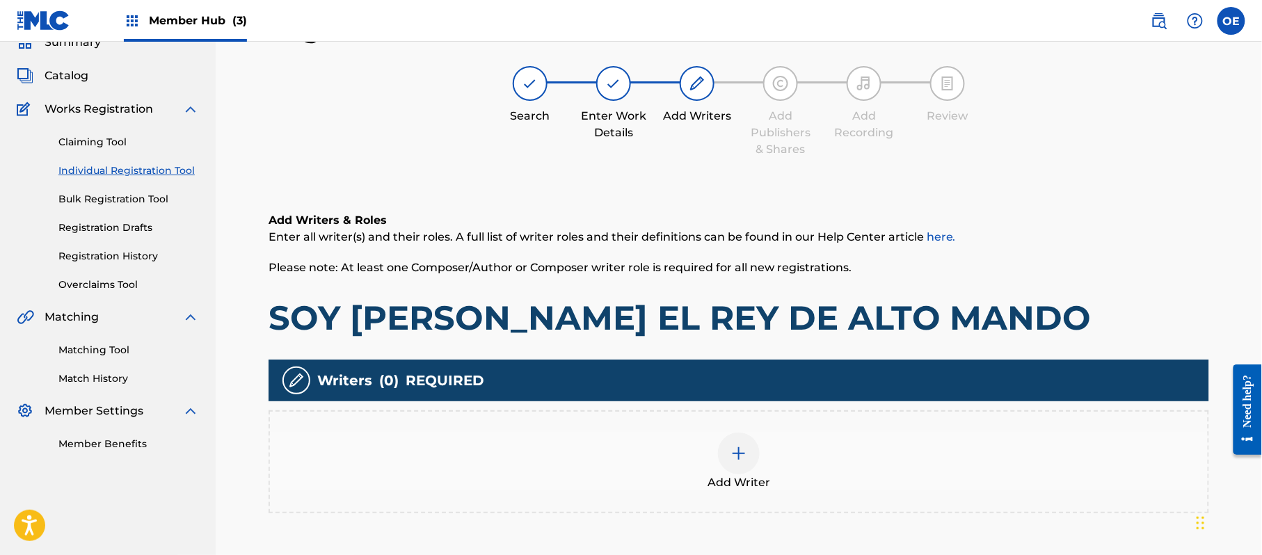
click at [731, 436] on div at bounding box center [739, 454] width 42 height 42
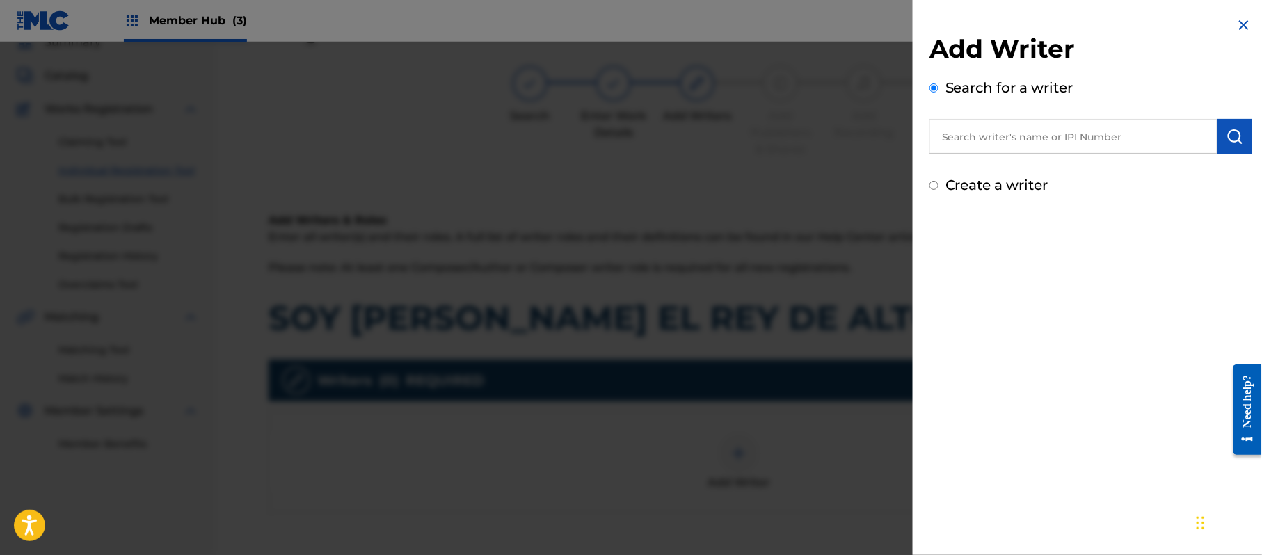
drag, startPoint x: 1086, startPoint y: 154, endPoint x: 1115, endPoint y: 121, distance: 43.9
click at [1007, 465] on div "Add Writer Search for a writer [PERSON_NAME] Create a writer" at bounding box center [1091, 277] width 356 height 555
click at [1014, 190] on label "Create a writer" at bounding box center [997, 185] width 103 height 17
click at [939, 190] on input "Create a writer" at bounding box center [934, 185] width 9 height 9
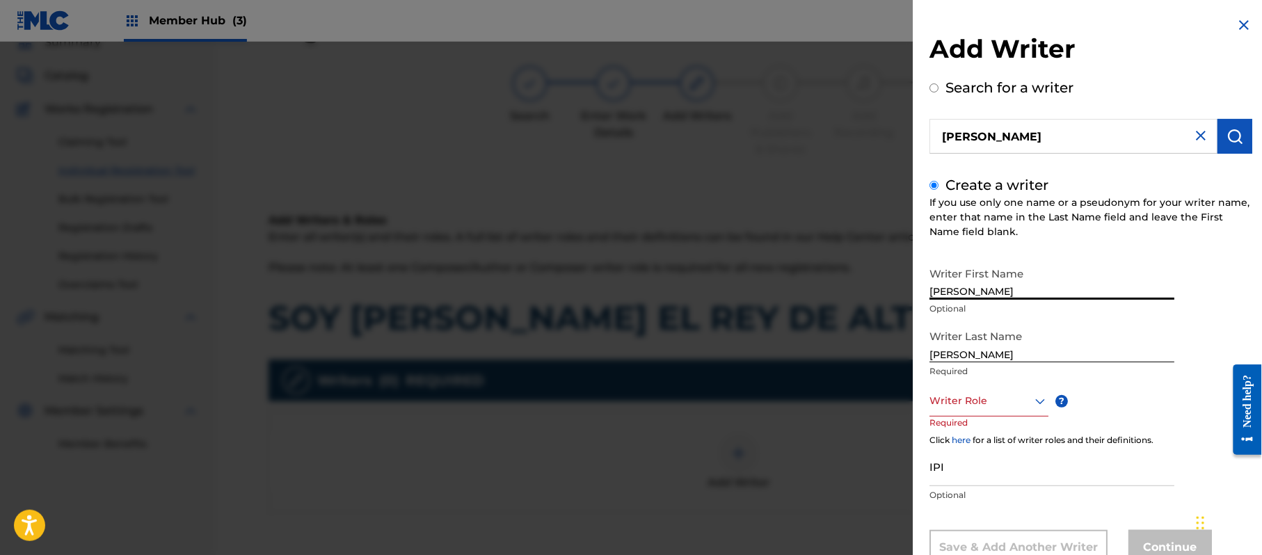
drag, startPoint x: 1005, startPoint y: 284, endPoint x: 963, endPoint y: 298, distance: 44.0
click at [963, 298] on input "[PERSON_NAME]" at bounding box center [1052, 280] width 245 height 40
drag, startPoint x: 961, startPoint y: 353, endPoint x: 825, endPoint y: 337, distance: 136.6
click at [836, 338] on div "Add Writer Search for a writer [PERSON_NAME] Create a writer If you use only on…" at bounding box center [631, 298] width 1262 height 513
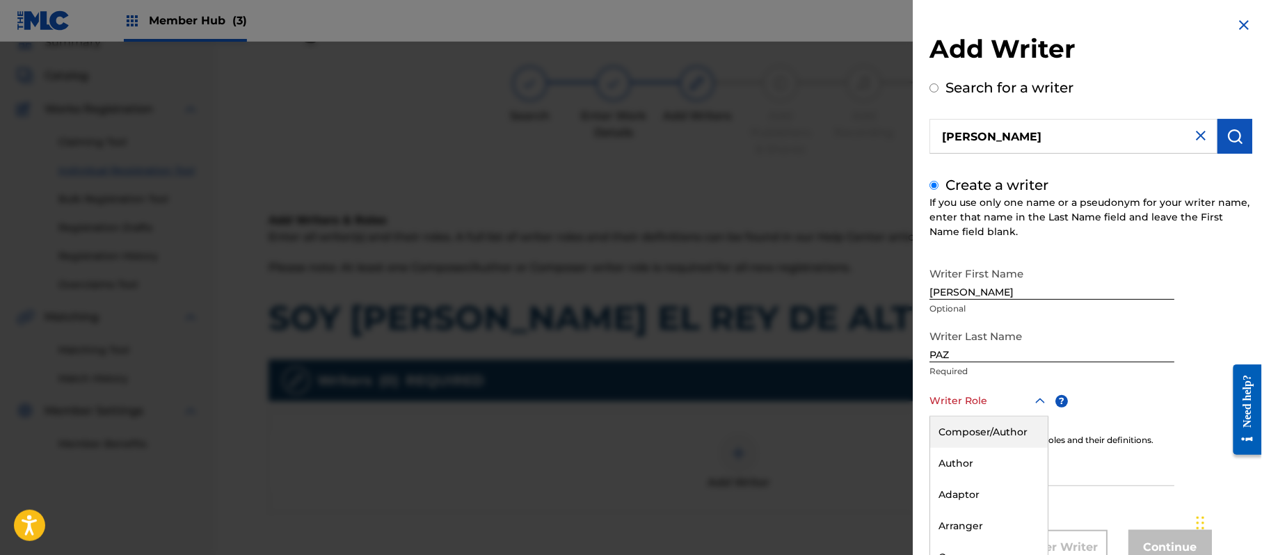
scroll to position [47, 0]
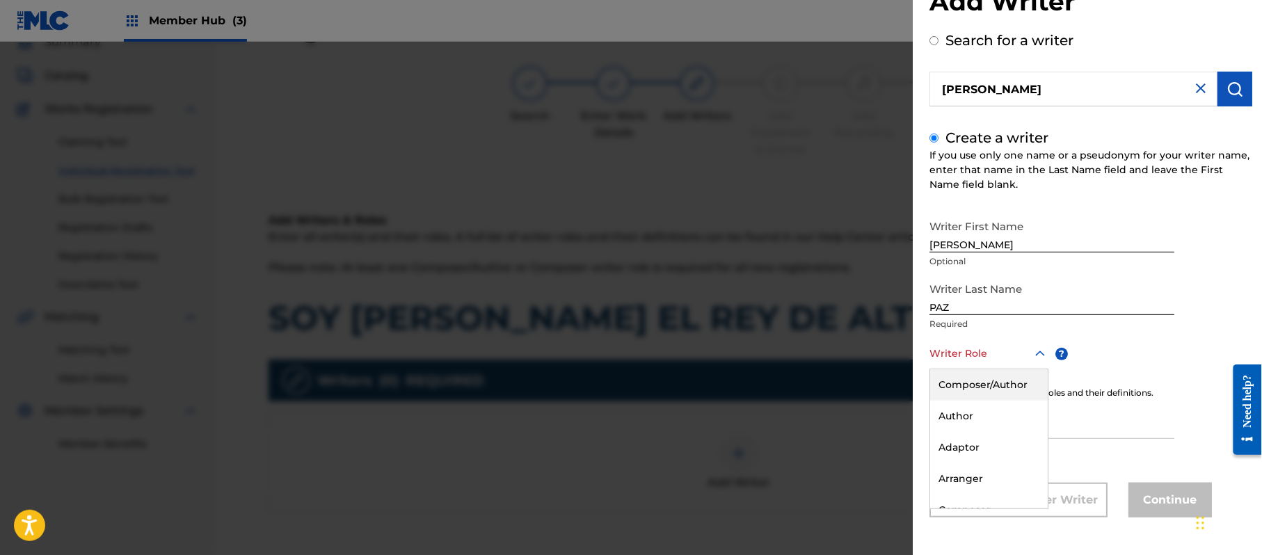
click at [984, 369] on div "8 results available. Use Up and Down to choose options, press Enter to select t…" at bounding box center [989, 353] width 119 height 31
click at [978, 401] on div "Author" at bounding box center [989, 416] width 118 height 31
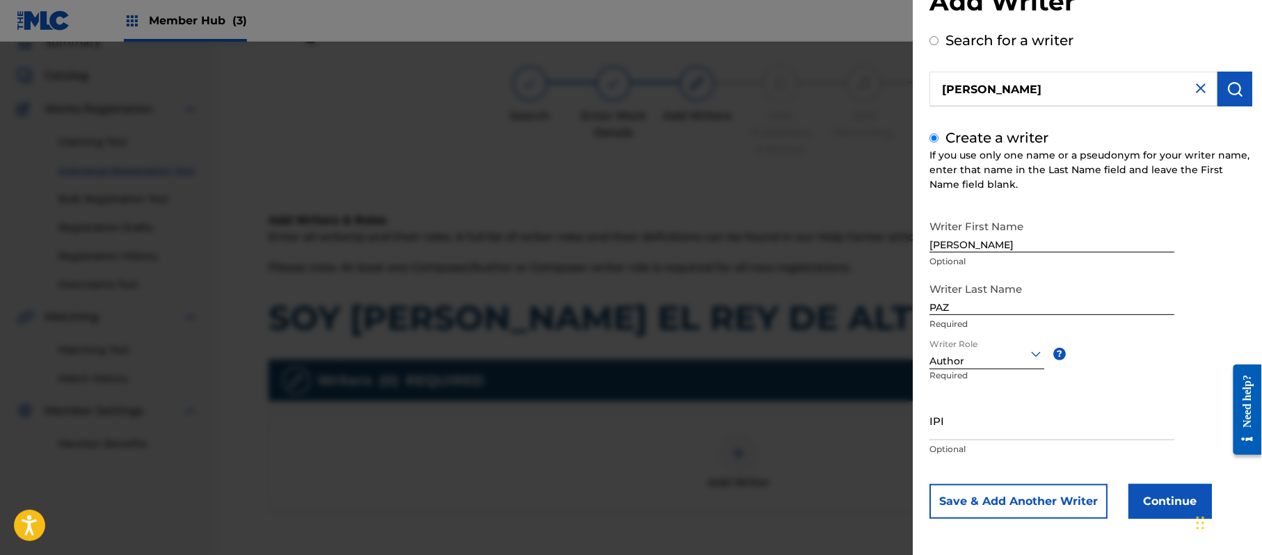
click at [1001, 353] on div at bounding box center [987, 353] width 115 height 17
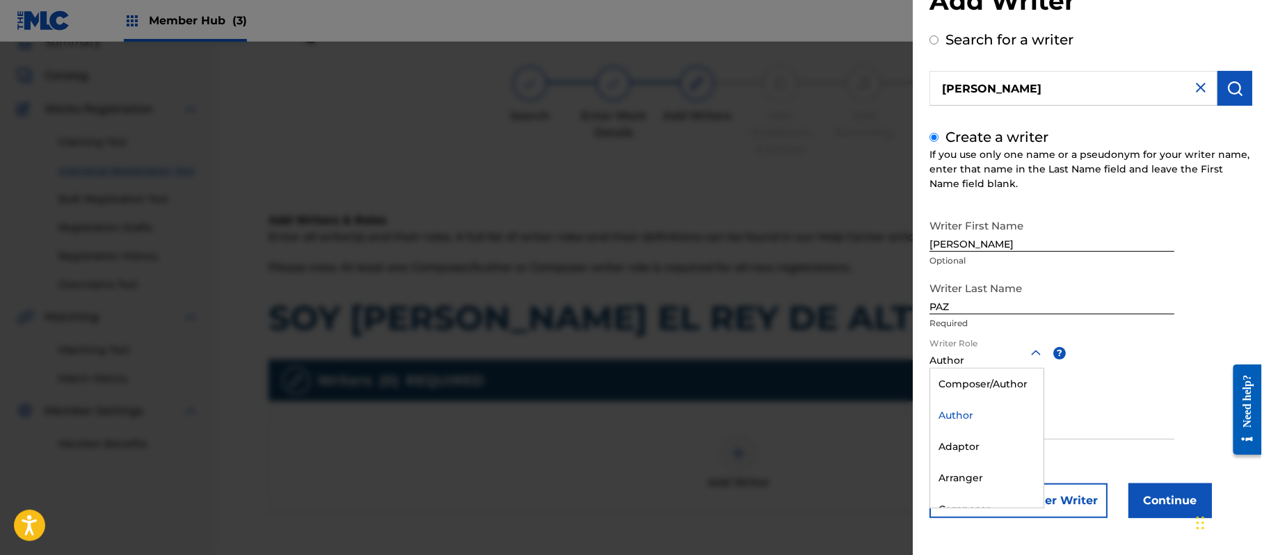
click at [969, 373] on div "Composer/Author" at bounding box center [986, 384] width 113 height 31
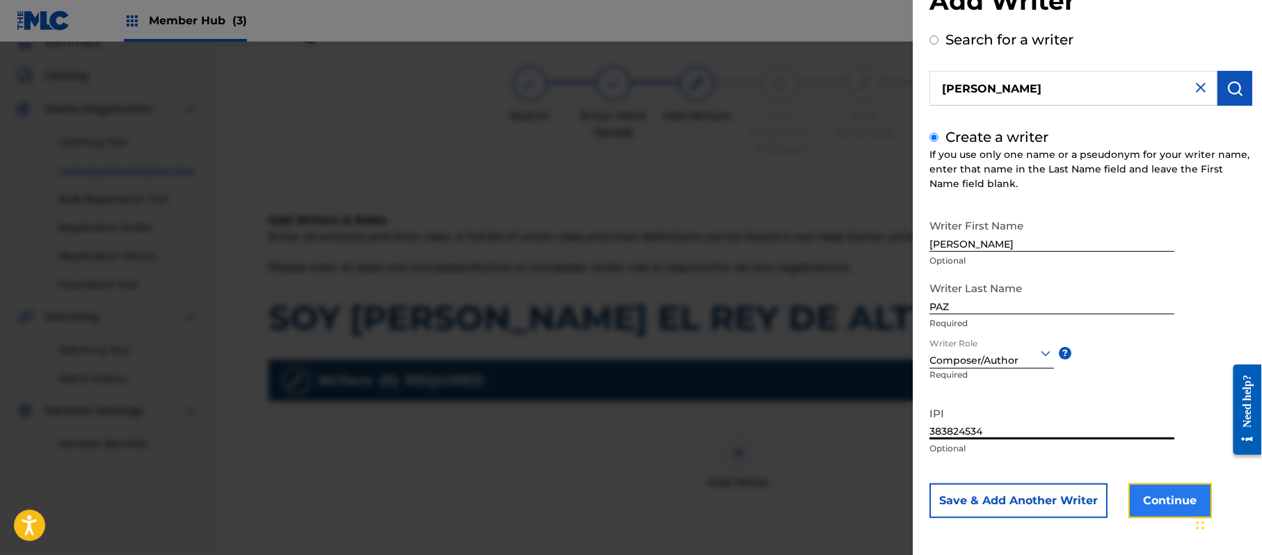
click at [1147, 497] on button "Continue" at bounding box center [1170, 501] width 83 height 35
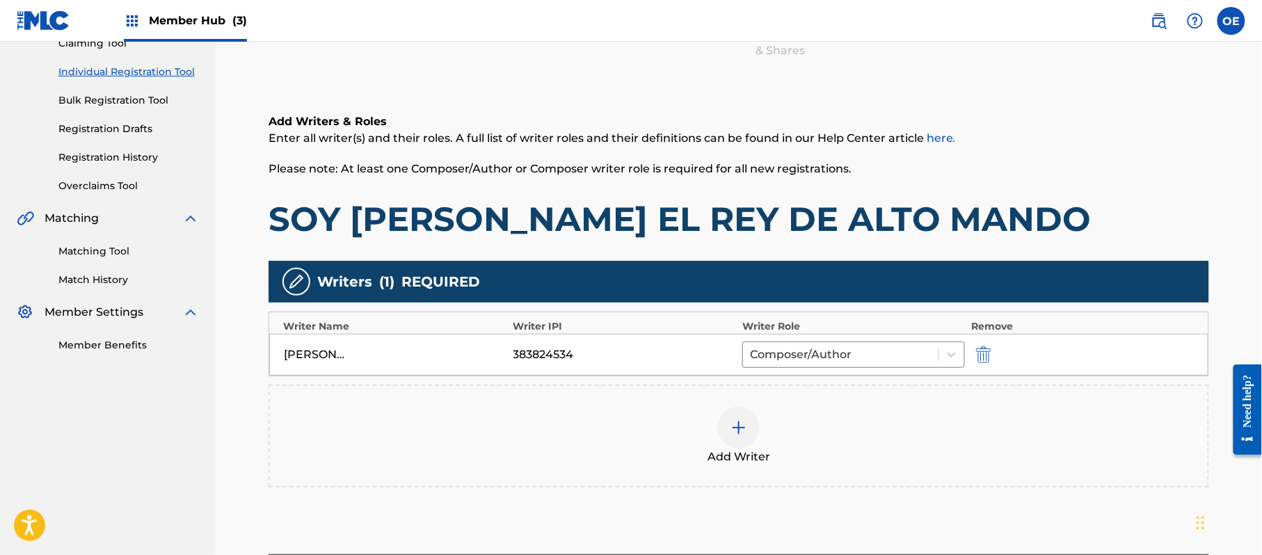
scroll to position [277, 0]
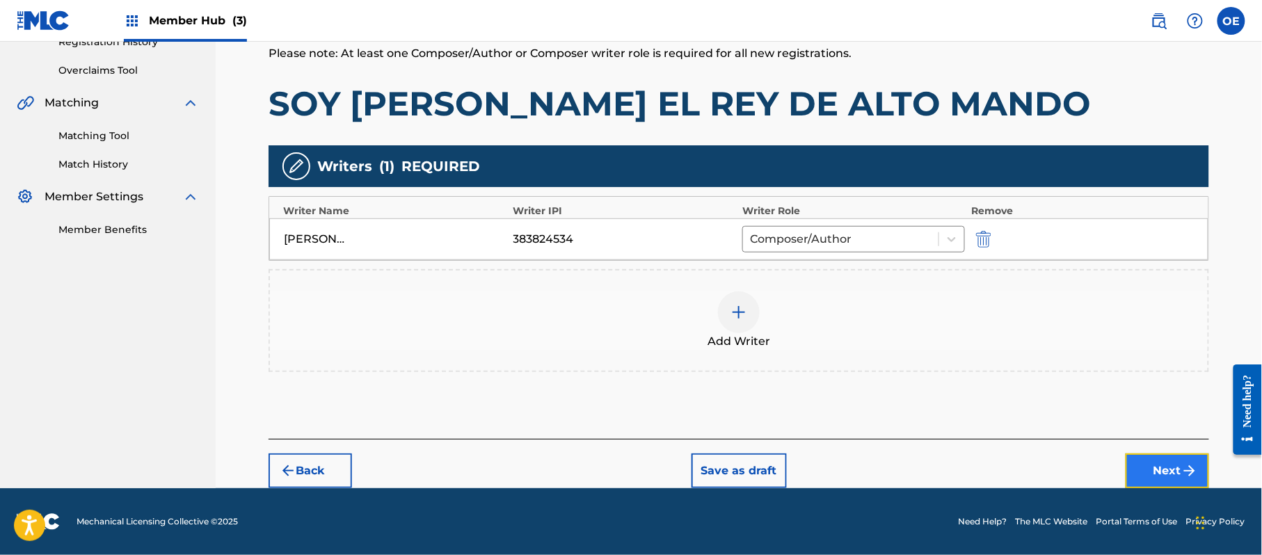
click at [1126, 458] on button "Next" at bounding box center [1167, 471] width 83 height 35
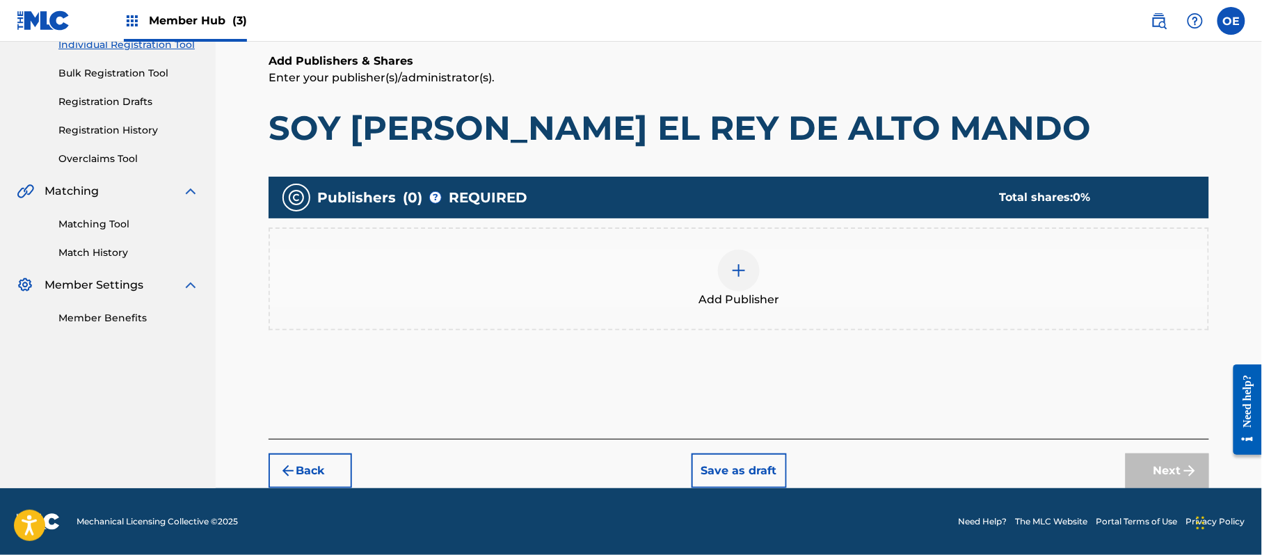
scroll to position [63, 0]
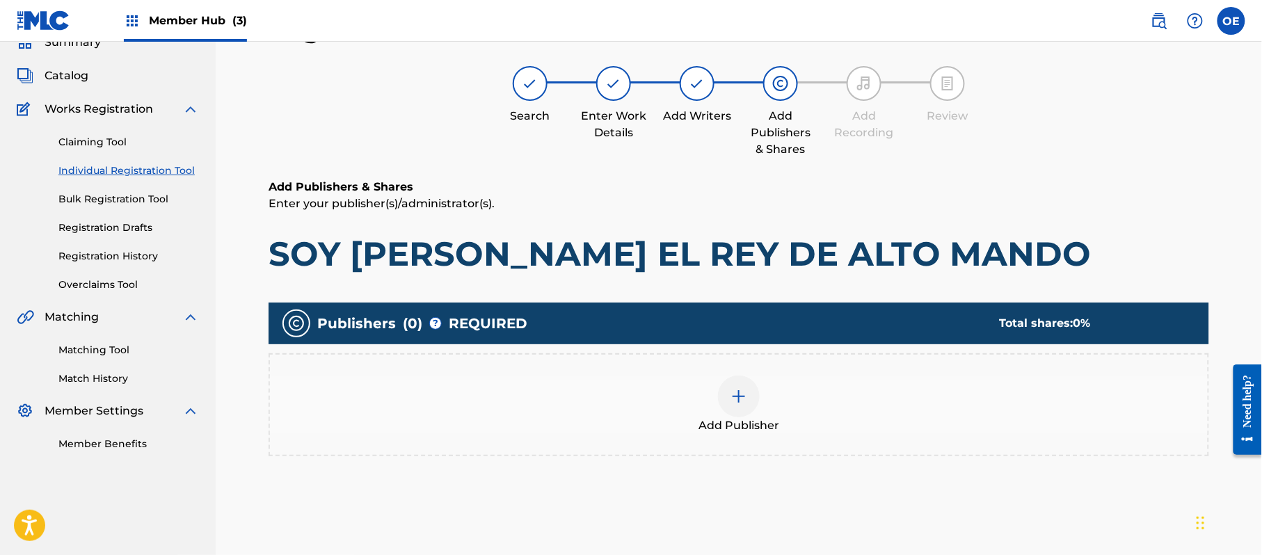
click at [661, 406] on div "Add Publisher" at bounding box center [739, 405] width 938 height 58
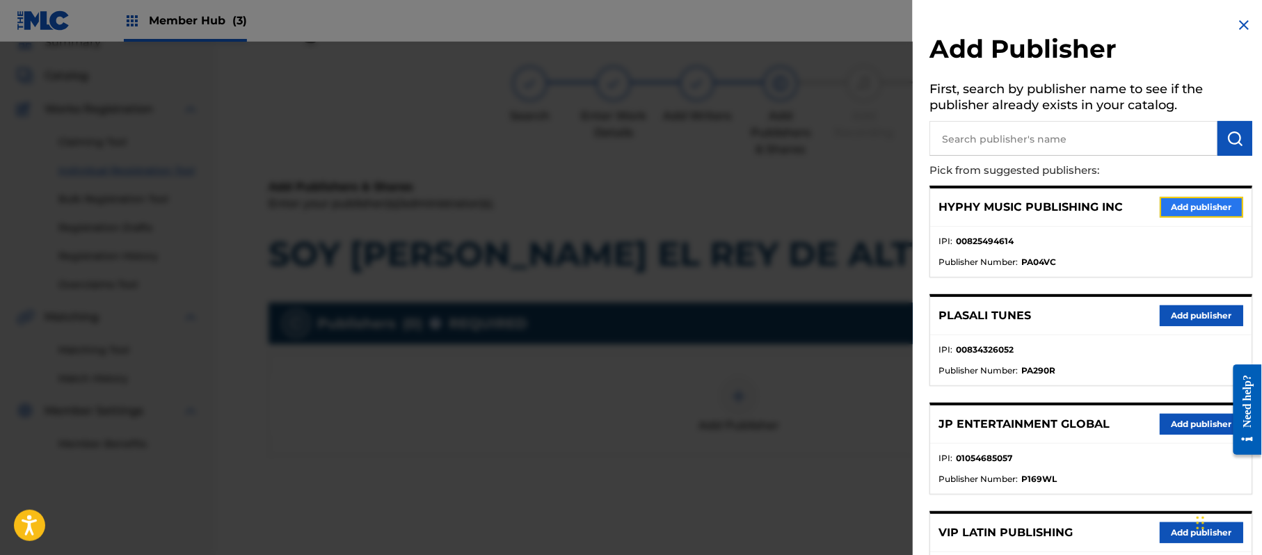
click at [1167, 215] on button "Add publisher" at bounding box center [1201, 207] width 83 height 21
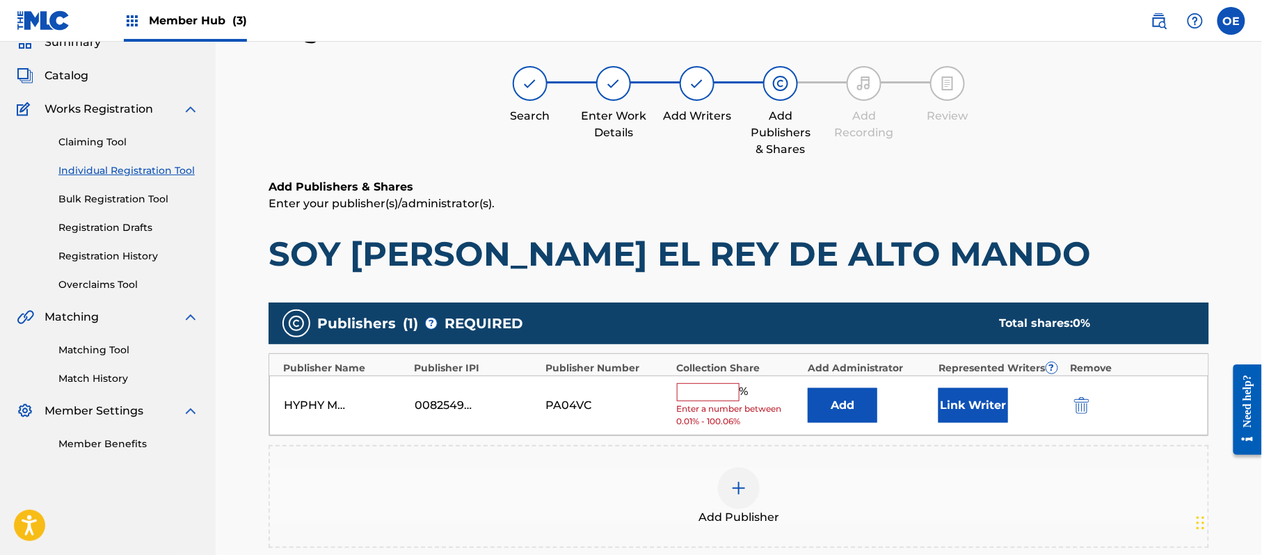
click at [718, 384] on input "text" at bounding box center [708, 392] width 63 height 18
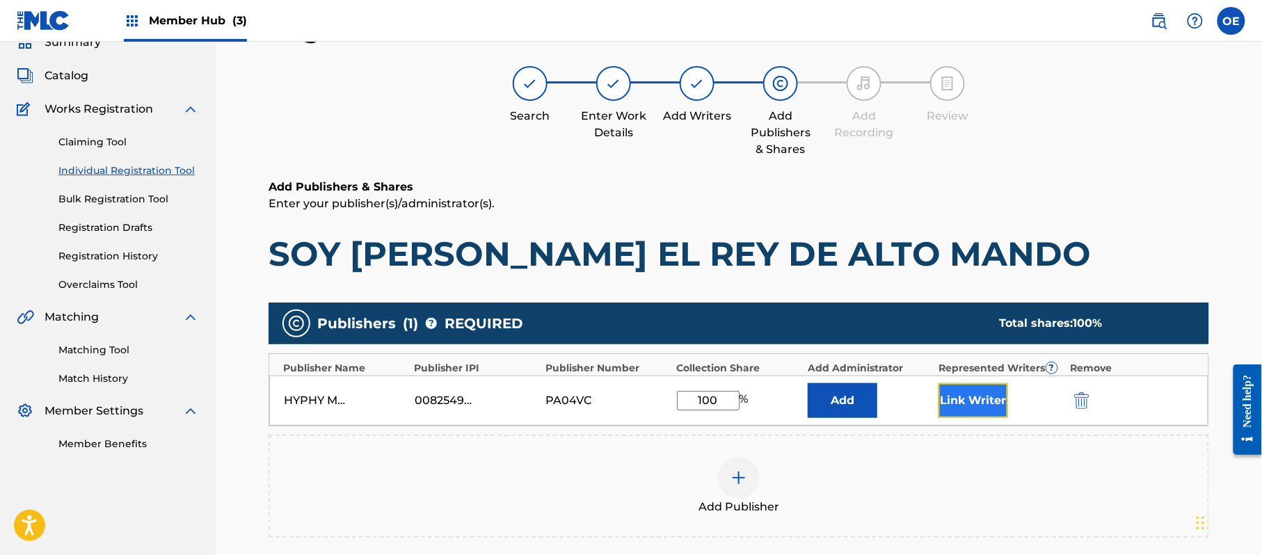
click at [955, 401] on button "Link Writer" at bounding box center [974, 400] width 70 height 35
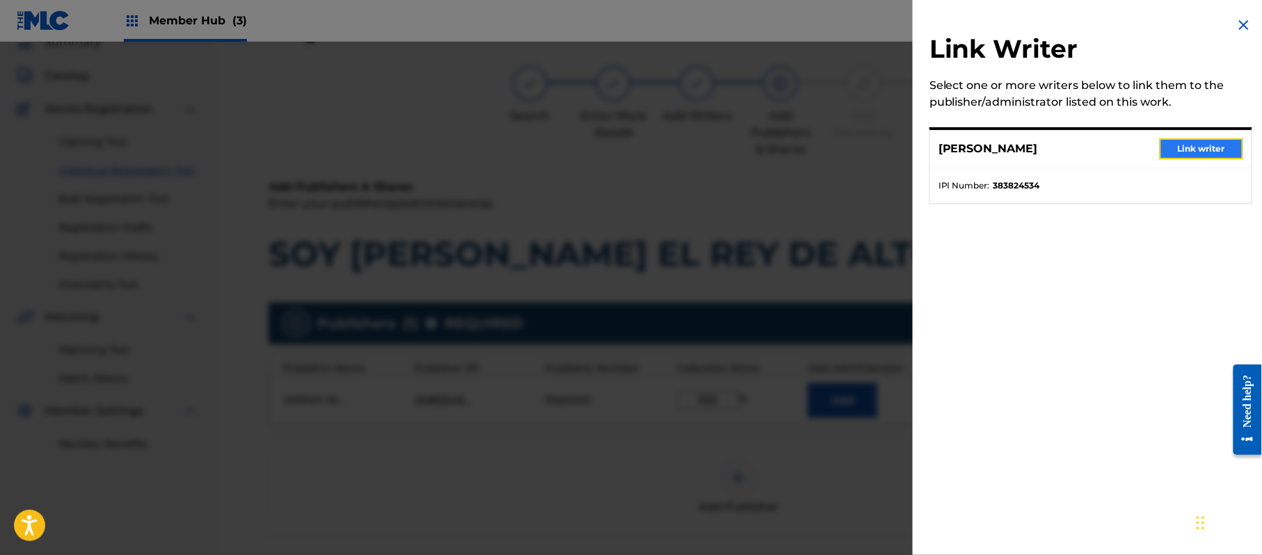
click at [1186, 145] on button "Link writer" at bounding box center [1201, 148] width 83 height 21
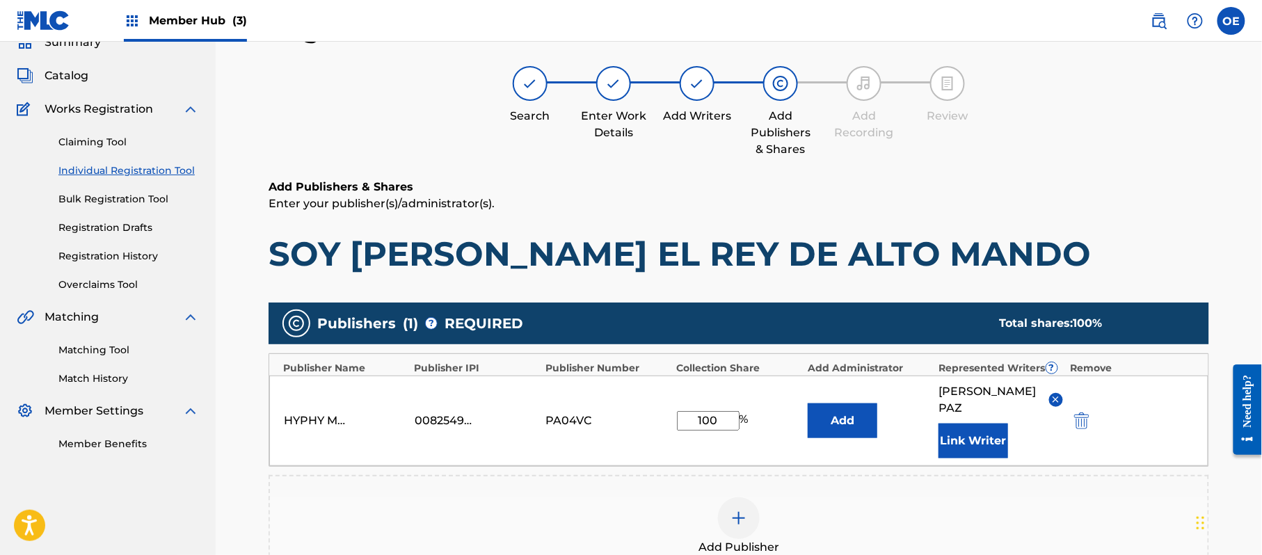
scroll to position [293, 0]
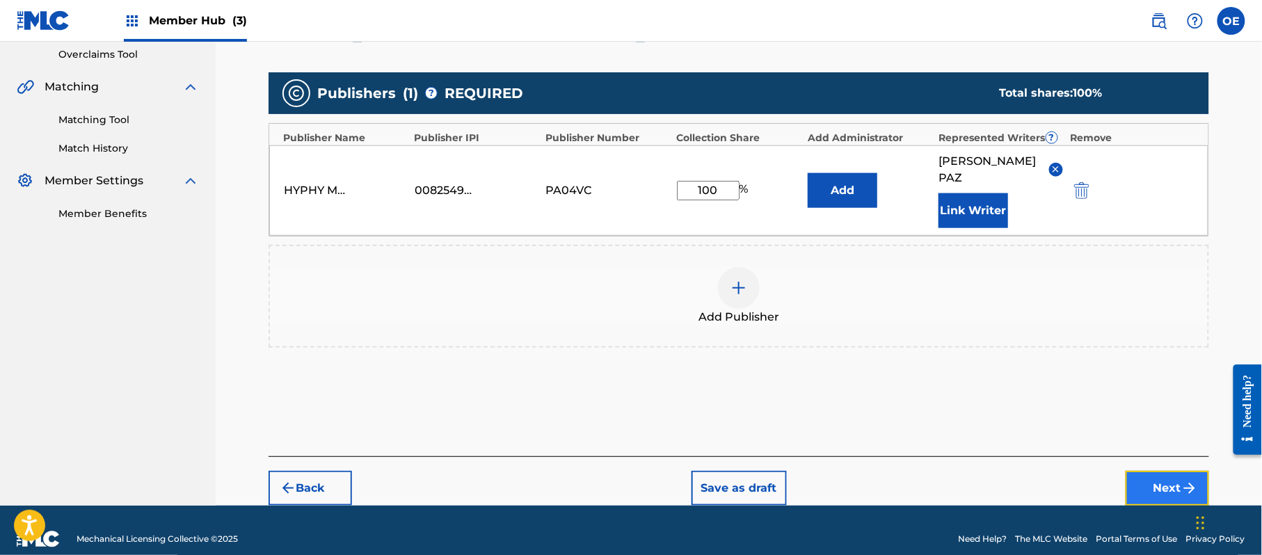
click at [1169, 471] on button "Next" at bounding box center [1167, 488] width 83 height 35
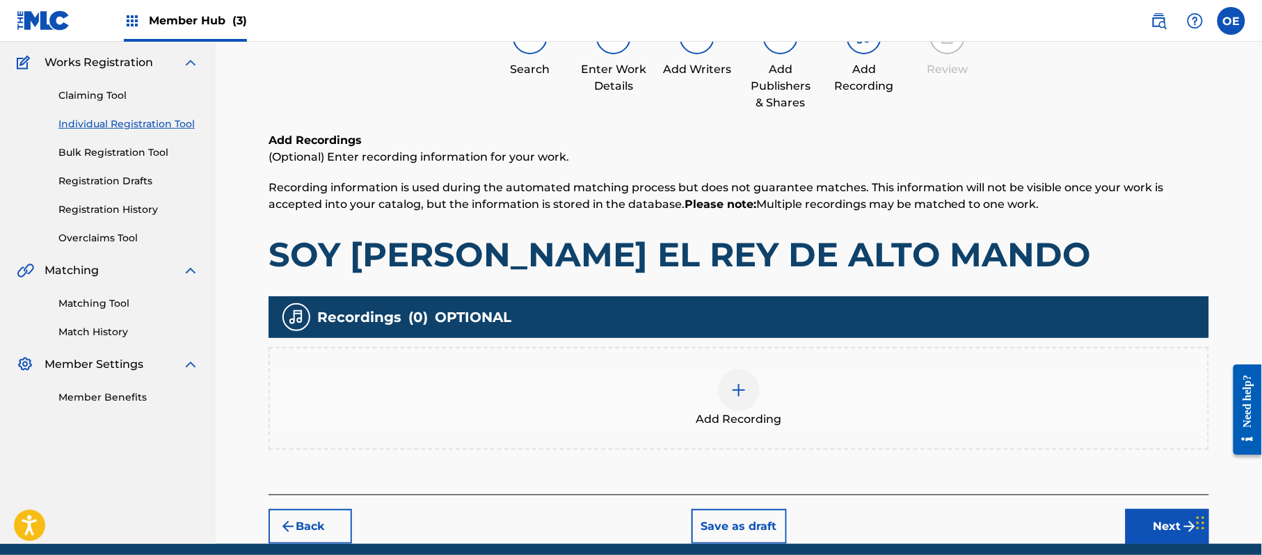
scroll to position [63, 0]
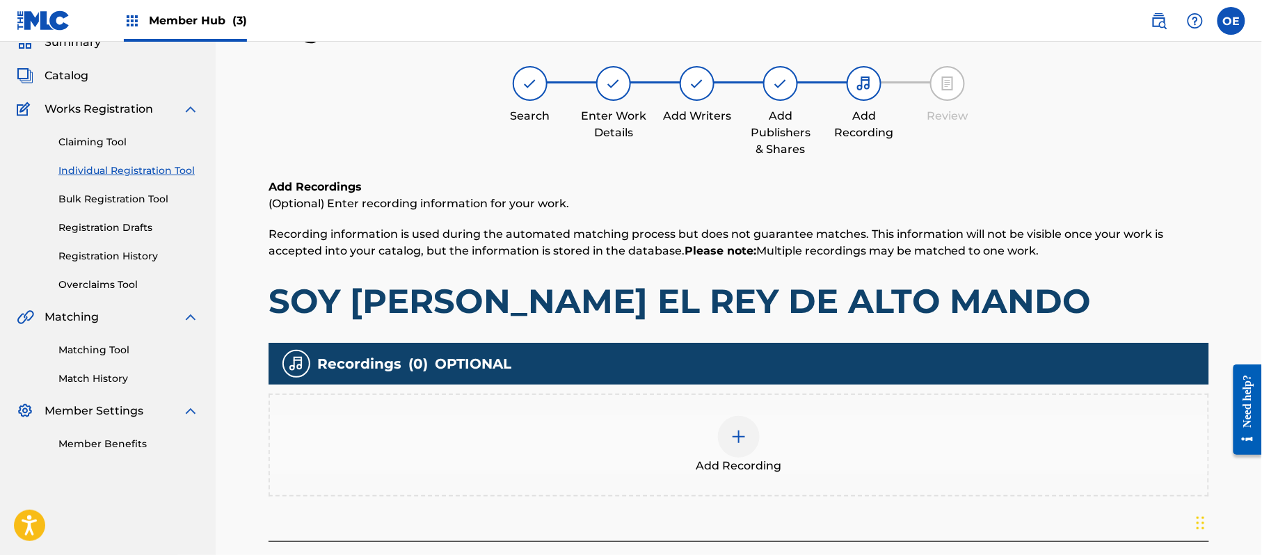
click at [802, 440] on div "Add Recording" at bounding box center [739, 445] width 938 height 58
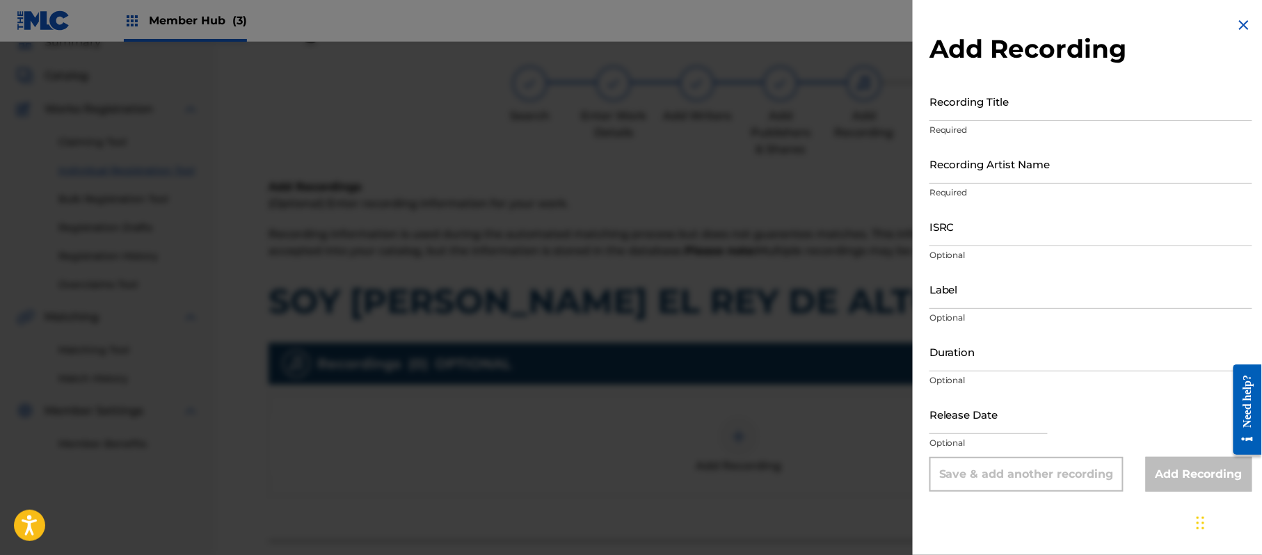
click at [1238, 21] on img at bounding box center [1244, 25] width 17 height 17
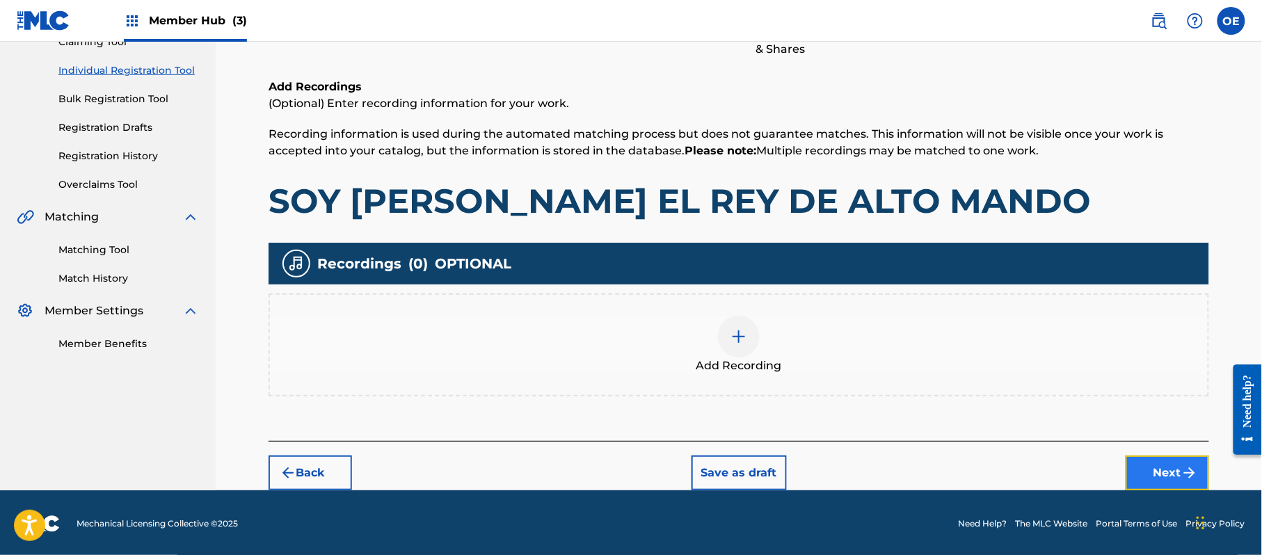
click at [1159, 477] on button "Next" at bounding box center [1167, 473] width 83 height 35
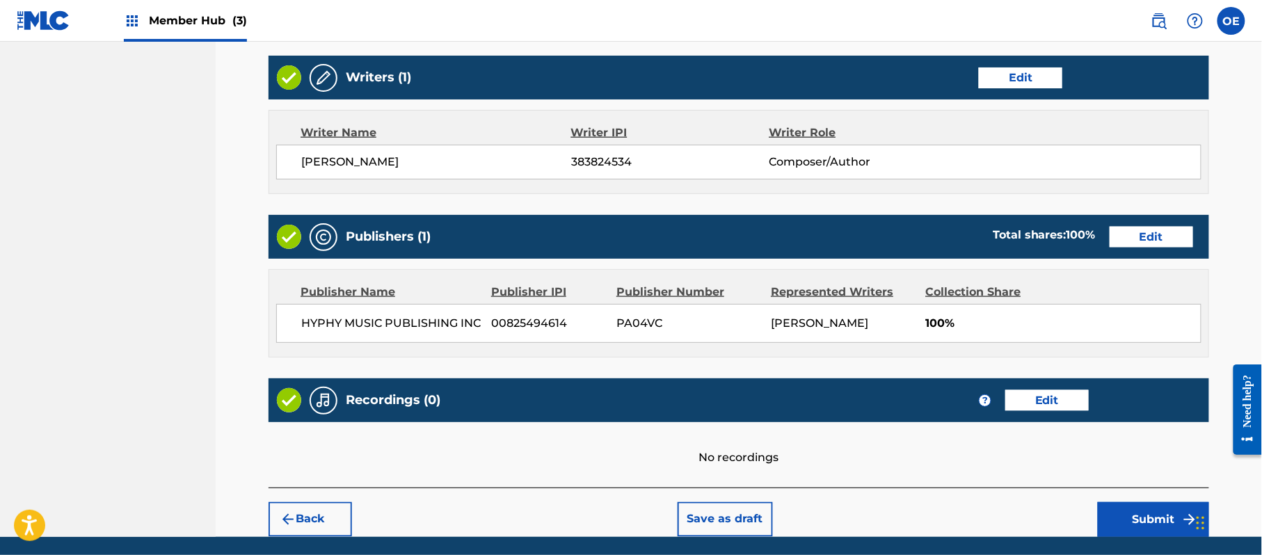
scroll to position [577, 0]
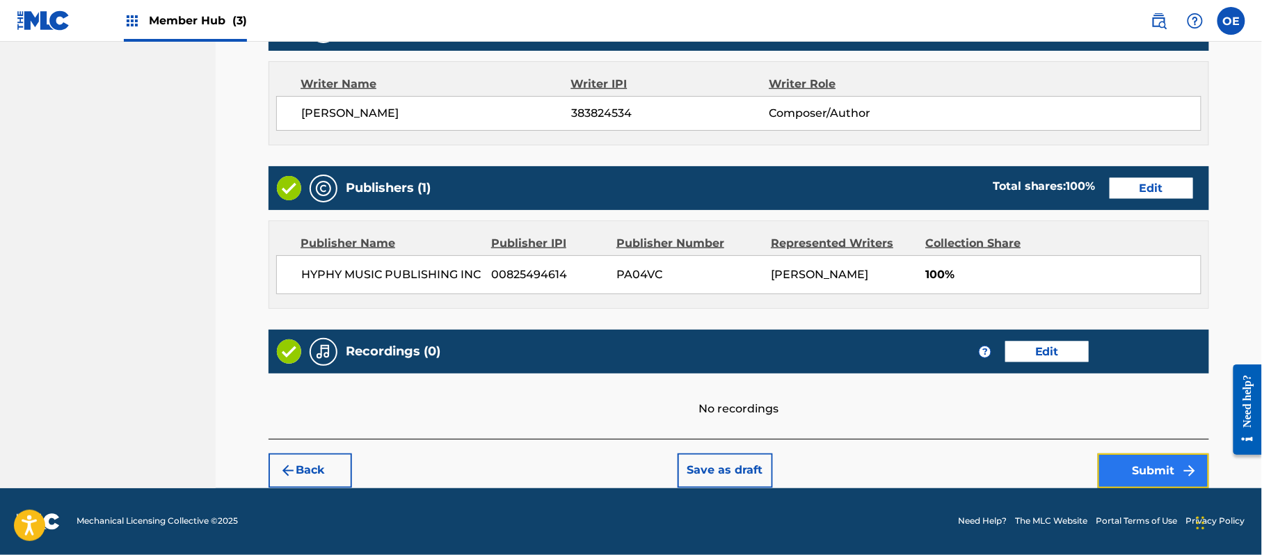
click at [1129, 455] on button "Submit" at bounding box center [1153, 471] width 111 height 35
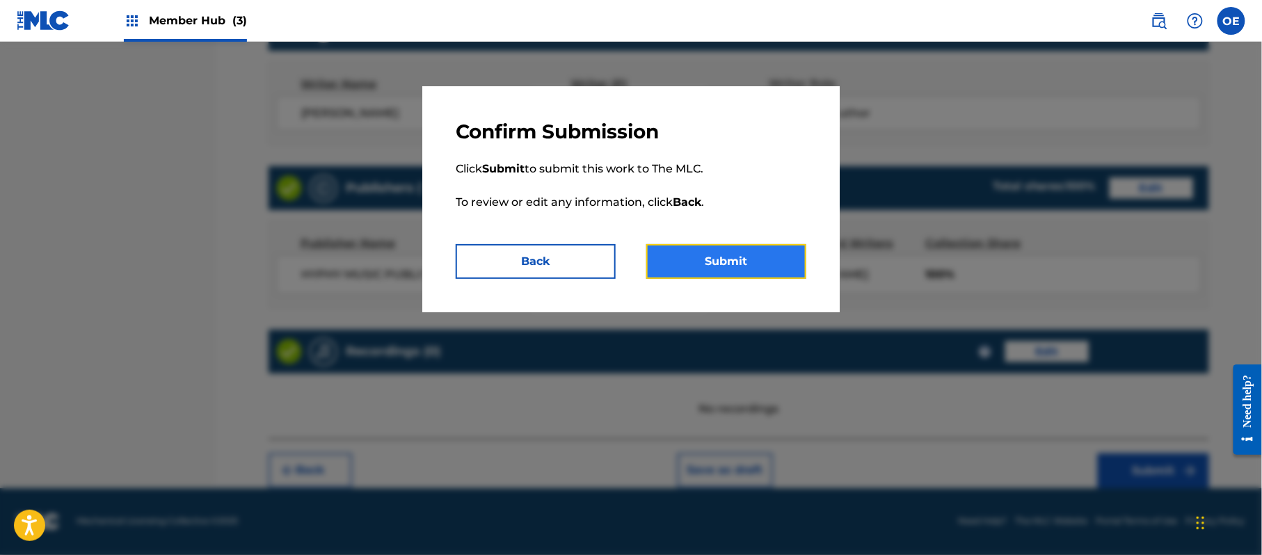
click at [749, 262] on button "Submit" at bounding box center [726, 261] width 160 height 35
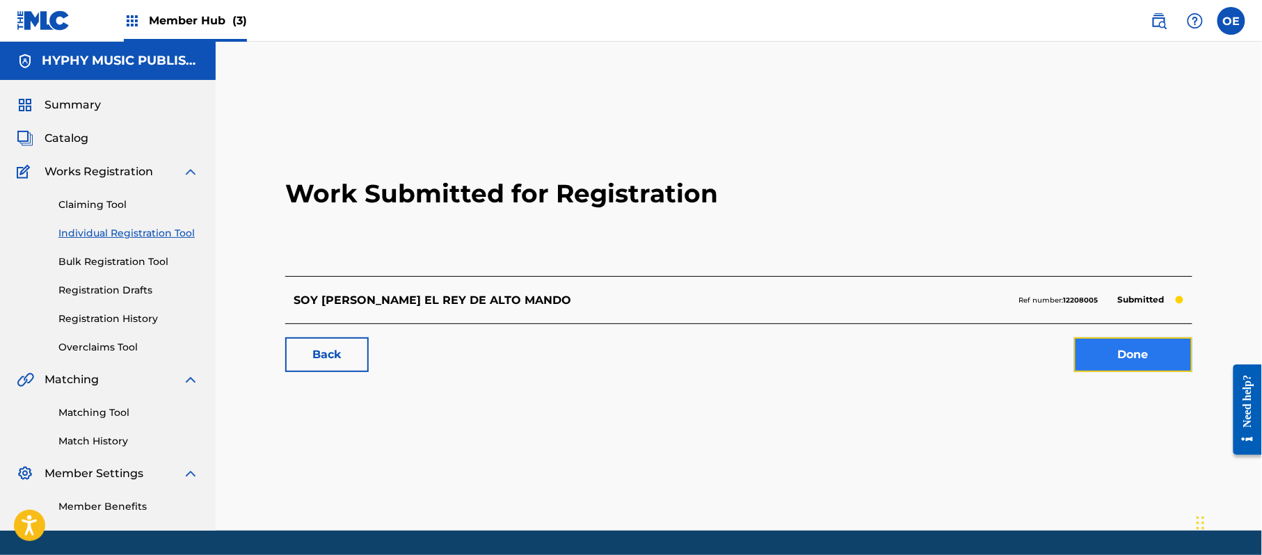
click at [1094, 368] on link "Done" at bounding box center [1133, 354] width 118 height 35
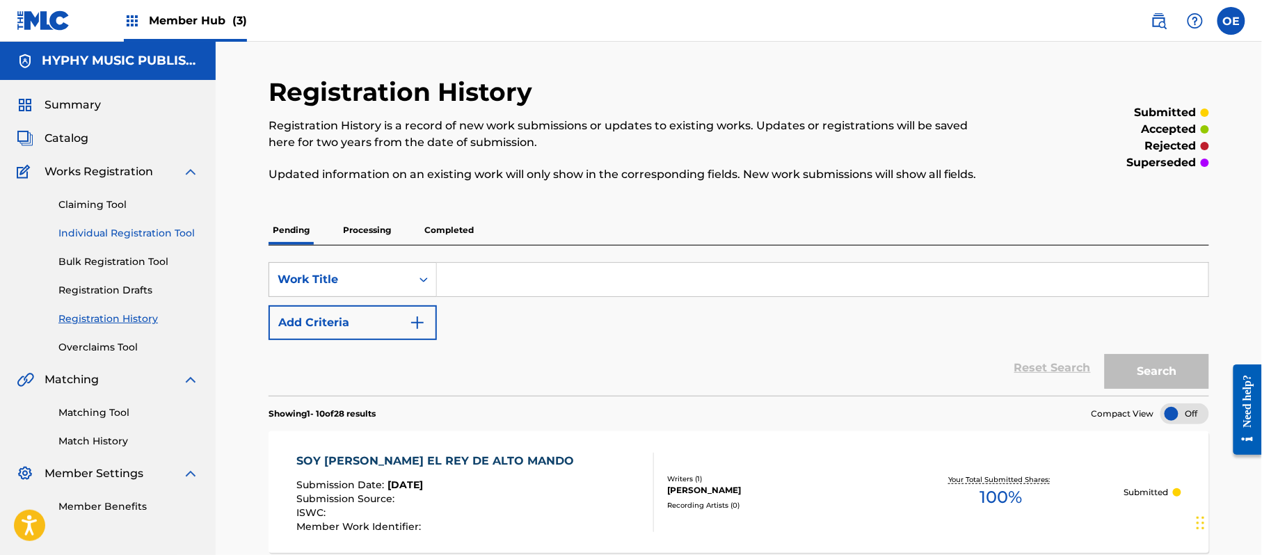
click at [102, 234] on link "Individual Registration Tool" at bounding box center [128, 233] width 141 height 15
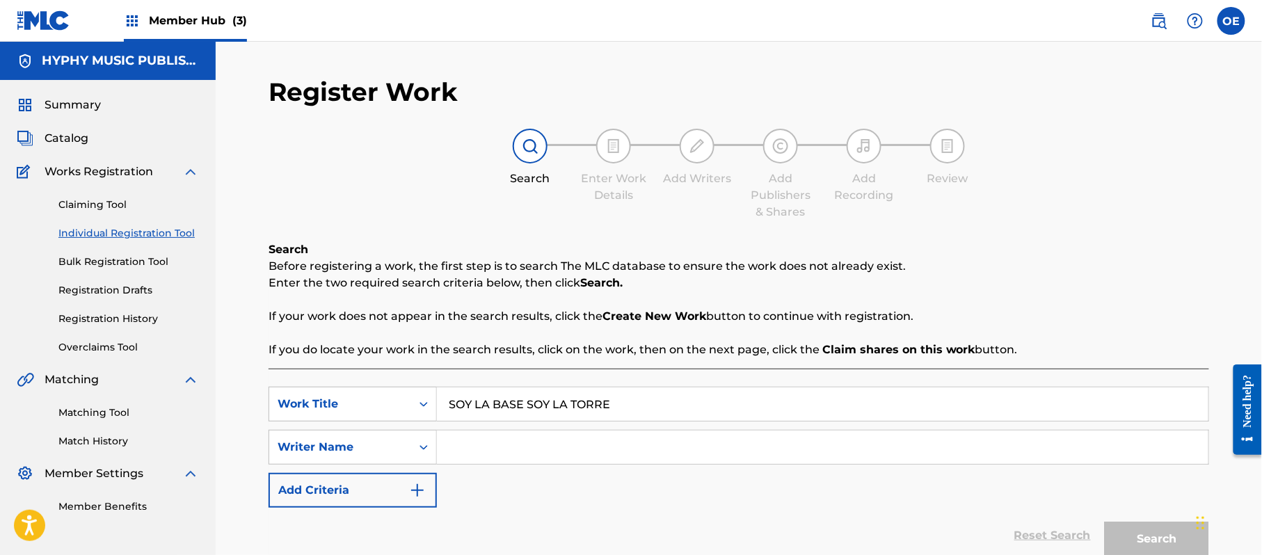
drag, startPoint x: 549, startPoint y: 429, endPoint x: 521, endPoint y: 446, distance: 32.8
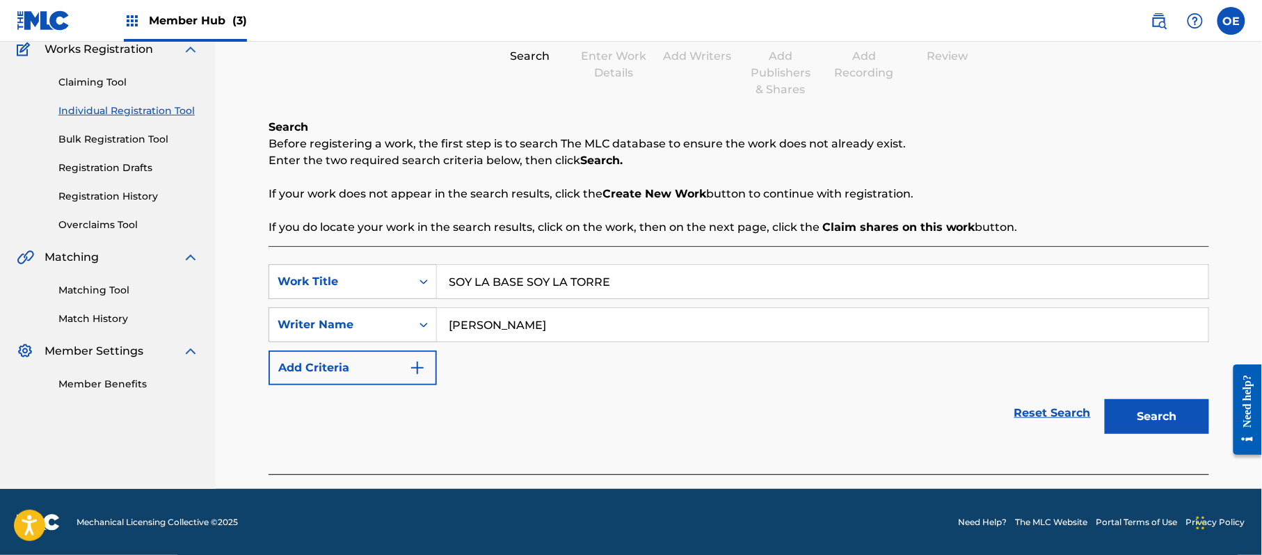
scroll to position [123, 0]
click at [1130, 420] on button "Search" at bounding box center [1157, 416] width 104 height 35
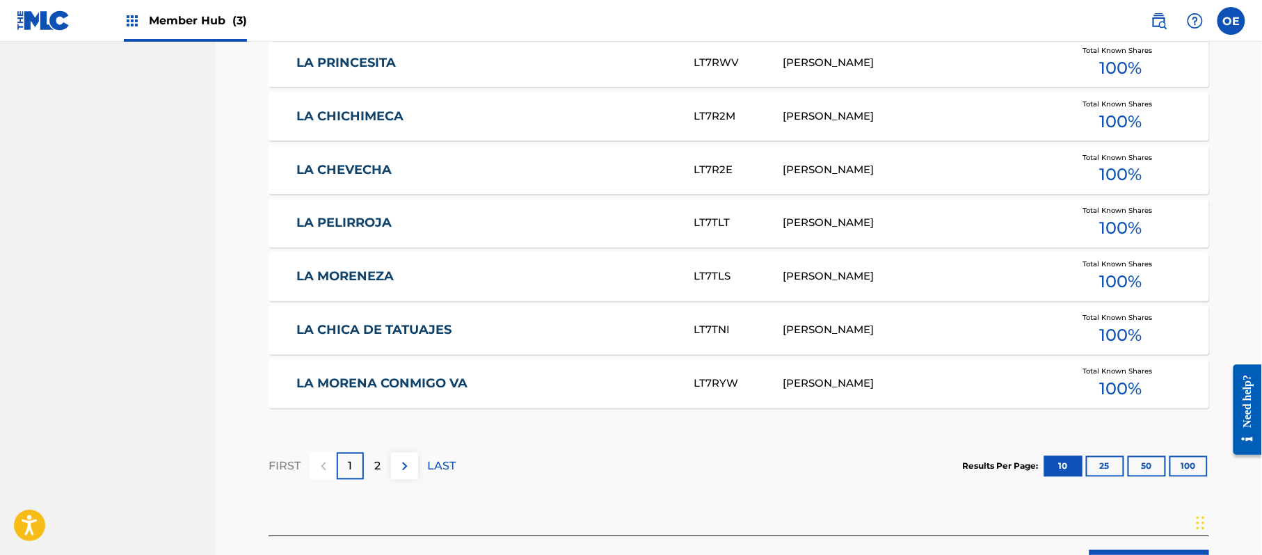
scroll to position [869, 0]
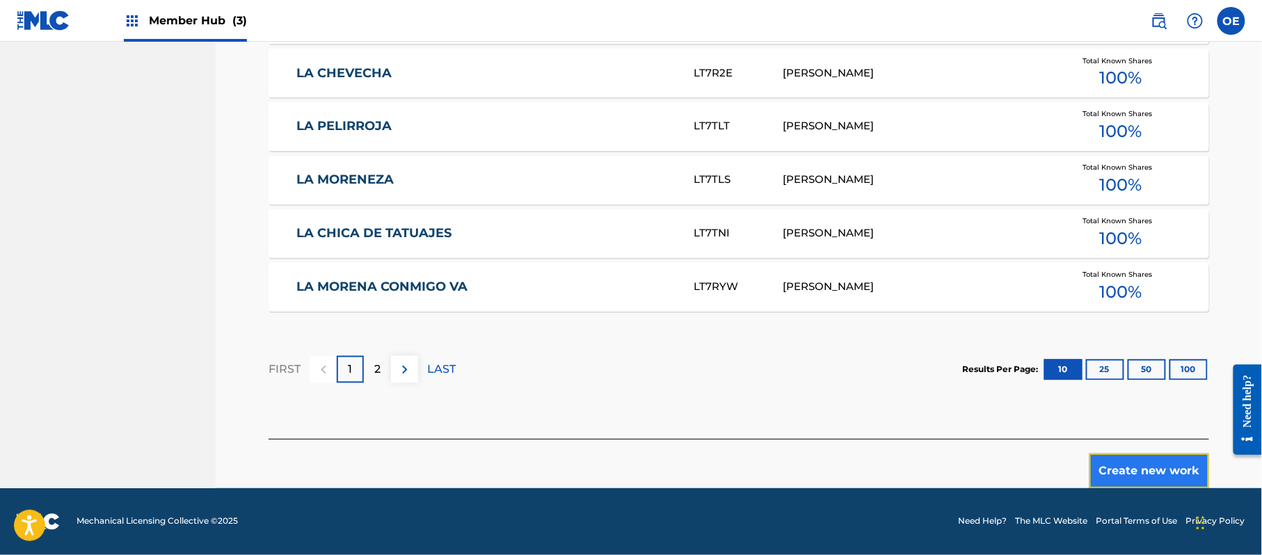
click at [1131, 465] on button "Create new work" at bounding box center [1150, 471] width 120 height 35
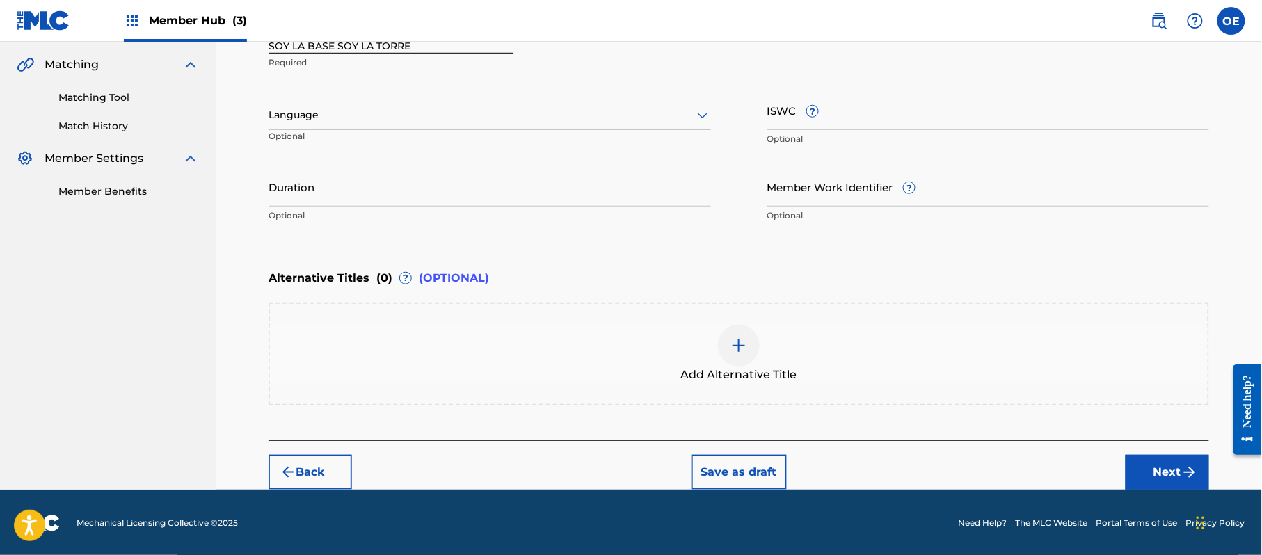
click at [346, 113] on div at bounding box center [490, 114] width 443 height 17
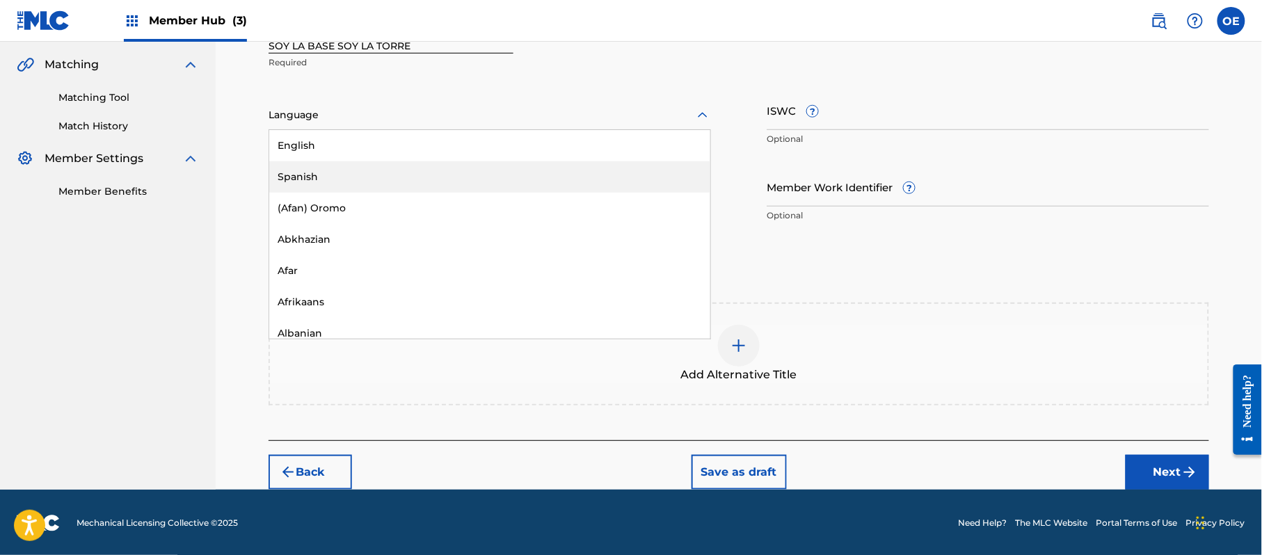
click at [321, 162] on div "Spanish" at bounding box center [489, 176] width 441 height 31
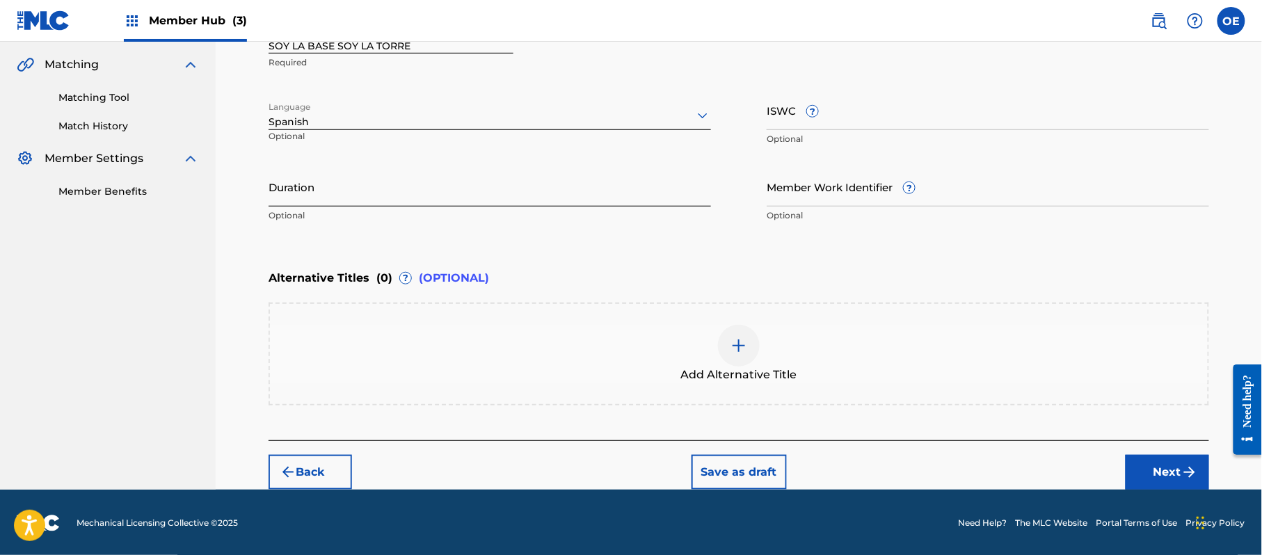
click at [381, 190] on input "Duration" at bounding box center [490, 187] width 443 height 40
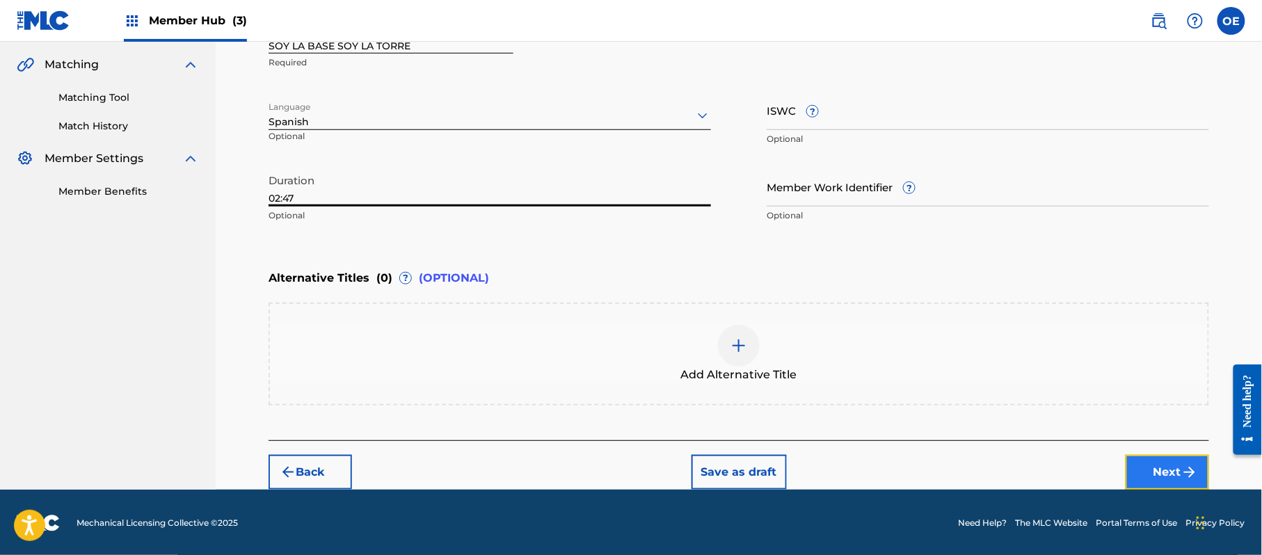
click at [1149, 455] on button "Next" at bounding box center [1167, 472] width 83 height 35
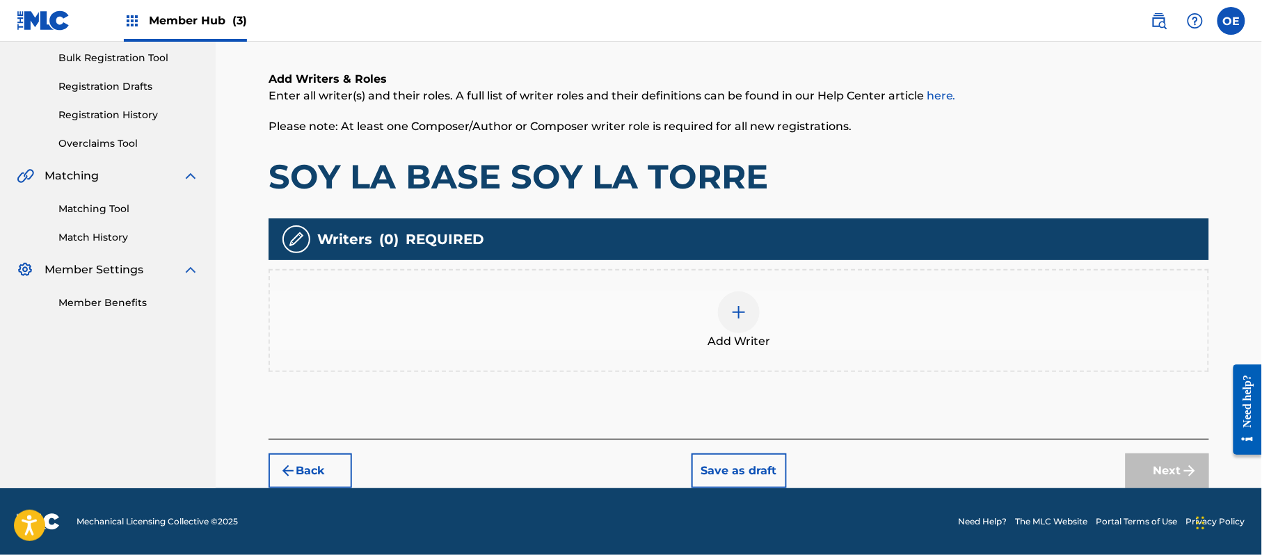
scroll to position [63, 0]
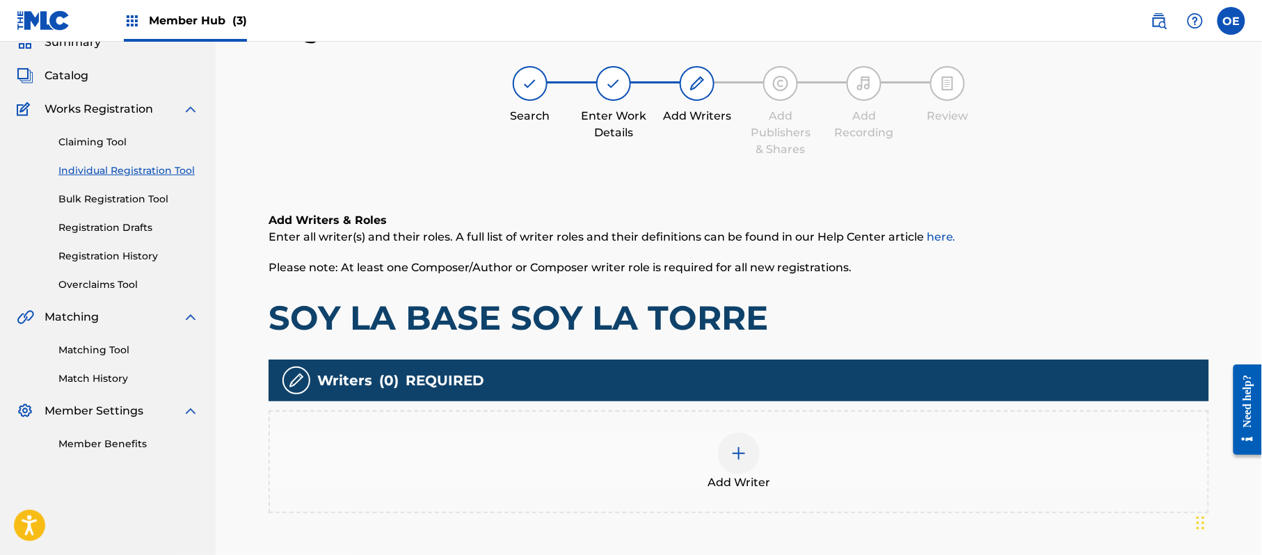
click at [777, 423] on div "Add Writer" at bounding box center [739, 462] width 941 height 103
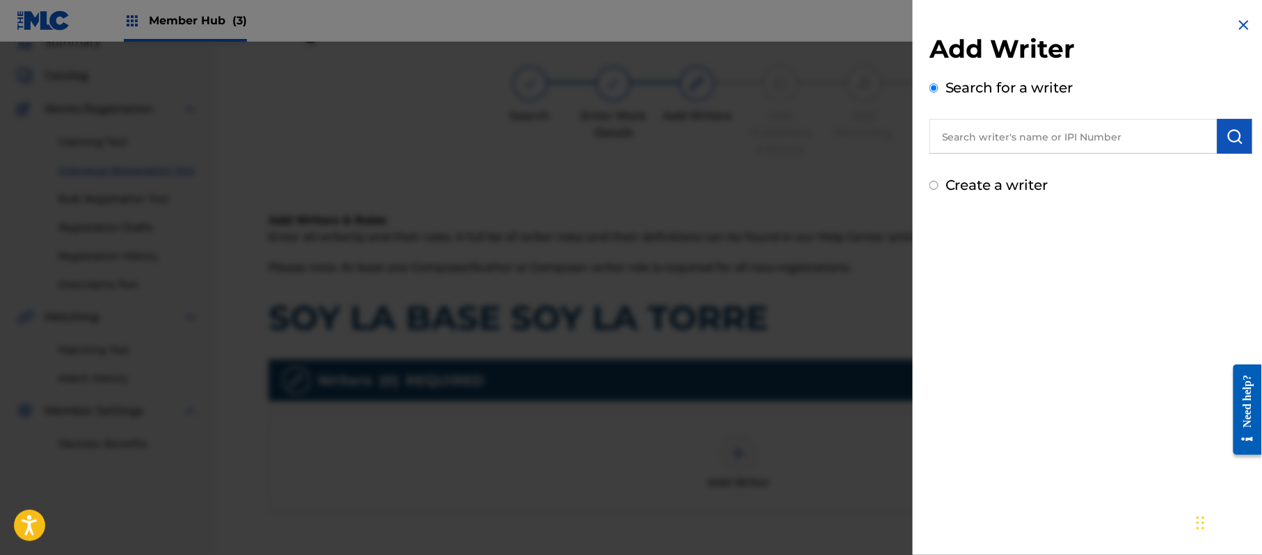
click at [986, 184] on label "Create a writer" at bounding box center [997, 185] width 103 height 17
click at [939, 184] on input "Create a writer" at bounding box center [934, 185] width 9 height 9
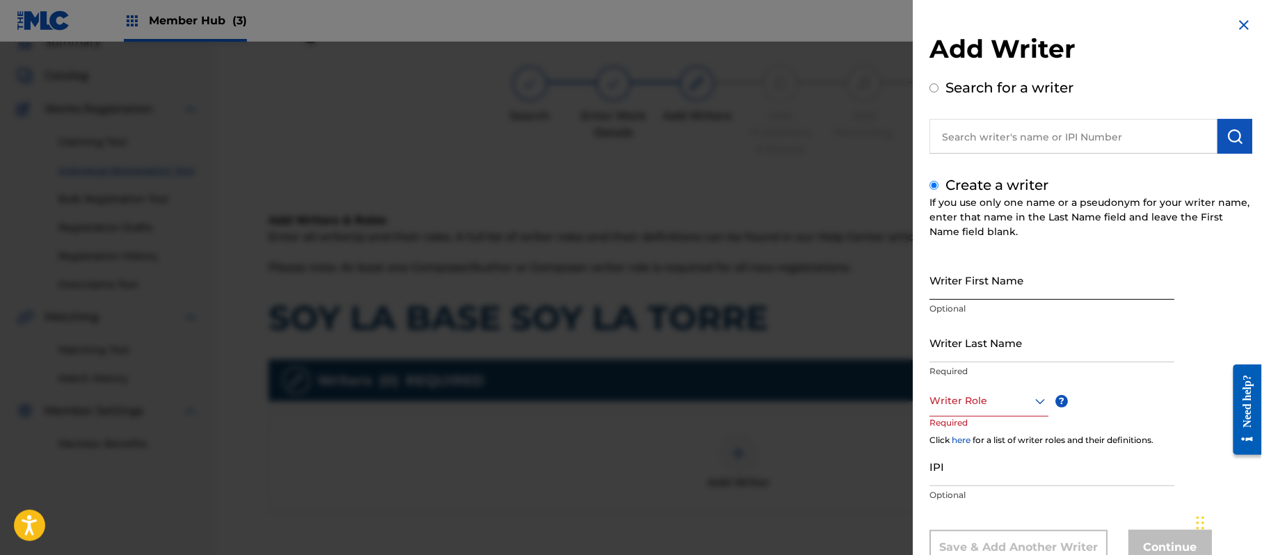
click at [975, 276] on input "Writer First Name" at bounding box center [1052, 280] width 245 height 40
drag, startPoint x: 1010, startPoint y: 276, endPoint x: 963, endPoint y: 313, distance: 60.4
click at [963, 313] on div "Writer First Name [PERSON_NAME] Optional" at bounding box center [1052, 291] width 245 height 63
drag, startPoint x: 963, startPoint y: 360, endPoint x: 905, endPoint y: 355, distance: 58.6
click at [905, 355] on div "Add Writer Search for a writer Create a writer If you use only one name or a ps…" at bounding box center [631, 298] width 1262 height 513
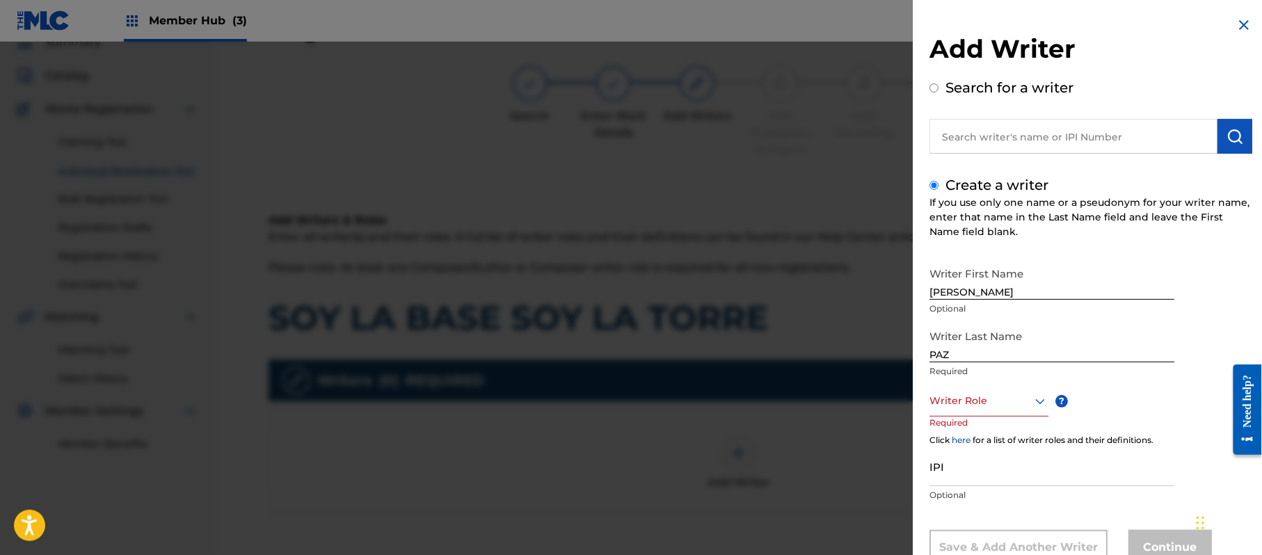
click at [964, 384] on div "Writer Last Name [PERSON_NAME] Required" at bounding box center [1052, 354] width 245 height 63
click at [964, 388] on div "Writer Role" at bounding box center [989, 400] width 119 height 31
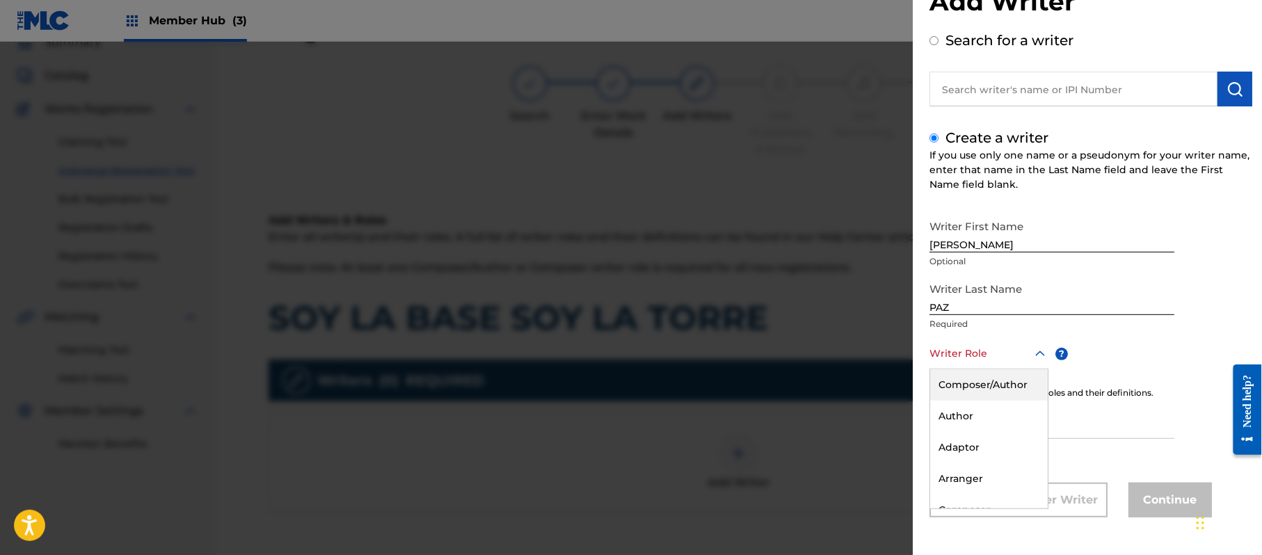
click at [964, 388] on div "Composer/Author" at bounding box center [989, 384] width 118 height 31
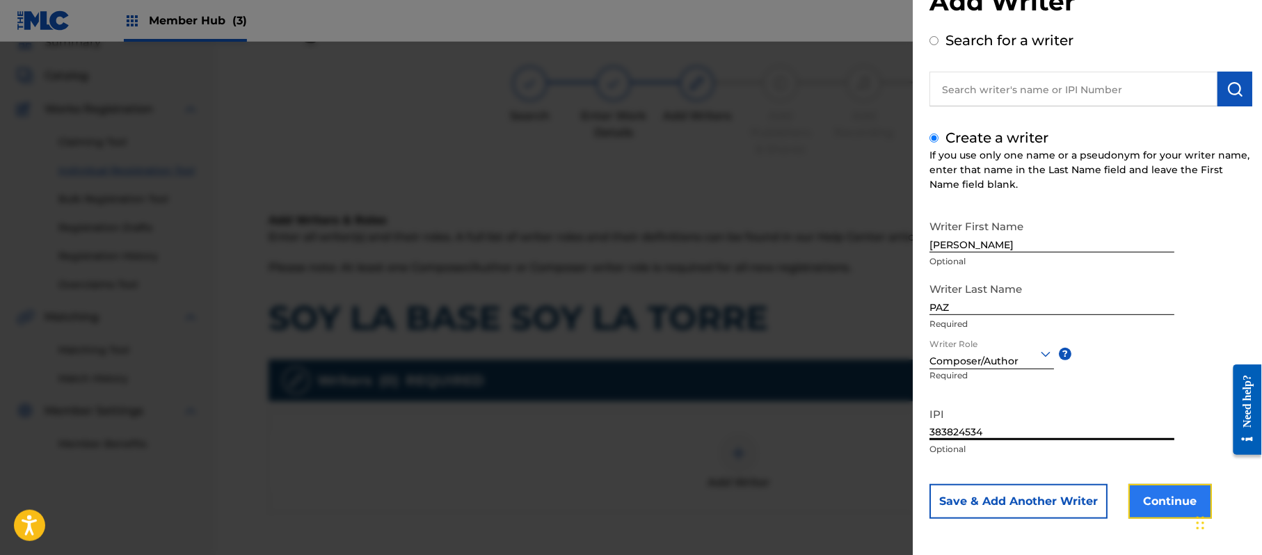
click at [1133, 508] on button "Continue" at bounding box center [1170, 501] width 83 height 35
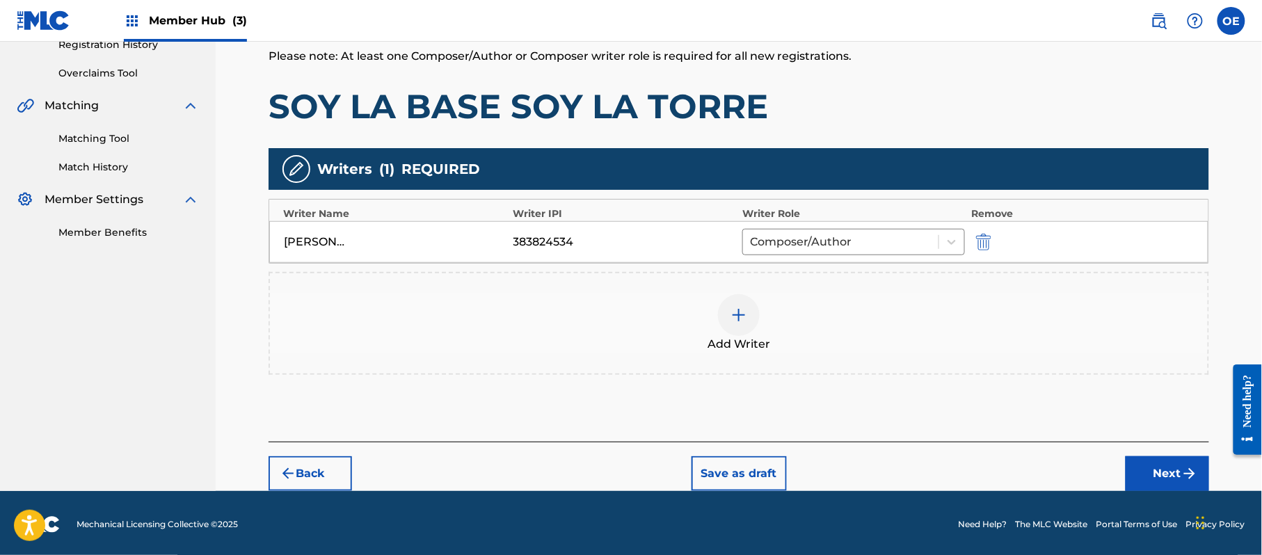
scroll to position [277, 0]
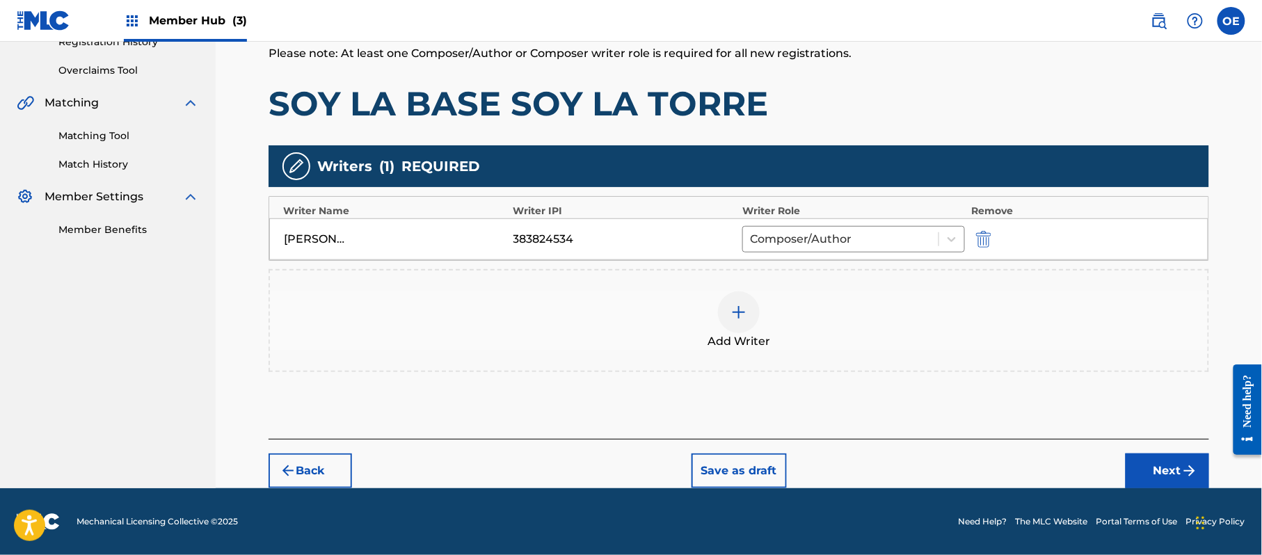
drag, startPoint x: 1227, startPoint y: 488, endPoint x: 1119, endPoint y: 456, distance: 113.0
click at [1223, 488] on footer "Mechanical Licensing Collective © 2025 Need Help? The MLC Website Portal Terms …" at bounding box center [631, 521] width 1262 height 67
click at [1174, 461] on button "Next" at bounding box center [1167, 471] width 83 height 35
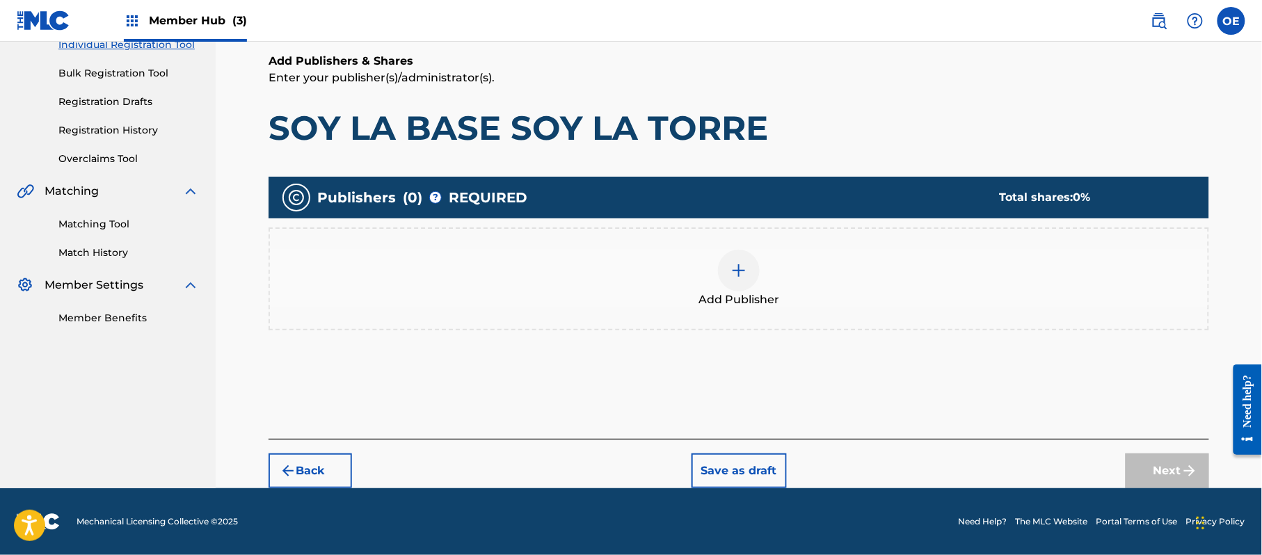
scroll to position [63, 0]
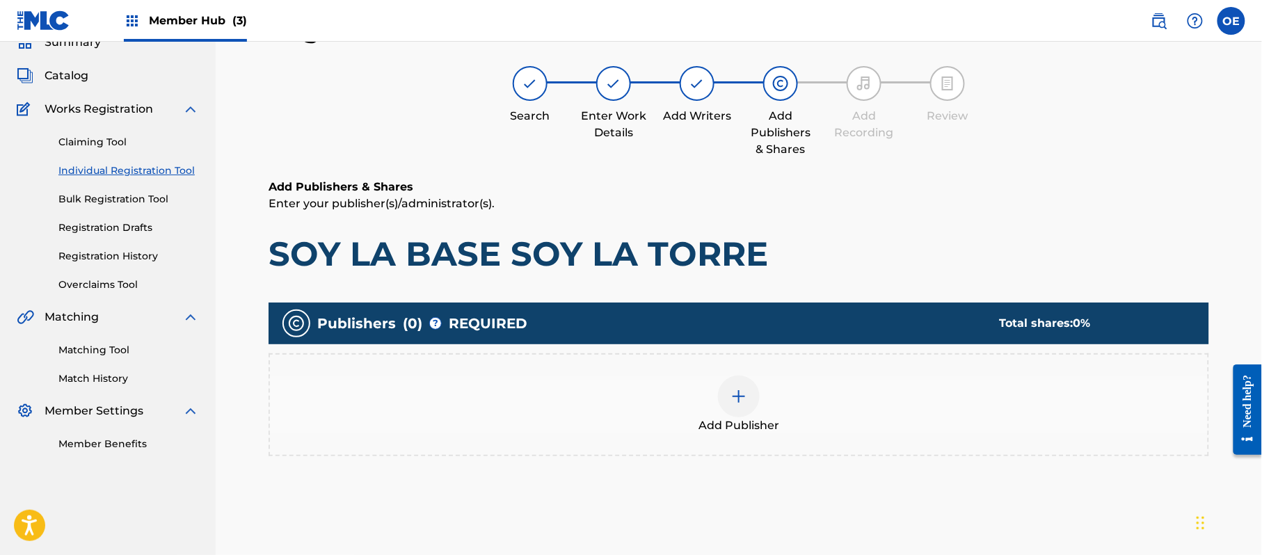
click at [824, 401] on div "Add Publisher" at bounding box center [739, 405] width 938 height 58
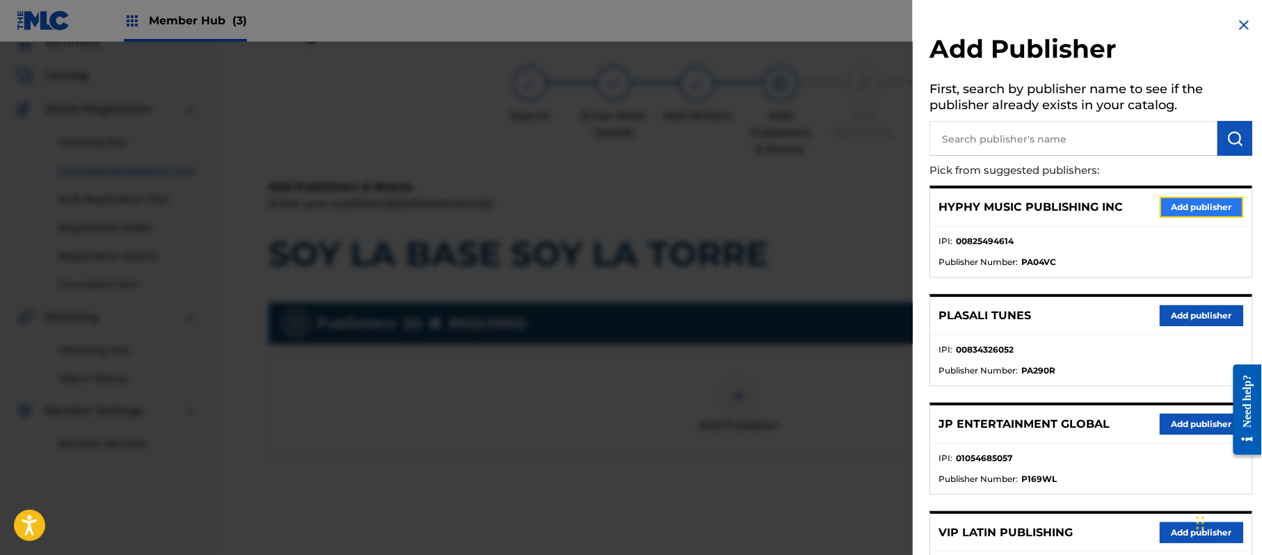
click at [1206, 204] on button "Add publisher" at bounding box center [1201, 207] width 83 height 21
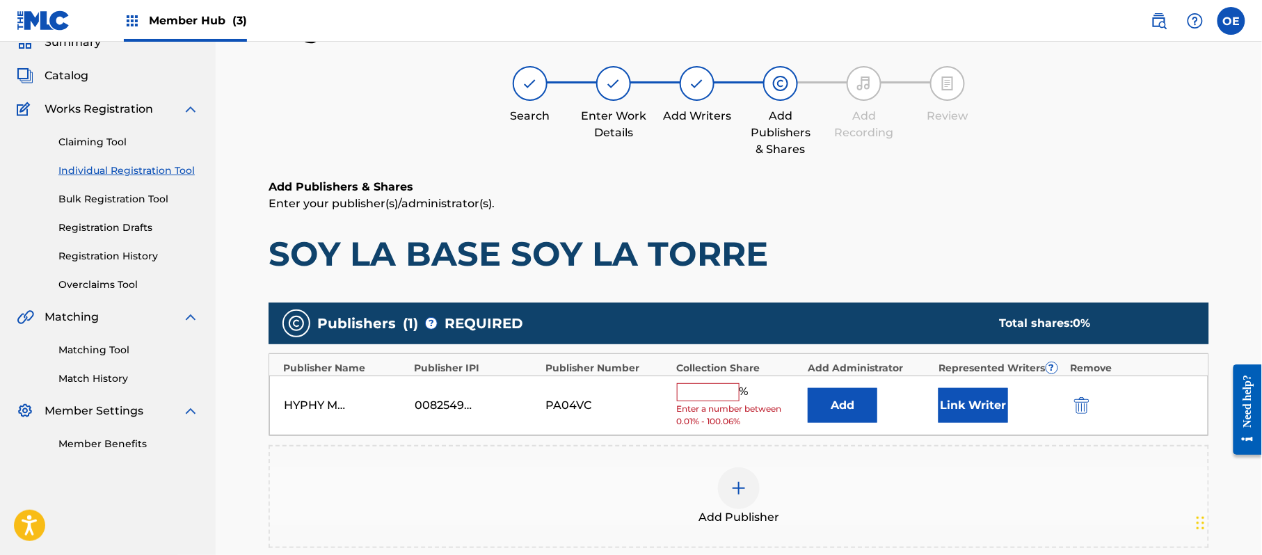
click at [725, 395] on input "text" at bounding box center [708, 392] width 63 height 18
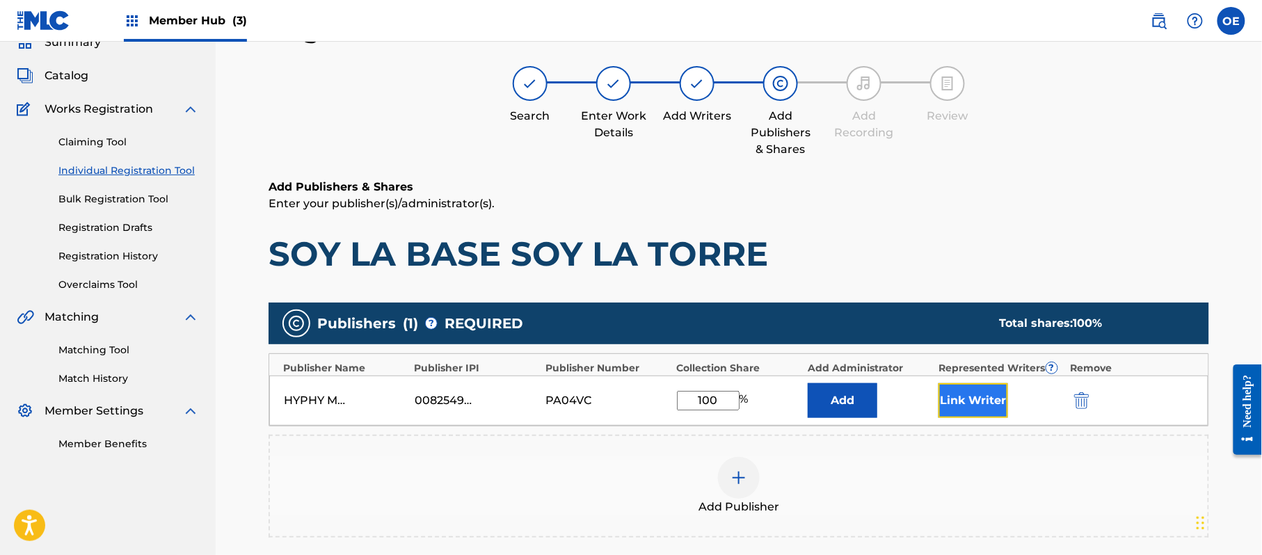
click at [989, 411] on button "Link Writer" at bounding box center [974, 400] width 70 height 35
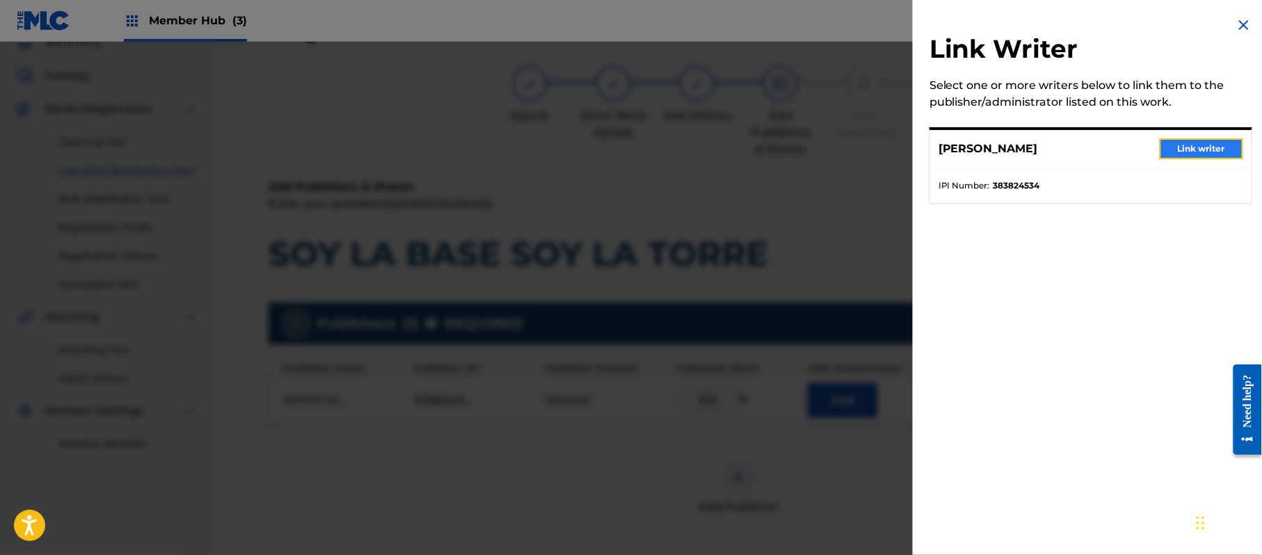
click at [1200, 154] on button "Link writer" at bounding box center [1201, 148] width 83 height 21
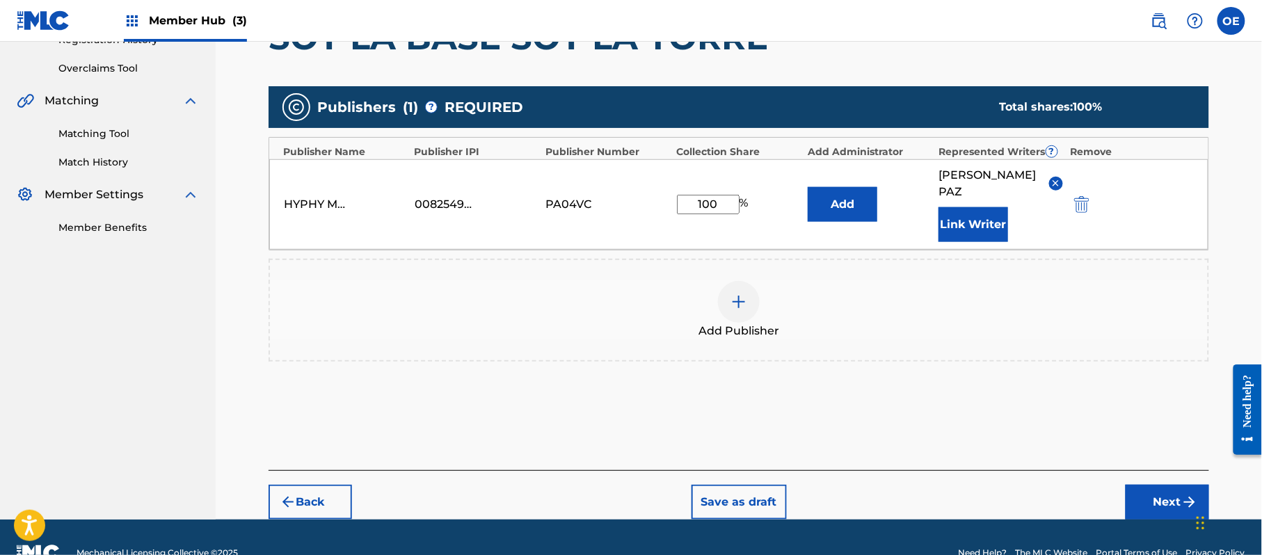
scroll to position [293, 0]
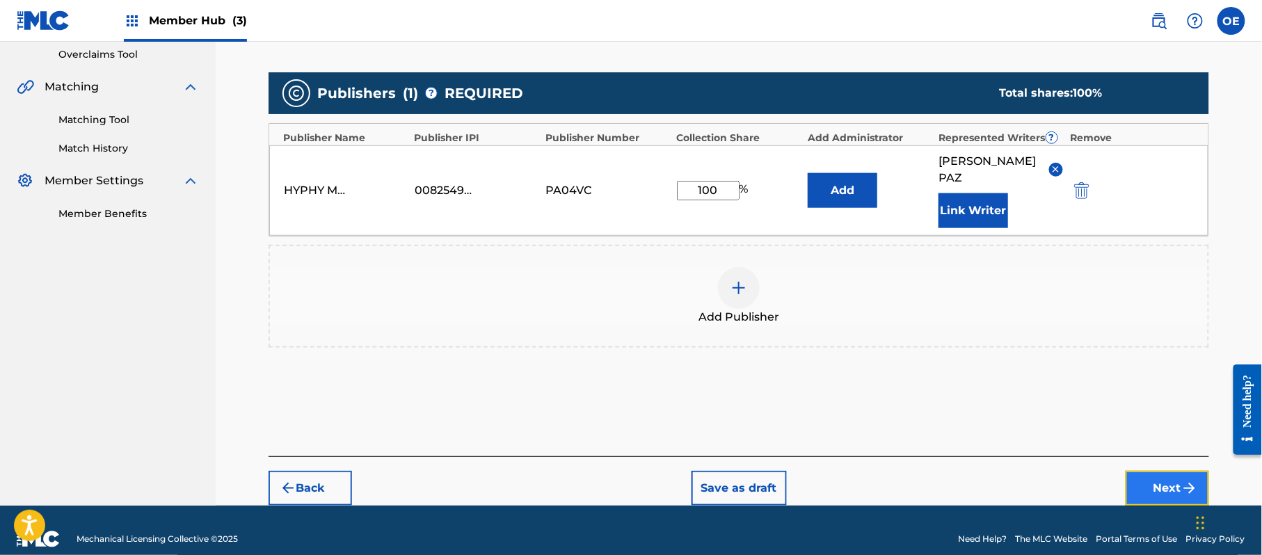
click at [1156, 471] on button "Next" at bounding box center [1167, 488] width 83 height 35
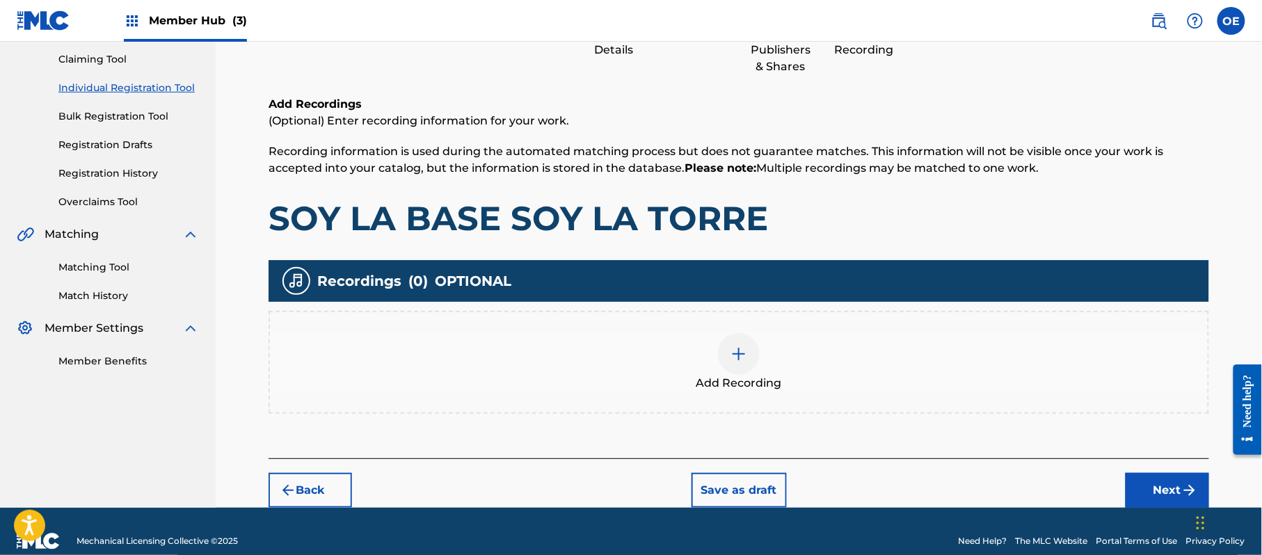
scroll to position [63, 0]
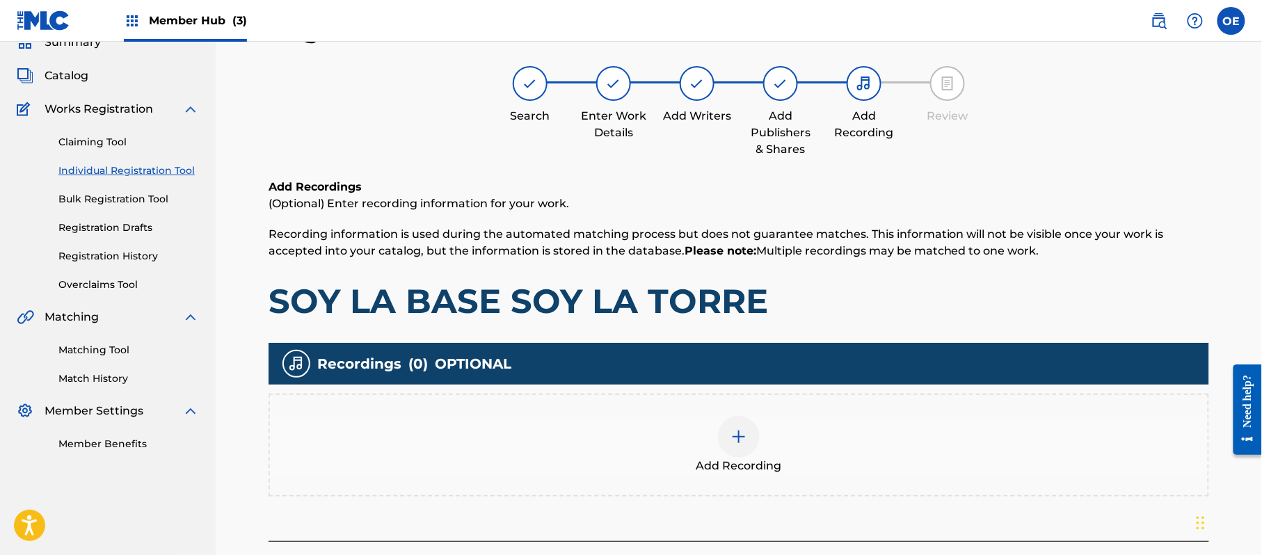
click at [758, 451] on div "Add Recording" at bounding box center [739, 445] width 938 height 58
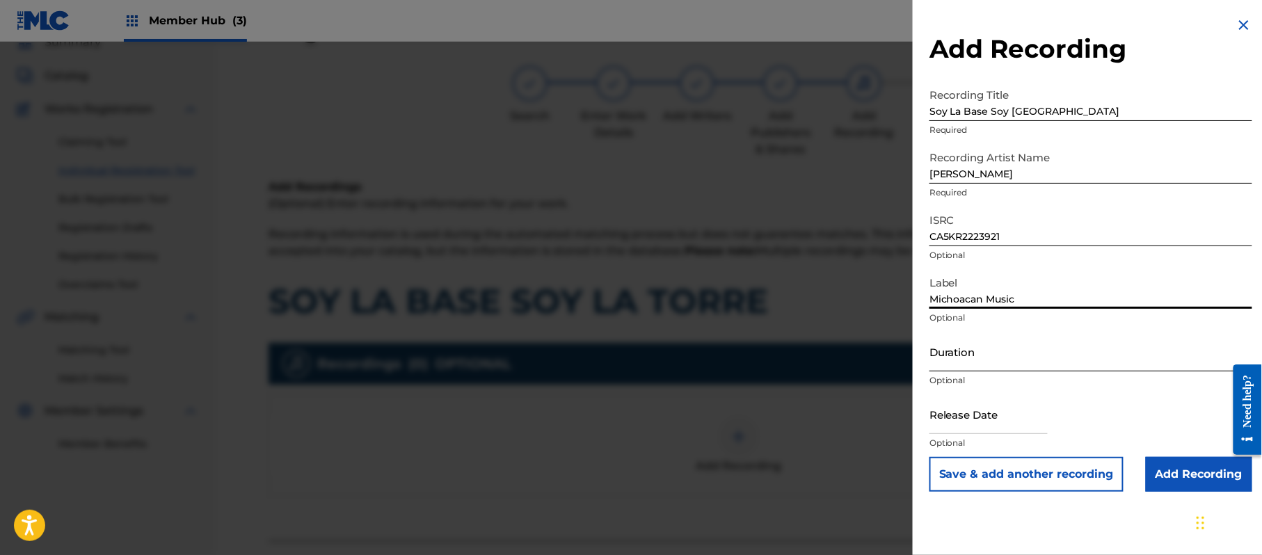
click at [1033, 360] on input "Duration" at bounding box center [1091, 352] width 323 height 40
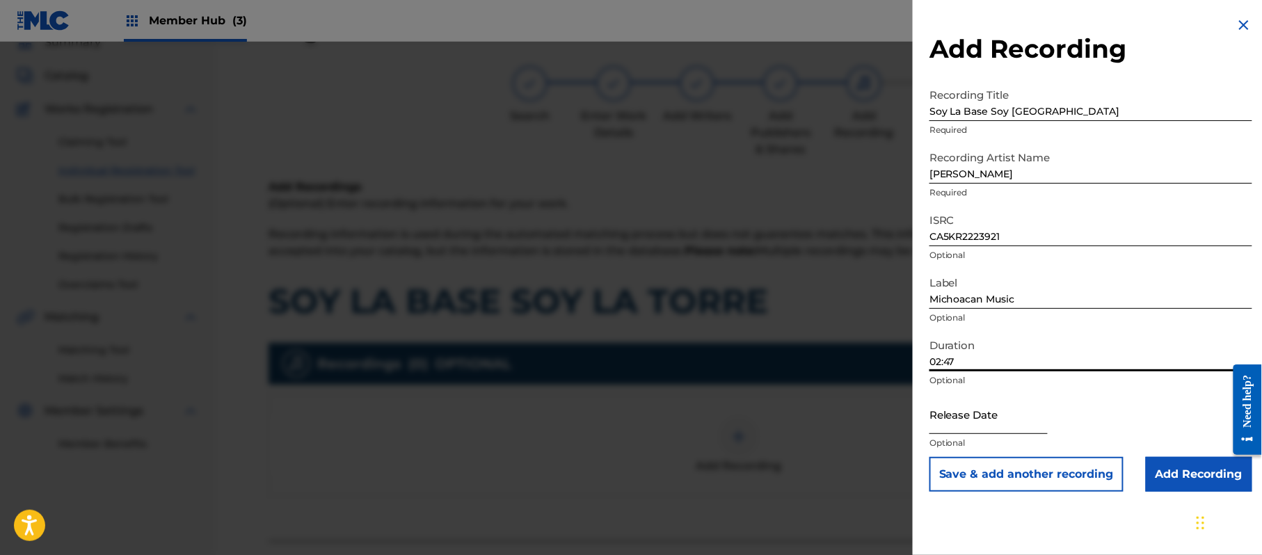
drag, startPoint x: 983, startPoint y: 409, endPoint x: 1028, endPoint y: 426, distance: 48.2
click at [983, 409] on input "text" at bounding box center [989, 415] width 118 height 40
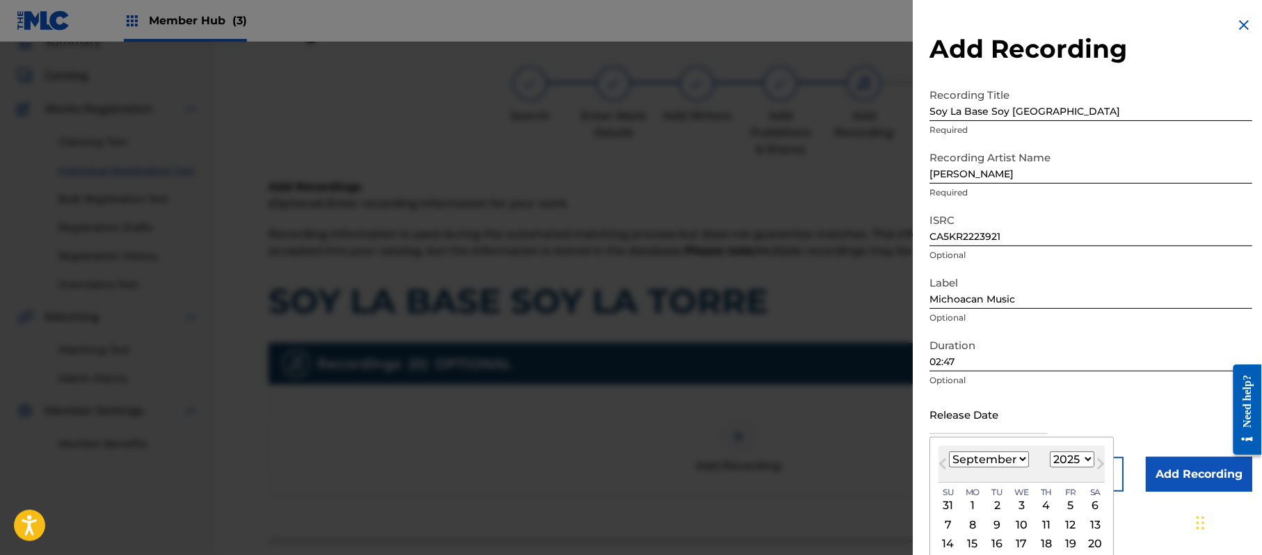
click at [1073, 454] on select "1899 1900 1901 1902 1903 1904 1905 1906 1907 1908 1909 1910 1911 1912 1913 1914…" at bounding box center [1072, 460] width 45 height 16
click at [1053, 452] on select "1899 1900 1901 1902 1903 1904 1905 1906 1907 1908 1909 1910 1911 1912 1913 1914…" at bounding box center [1072, 460] width 45 height 16
click at [1003, 456] on select "January February March April May June July August September October November De…" at bounding box center [989, 460] width 80 height 16
click at [950, 452] on select "January February March April May June July August September October November De…" at bounding box center [989, 460] width 80 height 16
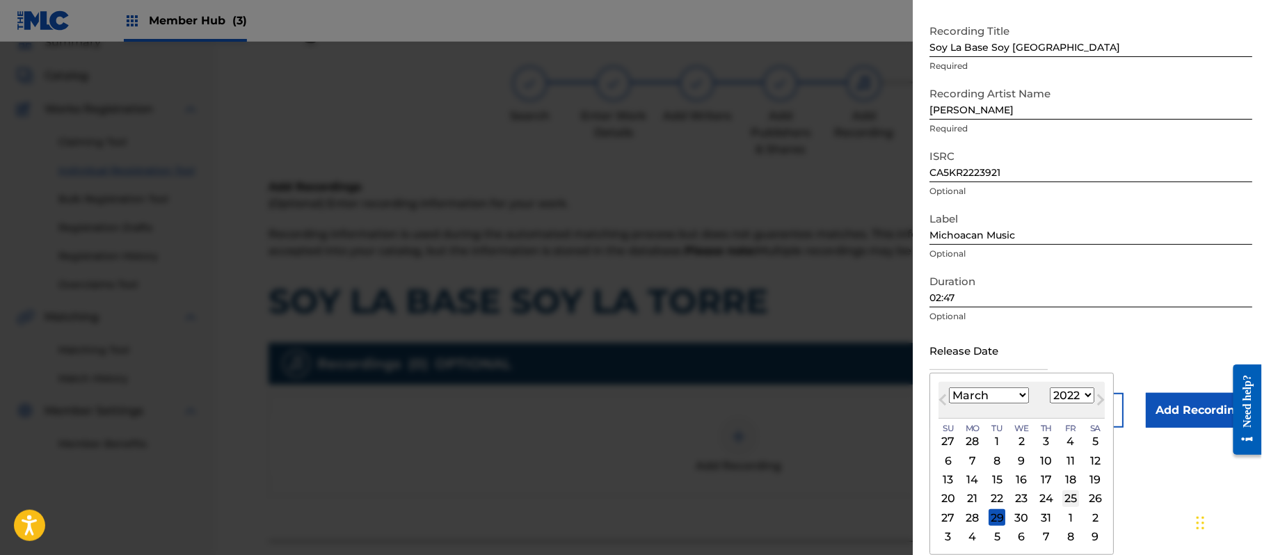
click at [1070, 498] on div "25" at bounding box center [1070, 499] width 17 height 17
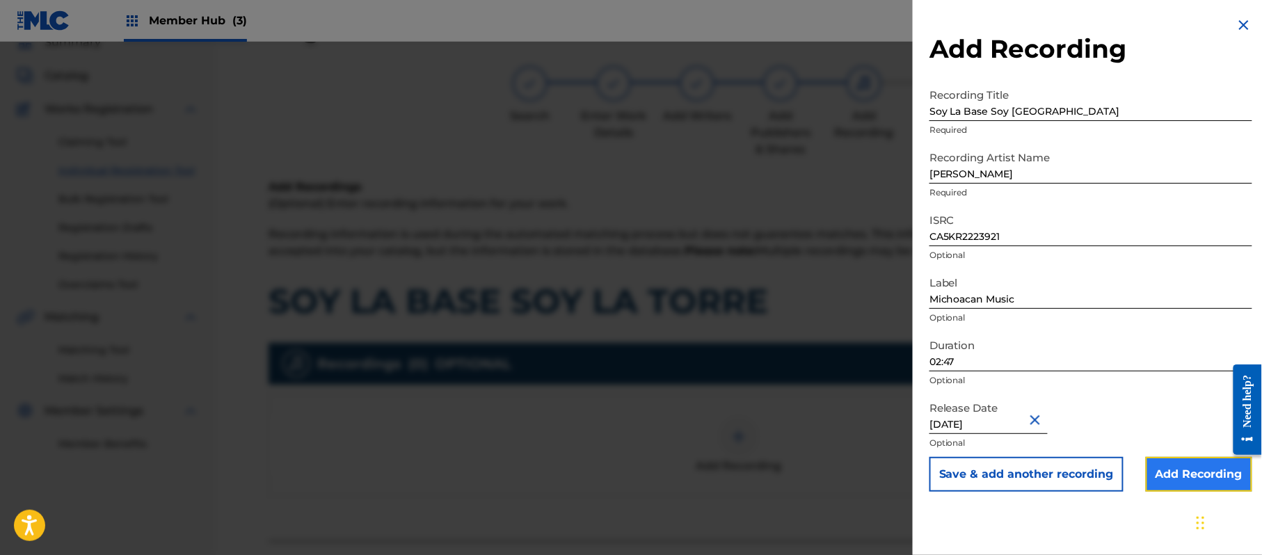
click at [1168, 481] on input "Add Recording" at bounding box center [1199, 474] width 106 height 35
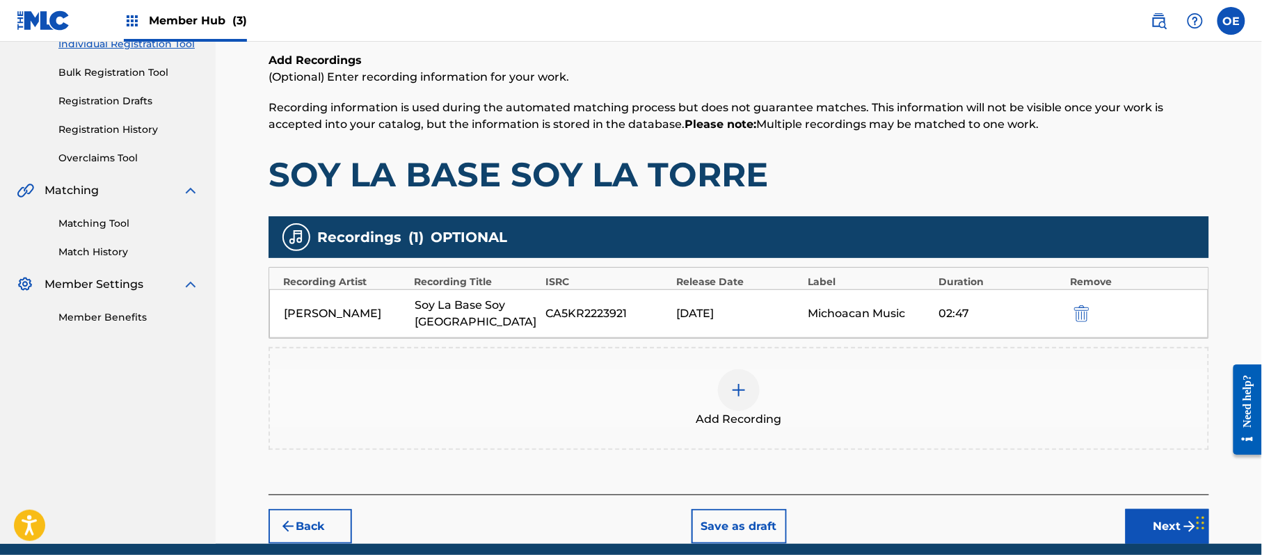
scroll to position [245, 0]
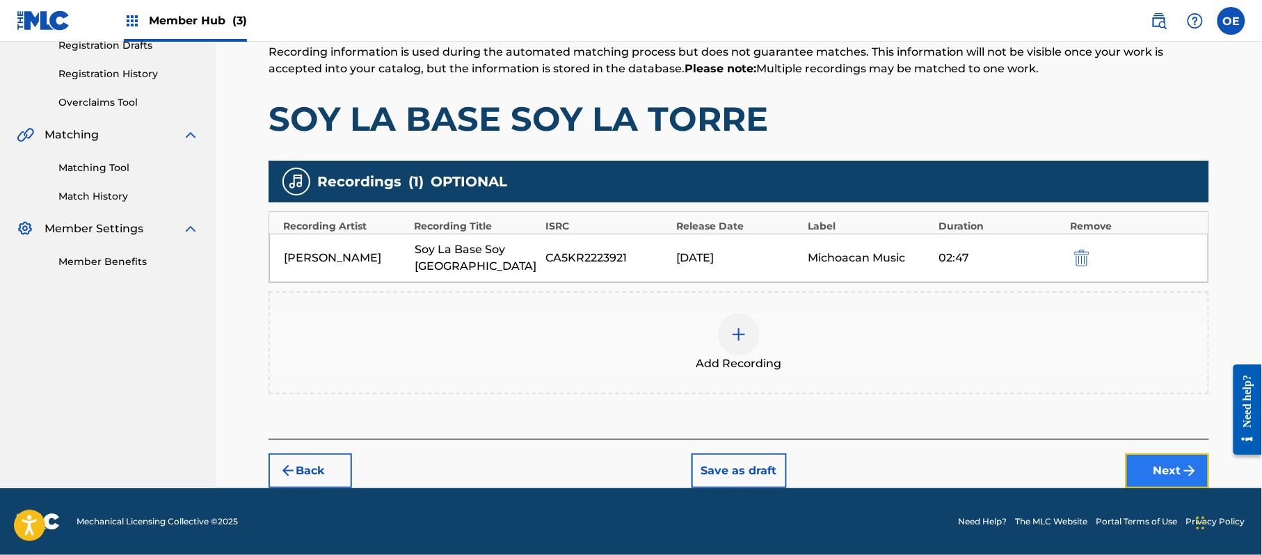
click at [1155, 479] on button "Next" at bounding box center [1167, 471] width 83 height 35
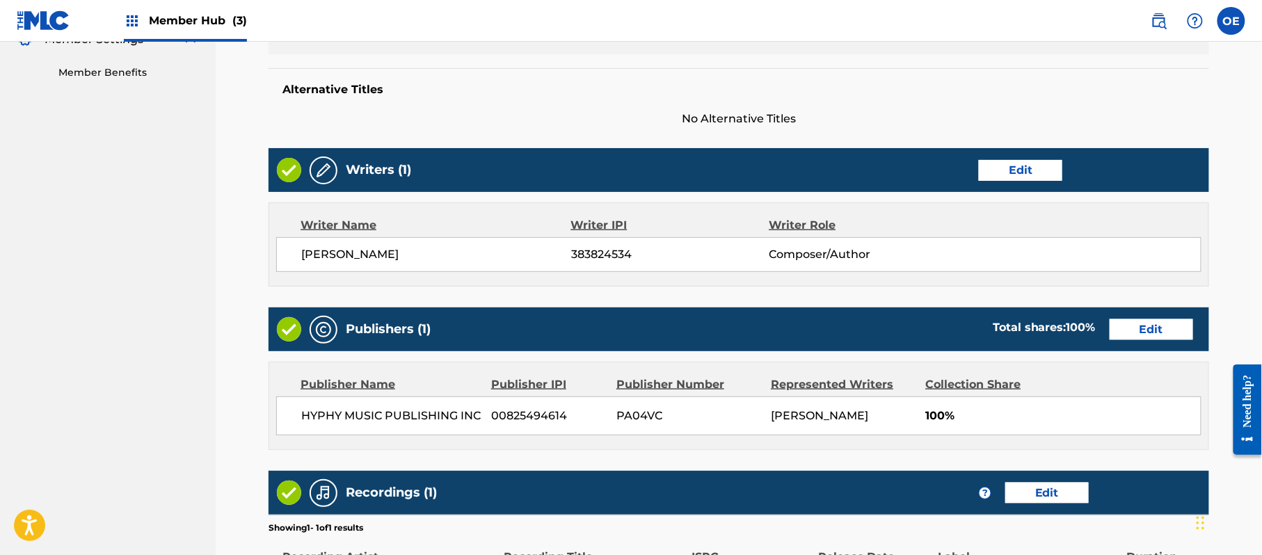
scroll to position [622, 0]
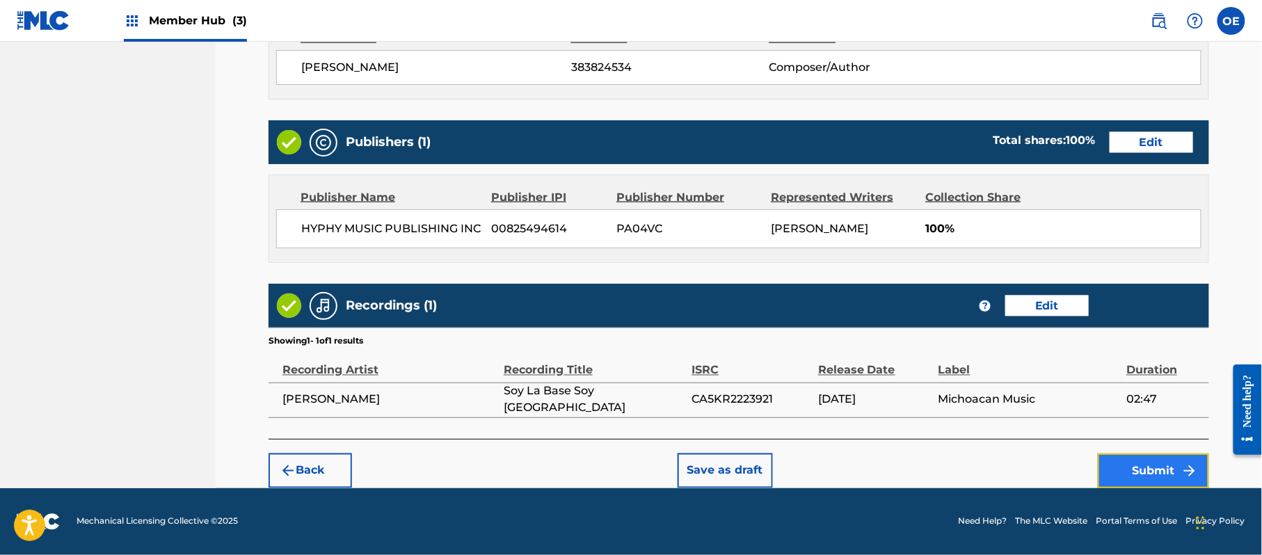
click at [1124, 476] on button "Submit" at bounding box center [1153, 471] width 111 height 35
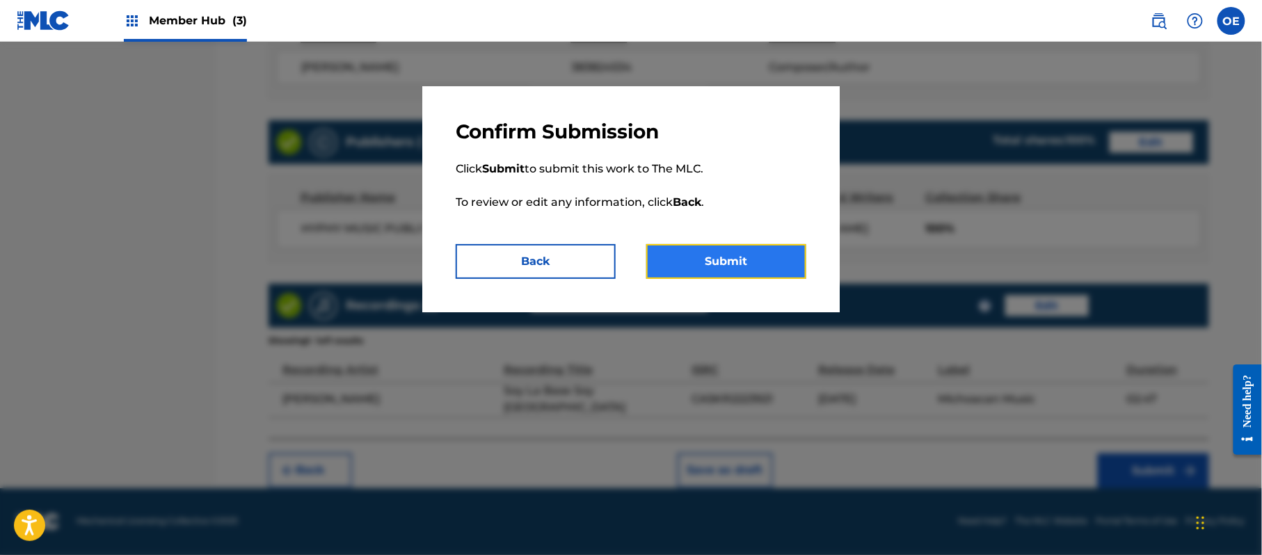
click at [725, 248] on button "Submit" at bounding box center [726, 261] width 160 height 35
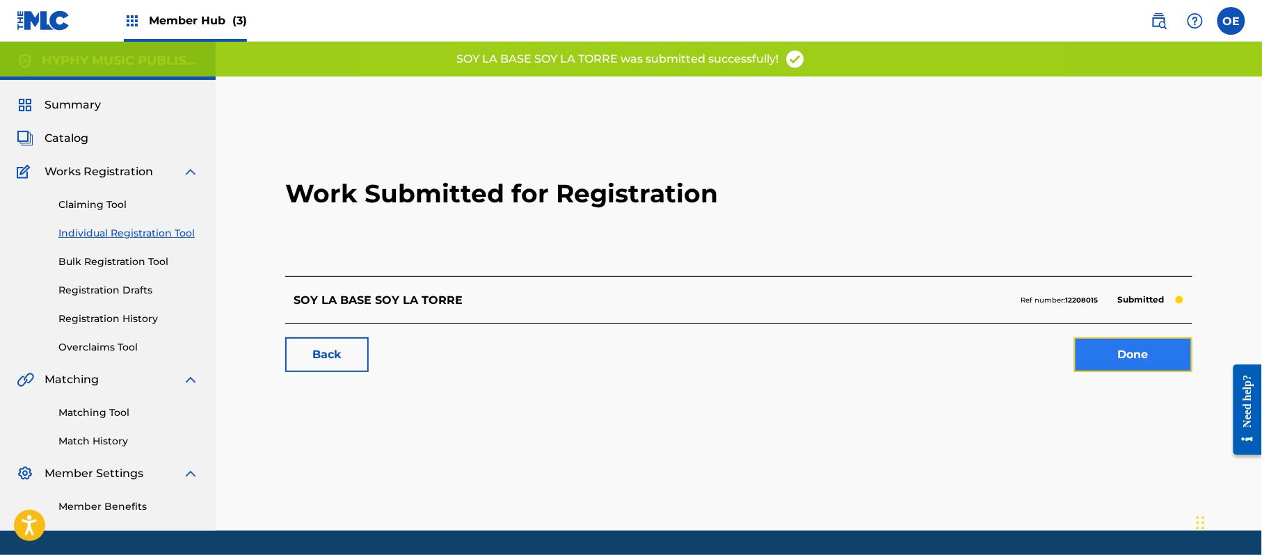
click at [1113, 337] on link "Done" at bounding box center [1133, 354] width 118 height 35
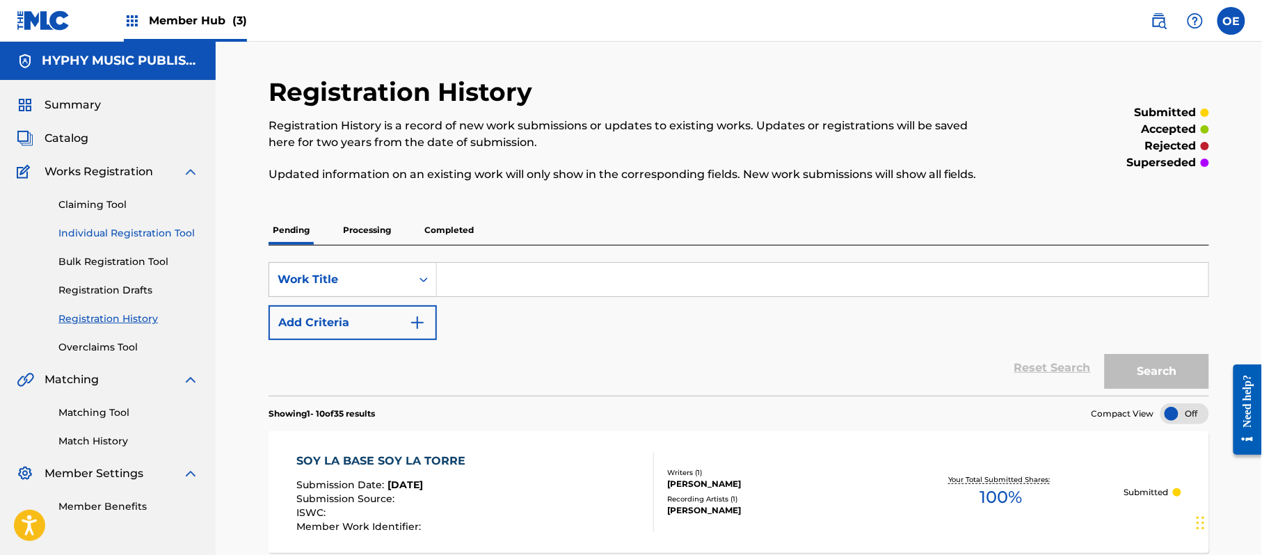
click at [146, 229] on link "Individual Registration Tool" at bounding box center [128, 233] width 141 height 15
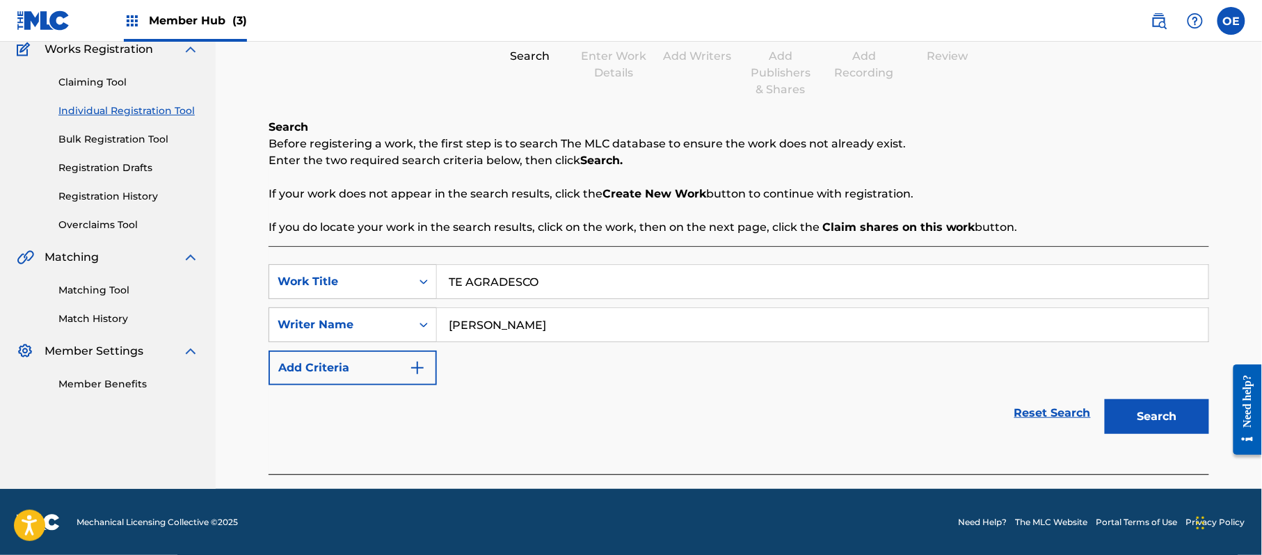
scroll to position [123, 0]
click at [1153, 399] on button "Search" at bounding box center [1157, 416] width 104 height 35
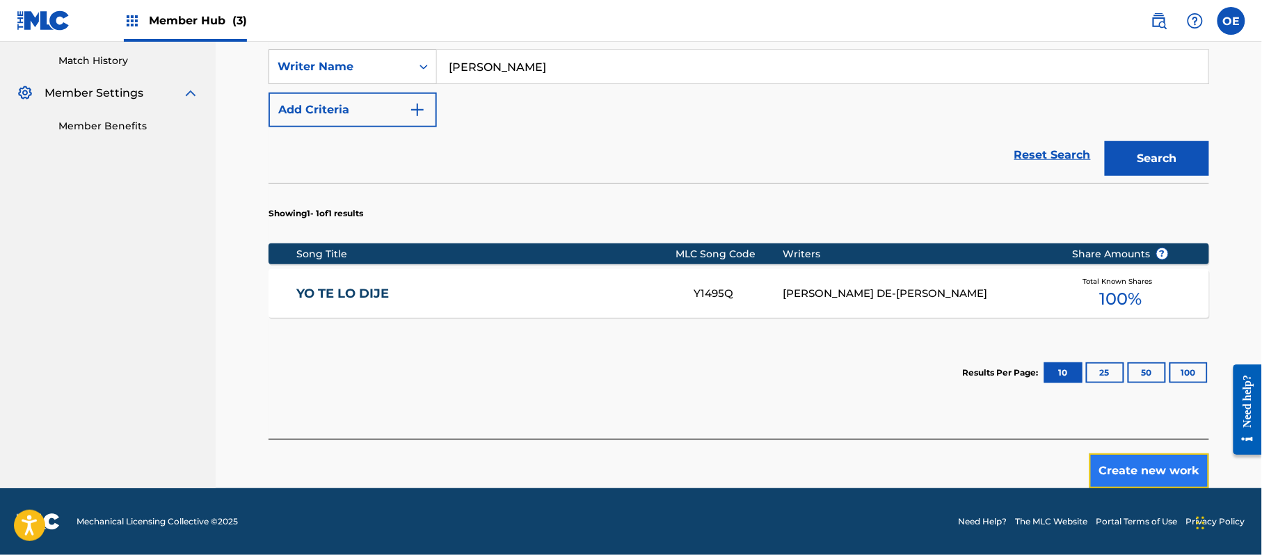
click at [1133, 459] on button "Create new work" at bounding box center [1150, 471] width 120 height 35
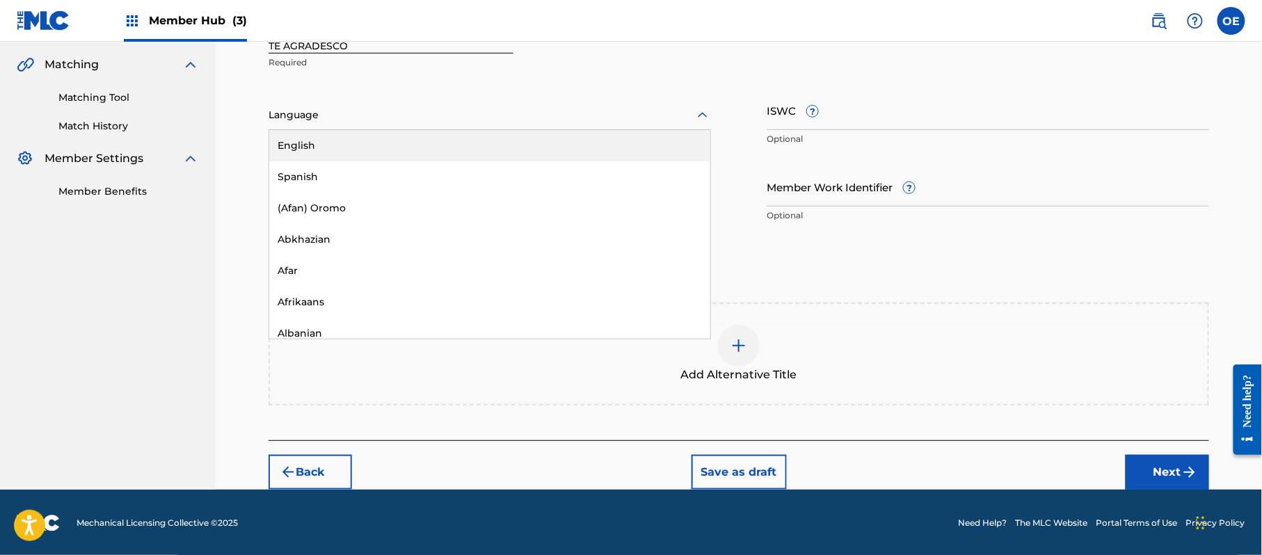
click at [388, 115] on div at bounding box center [490, 114] width 443 height 17
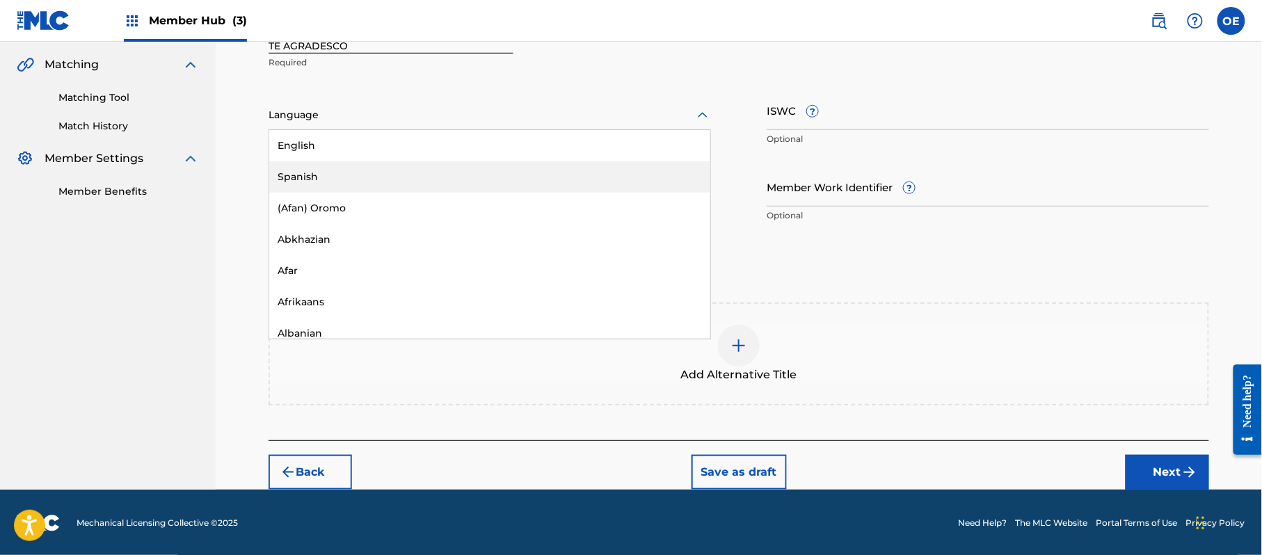
click at [340, 168] on div "Spanish" at bounding box center [489, 176] width 441 height 31
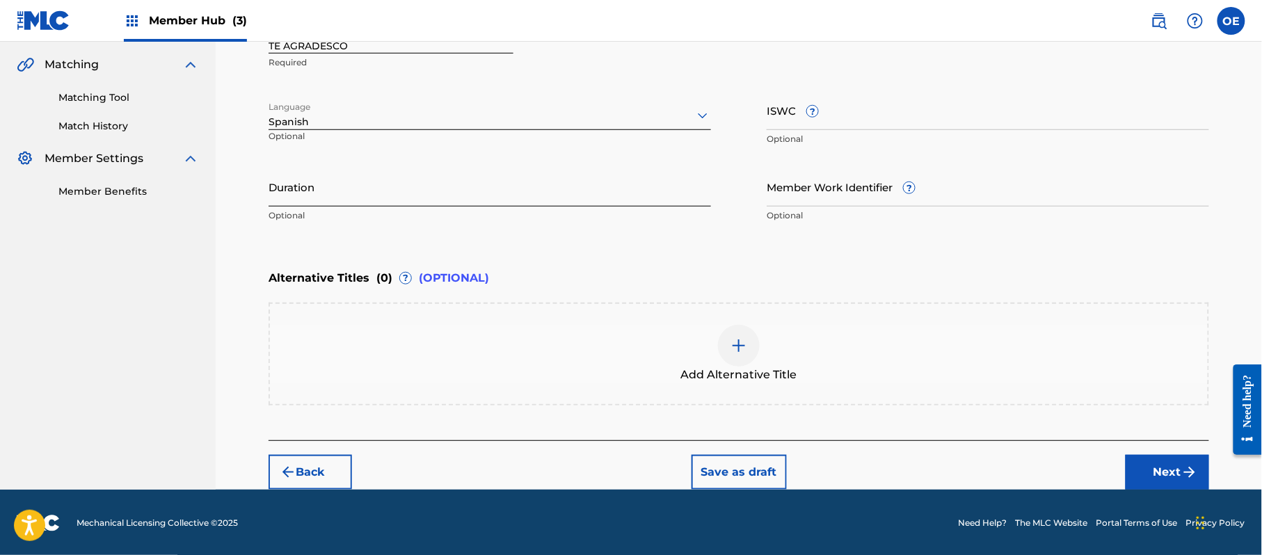
click at [379, 191] on input "Duration" at bounding box center [490, 187] width 443 height 40
click at [1163, 466] on button "Next" at bounding box center [1167, 472] width 83 height 35
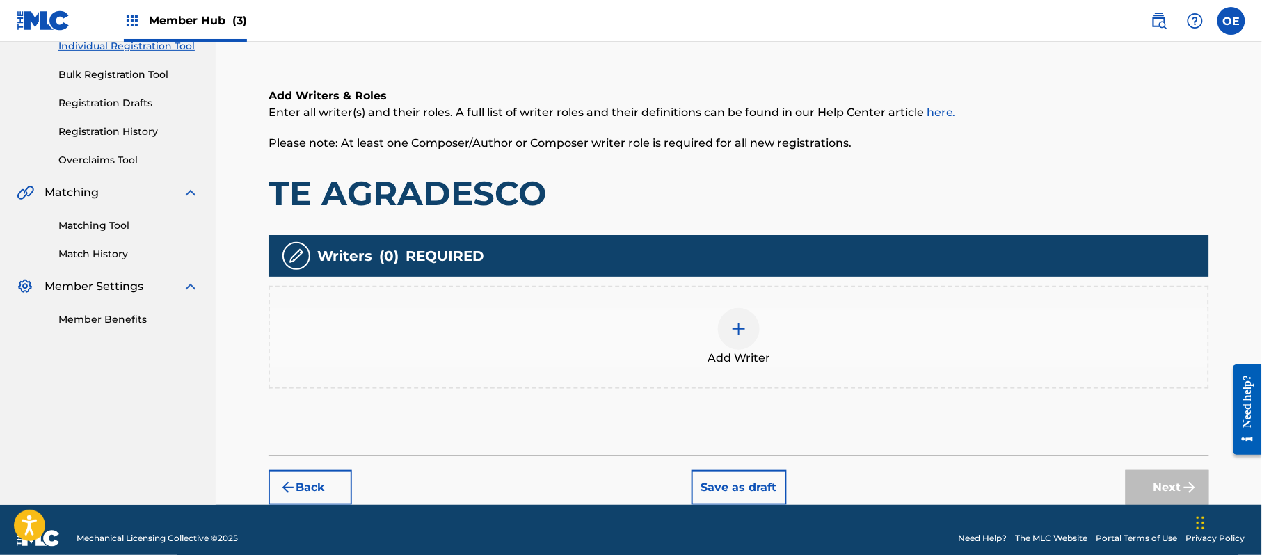
scroll to position [63, 0]
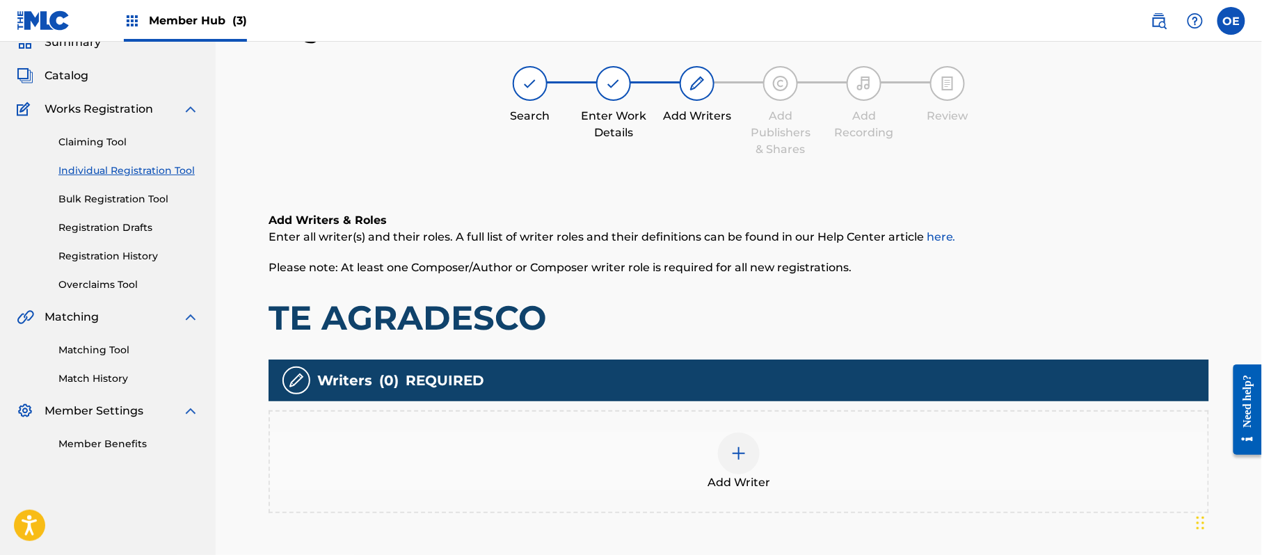
click at [715, 448] on div "Add Writer" at bounding box center [739, 462] width 938 height 58
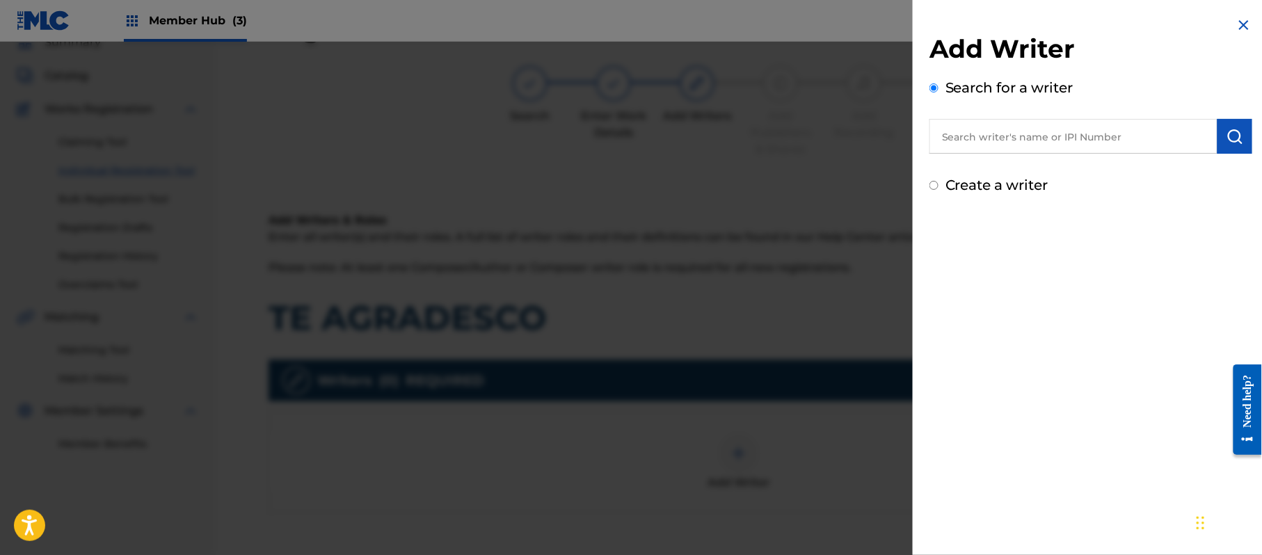
drag, startPoint x: 1058, startPoint y: 115, endPoint x: 1133, endPoint y: 175, distance: 97.0
click at [1156, 187] on div "Create a writer" at bounding box center [1091, 185] width 323 height 21
drag, startPoint x: 1016, startPoint y: 135, endPoint x: 967, endPoint y: 191, distance: 74.0
click at [967, 188] on label "Create a writer" at bounding box center [997, 185] width 103 height 17
click at [939, 188] on input "Create a writer" at bounding box center [934, 185] width 9 height 9
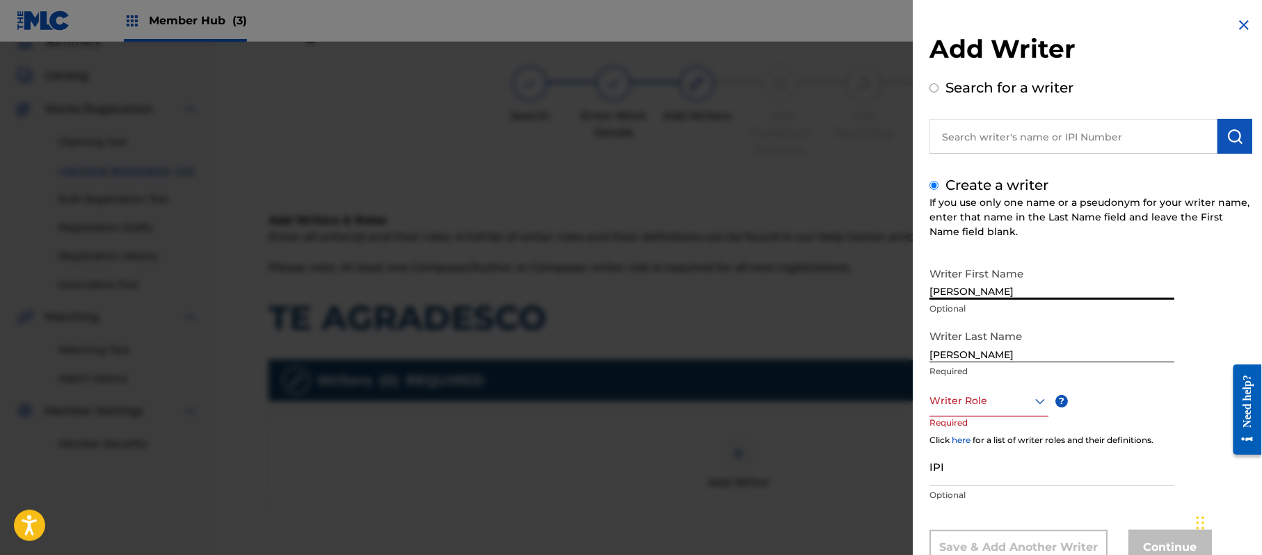
drag, startPoint x: 1012, startPoint y: 282, endPoint x: 964, endPoint y: 312, distance: 56.2
click at [964, 312] on div "Writer First Name [PERSON_NAME] Optional" at bounding box center [1052, 291] width 245 height 63
drag, startPoint x: 961, startPoint y: 353, endPoint x: 852, endPoint y: 354, distance: 108.5
click at [866, 353] on div "Add Writer Search for a writer Create a writer If you use only one name or a ps…" at bounding box center [631, 298] width 1262 height 513
click at [992, 402] on div "Writer Role" at bounding box center [989, 400] width 119 height 31
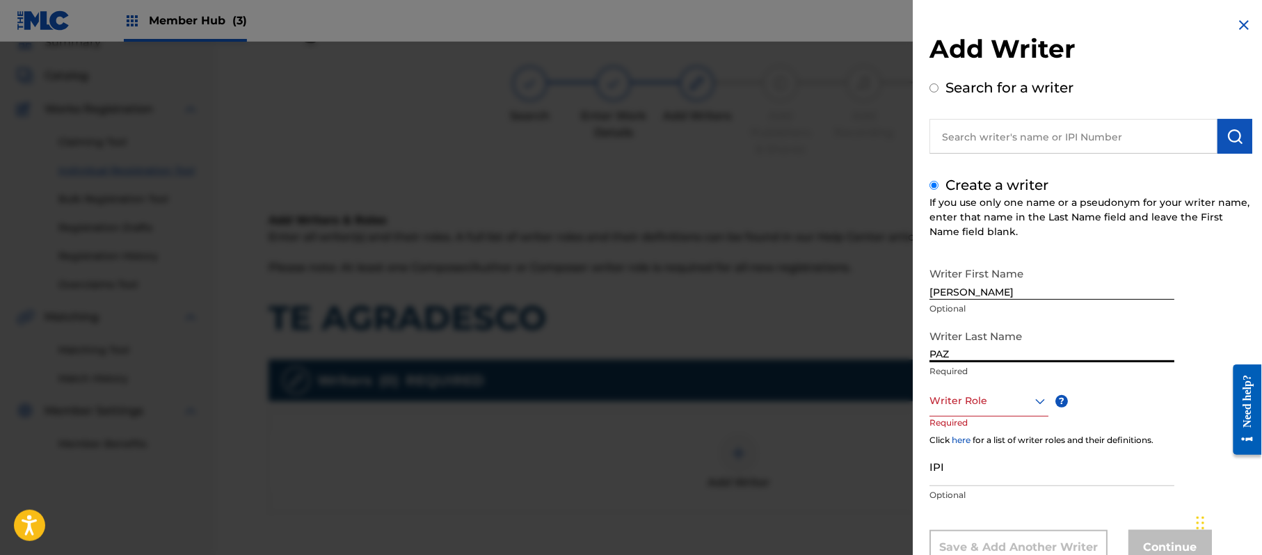
scroll to position [47, 0]
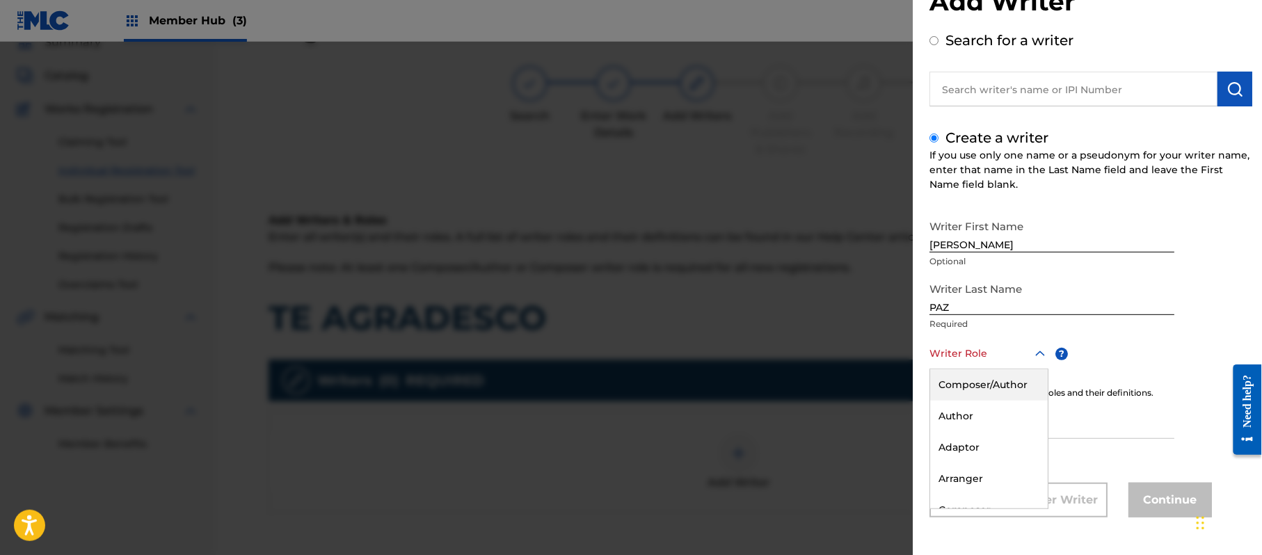
drag, startPoint x: 991, startPoint y: 387, endPoint x: 543, endPoint y: 305, distance: 455.5
click at [989, 385] on div "Composer/Author" at bounding box center [989, 384] width 118 height 31
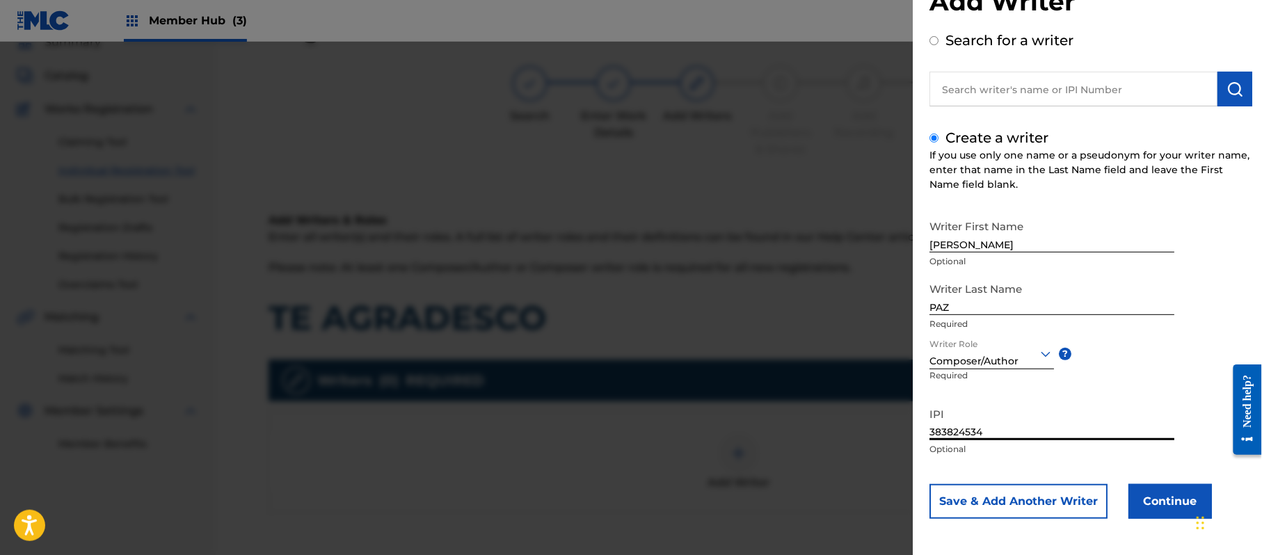
click at [986, 187] on div "If you use only one name or a pseudonym for your writer name, enter that name i…" at bounding box center [1091, 170] width 323 height 44
drag, startPoint x: 1130, startPoint y: 473, endPoint x: 1141, endPoint y: 480, distance: 13.1
click at [1131, 473] on div "Writer First Name [PERSON_NAME] Optional Writer Last Name [PERSON_NAME] Require…" at bounding box center [1091, 366] width 323 height 306
click at [1141, 480] on div "Writer First Name [PERSON_NAME] Optional Writer Last Name [PERSON_NAME] Require…" at bounding box center [1091, 366] width 323 height 306
click at [1141, 491] on button "Continue" at bounding box center [1170, 501] width 83 height 35
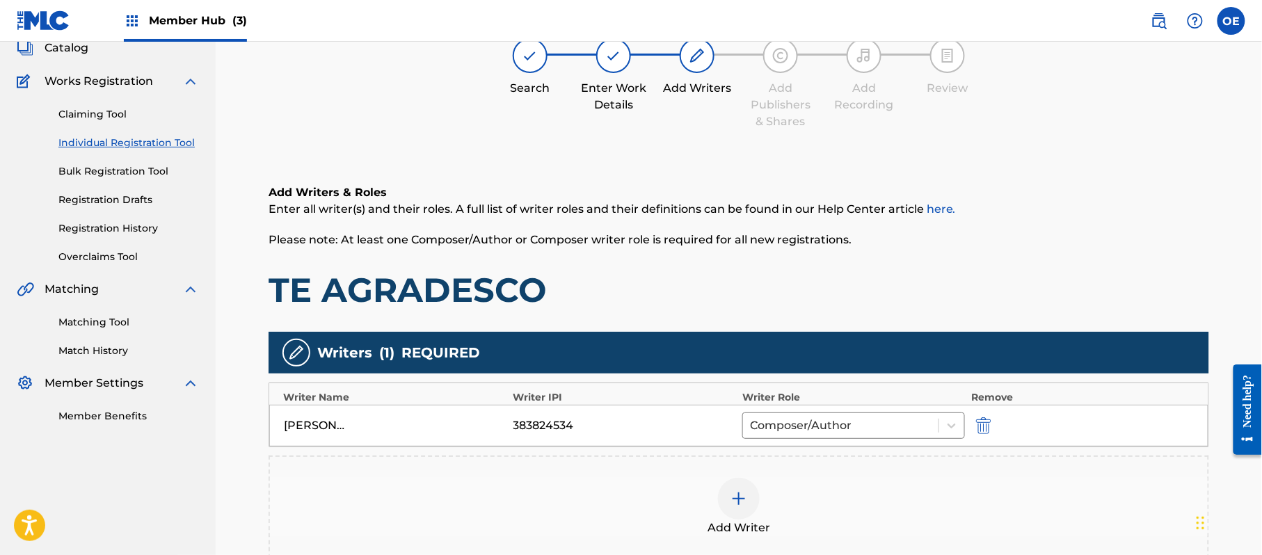
scroll to position [277, 0]
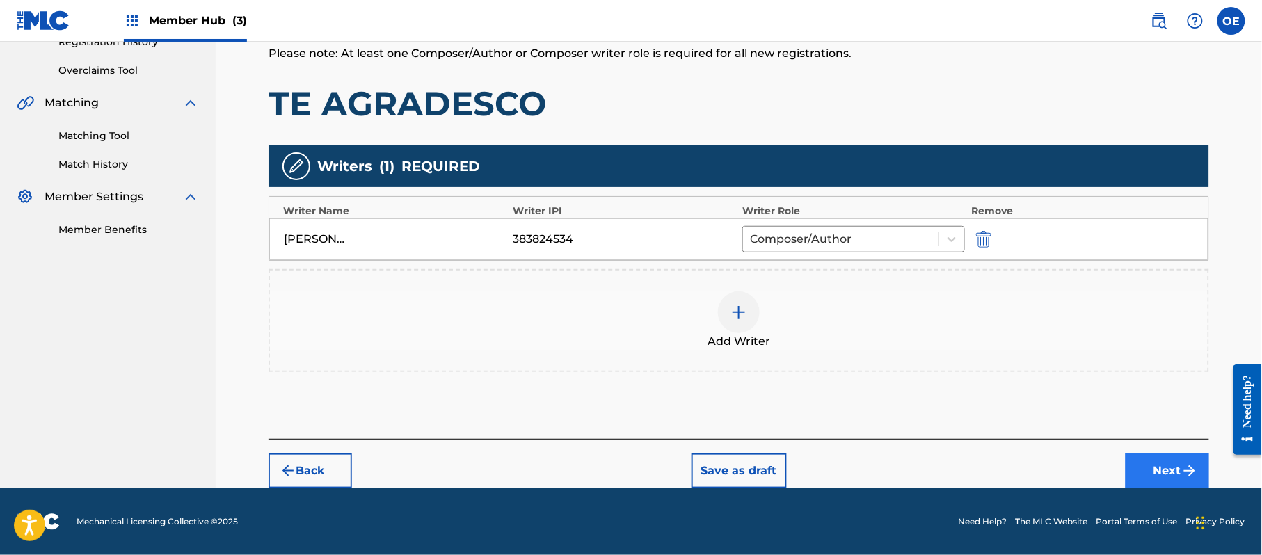
drag, startPoint x: 1176, startPoint y: 448, endPoint x: 1154, endPoint y: 468, distance: 29.6
click at [1175, 449] on div "Back Save as draft Next" at bounding box center [739, 463] width 941 height 49
click at [1154, 469] on button "Next" at bounding box center [1167, 471] width 83 height 35
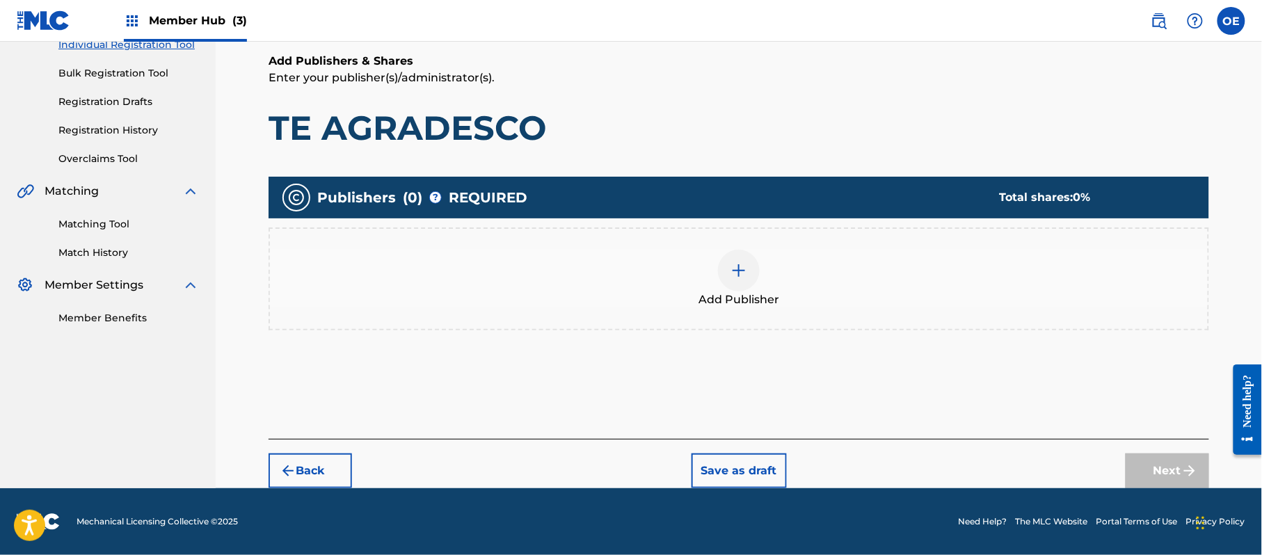
scroll to position [63, 0]
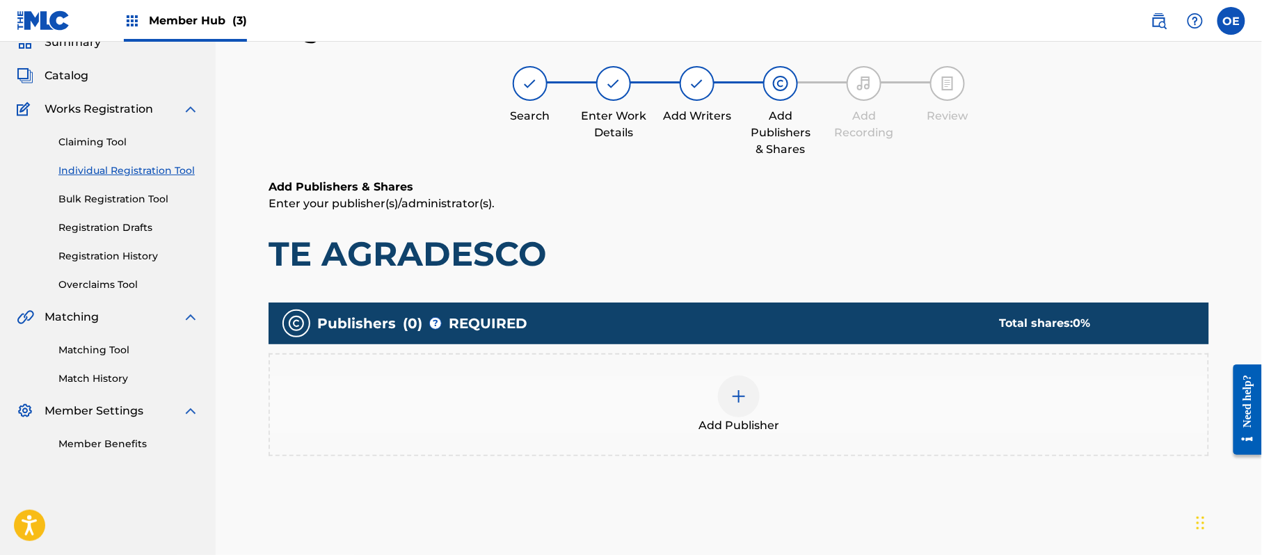
click at [708, 412] on div "Add Publisher" at bounding box center [739, 405] width 938 height 58
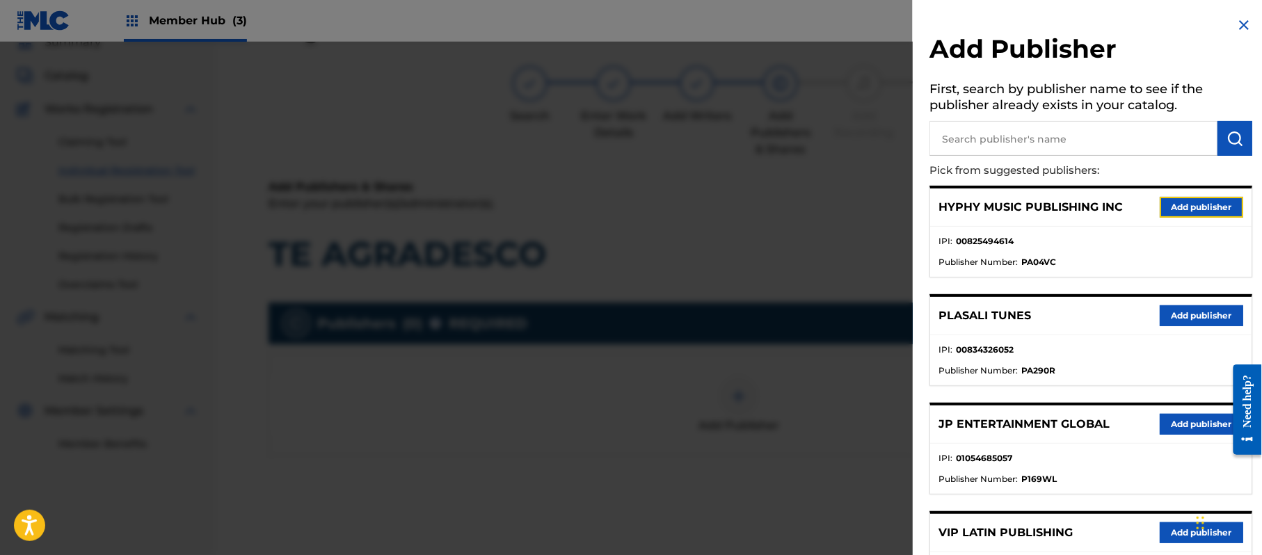
drag, startPoint x: 1191, startPoint y: 212, endPoint x: 927, endPoint y: 287, distance: 274.9
click at [1189, 212] on button "Add publisher" at bounding box center [1201, 207] width 83 height 21
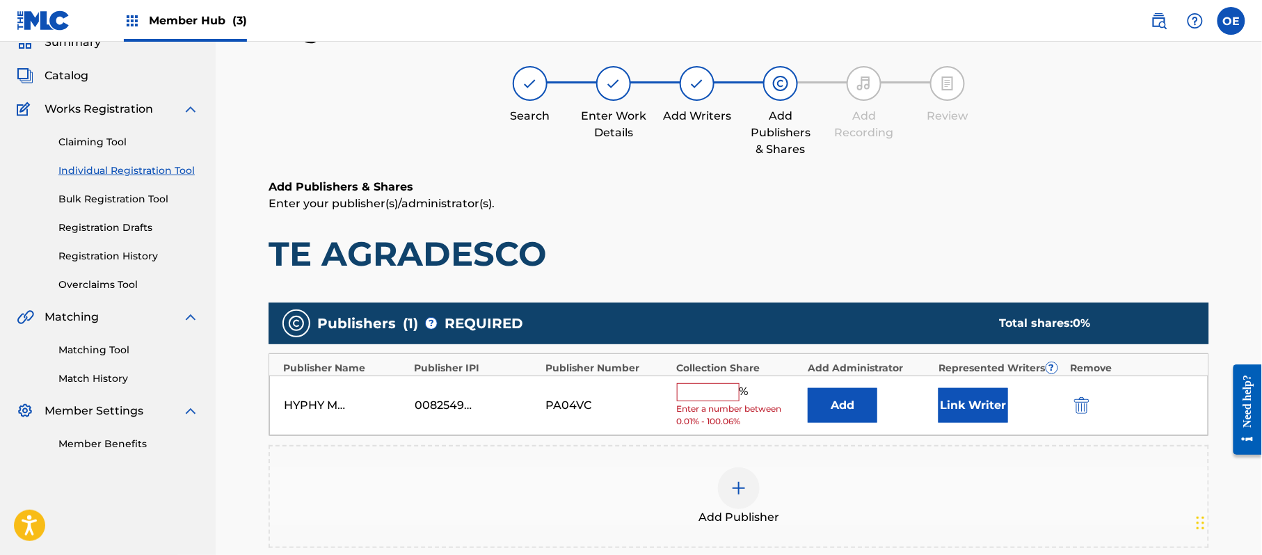
click at [713, 390] on input "text" at bounding box center [708, 392] width 63 height 18
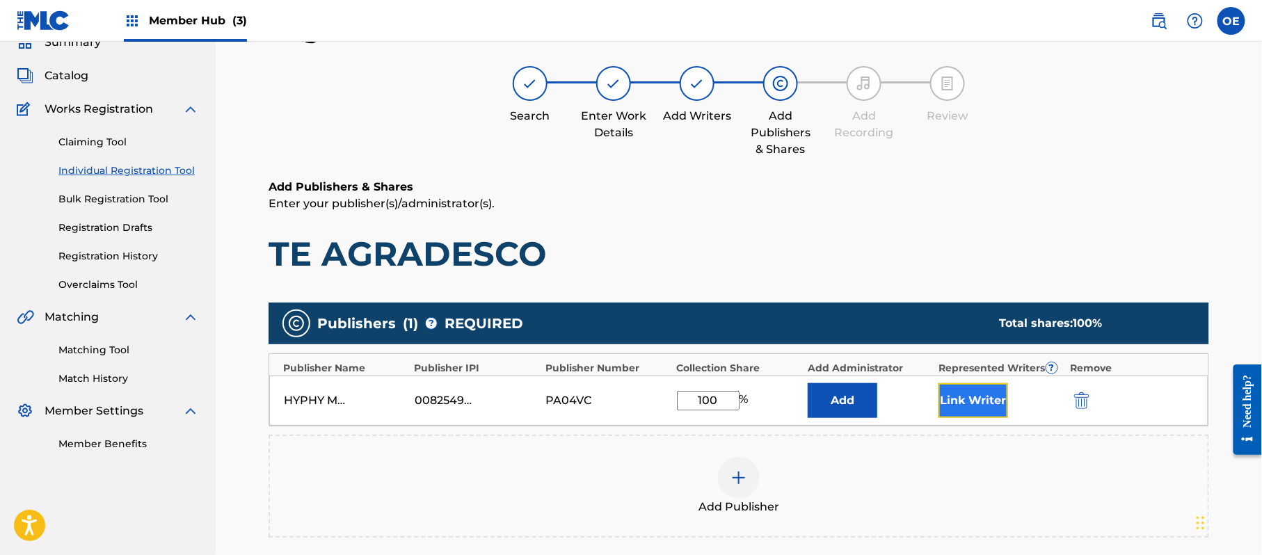
click at [986, 390] on button "Link Writer" at bounding box center [974, 400] width 70 height 35
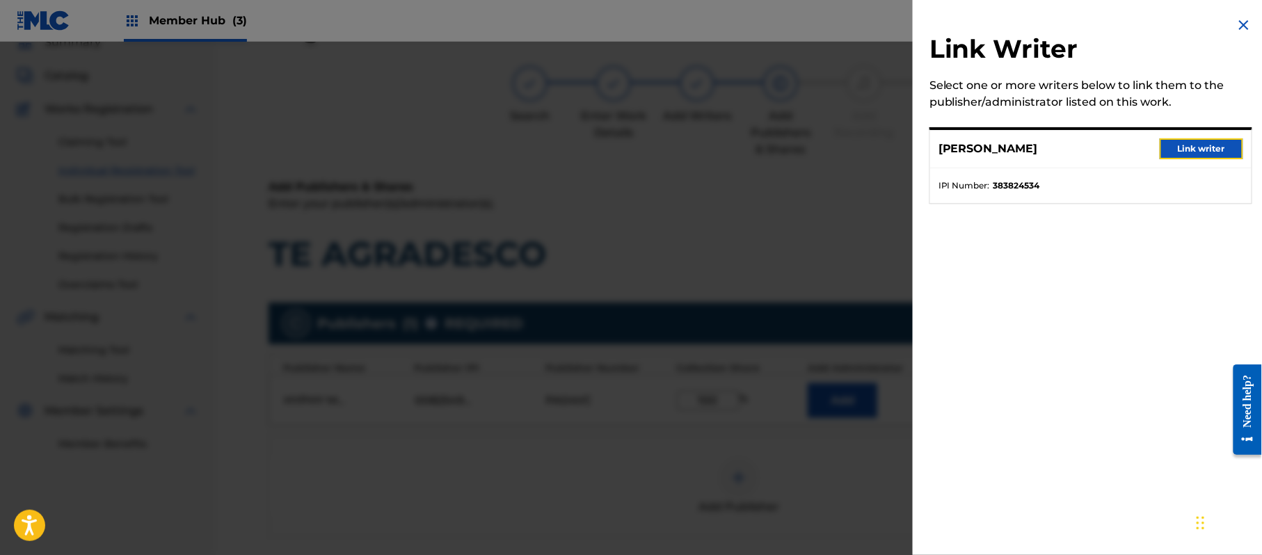
drag, startPoint x: 1214, startPoint y: 146, endPoint x: 894, endPoint y: 182, distance: 322.0
click at [1206, 148] on button "Link writer" at bounding box center [1201, 148] width 83 height 21
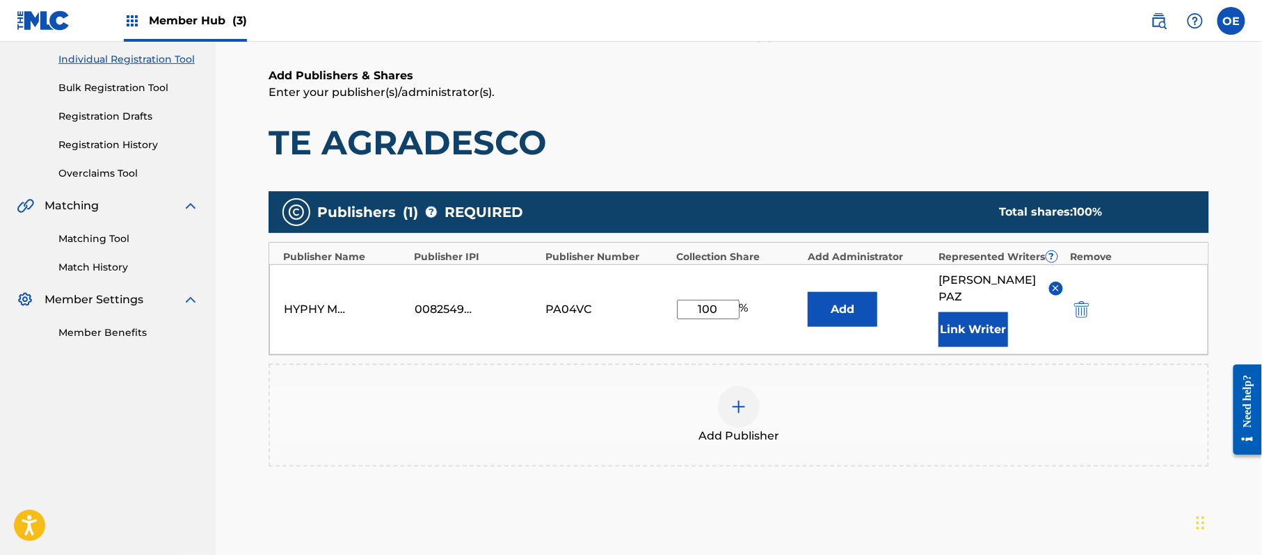
scroll to position [293, 0]
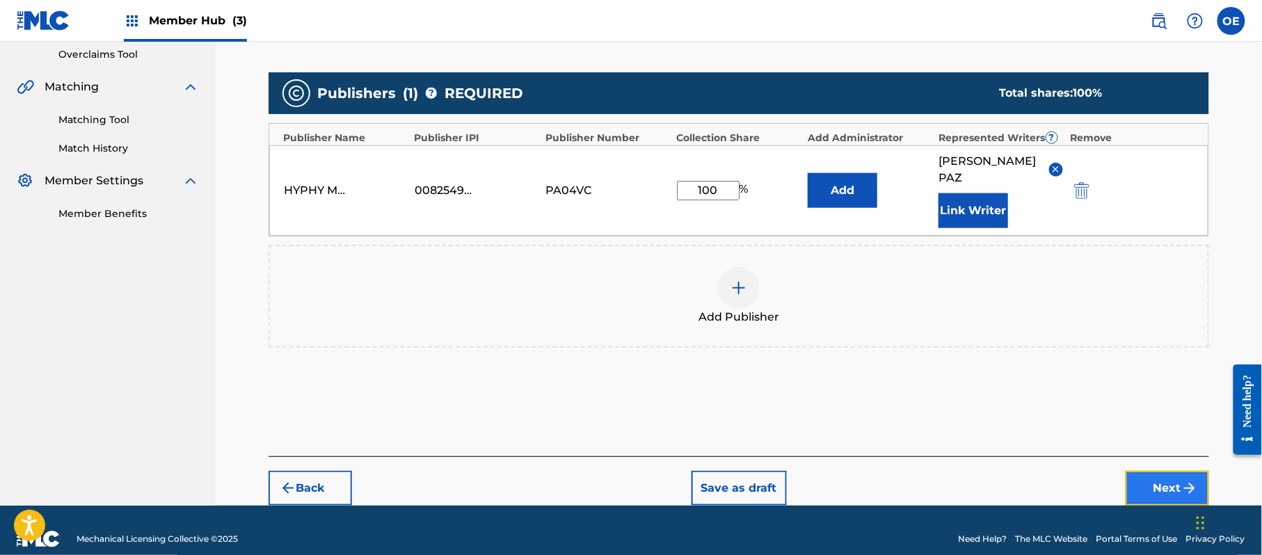
click at [1153, 471] on button "Next" at bounding box center [1167, 488] width 83 height 35
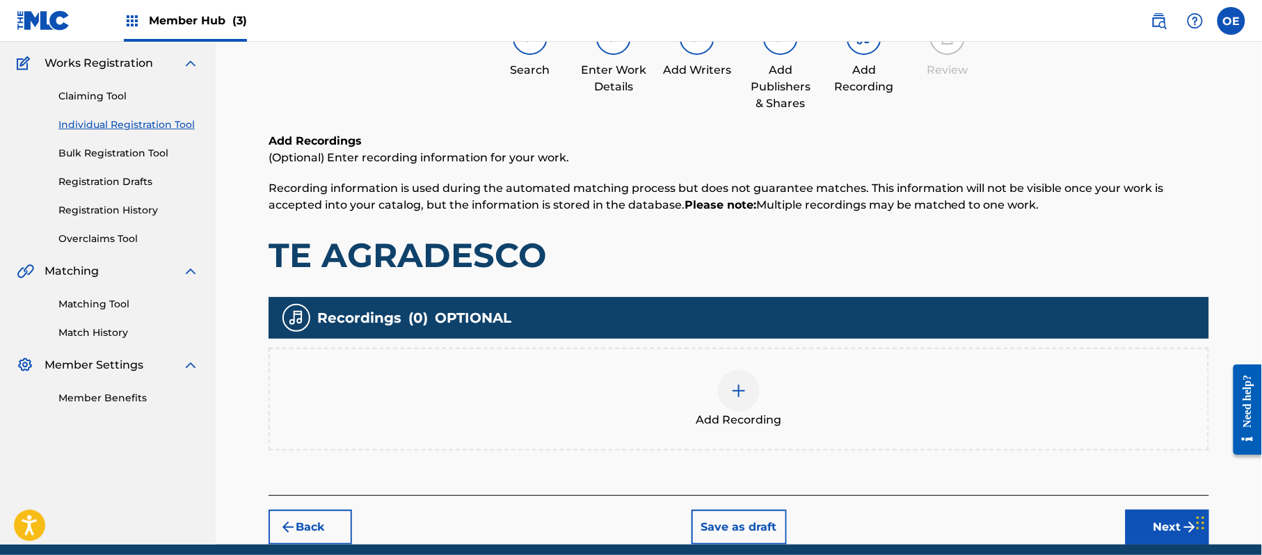
scroll to position [63, 0]
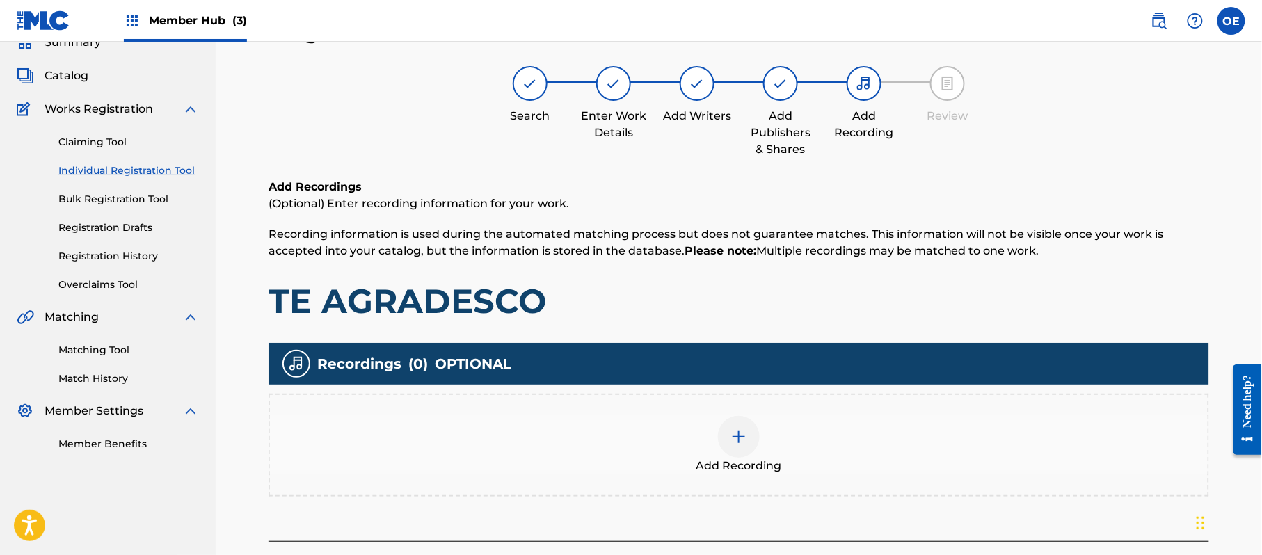
click at [696, 477] on div "Add Recording" at bounding box center [739, 445] width 941 height 103
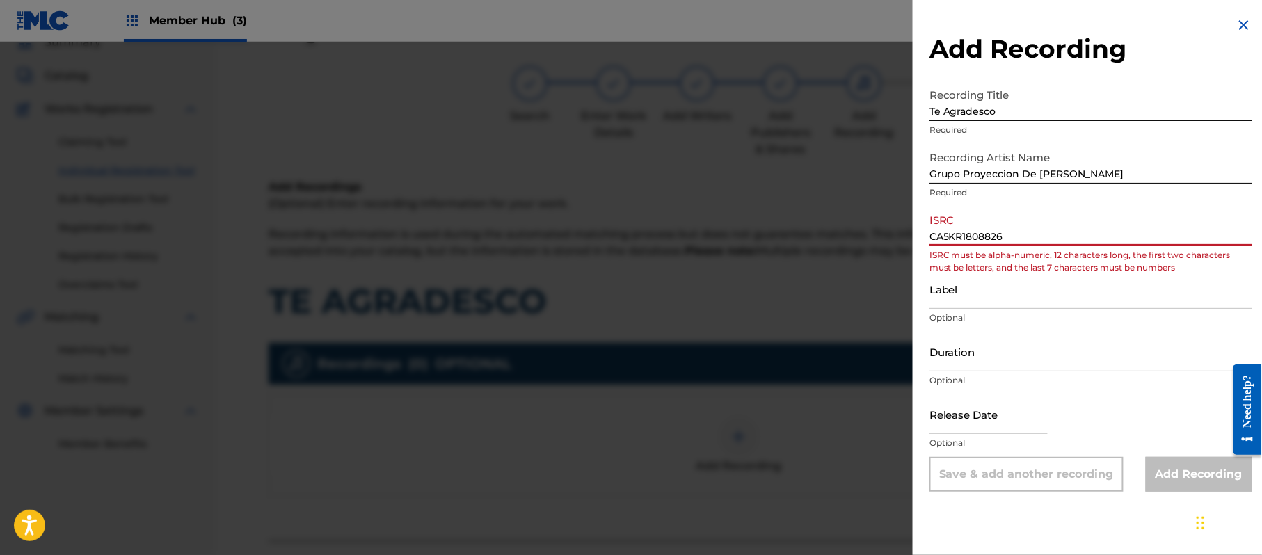
drag, startPoint x: 945, startPoint y: 232, endPoint x: 935, endPoint y: 234, distance: 10.1
click at [935, 234] on input "CA5KR1808826" at bounding box center [1091, 227] width 323 height 40
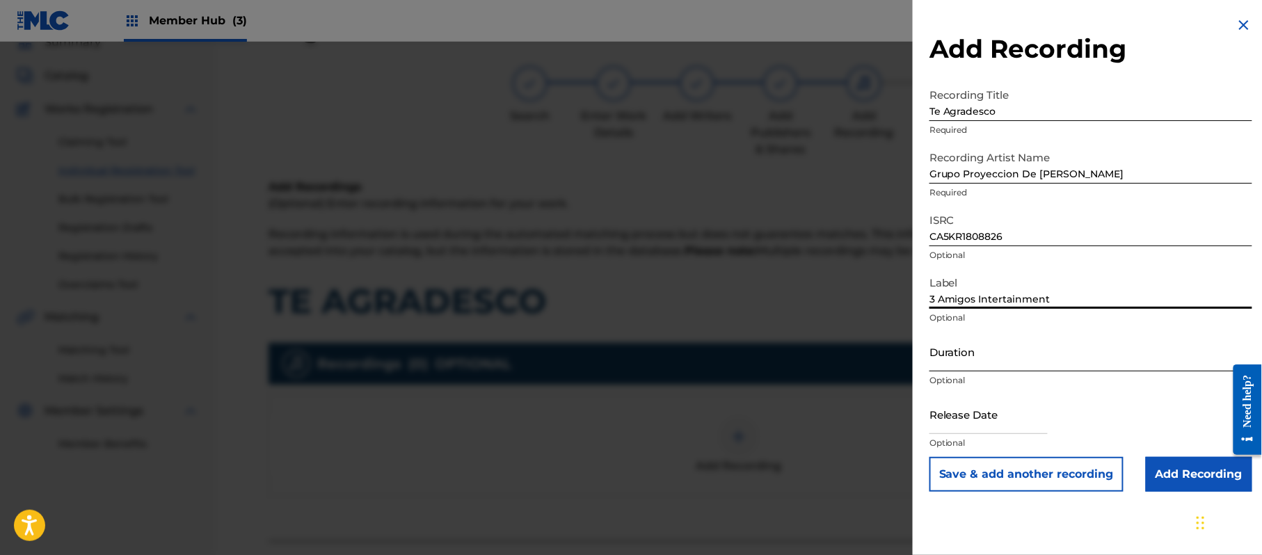
click at [982, 346] on input "Duration" at bounding box center [1091, 352] width 323 height 40
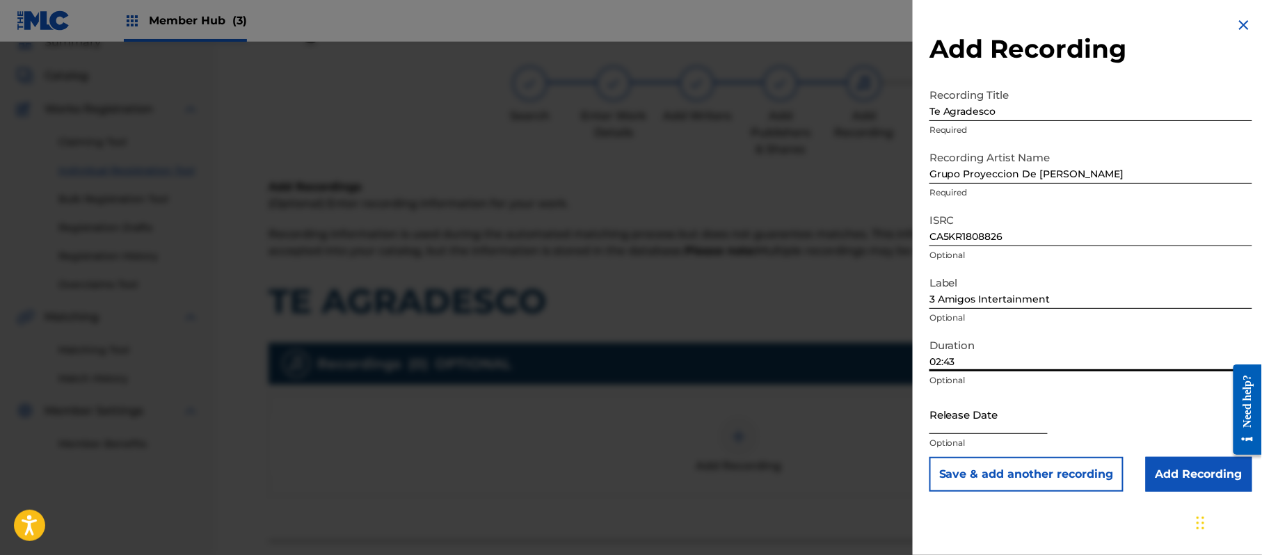
click at [973, 415] on input "text" at bounding box center [989, 415] width 118 height 40
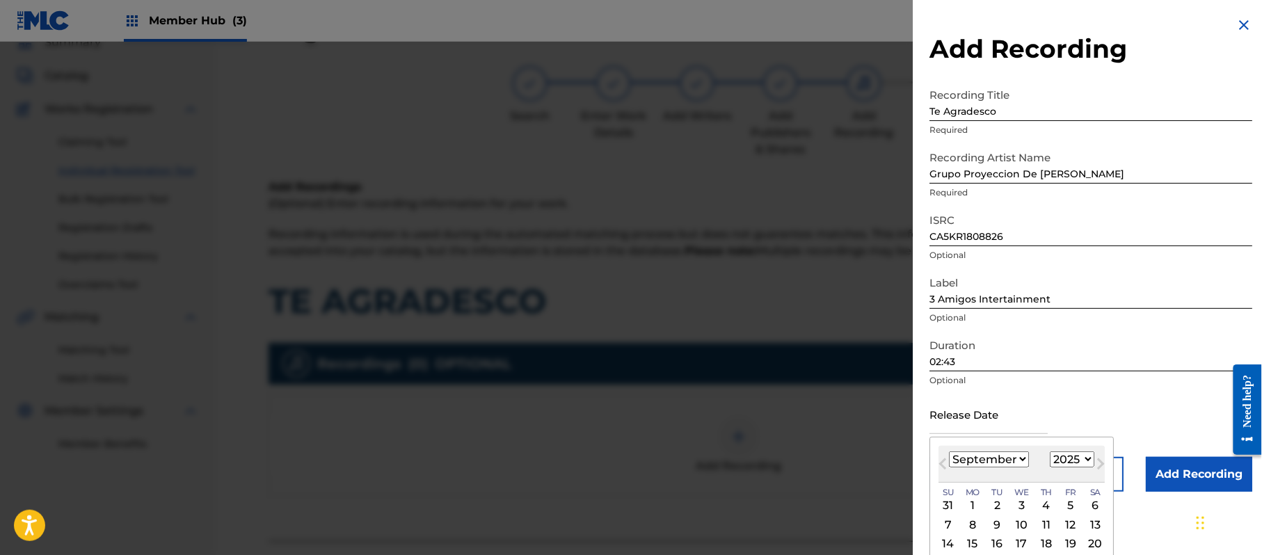
drag, startPoint x: 1088, startPoint y: 459, endPoint x: 1088, endPoint y: 452, distance: 7.7
click at [1088, 459] on select "1899 1900 1901 1902 1903 1904 1905 1906 1907 1908 1909 1910 1911 1912 1913 1914…" at bounding box center [1072, 460] width 45 height 16
click at [1053, 452] on select "1899 1900 1901 1902 1903 1904 1905 1906 1907 1908 1909 1910 1911 1912 1913 1914…" at bounding box center [1072, 460] width 45 height 16
click at [1006, 456] on select "January February March April May June July August September October November De…" at bounding box center [989, 460] width 80 height 16
click at [950, 452] on select "January February March April May June July August September October November De…" at bounding box center [989, 460] width 80 height 16
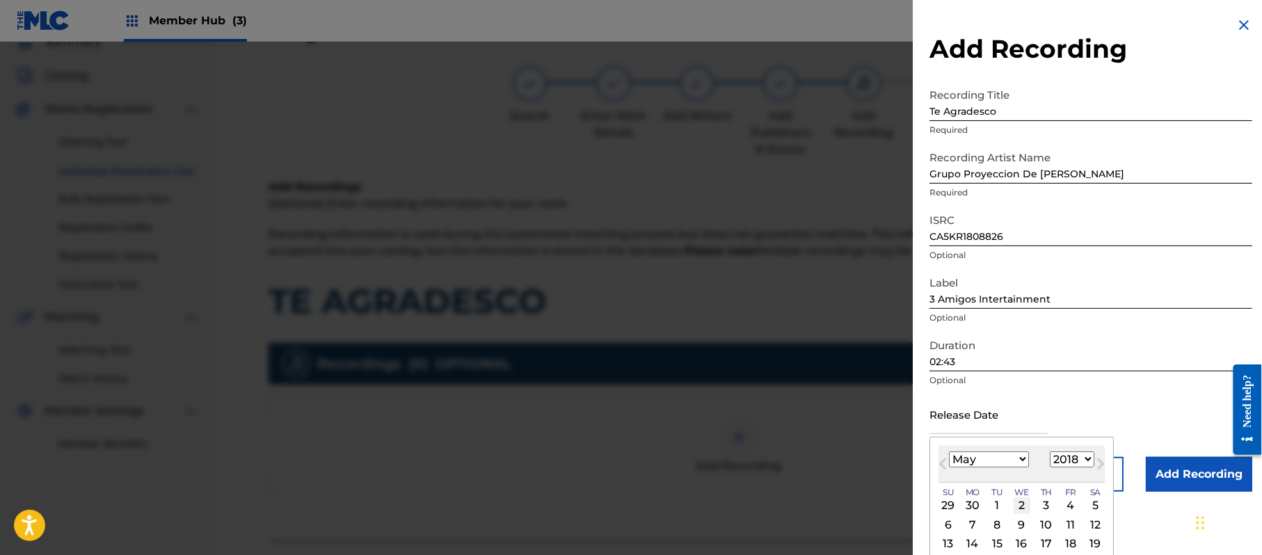
click at [1030, 502] on div "2" at bounding box center [1022, 505] width 17 height 17
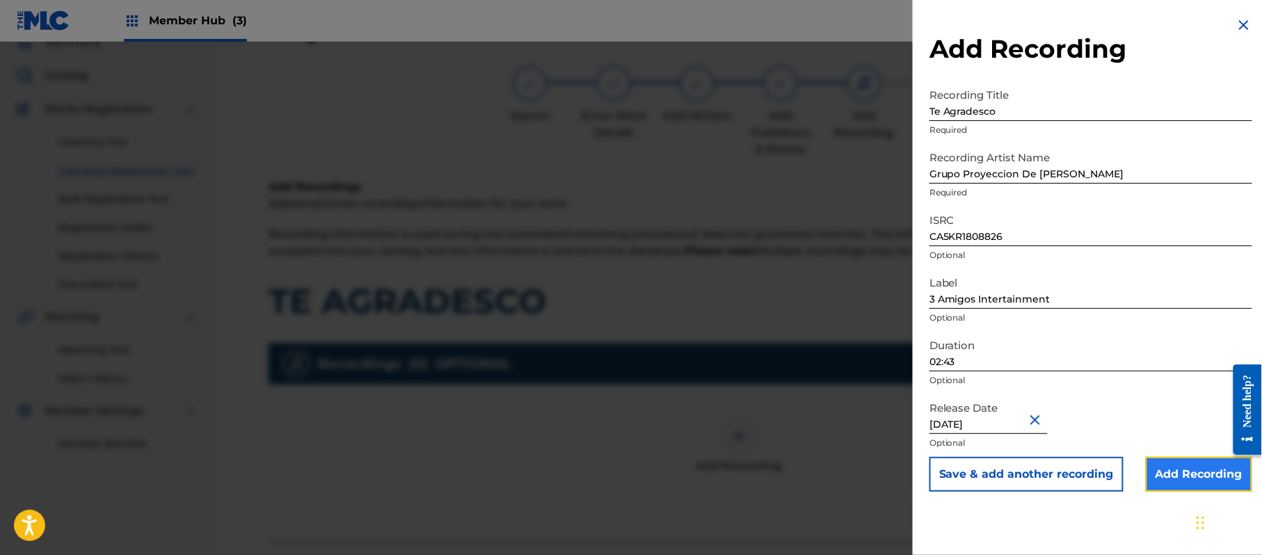
click at [1183, 482] on input "Add Recording" at bounding box center [1199, 474] width 106 height 35
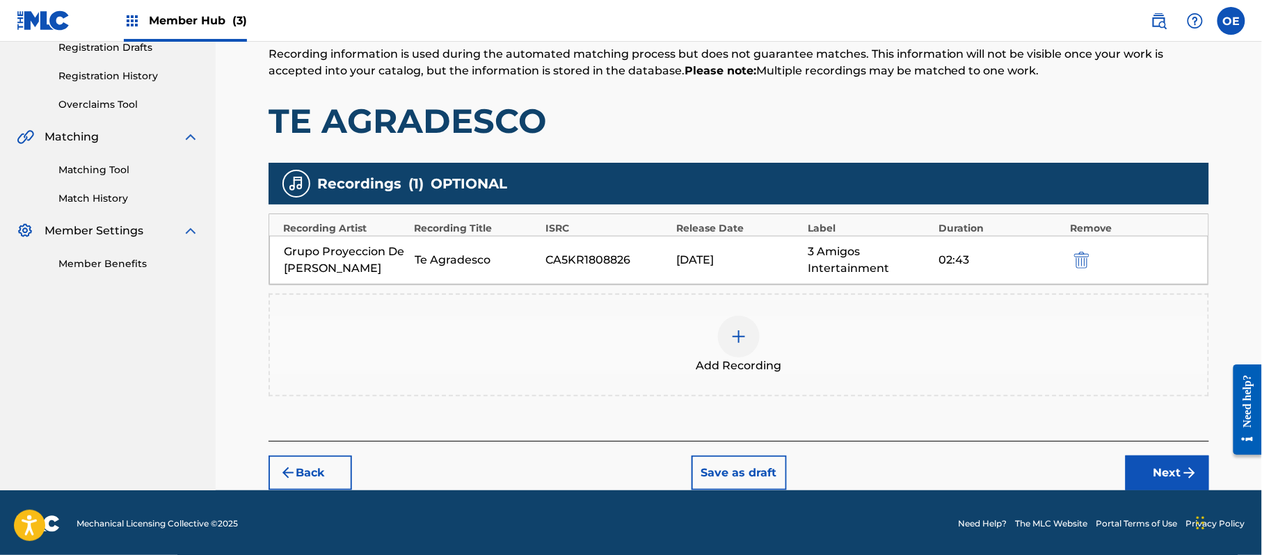
scroll to position [245, 0]
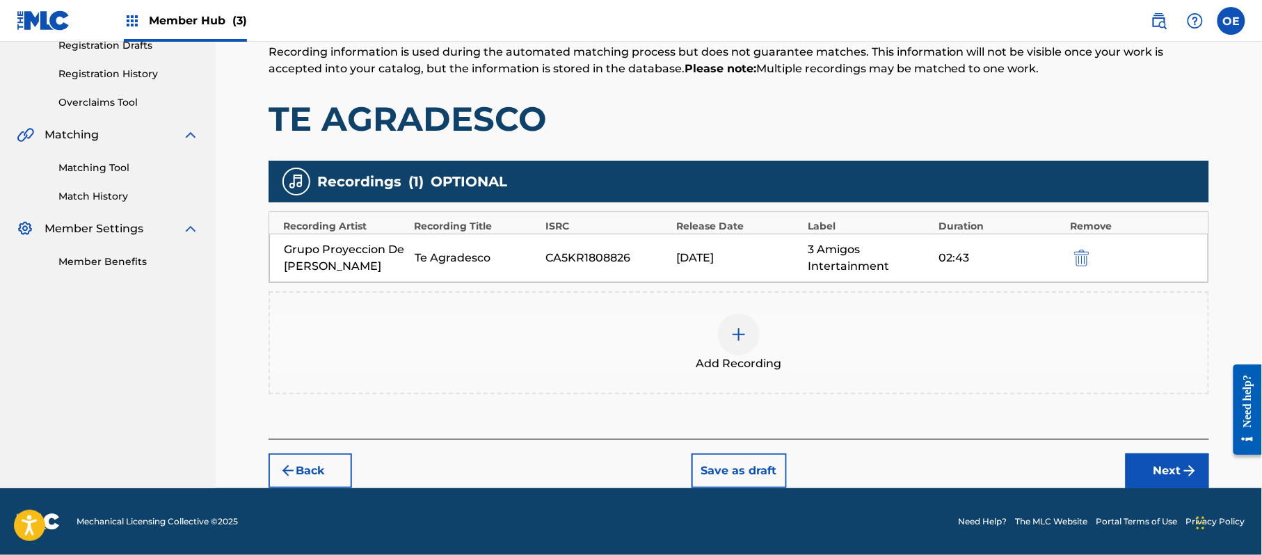
click at [1225, 472] on div "Register Work Search Enter Work Details Add Writers Add Publishers & Shares Add…" at bounding box center [739, 160] width 974 height 657
drag, startPoint x: 1213, startPoint y: 472, endPoint x: 1183, endPoint y: 474, distance: 30.7
click at [1211, 473] on div "Register Work Search Enter Work Details Add Writers Add Publishers & Shares Add…" at bounding box center [739, 160] width 974 height 657
click at [1178, 474] on button "Next" at bounding box center [1167, 471] width 83 height 35
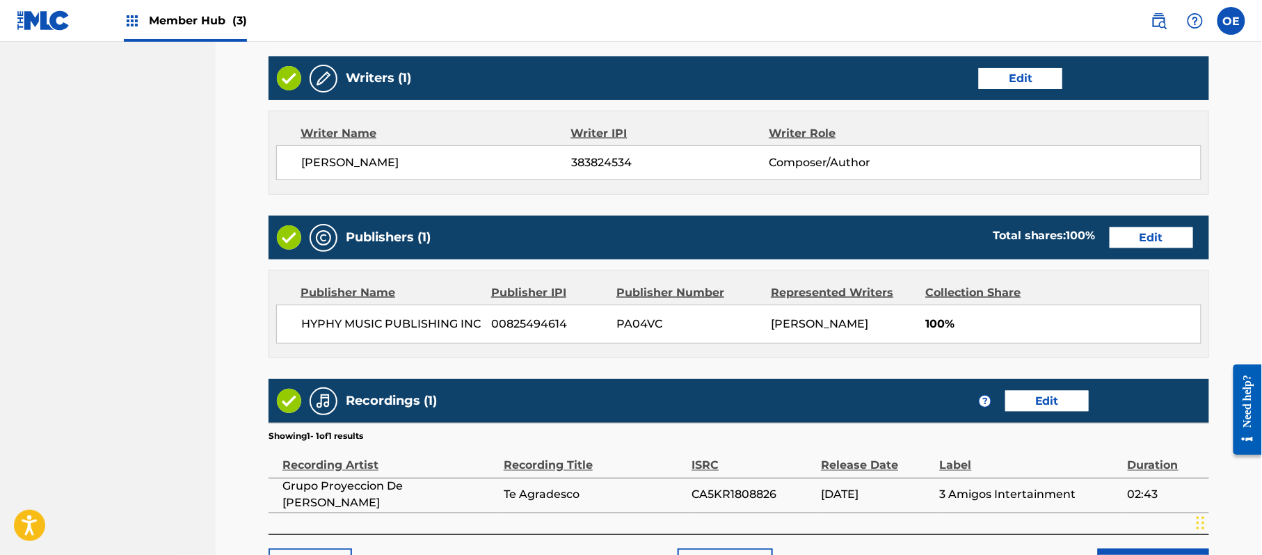
scroll to position [622, 0]
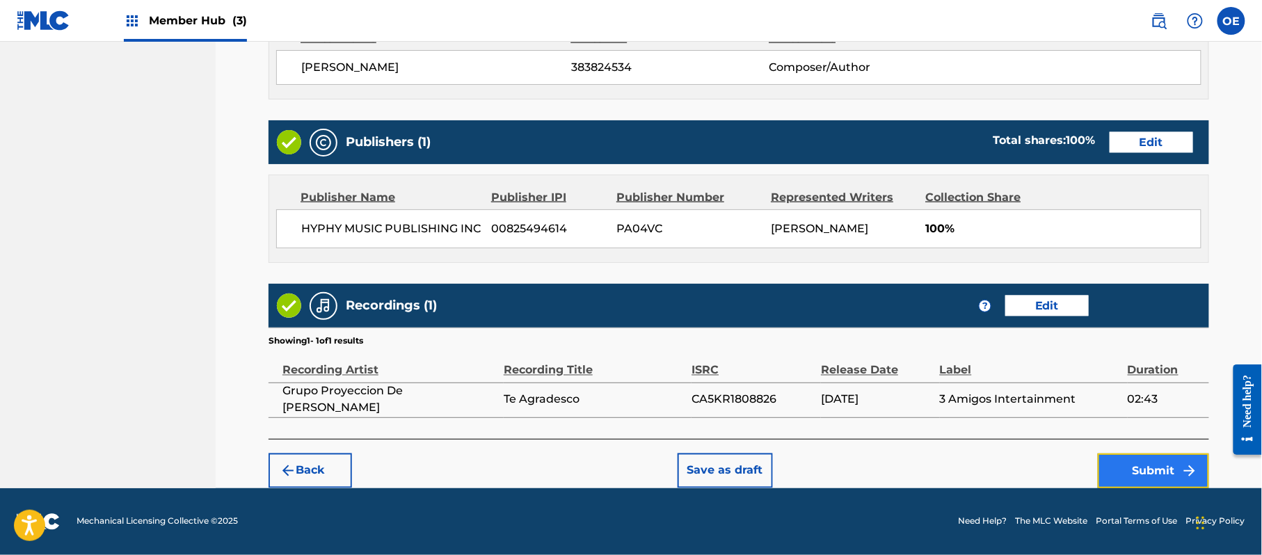
click at [1120, 475] on button "Submit" at bounding box center [1153, 471] width 111 height 35
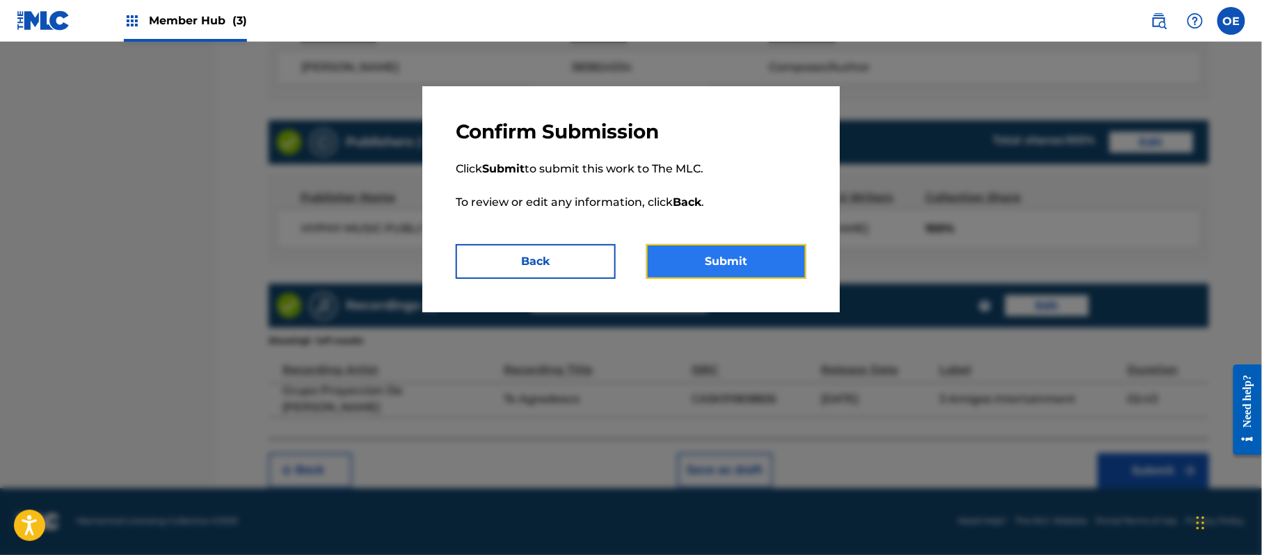
click at [712, 251] on button "Submit" at bounding box center [726, 261] width 160 height 35
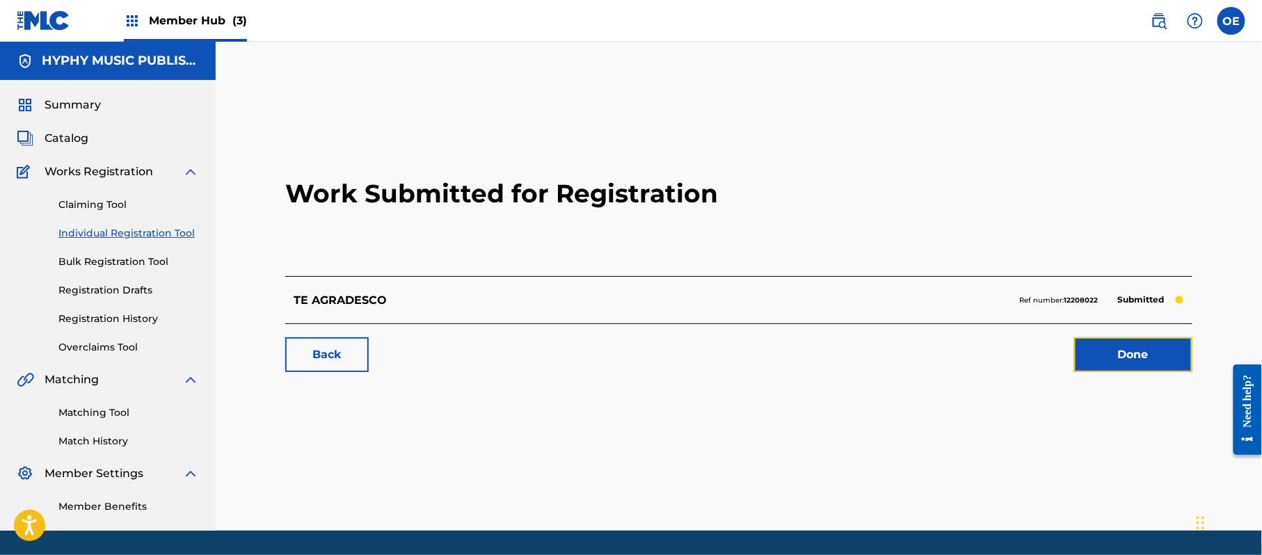
click at [1183, 365] on link "Done" at bounding box center [1133, 354] width 118 height 35
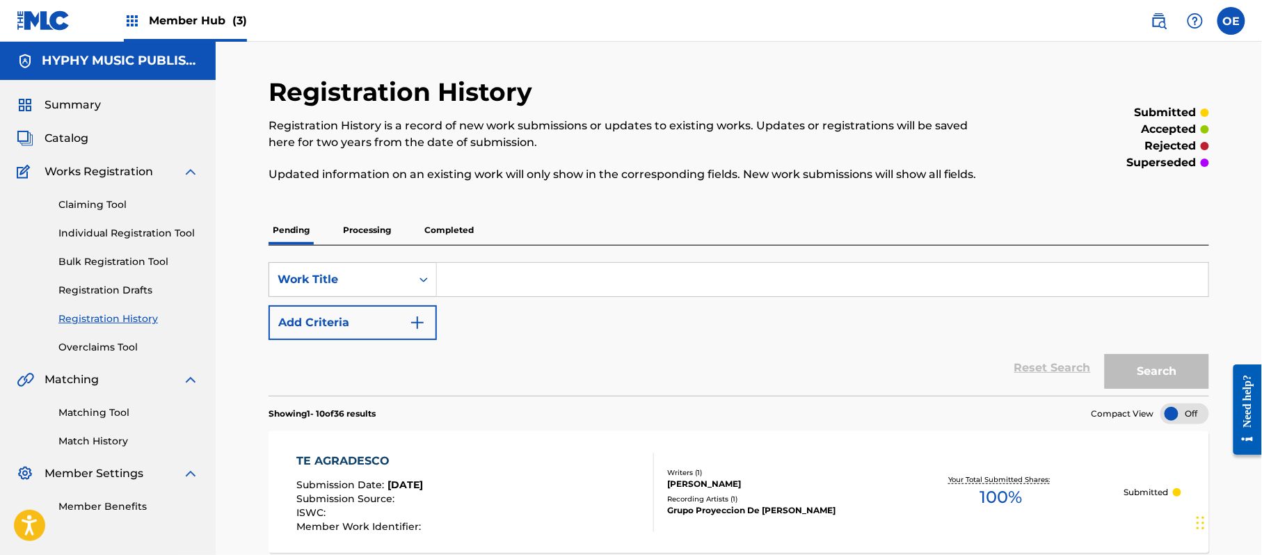
drag, startPoint x: 143, startPoint y: 231, endPoint x: 167, endPoint y: 271, distance: 46.2
click at [143, 231] on link "Individual Registration Tool" at bounding box center [128, 233] width 141 height 15
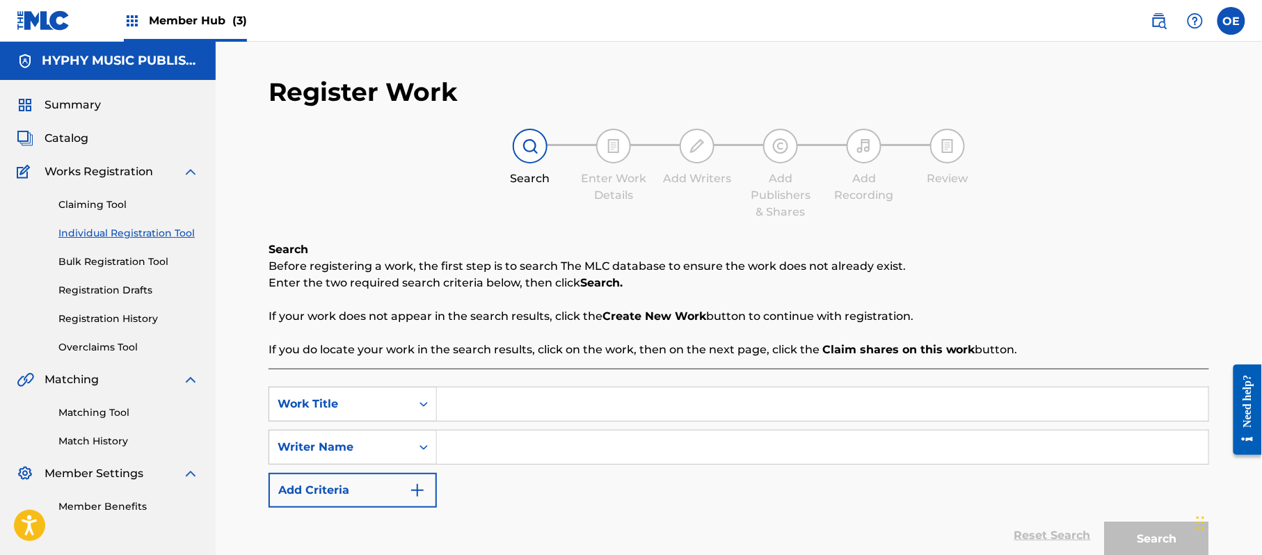
drag, startPoint x: 498, startPoint y: 421, endPoint x: 473, endPoint y: 404, distance: 30.5
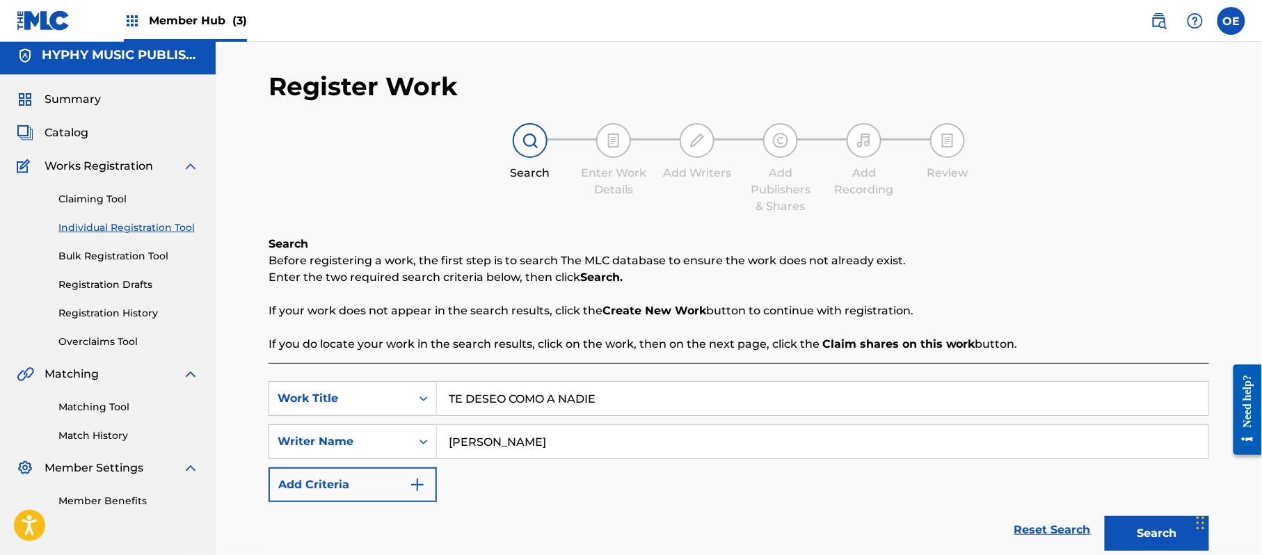
scroll to position [123, 0]
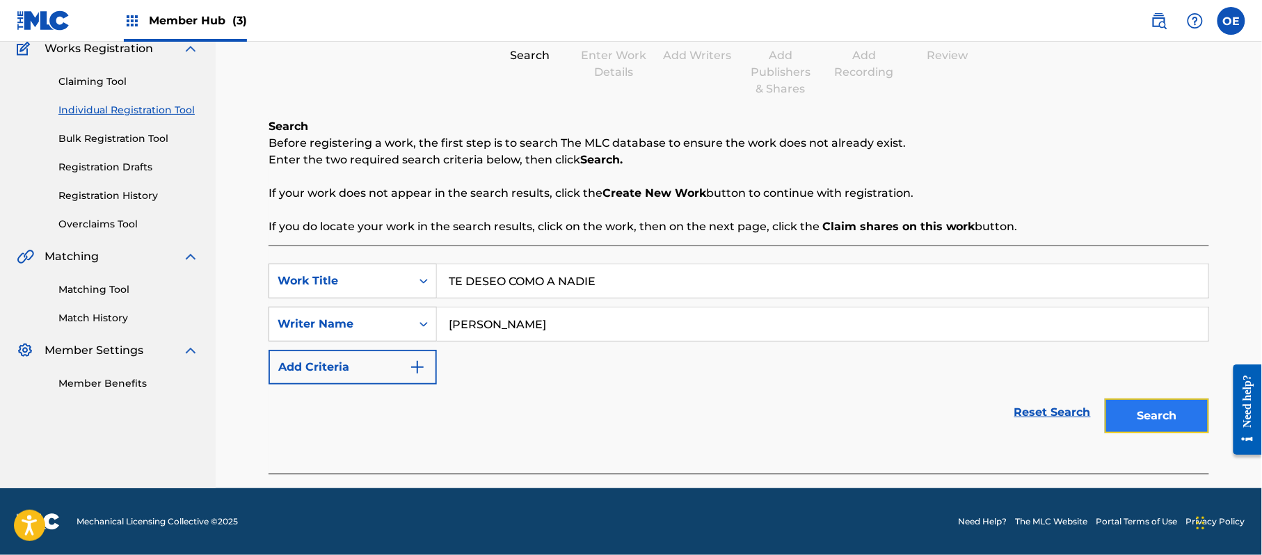
click at [1186, 427] on button "Search" at bounding box center [1157, 416] width 104 height 35
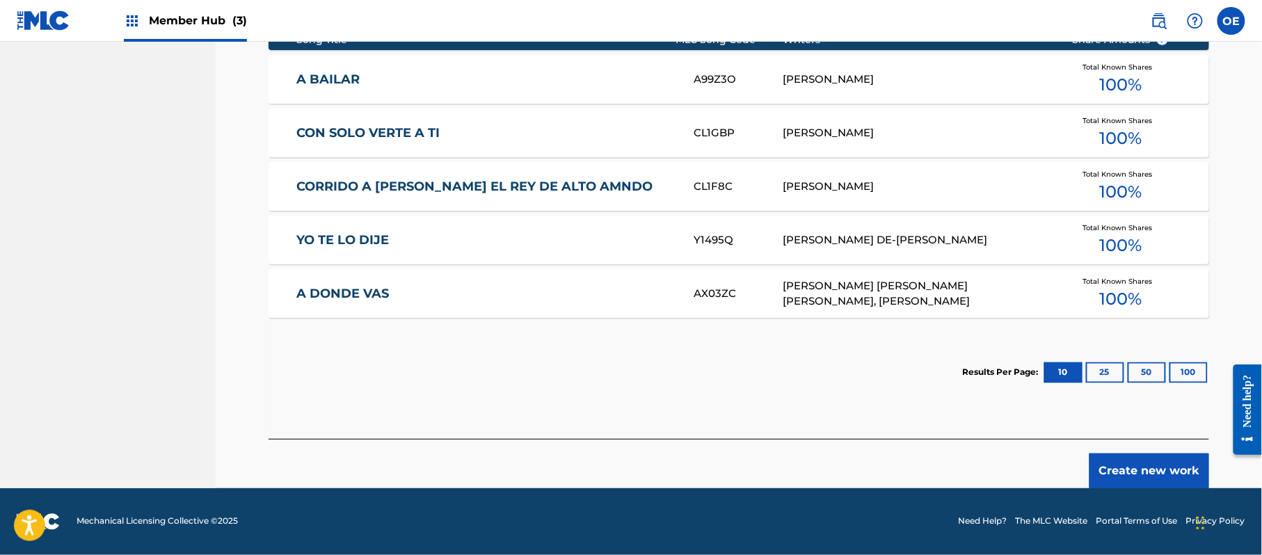
click at [1120, 451] on div "Create new work" at bounding box center [739, 463] width 941 height 49
click at [1122, 462] on button "Create new work" at bounding box center [1150, 471] width 120 height 35
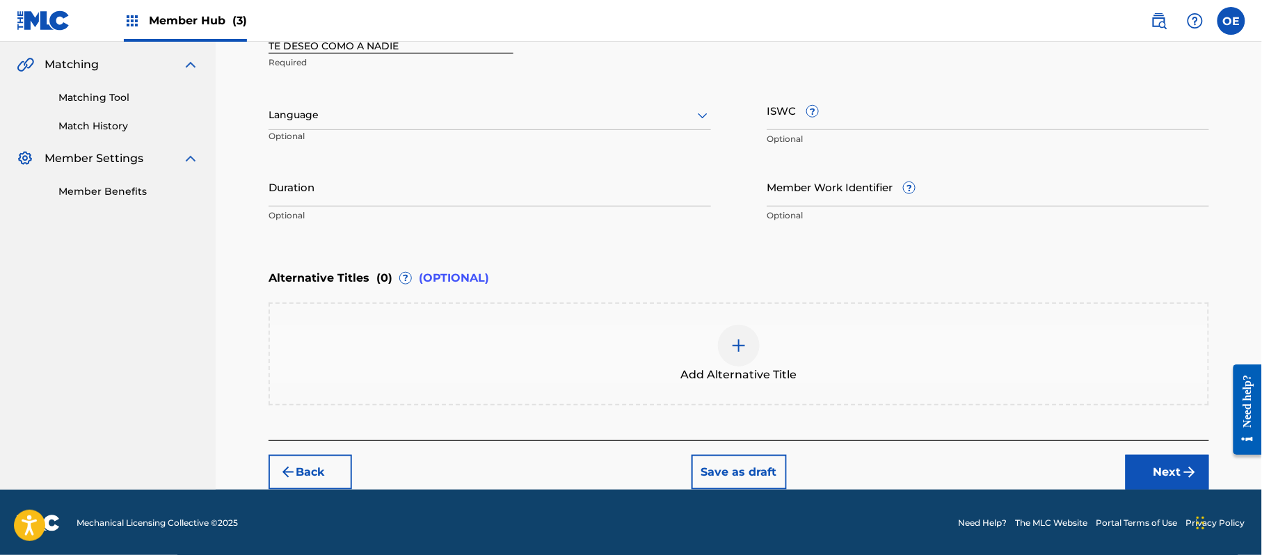
click at [310, 106] on div at bounding box center [490, 114] width 443 height 17
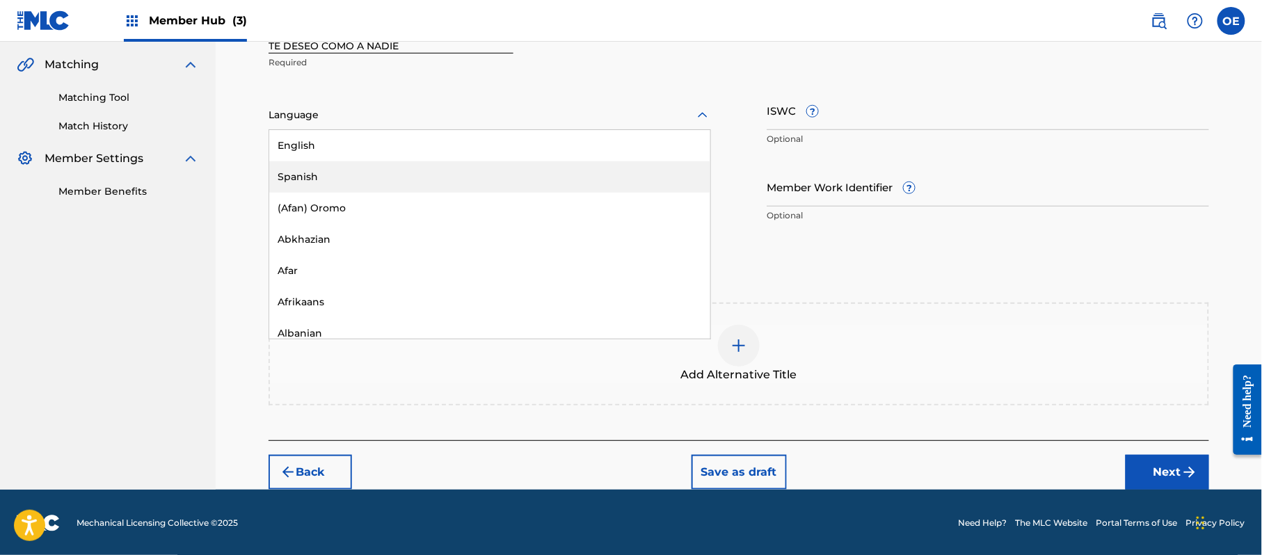
click at [326, 186] on div "Spanish" at bounding box center [489, 176] width 441 height 31
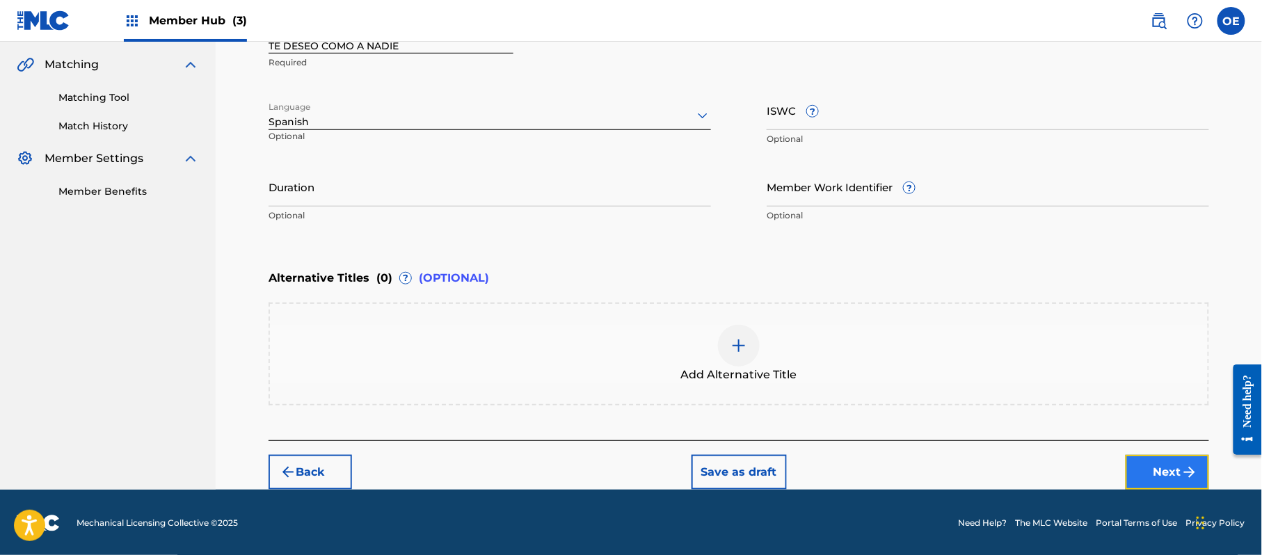
click at [1165, 477] on button "Next" at bounding box center [1167, 472] width 83 height 35
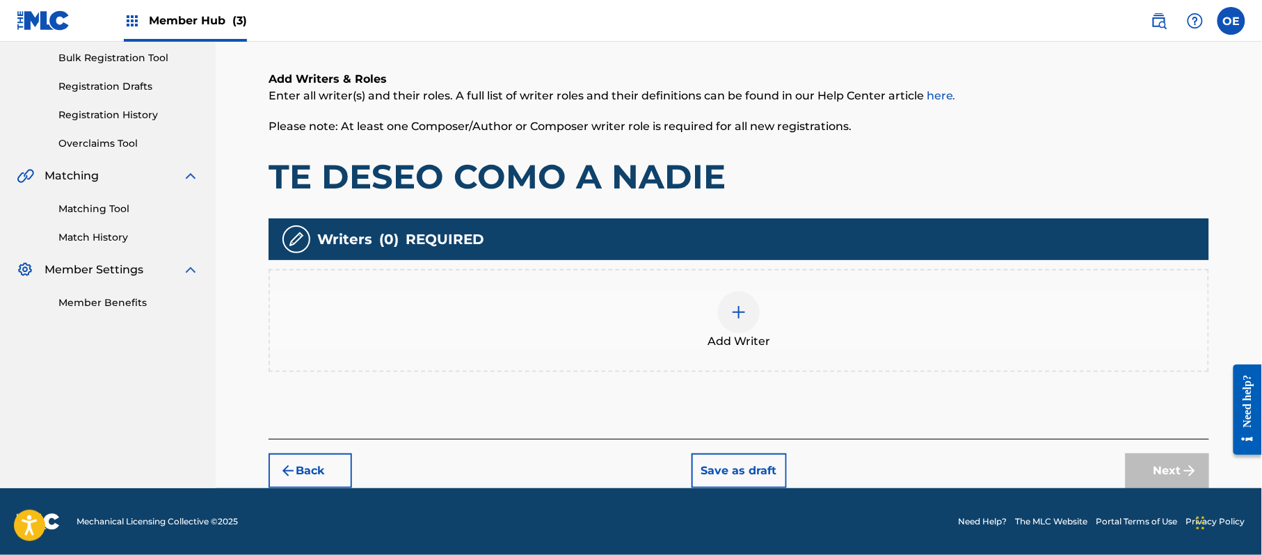
scroll to position [63, 0]
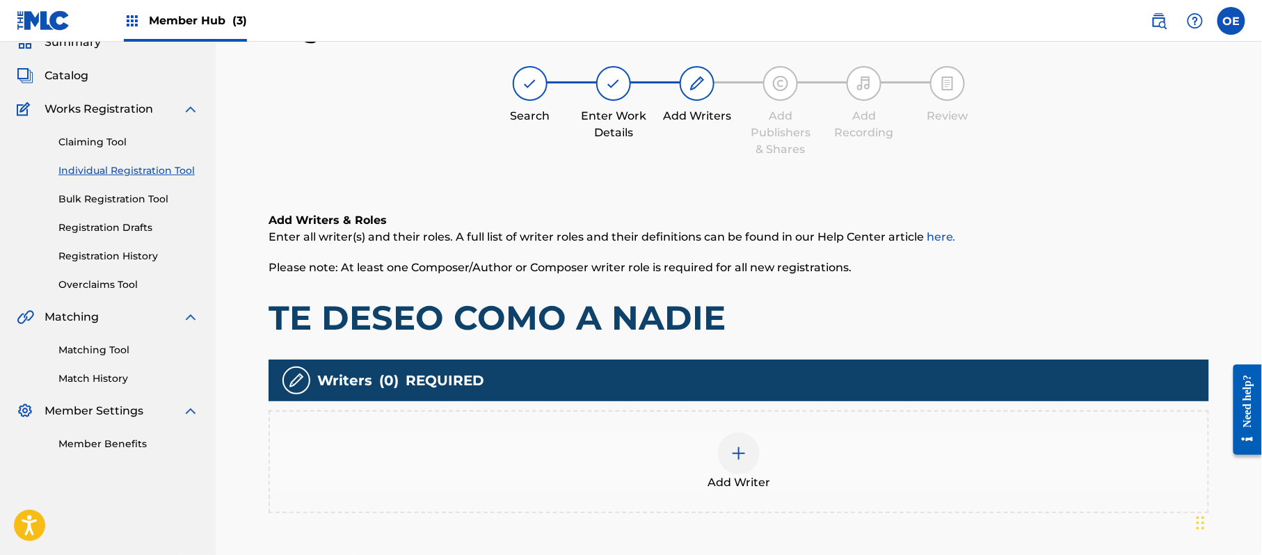
click at [771, 487] on div "Add Writer" at bounding box center [739, 462] width 938 height 58
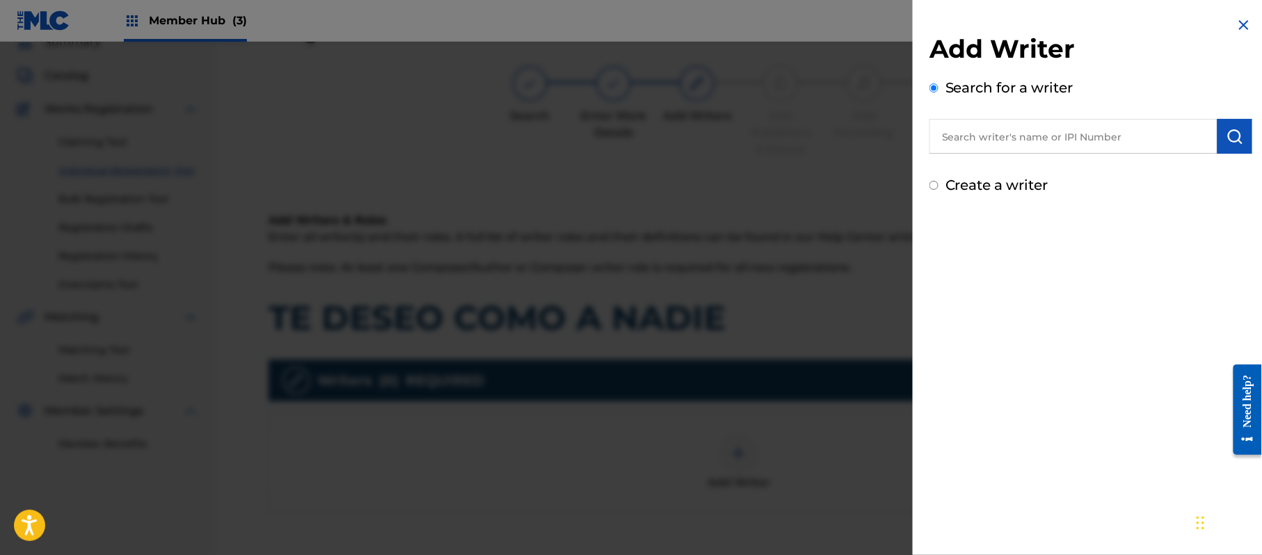
drag, startPoint x: 1035, startPoint y: 136, endPoint x: 981, endPoint y: 184, distance: 72.0
click at [981, 181] on label "Create a writer" at bounding box center [997, 185] width 103 height 17
click at [939, 181] on input "Create a writer" at bounding box center [934, 185] width 9 height 9
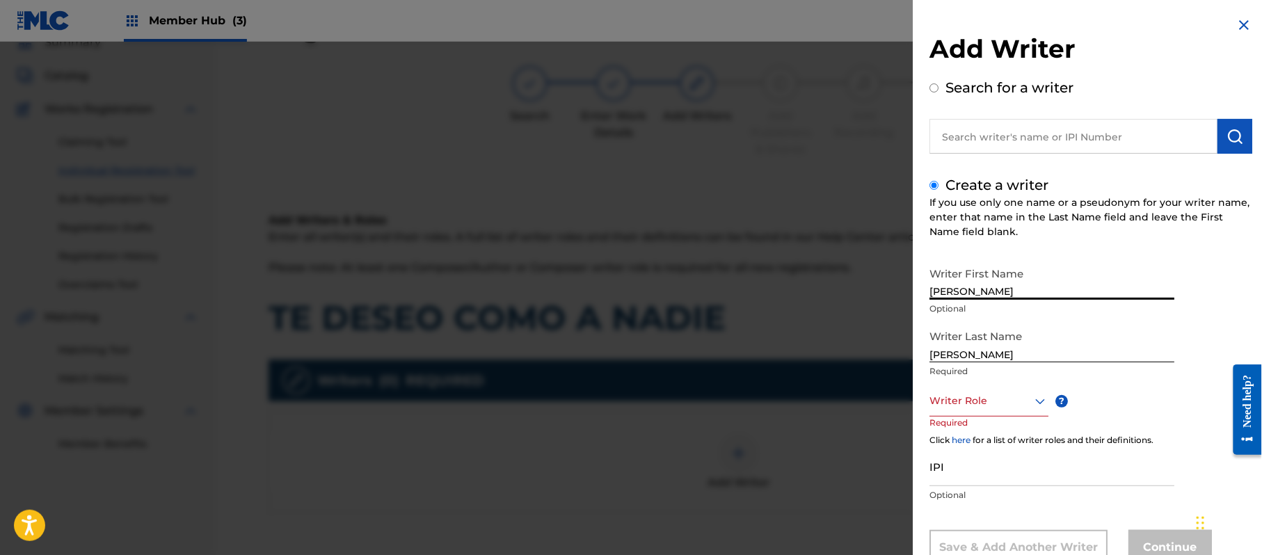
drag, startPoint x: 1010, startPoint y: 274, endPoint x: 964, endPoint y: 298, distance: 52.0
click at [964, 298] on input "[PERSON_NAME]" at bounding box center [1052, 280] width 245 height 40
drag, startPoint x: 966, startPoint y: 356, endPoint x: 908, endPoint y: 355, distance: 57.8
click at [916, 355] on div "Add Writer Search for a writer Create a writer If you use only one name or a ps…" at bounding box center [1091, 301] width 356 height 603
click at [989, 397] on div "Writer Role" at bounding box center [989, 400] width 119 height 31
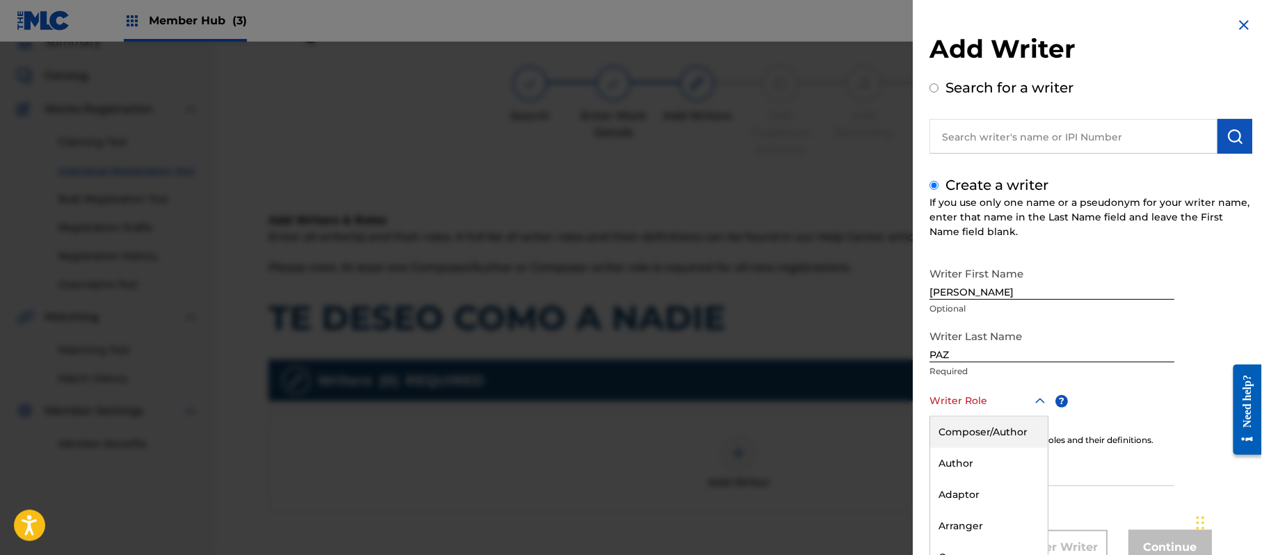
scroll to position [47, 0]
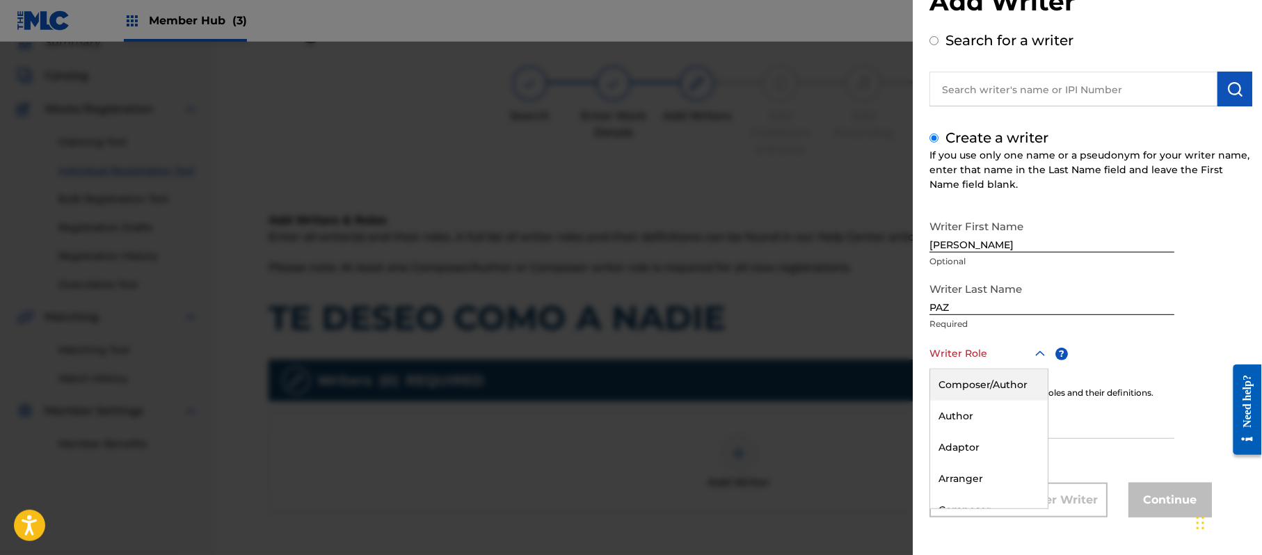
click at [991, 385] on div "Composer/Author" at bounding box center [989, 384] width 118 height 31
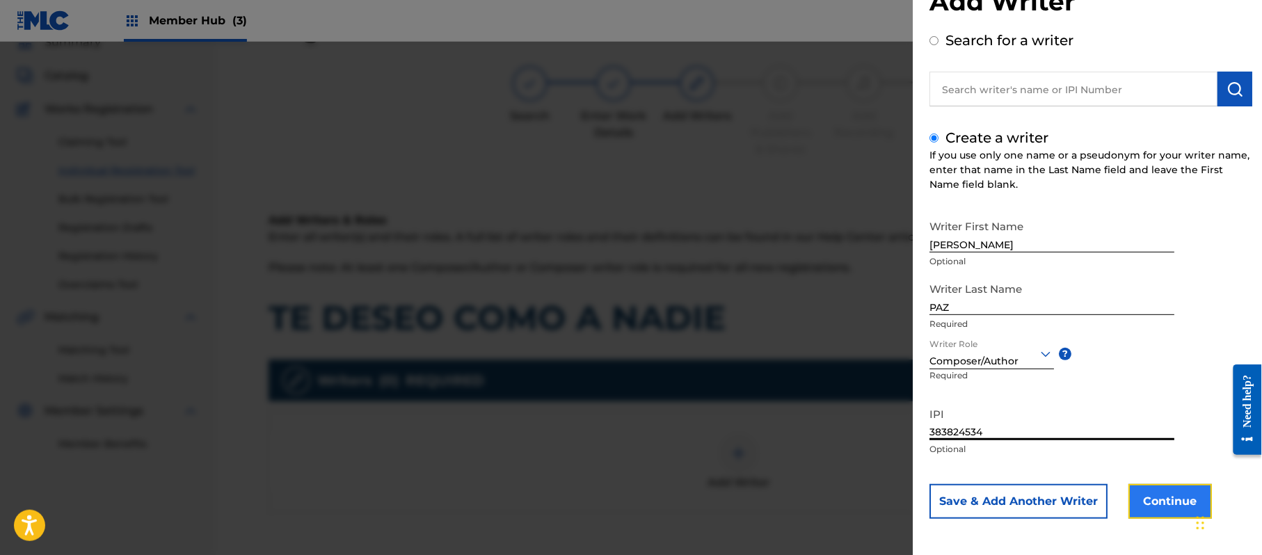
click at [1136, 501] on button "Continue" at bounding box center [1170, 501] width 83 height 35
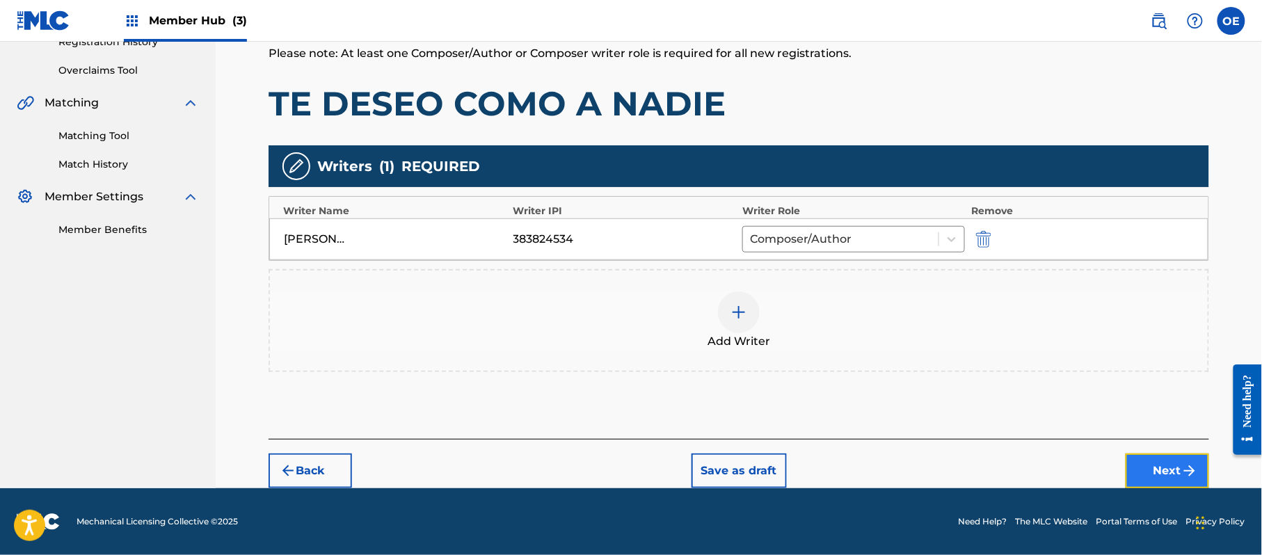
click at [1174, 477] on button "Next" at bounding box center [1167, 471] width 83 height 35
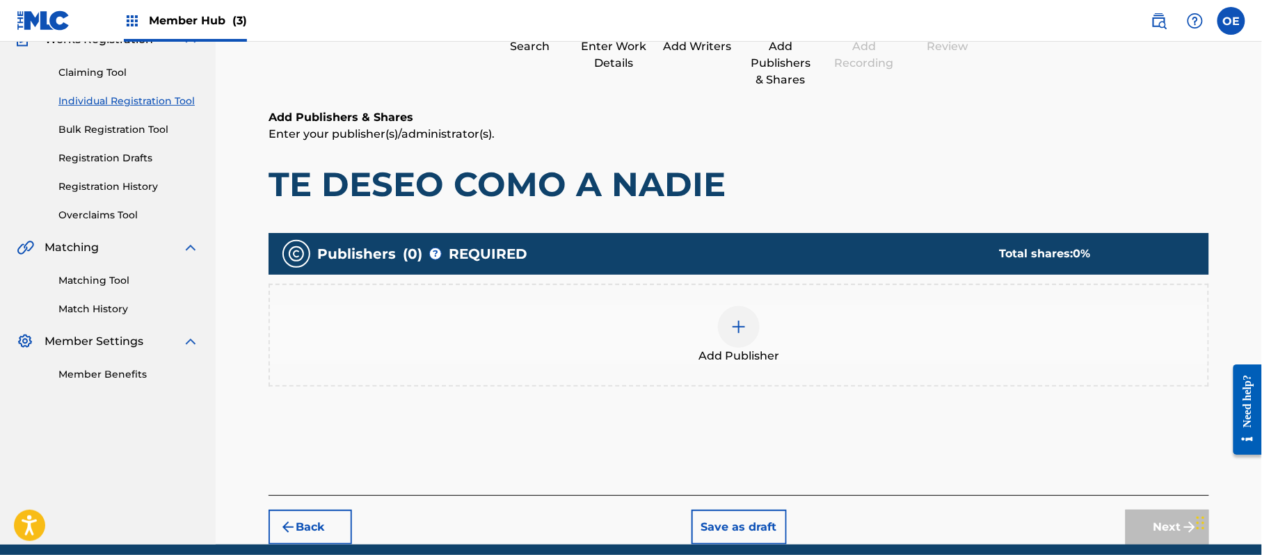
scroll to position [63, 0]
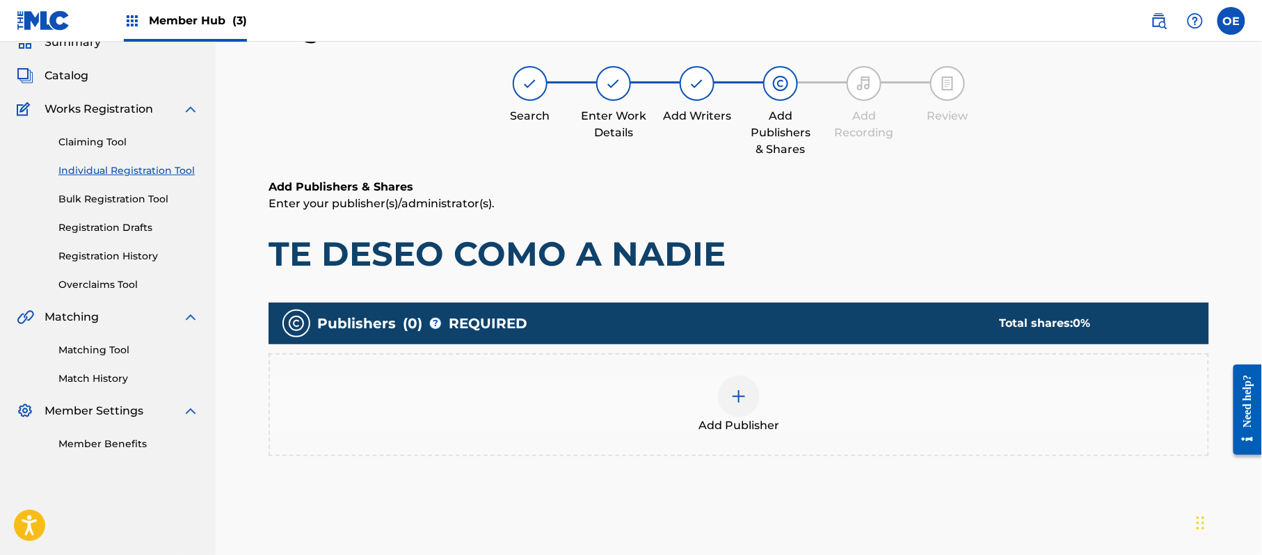
click at [600, 404] on div "Add Publisher" at bounding box center [739, 405] width 938 height 58
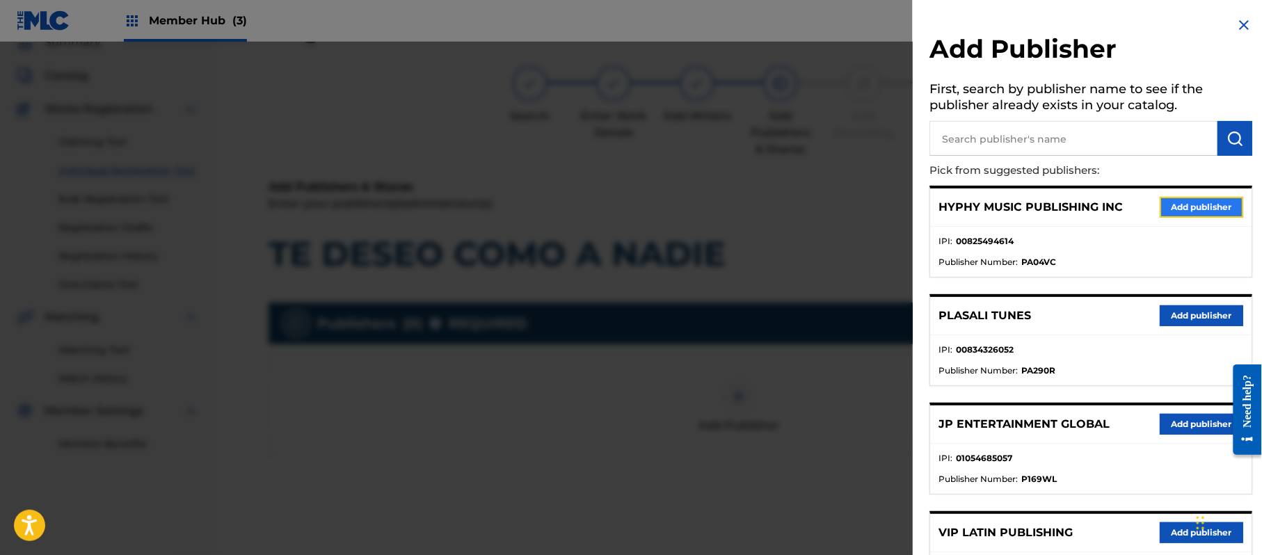
click at [1200, 201] on button "Add publisher" at bounding box center [1201, 207] width 83 height 21
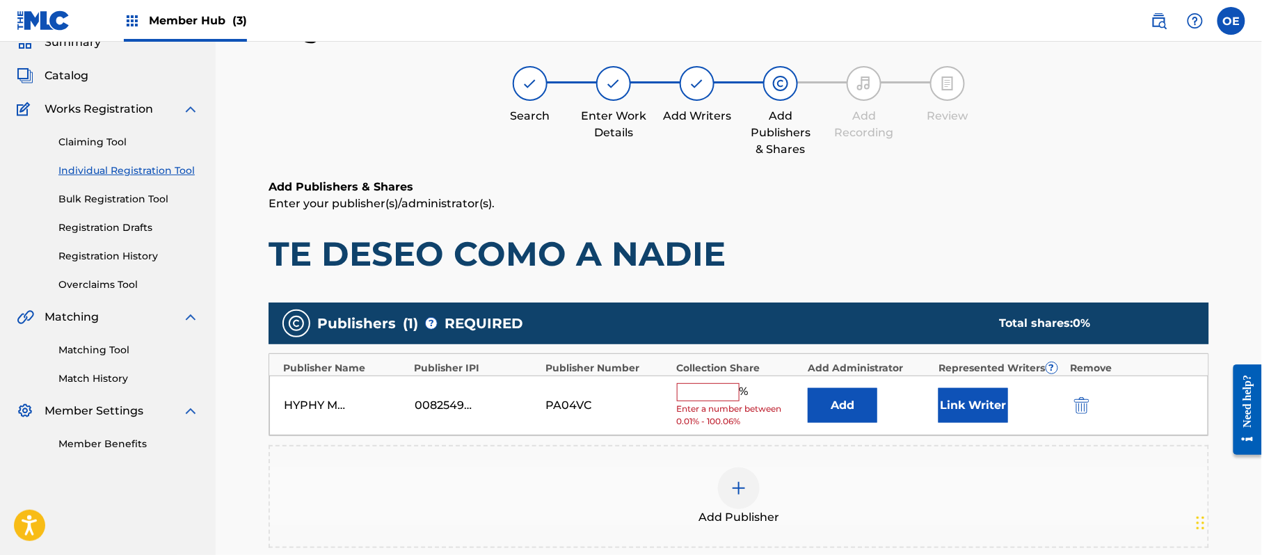
click at [724, 381] on div "HYPHY MUSIC PUBLISHING INC 00825494614 PA04VC % Enter a number between 0.01% - …" at bounding box center [738, 406] width 939 height 61
click at [722, 394] on input "text" at bounding box center [708, 392] width 63 height 18
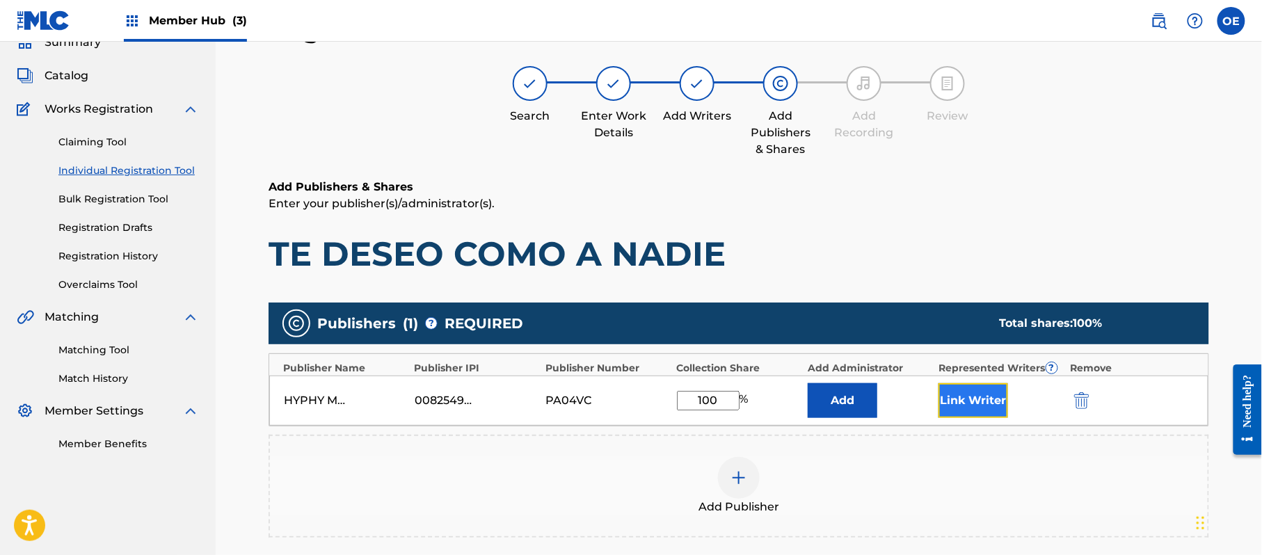
click at [978, 401] on button "Link Writer" at bounding box center [974, 400] width 70 height 35
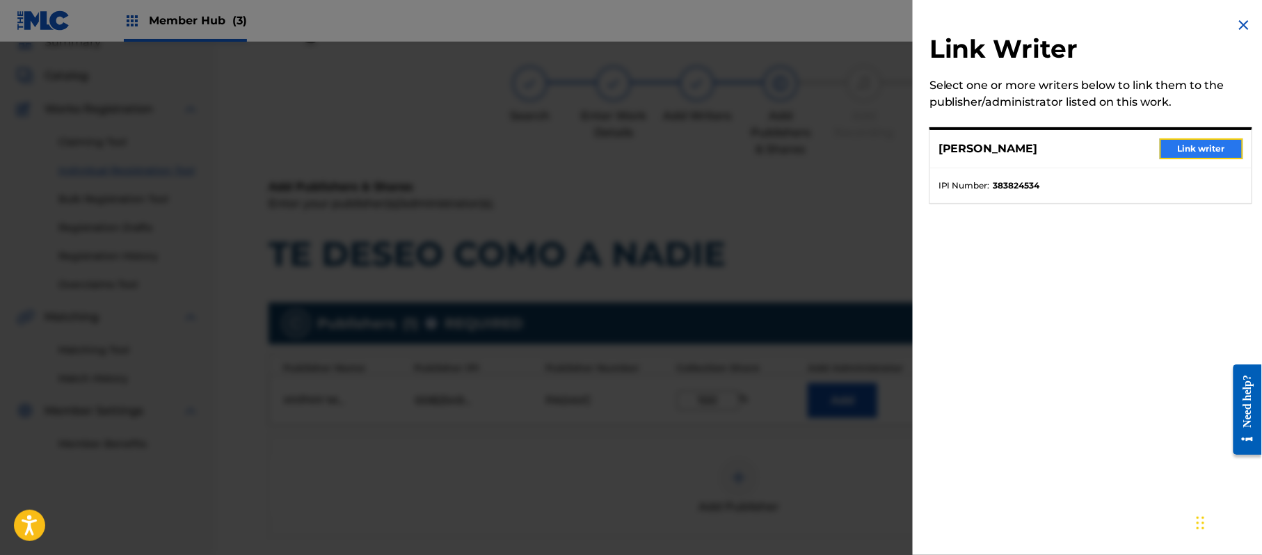
click at [1184, 146] on button "Link writer" at bounding box center [1201, 148] width 83 height 21
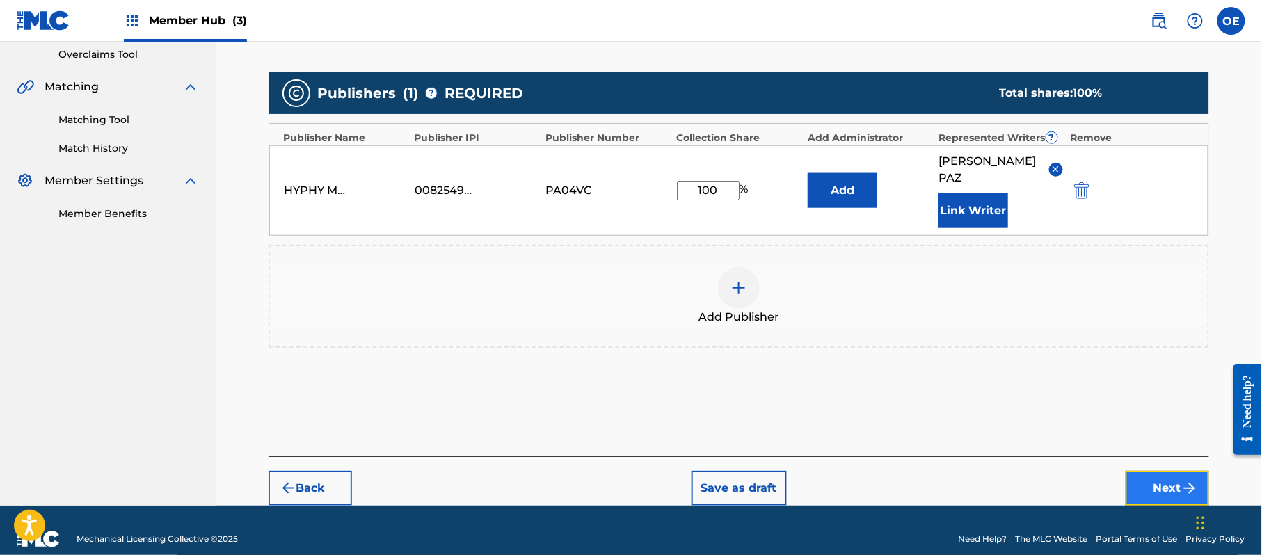
click at [1158, 471] on button "Next" at bounding box center [1167, 488] width 83 height 35
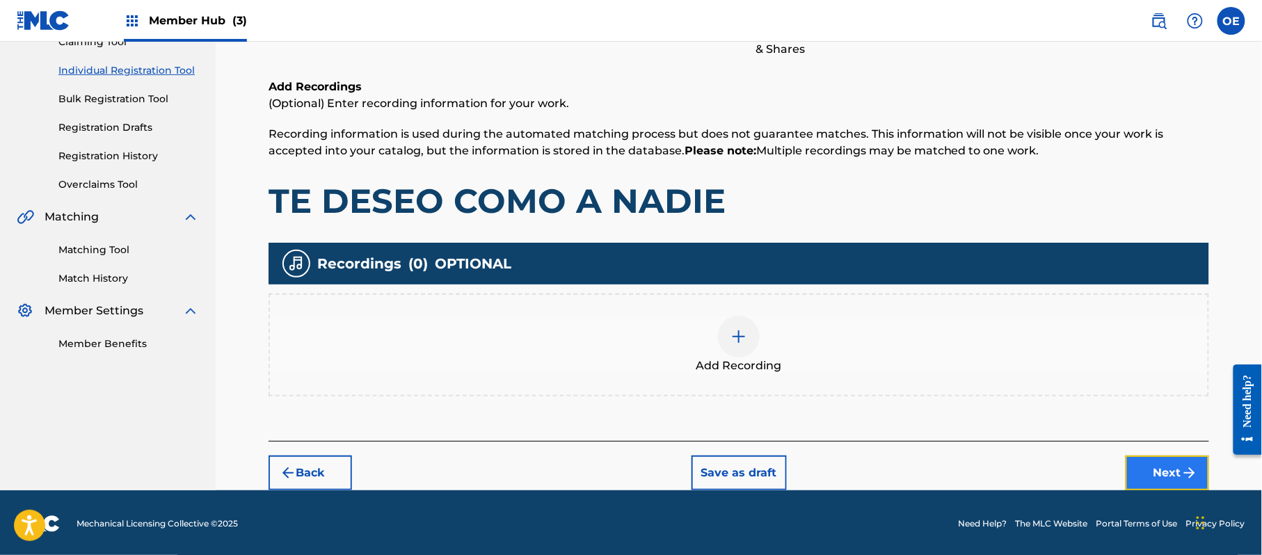
click at [1194, 462] on button "Next" at bounding box center [1167, 473] width 83 height 35
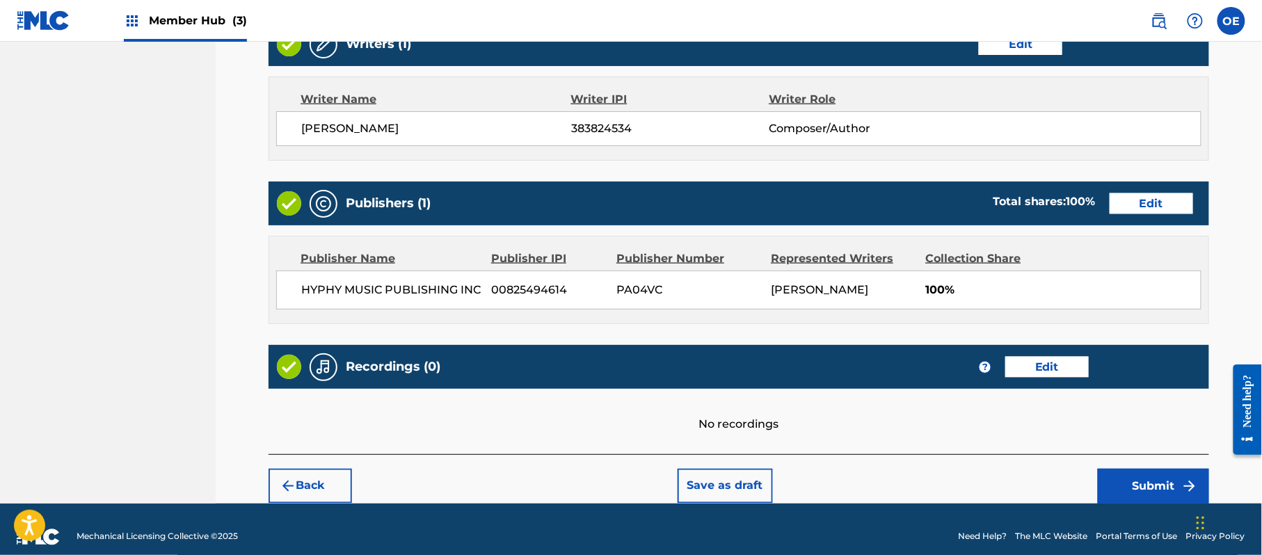
scroll to position [577, 0]
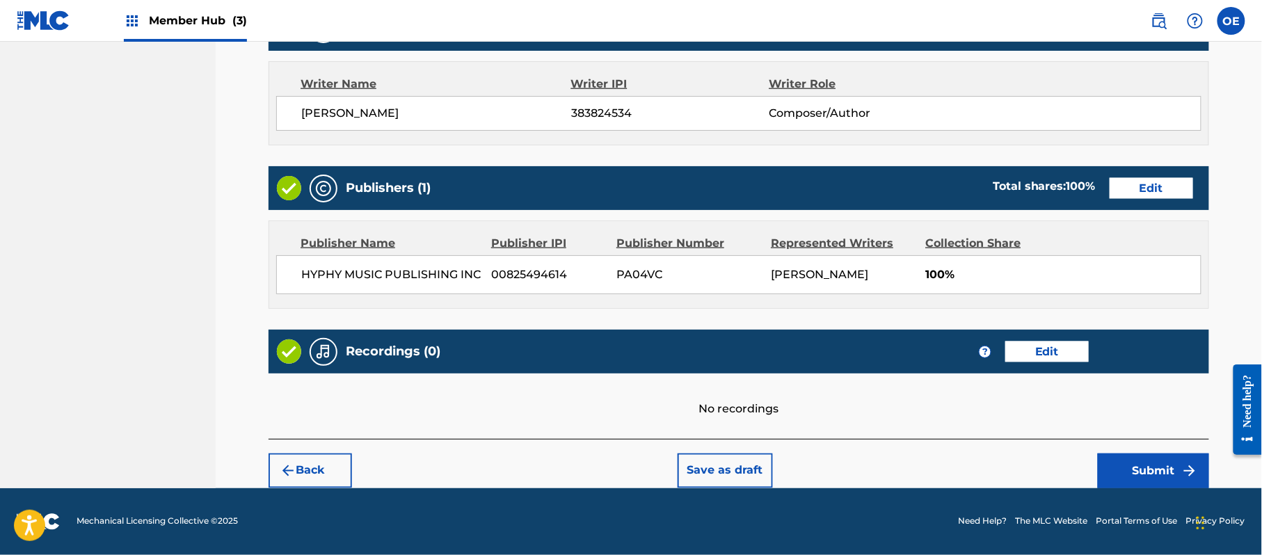
click at [1123, 452] on div "Back Save as draft Submit" at bounding box center [739, 463] width 941 height 49
click at [1150, 469] on button "Submit" at bounding box center [1153, 471] width 111 height 35
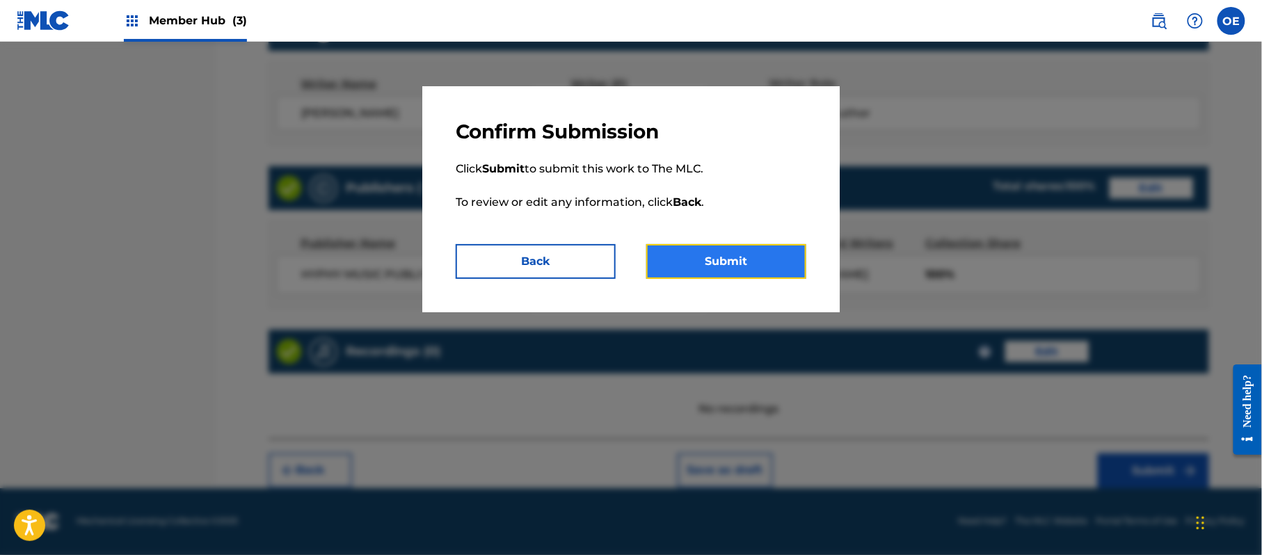
click at [755, 260] on button "Submit" at bounding box center [726, 261] width 160 height 35
